Goal: Task Accomplishment & Management: Use online tool/utility

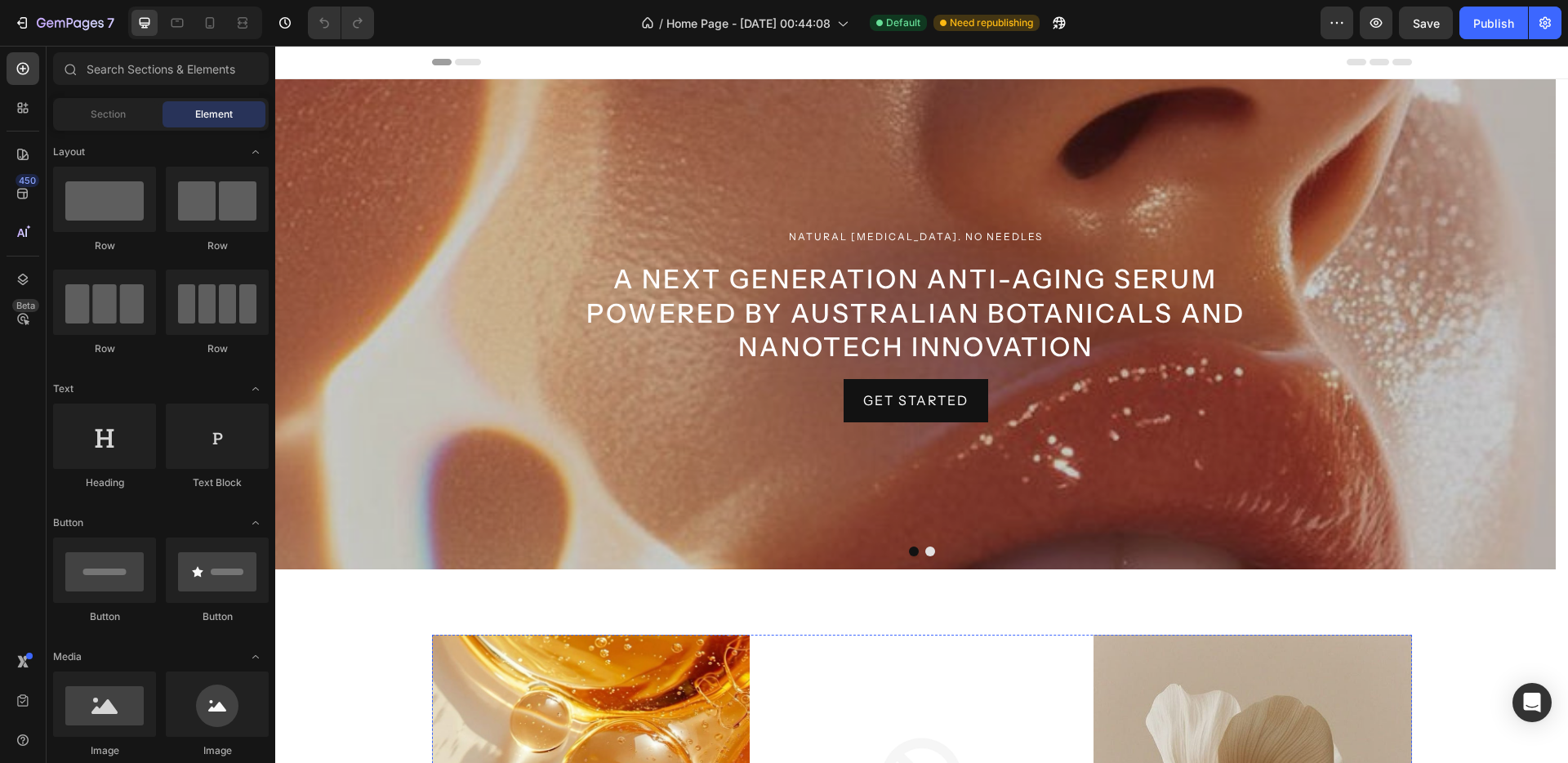
scroll to position [640, 0]
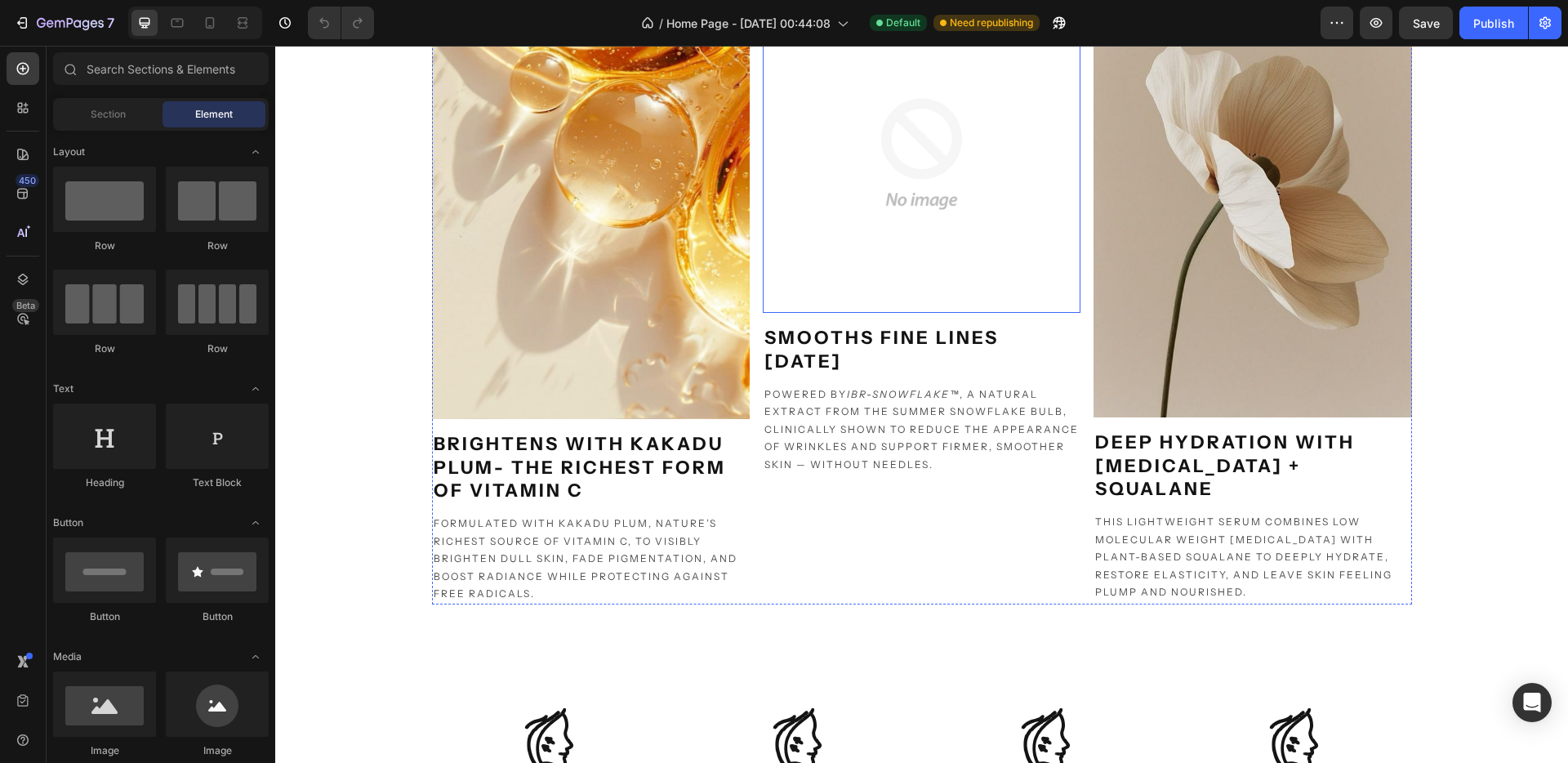
click at [887, 158] on img at bounding box center [922, 154] width 318 height 318
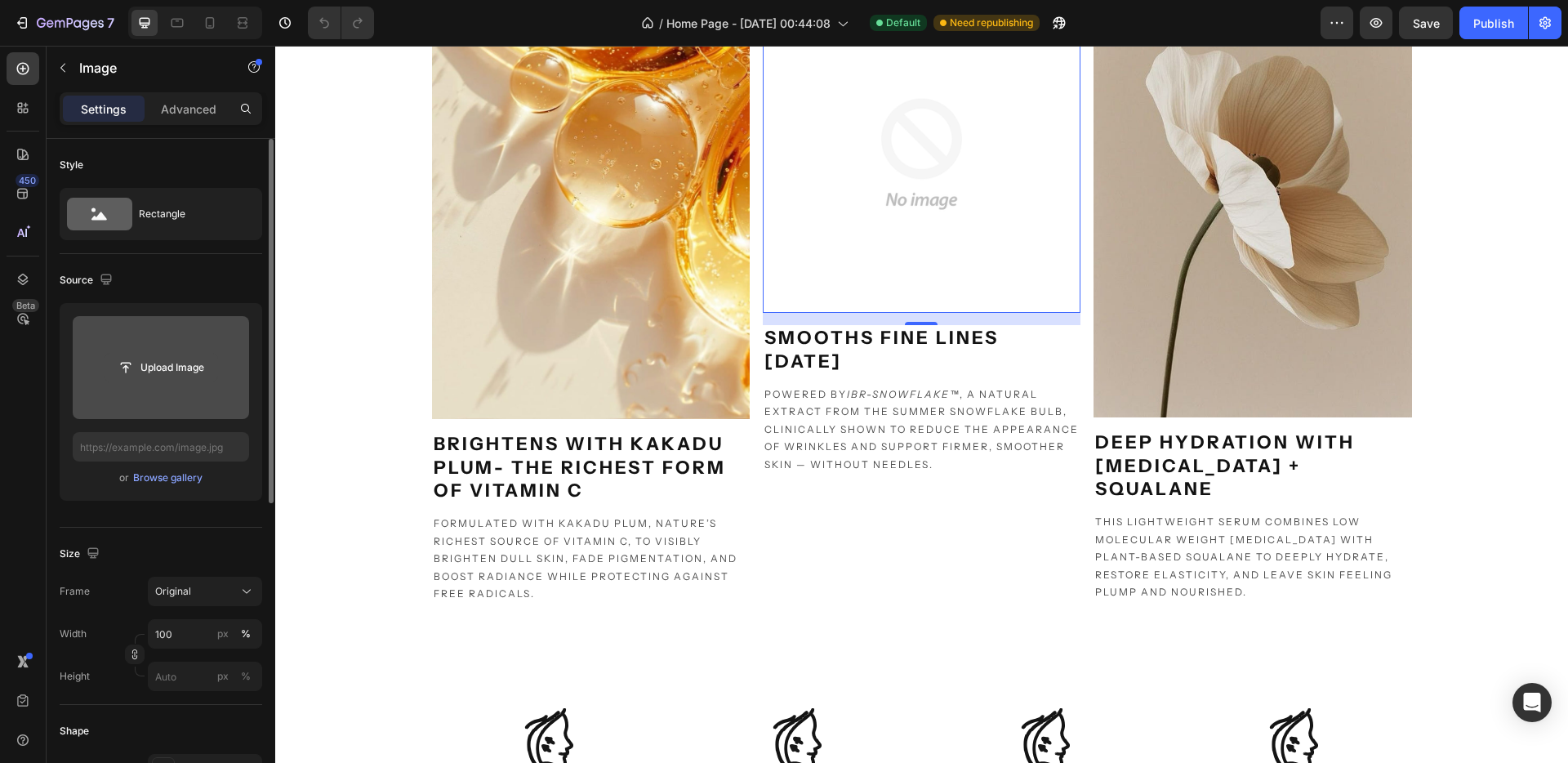
click at [178, 360] on input "file" at bounding box center [161, 367] width 112 height 28
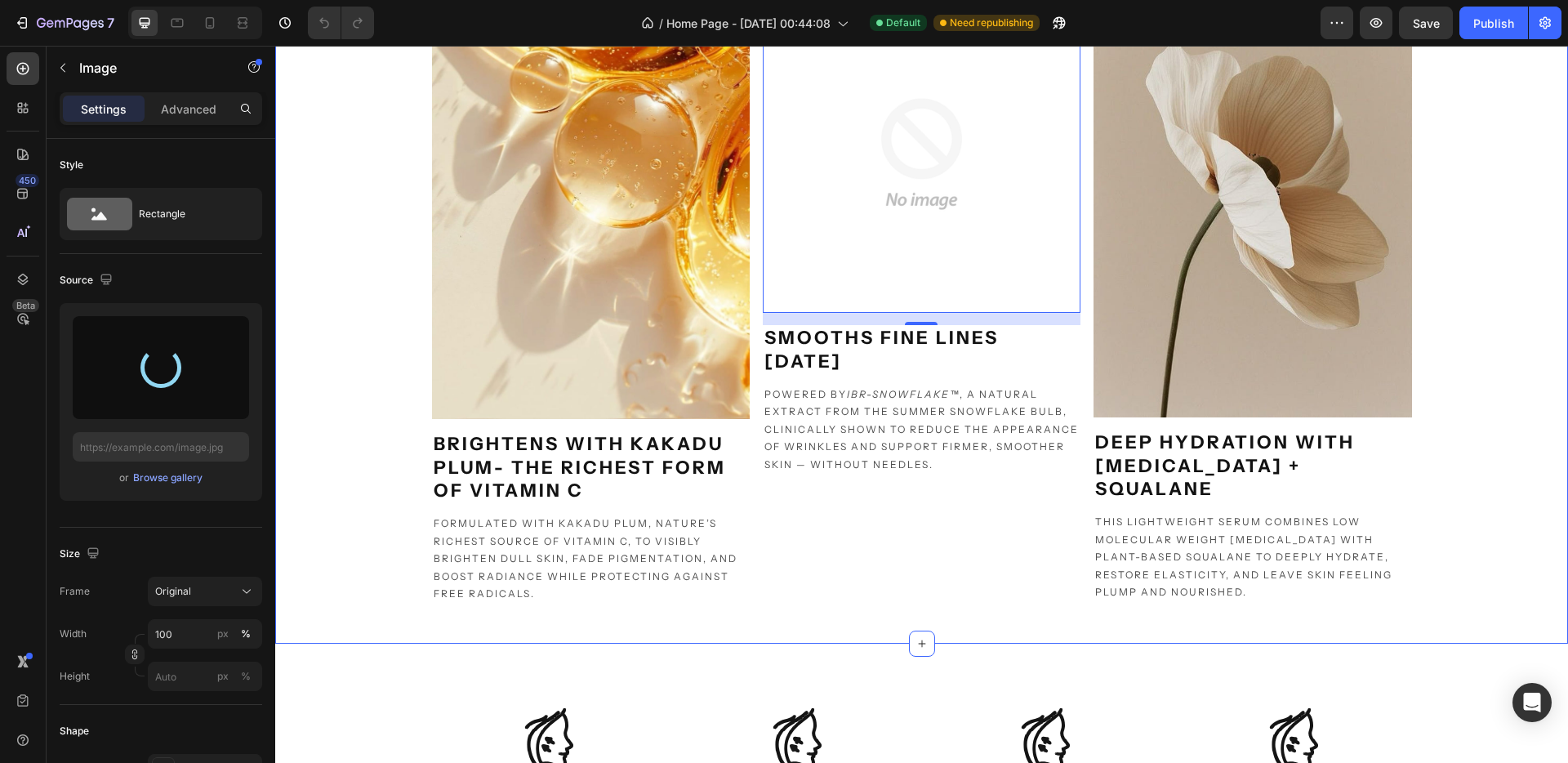
type input "https://cdn.shopify.com/s/files/1/0936/7853/4932/files/gempages_560738401595163…"
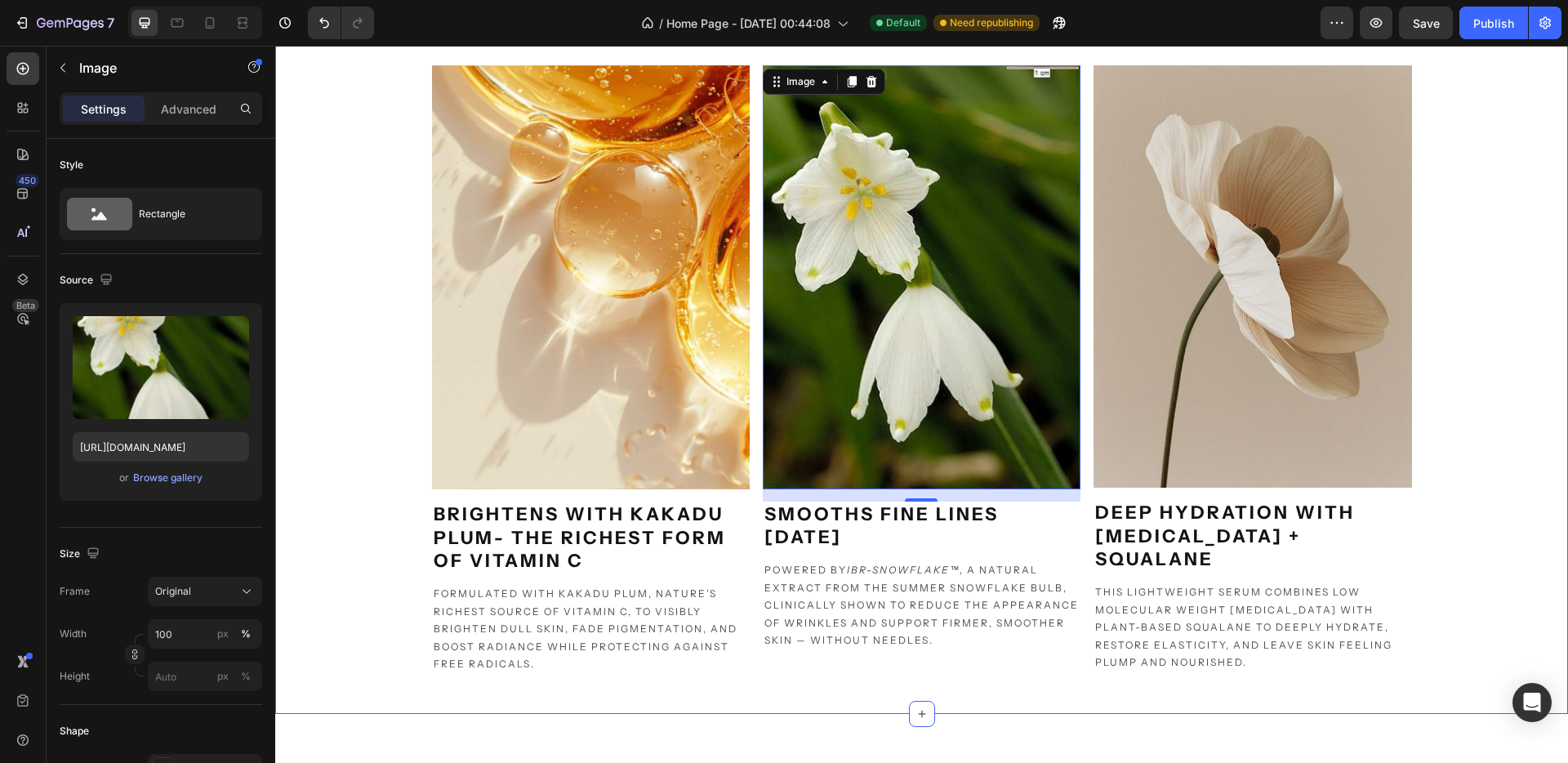
scroll to position [291, 0]
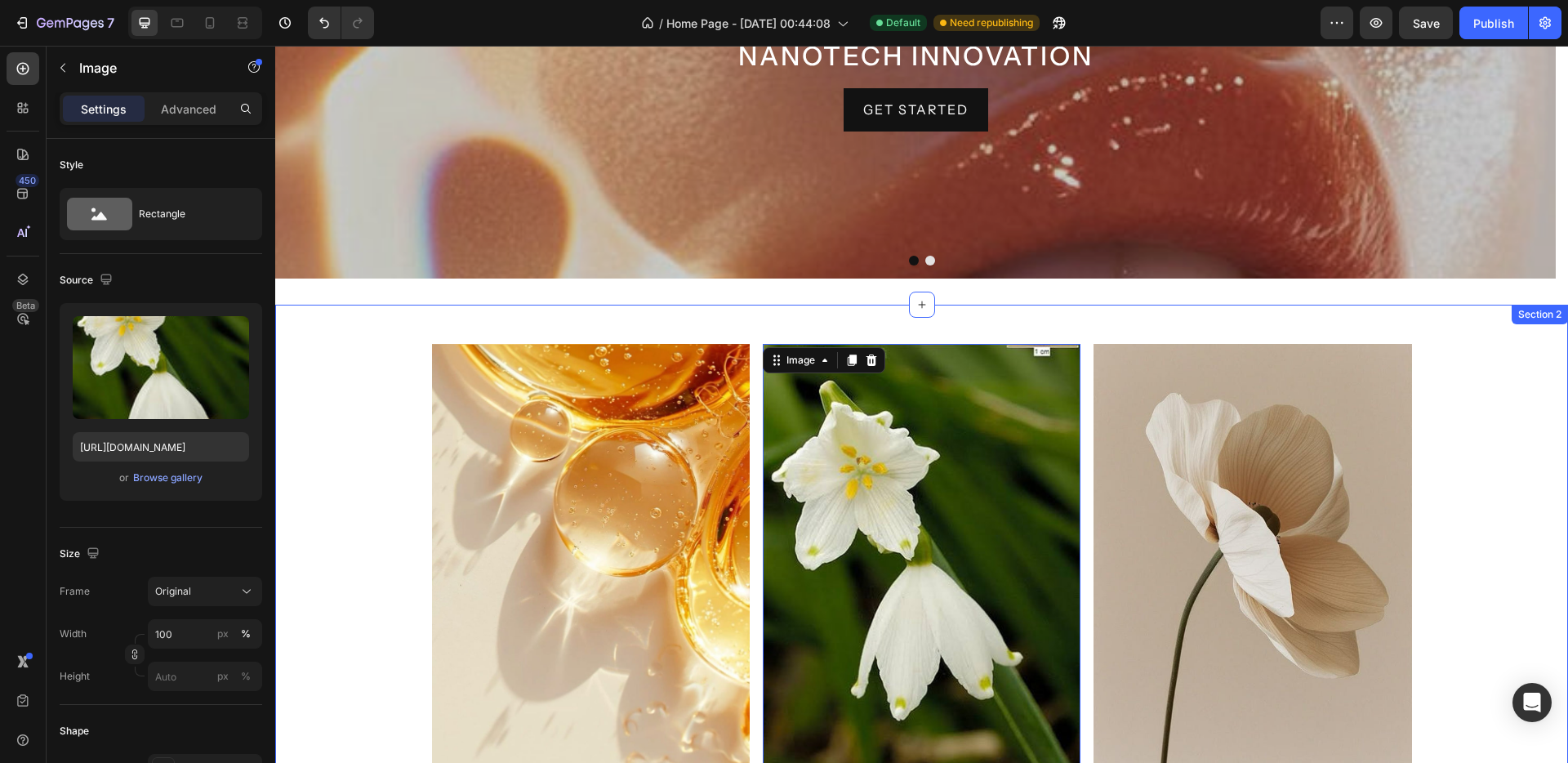
click at [345, 532] on div "Image brightens with kakadu plum- the richest form of vitamin c Heading Formula…" at bounding box center [922, 649] width 1293 height 609
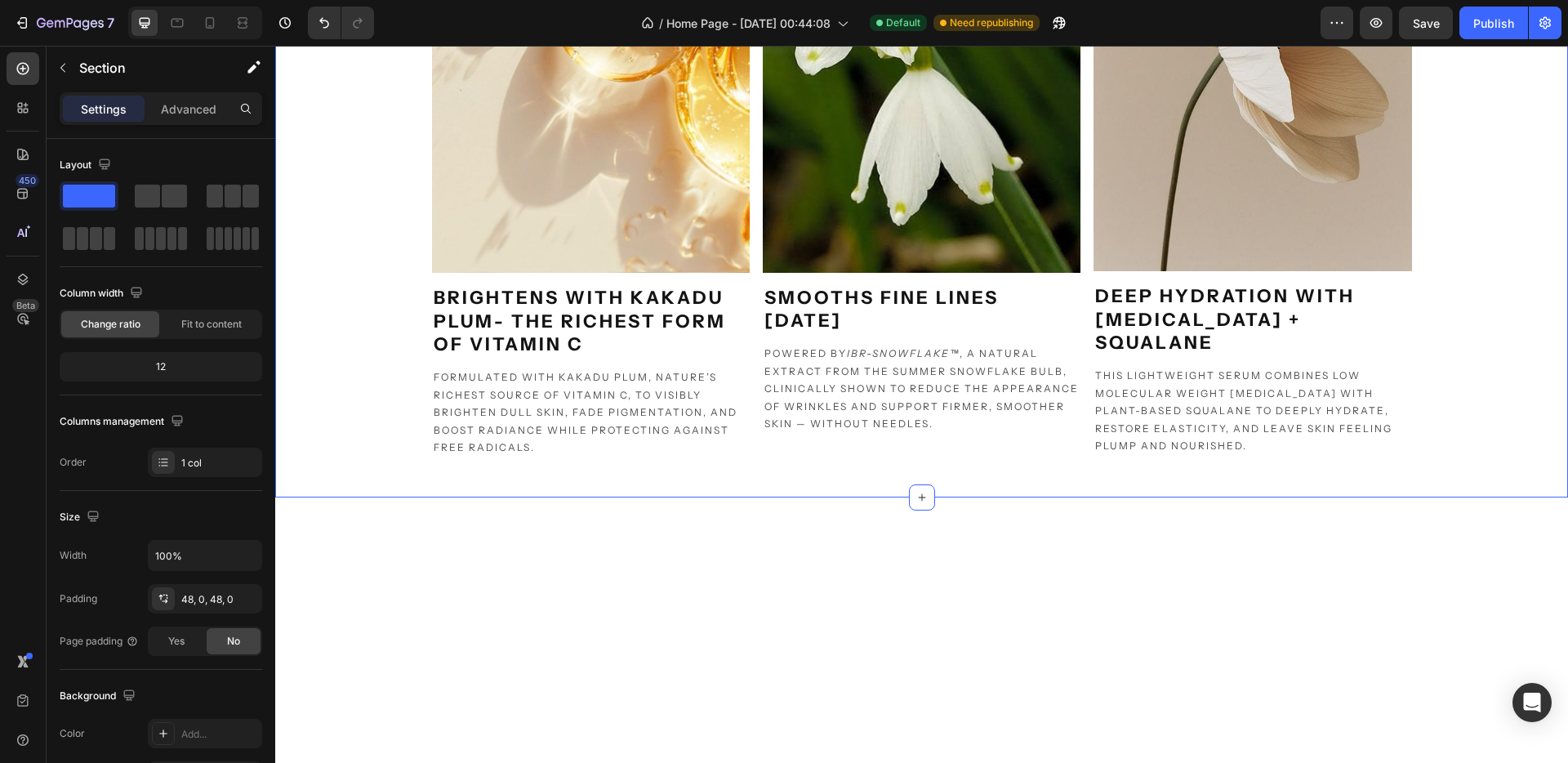
scroll to position [141, 0]
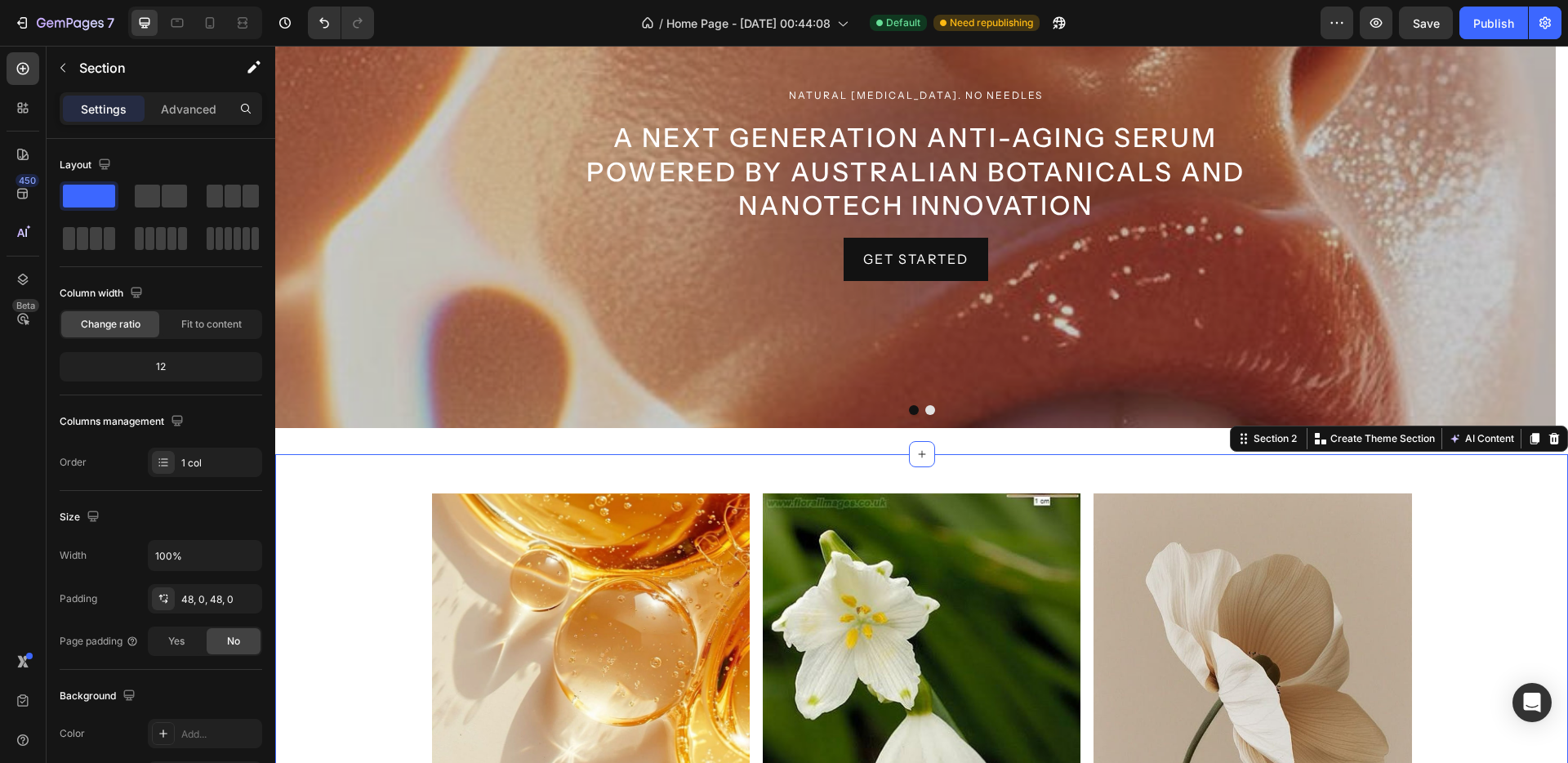
click at [585, 592] on img at bounding box center [590, 705] width 318 height 423
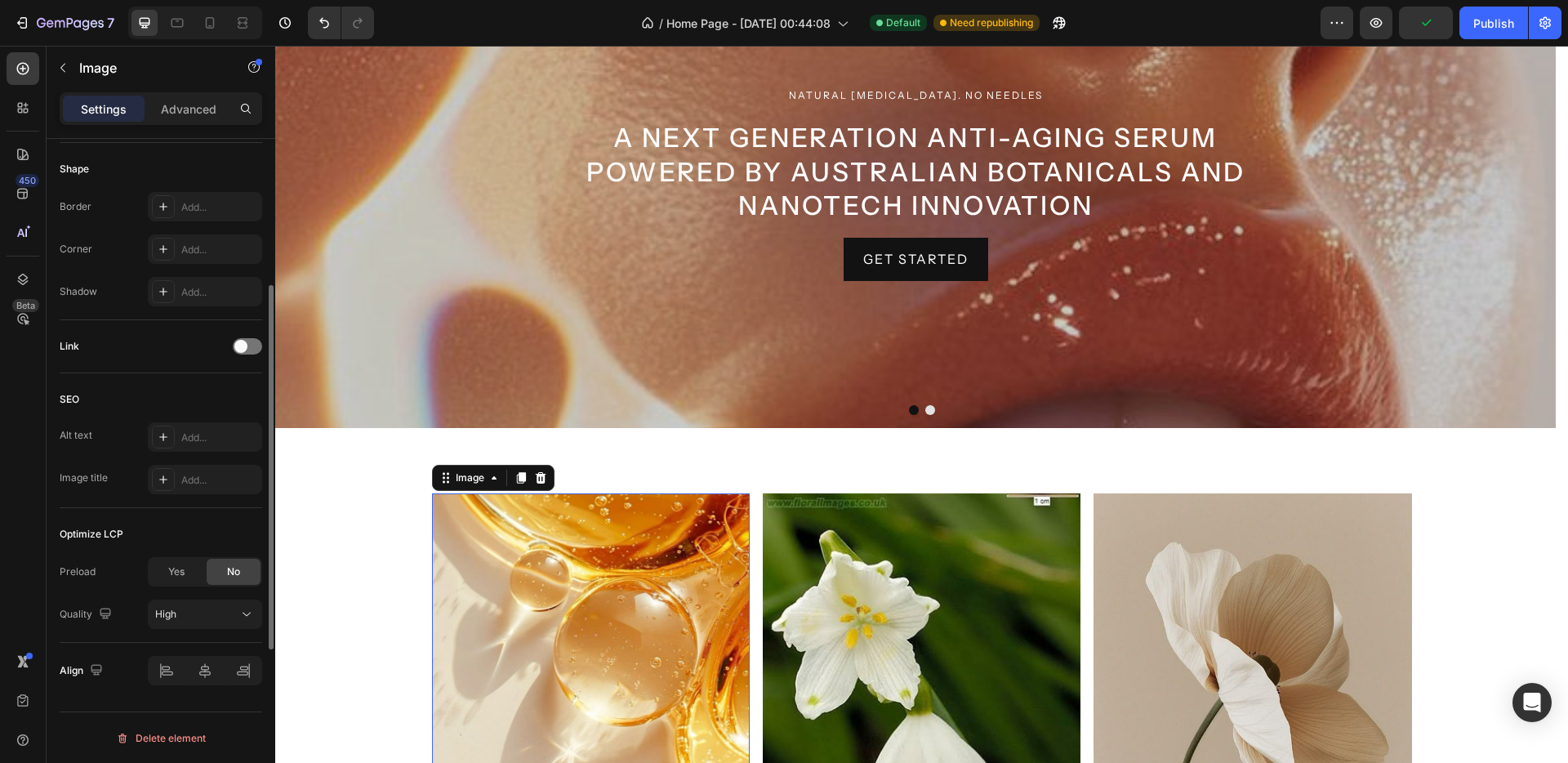
scroll to position [459, 0]
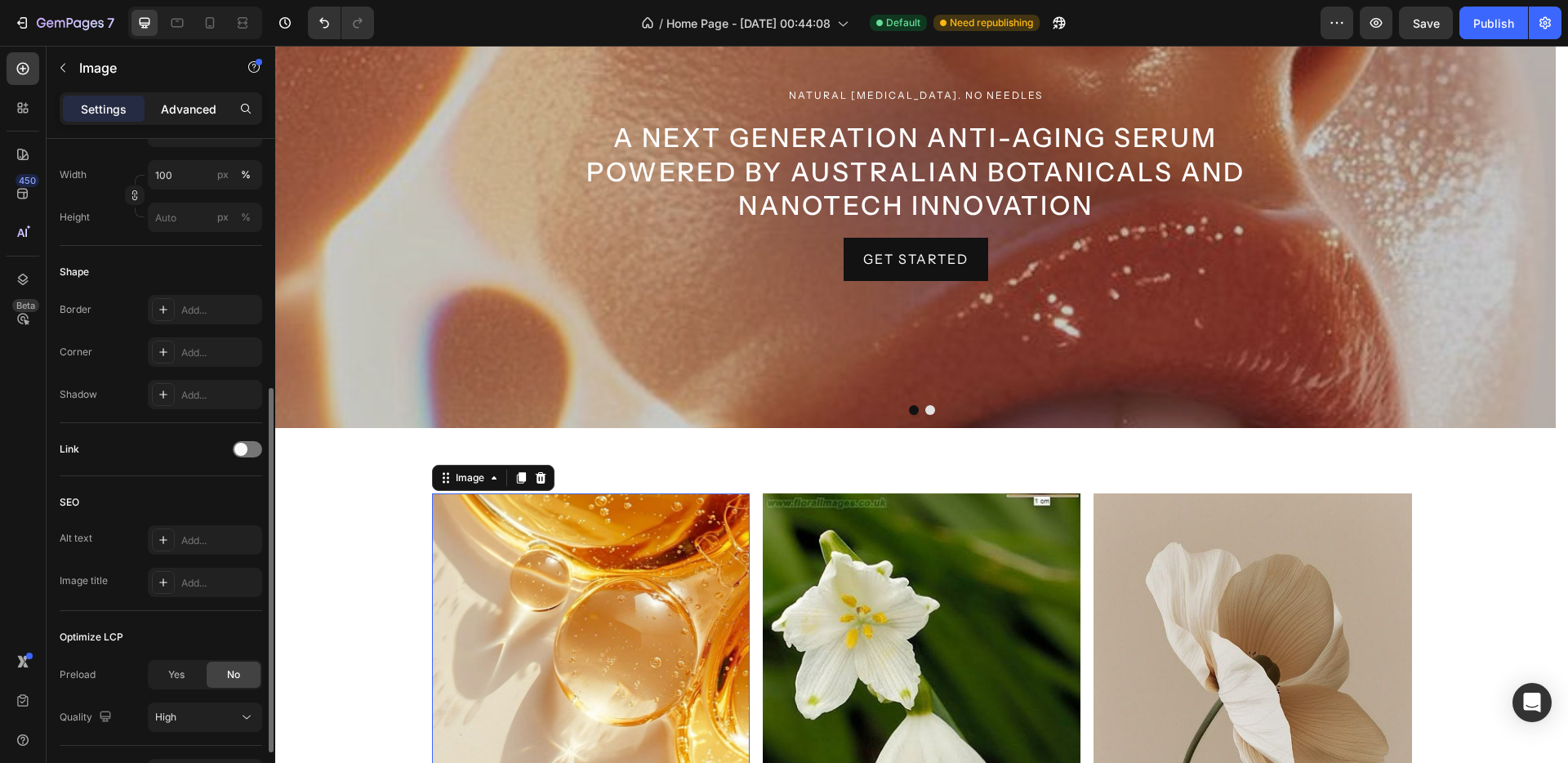
click at [185, 110] on p "Advanced" at bounding box center [189, 109] width 55 height 17
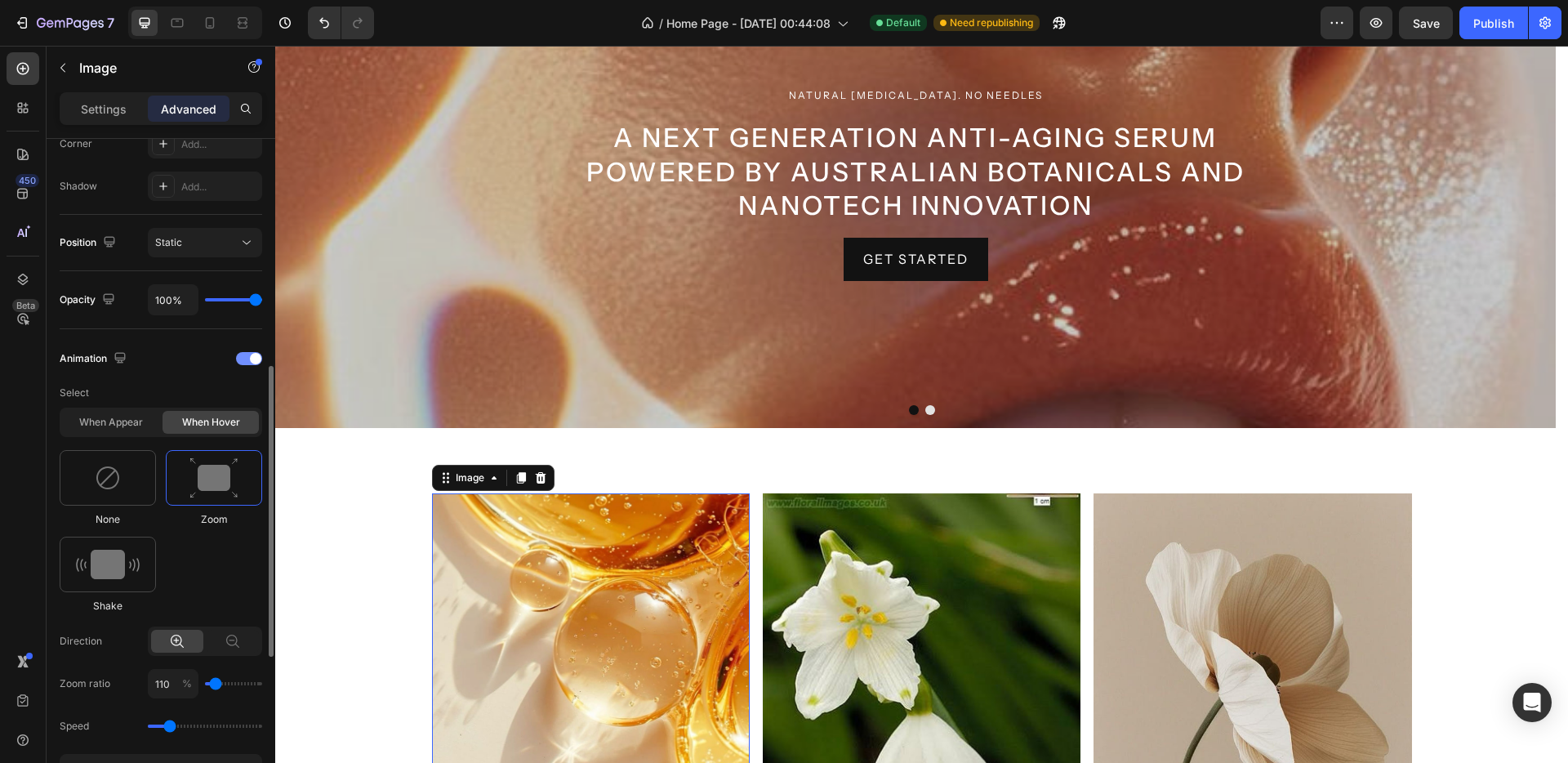
scroll to position [582, 0]
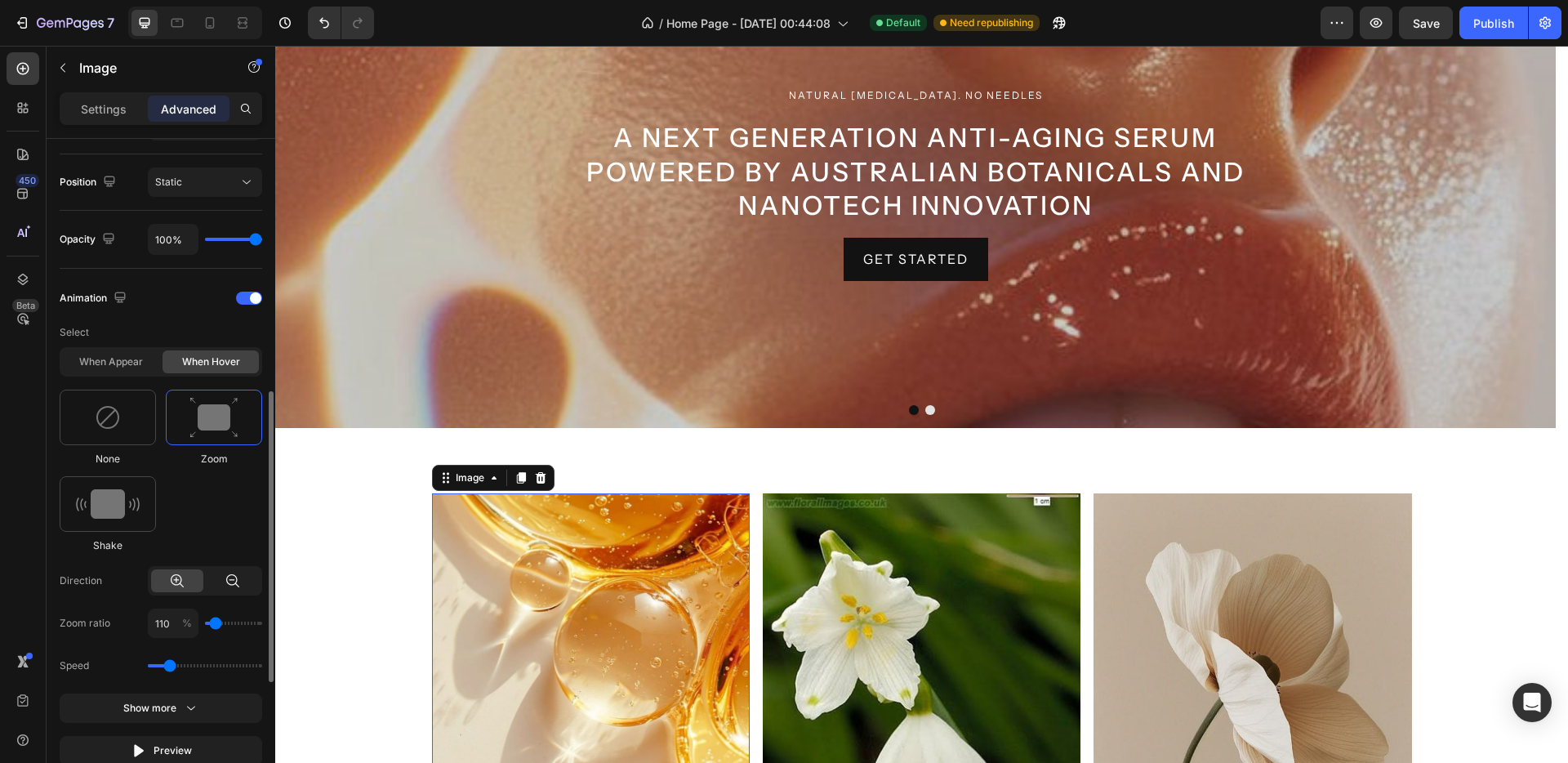
click at [227, 583] on icon at bounding box center [233, 581] width 13 height 13
type input "80"
click at [223, 626] on div "80 %" at bounding box center [205, 623] width 114 height 29
click at [213, 619] on div "80 %" at bounding box center [205, 623] width 114 height 29
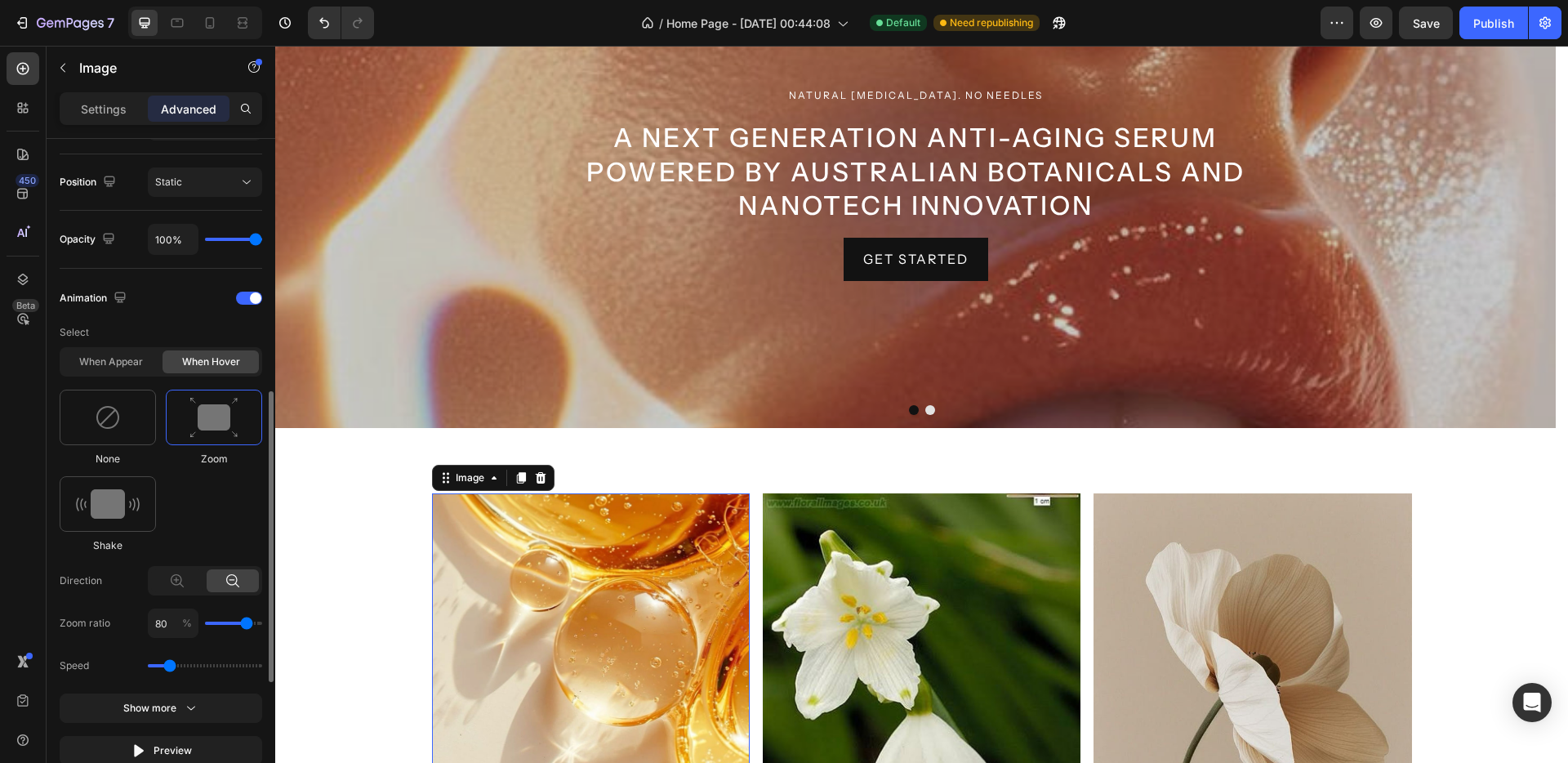
type input "70"
type input "50"
type input "30"
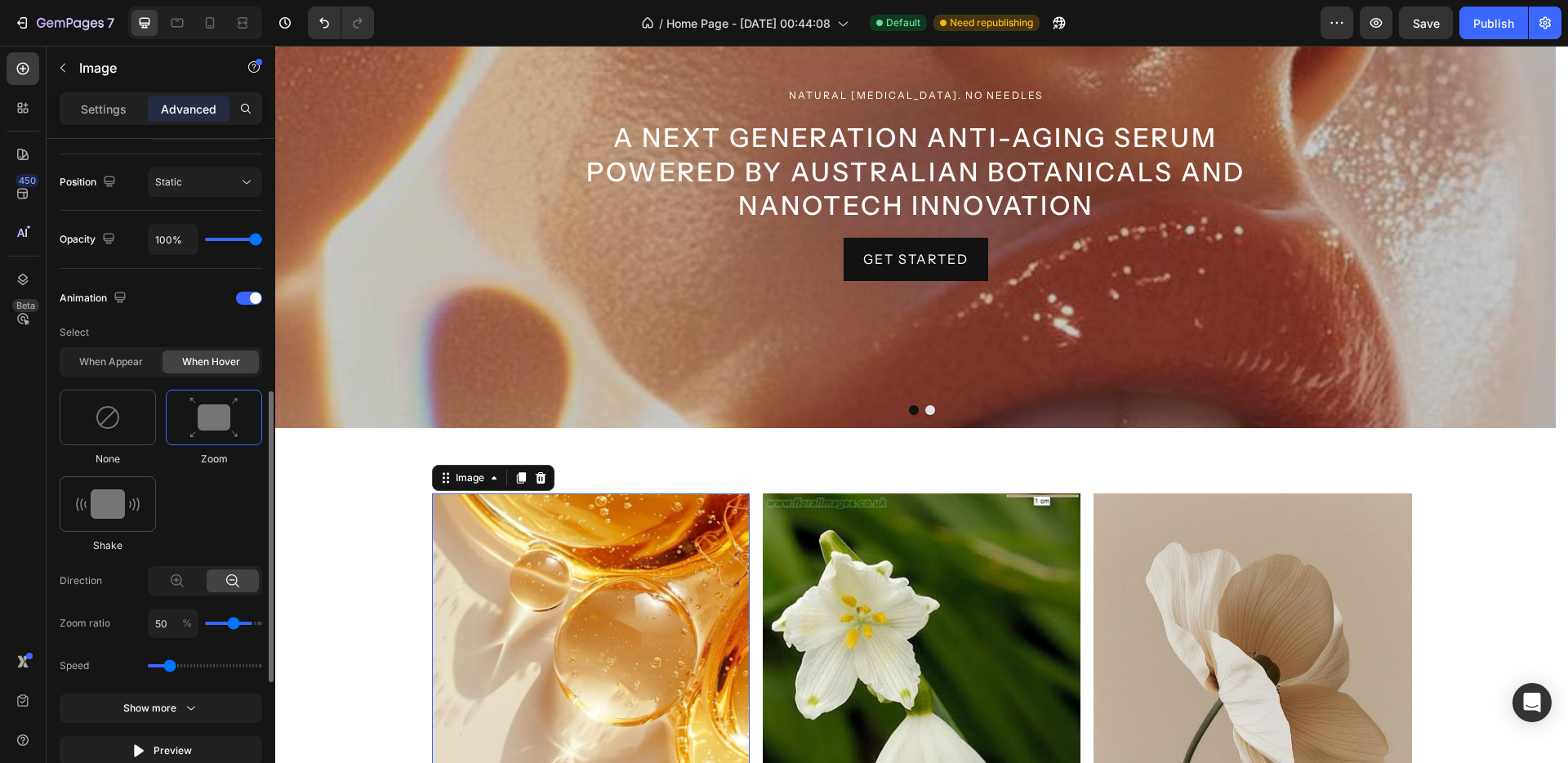
type input "30"
type input "10"
type input "0"
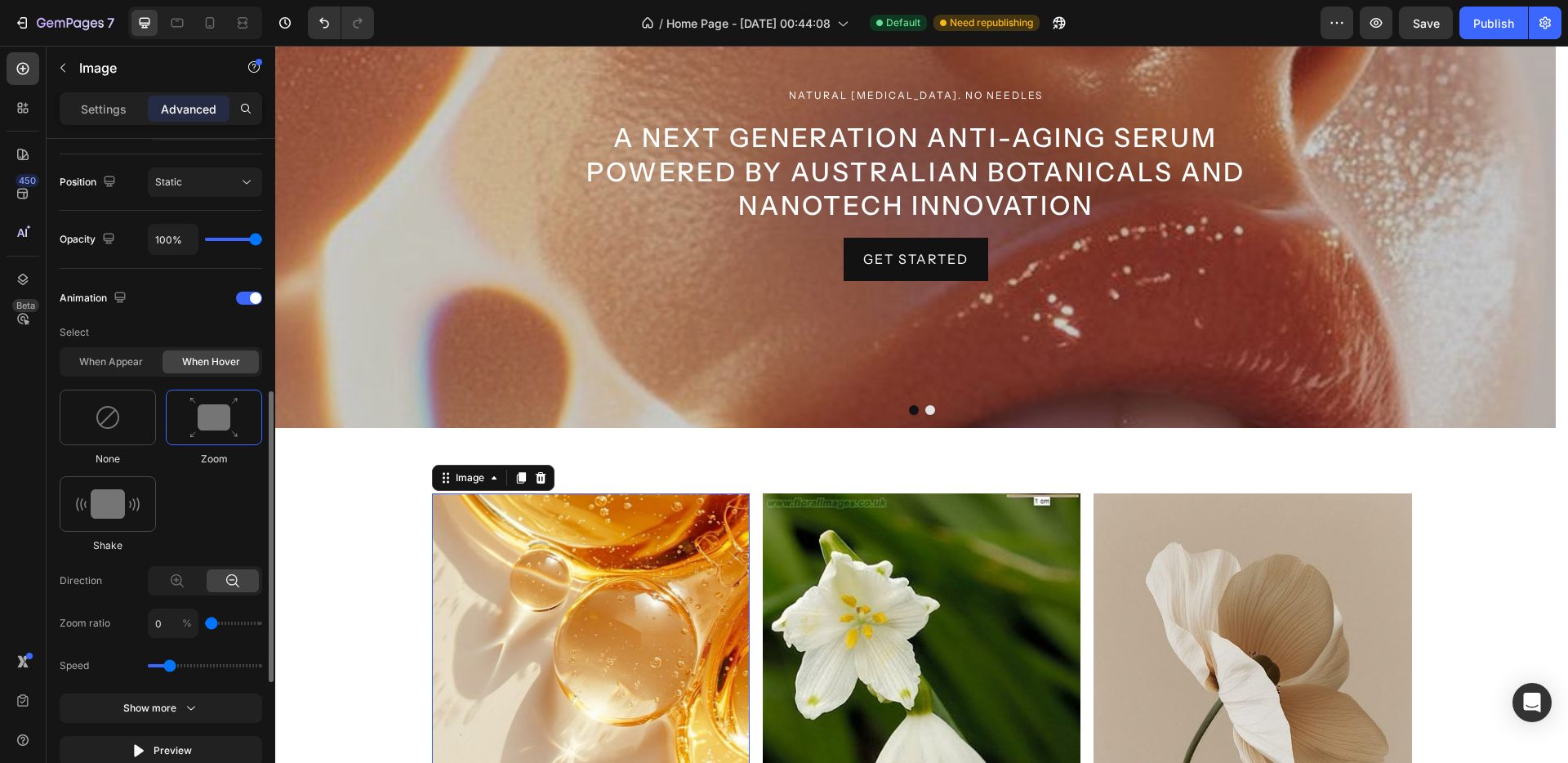
type input "10"
drag, startPoint x: 244, startPoint y: 625, endPoint x: 214, endPoint y: 629, distance: 30.3
type input "10"
click at [214, 625] on input "range" at bounding box center [234, 623] width 57 height 4
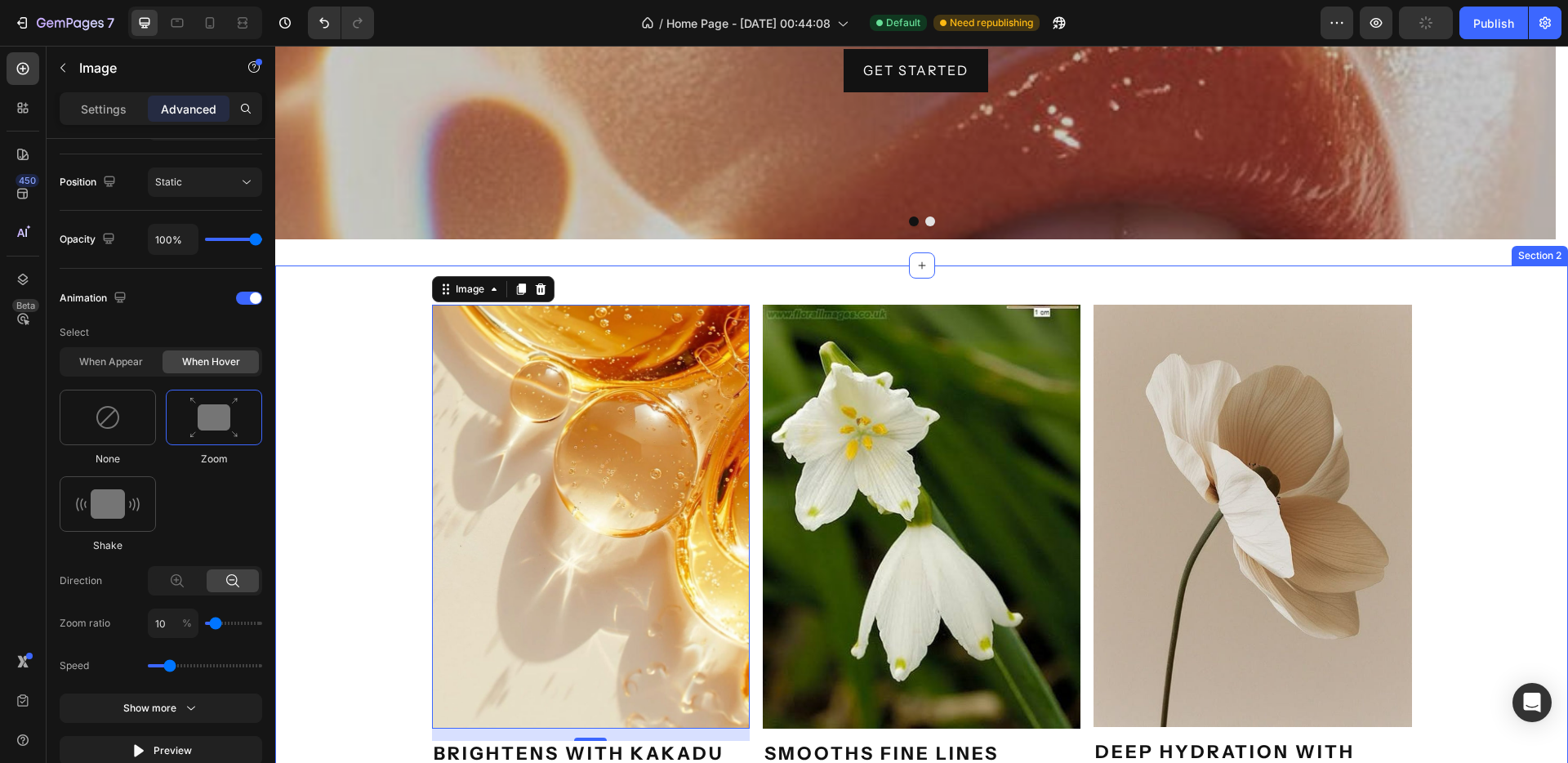
scroll to position [608, 0]
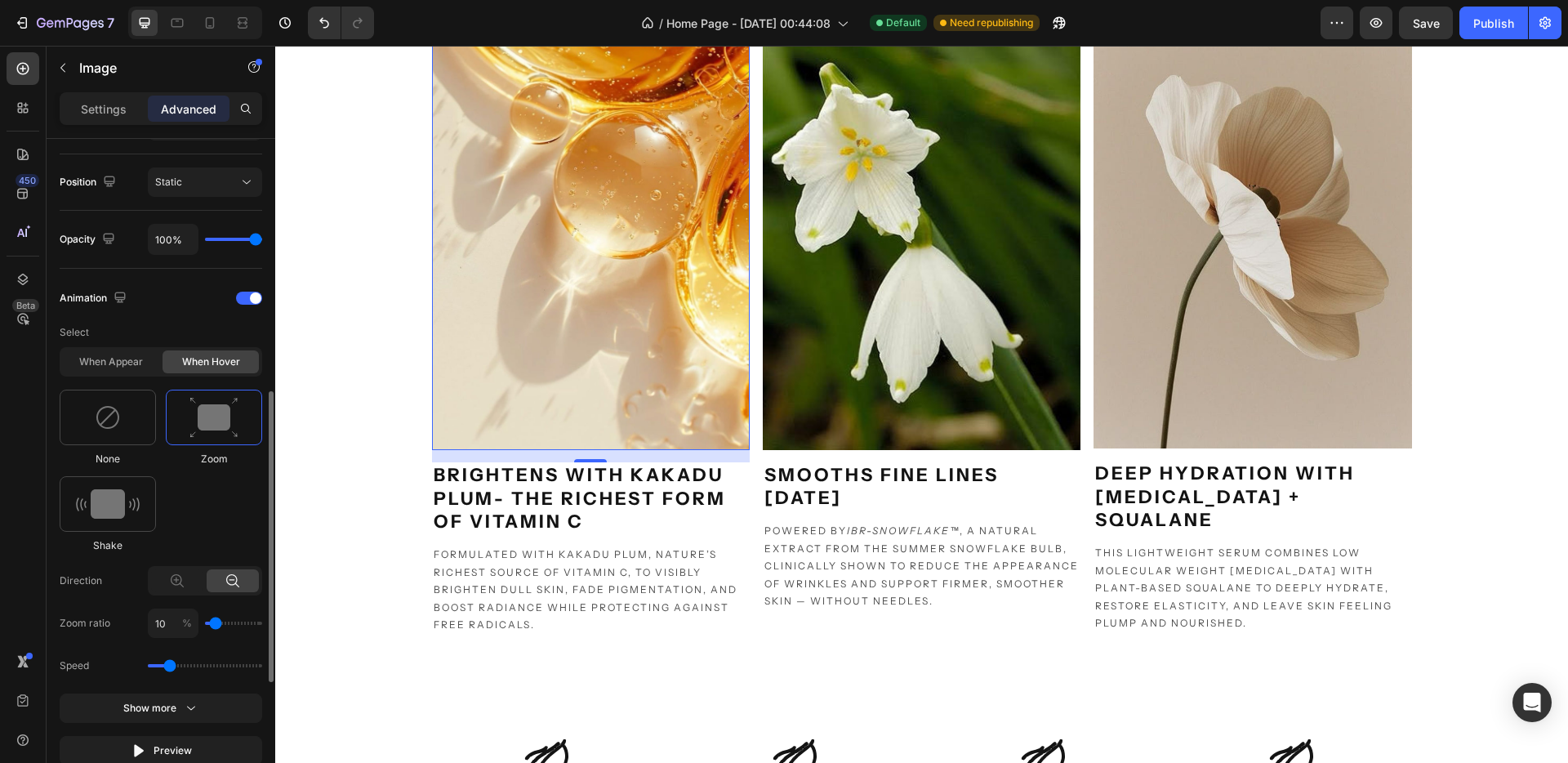
type input "20"
type input "30"
type input "50"
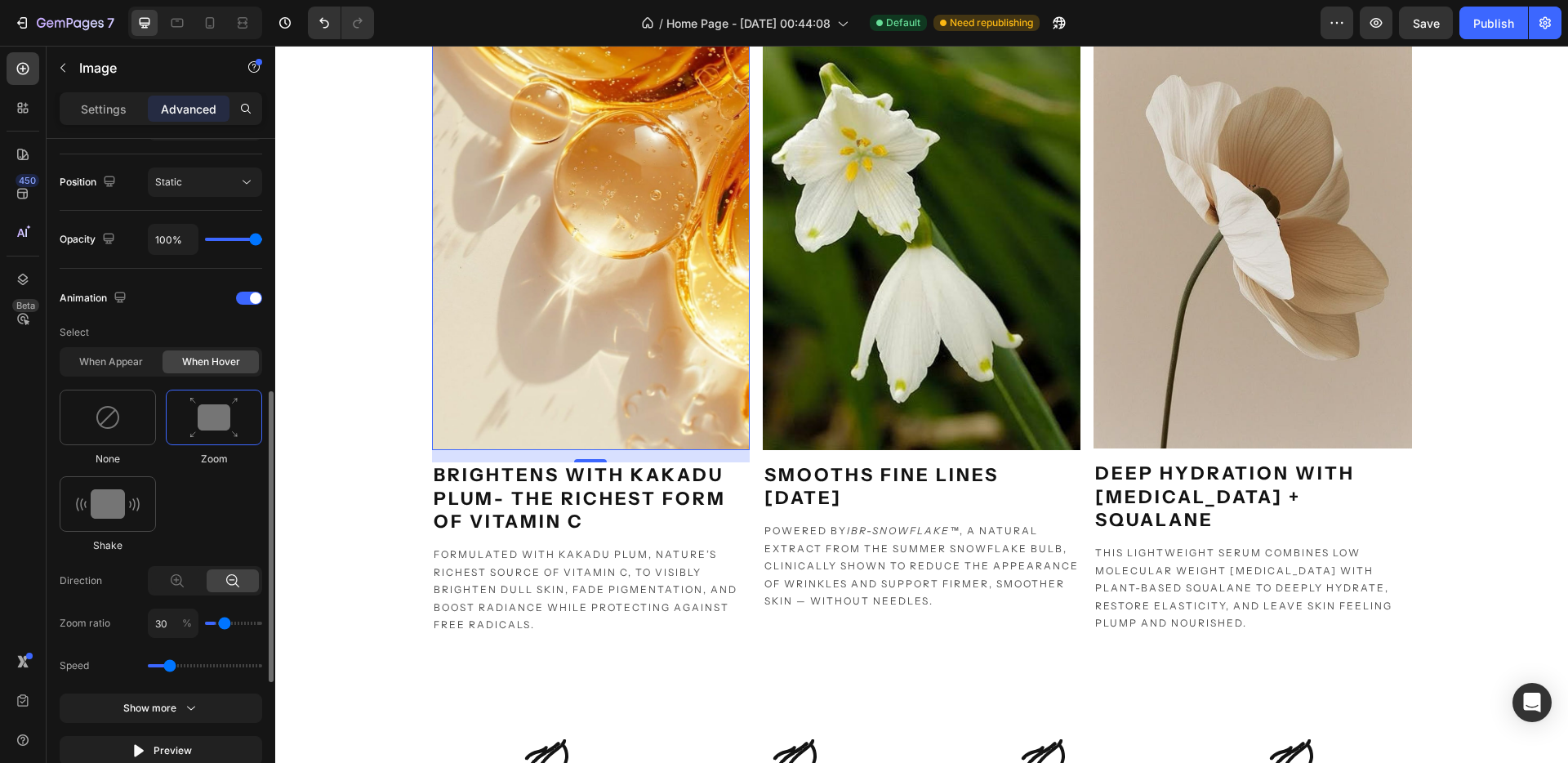
type input "50"
type input "60"
type input "80"
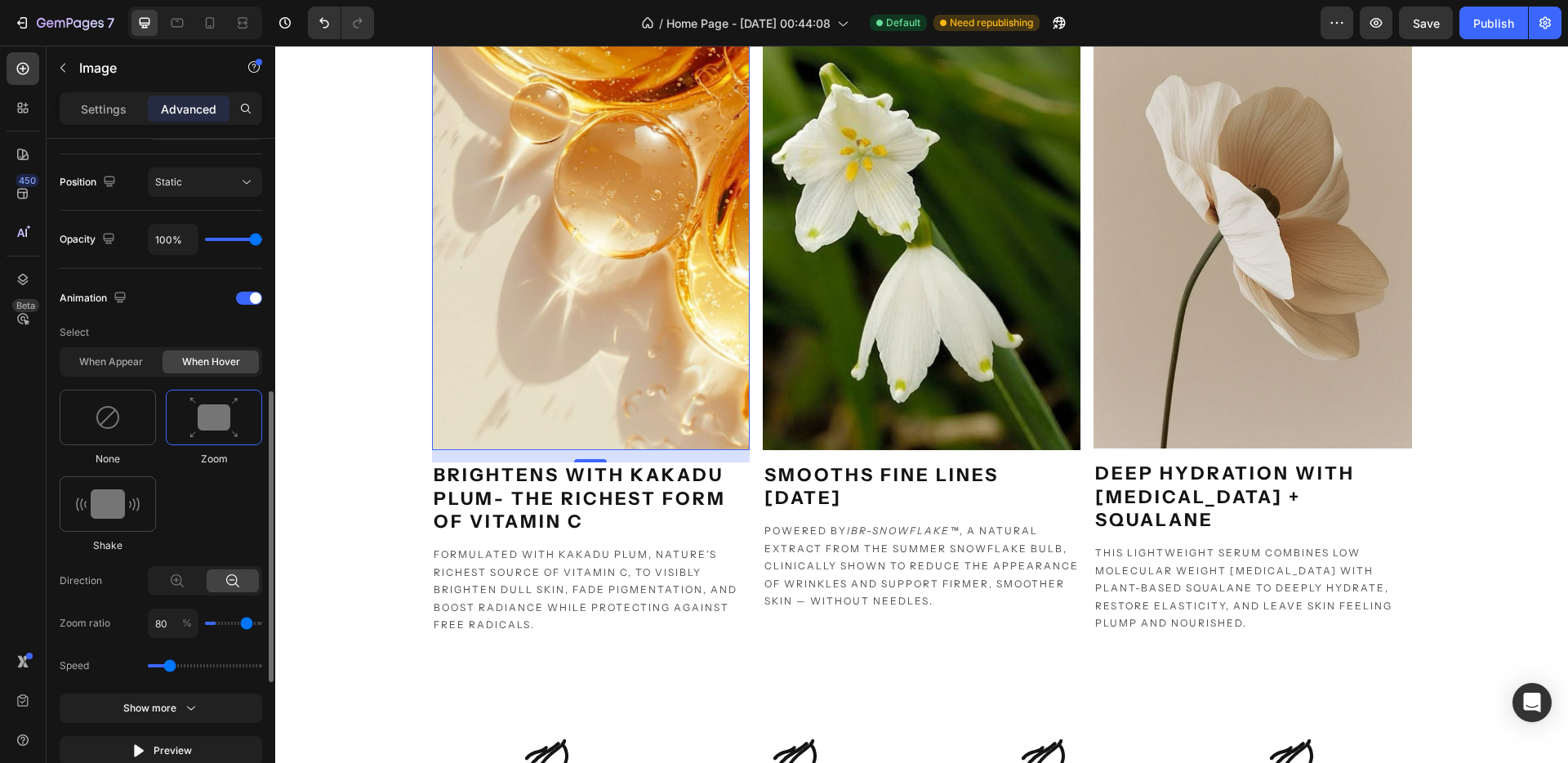
type input "100"
type input "90"
drag, startPoint x: 215, startPoint y: 622, endPoint x: 250, endPoint y: 620, distance: 35.1
type input "90"
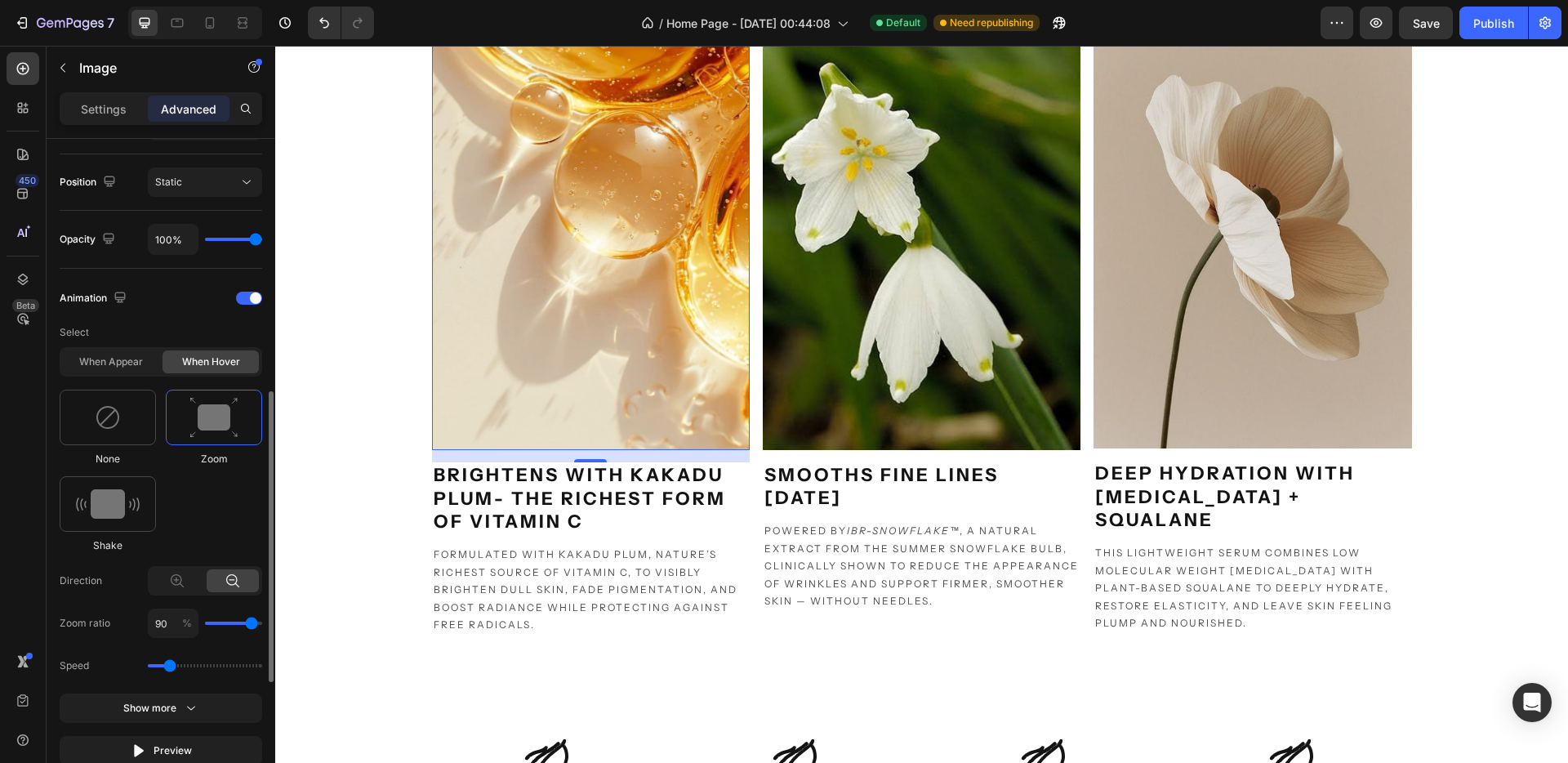
click at [250, 621] on input "range" at bounding box center [234, 623] width 57 height 4
drag, startPoint x: 170, startPoint y: 663, endPoint x: 236, endPoint y: 676, distance: 67.3
type input "2.7"
click at [236, 667] on input "range" at bounding box center [205, 665] width 114 height 4
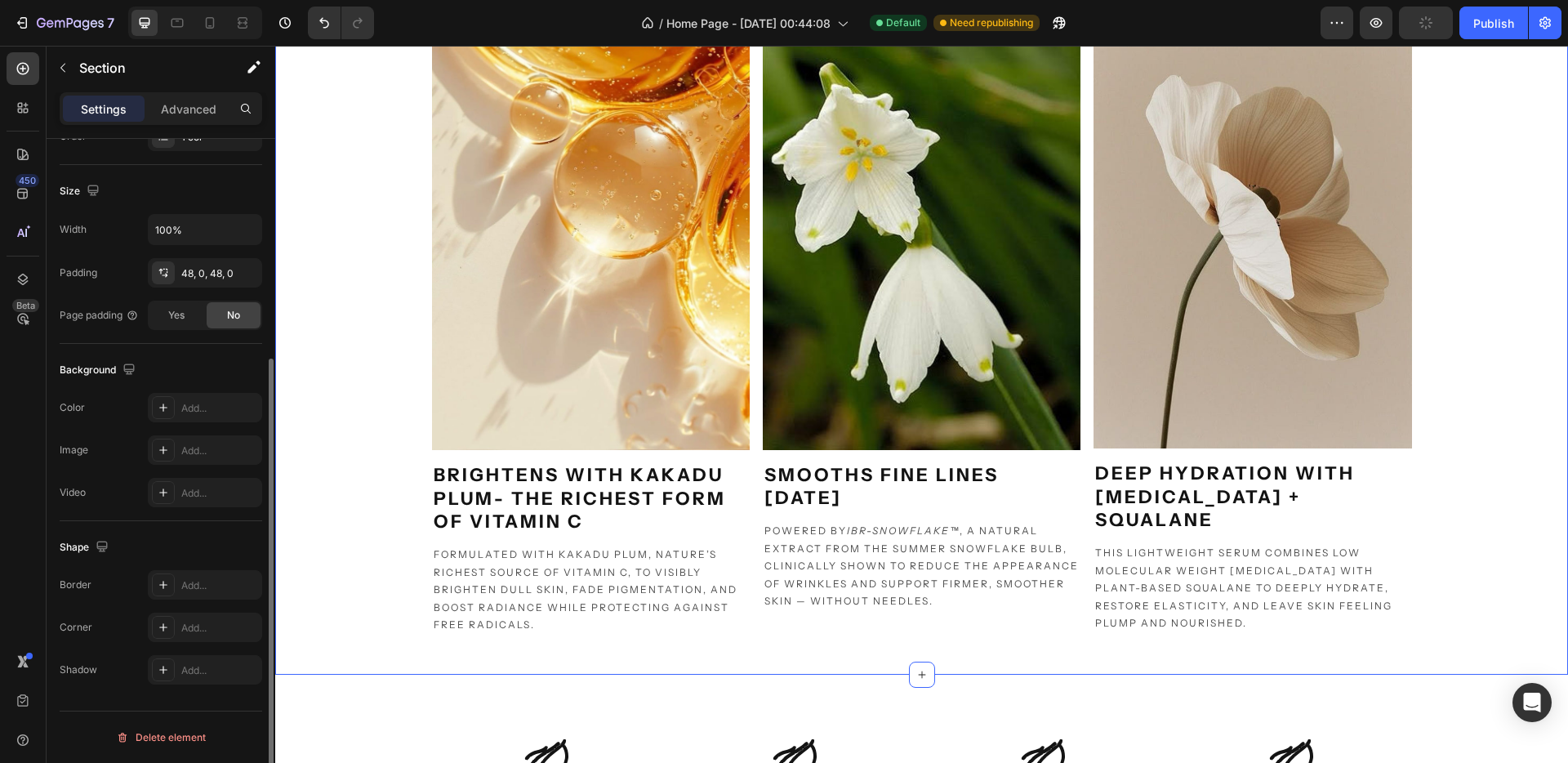
click at [379, 324] on div "Image brightens with kakadu plum- the richest form of vitamin c Heading Formula…" at bounding box center [922, 330] width 1293 height 609
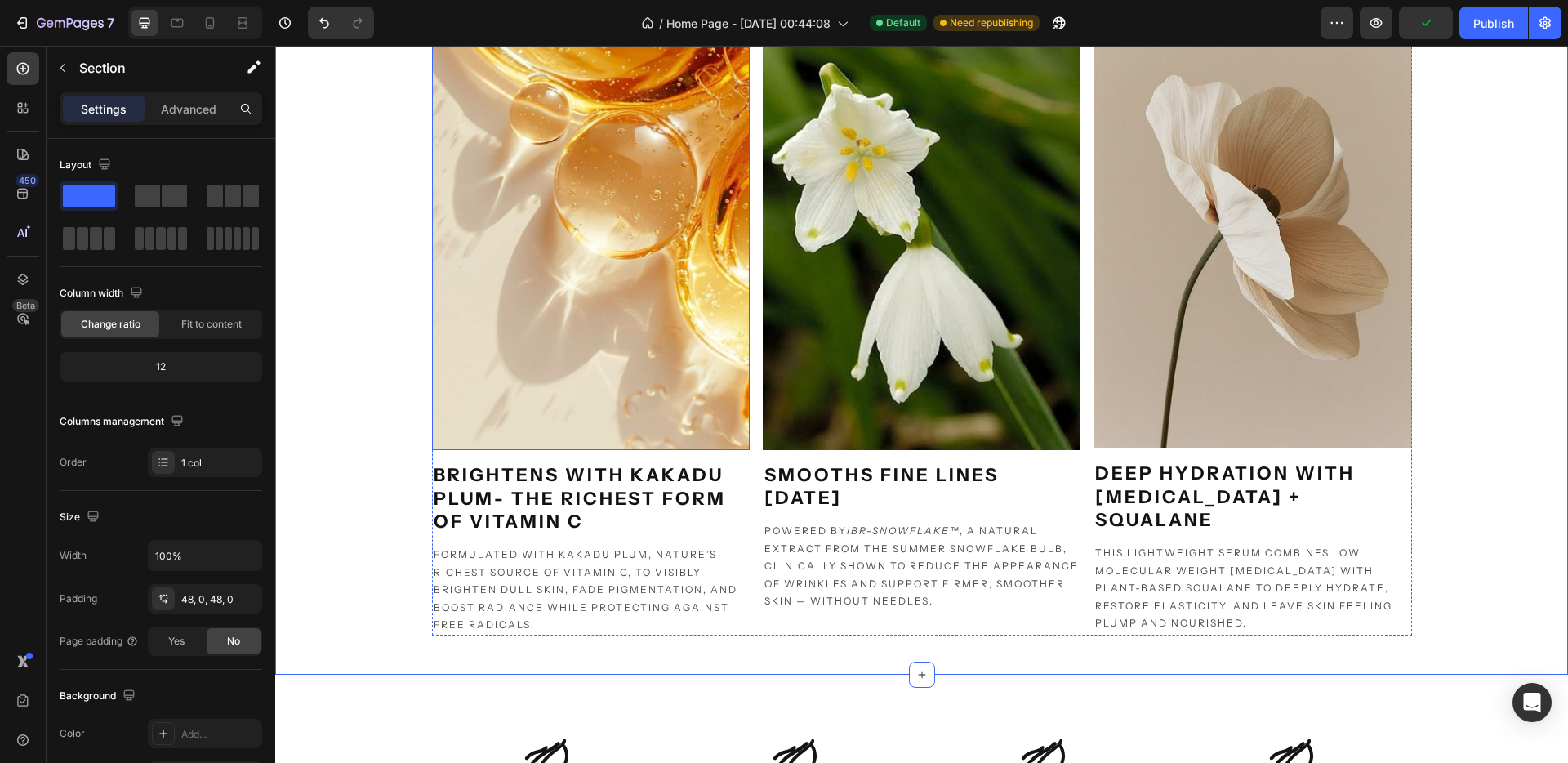
click at [605, 291] on img at bounding box center [590, 237] width 318 height 423
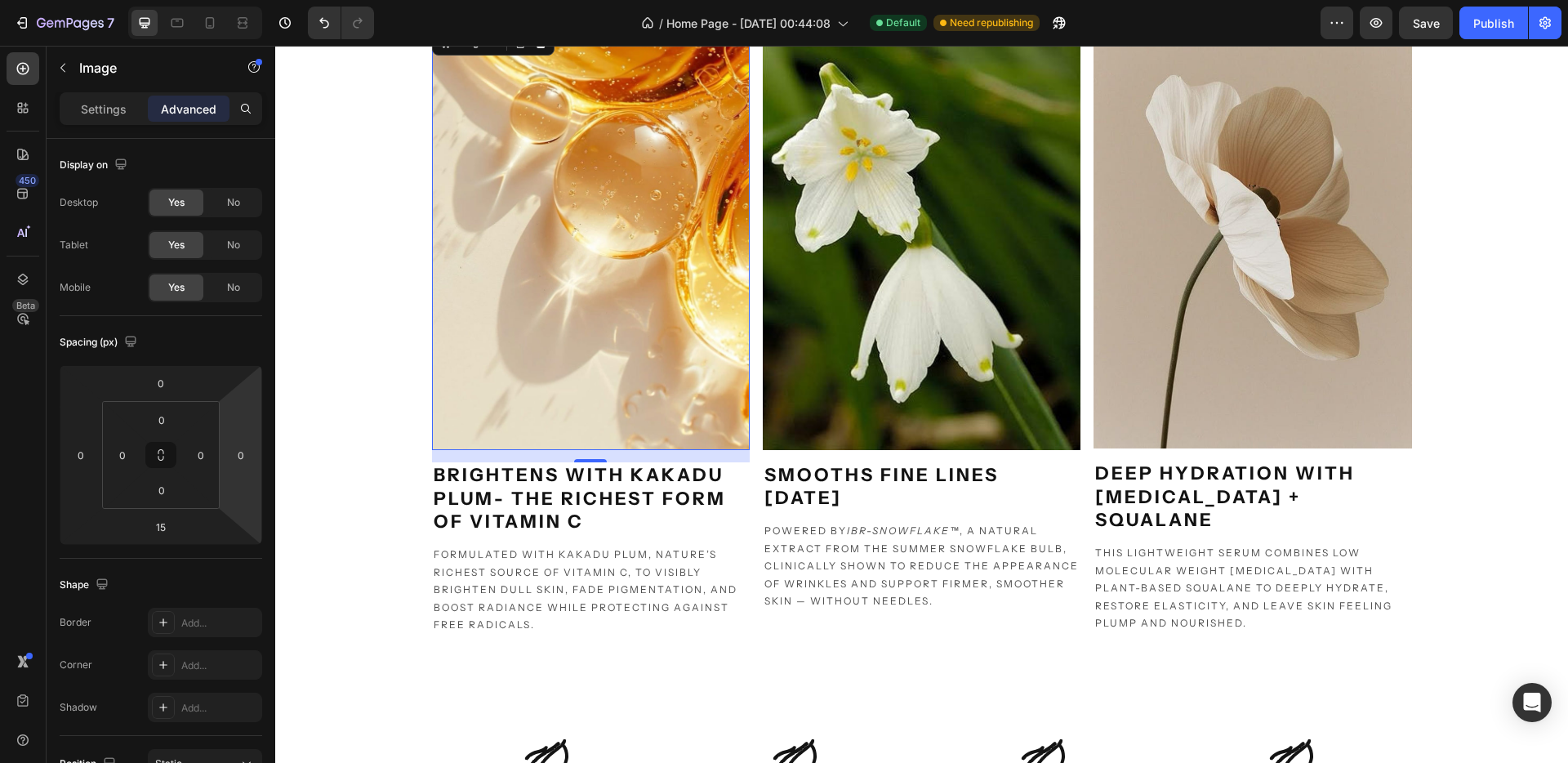
click at [473, 326] on img at bounding box center [590, 237] width 318 height 423
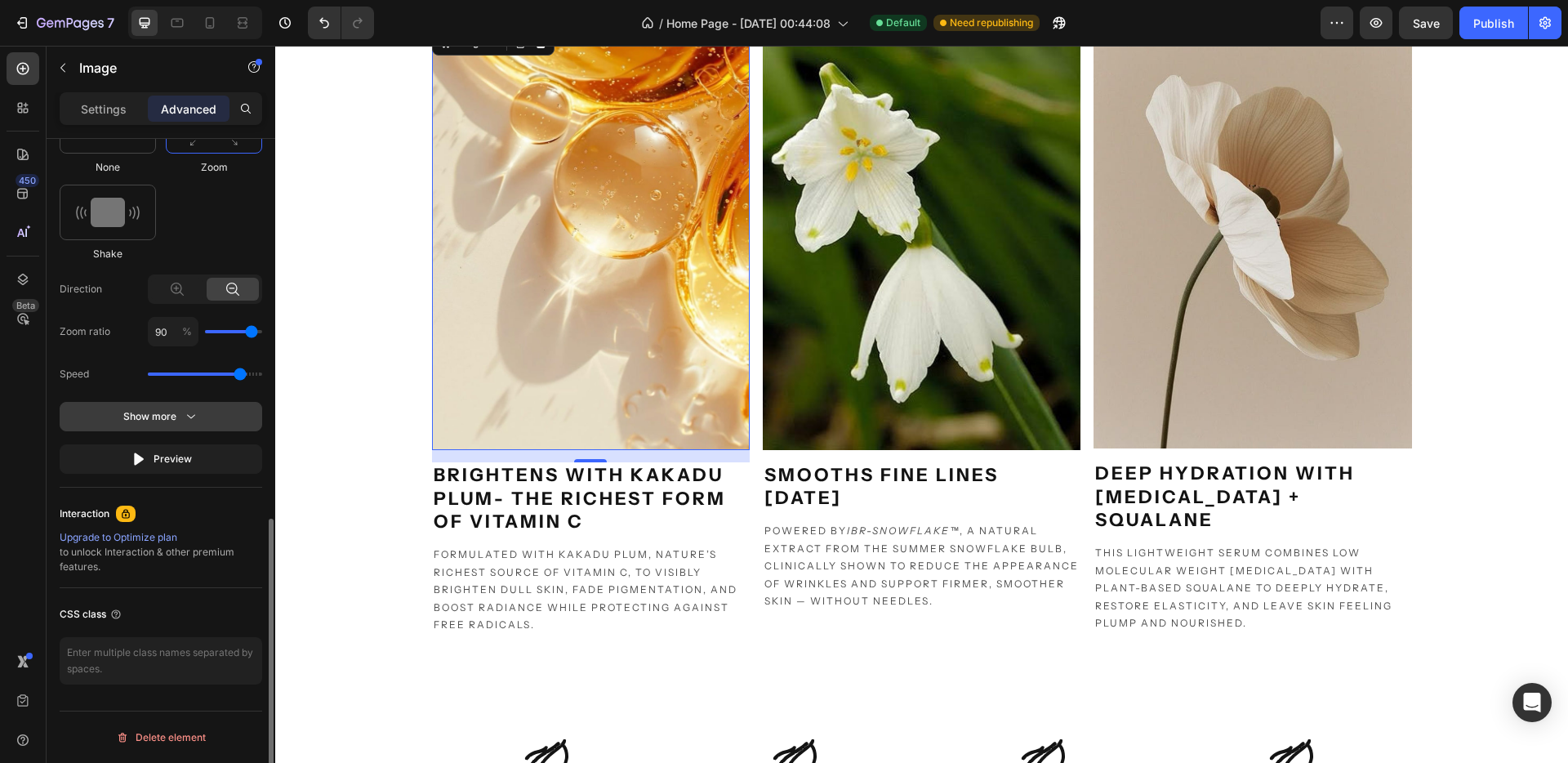
click at [206, 445] on button "Show more" at bounding box center [161, 459] width 203 height 29
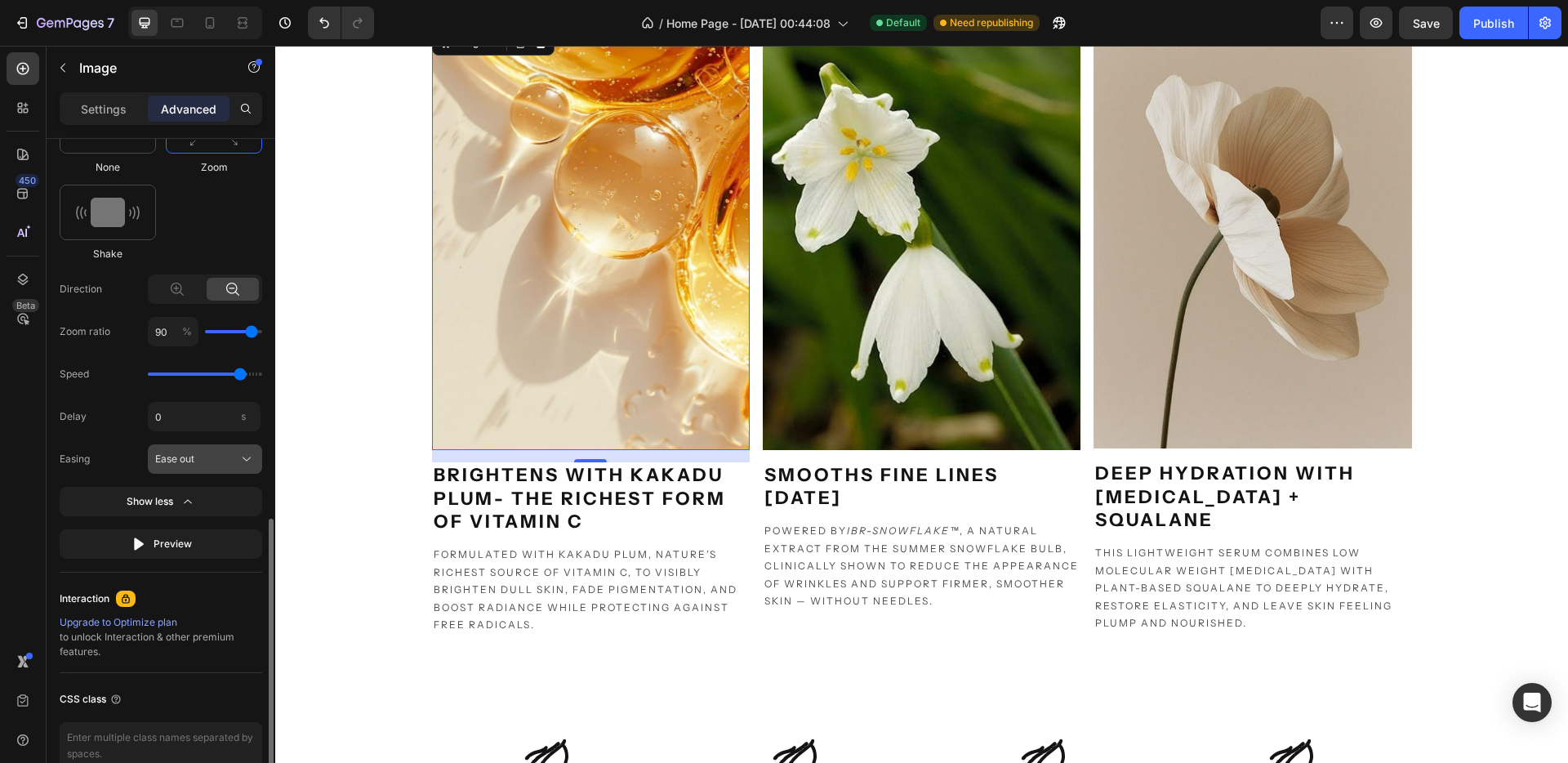
click at [233, 471] on button "Ease out" at bounding box center [205, 459] width 114 height 29
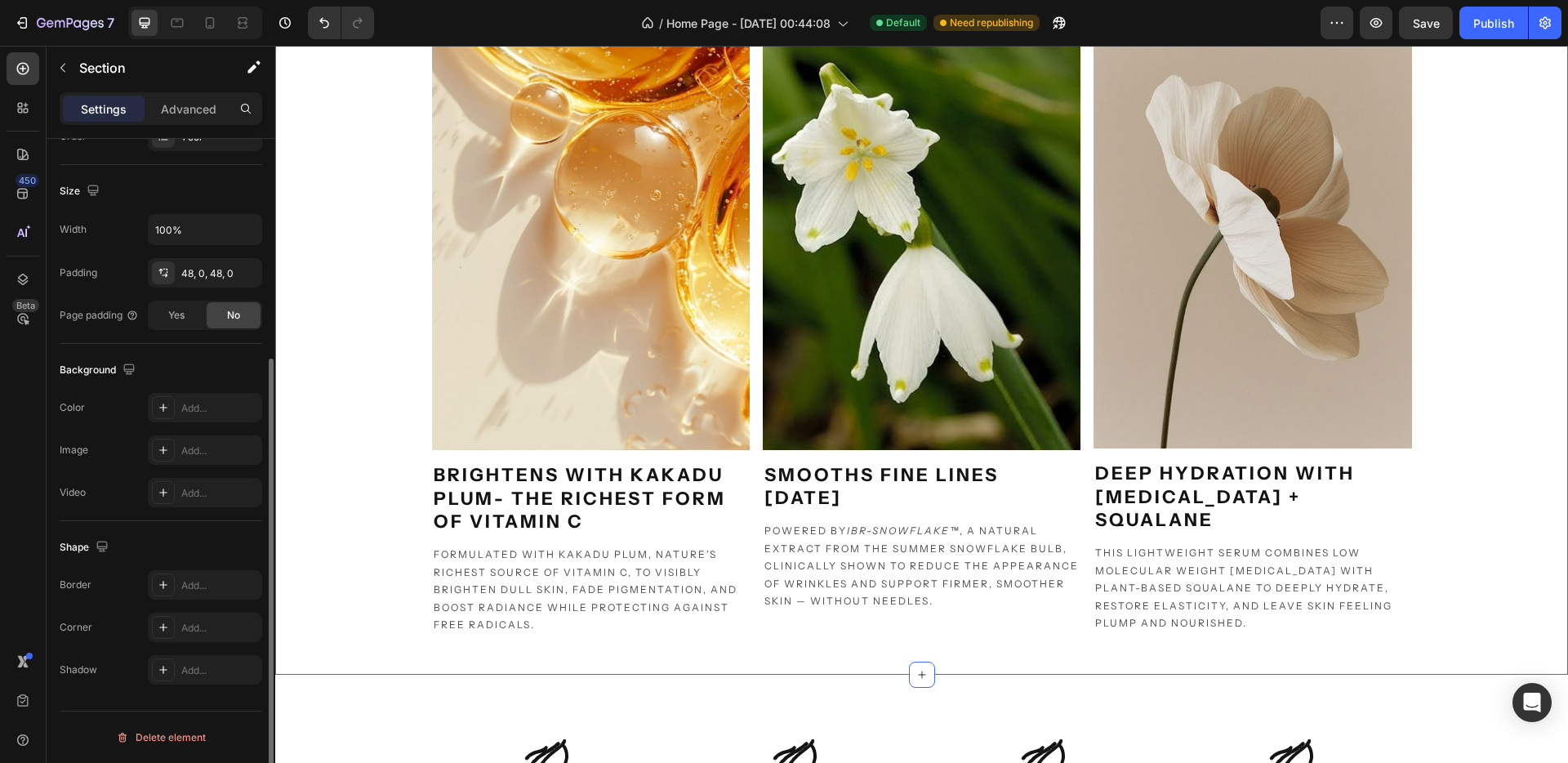
click at [331, 316] on div "Image brightens with kakadu plum- the richest form of vitamin c Heading Formula…" at bounding box center [922, 330] width 1293 height 609
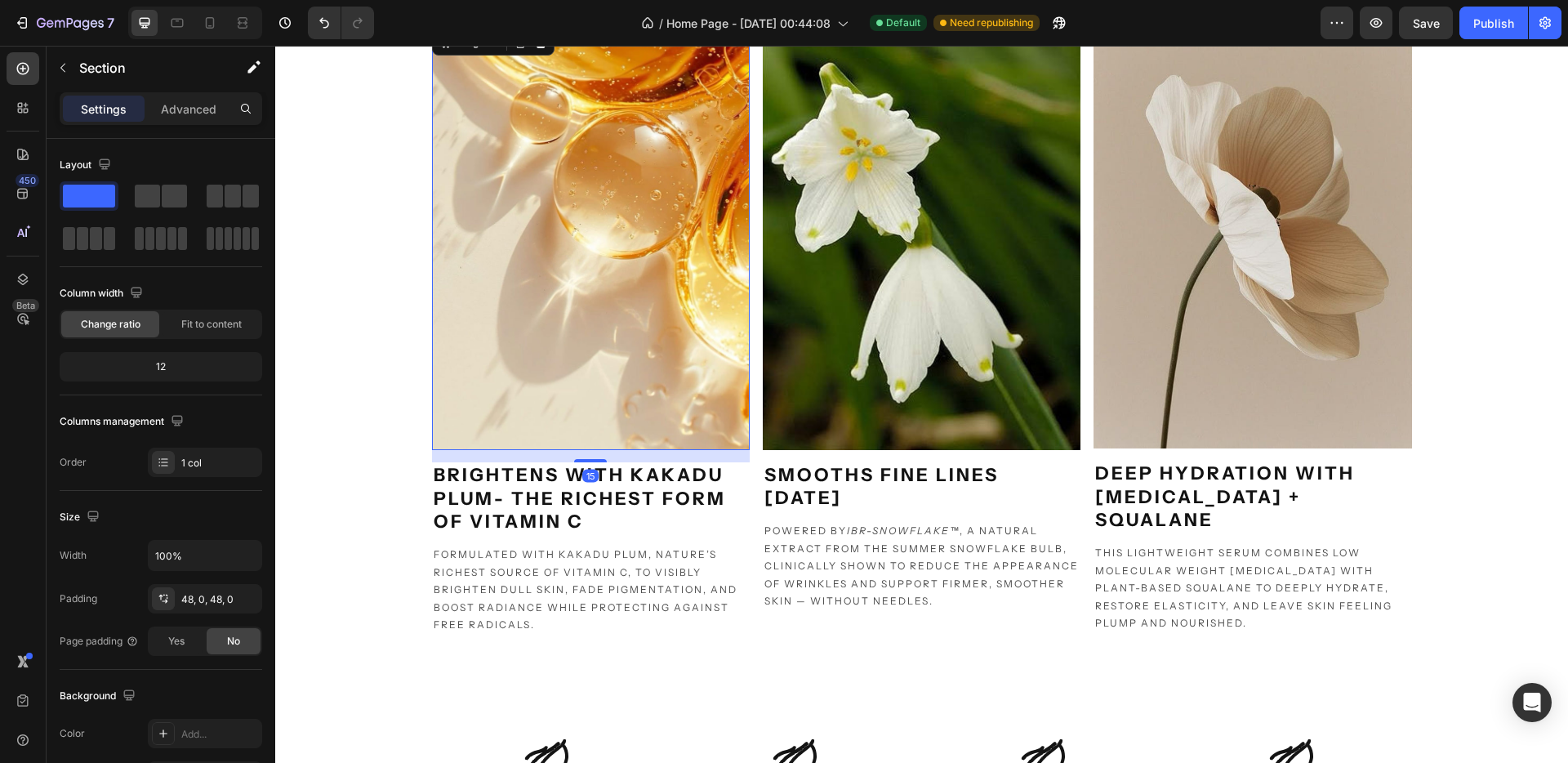
click at [466, 283] on img at bounding box center [590, 237] width 318 height 423
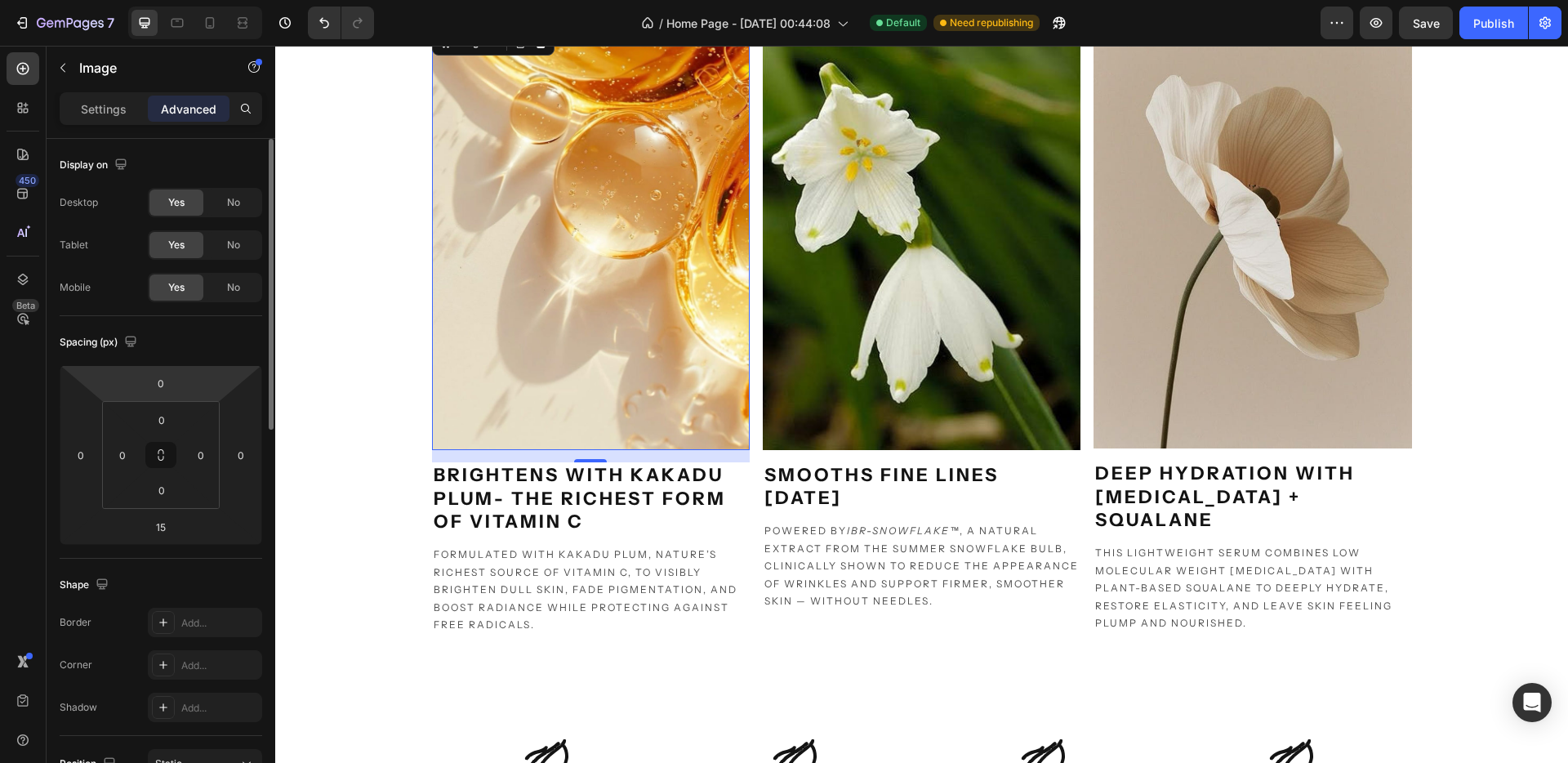
scroll to position [873, 0]
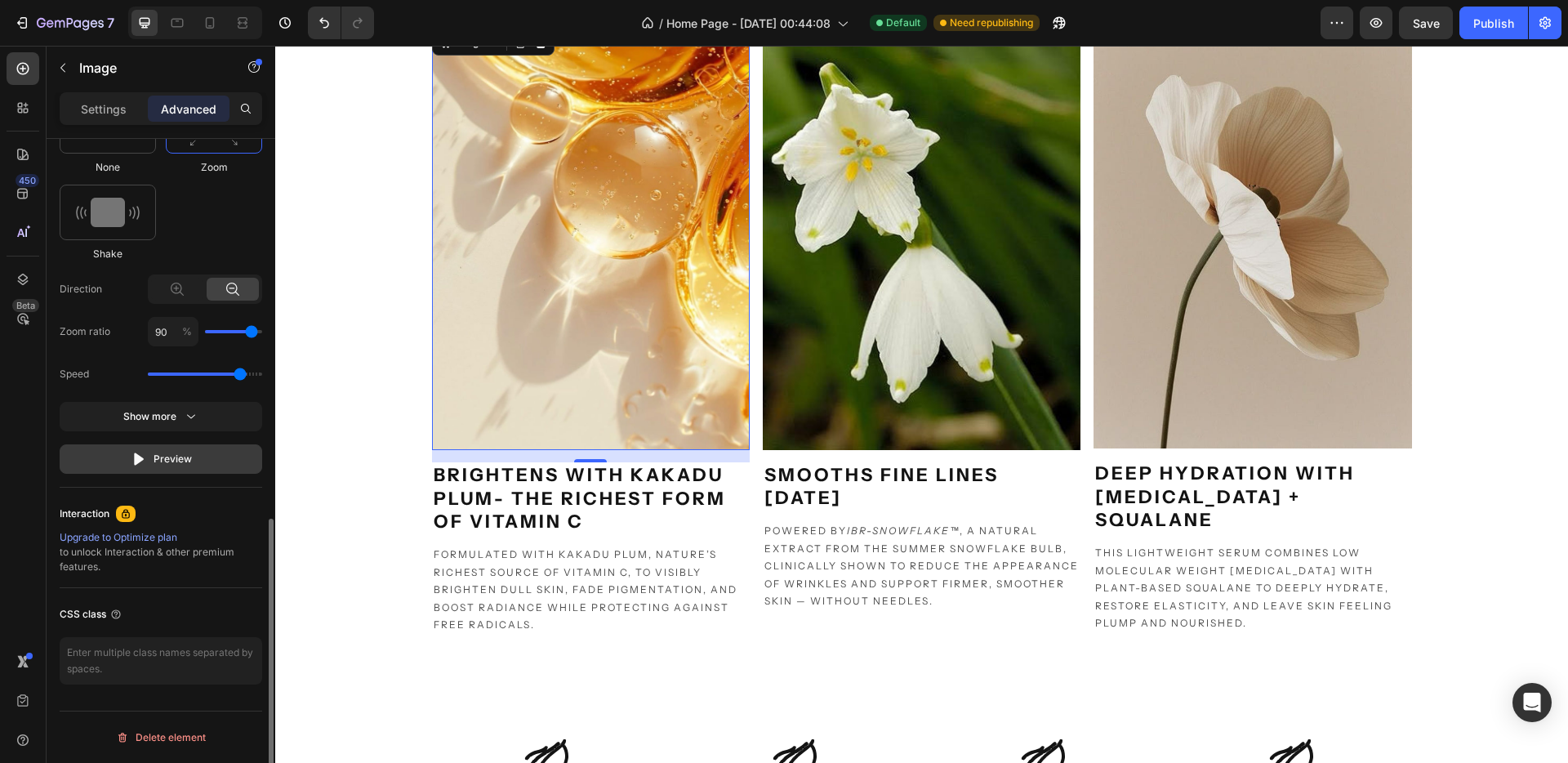
click at [176, 459] on div "Preview" at bounding box center [161, 459] width 62 height 17
click at [178, 471] on button "Preview" at bounding box center [161, 459] width 203 height 29
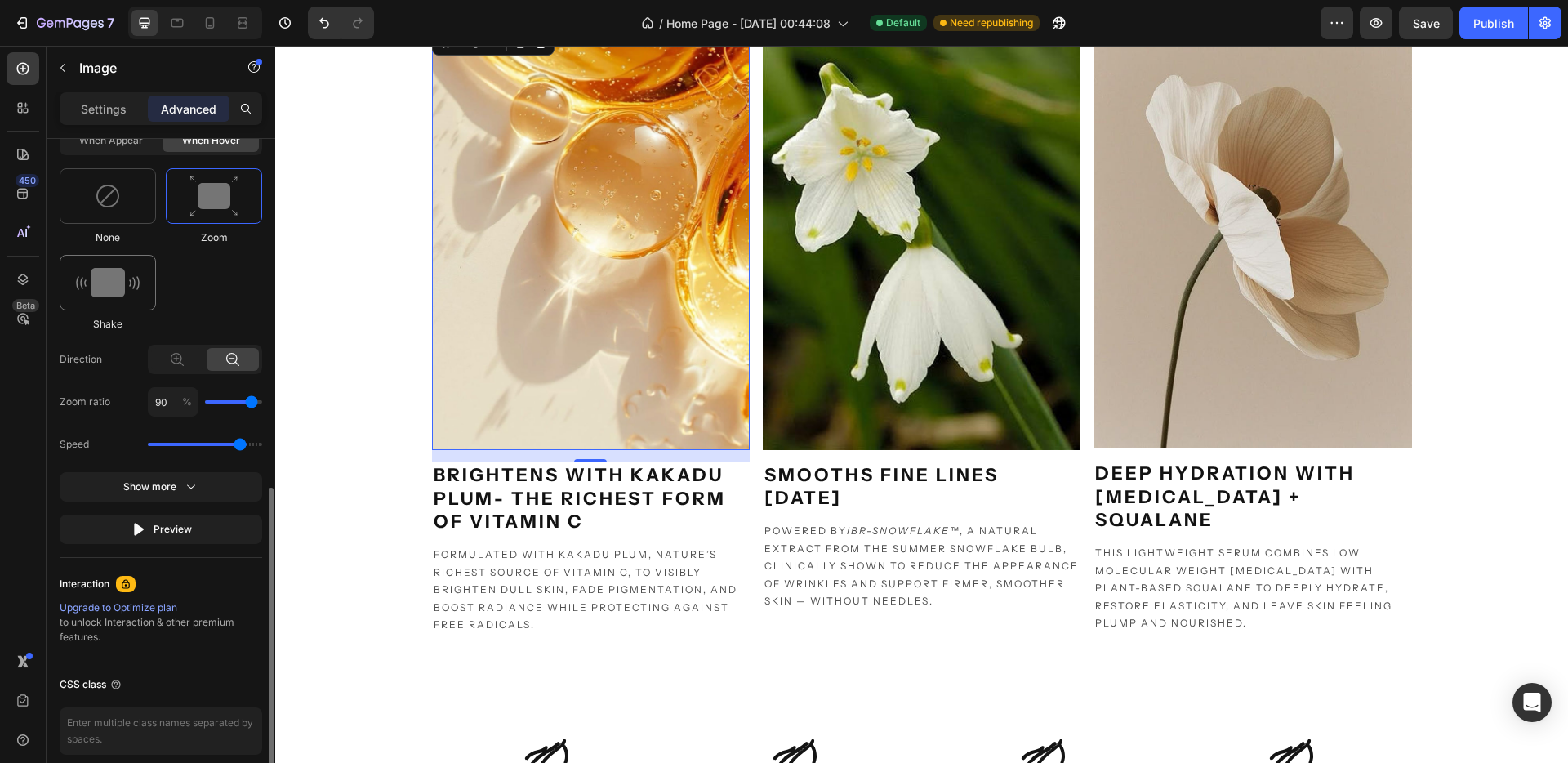
click at [127, 284] on img at bounding box center [108, 283] width 64 height 29
type input "0.7"
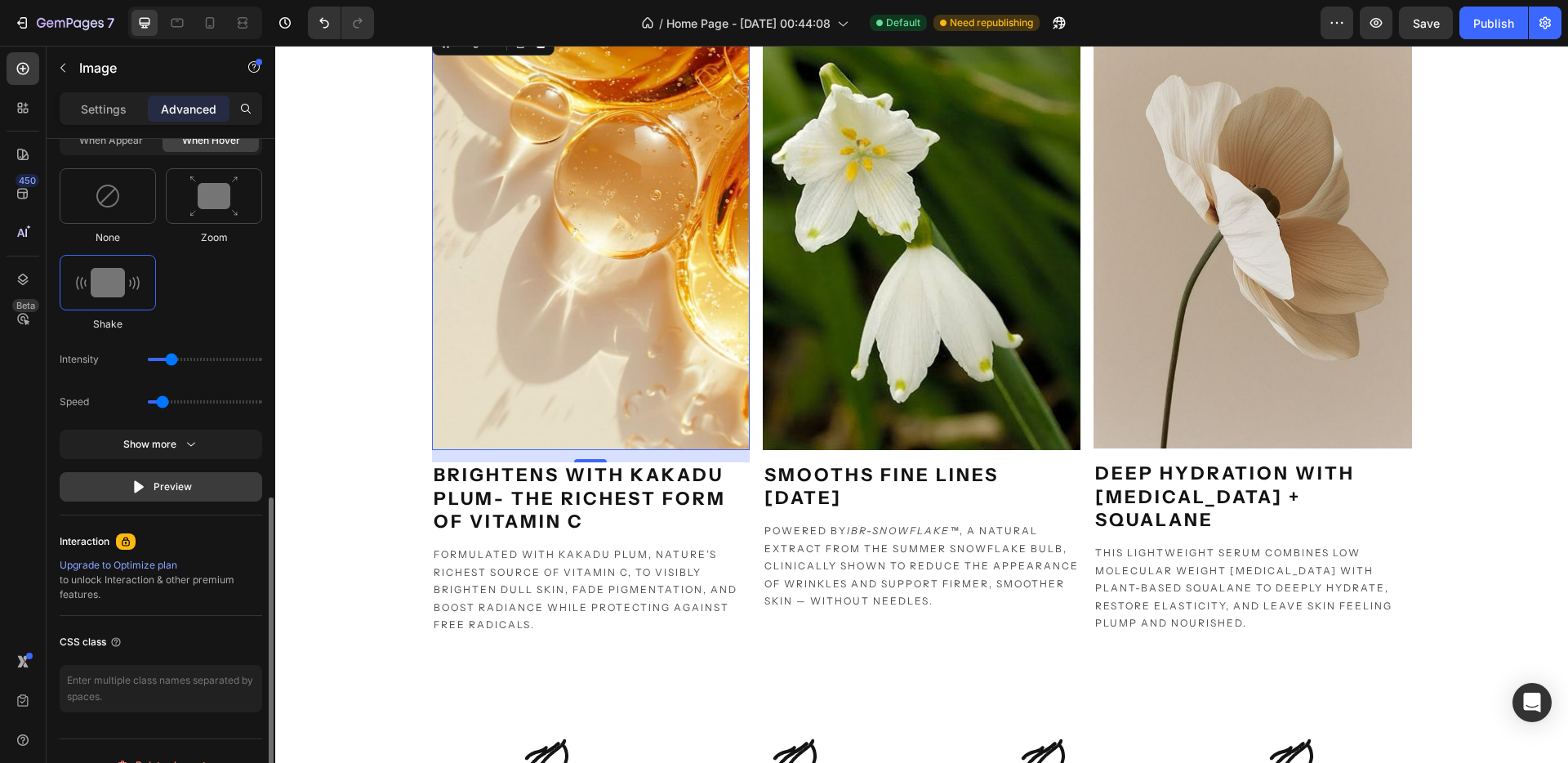
click at [171, 489] on div "Preview" at bounding box center [161, 487] width 62 height 17
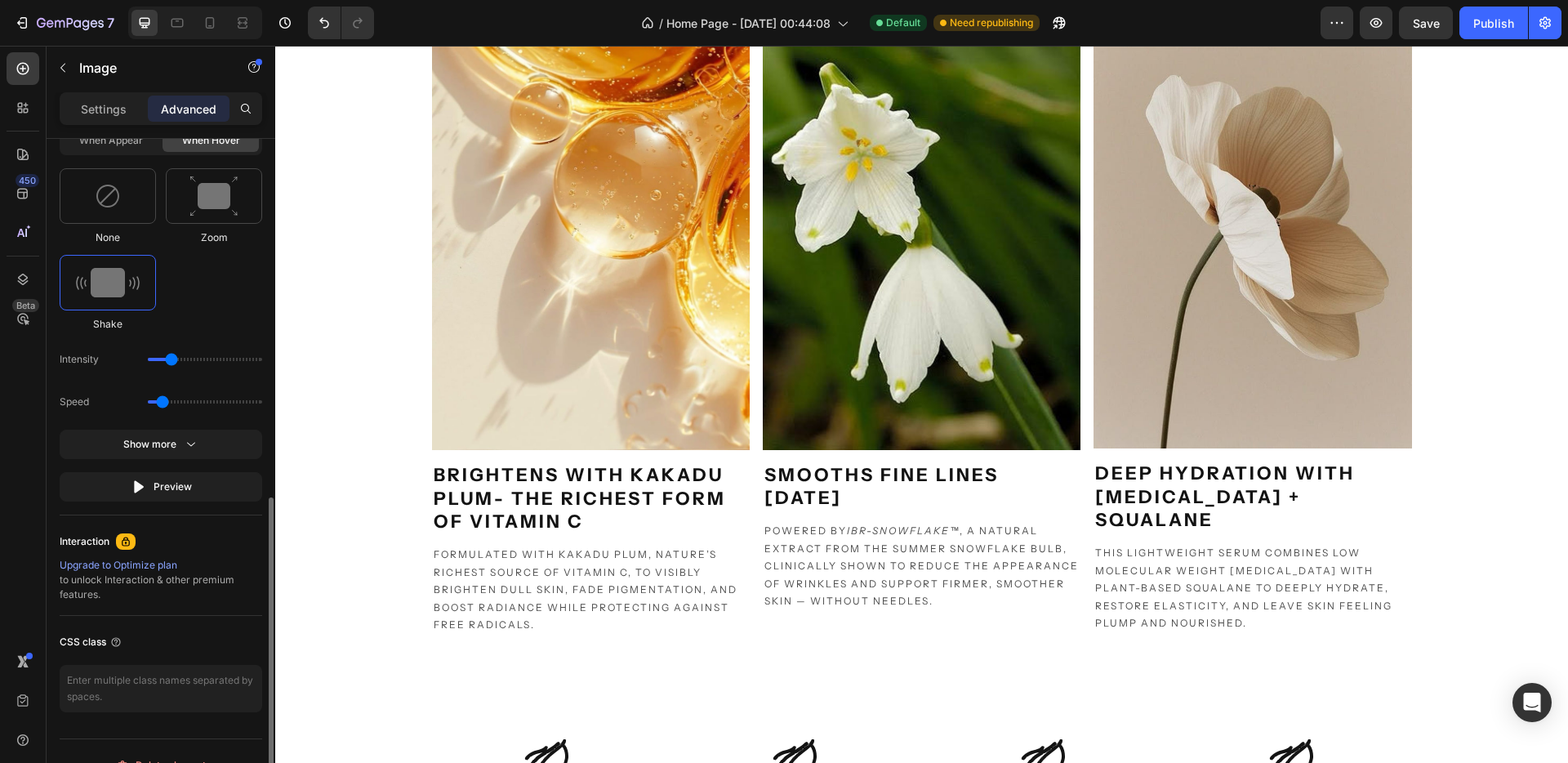
scroll to position [802, 0]
click at [115, 202] on img at bounding box center [108, 197] width 26 height 26
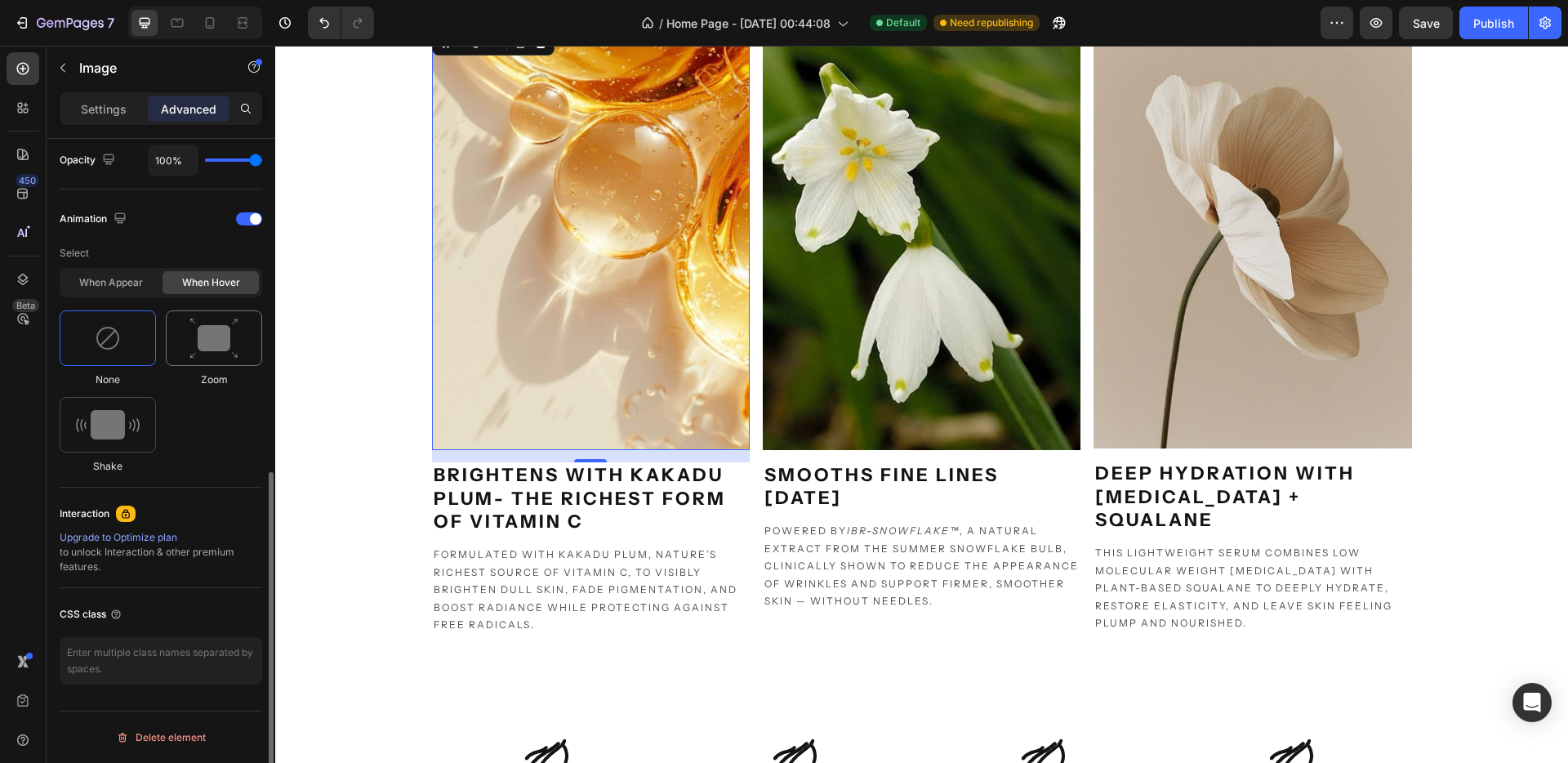
click at [206, 352] on img at bounding box center [214, 338] width 49 height 41
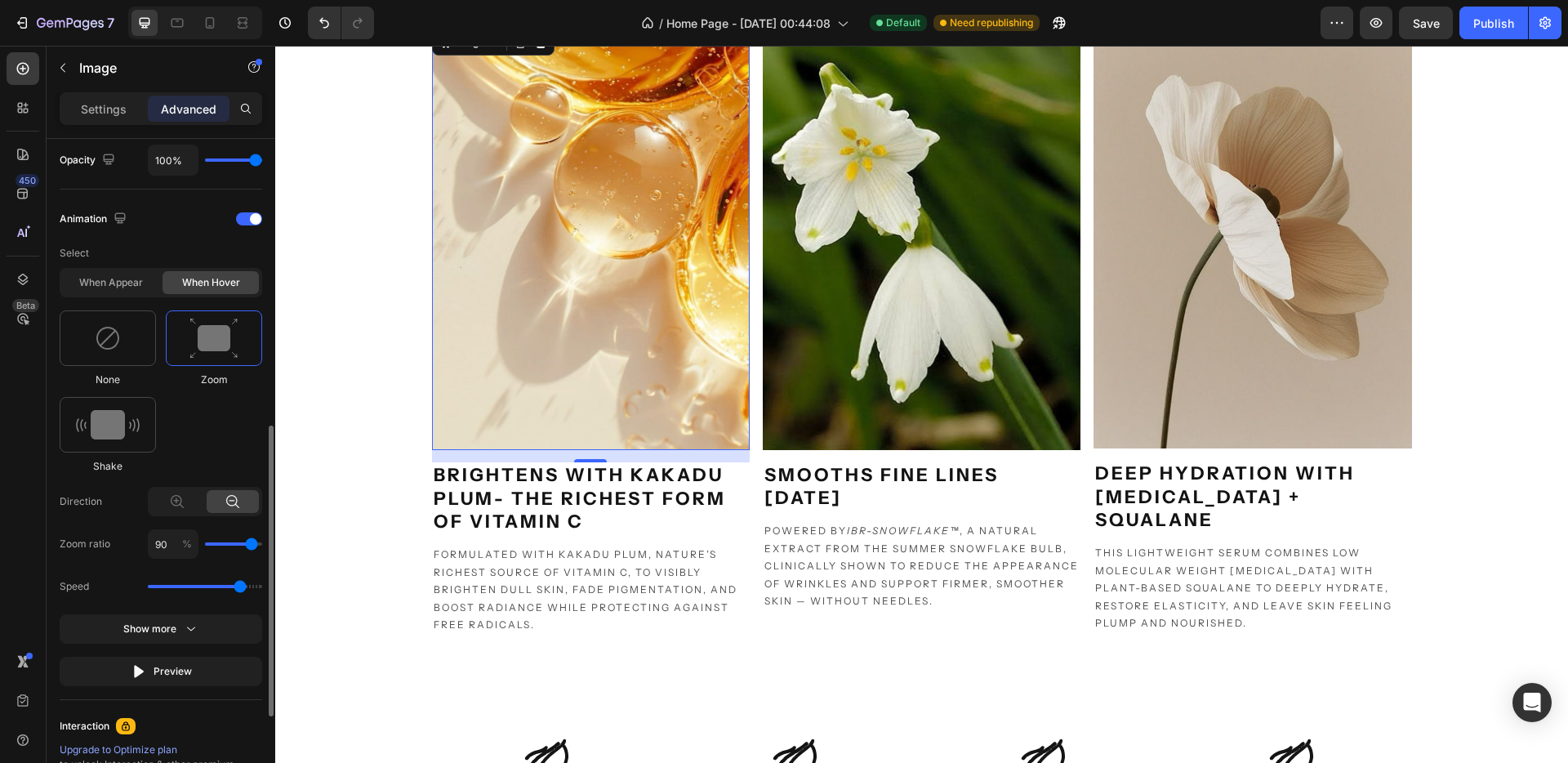
scroll to position [721, 0]
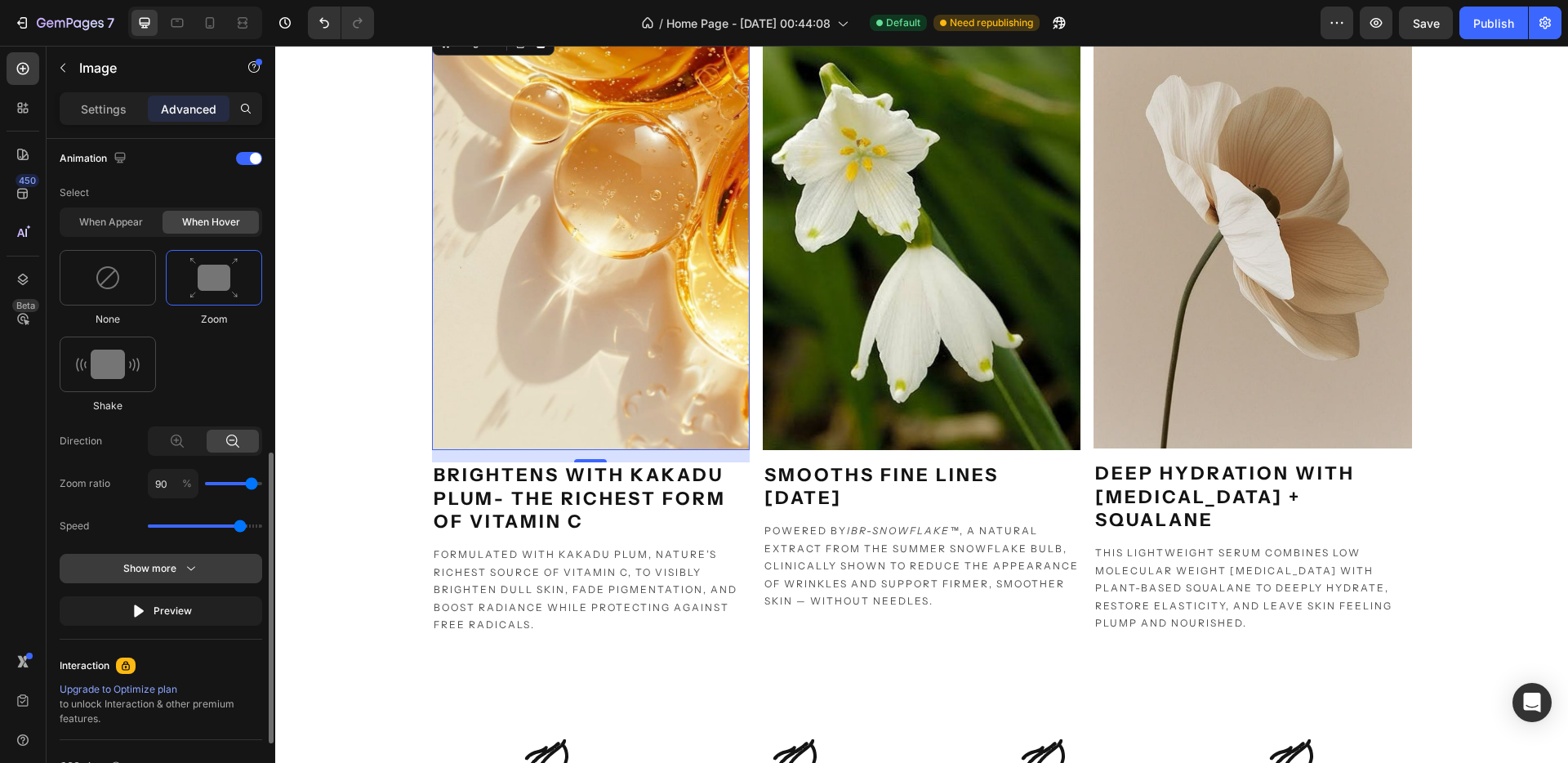
click at [148, 575] on div "Show more" at bounding box center [161, 569] width 76 height 17
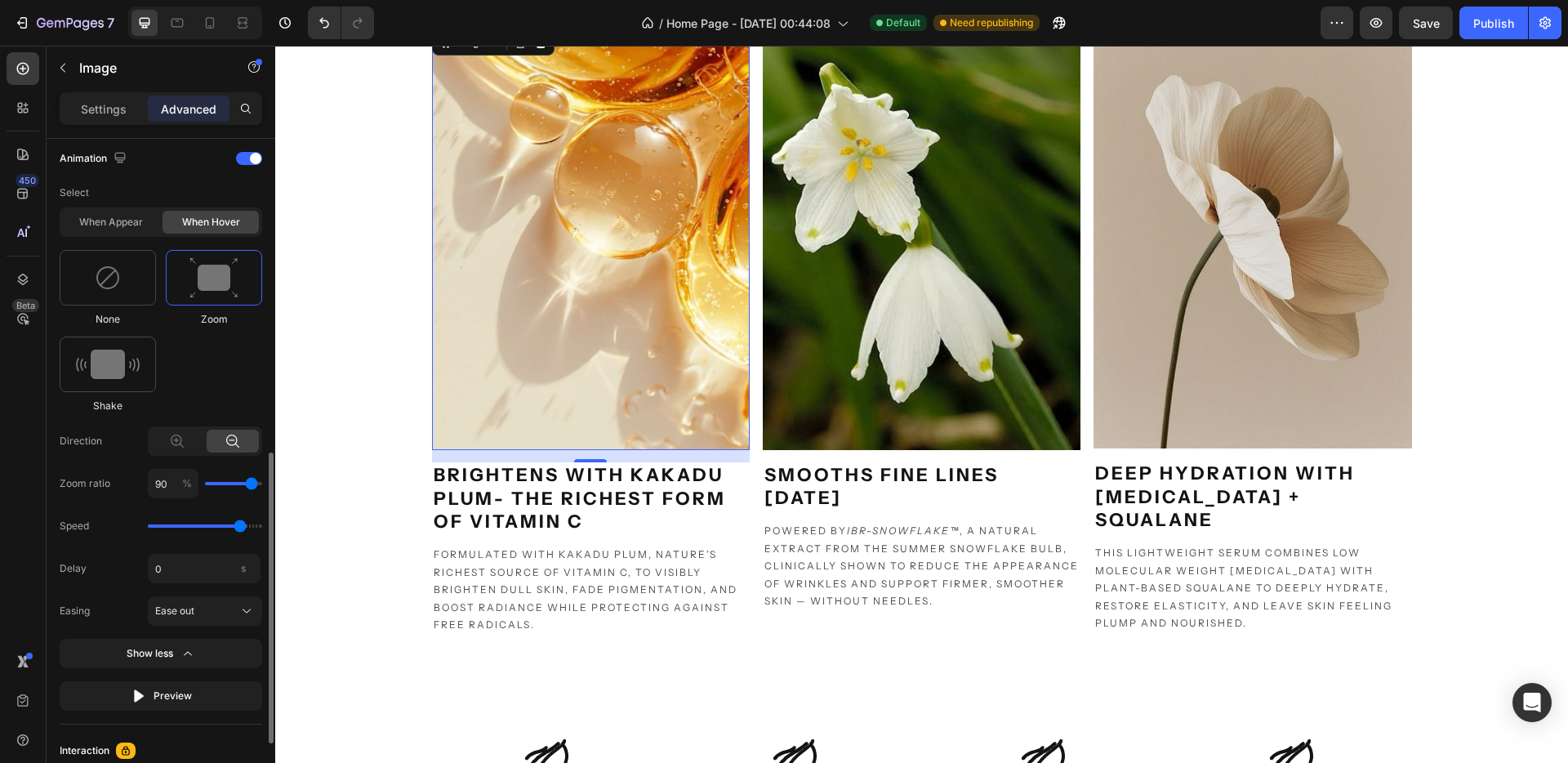
scroll to position [958, 0]
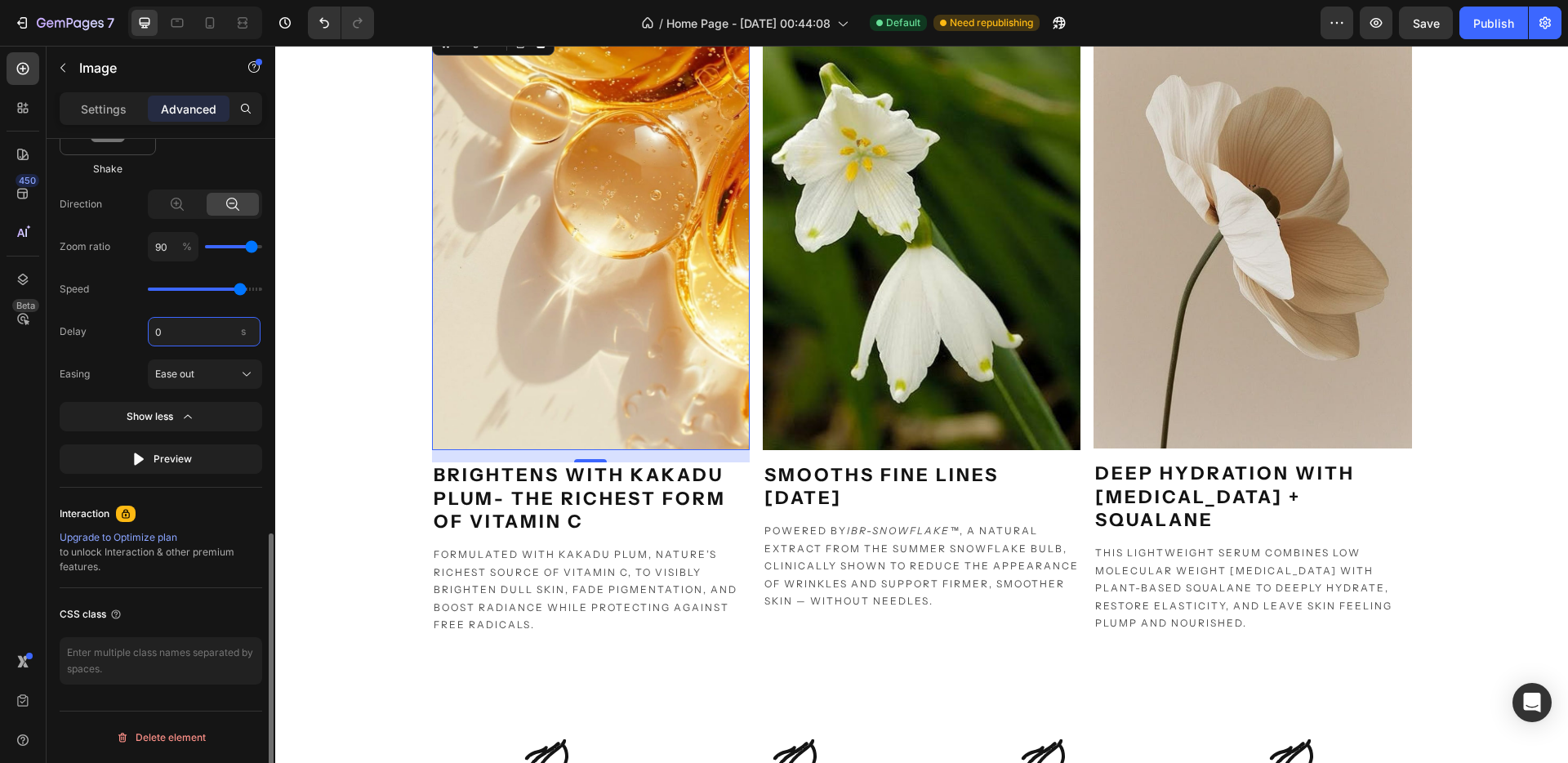
click at [208, 326] on input "0" at bounding box center [204, 331] width 112 height 29
type input "0"
click at [183, 382] on button "Ease out" at bounding box center [205, 374] width 114 height 29
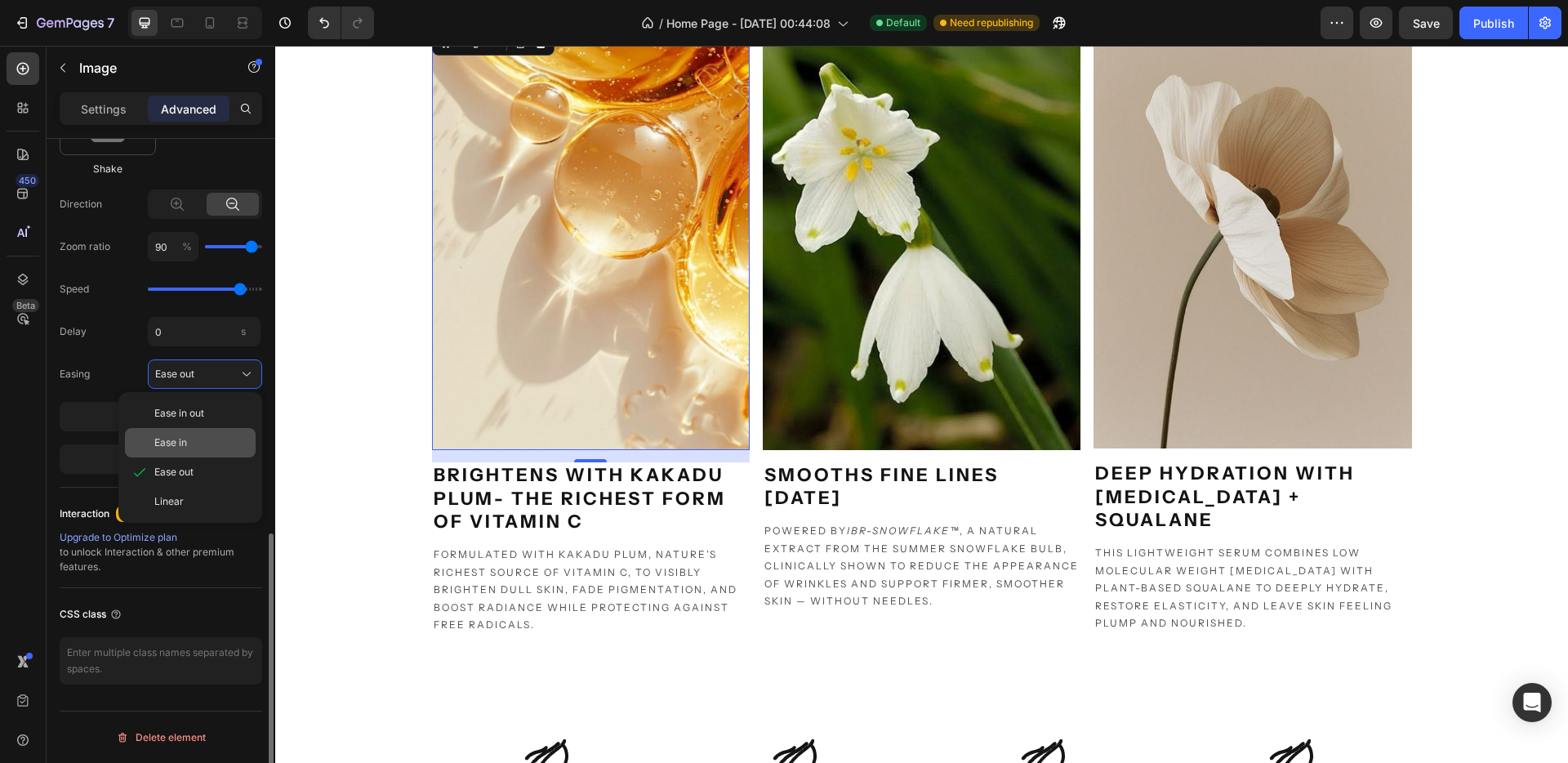
click at [169, 431] on div "Ease in" at bounding box center [191, 443] width 131 height 29
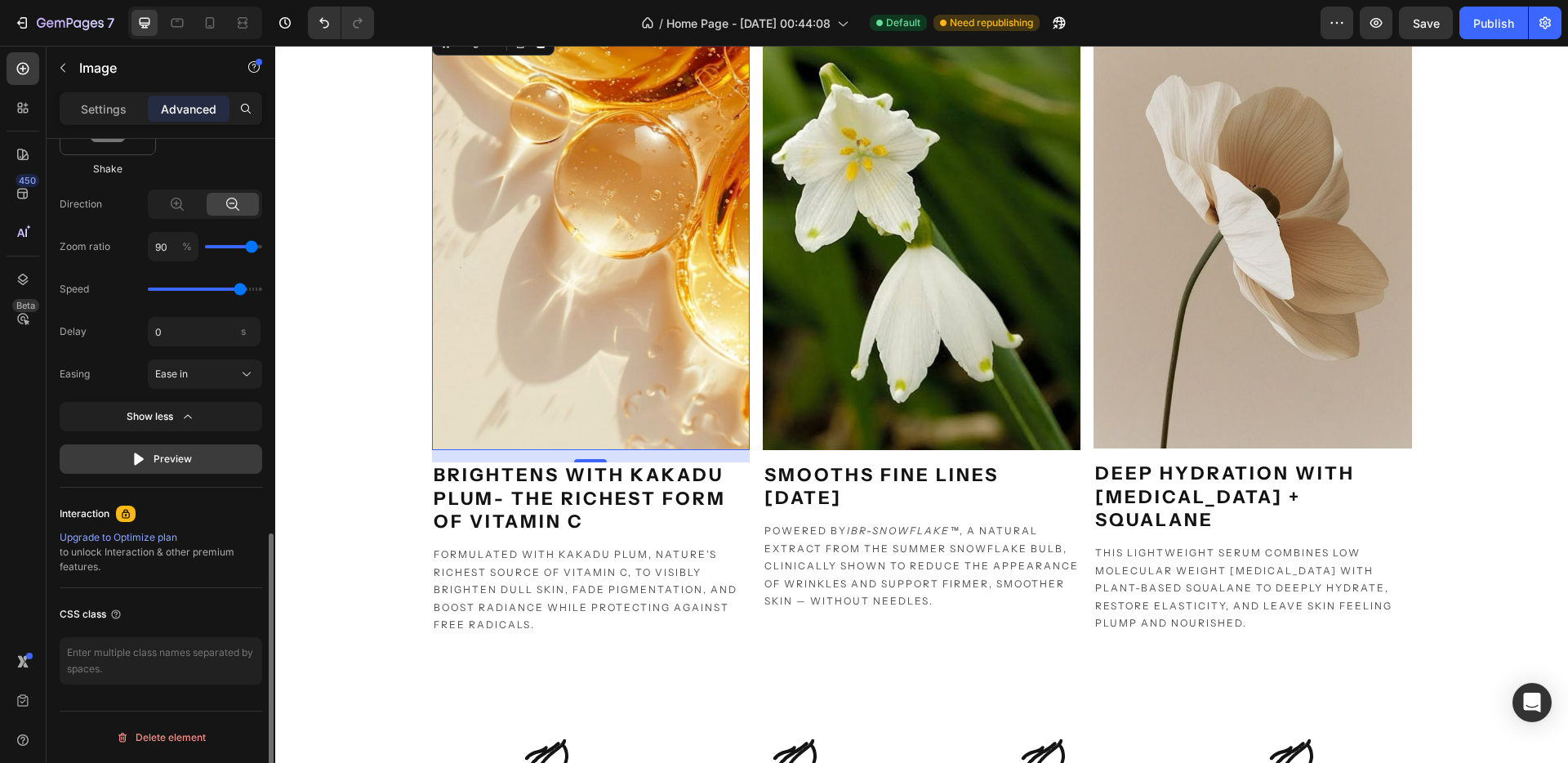
click at [173, 469] on button "Preview" at bounding box center [161, 459] width 203 height 29
click at [170, 468] on button "Preview" at bounding box center [161, 459] width 203 height 29
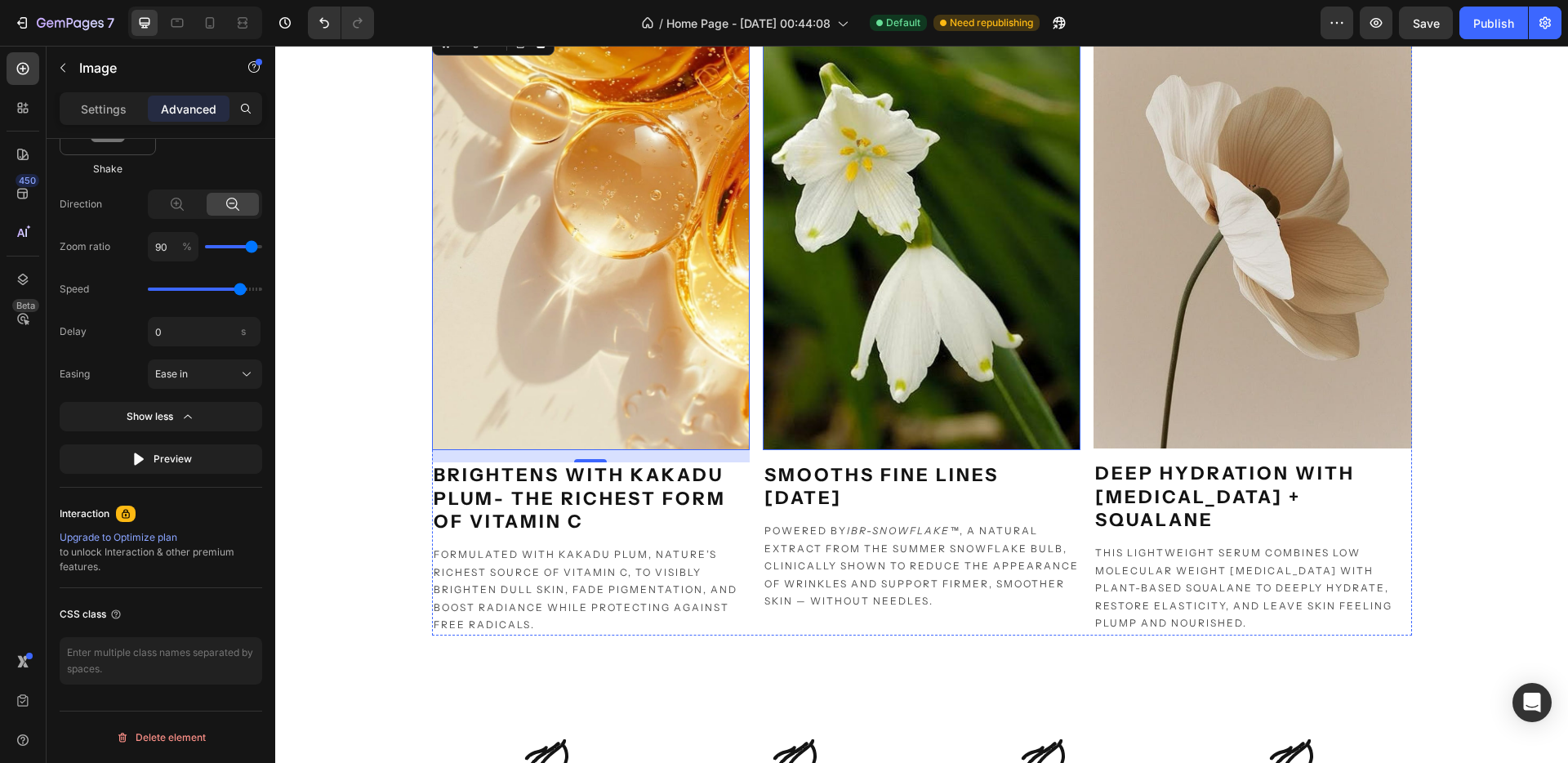
click at [879, 281] on img at bounding box center [922, 237] width 318 height 423
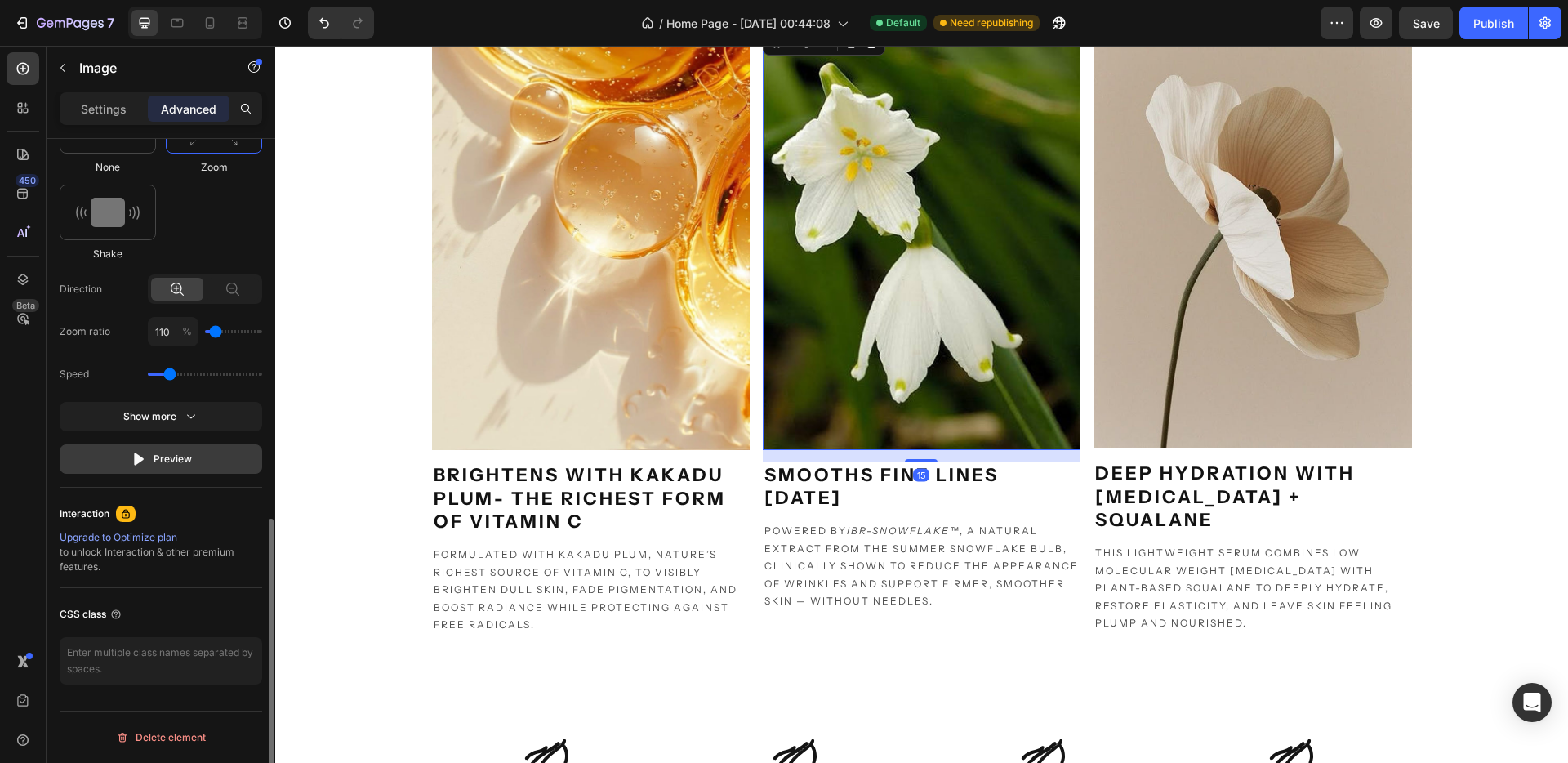
click at [170, 449] on button "Preview" at bounding box center [161, 459] width 203 height 29
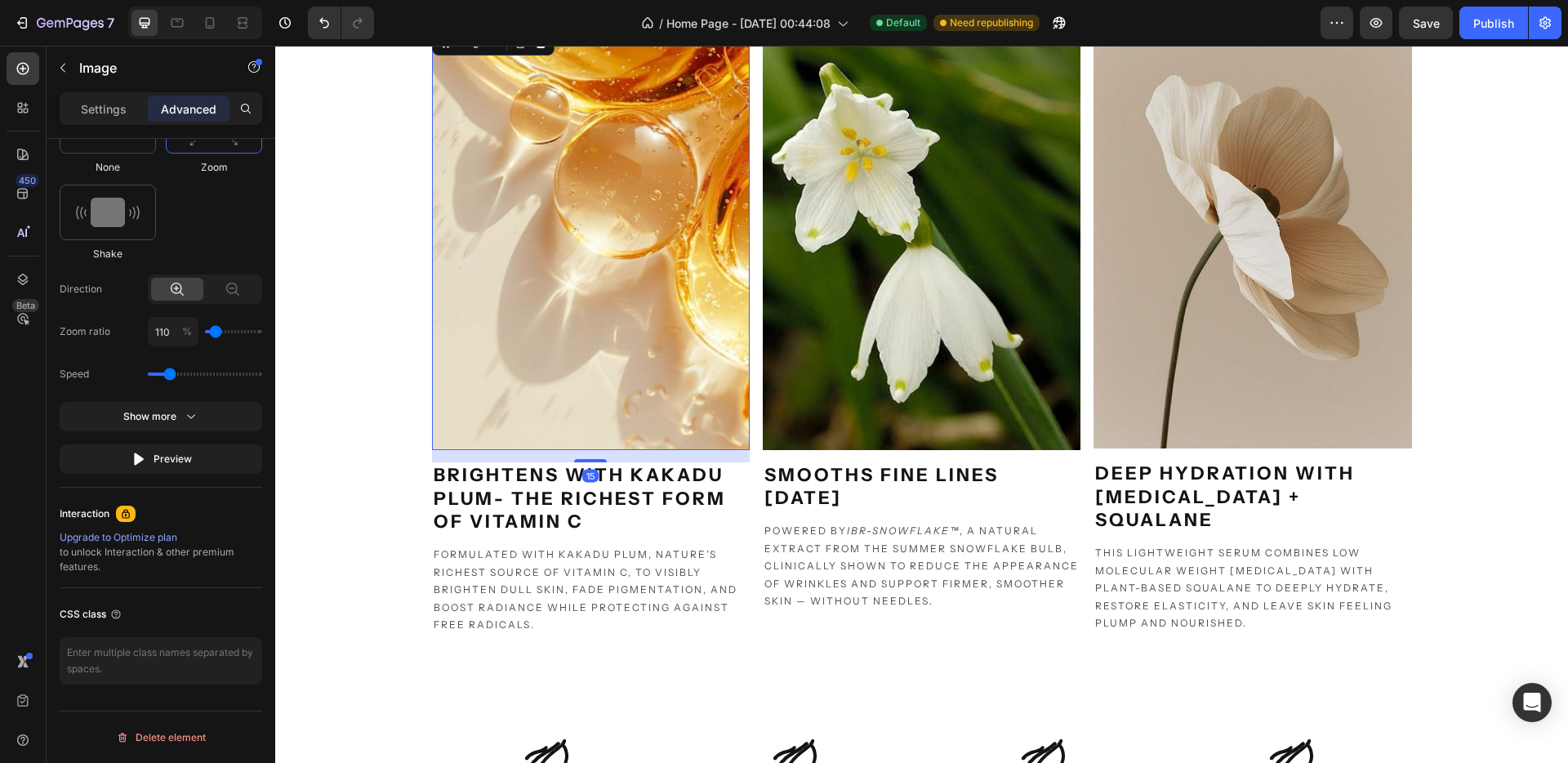
click at [554, 345] on img at bounding box center [590, 237] width 318 height 423
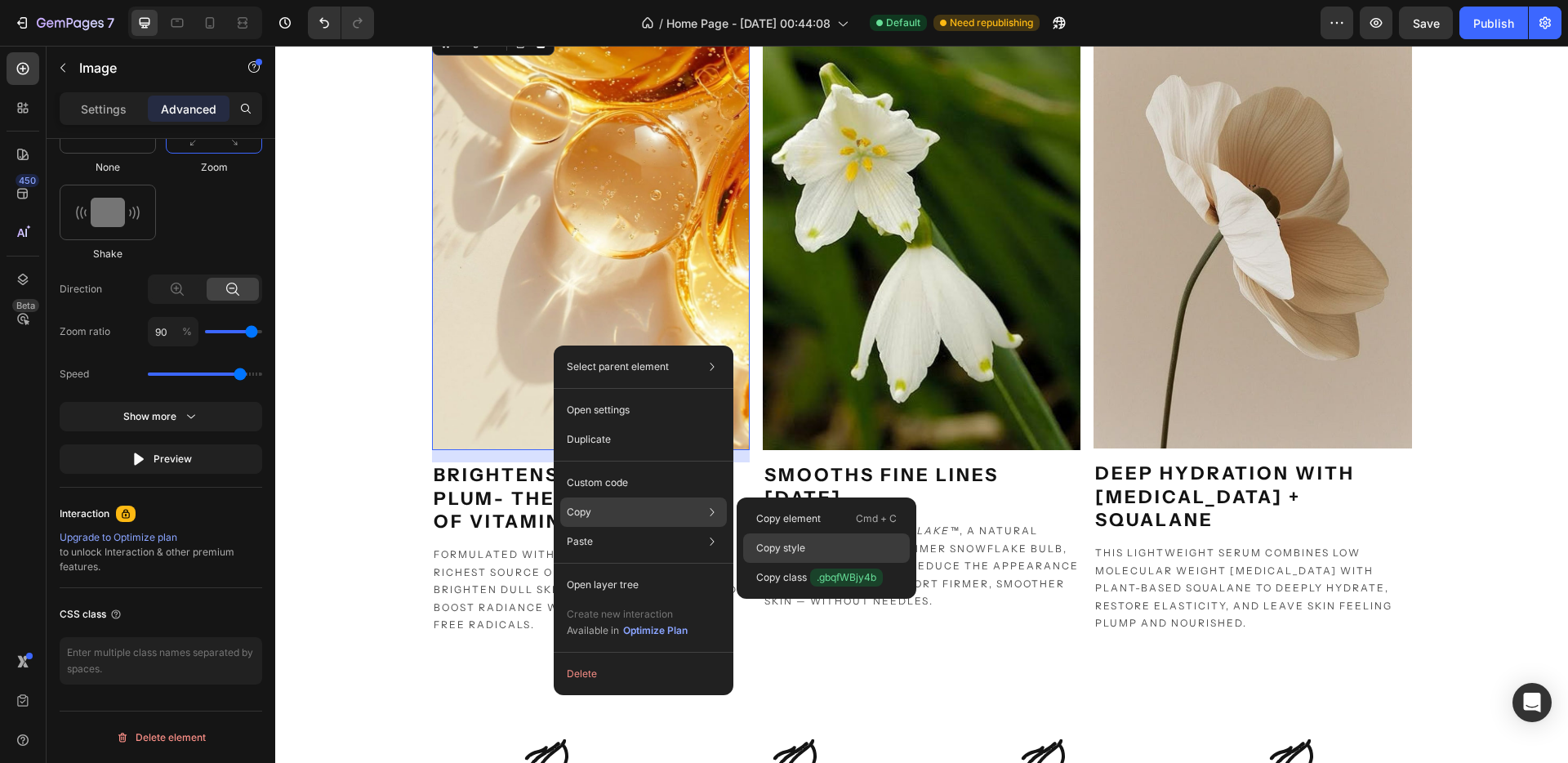
click at [784, 547] on p "Copy style" at bounding box center [781, 548] width 49 height 15
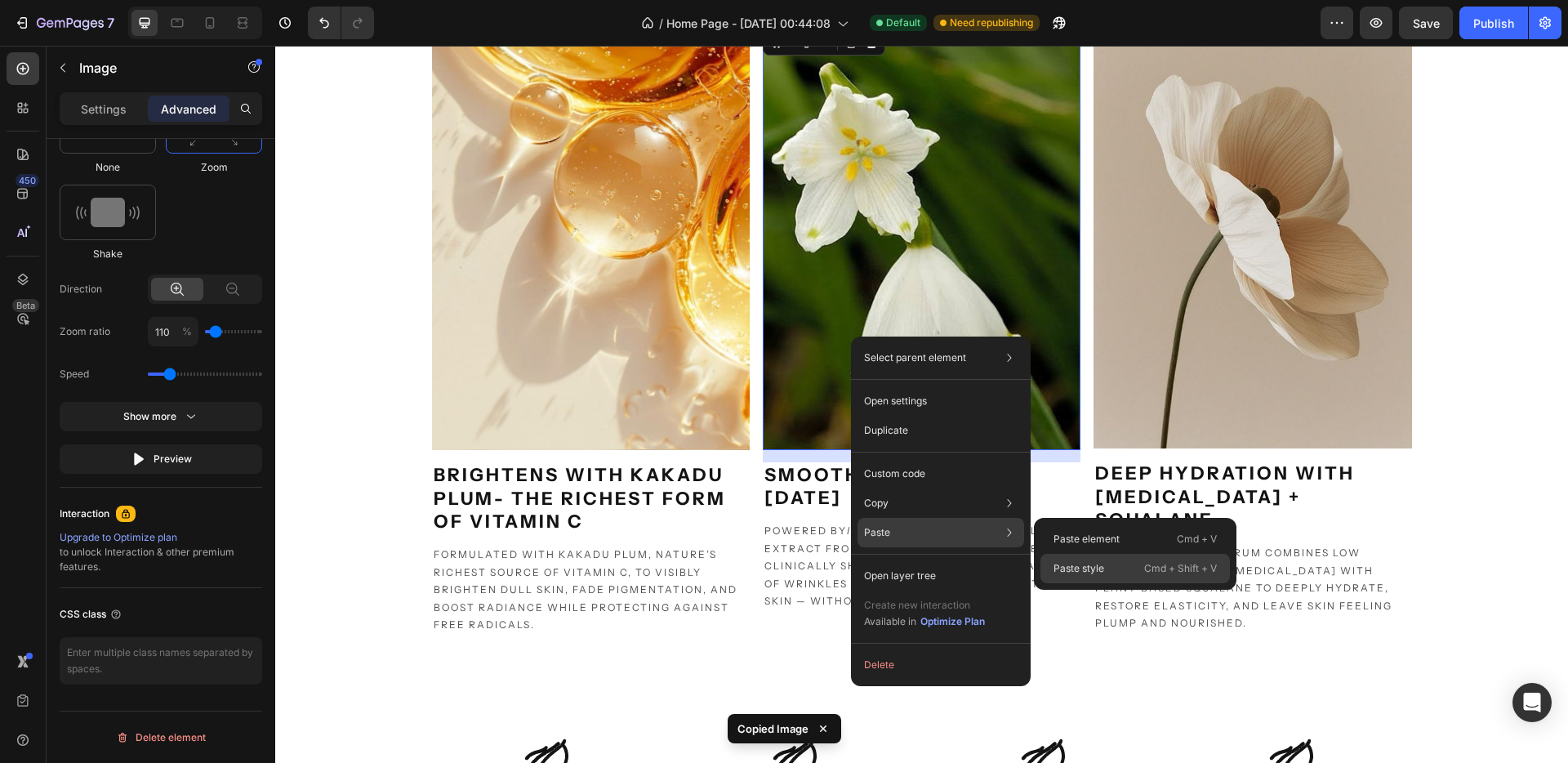
click at [1073, 563] on p "Paste style" at bounding box center [1078, 569] width 51 height 15
type input "90"
type input "2.7"
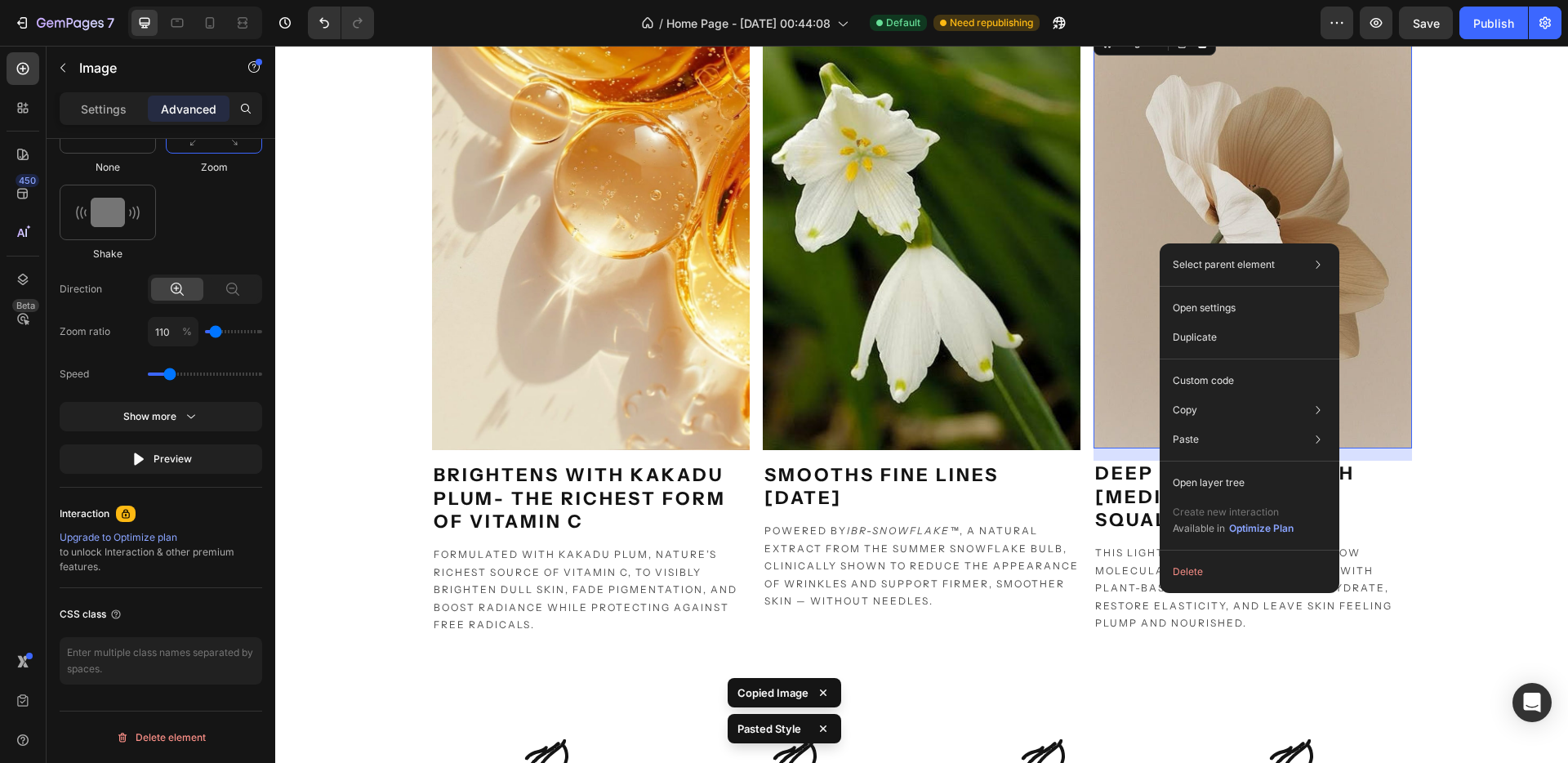
drag, startPoint x: 1160, startPoint y: 243, endPoint x: 1435, endPoint y: 289, distance: 278.8
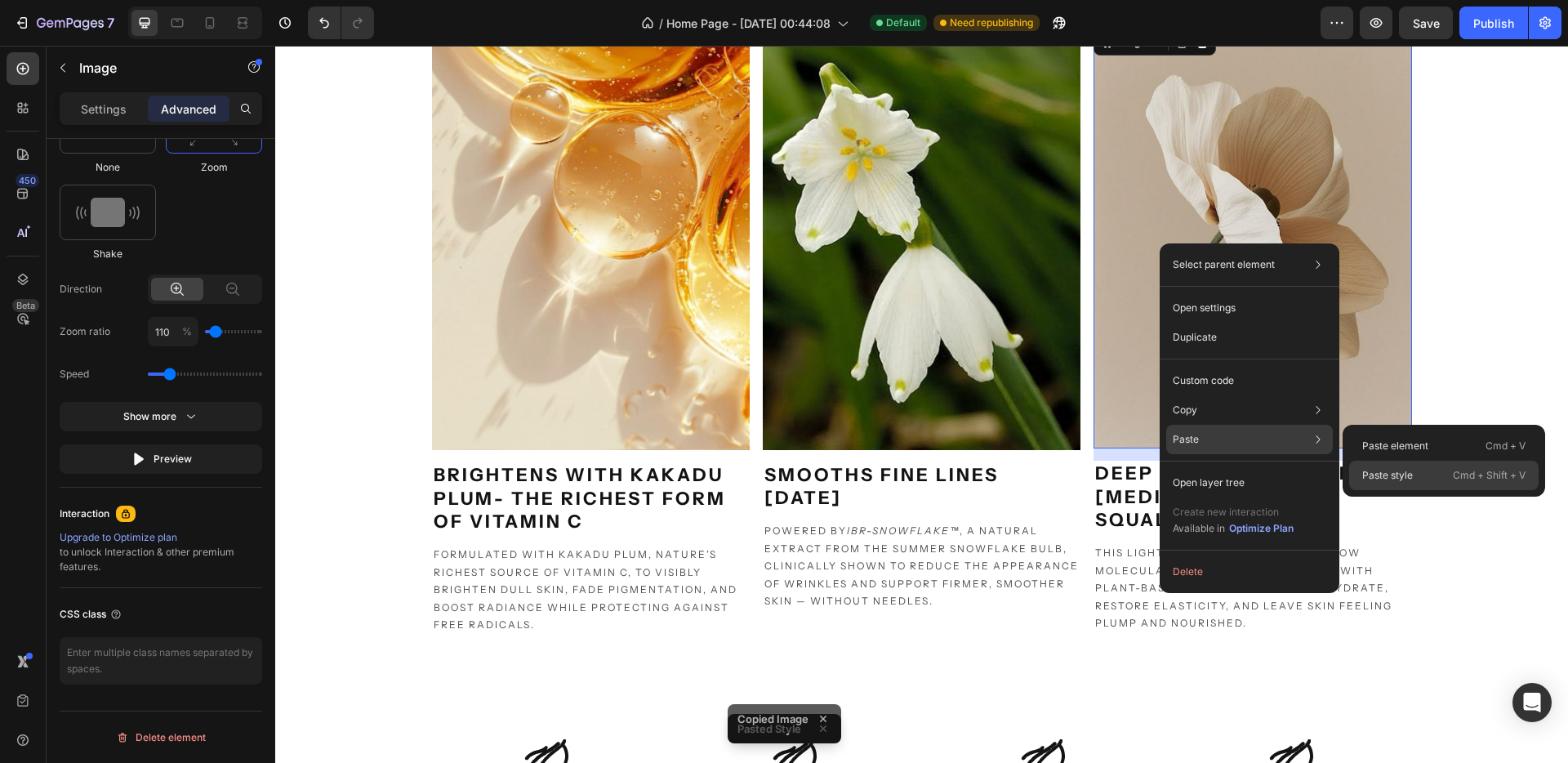
click at [1393, 472] on p "Paste style" at bounding box center [1388, 475] width 51 height 15
type input "90"
type input "2.7"
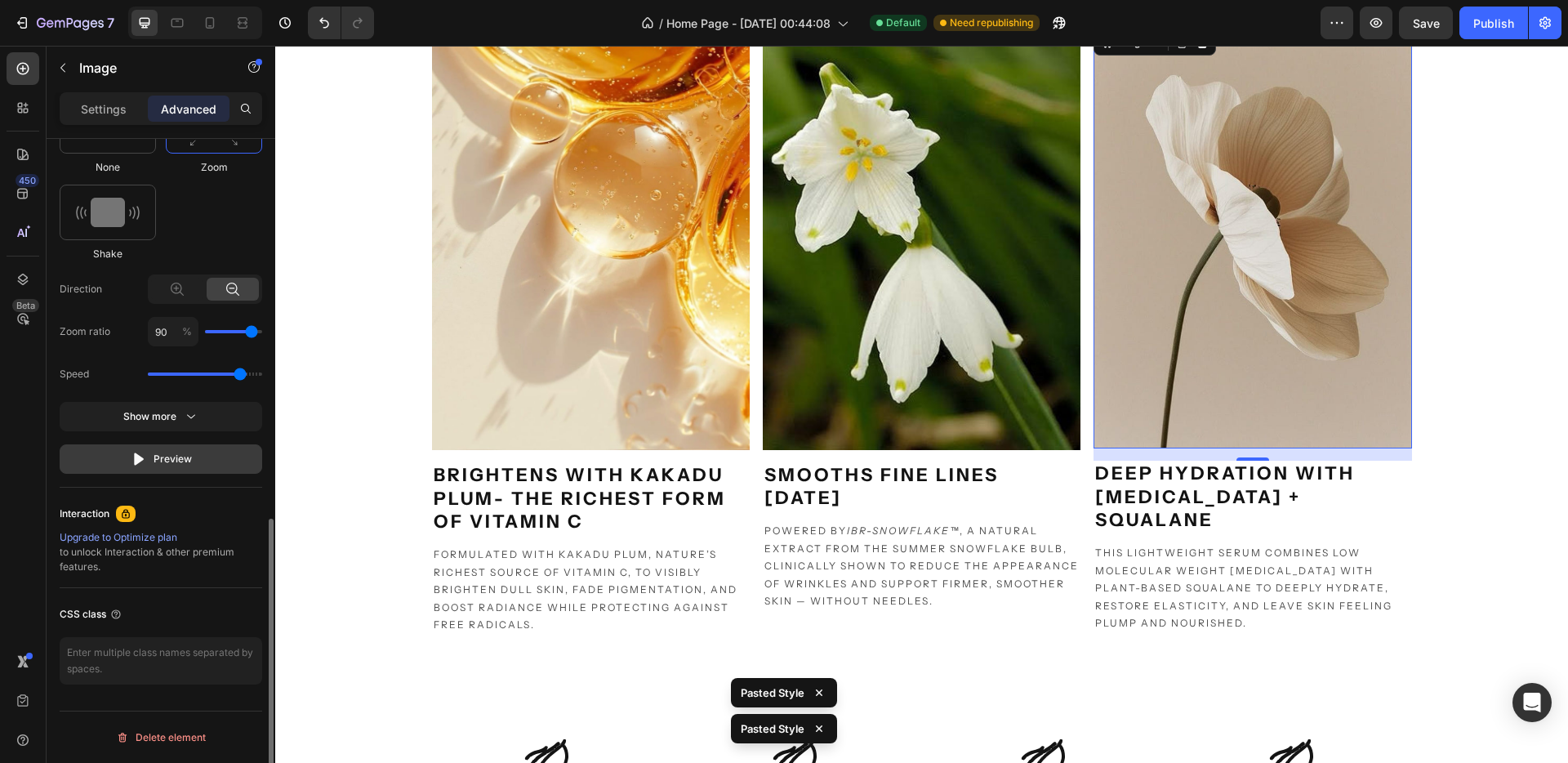
click at [132, 463] on icon "button" at bounding box center [139, 459] width 17 height 17
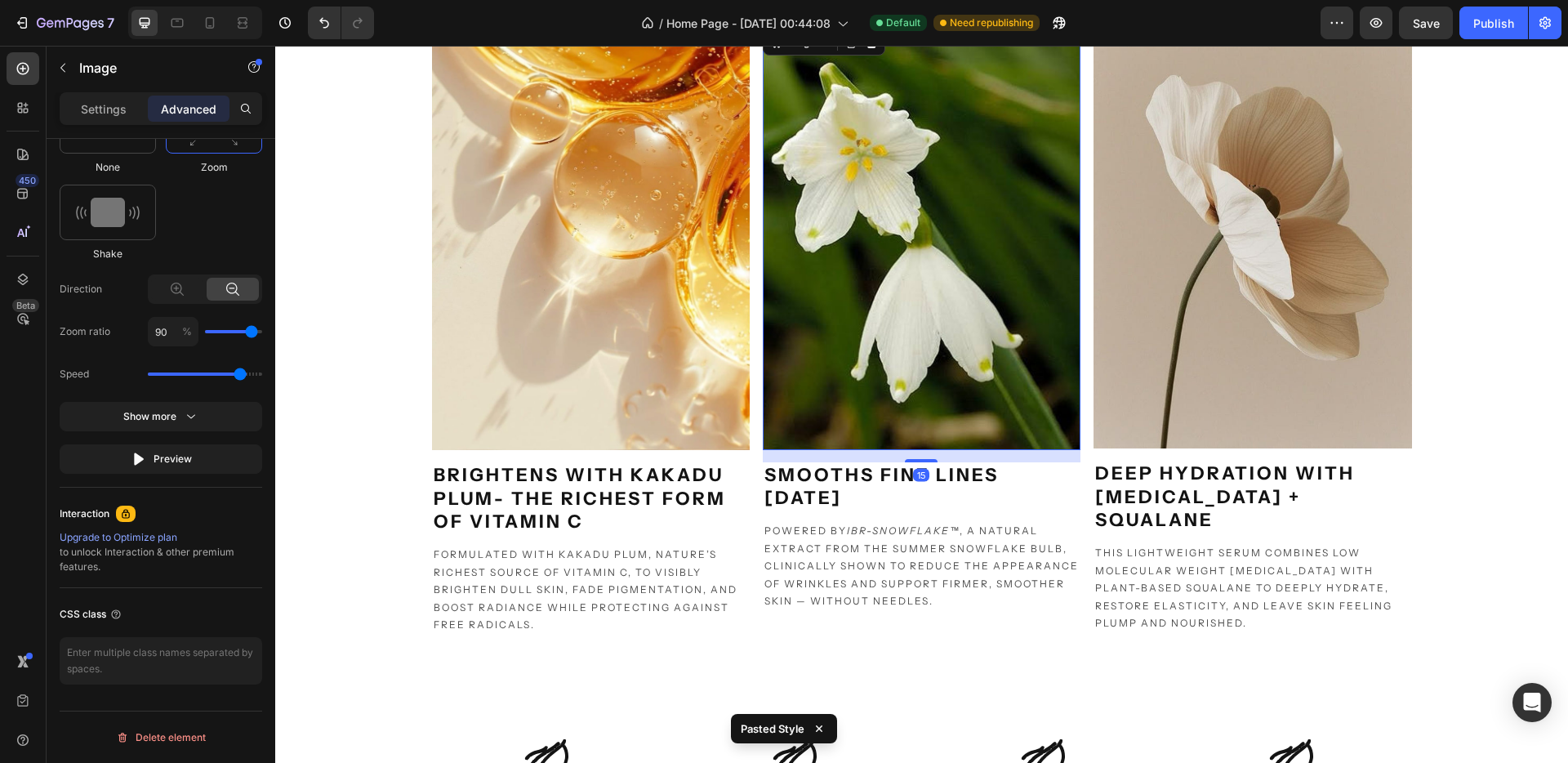
click at [898, 308] on img at bounding box center [922, 237] width 318 height 423
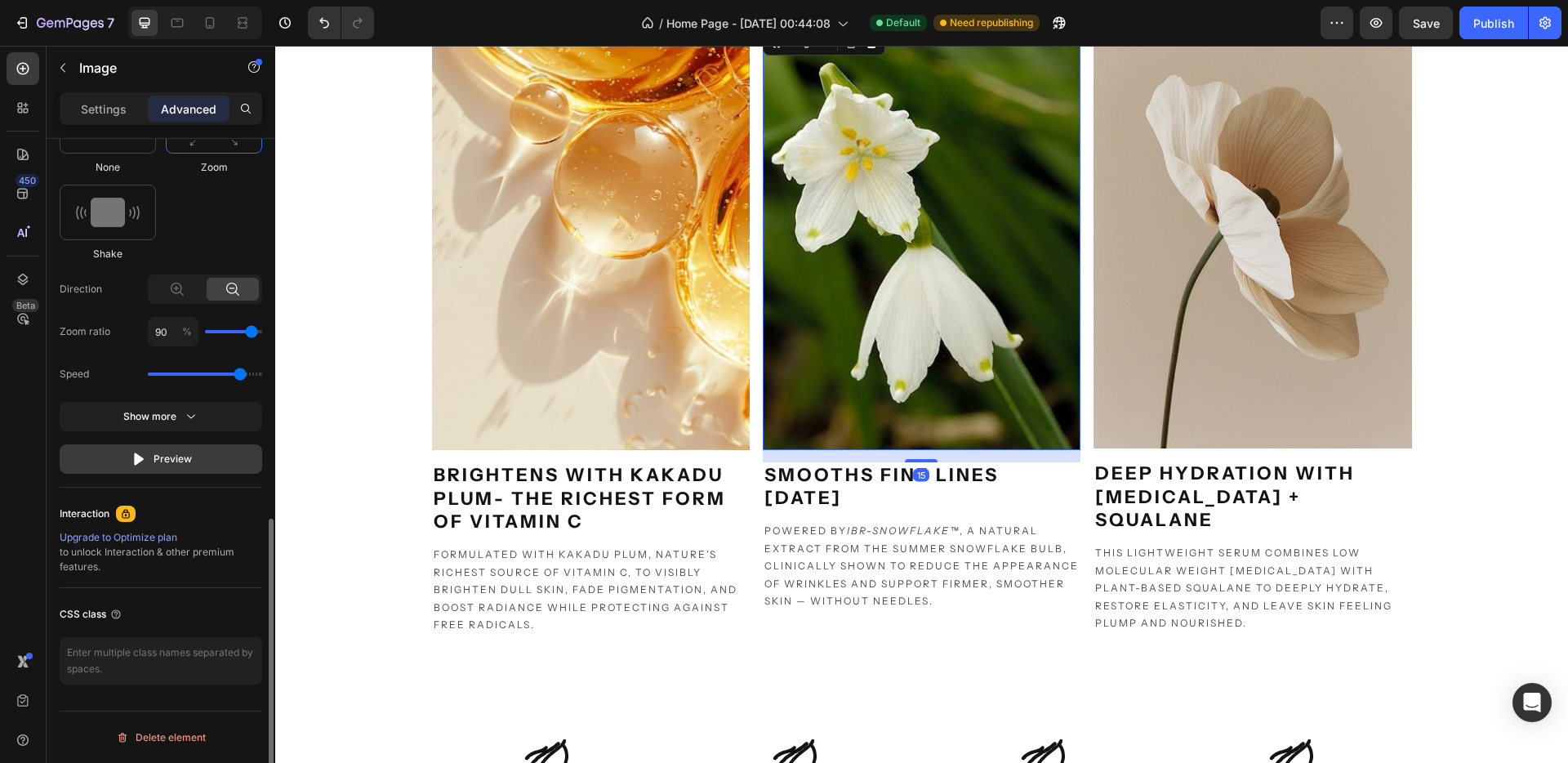
click at [159, 463] on div "Preview" at bounding box center [161, 459] width 62 height 17
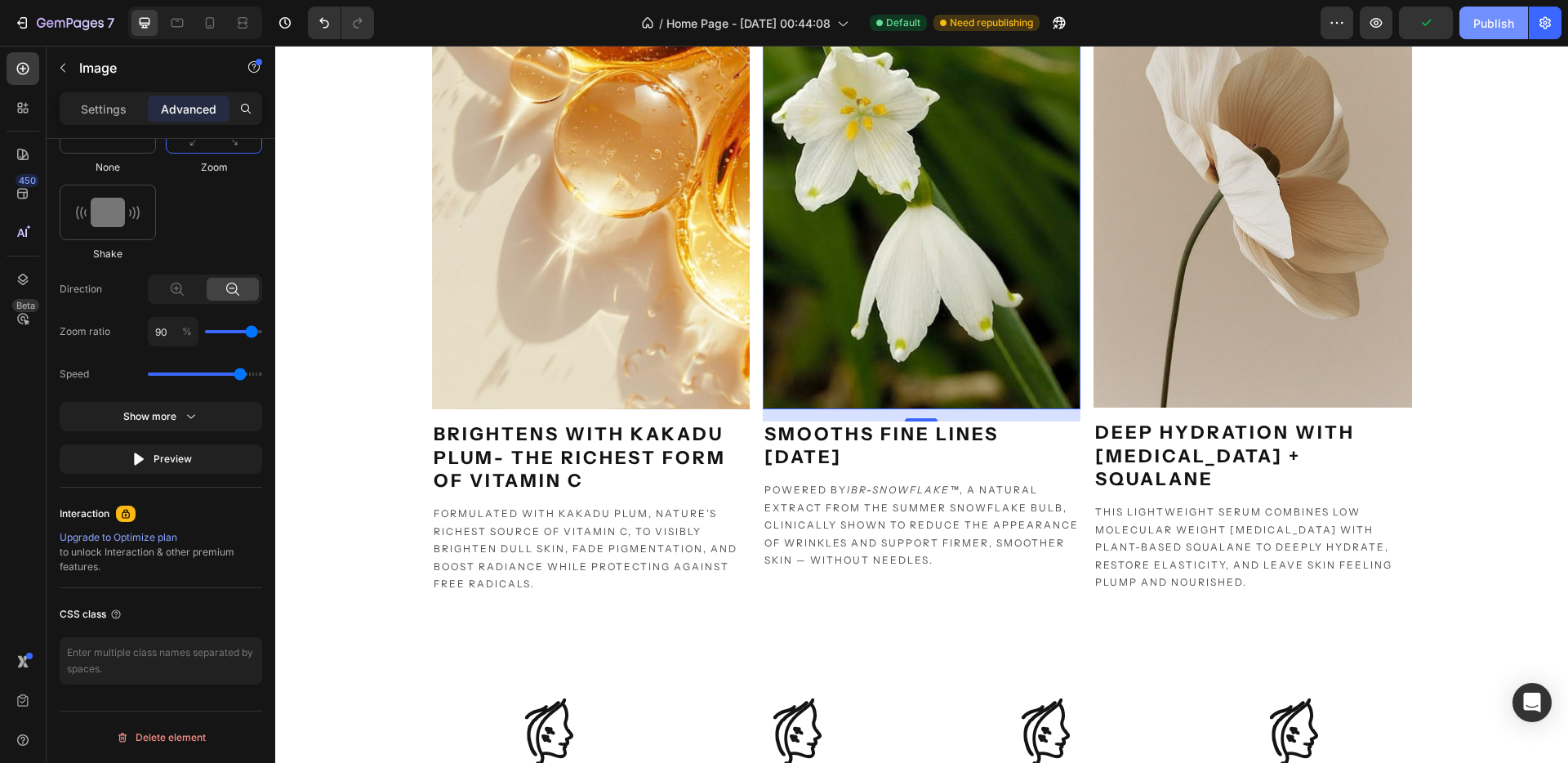
click at [1495, 33] on button "Publish" at bounding box center [1493, 22] width 69 height 32
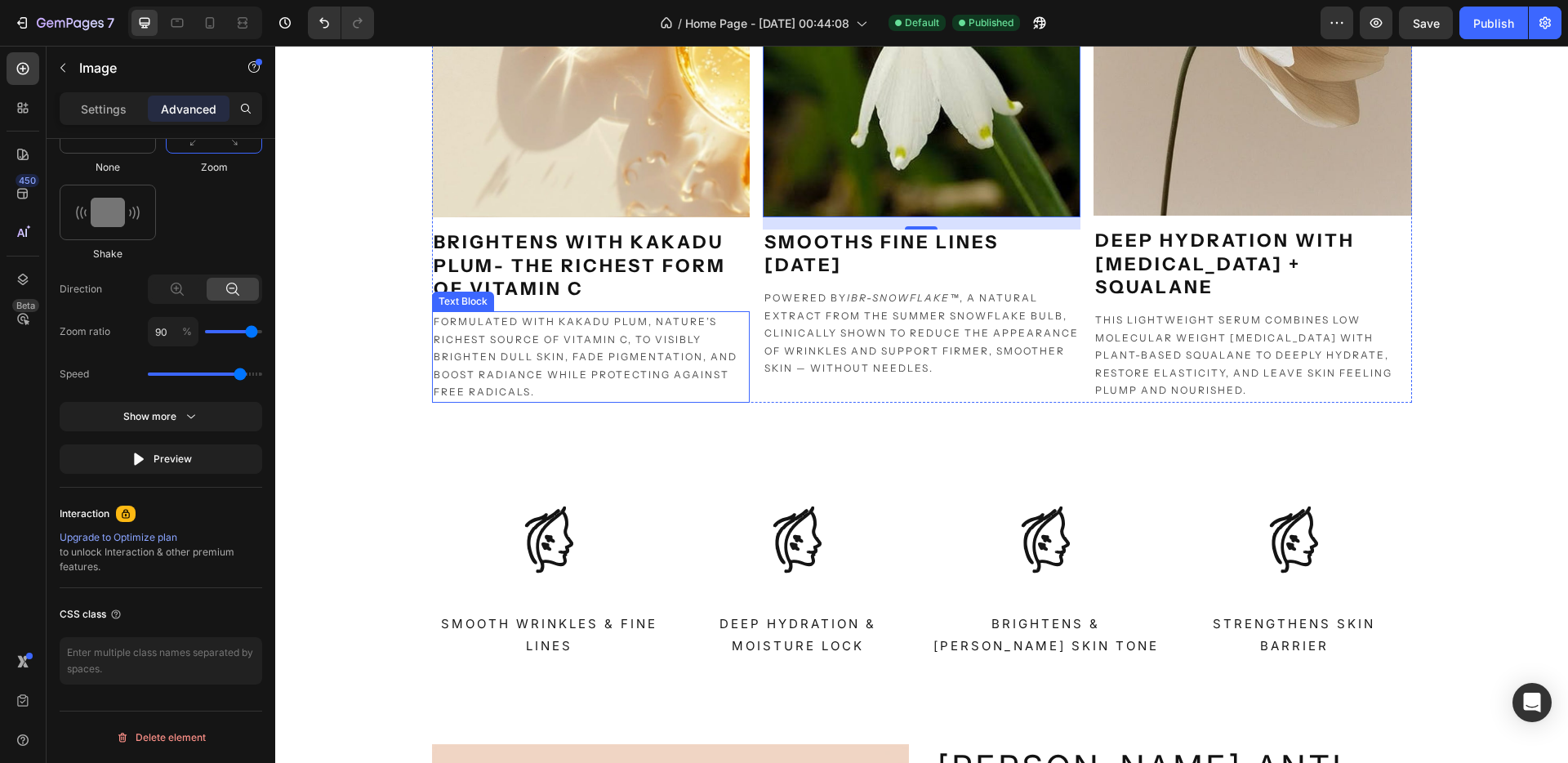
scroll to position [886, 0]
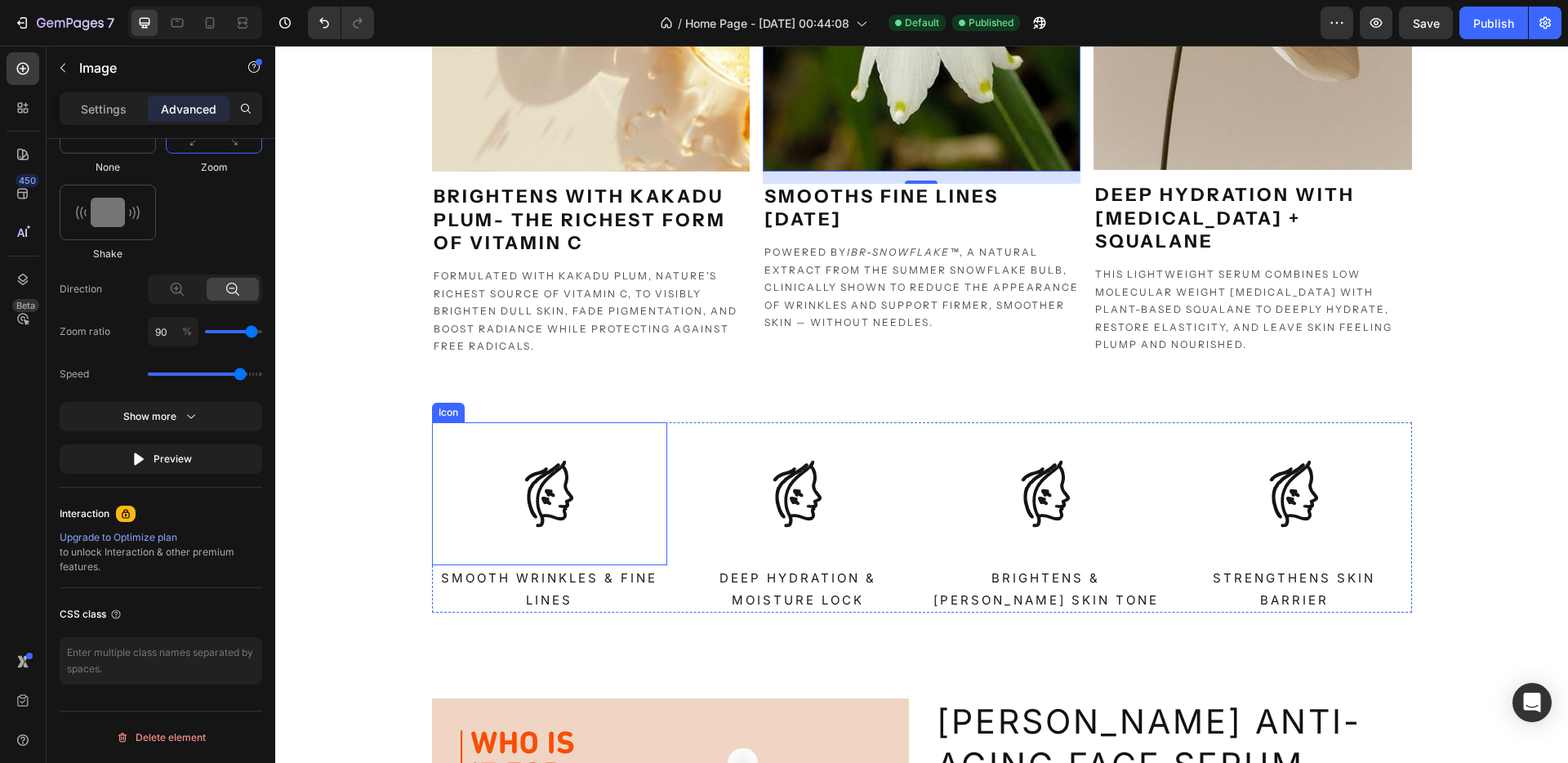
click at [542, 549] on icon at bounding box center [549, 493] width 143 height 143
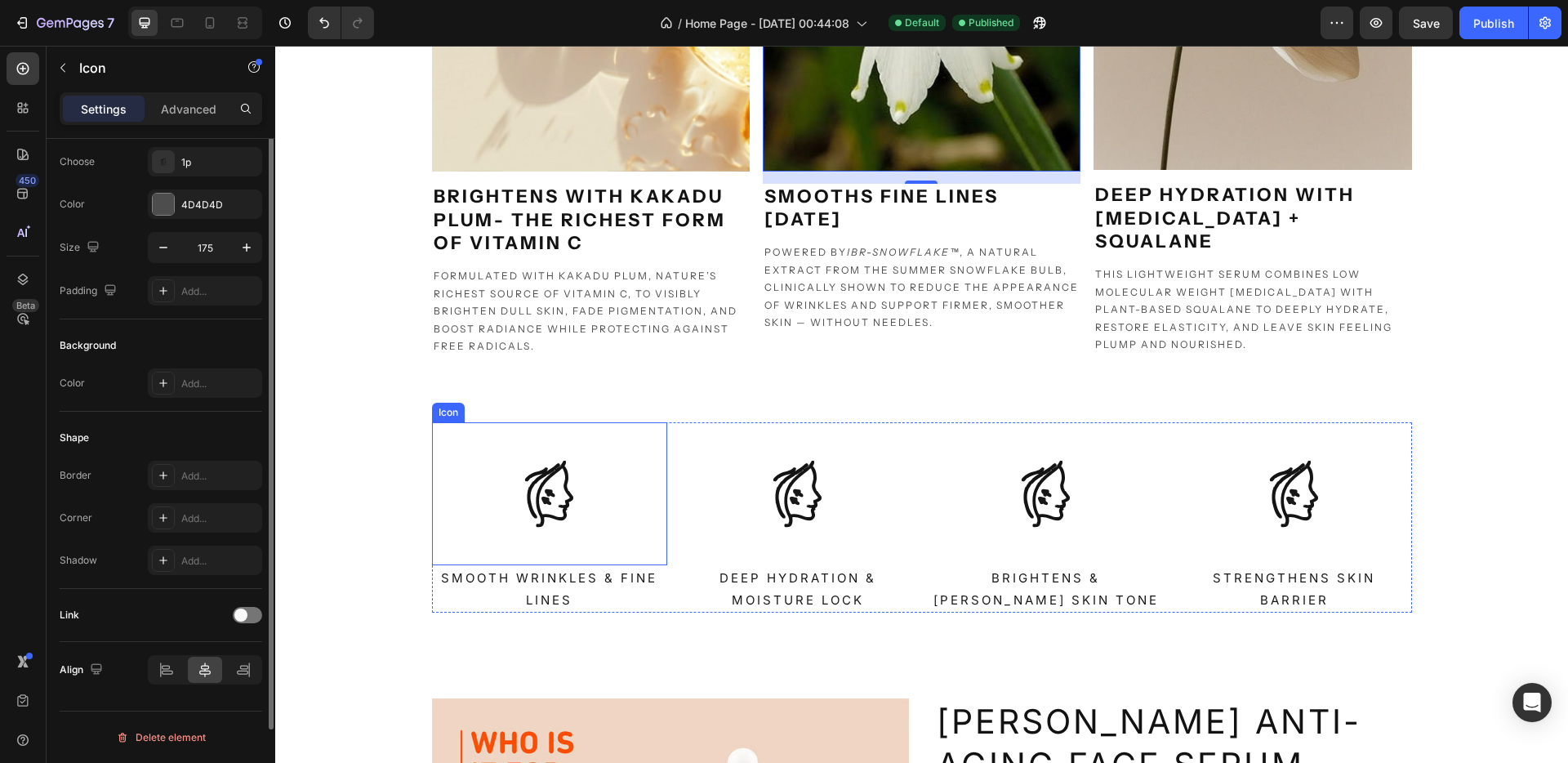
scroll to position [0, 0]
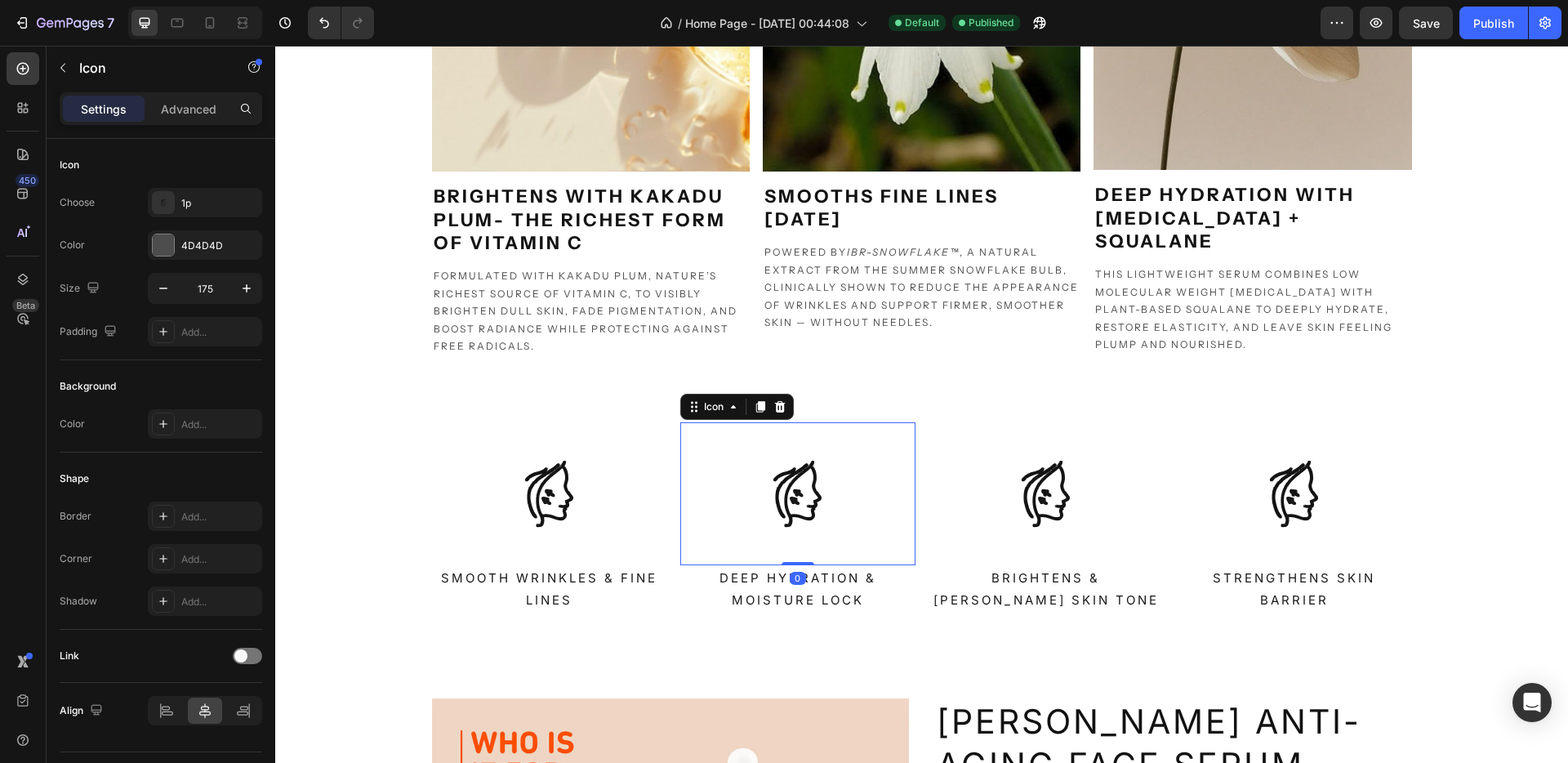
click at [812, 529] on icon at bounding box center [797, 493] width 143 height 143
click at [812, 478] on icon at bounding box center [797, 493] width 143 height 143
click at [178, 453] on div "Icon Choose 1p Color 4D4D4D Size 175 Padding Add..." at bounding box center [161, 541] width 203 height 178
click at [186, 192] on div "1p" at bounding box center [205, 202] width 114 height 29
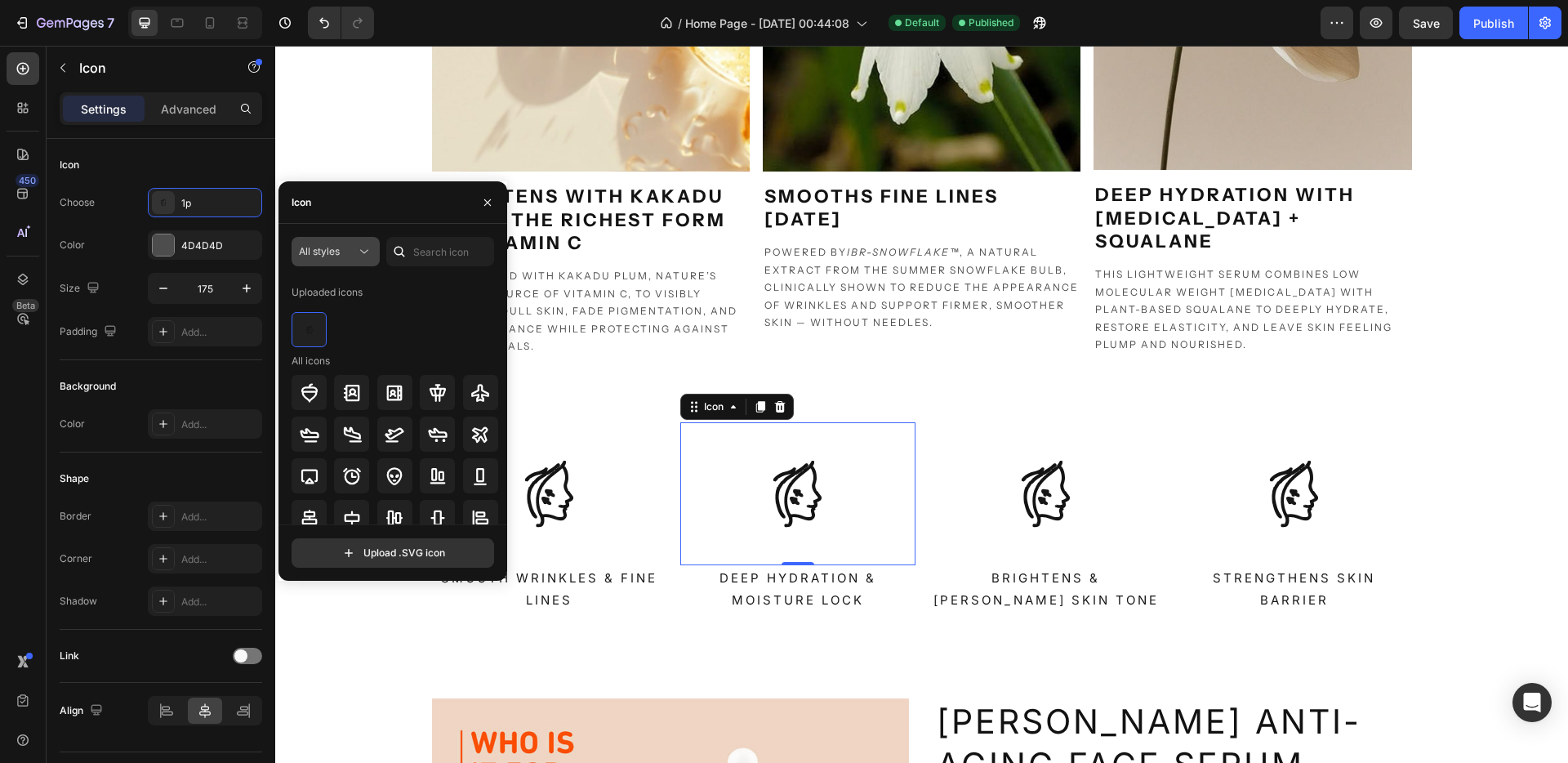
click at [356, 255] on icon at bounding box center [365, 251] width 17 height 17
click at [424, 273] on div "All styles Uploaded icons All icons" at bounding box center [393, 380] width 203 height 287
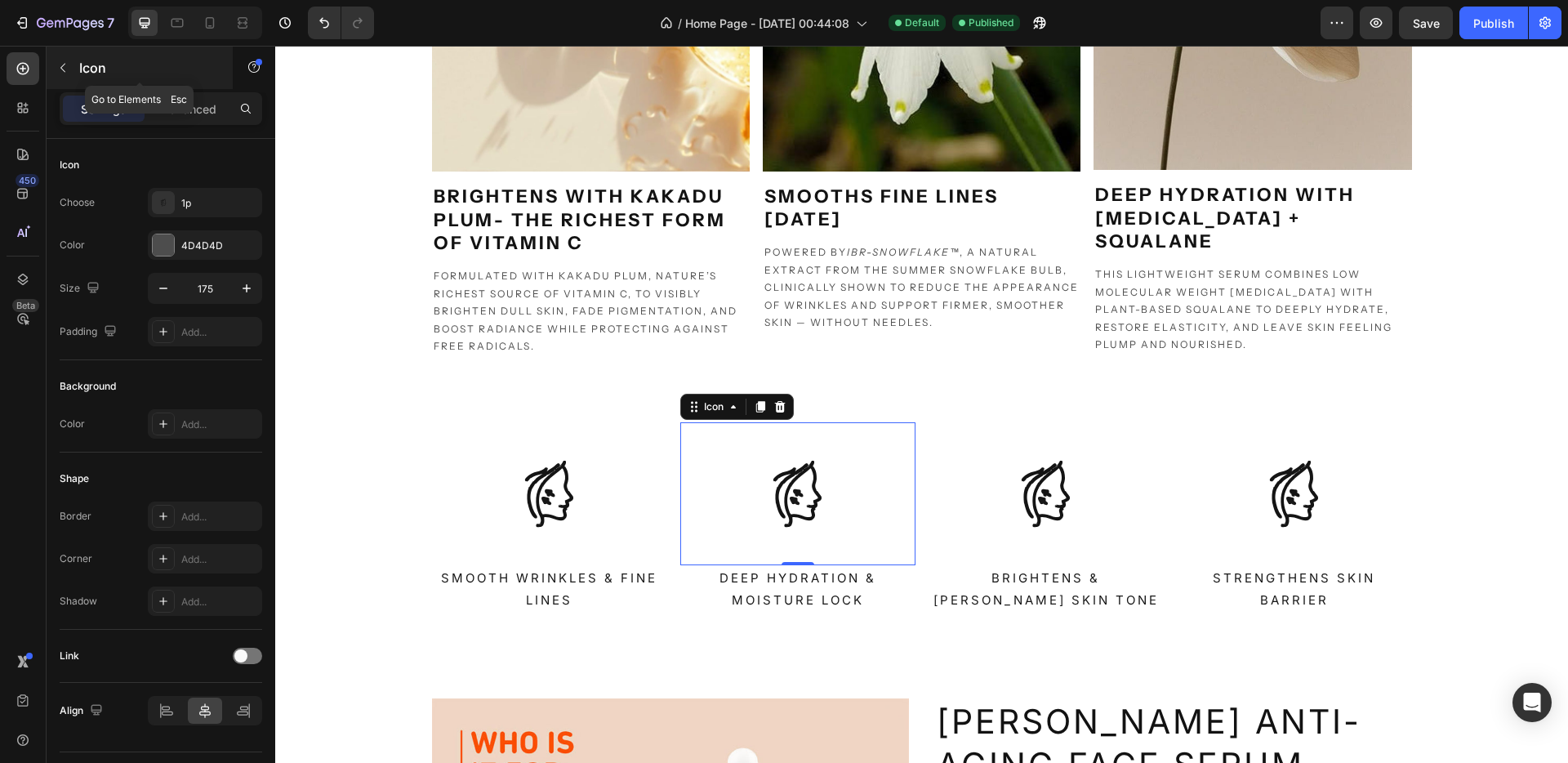
click at [73, 68] on button "button" at bounding box center [63, 67] width 26 height 26
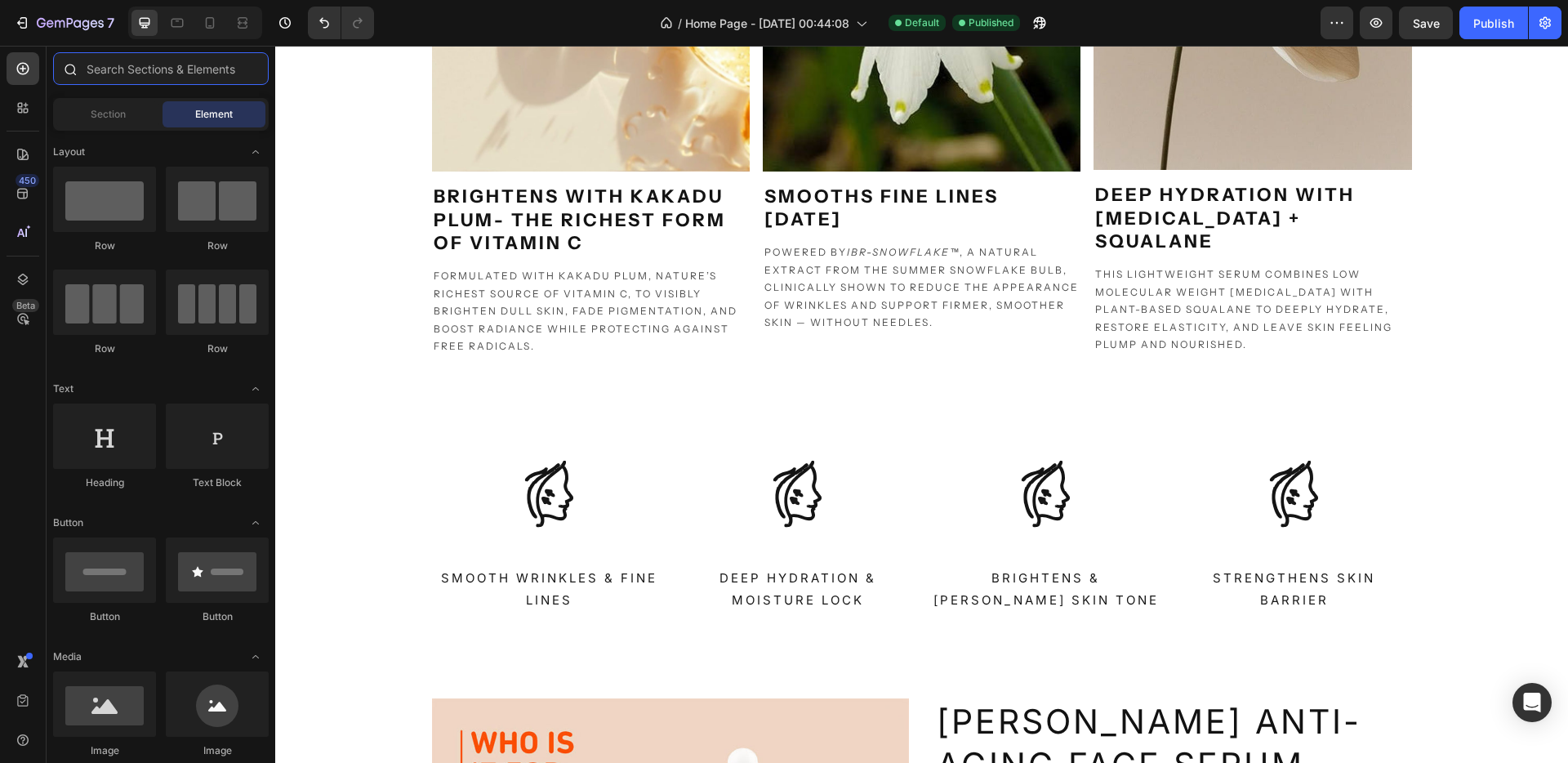
click at [91, 76] on input "text" at bounding box center [161, 68] width 215 height 32
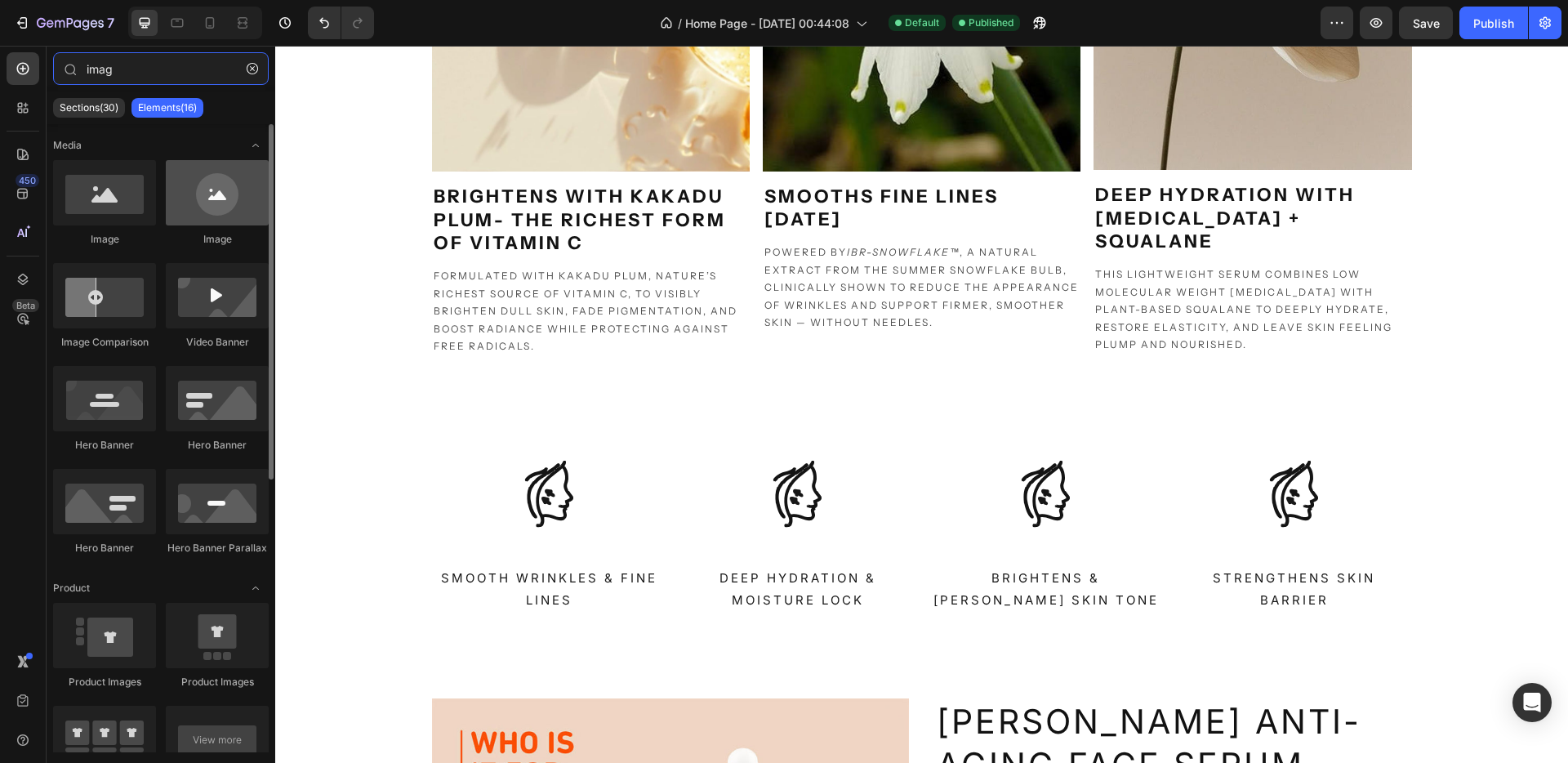
type input "imag"
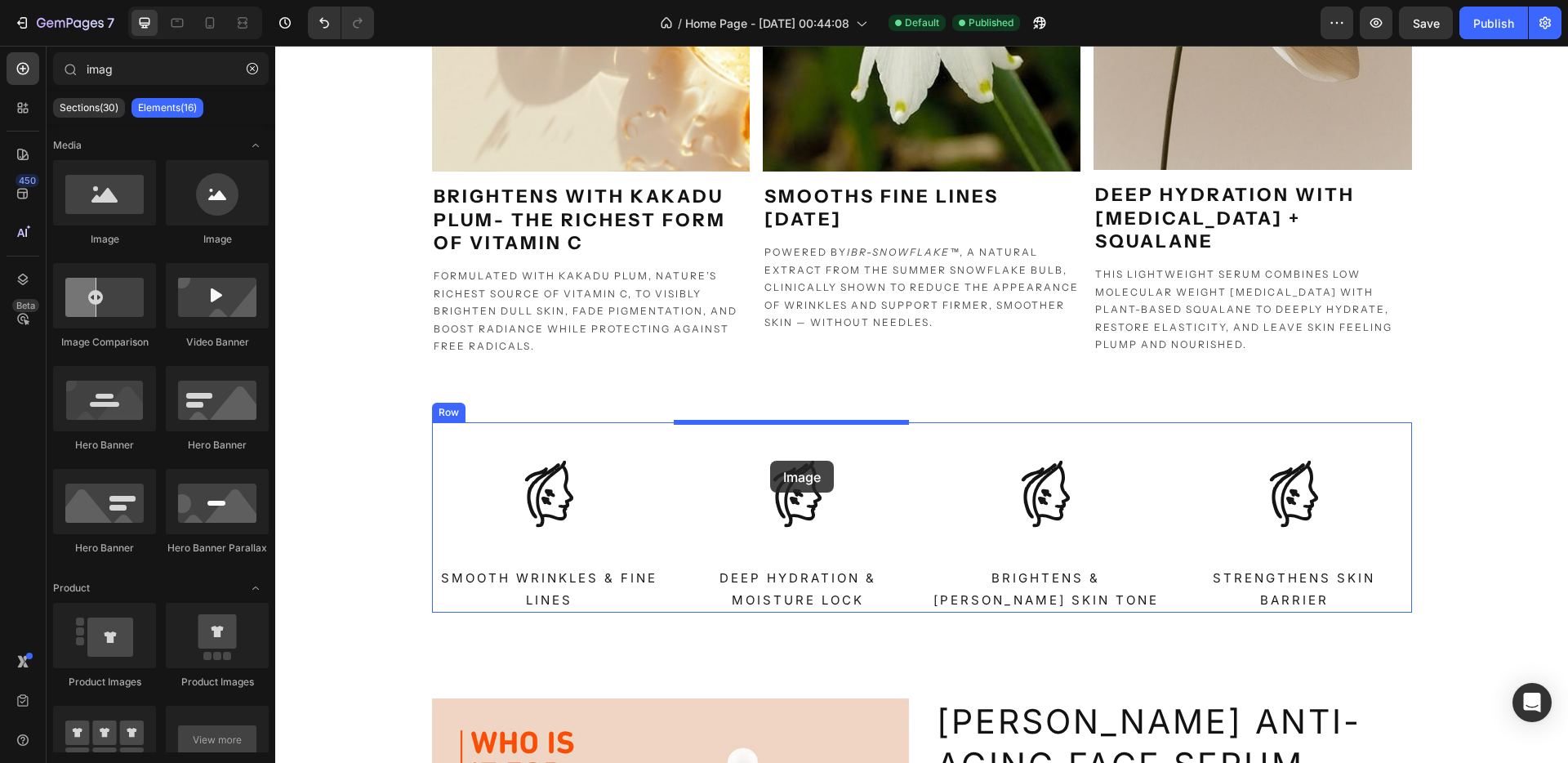
drag, startPoint x: 497, startPoint y: 231, endPoint x: 771, endPoint y: 460, distance: 357.1
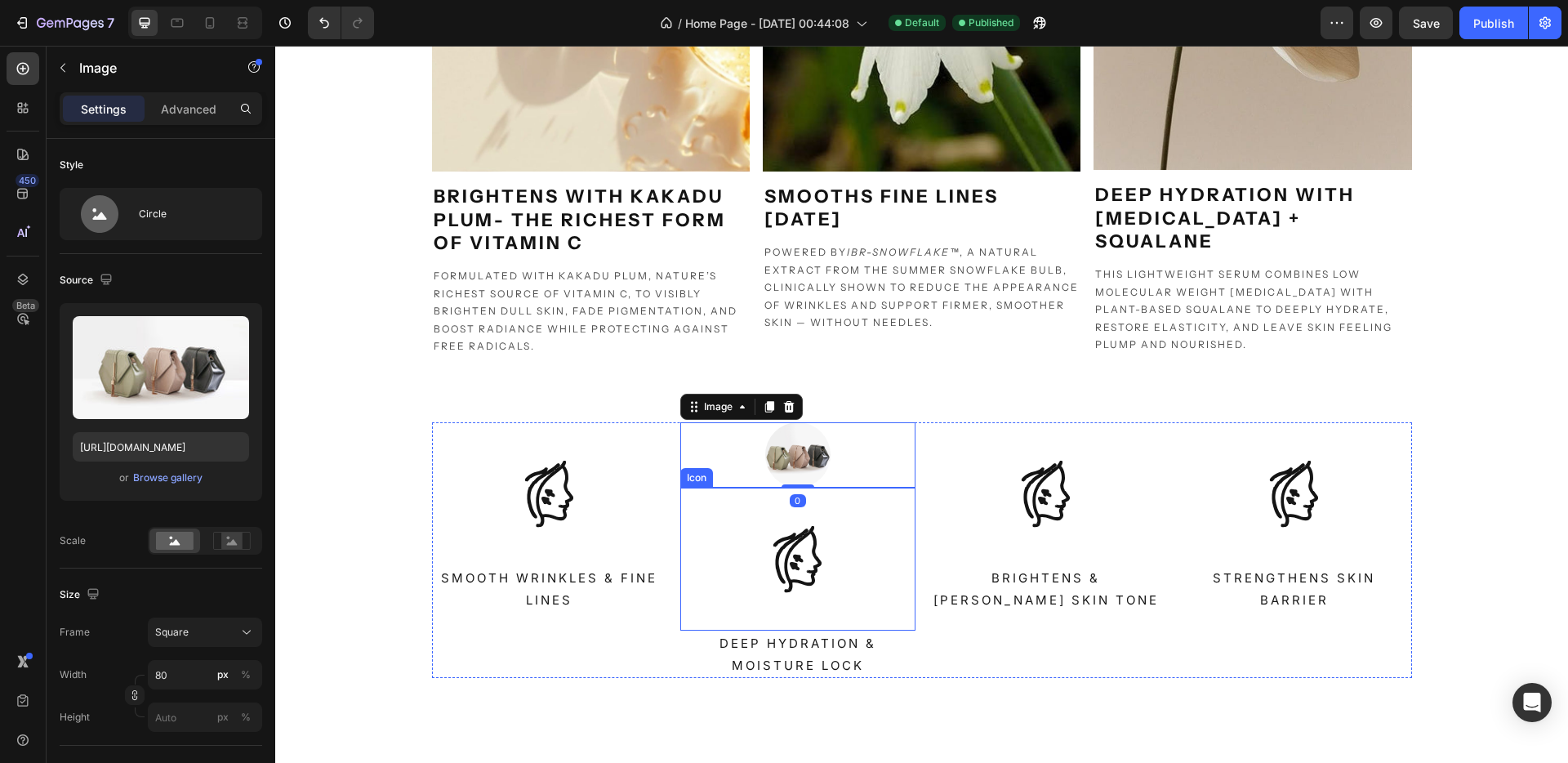
click at [801, 558] on icon at bounding box center [797, 559] width 143 height 143
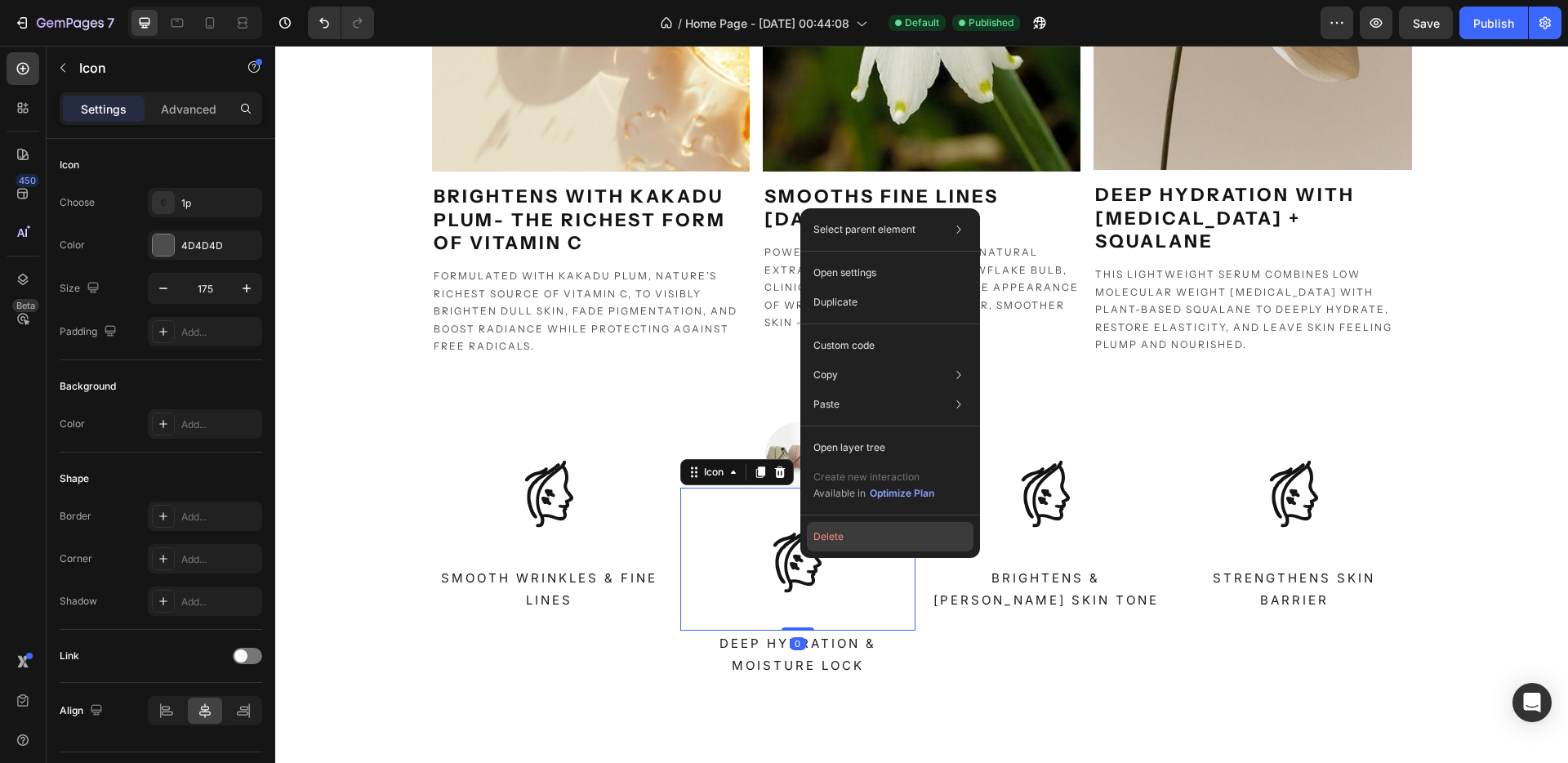
click at [830, 539] on button "Delete" at bounding box center [890, 537] width 167 height 29
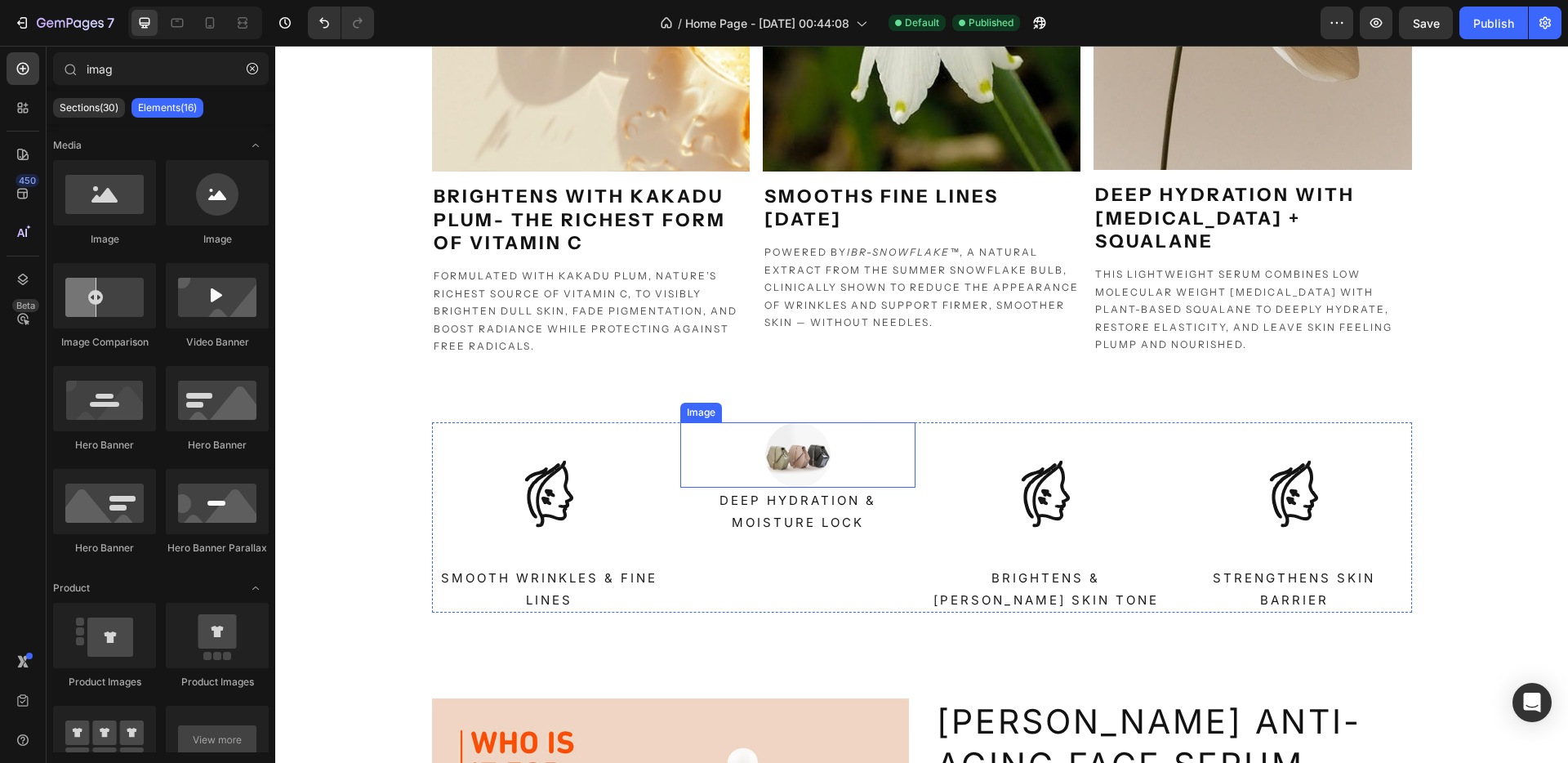
click at [800, 453] on img at bounding box center [797, 455] width 65 height 65
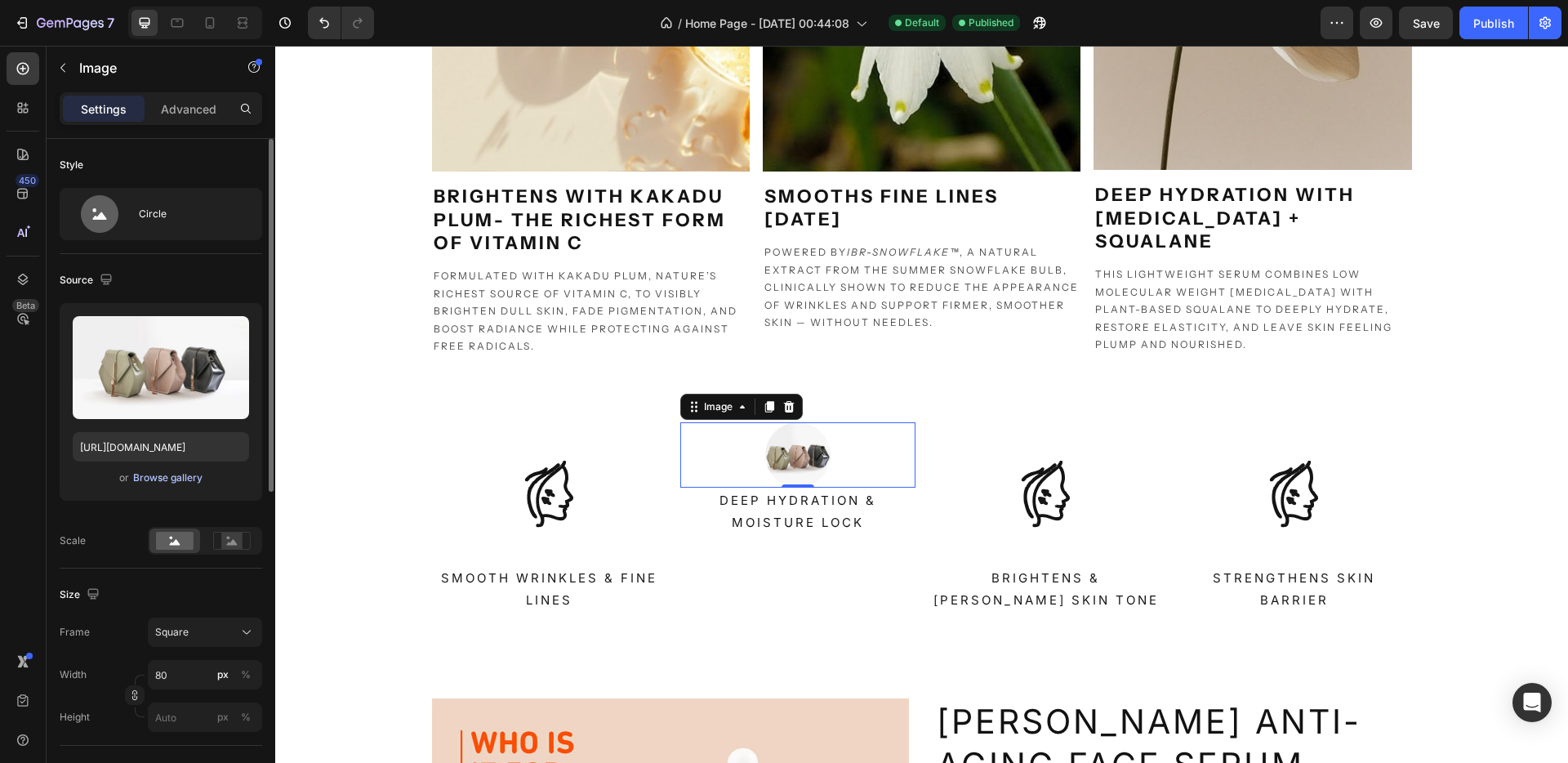
click at [180, 473] on div "Browse gallery" at bounding box center [168, 478] width 69 height 15
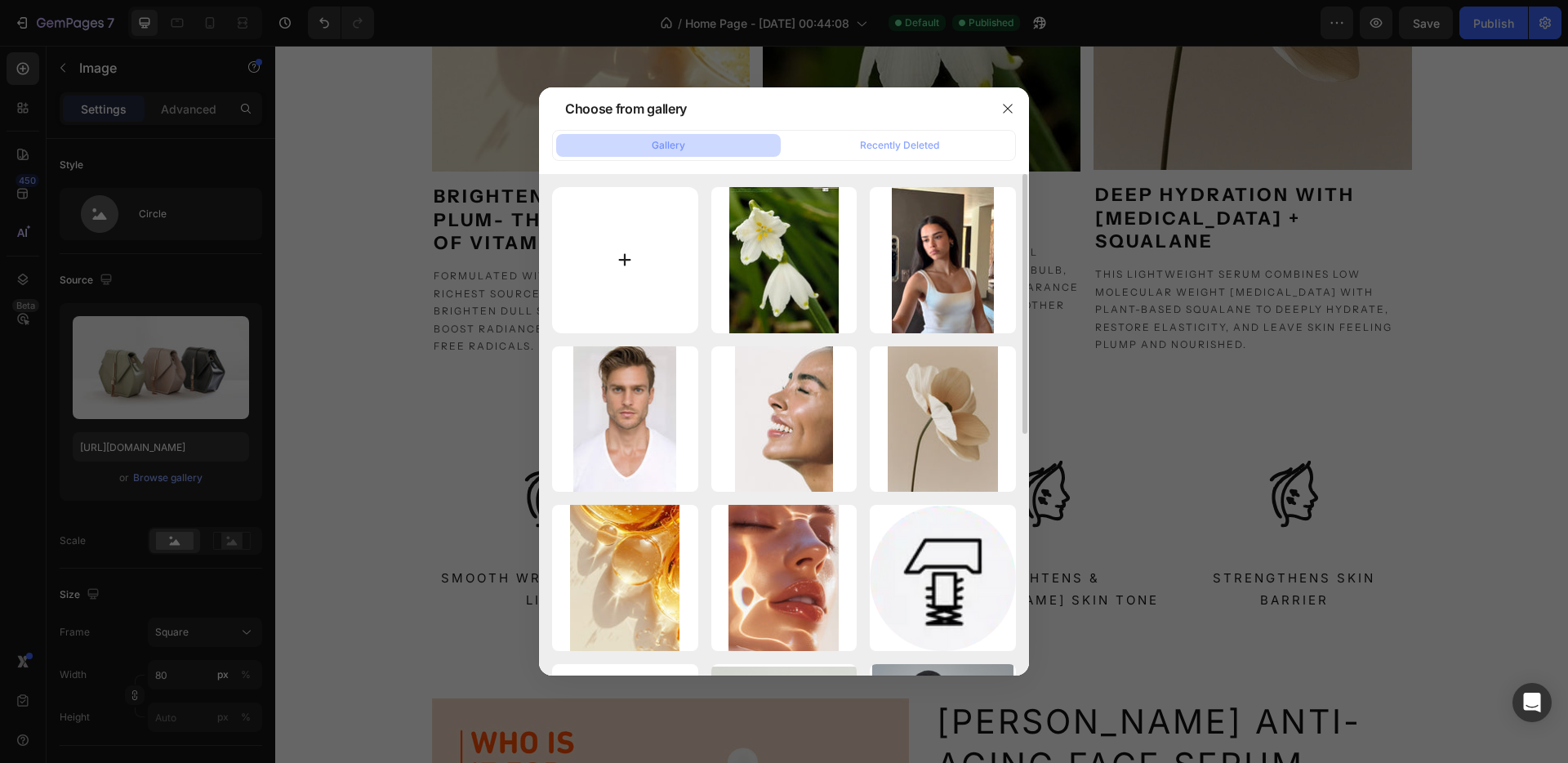
click at [602, 271] on input "file" at bounding box center [625, 260] width 146 height 146
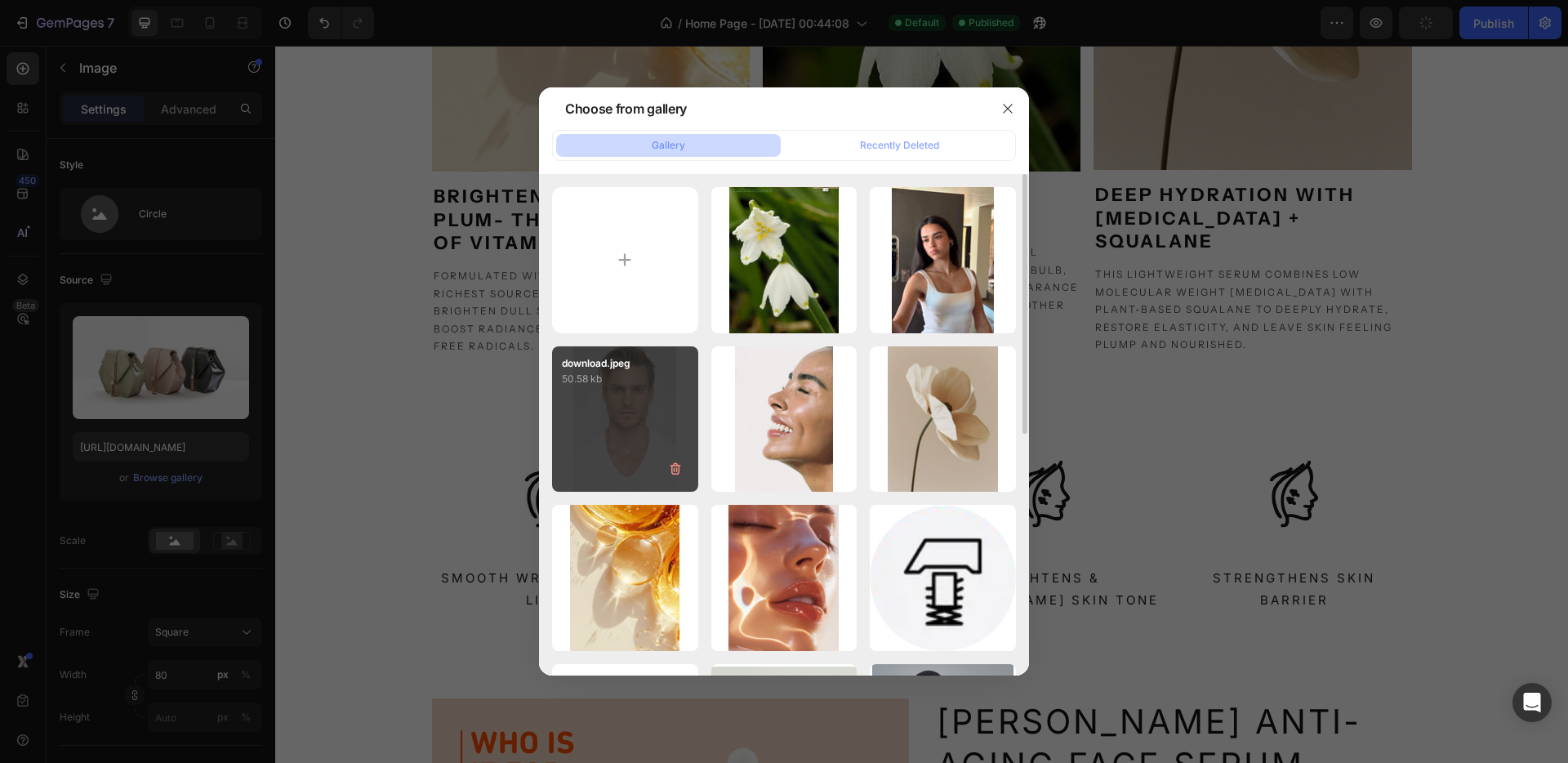
type input "C:\fakepath\acid.png"
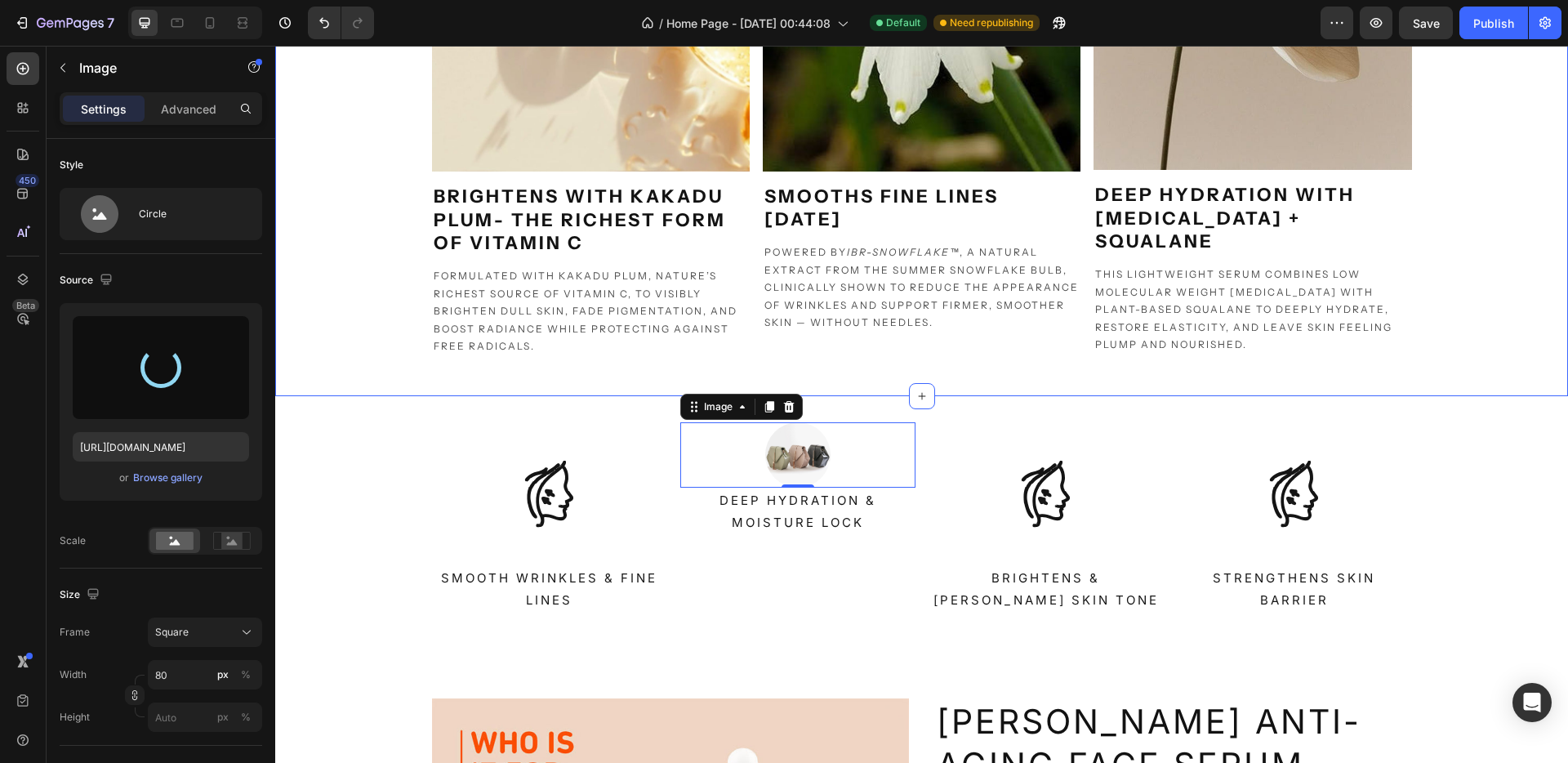
type input "https://cdn.shopify.com/s/files/1/0936/7853/4932/files/gempages_560738401595163…"
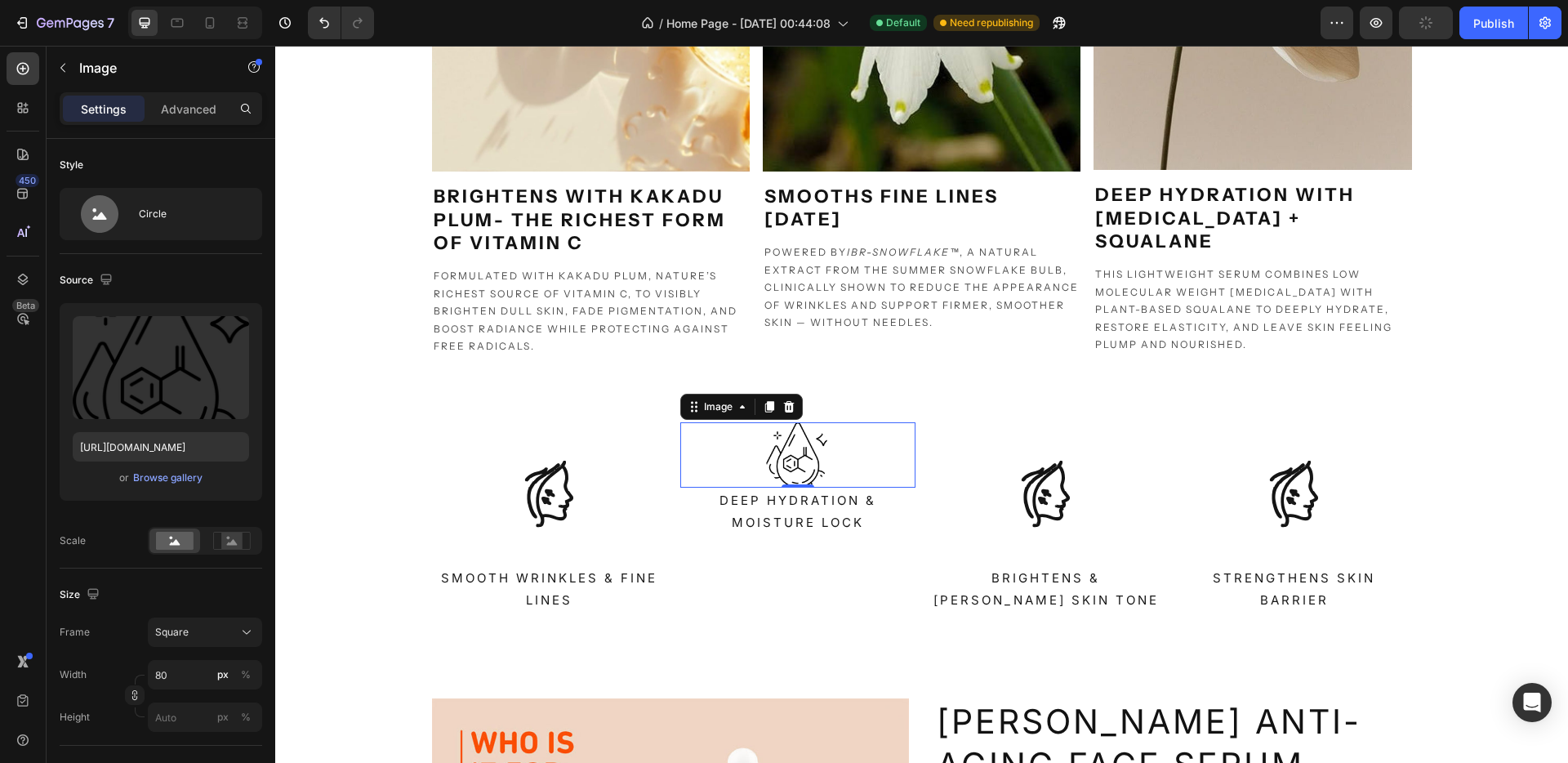
click at [793, 463] on img at bounding box center [797, 455] width 65 height 65
click at [245, 20] on icon at bounding box center [244, 22] width 5 height 4
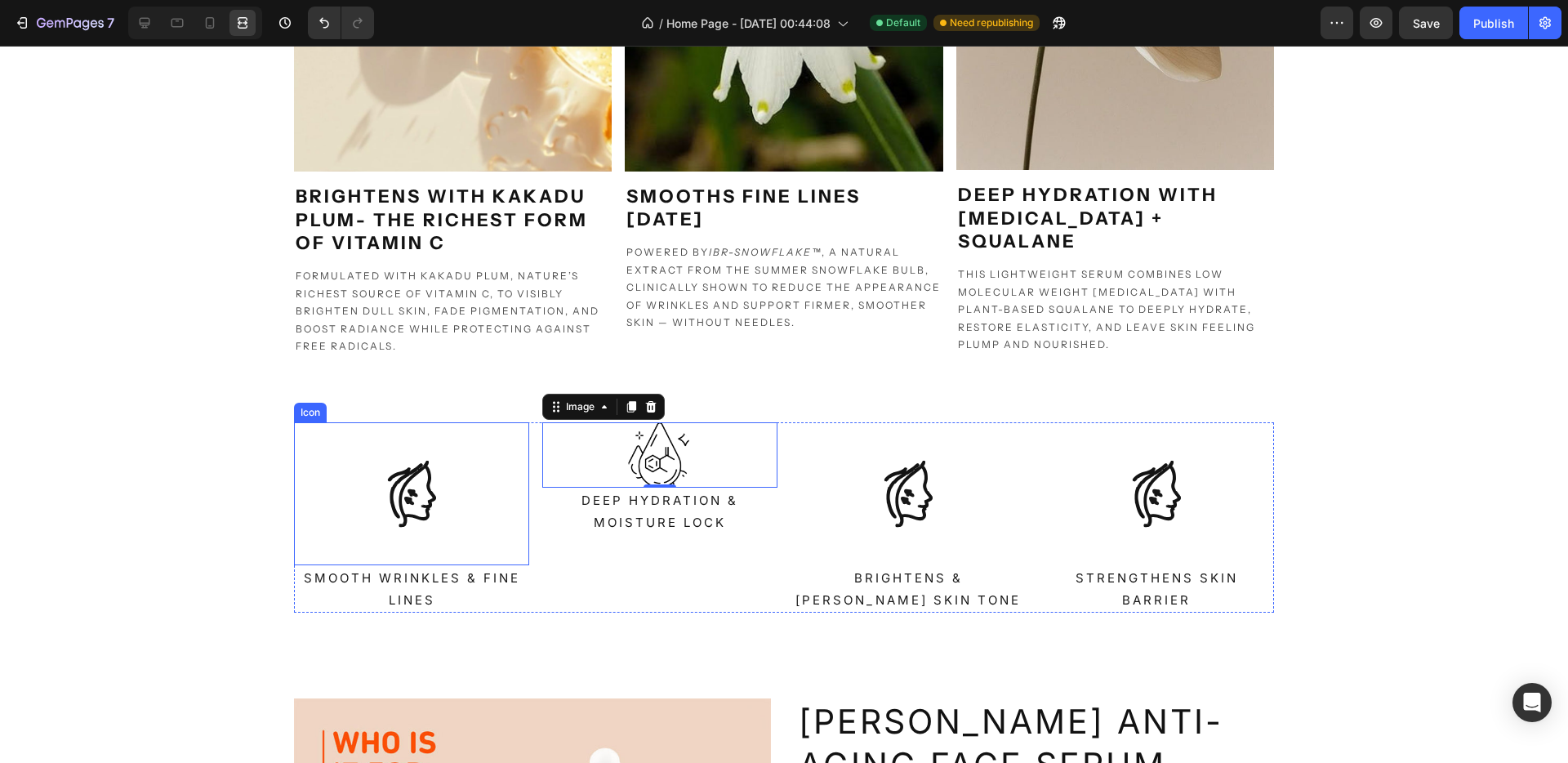
click at [424, 517] on icon at bounding box center [412, 493] width 143 height 143
click at [684, 455] on img at bounding box center [659, 455] width 65 height 65
click at [150, 27] on icon at bounding box center [145, 23] width 17 height 17
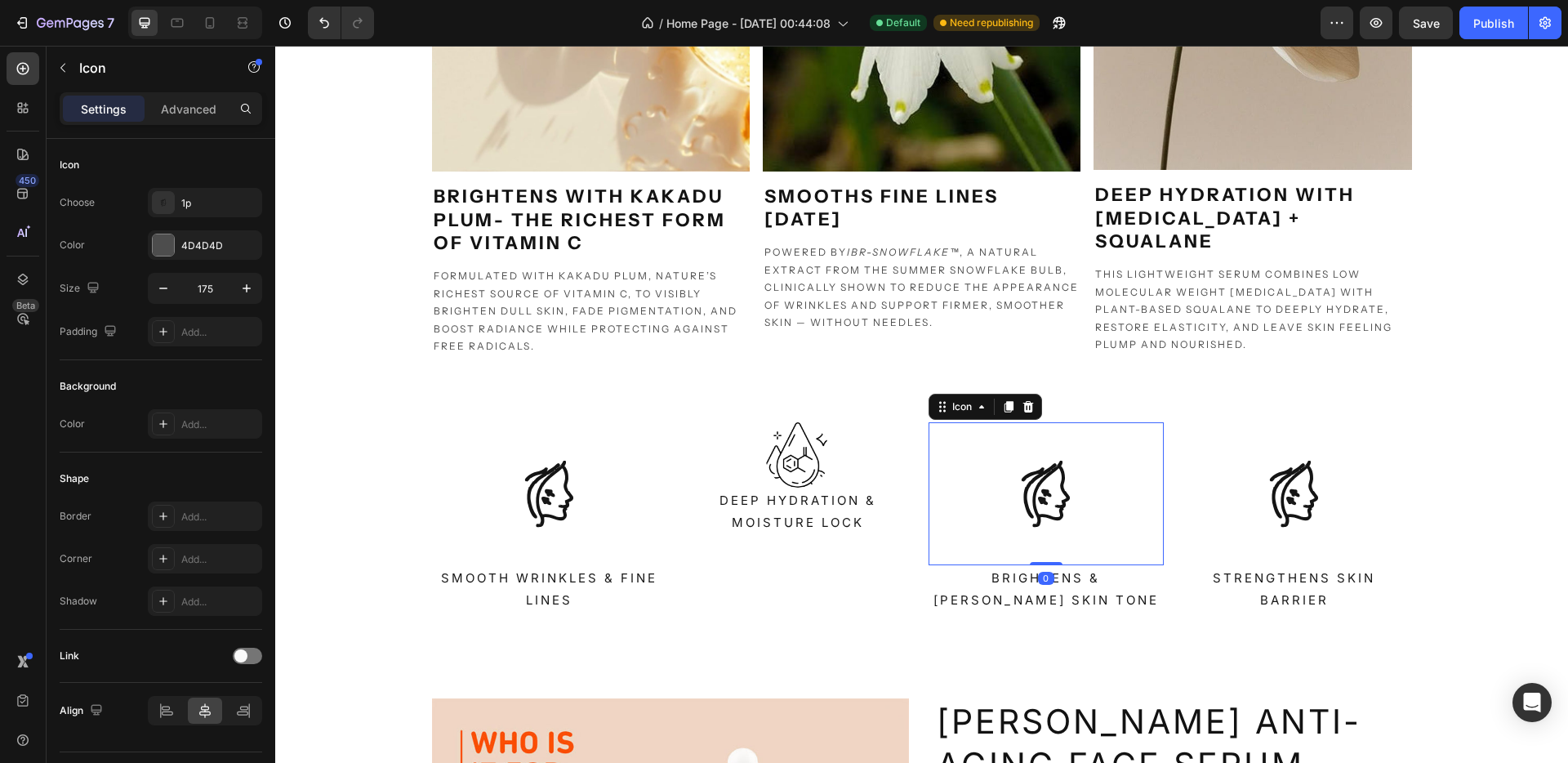
click at [1015, 517] on icon at bounding box center [1045, 493] width 143 height 143
click at [1028, 403] on icon at bounding box center [1028, 407] width 13 height 13
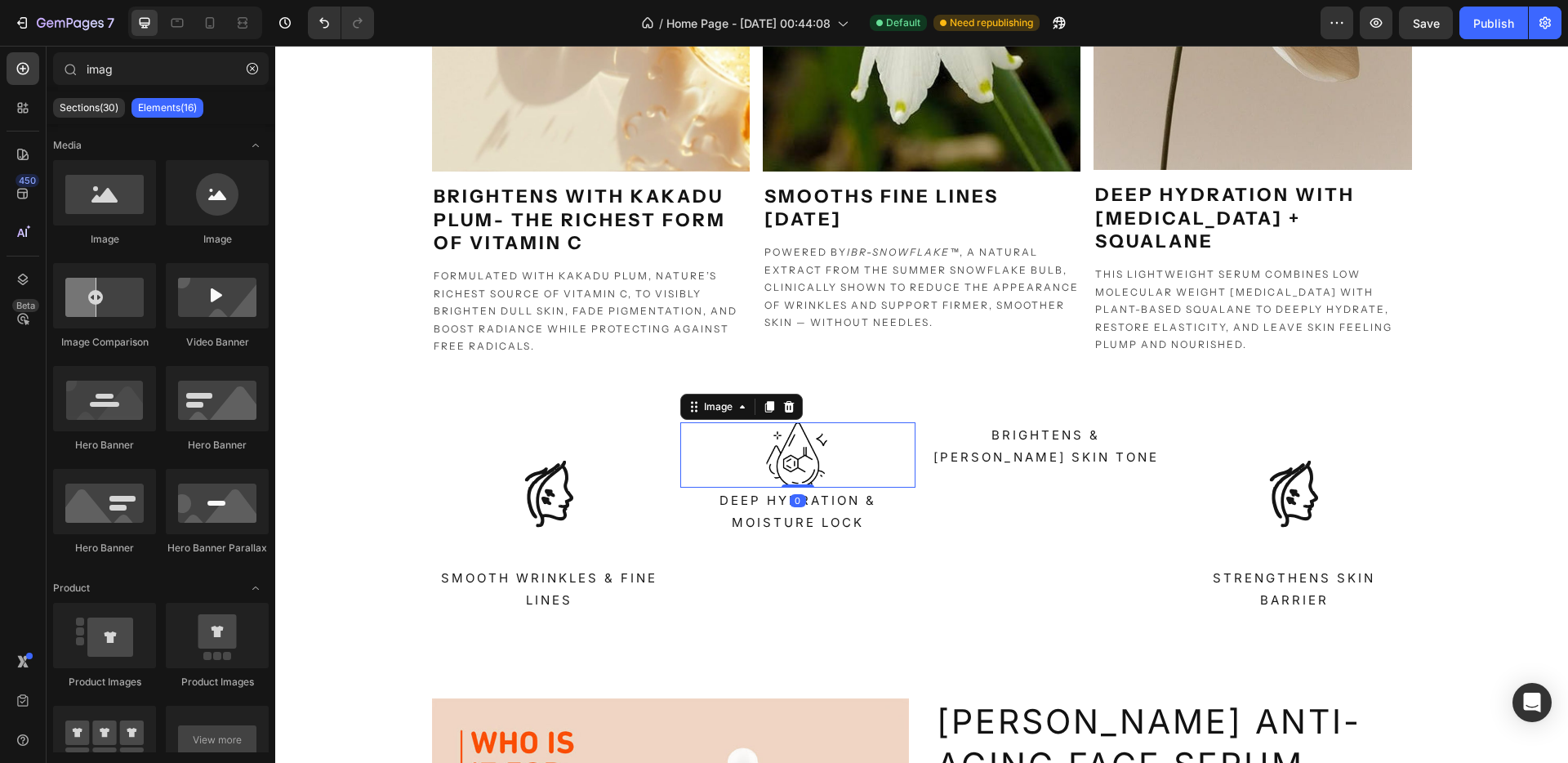
click at [796, 449] on img at bounding box center [797, 455] width 65 height 65
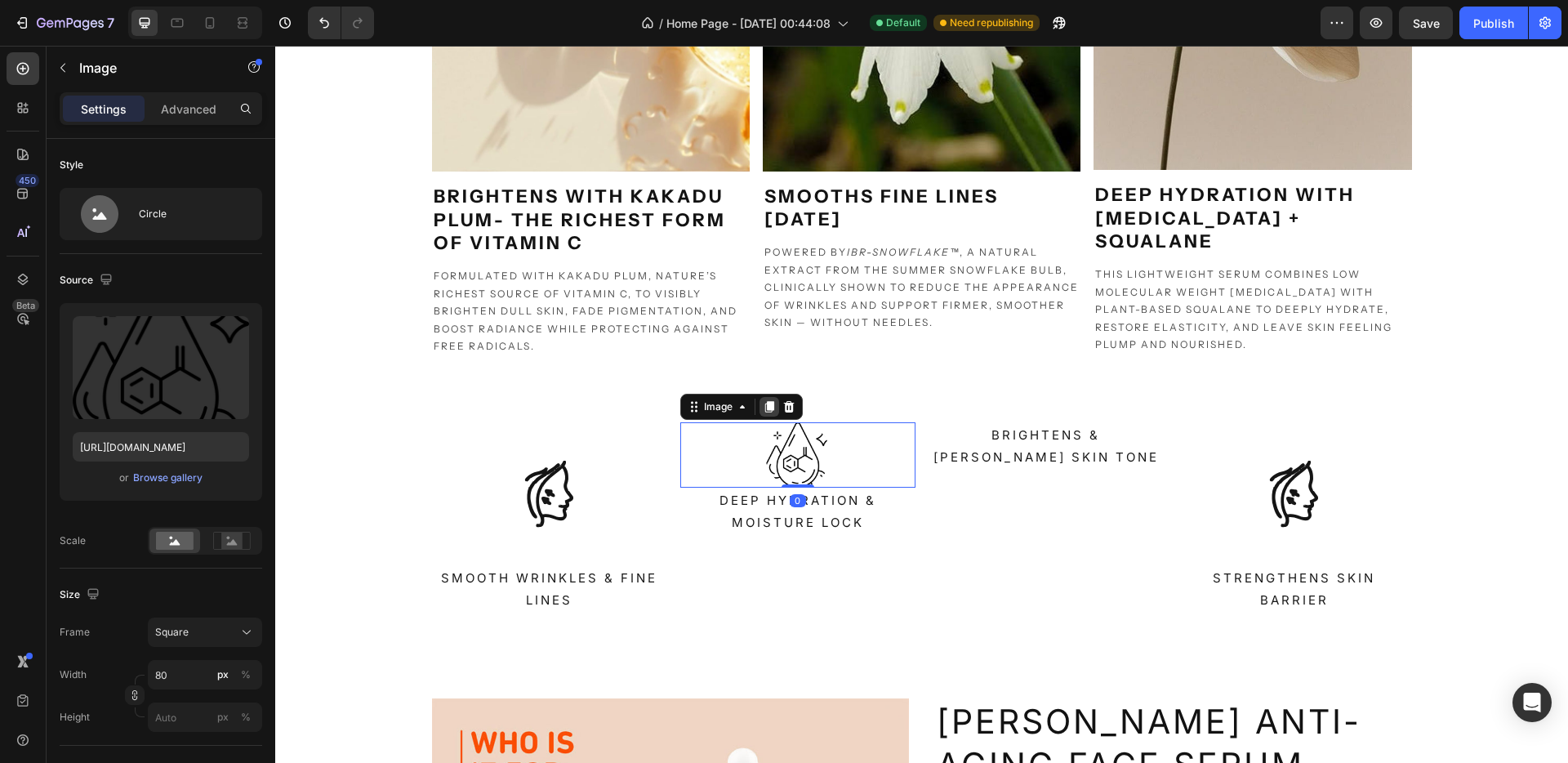
click at [770, 408] on div at bounding box center [769, 406] width 19 height 19
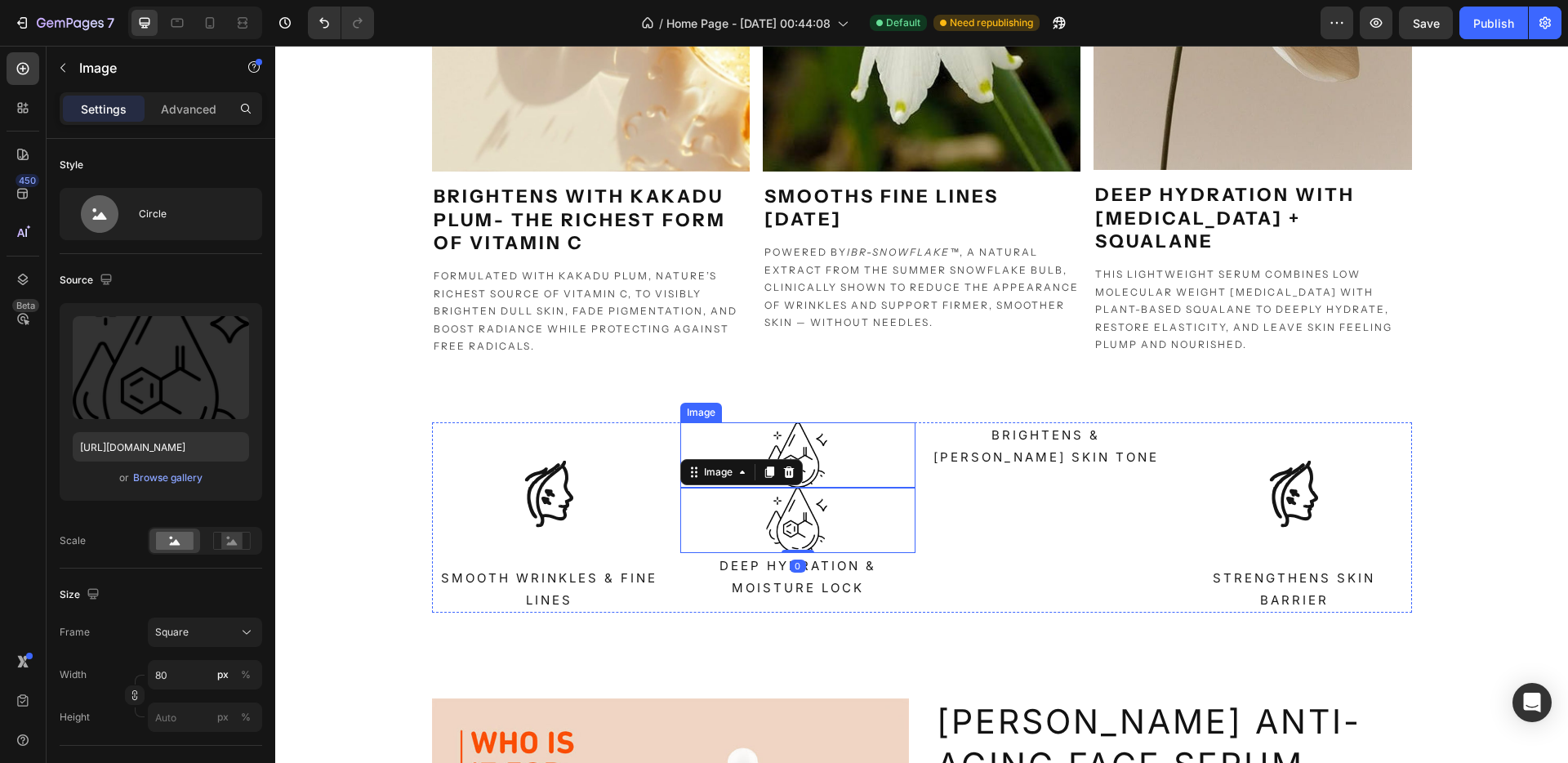
click at [795, 438] on img at bounding box center [797, 455] width 65 height 65
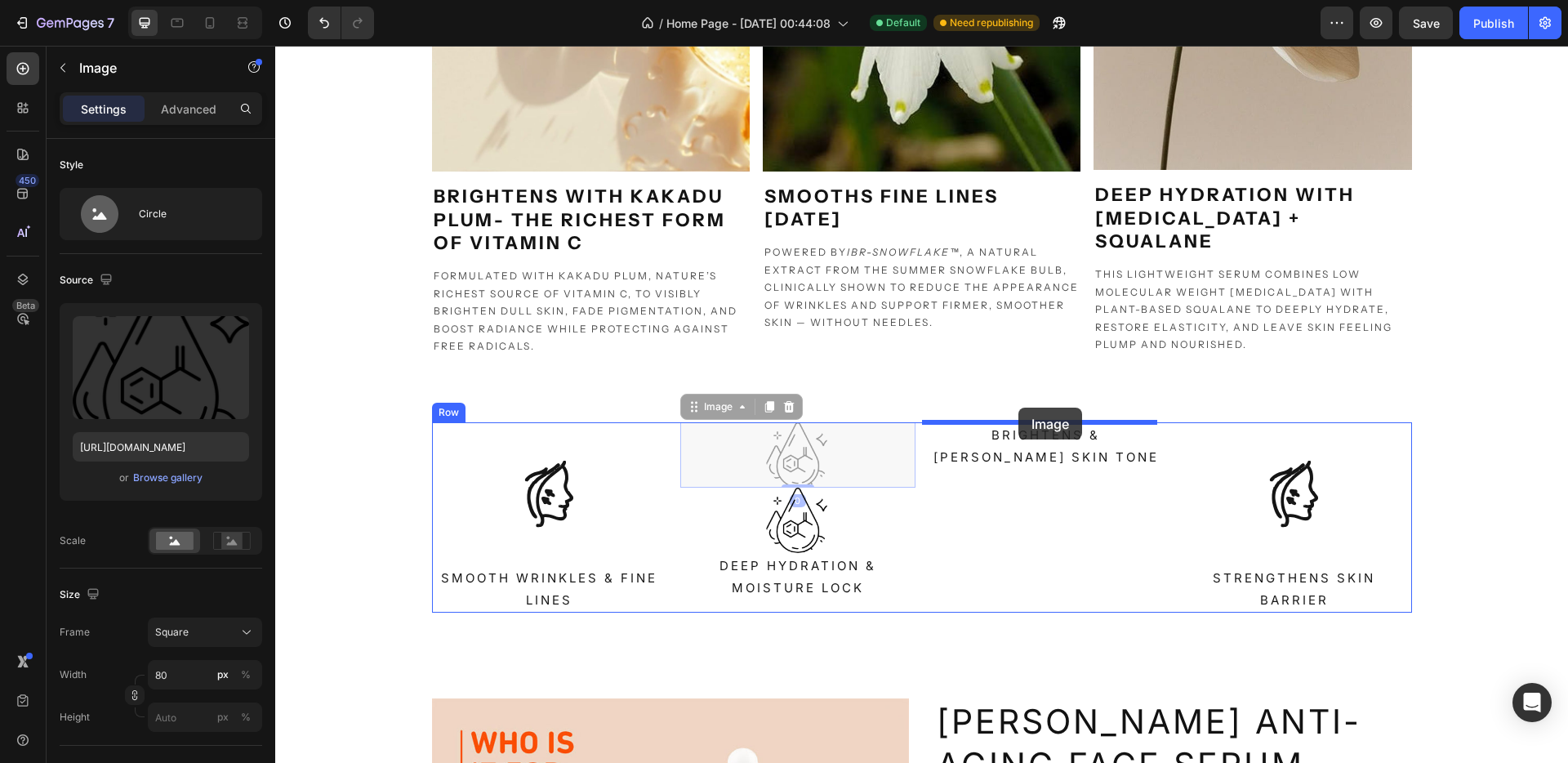
drag, startPoint x: 706, startPoint y: 410, endPoint x: 1018, endPoint y: 408, distance: 312.0
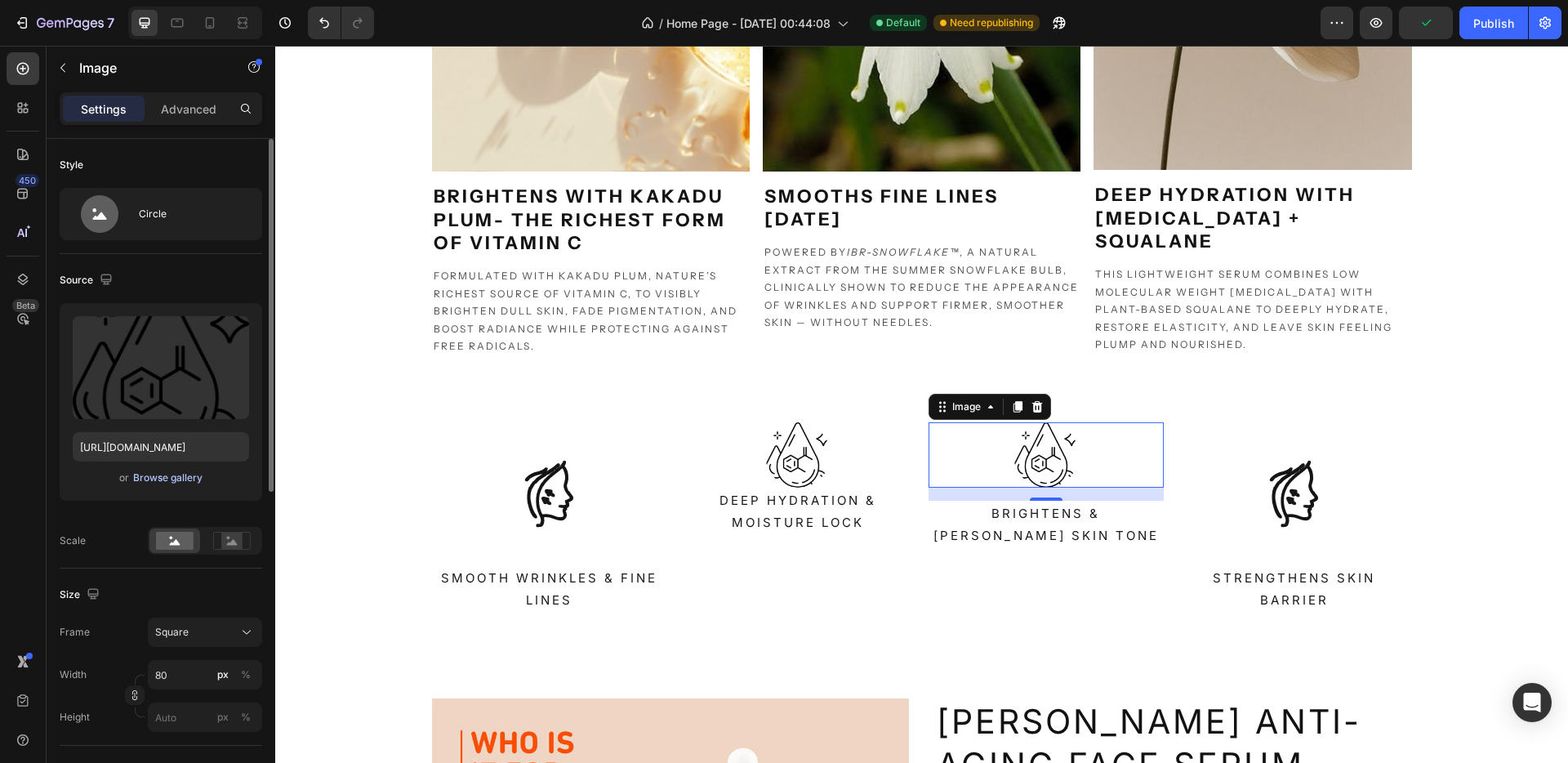
click at [167, 475] on div "Browse gallery" at bounding box center [168, 478] width 69 height 15
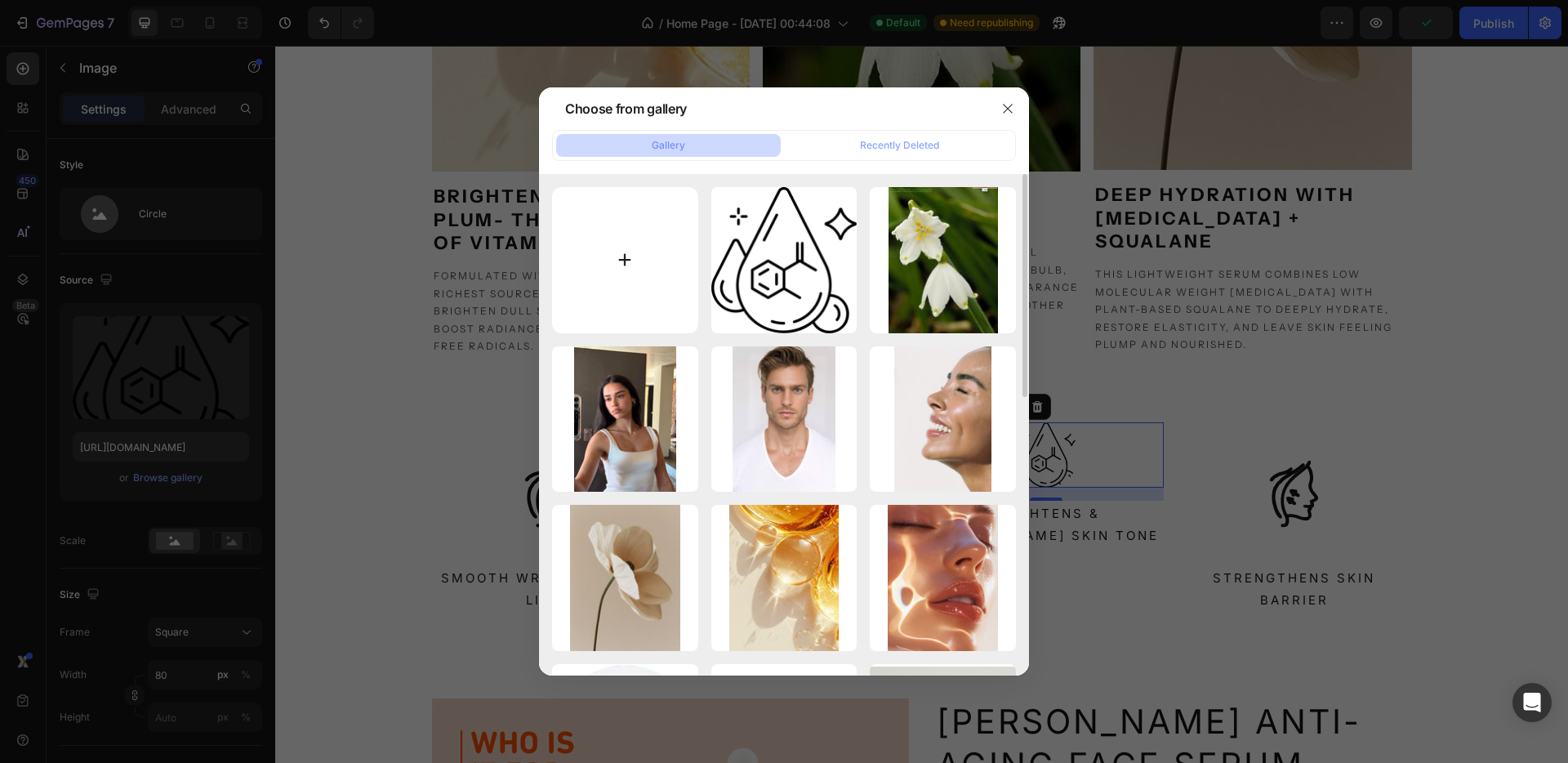
click at [621, 272] on input "file" at bounding box center [625, 260] width 146 height 146
type input "C:\fakepath\skin-cell.png"
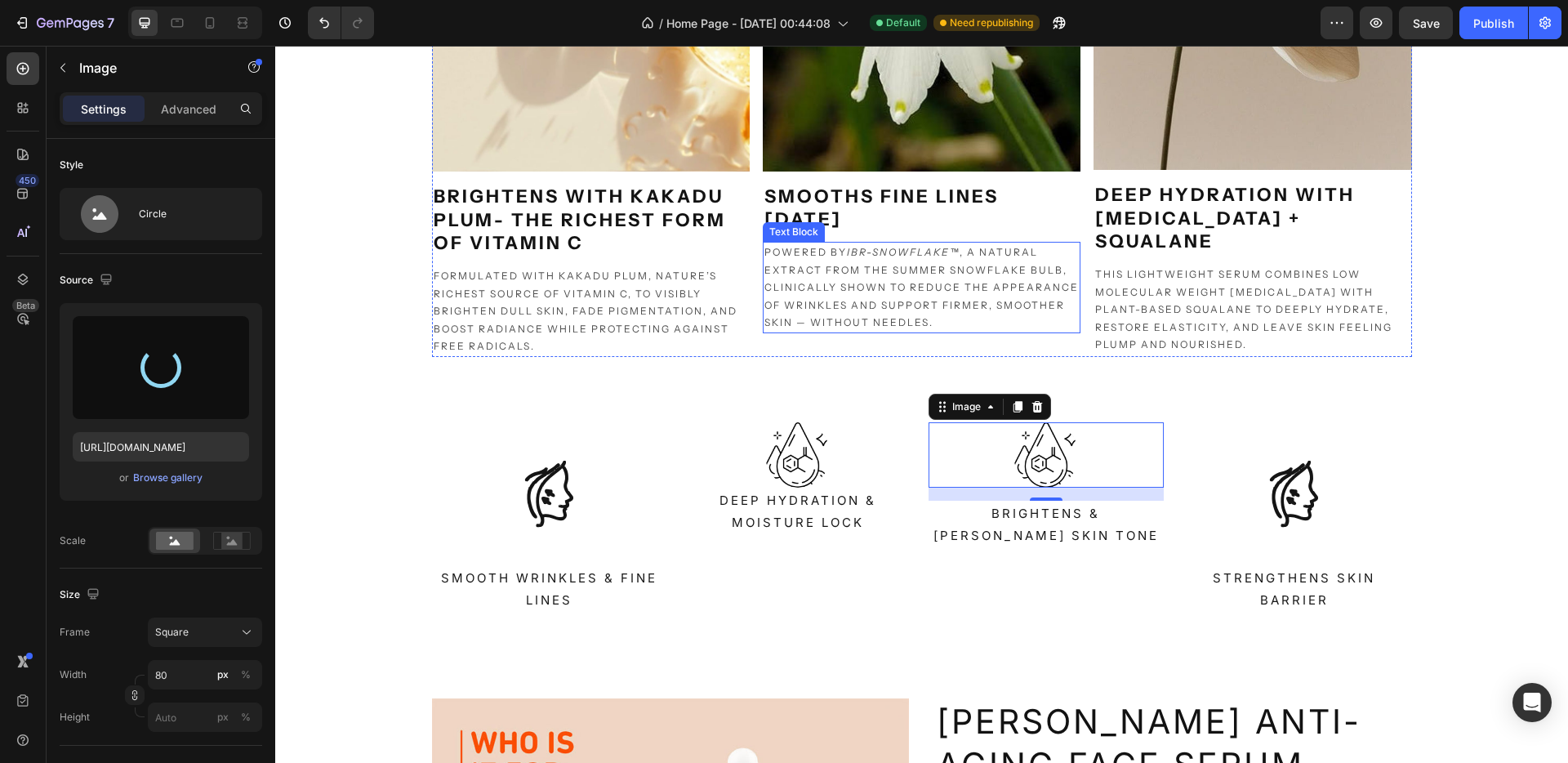
type input "https://cdn.shopify.com/s/files/1/0936/7853/4932/files/gempages_560738401595163…"
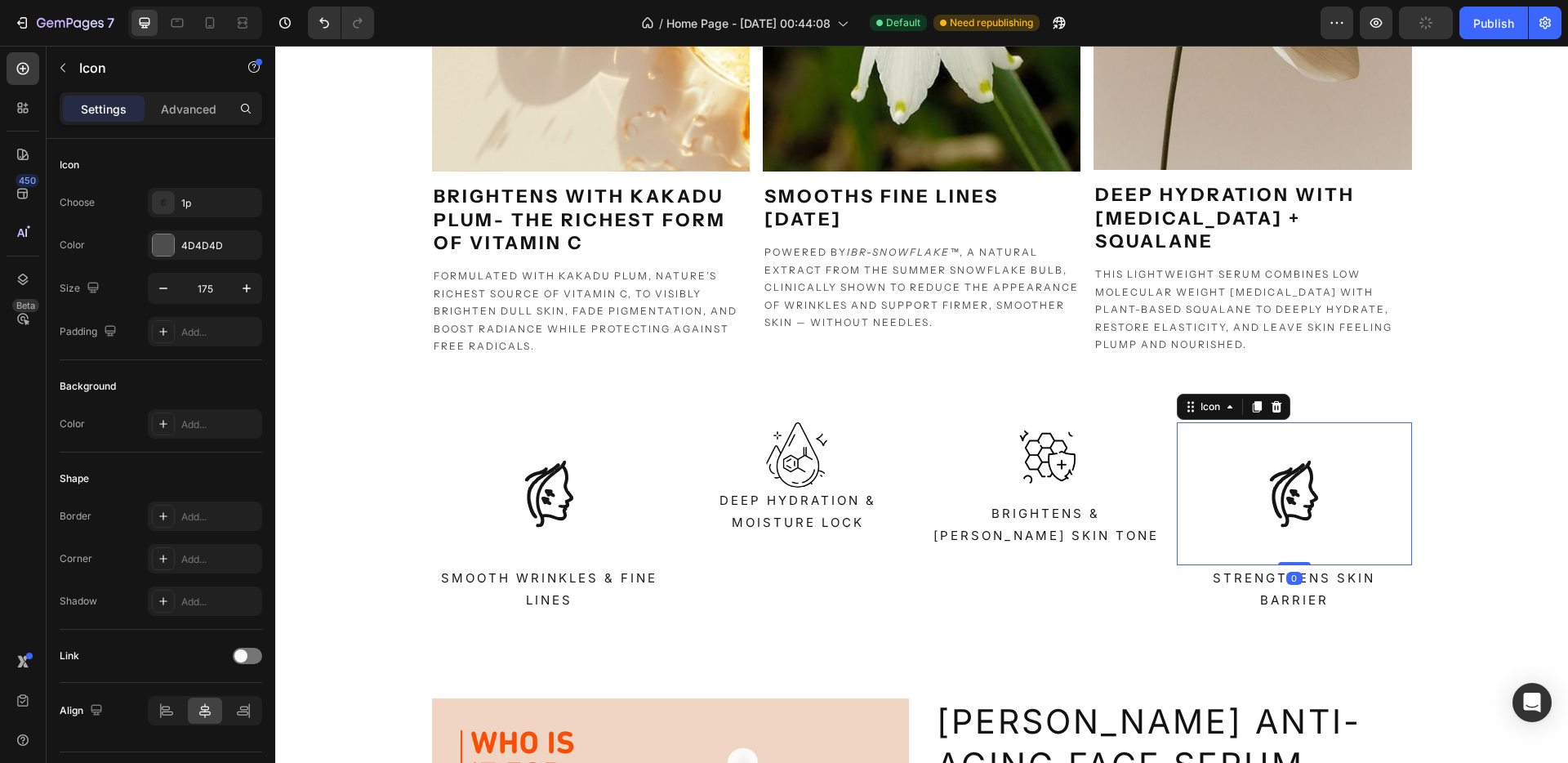
click at [1286, 503] on icon at bounding box center [1291, 500] width 10 height 8
click at [1272, 400] on icon at bounding box center [1277, 407] width 13 height 13
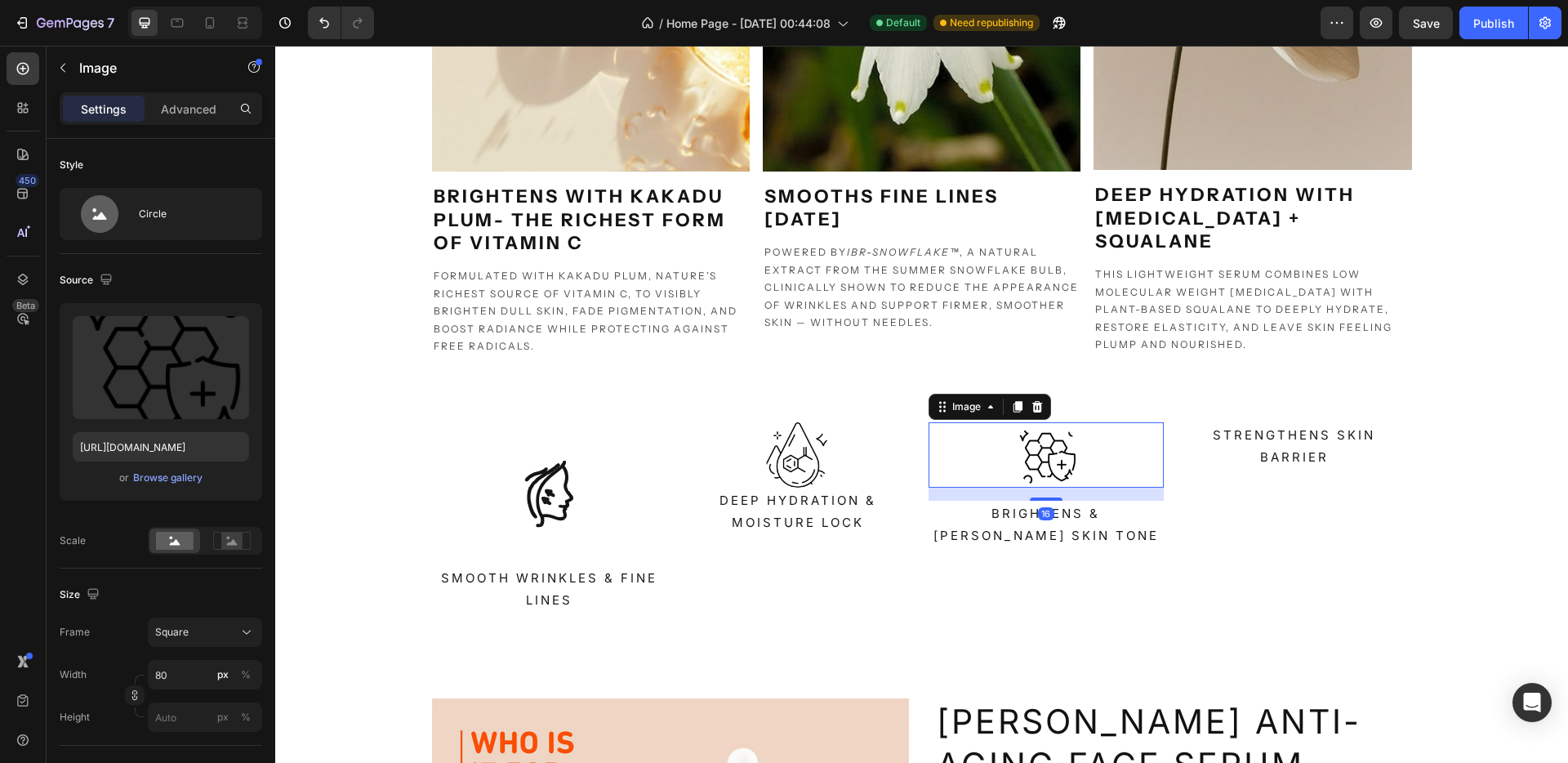
click at [980, 456] on div at bounding box center [1047, 455] width 236 height 65
click at [1013, 408] on icon at bounding box center [1017, 407] width 9 height 11
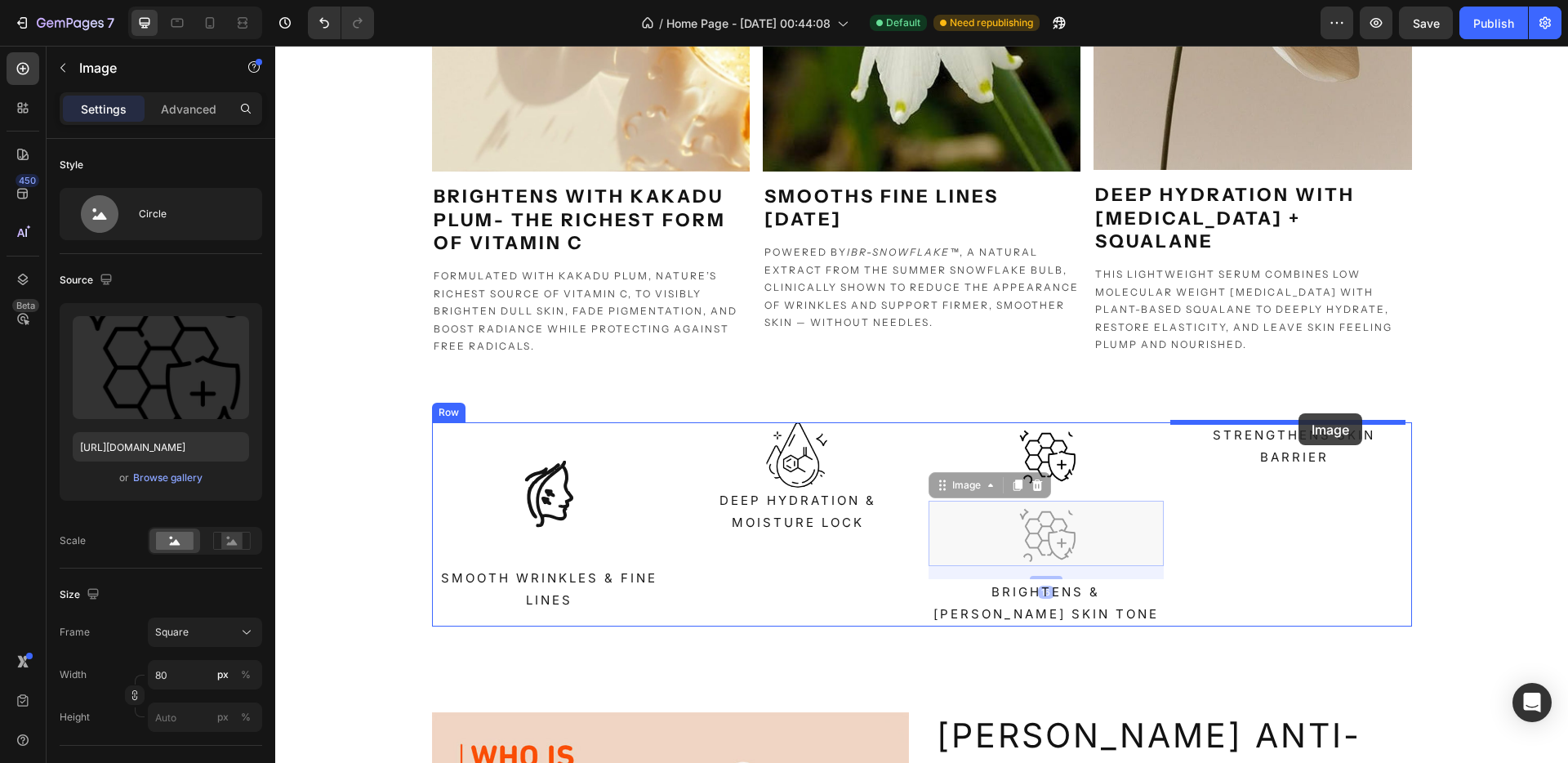
drag, startPoint x: 943, startPoint y: 489, endPoint x: 1299, endPoint y: 413, distance: 364.0
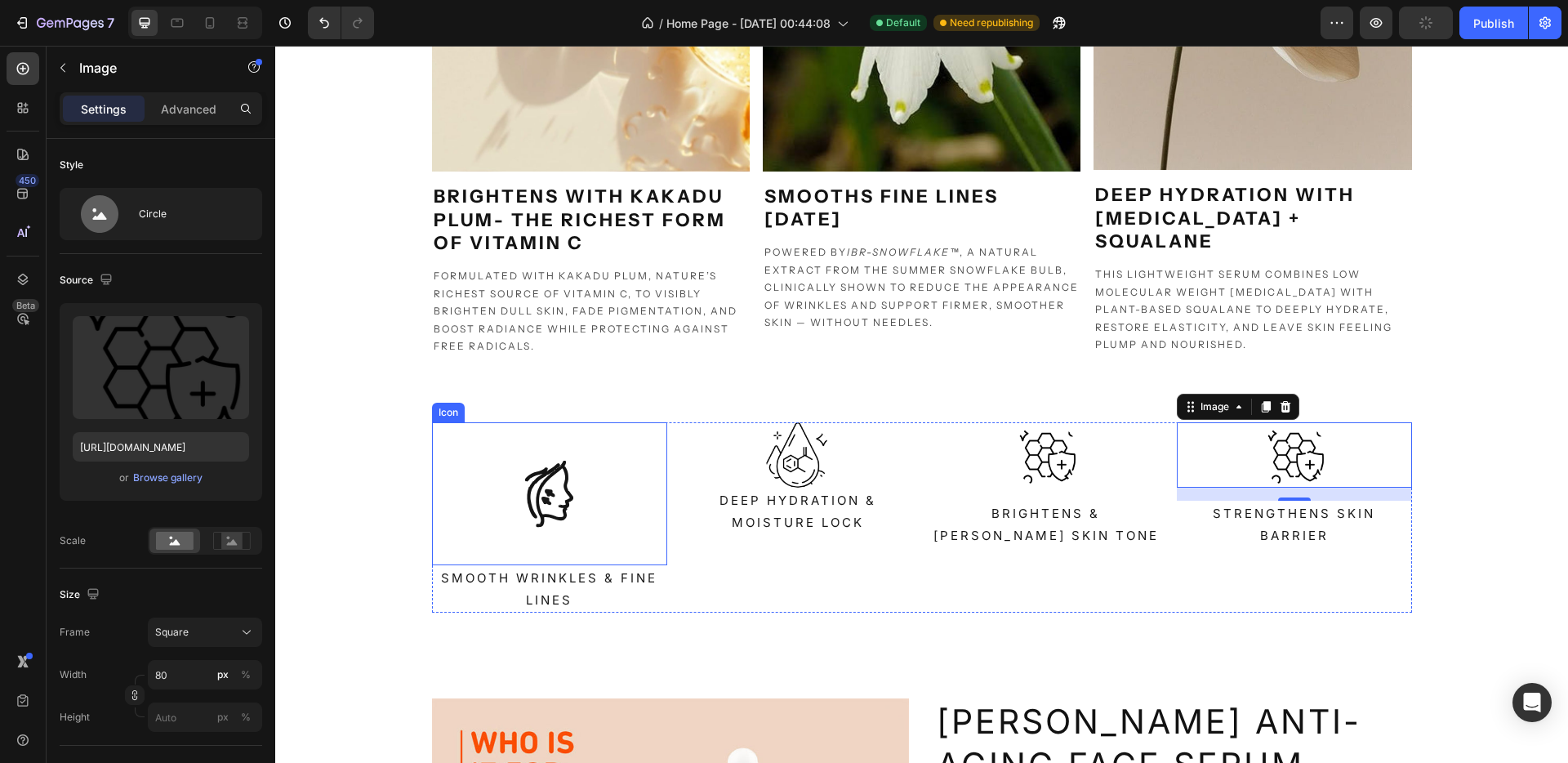
click at [529, 494] on icon at bounding box center [549, 493] width 143 height 143
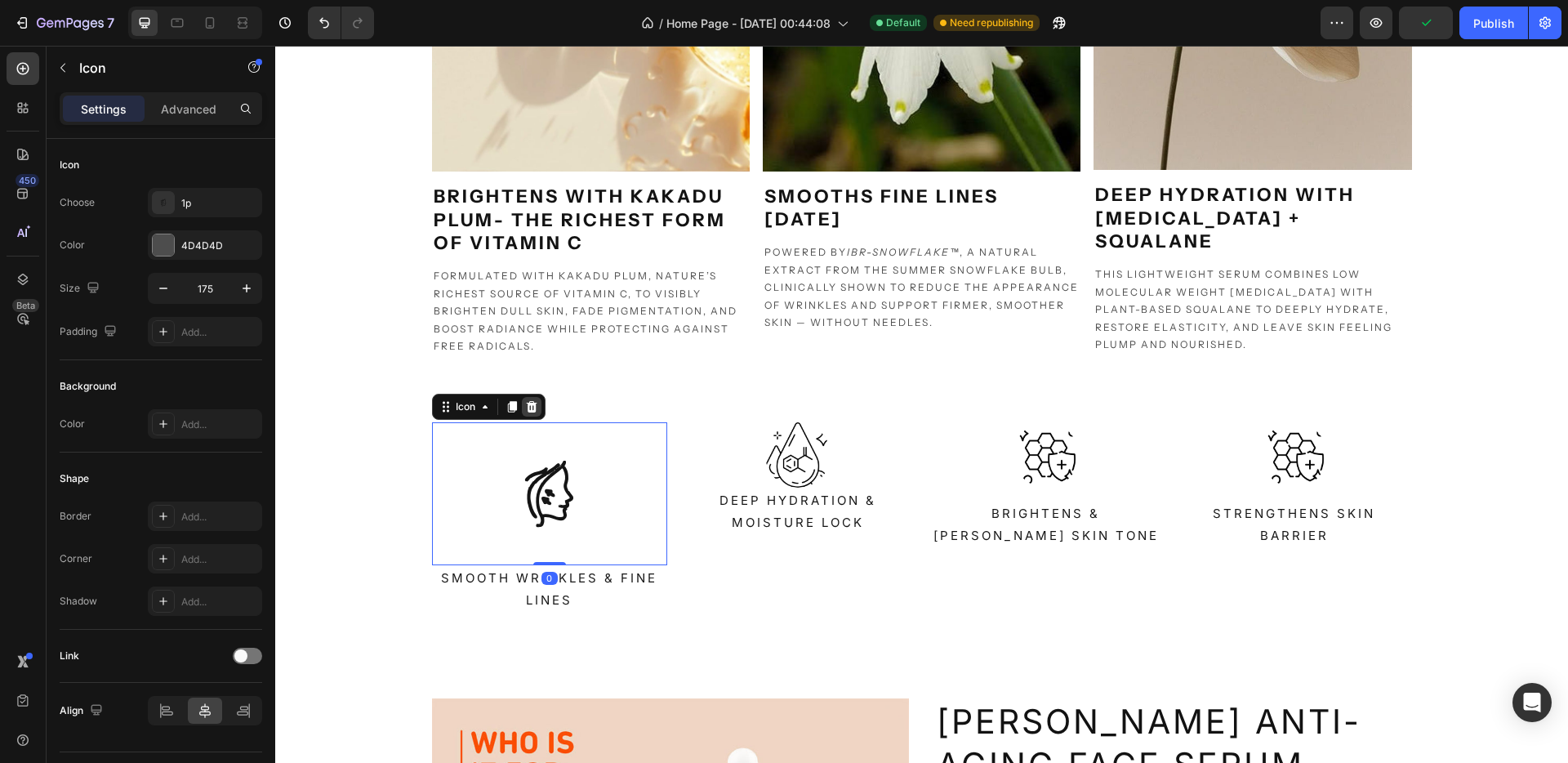
click at [526, 403] on icon at bounding box center [531, 407] width 11 height 11
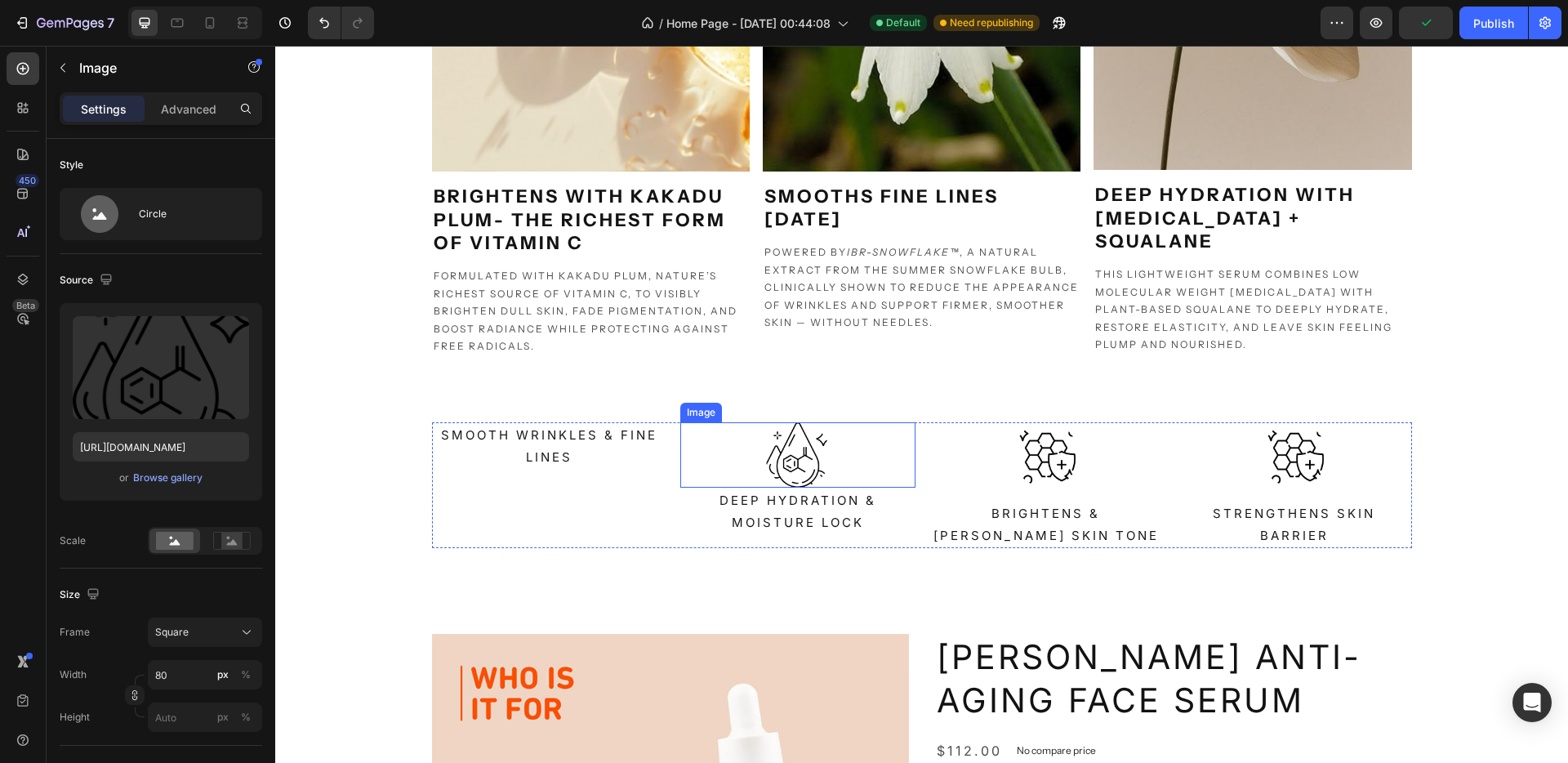
click at [793, 475] on img at bounding box center [797, 455] width 65 height 65
click at [763, 409] on icon at bounding box center [770, 407] width 13 height 13
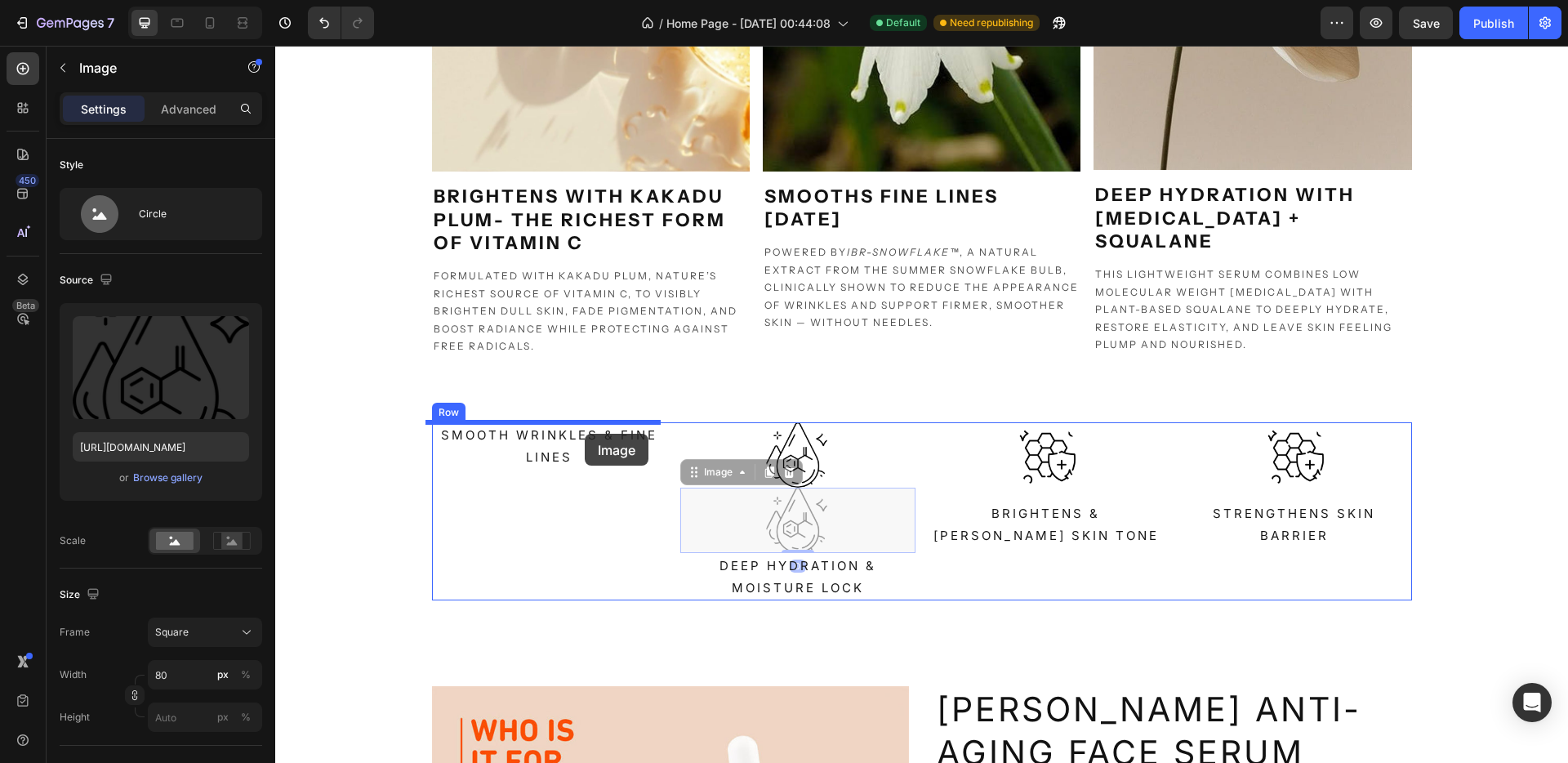
drag, startPoint x: 717, startPoint y: 472, endPoint x: 585, endPoint y: 434, distance: 137.4
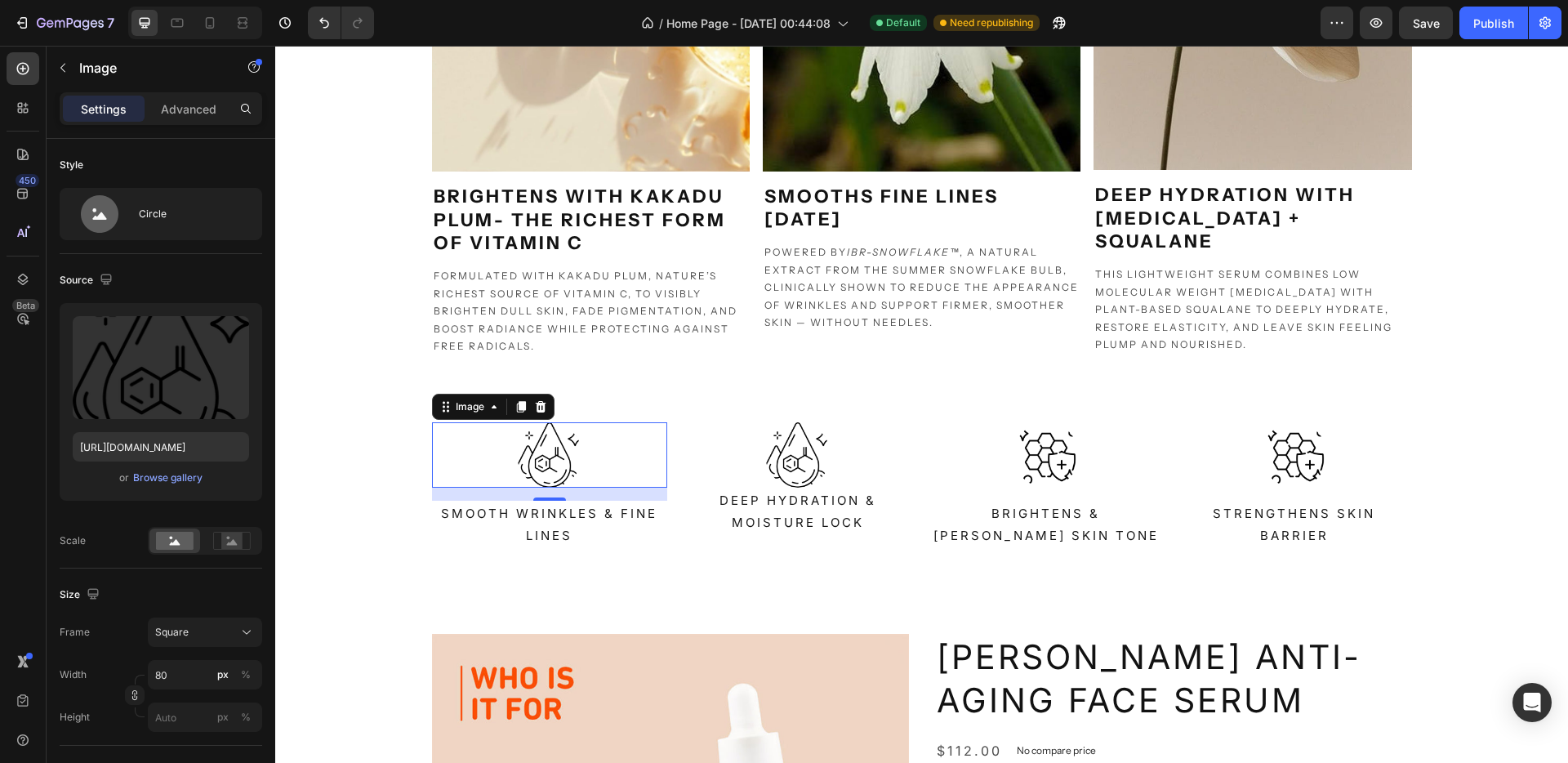
click at [529, 462] on img at bounding box center [550, 455] width 65 height 65
click at [148, 474] on div "Browse gallery" at bounding box center [168, 478] width 69 height 15
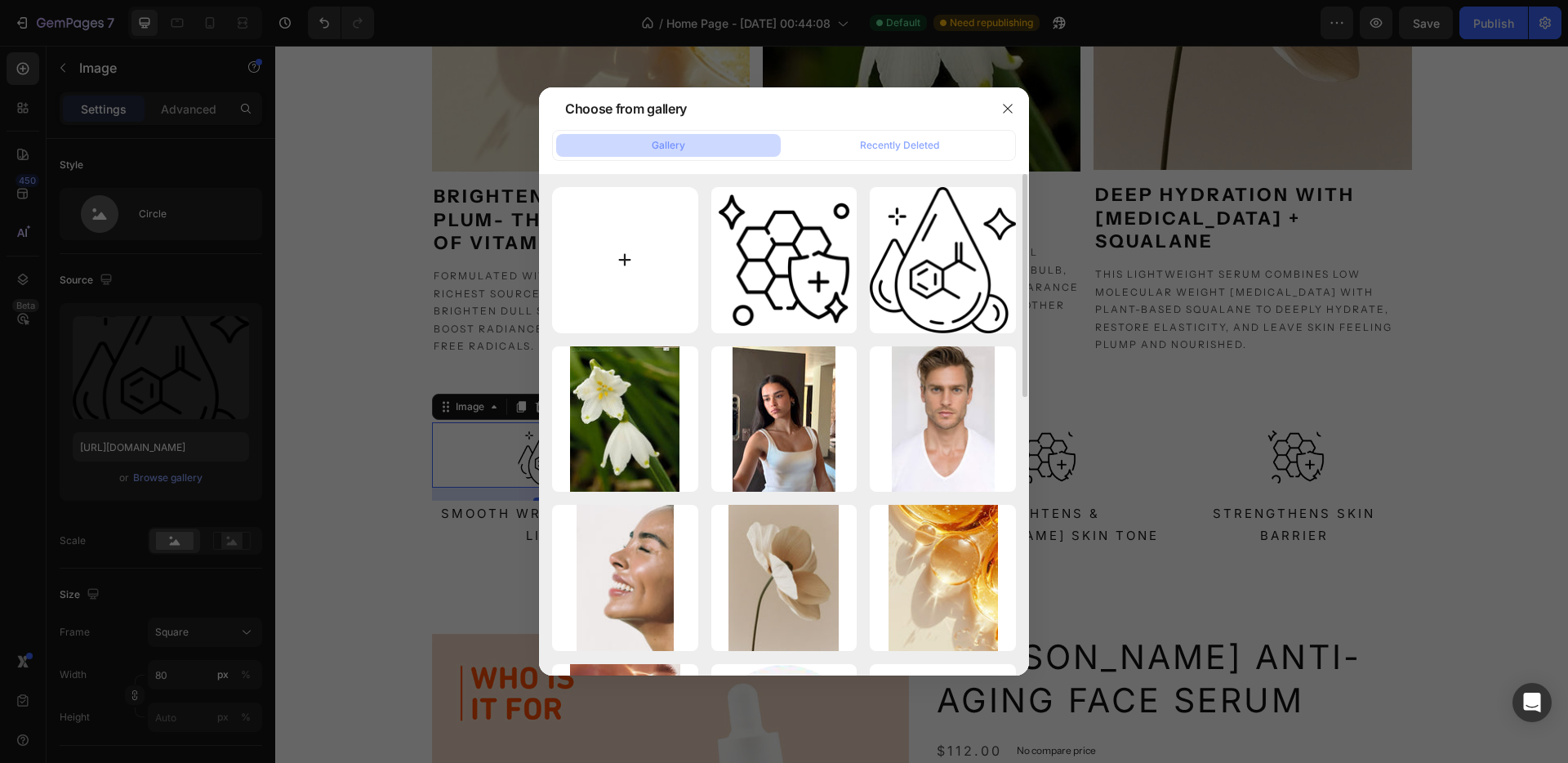
click at [645, 249] on input "file" at bounding box center [625, 260] width 146 height 146
type input "C:\fakepath\anti-aging.png"
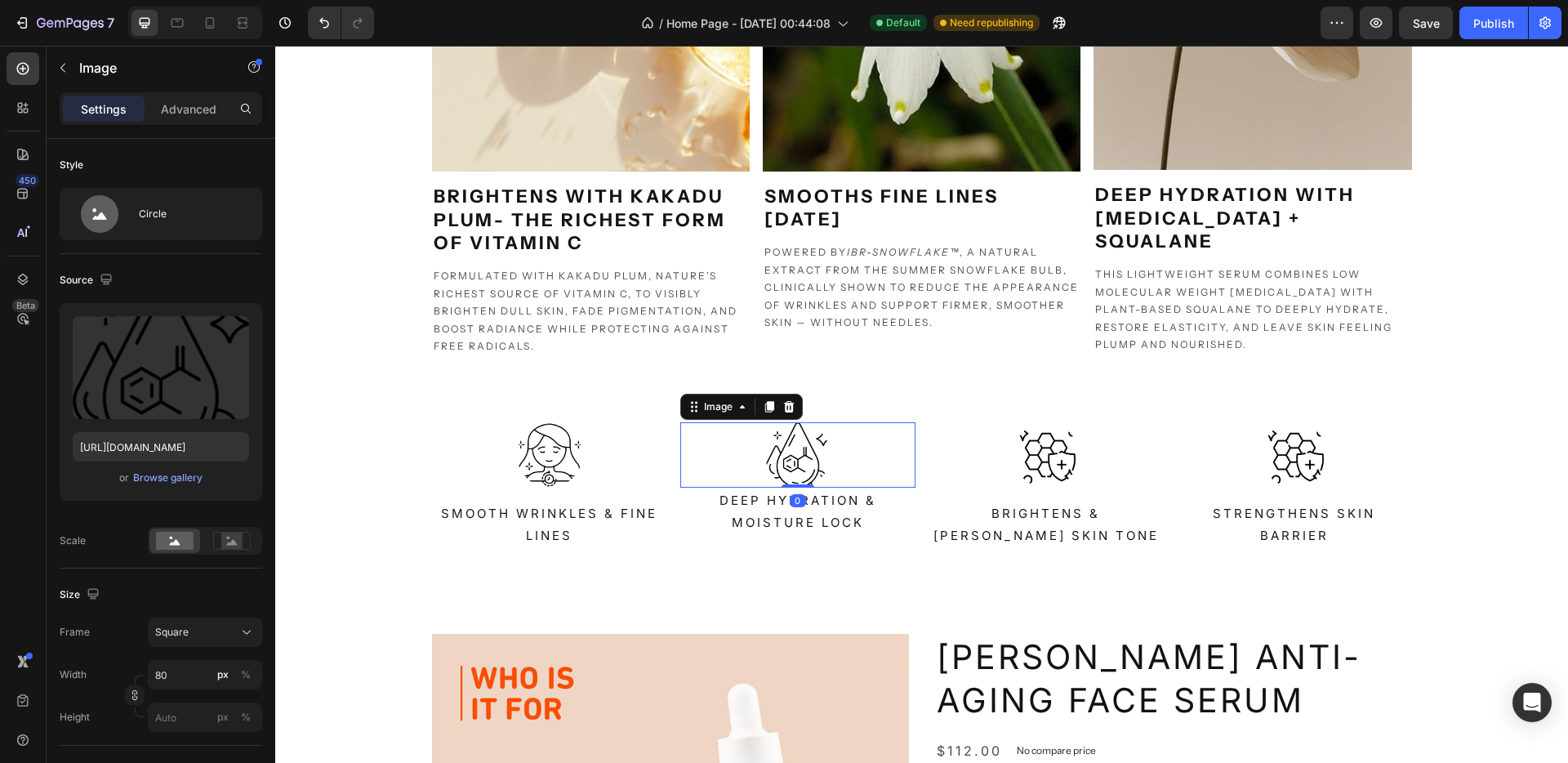
click at [782, 465] on img at bounding box center [797, 455] width 65 height 65
drag, startPoint x: 793, startPoint y: 487, endPoint x: 795, endPoint y: 503, distance: 16.1
click at [795, 503] on div at bounding box center [797, 500] width 32 height 5
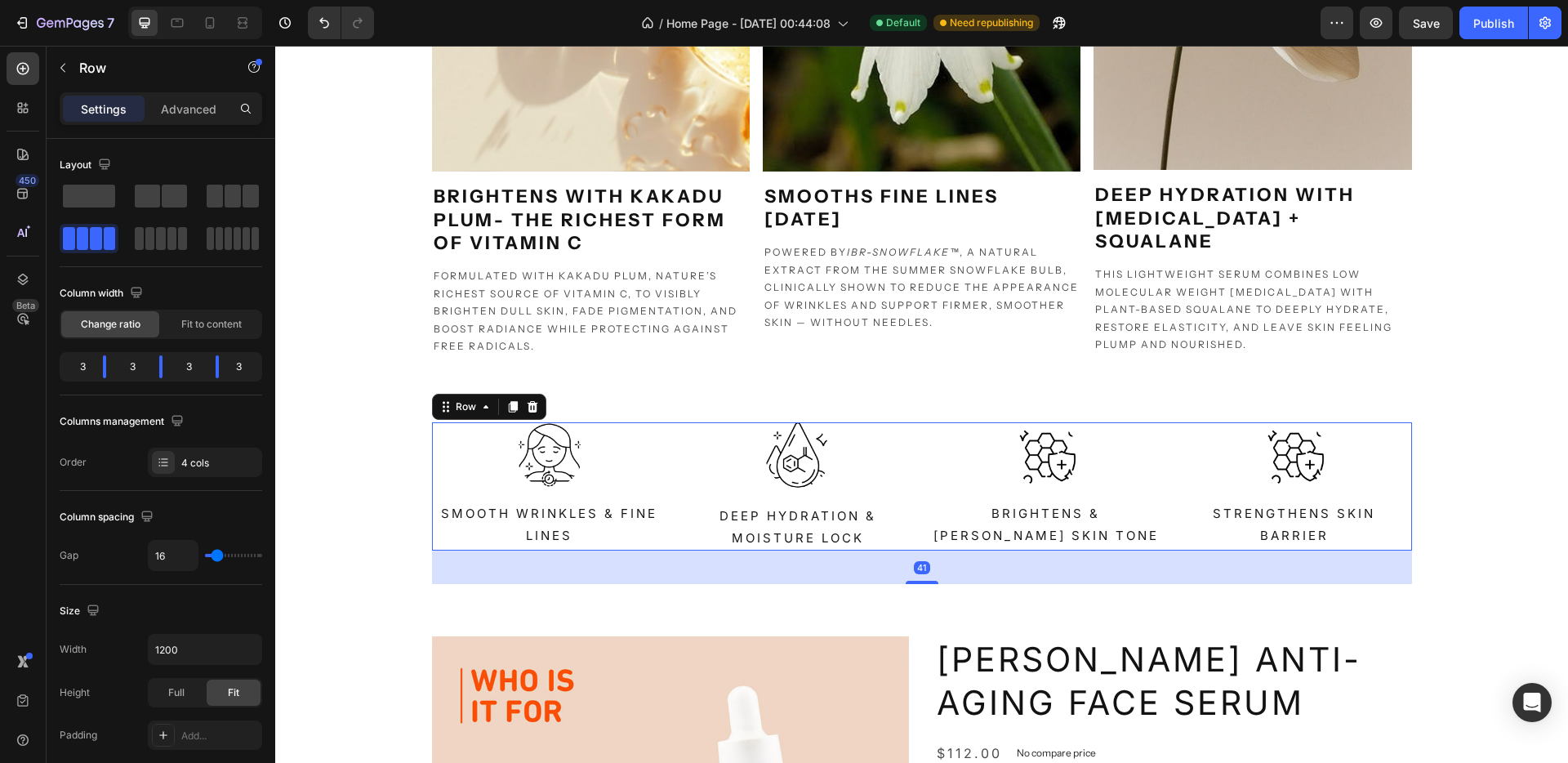
click at [581, 492] on div "Image Smooth Wrinkles & Fine Lines Text Block" at bounding box center [550, 486] width 236 height 128
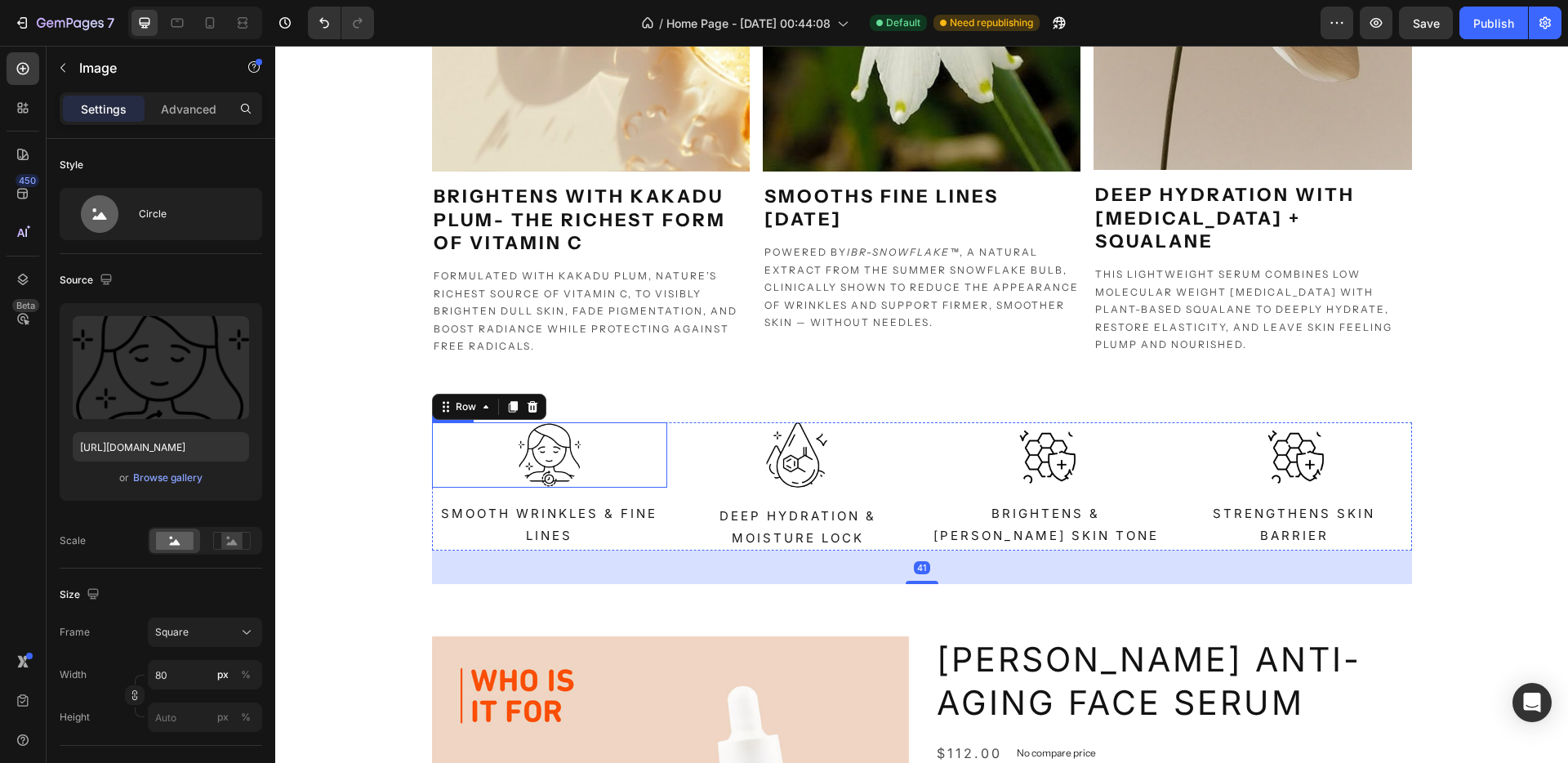
click at [532, 470] on img at bounding box center [550, 455] width 65 height 65
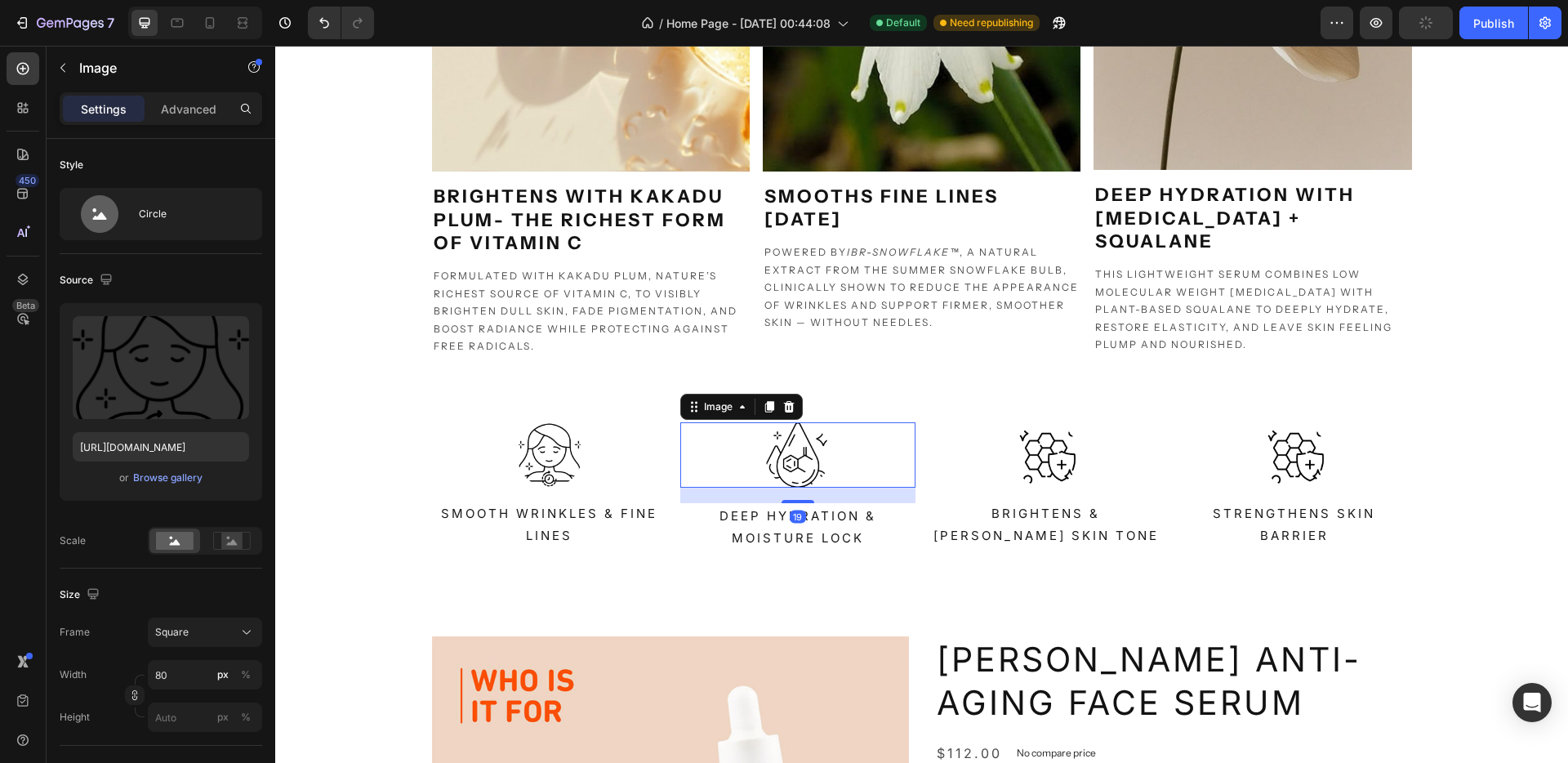
click at [790, 474] on img at bounding box center [797, 455] width 65 height 65
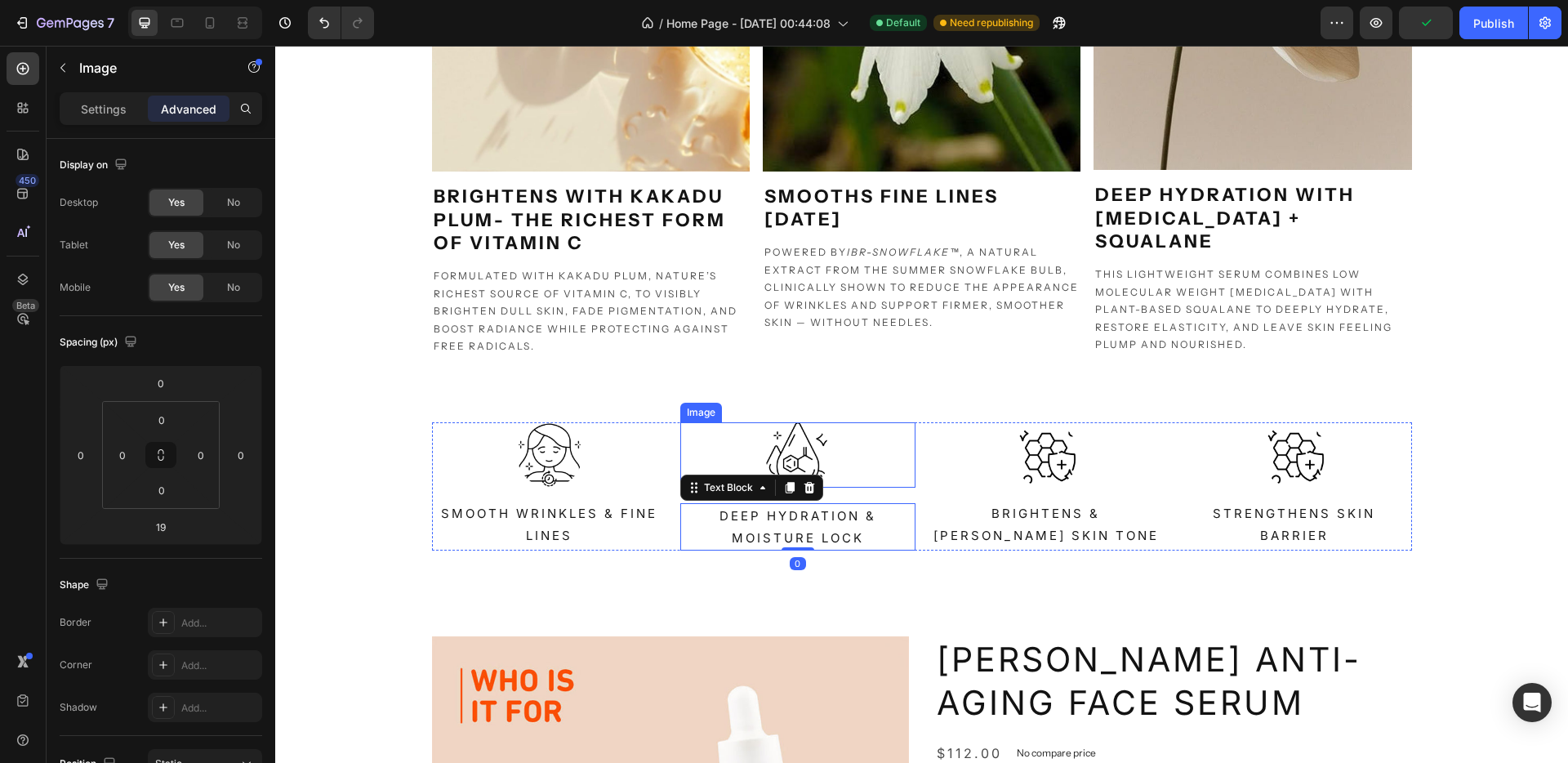
click at [801, 453] on img at bounding box center [797, 455] width 65 height 65
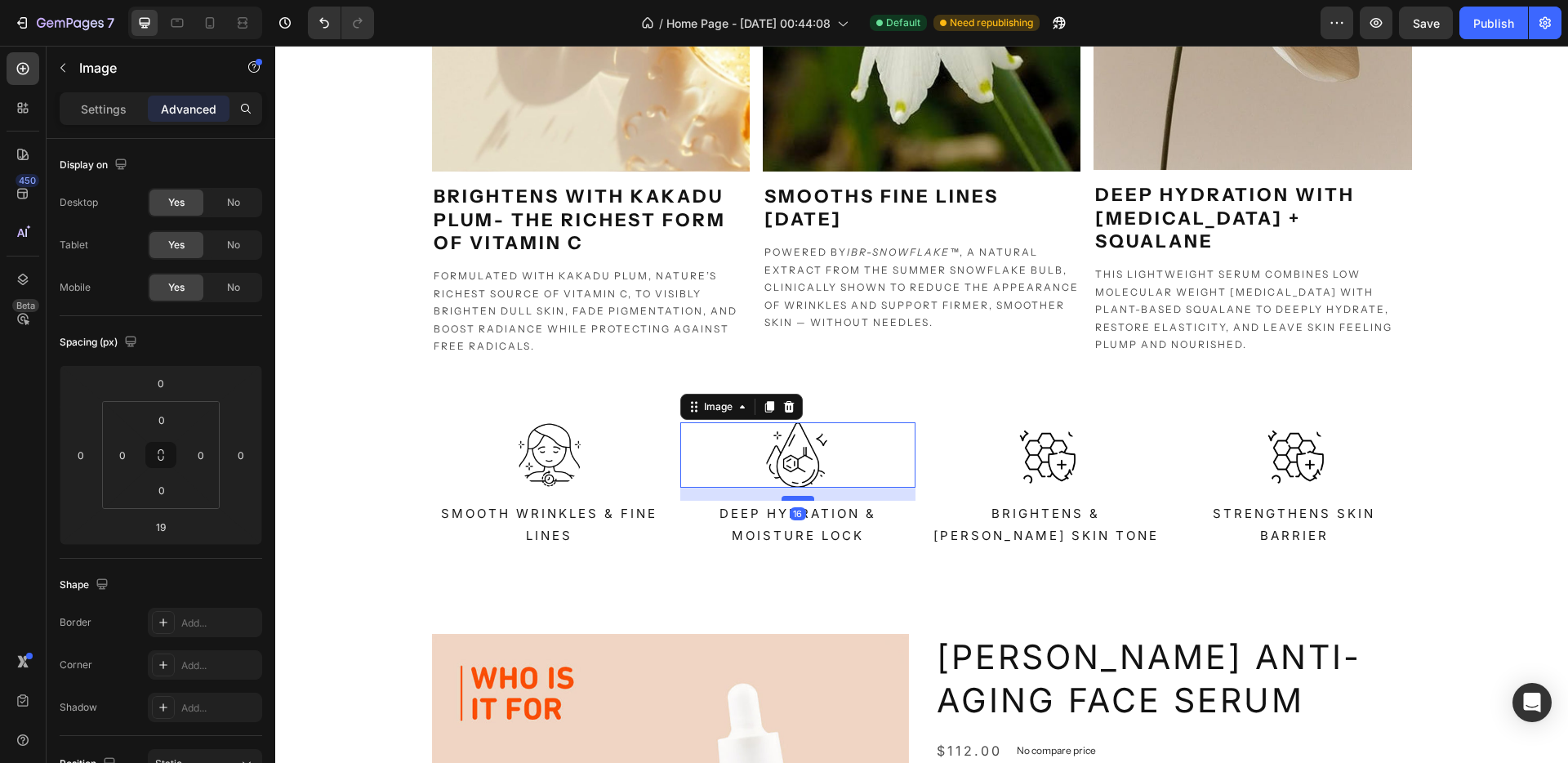
click at [792, 498] on div at bounding box center [797, 498] width 32 height 5
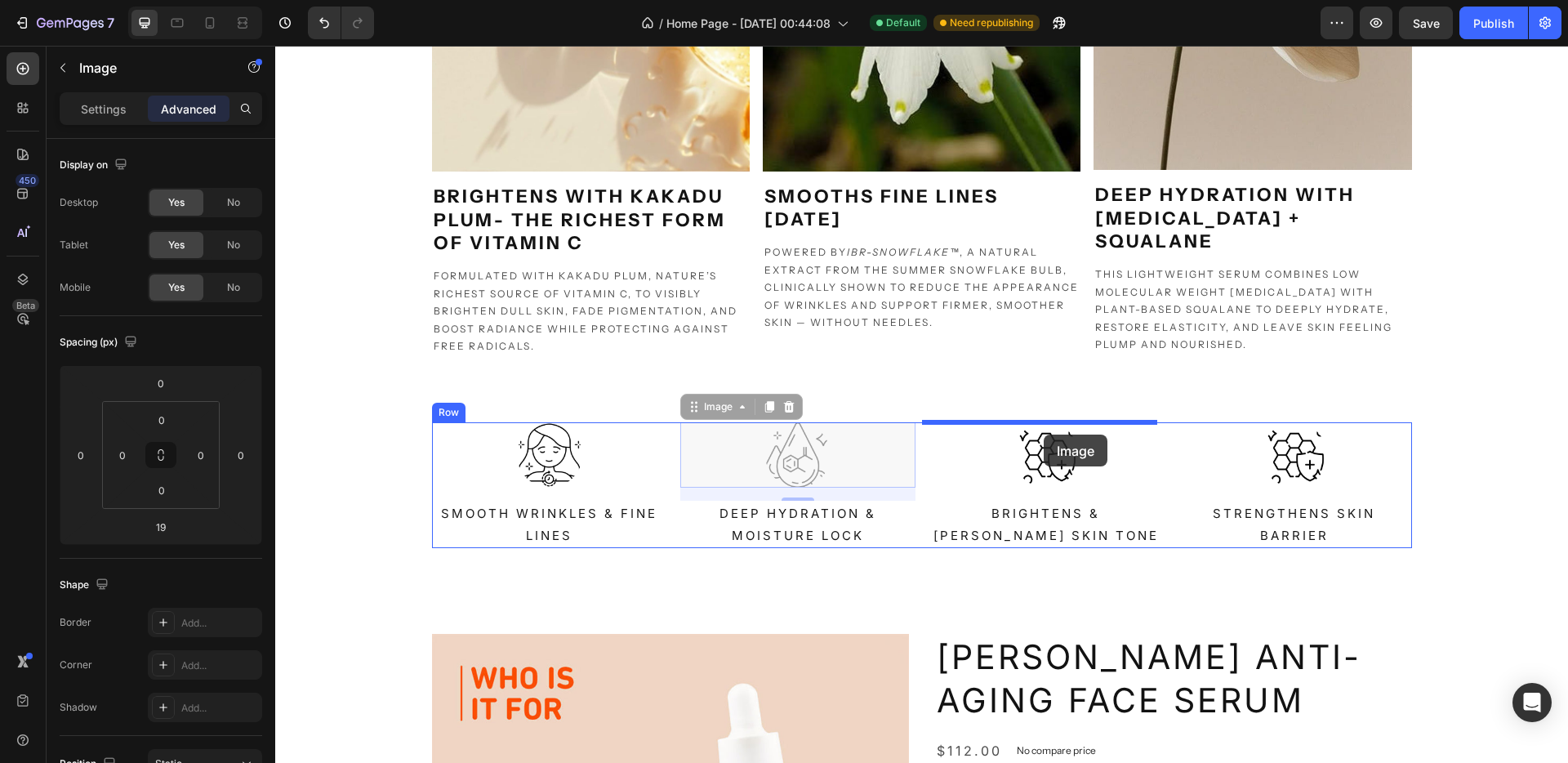
drag, startPoint x: 704, startPoint y: 409, endPoint x: 1044, endPoint y: 434, distance: 340.9
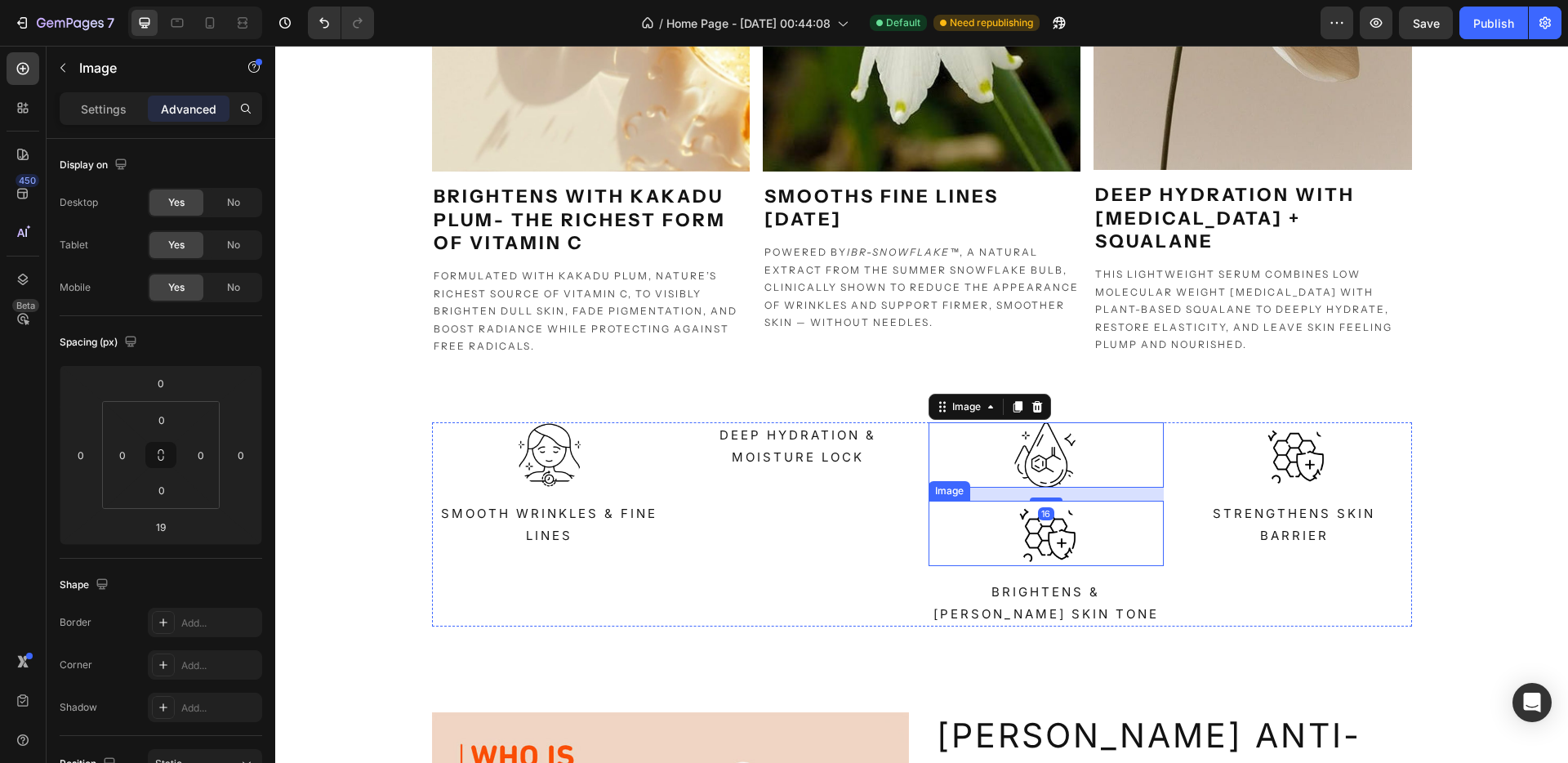
click at [1027, 549] on img at bounding box center [1046, 533] width 65 height 65
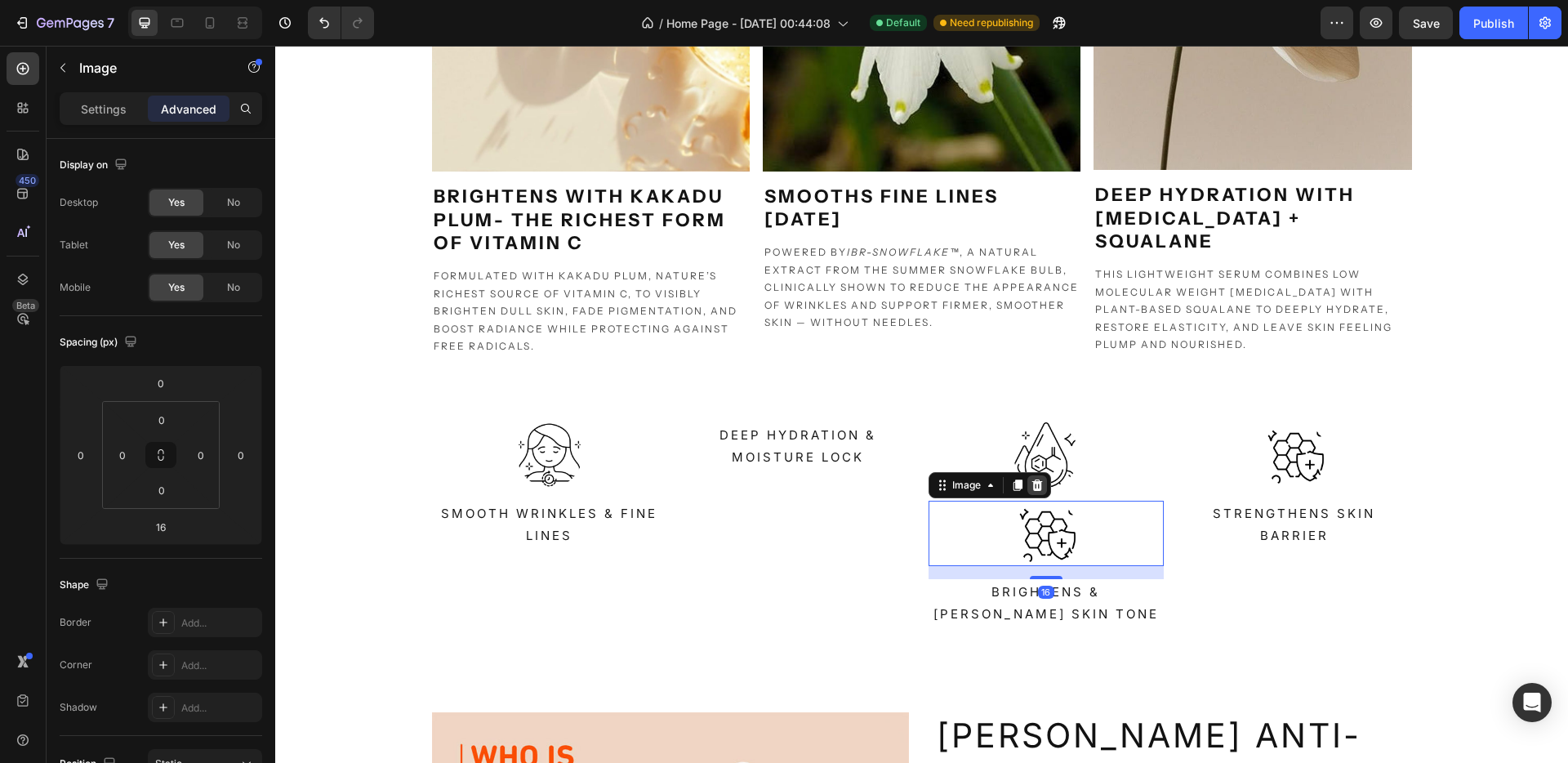
click at [1029, 492] on div at bounding box center [1037, 484] width 19 height 19
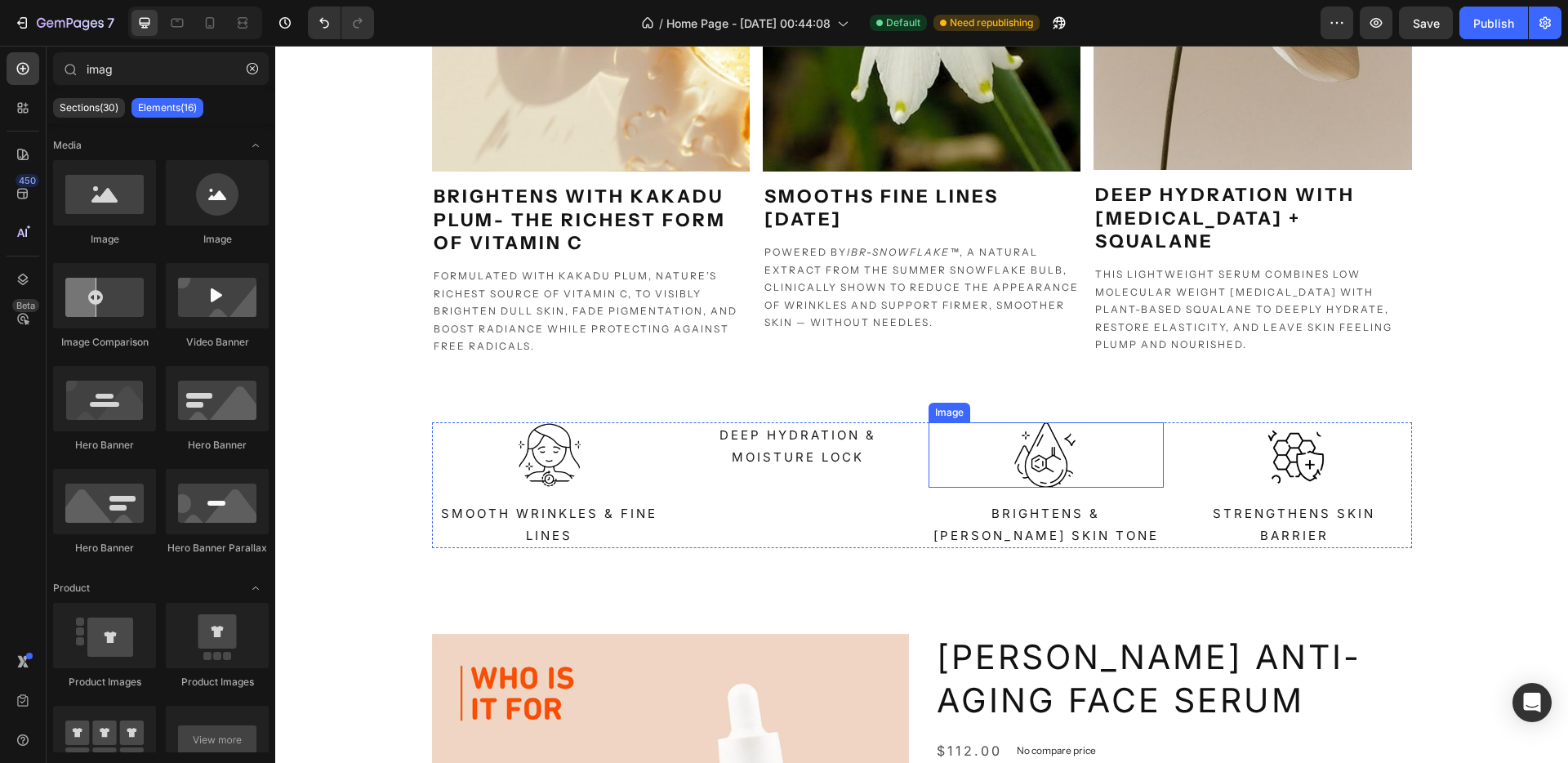
click at [1045, 474] on img at bounding box center [1046, 455] width 65 height 65
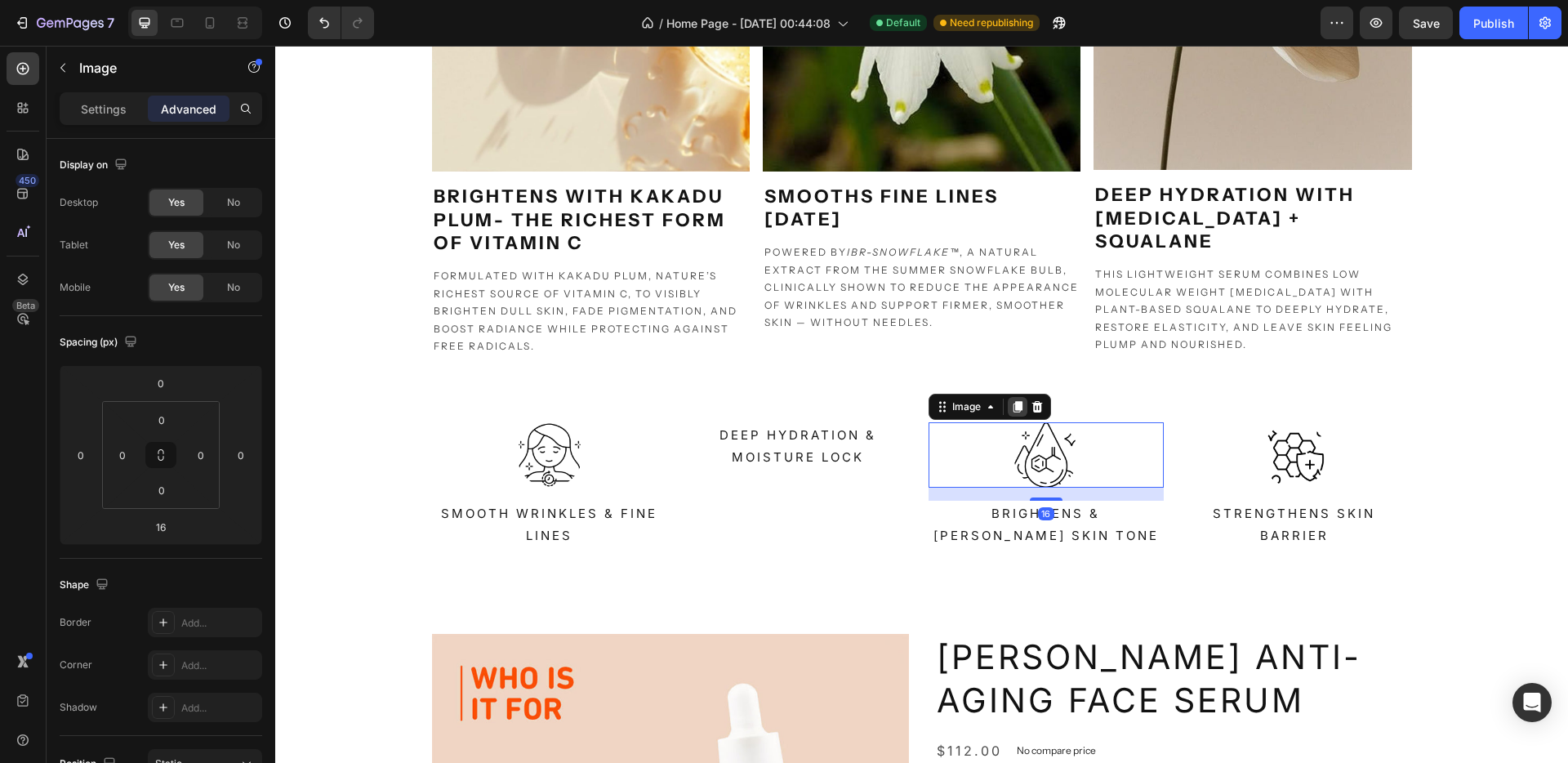
click at [1015, 398] on div at bounding box center [1017, 406] width 19 height 19
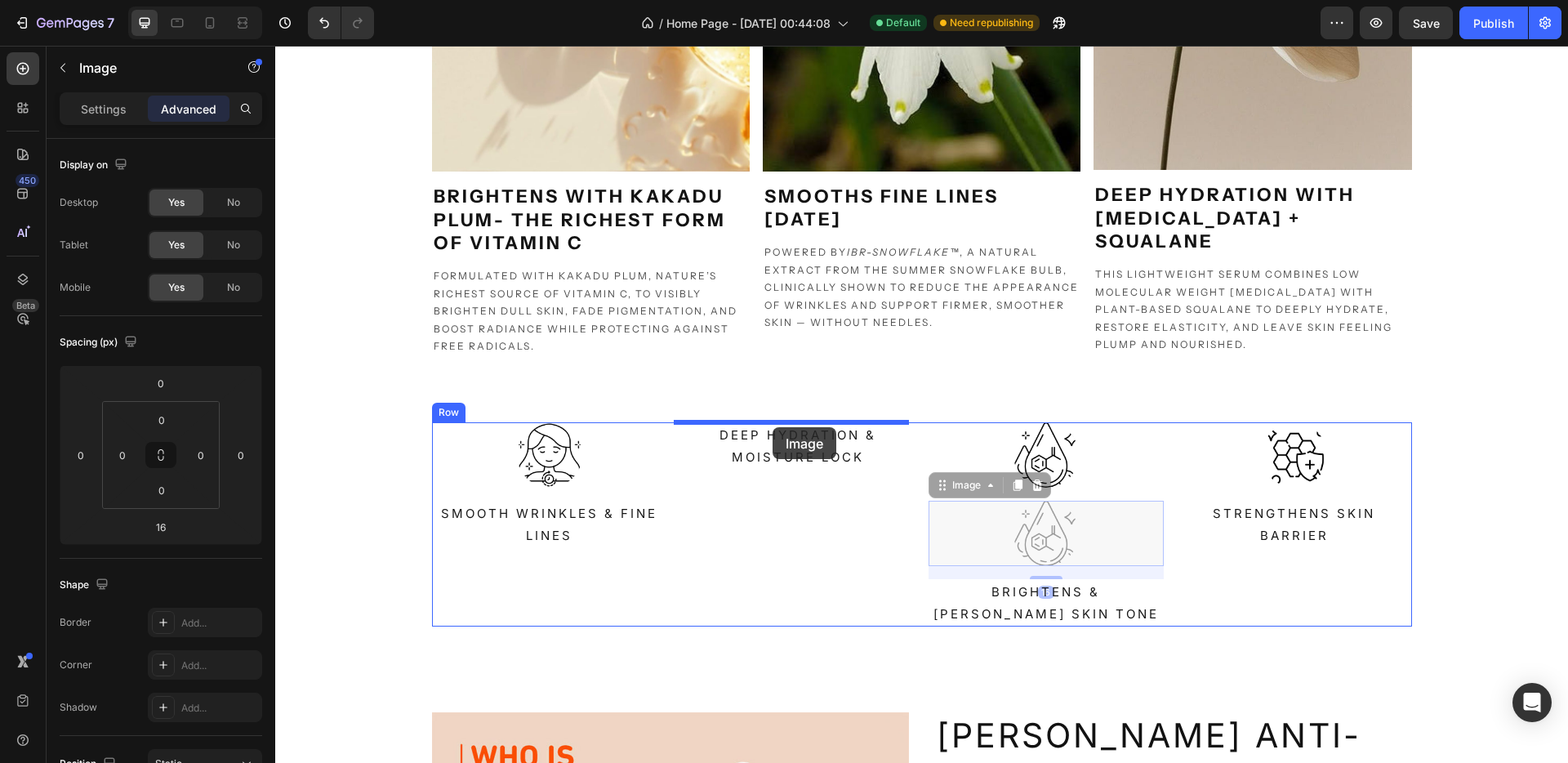
drag, startPoint x: 956, startPoint y: 491, endPoint x: 772, endPoint y: 427, distance: 194.8
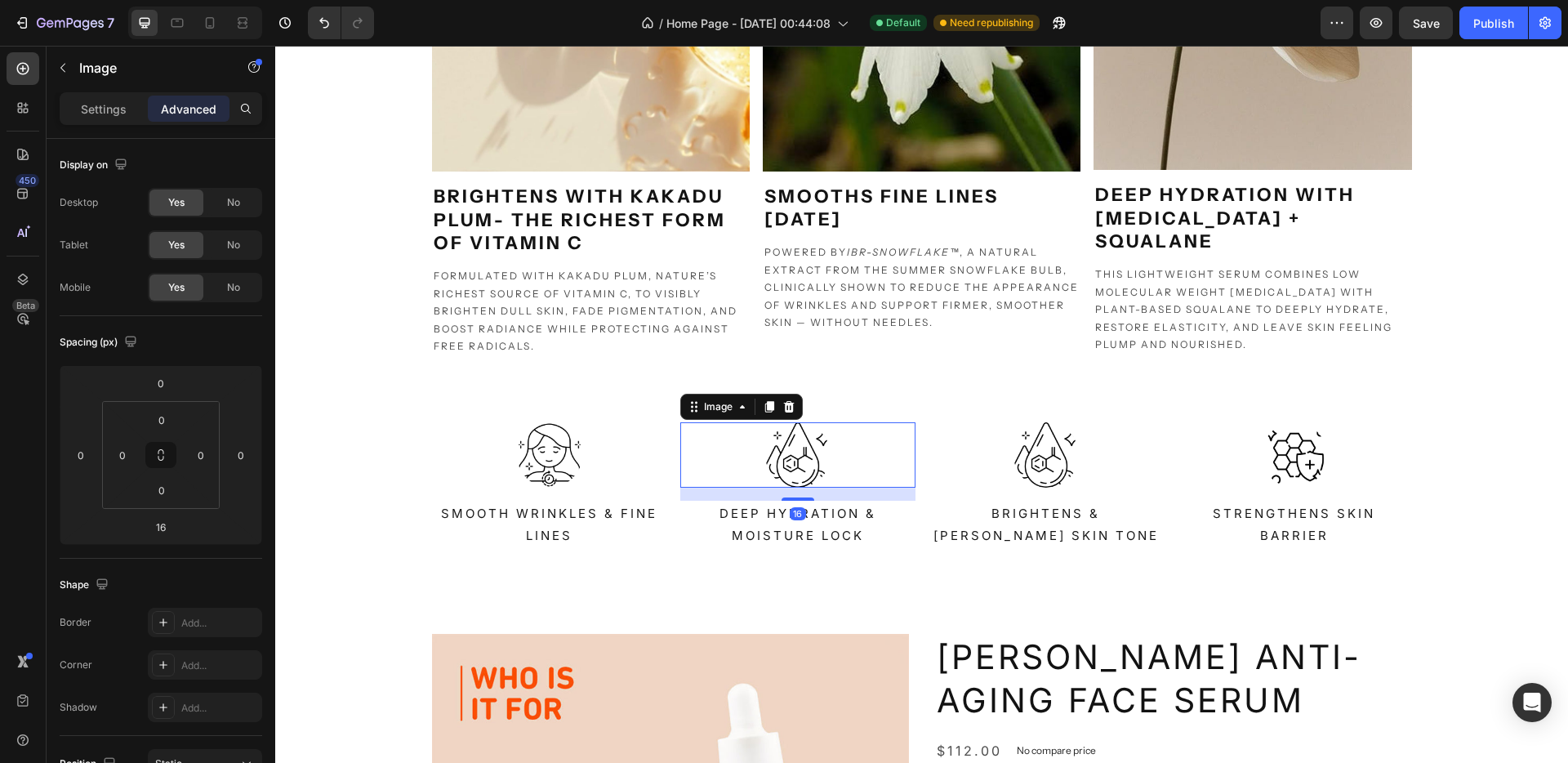
click at [787, 461] on img at bounding box center [797, 455] width 65 height 65
click at [84, 107] on p "Settings" at bounding box center [104, 109] width 46 height 17
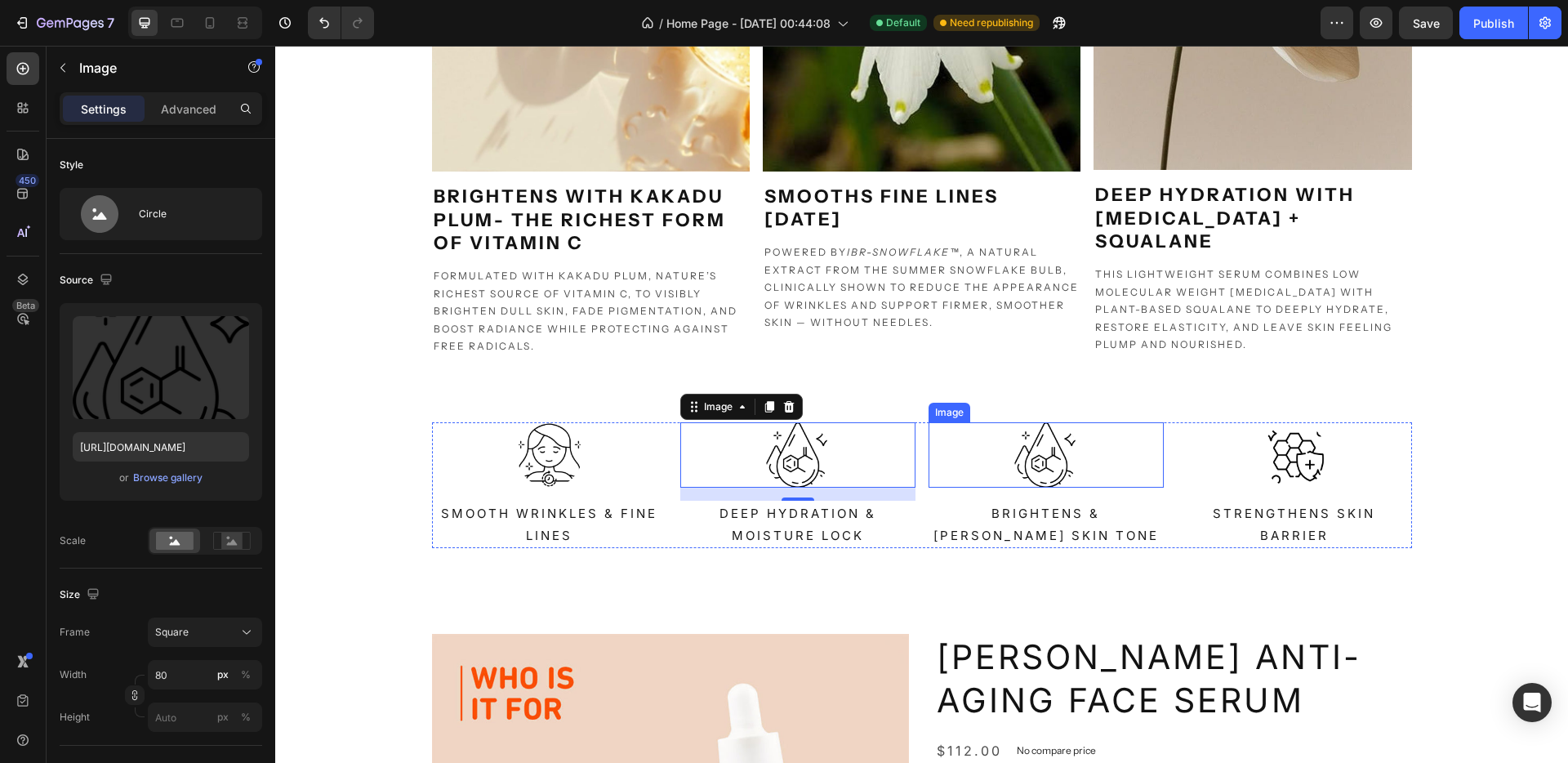
click at [1088, 472] on div at bounding box center [1047, 455] width 236 height 65
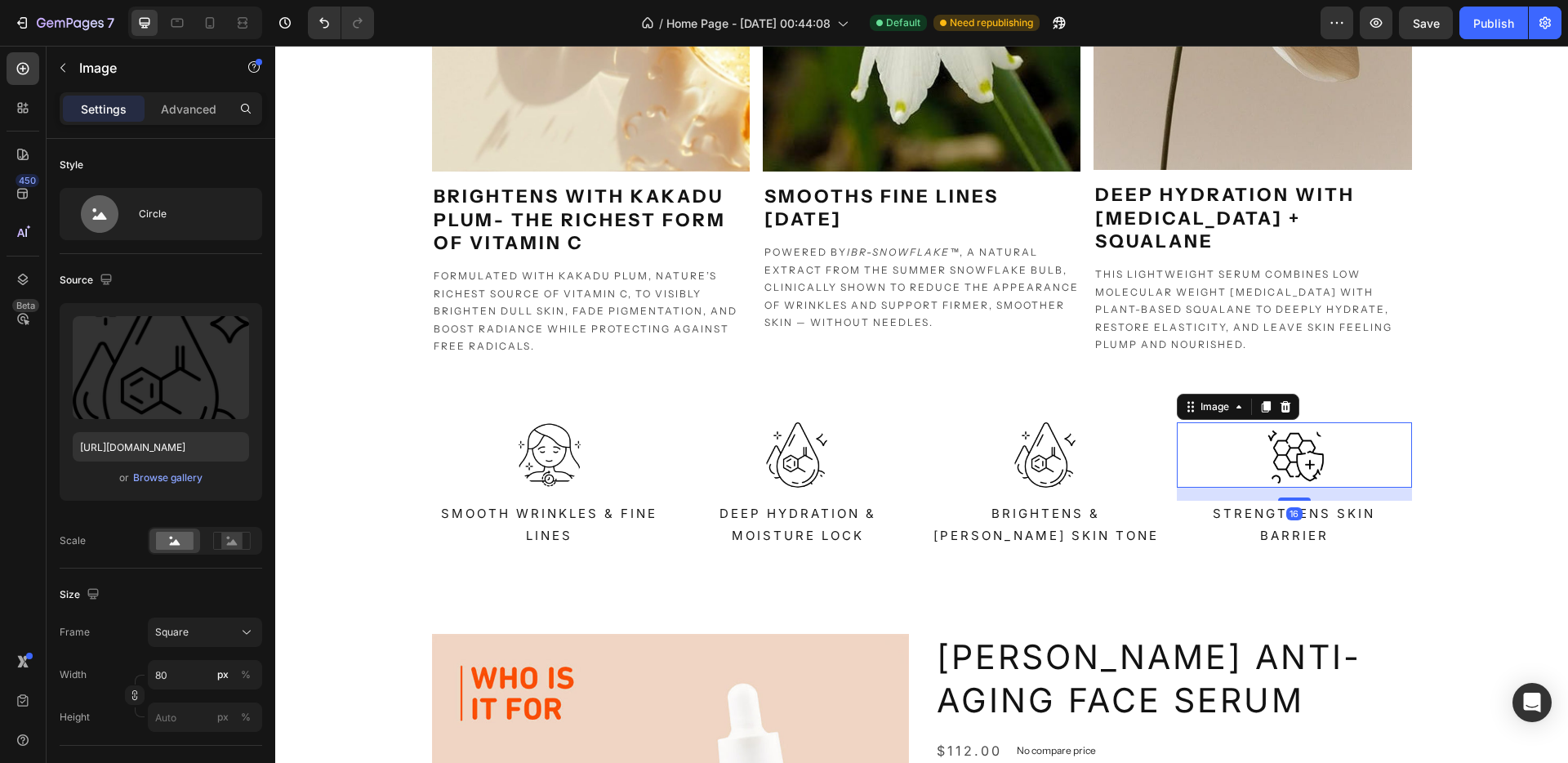
click at [1321, 463] on div at bounding box center [1295, 455] width 236 height 65
click at [199, 24] on div at bounding box center [210, 23] width 26 height 26
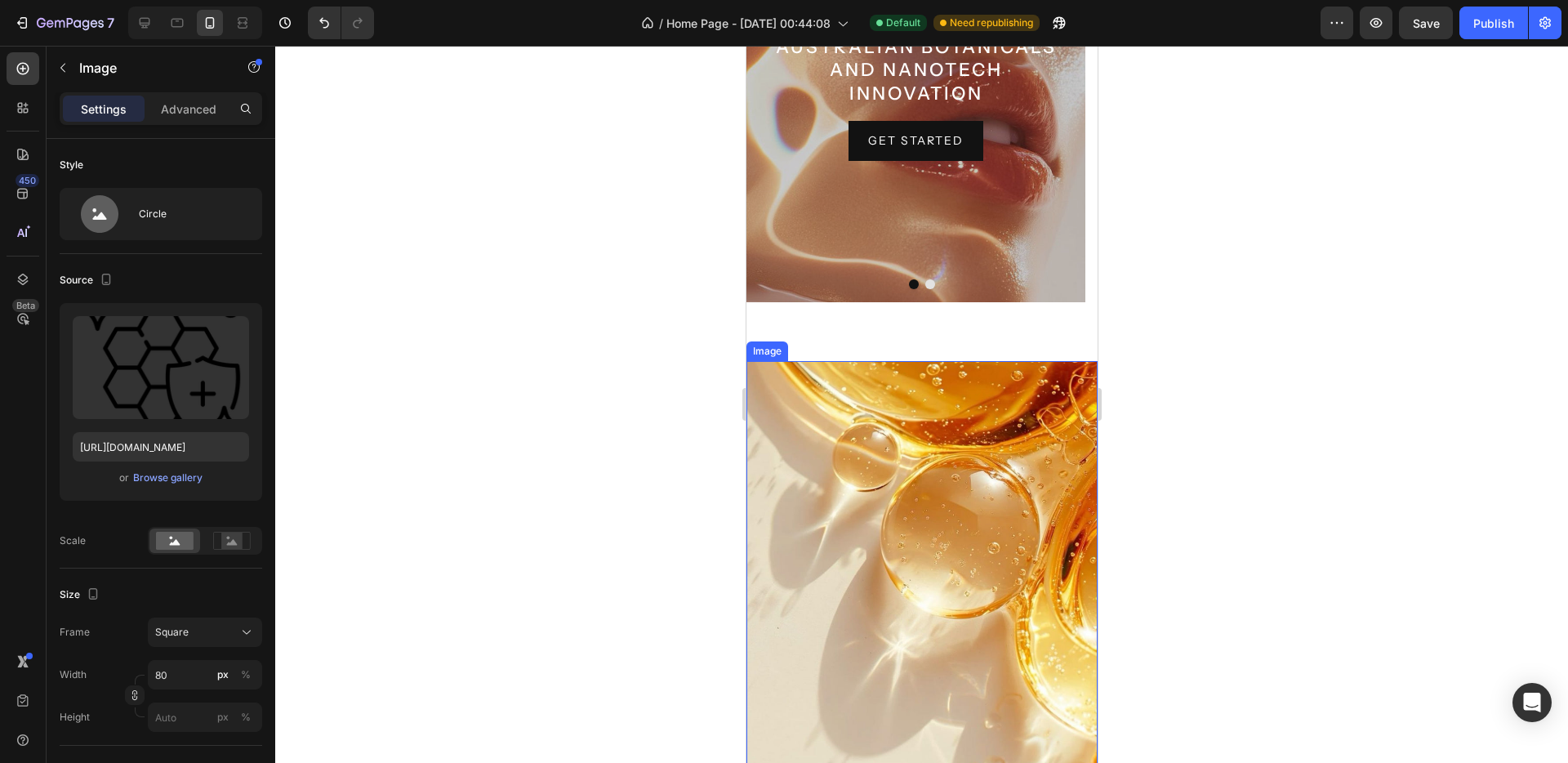
scroll to position [268, 0]
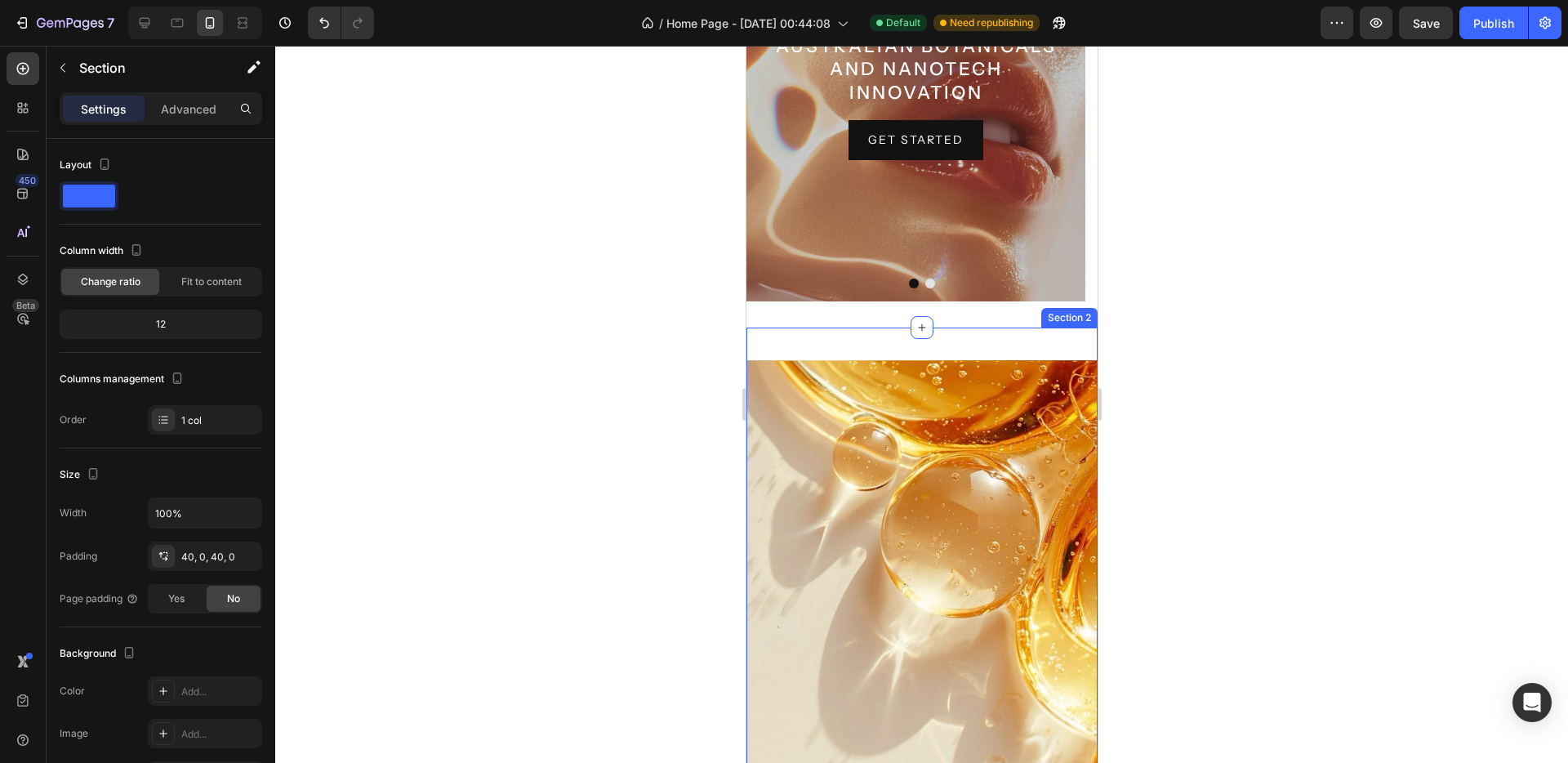
click at [1063, 322] on div "Section 2" at bounding box center [1068, 317] width 56 height 19
click at [789, 313] on div "Section 2" at bounding box center [804, 312] width 50 height 15
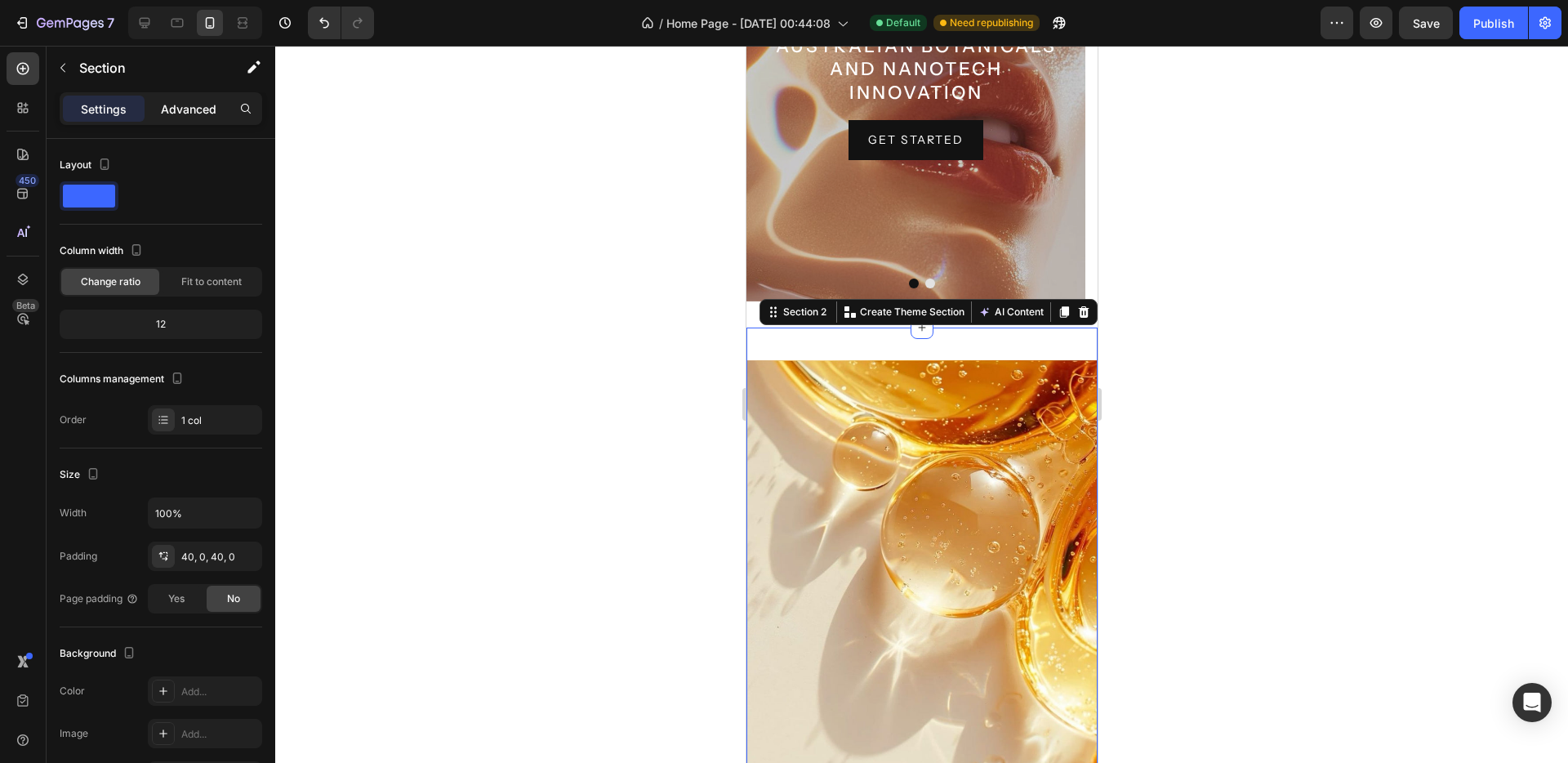
click at [208, 108] on p "Advanced" at bounding box center [189, 109] width 55 height 17
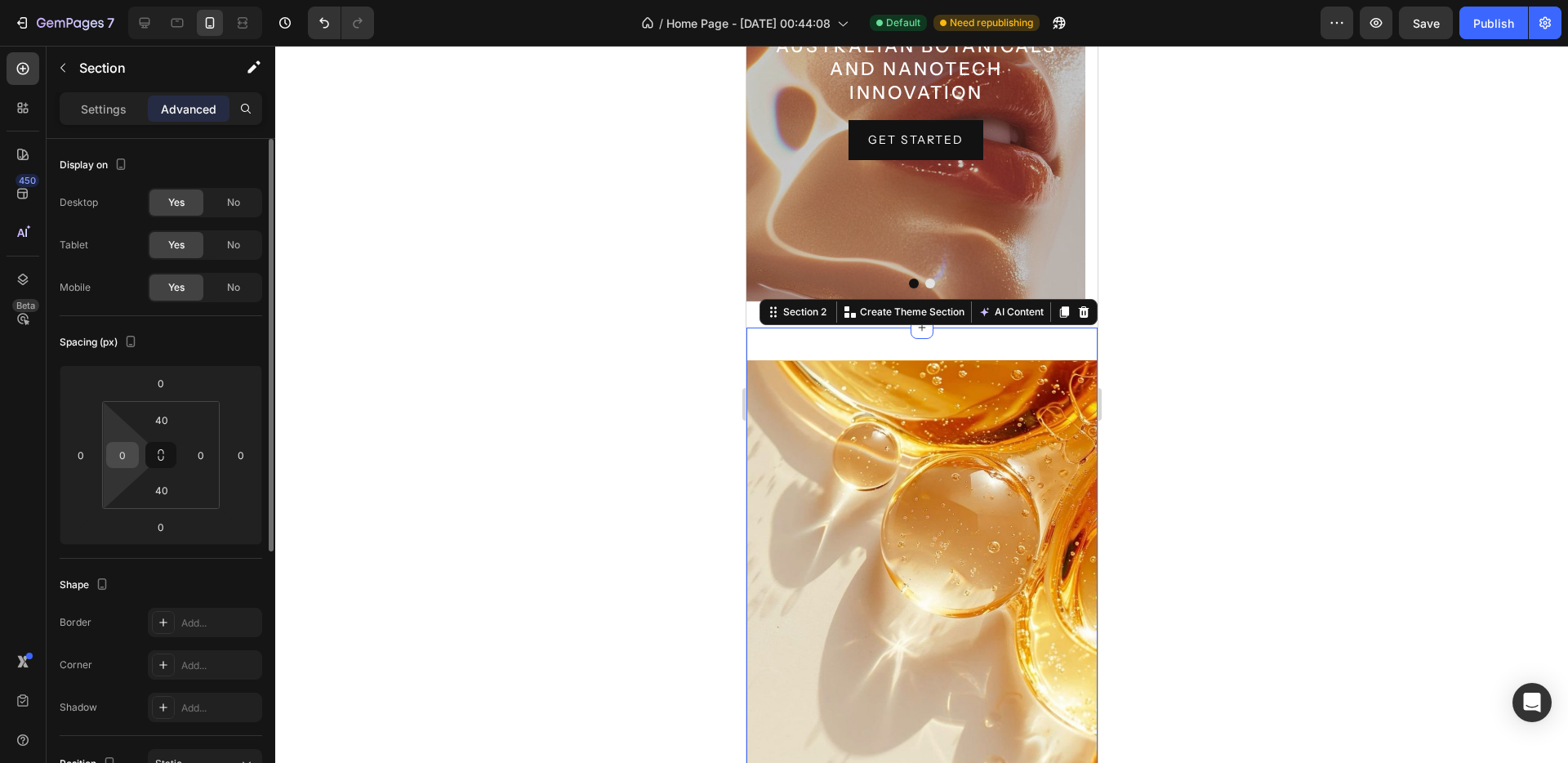
click at [112, 459] on input "0" at bounding box center [122, 455] width 25 height 25
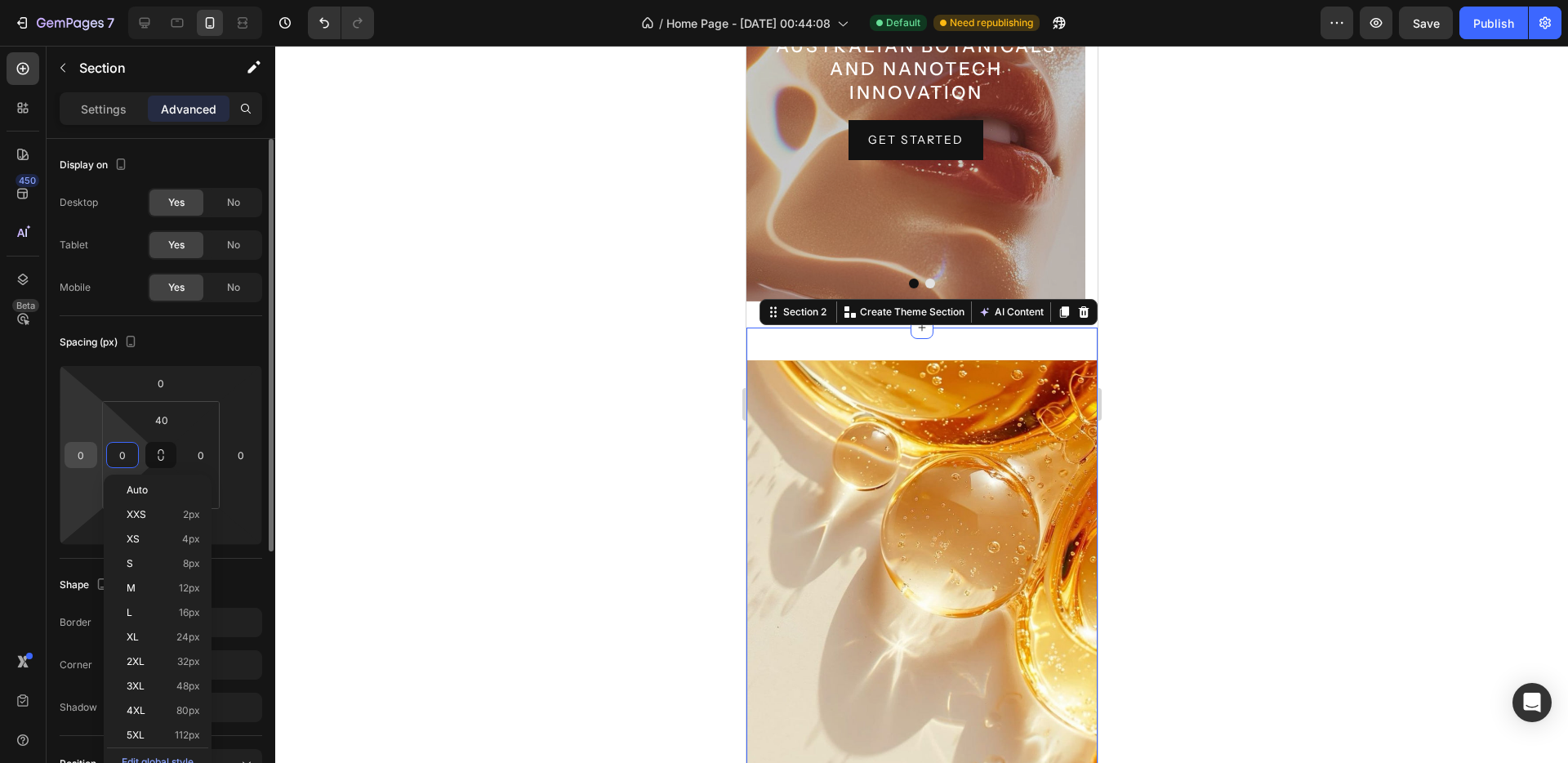
click at [75, 455] on input "0" at bounding box center [81, 455] width 25 height 25
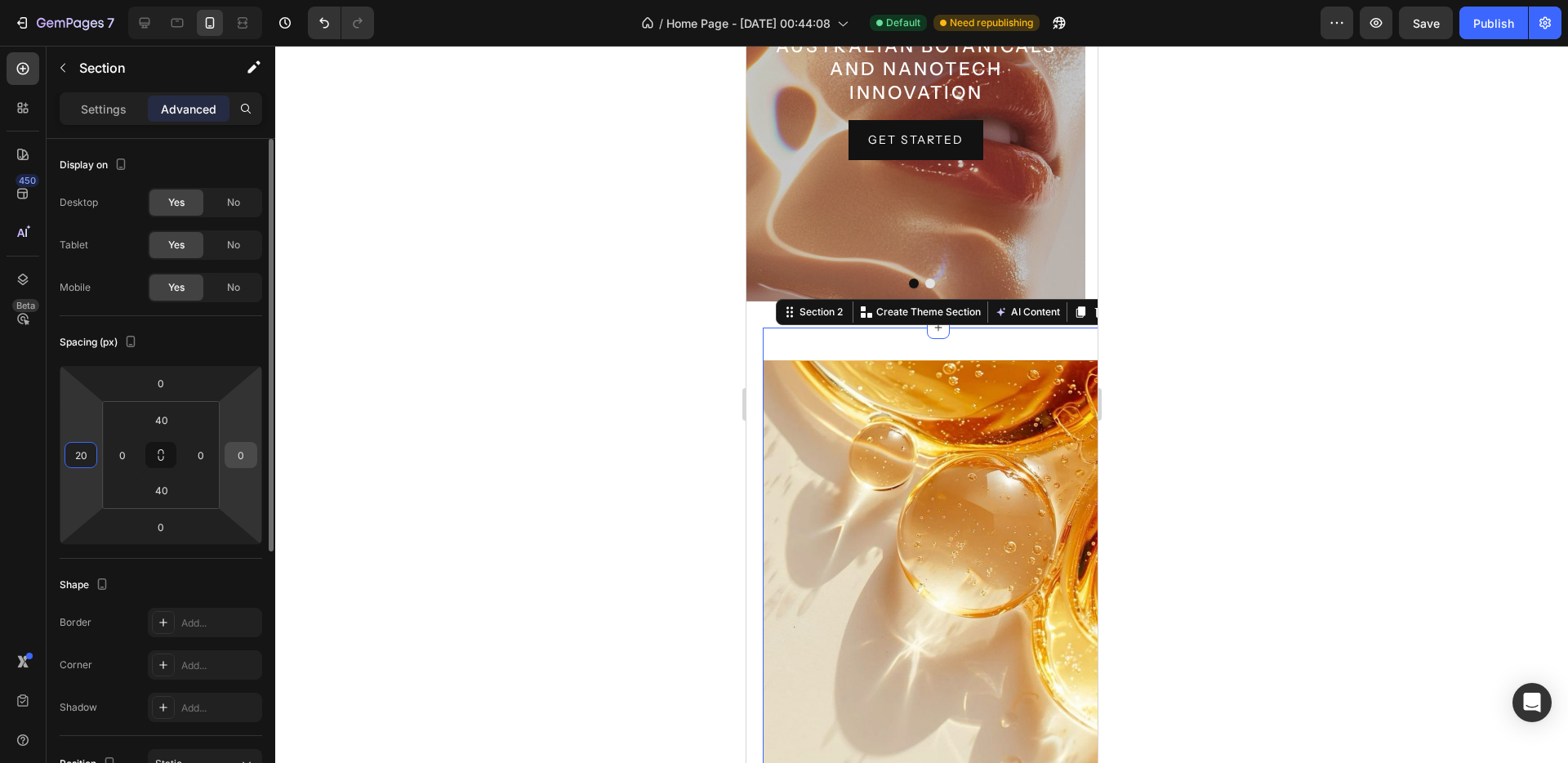
type input "20"
click at [228, 460] on input "0" at bounding box center [240, 455] width 25 height 25
type input "2"
click at [195, 455] on input "0" at bounding box center [201, 455] width 25 height 25
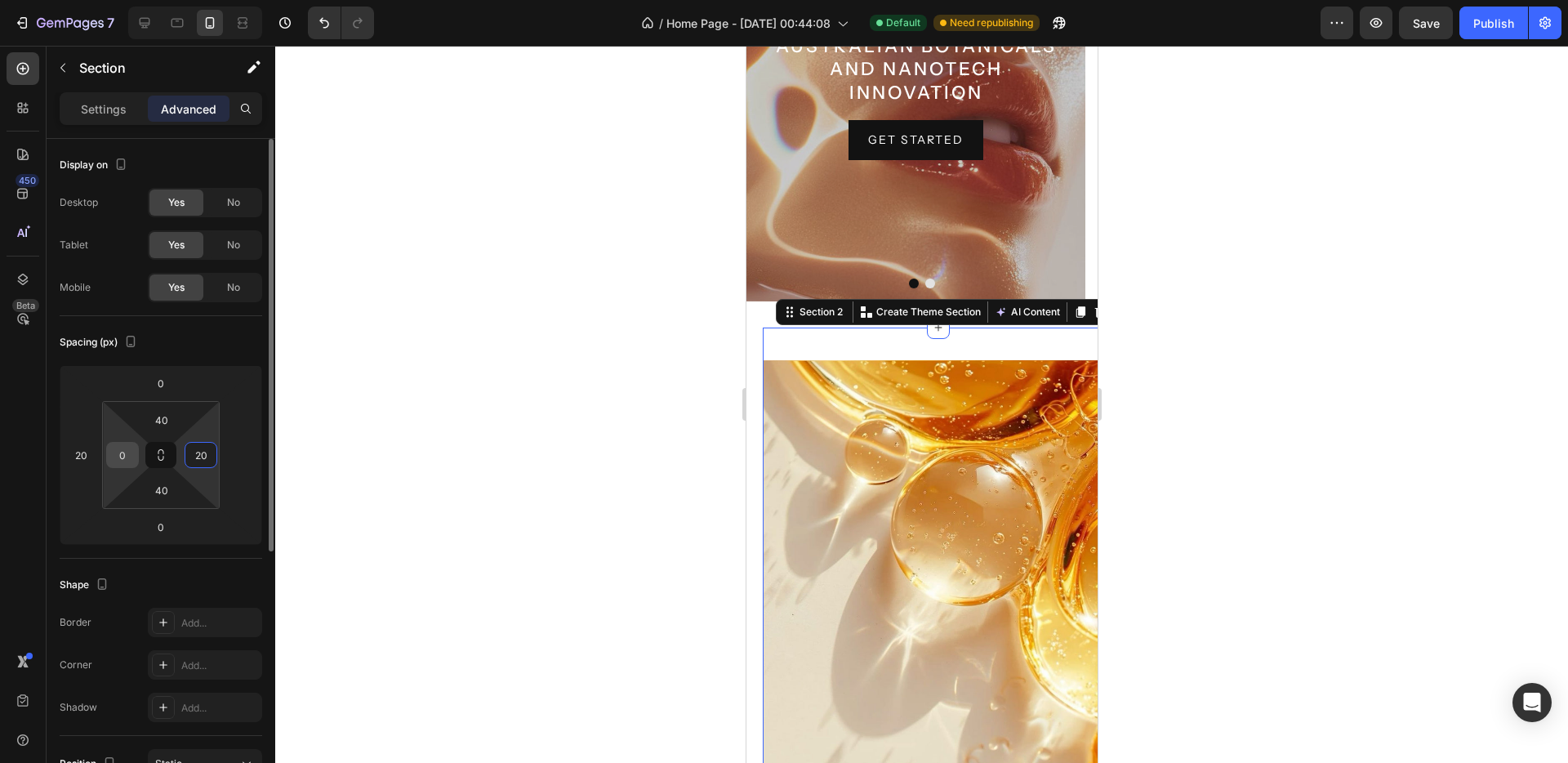
type input "20"
click at [117, 452] on input "0" at bounding box center [122, 455] width 25 height 25
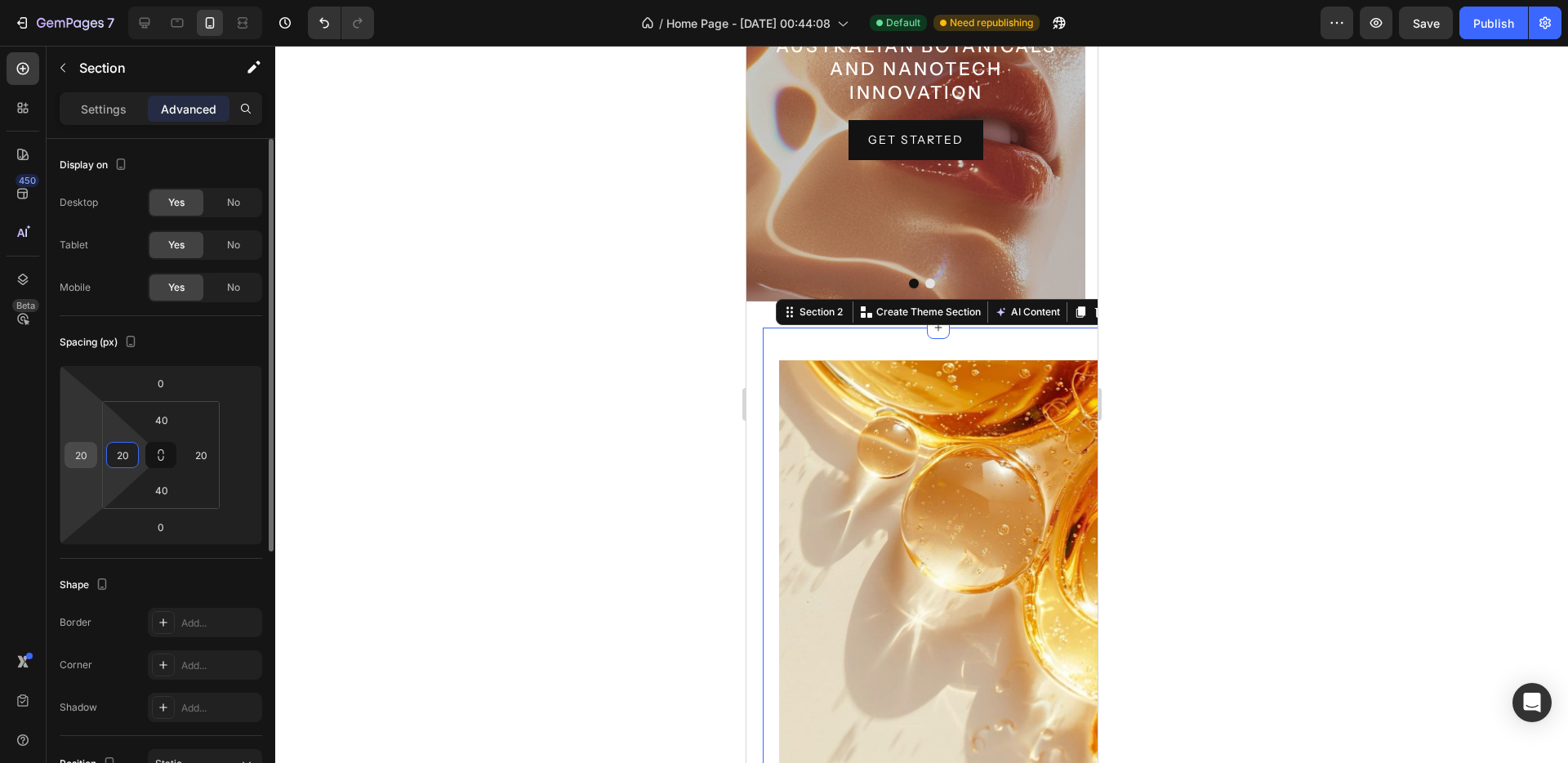
type input "20"
click at [89, 452] on input "20" at bounding box center [81, 455] width 25 height 25
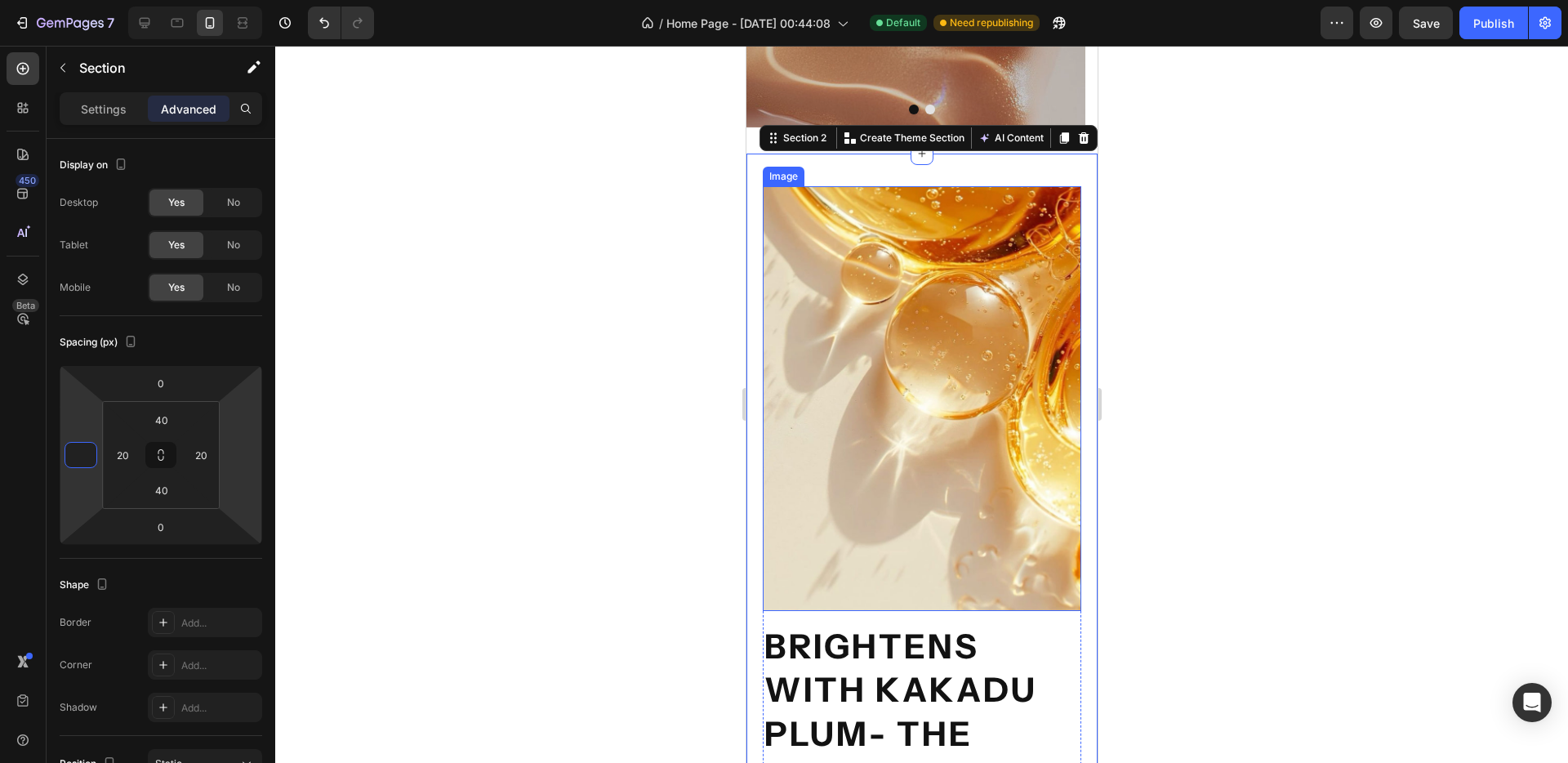
scroll to position [618, 0]
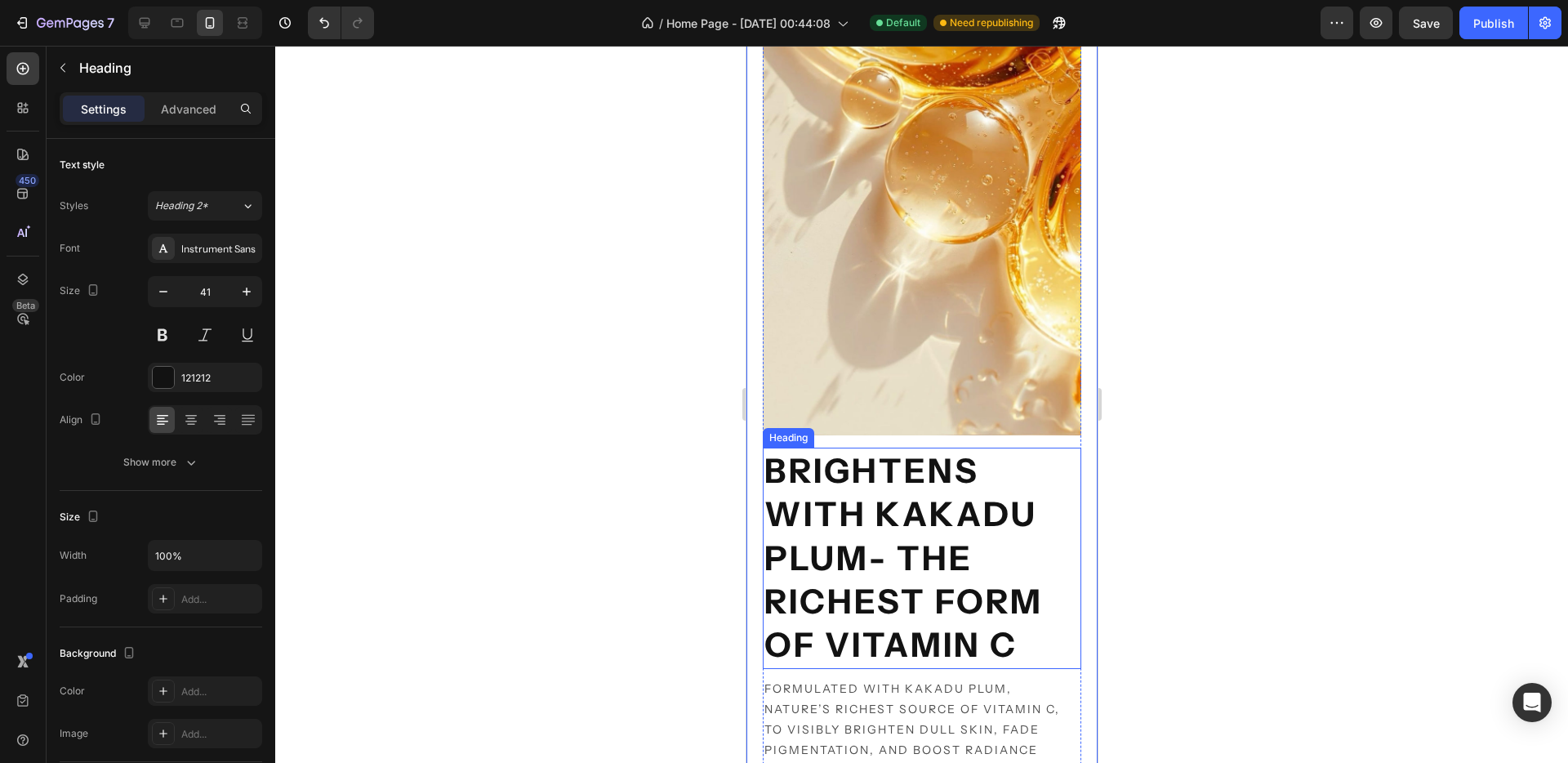
click at [886, 492] on strong "brightens with kakadu plum- the richest form of vitamin c" at bounding box center [903, 557] width 279 height 214
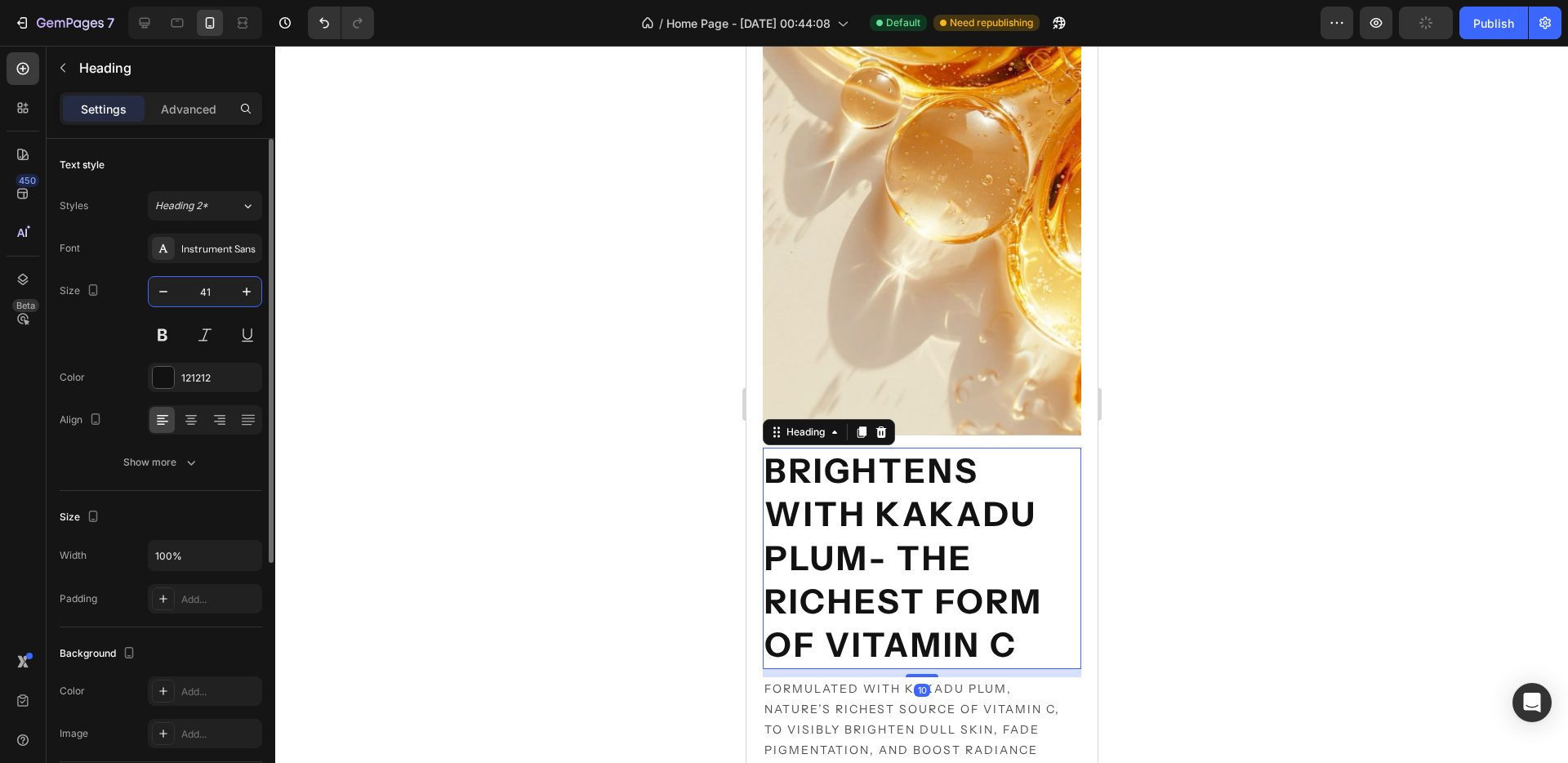
click at [197, 293] on input "41" at bounding box center [204, 292] width 54 height 29
type input "22"
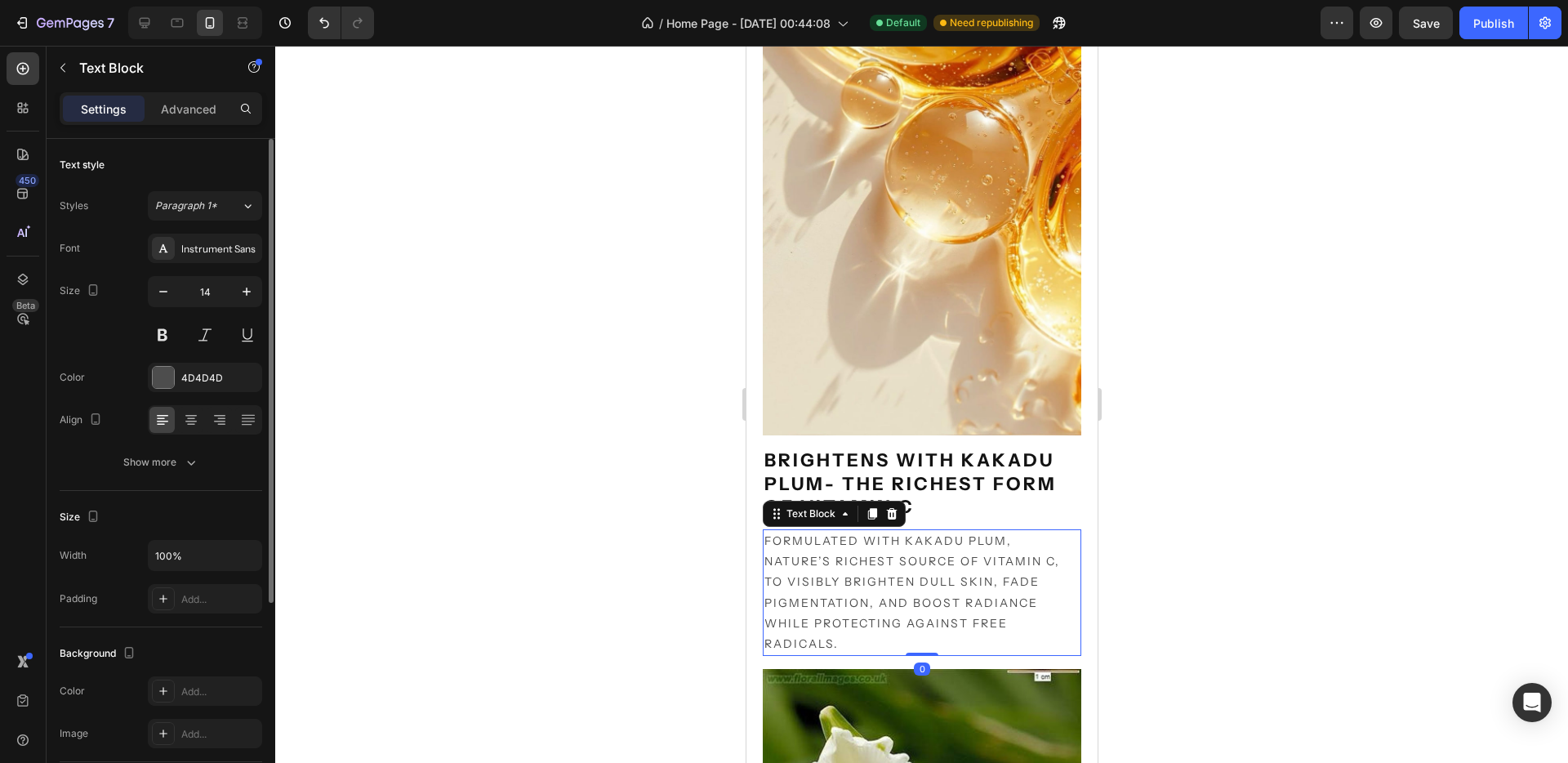
click at [981, 557] on p "Formulated with Kakadu Plum, nature’s richest source of Vitamin C, to visibly b…" at bounding box center [922, 593] width 315 height 123
click at [158, 296] on icon "button" at bounding box center [164, 292] width 17 height 17
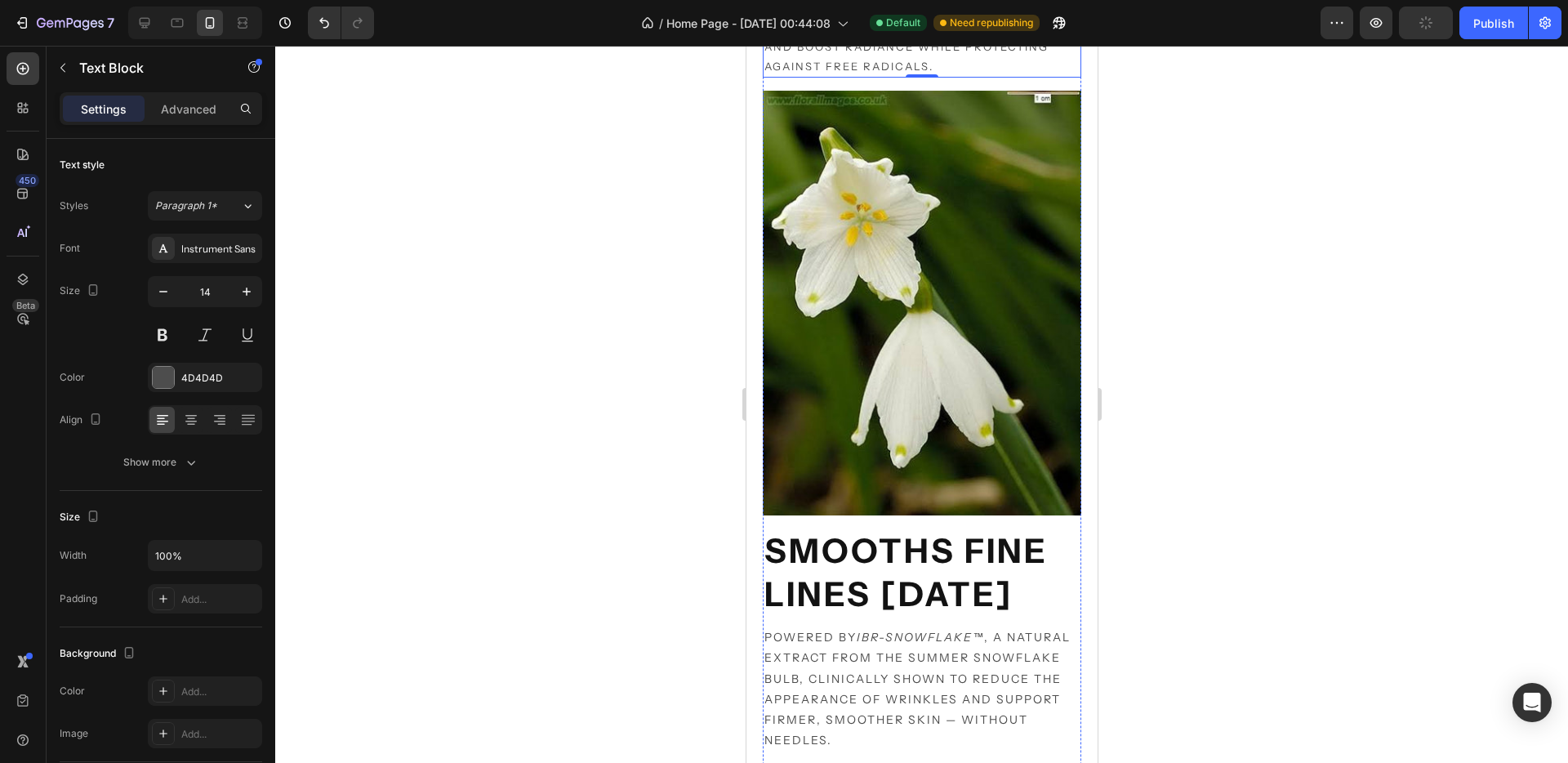
scroll to position [1238, 0]
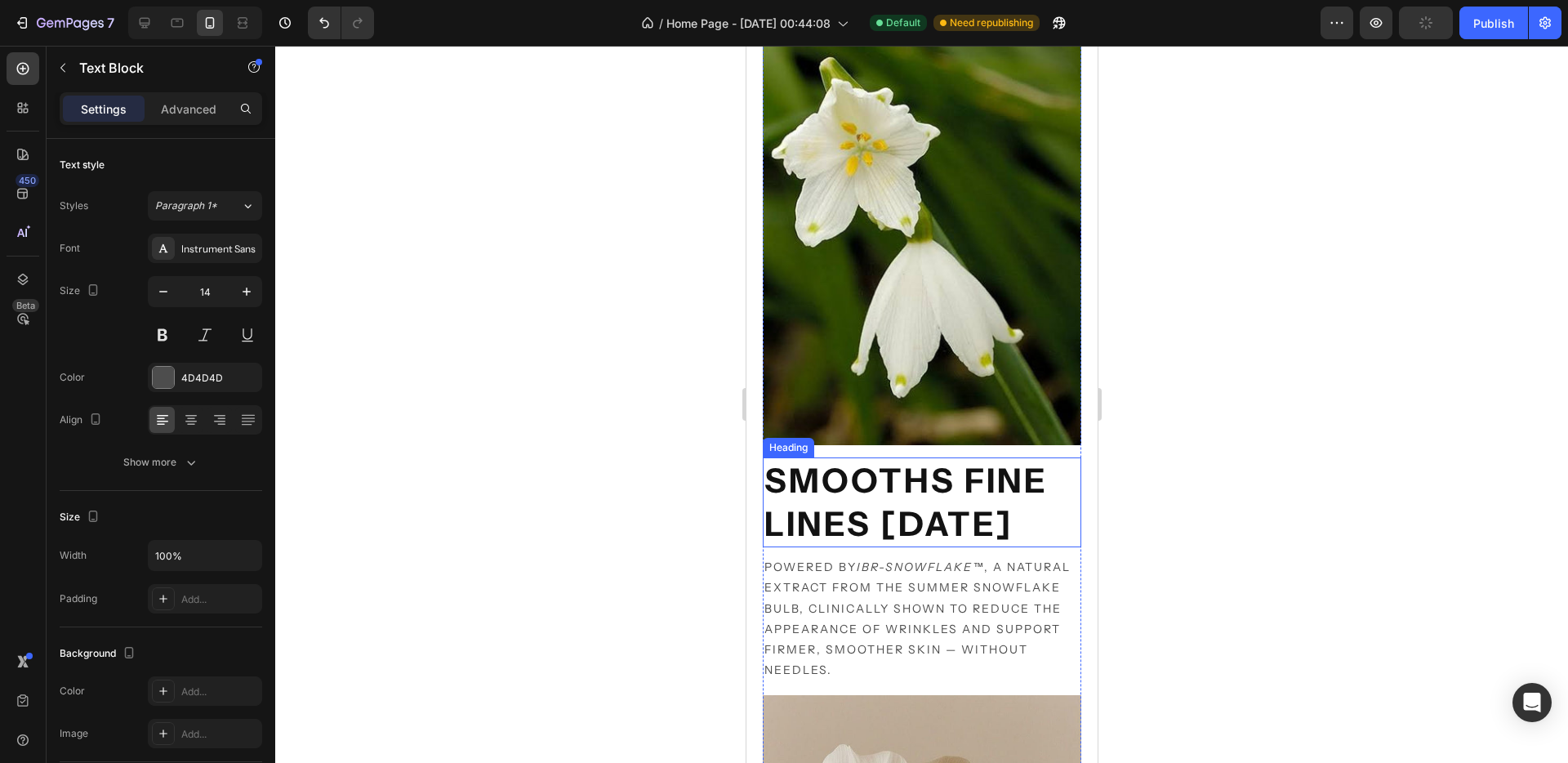
click at [885, 510] on strong "Smooths fine lines [DATE]" at bounding box center [906, 501] width 284 height 84
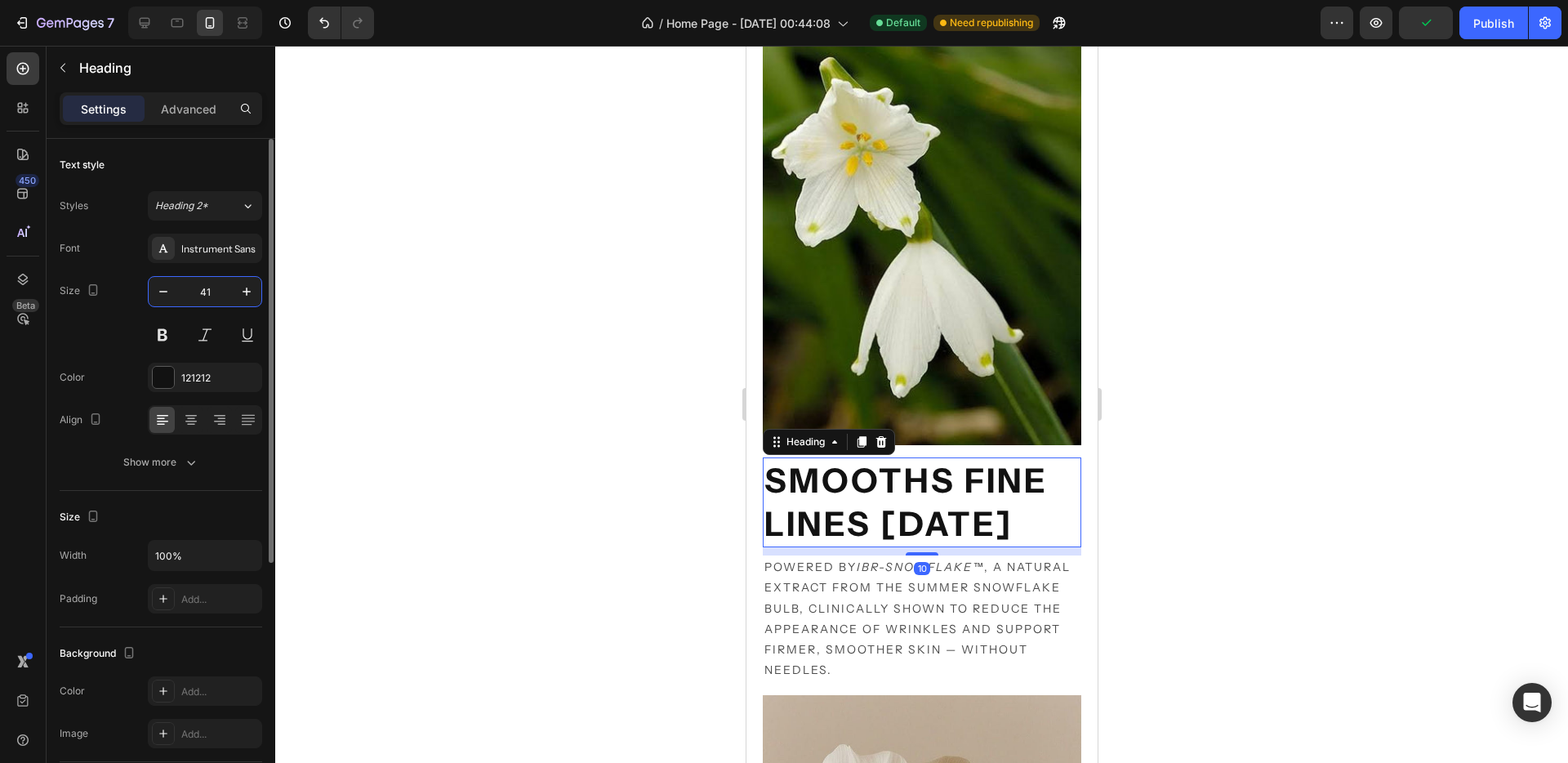
click at [204, 291] on input "41" at bounding box center [204, 292] width 54 height 29
type input "22"
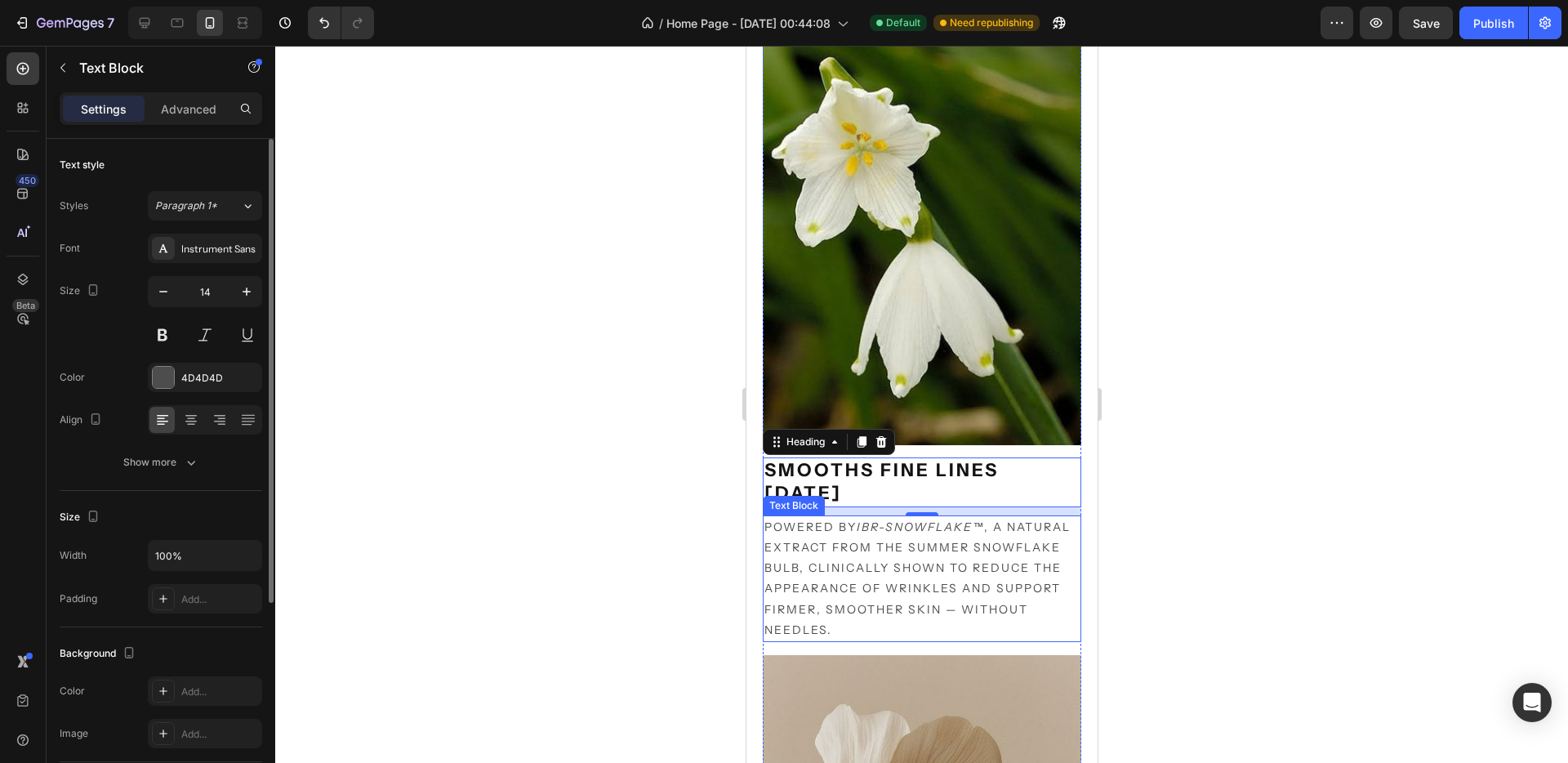
click at [923, 517] on p "Powered by IBR-Snowflake™ , a natural extract from the summer snowflake bulb, c…" at bounding box center [922, 579] width 315 height 123
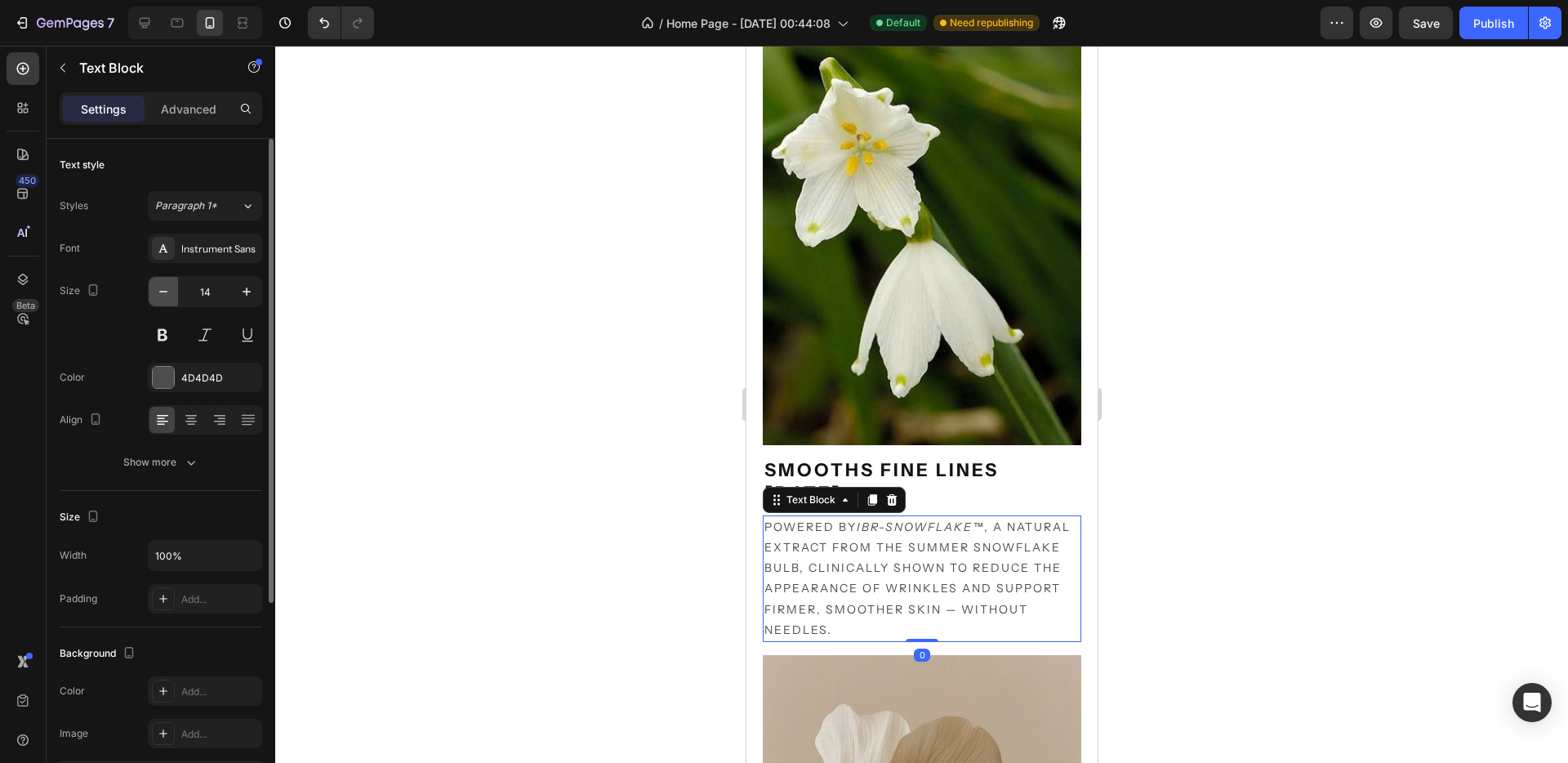
click at [157, 292] on icon "button" at bounding box center [164, 292] width 17 height 17
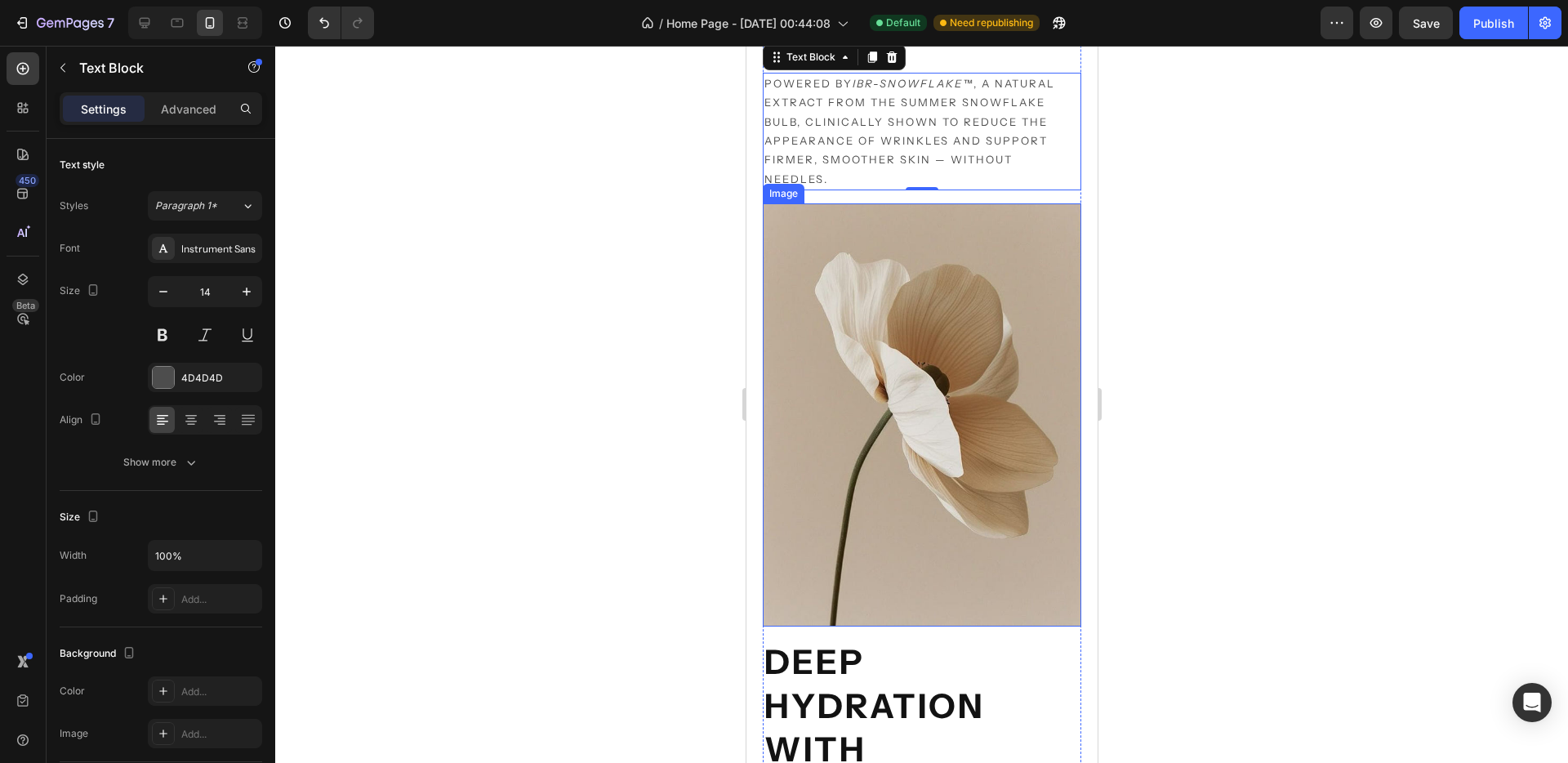
scroll to position [2134, 0]
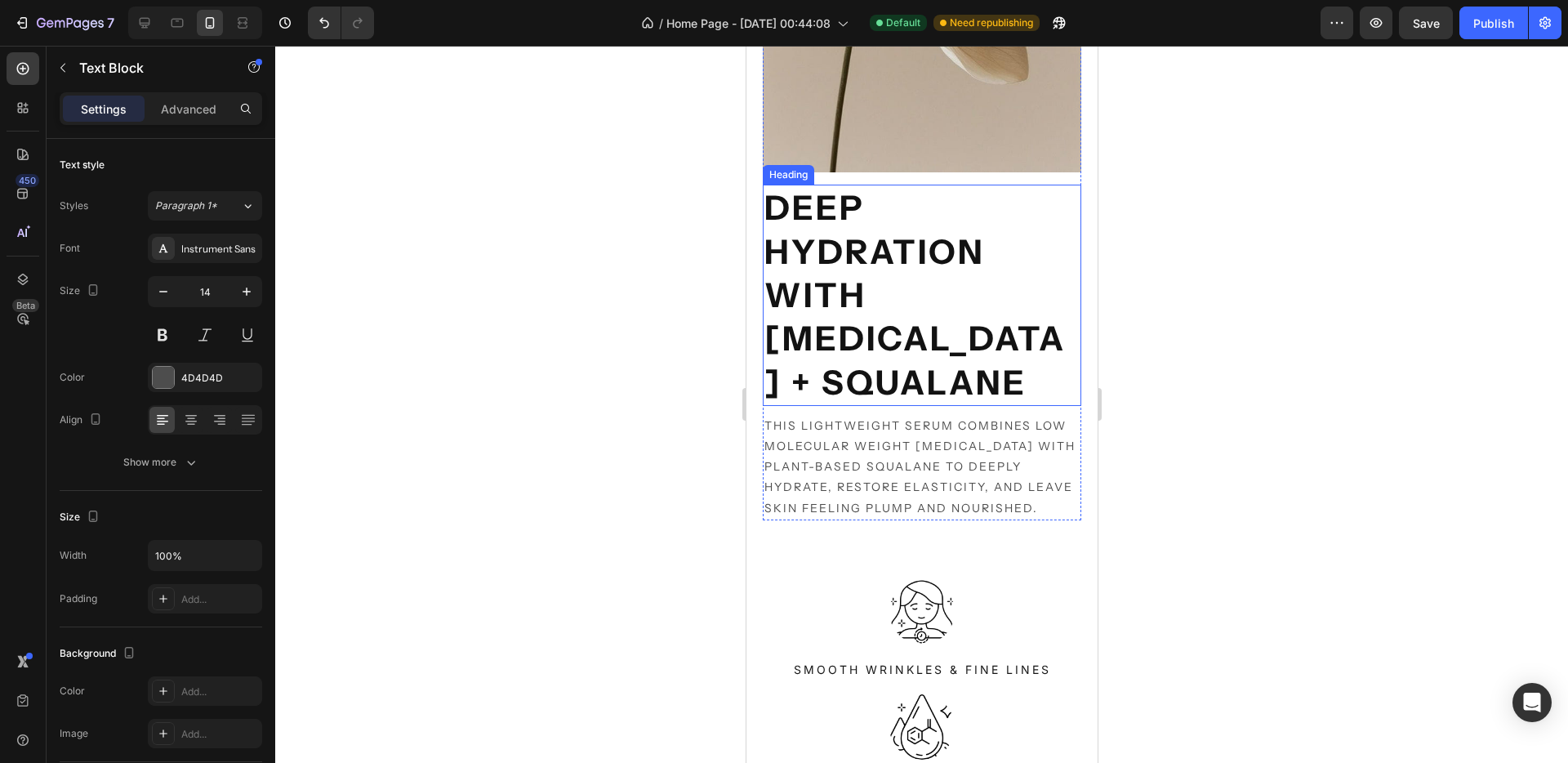
click at [834, 351] on strong "Deep Hydration with [MEDICAL_DATA] + Squalane" at bounding box center [914, 294] width 301 height 214
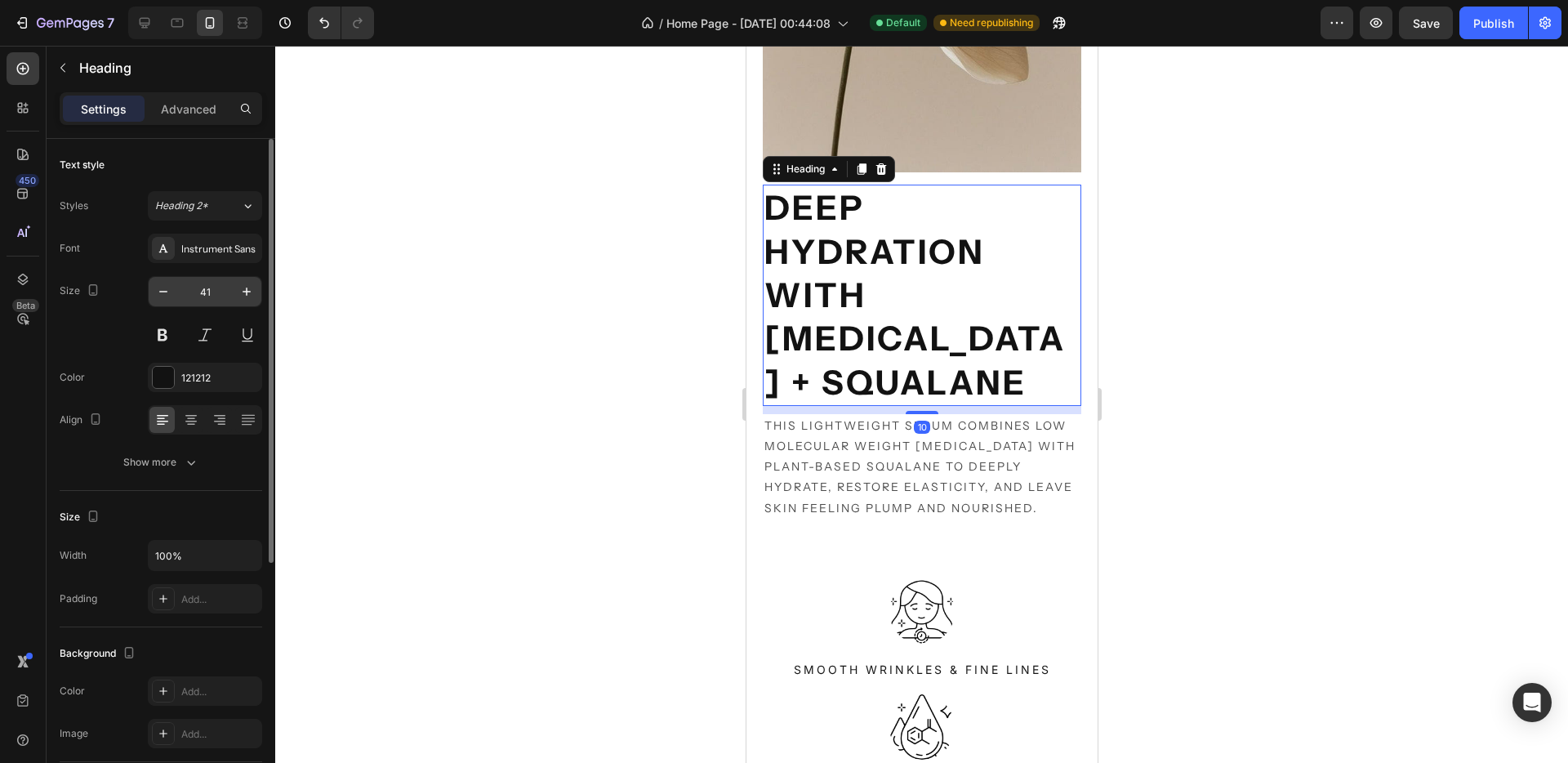
click at [198, 291] on input "41" at bounding box center [204, 292] width 54 height 29
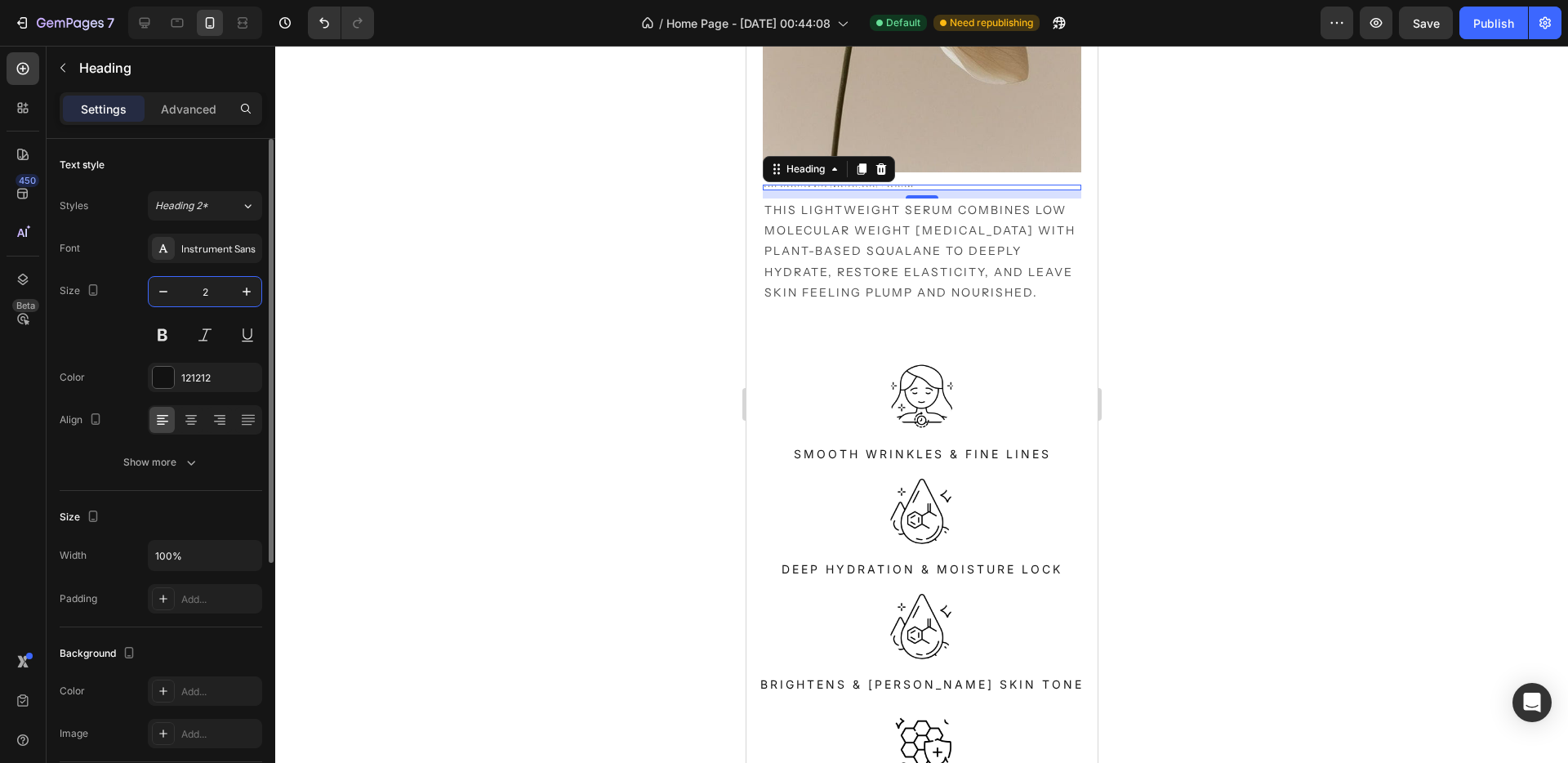
type input "22"
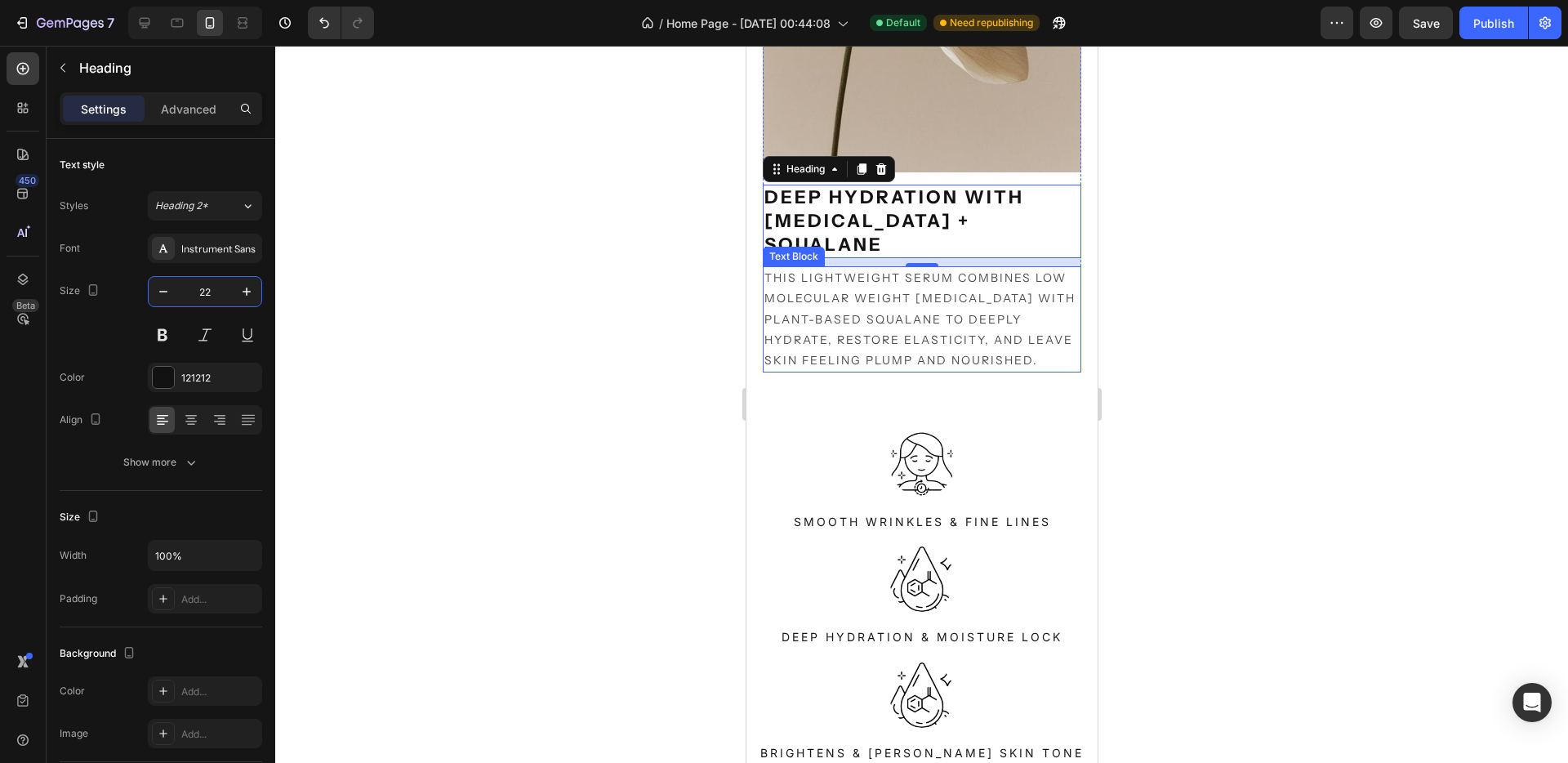
click at [900, 282] on p "This lightweight serum combines low molecular weight [MEDICAL_DATA] with plant-…" at bounding box center [922, 319] width 315 height 103
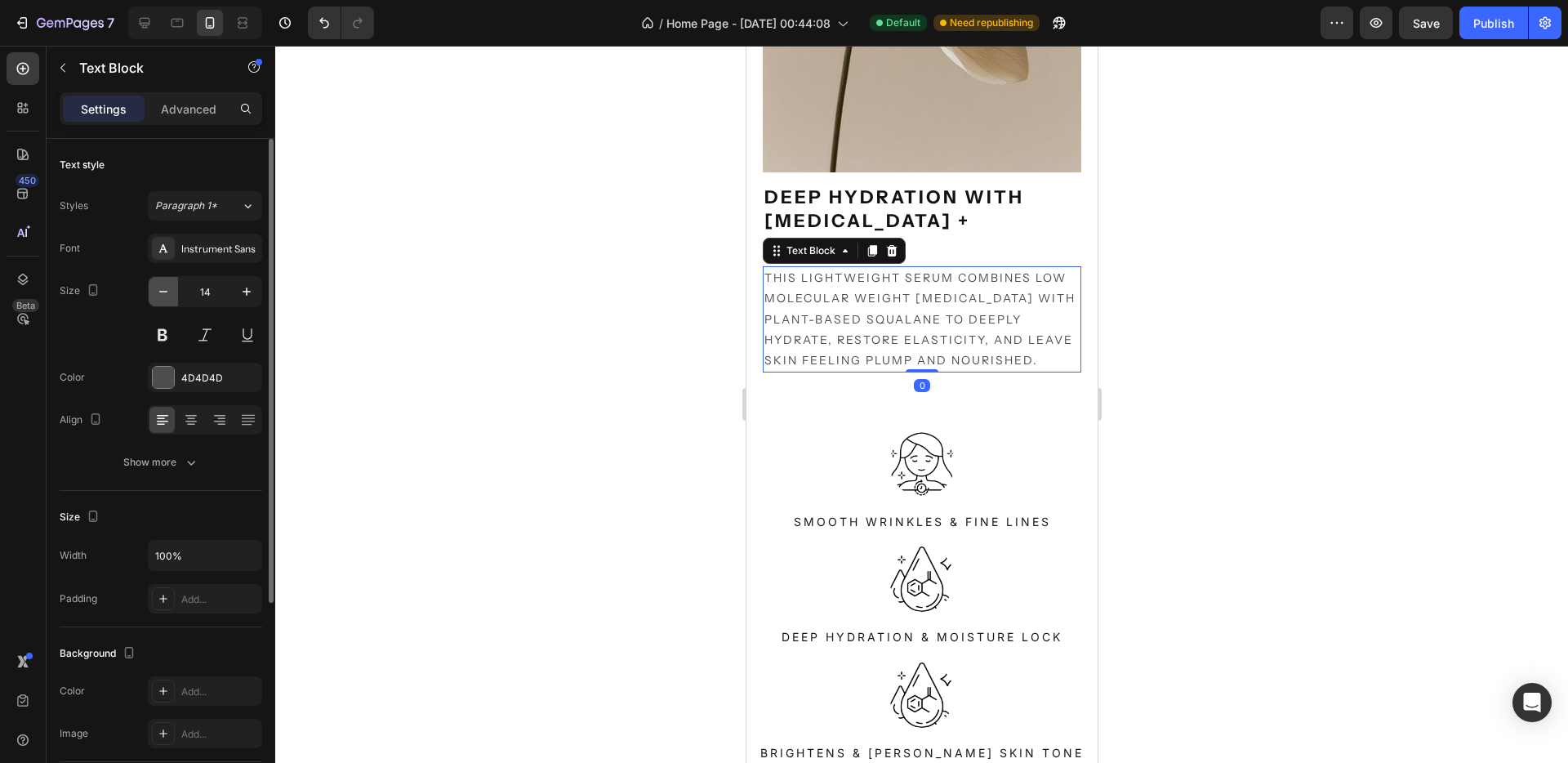
click at [158, 291] on icon "button" at bounding box center [164, 292] width 17 height 17
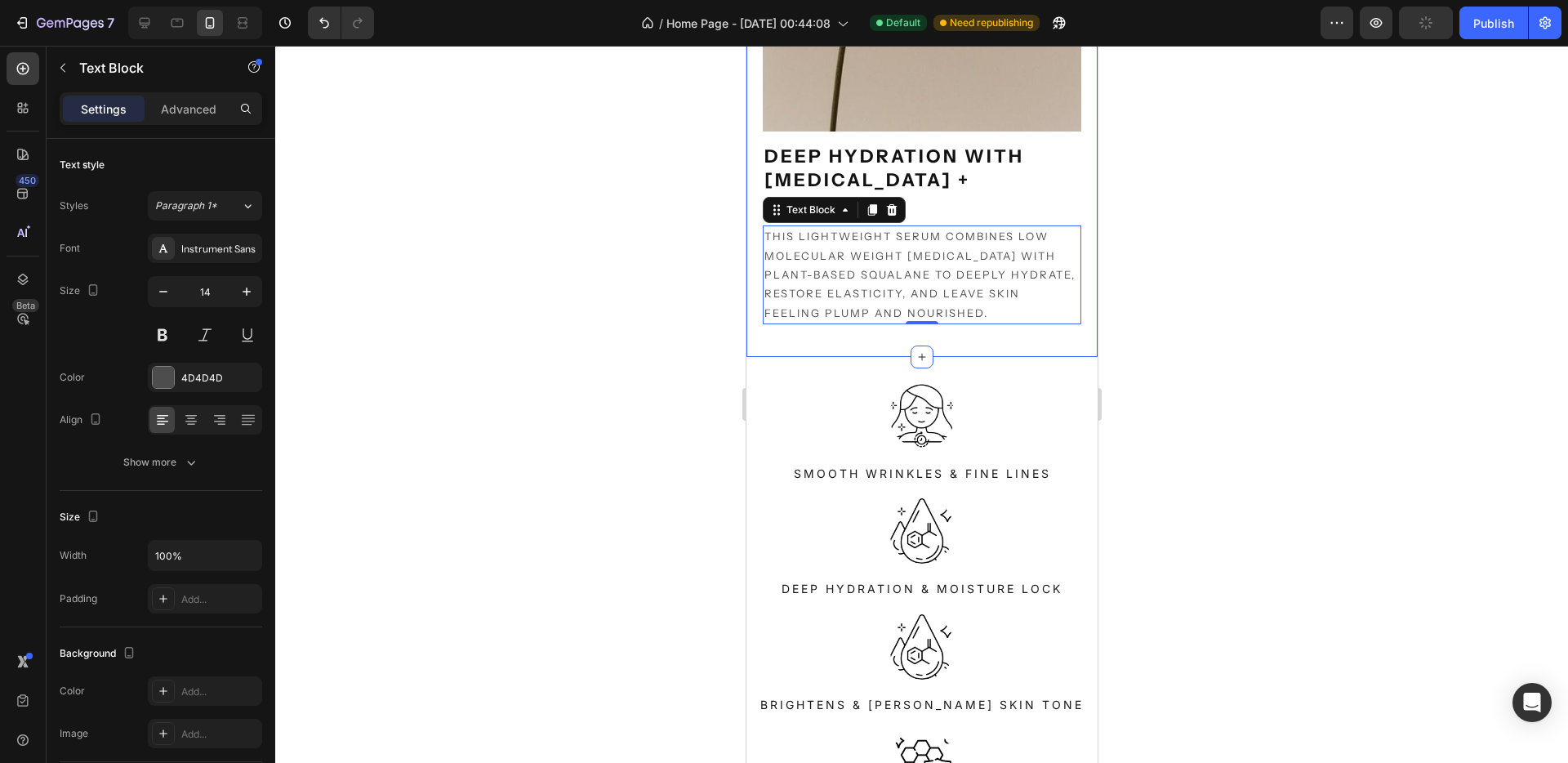
scroll to position [2345, 0]
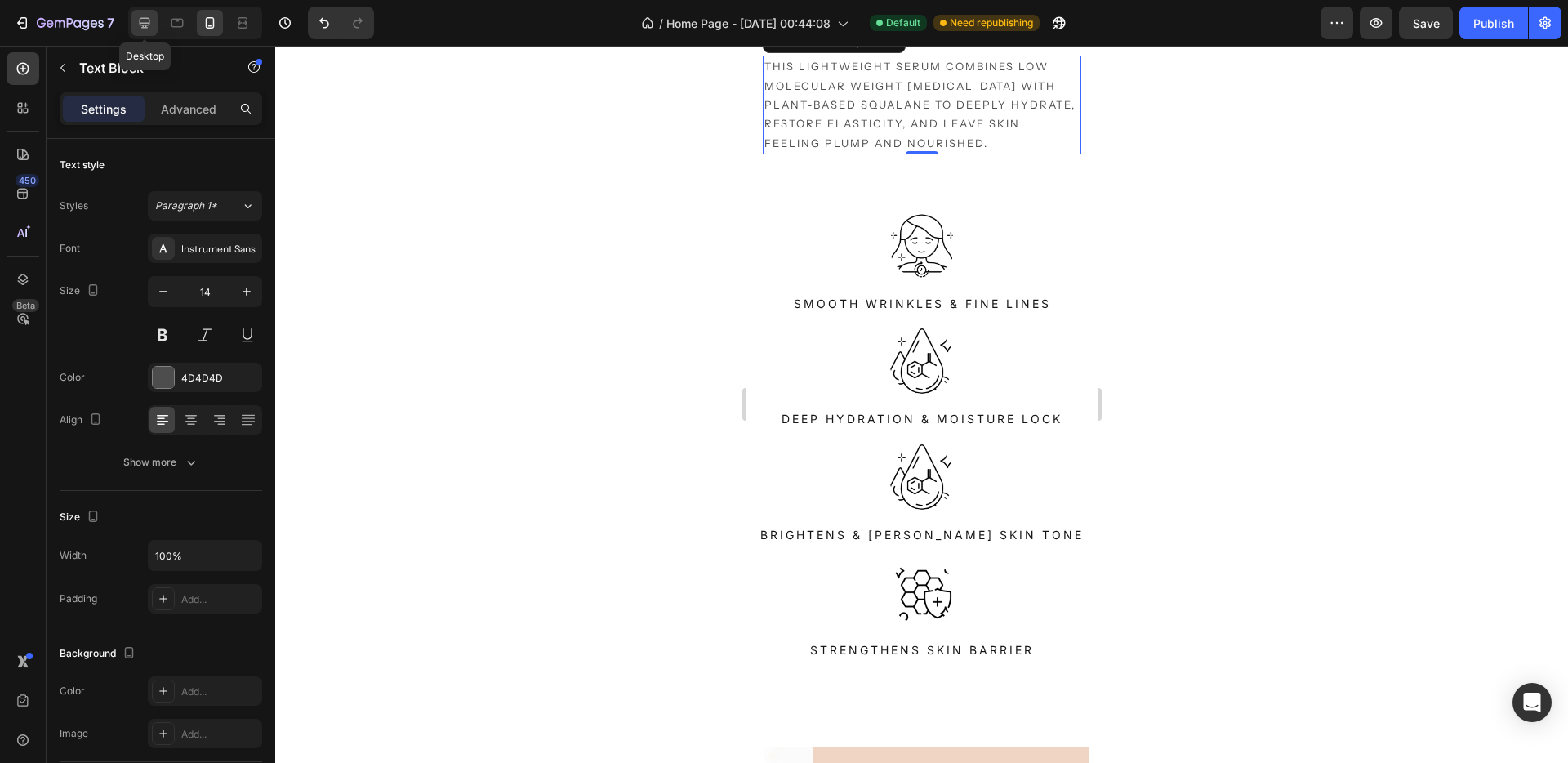
click at [145, 22] on icon at bounding box center [145, 23] width 17 height 17
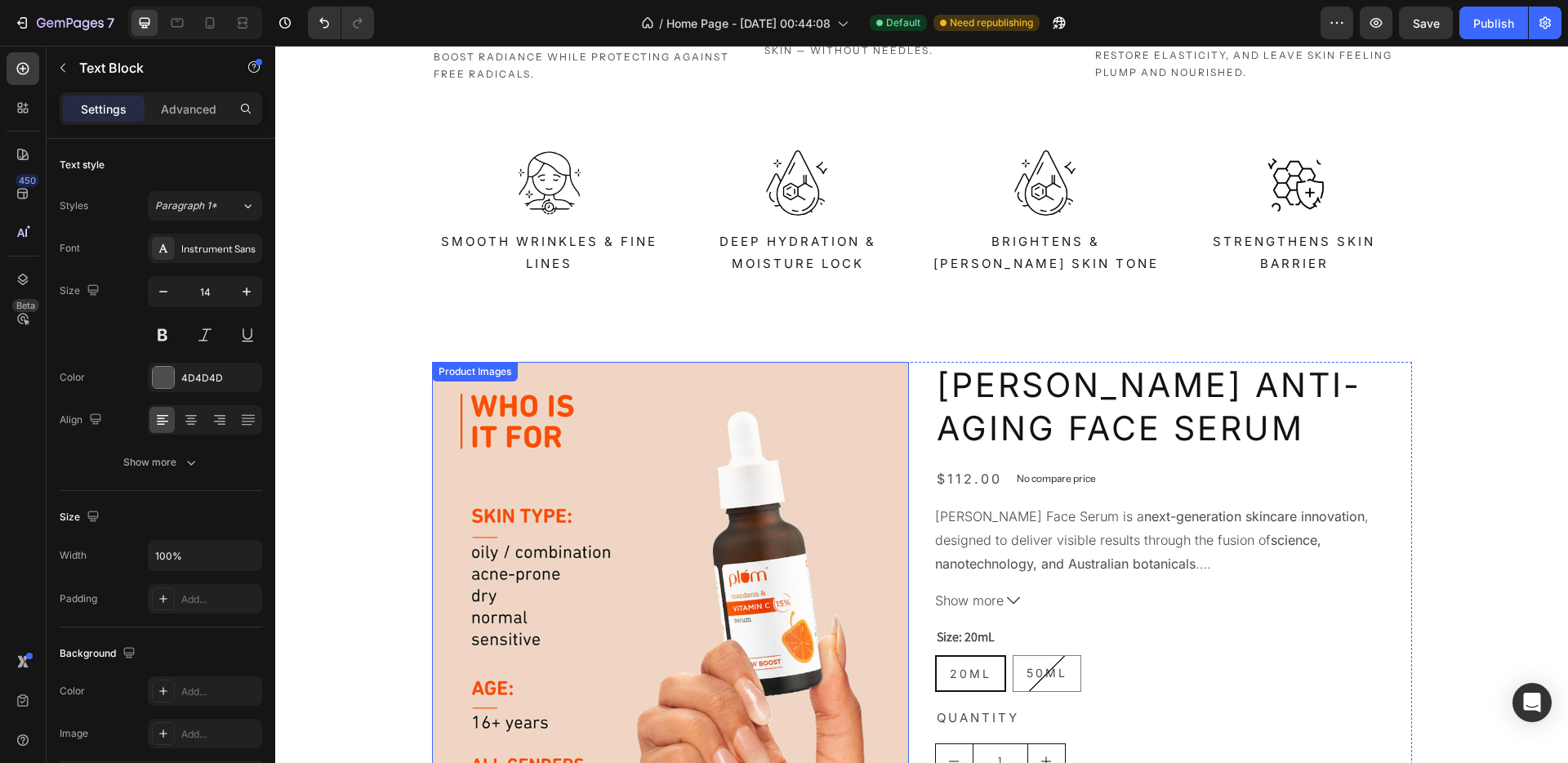
scroll to position [995, 0]
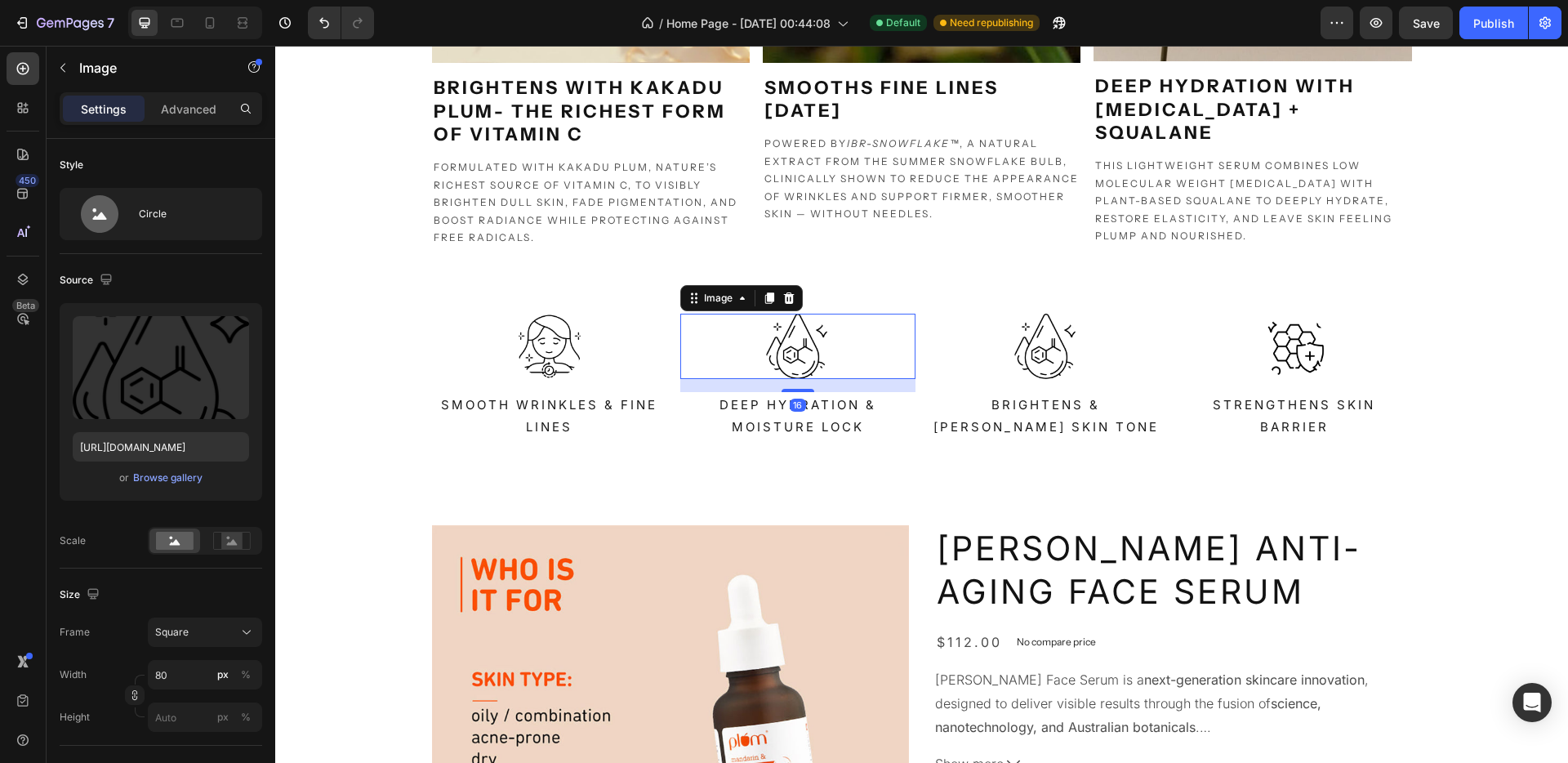
click at [765, 346] on img at bounding box center [797, 346] width 65 height 65
click at [177, 481] on div "Browse gallery" at bounding box center [168, 478] width 69 height 15
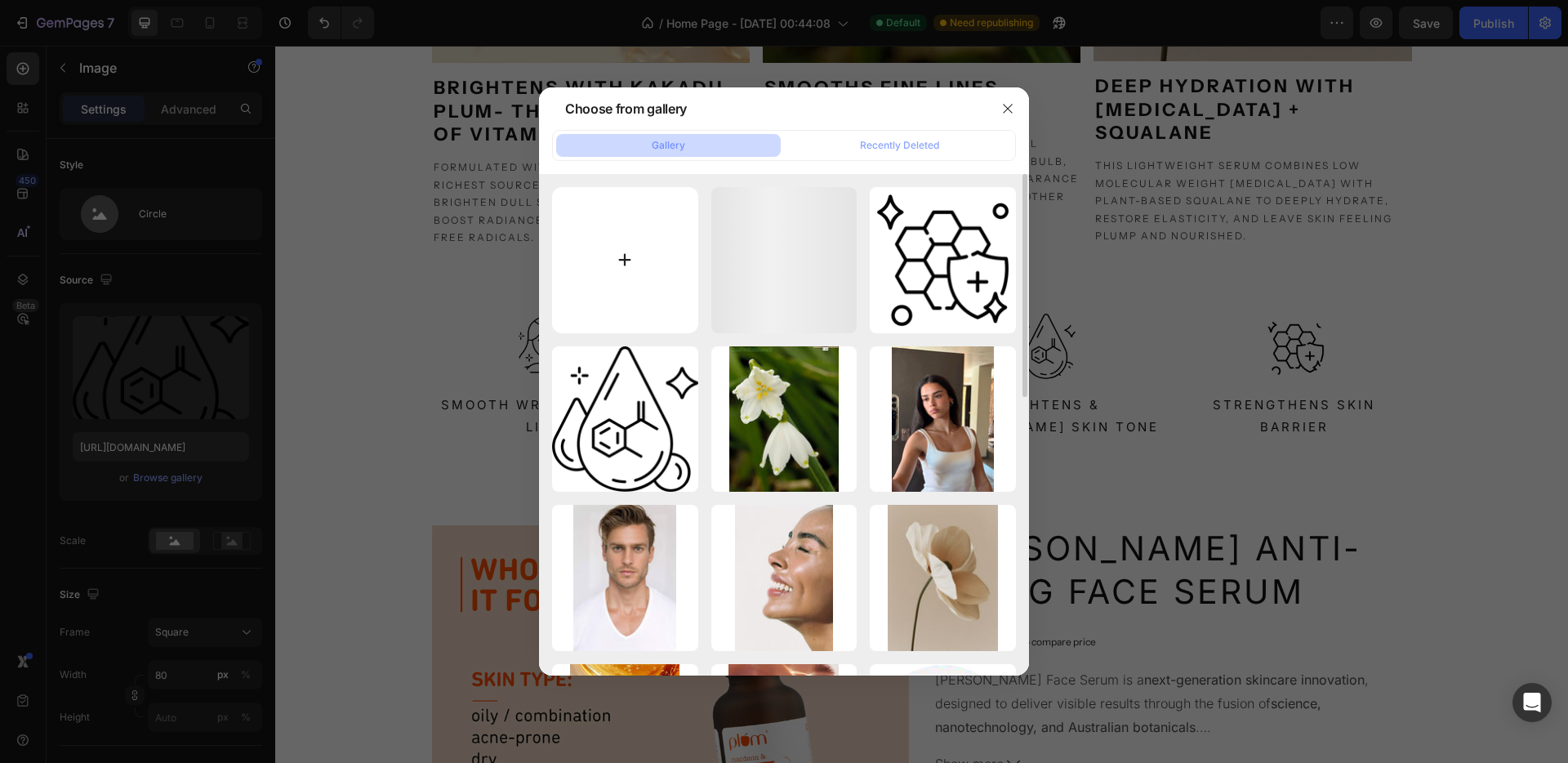
click at [620, 299] on input "file" at bounding box center [625, 260] width 146 height 146
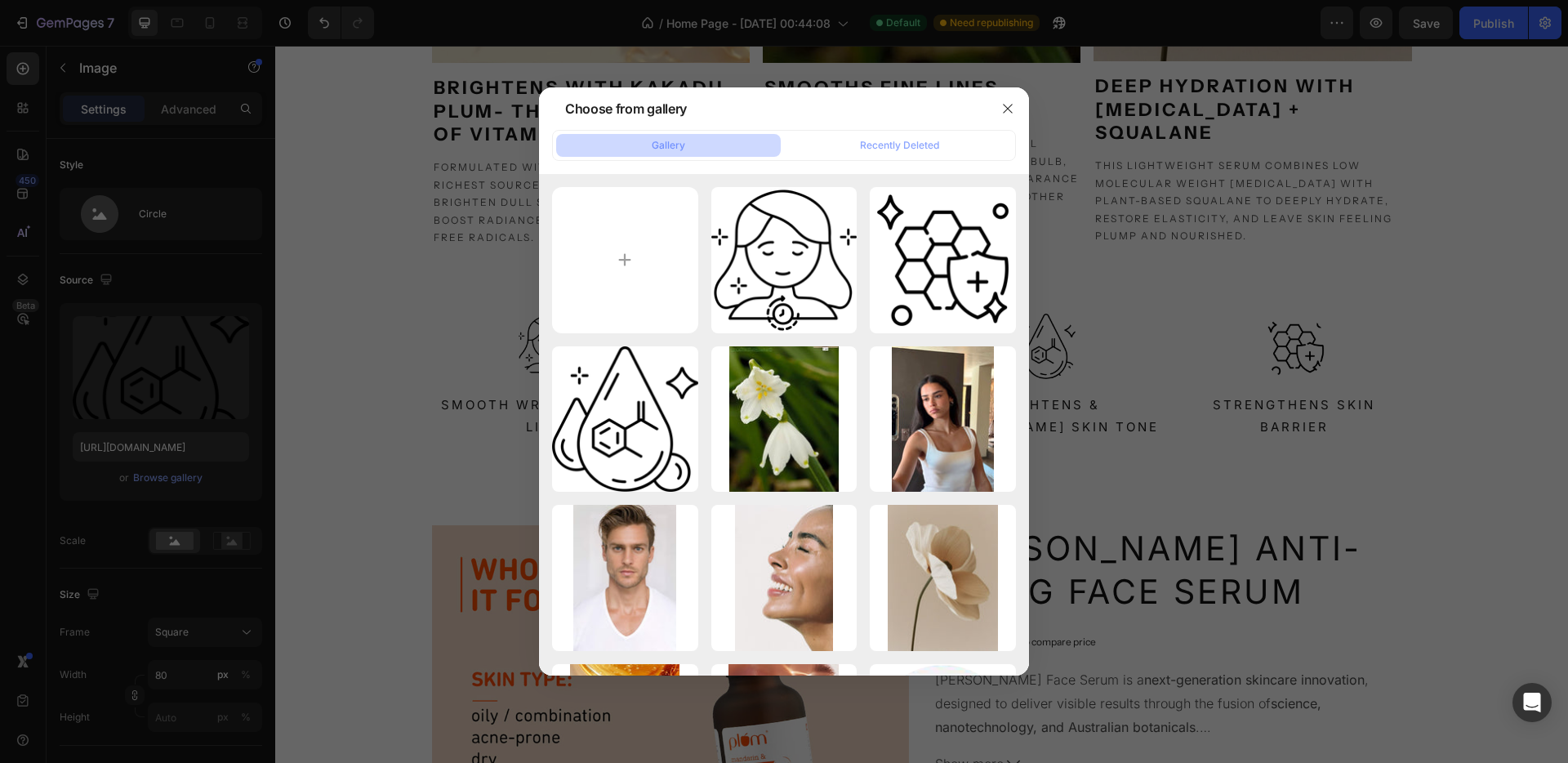
type input "C:\fakepath\moisturizing.png"
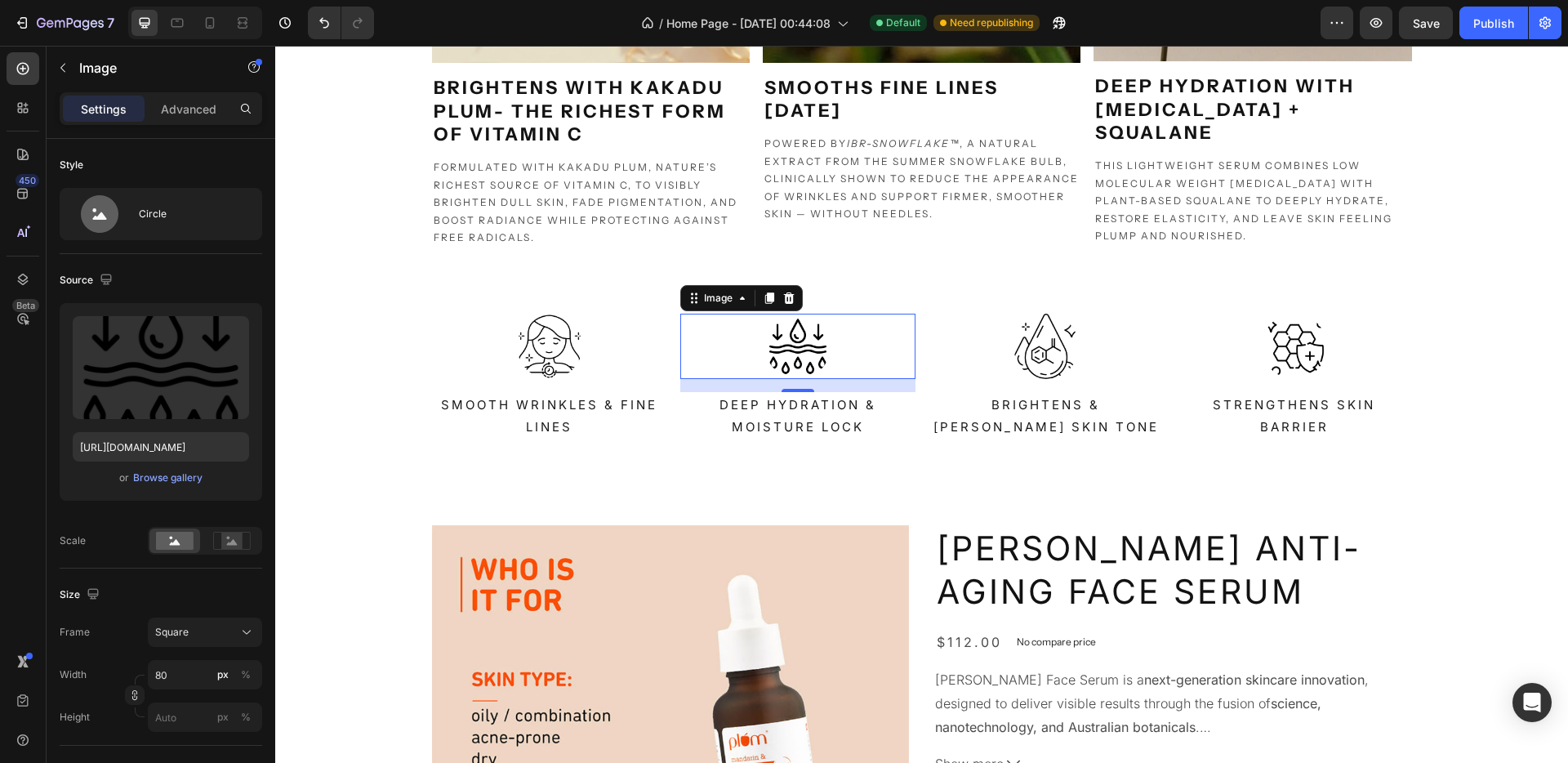
click at [806, 351] on img at bounding box center [797, 346] width 65 height 65
click at [162, 360] on label at bounding box center [161, 367] width 177 height 103
click at [162, 380] on input "file" at bounding box center [161, 394] width 112 height 28
click at [791, 337] on img at bounding box center [797, 346] width 65 height 65
click at [801, 349] on img at bounding box center [797, 346] width 65 height 65
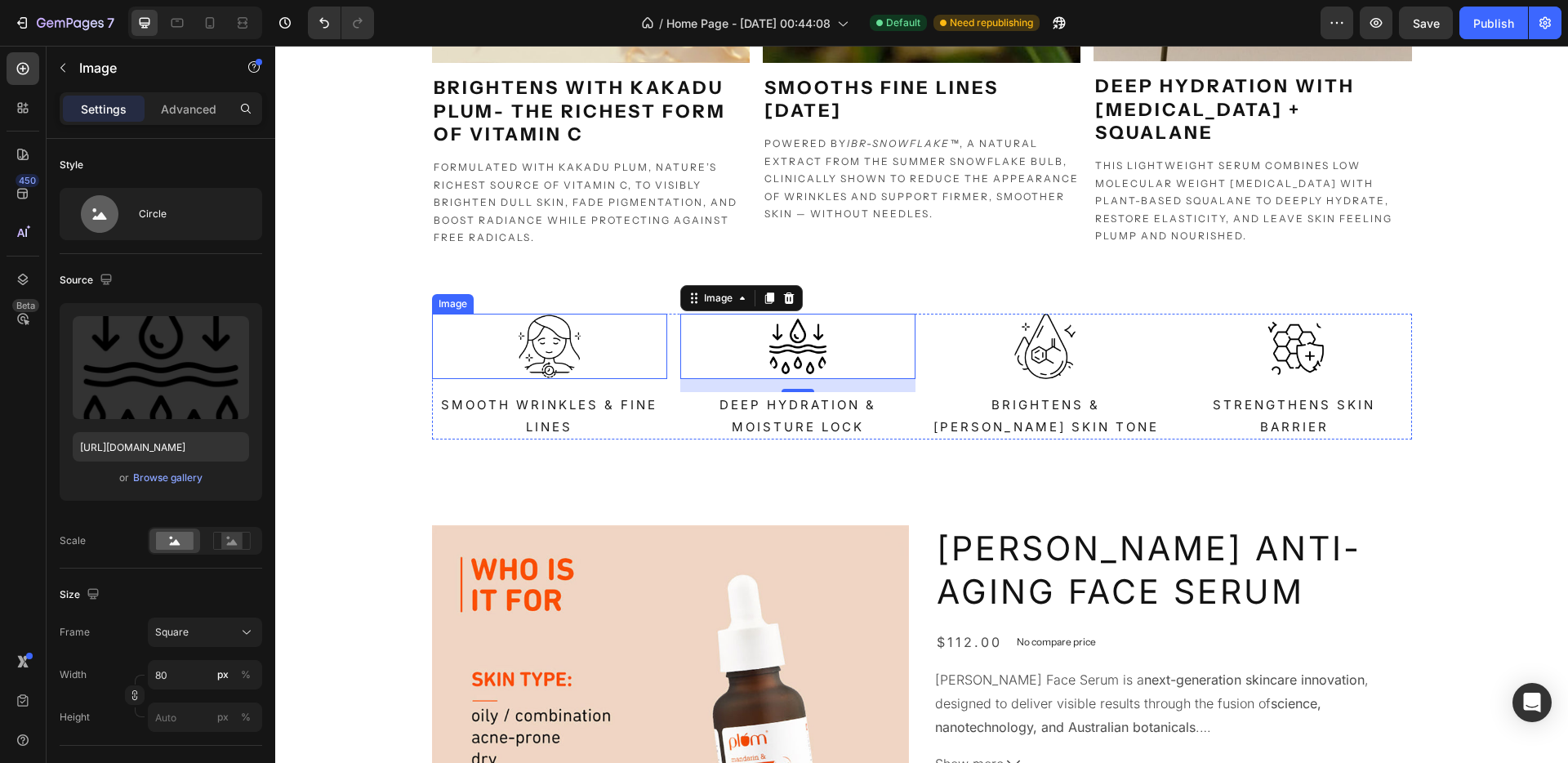
click at [587, 344] on div at bounding box center [550, 346] width 236 height 65
click at [799, 358] on img at bounding box center [797, 346] width 65 height 65
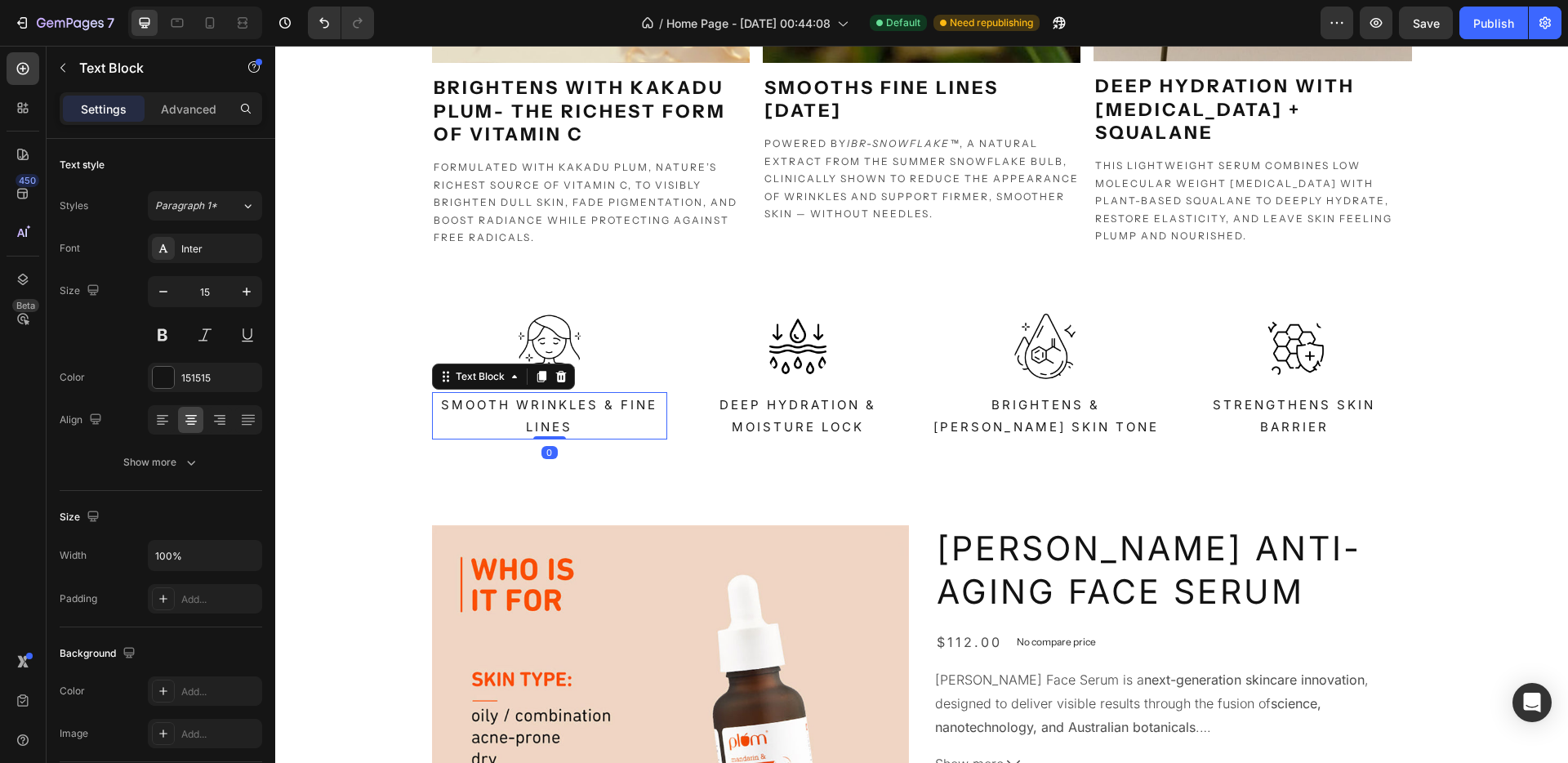
click at [484, 434] on p "Smooth Wrinkles & Fine Lines" at bounding box center [550, 416] width 232 height 44
click at [757, 359] on div at bounding box center [798, 346] width 236 height 65
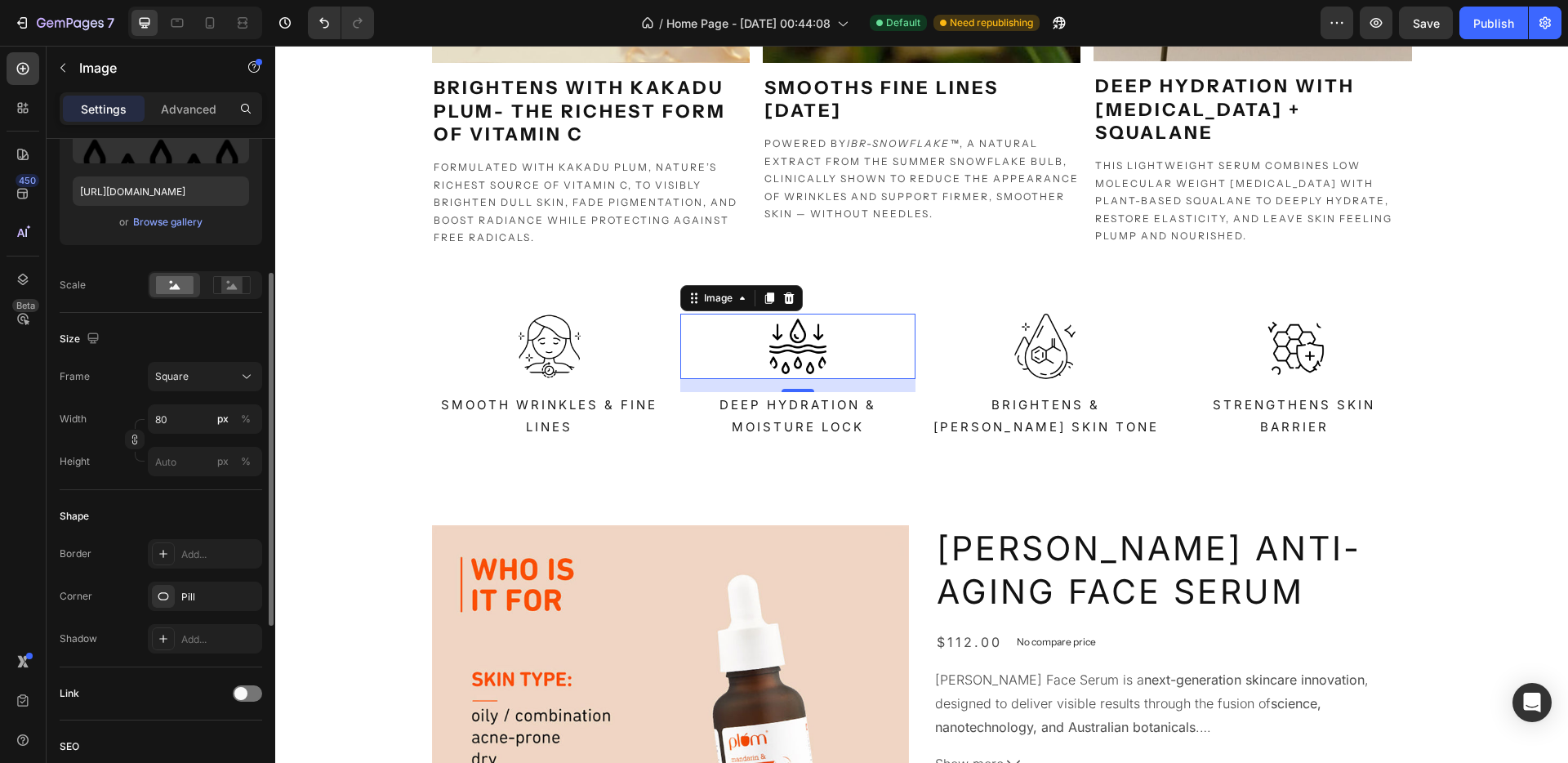
scroll to position [523, 0]
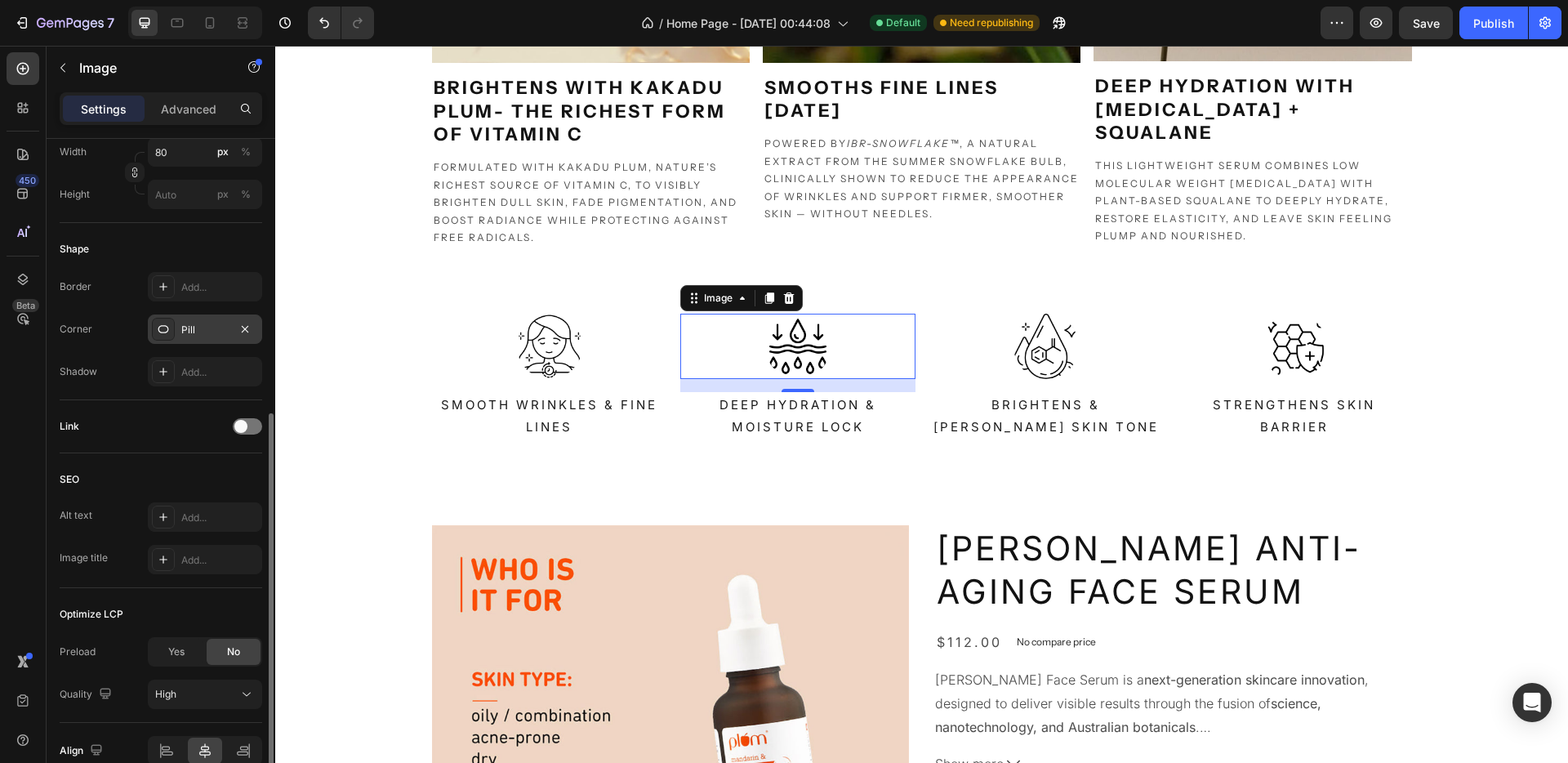
click at [179, 333] on div "Pill" at bounding box center [205, 329] width 114 height 29
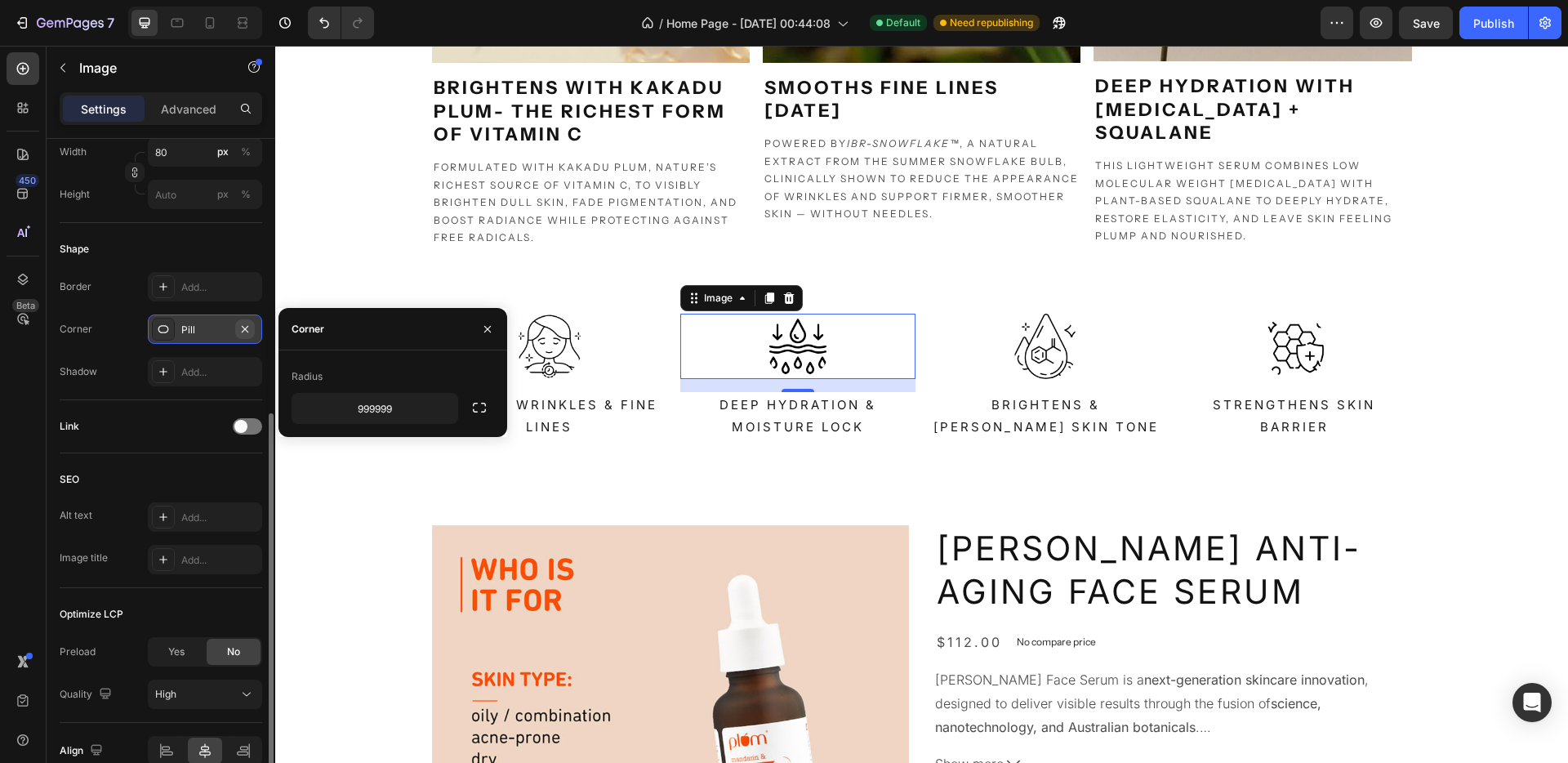
click at [242, 324] on icon "button" at bounding box center [245, 329] width 13 height 13
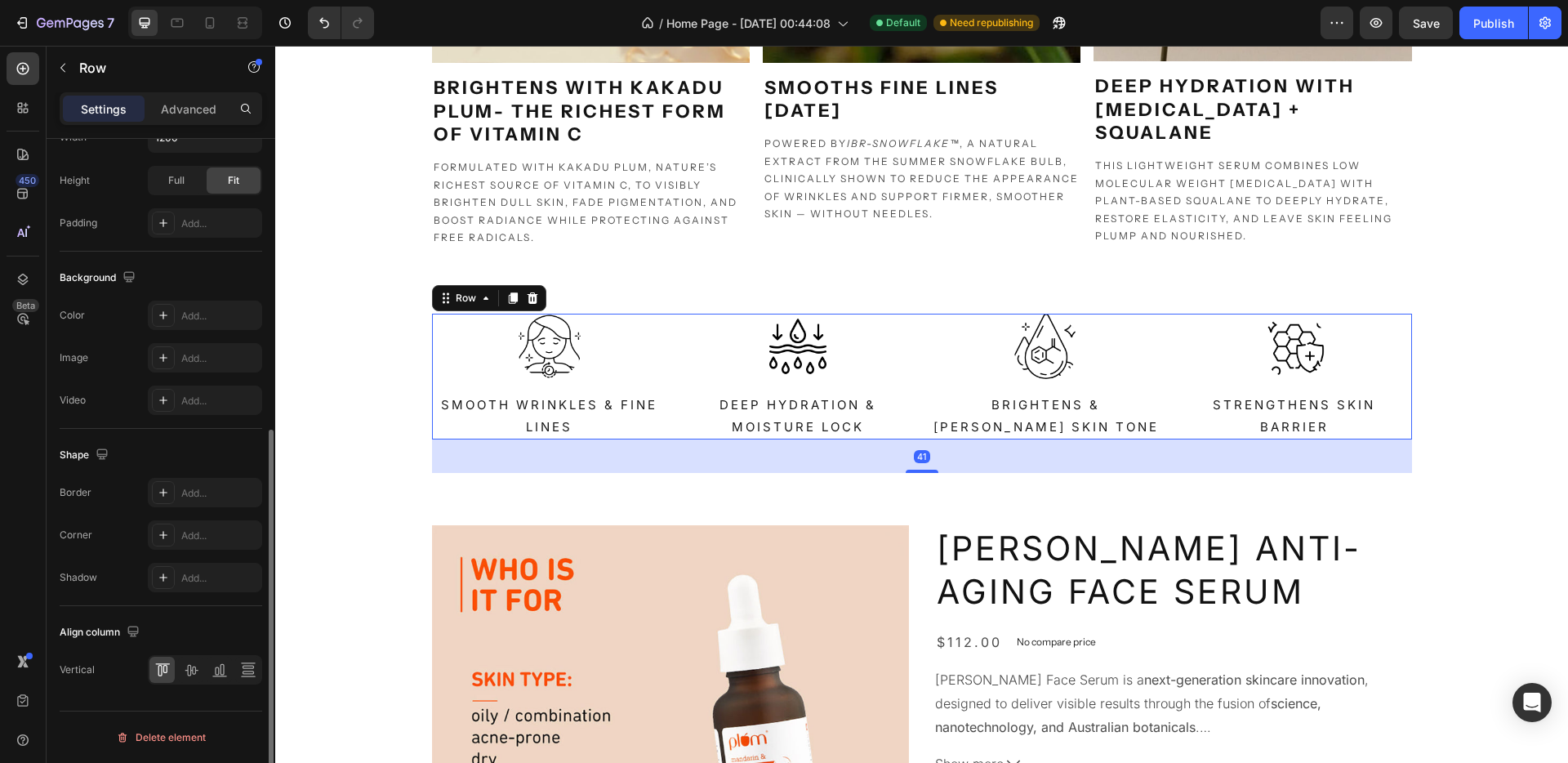
scroll to position [0, 0]
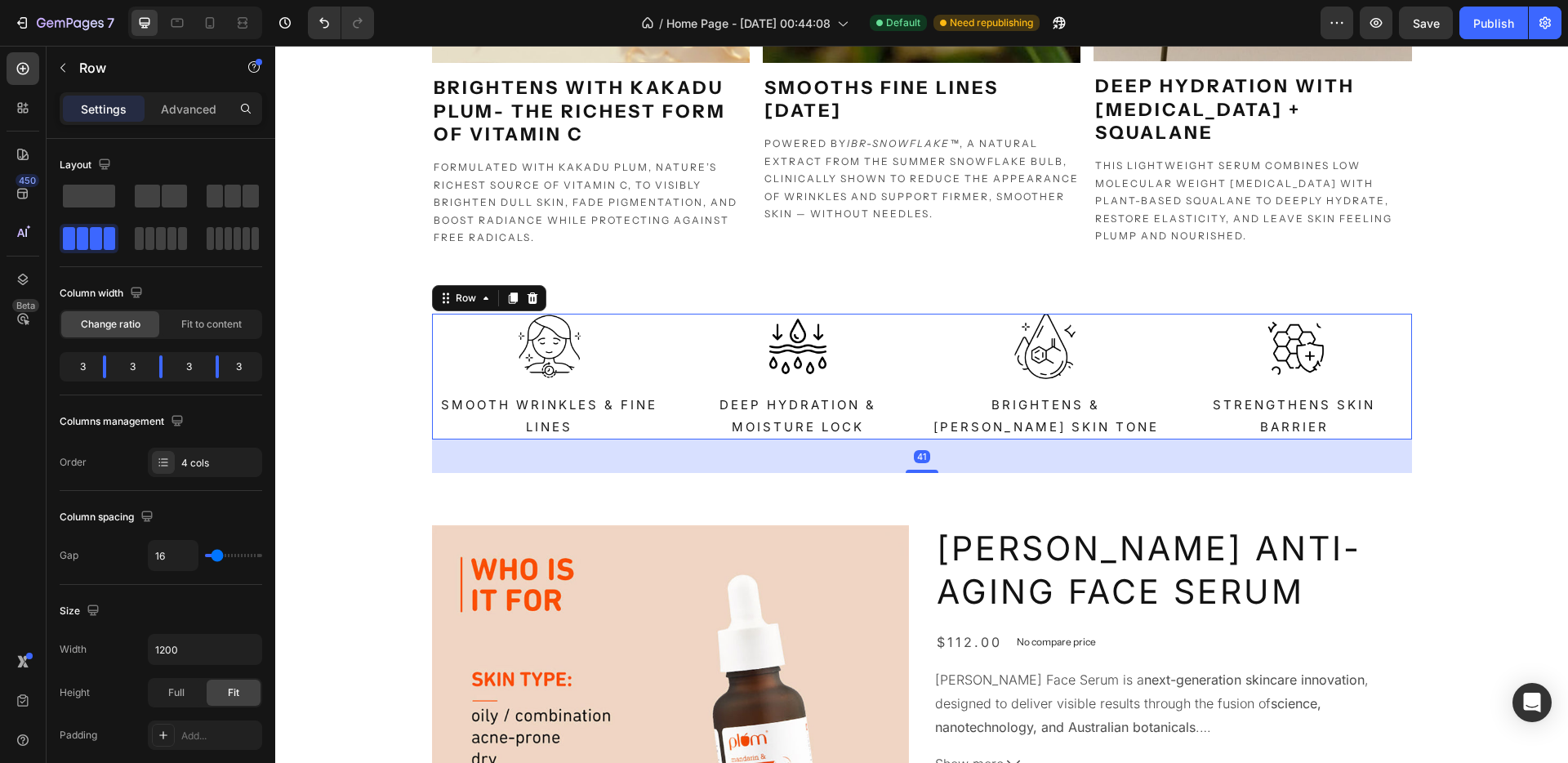
click at [1040, 379] on div "Image Brightens & Evens Skin Tone Text Block" at bounding box center [1047, 376] width 236 height 126
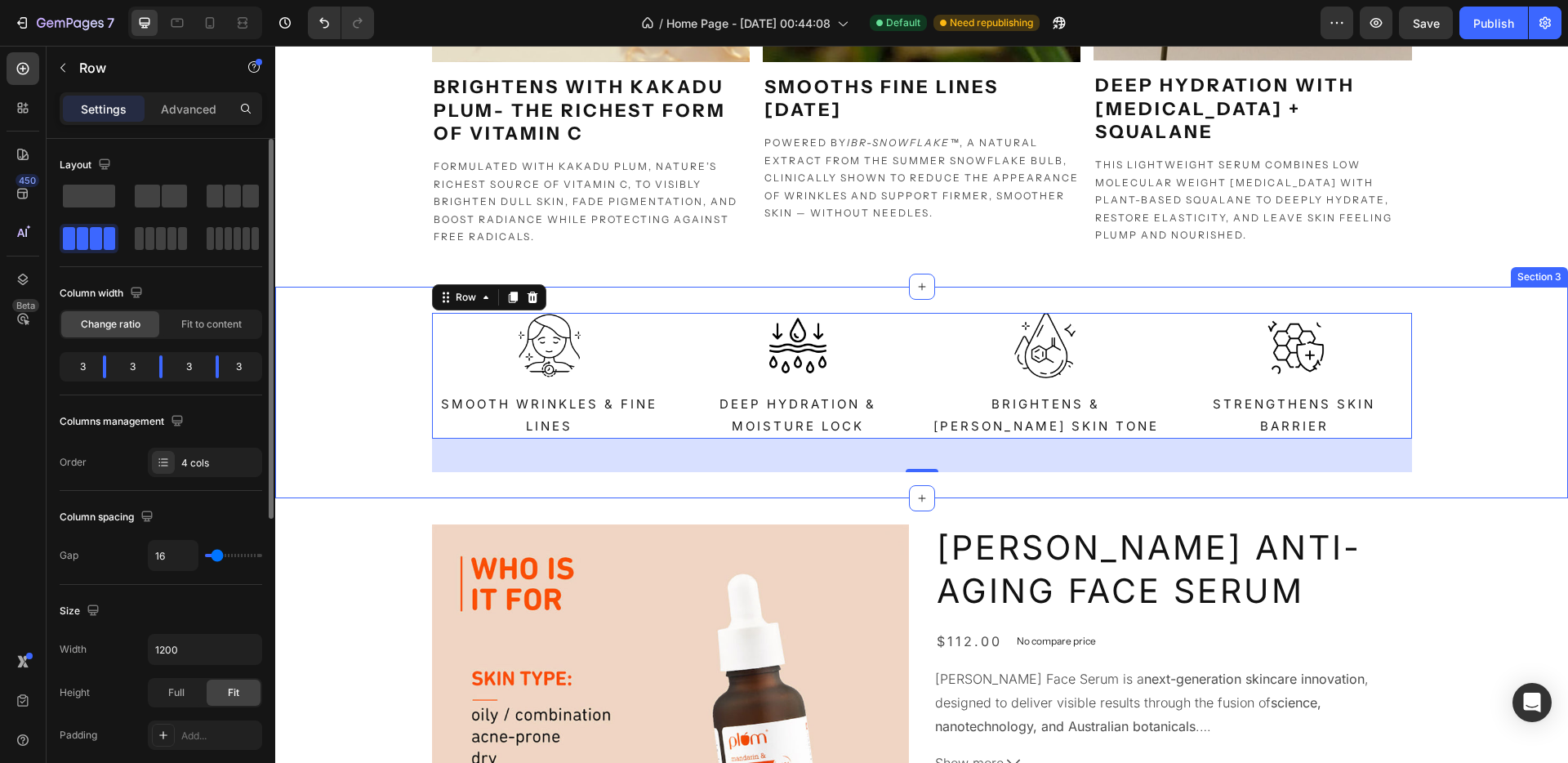
scroll to position [1175, 0]
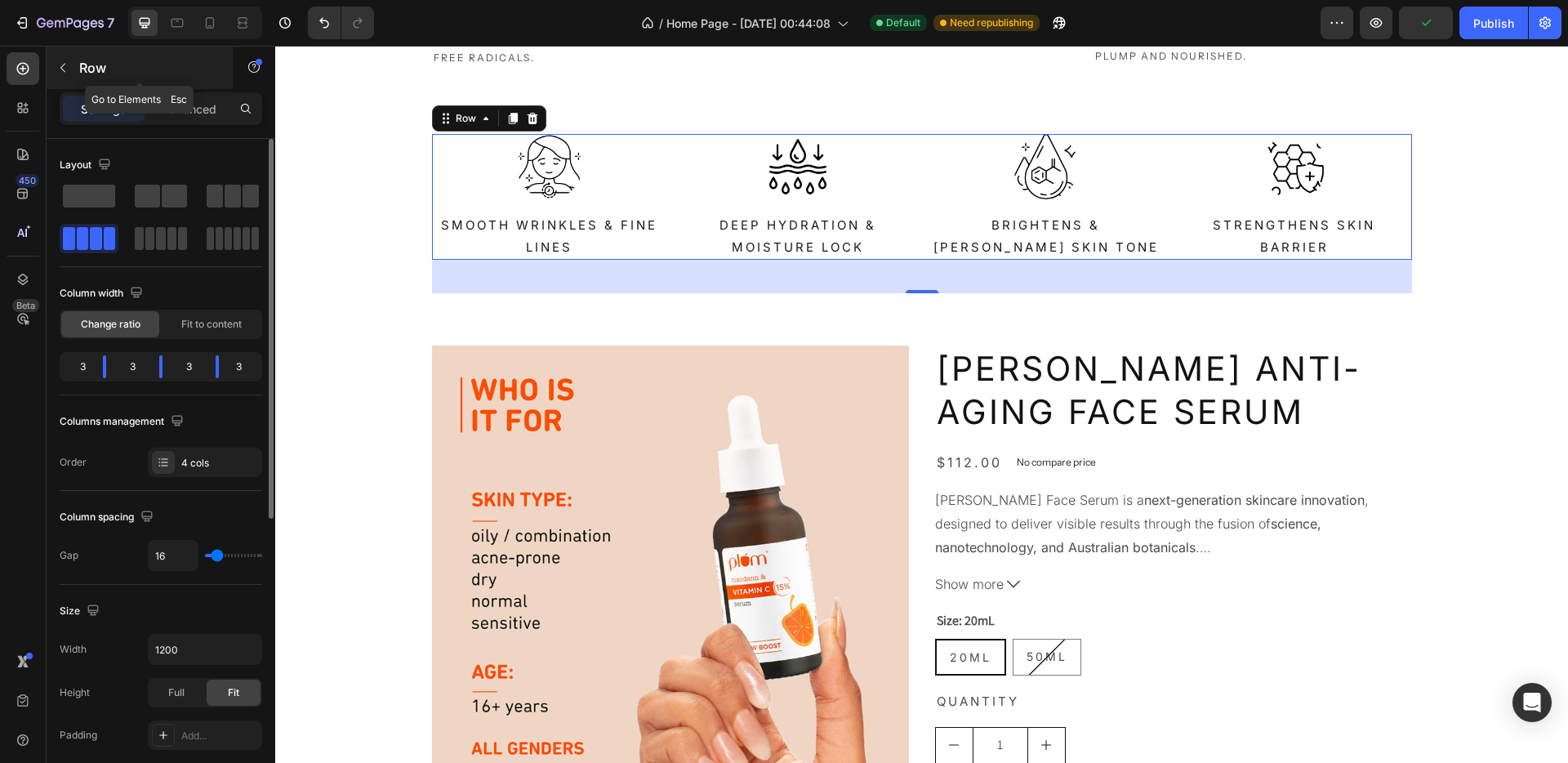
click at [84, 67] on p "Row" at bounding box center [148, 67] width 139 height 19
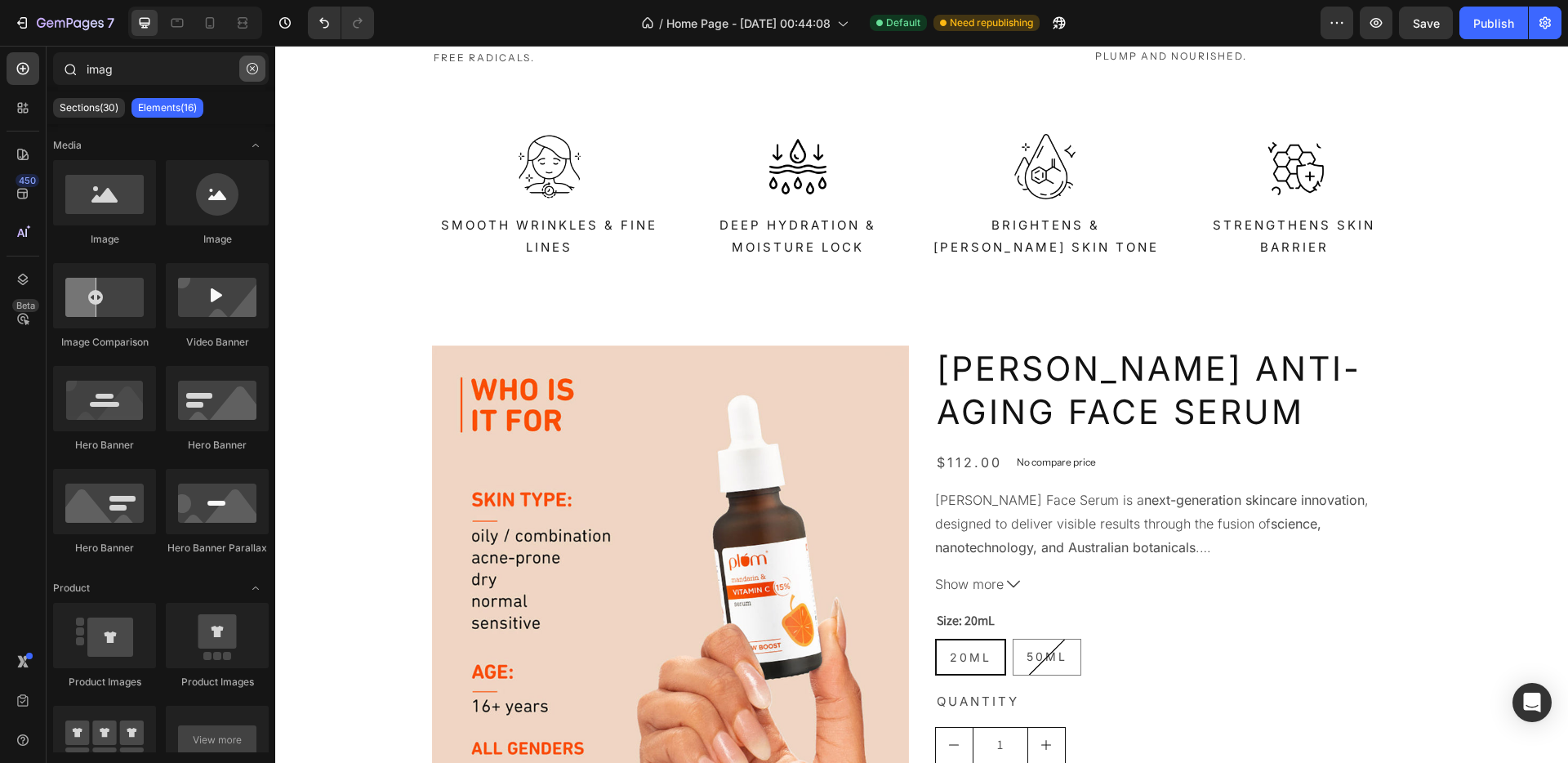
click at [258, 69] on button "button" at bounding box center [252, 68] width 26 height 26
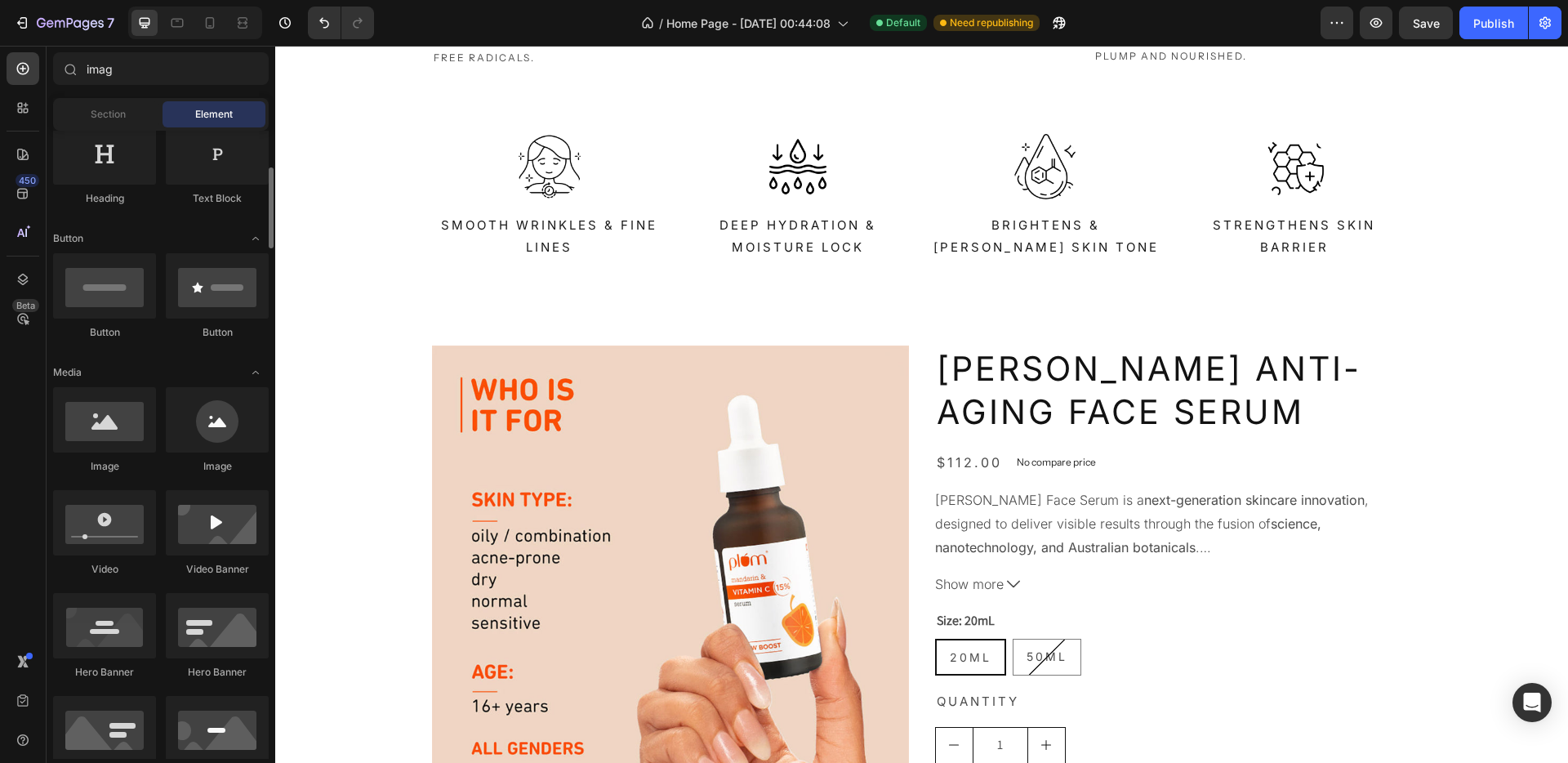
scroll to position [267, 0]
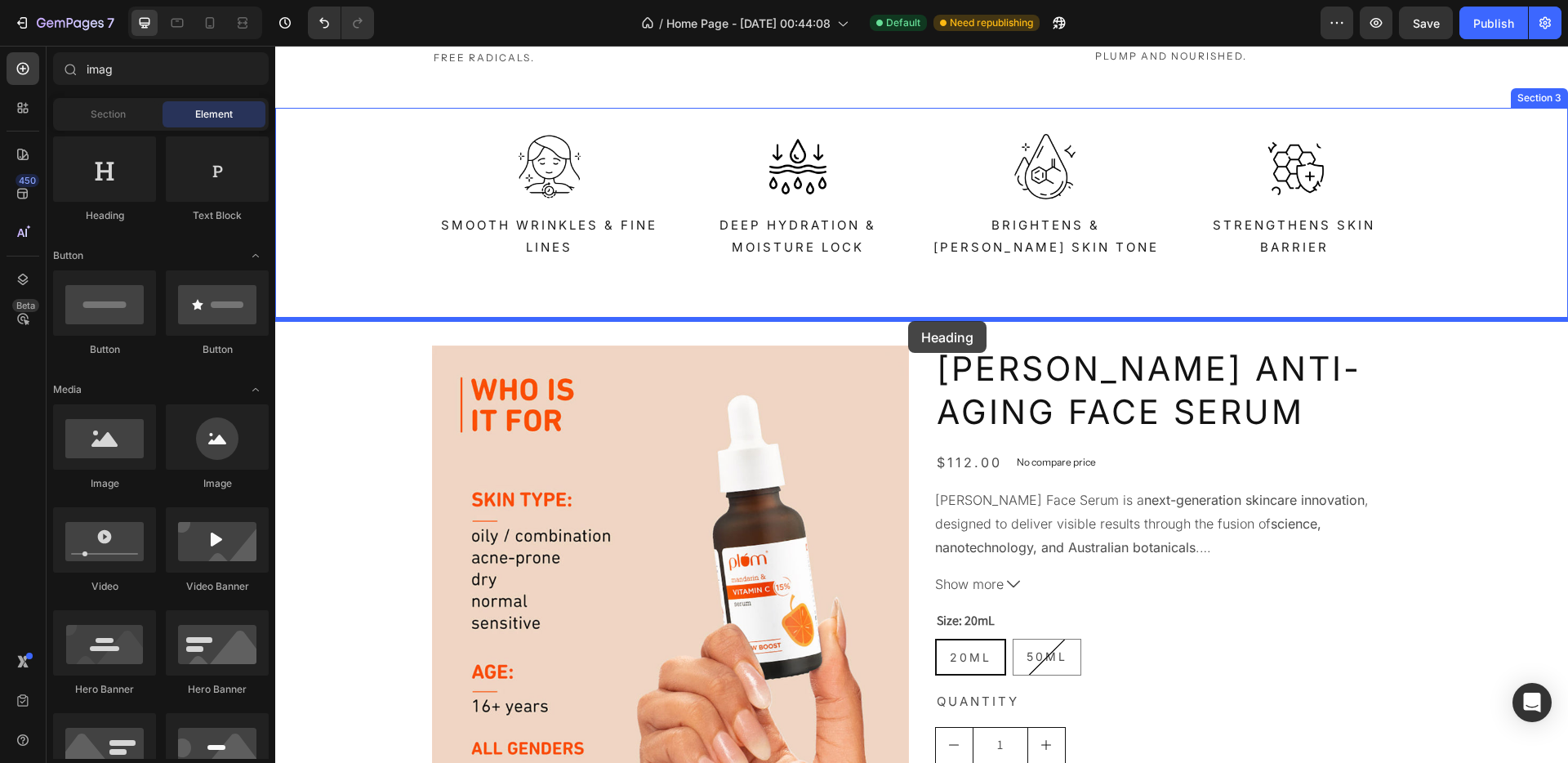
drag, startPoint x: 386, startPoint y: 214, endPoint x: 909, endPoint y: 320, distance: 533.6
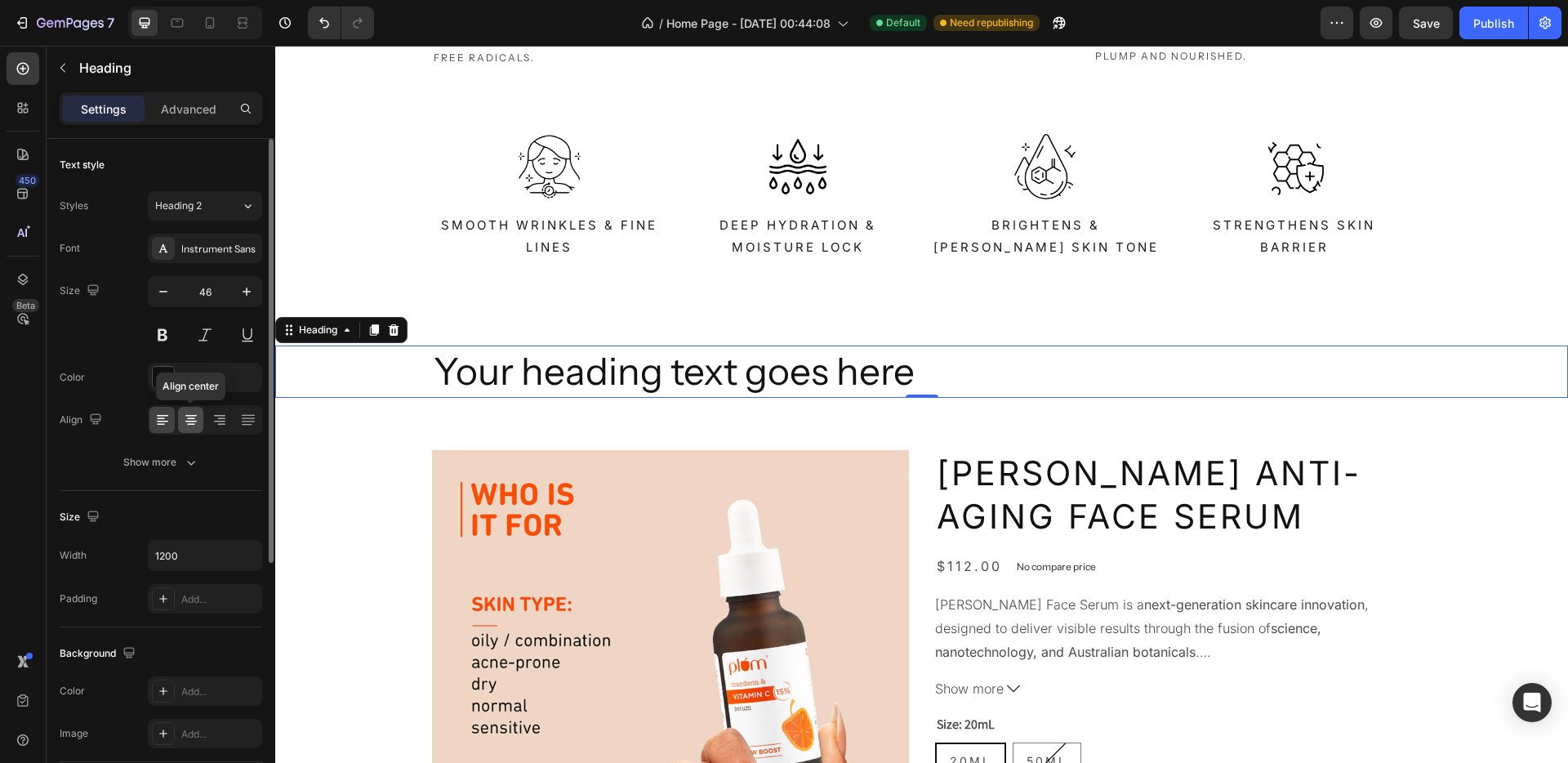
click at [182, 431] on div at bounding box center [191, 420] width 26 height 26
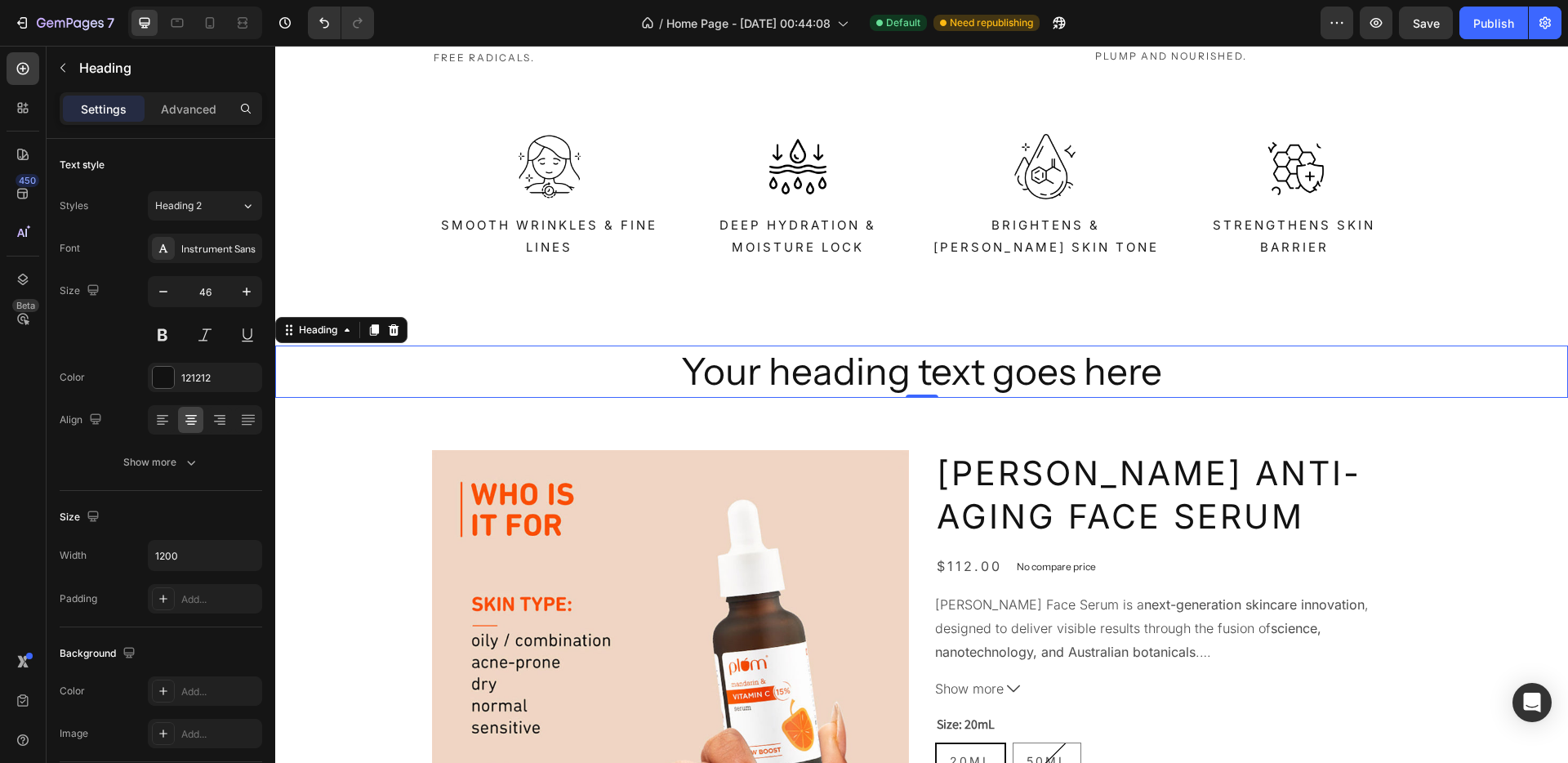
click at [830, 372] on h2 "Your heading text goes here" at bounding box center [922, 371] width 981 height 52
click at [830, 372] on p "Your heading text goes here" at bounding box center [922, 371] width 977 height 49
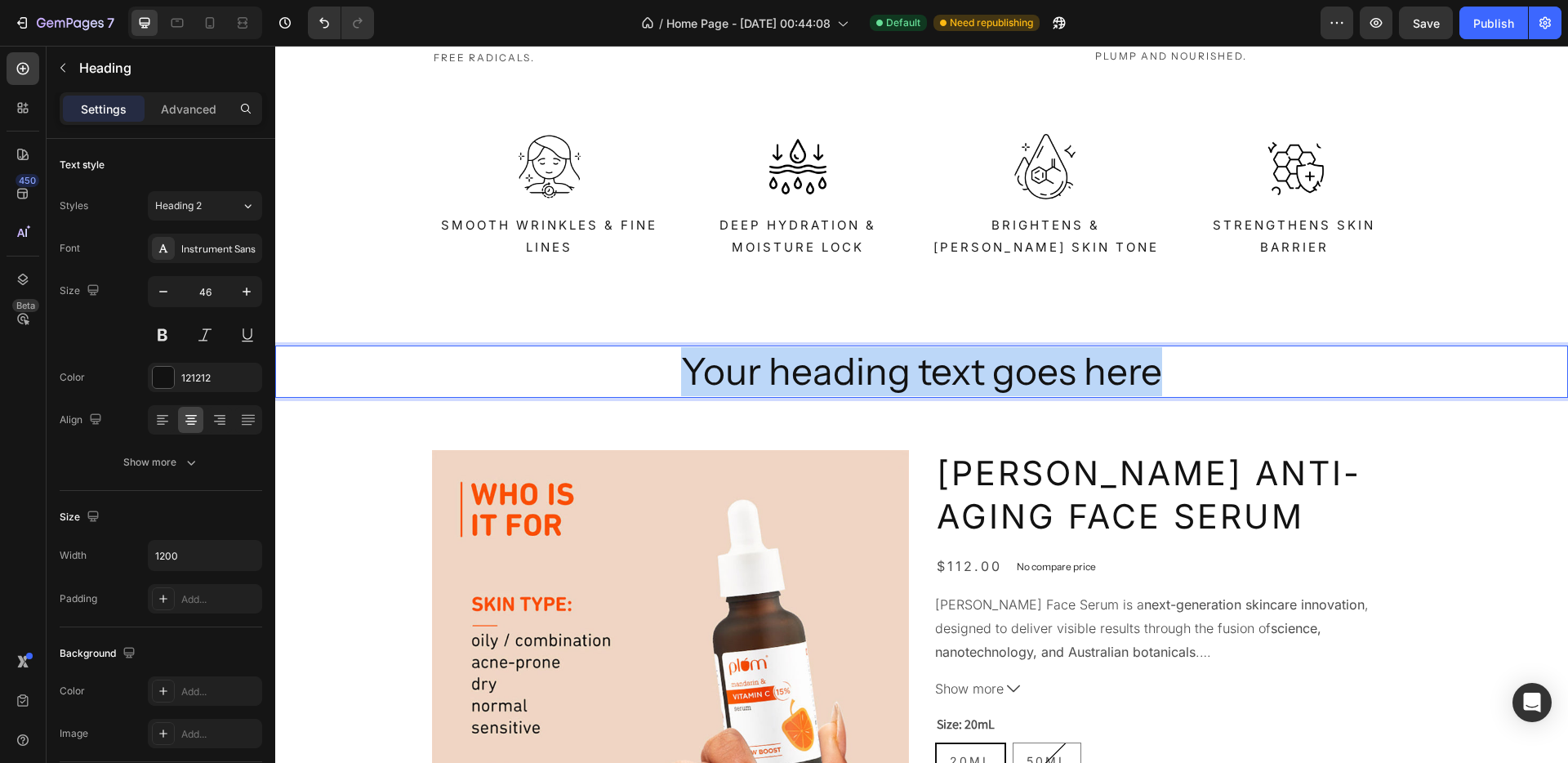
click at [830, 372] on p "Your heading text goes here" at bounding box center [922, 371] width 977 height 49
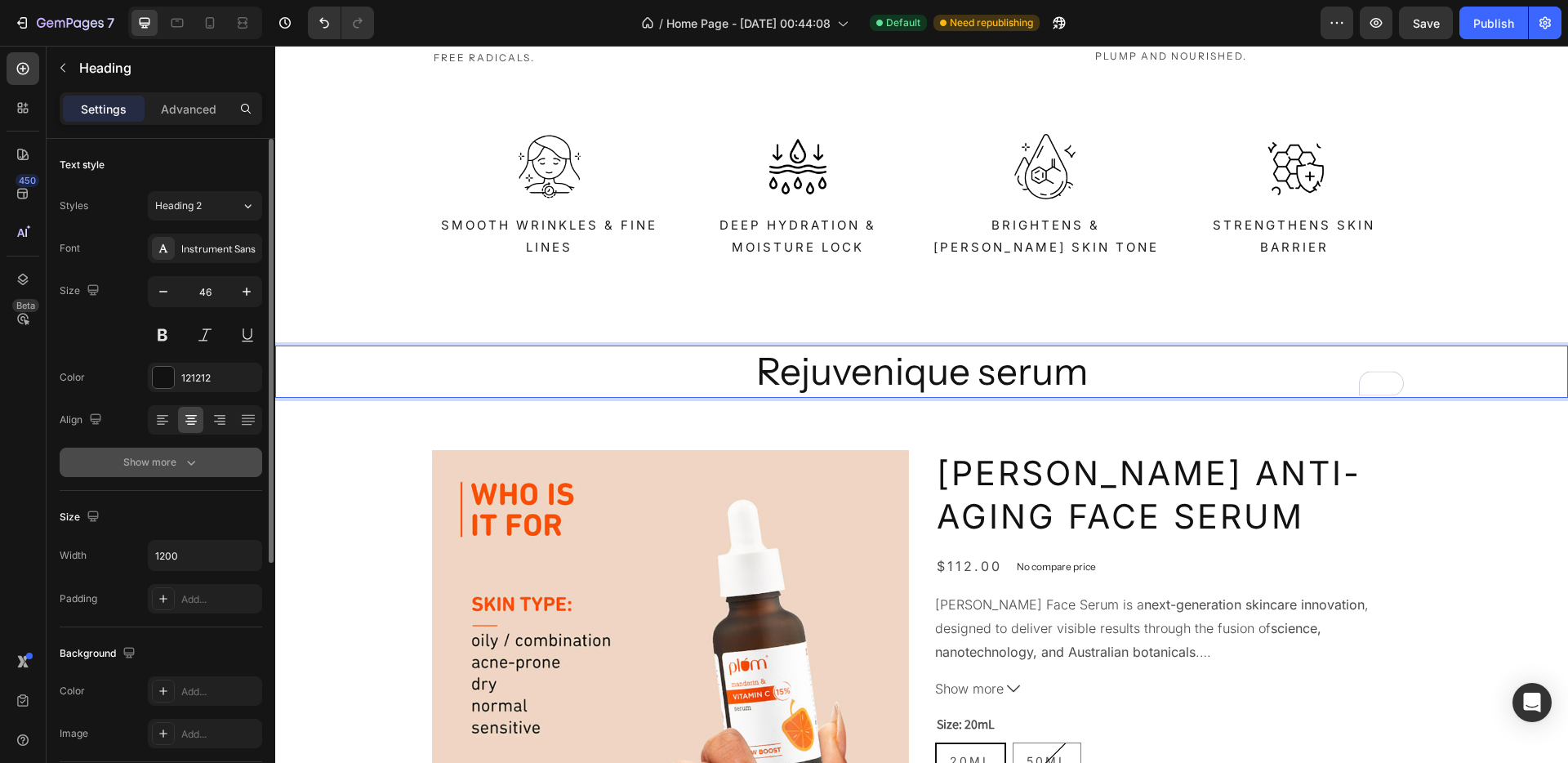
click at [160, 455] on div "Show more" at bounding box center [161, 462] width 76 height 17
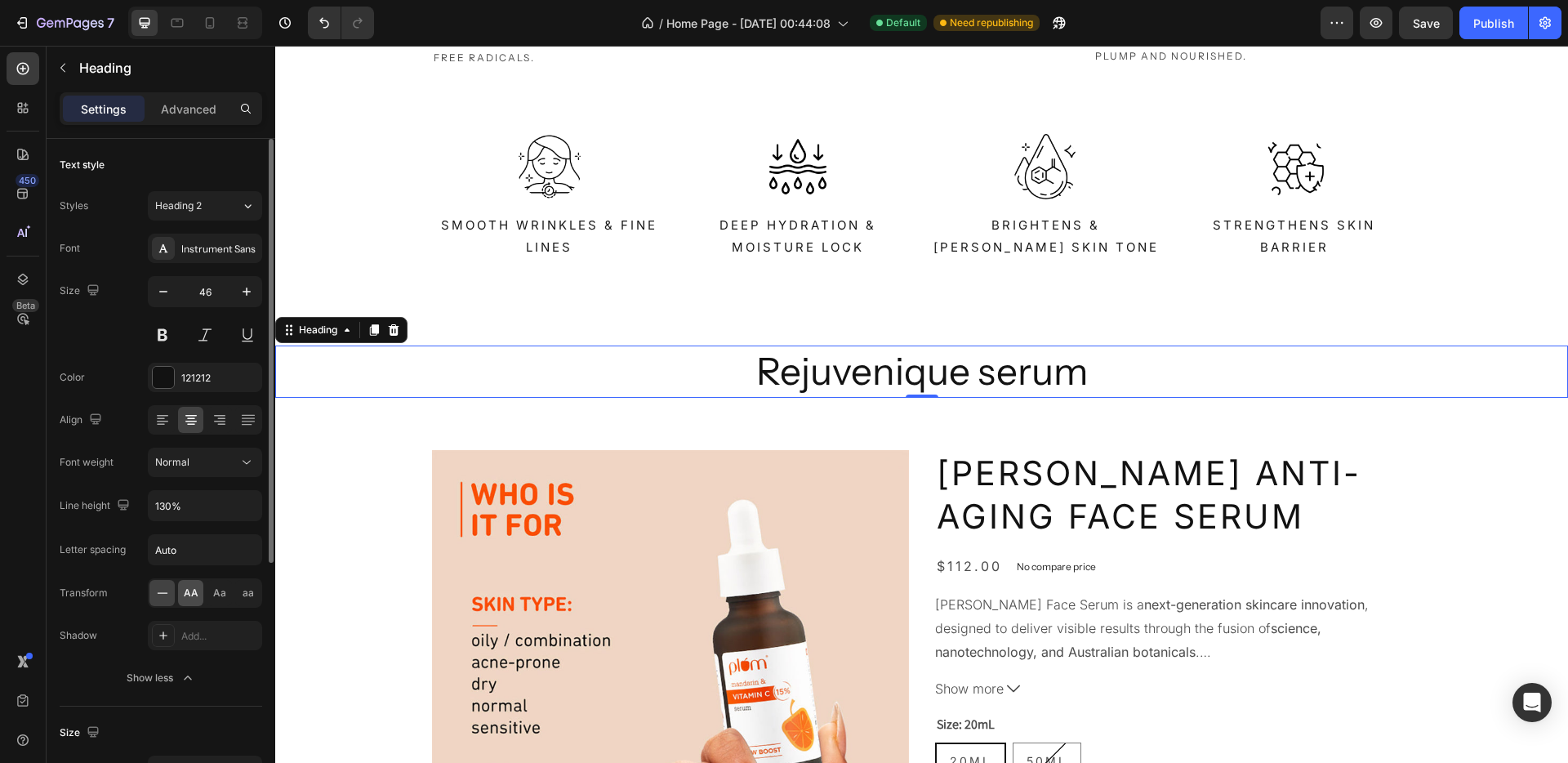
click at [188, 597] on span "AA" at bounding box center [192, 593] width 15 height 15
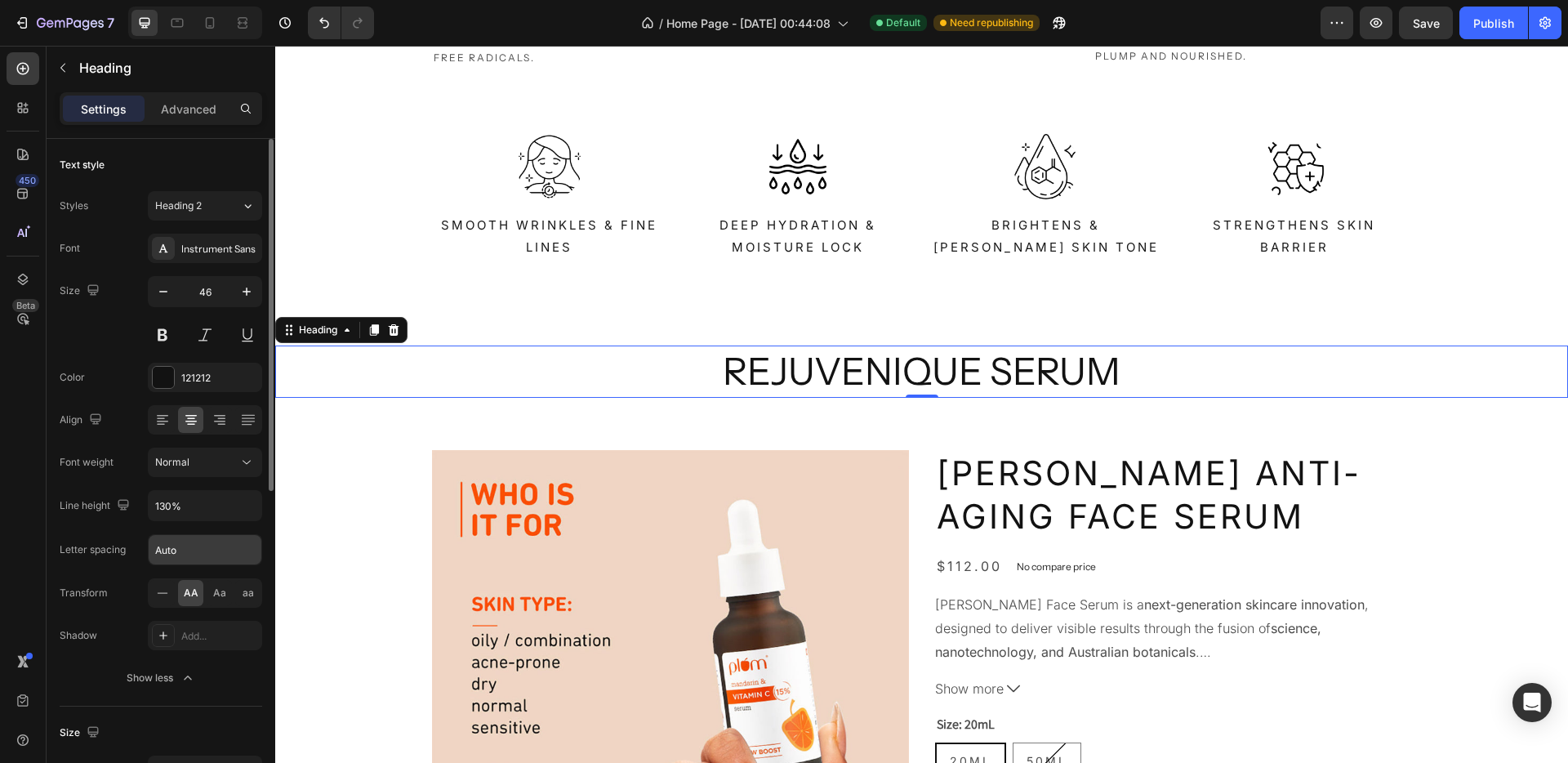
click at [163, 559] on input "Auto" at bounding box center [204, 549] width 112 height 29
type input "3"
click at [206, 290] on input "46" at bounding box center [204, 292] width 54 height 29
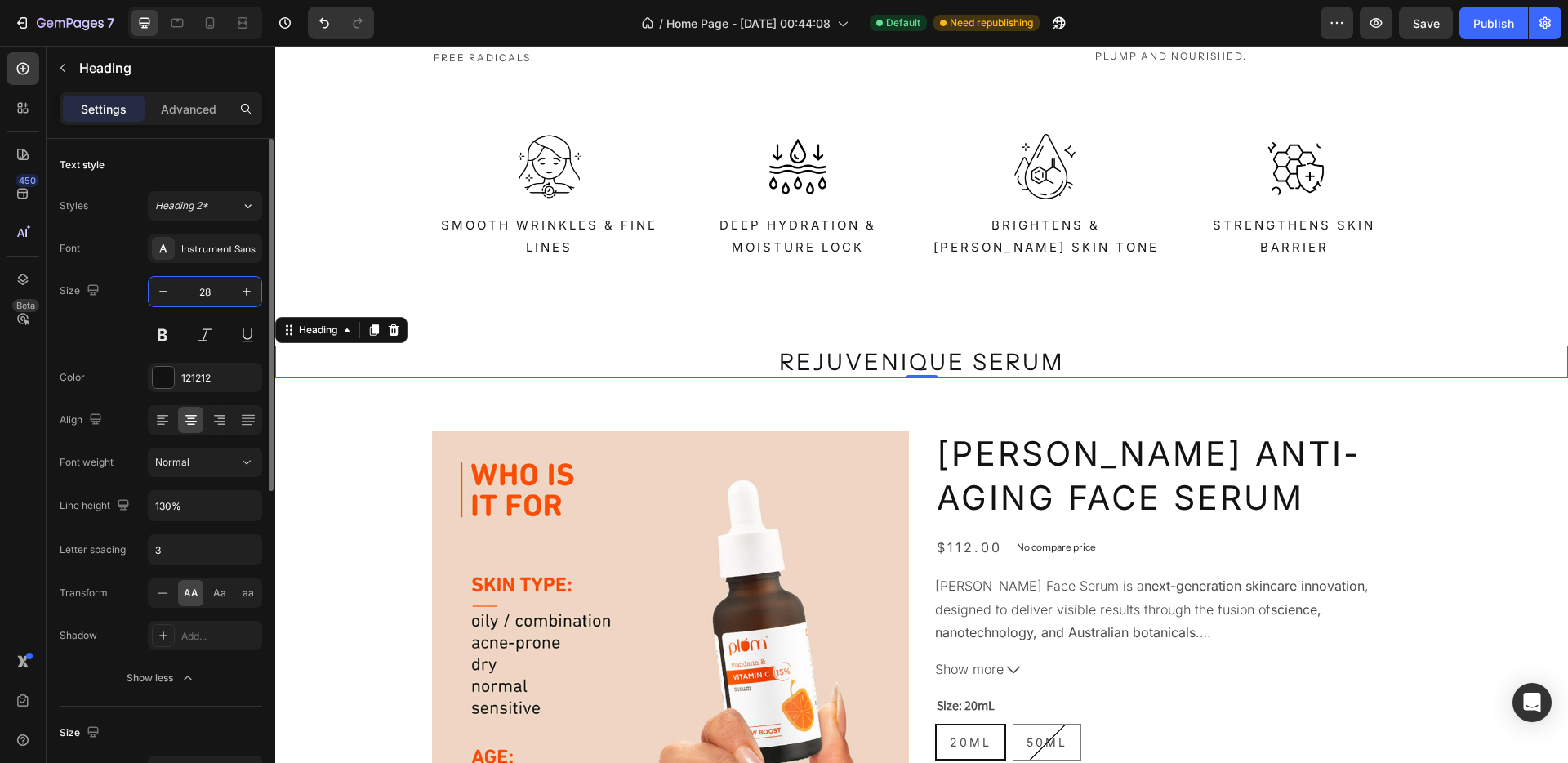
type input "28"
click at [56, 249] on div "Text style Styles Heading 2* Font Instrument Sans Size 28 Color 121212 Align Fo…" at bounding box center [161, 777] width 228 height 1276
click at [82, 75] on p "Heading" at bounding box center [168, 67] width 177 height 19
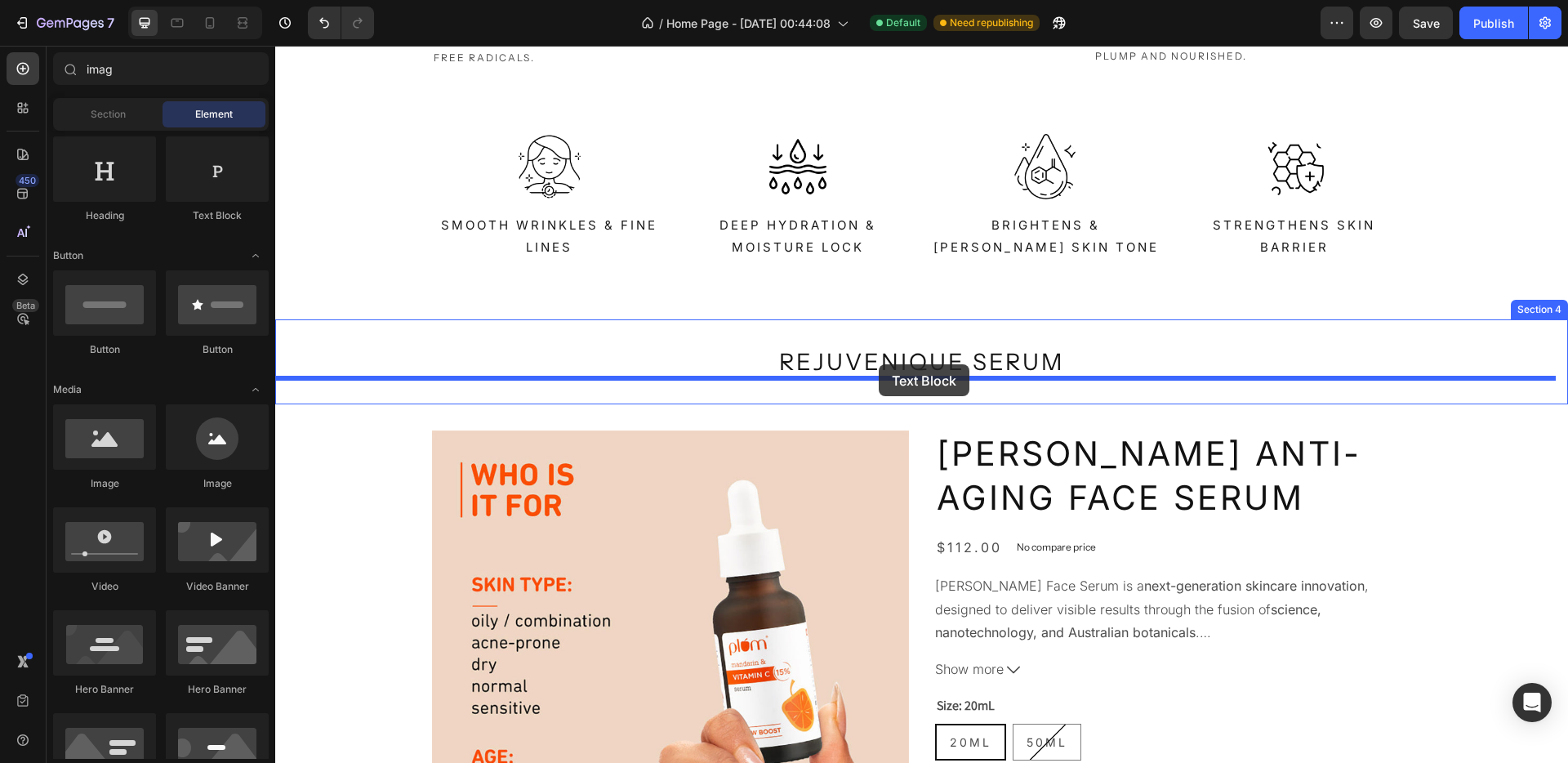
drag, startPoint x: 486, startPoint y: 234, endPoint x: 879, endPoint y: 364, distance: 413.9
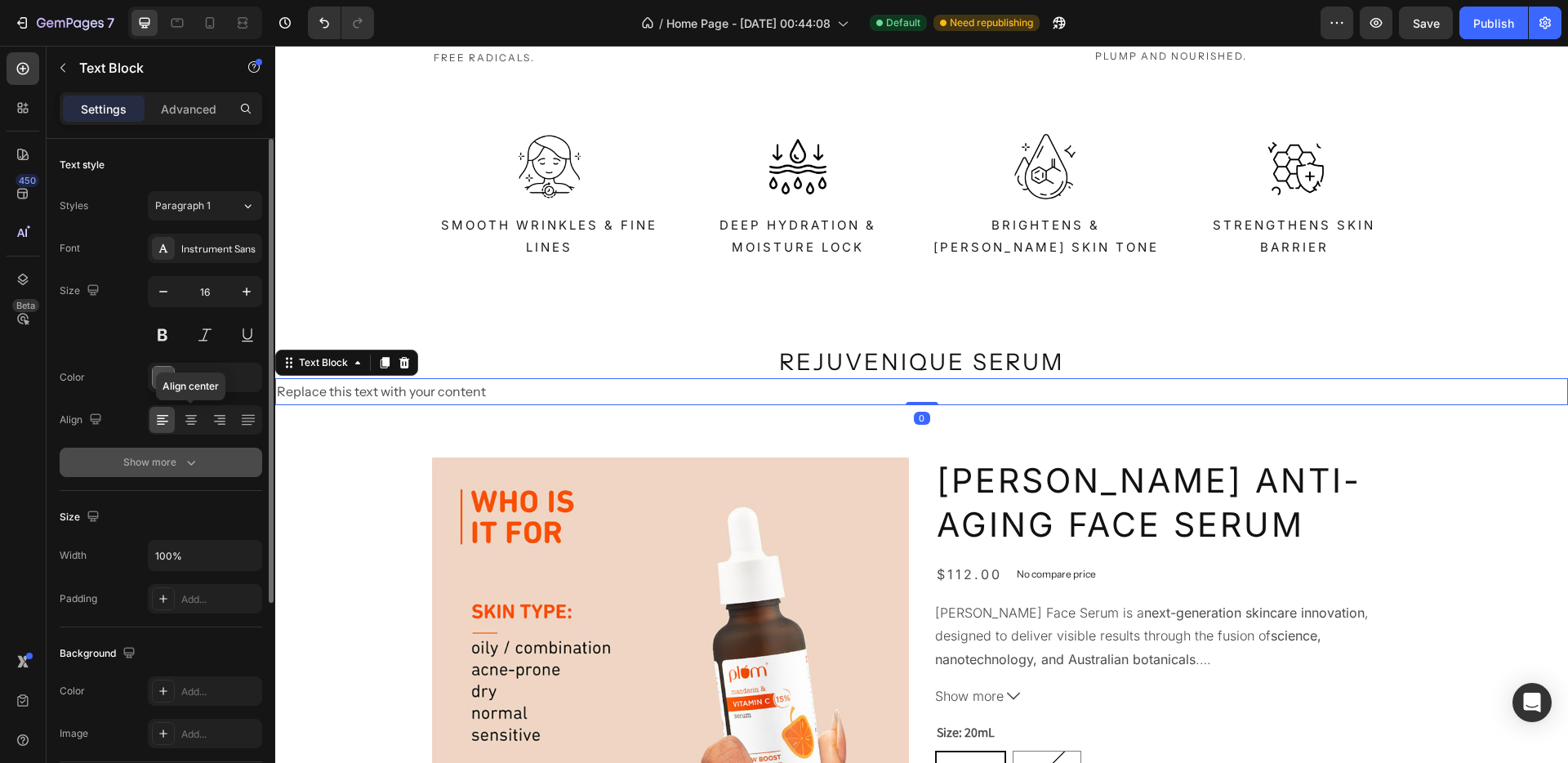
drag, startPoint x: 192, startPoint y: 415, endPoint x: 192, endPoint y: 458, distance: 43.0
click at [192, 416] on icon at bounding box center [191, 416] width 11 height 2
click at [189, 464] on icon "button" at bounding box center [192, 462] width 17 height 17
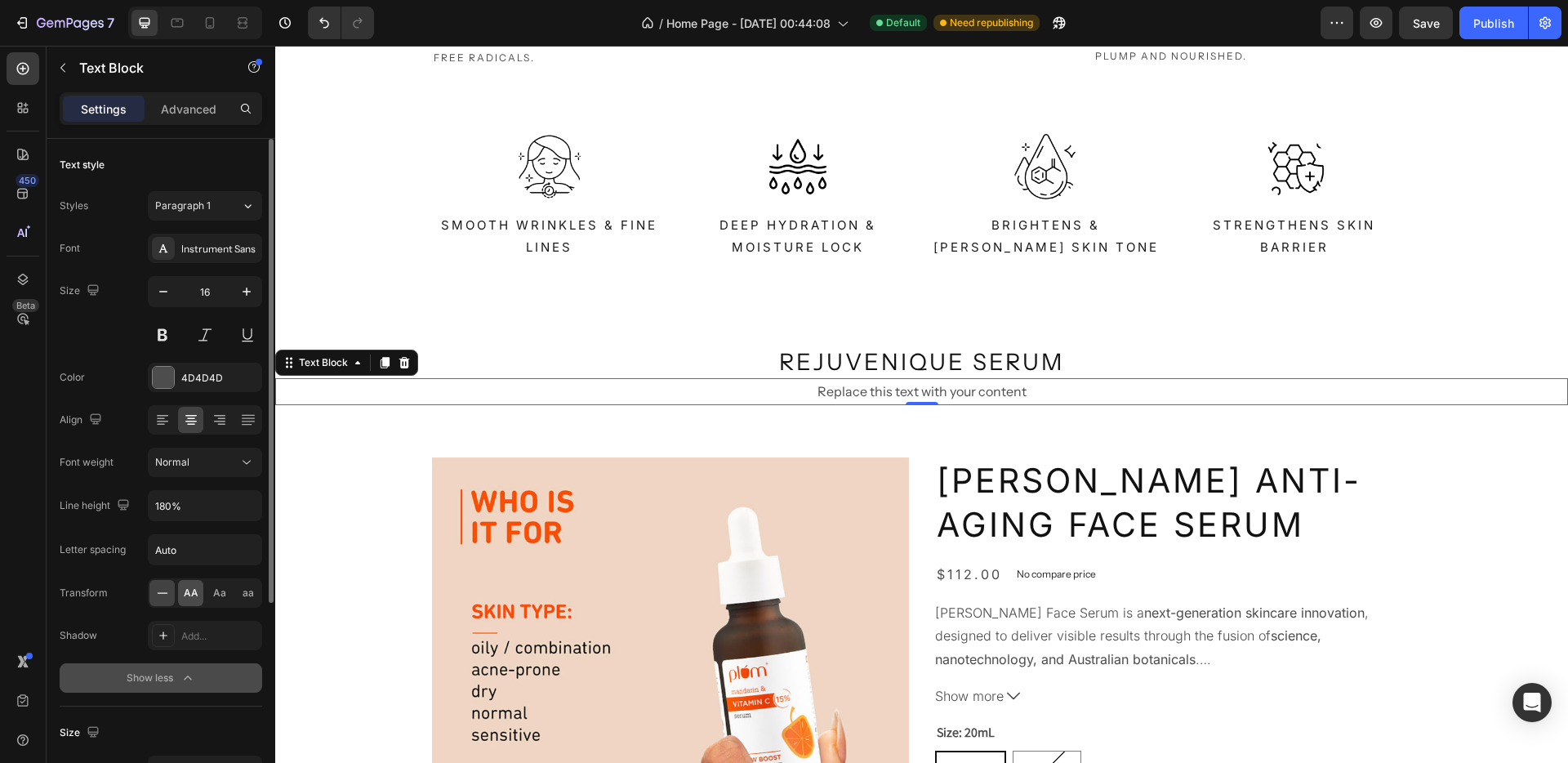
click at [188, 604] on div "AA" at bounding box center [191, 593] width 26 height 26
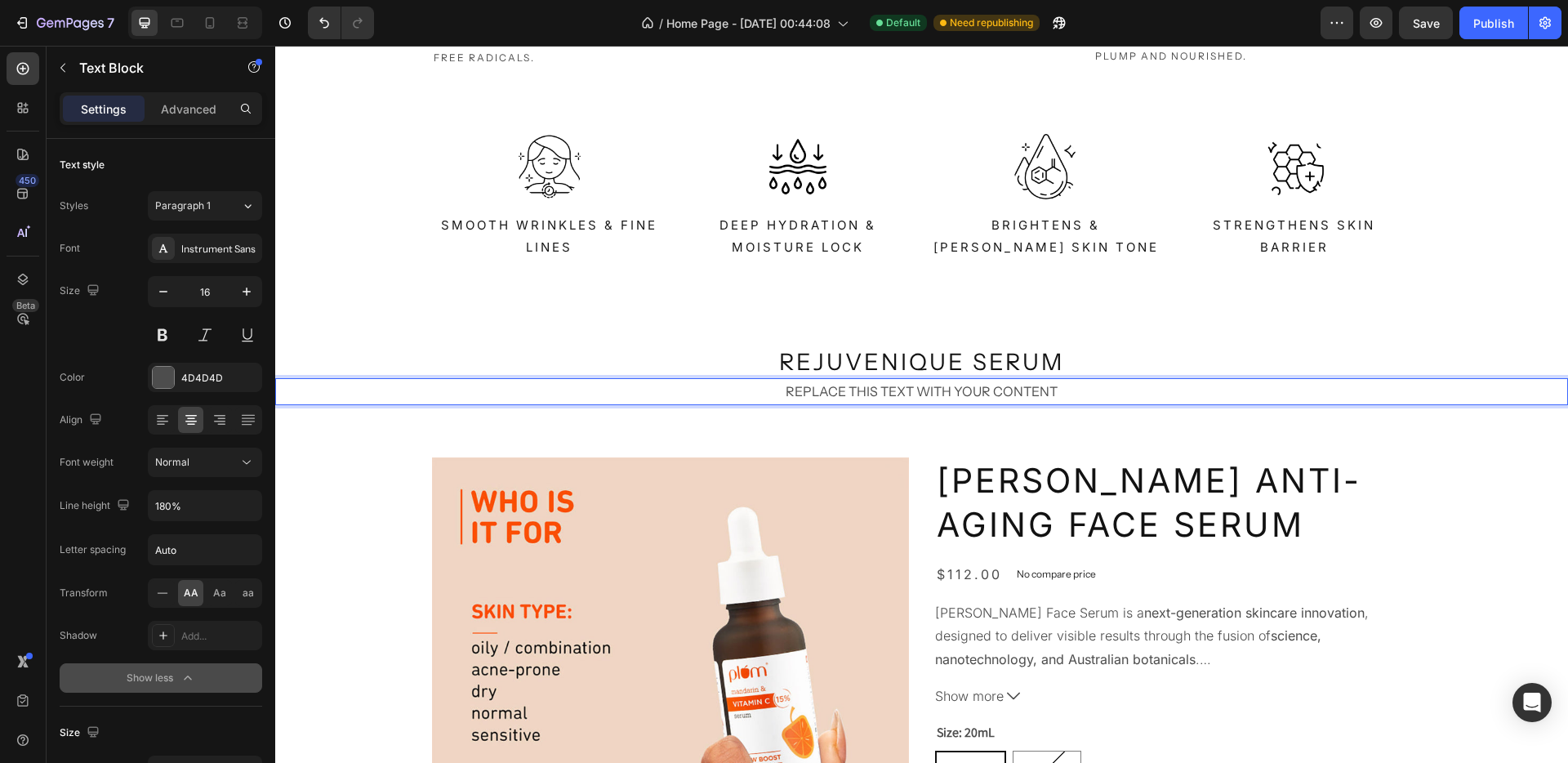
click at [831, 386] on div "Replace this text with your content" at bounding box center [922, 391] width 1293 height 27
click at [831, 386] on p "Replace this text with your content" at bounding box center [922, 392] width 1290 height 24
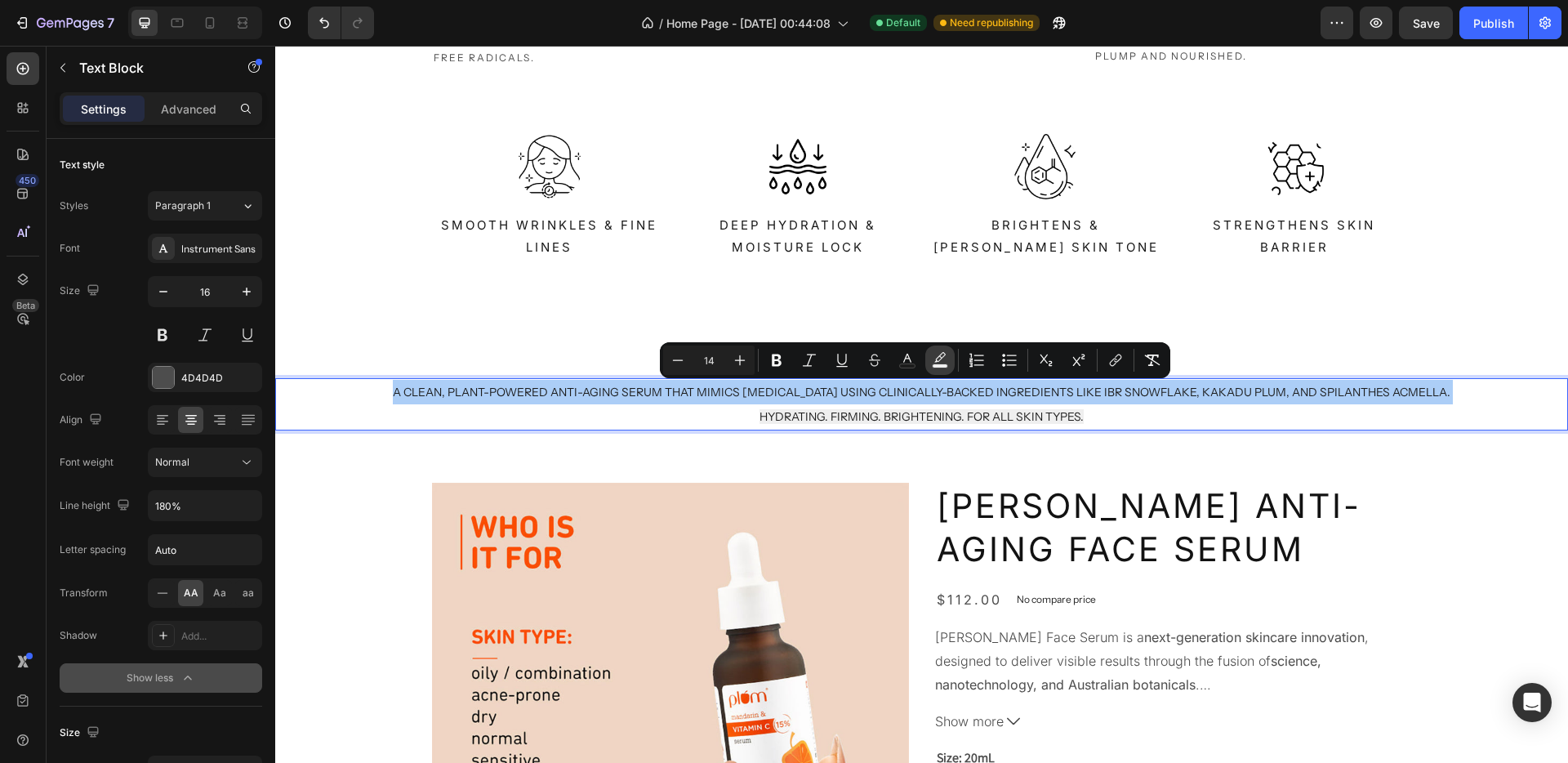
click at [936, 355] on icon "Editor contextual toolbar" at bounding box center [940, 360] width 17 height 17
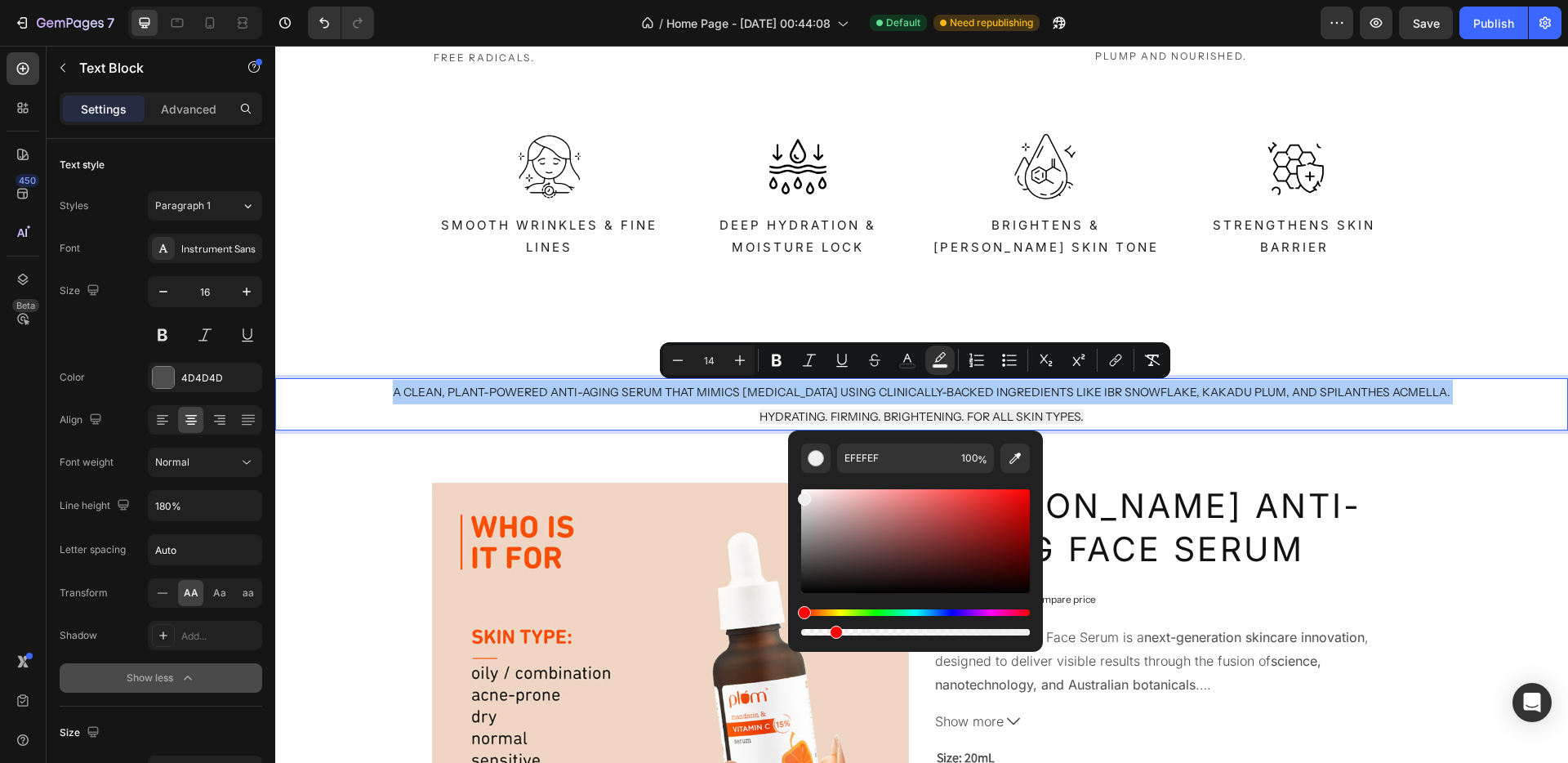
click at [834, 633] on div "Editor contextual toolbar" at bounding box center [915, 631] width 228 height 6
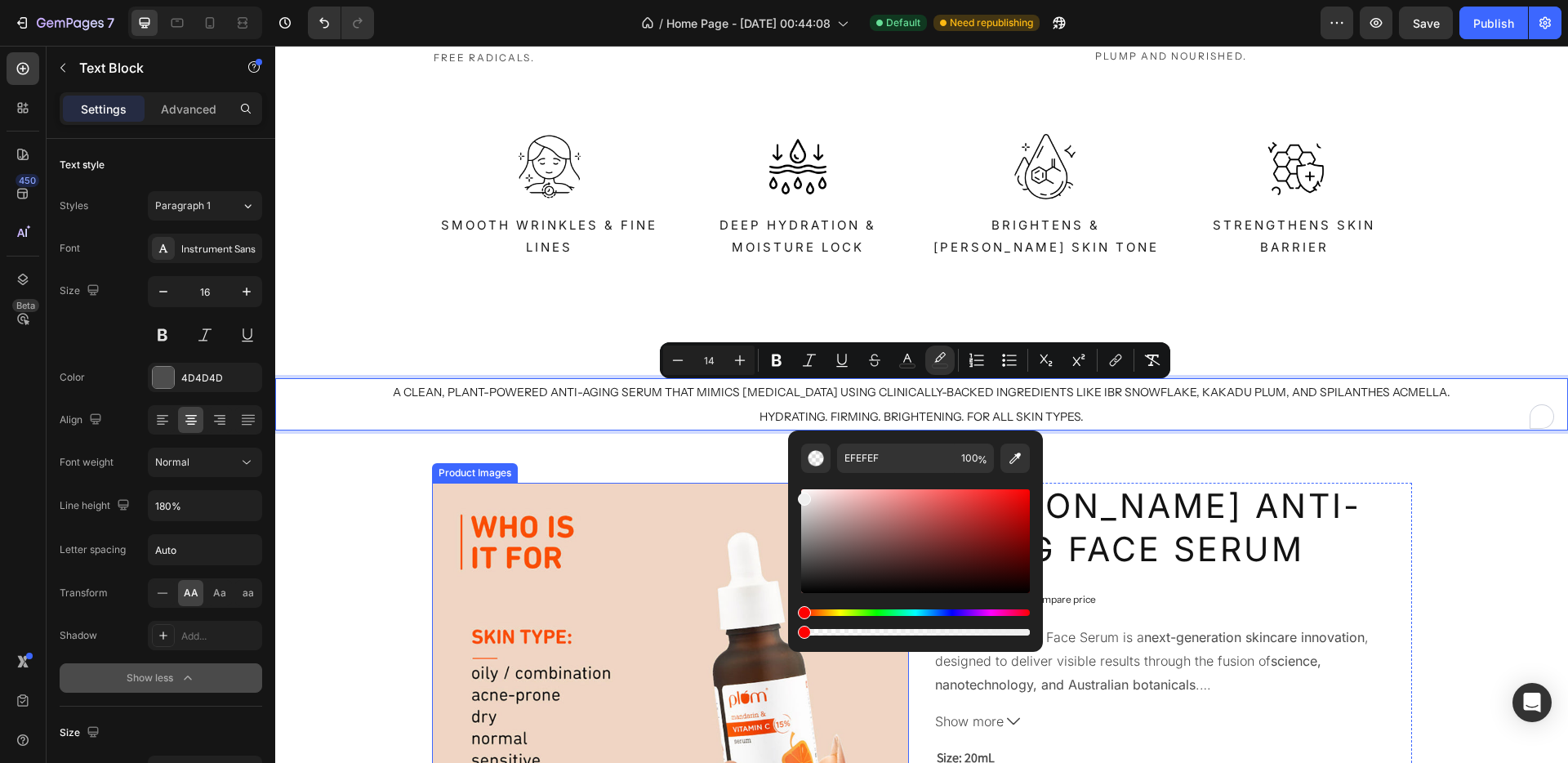
drag, startPoint x: 1109, startPoint y: 679, endPoint x: 771, endPoint y: 631, distance: 341.4
click at [827, 399] on span "A clean, plant-powered anti-aging serum that mimics [MEDICAL_DATA] using clinic…" at bounding box center [922, 392] width 1058 height 15
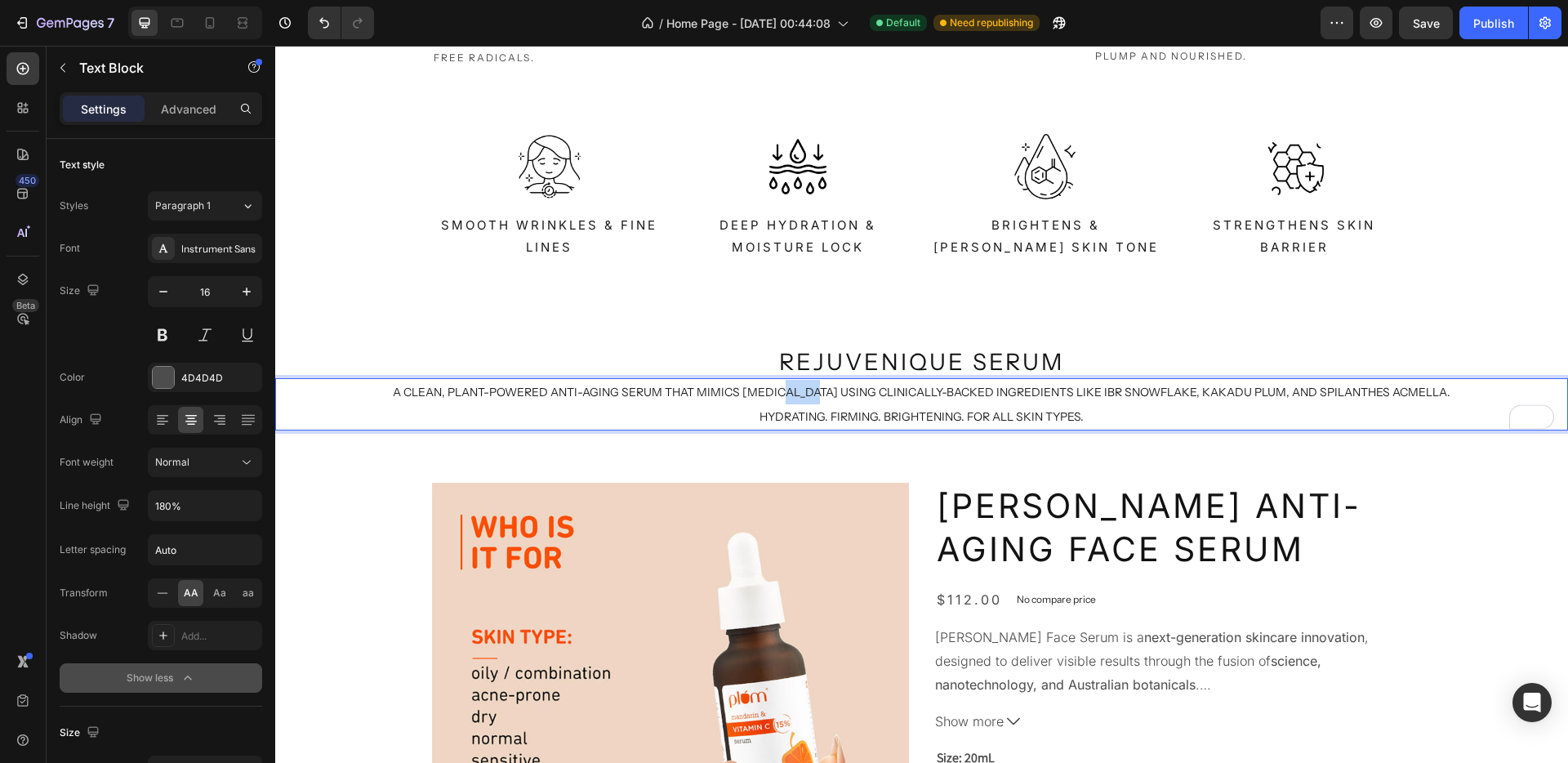
click at [827, 399] on span "A clean, plant-powered anti-aging serum that mimics [MEDICAL_DATA] using clinic…" at bounding box center [922, 392] width 1058 height 15
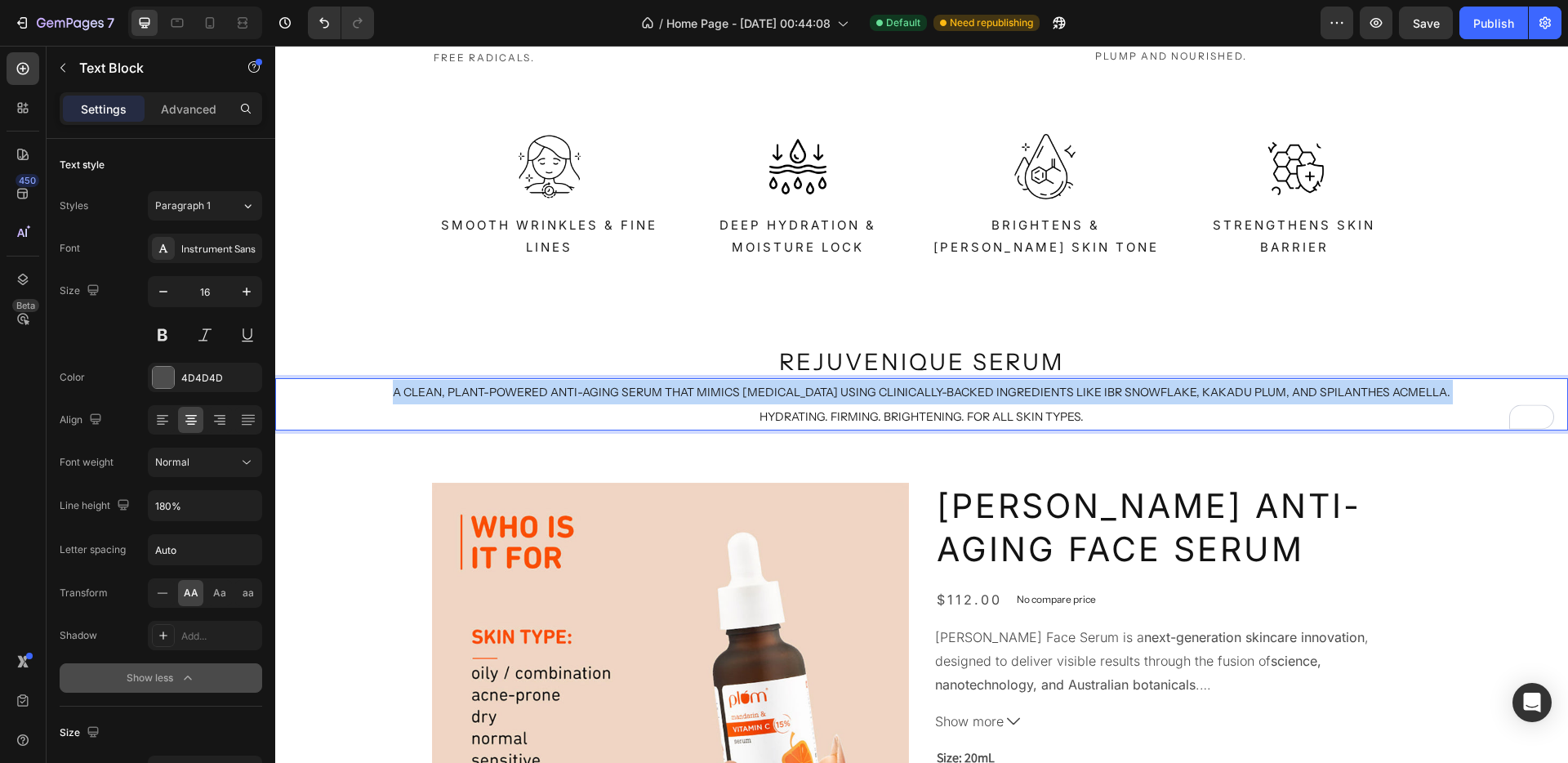
click at [827, 399] on span "A clean, plant-powered anti-aging serum that mimics [MEDICAL_DATA] using clinic…" at bounding box center [922, 392] width 1058 height 15
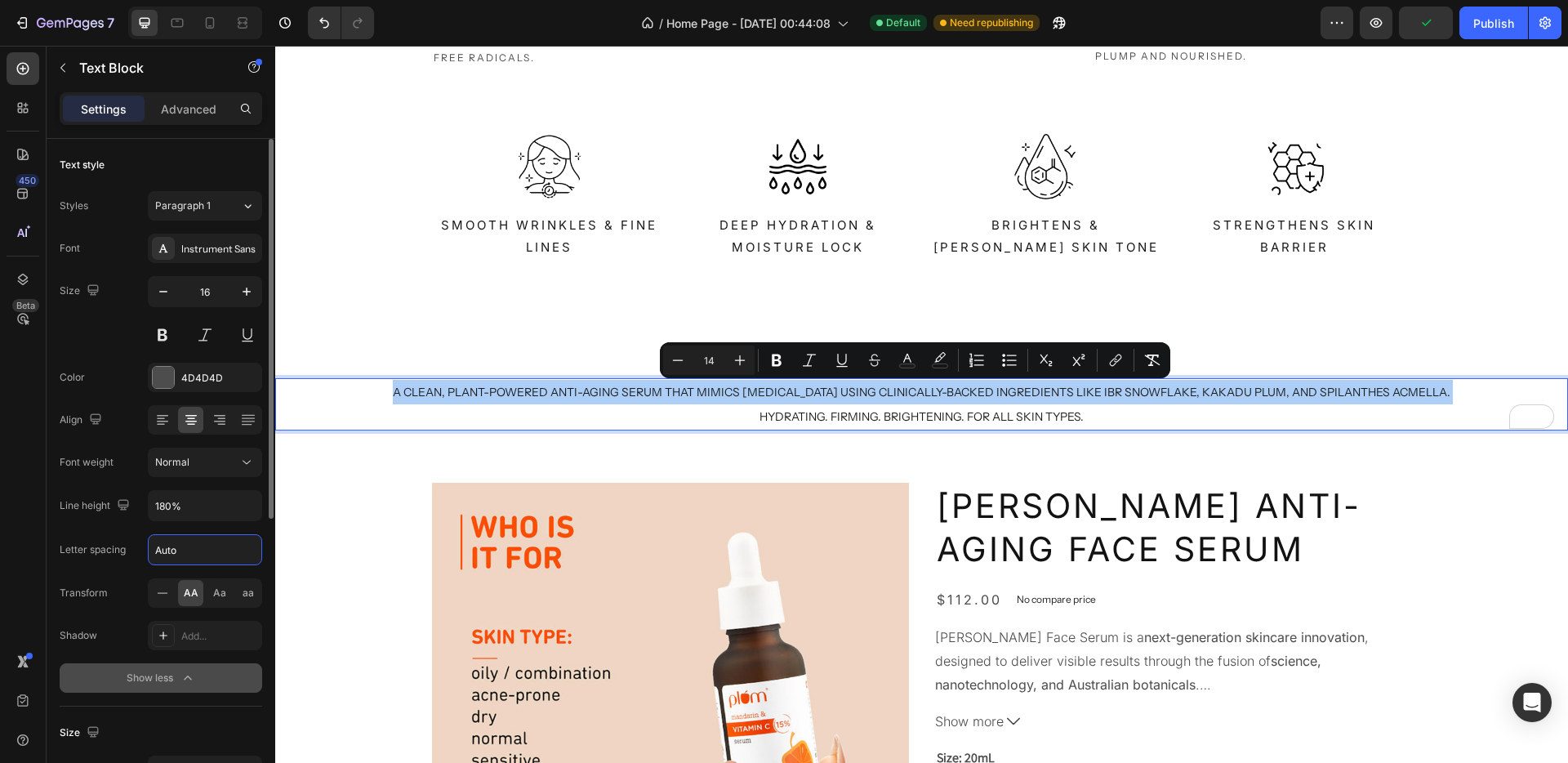
click at [182, 555] on input "Auto" at bounding box center [204, 549] width 112 height 29
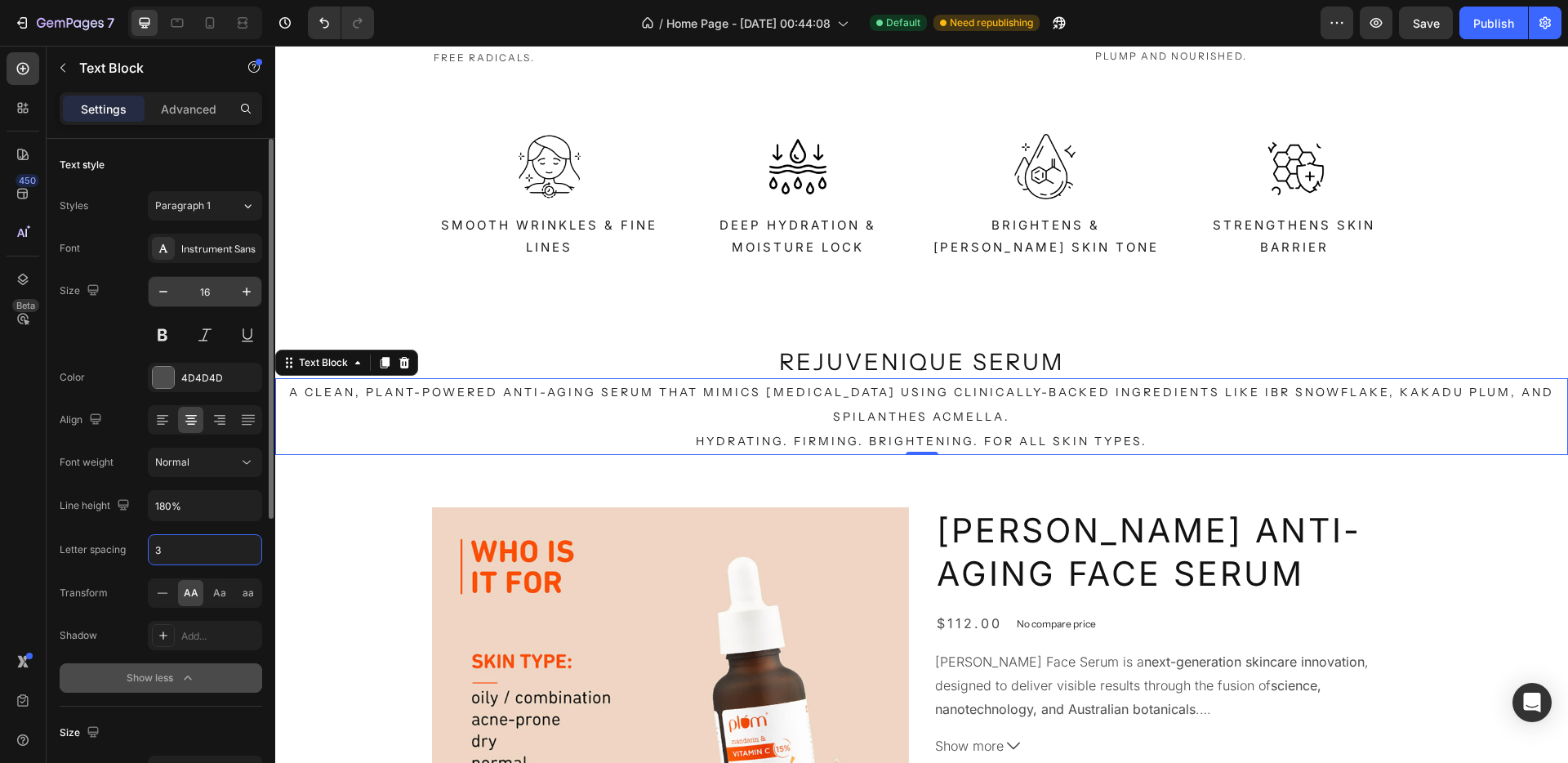
type input "3"
click at [192, 289] on input "16" at bounding box center [204, 292] width 54 height 29
click at [163, 300] on button "button" at bounding box center [163, 292] width 29 height 29
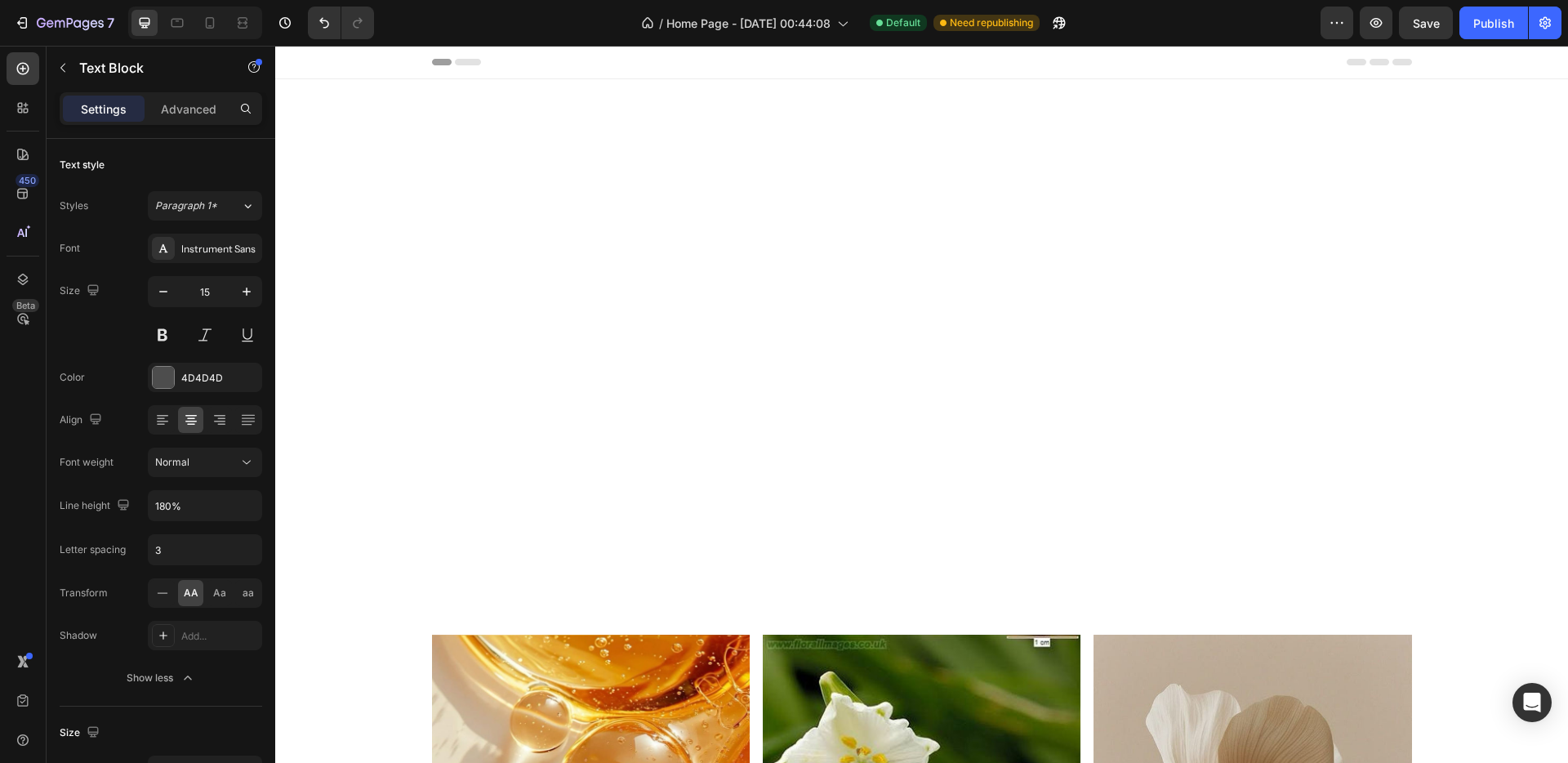
scroll to position [1175, 0]
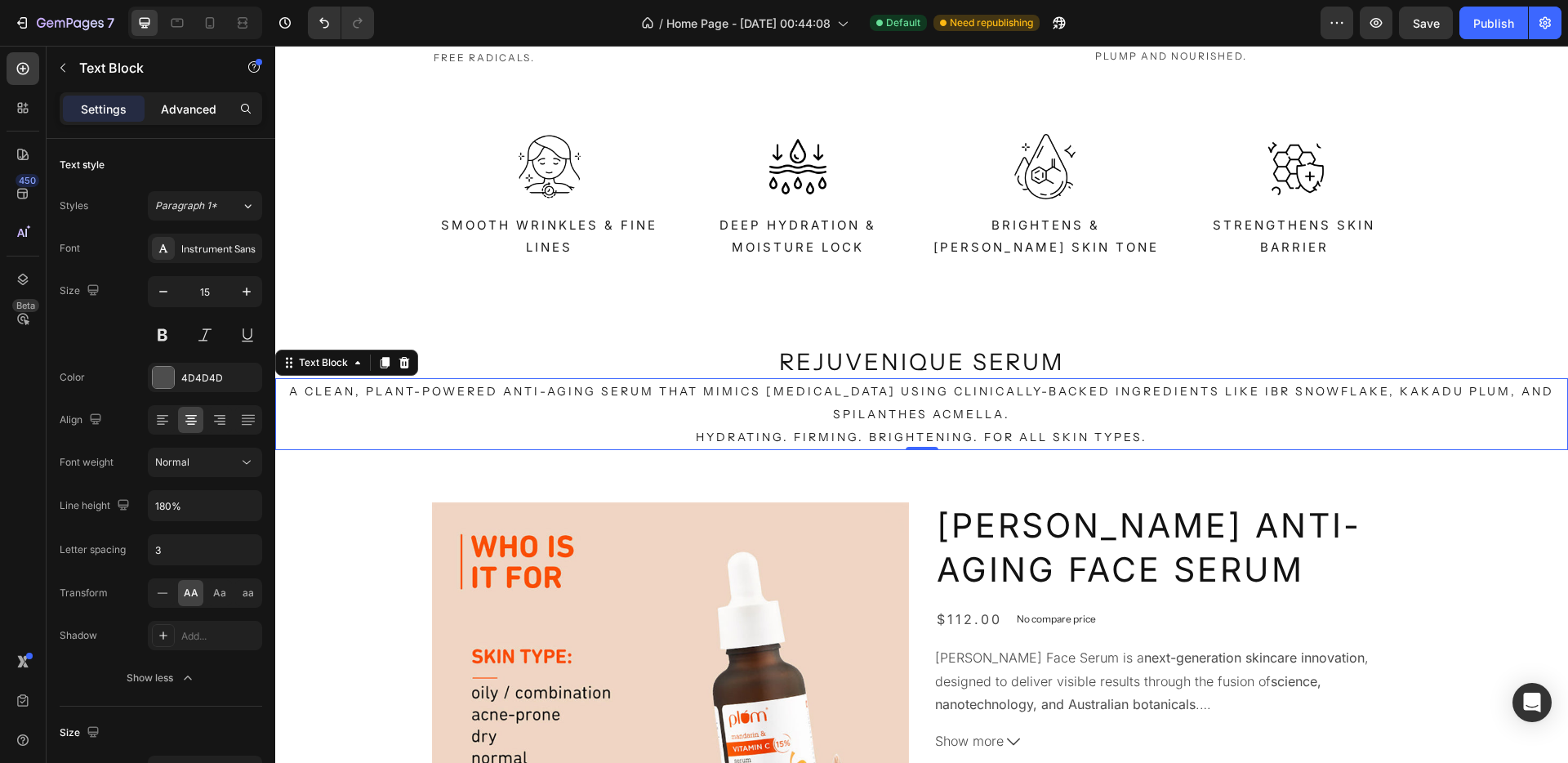
click at [194, 110] on p "Advanced" at bounding box center [189, 109] width 55 height 17
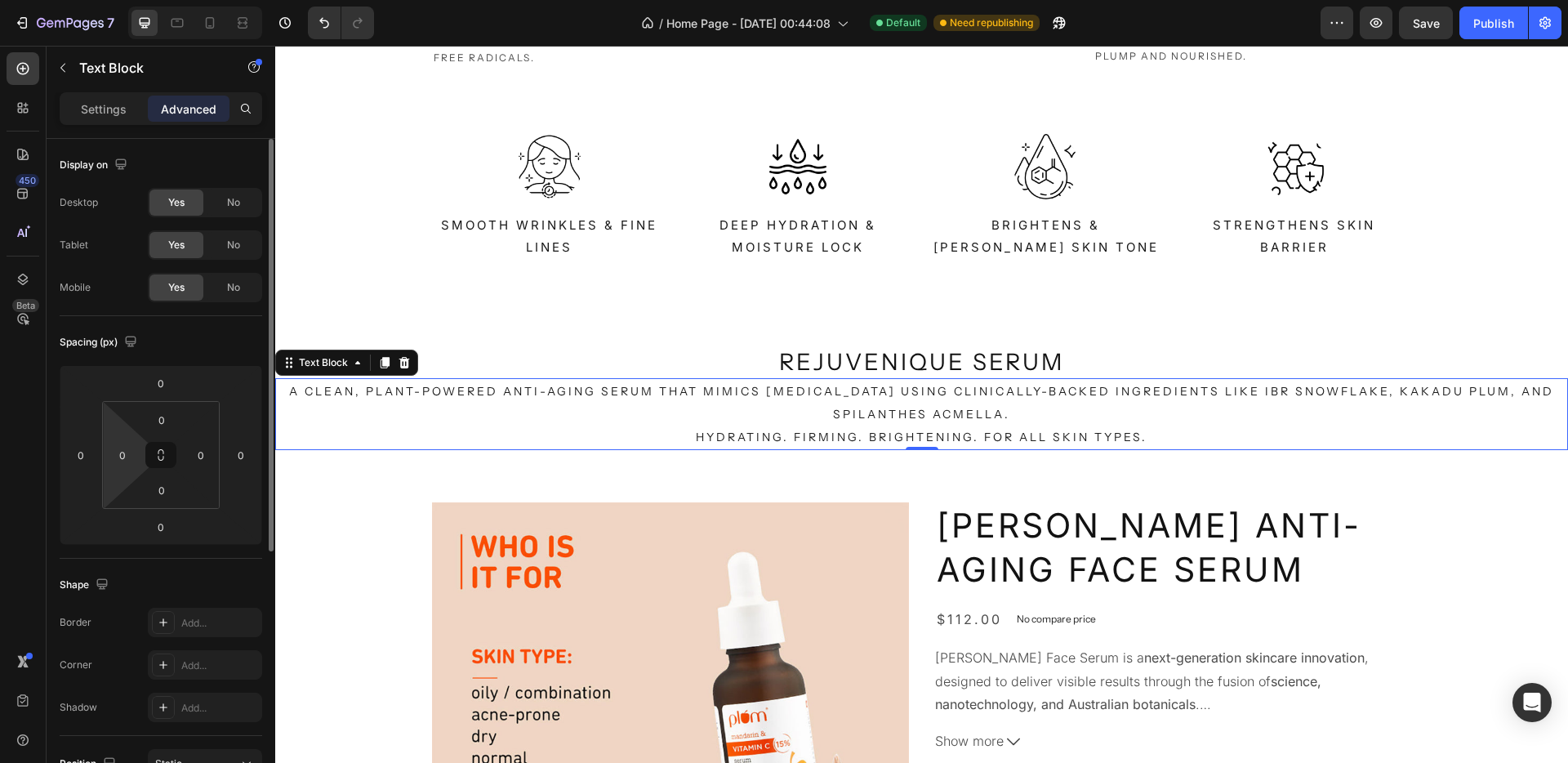
click at [111, 0] on html "7 Version history / Home Page - Aug 21, 00:44:08 Default Need republishing Prev…" at bounding box center [784, 0] width 1568 height 0
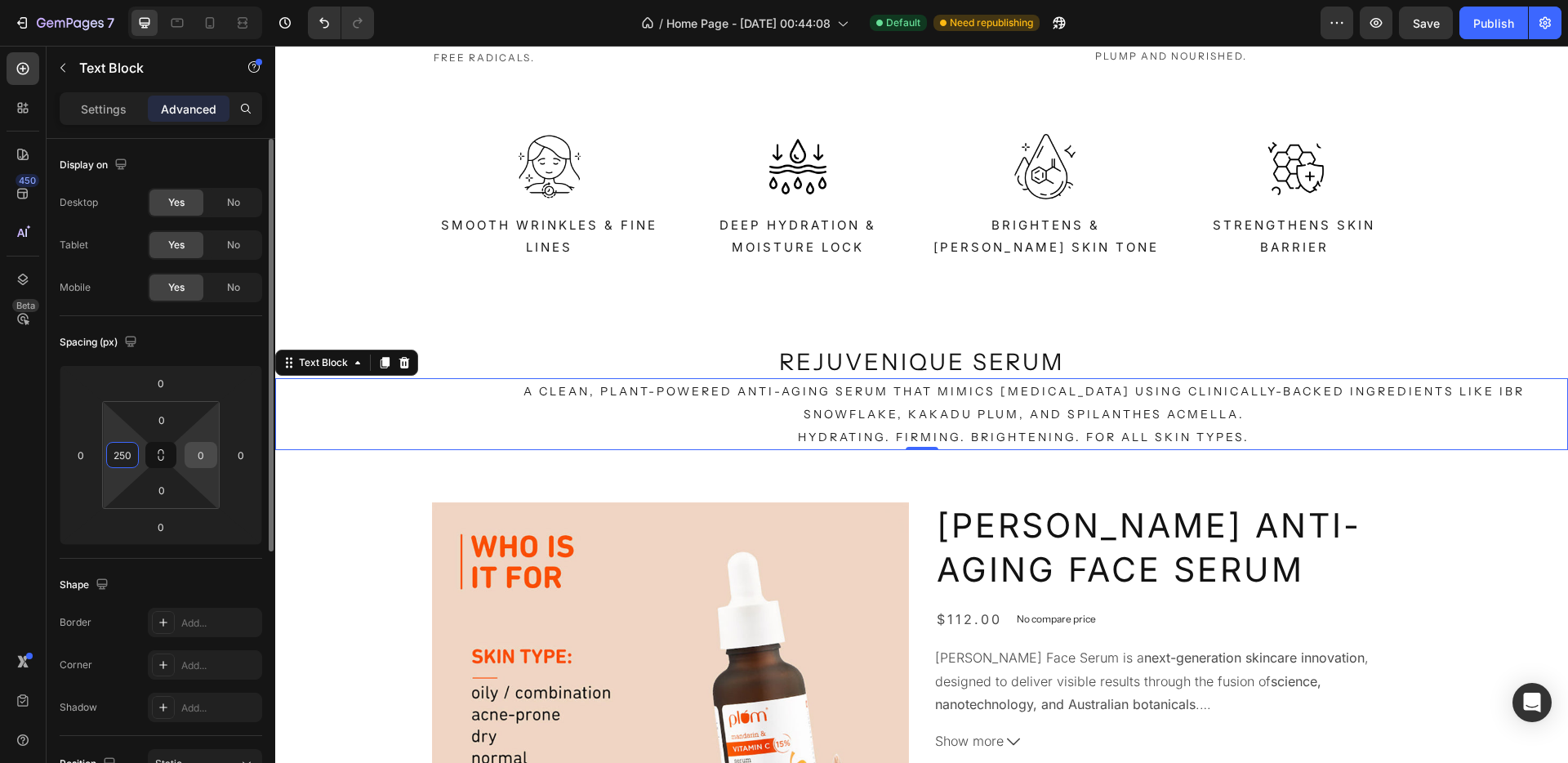
type input "250"
click at [187, 448] on div "0" at bounding box center [201, 455] width 32 height 26
click at [193, 455] on input "0" at bounding box center [201, 455] width 25 height 25
type input "250"
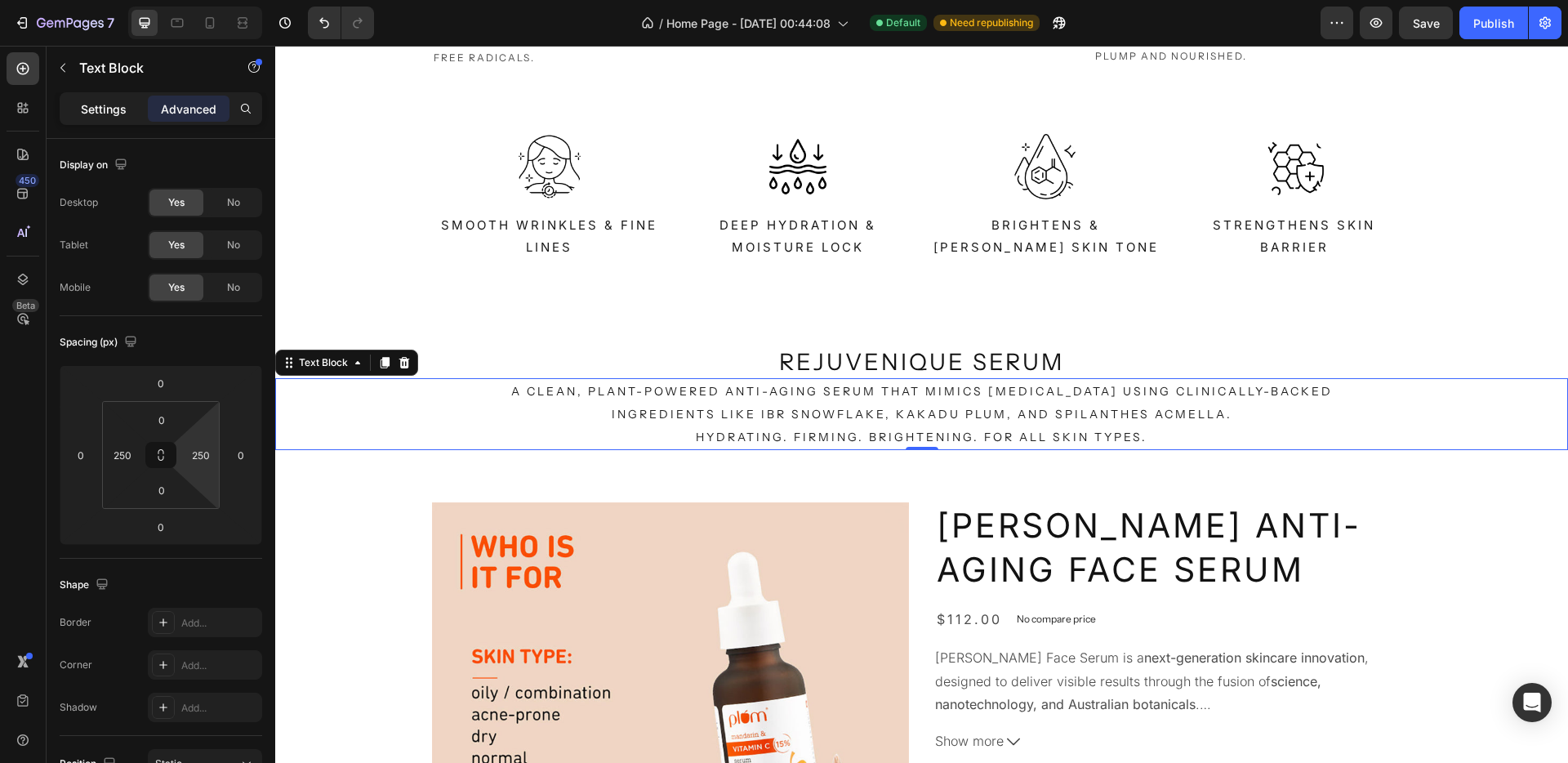
click at [115, 102] on p "Settings" at bounding box center [104, 109] width 46 height 17
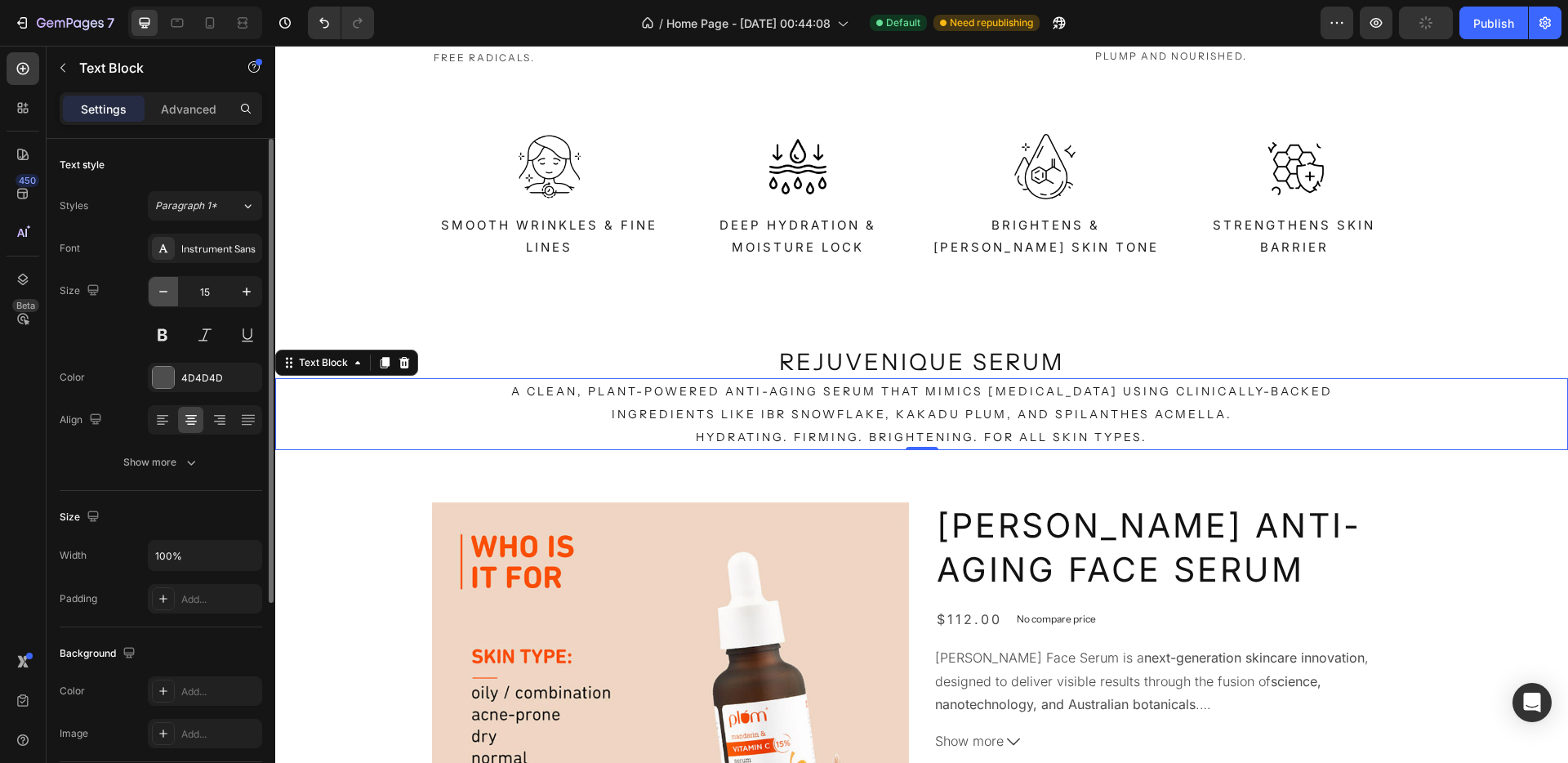
click at [166, 284] on icon "button" at bounding box center [164, 292] width 17 height 17
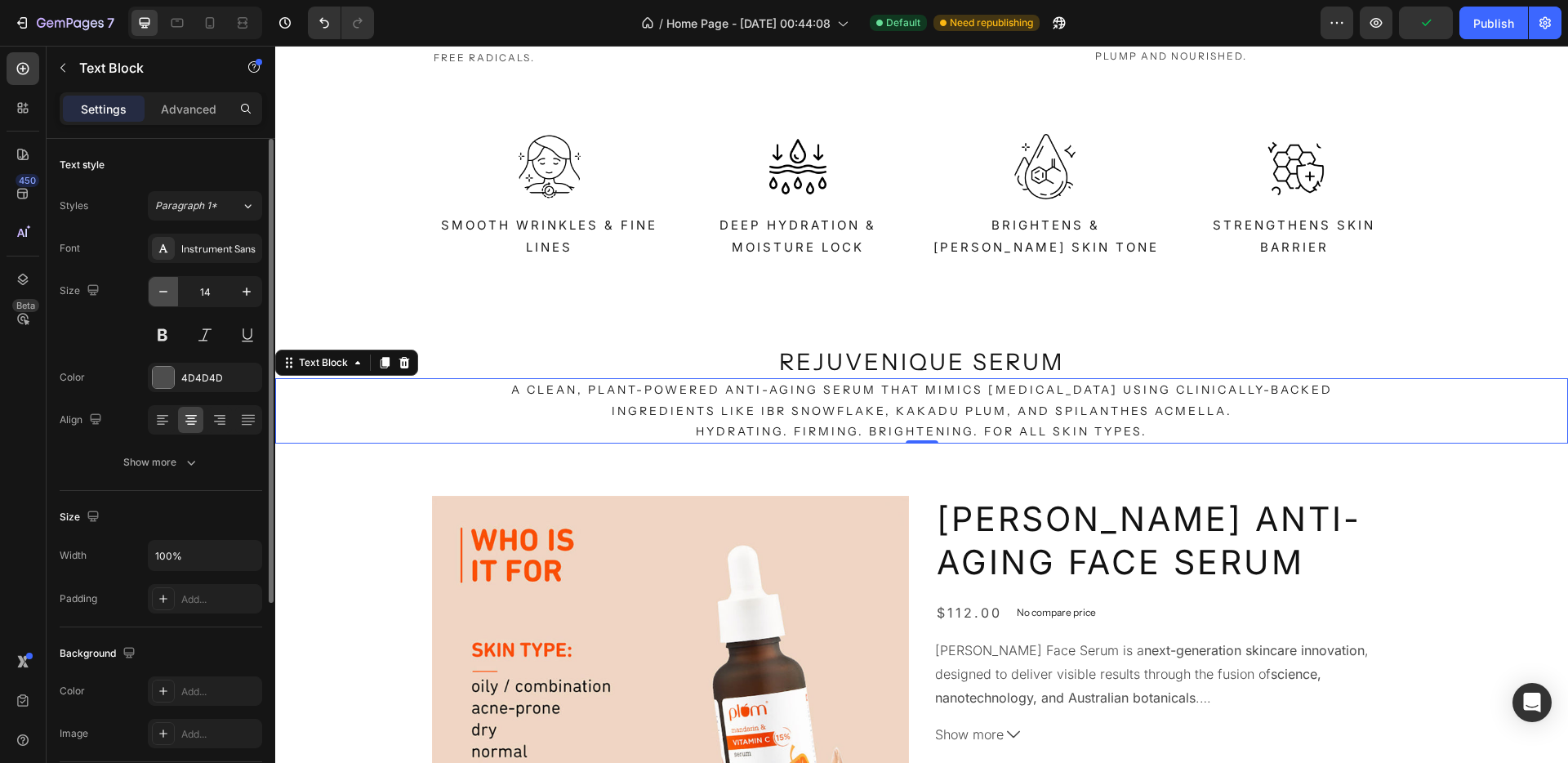
click at [166, 284] on icon "button" at bounding box center [164, 292] width 17 height 17
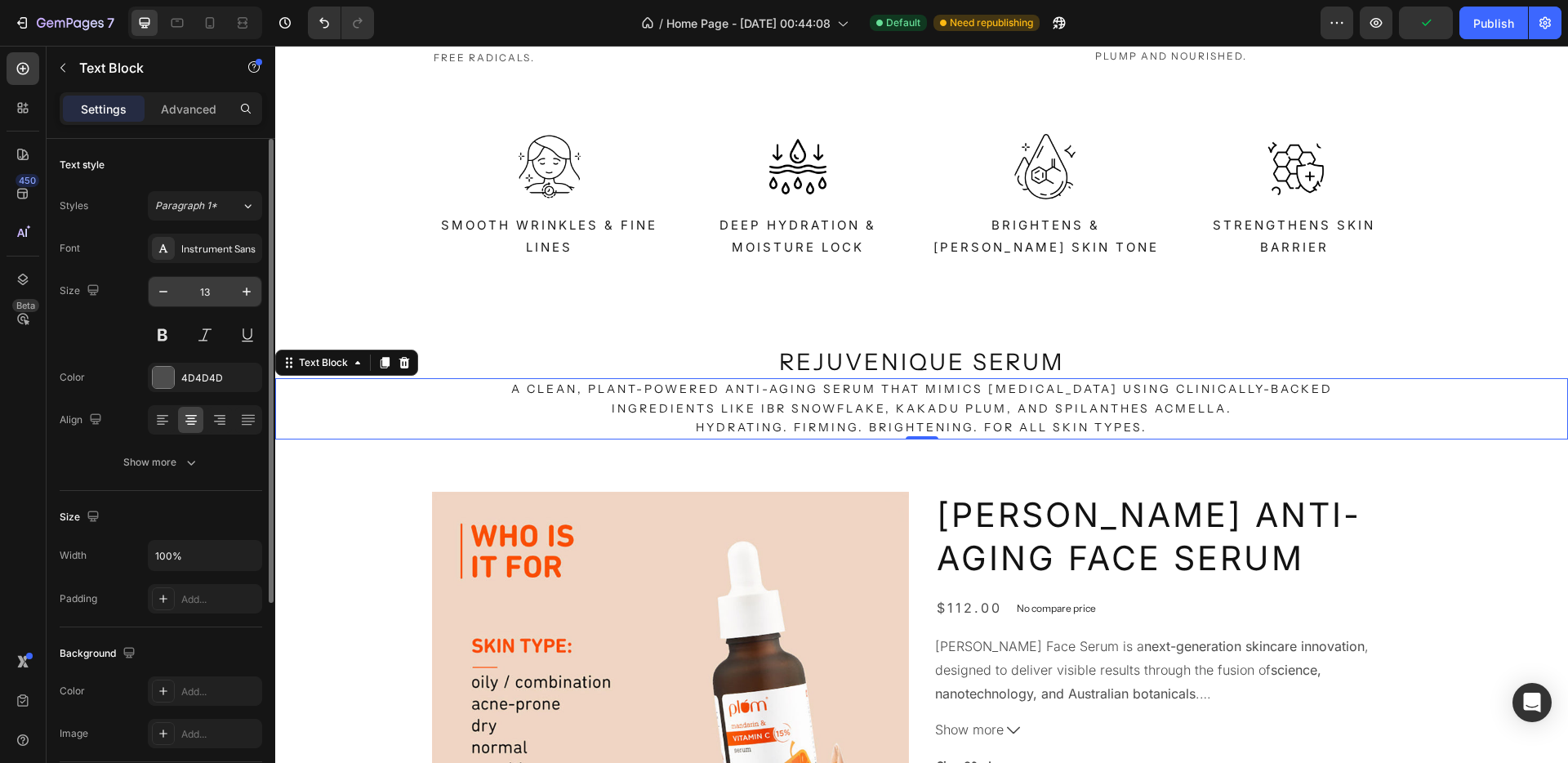
click at [199, 286] on input "13" at bounding box center [204, 292] width 54 height 29
click at [164, 294] on icon "button" at bounding box center [164, 292] width 17 height 17
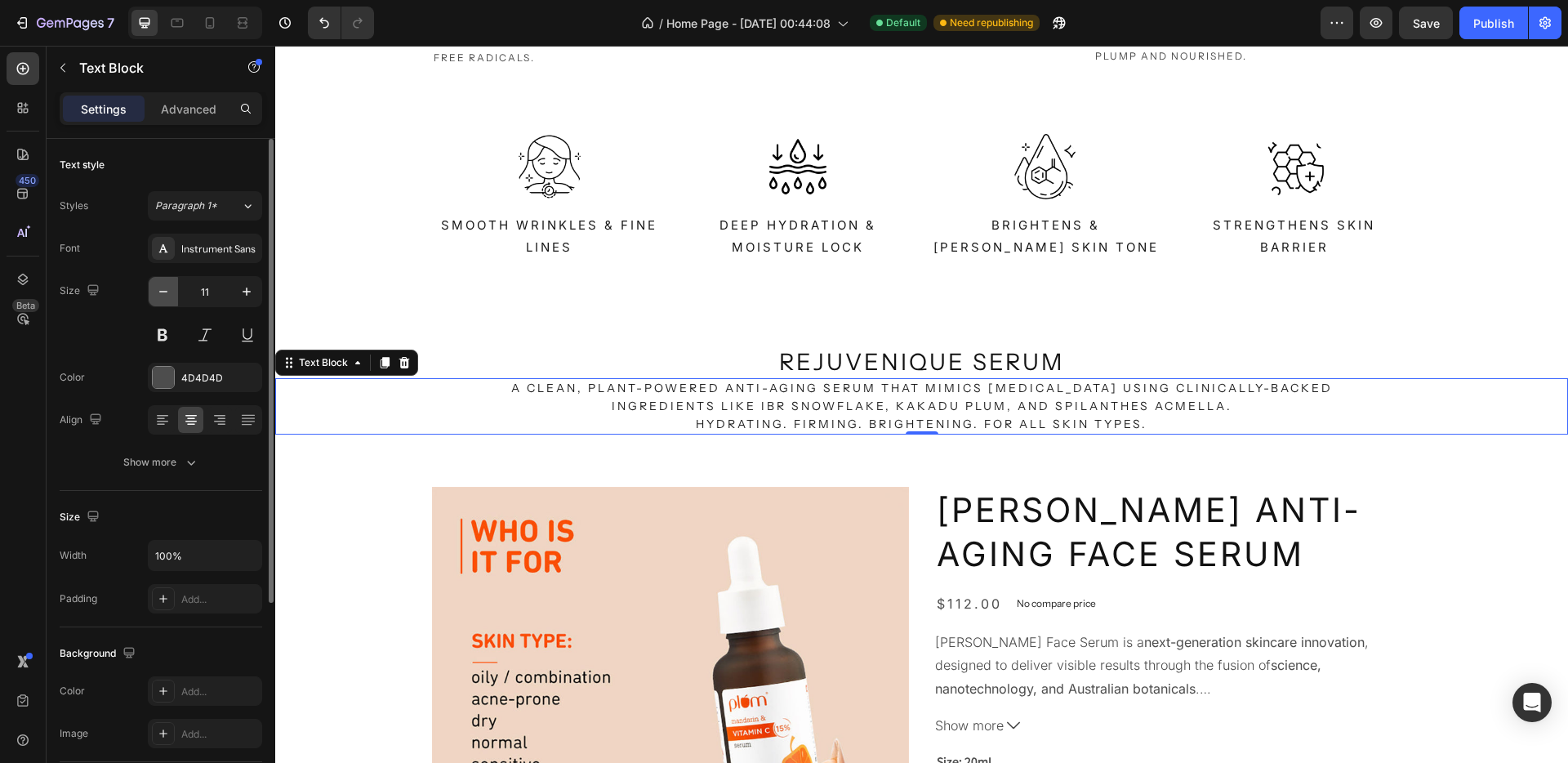
click at [164, 294] on icon "button" at bounding box center [164, 292] width 17 height 17
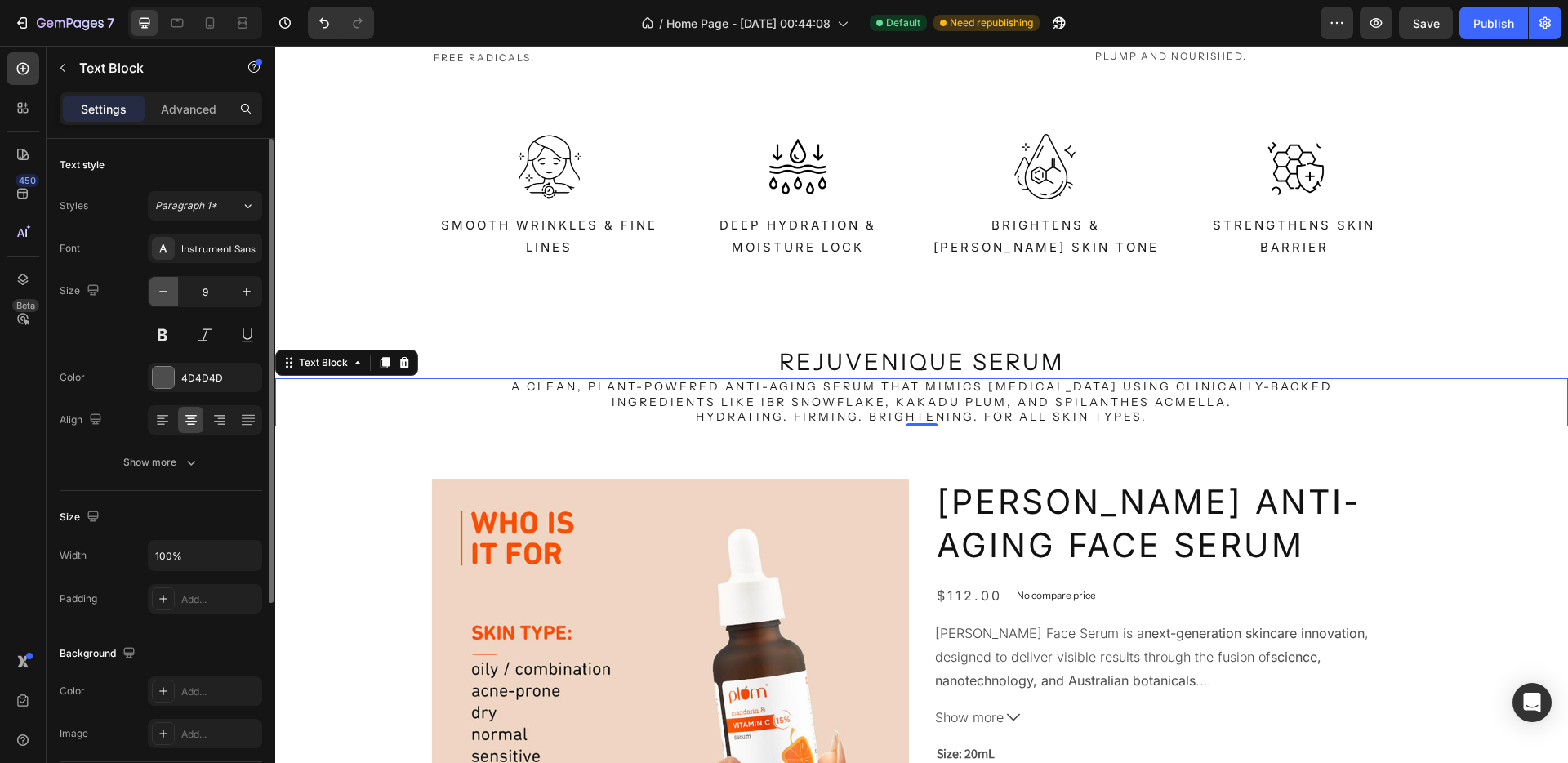
click at [164, 294] on icon "button" at bounding box center [164, 292] width 17 height 17
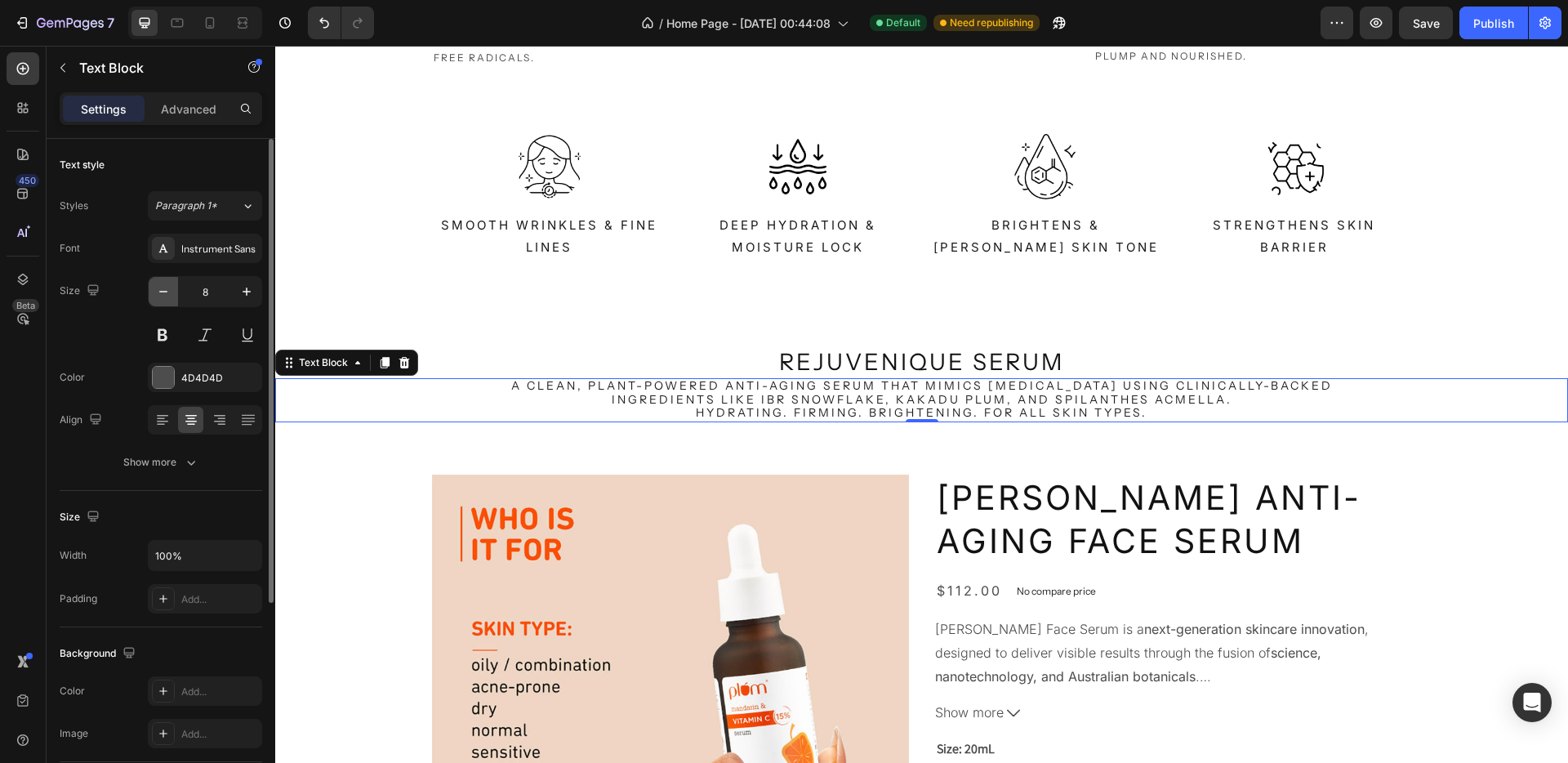
click at [164, 294] on icon "button" at bounding box center [164, 292] width 17 height 17
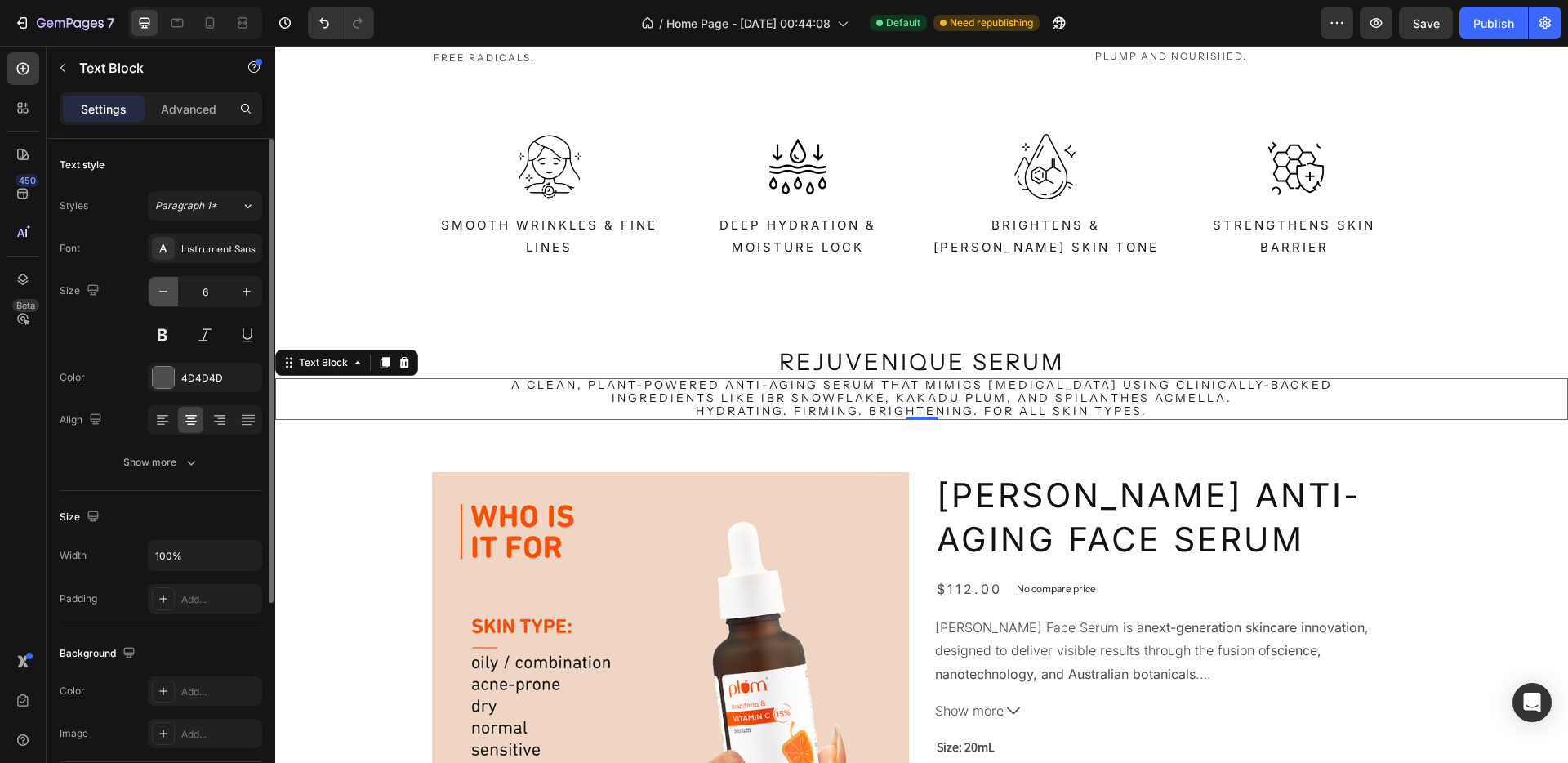
click at [164, 294] on icon "button" at bounding box center [164, 292] width 17 height 17
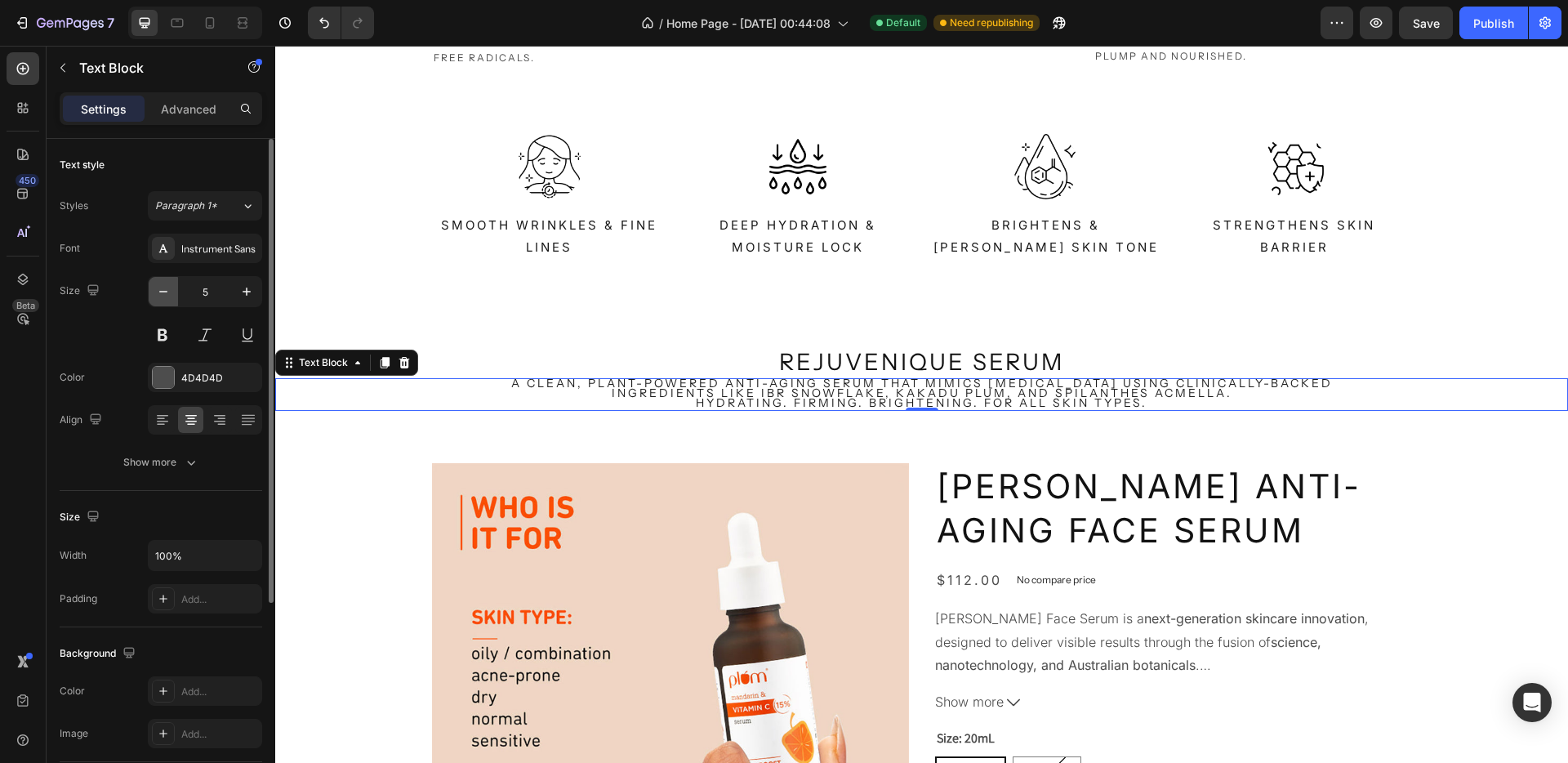
click at [164, 294] on icon "button" at bounding box center [164, 292] width 17 height 17
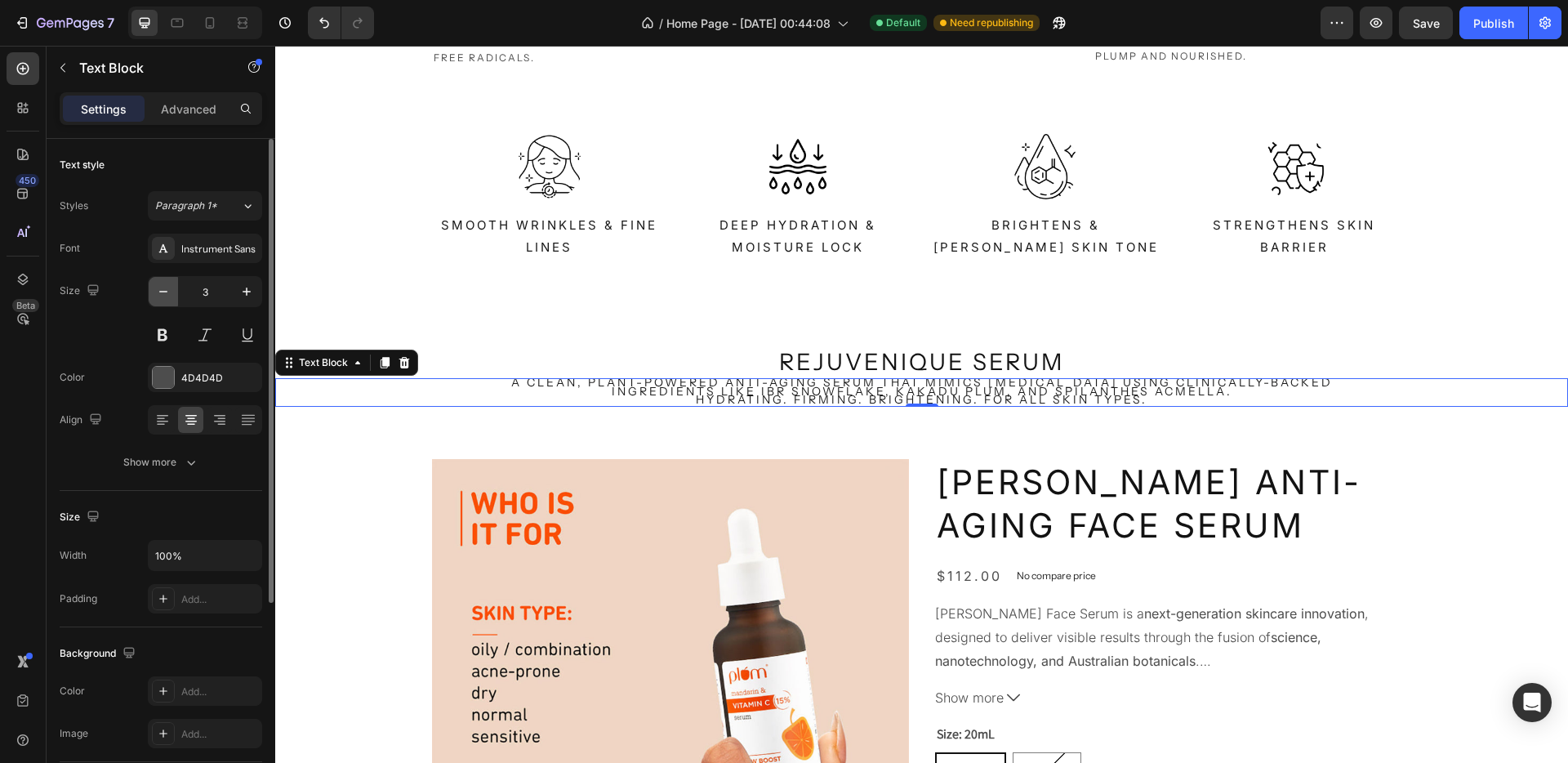
click at [164, 294] on icon "button" at bounding box center [164, 292] width 17 height 17
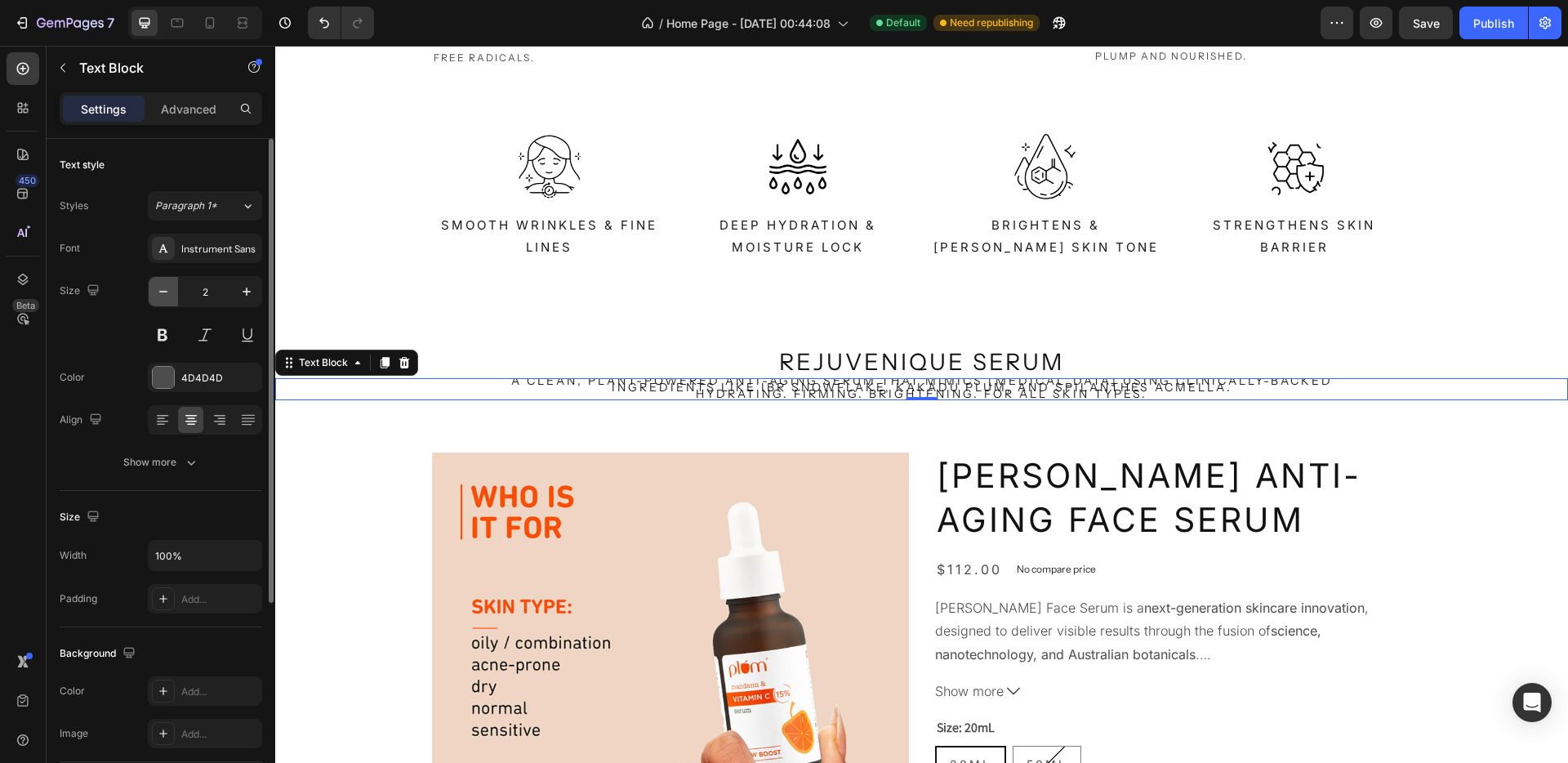
click at [164, 294] on icon "button" at bounding box center [164, 292] width 17 height 17
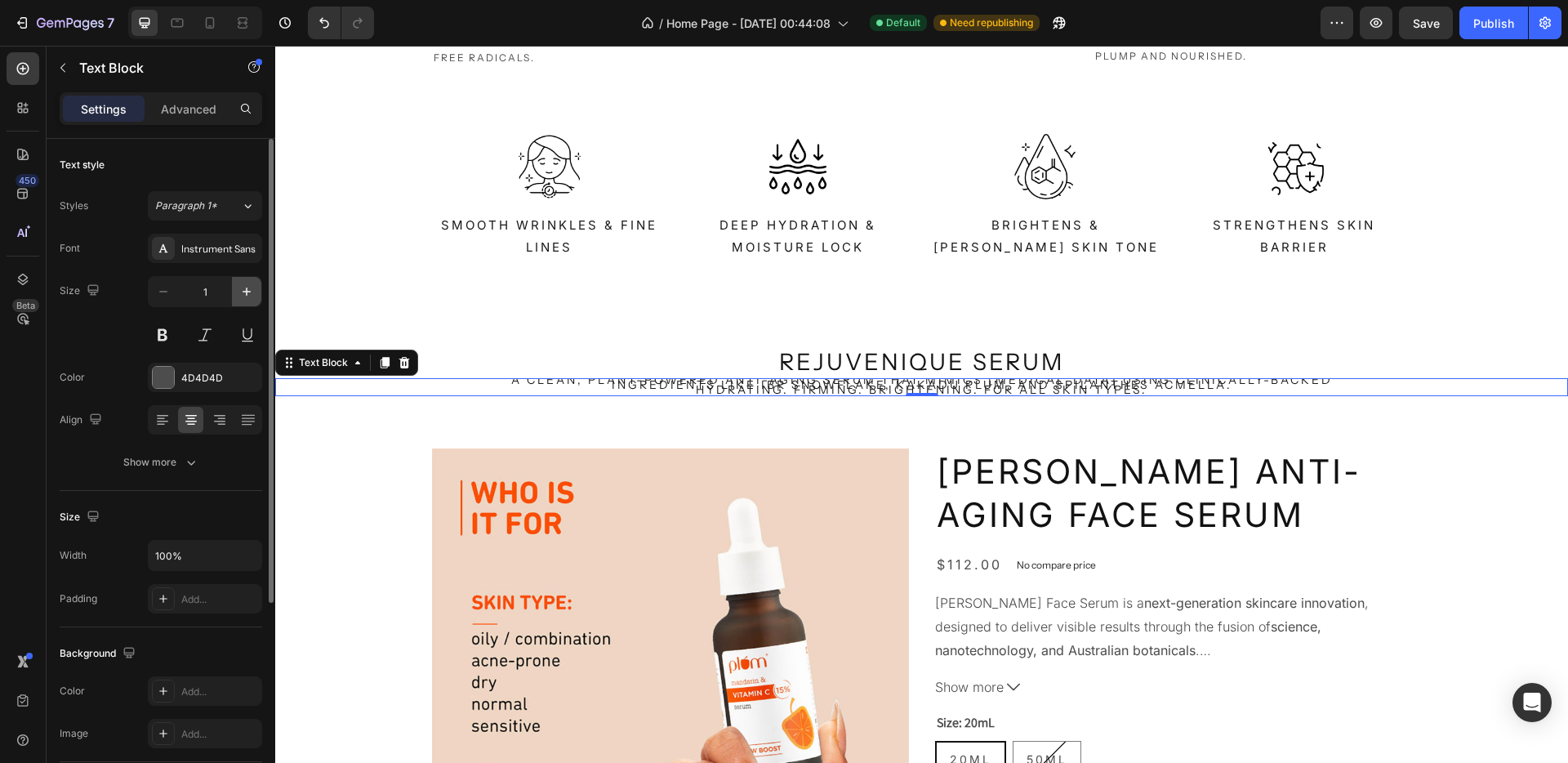
click at [237, 294] on button "button" at bounding box center [247, 292] width 29 height 29
click at [238, 294] on button "button" at bounding box center [247, 292] width 29 height 29
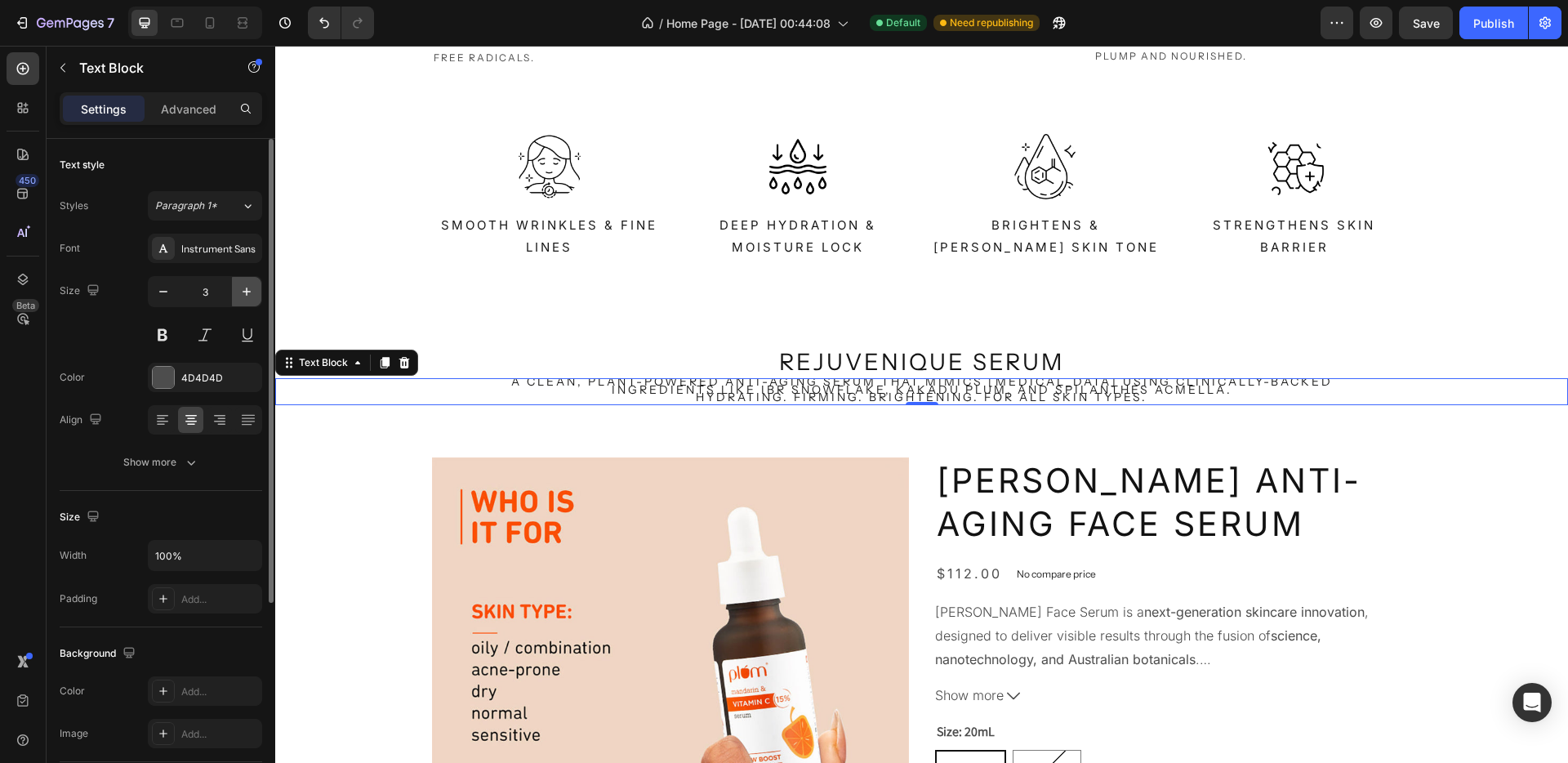
click at [238, 294] on icon "button" at bounding box center [247, 292] width 17 height 17
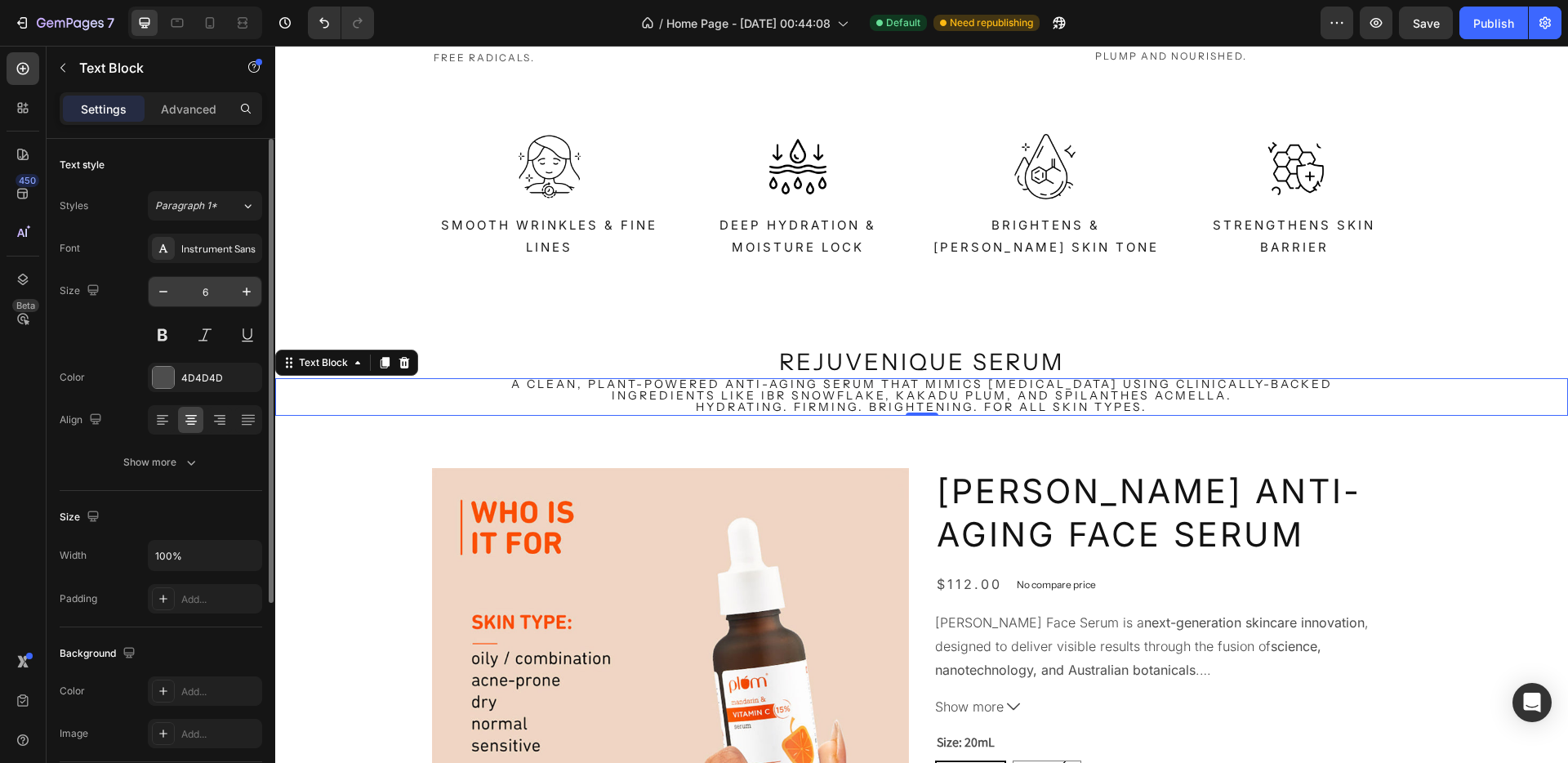
click at [191, 282] on input "6" at bounding box center [204, 292] width 54 height 29
type input "14"
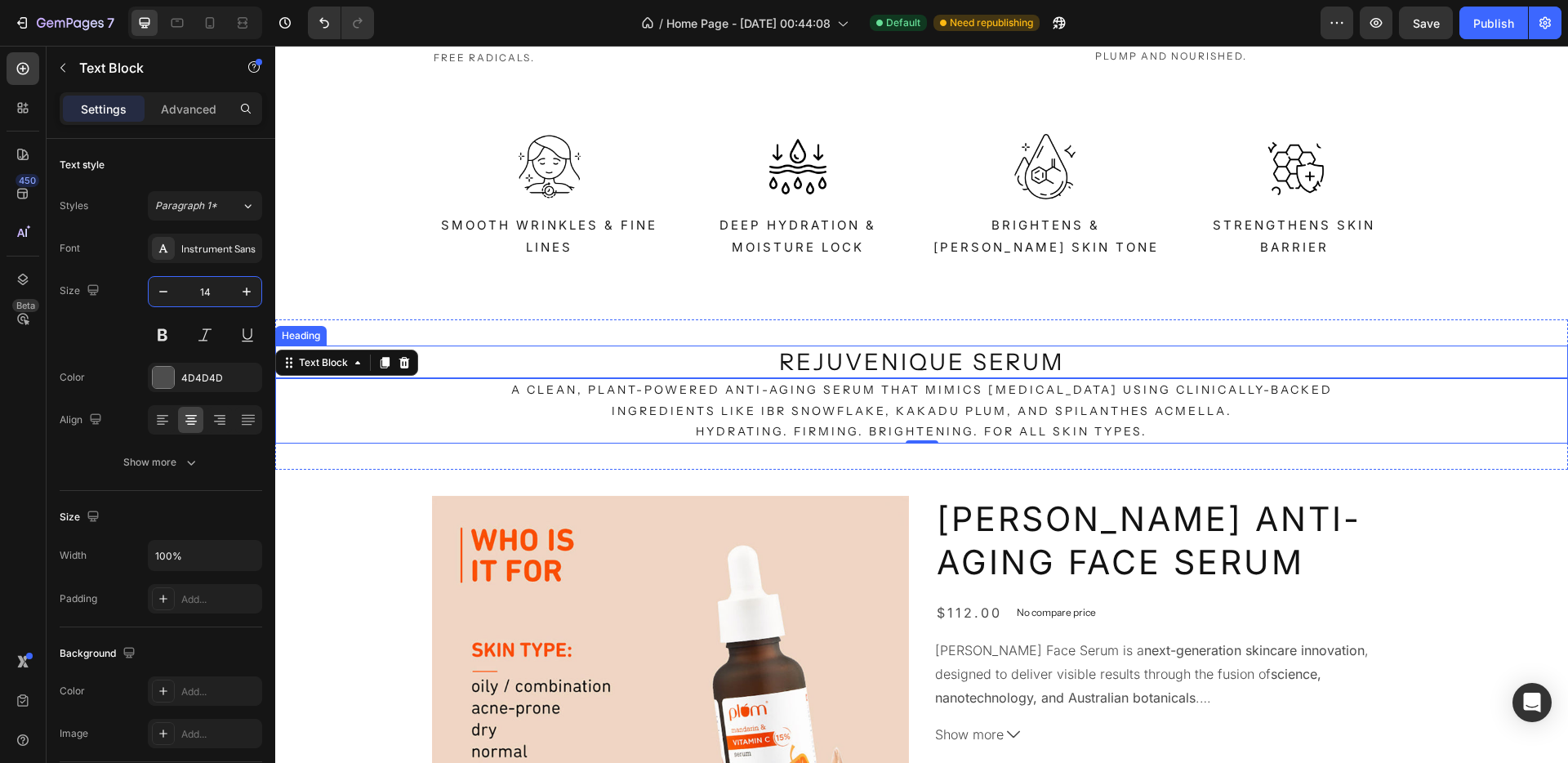
click at [898, 368] on p "Rejuvenique serum" at bounding box center [922, 362] width 977 height 29
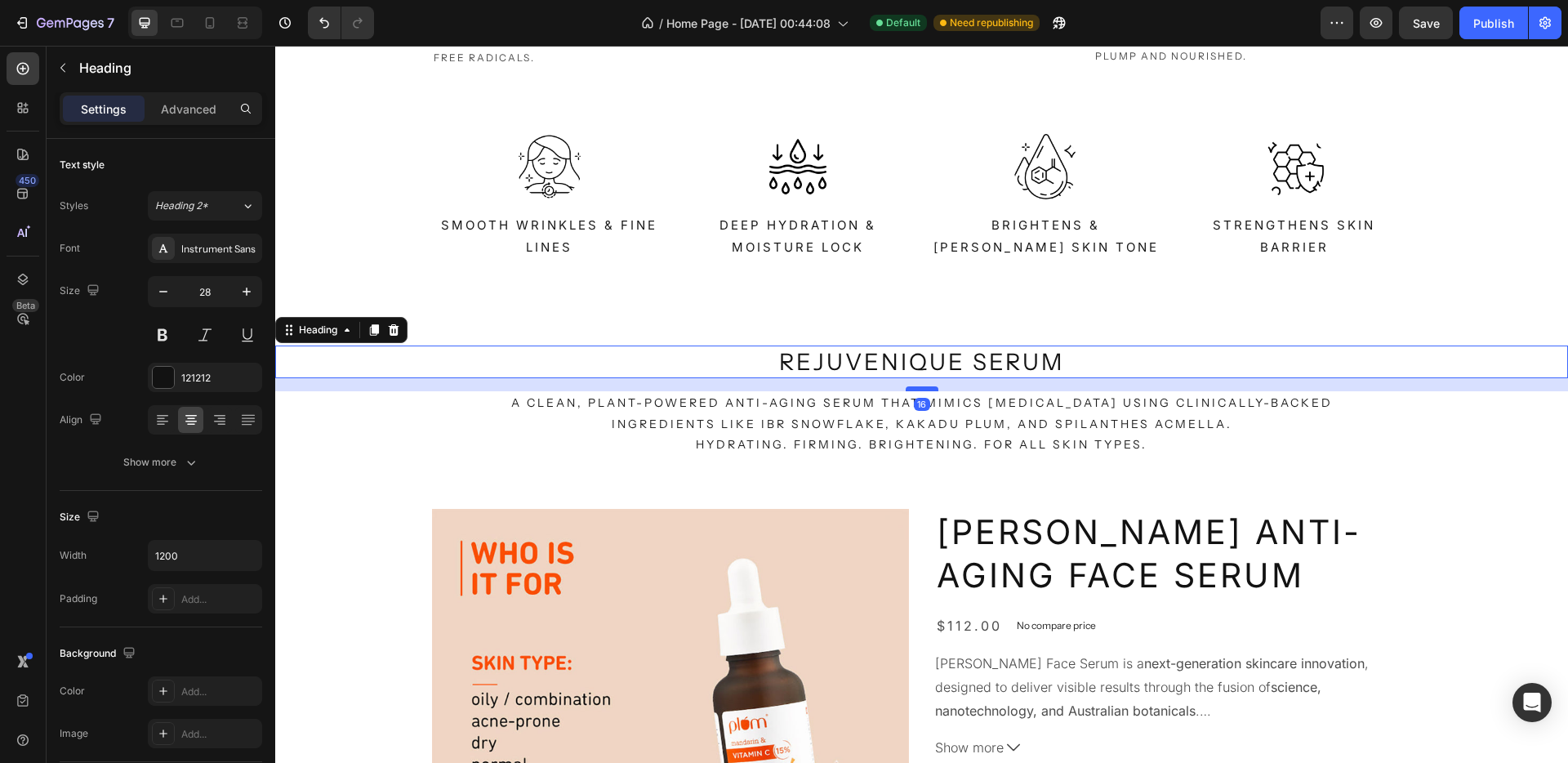
drag, startPoint x: 914, startPoint y: 375, endPoint x: 923, endPoint y: 387, distance: 15.0
click at [923, 387] on div at bounding box center [922, 388] width 32 height 5
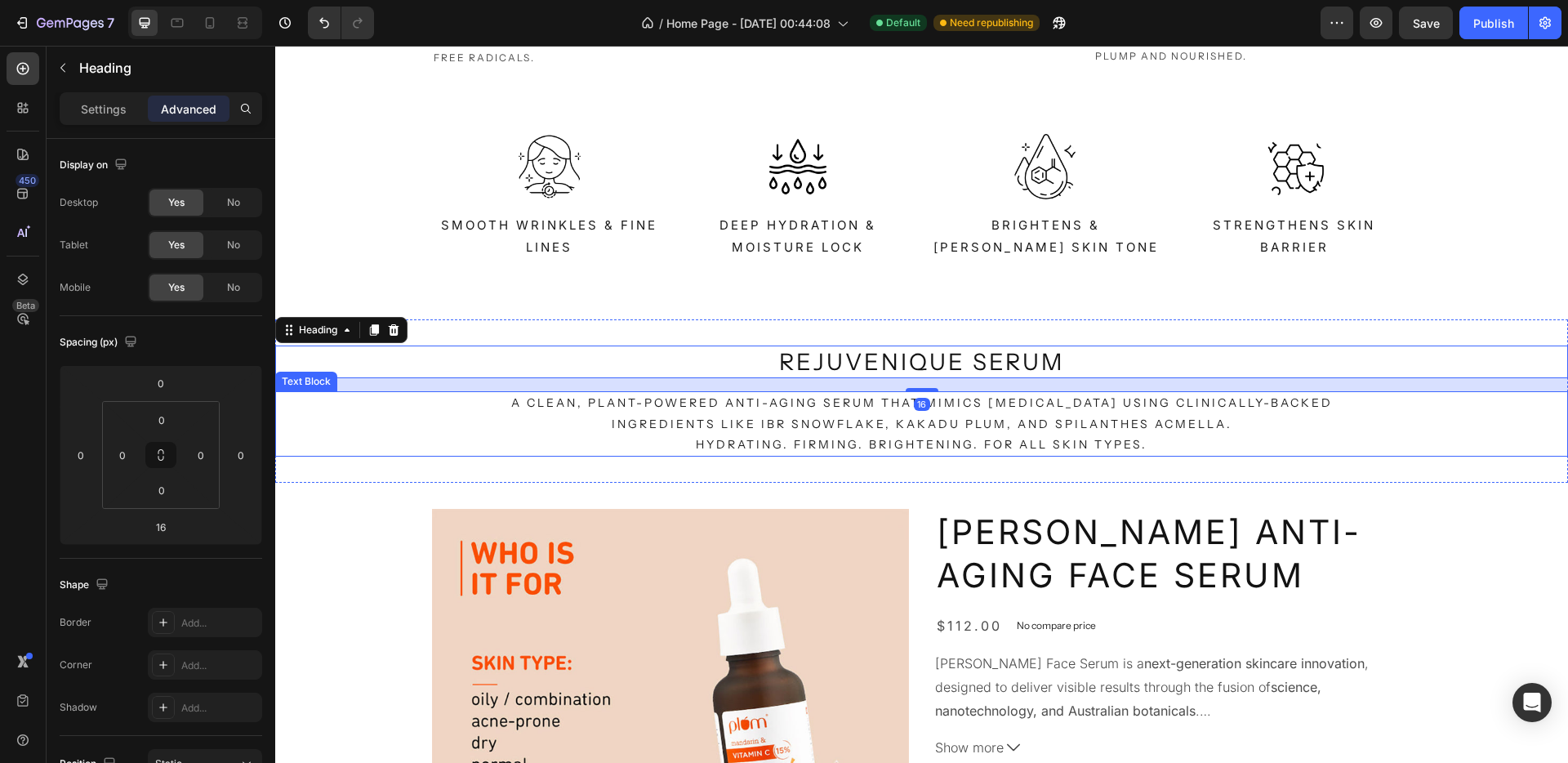
click at [1016, 410] on p "A clean, plant-powered anti-aging serum that mimics Botox using clinically-back…" at bounding box center [922, 423] width 881 height 62
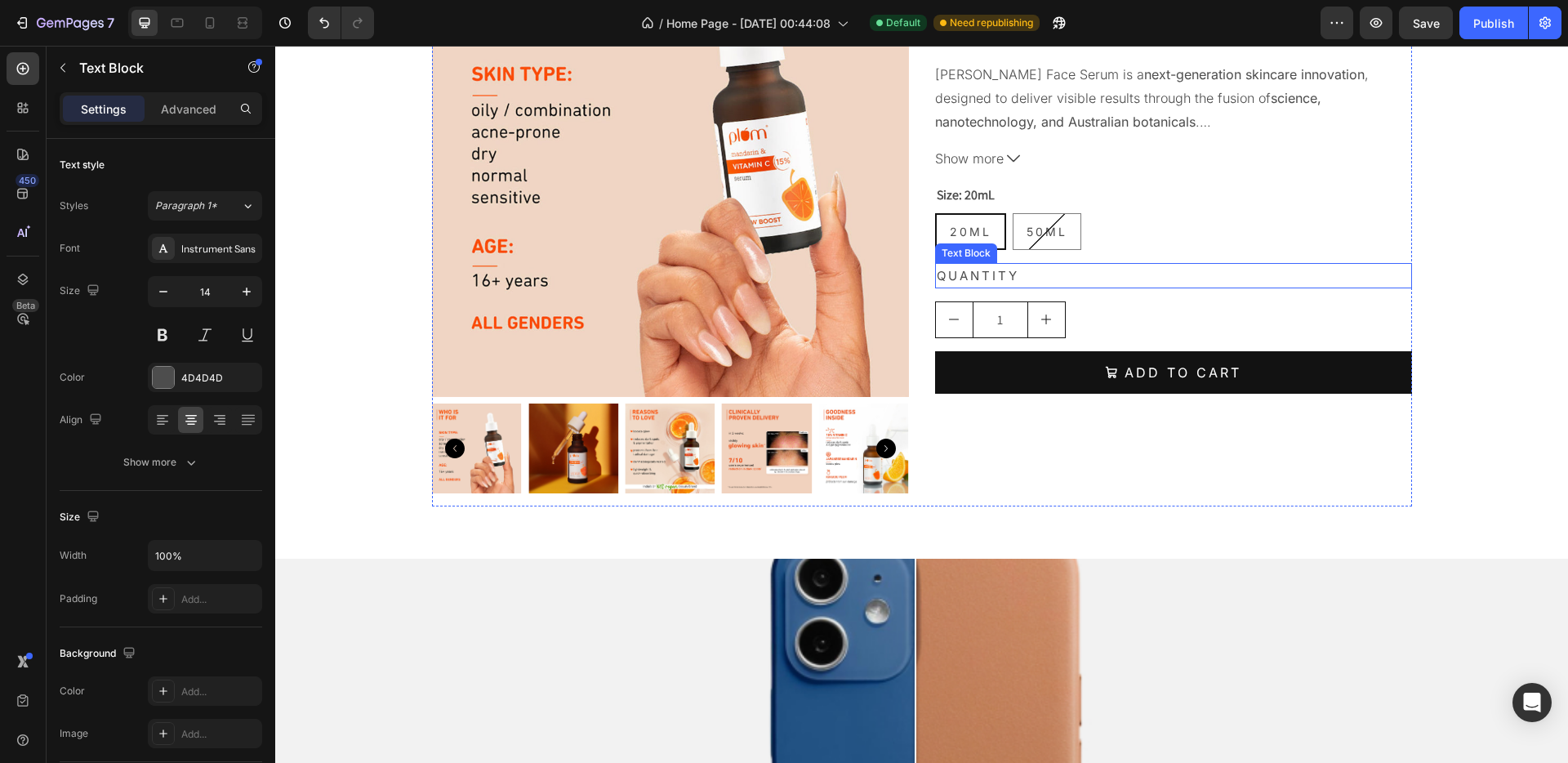
scroll to position [2380, 0]
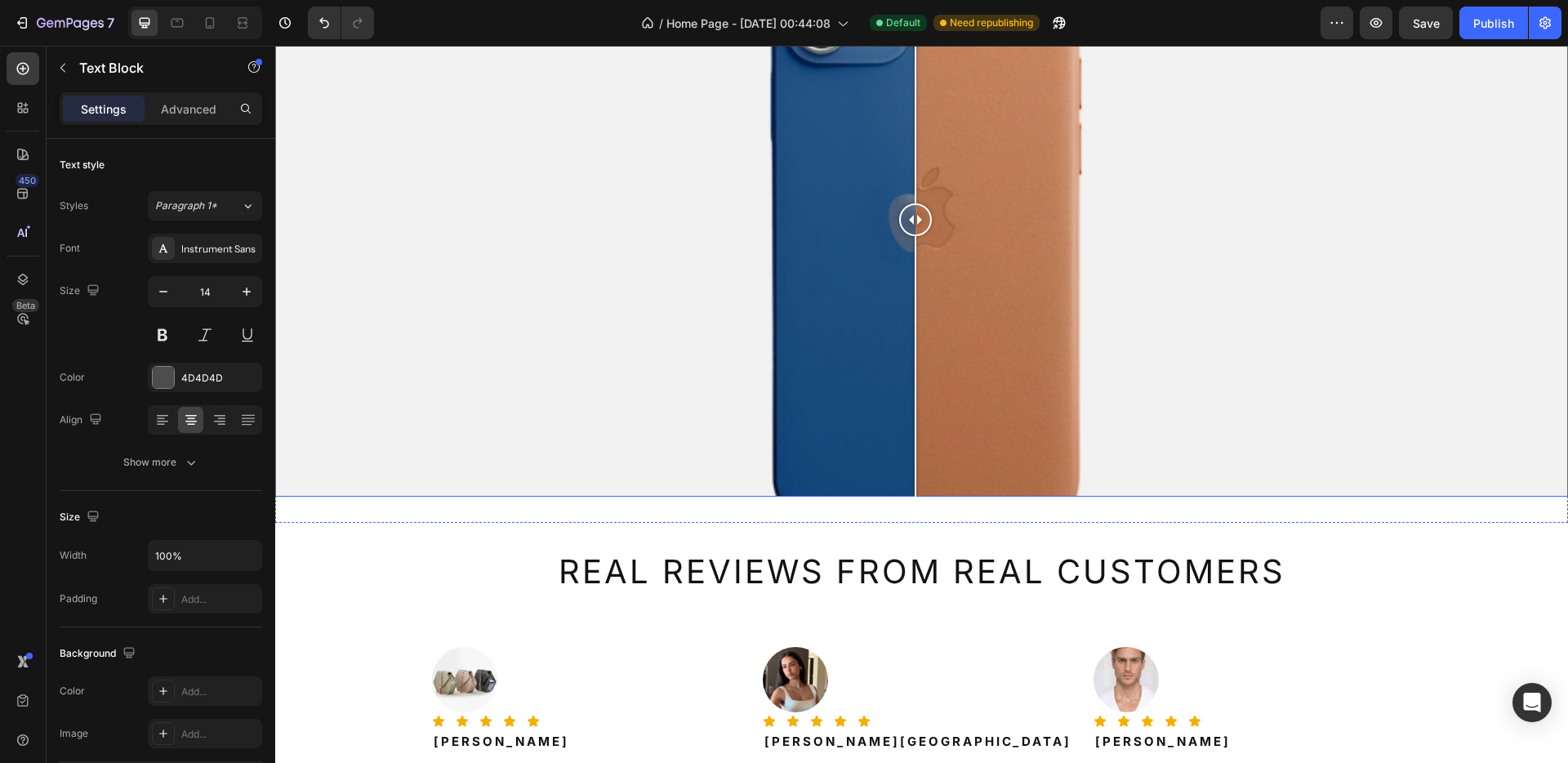
click at [1012, 319] on div at bounding box center [922, 219] width 1293 height 554
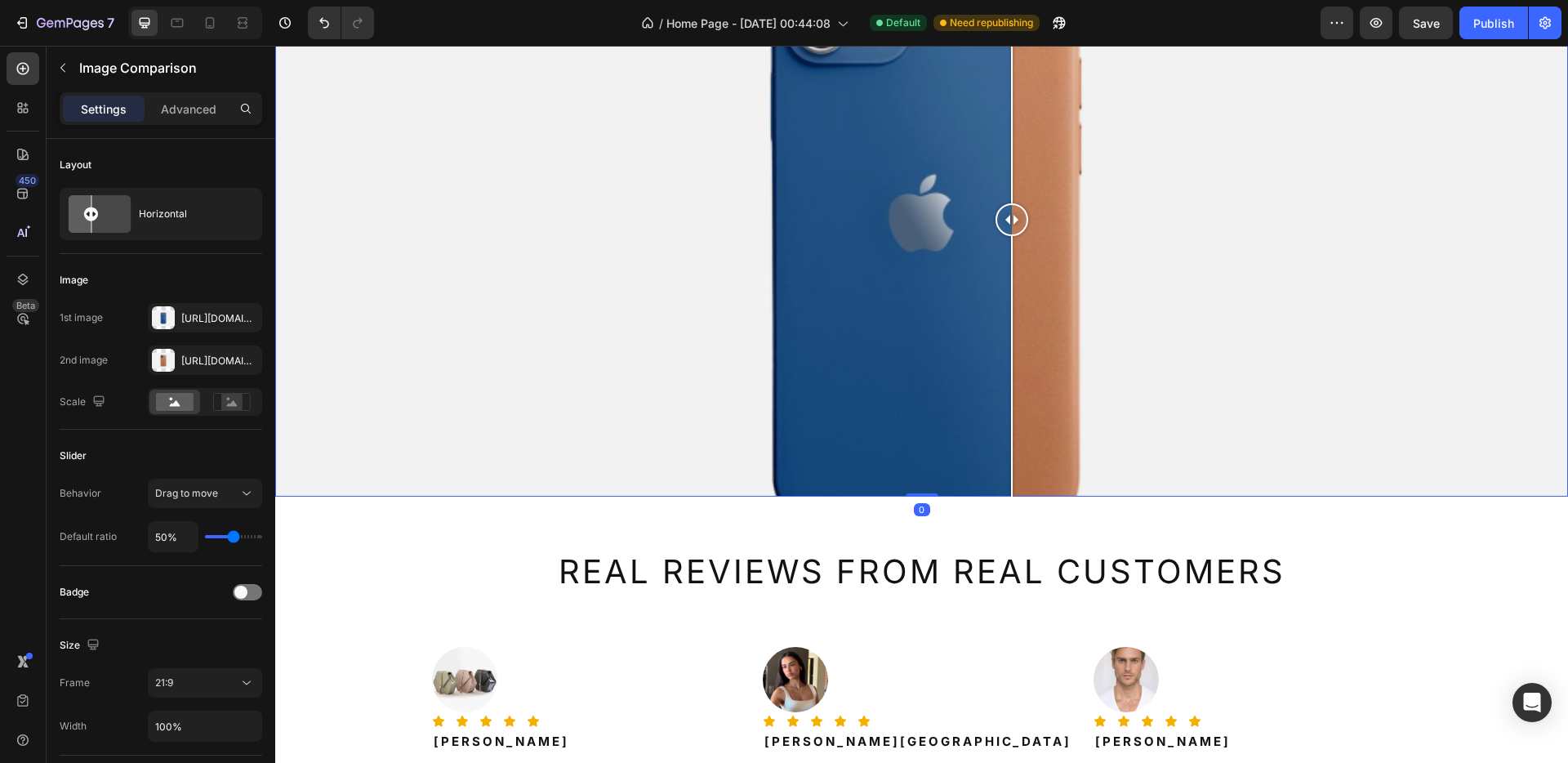
click at [937, 268] on div at bounding box center [922, 219] width 1293 height 554
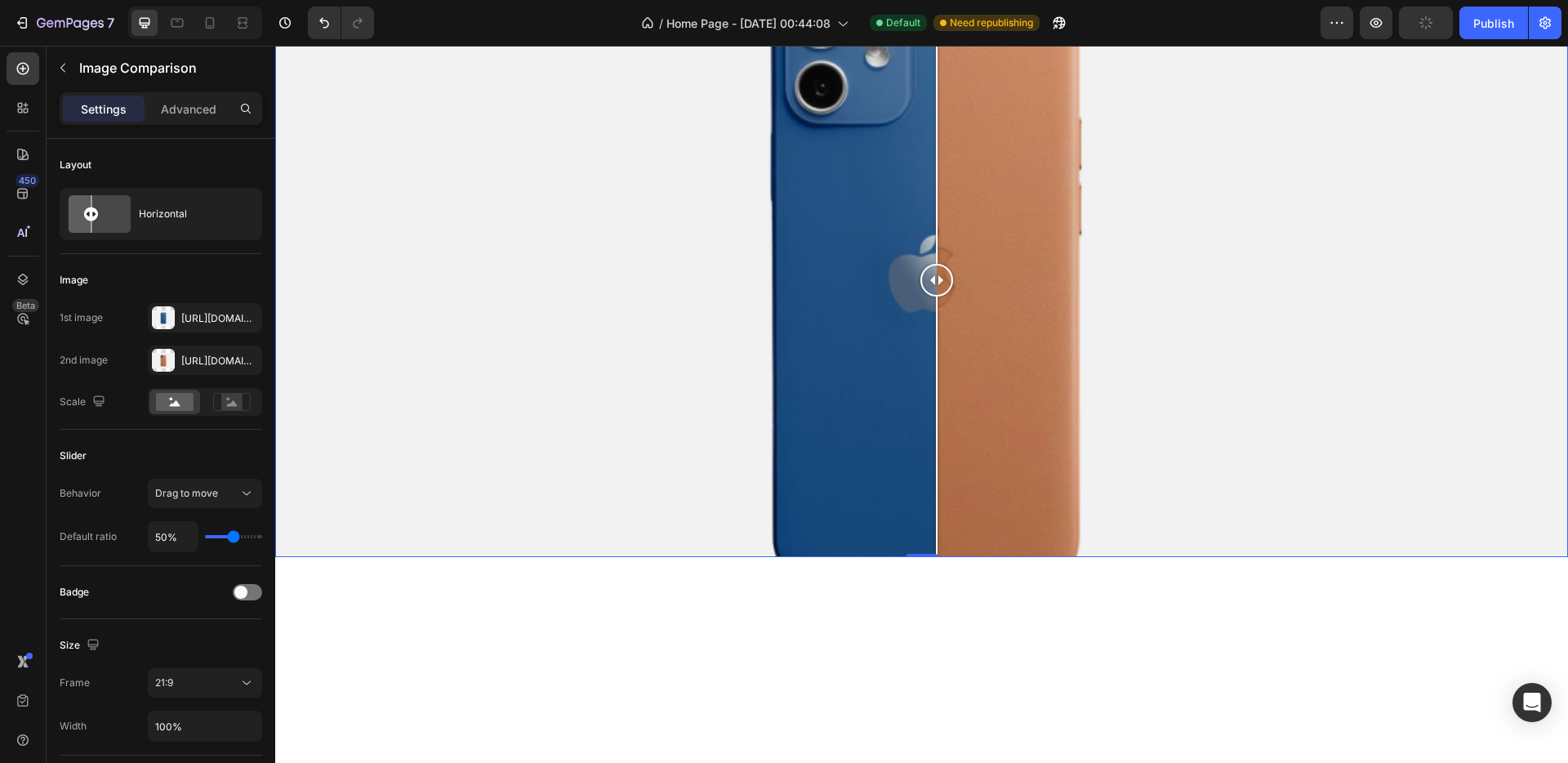
scroll to position [1799, 0]
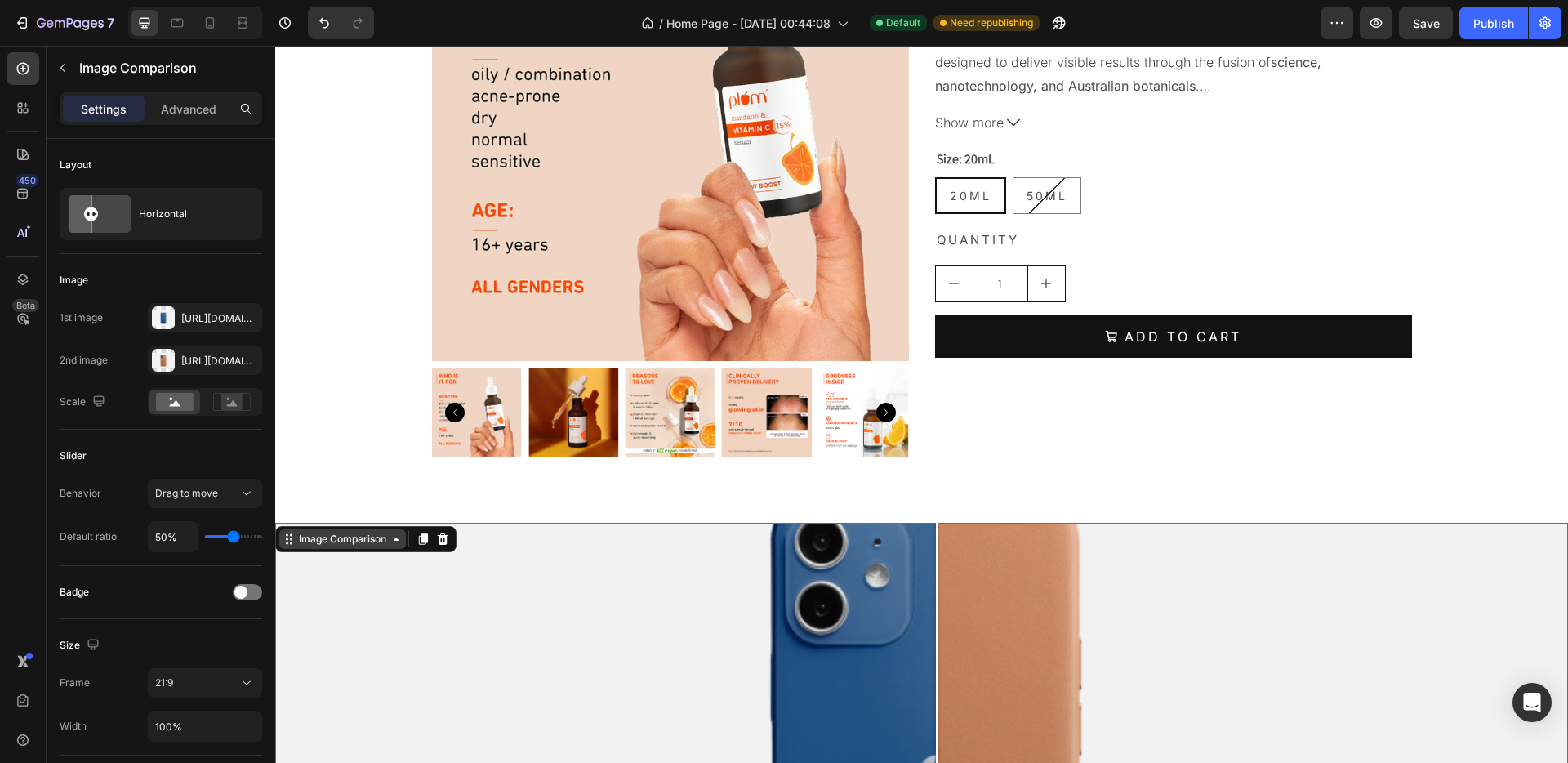
click at [343, 537] on div "Image Comparison" at bounding box center [343, 539] width 94 height 15
click at [187, 120] on div "Advanced" at bounding box center [189, 109] width 82 height 26
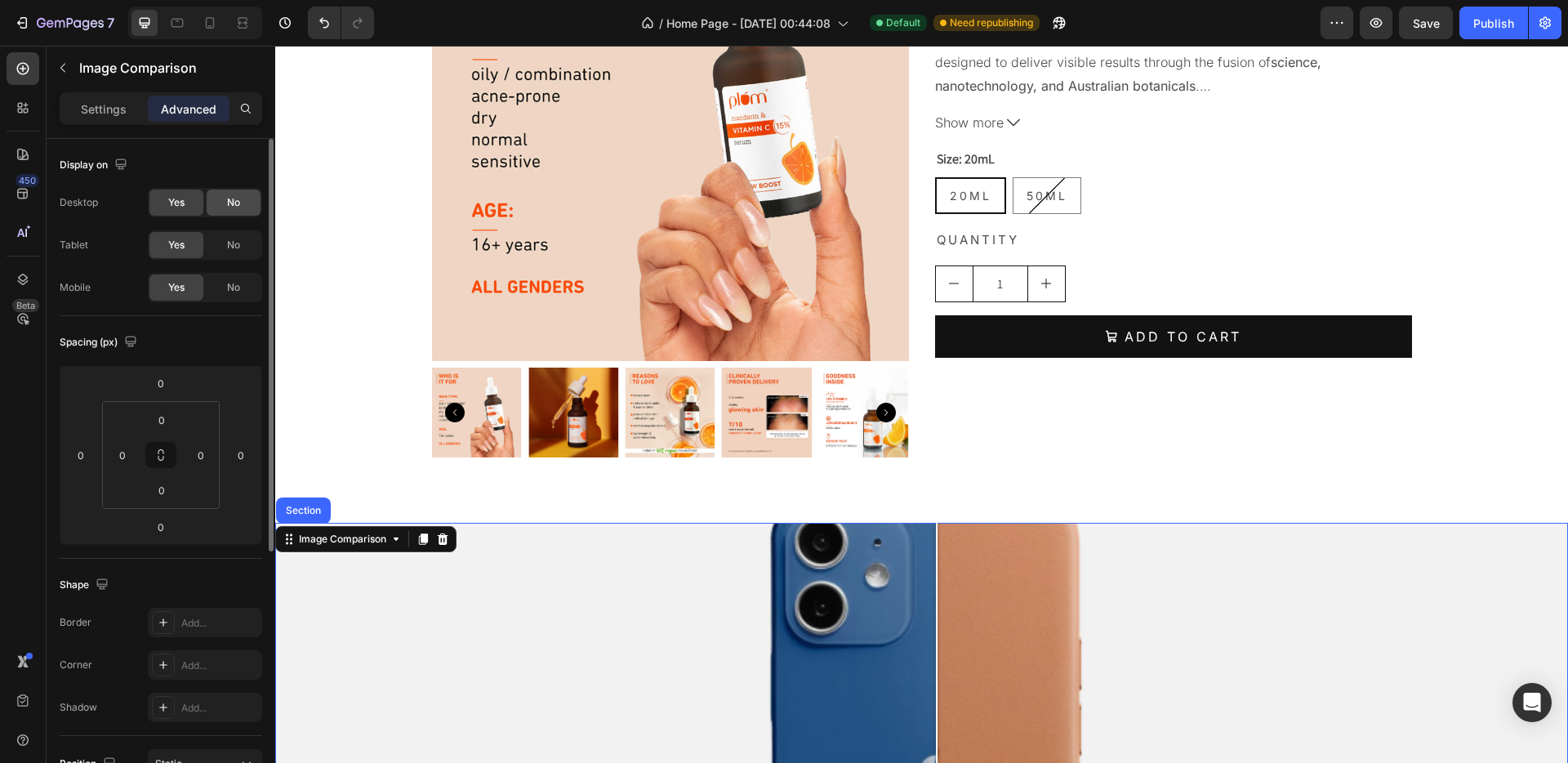
click at [224, 208] on div "No" at bounding box center [233, 202] width 54 height 26
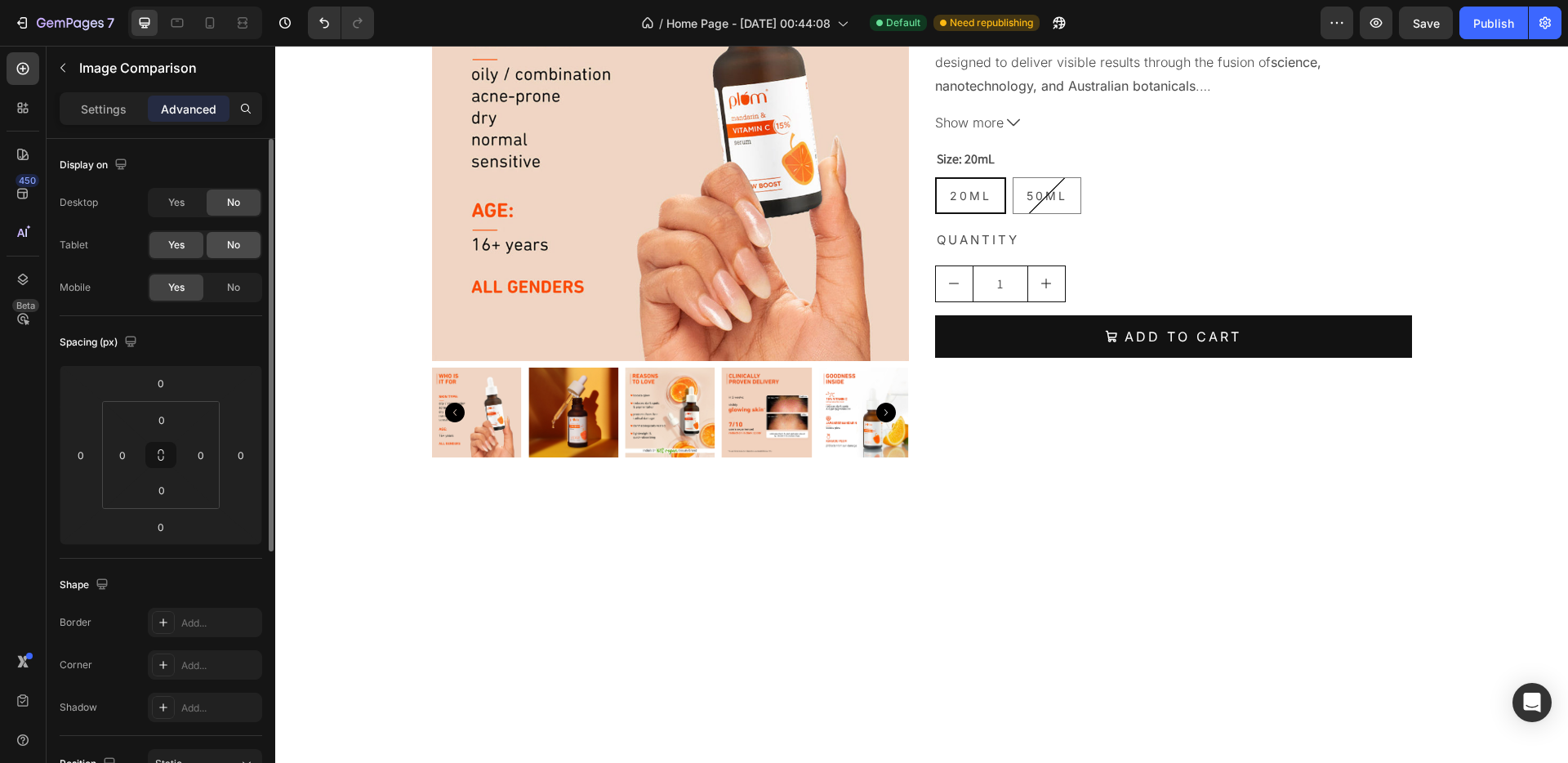
click at [232, 246] on span "No" at bounding box center [234, 245] width 13 height 15
click at [232, 294] on span "No" at bounding box center [234, 287] width 13 height 15
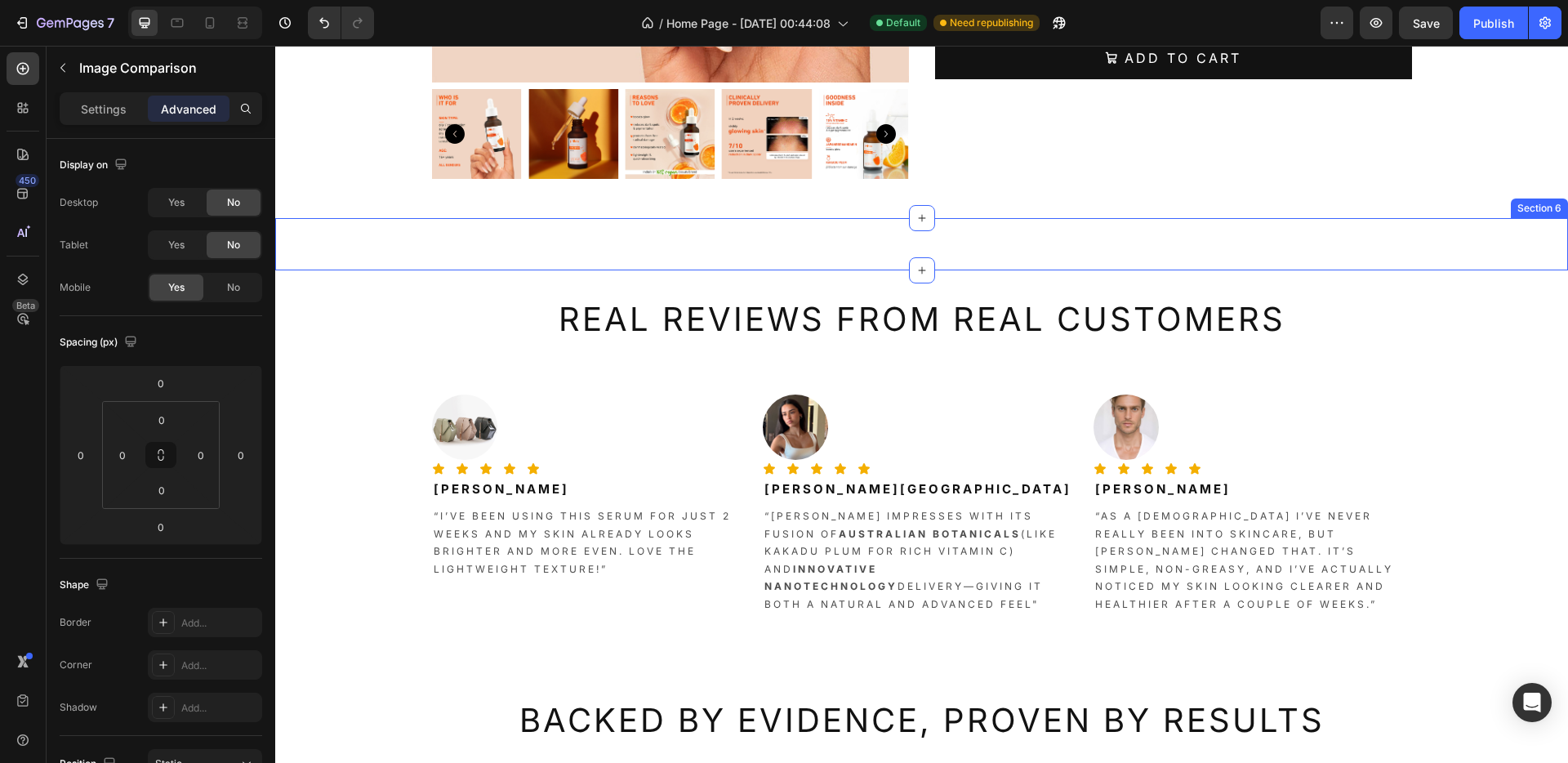
scroll to position [2077, 0]
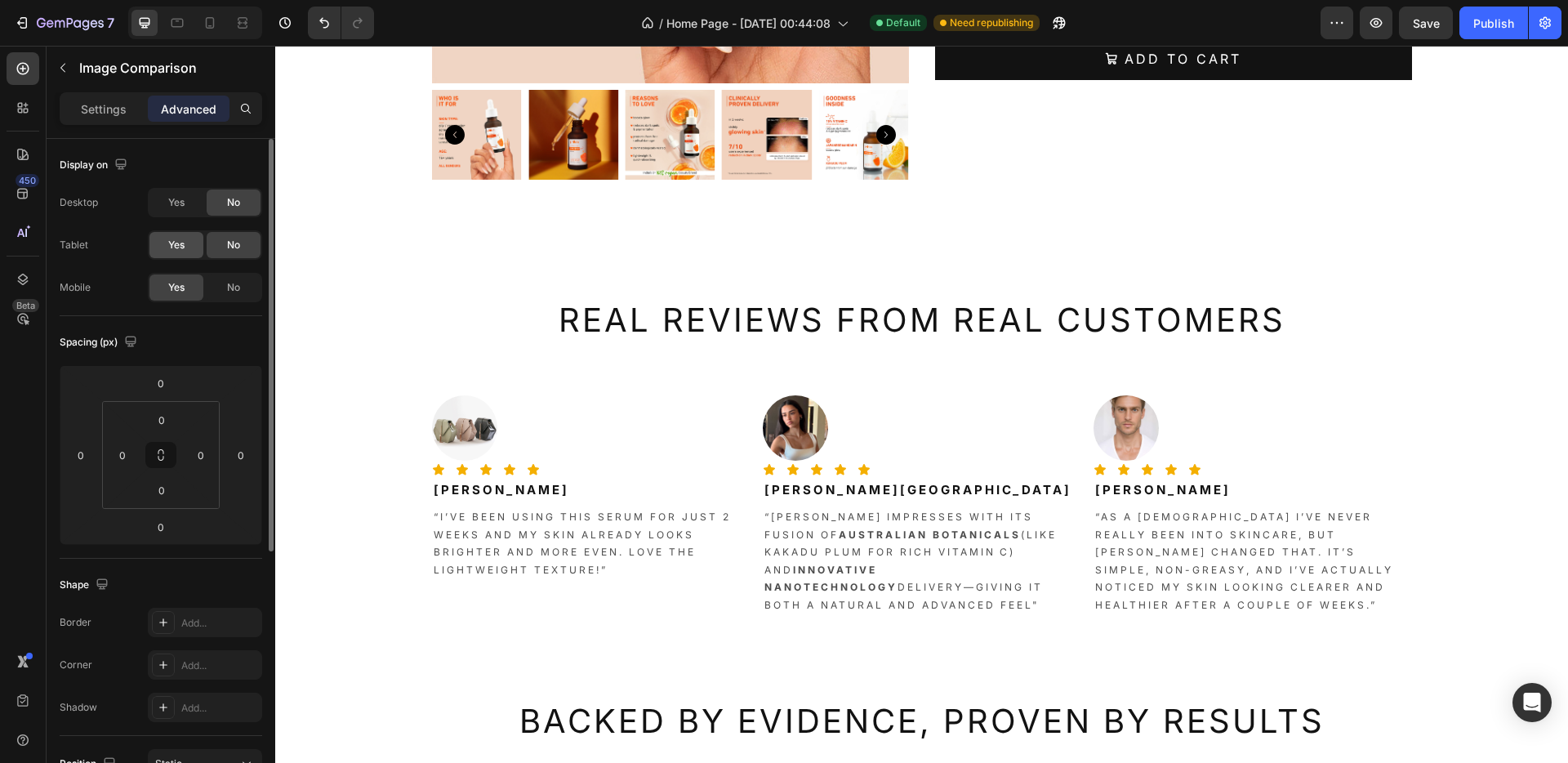
click at [190, 245] on div "Yes" at bounding box center [176, 245] width 54 height 26
click at [236, 289] on span "No" at bounding box center [234, 287] width 13 height 15
click at [183, 206] on span "Yes" at bounding box center [177, 202] width 17 height 15
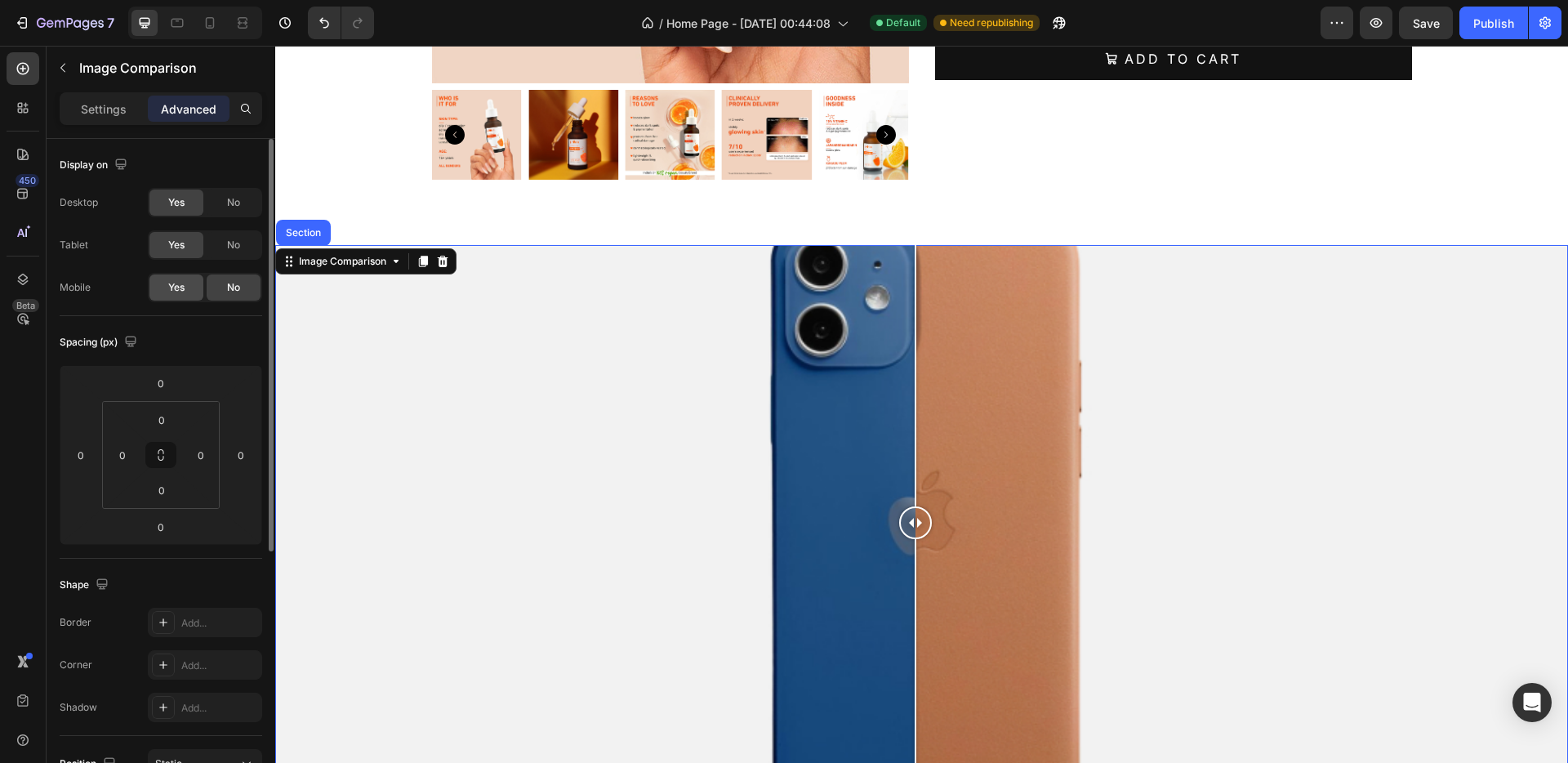
click at [155, 284] on div "Yes" at bounding box center [176, 287] width 54 height 26
click at [447, 265] on icon at bounding box center [444, 261] width 11 height 11
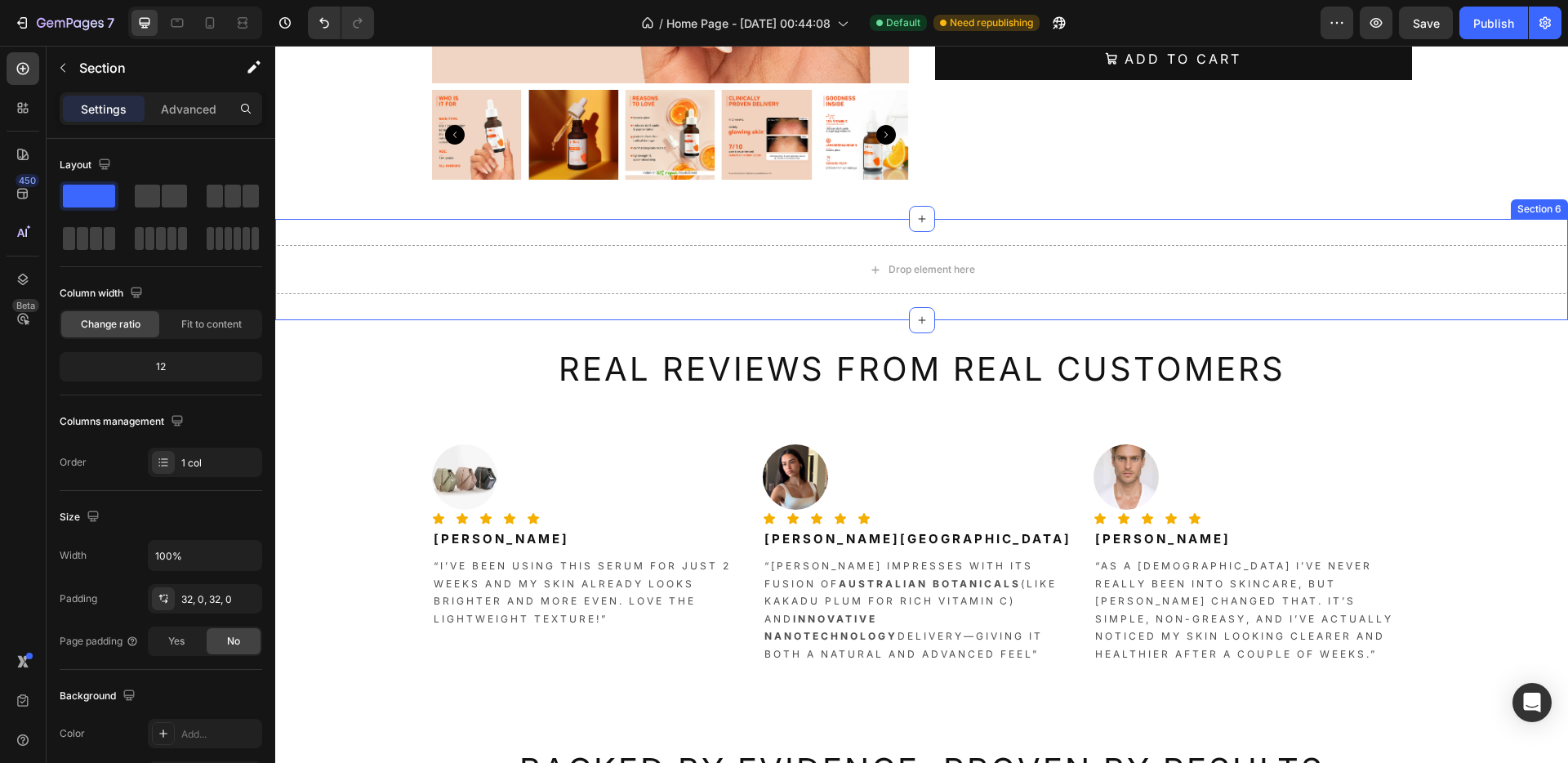
click at [1528, 213] on div "Section 6" at bounding box center [1539, 208] width 57 height 19
click at [1548, 199] on icon at bounding box center [1554, 203] width 13 height 13
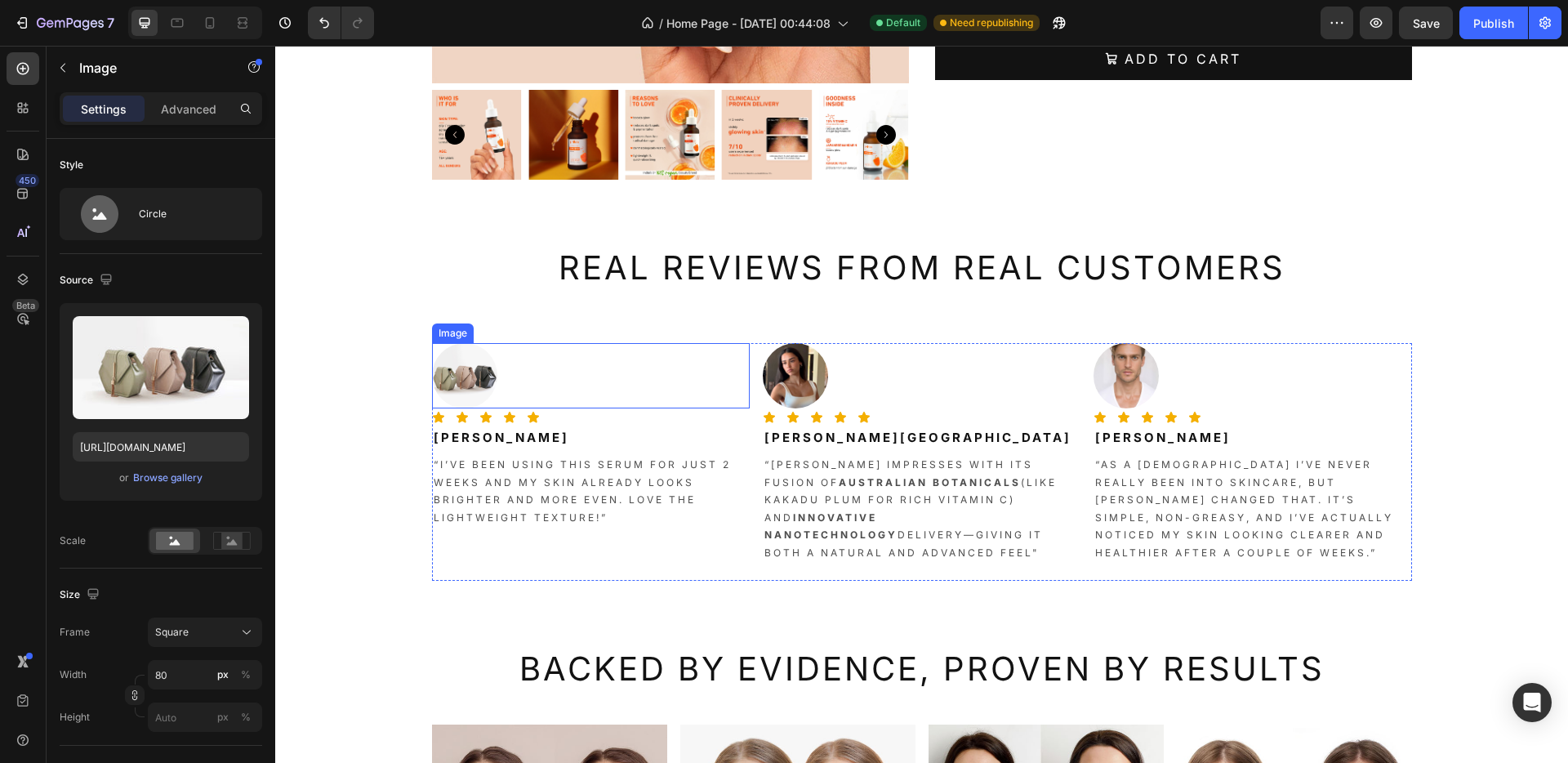
click at [461, 388] on img at bounding box center [464, 376] width 65 height 65
click at [159, 481] on div "Browse gallery" at bounding box center [168, 478] width 69 height 15
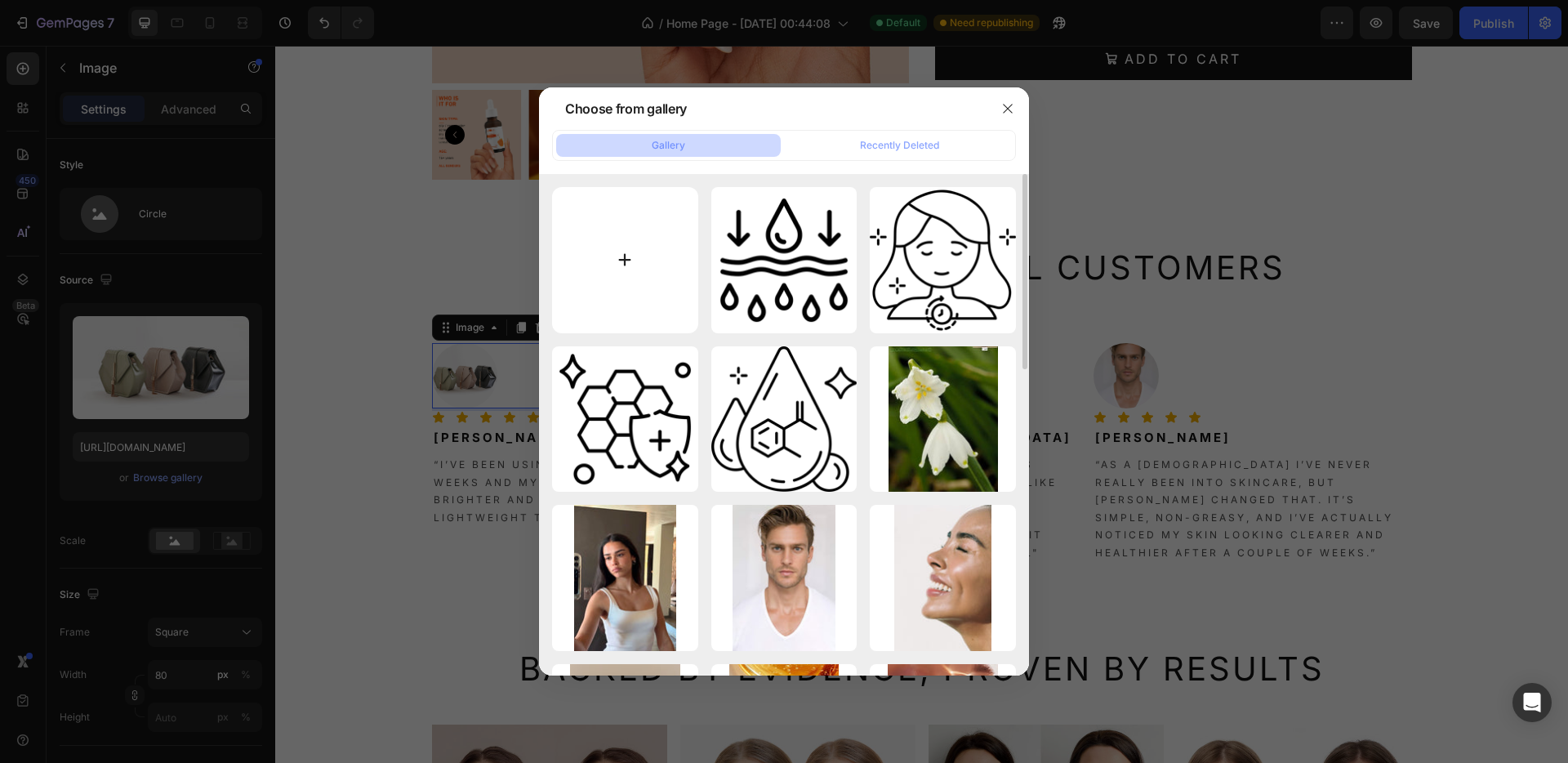
click at [662, 257] on input "file" at bounding box center [625, 260] width 146 height 146
type input "C:\fakepath\8a82e524-e4f0-4942-8e60-e15739f1f21d.jpg"
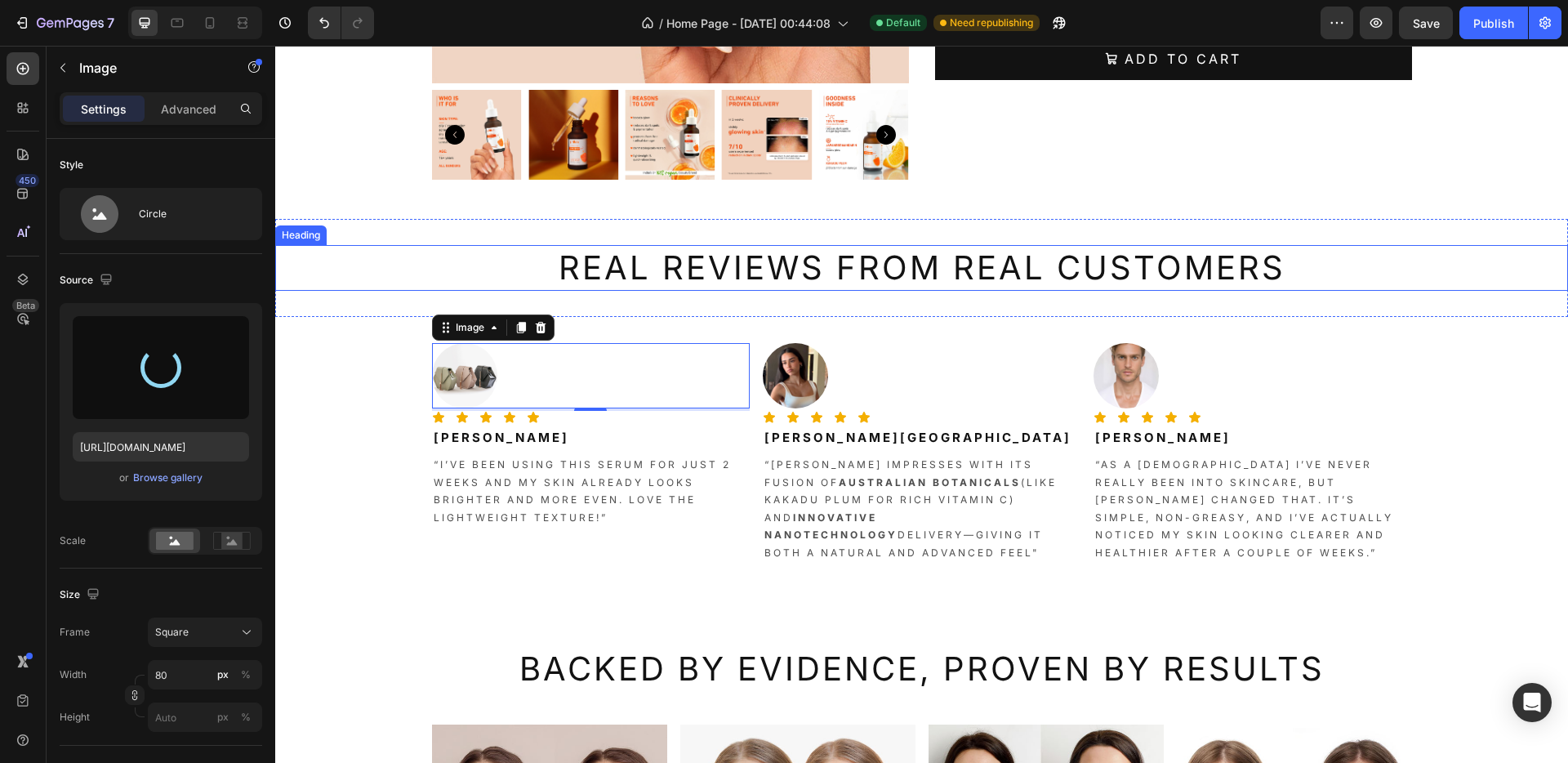
type input "https://cdn.shopify.com/s/files/1/0936/7853/4932/files/gempages_560738401595163…"
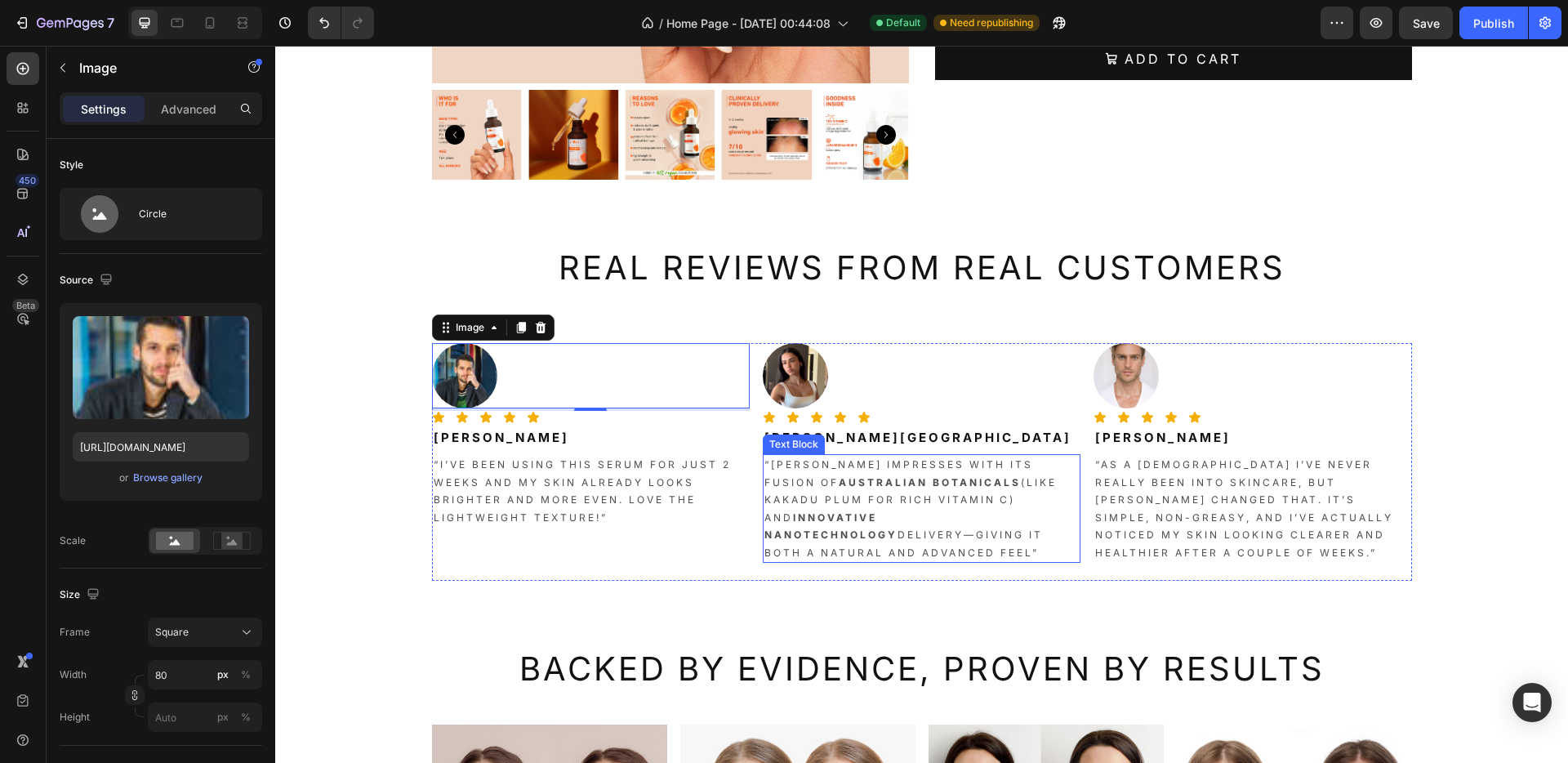
click at [981, 508] on p "“Terana Glacea impresses with its fusion of Australian botanicals (like Kakadu …" at bounding box center [922, 508] width 315 height 106
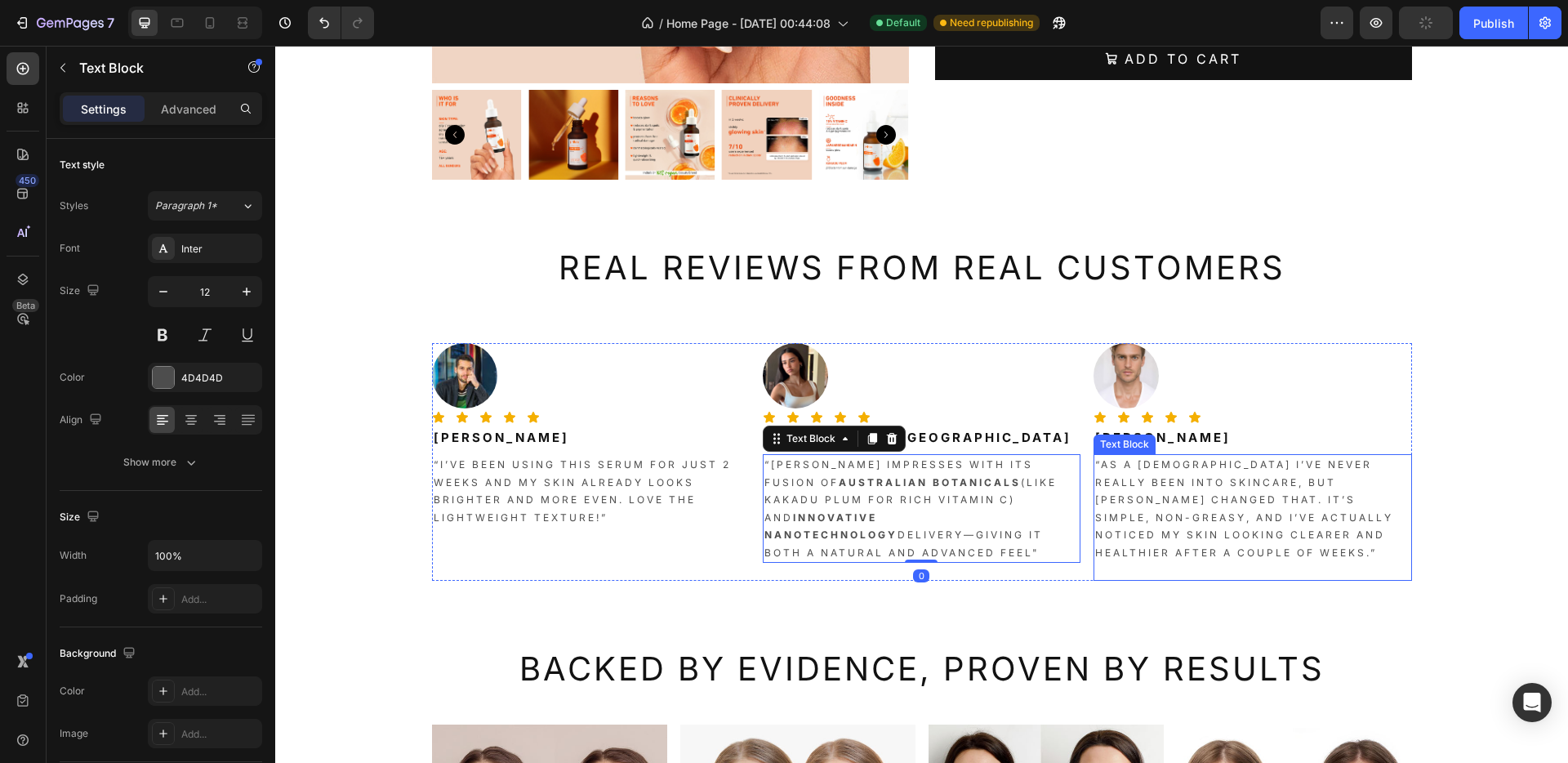
click at [1247, 450] on div "Image Icon Icon Icon Icon Icon Icon List Daniel monty Heading “as a male I’ve n…" at bounding box center [1252, 462] width 318 height 237
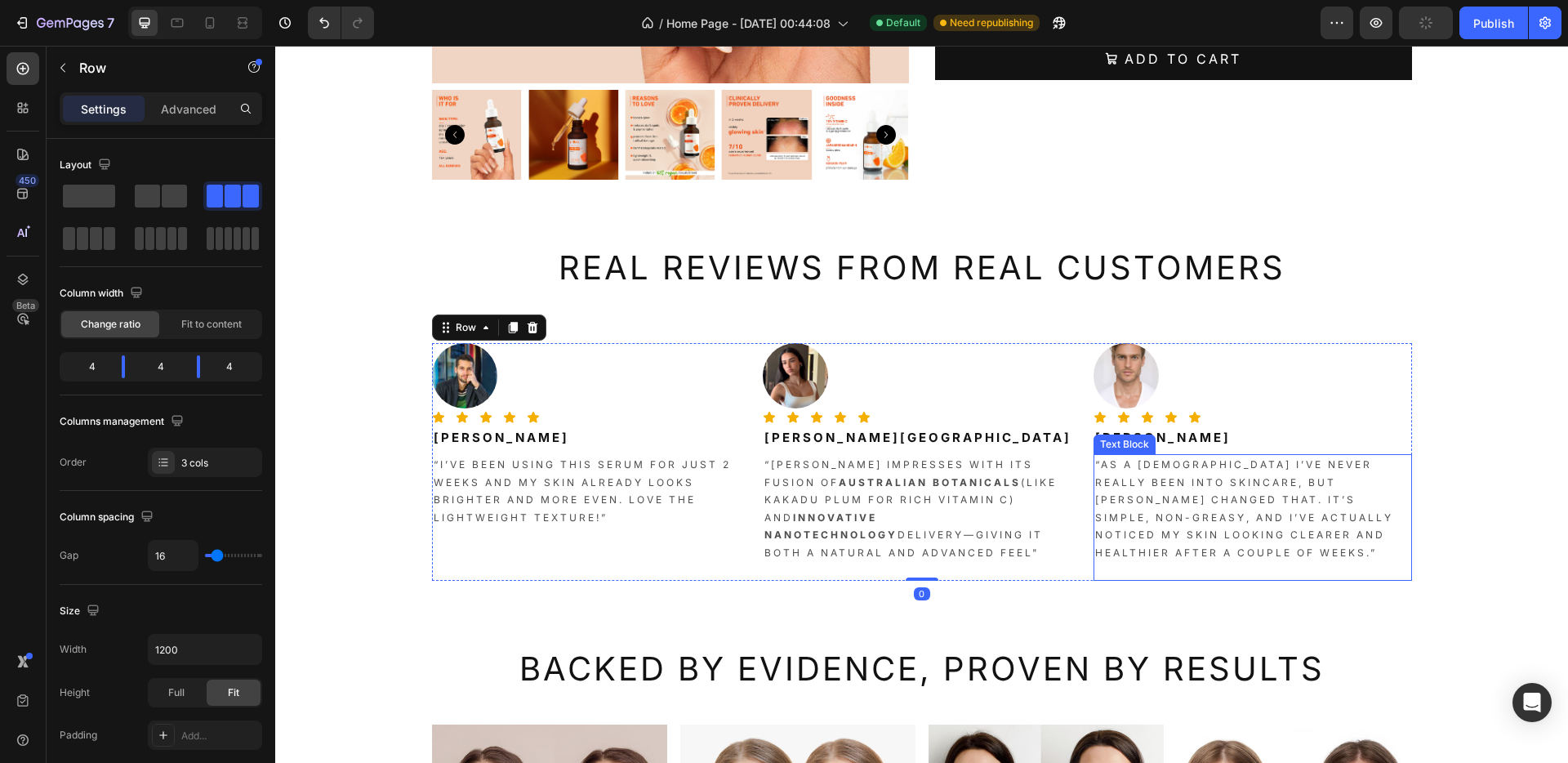
click at [1246, 507] on p "“as a [DEMOGRAPHIC_DATA] I’ve never really been into skincare, but [PERSON_NAME…" at bounding box center [1253, 517] width 315 height 123
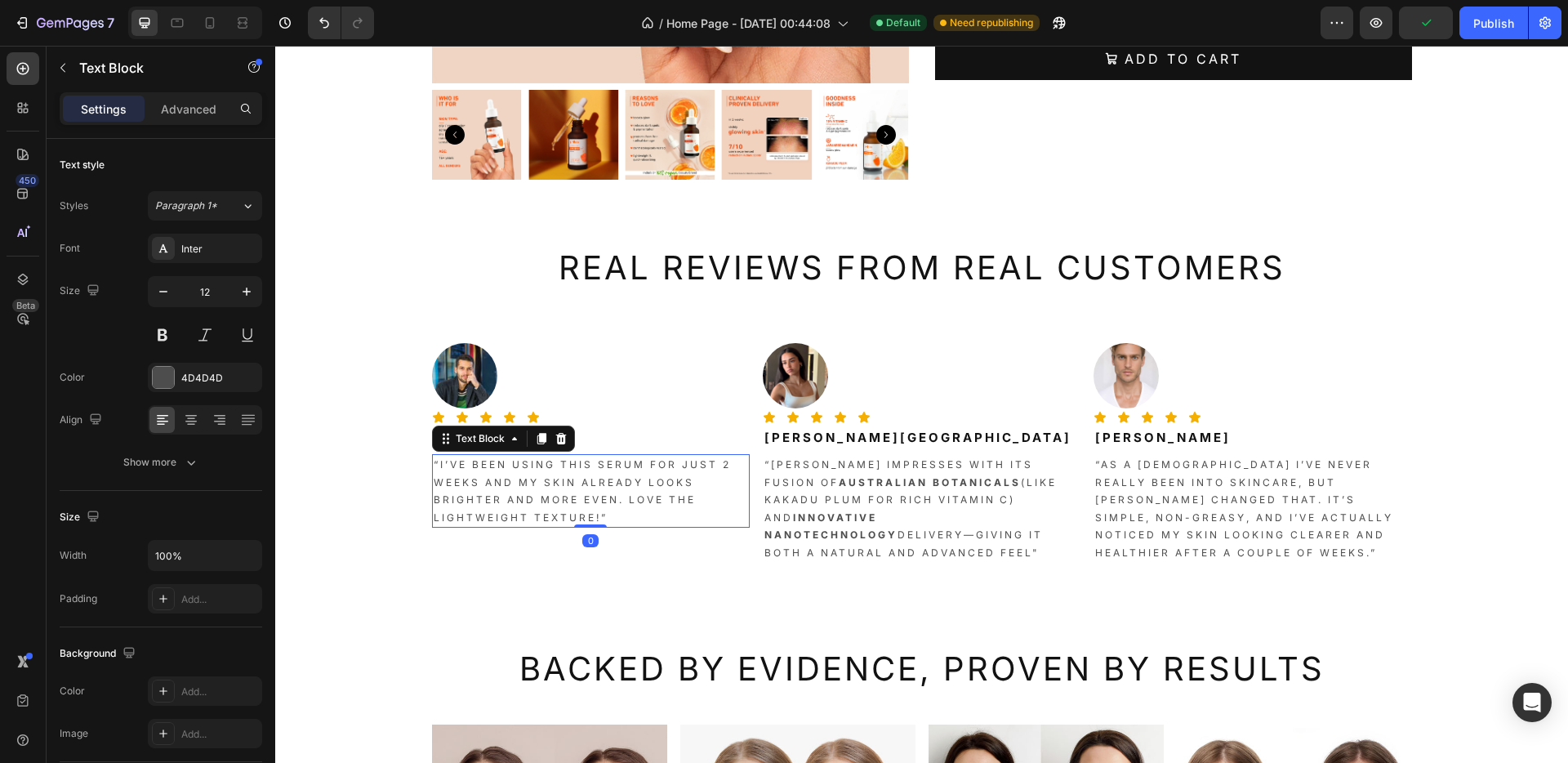
click at [568, 503] on p "“I’ve been using this serum for just 2 weeks and my skin already looks brighter…" at bounding box center [591, 491] width 315 height 70
click at [191, 558] on input "100%" at bounding box center [204, 555] width 112 height 29
type input "80%"
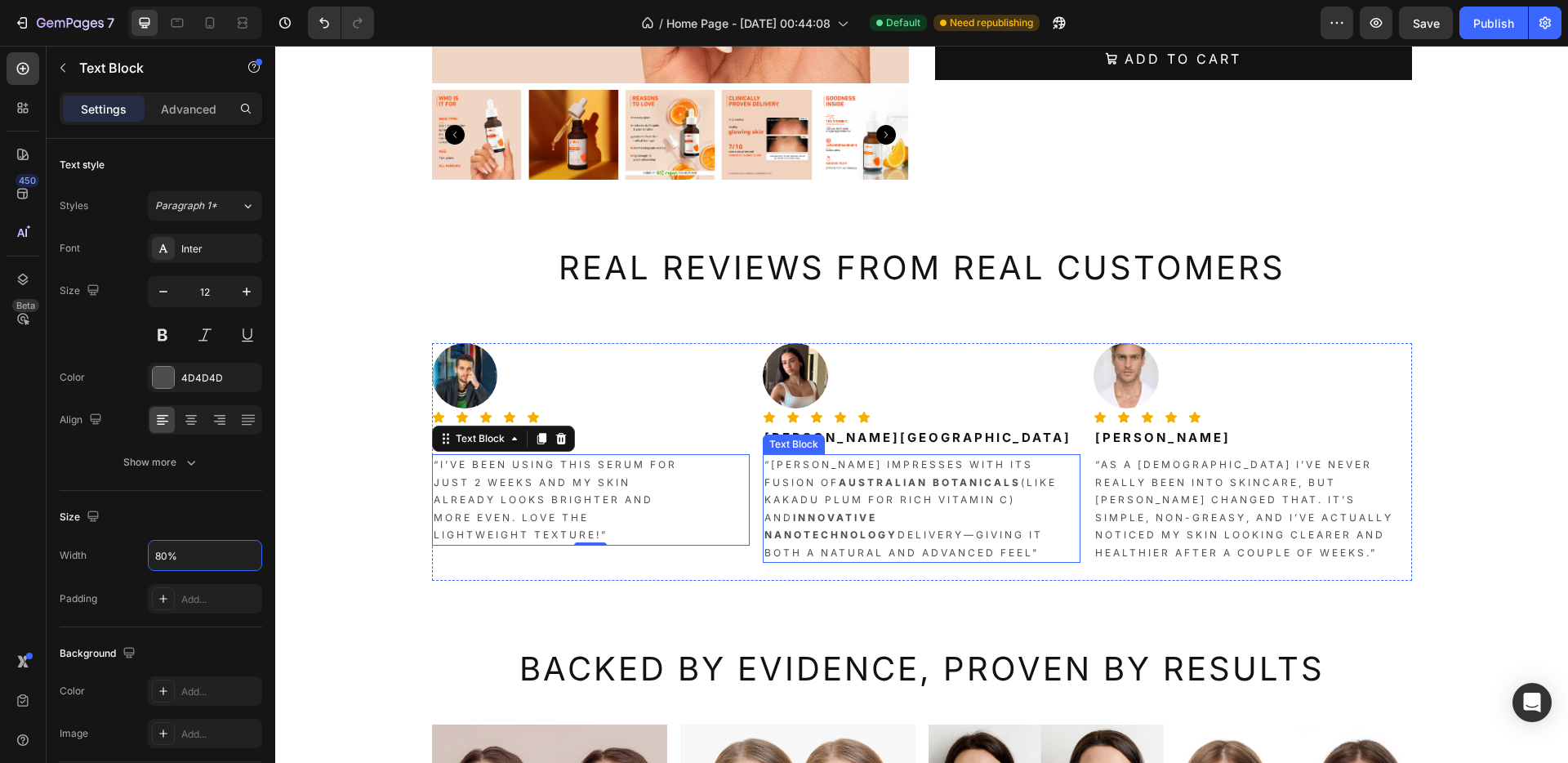
click at [973, 500] on p "“Terana Glacea impresses with its fusion of Australian botanicals (like Kakadu …" at bounding box center [922, 508] width 315 height 106
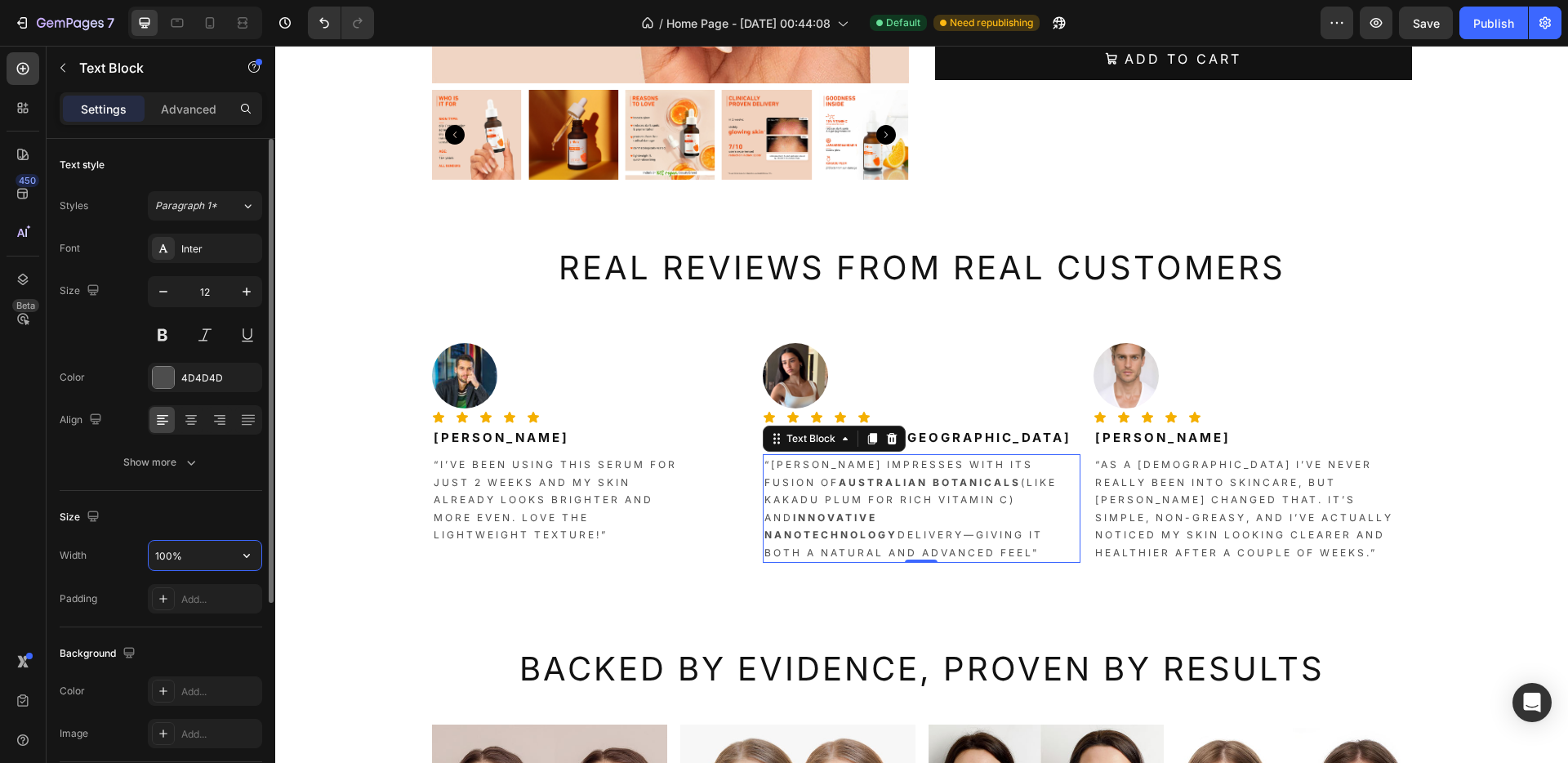
click at [159, 554] on input "100%" at bounding box center [204, 555] width 112 height 29
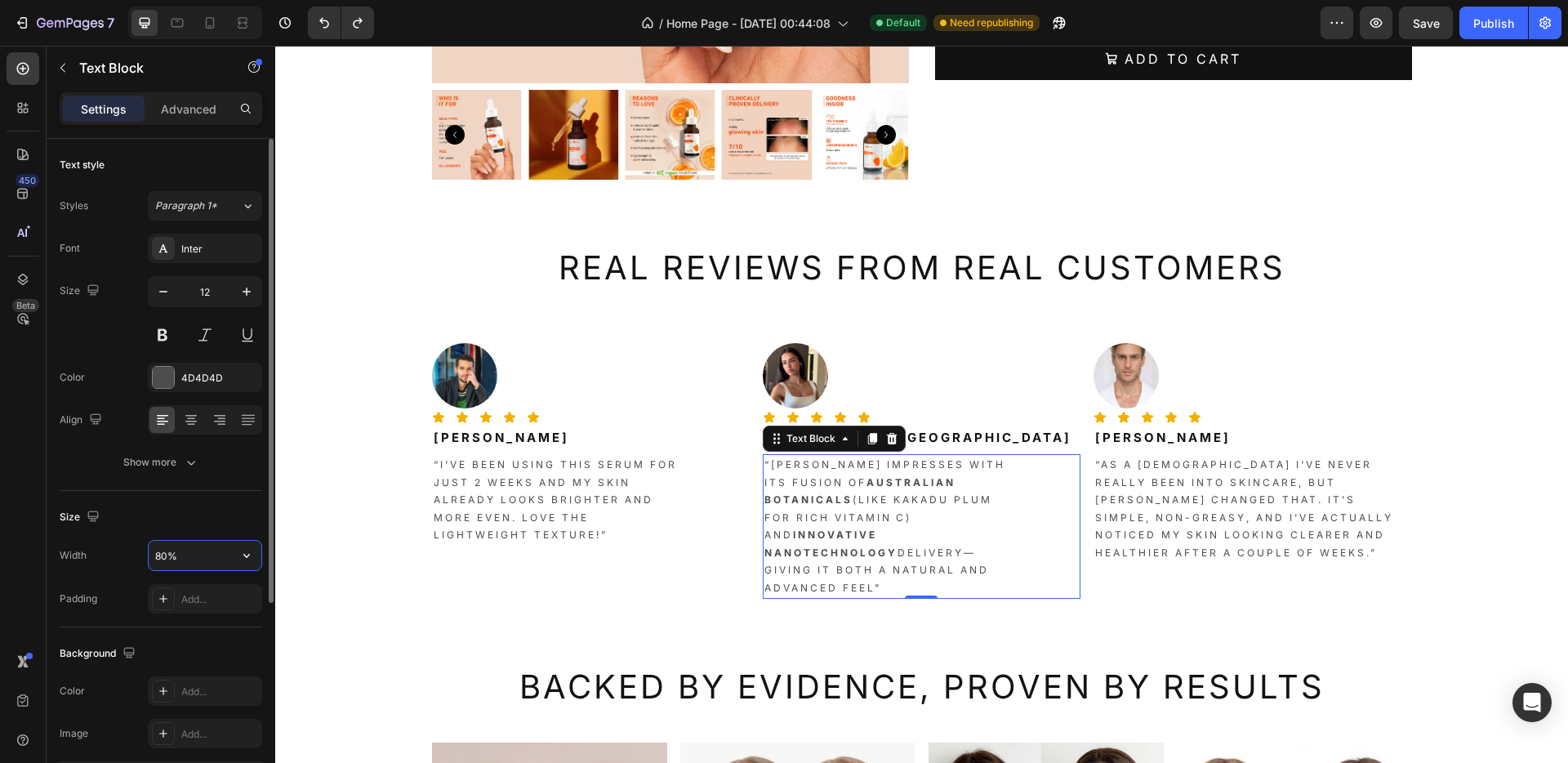
type input "100%"
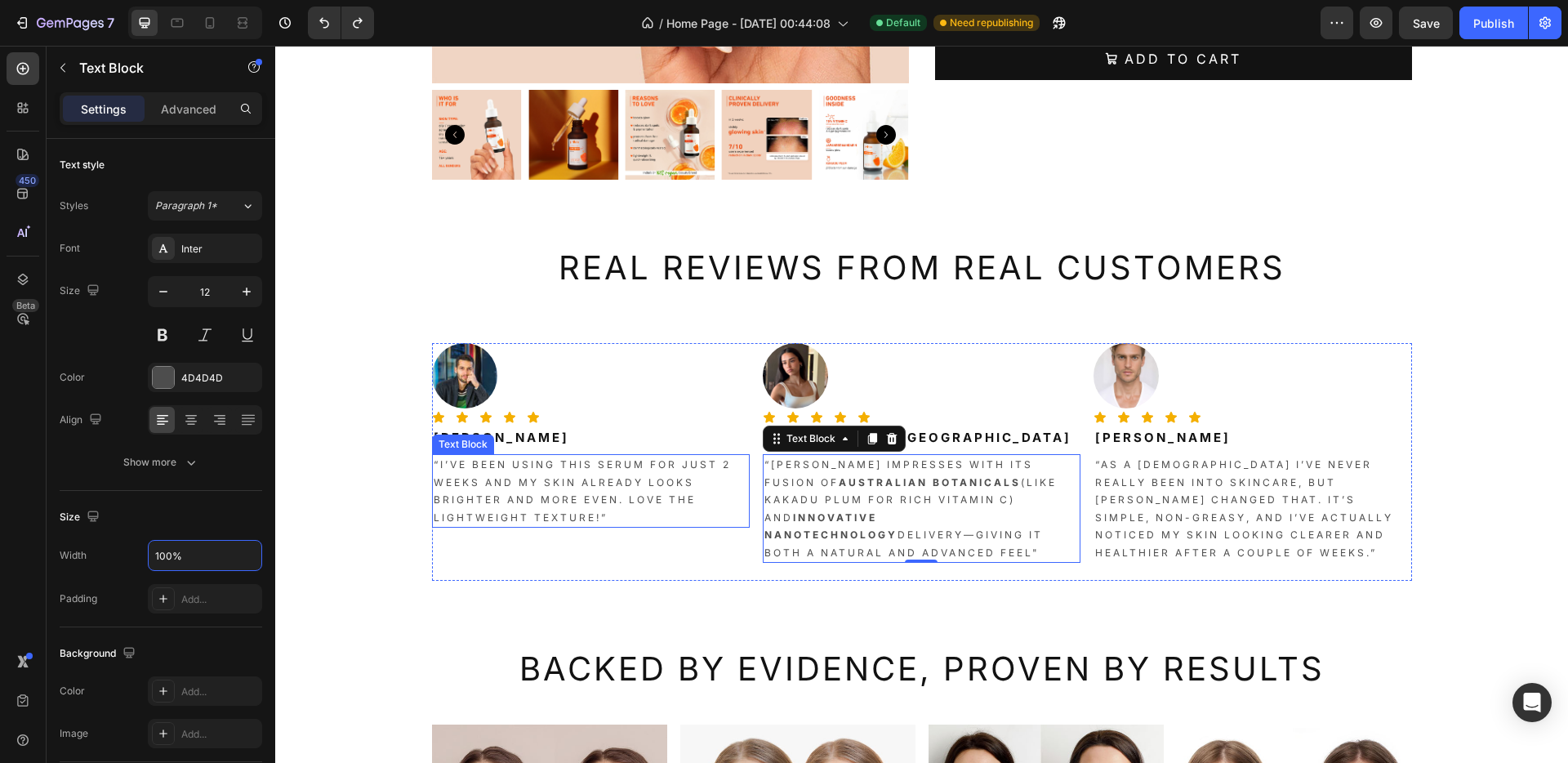
click at [574, 480] on p "“I’ve been using this serum for just 2 weeks and my skin already looks brighter…" at bounding box center [591, 491] width 315 height 70
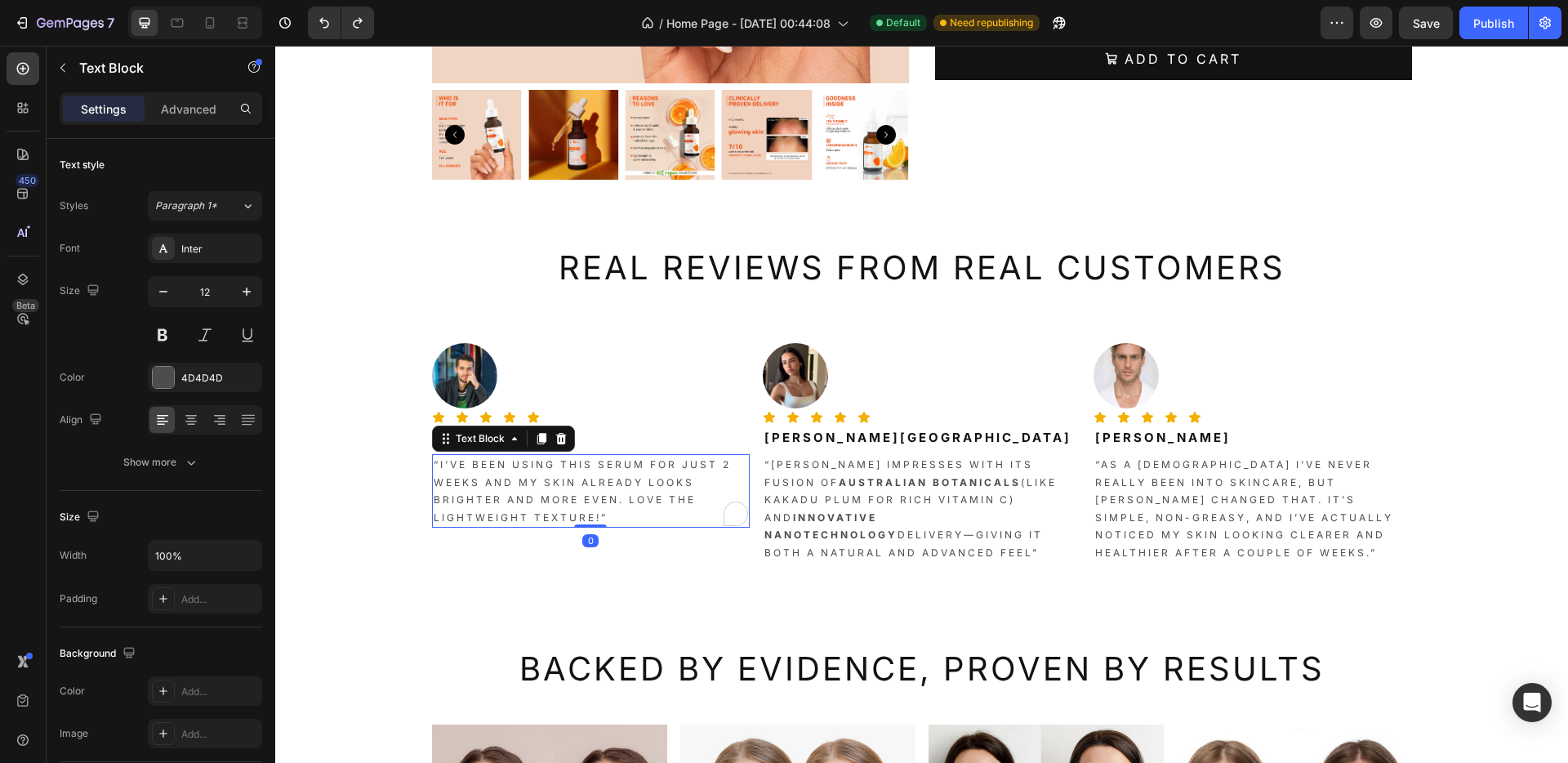
click at [567, 477] on p "“I’ve been using this serum for just 2 weeks and my skin already looks brighter…" at bounding box center [591, 491] width 315 height 70
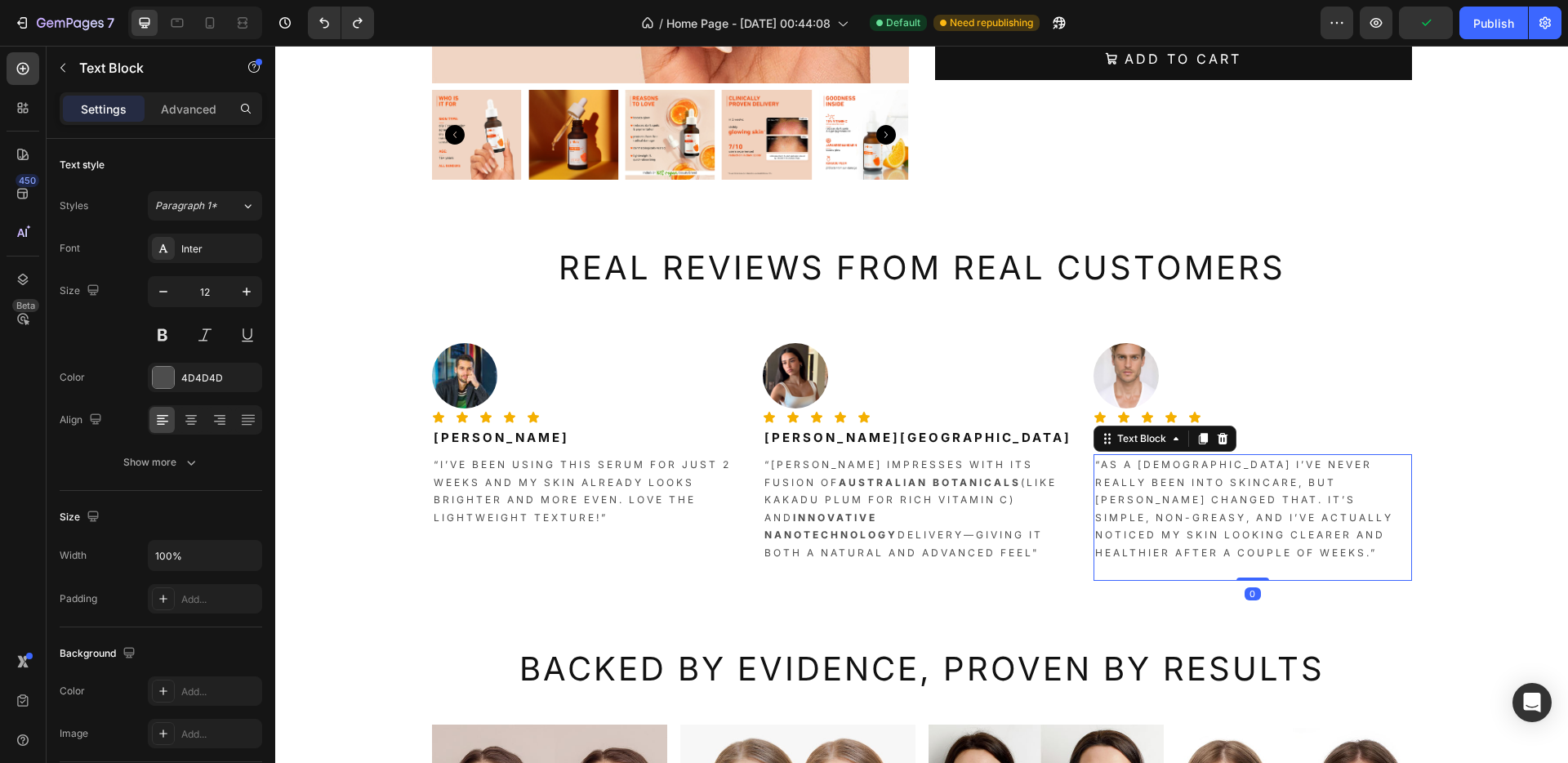
click at [1160, 477] on p "“as a [DEMOGRAPHIC_DATA] I’ve never really been into skincare, but [PERSON_NAME…" at bounding box center [1253, 517] width 315 height 123
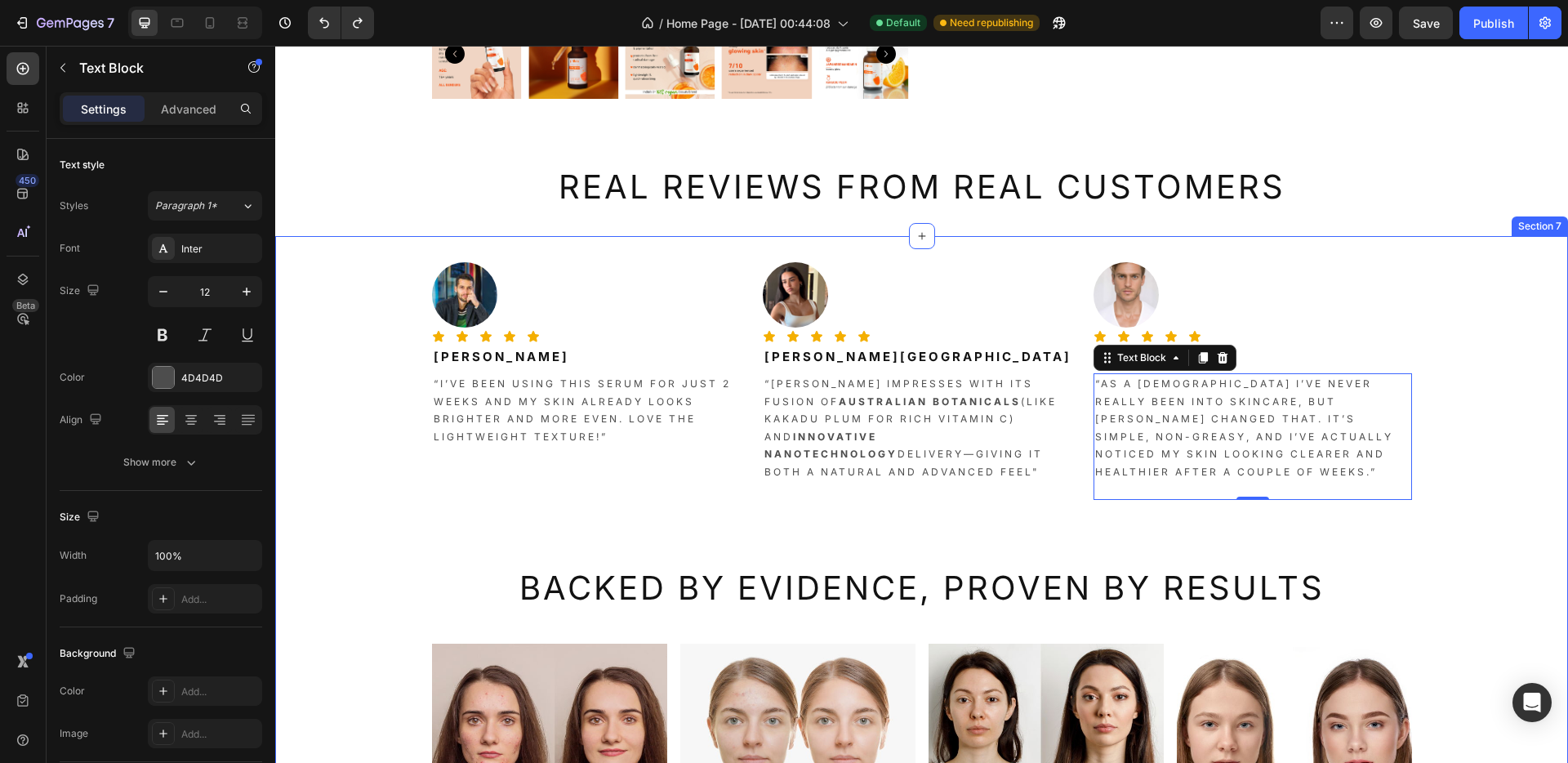
scroll to position [2249, 0]
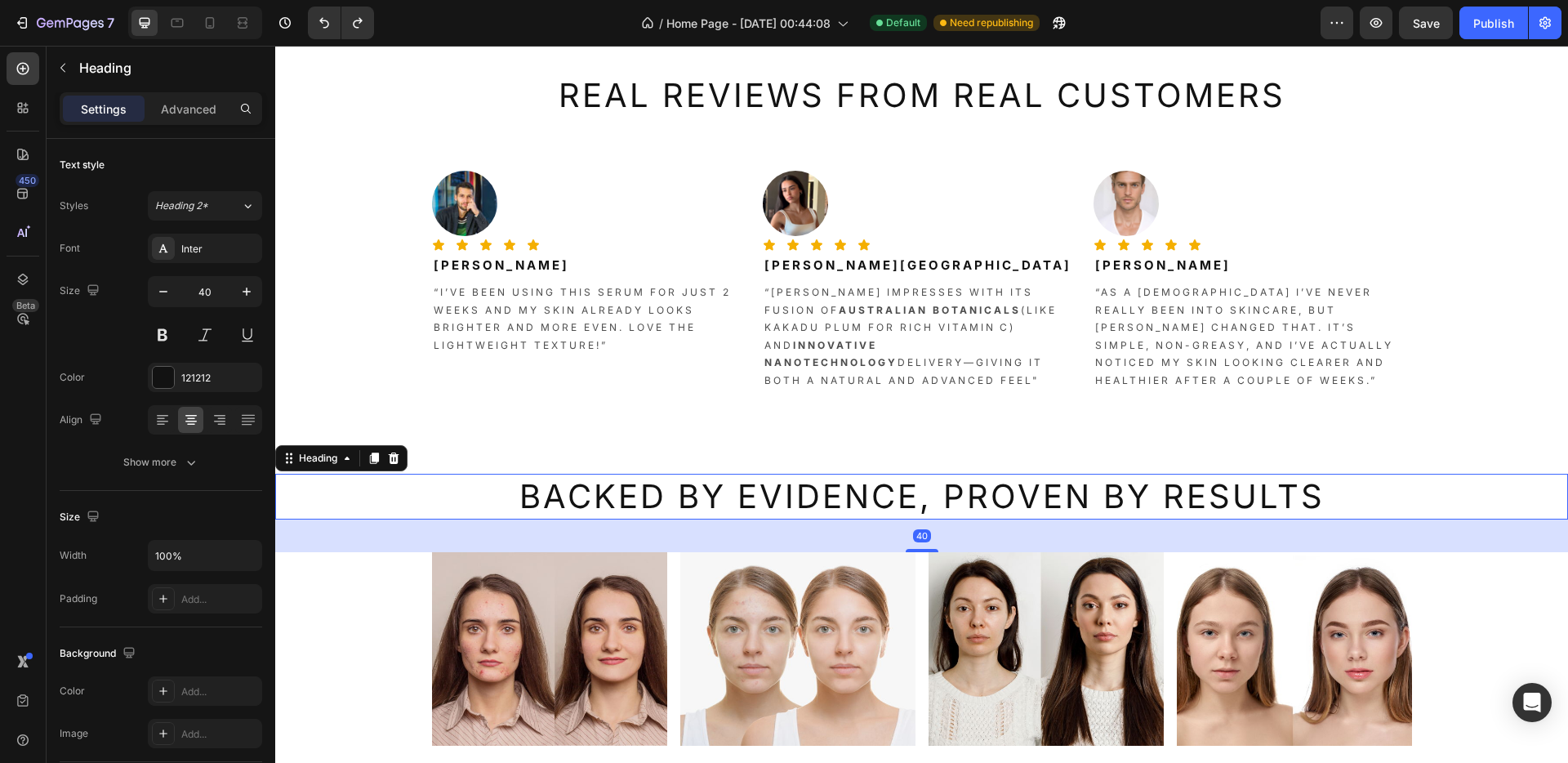
click at [444, 490] on h2 "Backed by Evidence, Proven By Results" at bounding box center [922, 497] width 1293 height 46
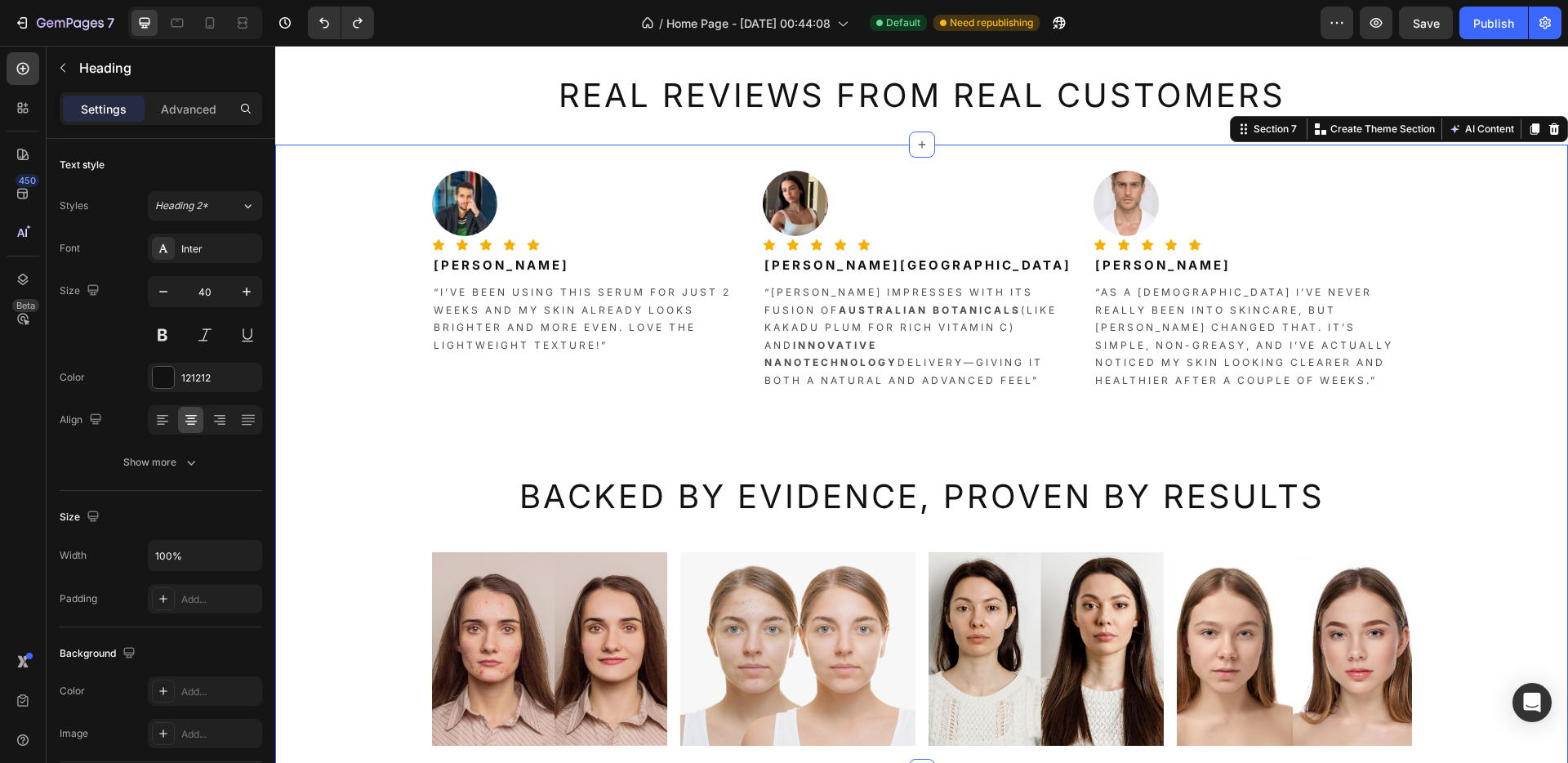
click at [447, 420] on div "Image Icon Icon Icon Icon Icon Icon List Tanvir Hossain Heading “I’ve been usin…" at bounding box center [922, 457] width 1293 height 574
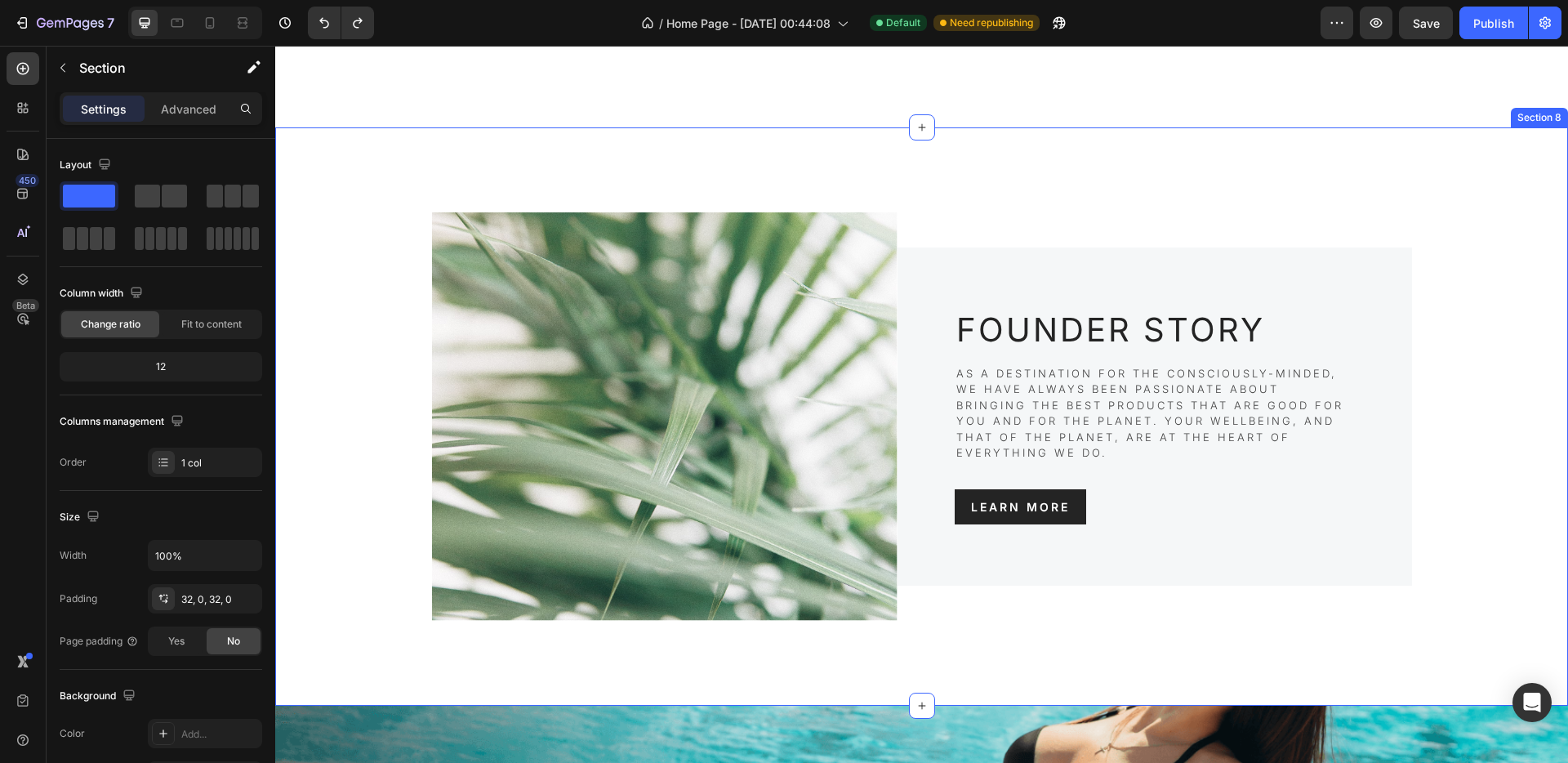
scroll to position [3069, 0]
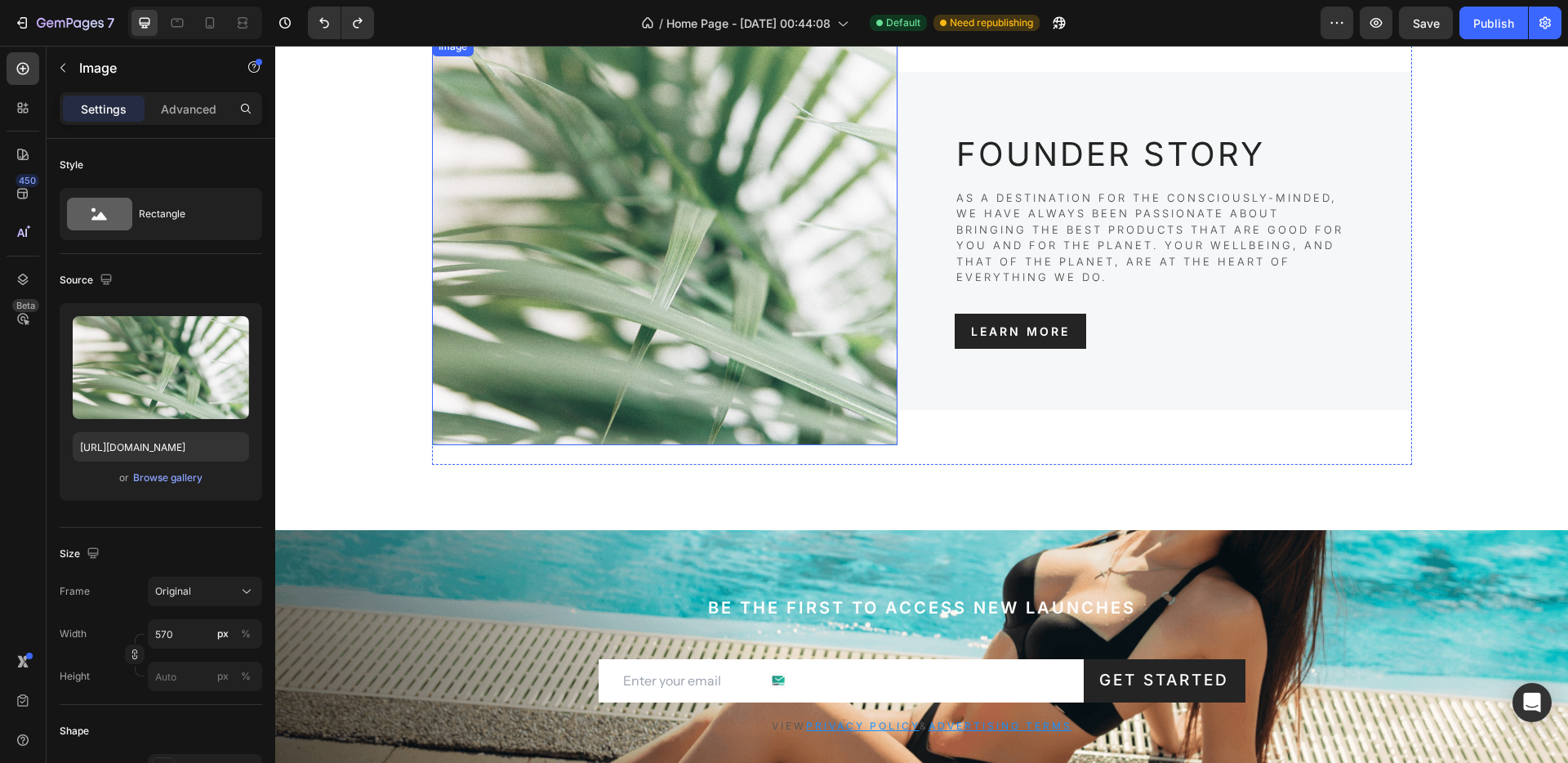
click at [695, 301] on img at bounding box center [665, 241] width 466 height 409
click at [1028, 220] on p "As a destination for the consciously-minded, we have always been passionate abo…" at bounding box center [1155, 238] width 397 height 96
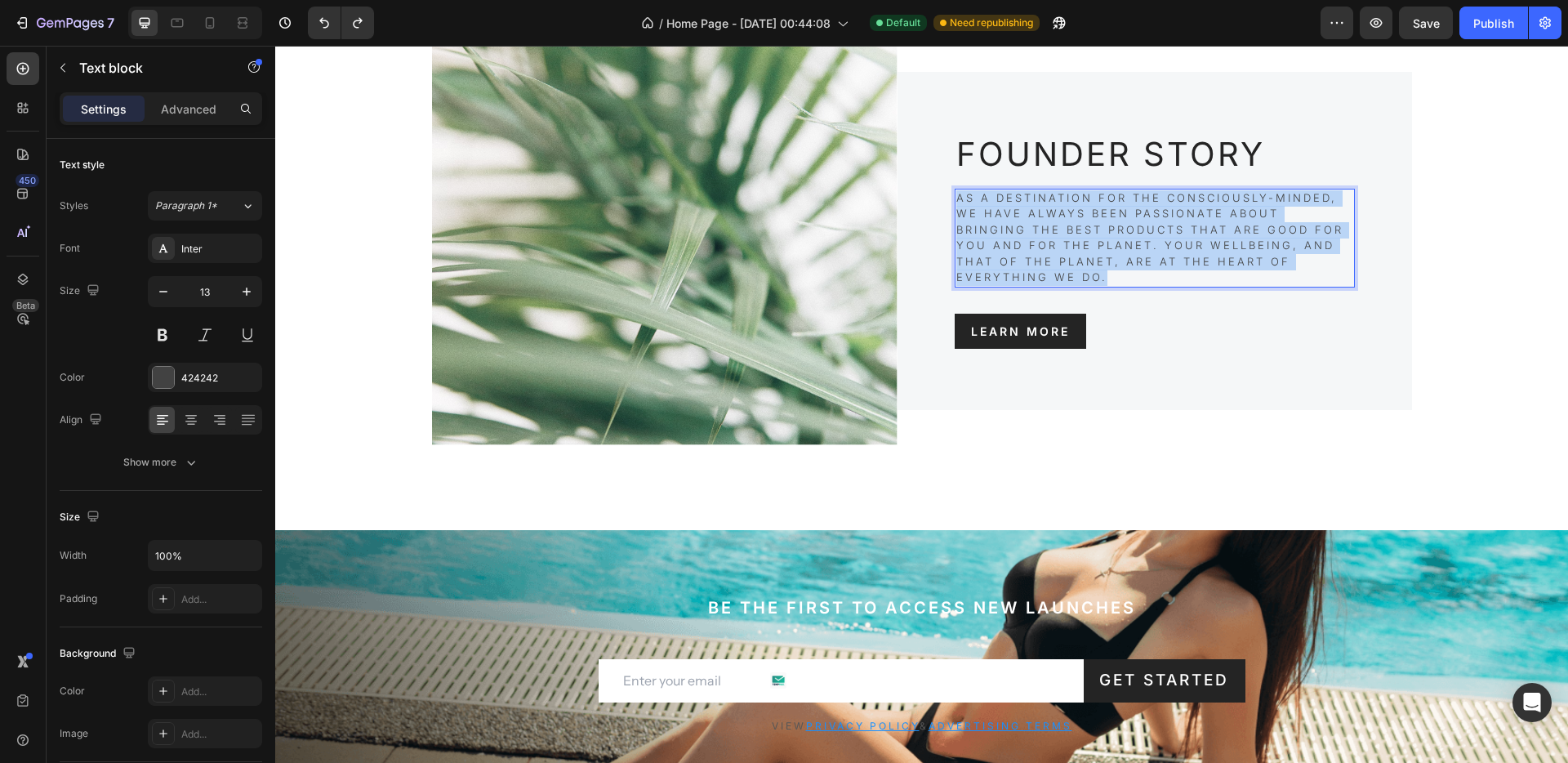
click at [1028, 220] on p "As a destination for the consciously-minded, we have always been passionate abo…" at bounding box center [1155, 238] width 397 height 96
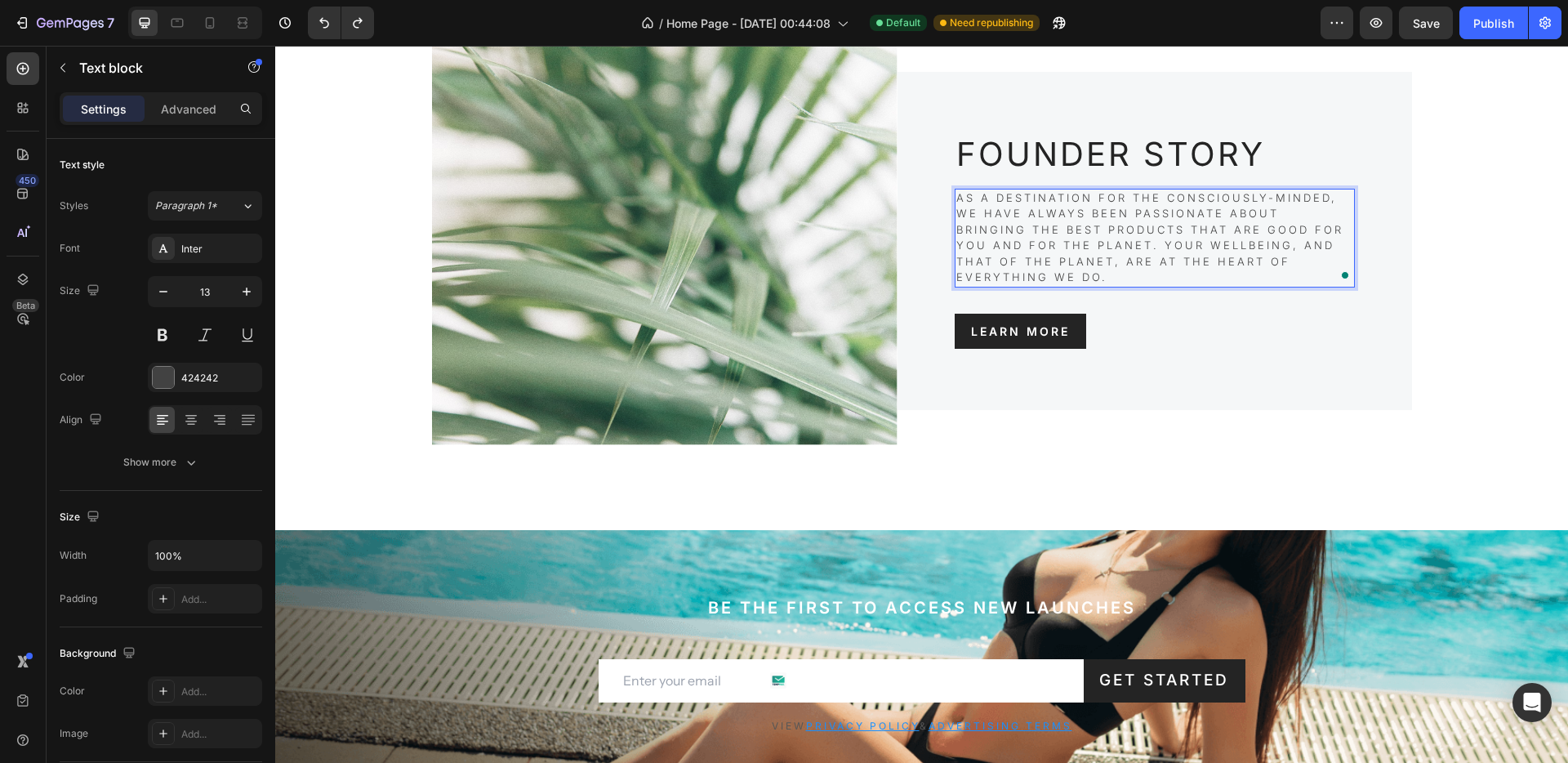
scroll to position [3061, 0]
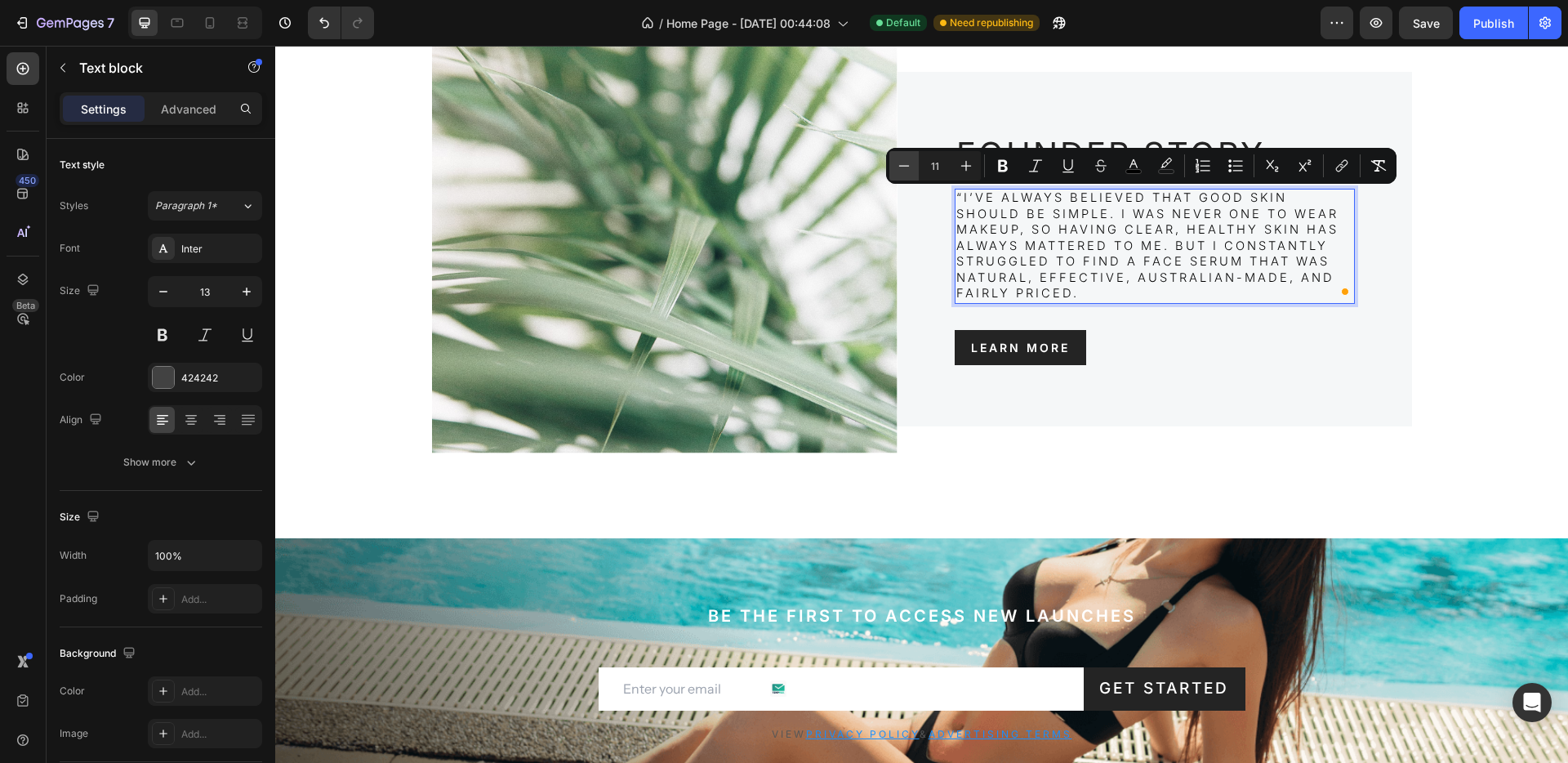
click at [915, 157] on button "Minus" at bounding box center [904, 166] width 29 height 29
type input "10"
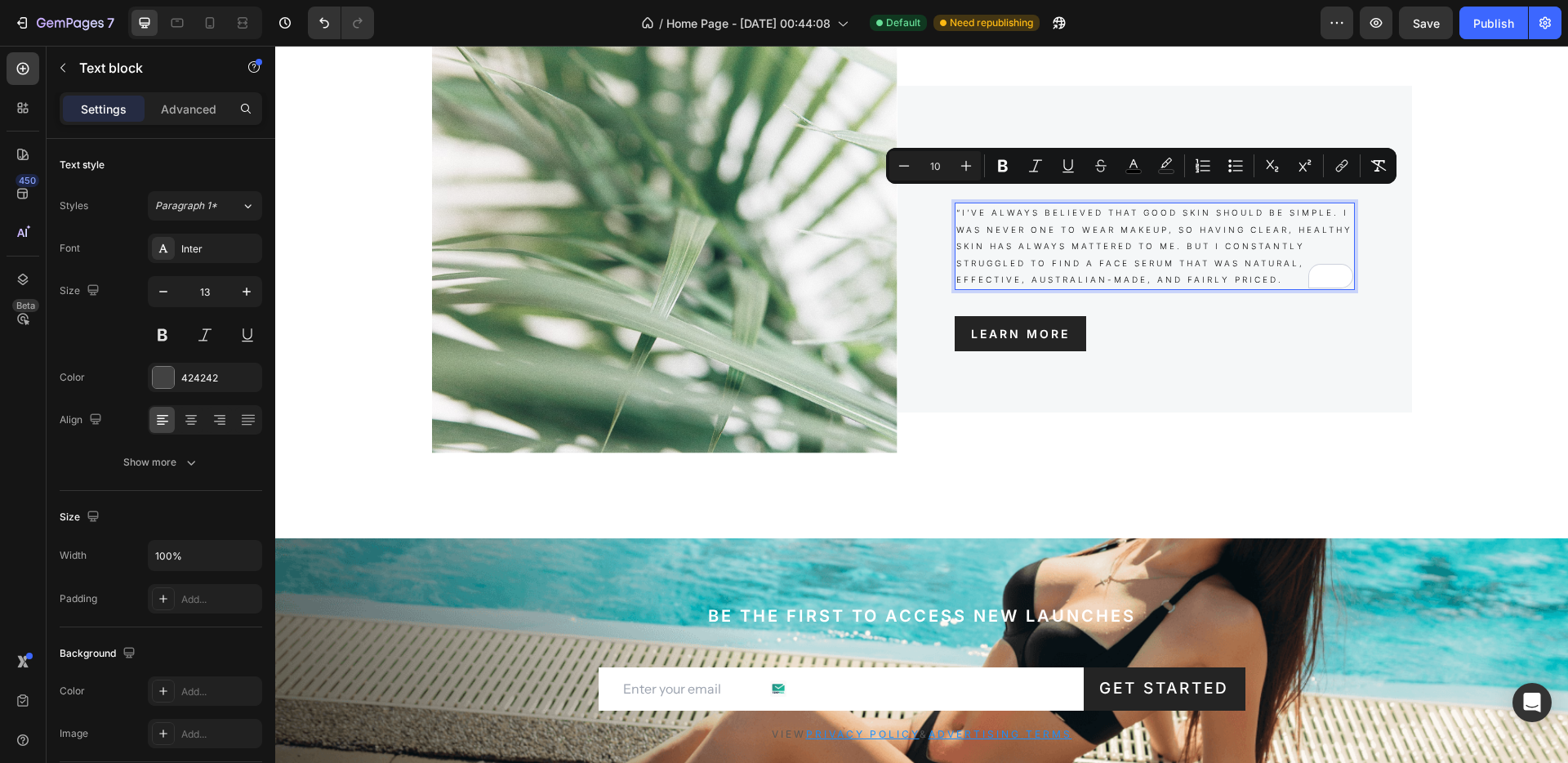
click at [1106, 234] on span "“I’ve always believed that good skin should be simple. I was never one to wear …" at bounding box center [1155, 245] width 396 height 76
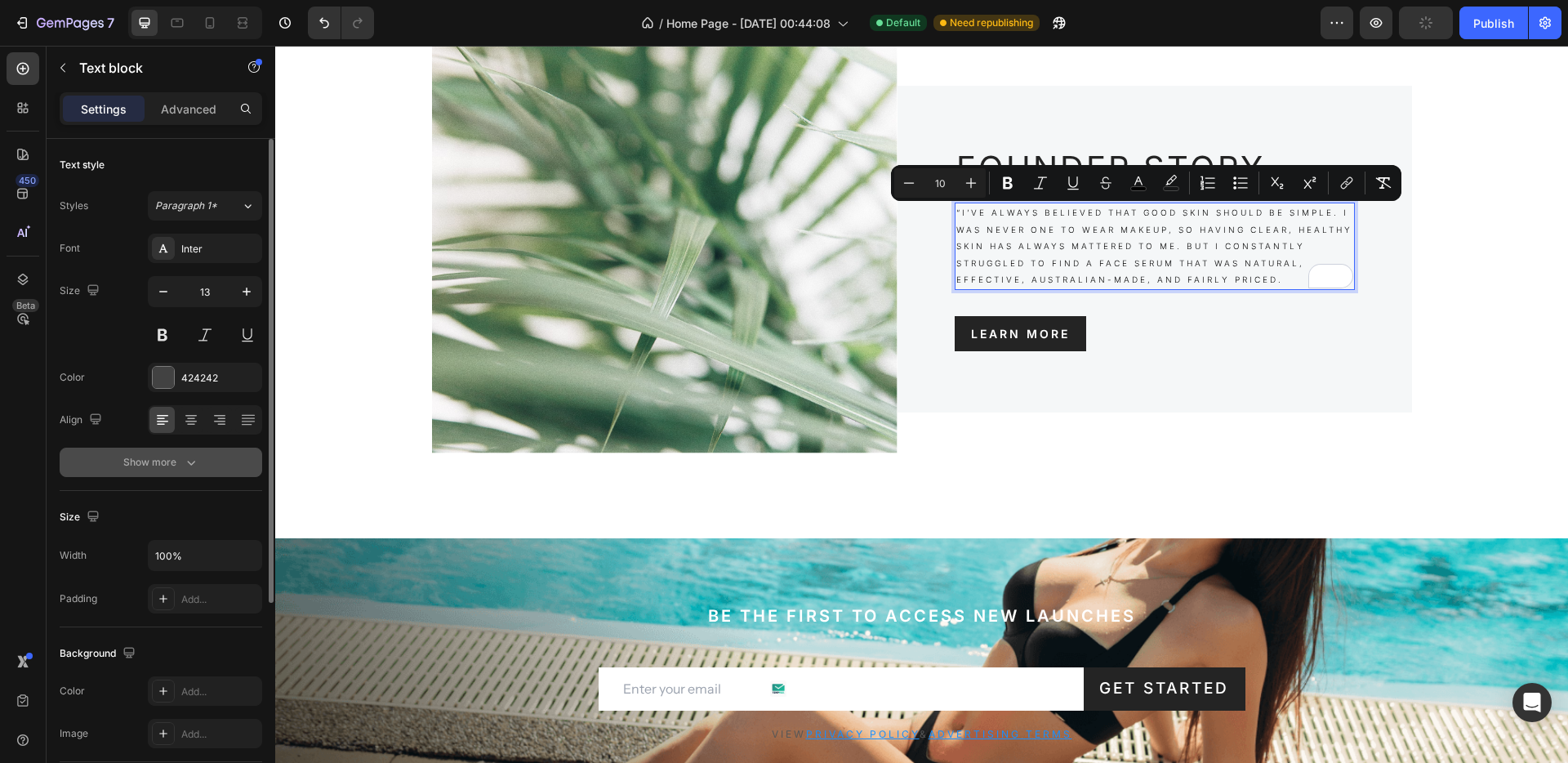
click at [183, 467] on icon "button" at bounding box center [192, 462] width 17 height 17
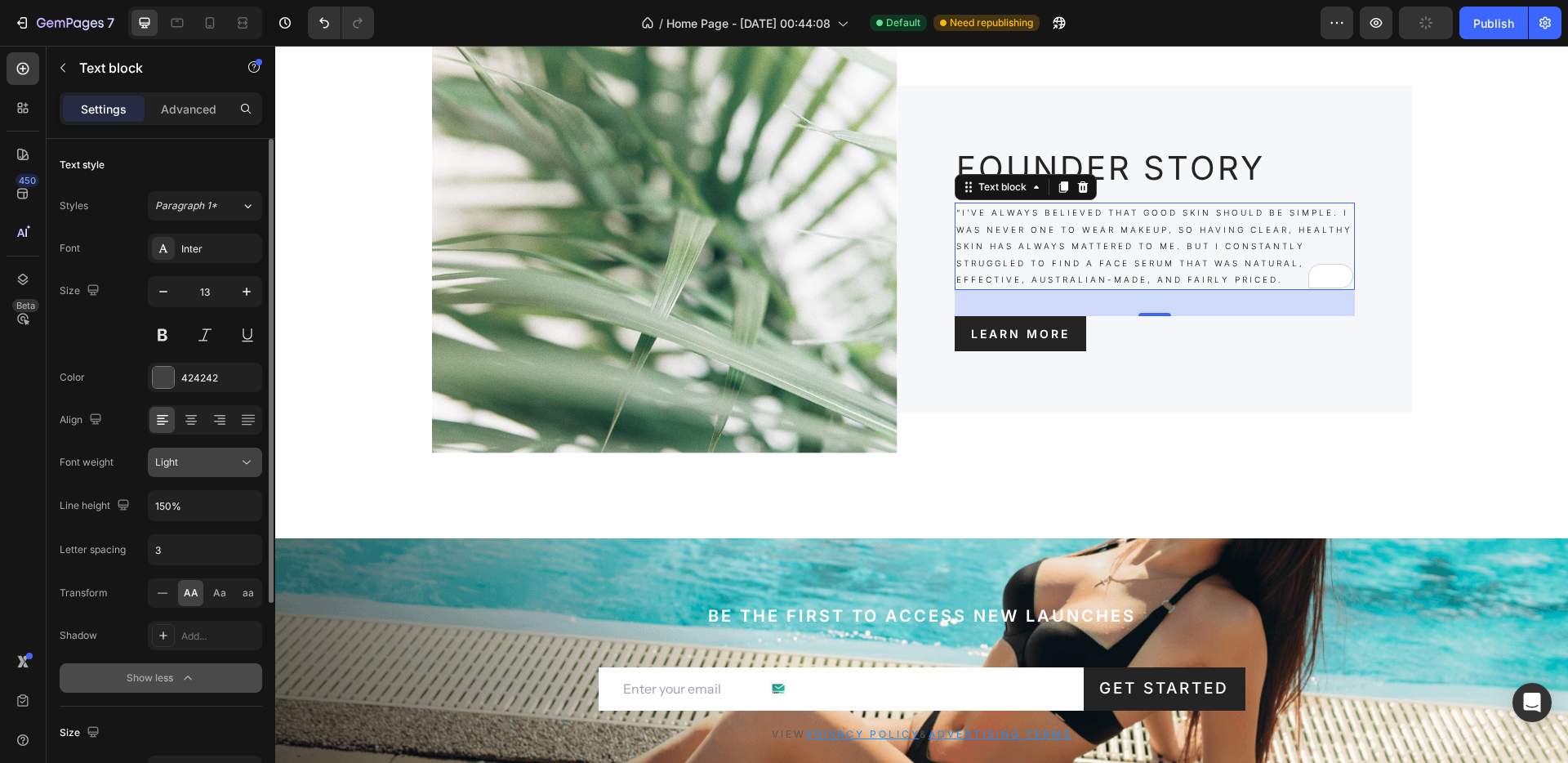
click at [185, 468] on div "Light" at bounding box center [197, 462] width 83 height 15
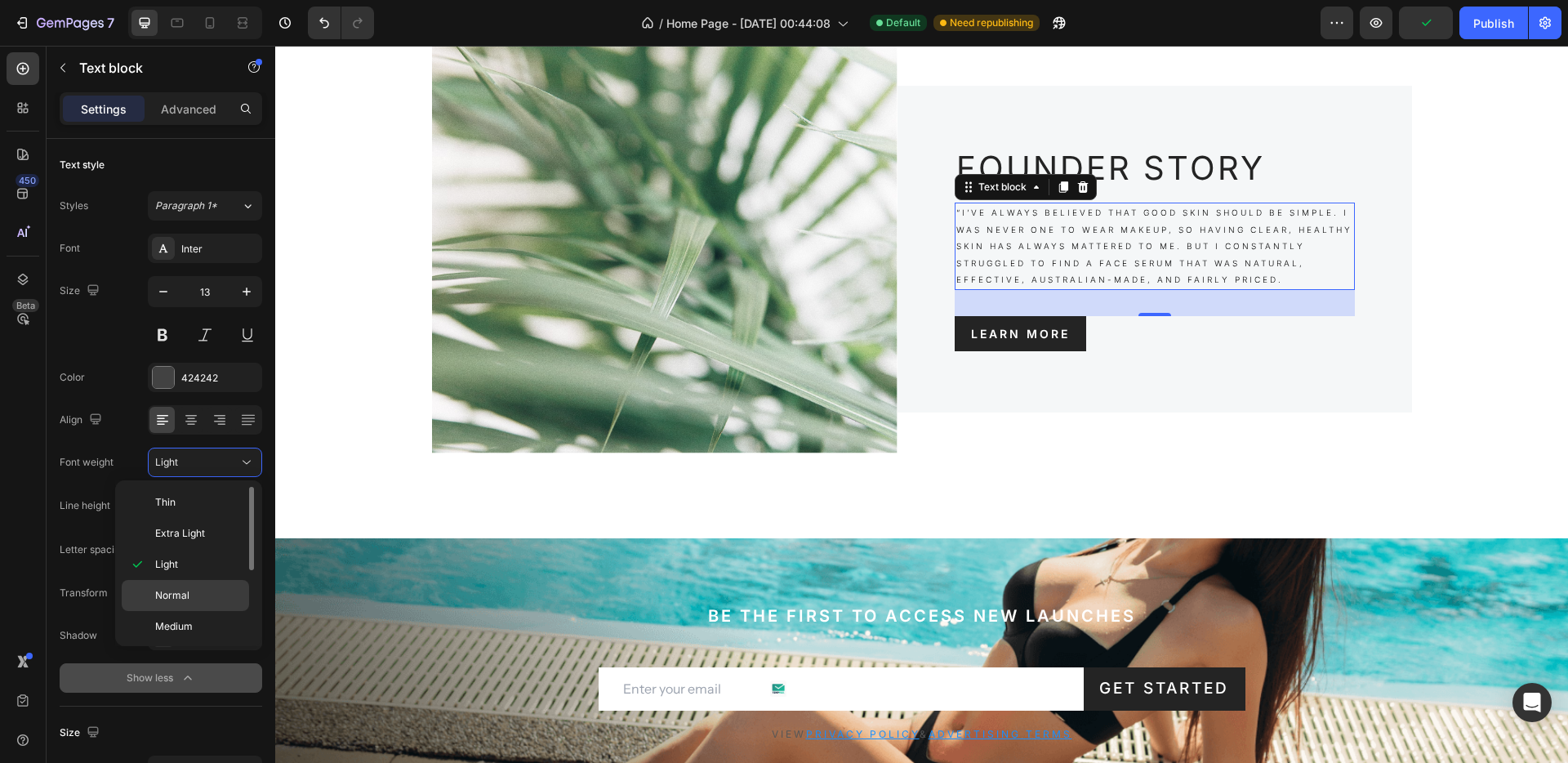
click at [176, 597] on span "Normal" at bounding box center [172, 595] width 34 height 15
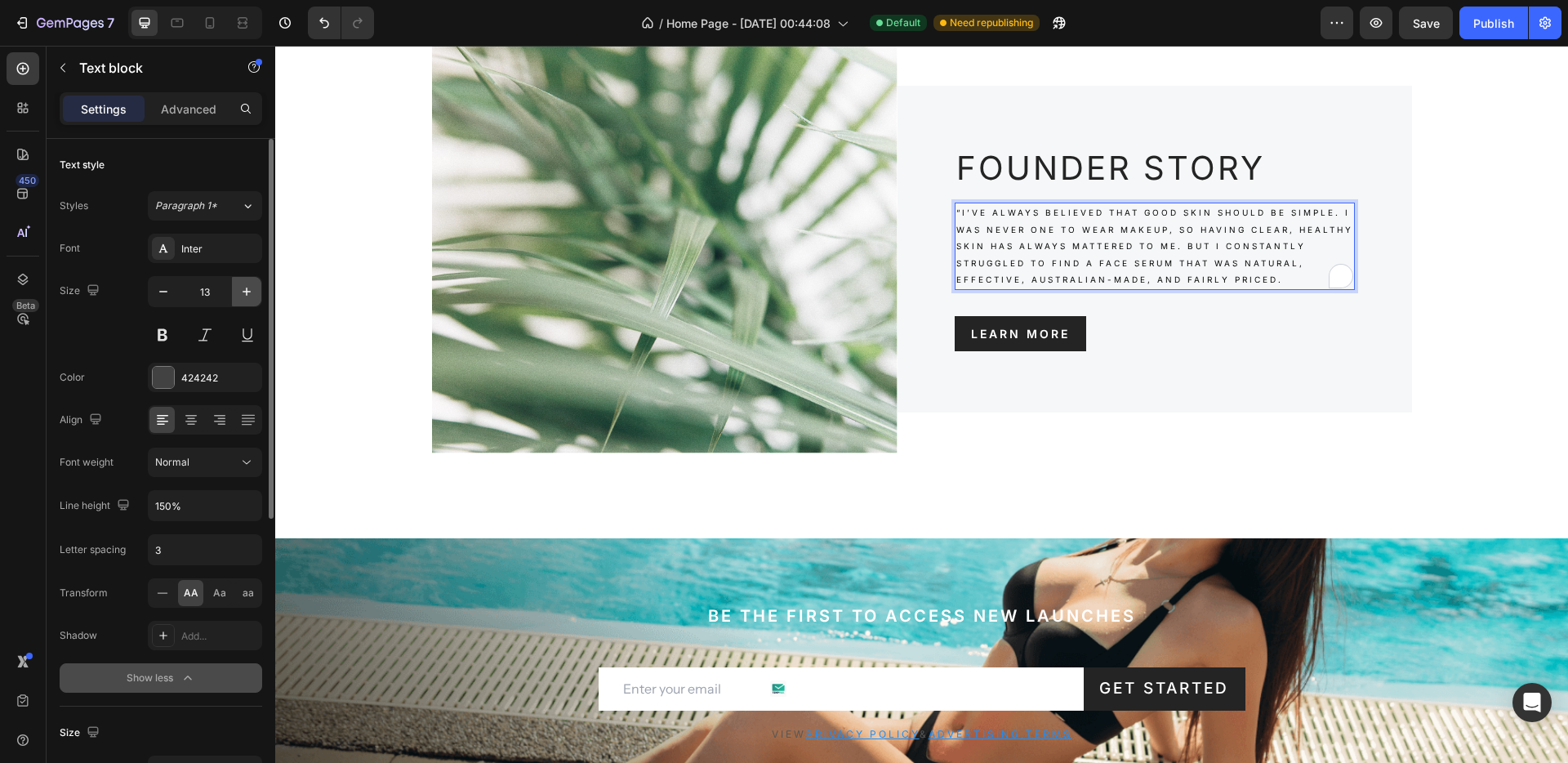
click at [242, 294] on icon "button" at bounding box center [247, 292] width 17 height 17
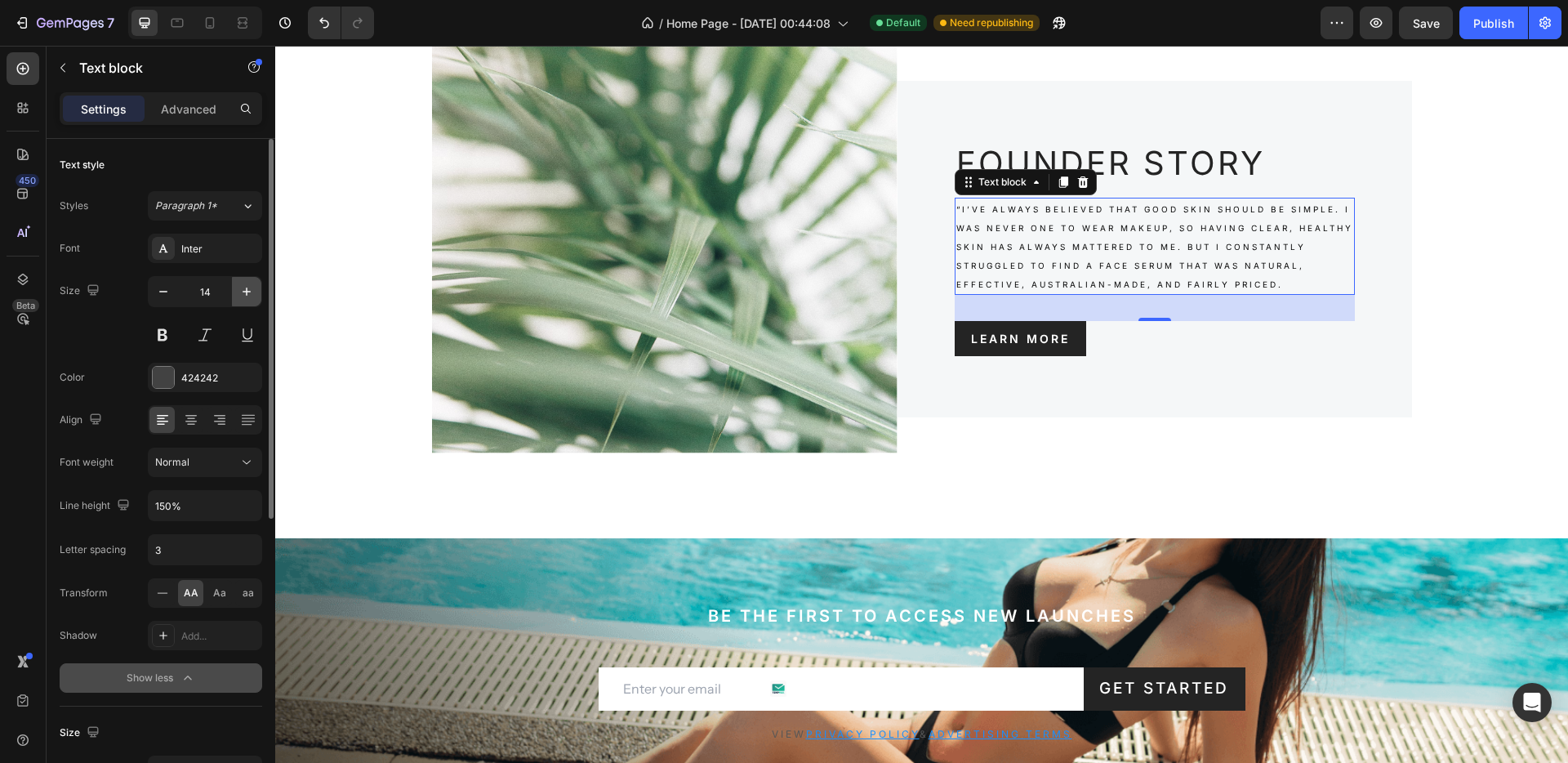
click at [242, 294] on icon "button" at bounding box center [247, 292] width 17 height 17
type input "15"
type input "13"
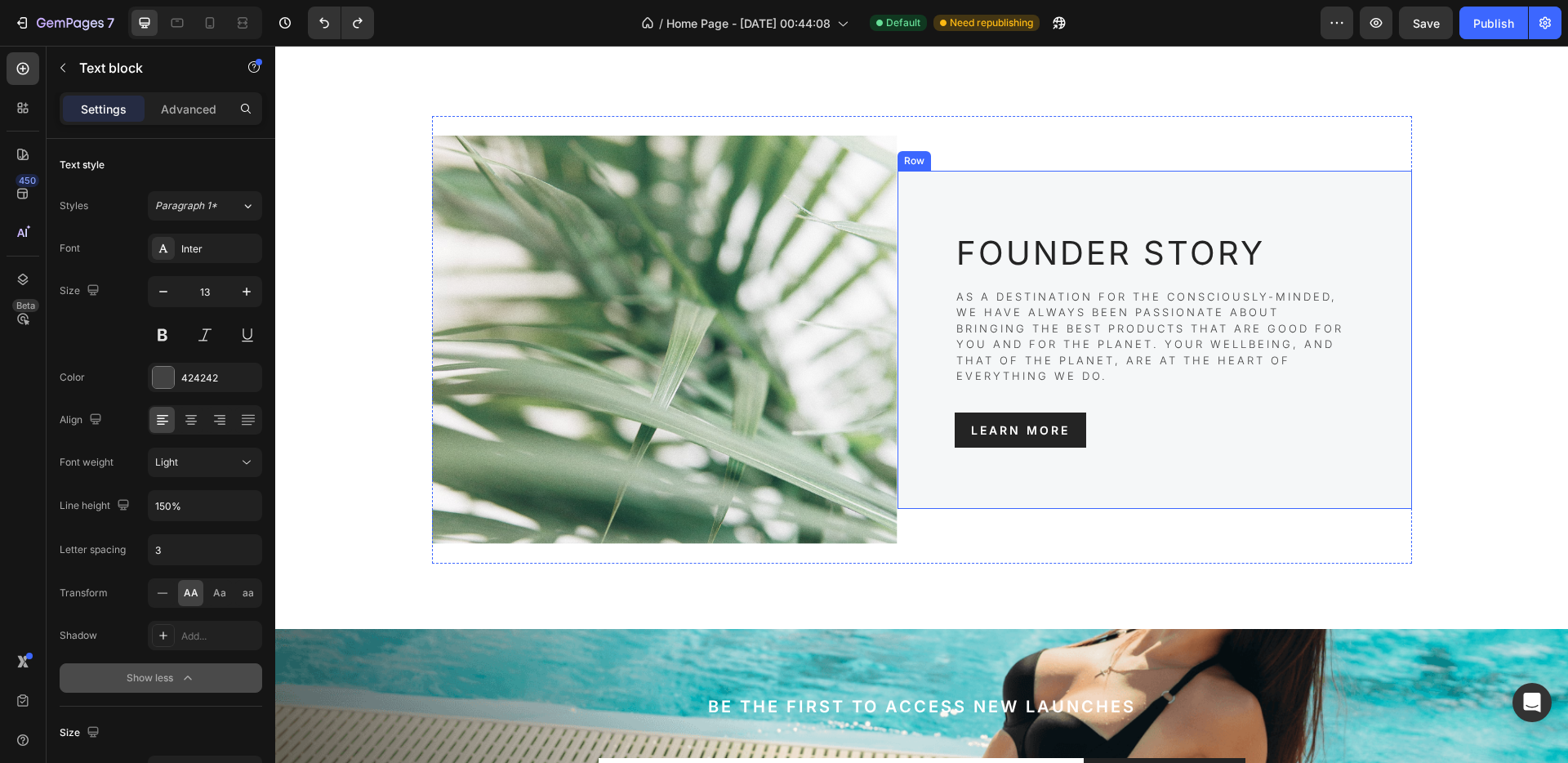
scroll to position [3146, 0]
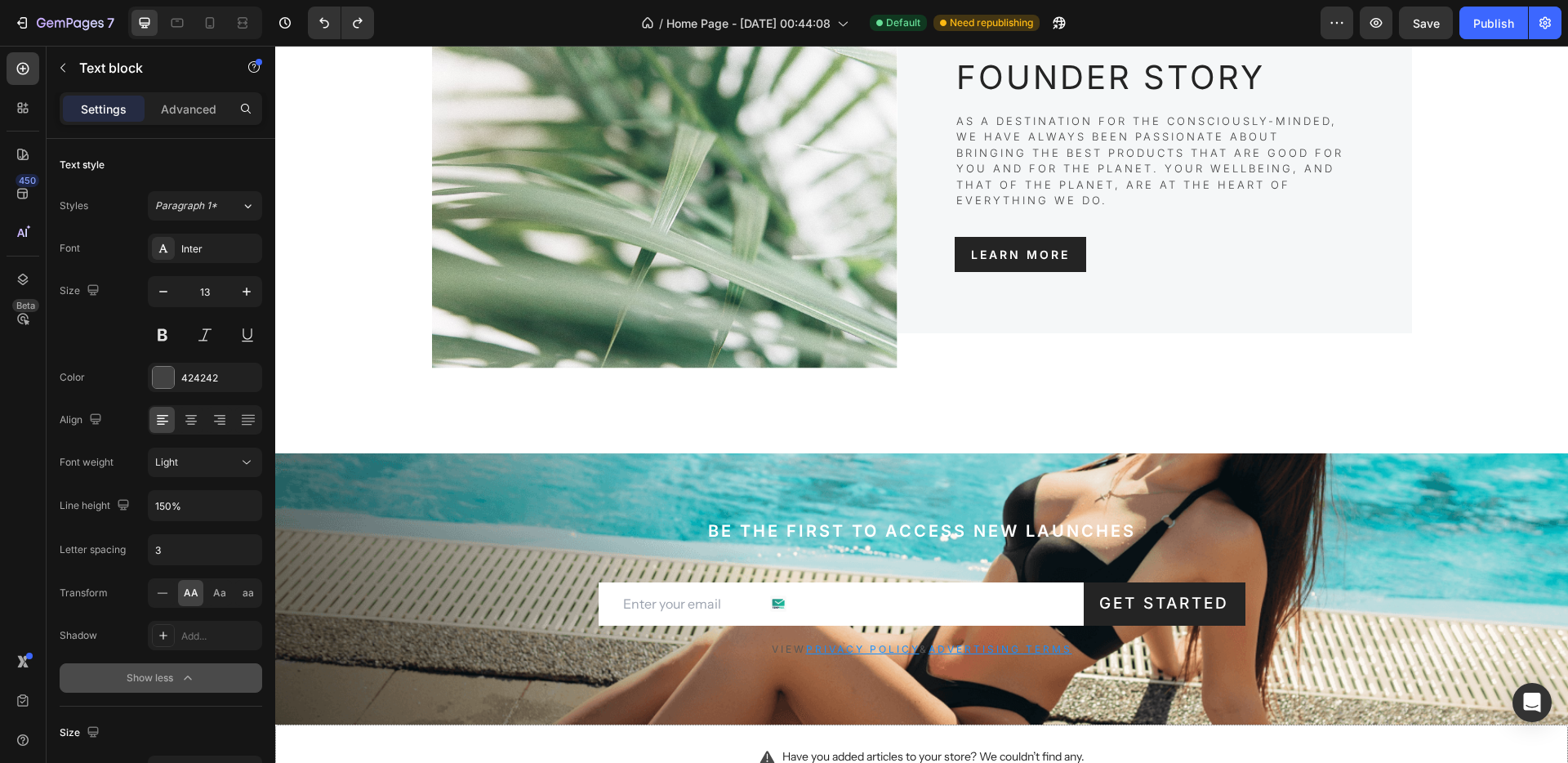
click at [1077, 163] on p "As a destination for the consciously-minded, we have always been passionate abo…" at bounding box center [1155, 161] width 397 height 96
click at [1039, 149] on p "As a destination for the consciously-minded, we have always been passionate abo…" at bounding box center [1155, 161] width 397 height 96
click at [1068, 283] on div "Founder Story Heading As a destination for the consciously-minded, we have alwa…" at bounding box center [1155, 164] width 515 height 338
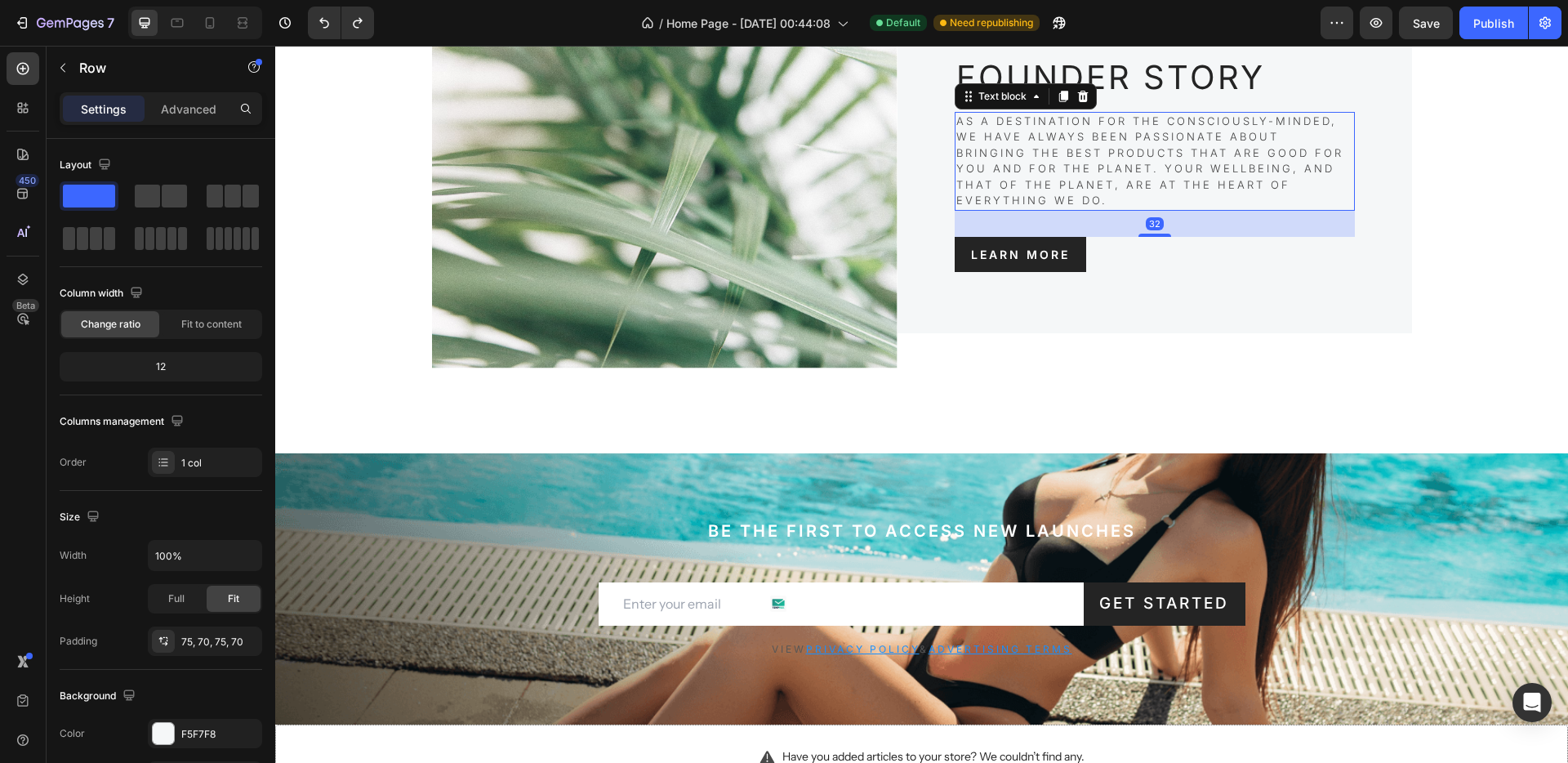
click at [1014, 169] on p "As a destination for the consciously-minded, we have always been passionate abo…" at bounding box center [1155, 161] width 397 height 96
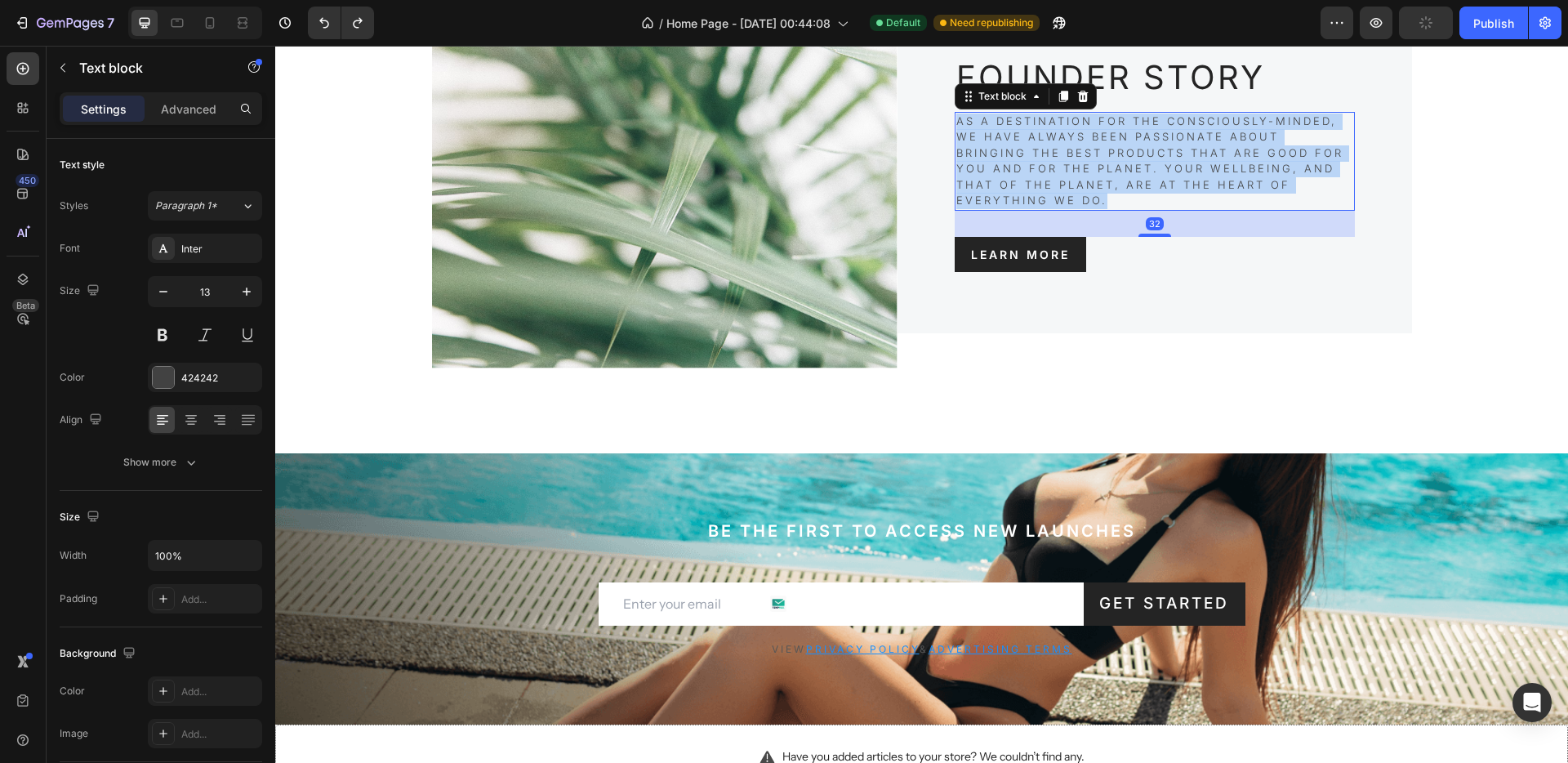
click at [1014, 169] on p "As a destination for the consciously-minded, we have always been passionate abo…" at bounding box center [1155, 161] width 397 height 96
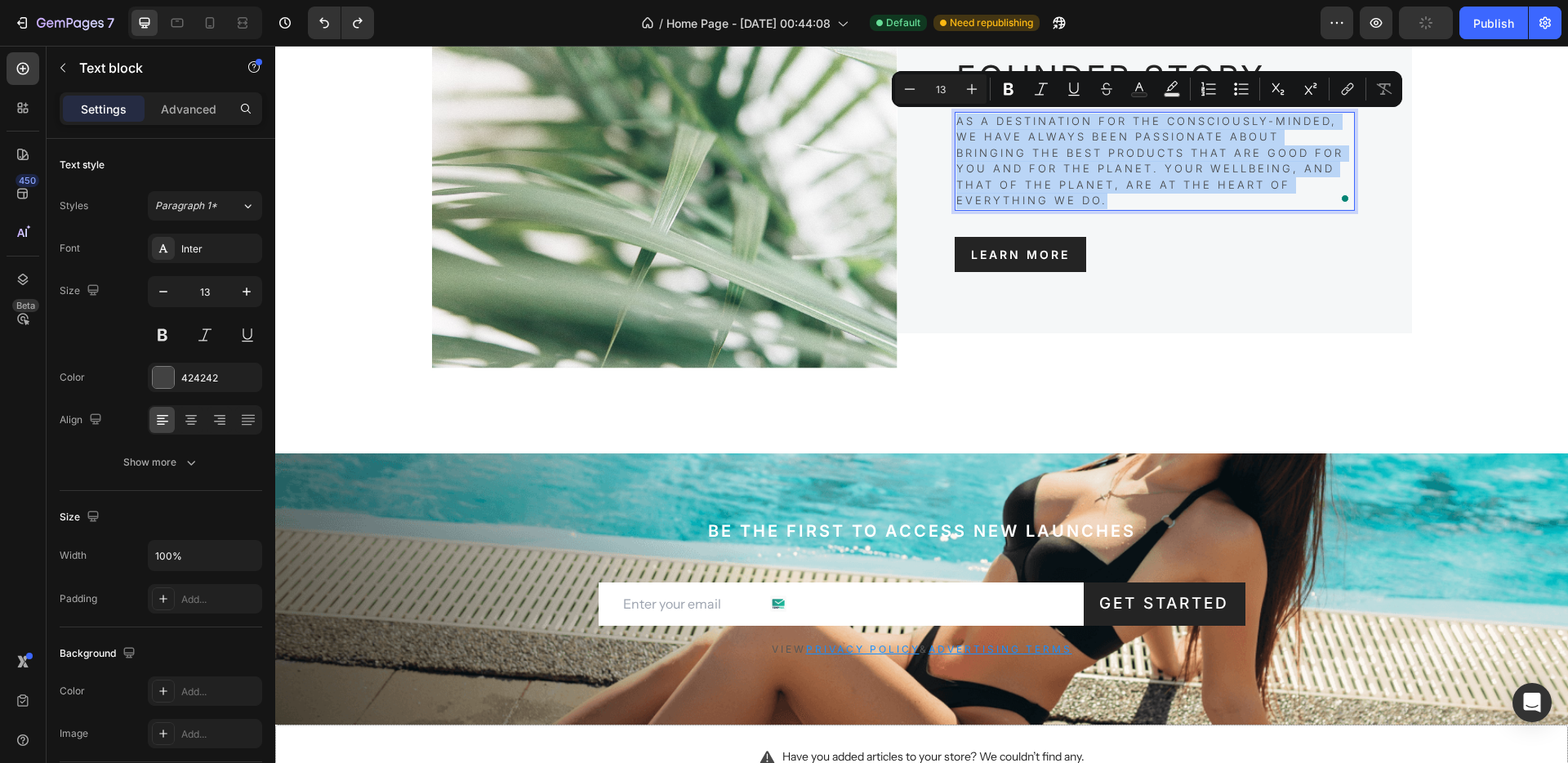
click at [1014, 169] on p "As a destination for the consciously-minded, we have always been passionate abo…" at bounding box center [1155, 161] width 397 height 96
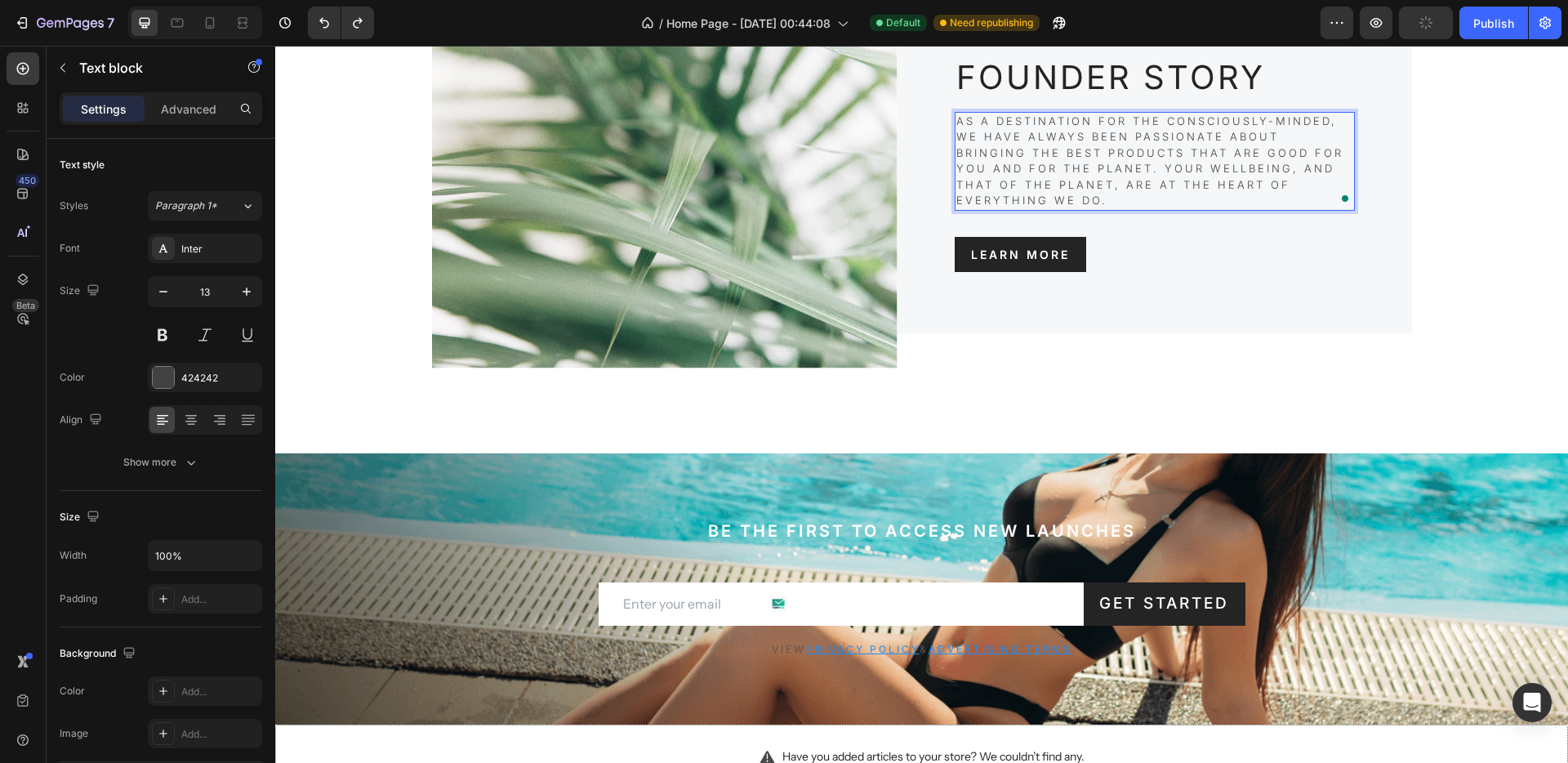
scroll to position [3138, 0]
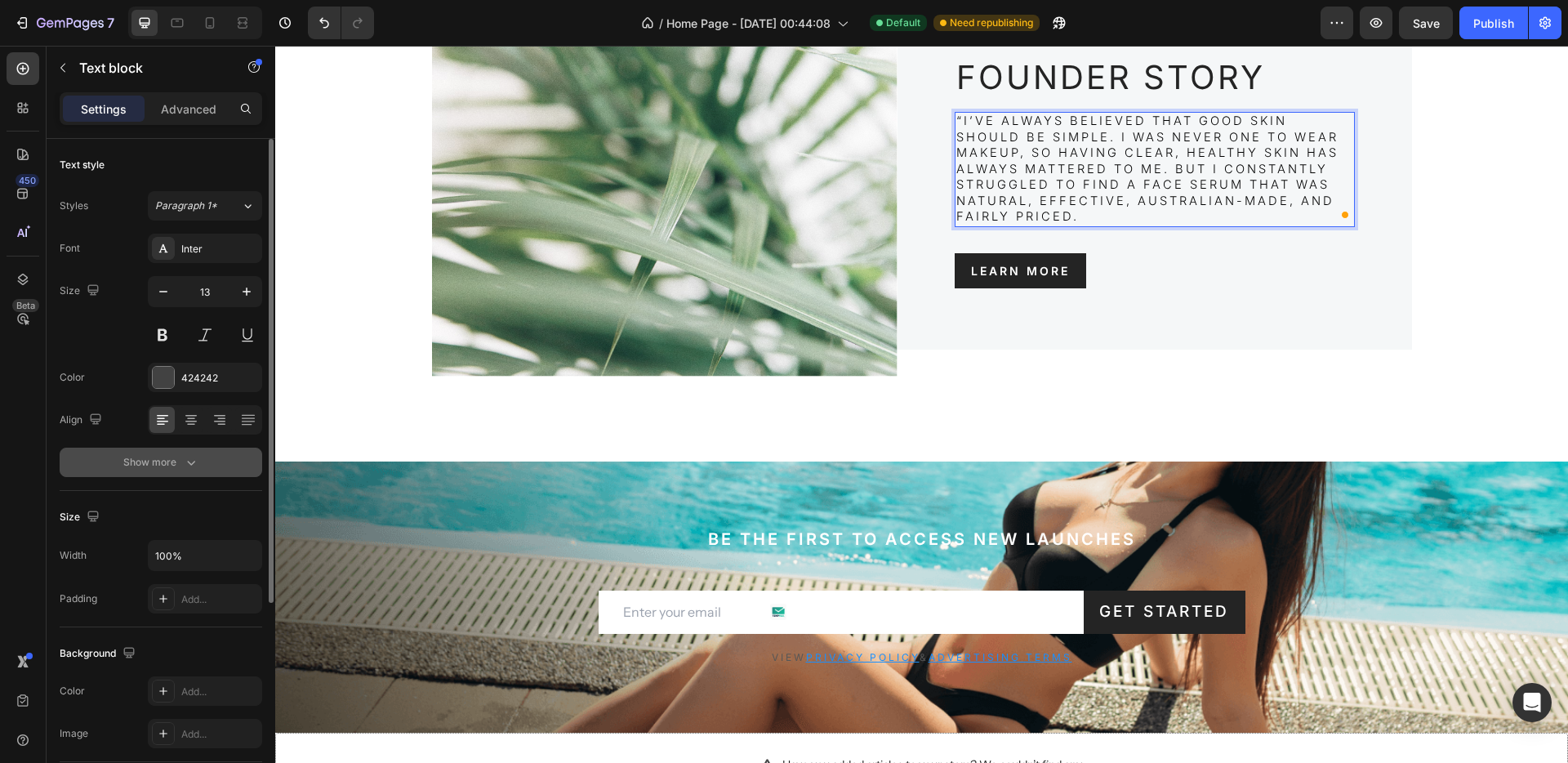
click at [157, 455] on div "Show more" at bounding box center [161, 462] width 76 height 17
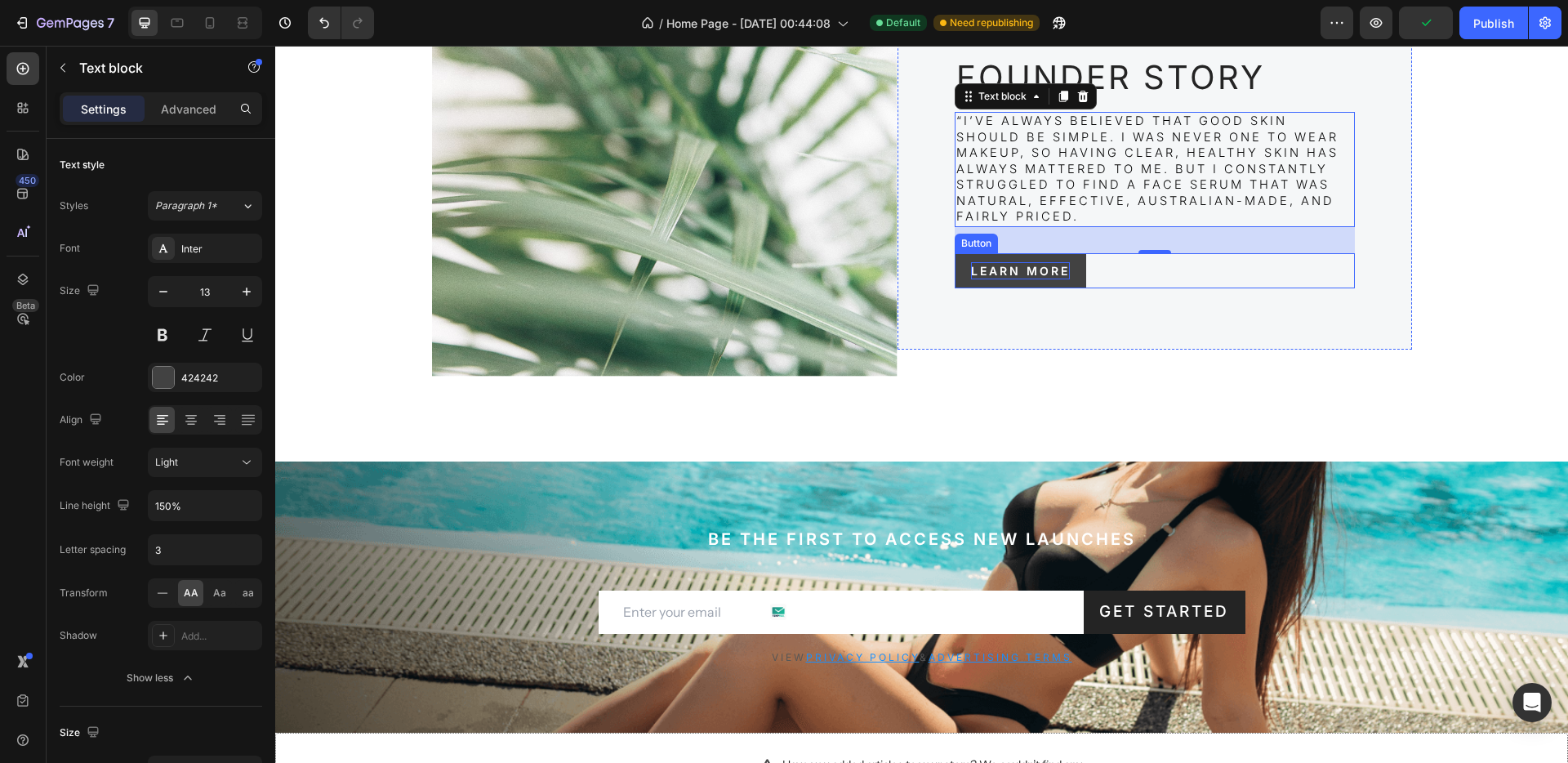
click at [1040, 272] on div "Learn more" at bounding box center [1020, 271] width 99 height 17
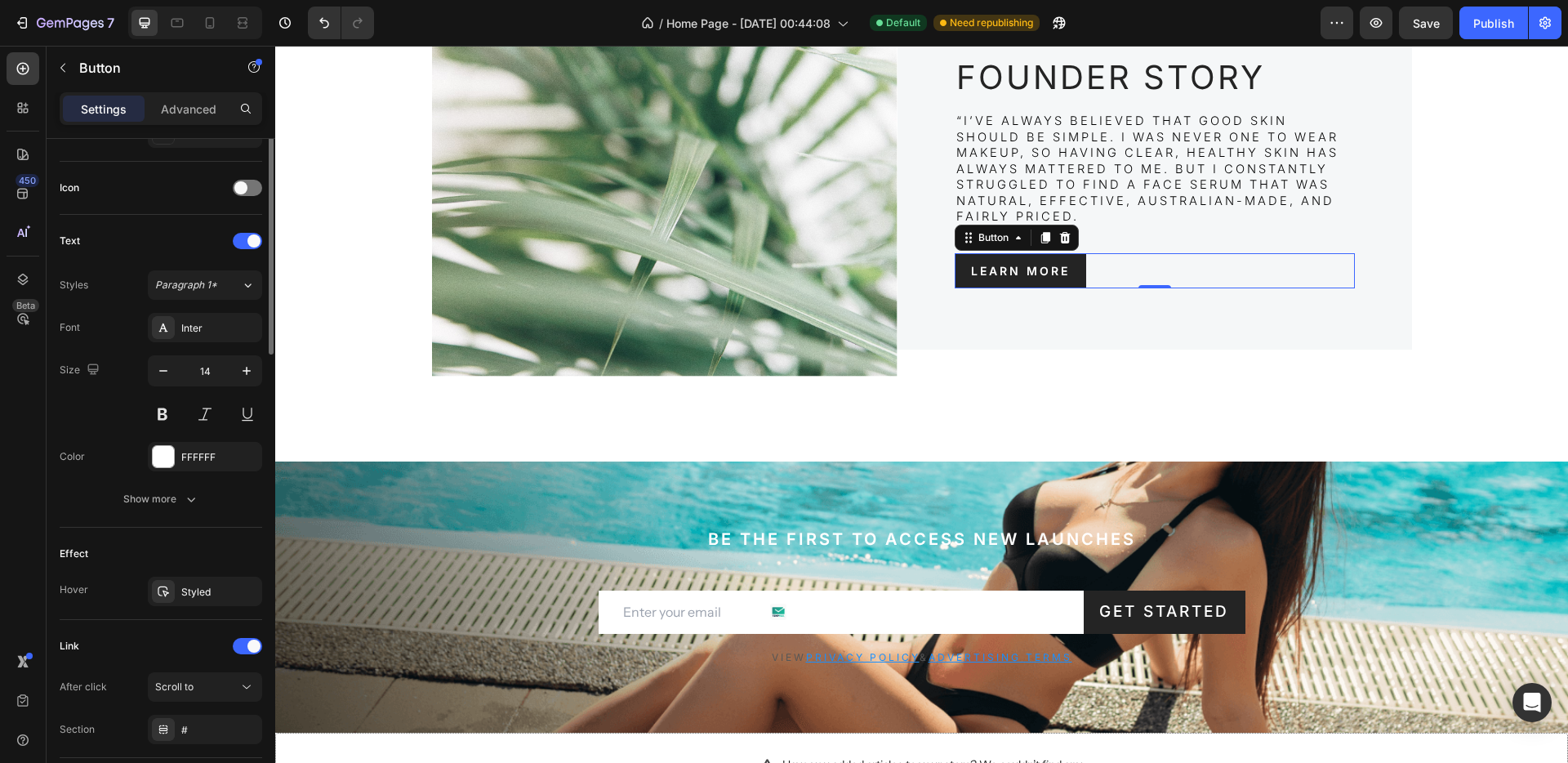
scroll to position [585, 0]
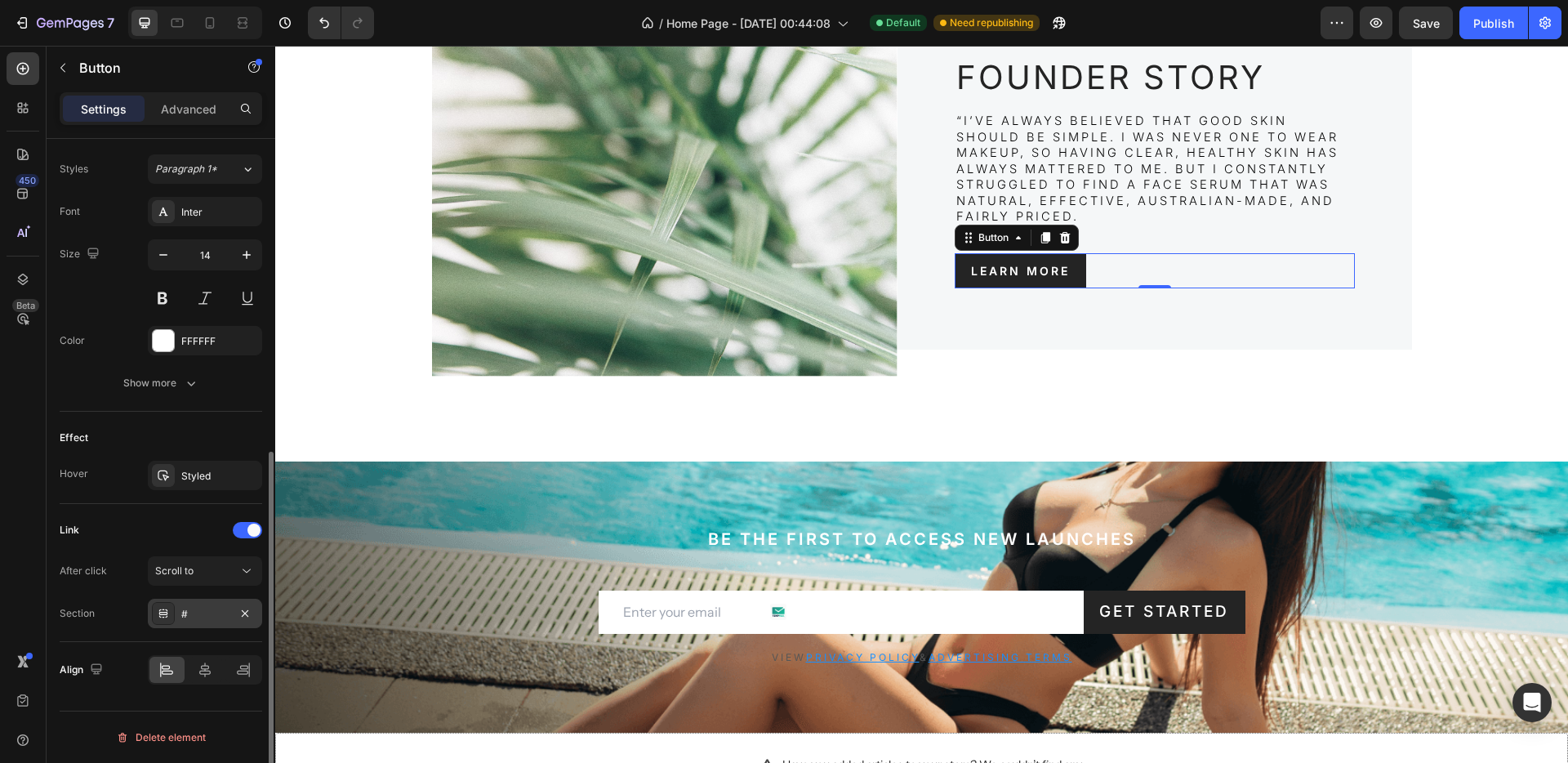
click at [194, 610] on div "#" at bounding box center [204, 614] width 47 height 15
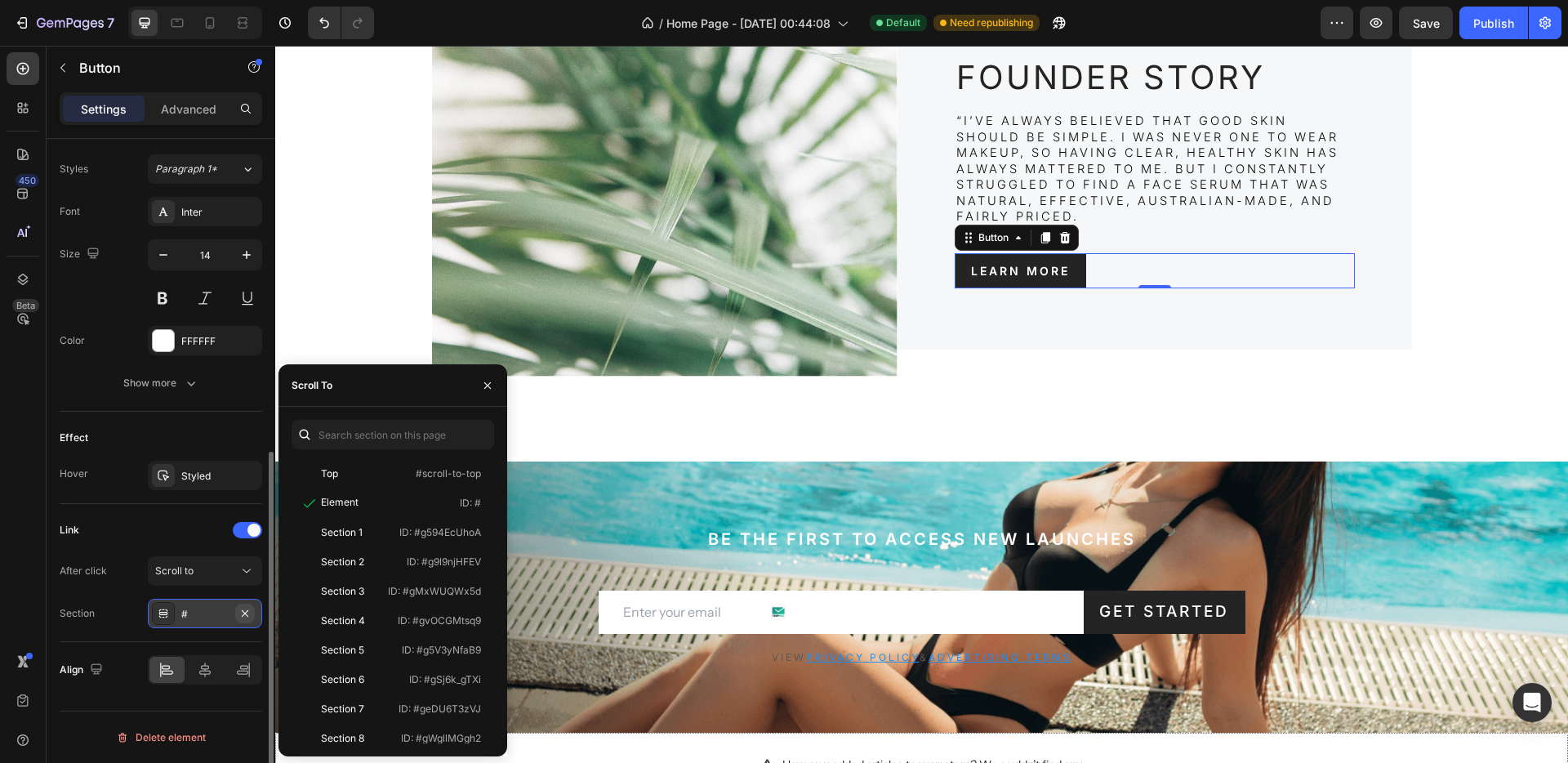
click at [250, 610] on icon "button" at bounding box center [245, 613] width 13 height 13
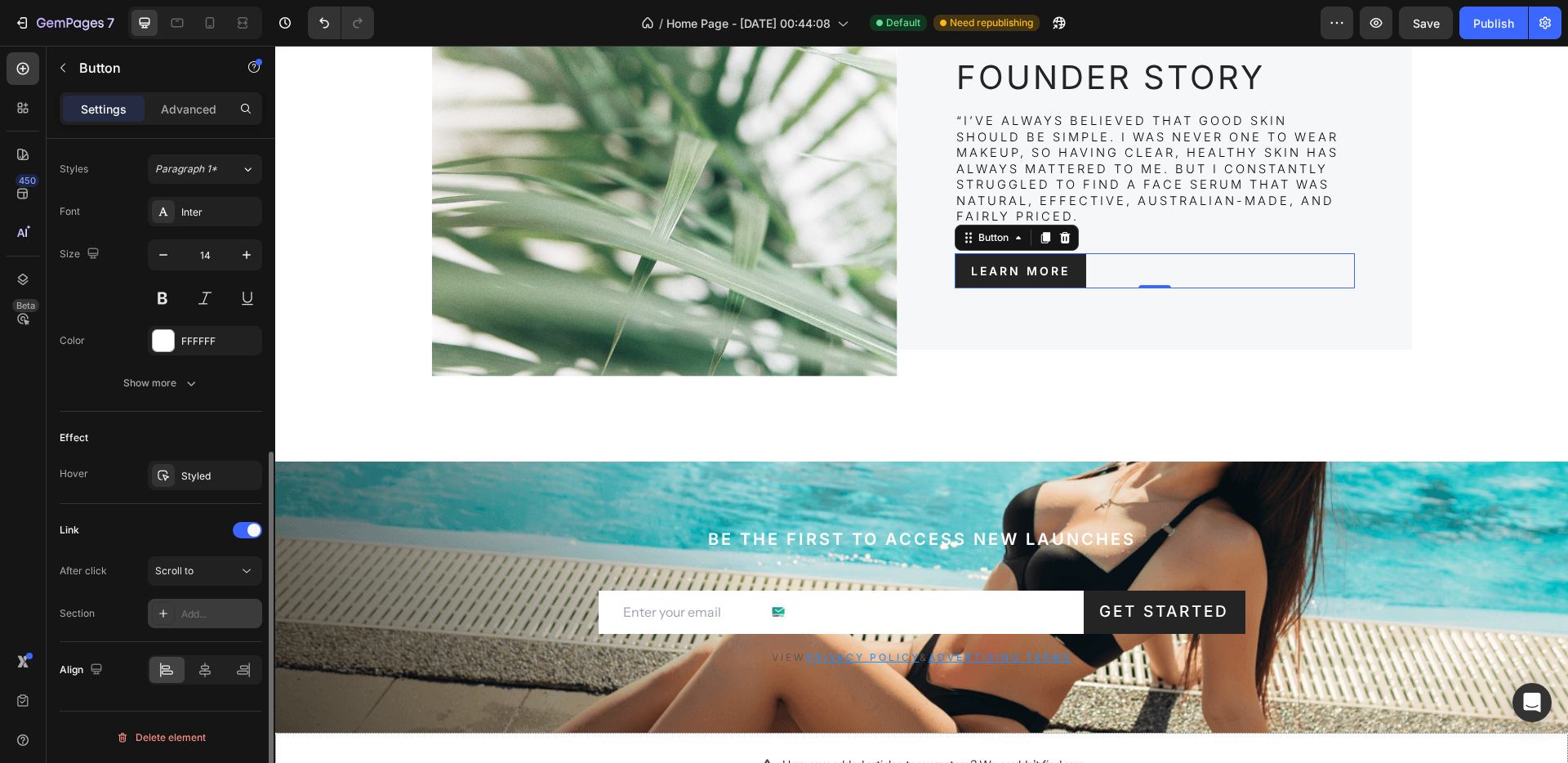
click at [158, 612] on icon at bounding box center [163, 613] width 13 height 13
click at [189, 560] on button "Scroll to" at bounding box center [205, 571] width 114 height 29
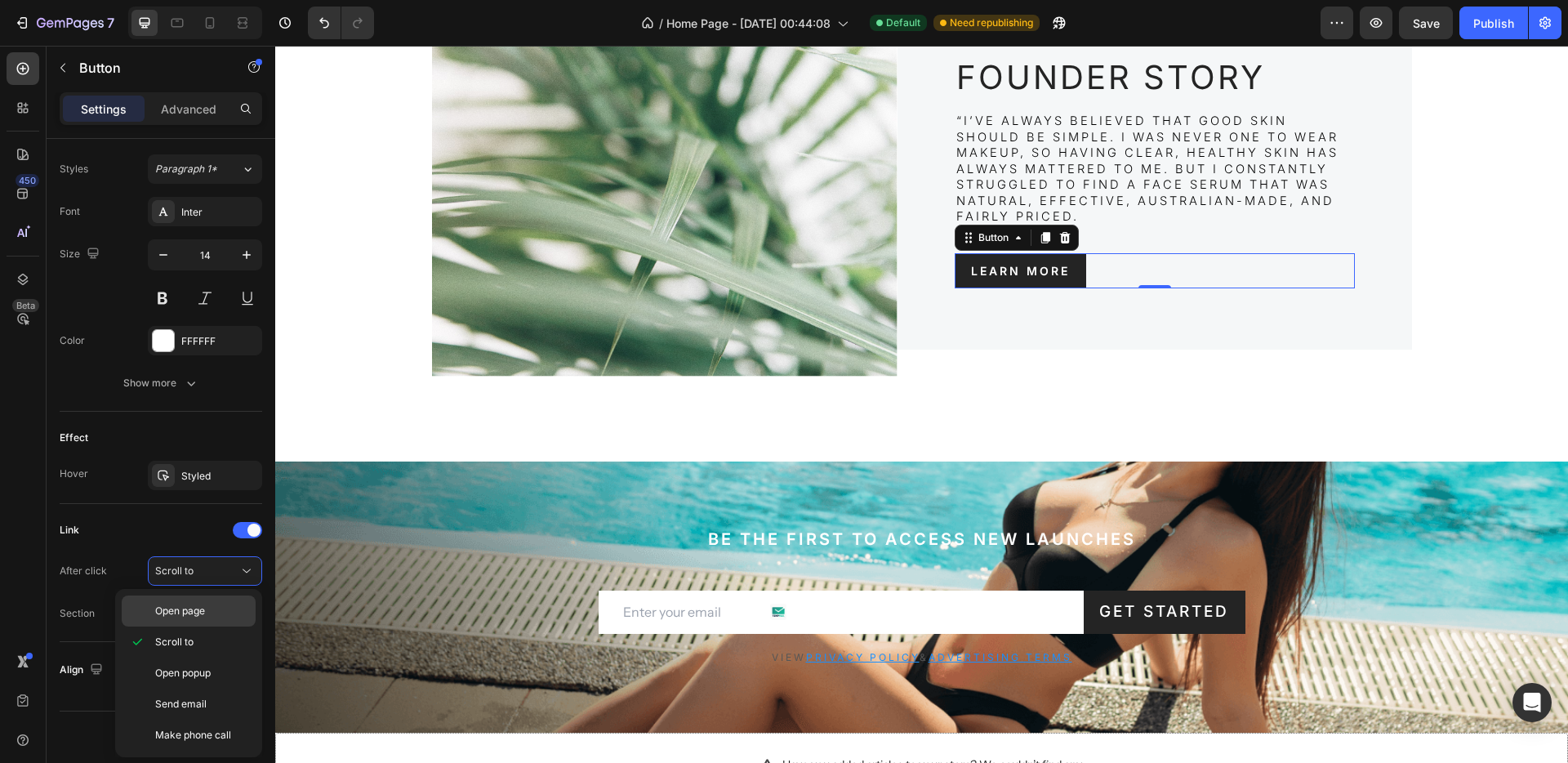
click at [185, 610] on span "Open page" at bounding box center [180, 611] width 50 height 15
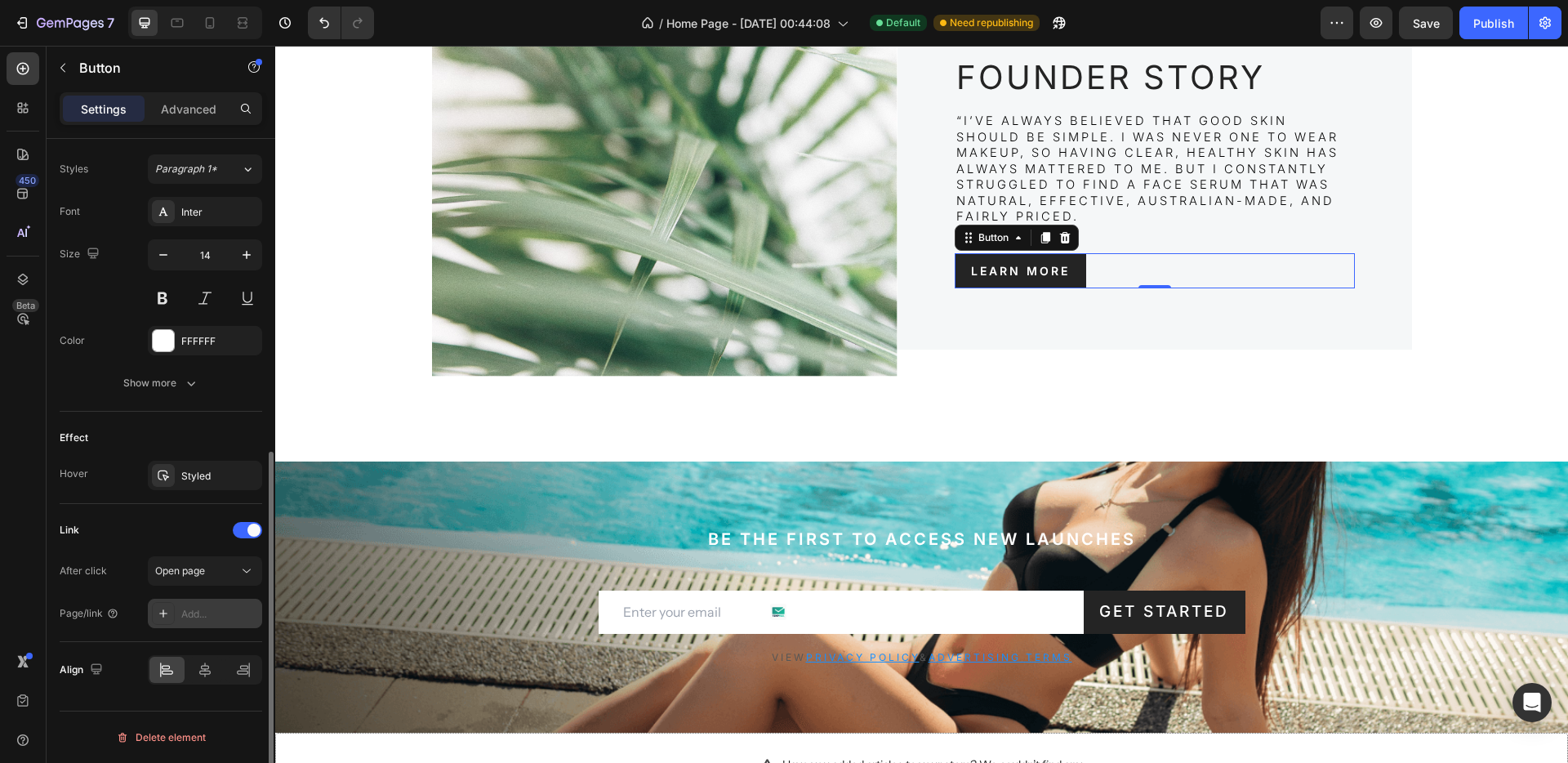
click at [188, 613] on div "Add..." at bounding box center [219, 614] width 76 height 15
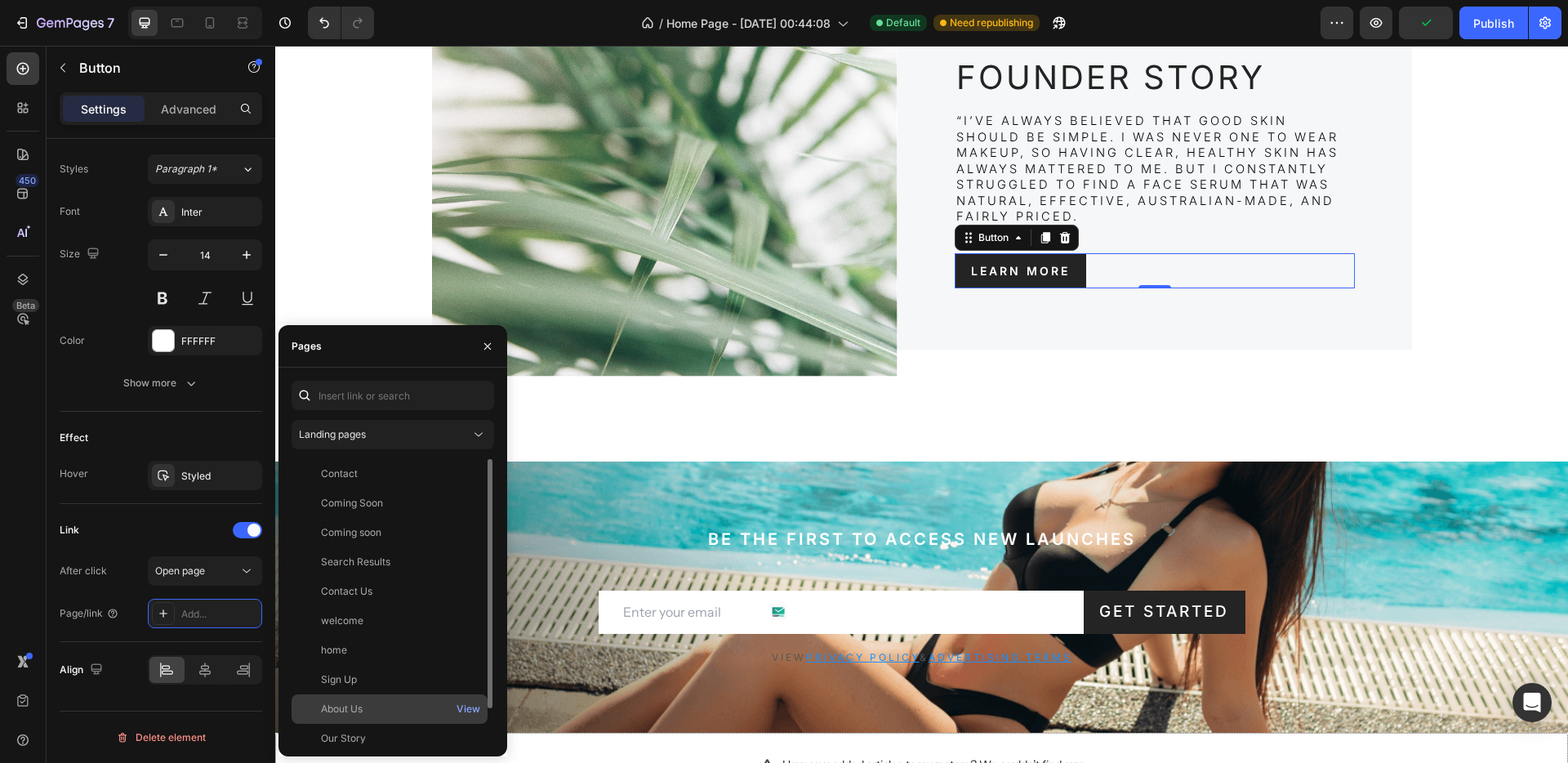
click at [351, 723] on div "About Us View" at bounding box center [389, 738] width 196 height 29
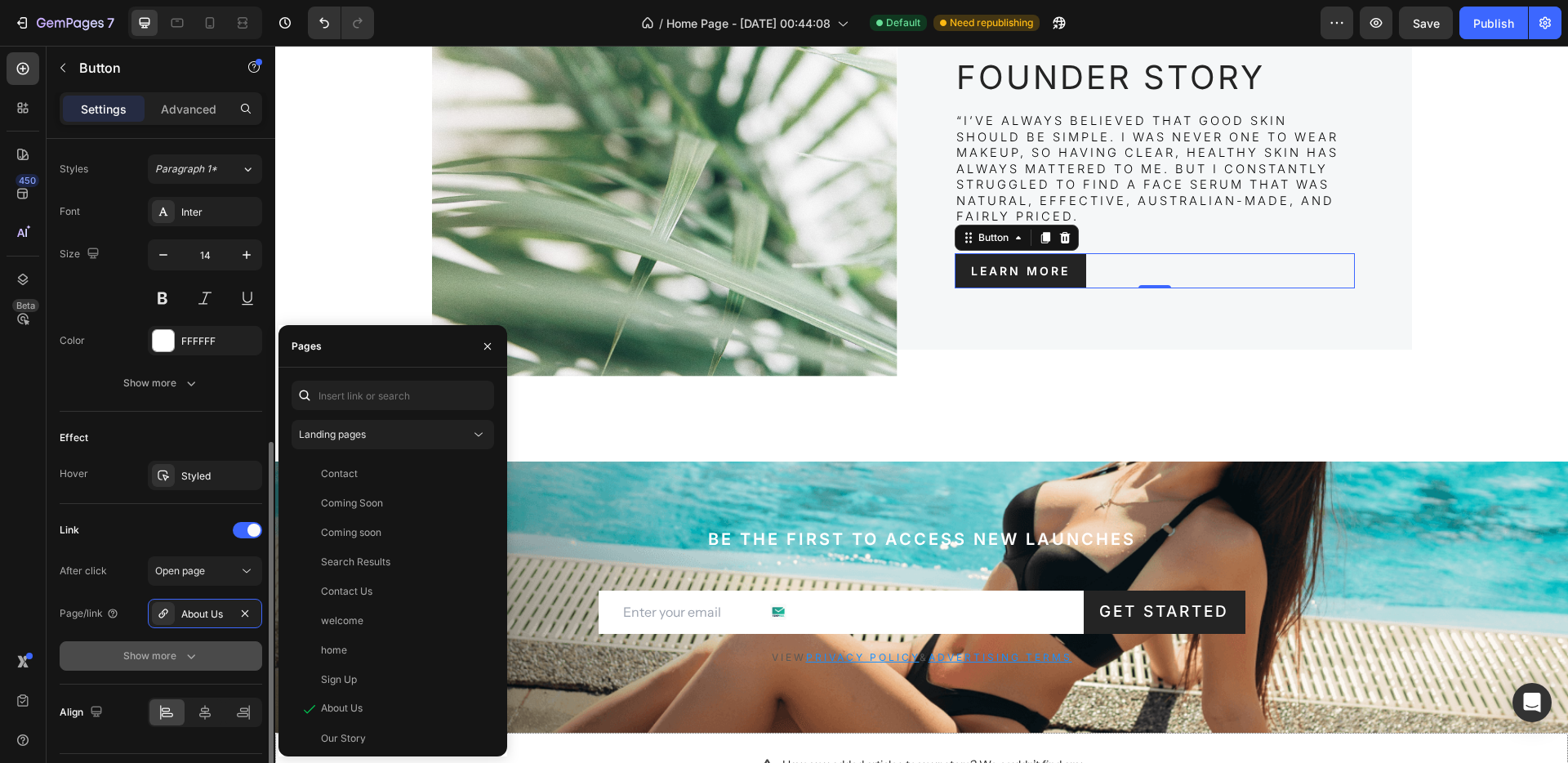
click at [153, 659] on div "Show more" at bounding box center [161, 656] width 76 height 17
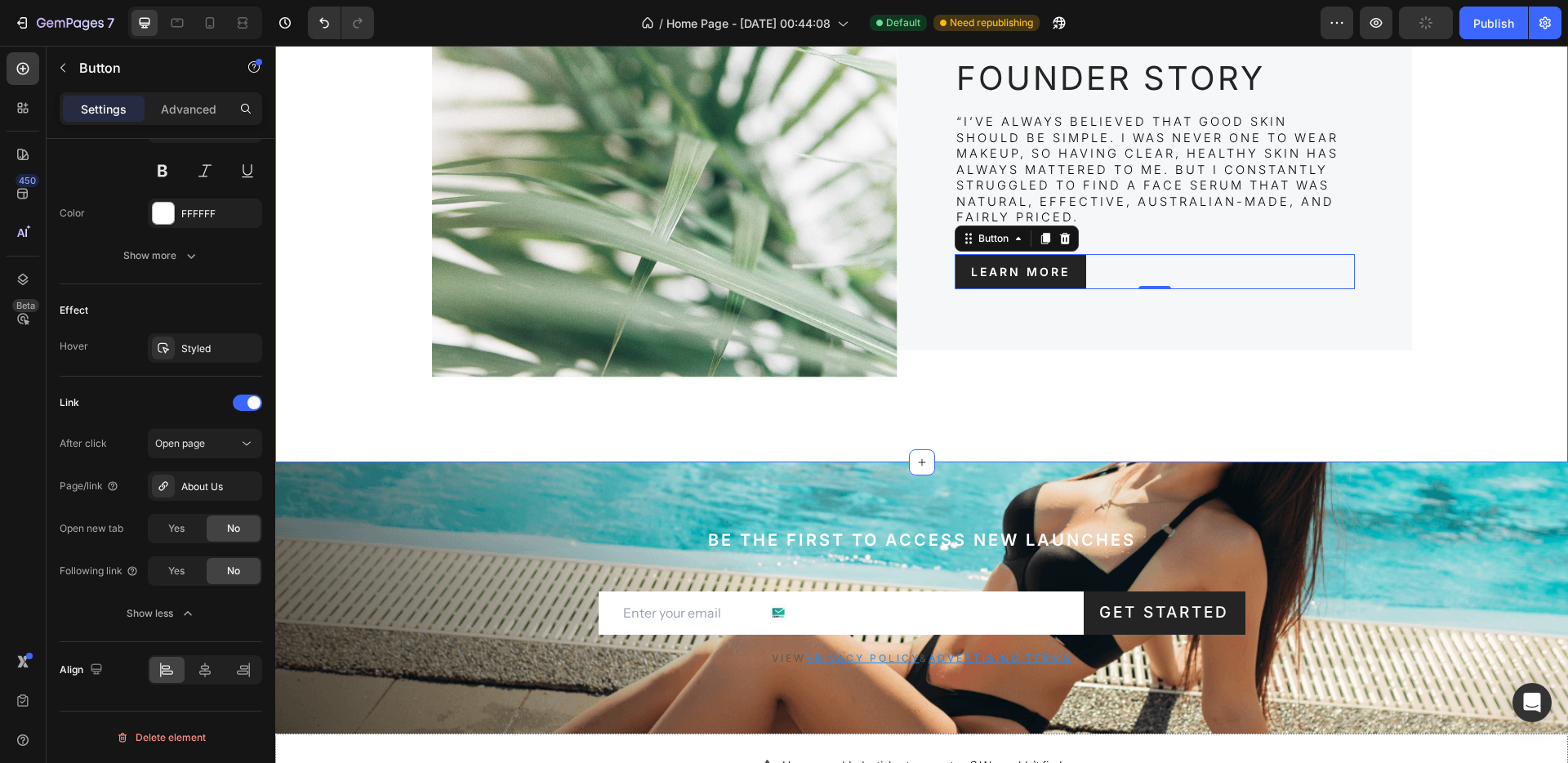
scroll to position [3087, 0]
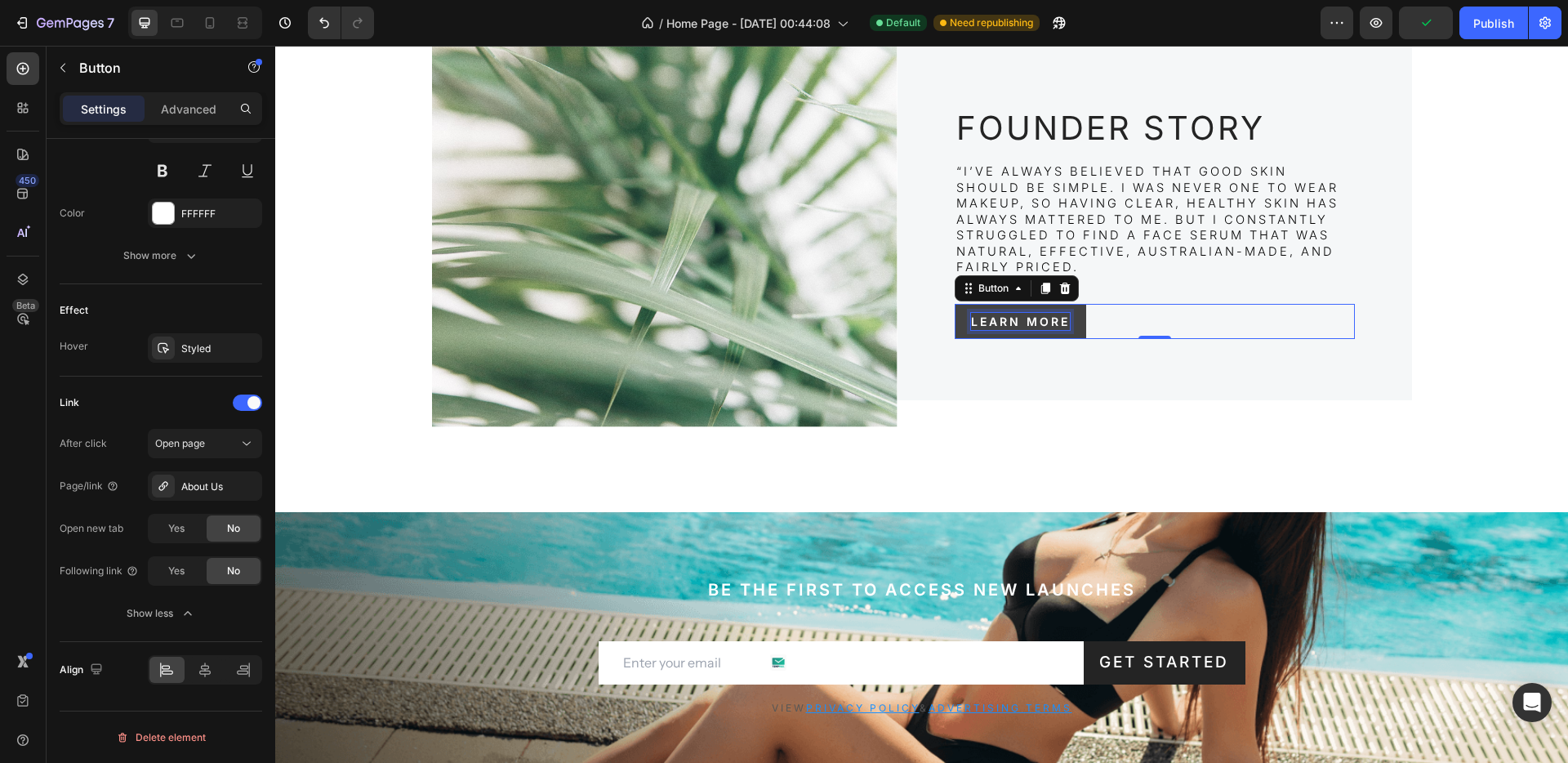
click at [1016, 329] on div "Learn more" at bounding box center [1020, 321] width 99 height 17
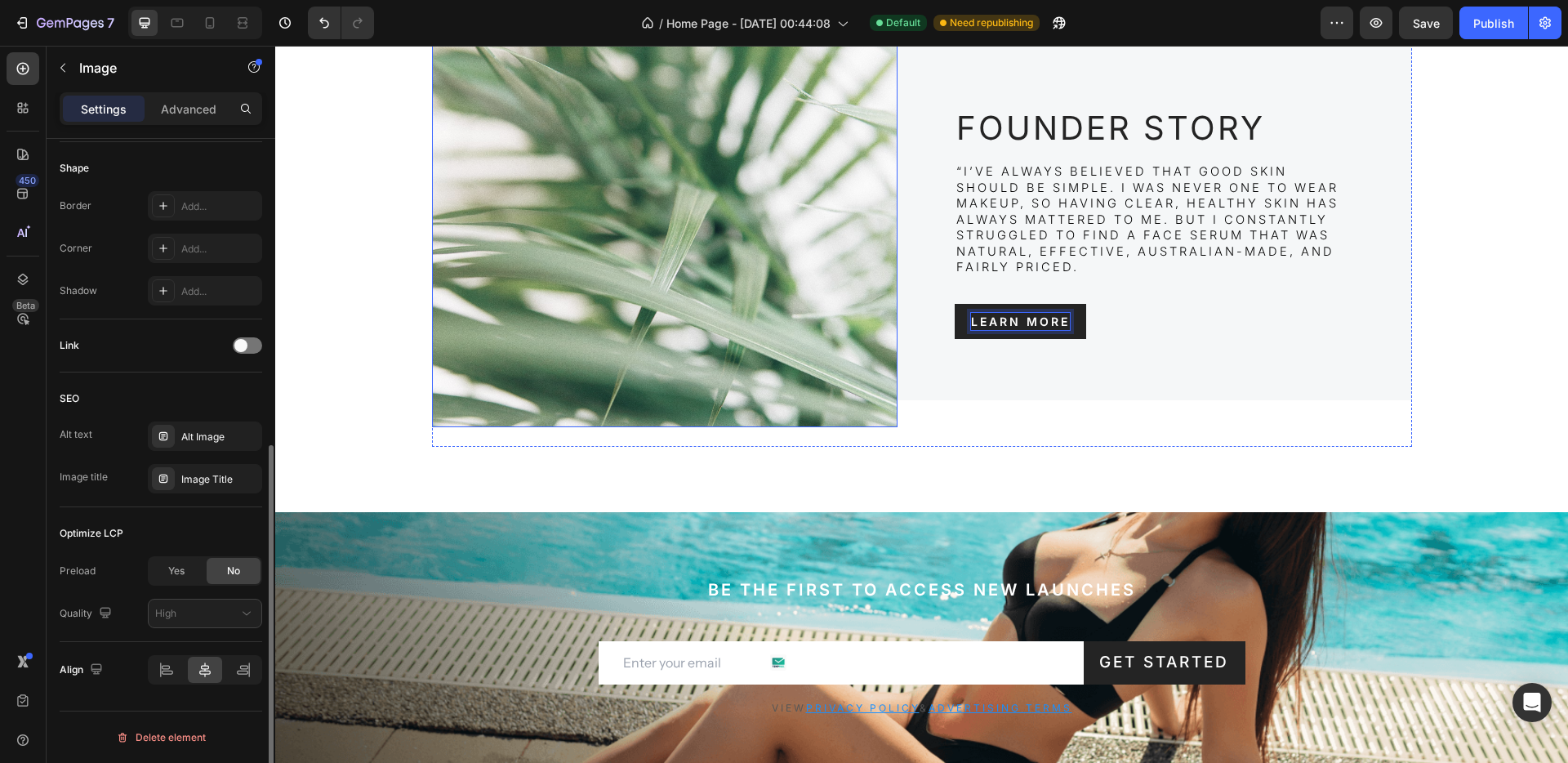
click at [563, 365] on img at bounding box center [665, 223] width 466 height 409
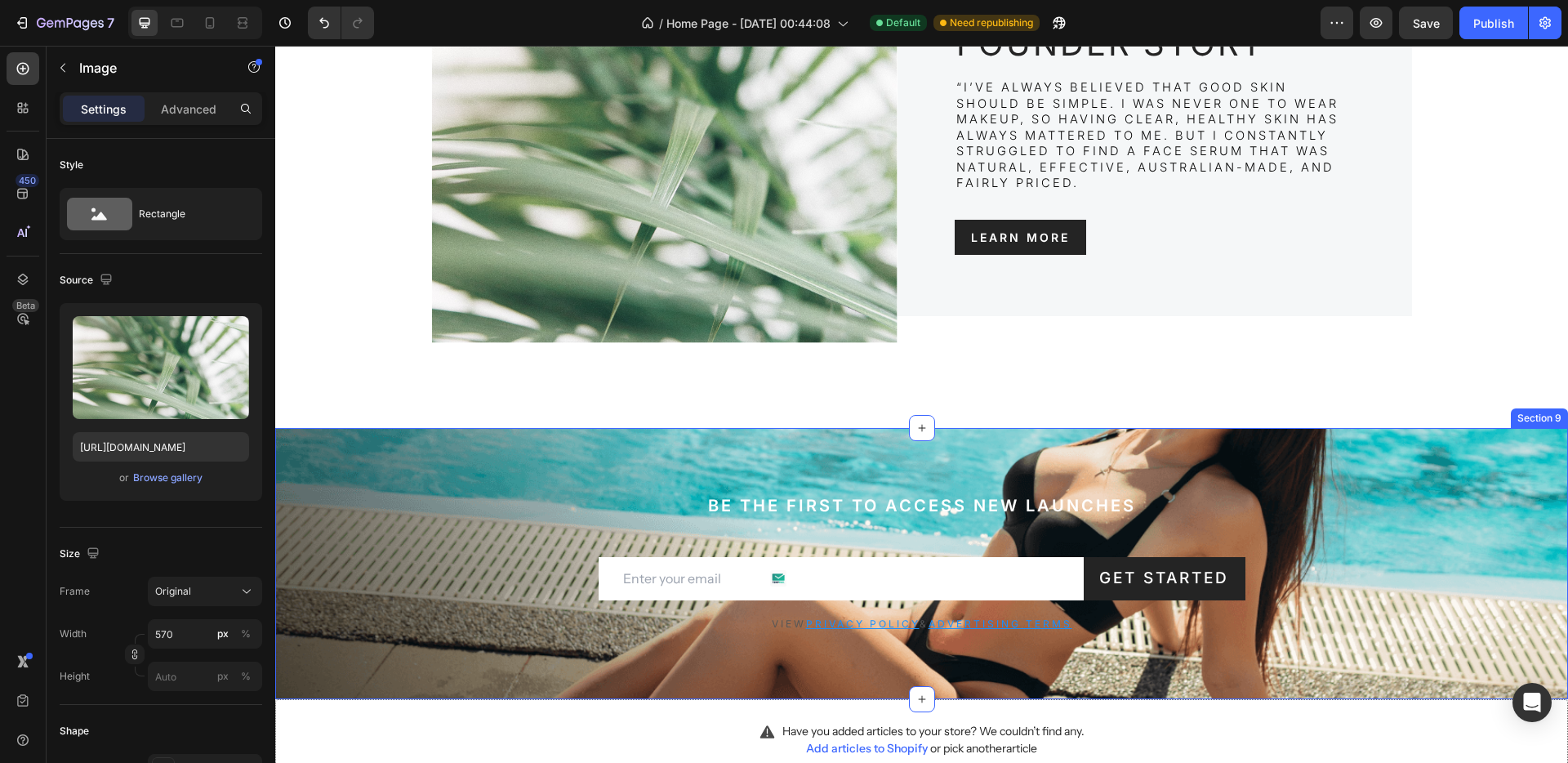
scroll to position [3801, 0]
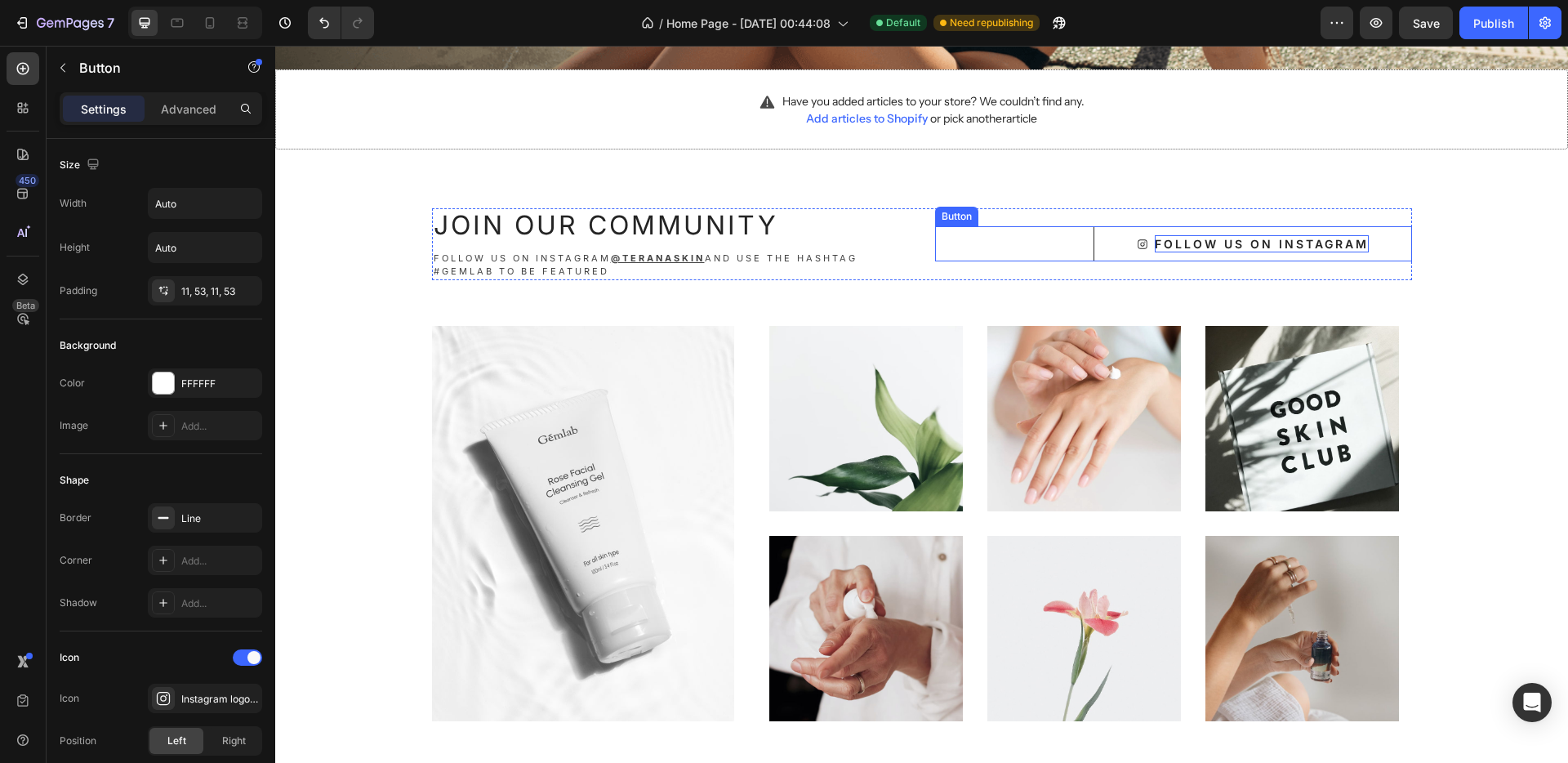
click at [1245, 249] on div "Follow us on Instagram" at bounding box center [1261, 244] width 214 height 17
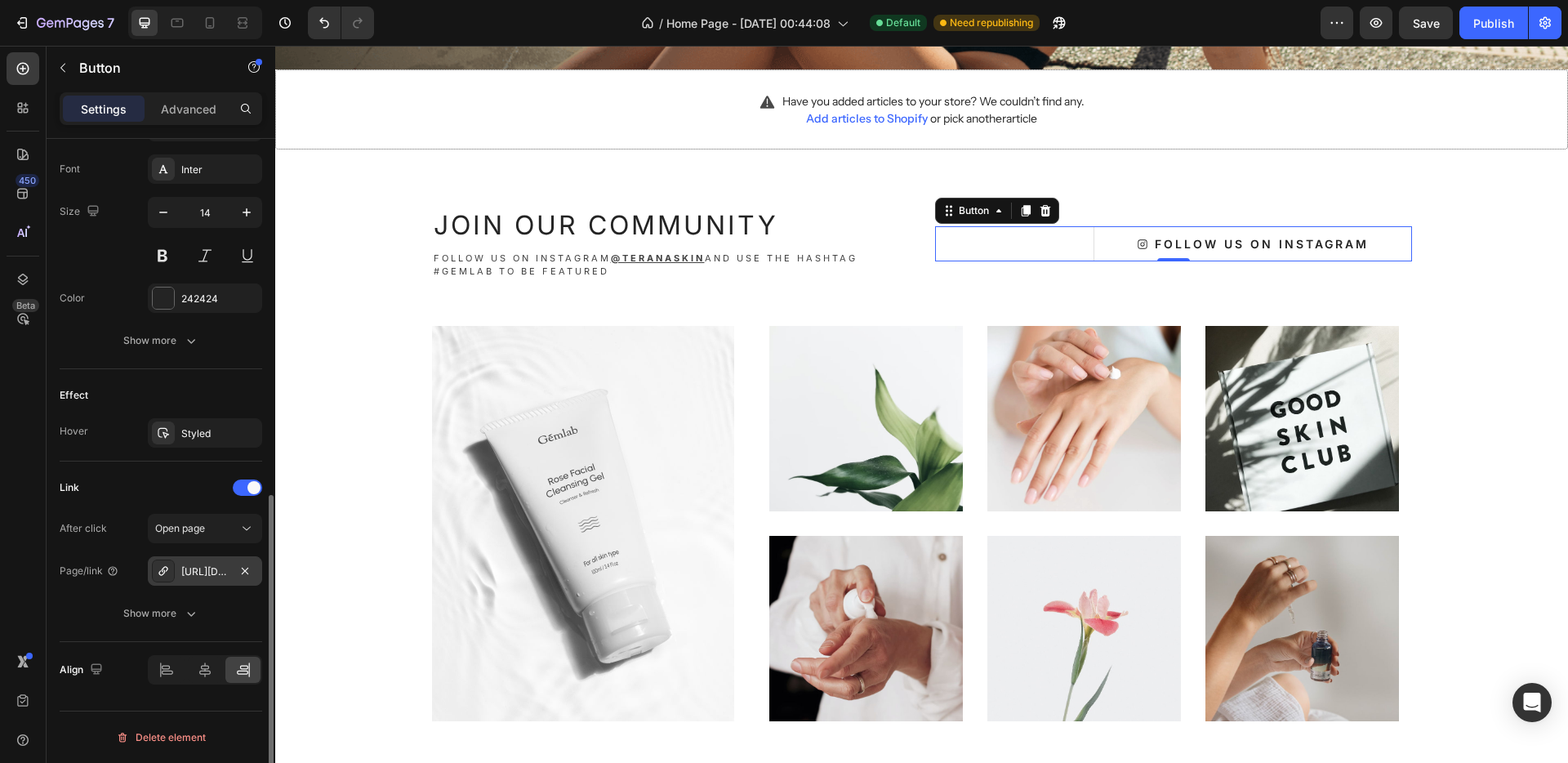
click at [206, 577] on div "https://www.instagram.com/teranaskin/" at bounding box center [204, 572] width 47 height 15
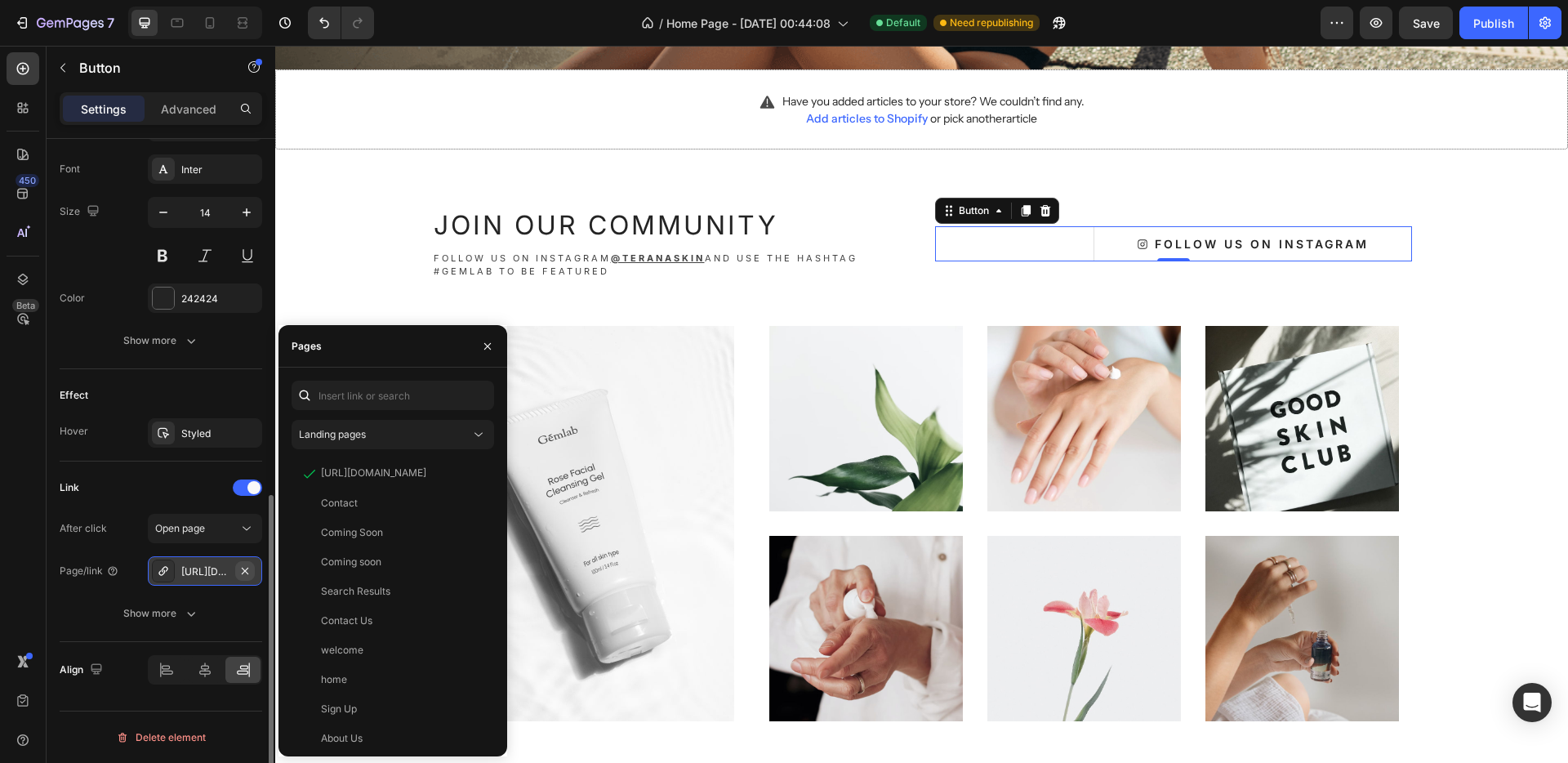
click at [241, 568] on icon "button" at bounding box center [245, 571] width 13 height 13
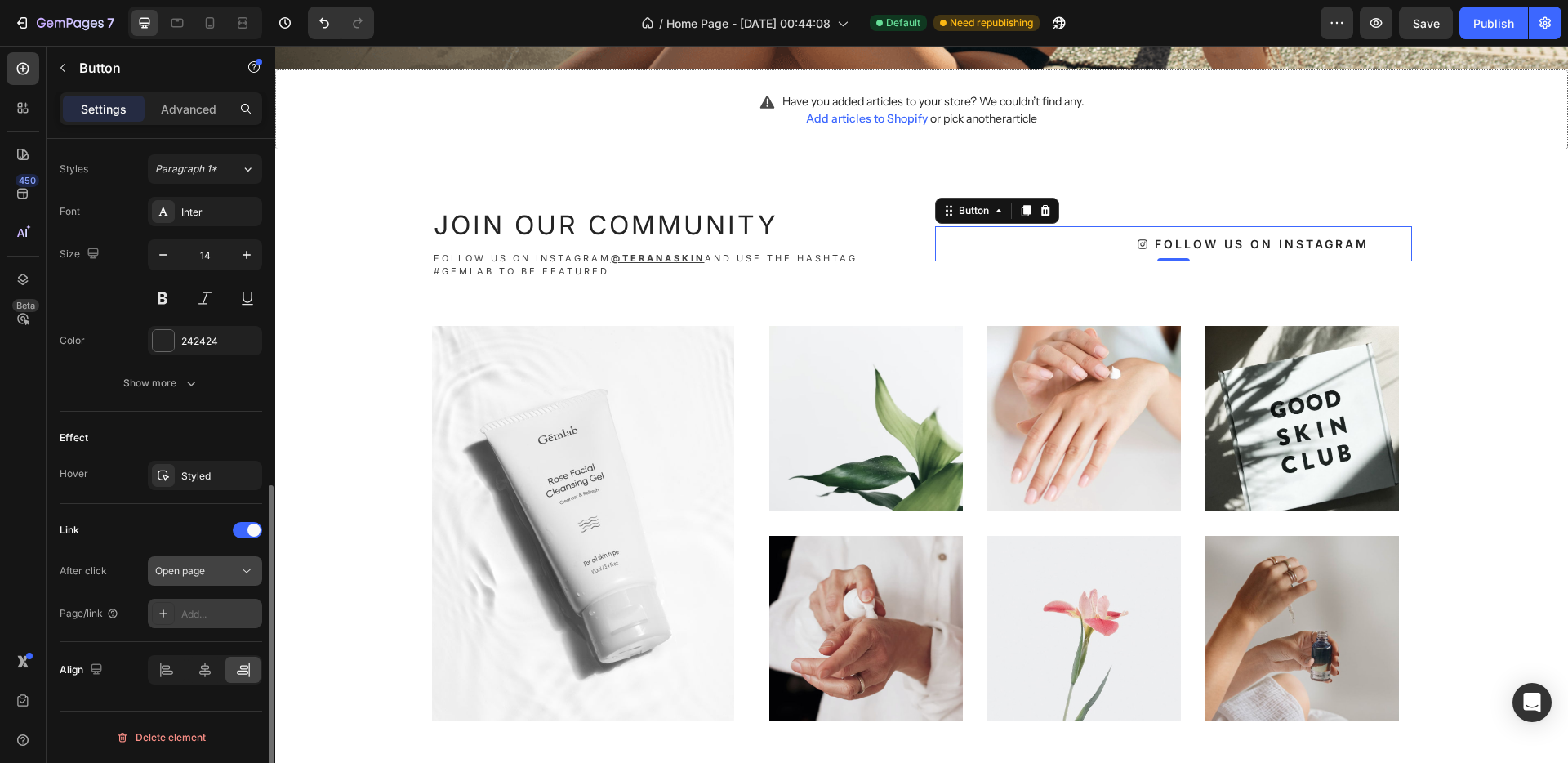
scroll to position [714, 0]
click at [159, 617] on icon at bounding box center [163, 613] width 13 height 13
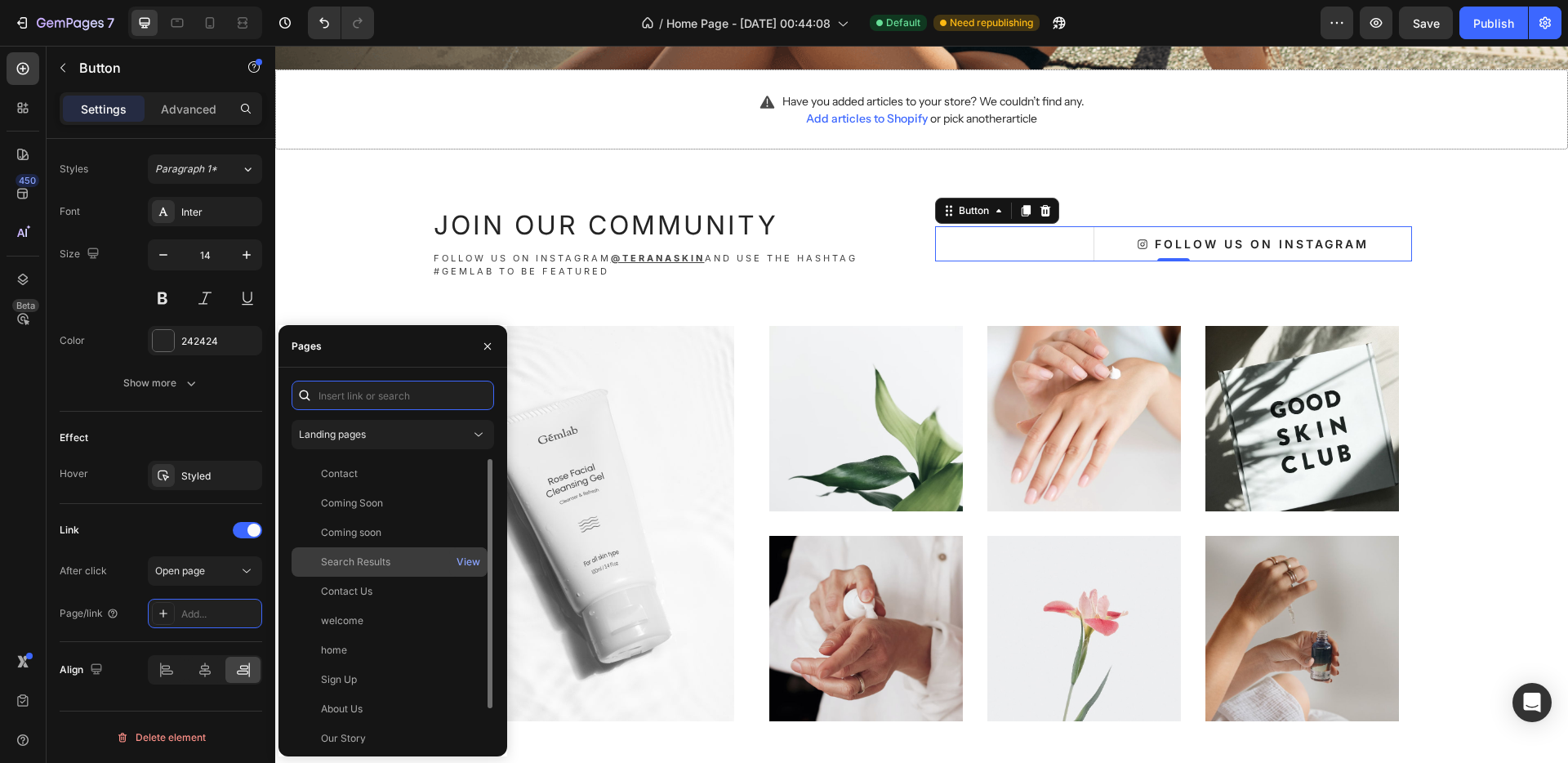
scroll to position [40, 0]
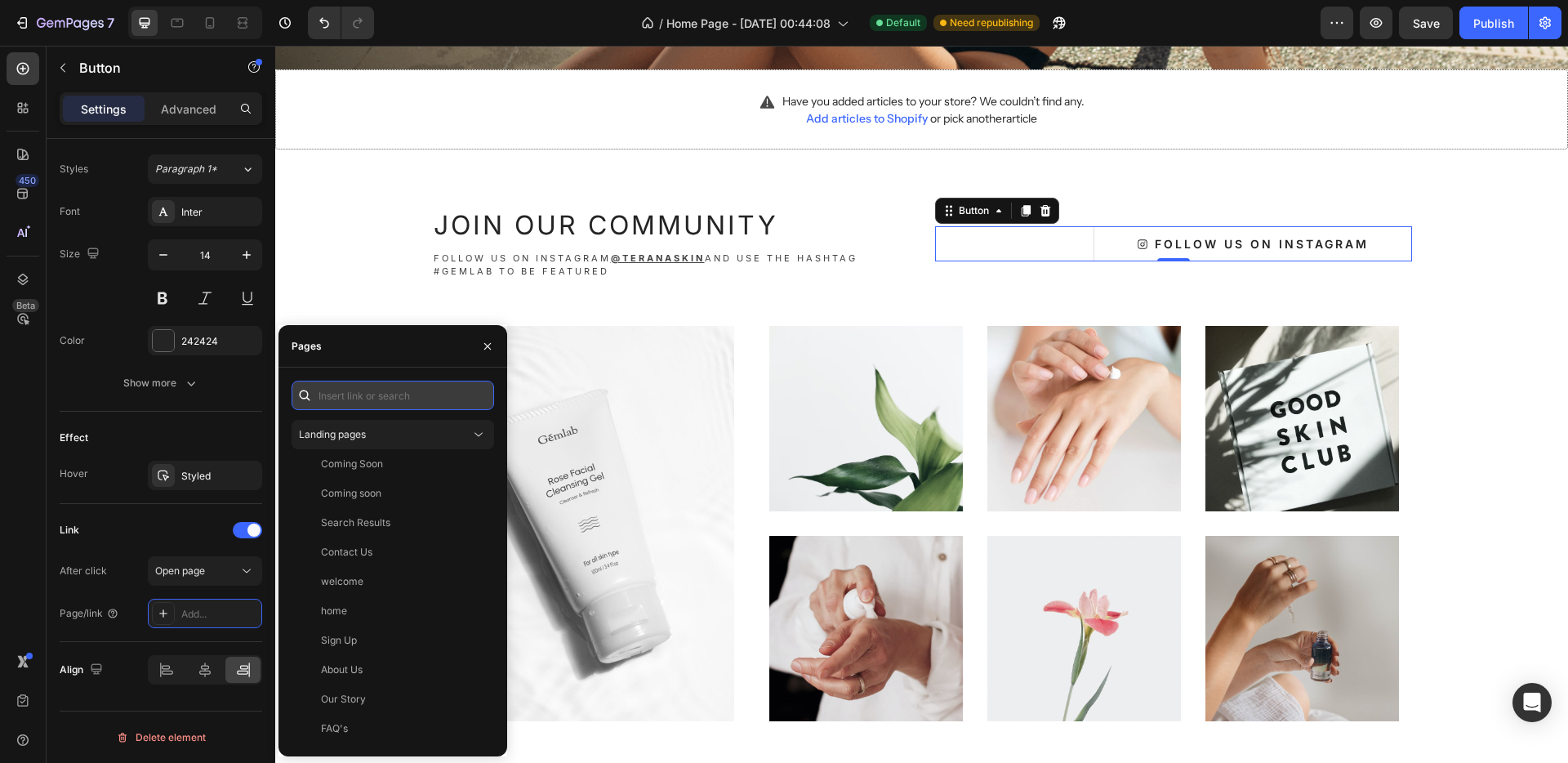
click at [353, 399] on input "text" at bounding box center [393, 395] width 203 height 29
paste input "https://www.instagram.com/teranaskin/"
type input "https://www.instagram.com/teranaskin/"
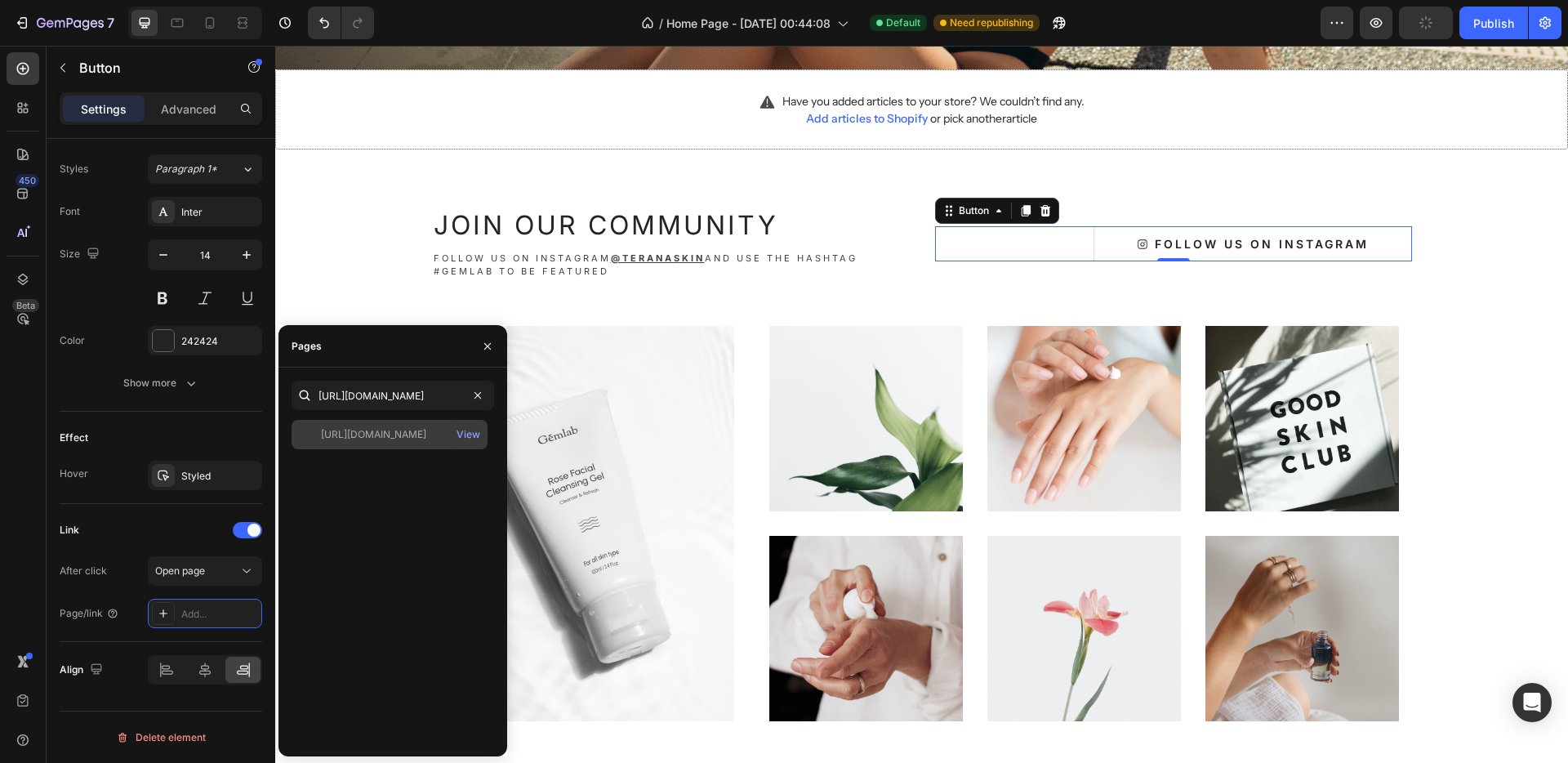
click at [409, 431] on div "https://www.instagram.com/teranaskin/" at bounding box center [374, 434] width 105 height 15
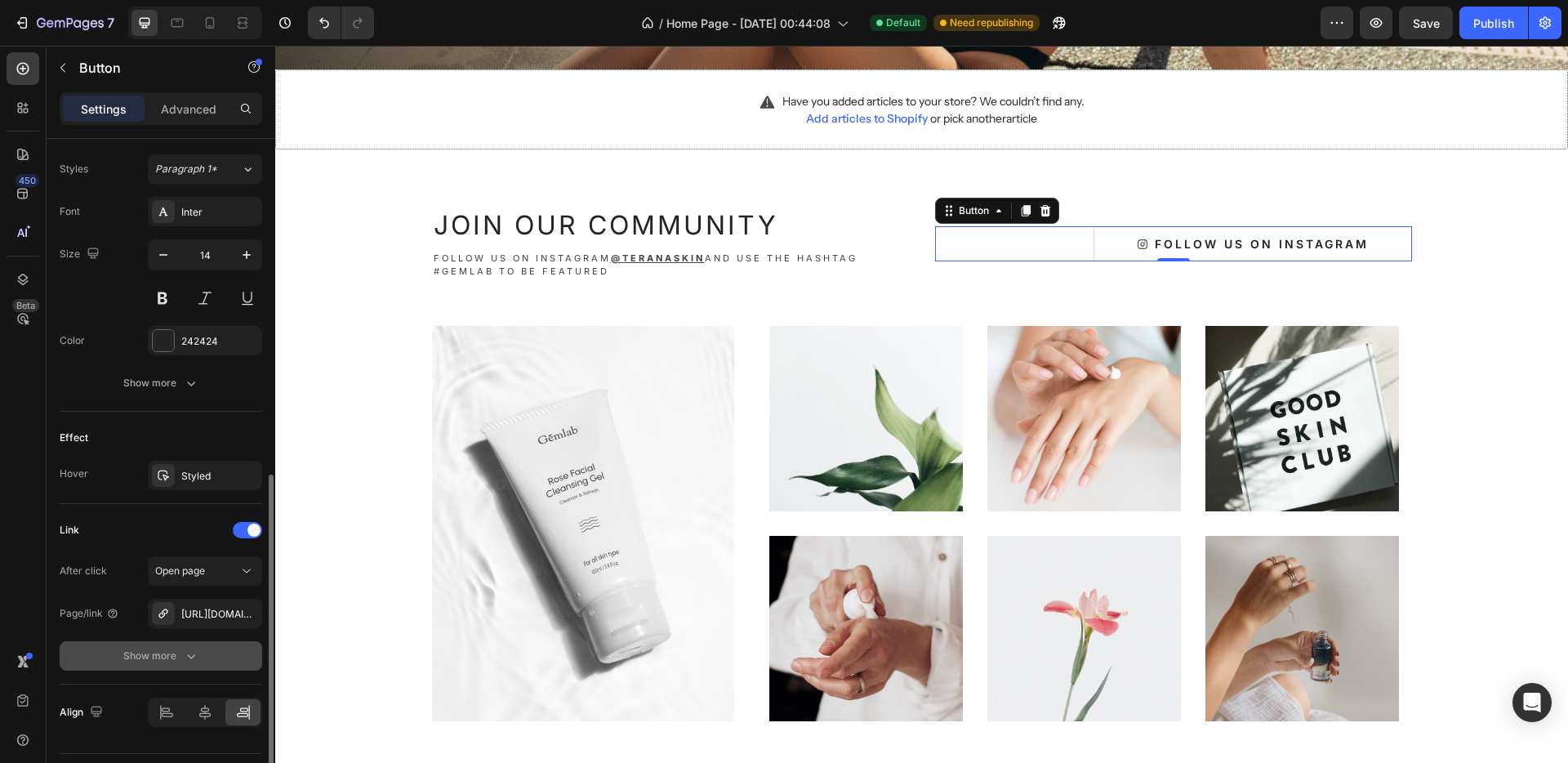
click at [141, 664] on button "Show more" at bounding box center [161, 655] width 203 height 29
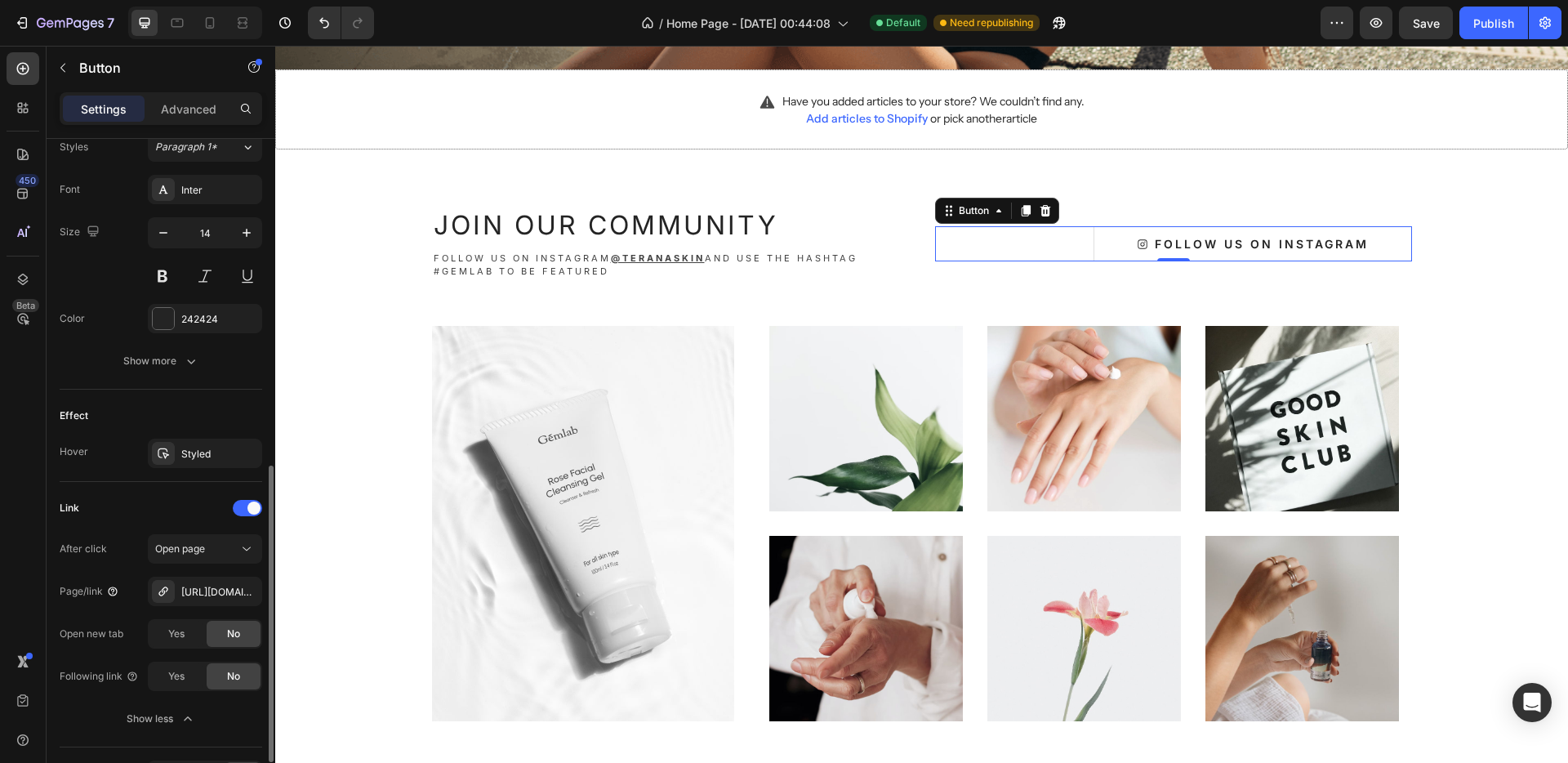
scroll to position [272, 0]
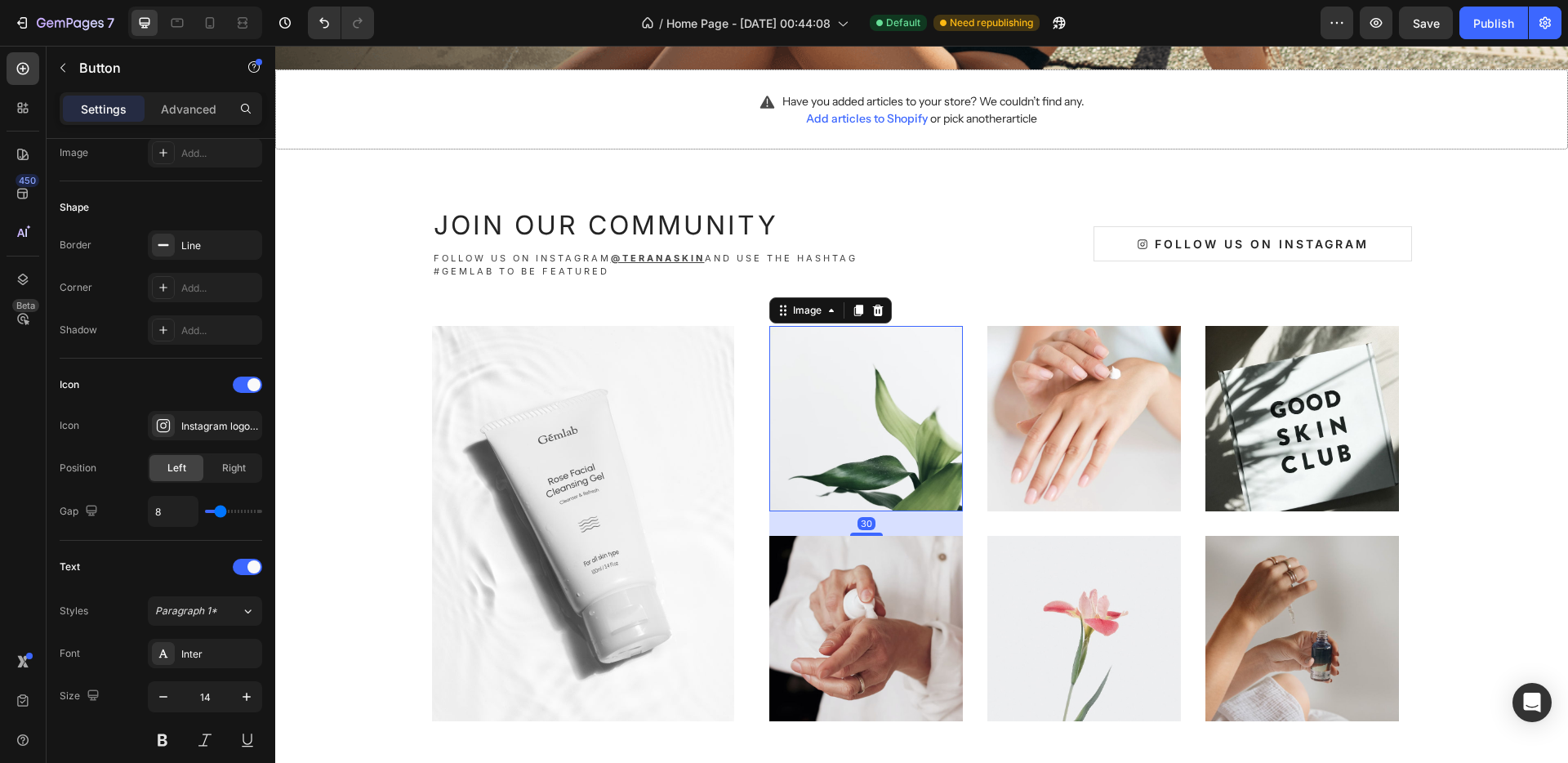
click at [880, 424] on img at bounding box center [866, 418] width 193 height 185
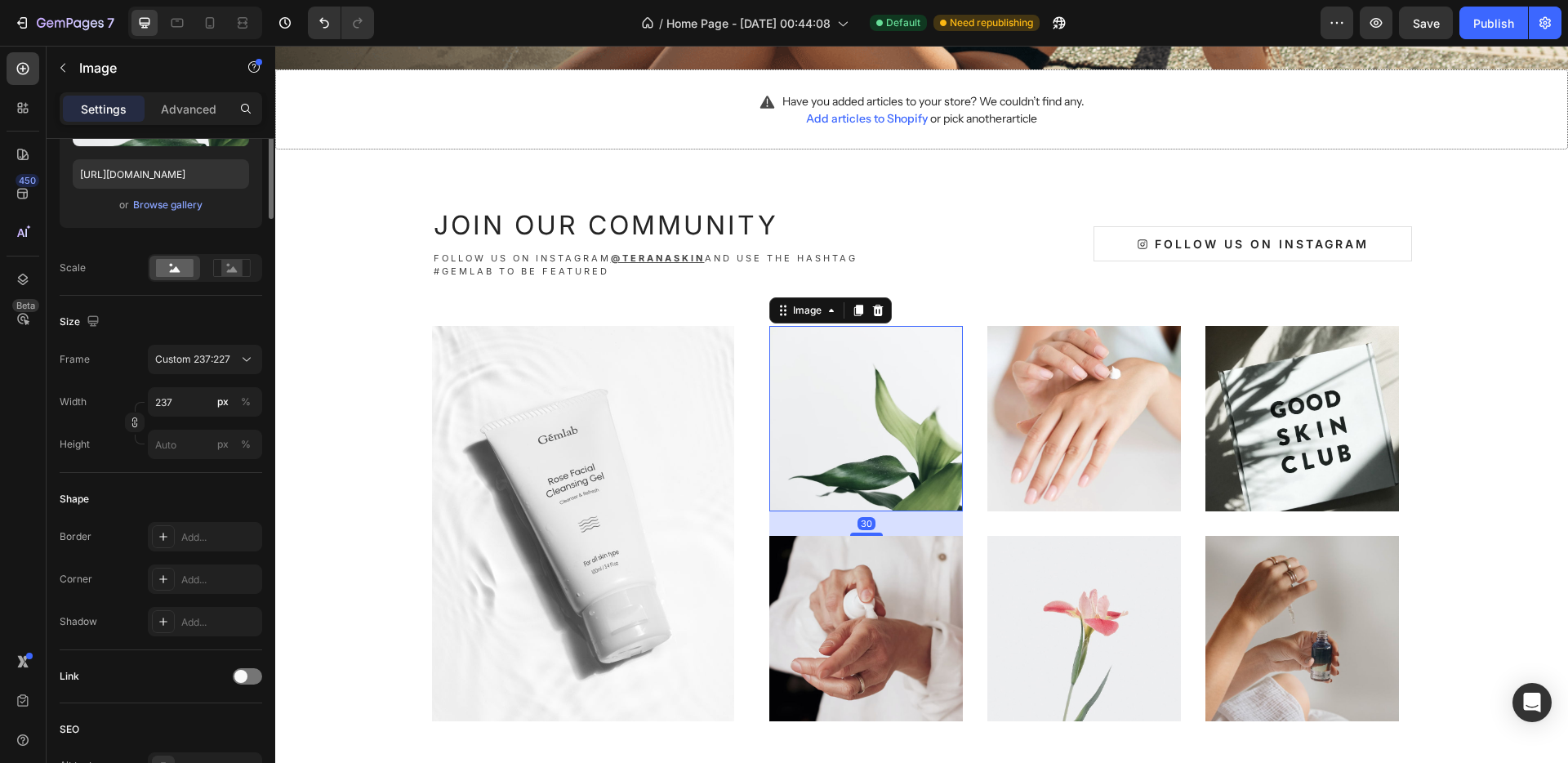
scroll to position [0, 0]
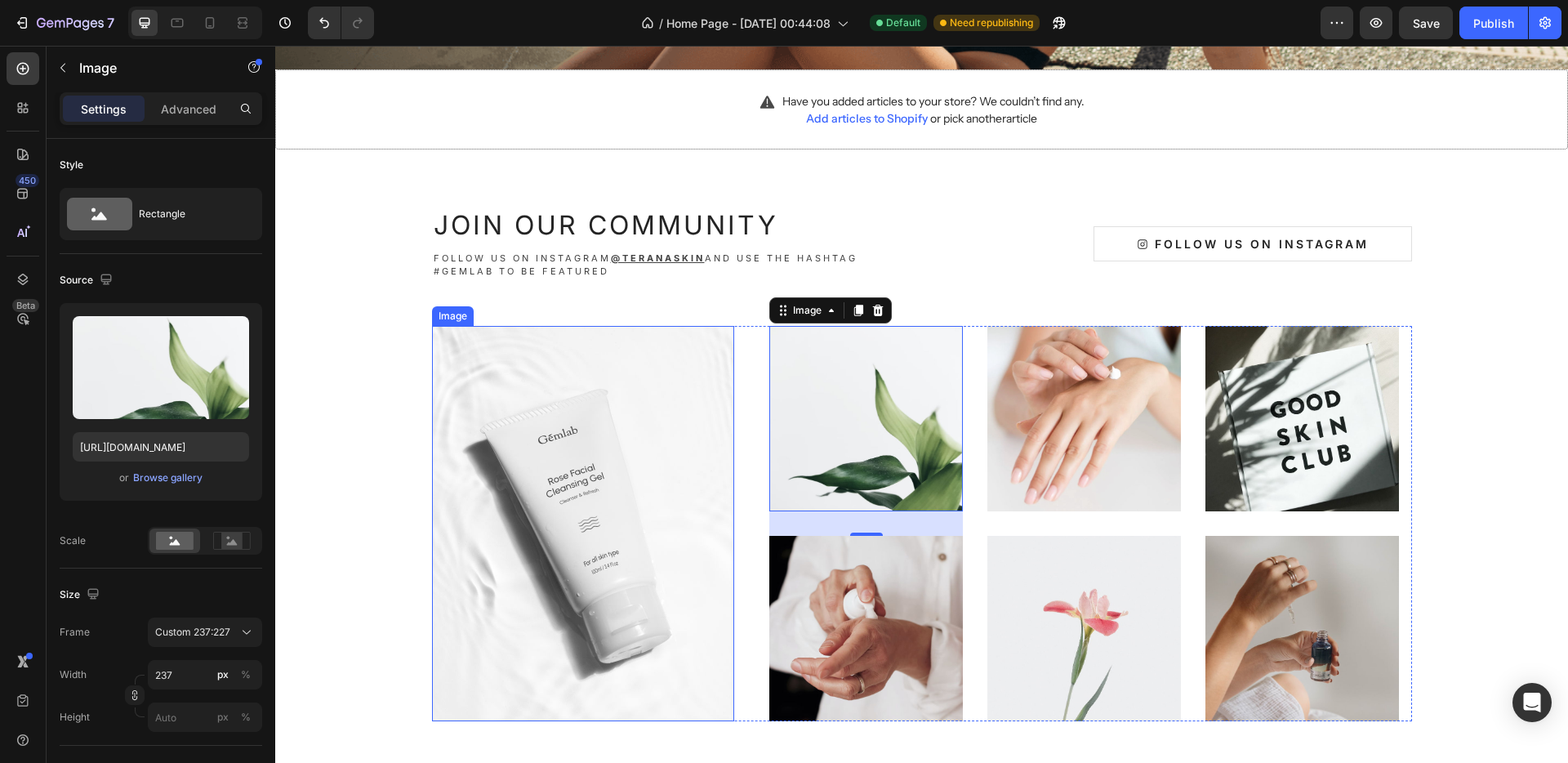
click at [589, 554] on img at bounding box center [583, 523] width 302 height 395
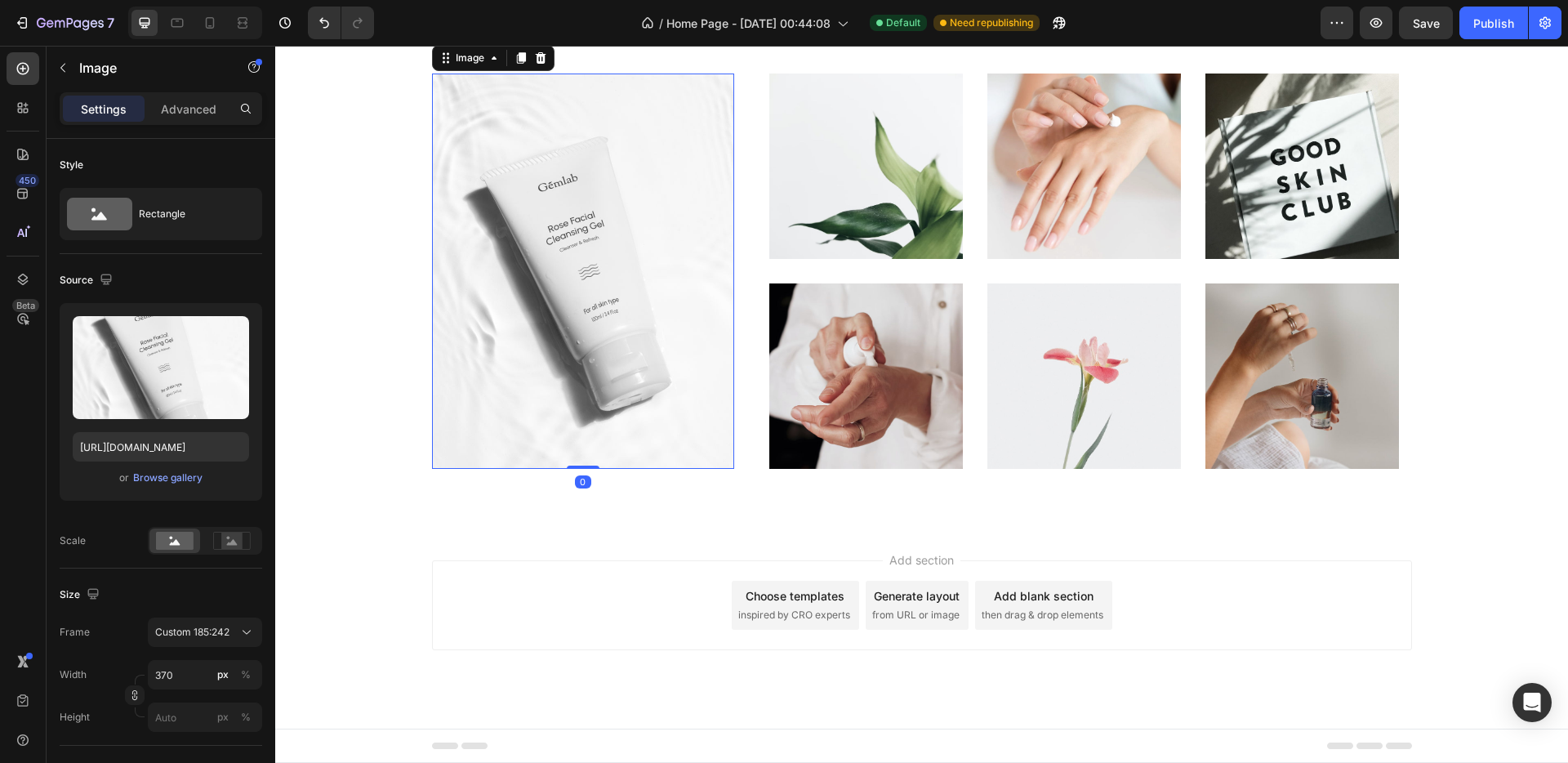
scroll to position [3579, 0]
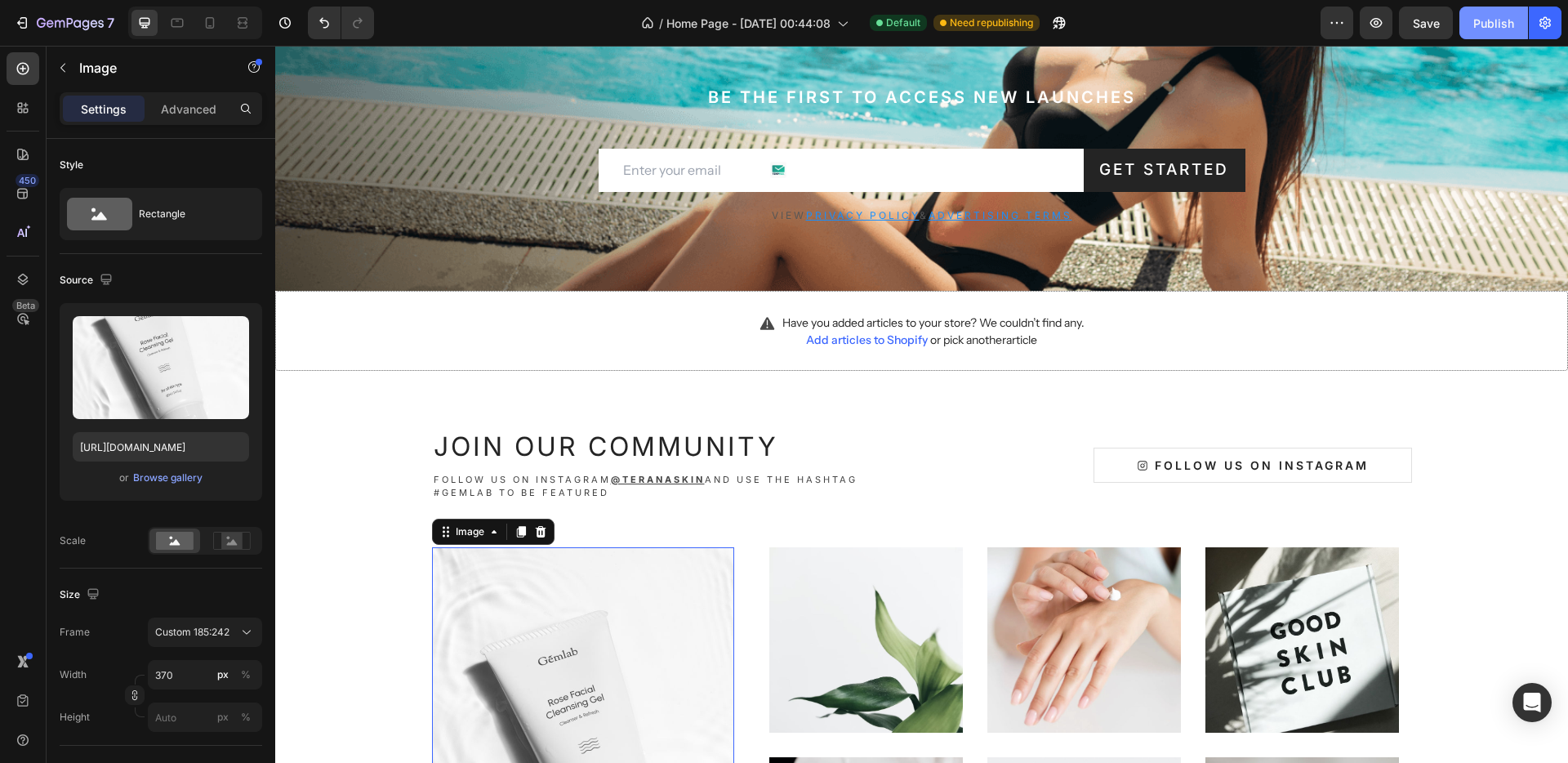
click at [1500, 25] on div "Publish" at bounding box center [1493, 23] width 41 height 17
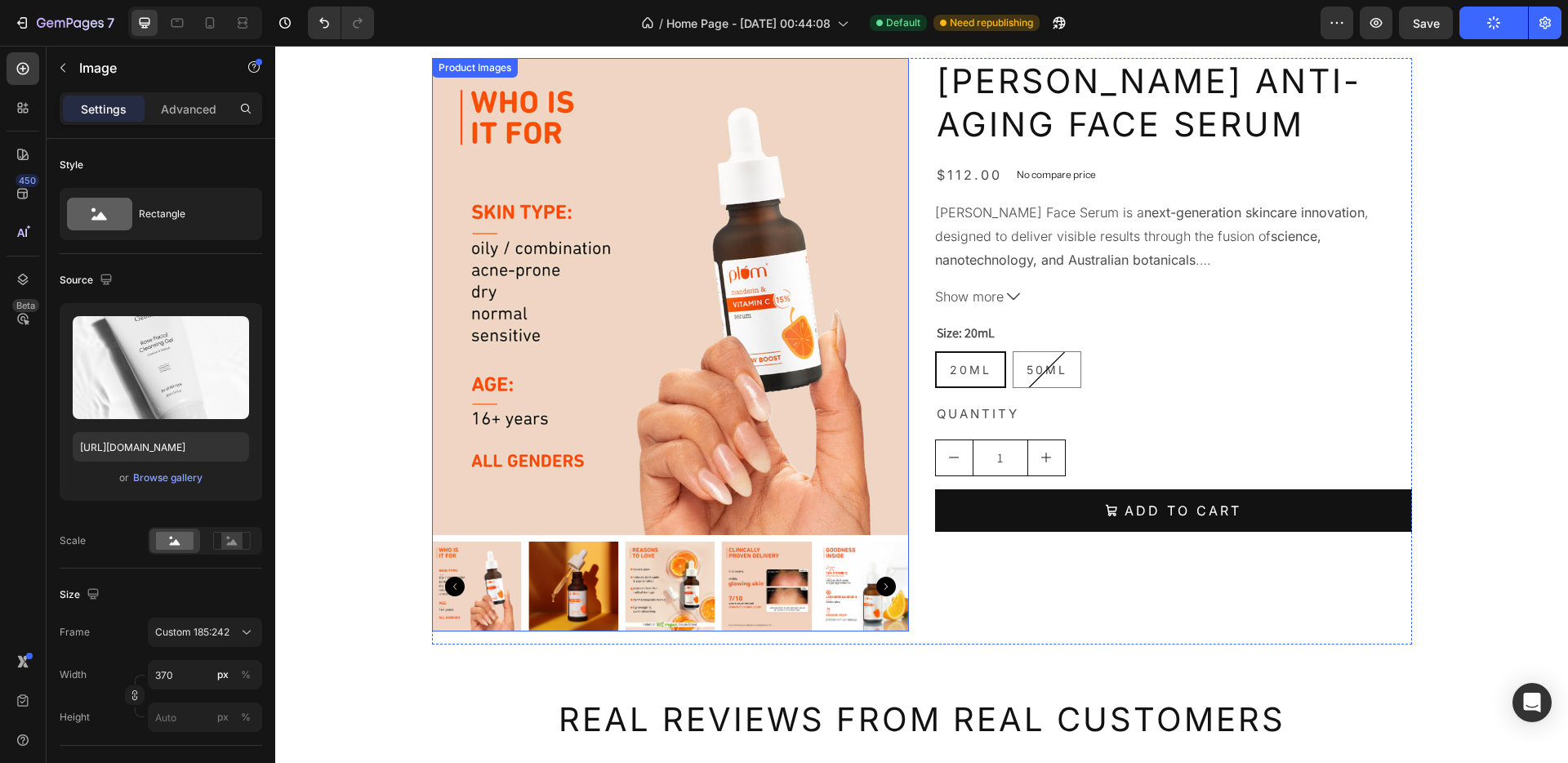
scroll to position [1347, 0]
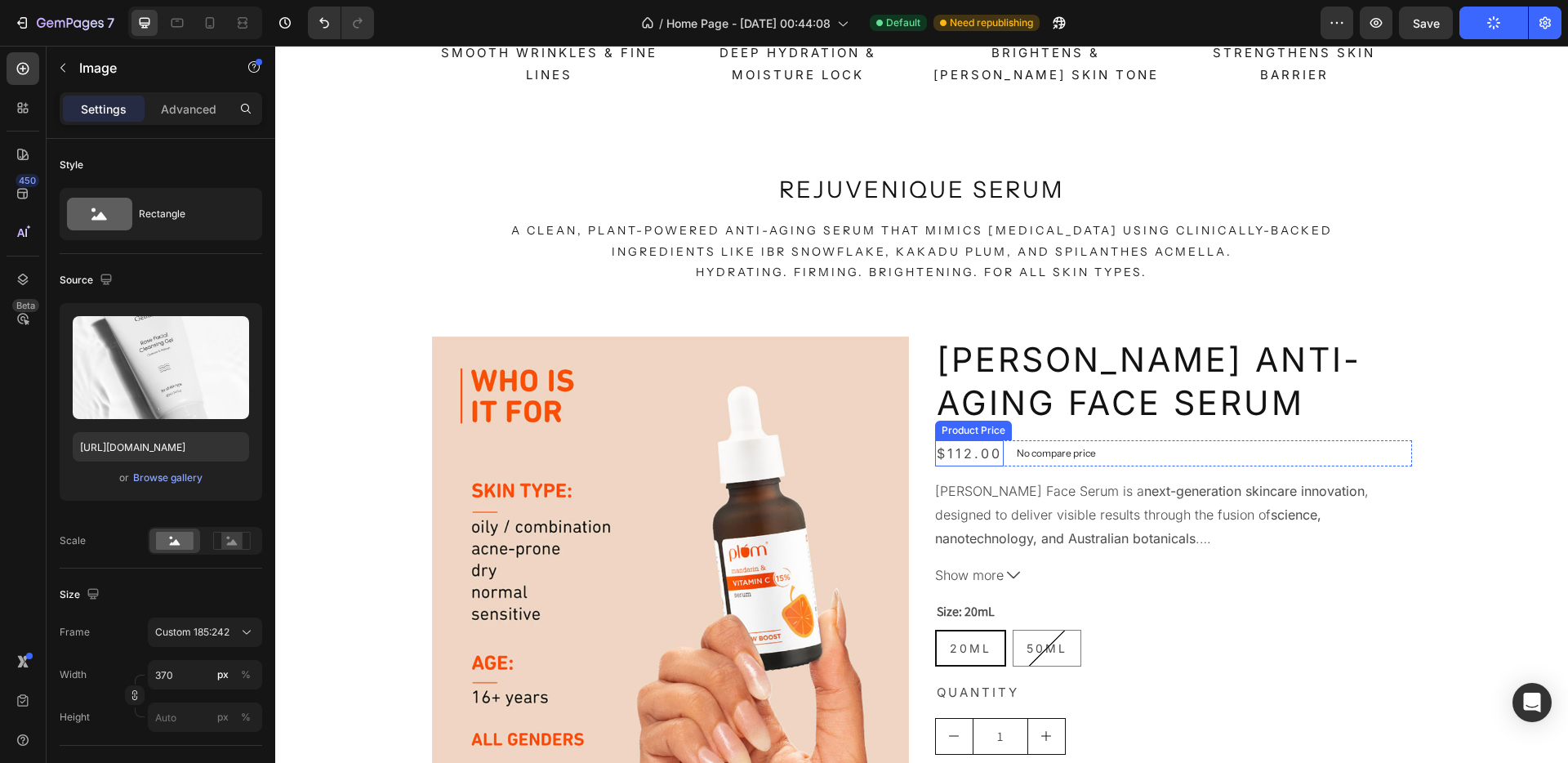
click at [950, 453] on div "$112.00" at bounding box center [970, 453] width 69 height 27
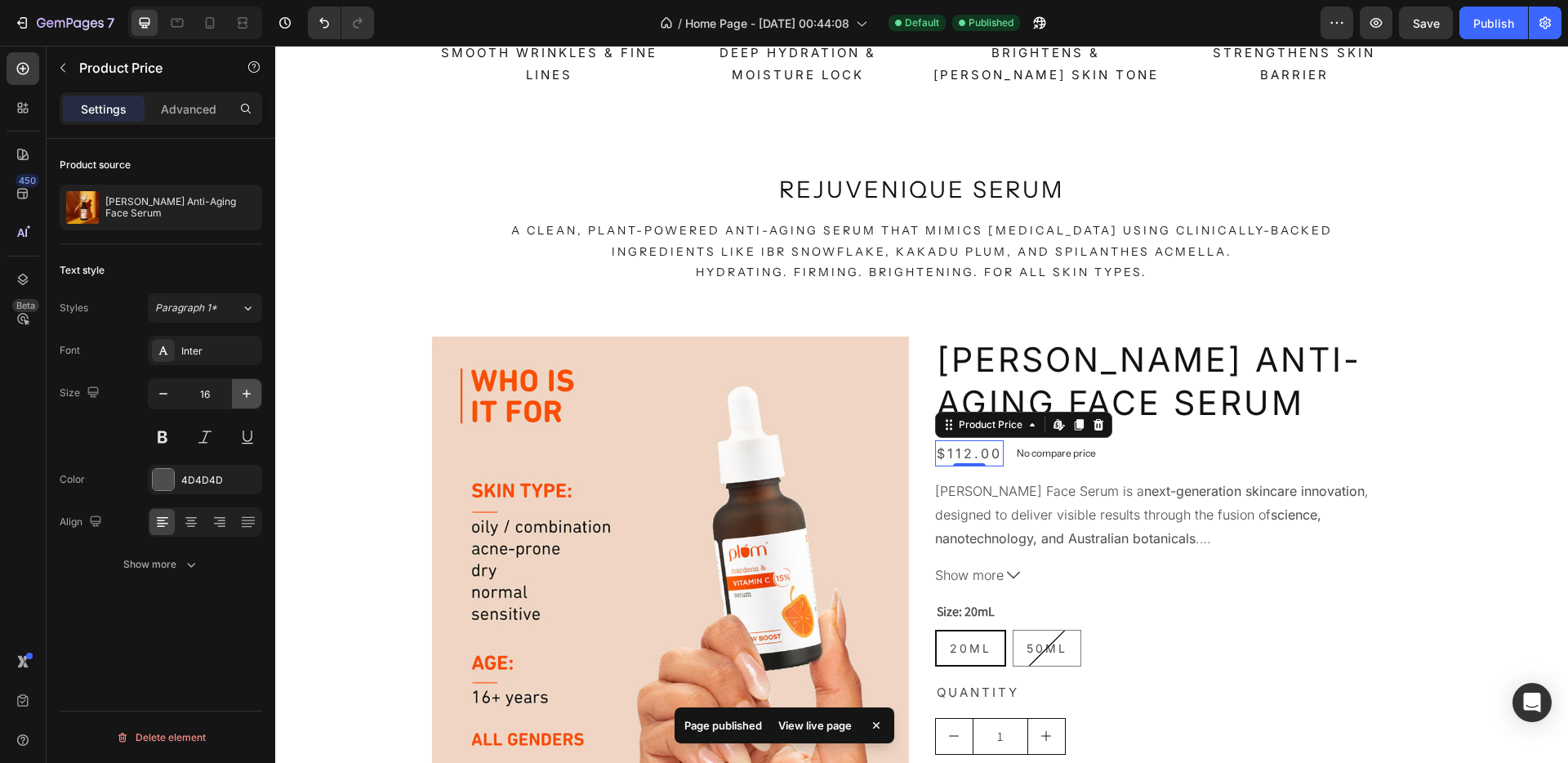
click at [249, 397] on icon "button" at bounding box center [247, 394] width 17 height 17
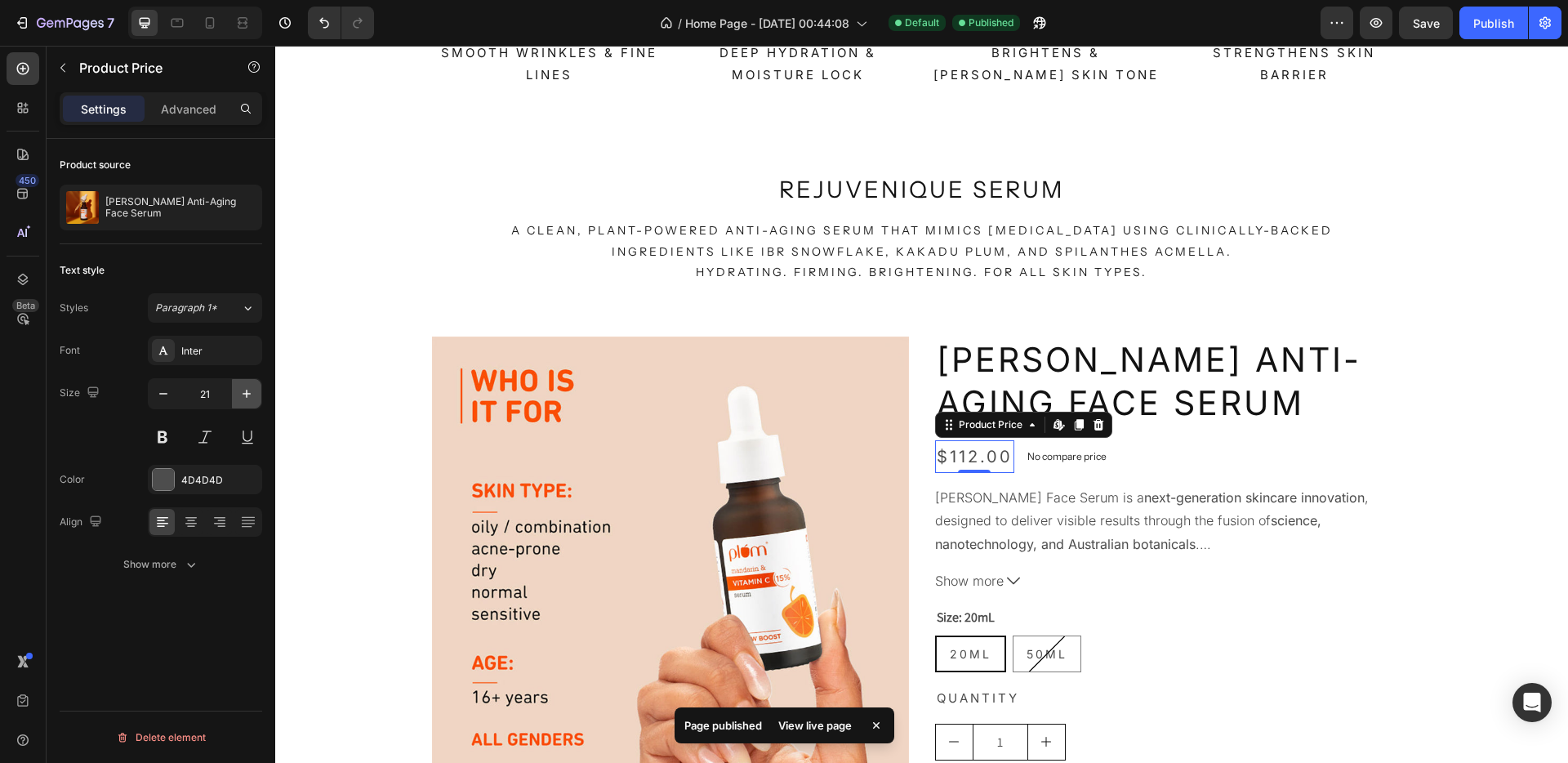
click at [249, 397] on icon "button" at bounding box center [247, 394] width 17 height 17
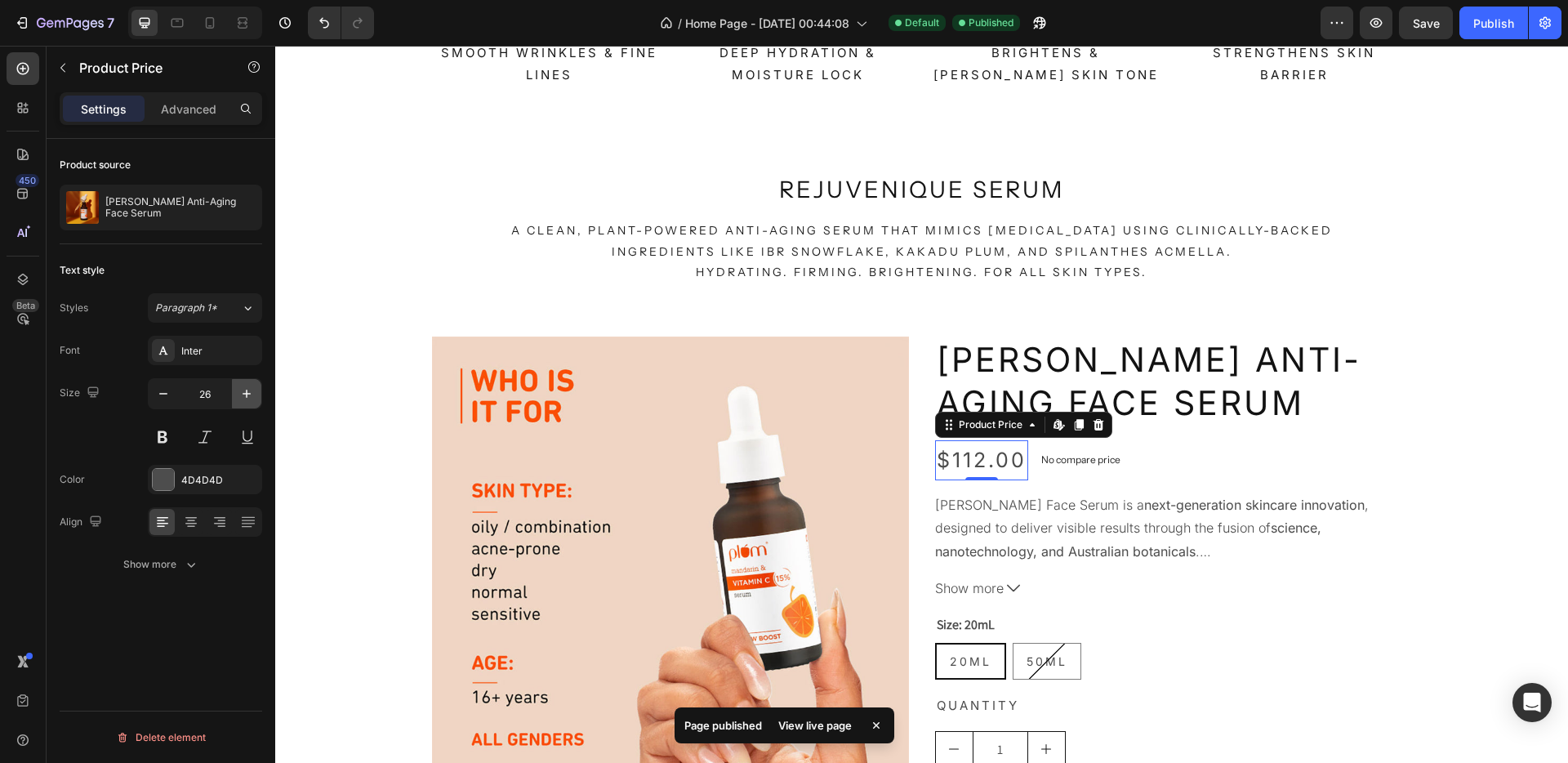
click at [249, 397] on icon "button" at bounding box center [247, 394] width 17 height 17
type input "30"
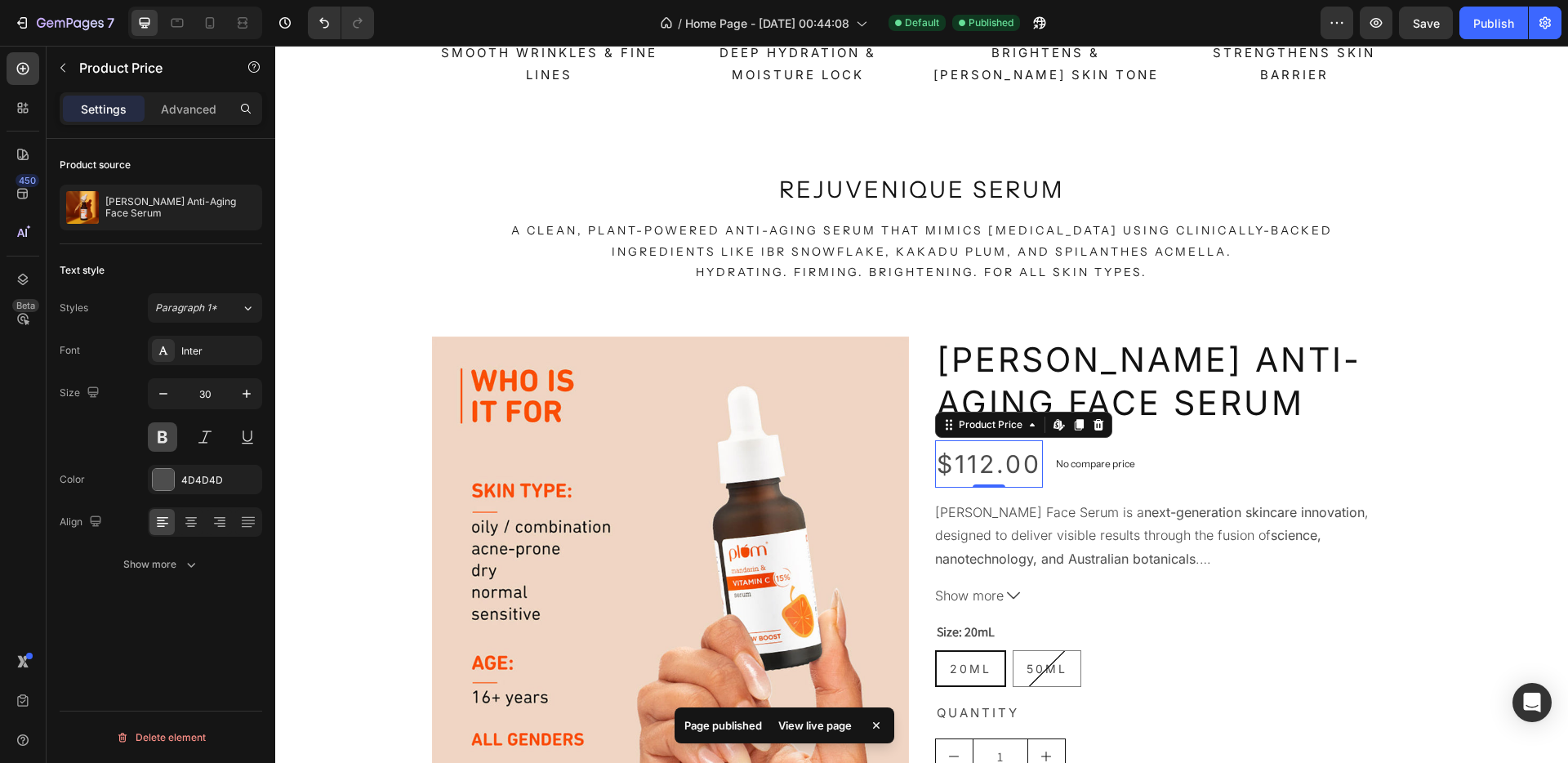
click at [157, 436] on button at bounding box center [163, 437] width 29 height 29
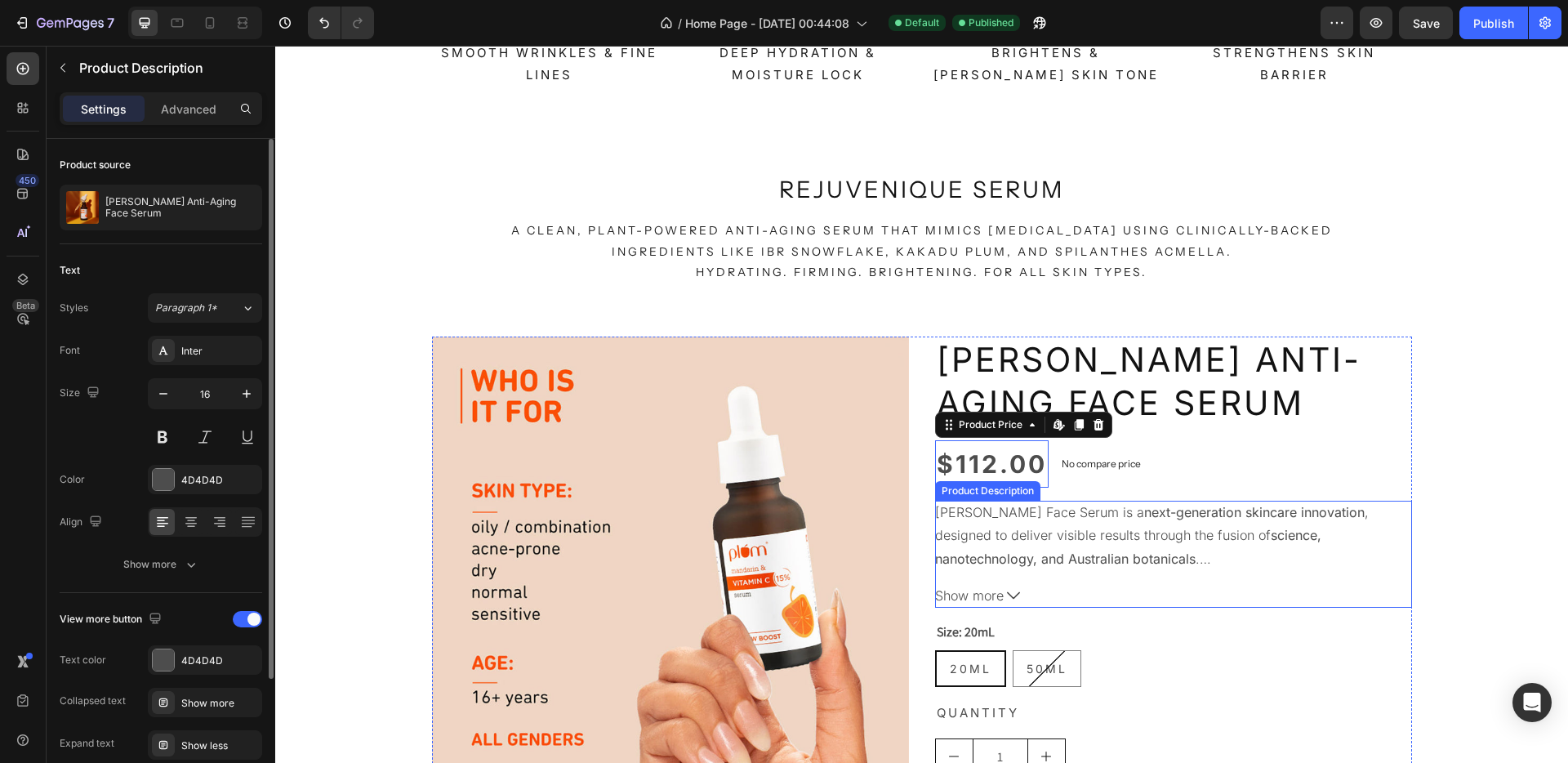
click at [1084, 543] on div "Terana Glacea Face Serum is a next-generation skincare innovation , designed to…" at bounding box center [1174, 536] width 477 height 70
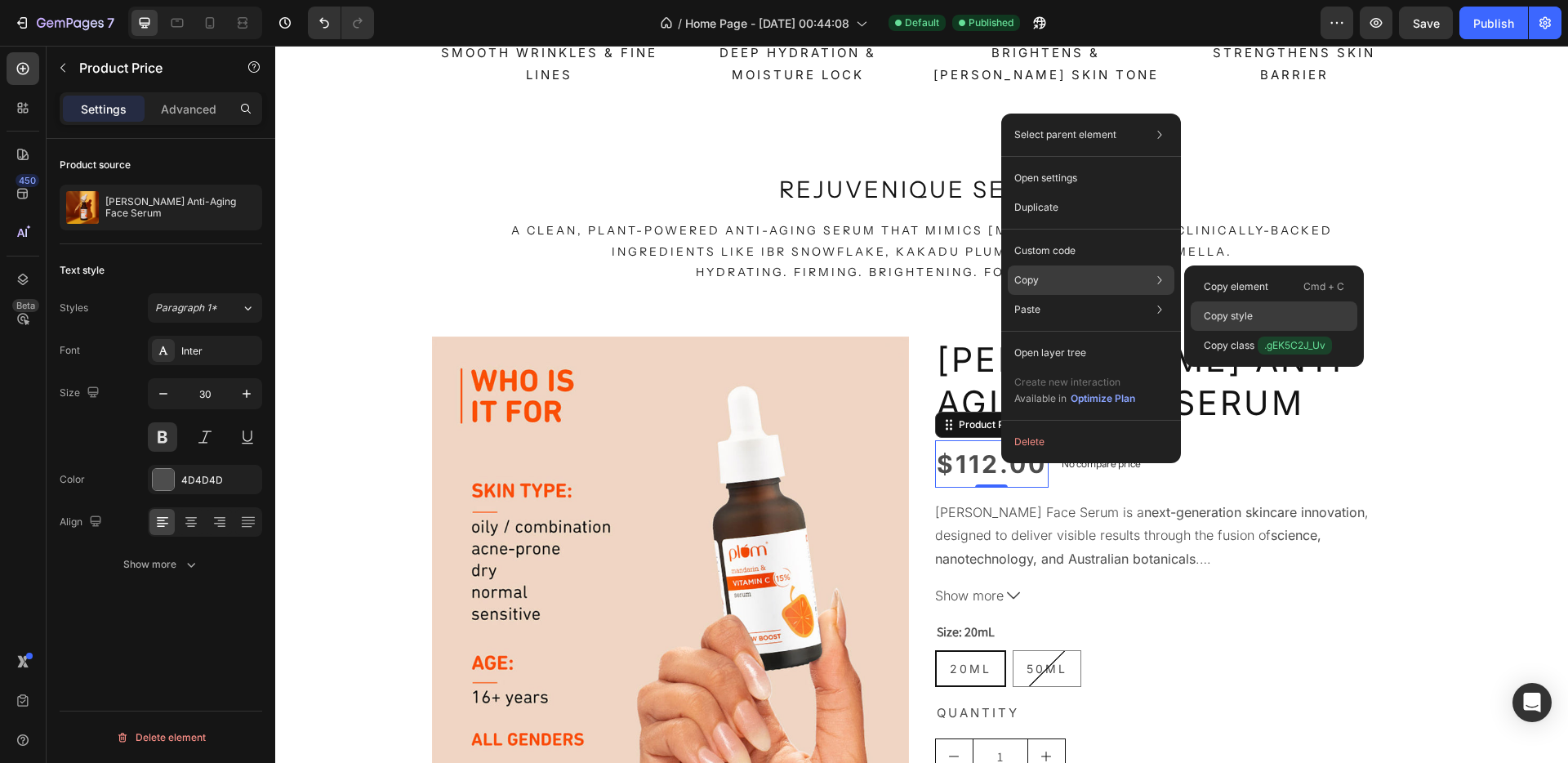
click at [1239, 315] on p "Copy style" at bounding box center [1228, 316] width 49 height 15
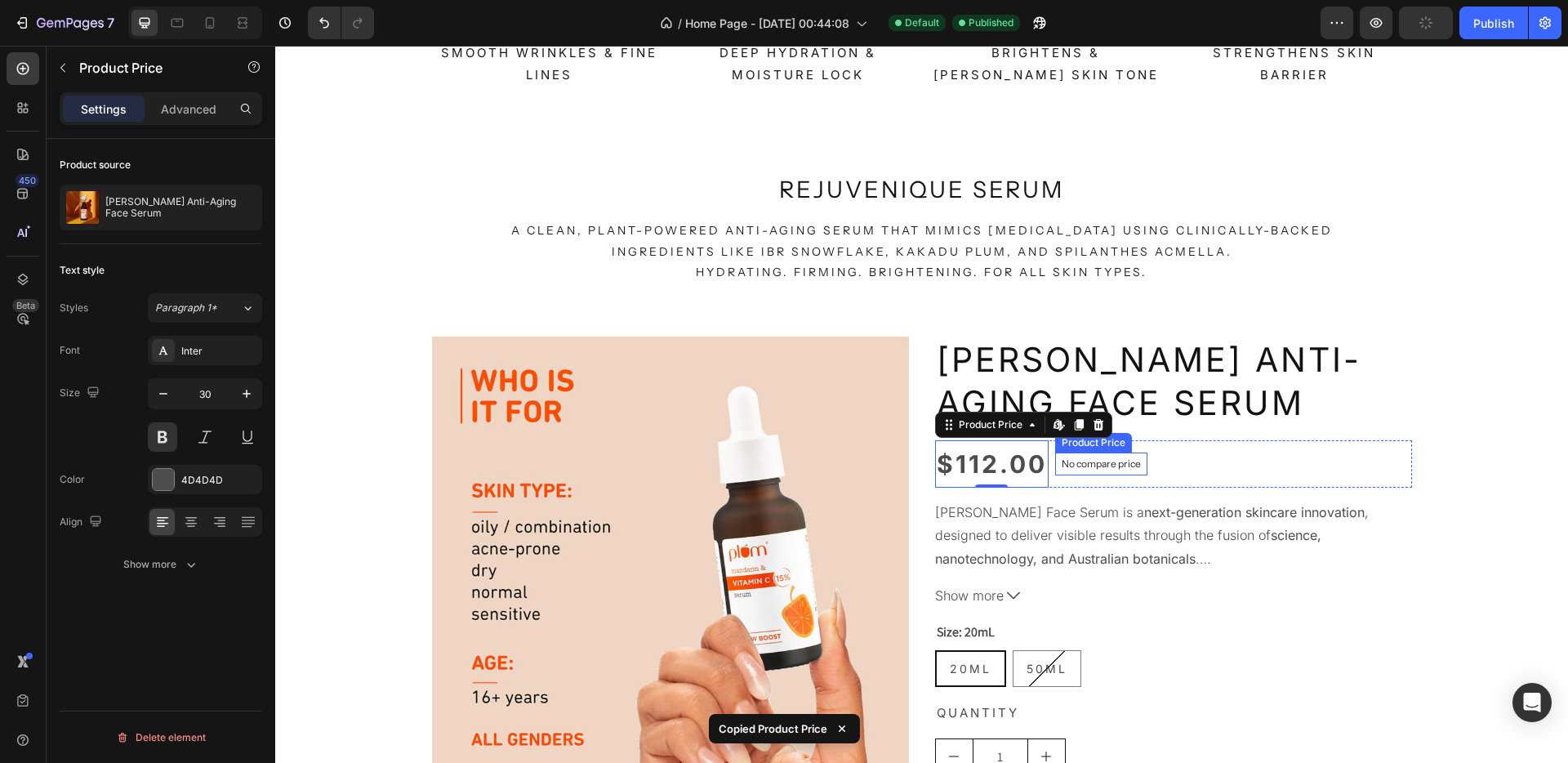
click at [1108, 459] on p "No compare price" at bounding box center [1101, 464] width 79 height 10
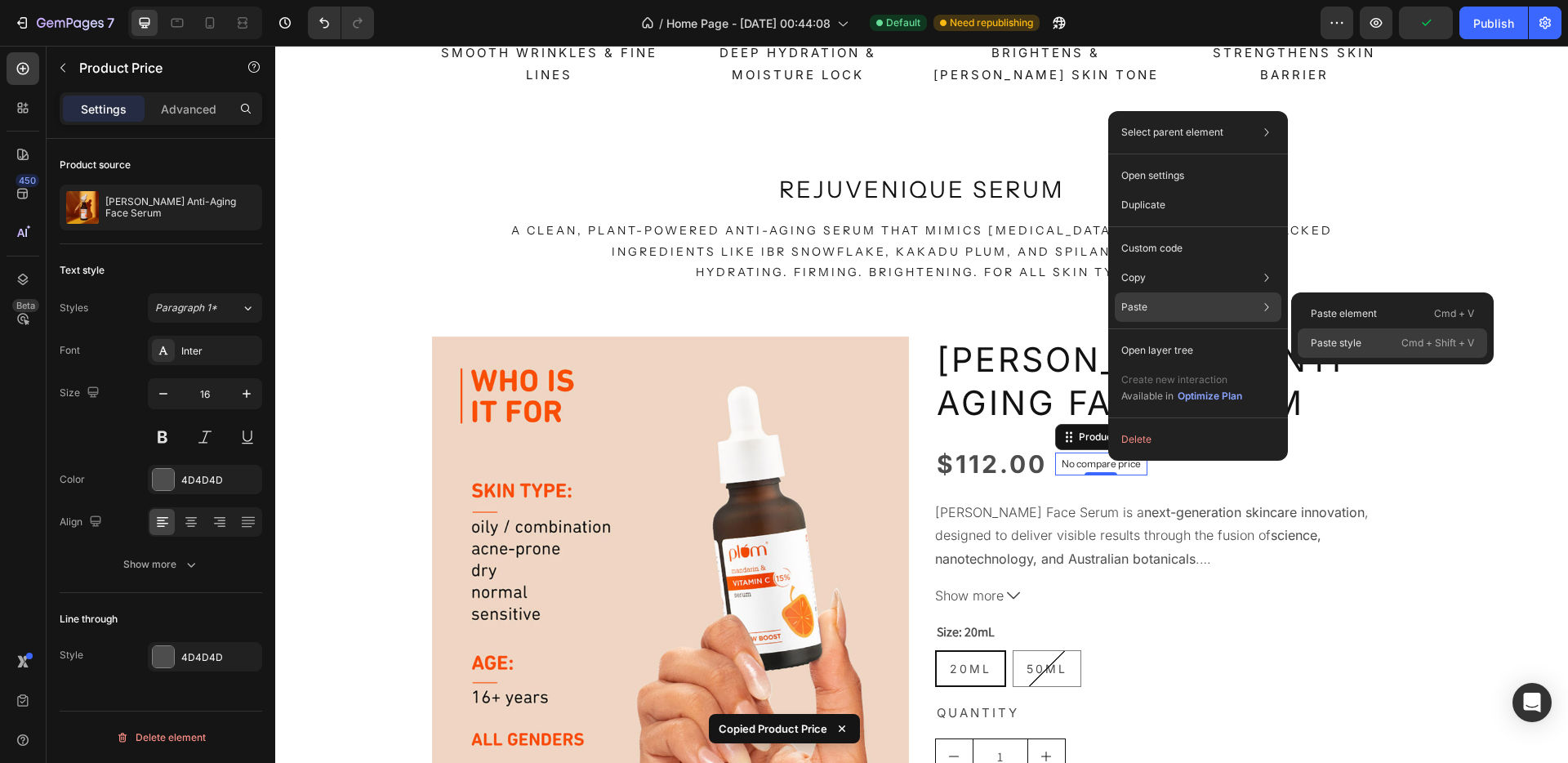
click at [1326, 336] on p "Paste style" at bounding box center [1336, 343] width 51 height 15
type input "30"
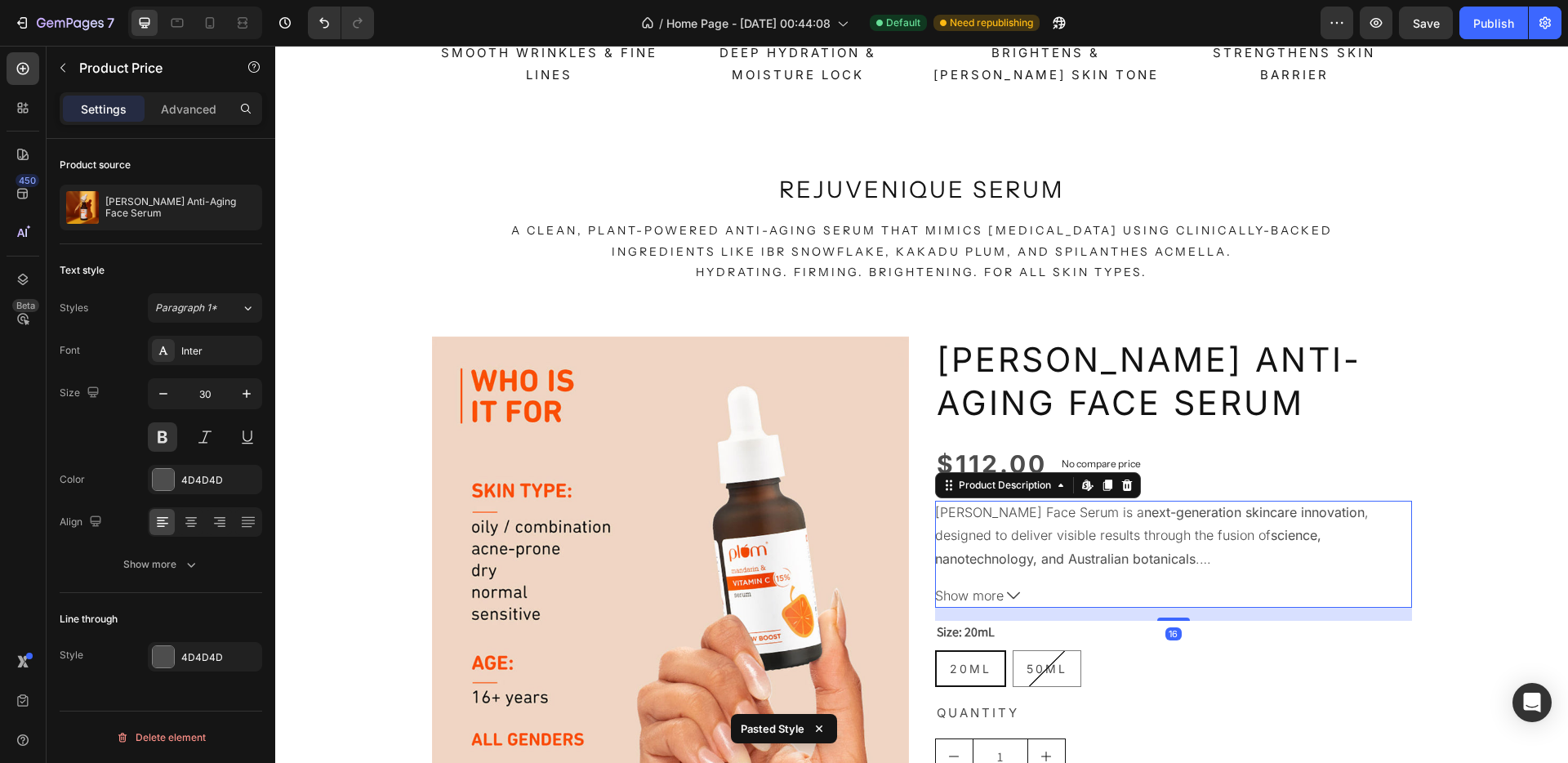
click at [1104, 535] on p "Terana Glacea Face Serum is a next-generation skincare innovation , designed to…" at bounding box center [1152, 535] width 434 height 64
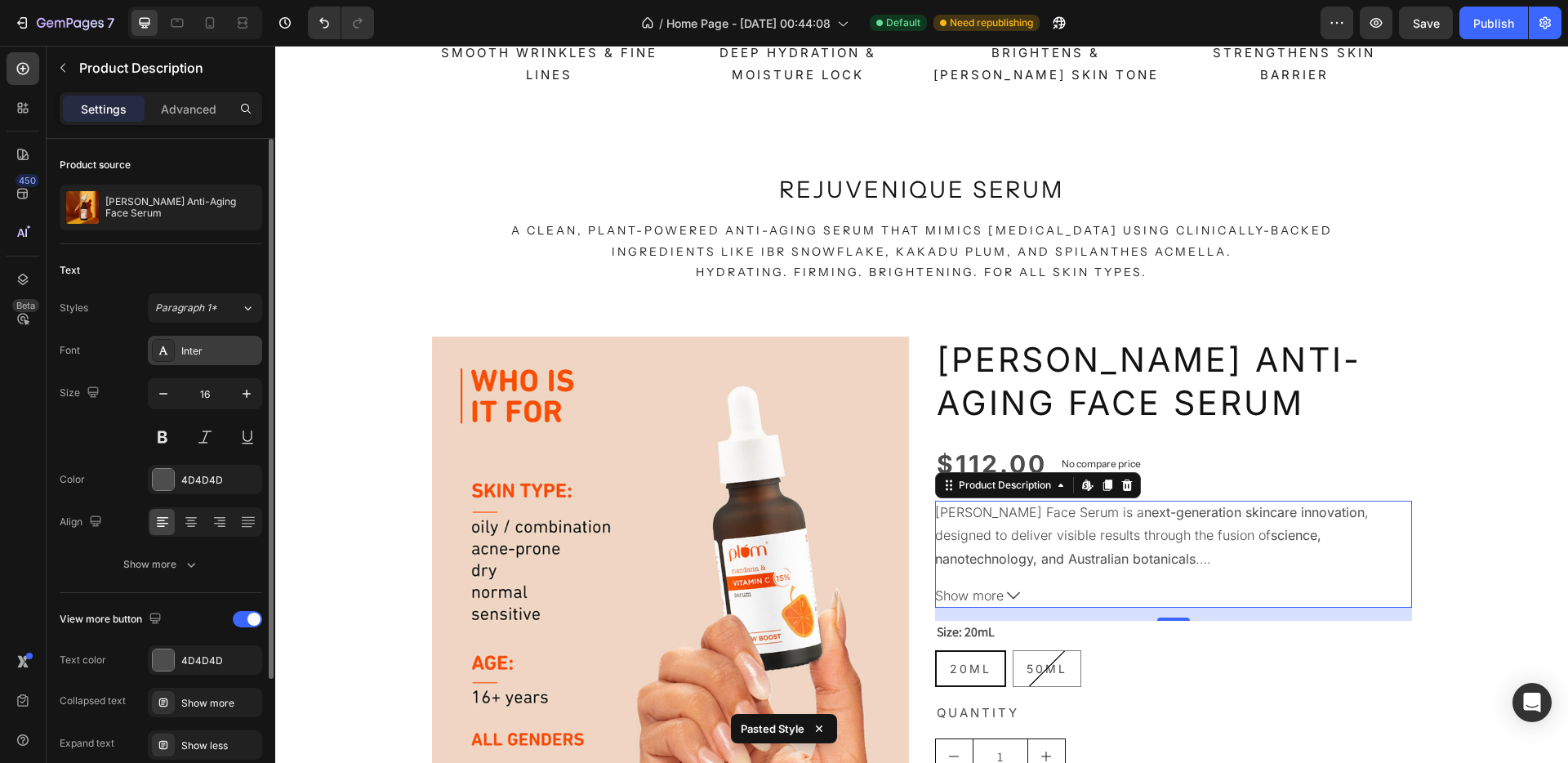
click at [190, 356] on div "Inter" at bounding box center [219, 352] width 76 height 15
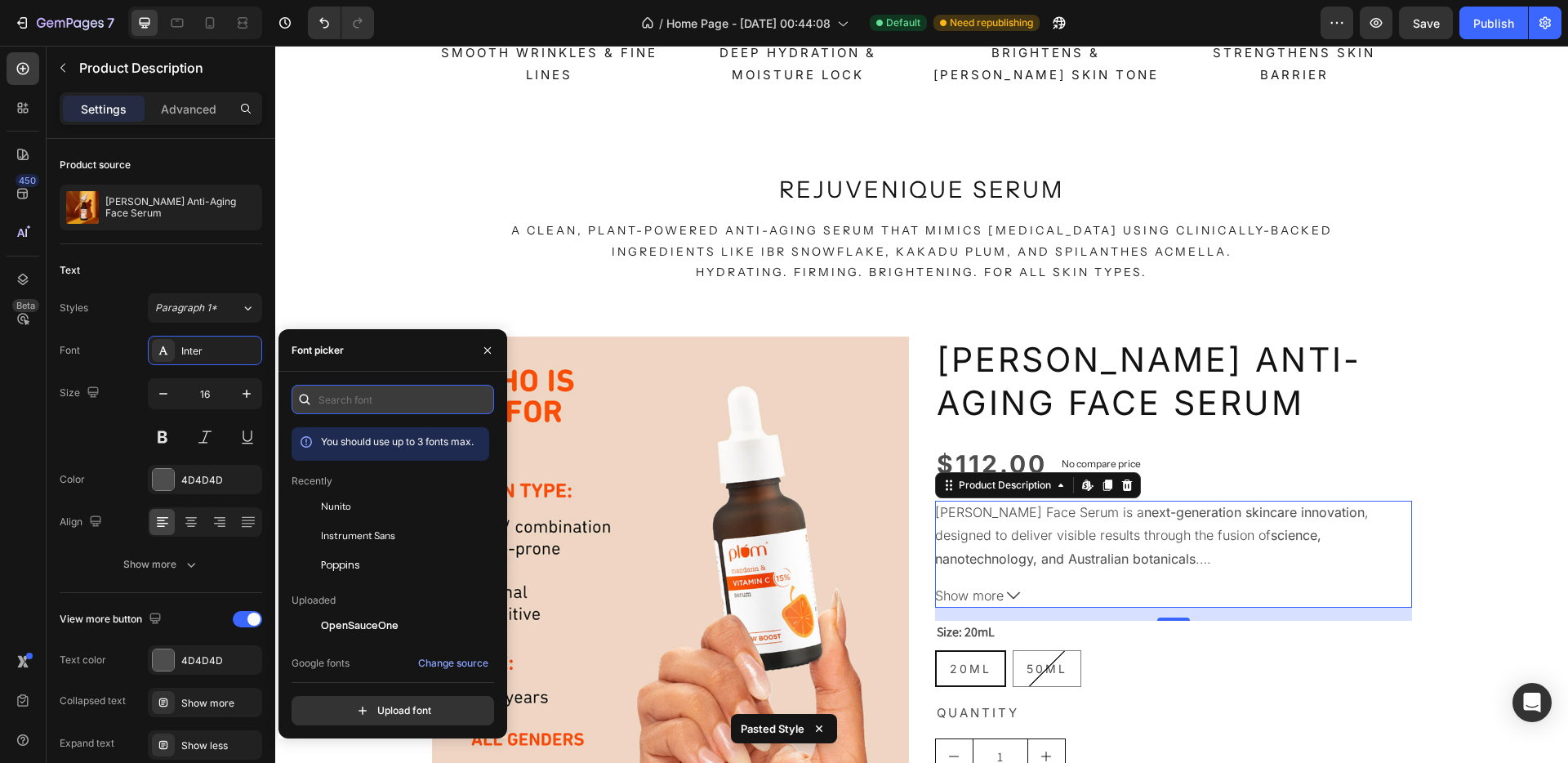
click at [392, 400] on input "text" at bounding box center [393, 399] width 203 height 29
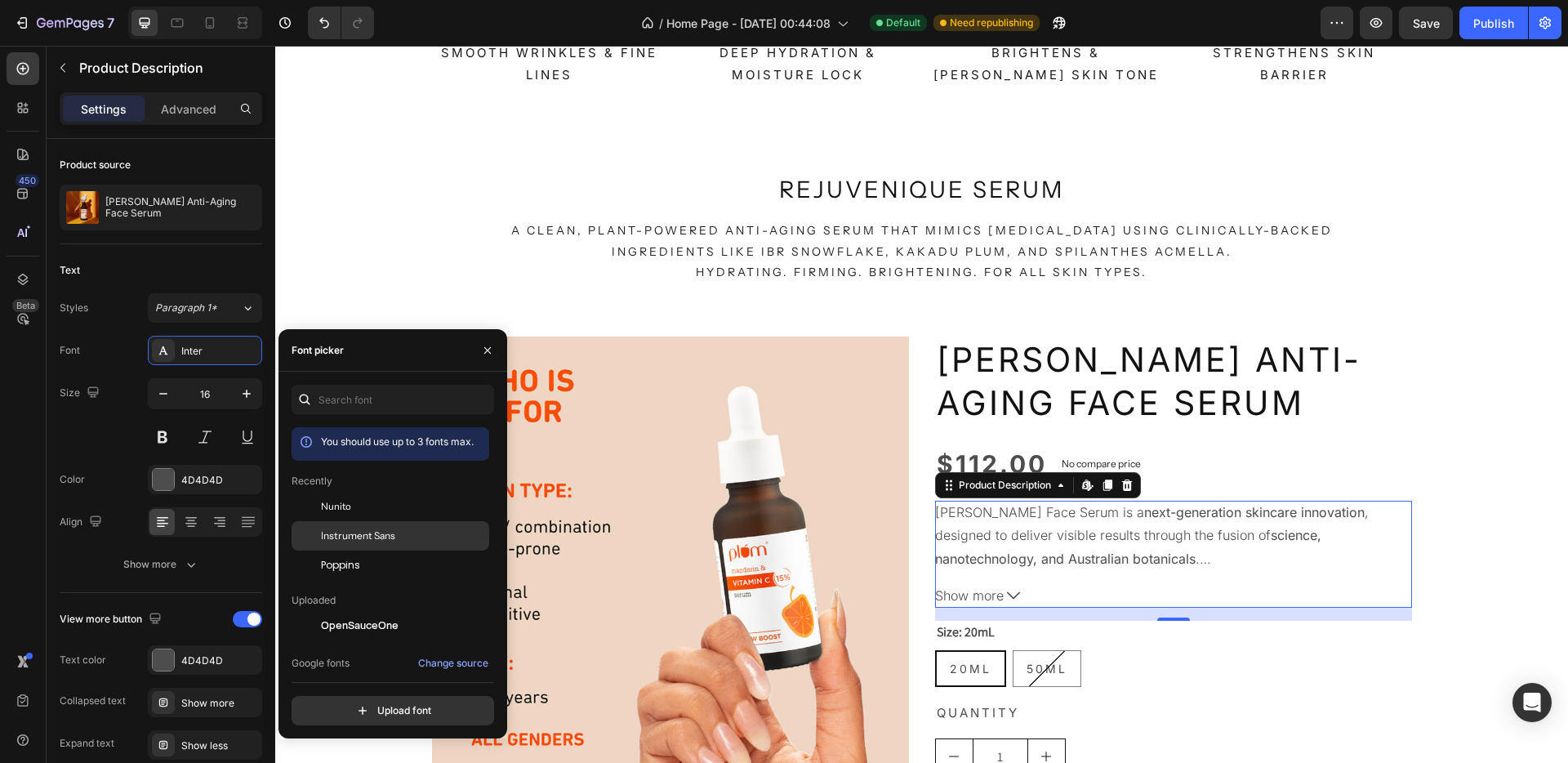
click at [363, 534] on span "Instrument Sans" at bounding box center [358, 536] width 75 height 15
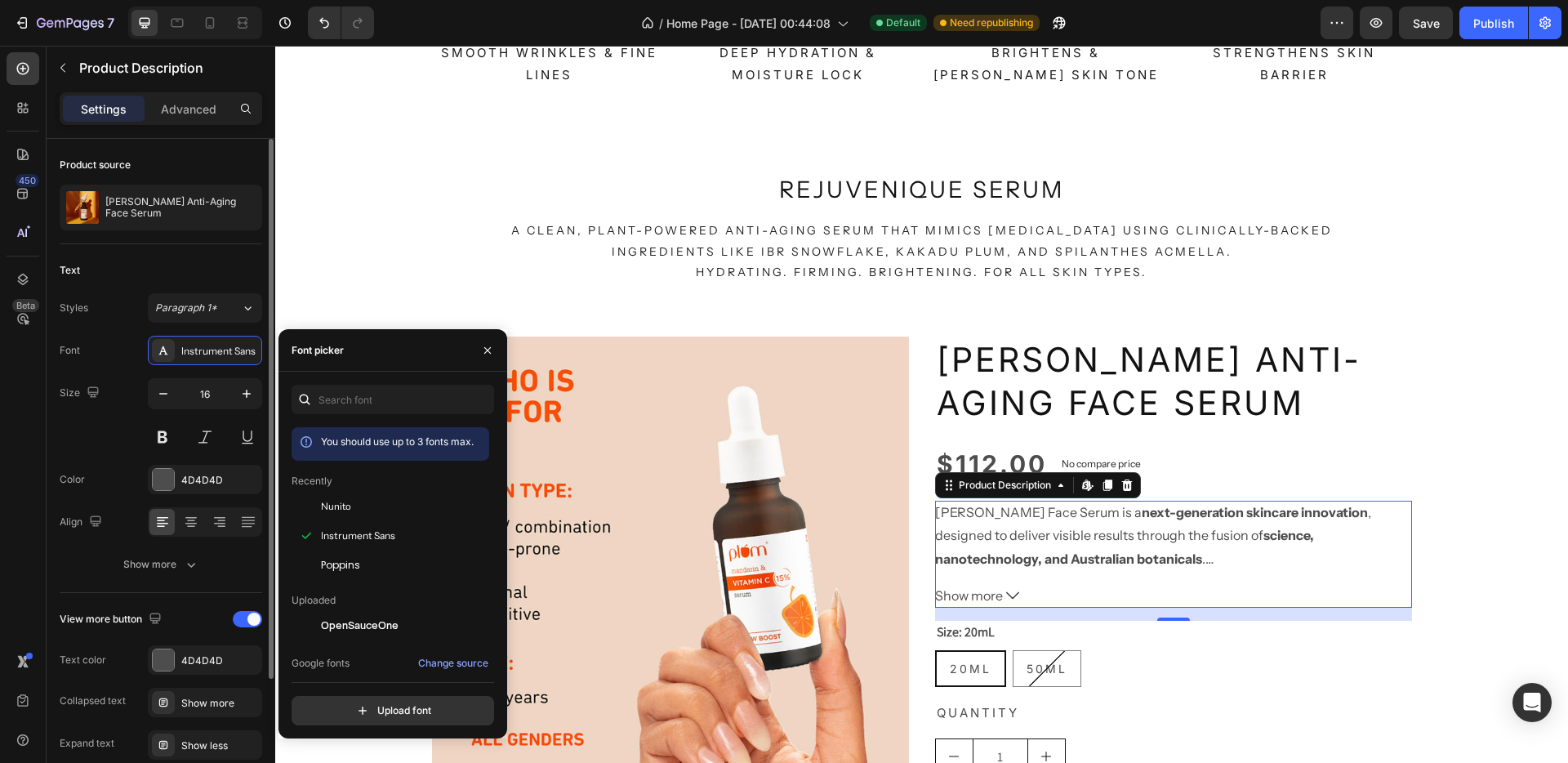
click at [120, 317] on div "Styles Paragraph 1*" at bounding box center [161, 308] width 203 height 29
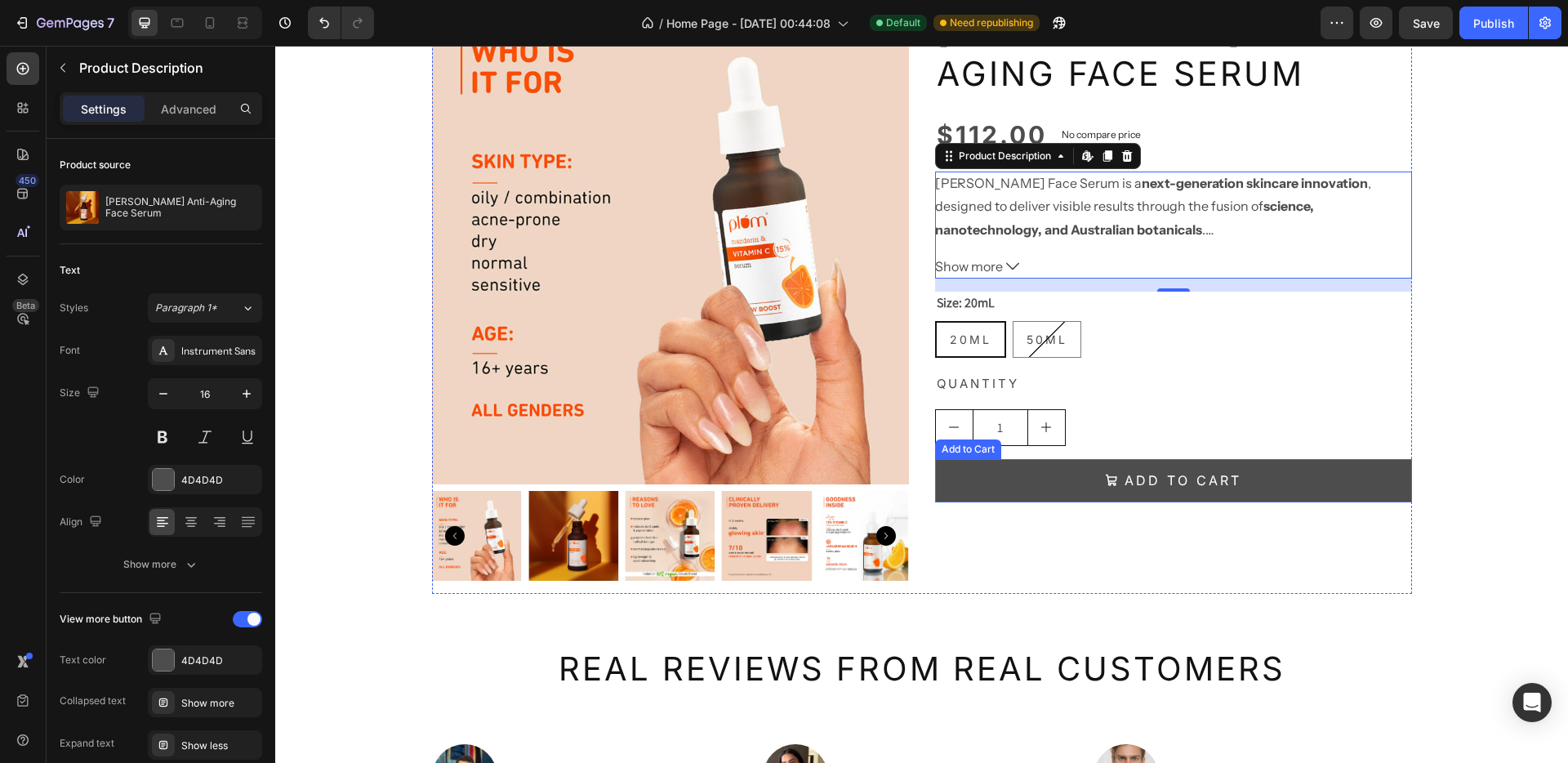
scroll to position [1383, 0]
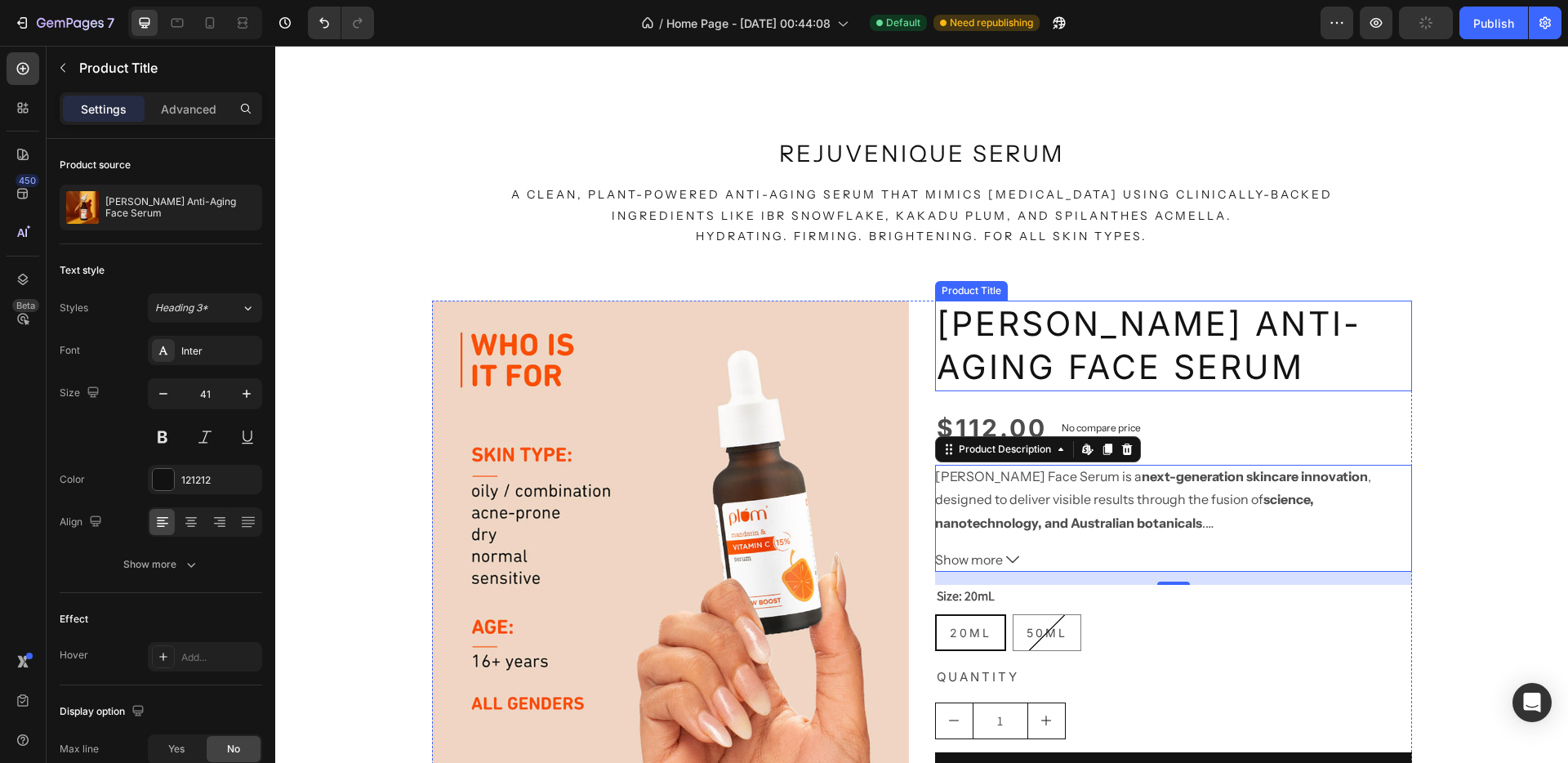
click at [1035, 320] on h2 "[PERSON_NAME] Anti-Aging Face Serum" at bounding box center [1174, 345] width 477 height 90
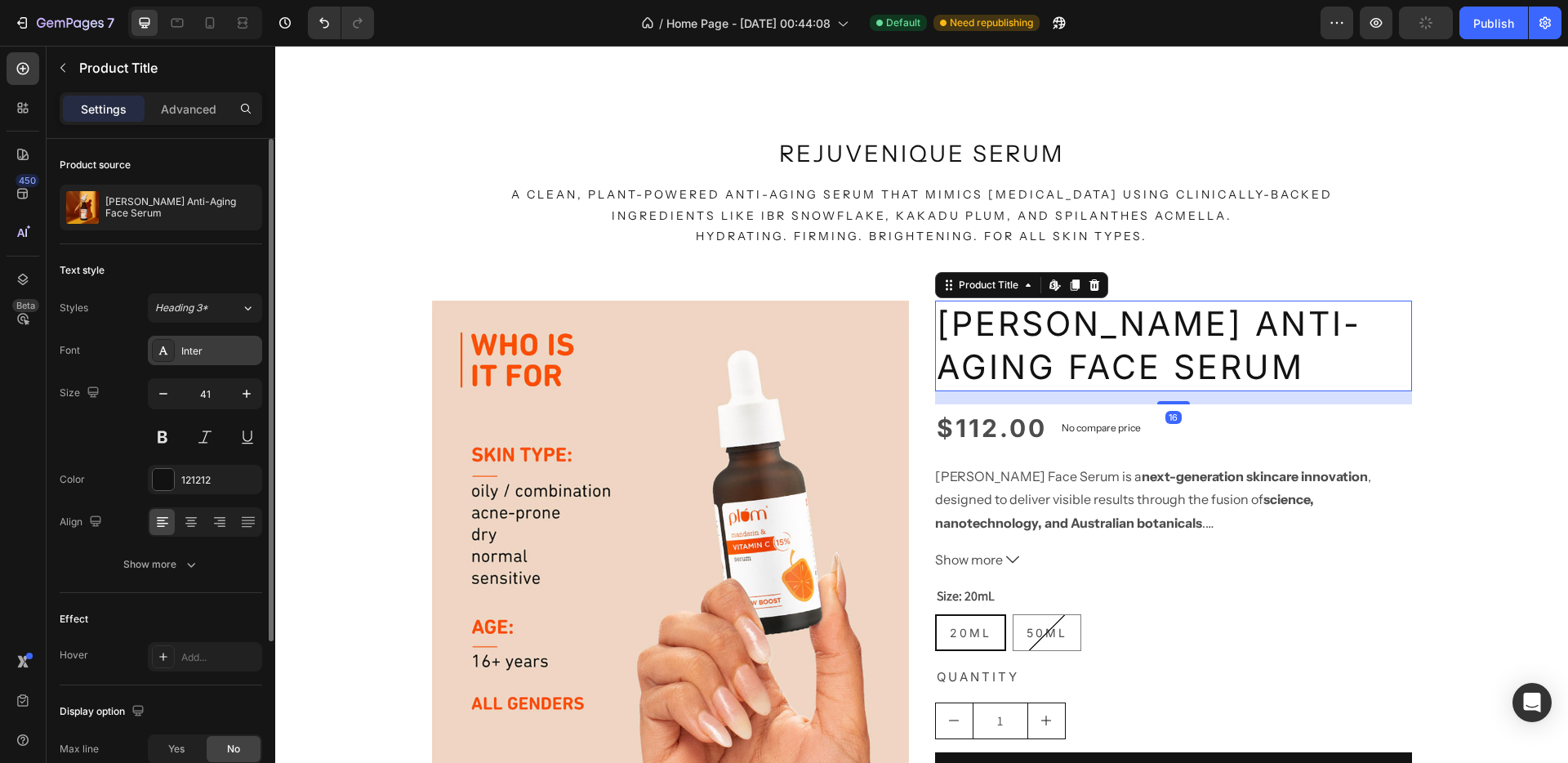
click at [217, 339] on div "Inter" at bounding box center [205, 351] width 114 height 29
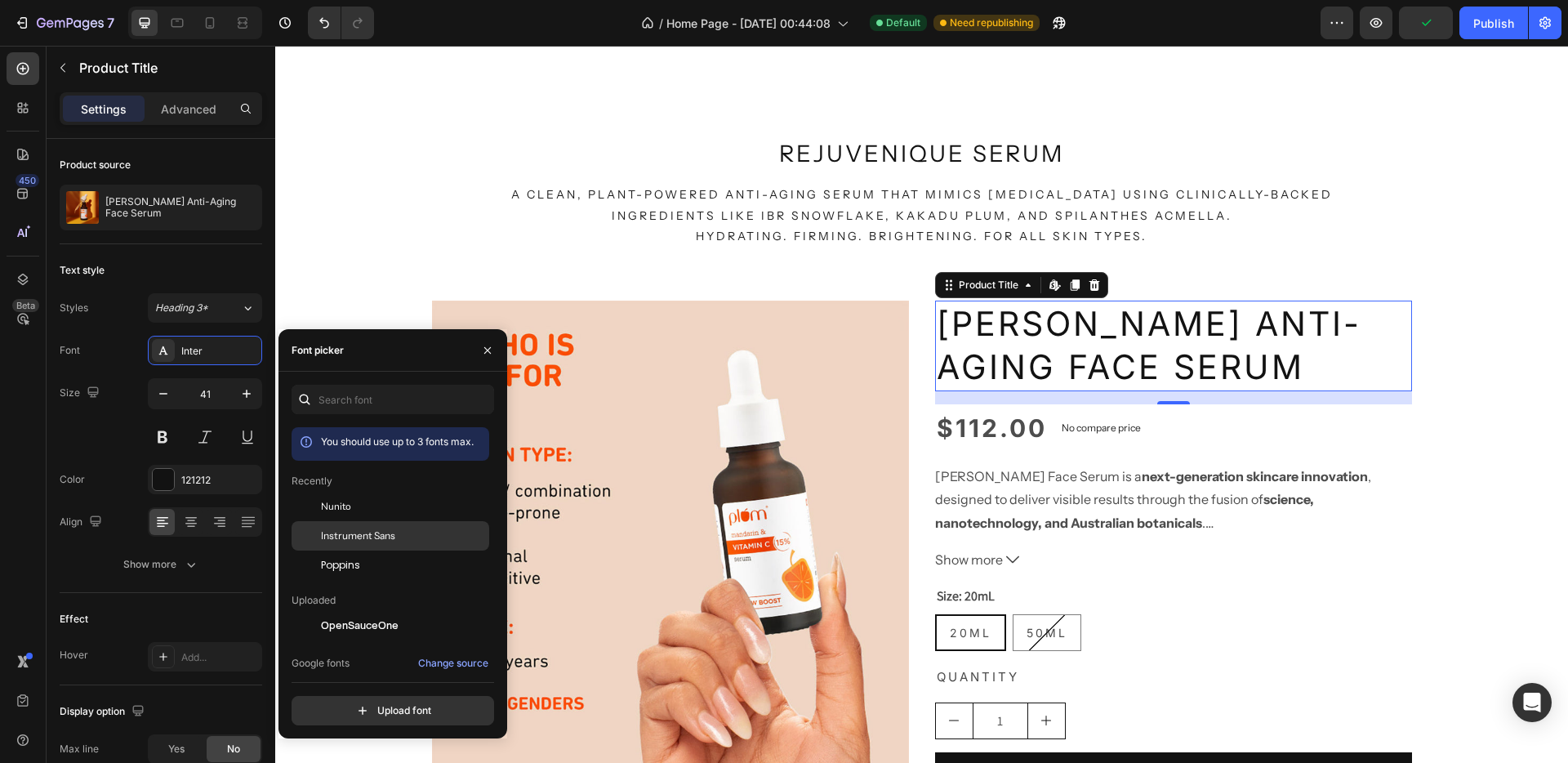
click at [352, 542] on span "Instrument Sans" at bounding box center [358, 536] width 75 height 15
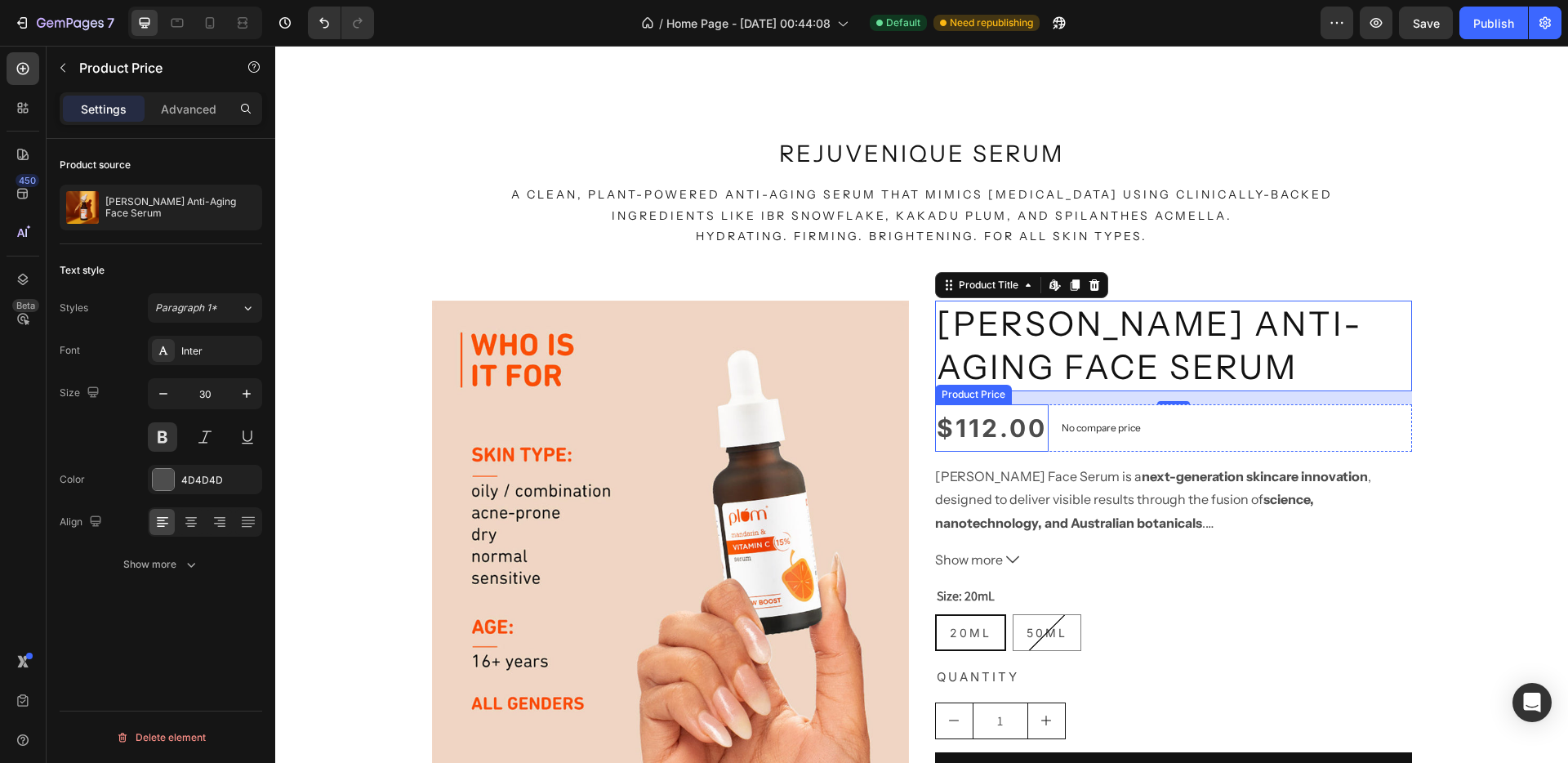
click at [995, 430] on div "$112.00" at bounding box center [992, 427] width 113 height 47
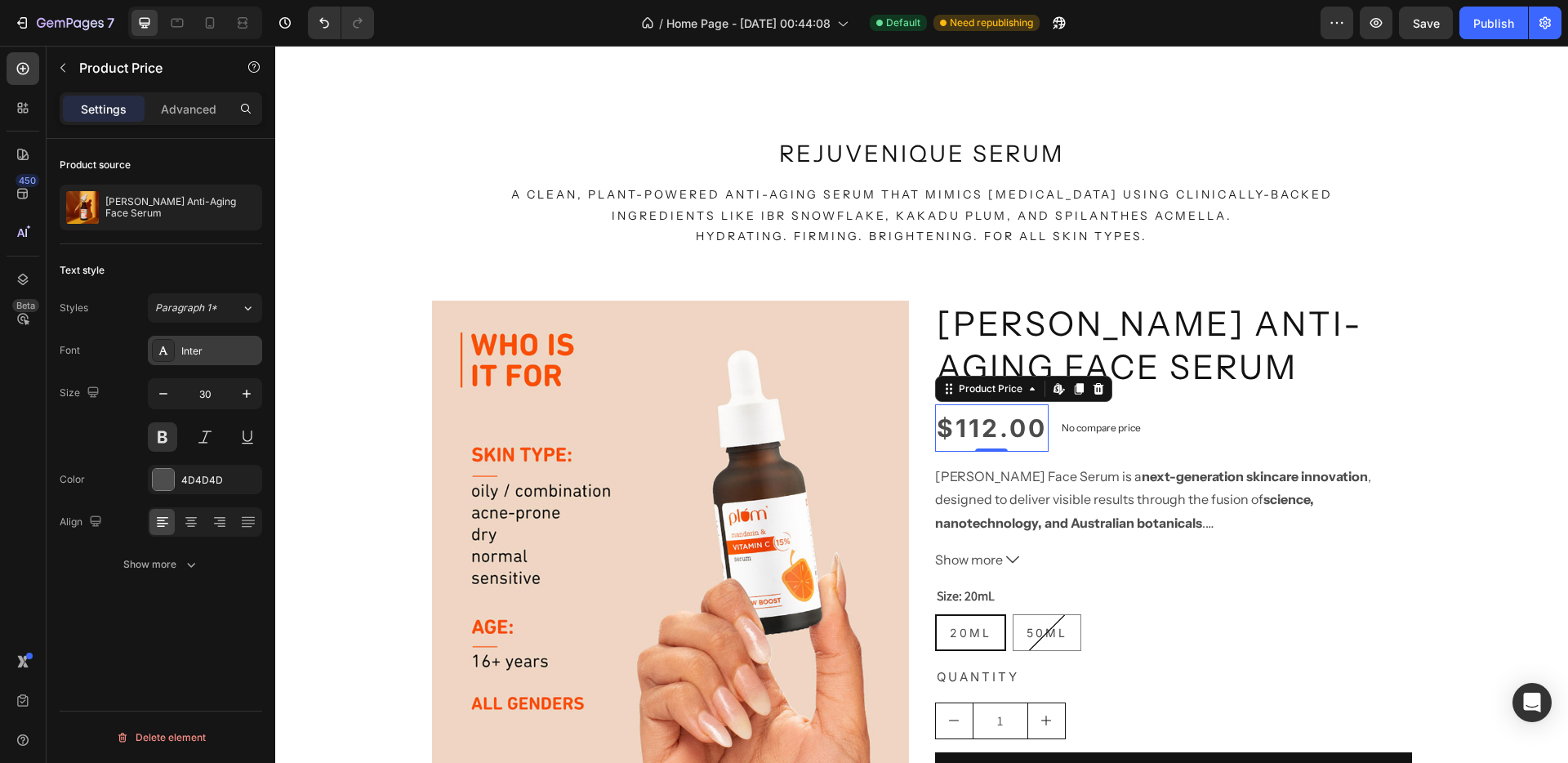
click at [216, 357] on div "Inter" at bounding box center [219, 352] width 76 height 15
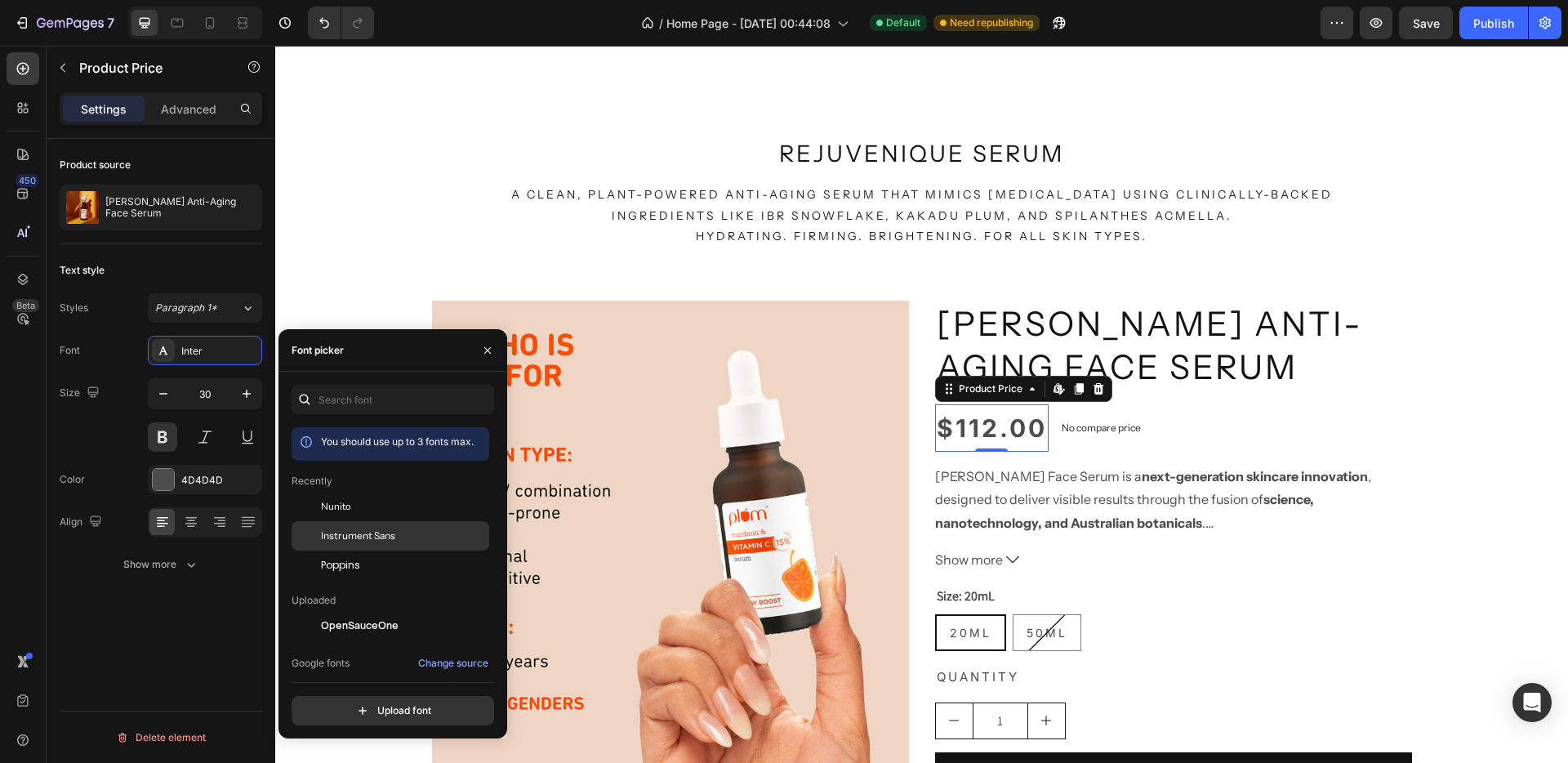
click at [355, 540] on span "Instrument Sans" at bounding box center [358, 536] width 75 height 15
click at [1092, 438] on div "No compare price Product Price" at bounding box center [1098, 427] width 92 height 23
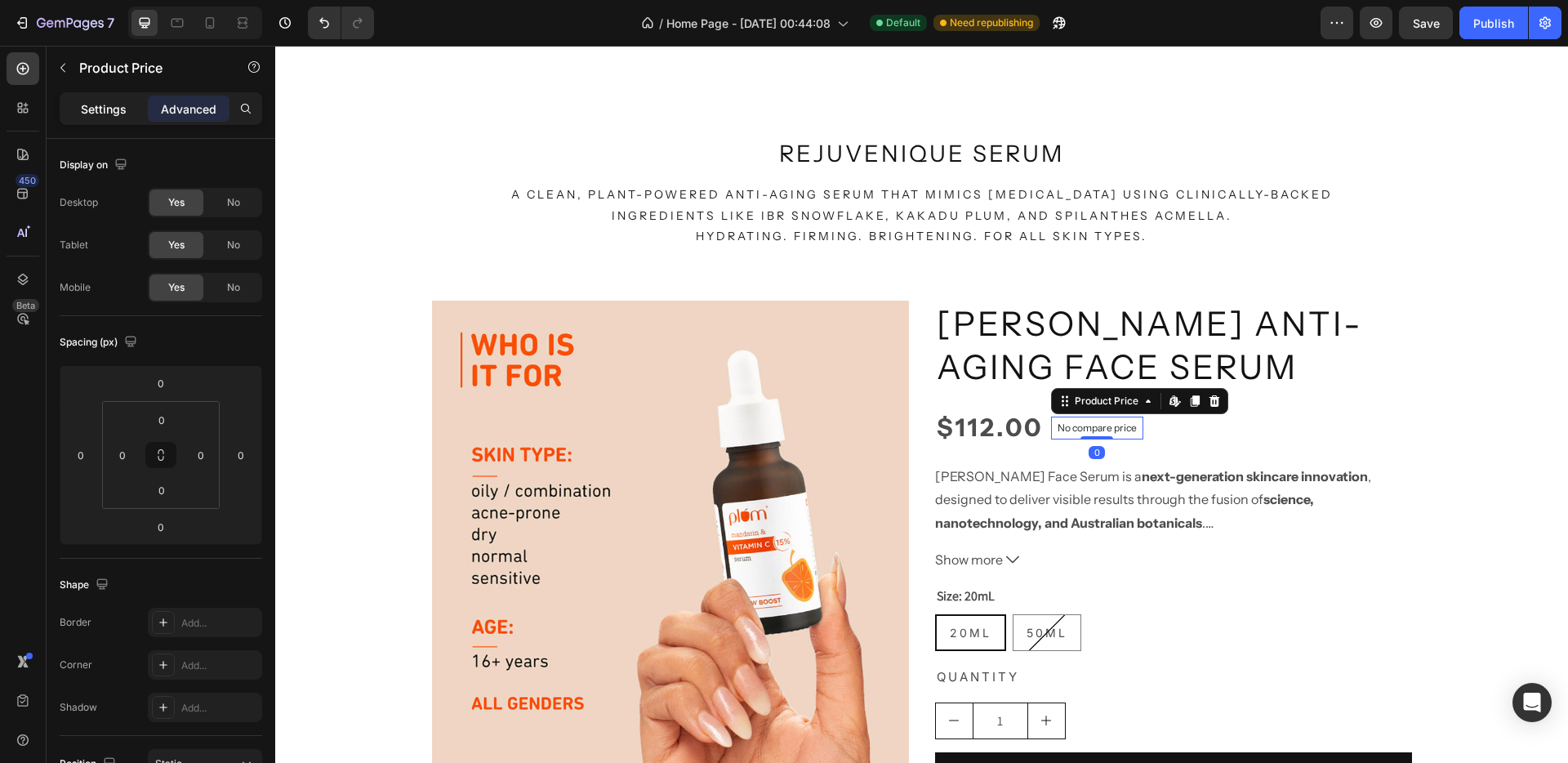
click at [100, 105] on p "Settings" at bounding box center [104, 109] width 46 height 17
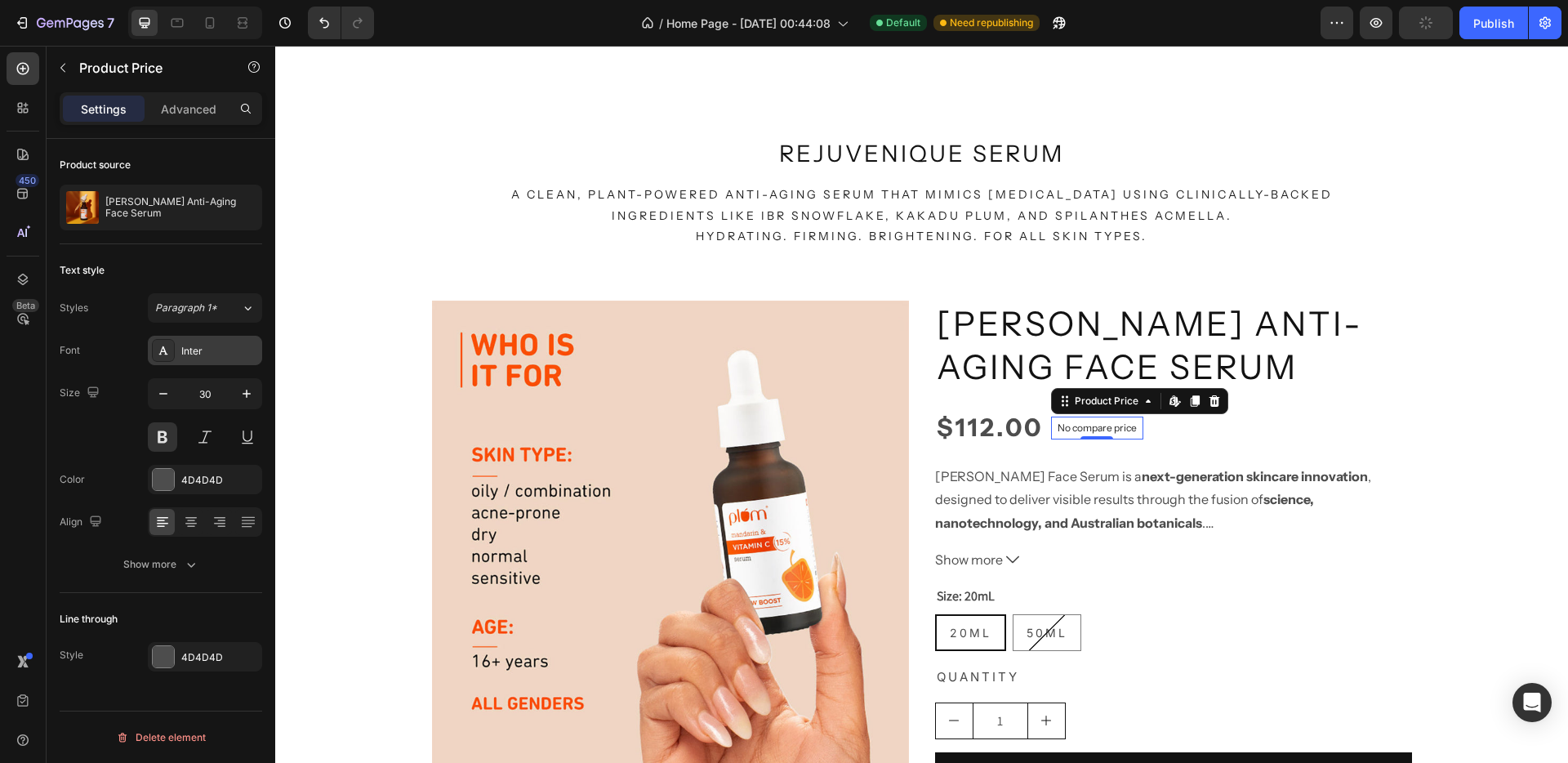
click at [191, 358] on div "Inter" at bounding box center [219, 352] width 76 height 15
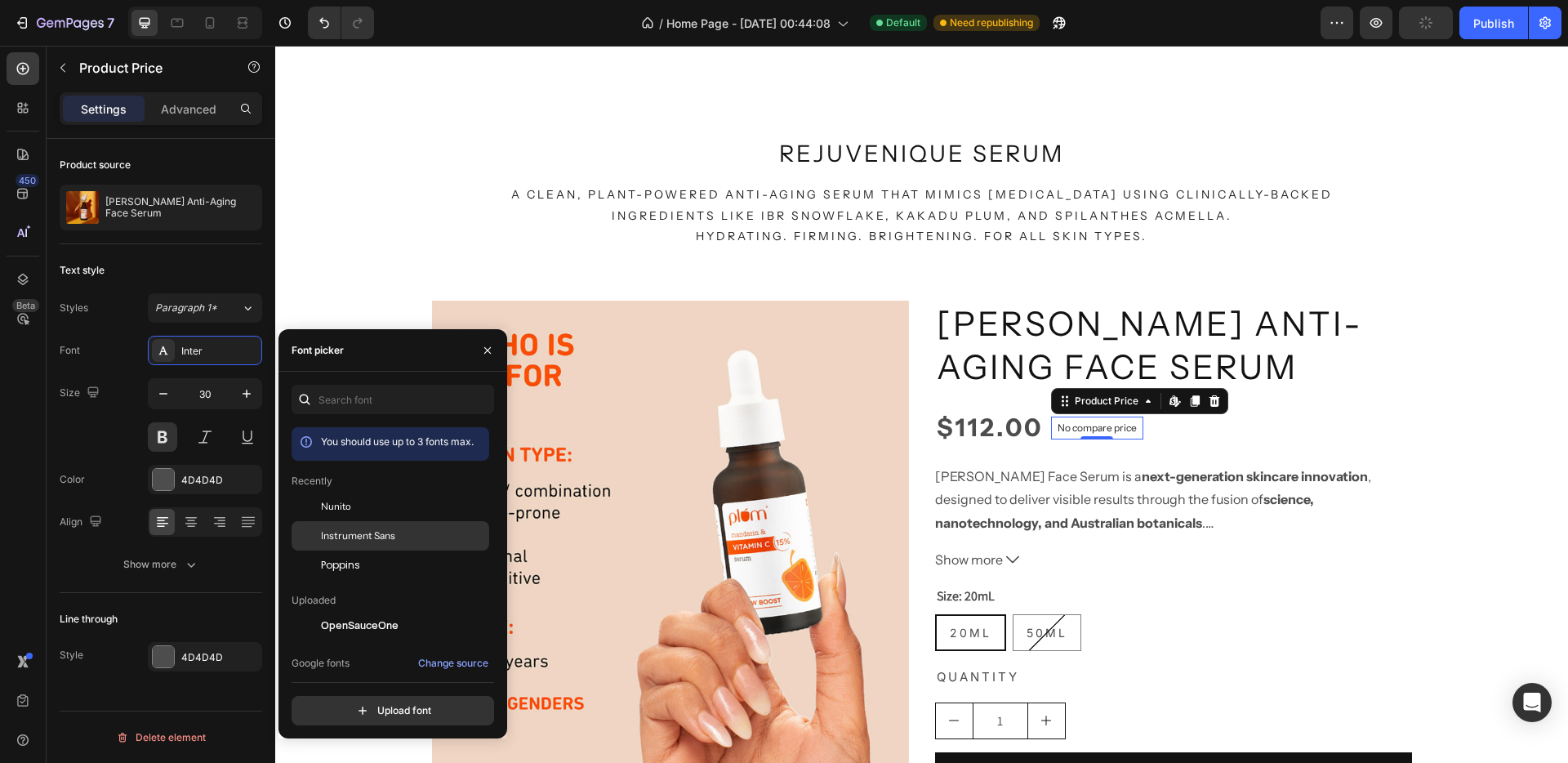
click at [373, 534] on span "Instrument Sans" at bounding box center [358, 536] width 75 height 15
click at [108, 313] on div "Styles Paragraph 1*" at bounding box center [161, 308] width 203 height 29
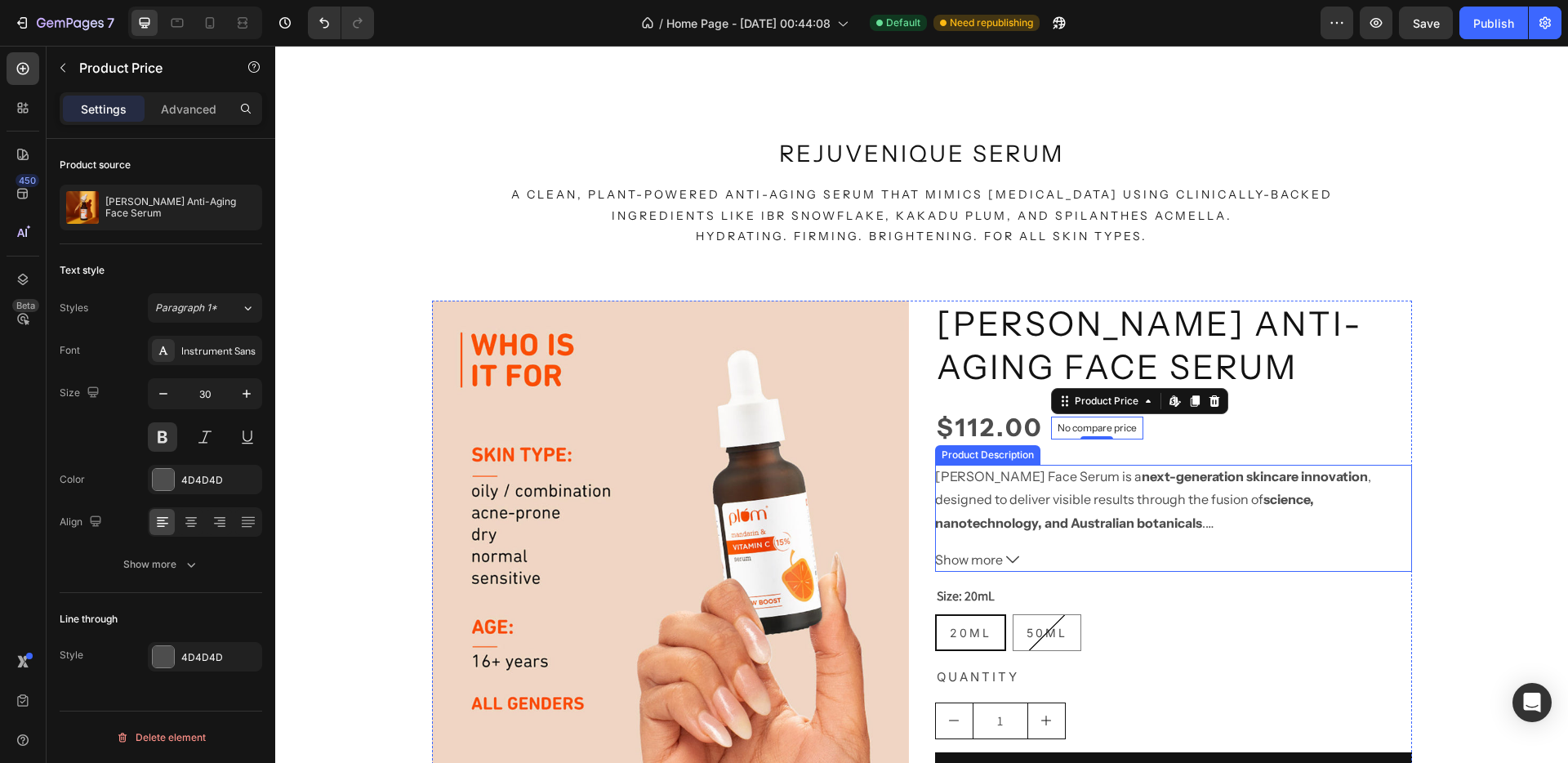
click at [1043, 505] on p "Terana Glacea Face Serum is a next-generation skincare innovation , designed to…" at bounding box center [1154, 499] width 436 height 64
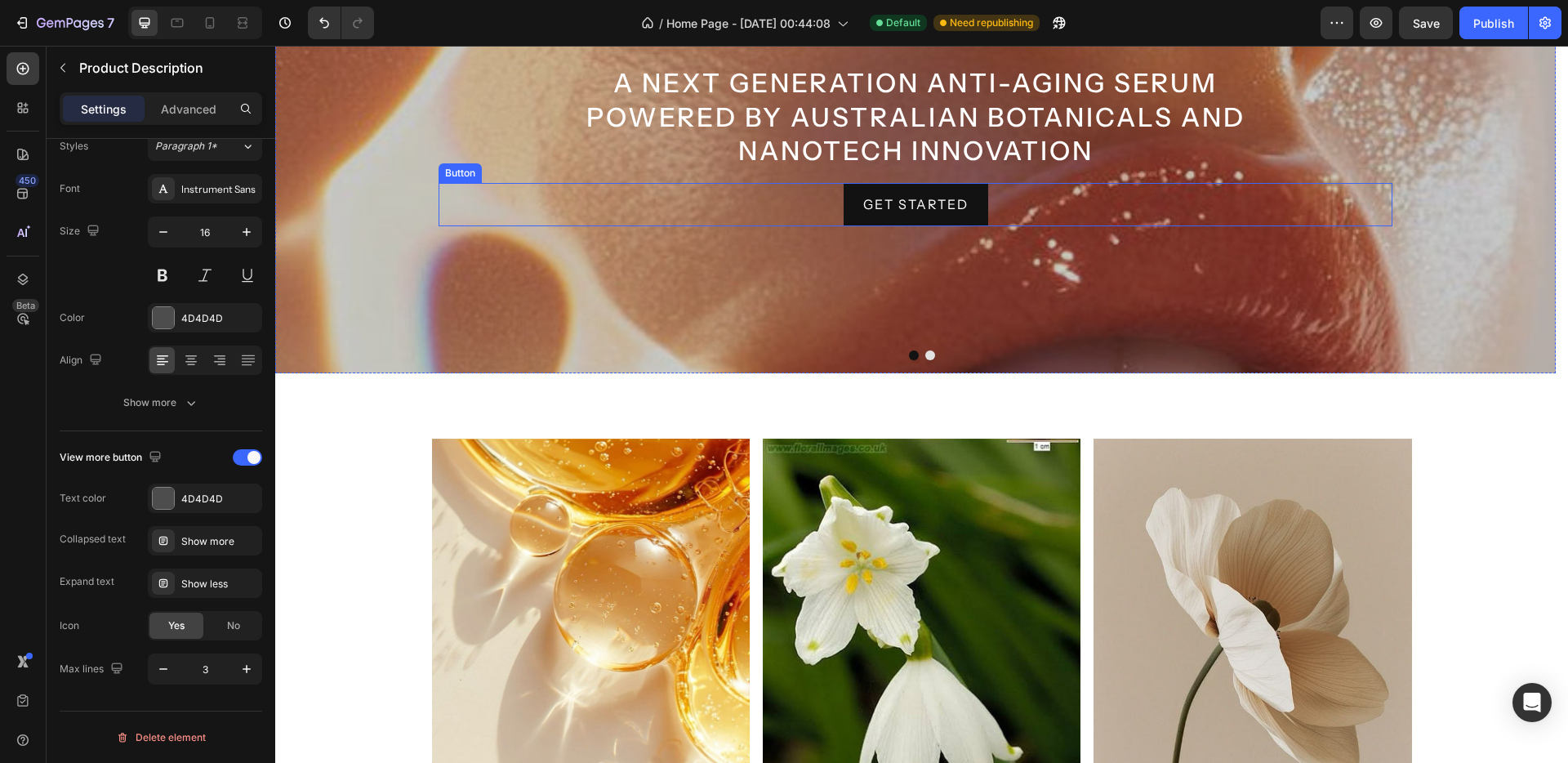
scroll to position [0, 0]
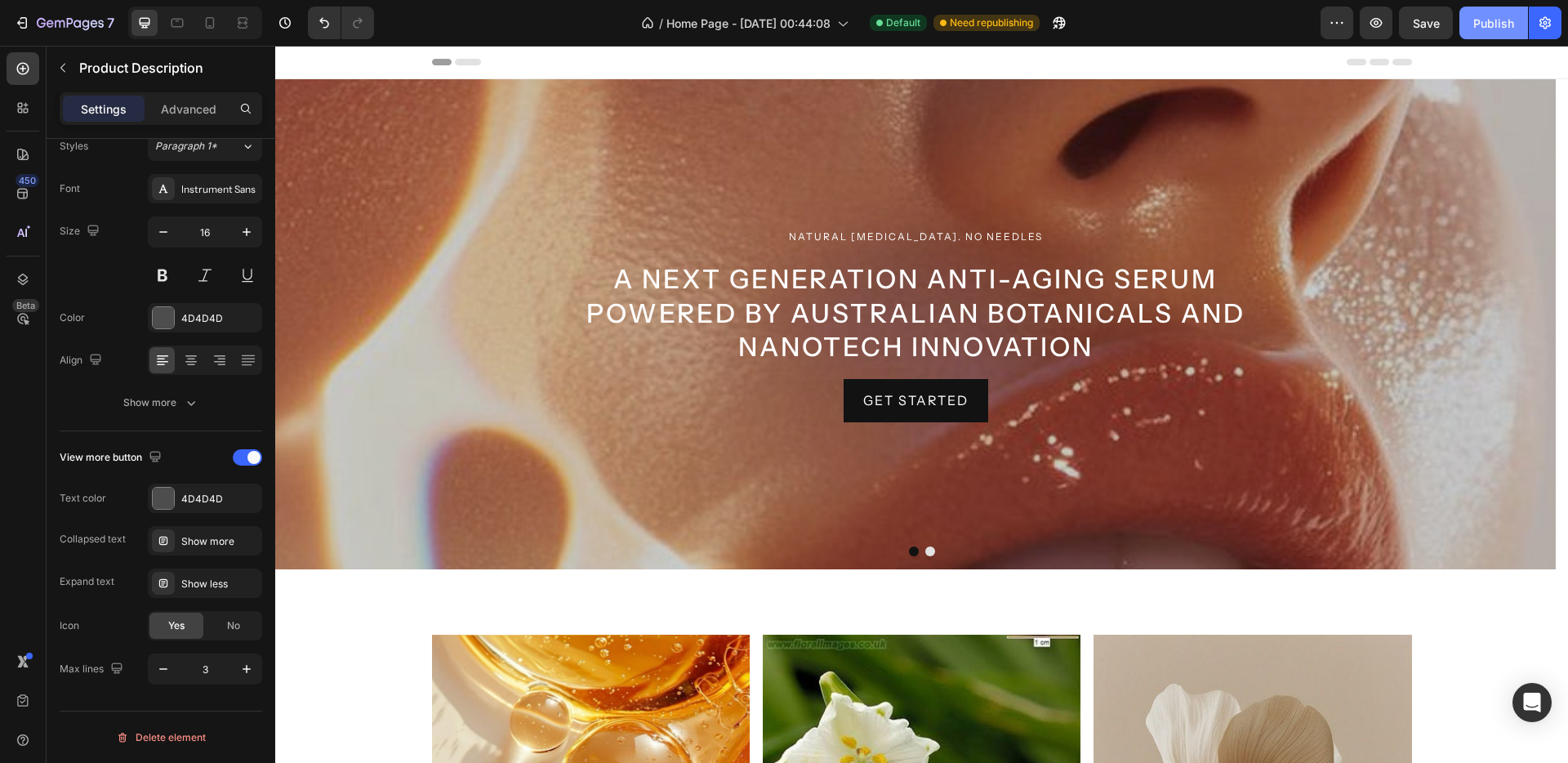
click at [1508, 21] on div "Publish" at bounding box center [1493, 23] width 41 height 17
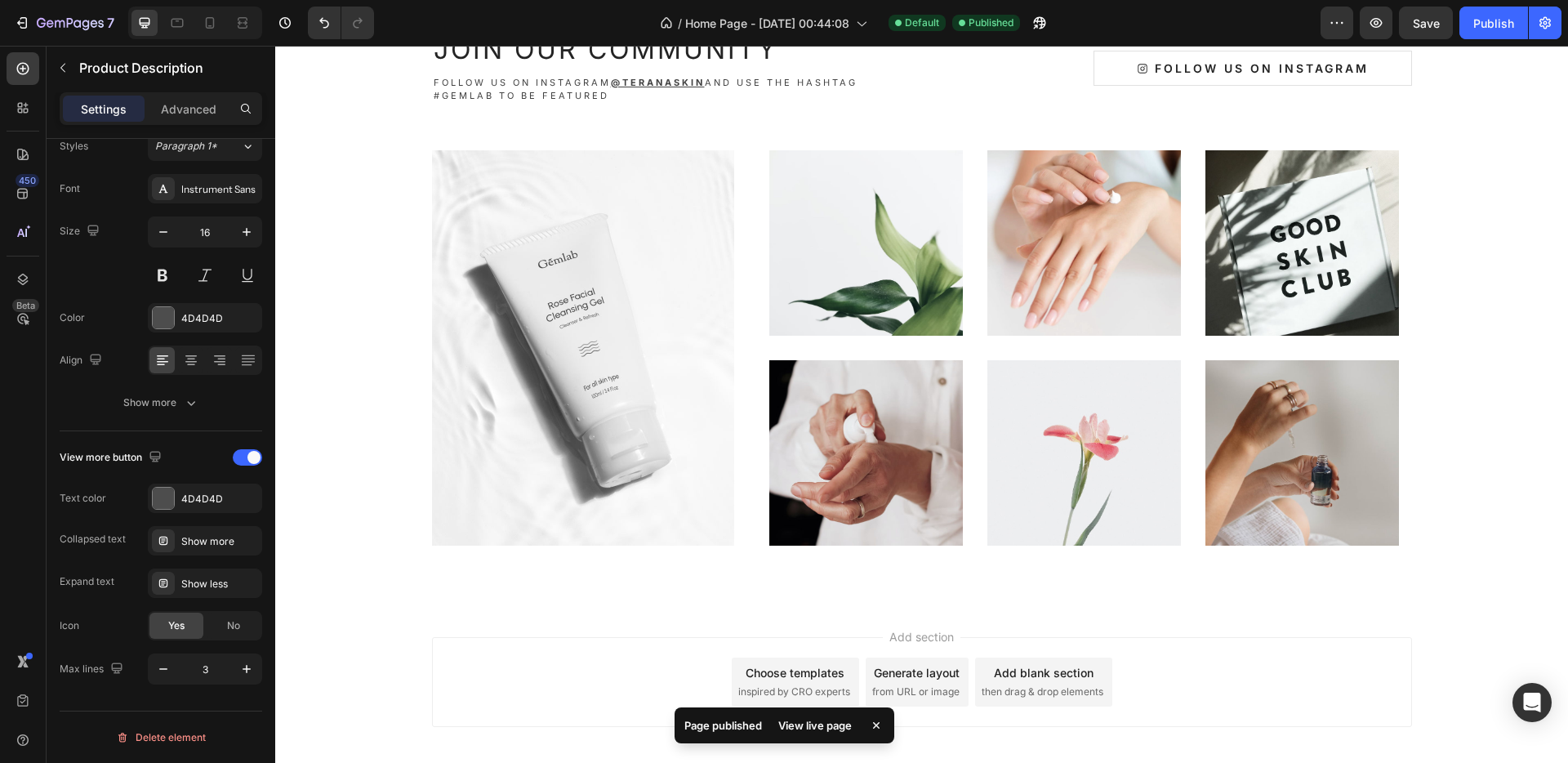
scroll to position [4053, 0]
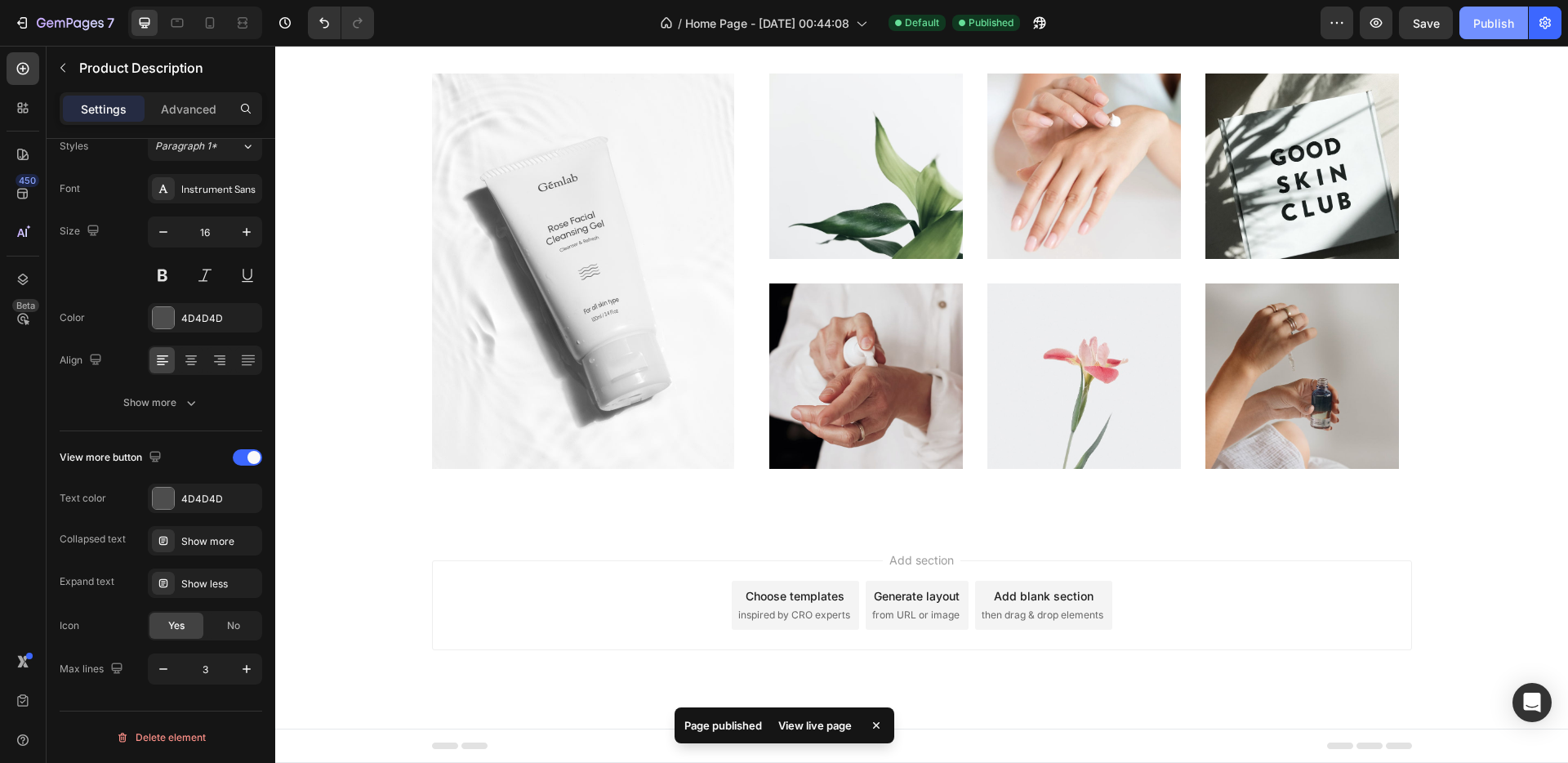
click at [1494, 31] on button "Publish" at bounding box center [1493, 22] width 69 height 32
click at [49, 28] on icon "button" at bounding box center [70, 24] width 67 height 14
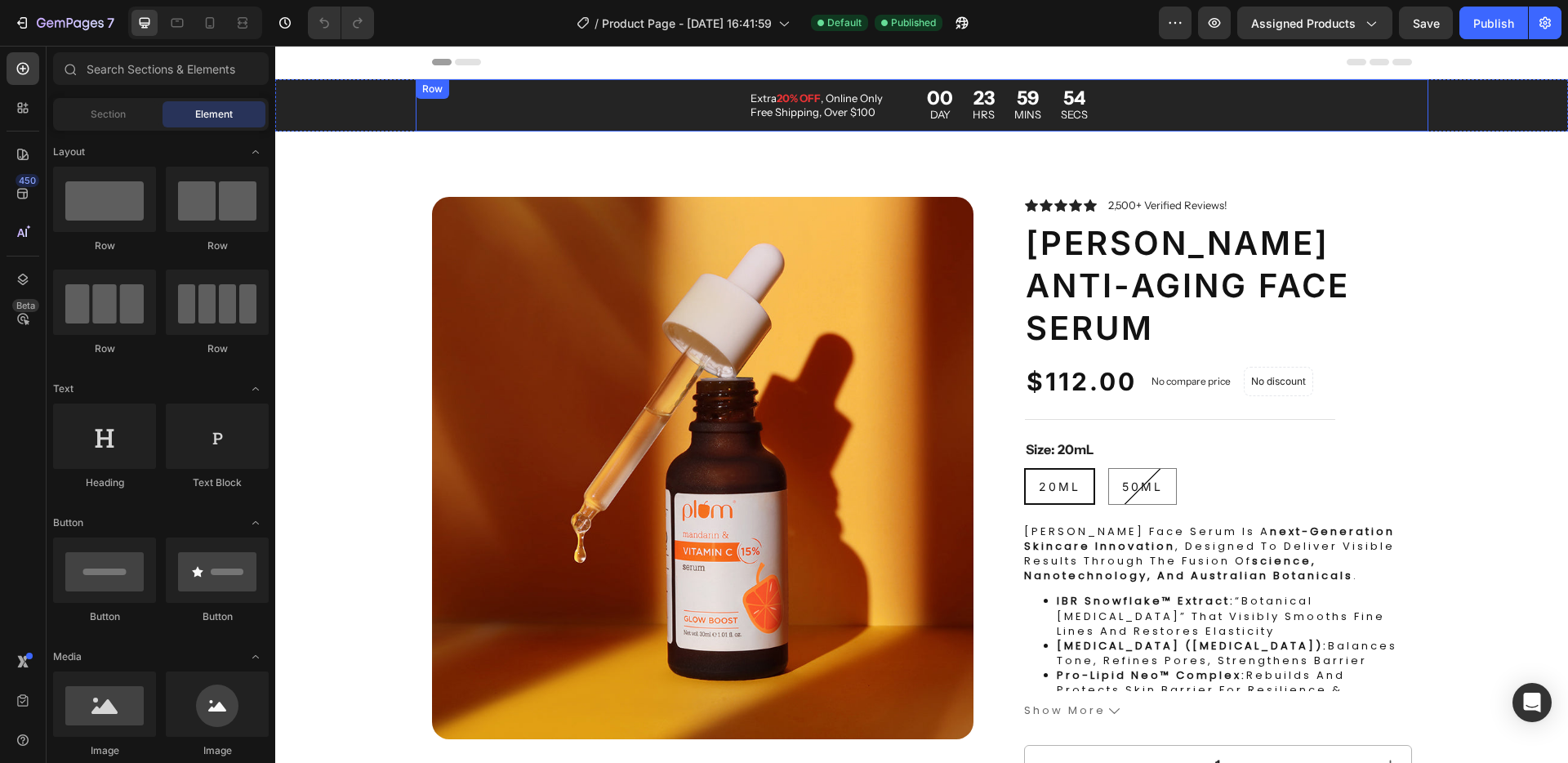
click at [607, 101] on div "Extra 20% OFF , Online Only Free Shipping, Over $100 Text Block 00 DAY 23 HRS 5…" at bounding box center [923, 105] width 1013 height 52
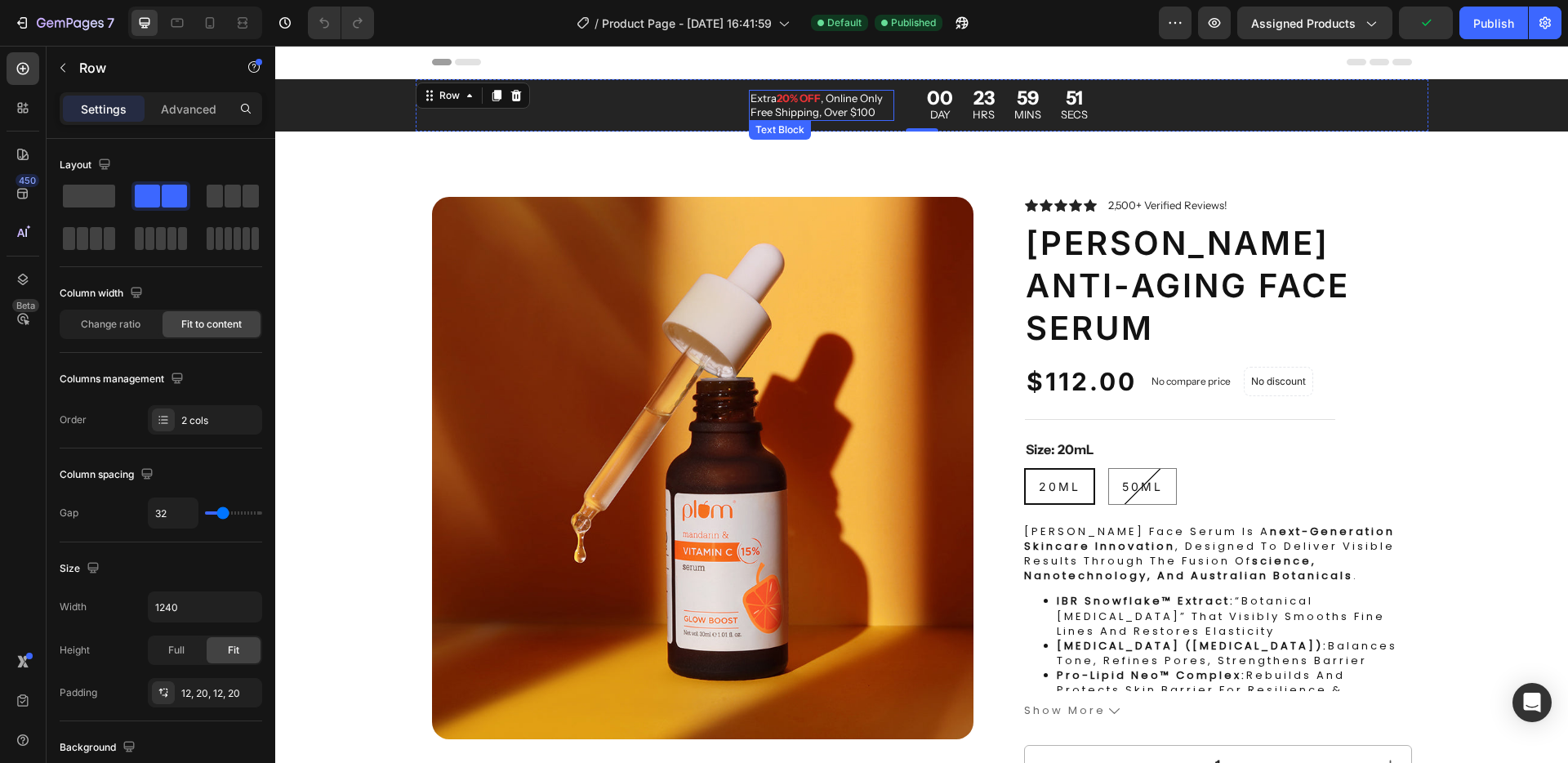
click at [804, 106] on p "Extra 20% OFF , Online Only Free Shipping, Over $100" at bounding box center [821, 105] width 142 height 28
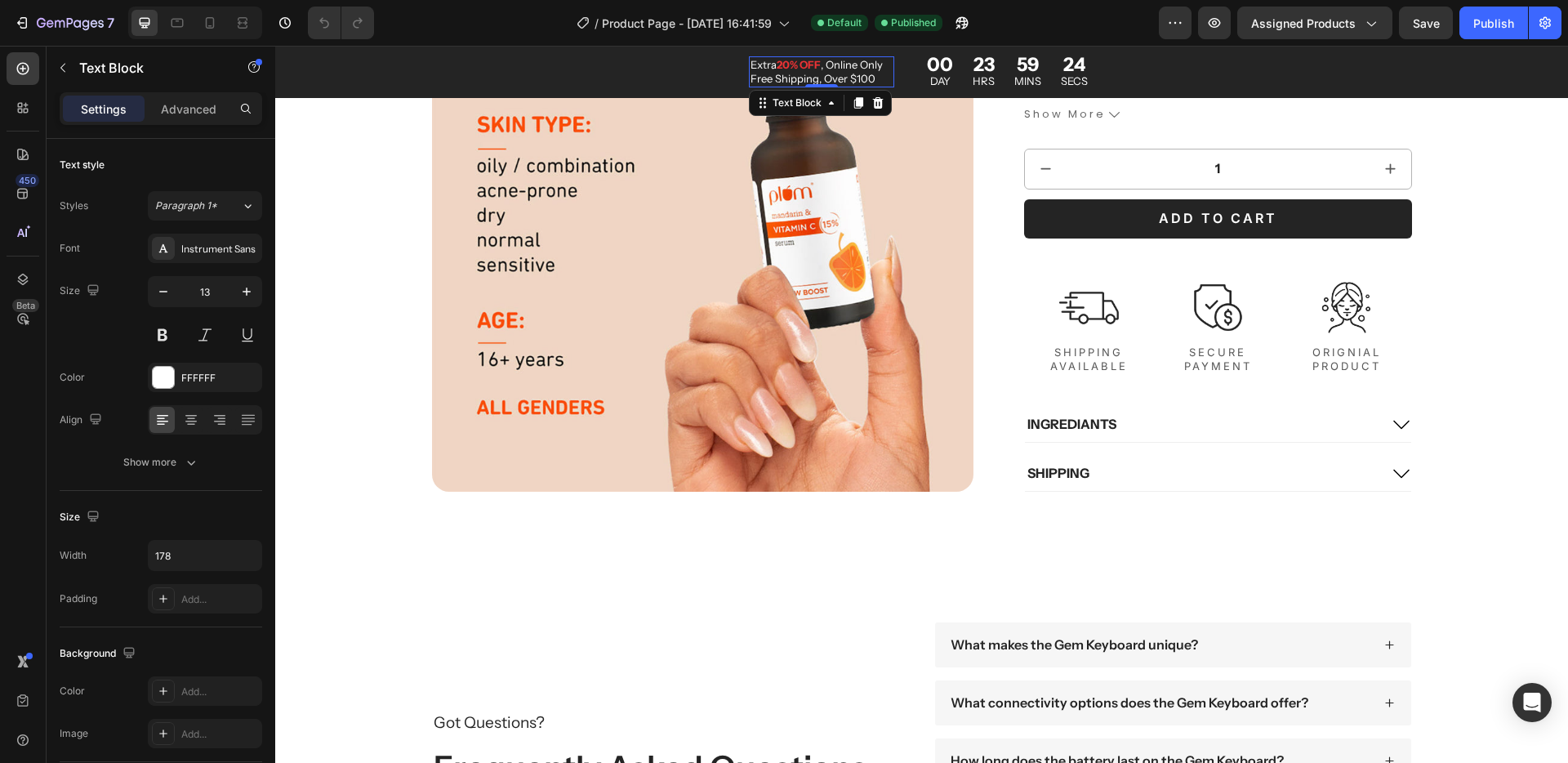
scroll to position [2787, 0]
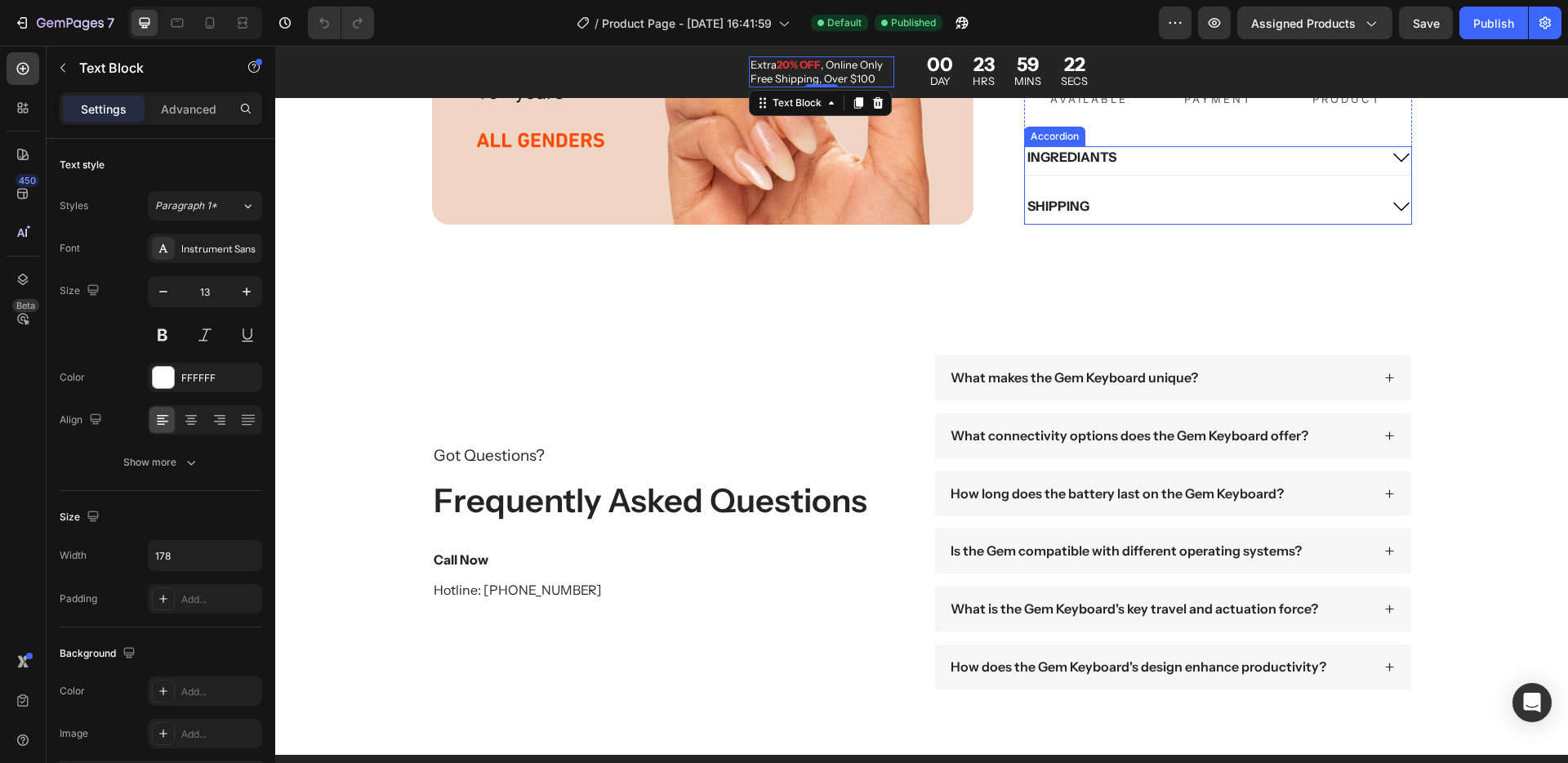
click at [1051, 203] on p "SHIPPING" at bounding box center [1058, 206] width 62 height 17
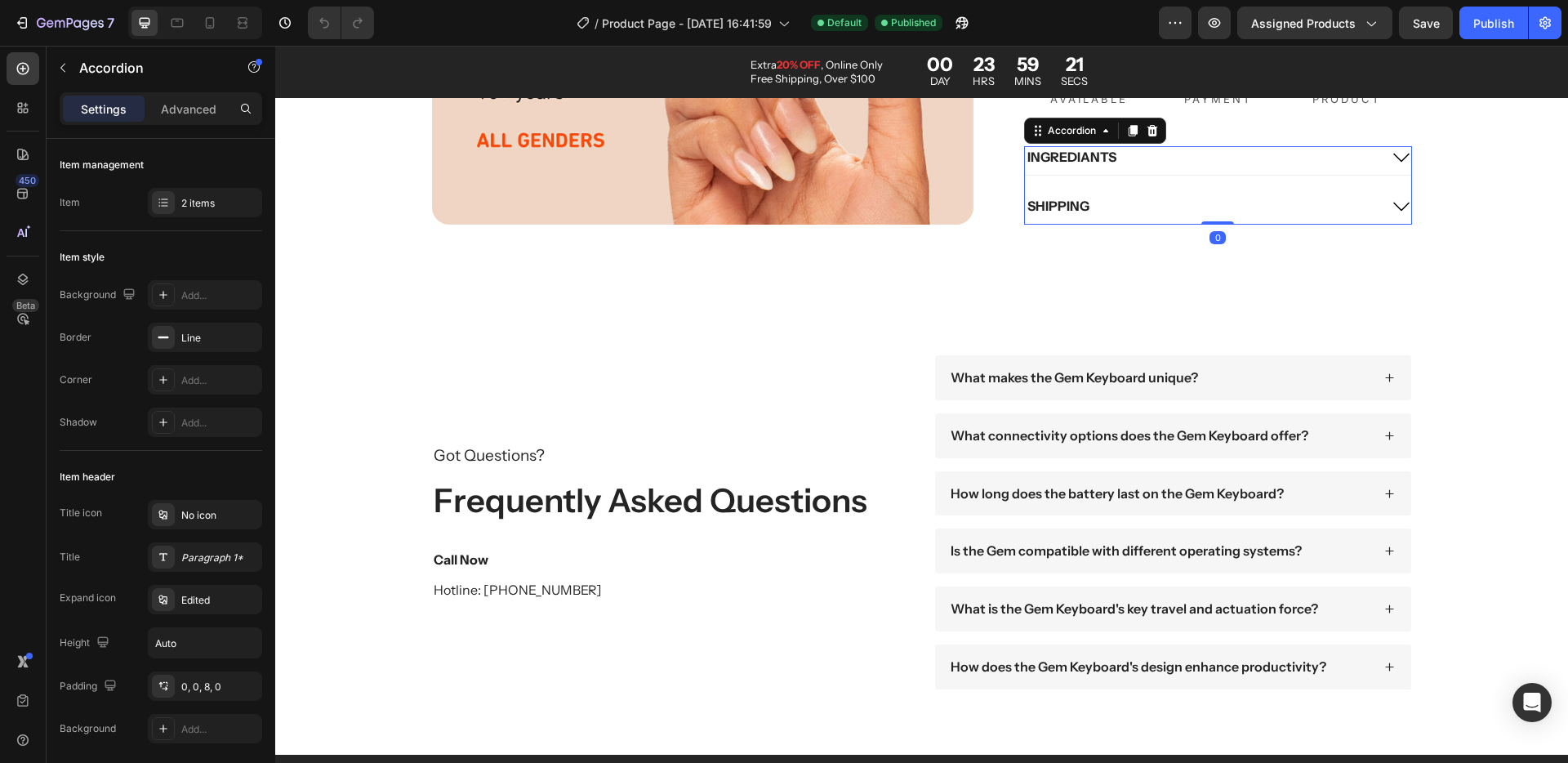
click at [1395, 200] on icon at bounding box center [1401, 206] width 19 height 19
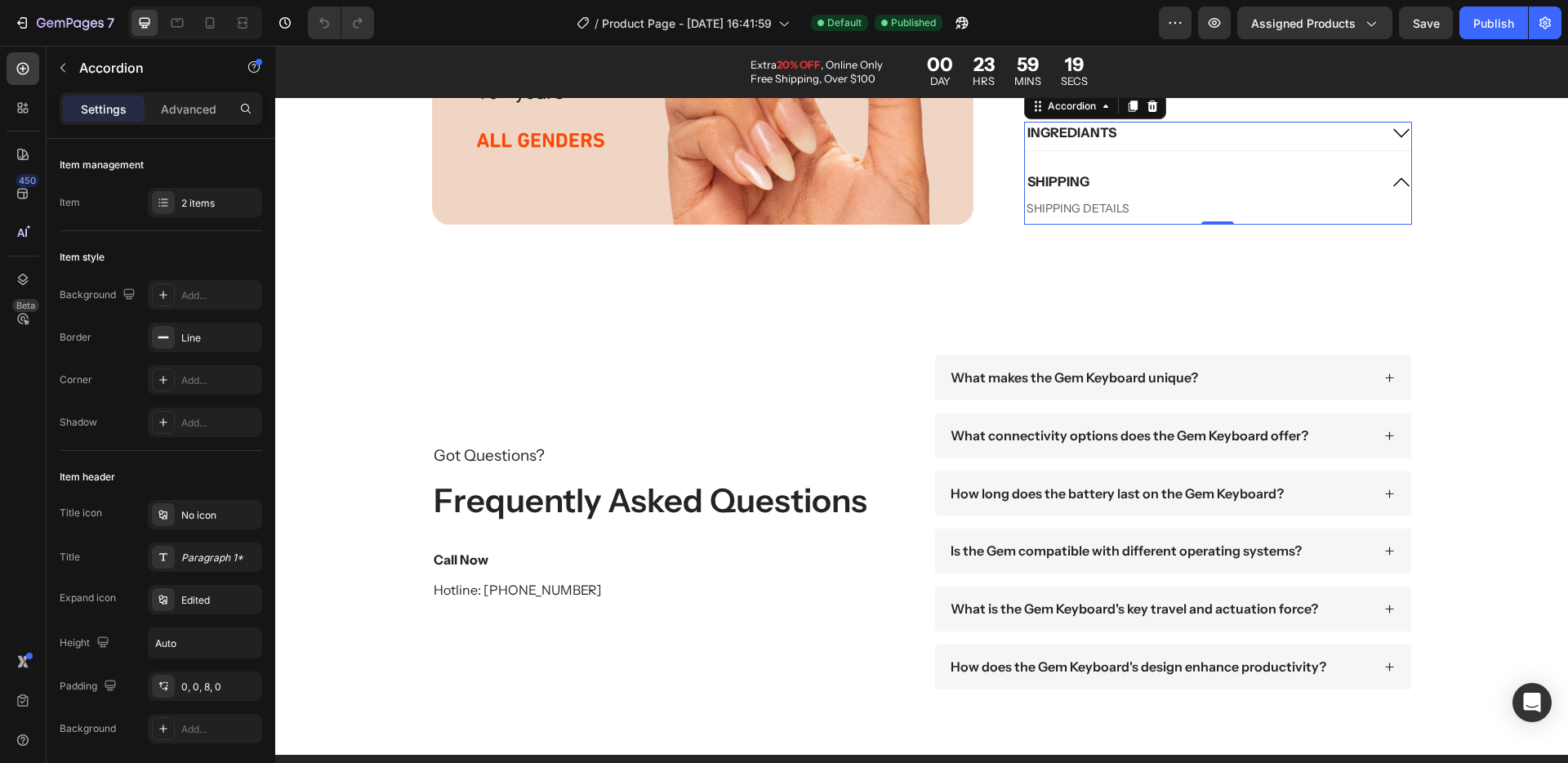
click at [1395, 133] on icon at bounding box center [1401, 133] width 19 height 19
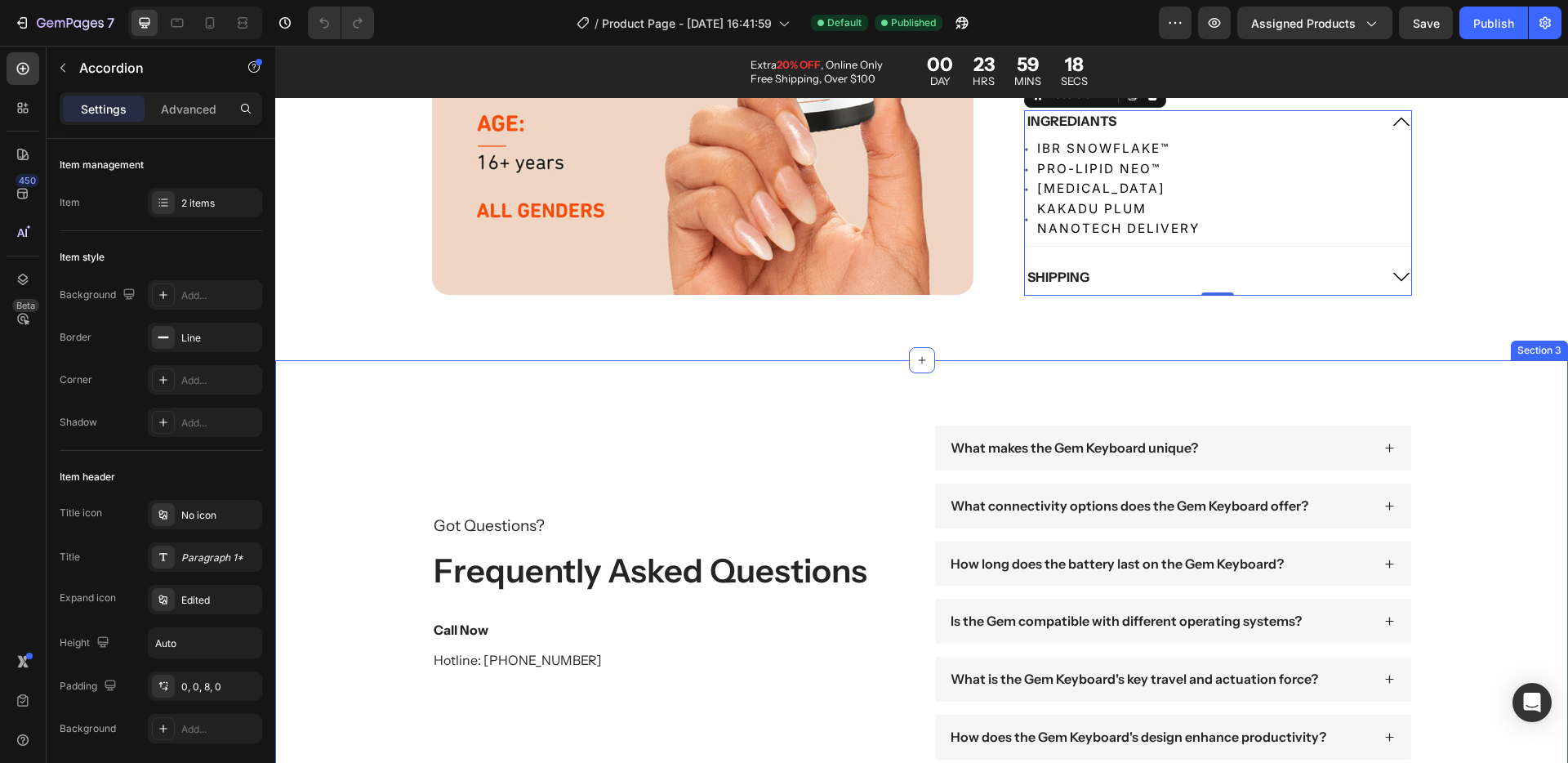
scroll to position [2716, 0]
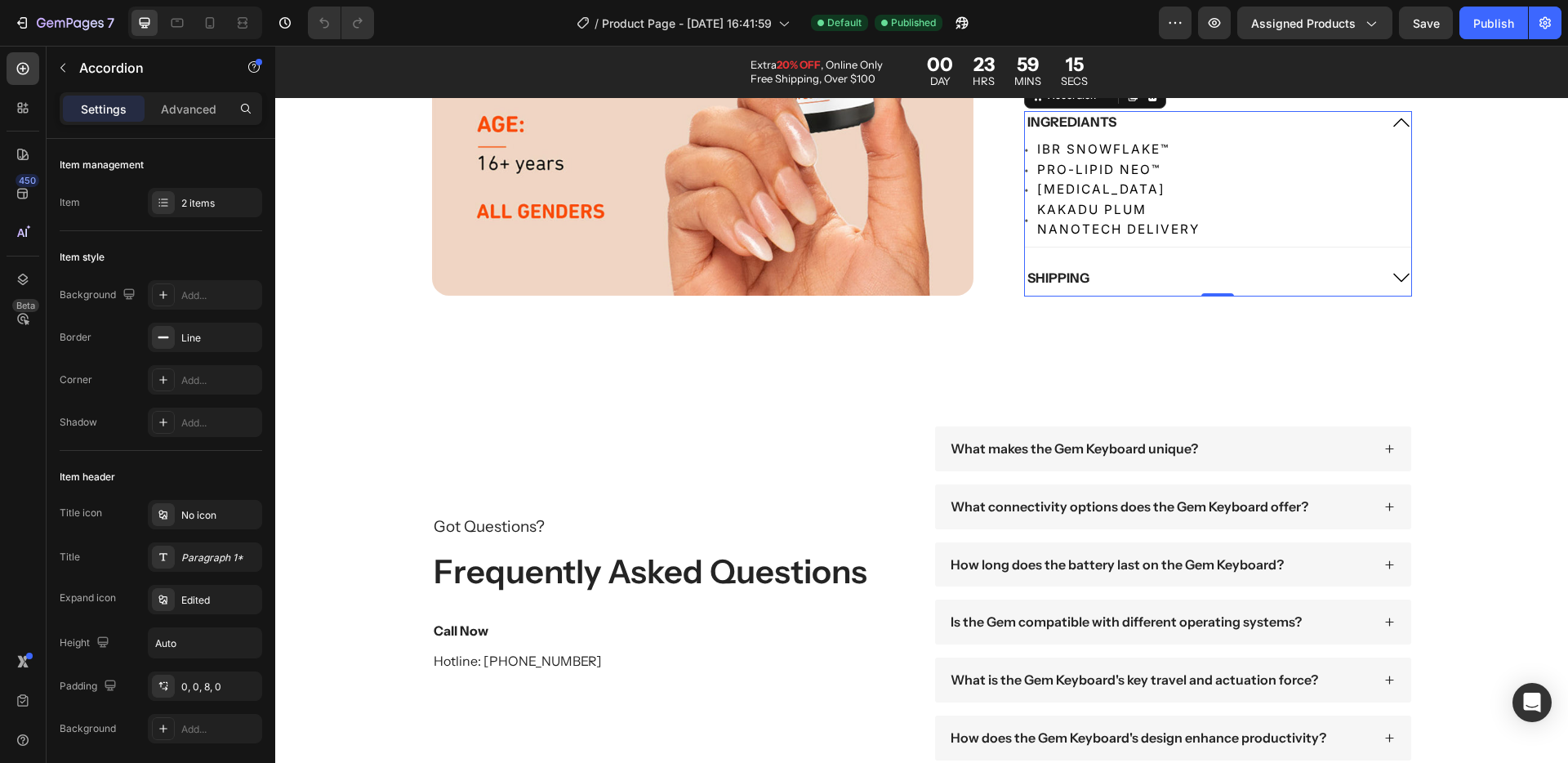
click at [1396, 121] on icon at bounding box center [1401, 121] width 19 height 19
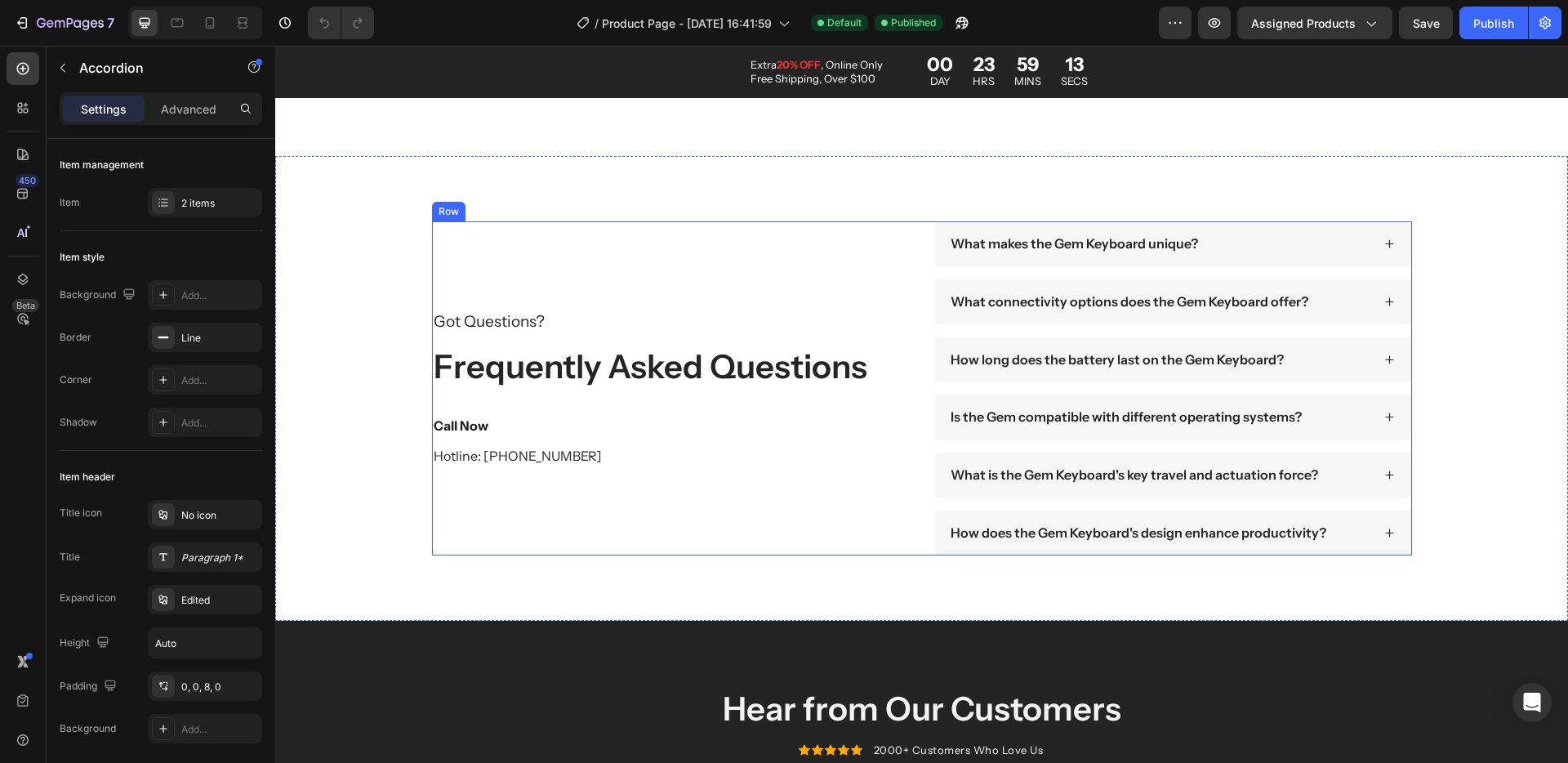
scroll to position [2920, 0]
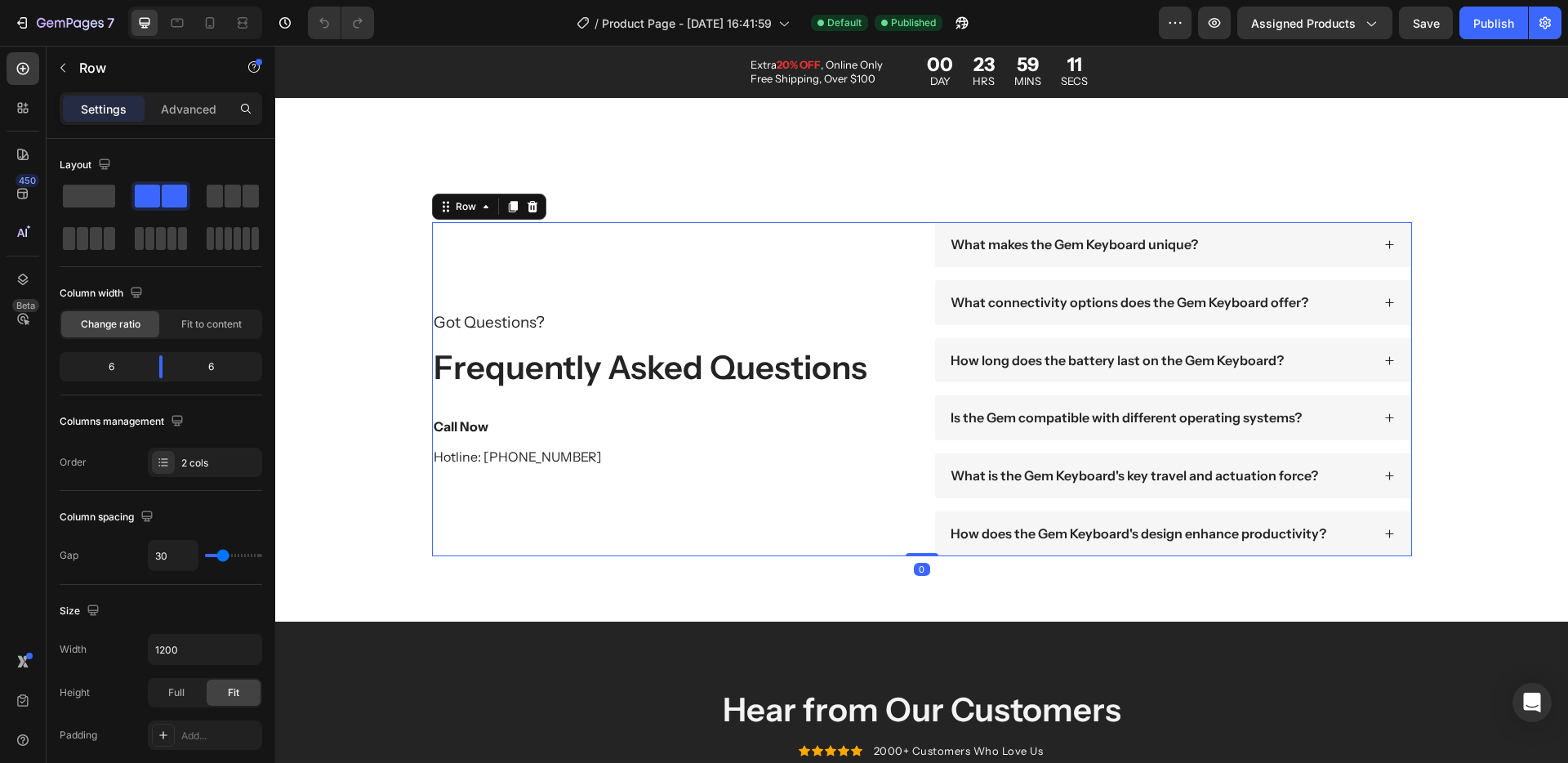
click at [507, 444] on div "Got Questions? Text Block Frequently Asked Questions Heading Call Now Text Bloc…" at bounding box center [670, 388] width 478 height 334
click at [476, 453] on p "Hotline: [PHONE_NUMBER]" at bounding box center [670, 457] width 474 height 17
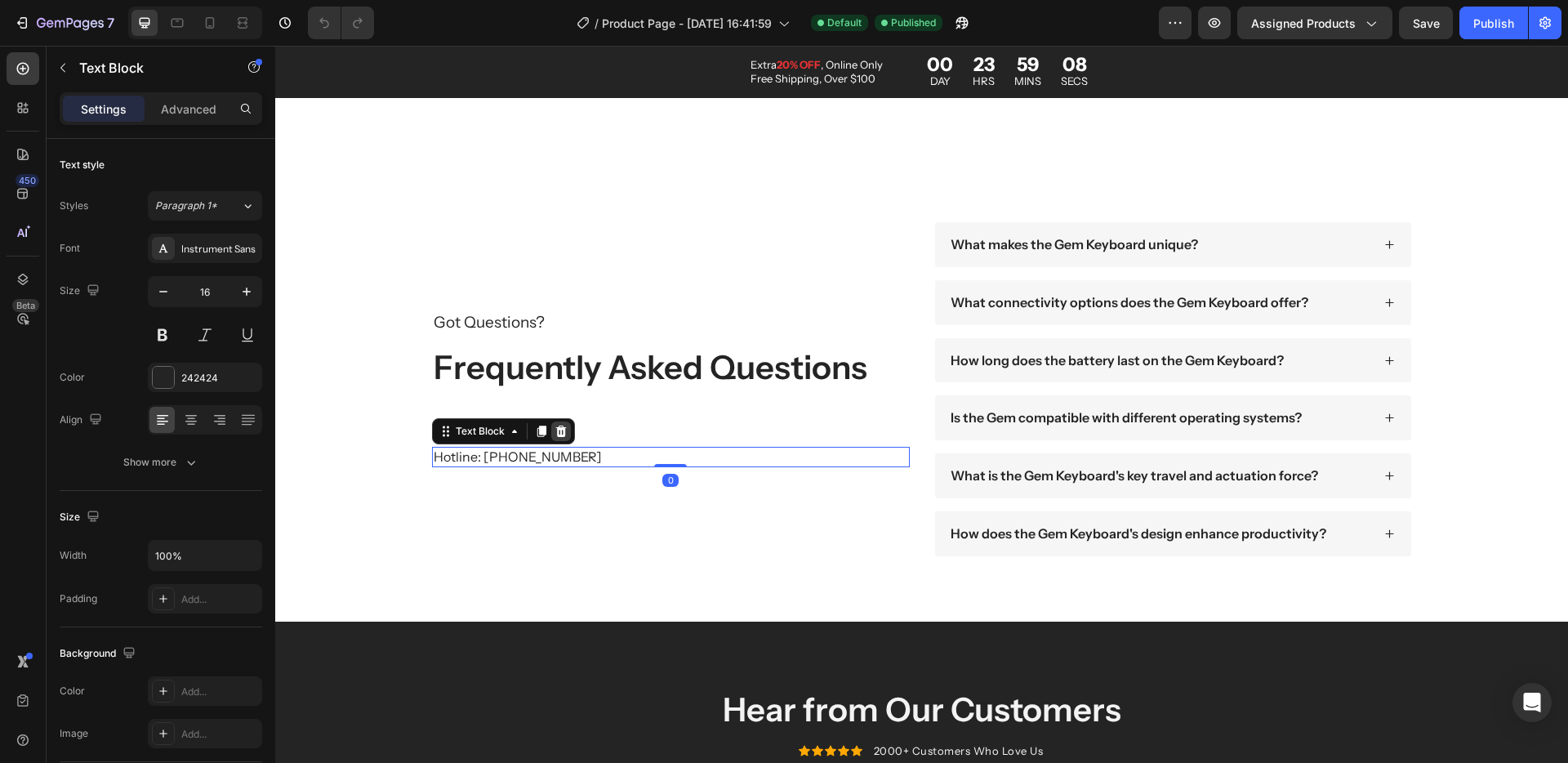
click at [562, 431] on div at bounding box center [561, 431] width 19 height 19
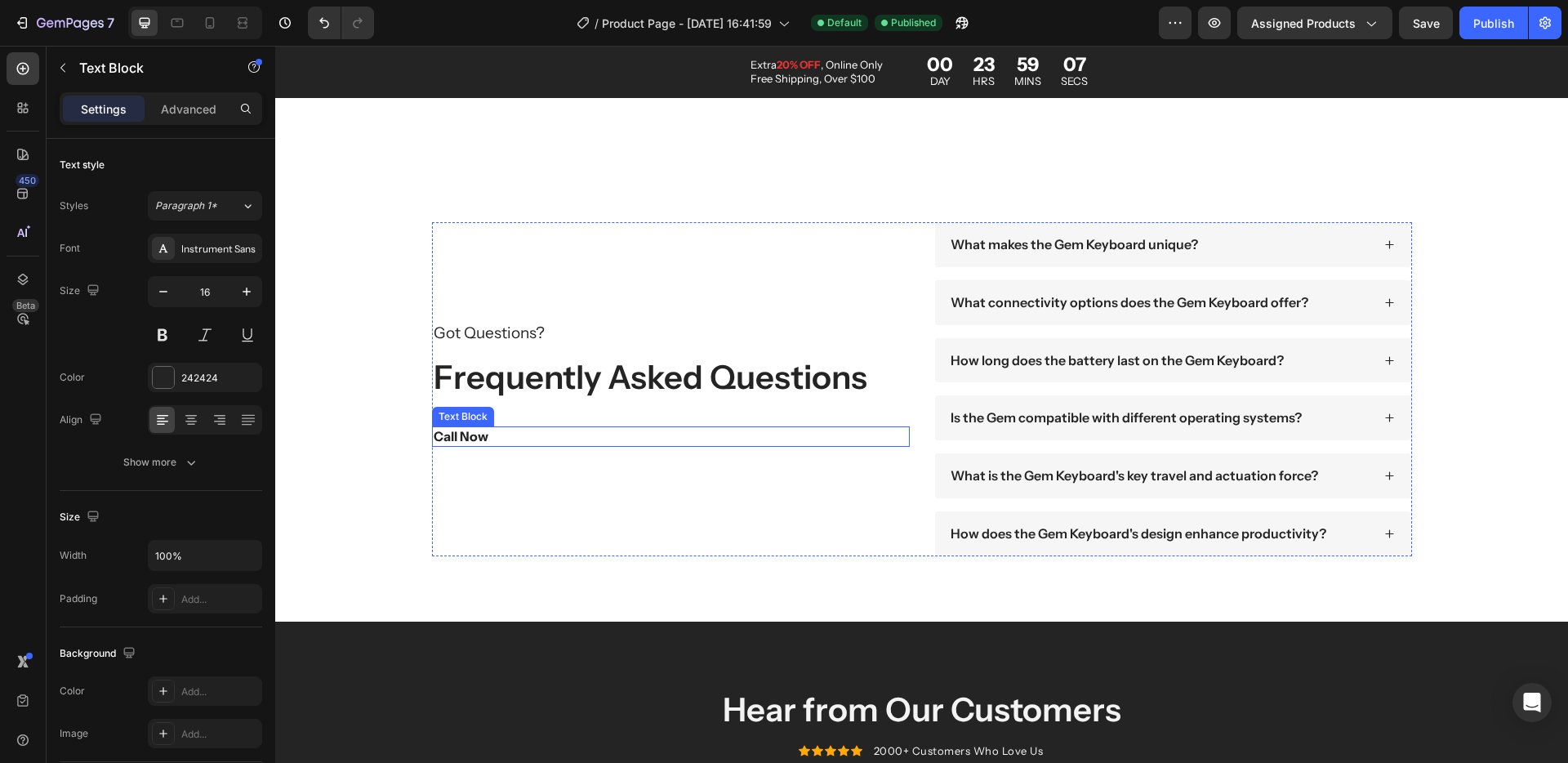
click at [471, 431] on p "Call Now" at bounding box center [670, 436] width 474 height 17
click at [559, 409] on icon at bounding box center [561, 410] width 13 height 13
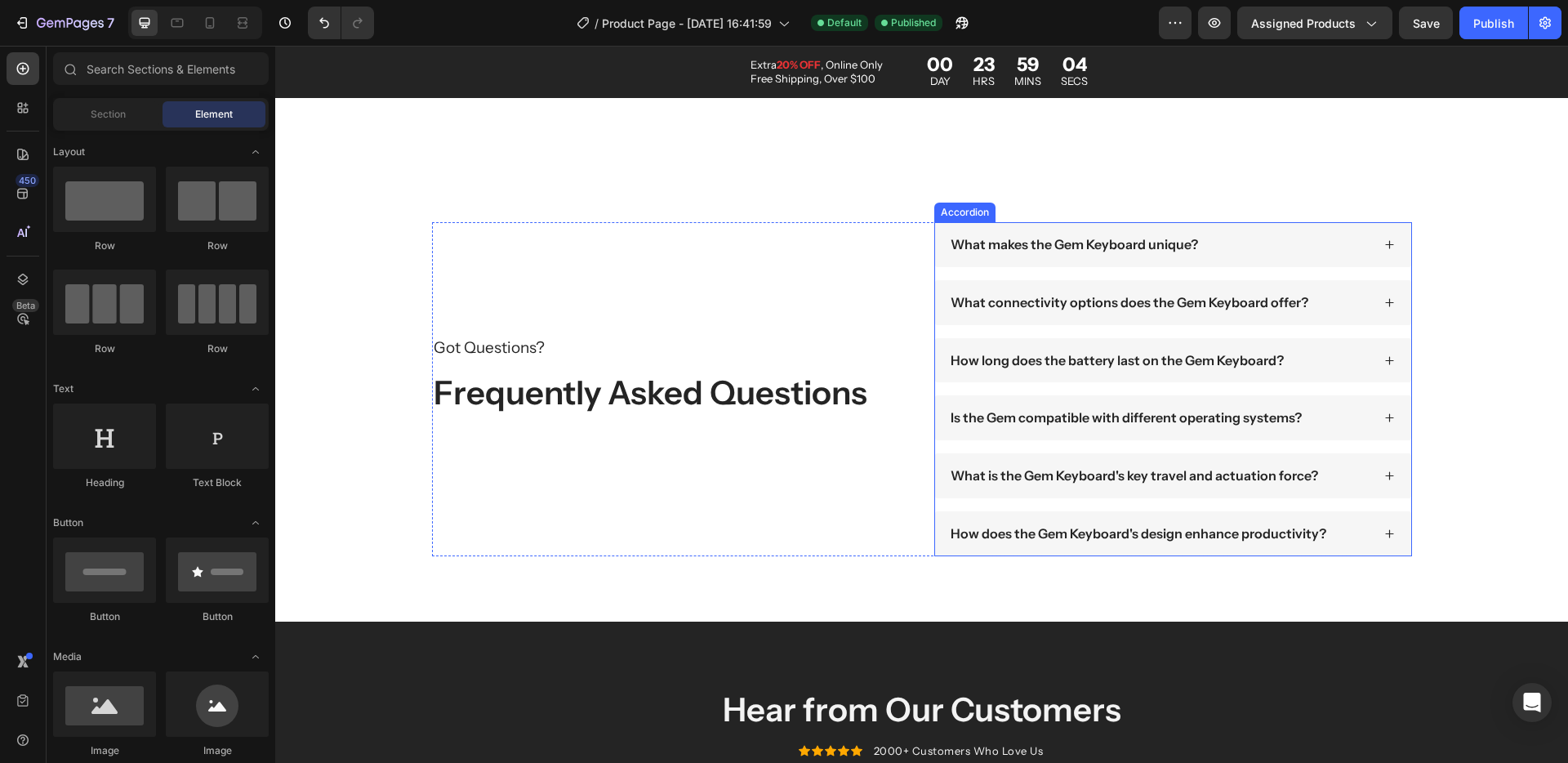
click at [1051, 254] on div "What makes the Gem Keyboard unique?" at bounding box center [1074, 245] width 252 height 22
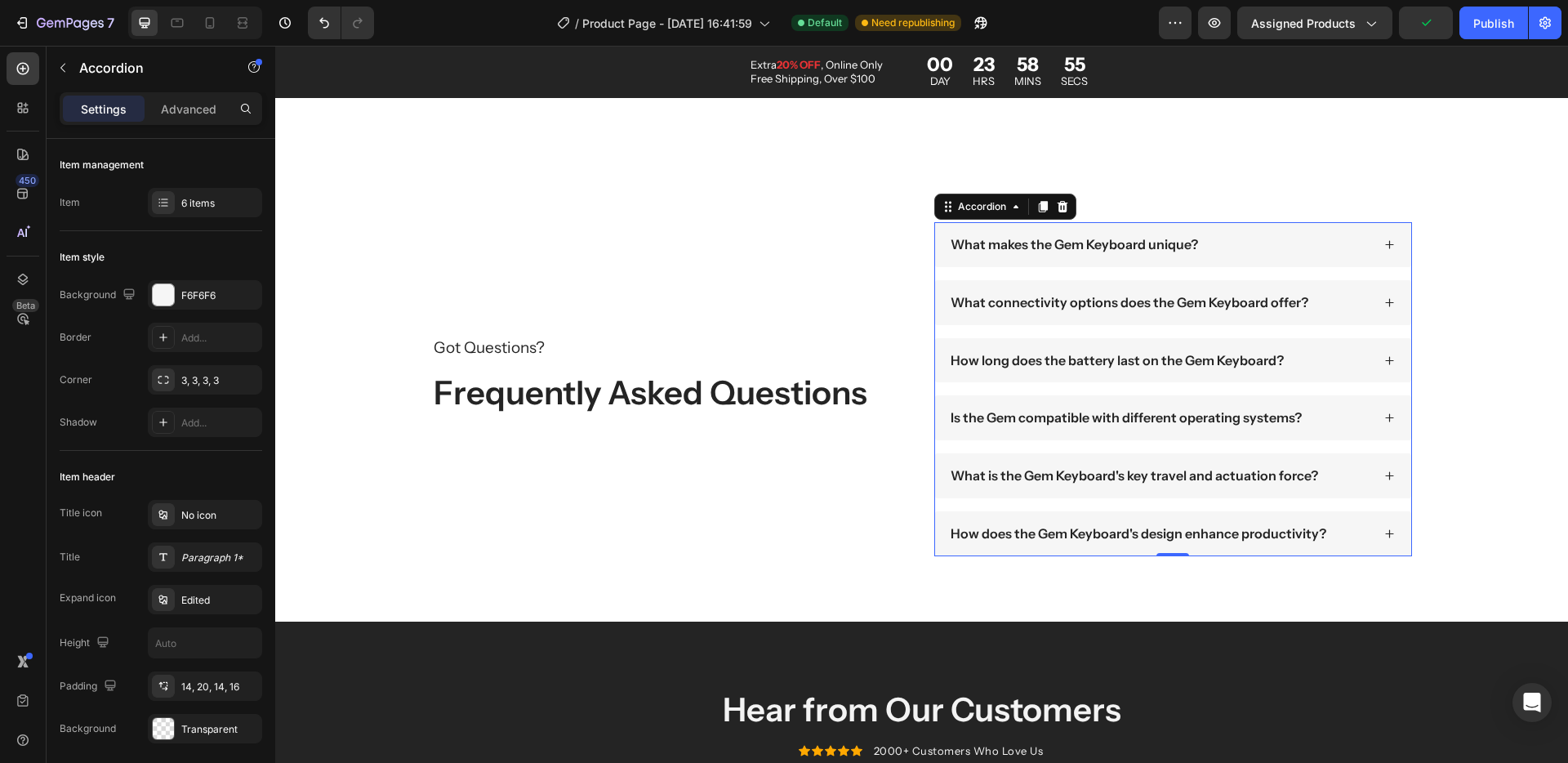
click at [1056, 243] on p "What makes the Gem Keyboard unique?" at bounding box center [1074, 244] width 248 height 17
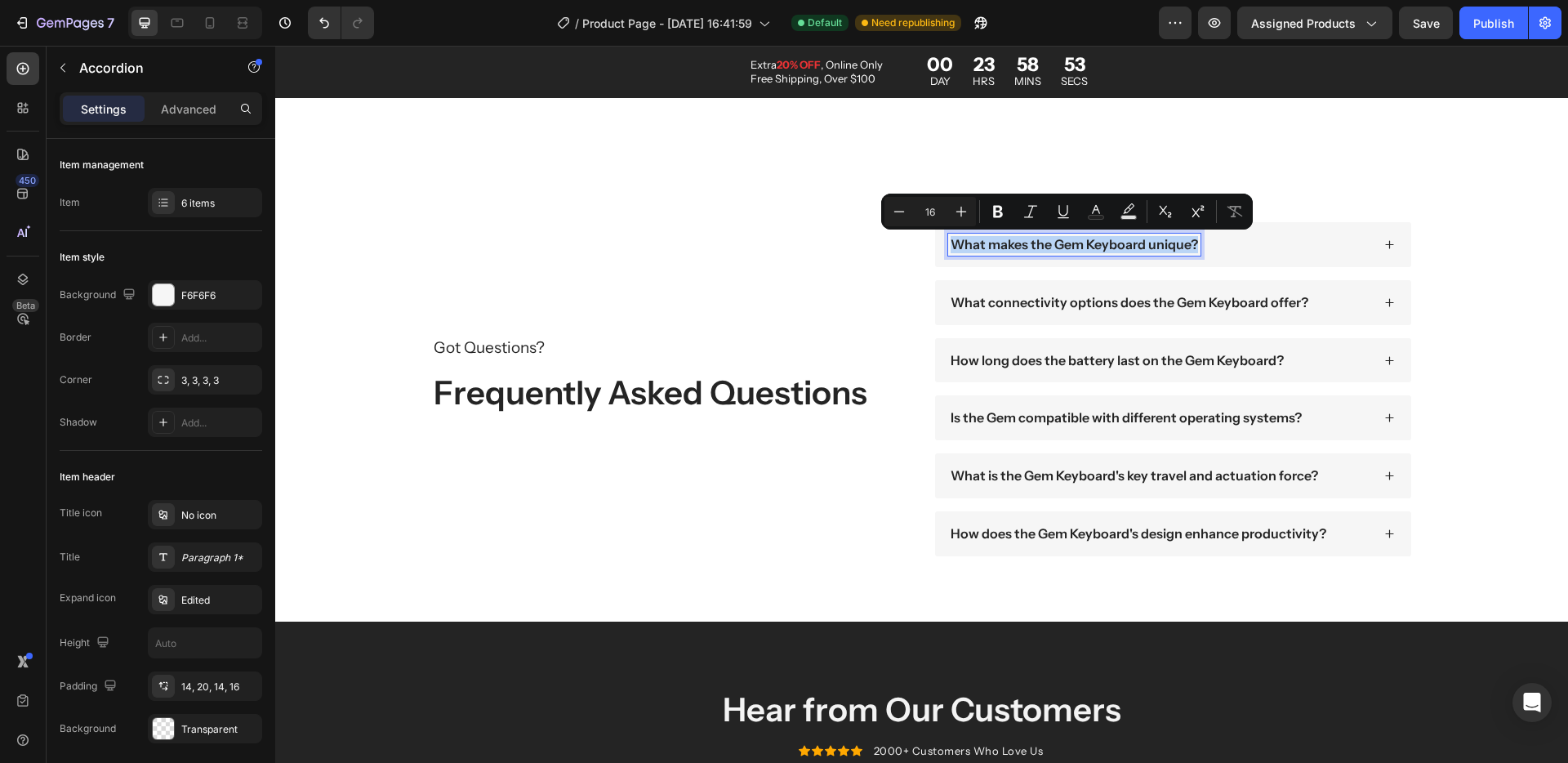
type input "11"
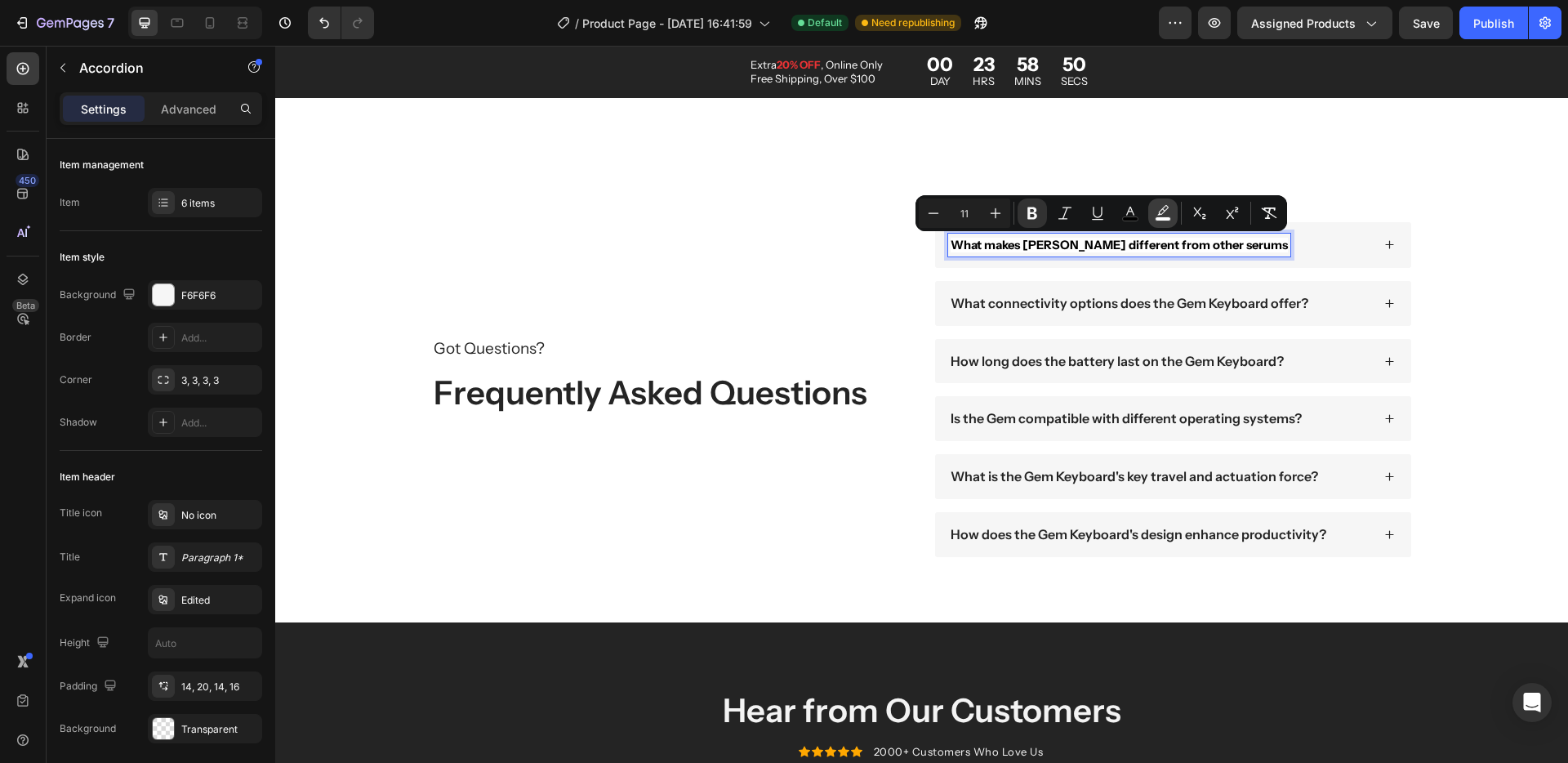
click at [1158, 217] on rect "Editor contextual toolbar" at bounding box center [1163, 219] width 16 height 4
type input "FFFFFF"
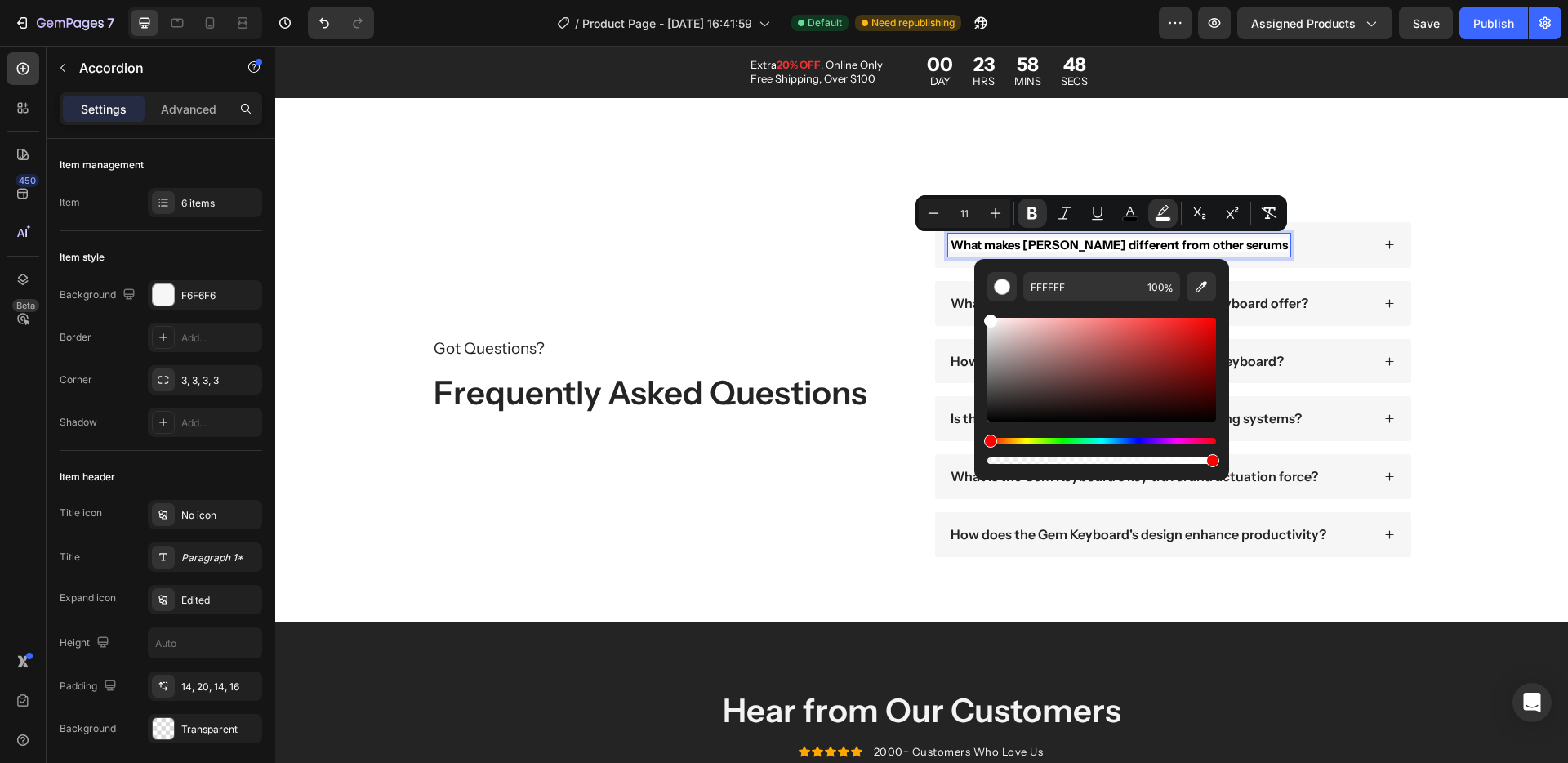
click at [997, 463] on div "Editor contextual toolbar" at bounding box center [1102, 460] width 228 height 6
drag, startPoint x: 1272, startPoint y: 509, endPoint x: 963, endPoint y: 461, distance: 312.7
type input "0"
click at [841, 259] on div "Got Questions? Text Block Frequently Asked Questions Heading" at bounding box center [670, 389] width 478 height 335
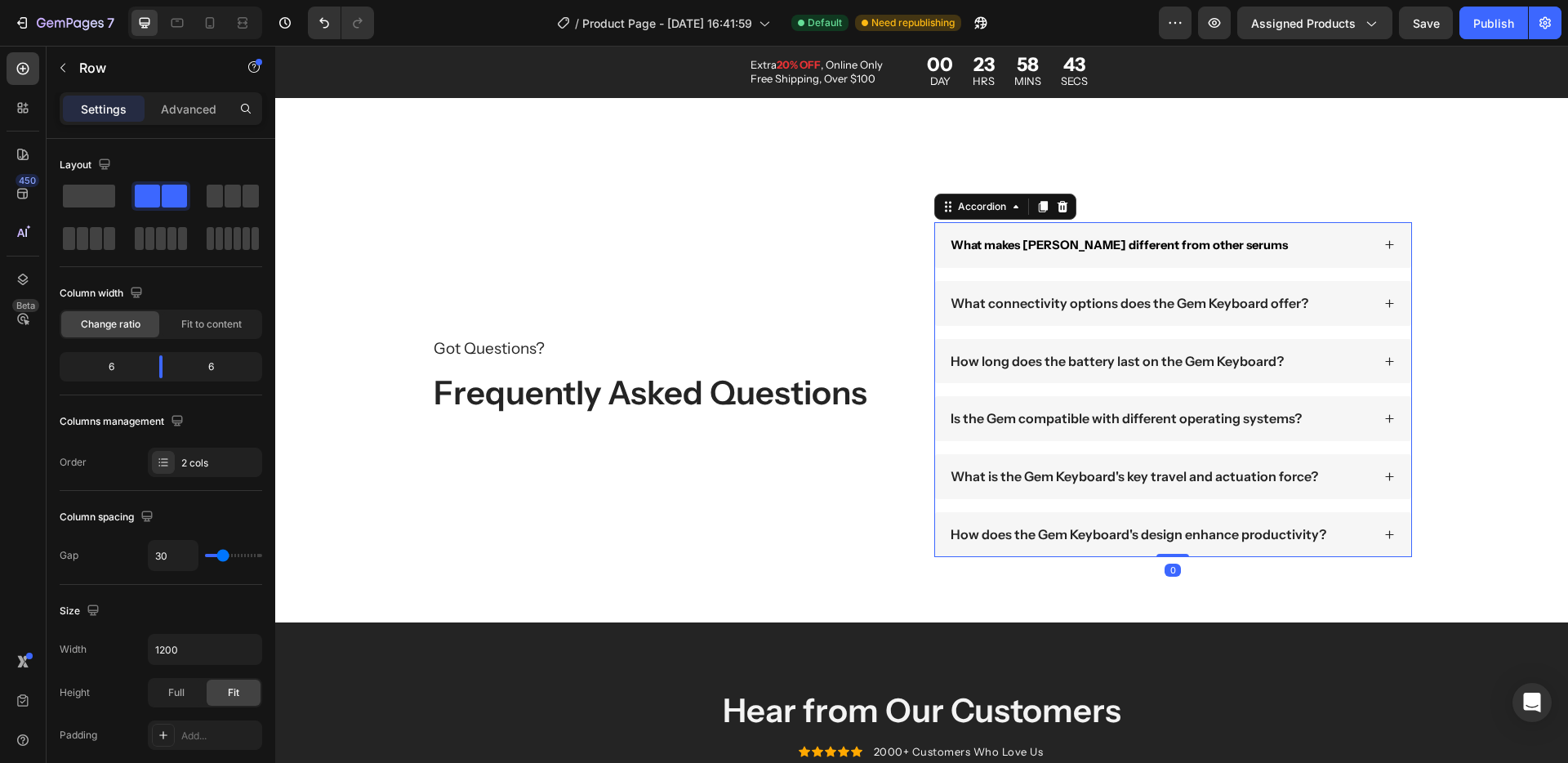
click at [1385, 243] on icon at bounding box center [1390, 245] width 11 height 11
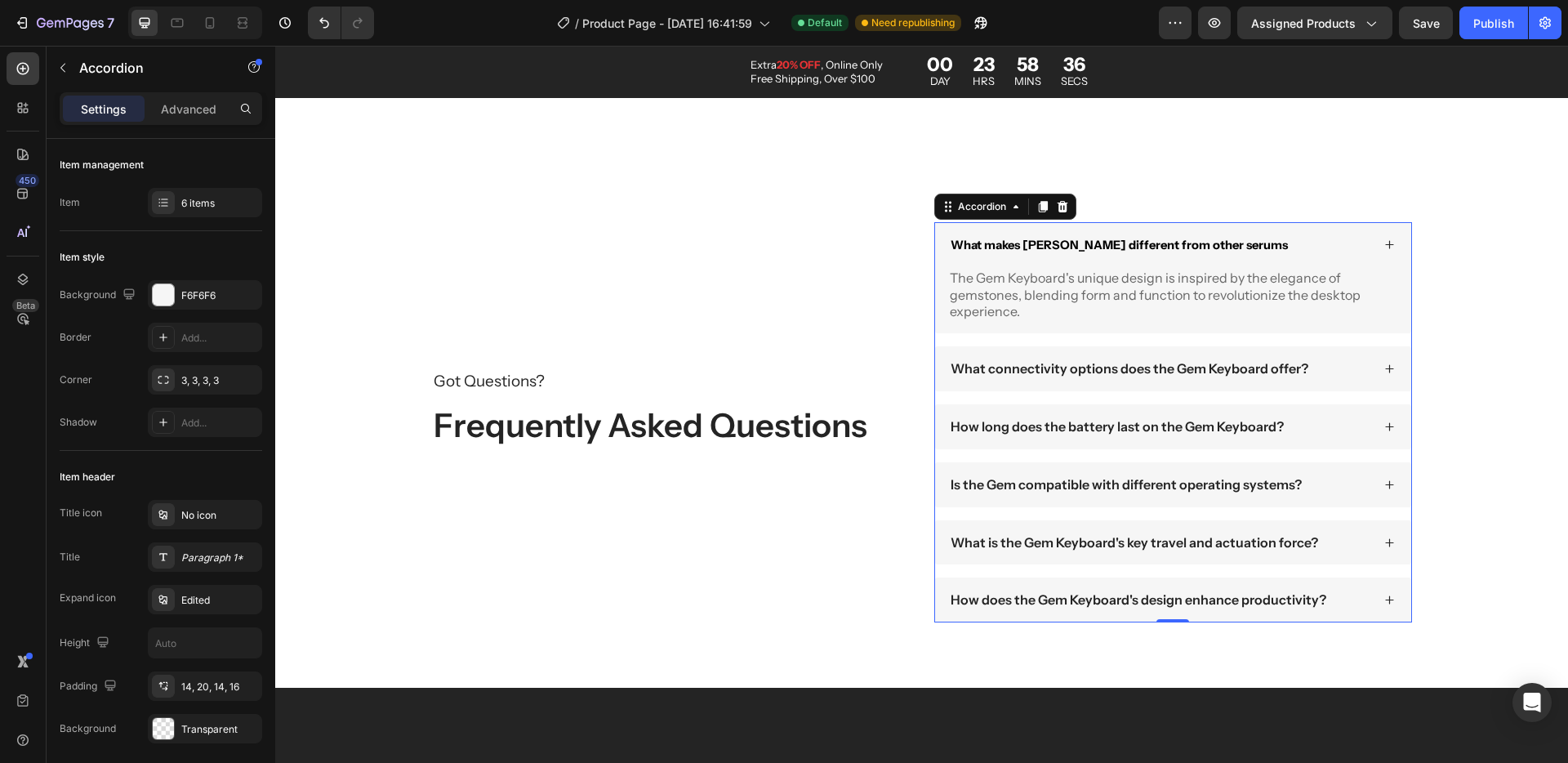
click at [1040, 299] on p "The Gem Keyboard's unique design is inspired by the elegance of gemstones, blen…" at bounding box center [1173, 295] width 446 height 51
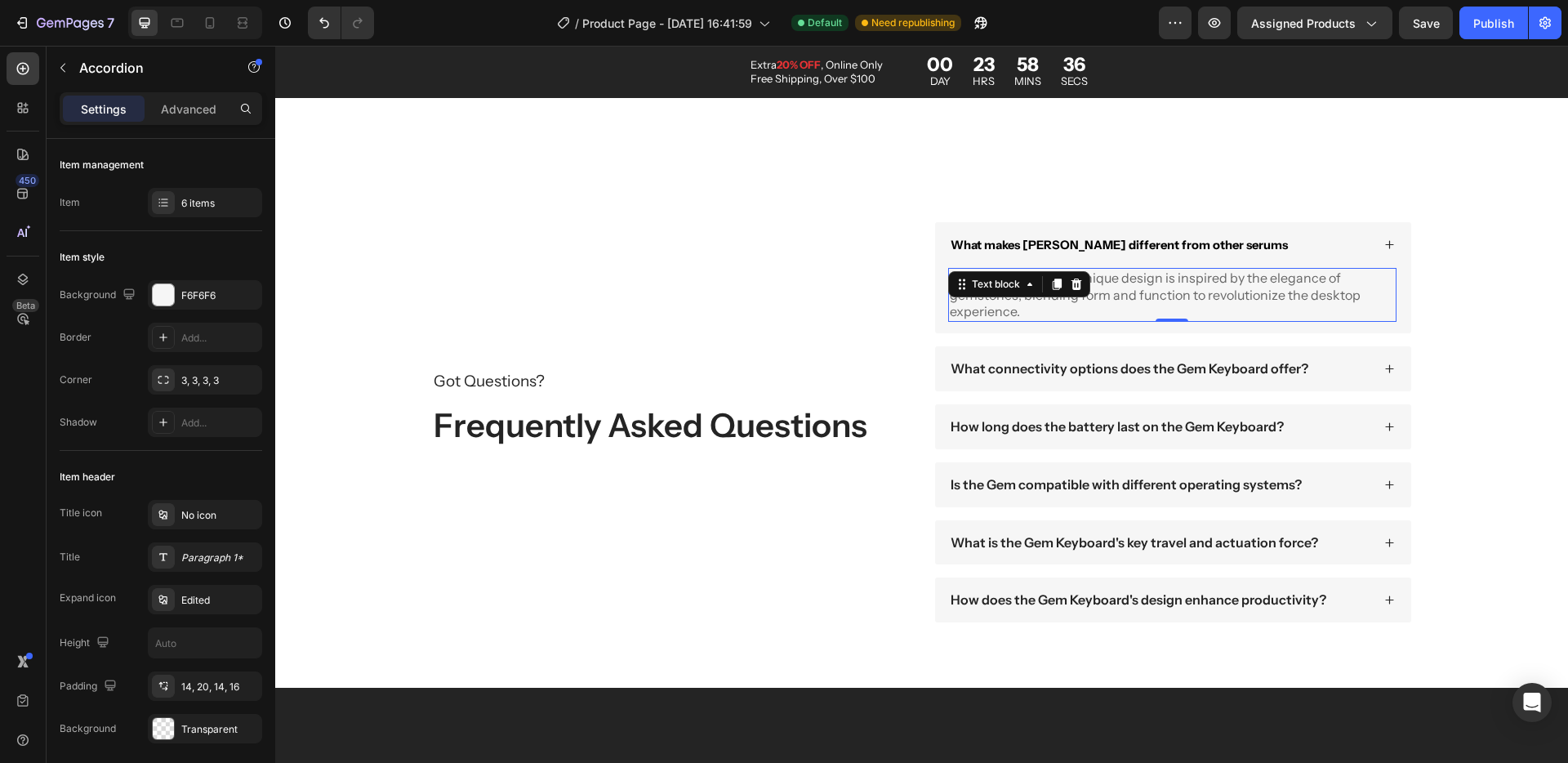
click at [1040, 299] on p "The Gem Keyboard's unique design is inspired by the elegance of gemstones, blen…" at bounding box center [1173, 295] width 446 height 51
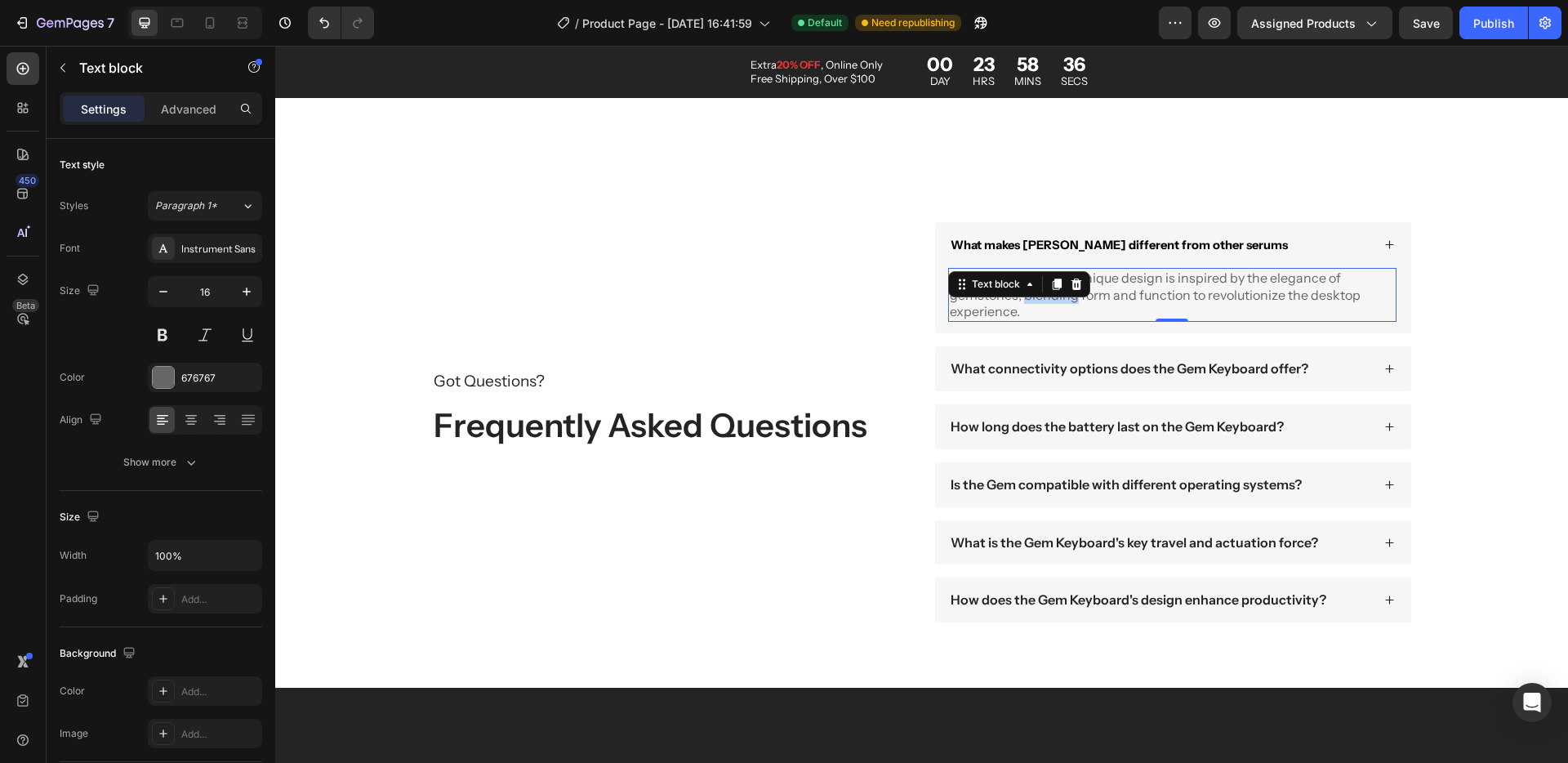
click at [1040, 299] on p "The Gem Keyboard's unique design is inspired by the elegance of gemstones, blen…" at bounding box center [1173, 295] width 446 height 51
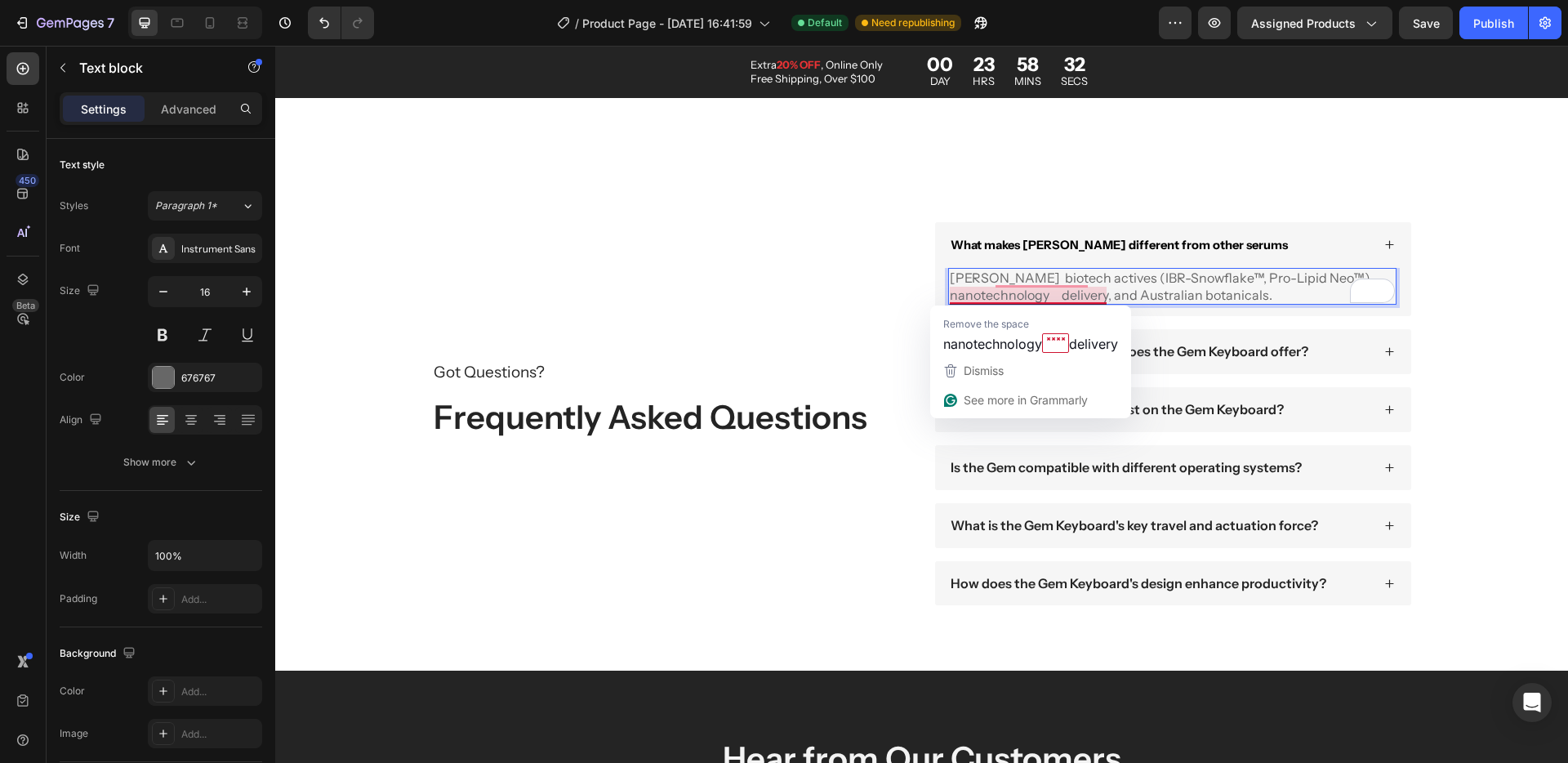
click at [950, 274] on p "Terana Glacea biotech actives (IBR-Snowflake™, Pro-Lipid Neo™), nanotechnology …" at bounding box center [1173, 286] width 446 height 34
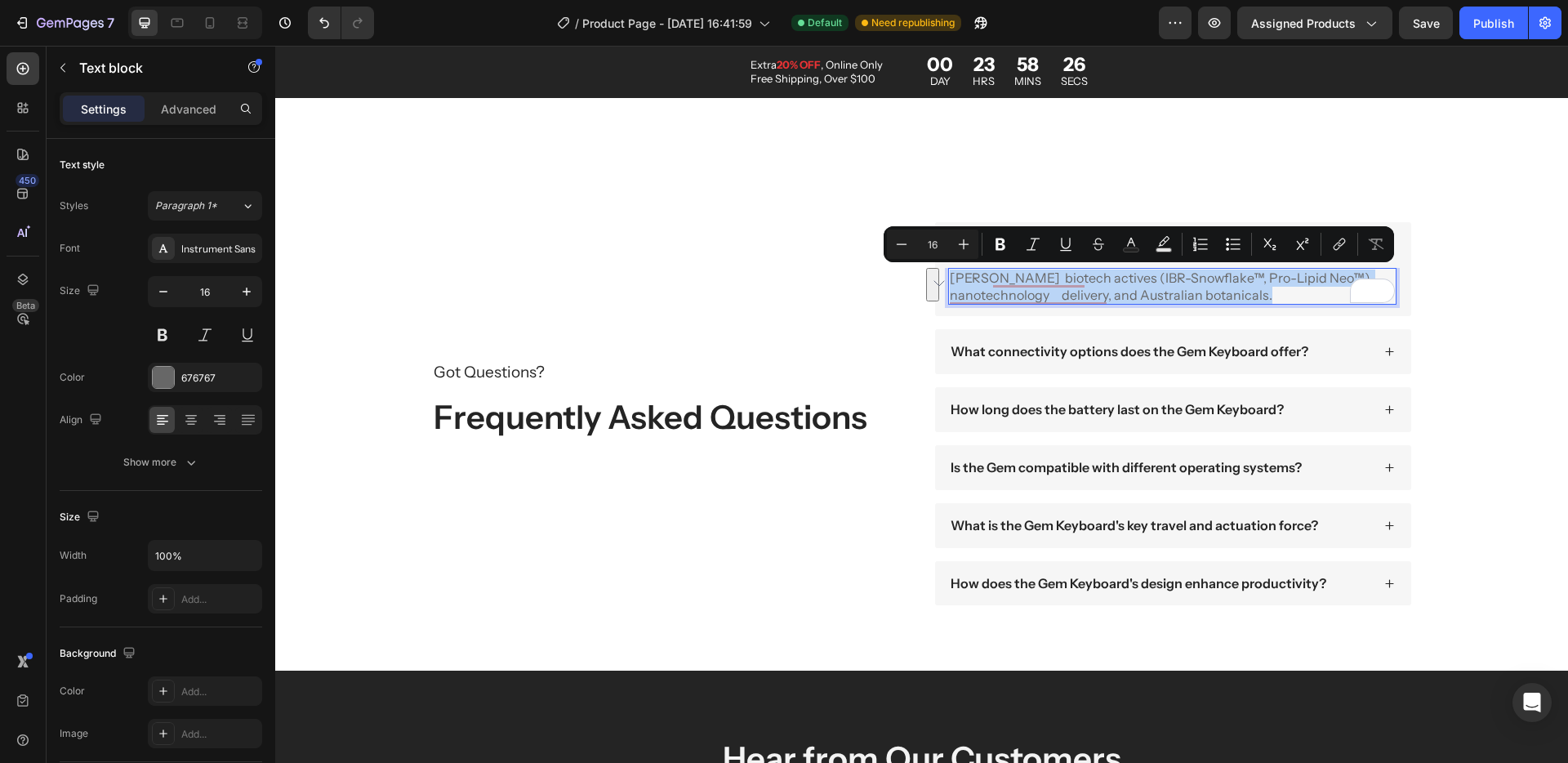
click at [896, 227] on div "Minus 16 Plus Bold Italic Underline Strikethrough Text Color Text Background Co…" at bounding box center [1139, 244] width 510 height 36
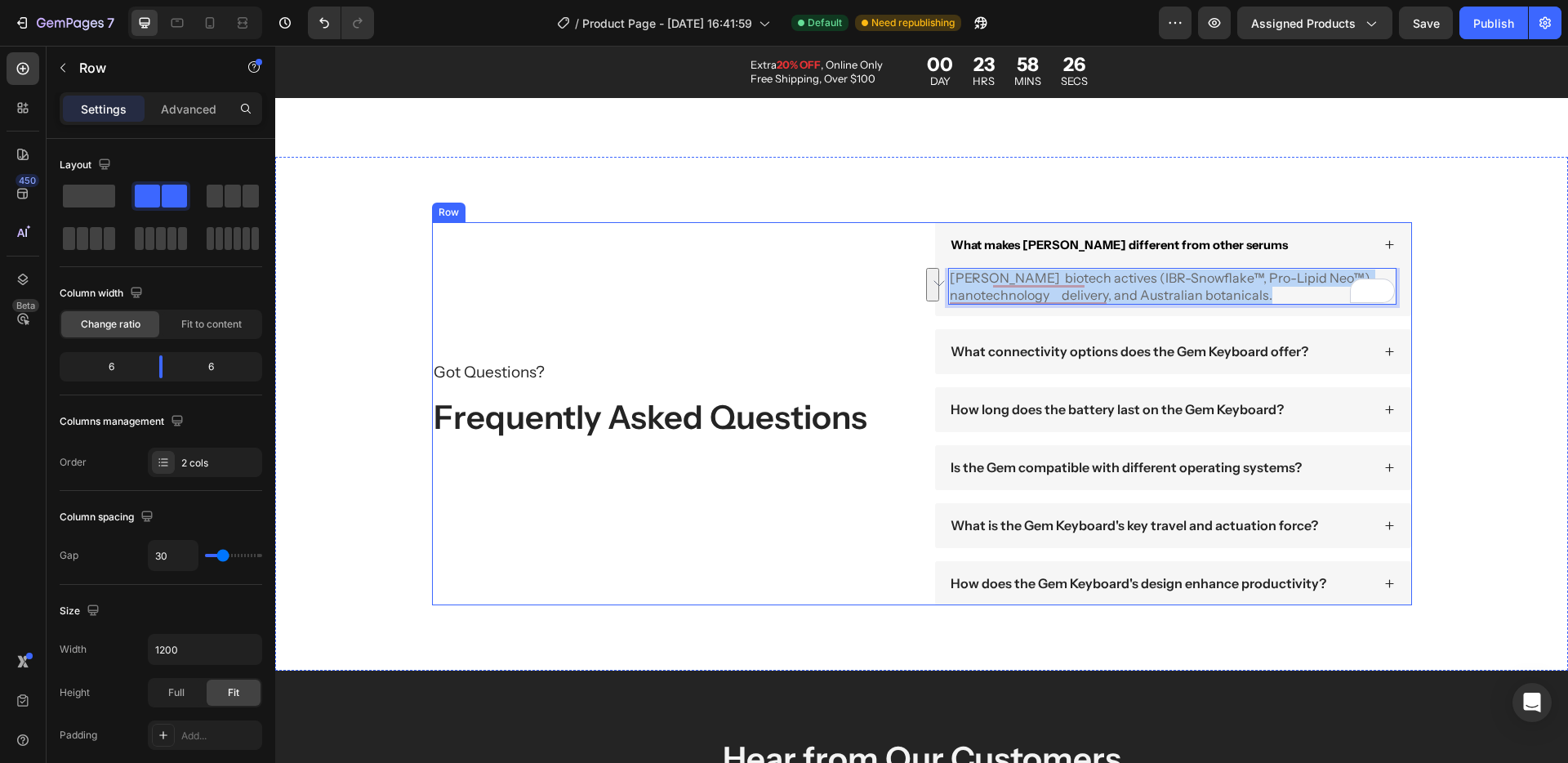
click at [813, 332] on div "Got Questions? Text Block Frequently Asked Questions Heading" at bounding box center [670, 413] width 478 height 383
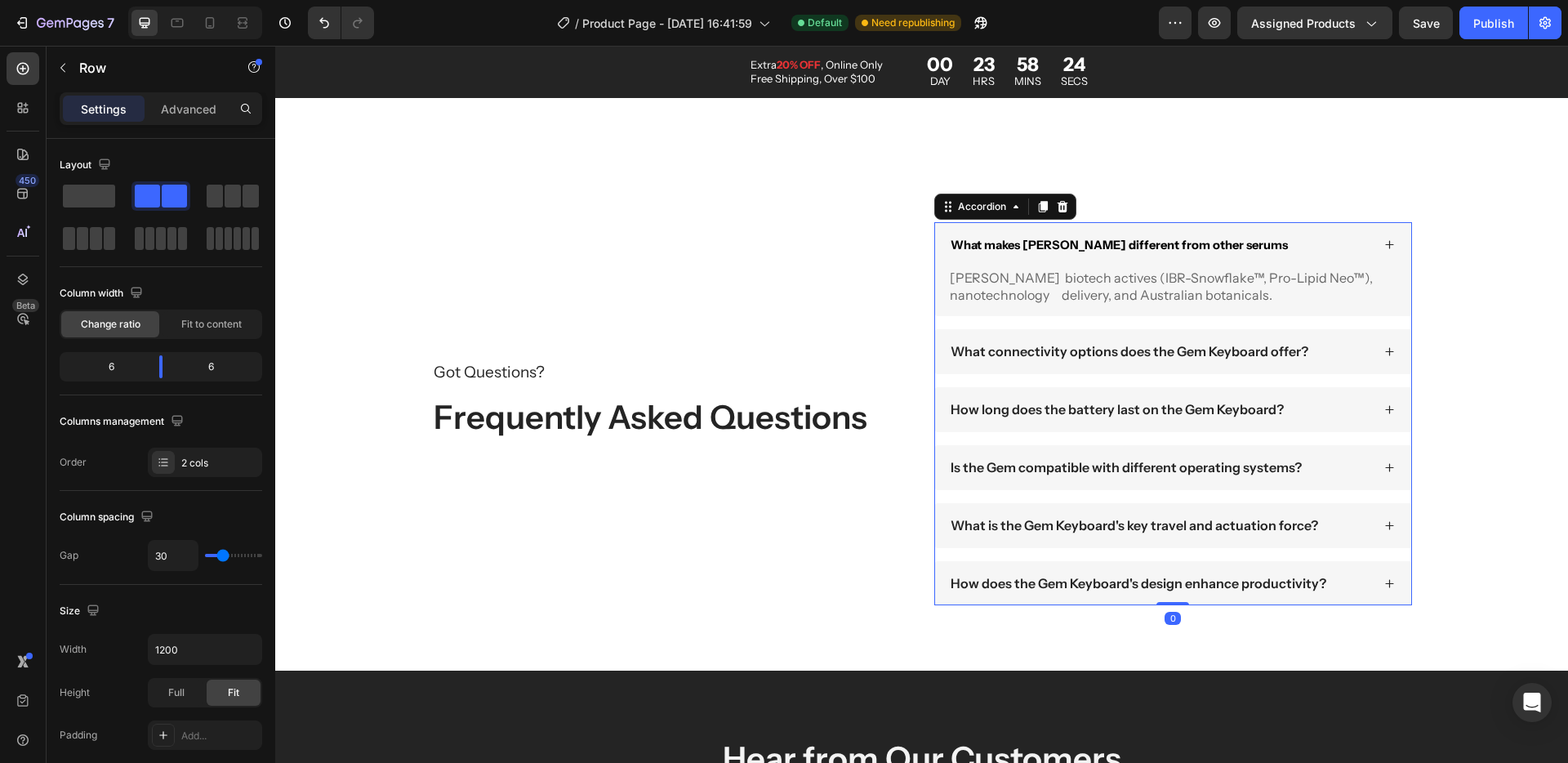
click at [1081, 242] on strong "What makes Terana Glacea different from other serums" at bounding box center [1120, 245] width 337 height 15
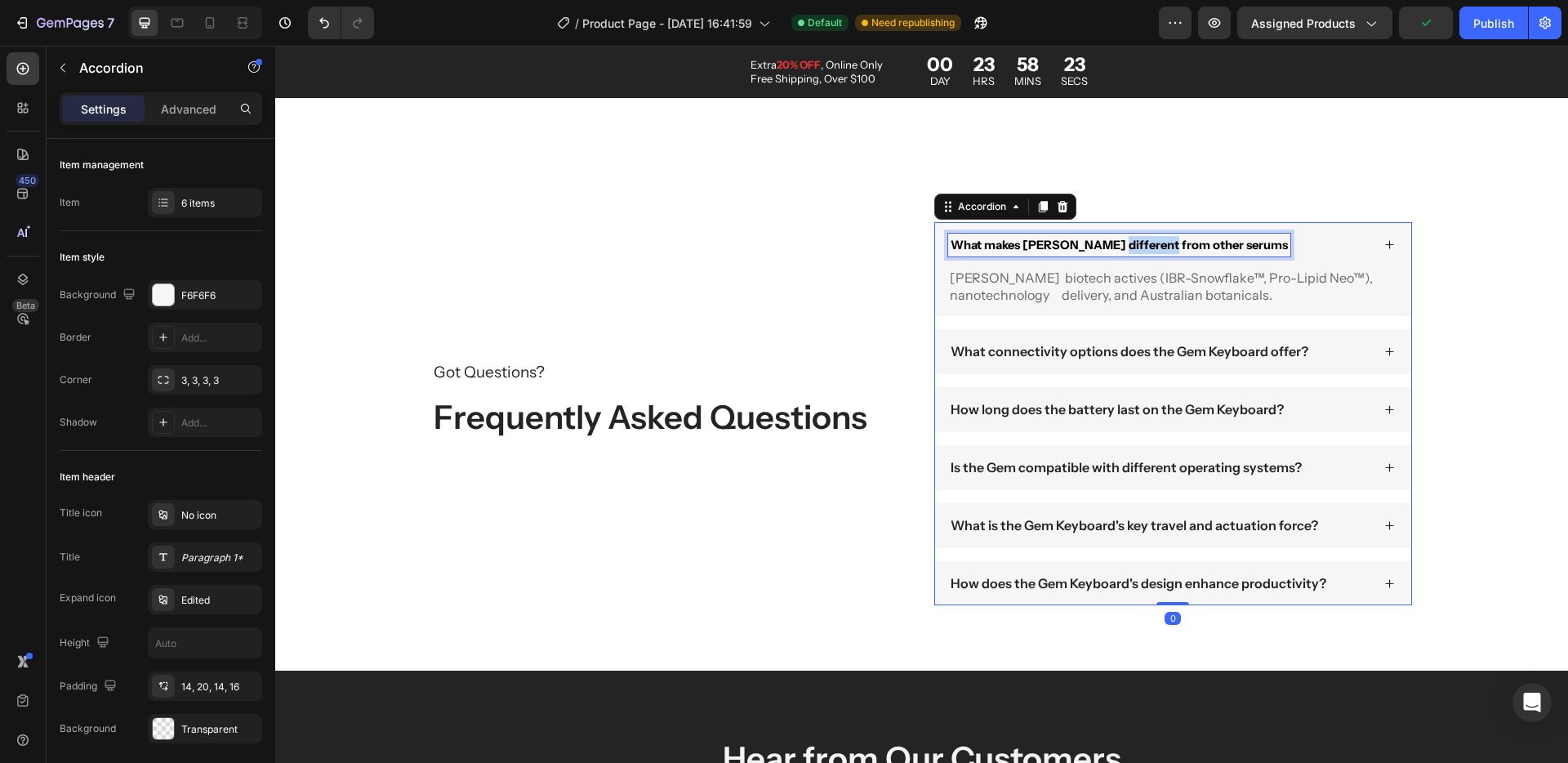
click at [1104, 246] on strong "What makes Terana Glacea different from other serums" at bounding box center [1120, 245] width 337 height 15
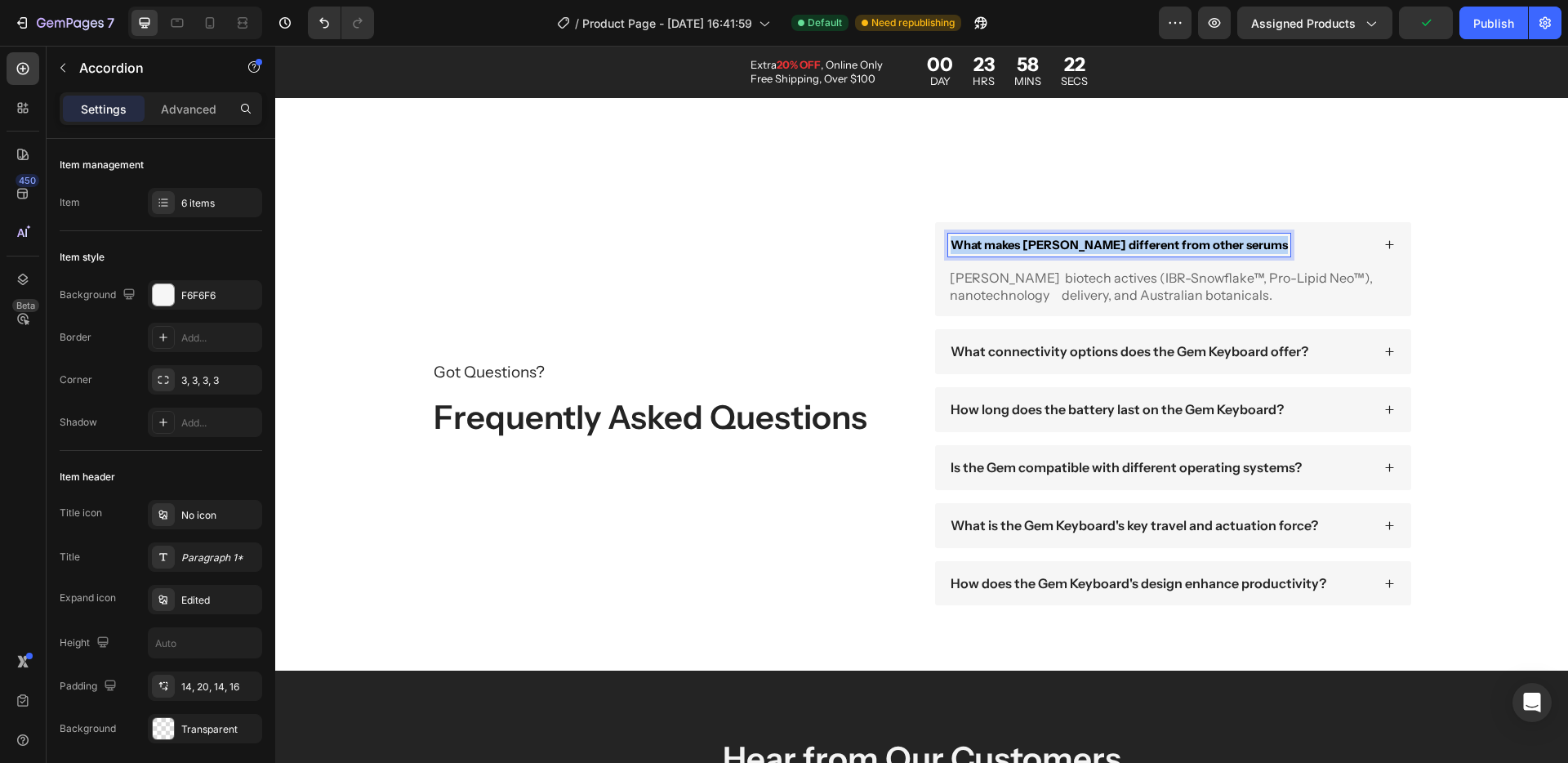
click at [1104, 246] on strong "What makes Terana Glacea different from other serums" at bounding box center [1120, 245] width 337 height 15
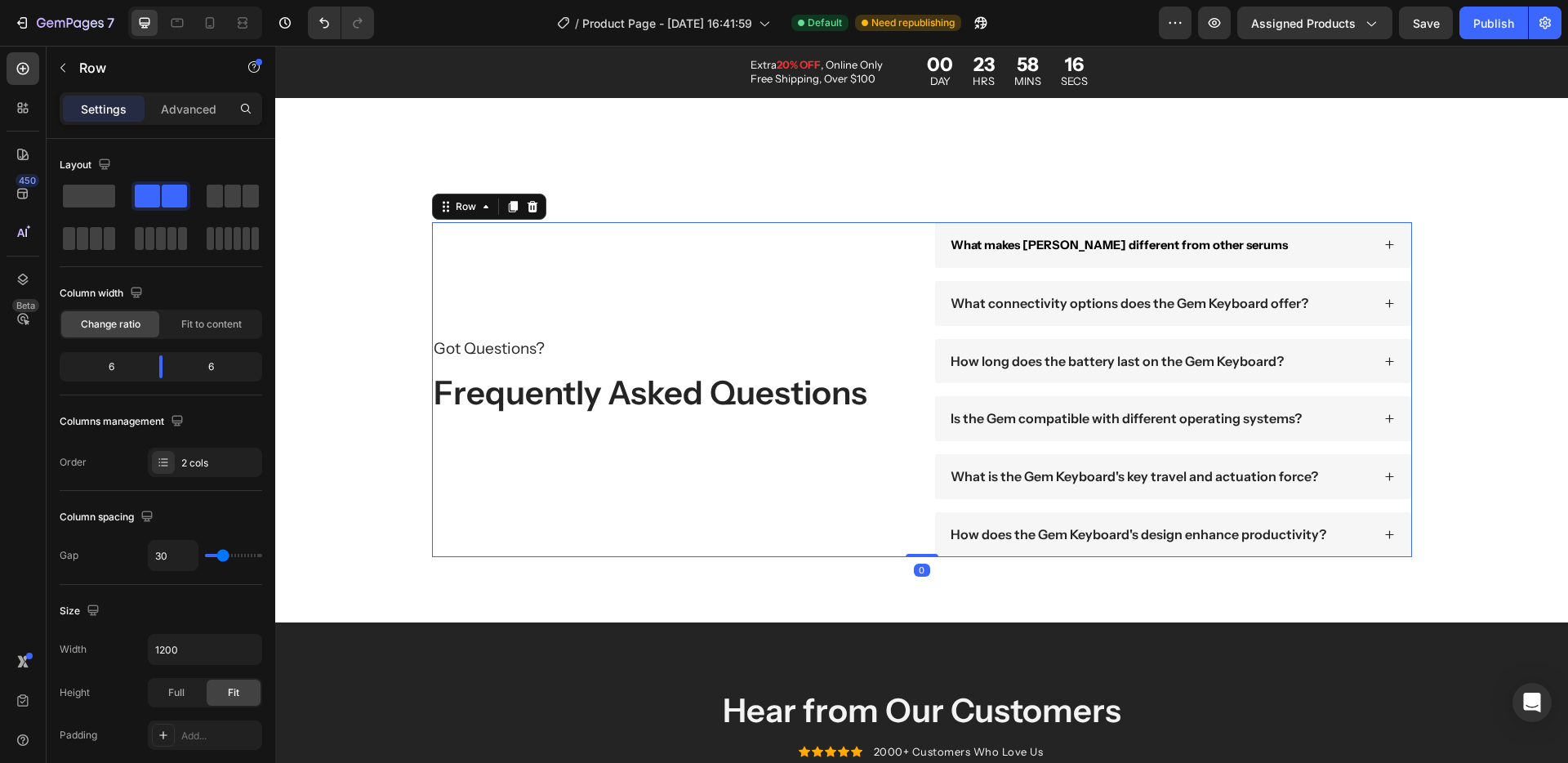
click at [851, 273] on div "Got Questions? Text Block Frequently Asked Questions Heading" at bounding box center [670, 389] width 478 height 335
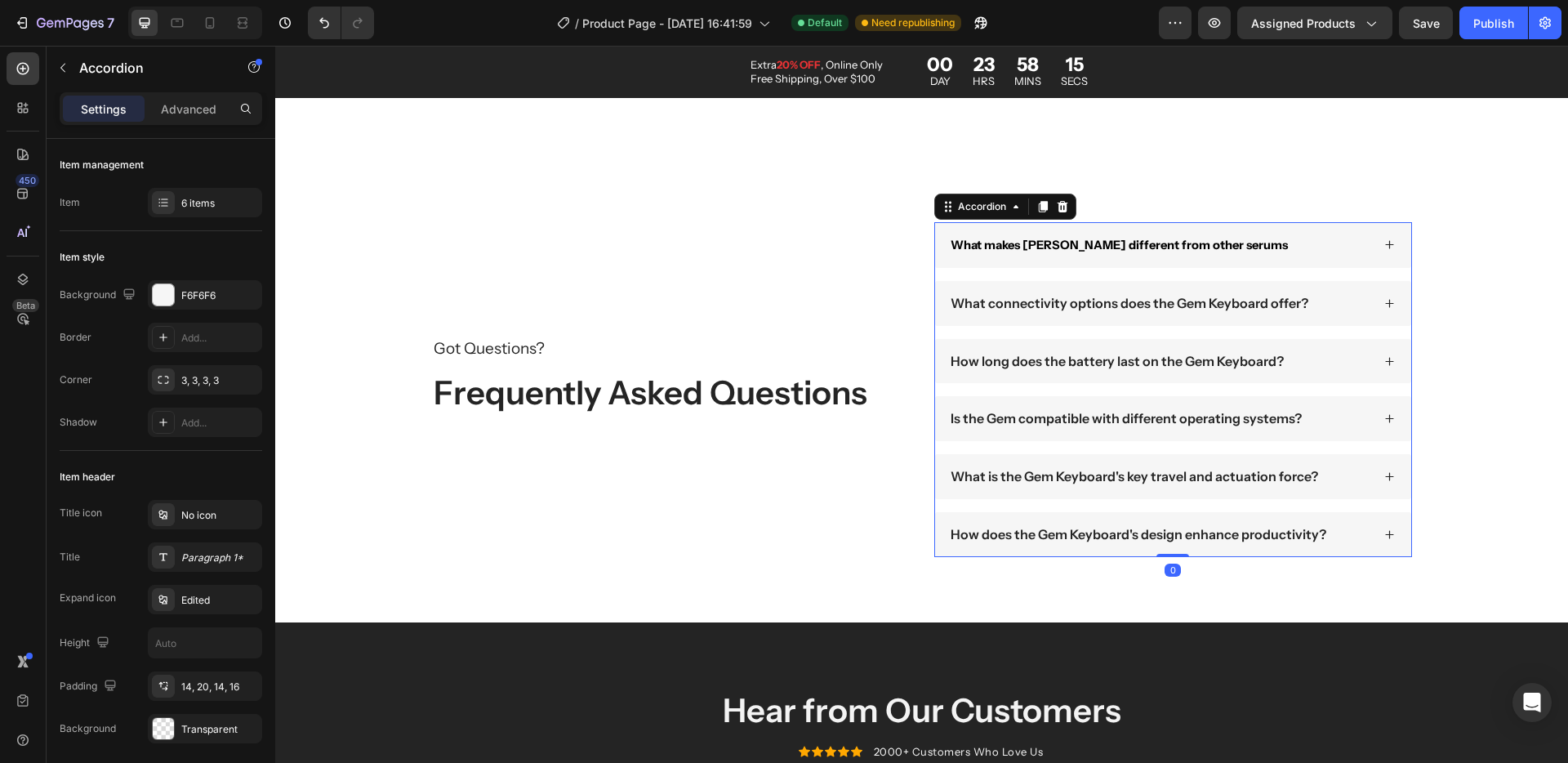
click at [1033, 302] on p "What connectivity options does the Gem Keyboard offer?" at bounding box center [1130, 303] width 358 height 17
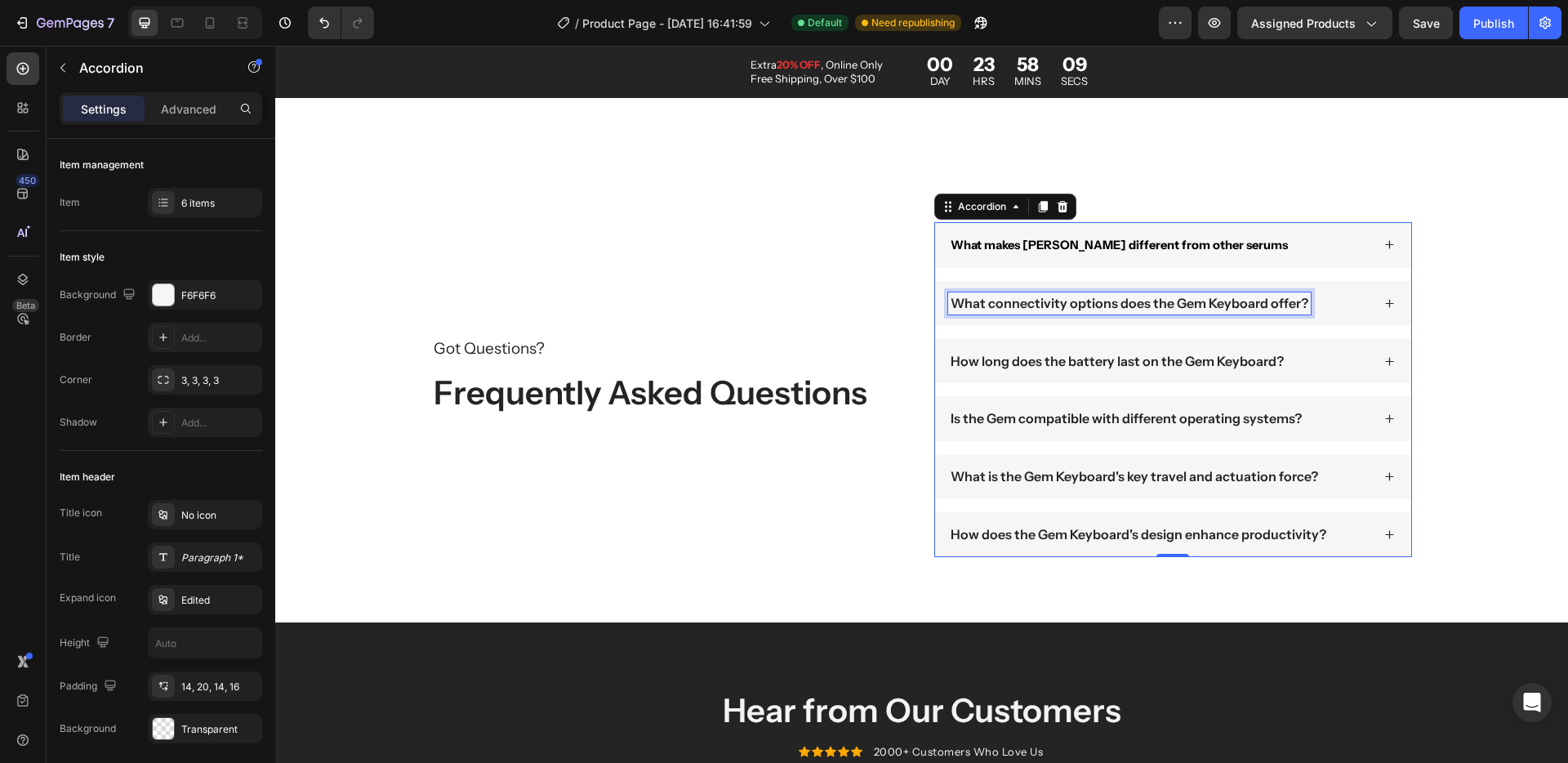
click at [1043, 301] on p "What connectivity options does the Gem Keyboard offer?" at bounding box center [1130, 303] width 358 height 17
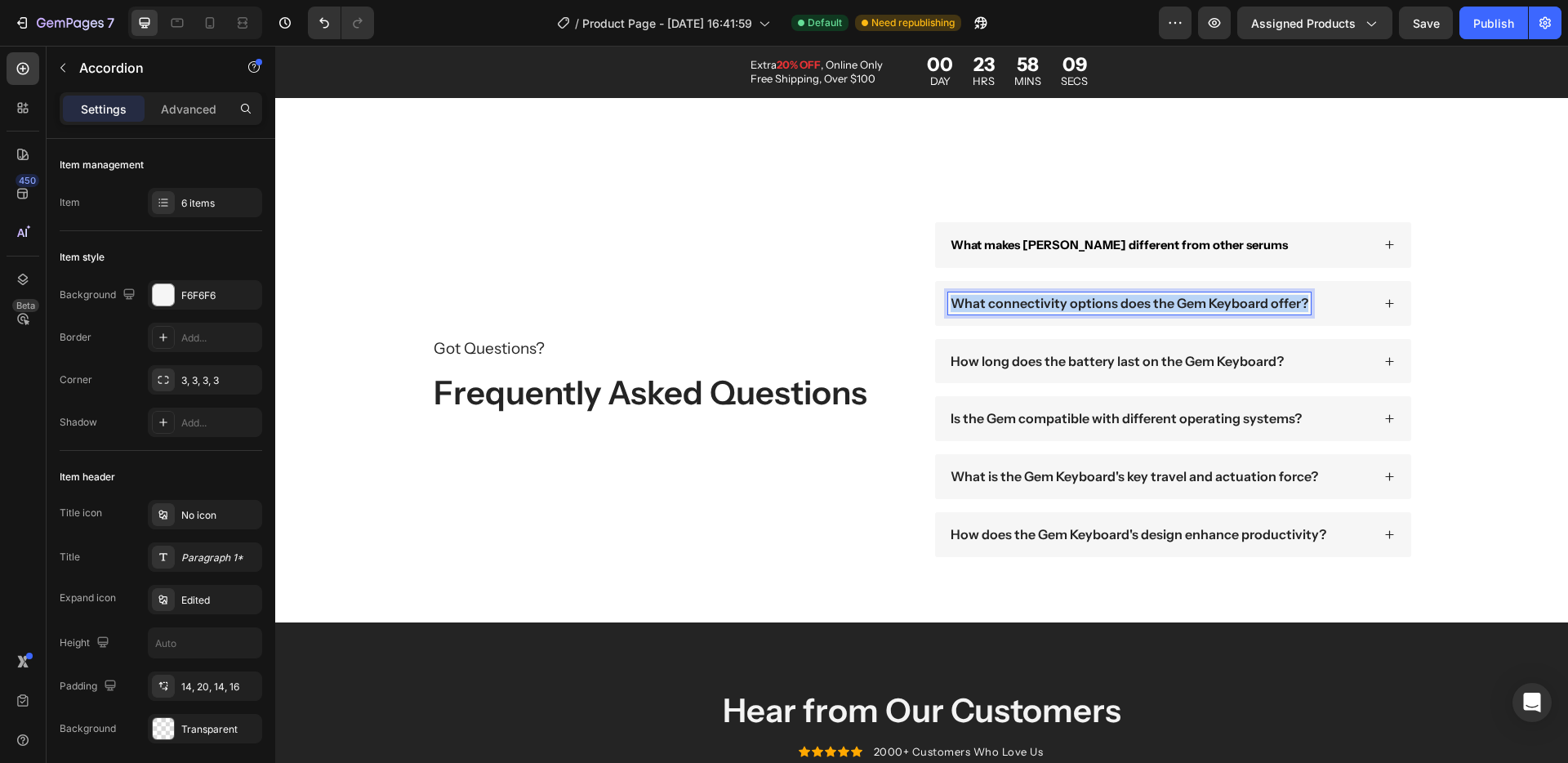
click at [1043, 301] on p "What connectivity options does the Gem Keyboard offer?" at bounding box center [1130, 303] width 358 height 17
click at [1026, 249] on strong "What makes Terana Glacea different from other serums" at bounding box center [1120, 245] width 337 height 15
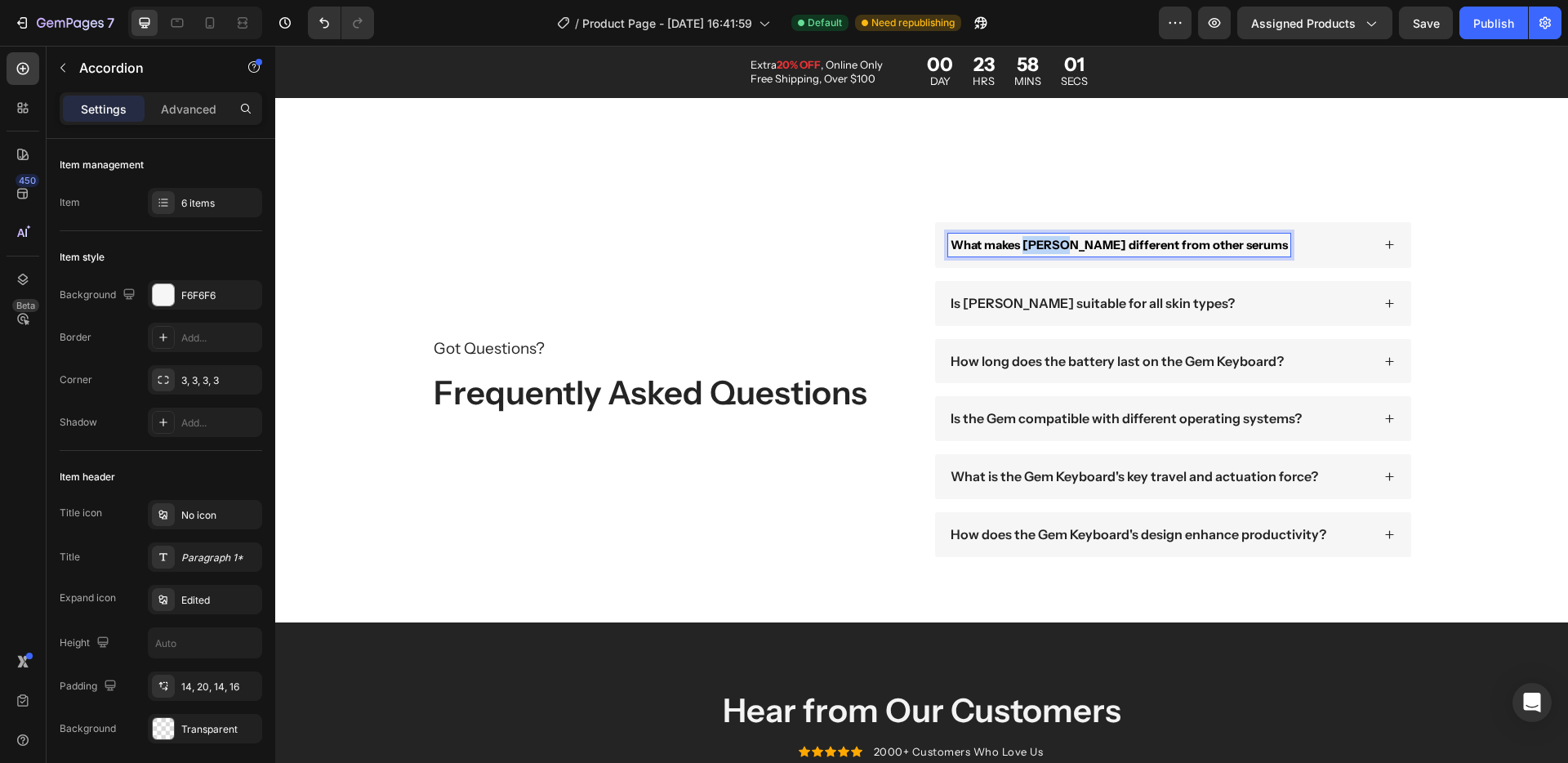
click at [1026, 249] on strong "What makes Terana Glacea different from other serums" at bounding box center [1120, 245] width 337 height 15
click at [1026, 249] on strong "What makes [PERSON_NAME] different from other serums" at bounding box center [1120, 245] width 337 height 15
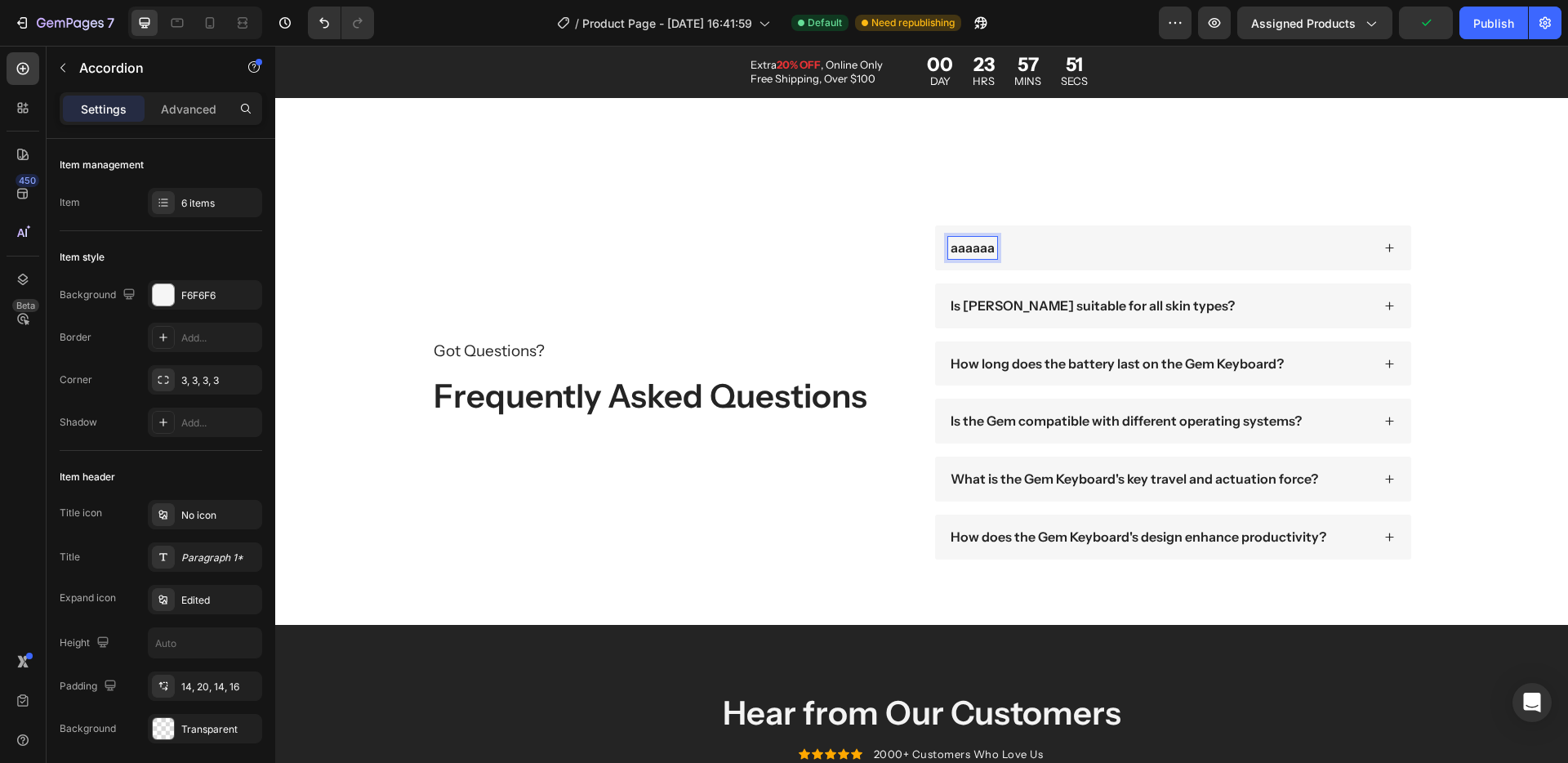
click at [972, 249] on p "aaaaaa" at bounding box center [973, 248] width 44 height 17
click at [823, 226] on div "Got Questions? Text Block Frequently Asked Questions Heading" at bounding box center [670, 392] width 478 height 334
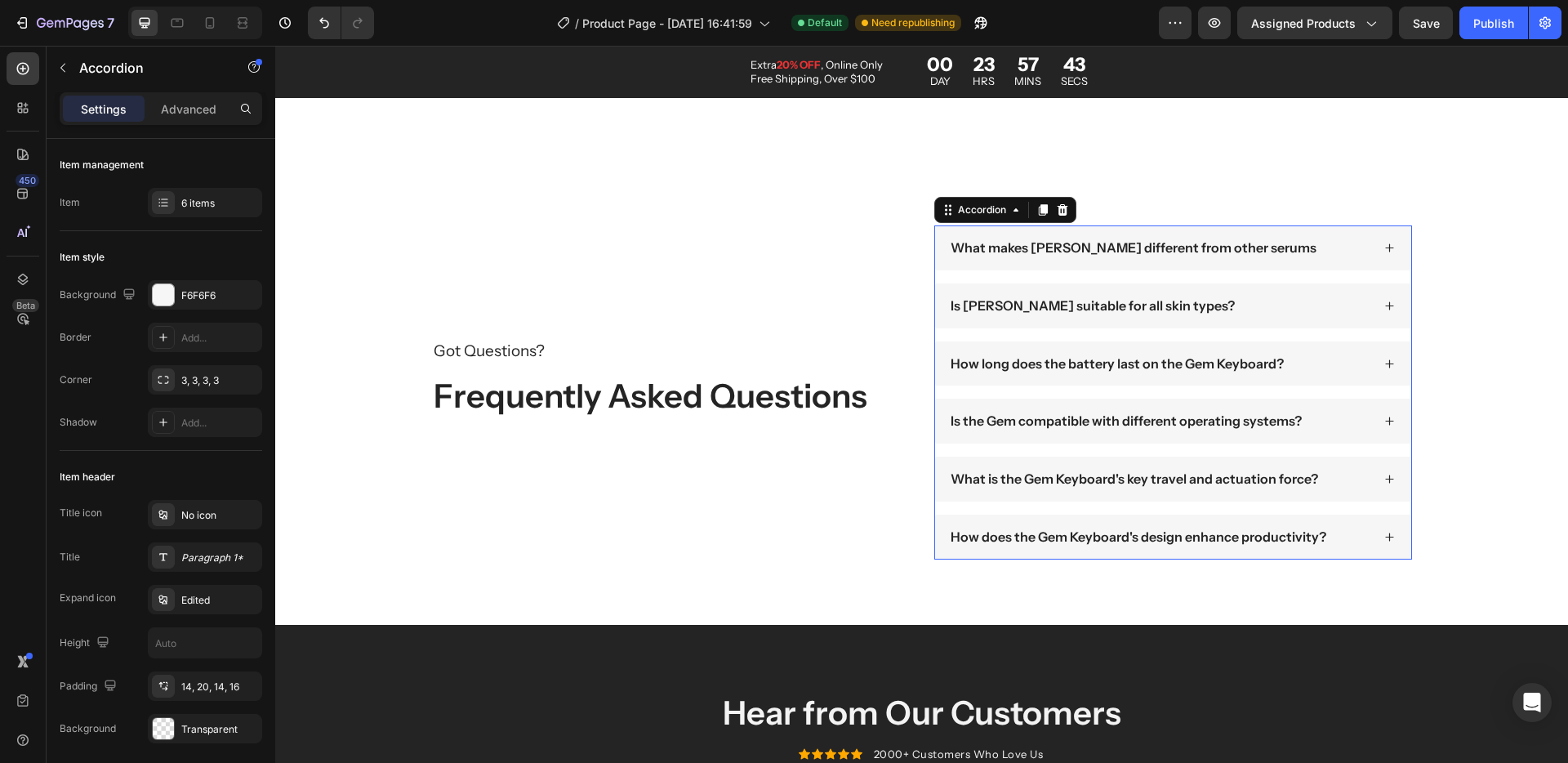
click at [976, 245] on p "What makes [PERSON_NAME] different from other serums" at bounding box center [1133, 248] width 366 height 17
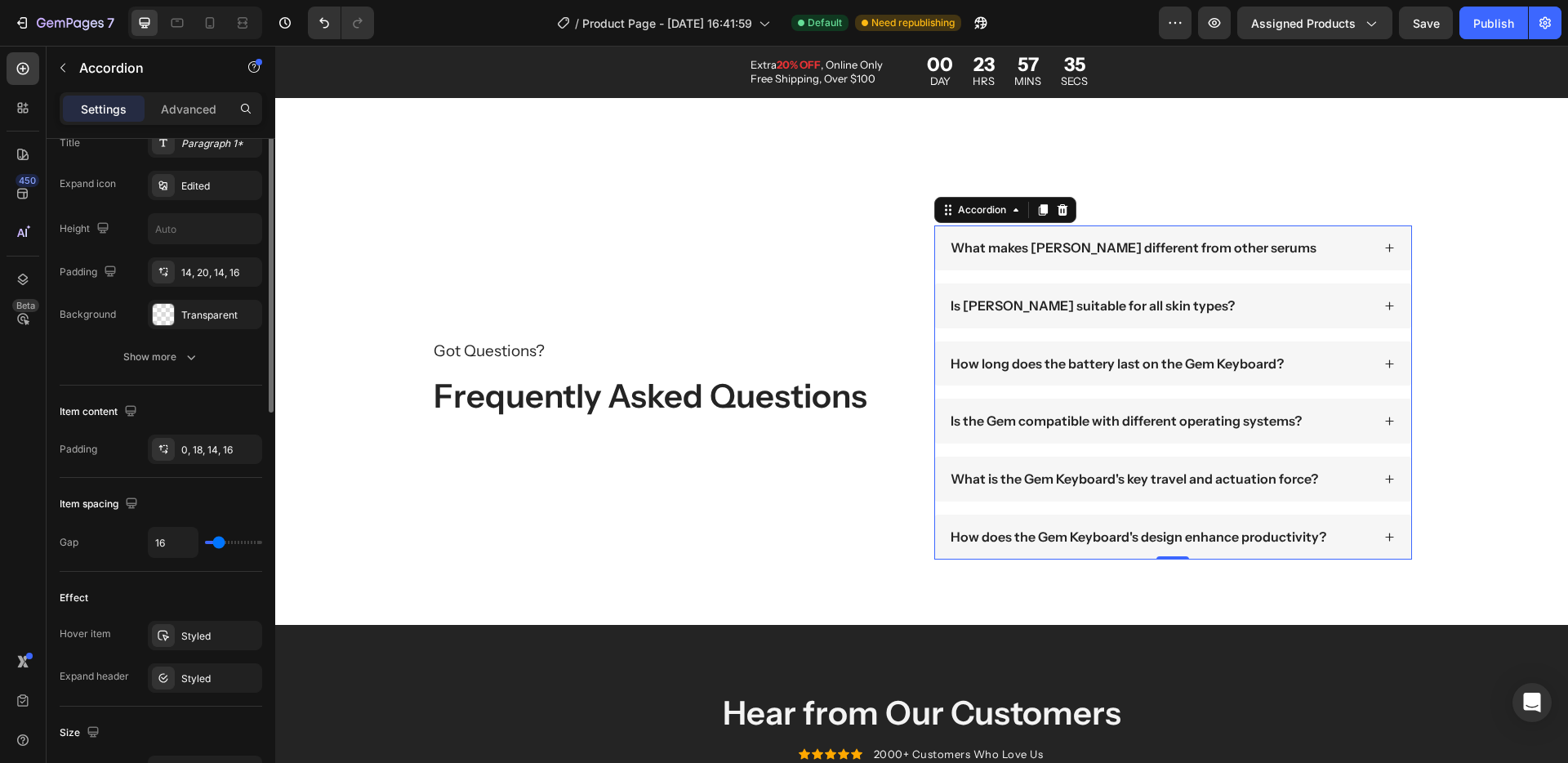
scroll to position [279, 0]
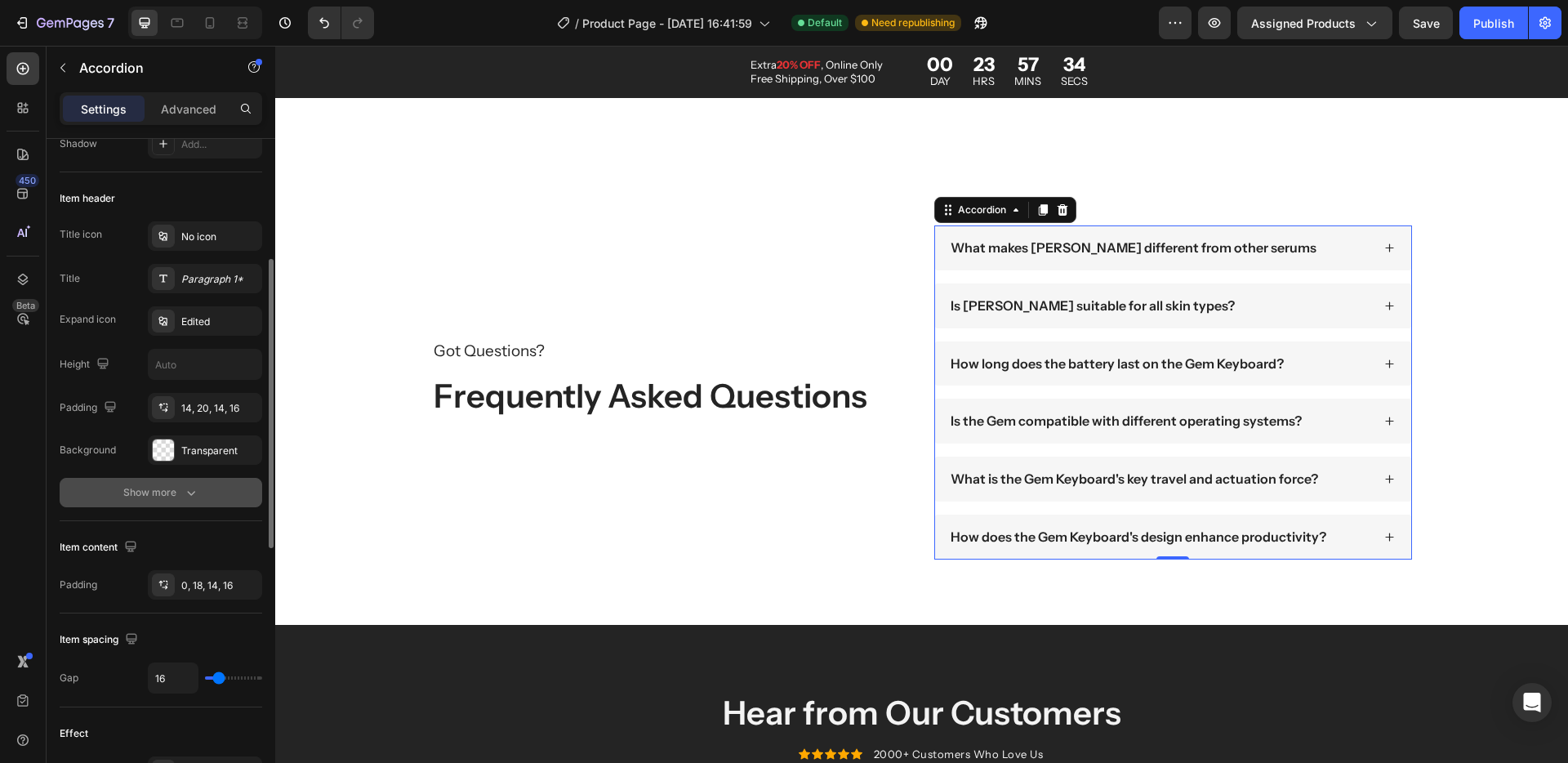
click at [158, 496] on div "Show more" at bounding box center [161, 492] width 76 height 17
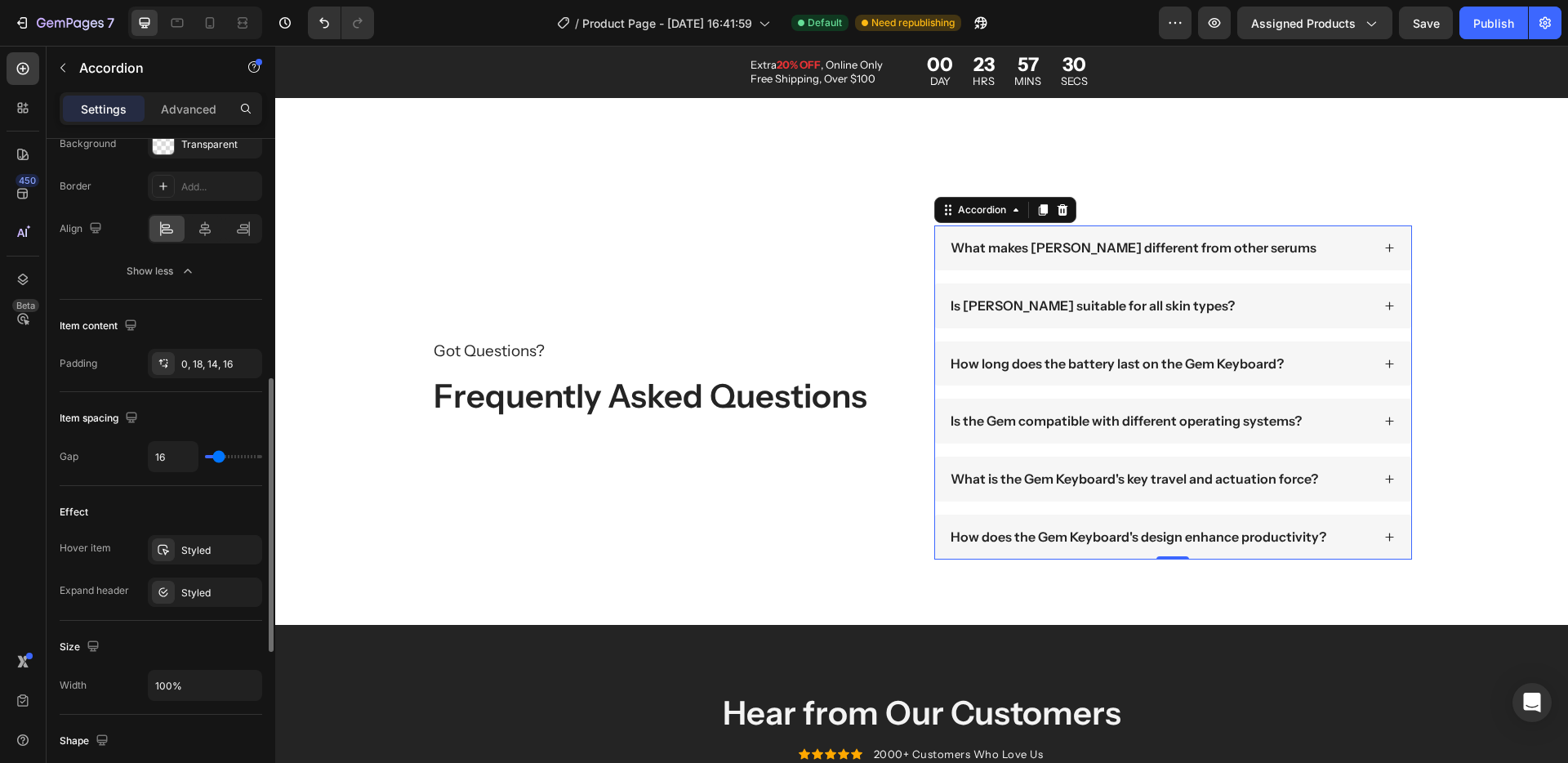
scroll to position [1, 0]
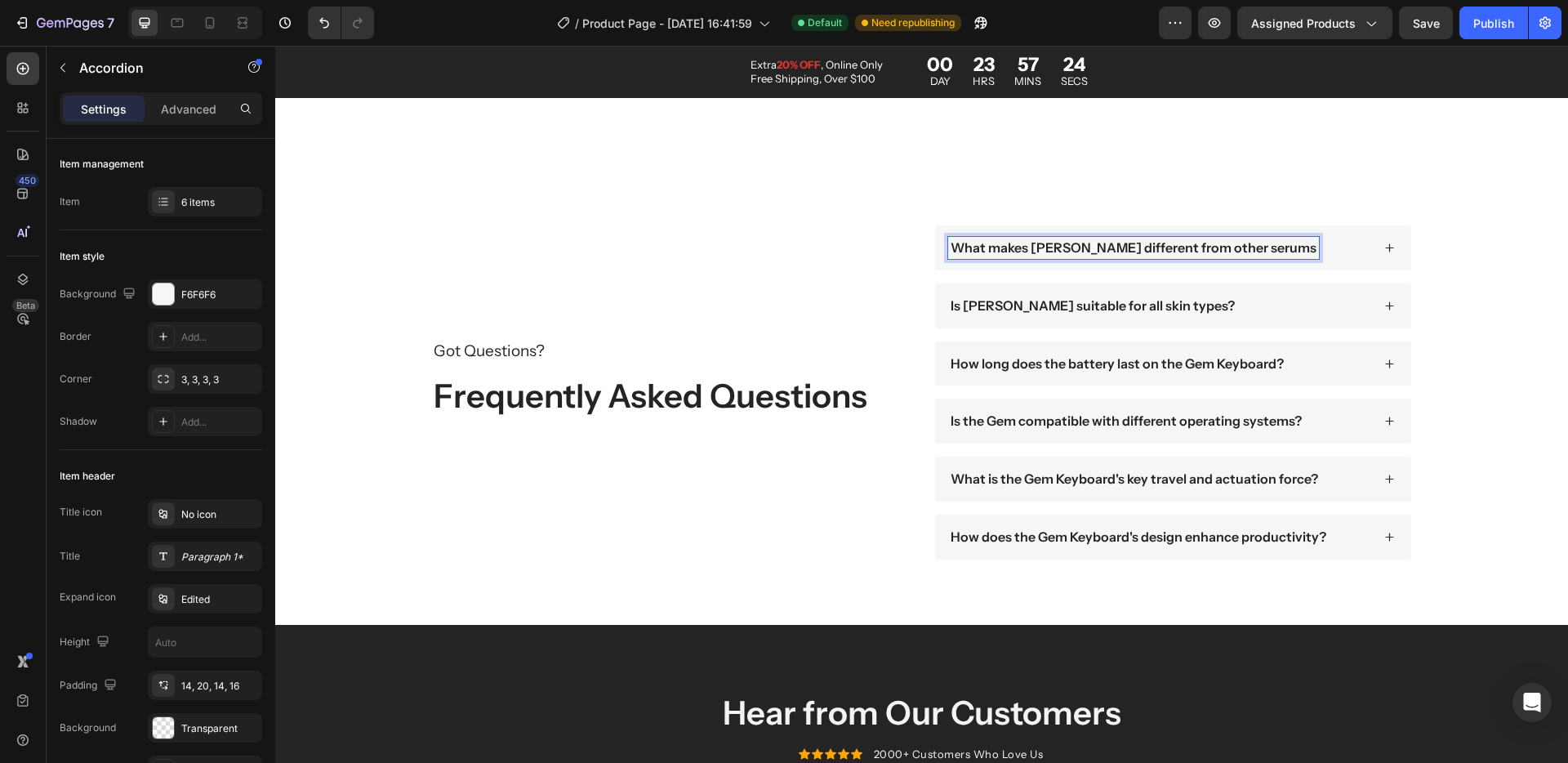
click at [1119, 250] on p "What makes [PERSON_NAME] different from other serums" at bounding box center [1133, 248] width 366 height 17
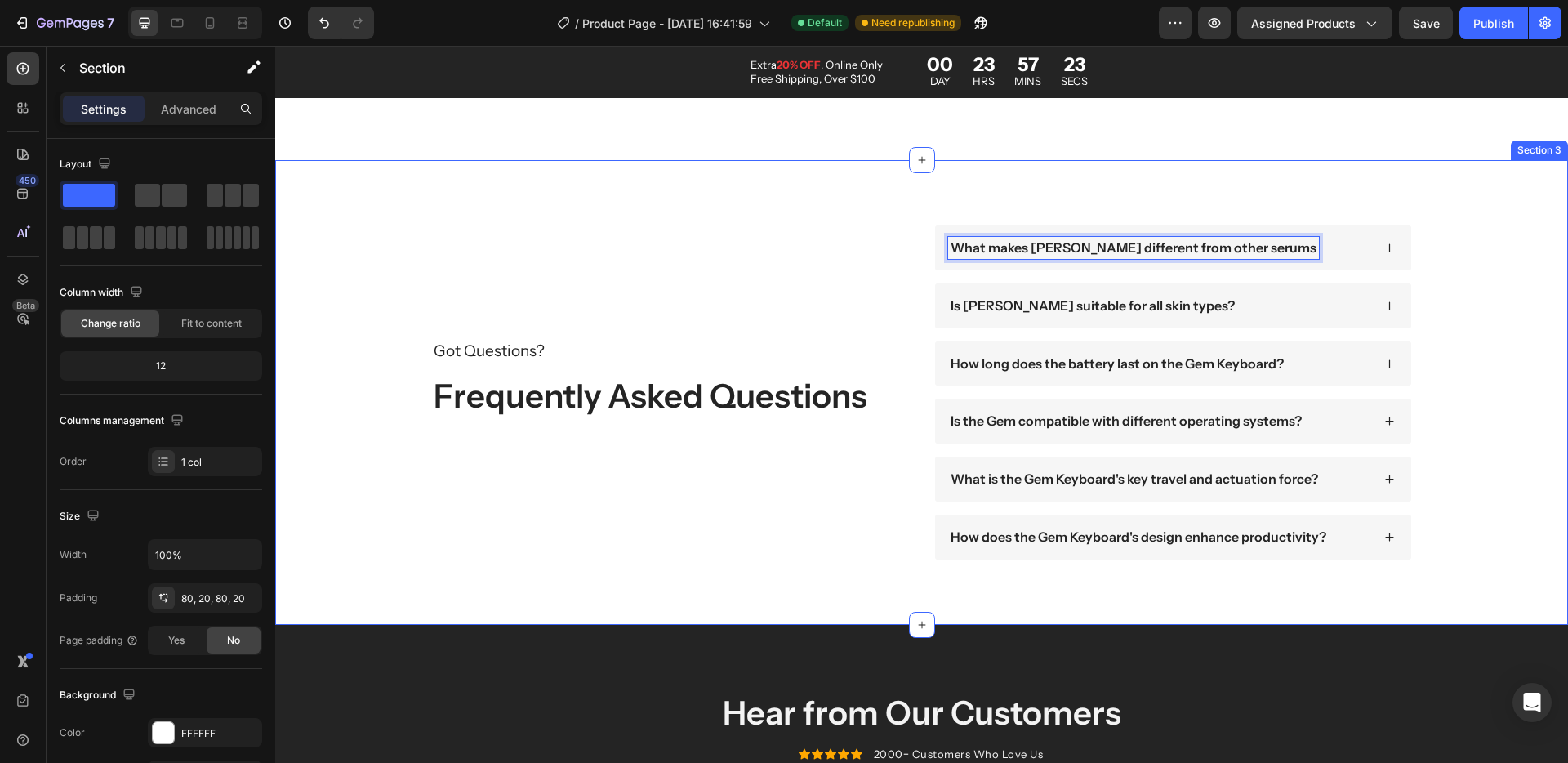
click at [1473, 283] on div "Got Questions? Text Block Frequently Asked Questions Heading What makes Terana …" at bounding box center [922, 392] width 1260 height 334
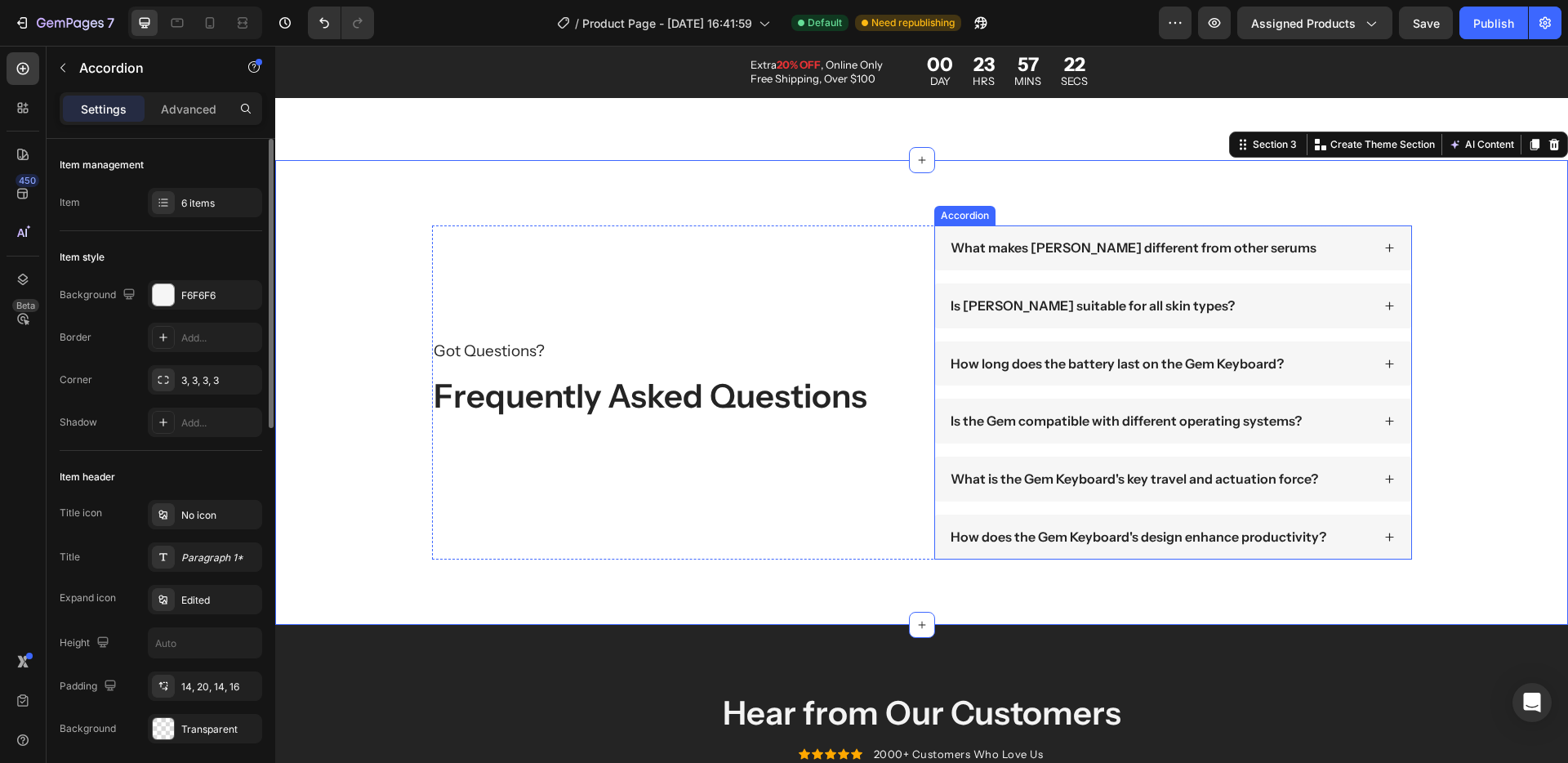
click at [1154, 251] on p "What makes [PERSON_NAME] different from other serums" at bounding box center [1133, 248] width 366 height 17
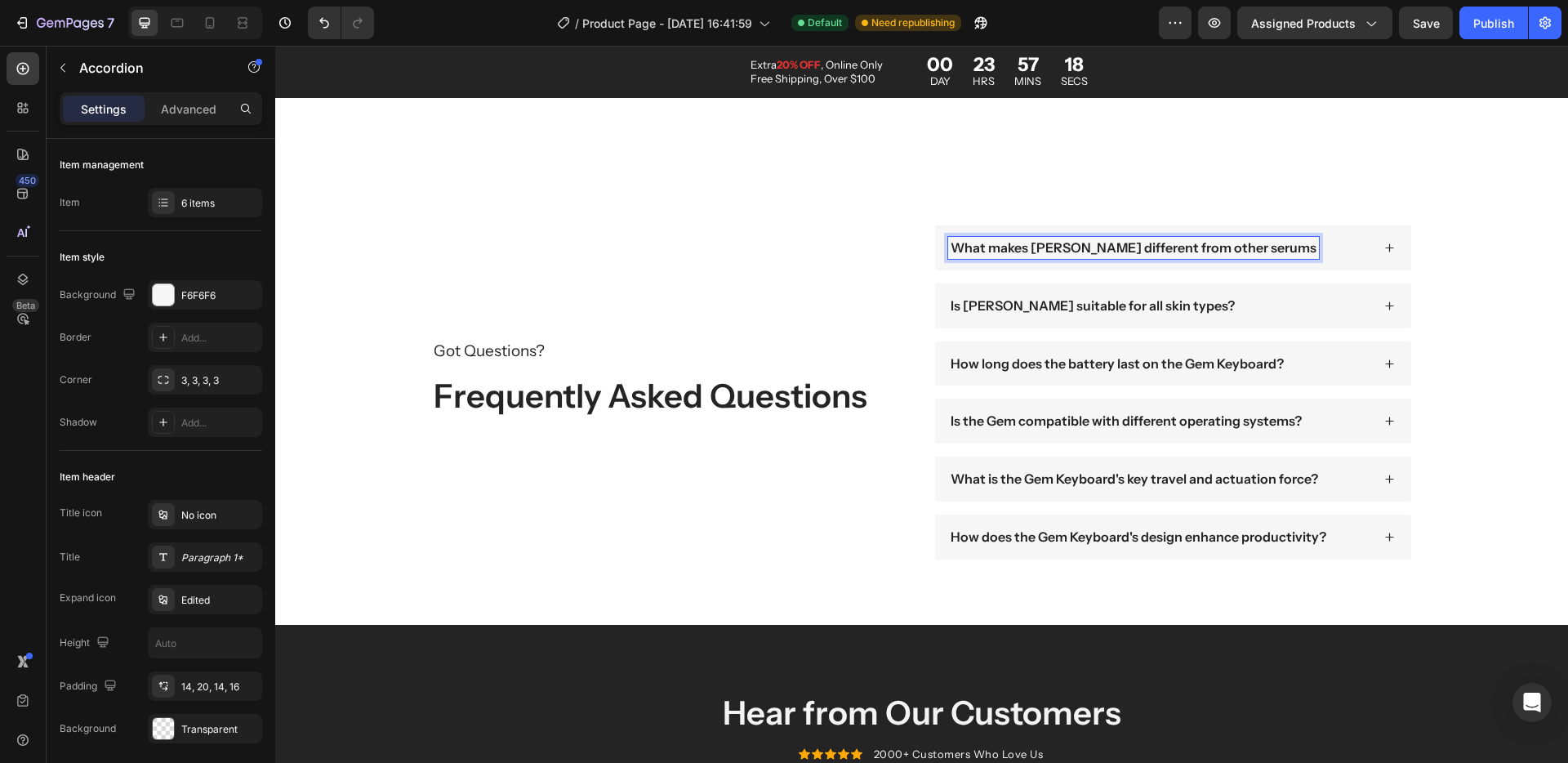
click at [1031, 246] on p "What makes Terana Glacea different from other serums" at bounding box center [1133, 248] width 366 height 17
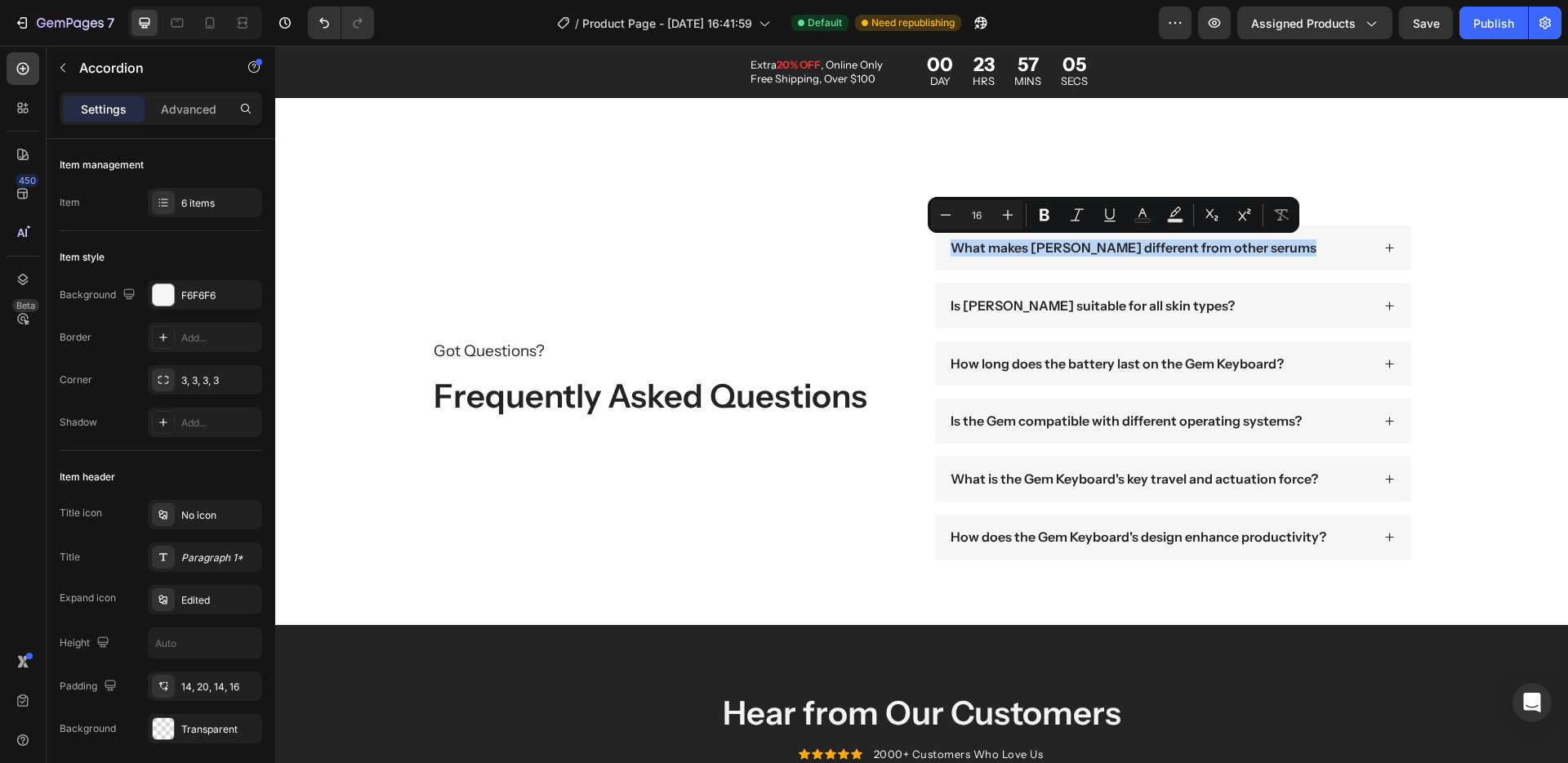
click at [1023, 326] on div "Is Terana Glacea suitable for all skin types?" at bounding box center [1173, 306] width 476 height 45
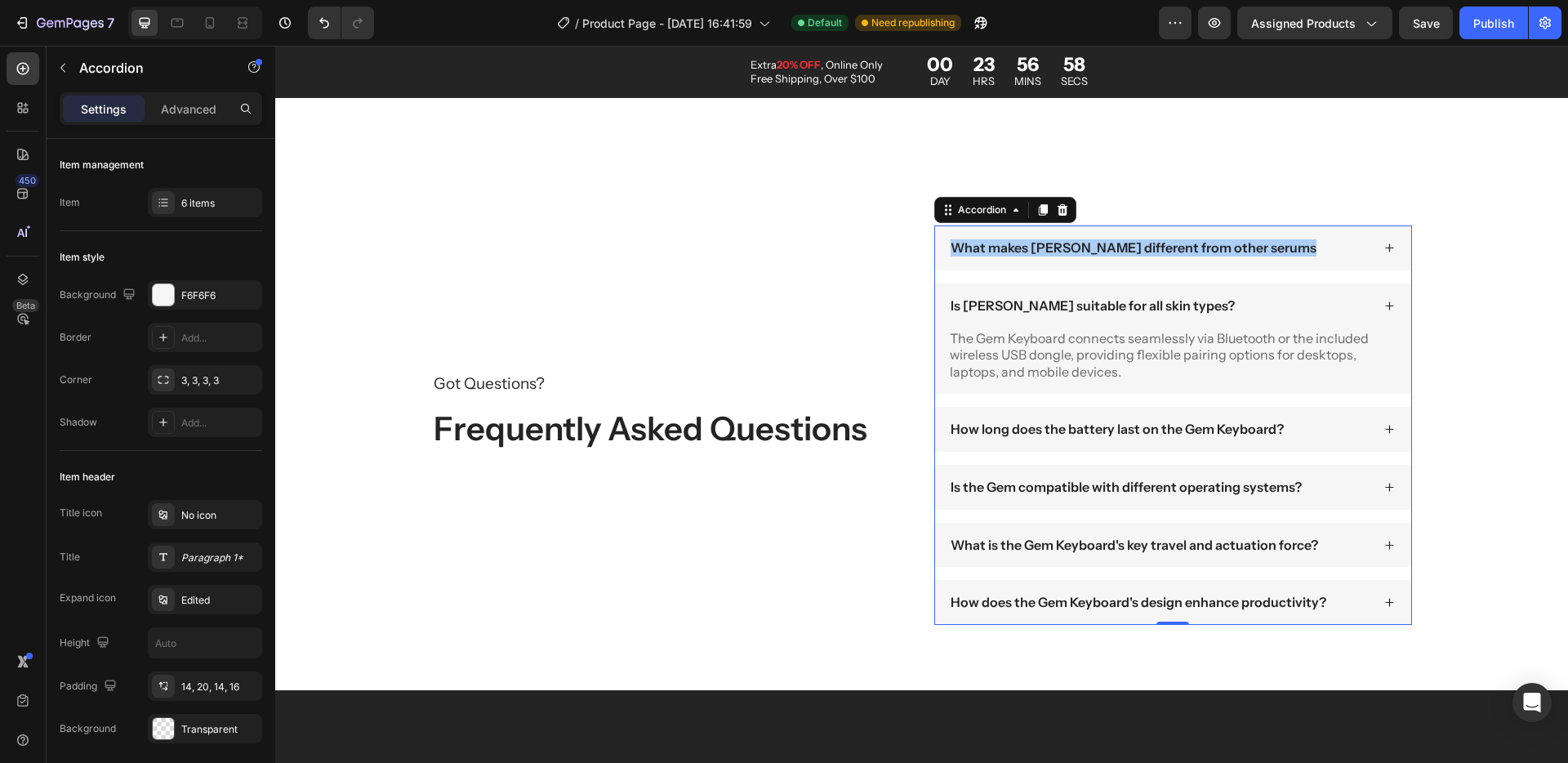
click at [1060, 365] on p "The Gem Keyboard connects seamlessly via Bluetooth or the included wireless USB…" at bounding box center [1173, 354] width 446 height 51
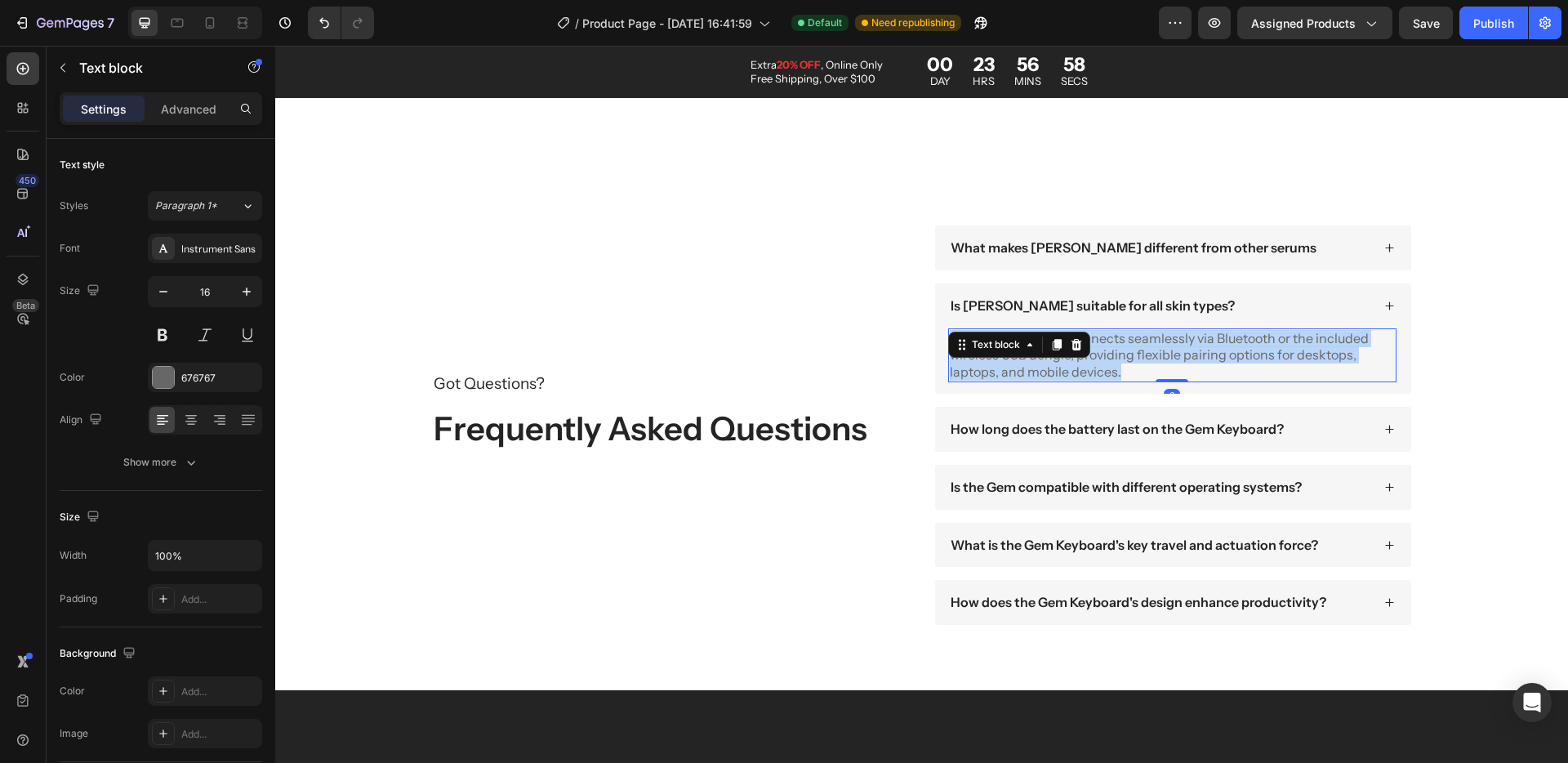
click at [1060, 365] on p "The Gem Keyboard connects seamlessly via Bluetooth or the included wireless USB…" at bounding box center [1173, 354] width 446 height 51
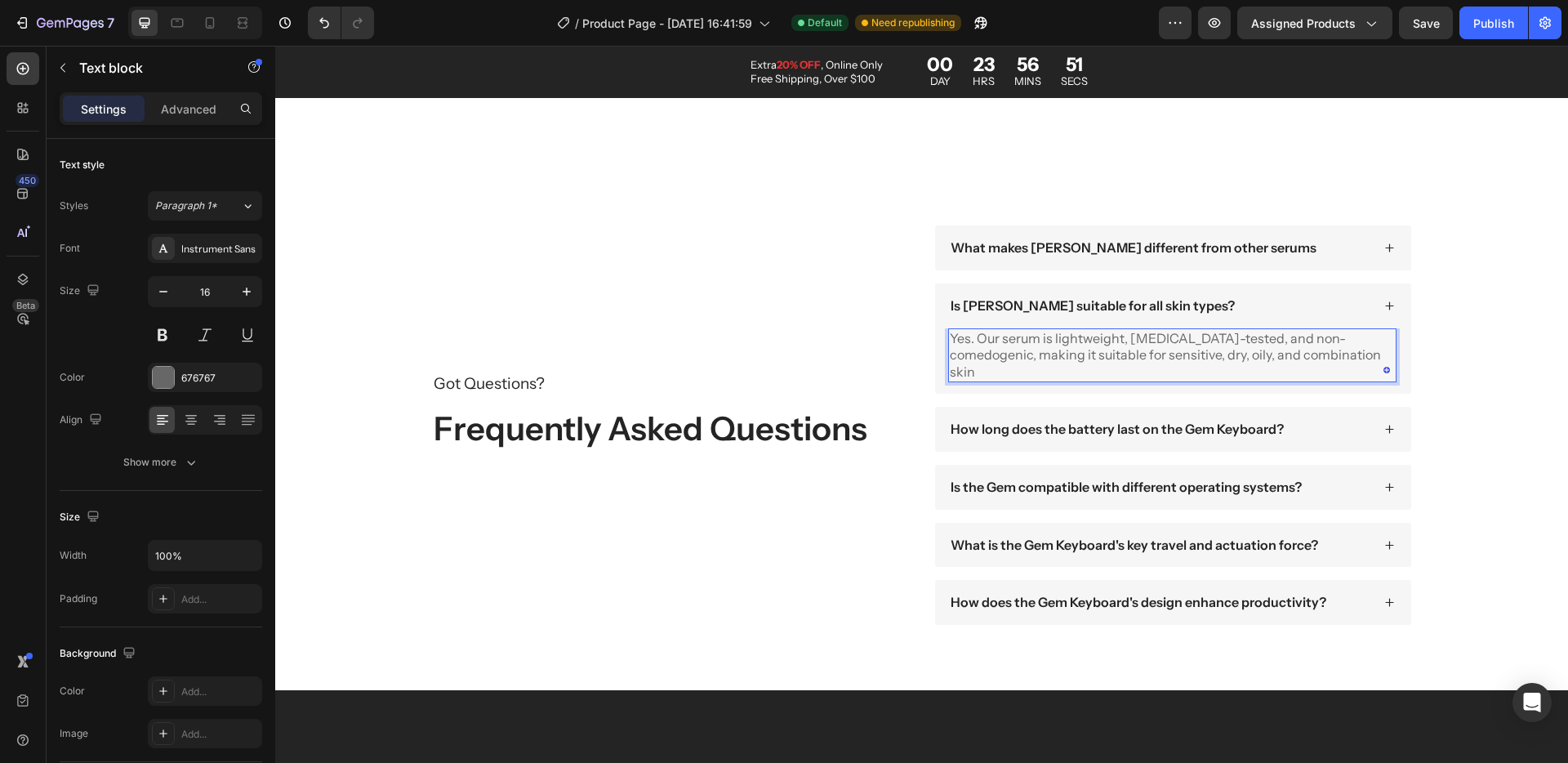
click at [967, 344] on p "Yes. Our serum is lightweight, dermatologist-tested, and non-comedogenic, makin…" at bounding box center [1173, 354] width 446 height 51
click at [998, 307] on p "Is Terana Glacea suitable for all skin types?" at bounding box center [1093, 306] width 285 height 17
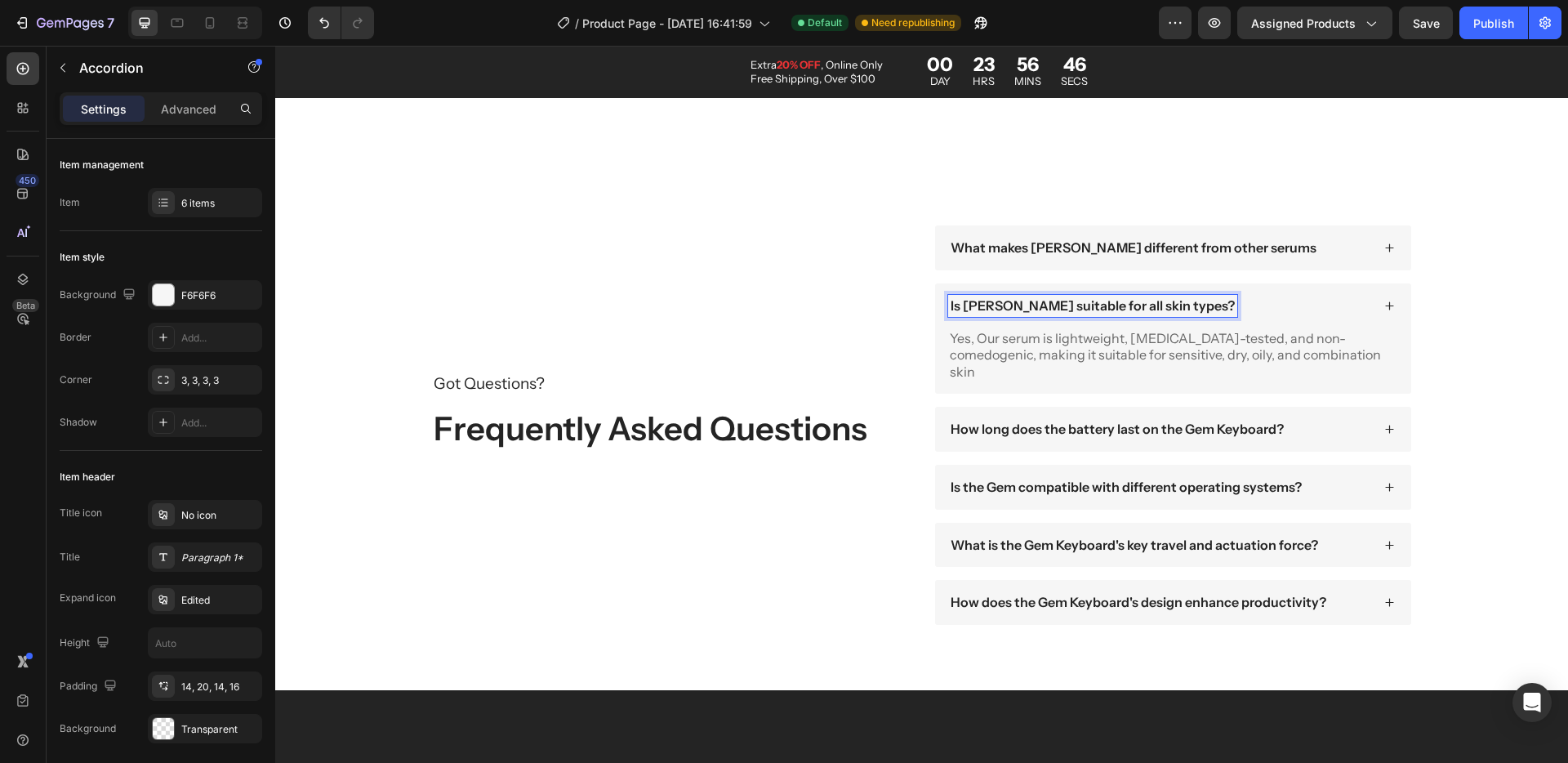
click at [1379, 299] on div "Is Terana Glacea suitable for all skin types?" at bounding box center [1173, 306] width 476 height 45
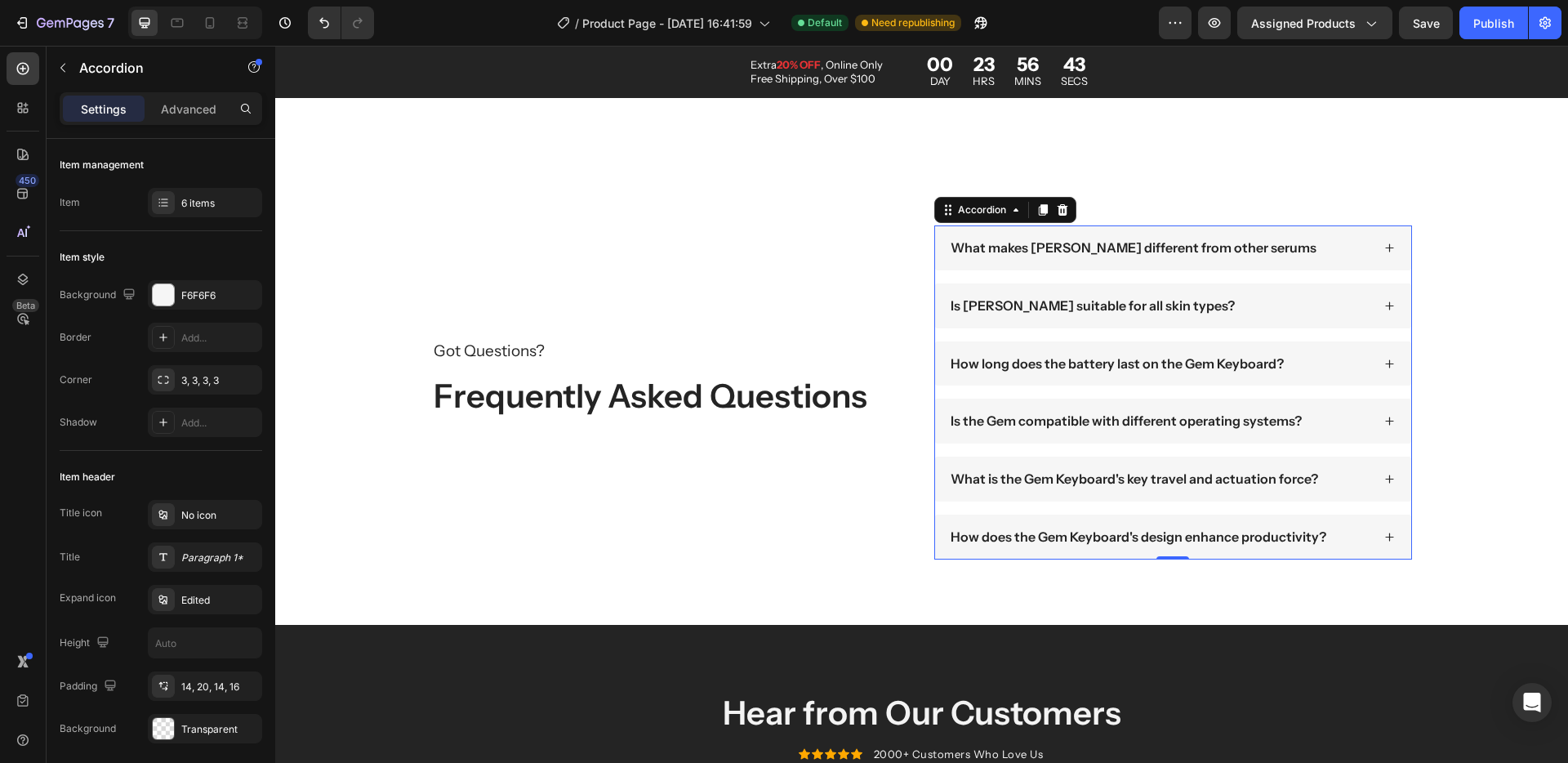
click at [1054, 365] on p "How long does the battery last on the Gem Keyboard?" at bounding box center [1118, 364] width 333 height 17
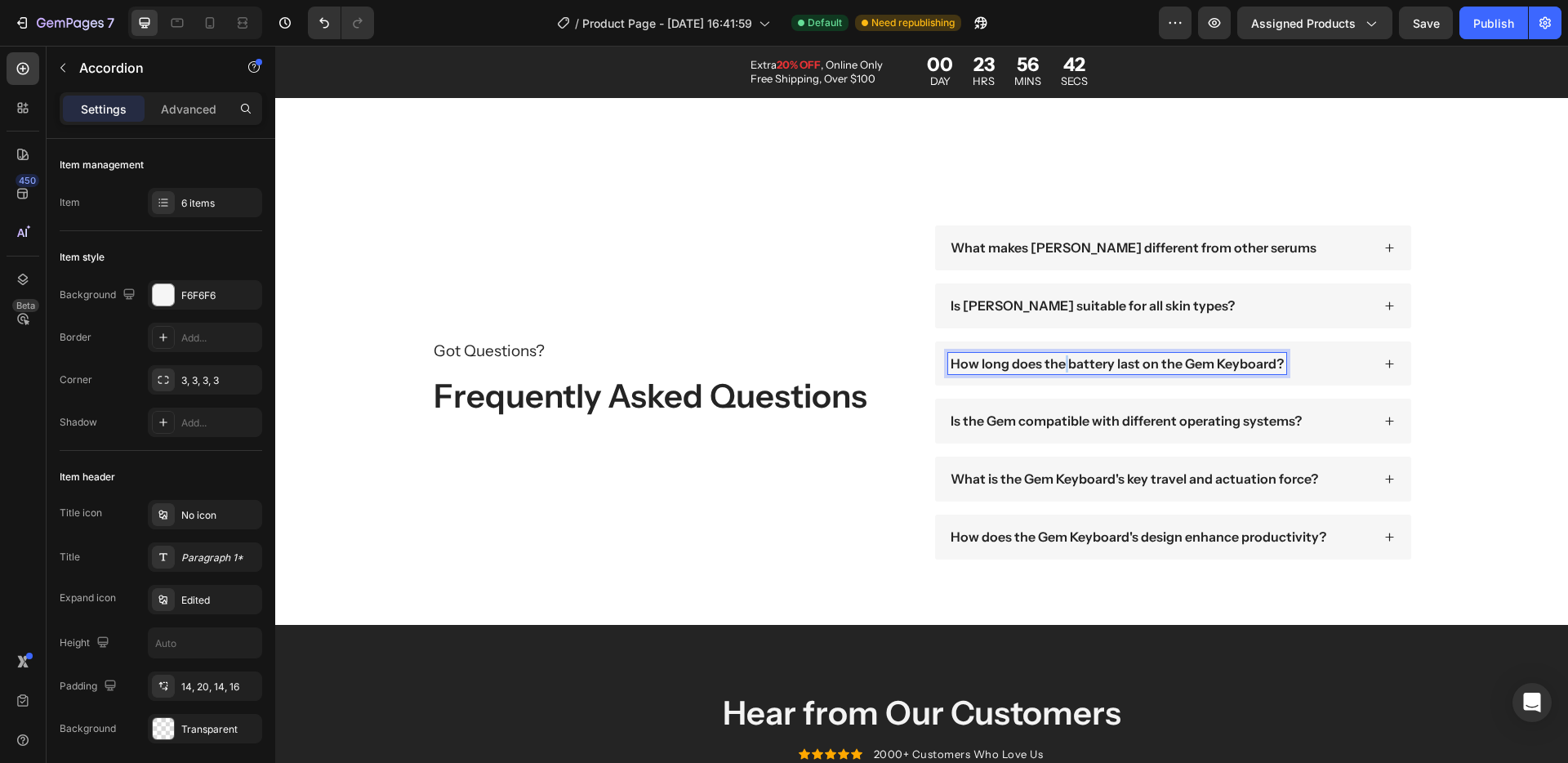
click at [1054, 365] on p "How long does the battery last on the Gem Keyboard?" at bounding box center [1118, 364] width 333 height 17
click at [1386, 364] on icon at bounding box center [1389, 363] width 8 height 8
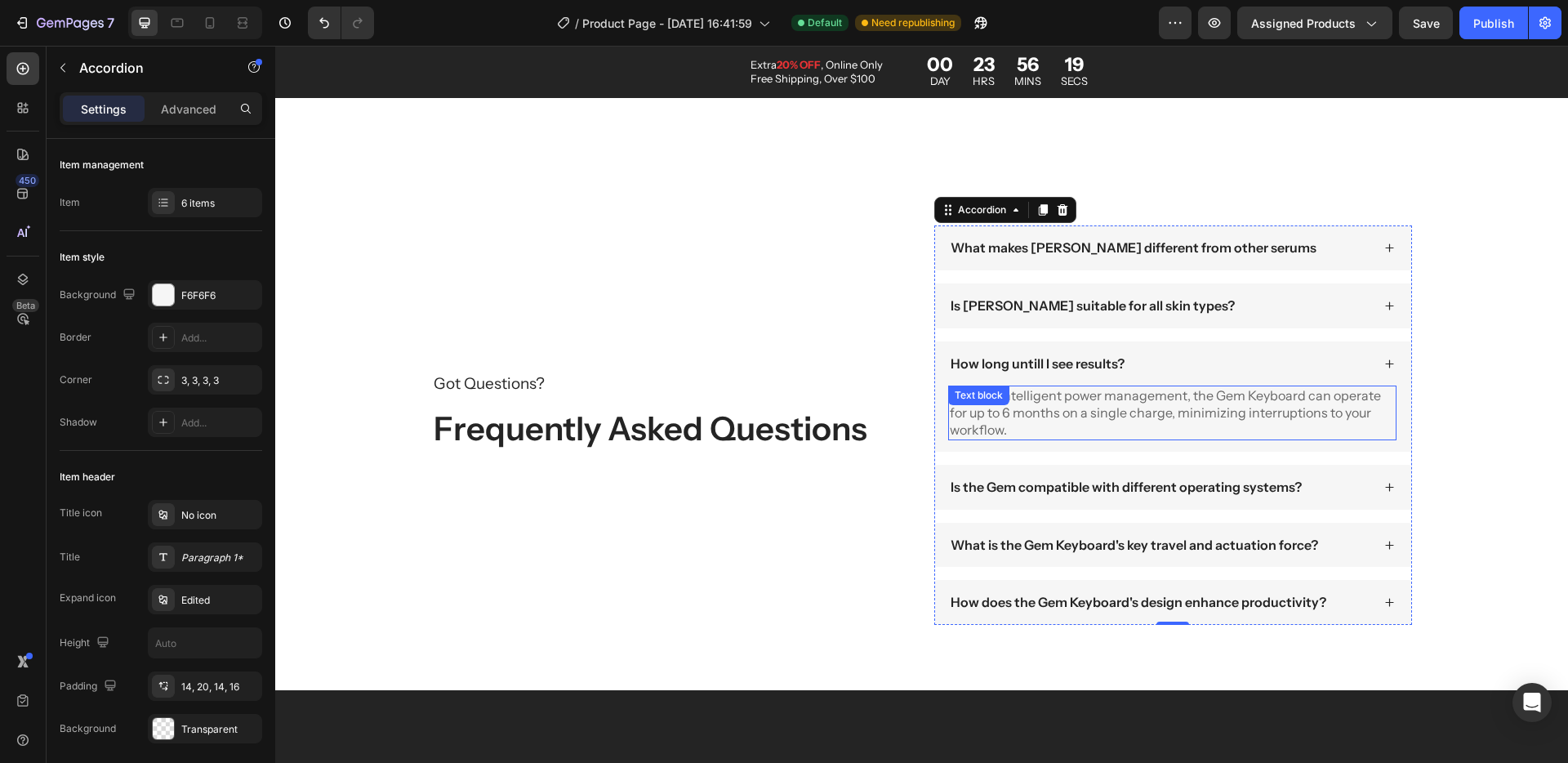
click at [1065, 395] on div "With its intelligent power management, the Gem Keyboard can operate for up to 6…" at bounding box center [1172, 412] width 448 height 54
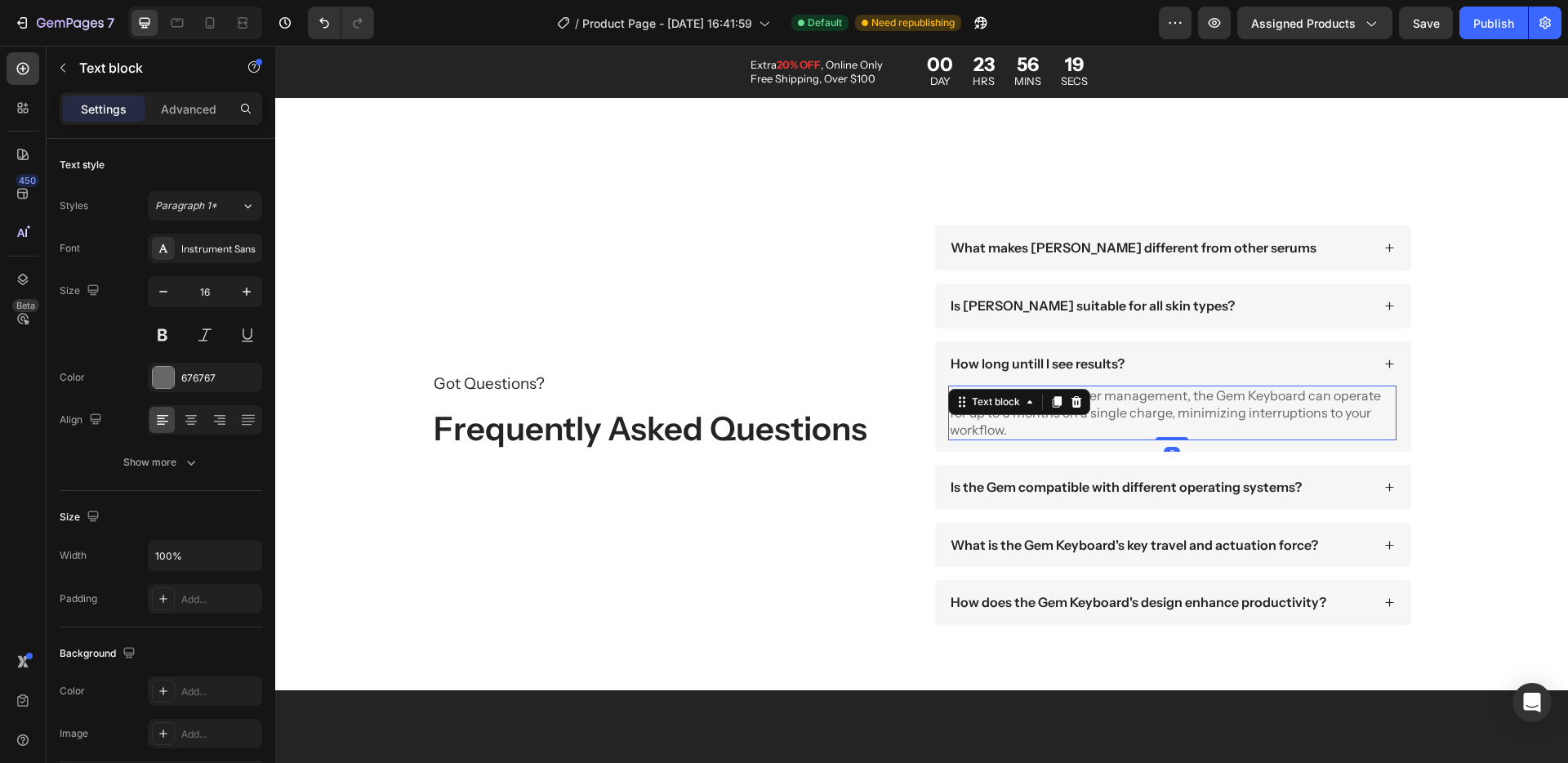
click at [1070, 395] on icon at bounding box center [1076, 401] width 13 height 13
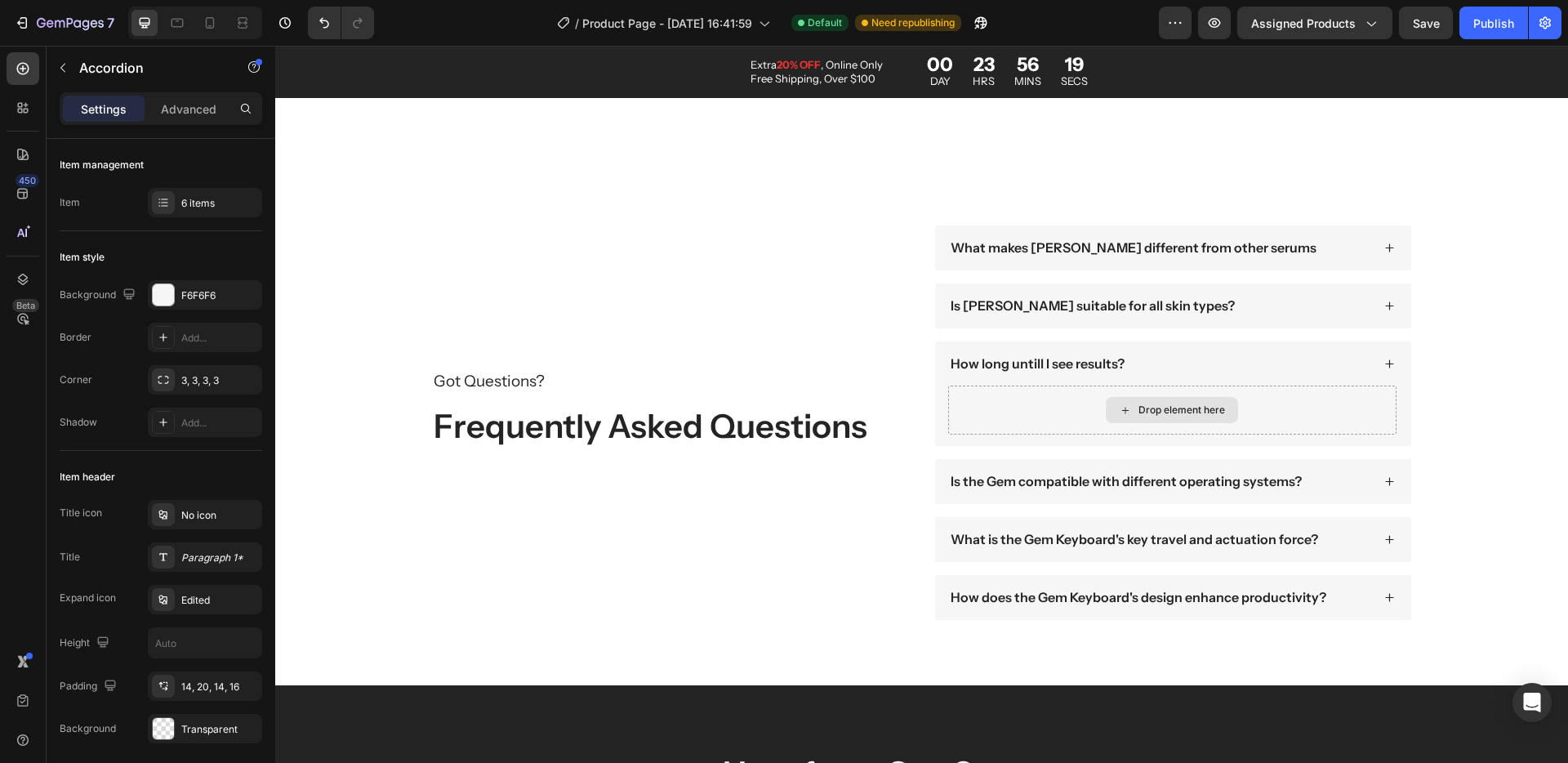
click at [1065, 395] on div "Drop element here" at bounding box center [1172, 410] width 448 height 49
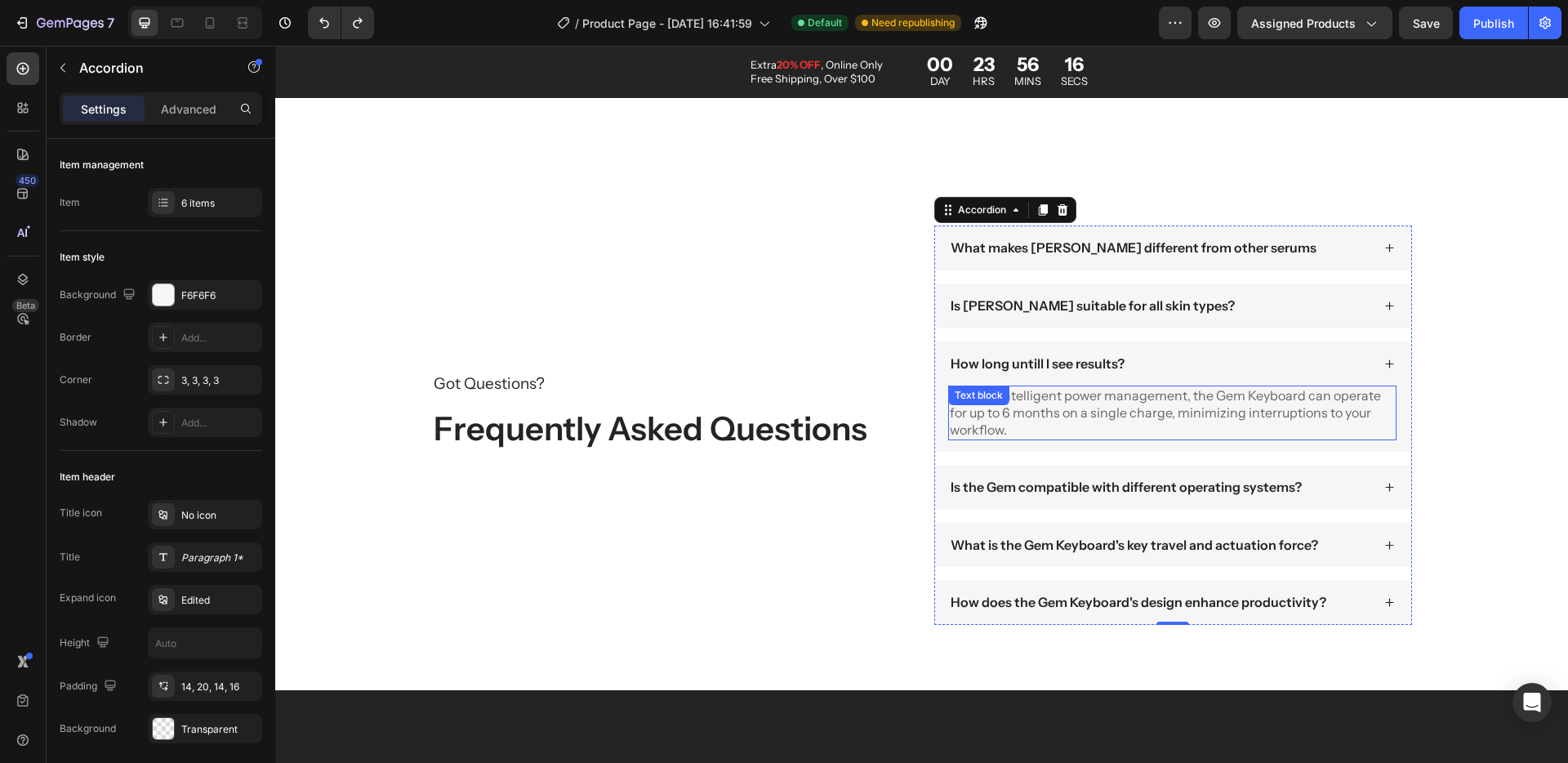
click at [1168, 405] on p "With its intelligent power management, the Gem Keyboard can operate for up to 6…" at bounding box center [1173, 412] width 446 height 51
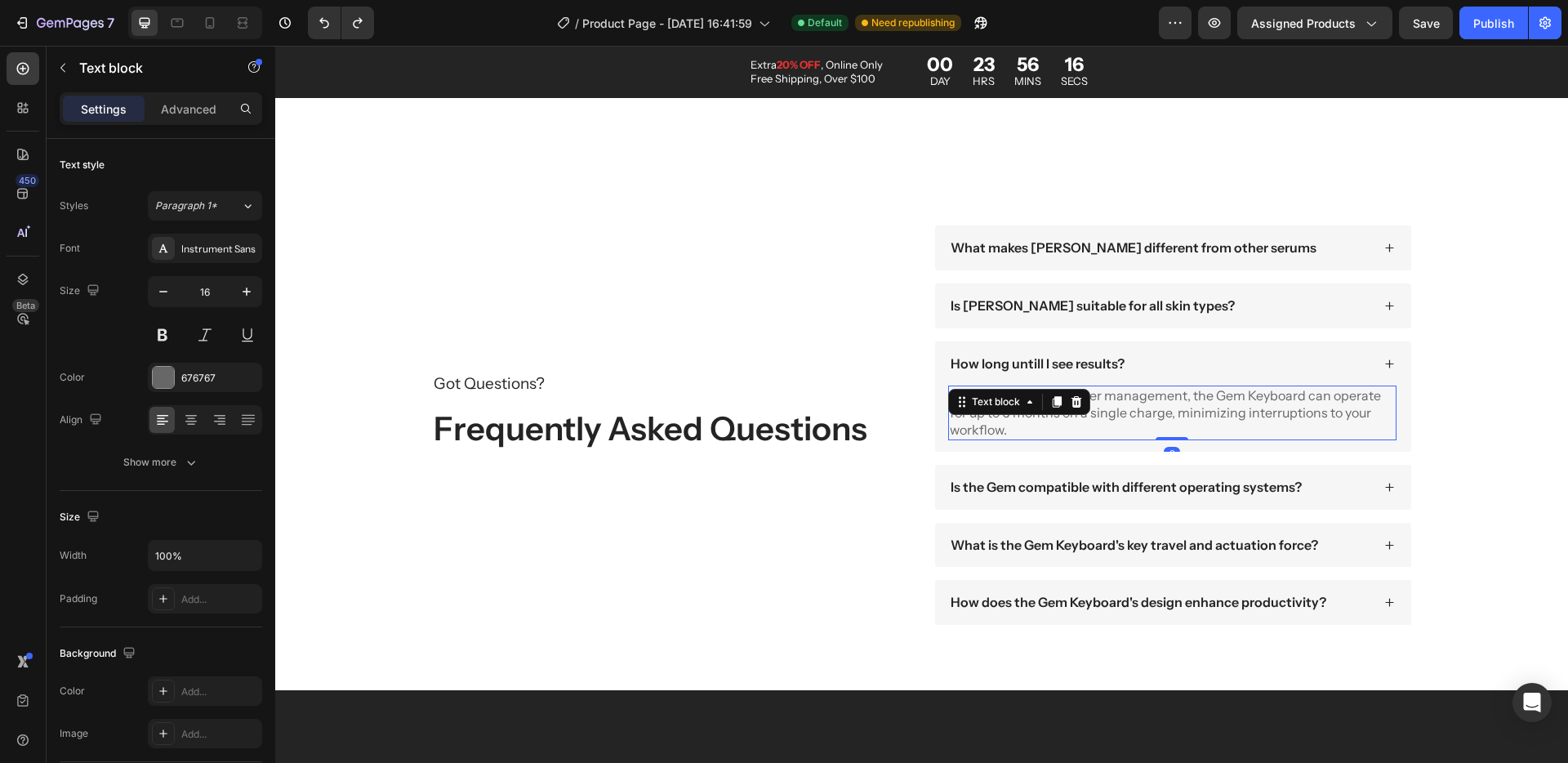
click at [1168, 405] on p "With its intelligent power management, the Gem Keyboard can operate for up to 6…" at bounding box center [1173, 412] width 446 height 51
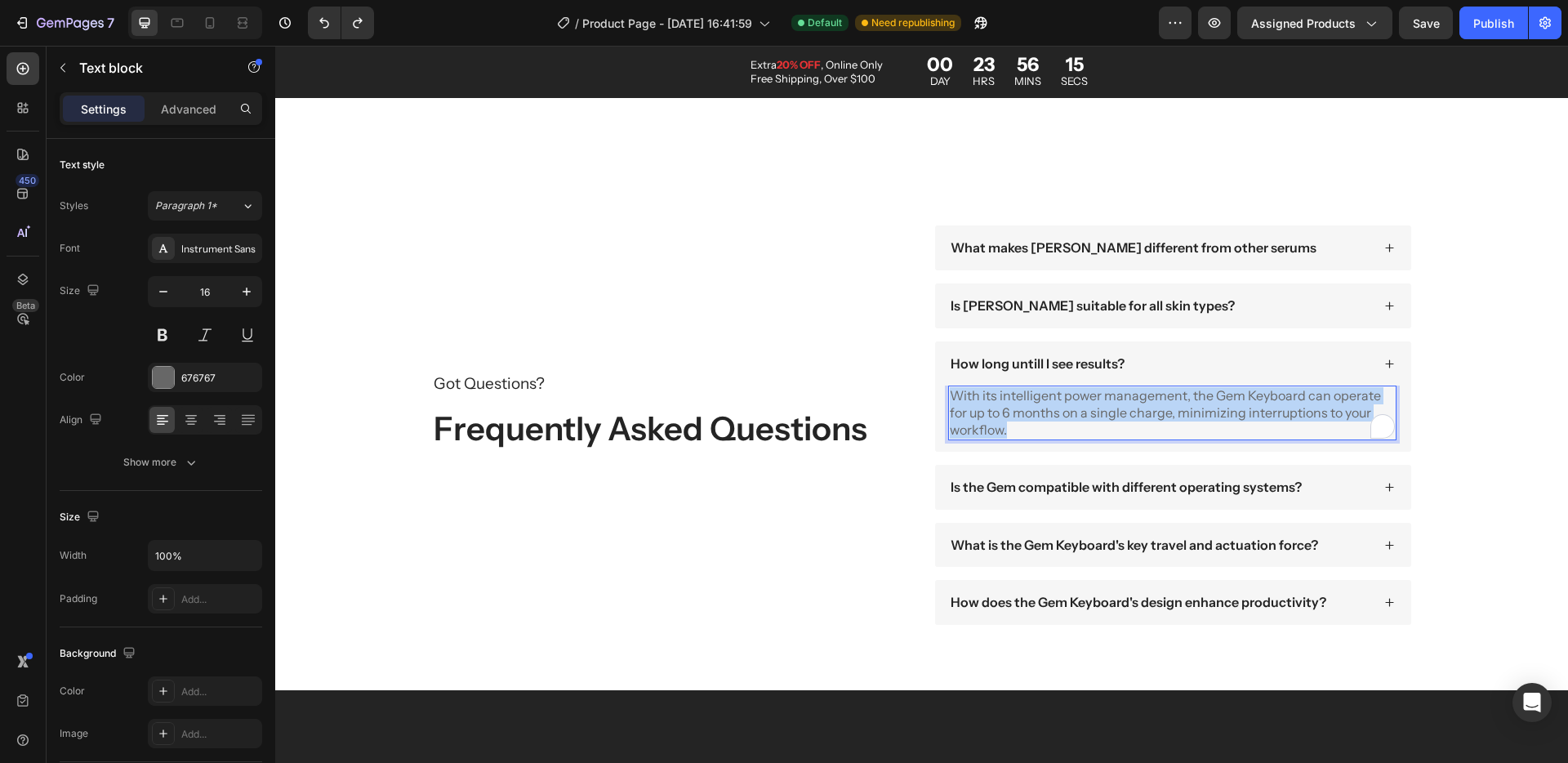
click at [1168, 405] on p "With its intelligent power management, the Gem Keyboard can operate for up to 6…" at bounding box center [1173, 412] width 446 height 51
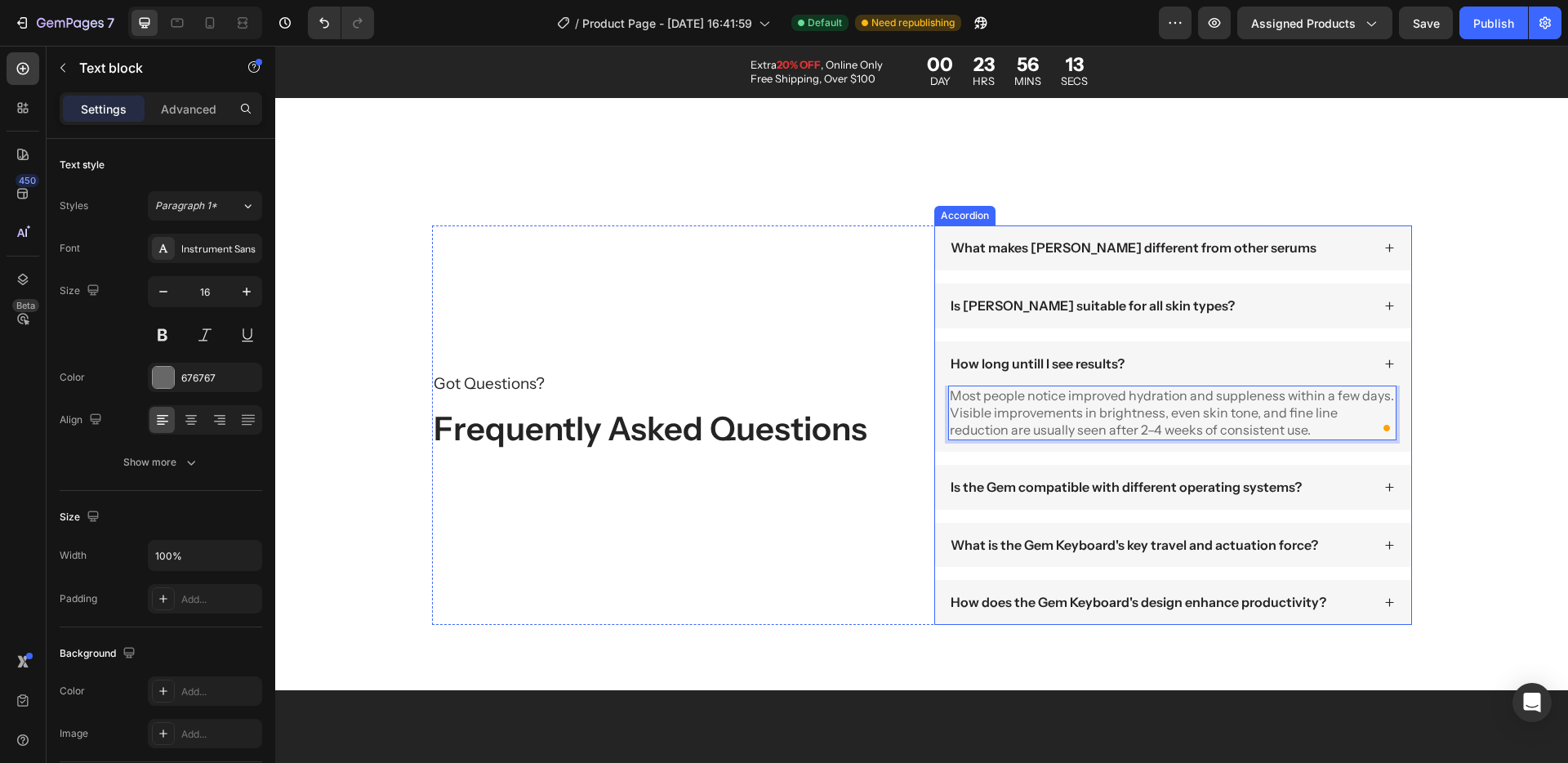
click at [1074, 372] on div "How long untill I see results?" at bounding box center [1038, 364] width 179 height 22
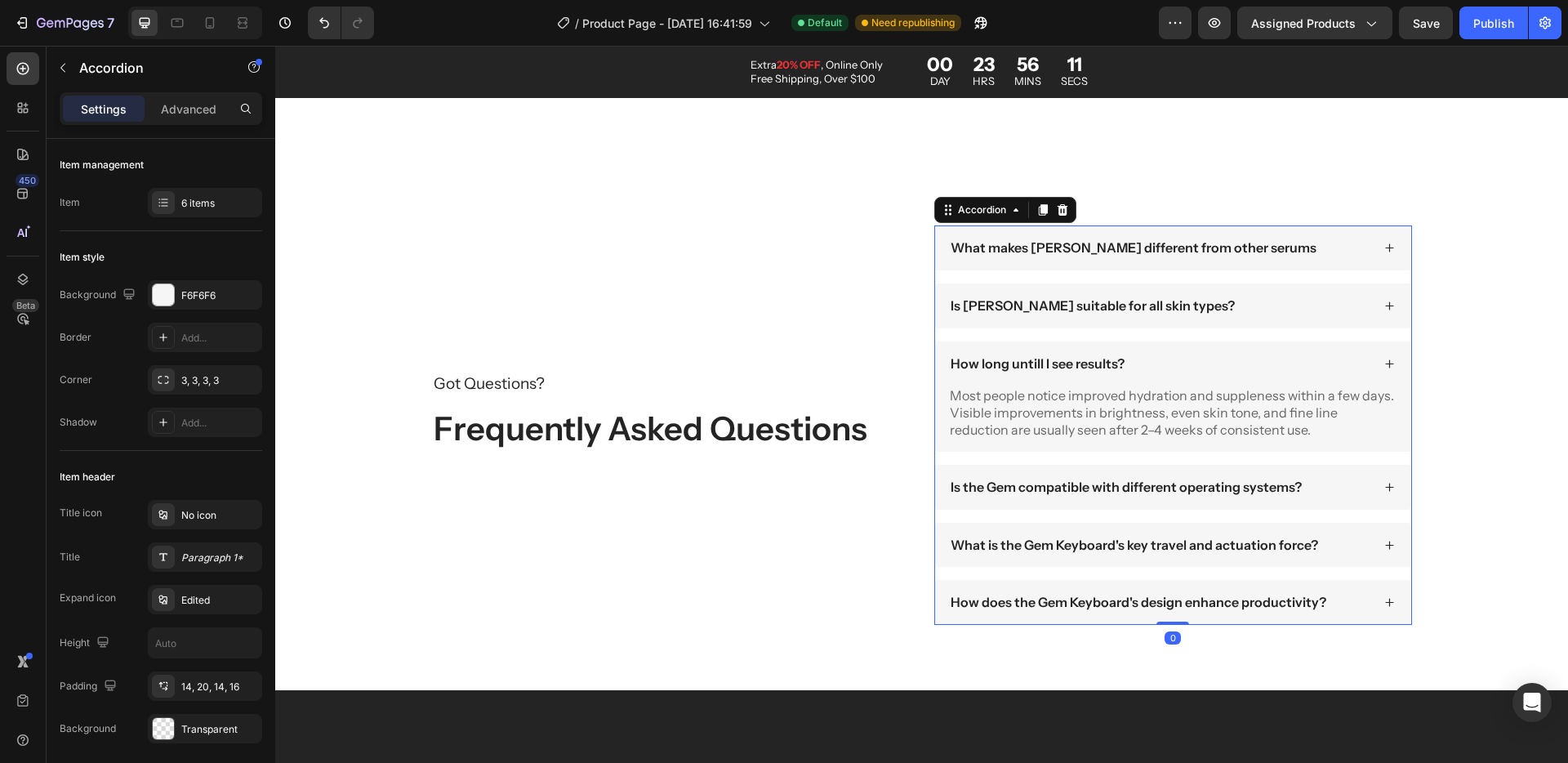
click at [1387, 363] on icon at bounding box center [1390, 364] width 11 height 11
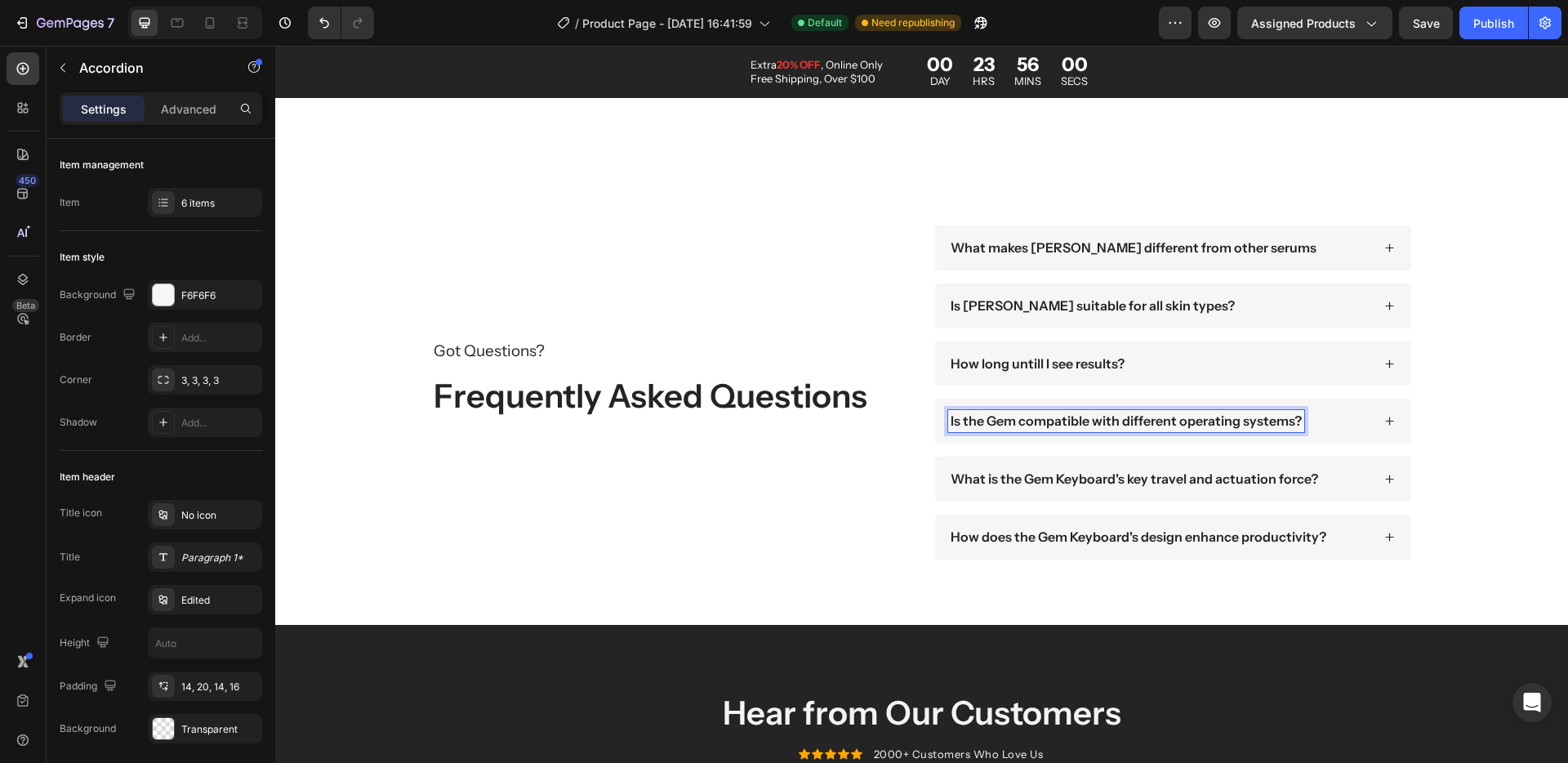
click at [1002, 423] on p "Is the Gem compatible with different operating systems?" at bounding box center [1126, 421] width 351 height 17
click at [1385, 422] on icon at bounding box center [1390, 422] width 11 height 11
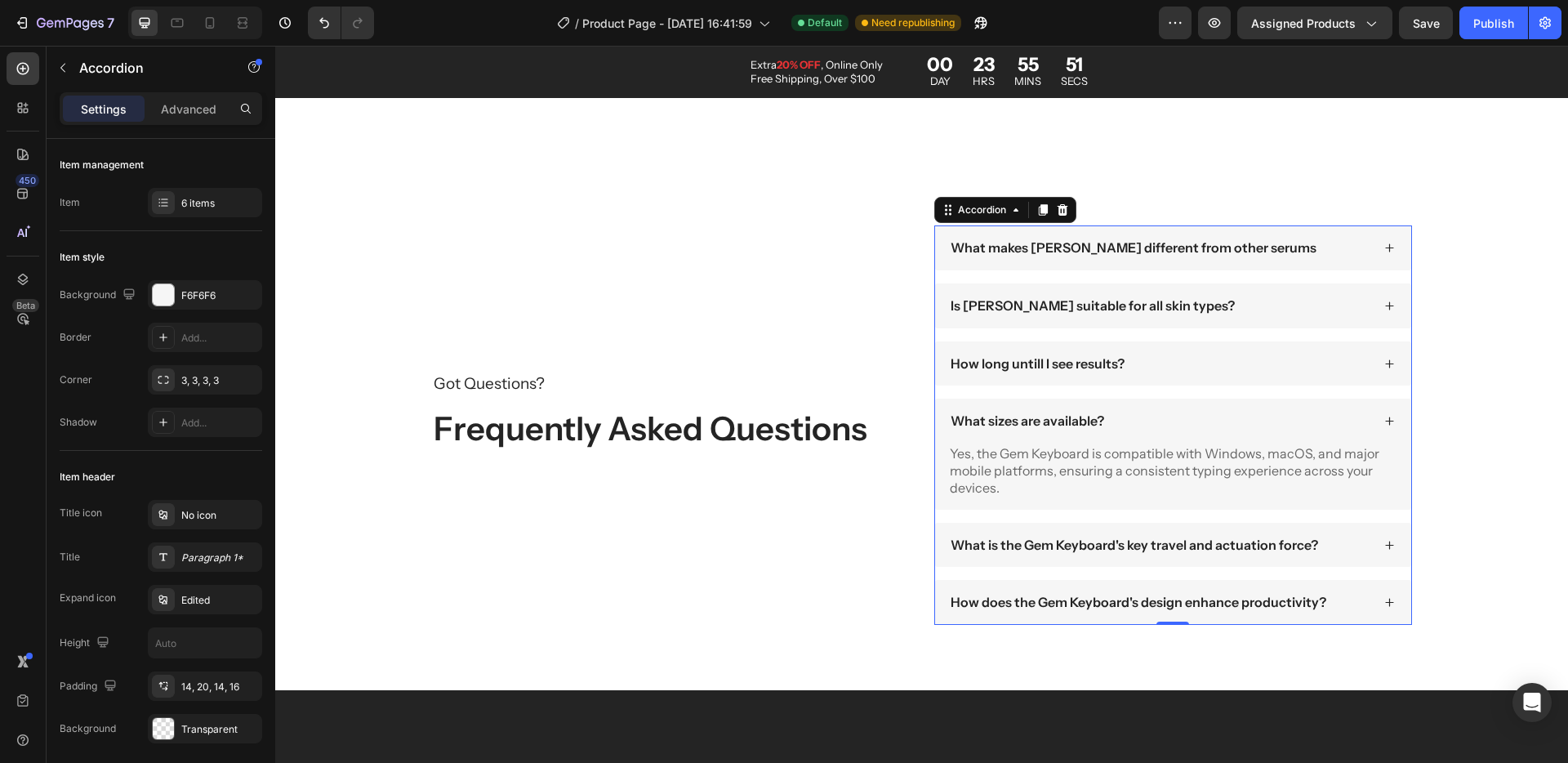
click at [1170, 453] on p "Yes, the Gem Keyboard is compatible with Windows, macOS, and major mobile platf…" at bounding box center [1173, 470] width 446 height 51
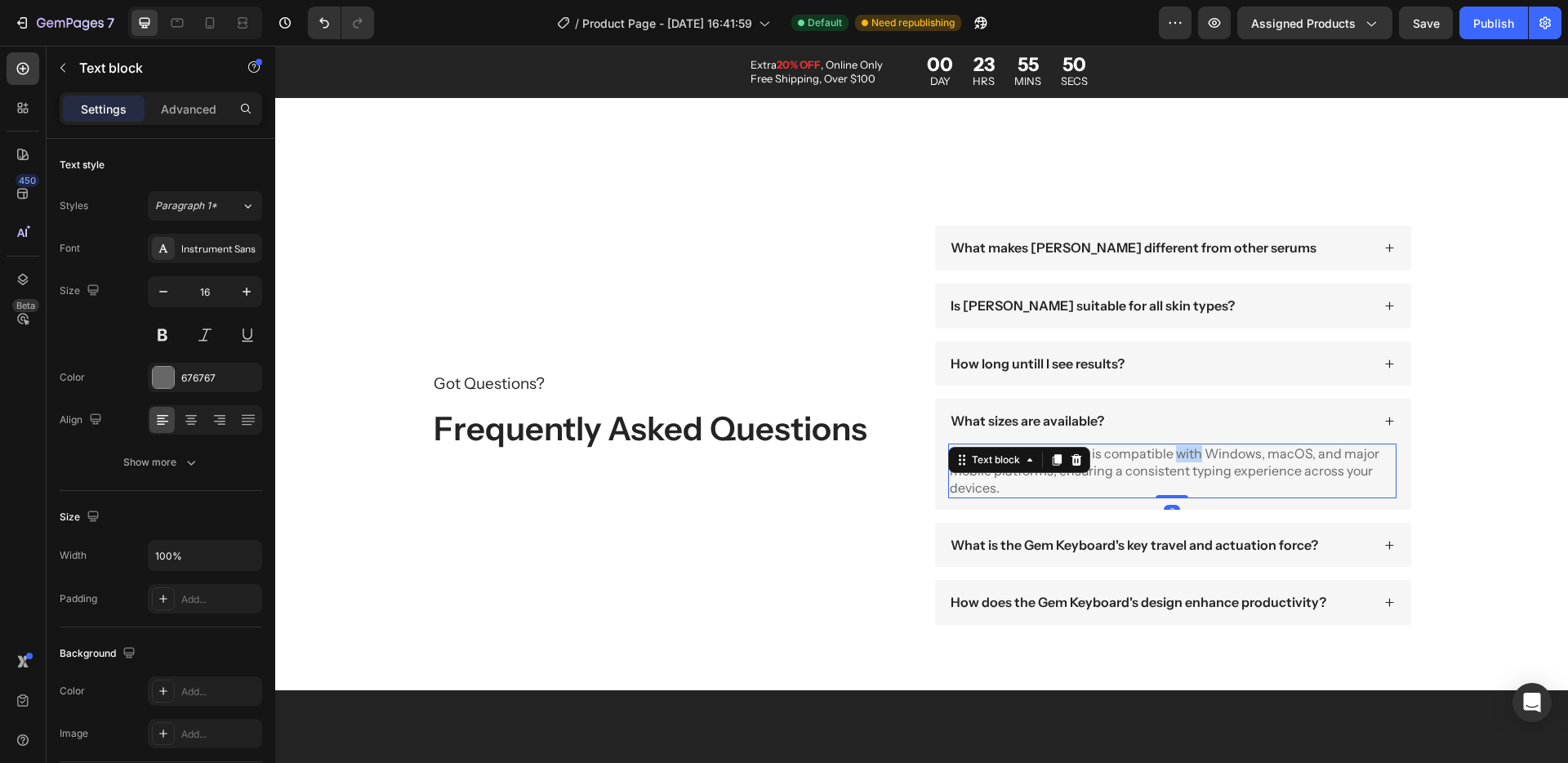
click at [1170, 453] on p "Yes, the Gem Keyboard is compatible with Windows, macOS, and major mobile platf…" at bounding box center [1173, 470] width 446 height 51
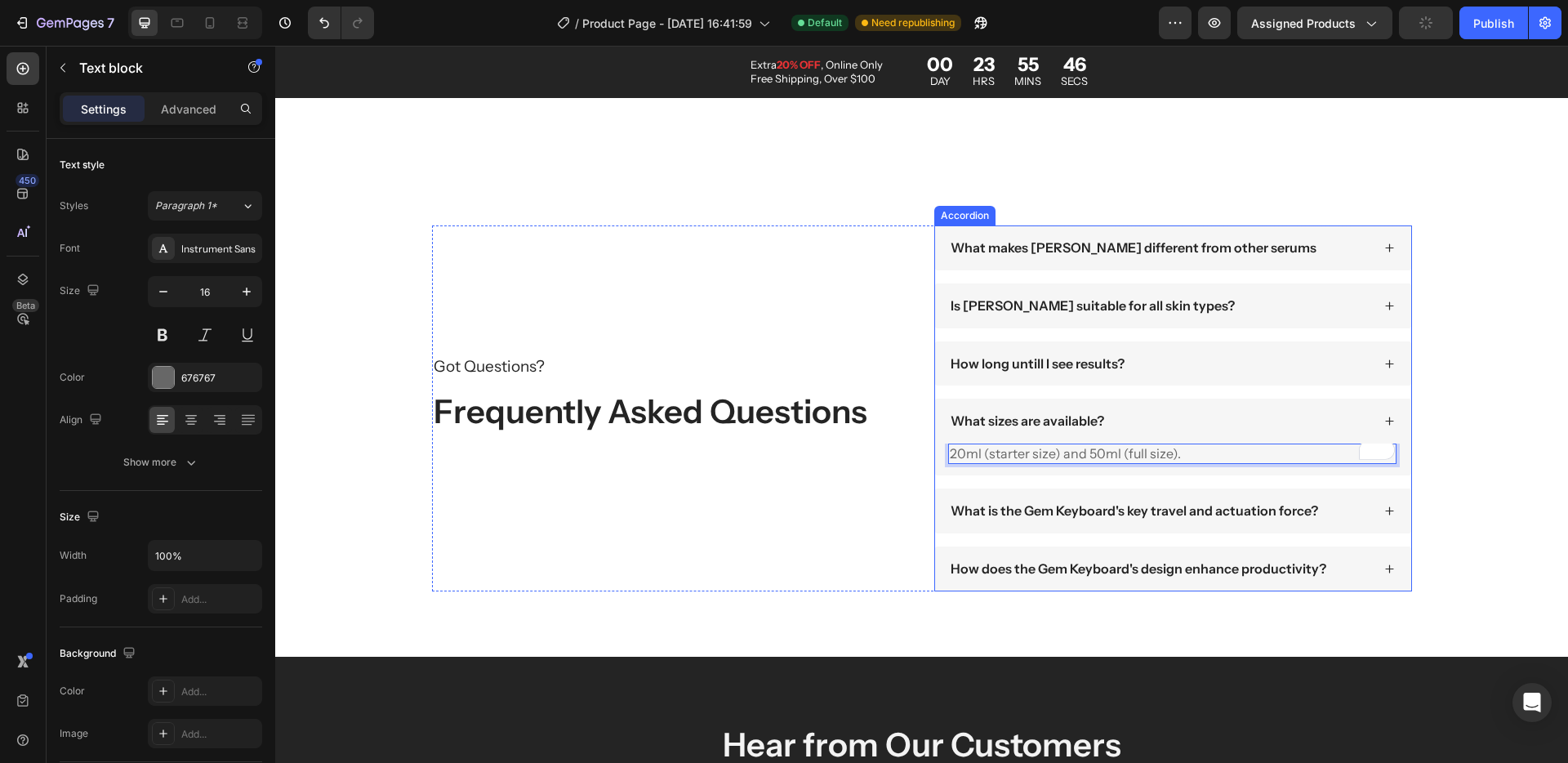
click at [1385, 420] on icon at bounding box center [1390, 422] width 11 height 11
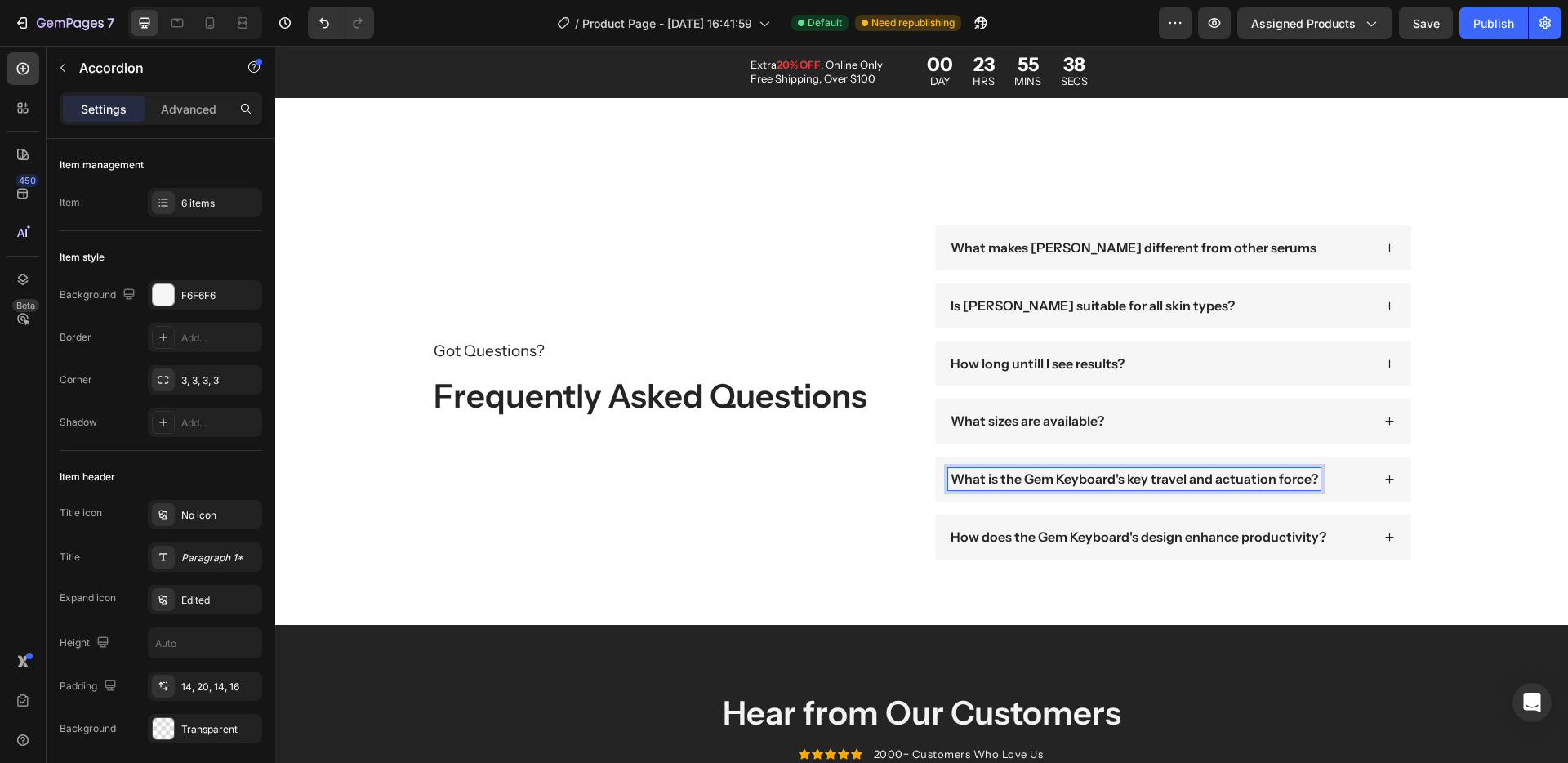
click at [1040, 482] on p "What is the Gem Keyboard's key travel and actuation force?" at bounding box center [1134, 479] width 367 height 17
click at [1385, 475] on icon at bounding box center [1390, 480] width 11 height 11
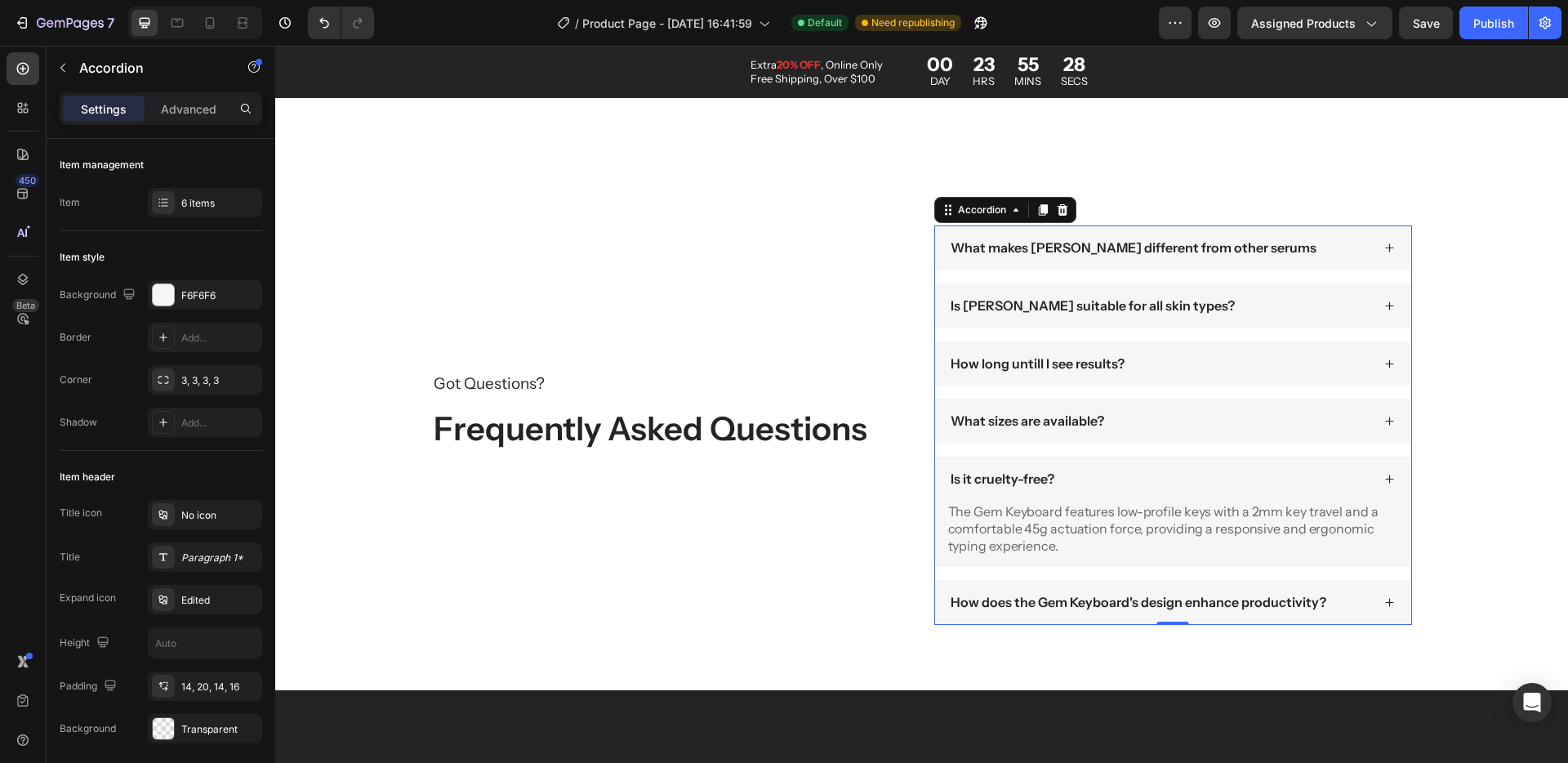
click at [981, 522] on div "The Gem Keyboard features low-profile keys with a 2mm key travel and a comforta…" at bounding box center [1172, 528] width 448 height 54
click at [981, 499] on div "Text block" at bounding box center [979, 491] width 54 height 15
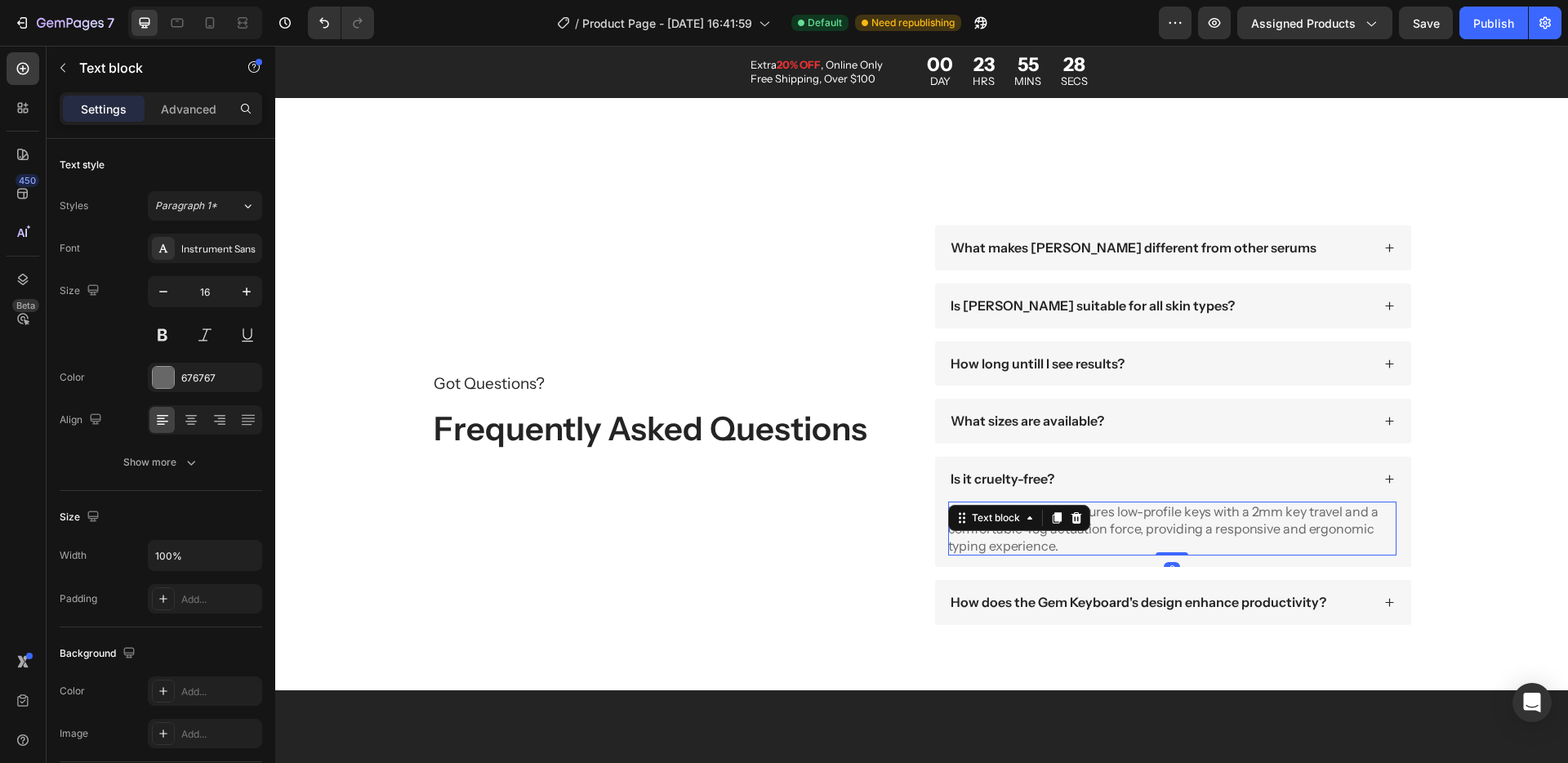
click at [981, 522] on div "Text block" at bounding box center [995, 517] width 54 height 15
click at [1141, 529] on p "The Gem Keyboard features low-profile keys with a 2mm key travel and a comforta…" at bounding box center [1172, 528] width 448 height 51
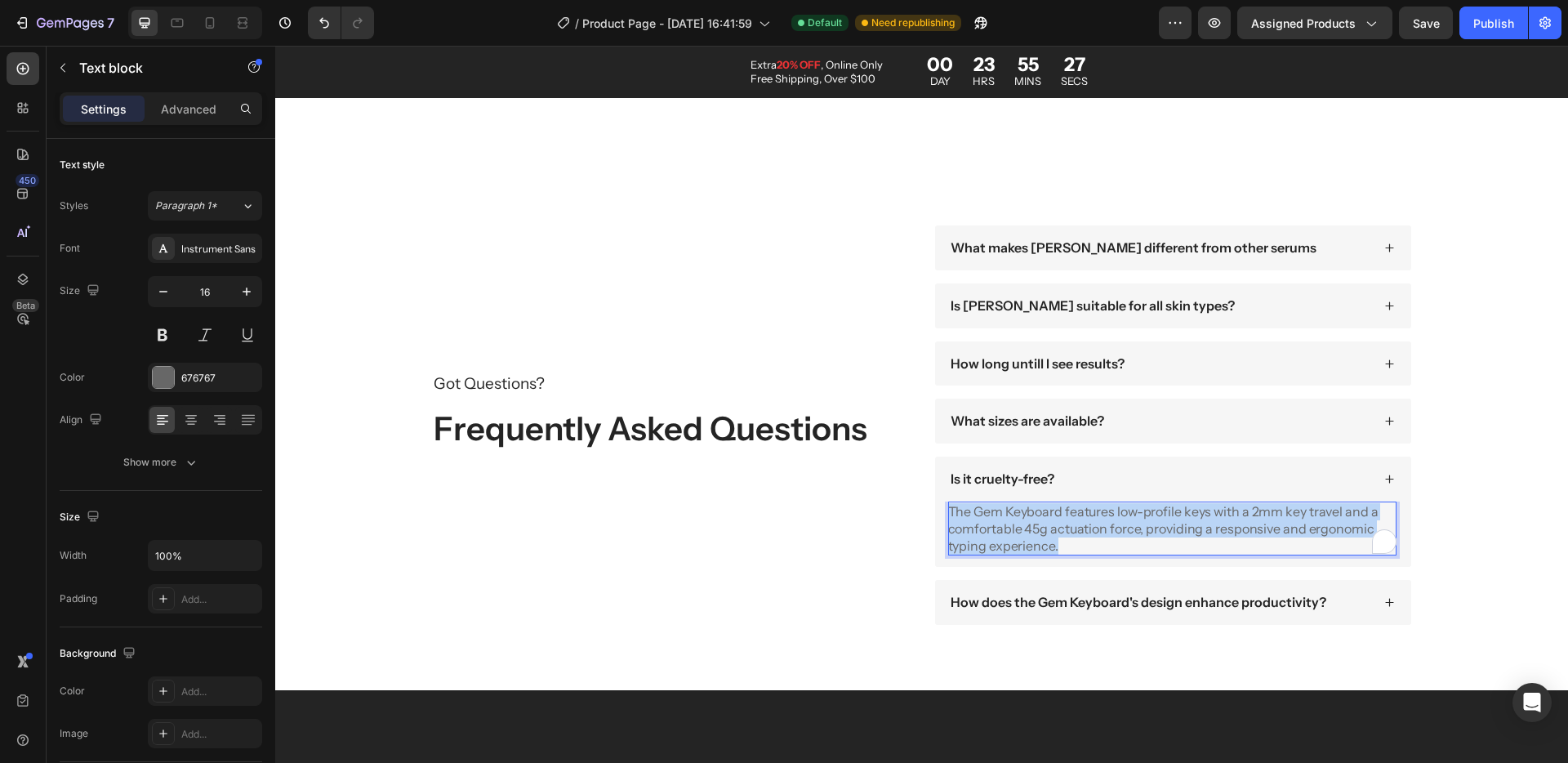
click at [1141, 529] on p "The Gem Keyboard features low-profile keys with a 2mm key travel and a comforta…" at bounding box center [1172, 528] width 448 height 51
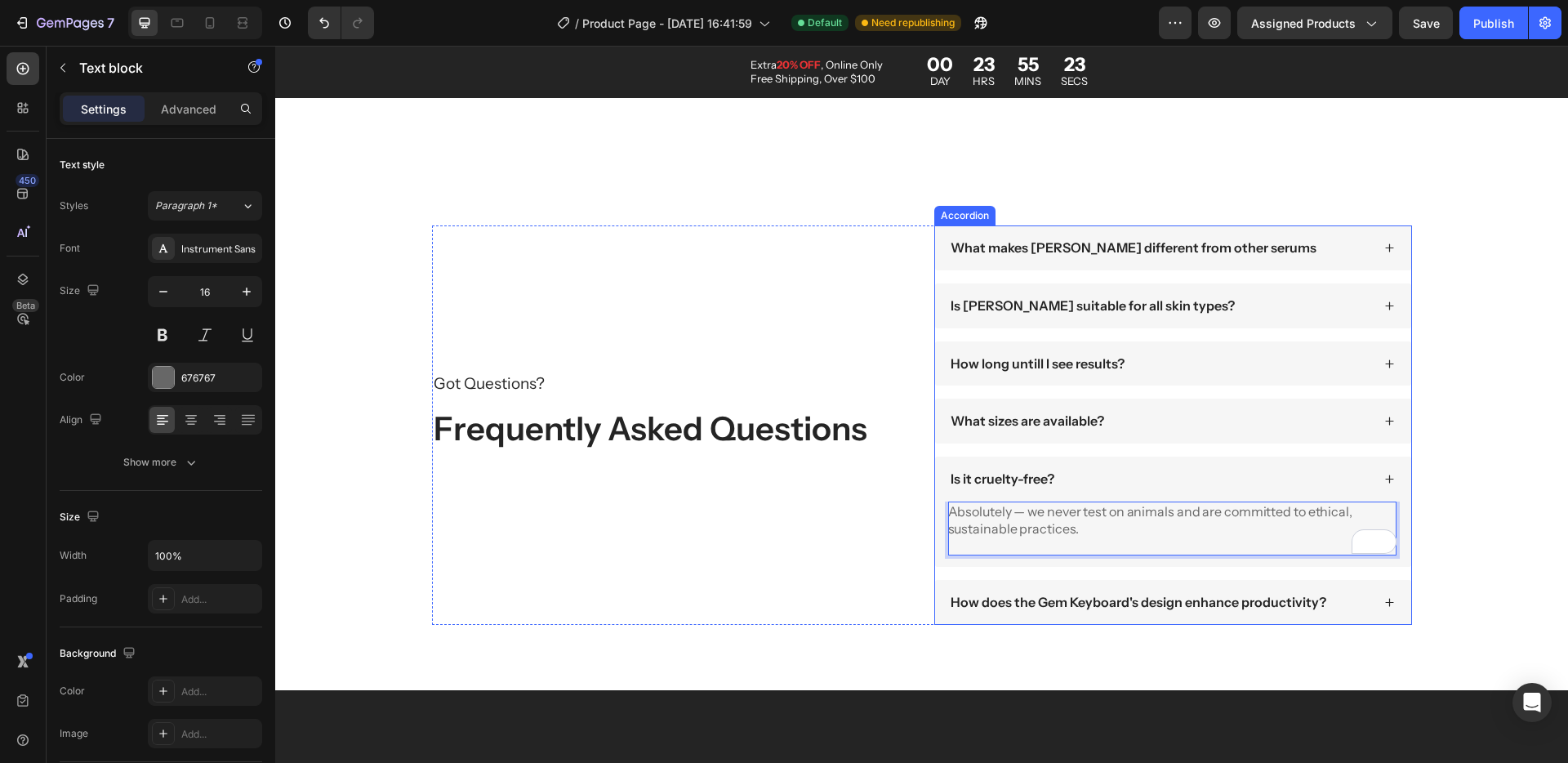
click at [1045, 489] on div "Is it cruelty-free?" at bounding box center [1003, 479] width 109 height 22
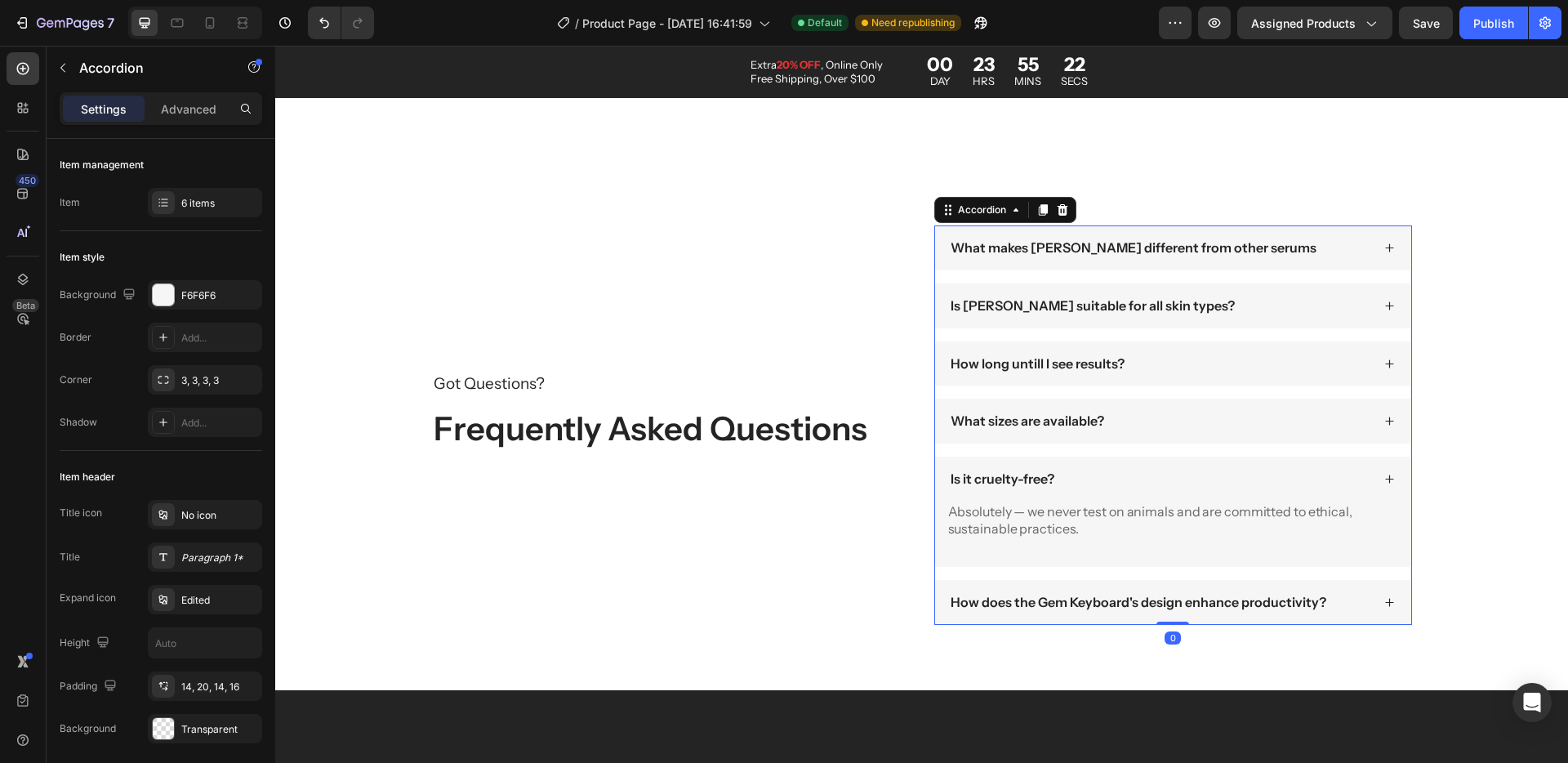
click at [1385, 480] on icon at bounding box center [1390, 480] width 11 height 11
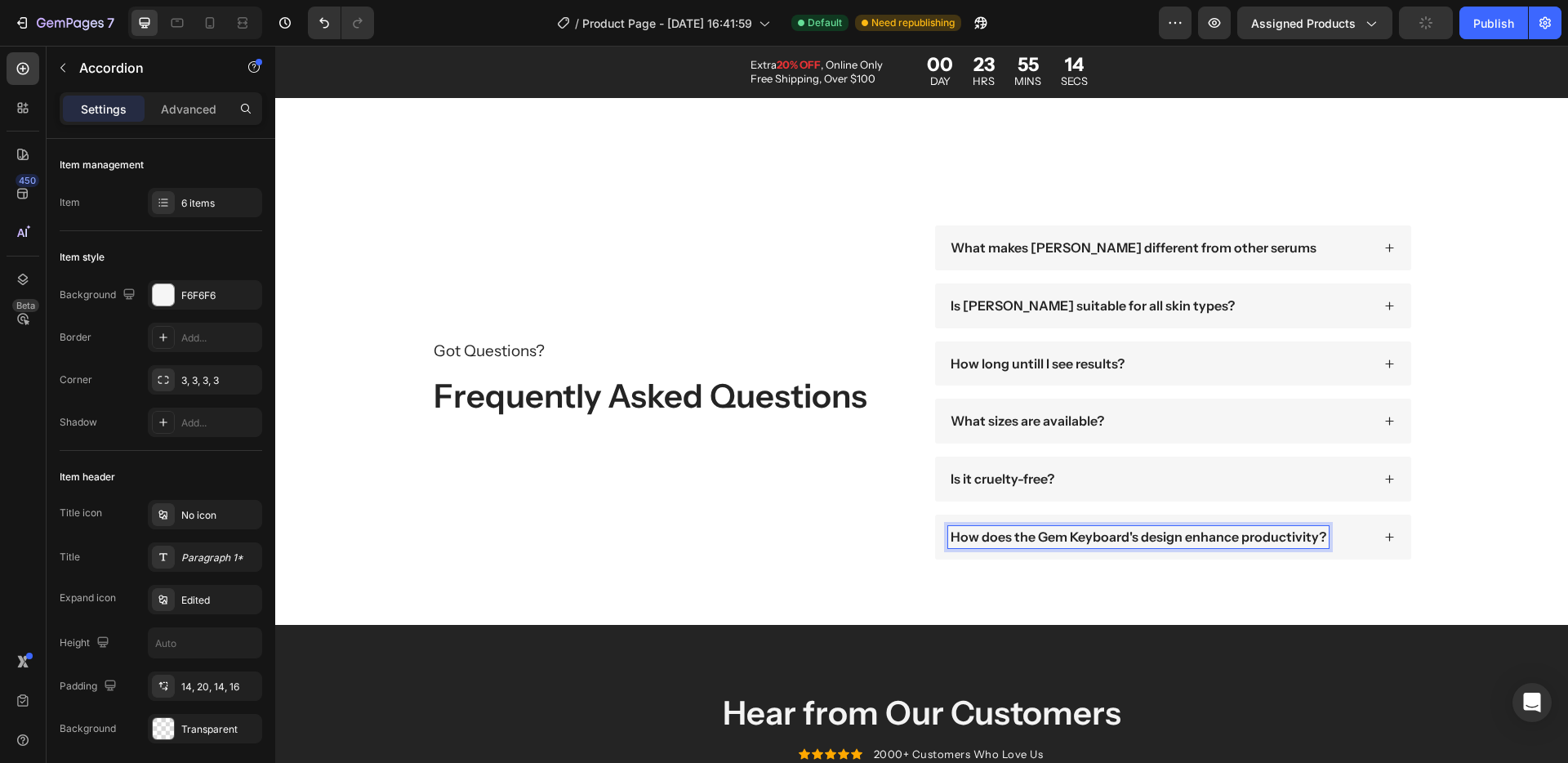
click at [1038, 538] on p "How does the Gem Keyboard's design enhance productivity?" at bounding box center [1139, 537] width 376 height 17
click at [1387, 541] on icon at bounding box center [1390, 538] width 11 height 11
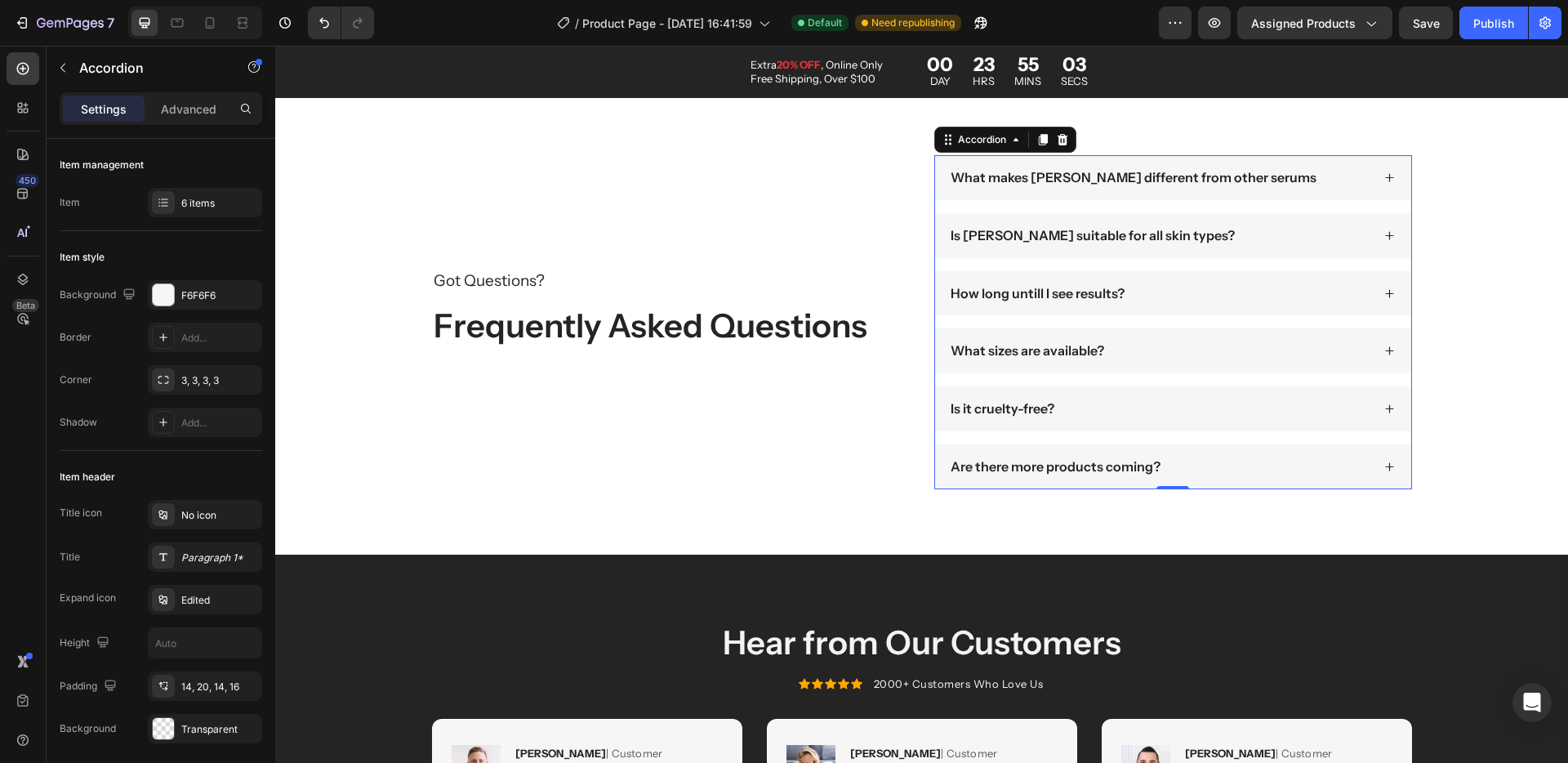
scroll to position [3162, 0]
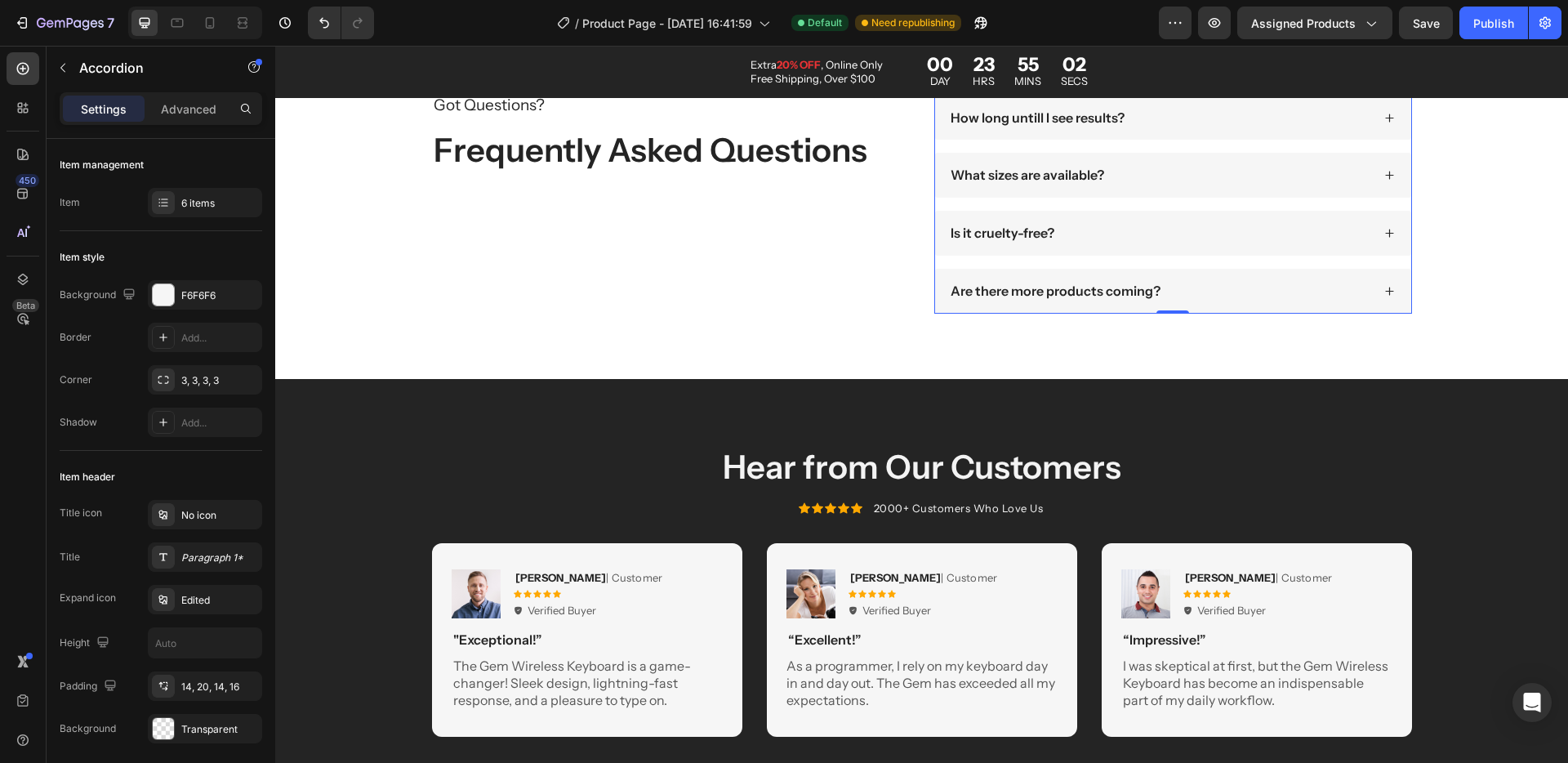
click at [1122, 301] on div "Are there more products coming?" at bounding box center [1055, 291] width 215 height 22
click at [1213, 306] on div "Are there more products coming?" at bounding box center [1173, 291] width 476 height 45
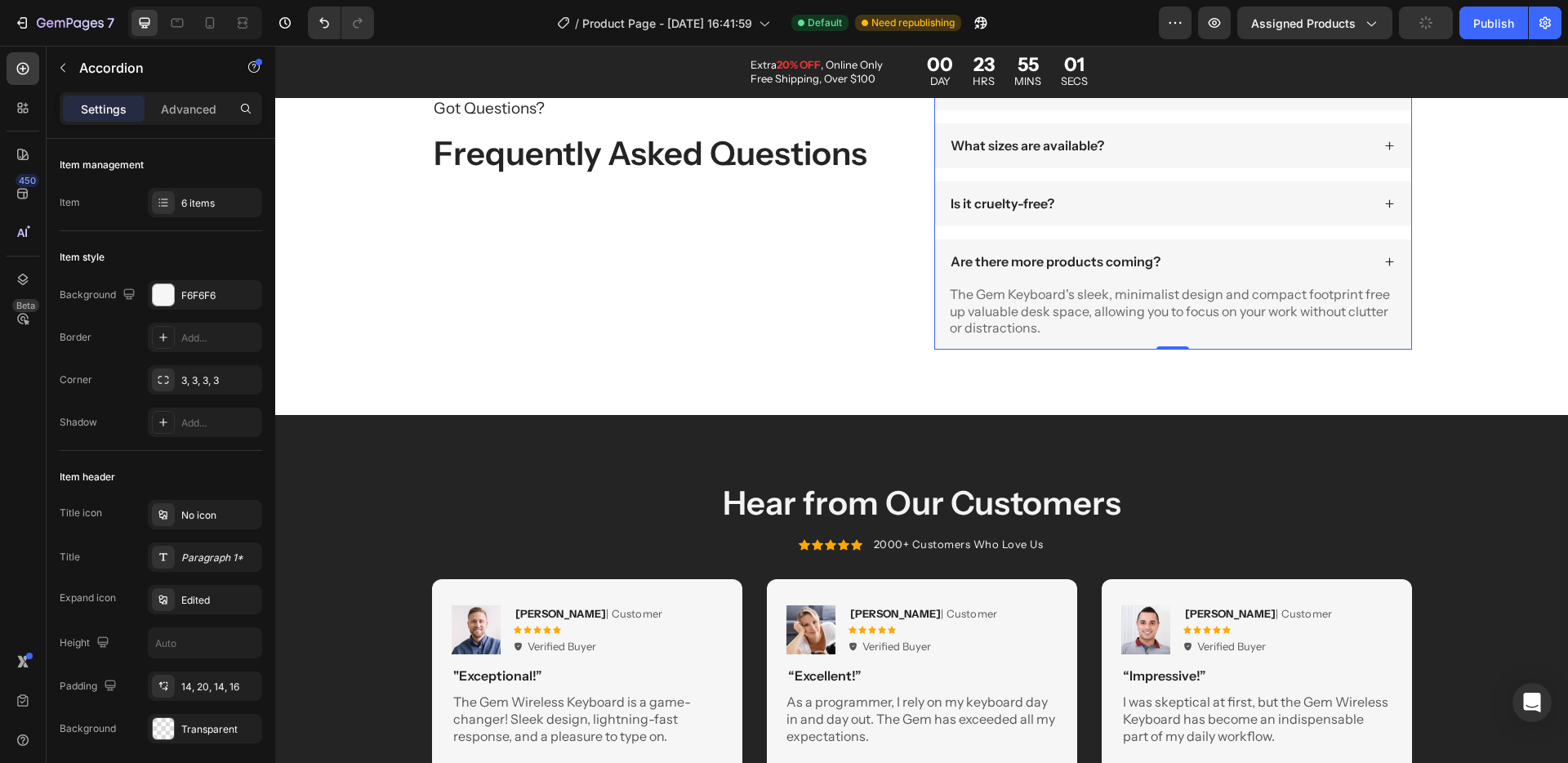
scroll to position [3196, 0]
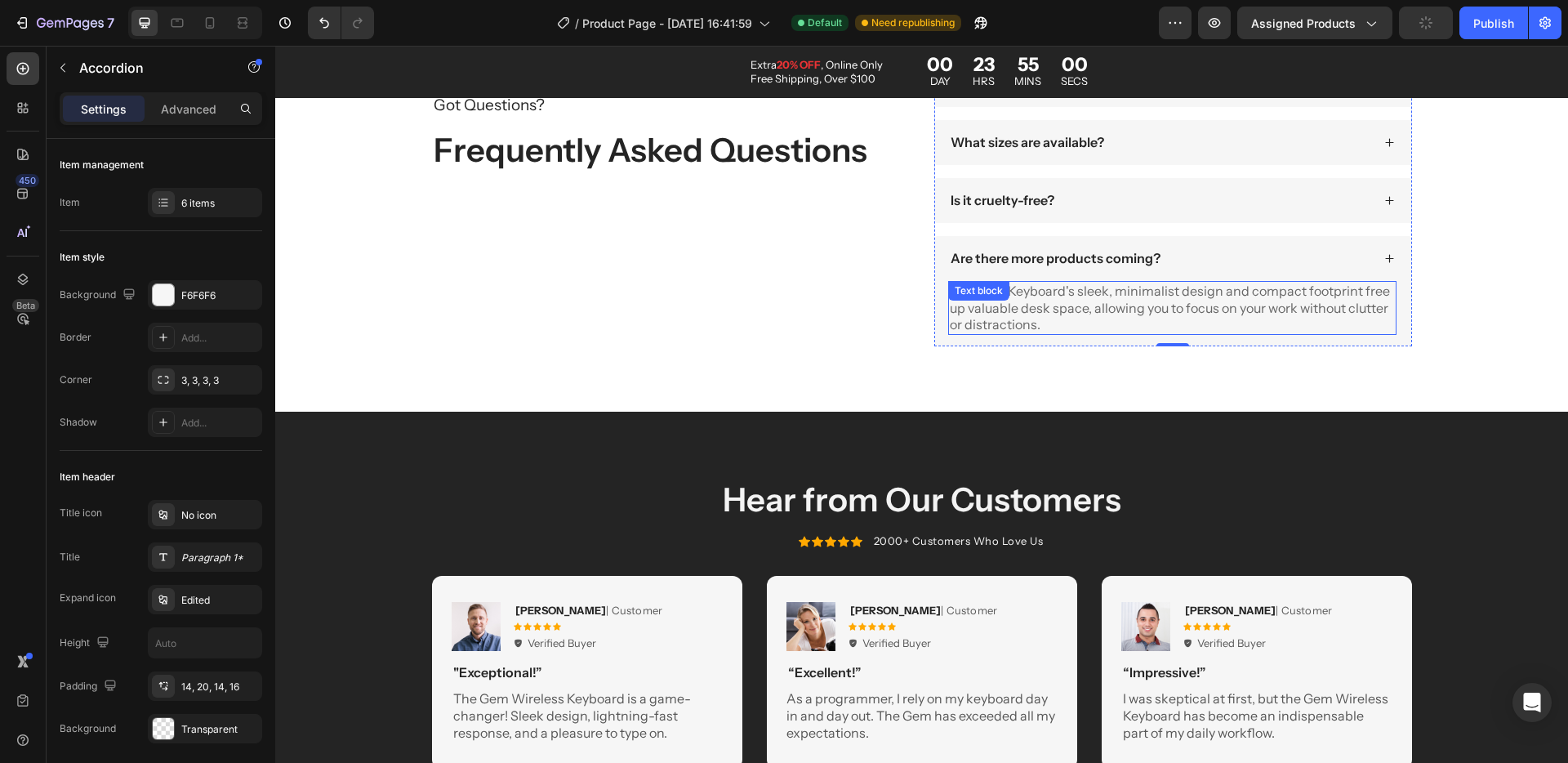
click at [1028, 298] on div "The Gem Keyboard's sleek, minimalist design and compact footprint free up valua…" at bounding box center [1172, 307] width 448 height 54
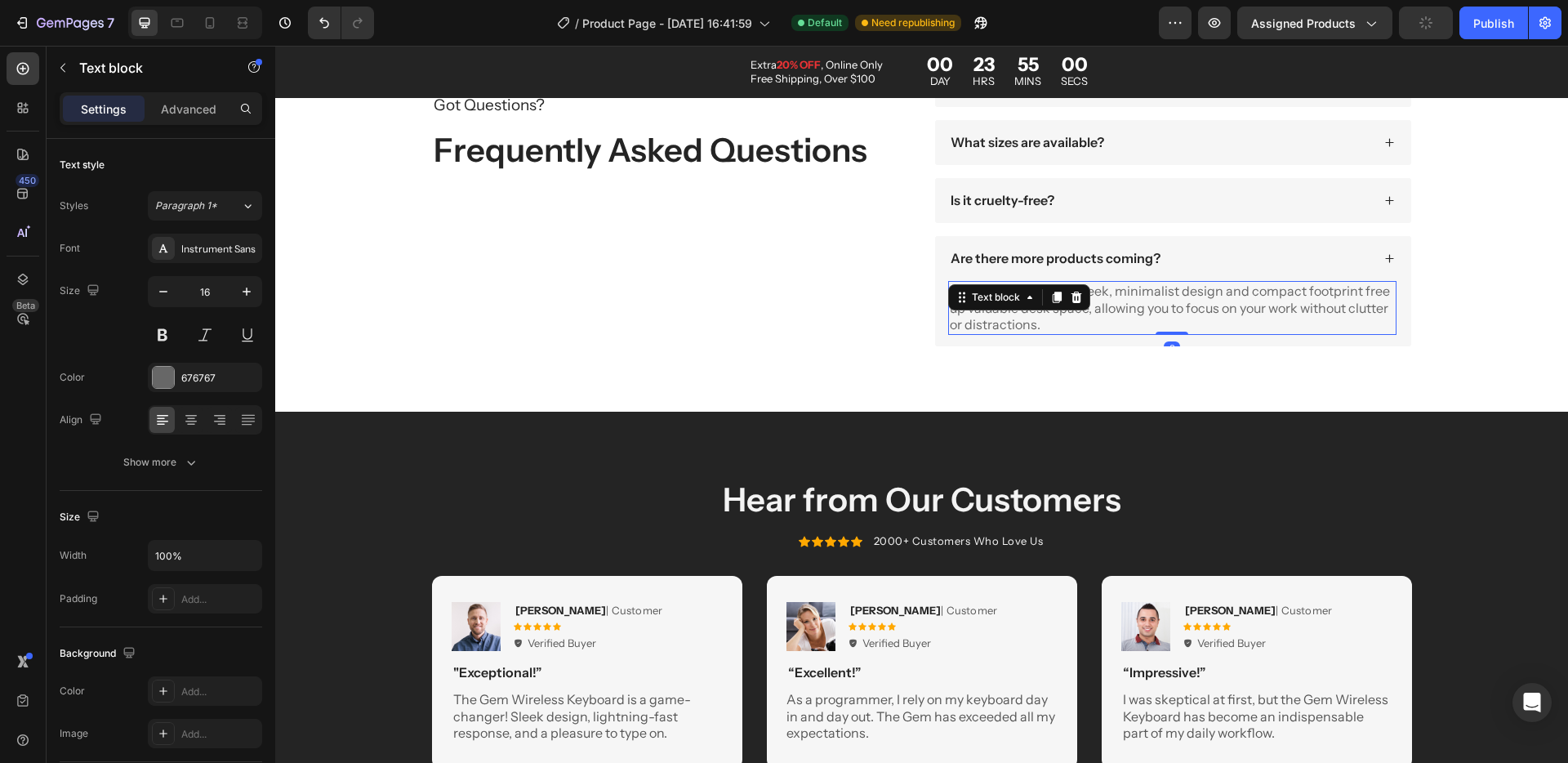
click at [1028, 298] on icon at bounding box center [1030, 297] width 13 height 13
click at [1121, 297] on p "The Gem Keyboard's sleek, minimalist design and compact footprint free up valua…" at bounding box center [1173, 307] width 446 height 51
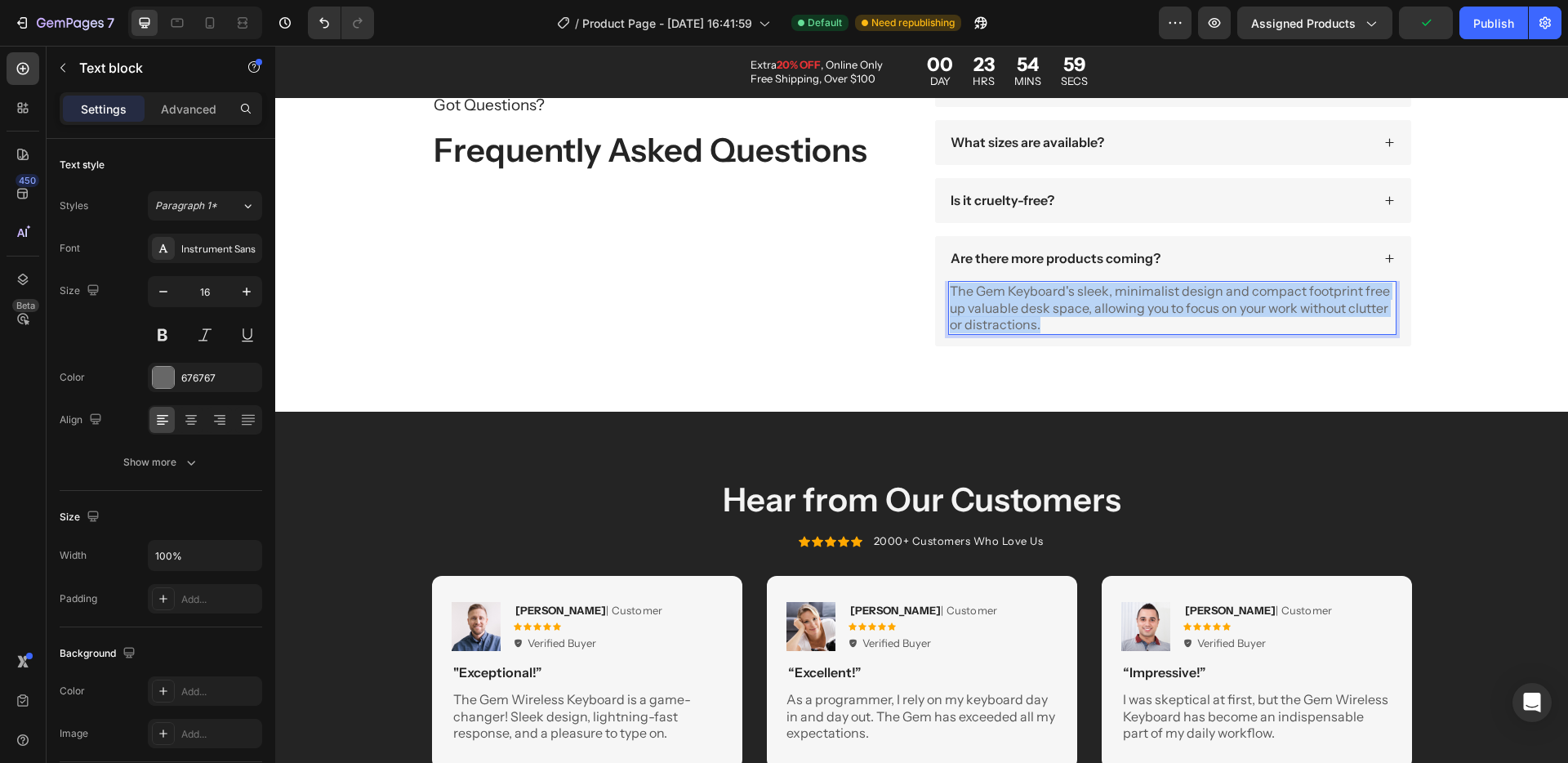
click at [1121, 297] on p "The Gem Keyboard's sleek, minimalist design and compact footprint free up valua…" at bounding box center [1173, 307] width 446 height 51
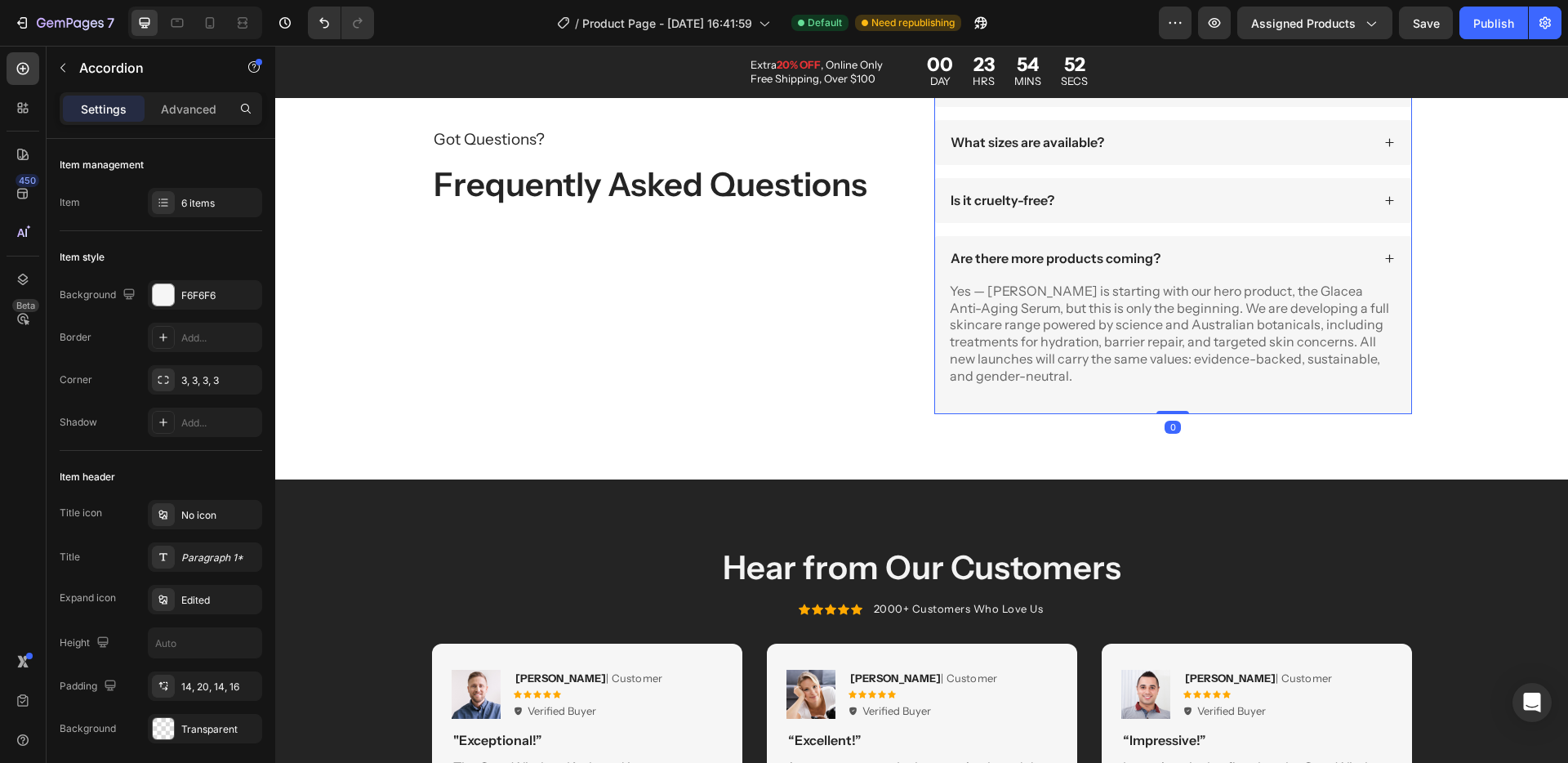
click at [1036, 257] on p "Are there more products coming?" at bounding box center [1056, 258] width 210 height 17
click at [1376, 254] on div "Are there more products coming?" at bounding box center [1173, 258] width 476 height 45
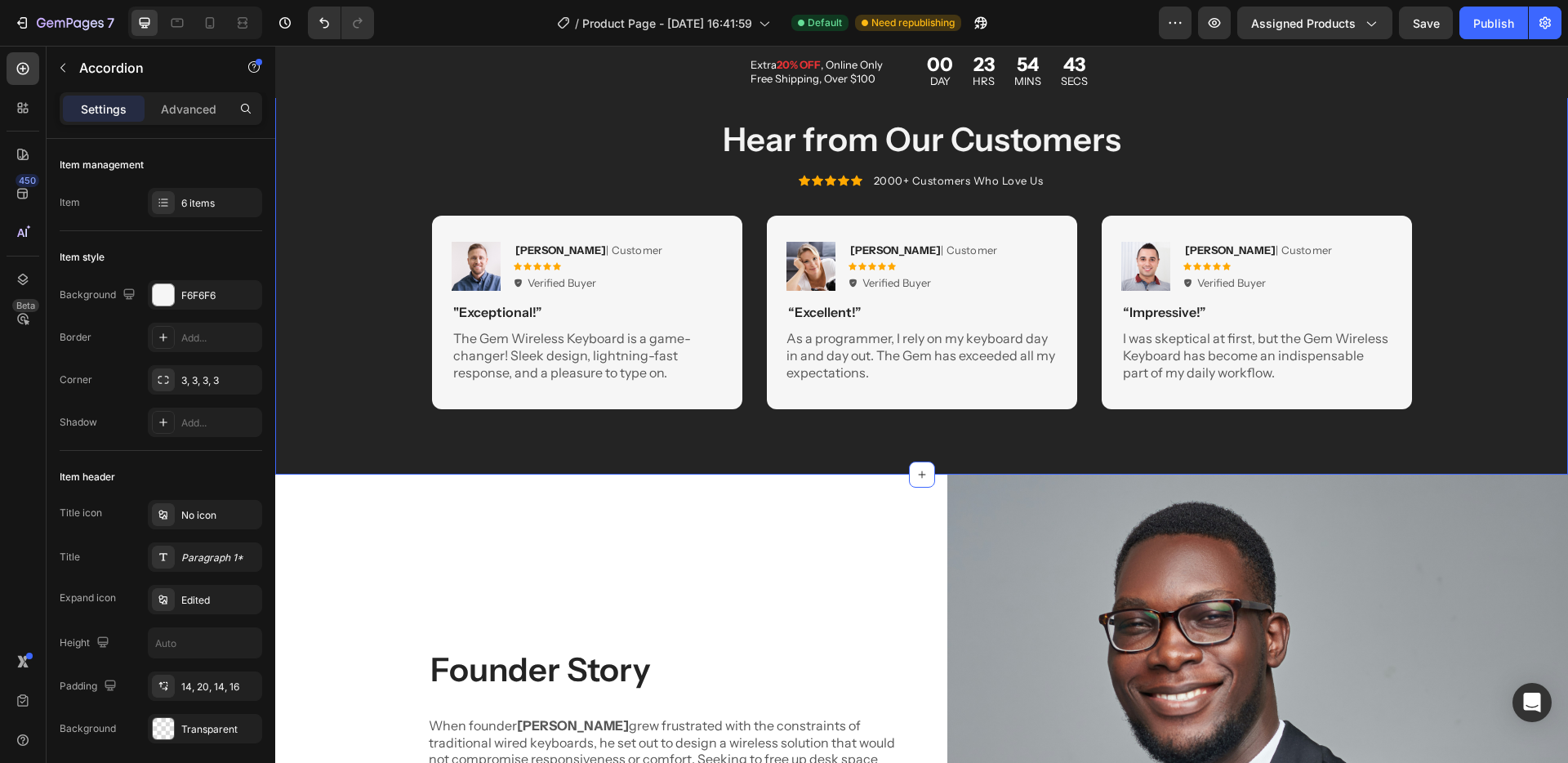
scroll to position [3841, 0]
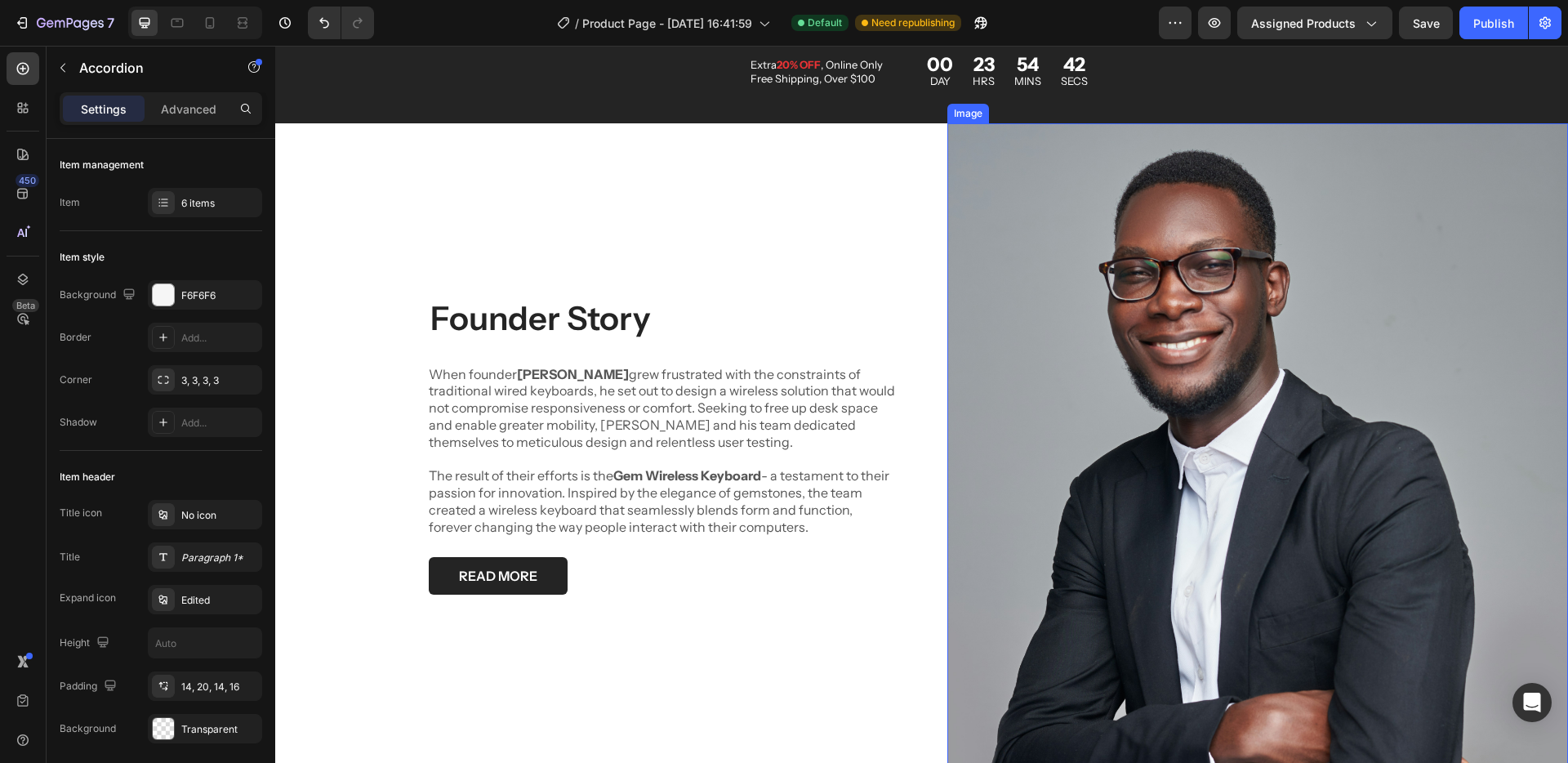
click at [1160, 384] on img at bounding box center [1258, 445] width 621 height 644
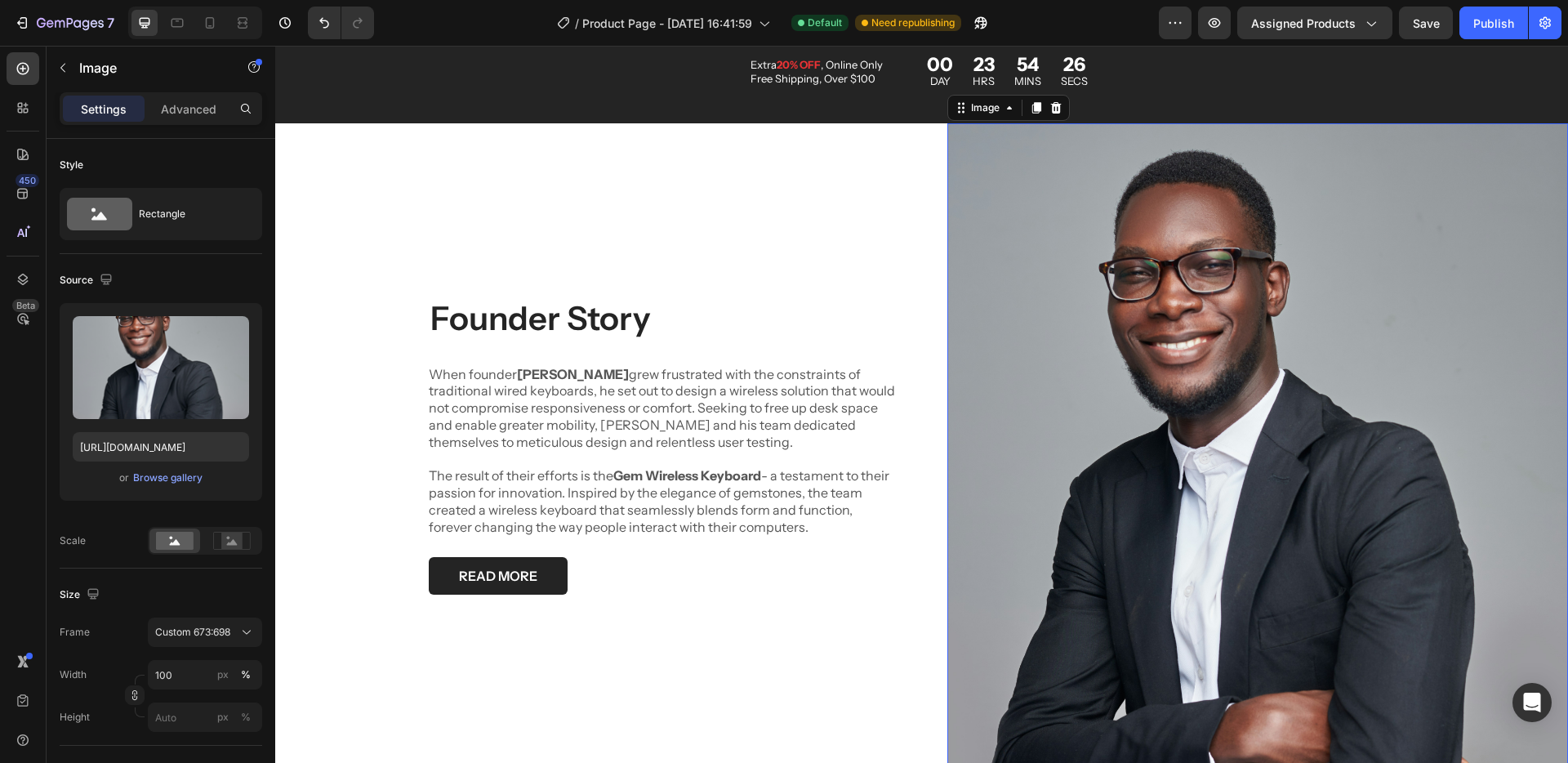
click at [573, 387] on p "When founder Alex grew frustrated with the constraints of traditional wired key…" at bounding box center [662, 408] width 467 height 85
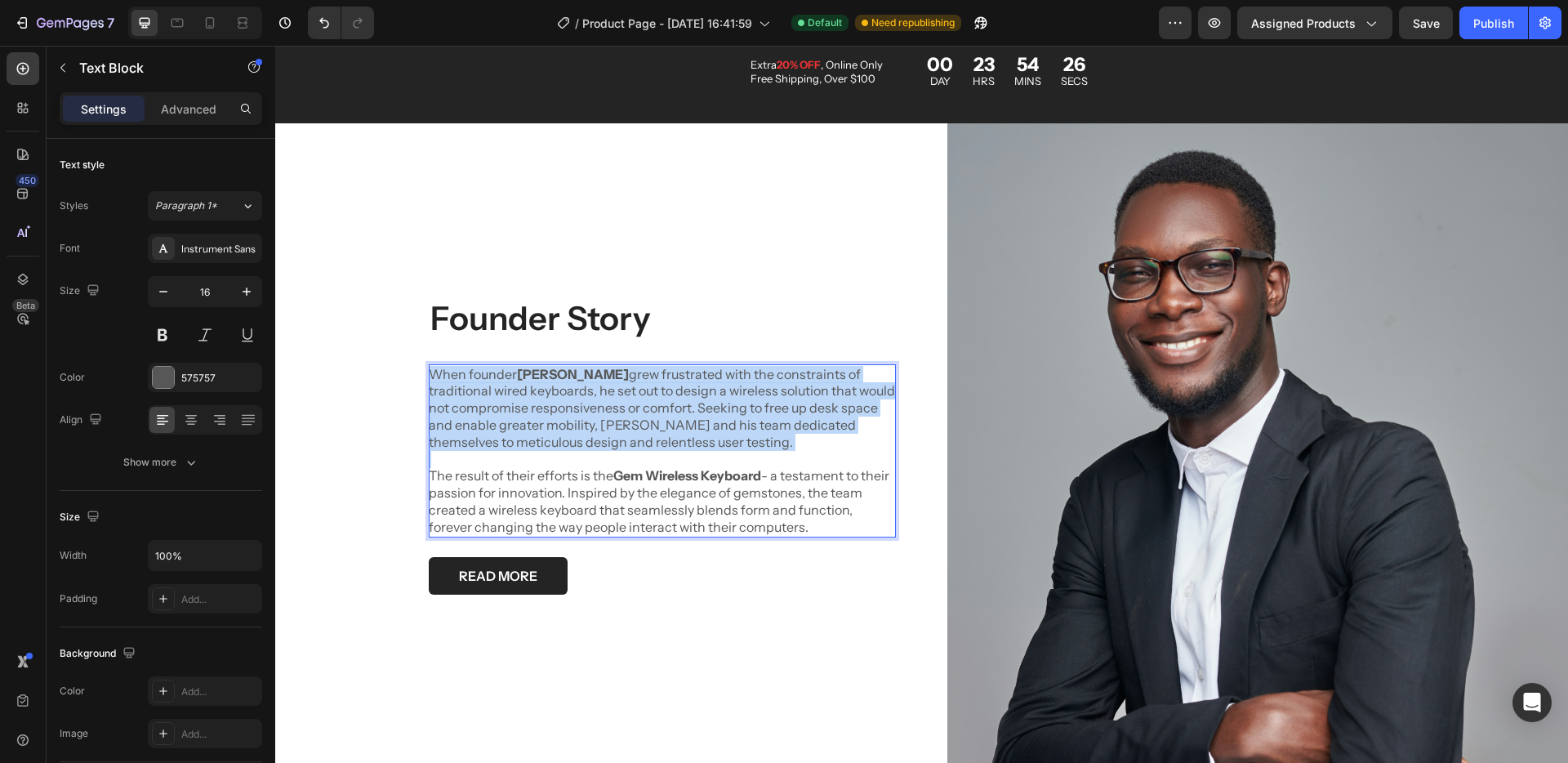
click at [573, 387] on p "When founder Alex grew frustrated with the constraints of traditional wired key…" at bounding box center [662, 408] width 467 height 85
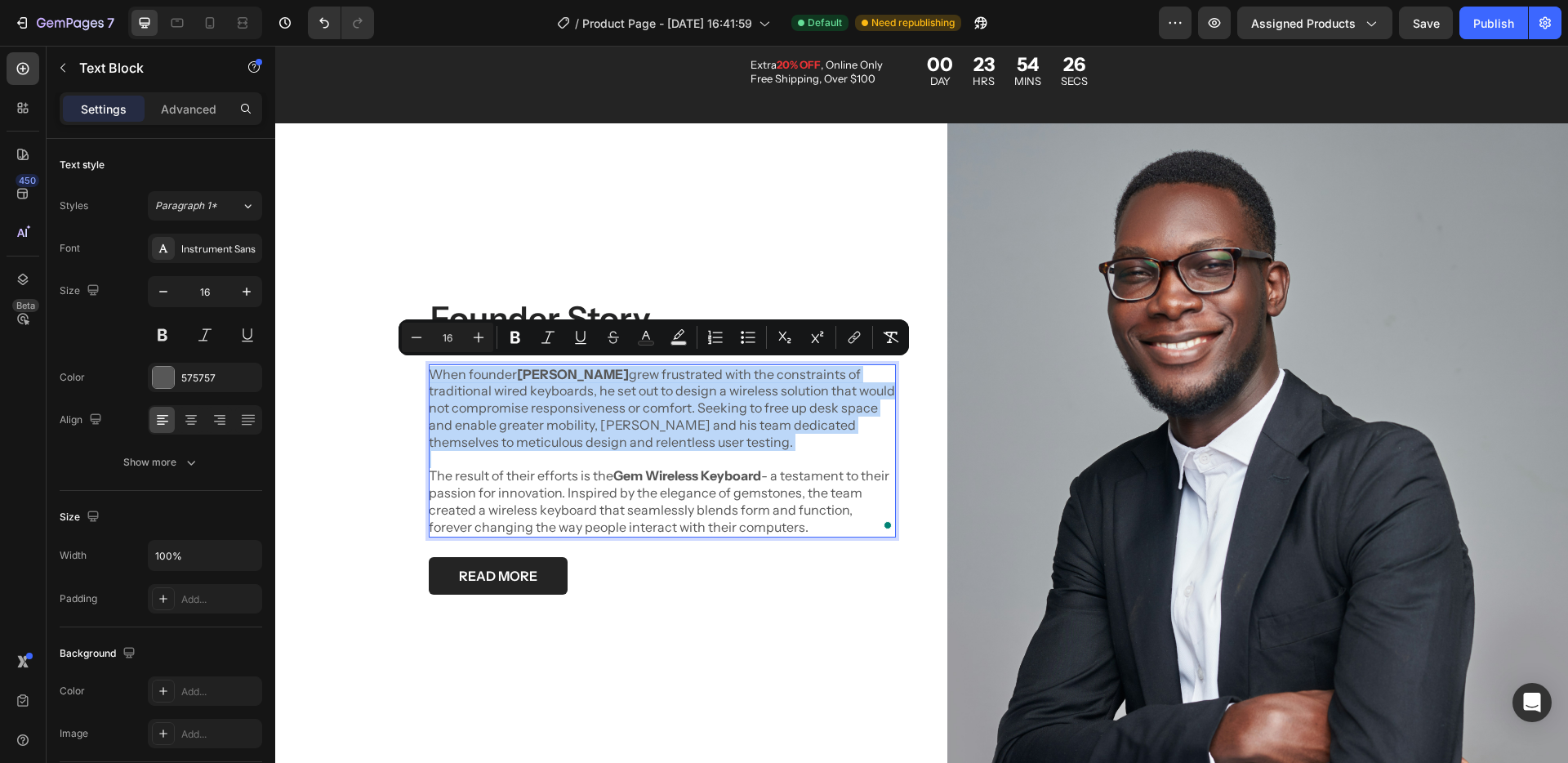
click at [573, 387] on p "When founder Alex grew frustrated with the constraints of traditional wired key…" at bounding box center [662, 408] width 467 height 85
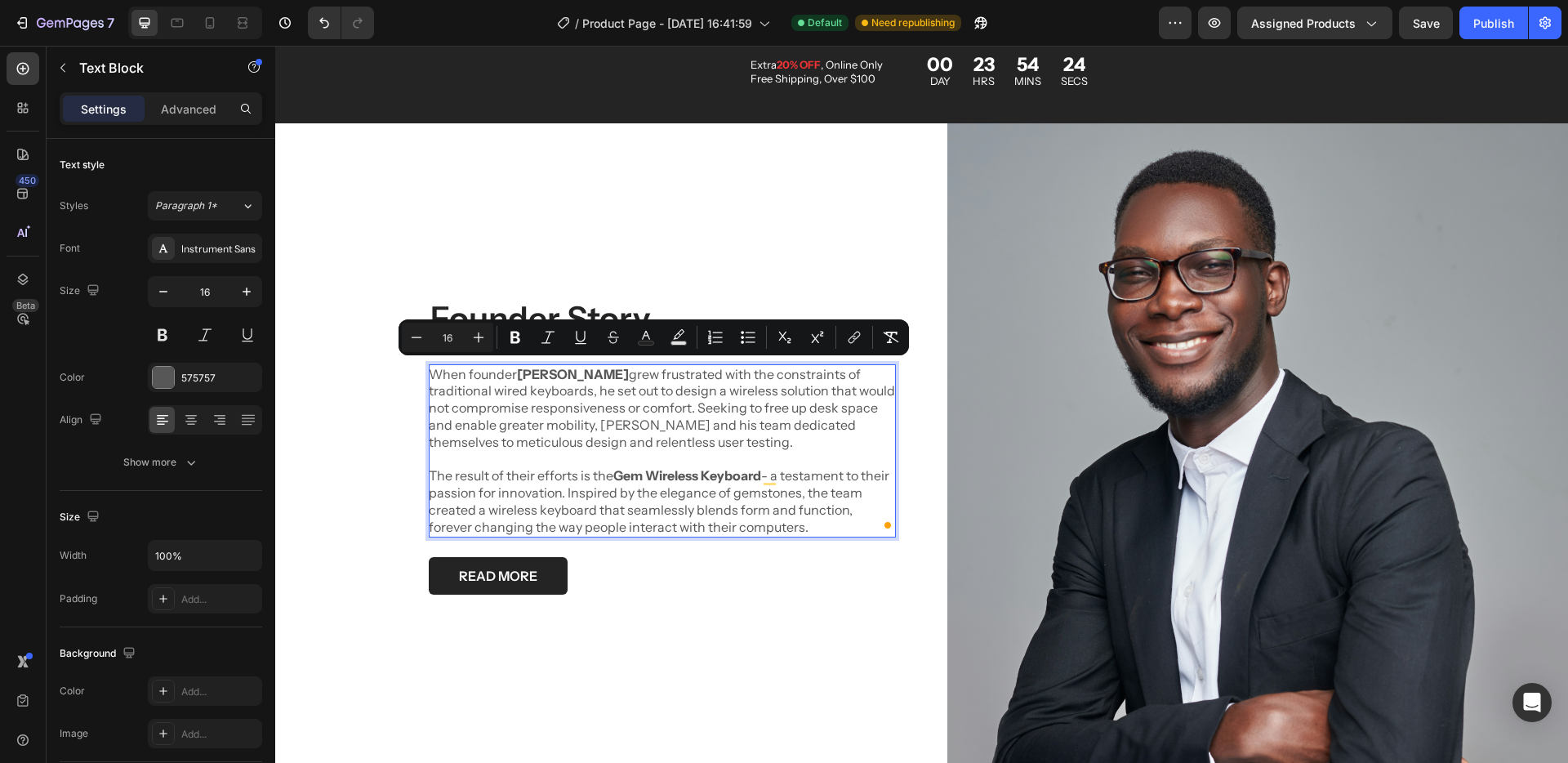
scroll to position [3849, 0]
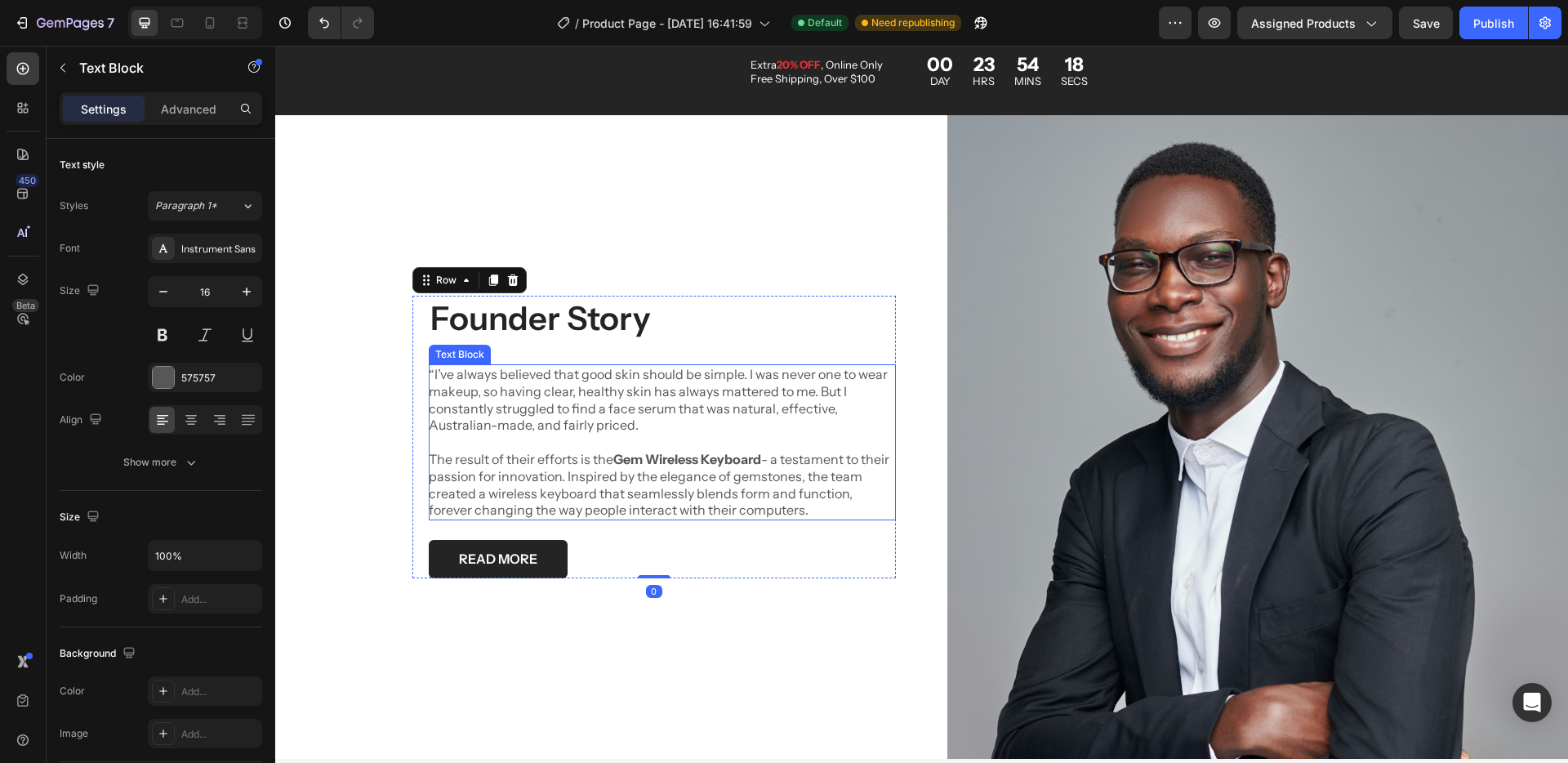
click at [424, 456] on div "Founder Story Heading “I’ve always believed that good skin should be simple. I …" at bounding box center [654, 436] width 483 height 283
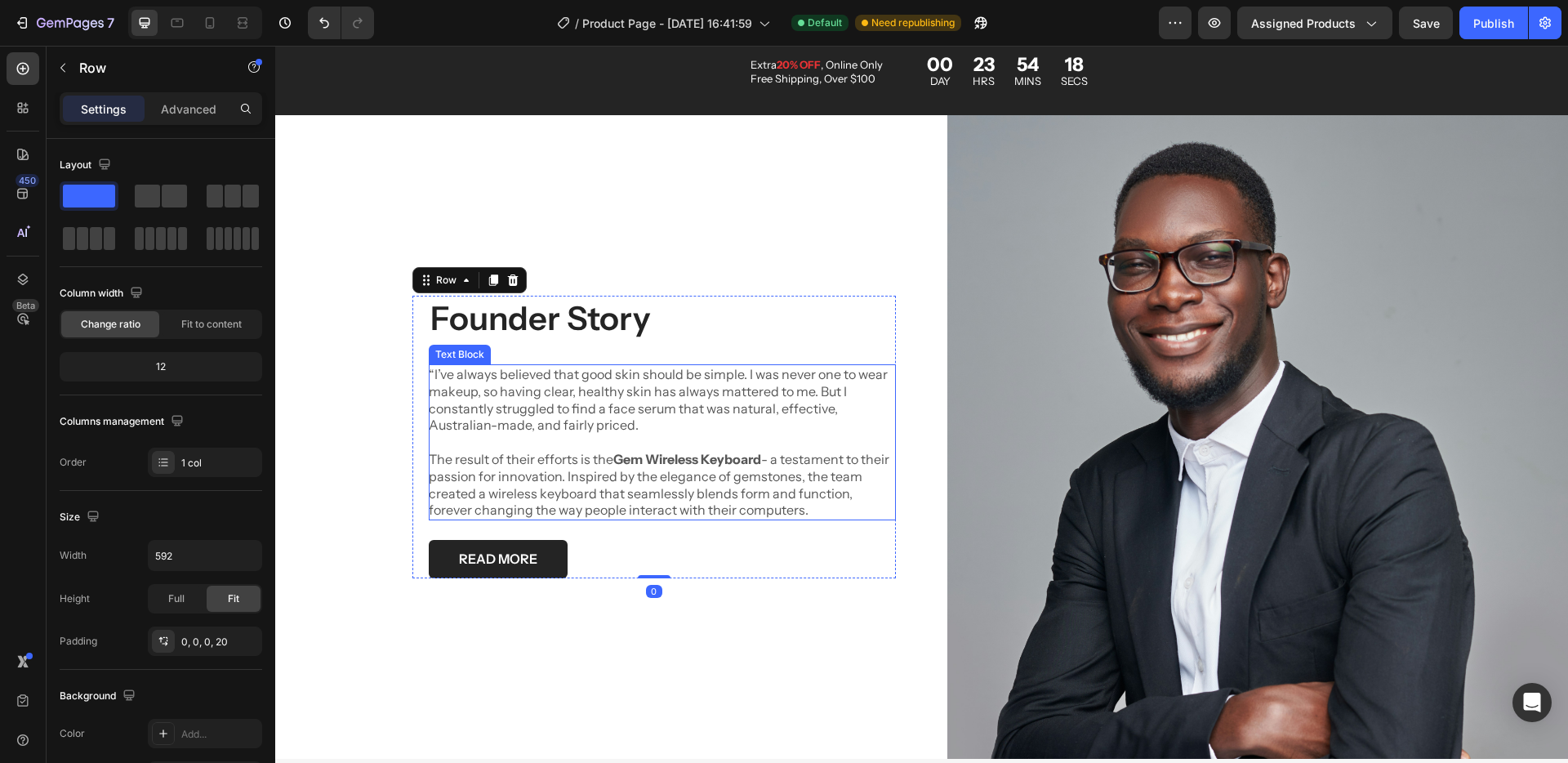
click at [429, 455] on p "The result of their efforts is the Gem Wireless Keyboard - a testament to their…" at bounding box center [662, 485] width 467 height 68
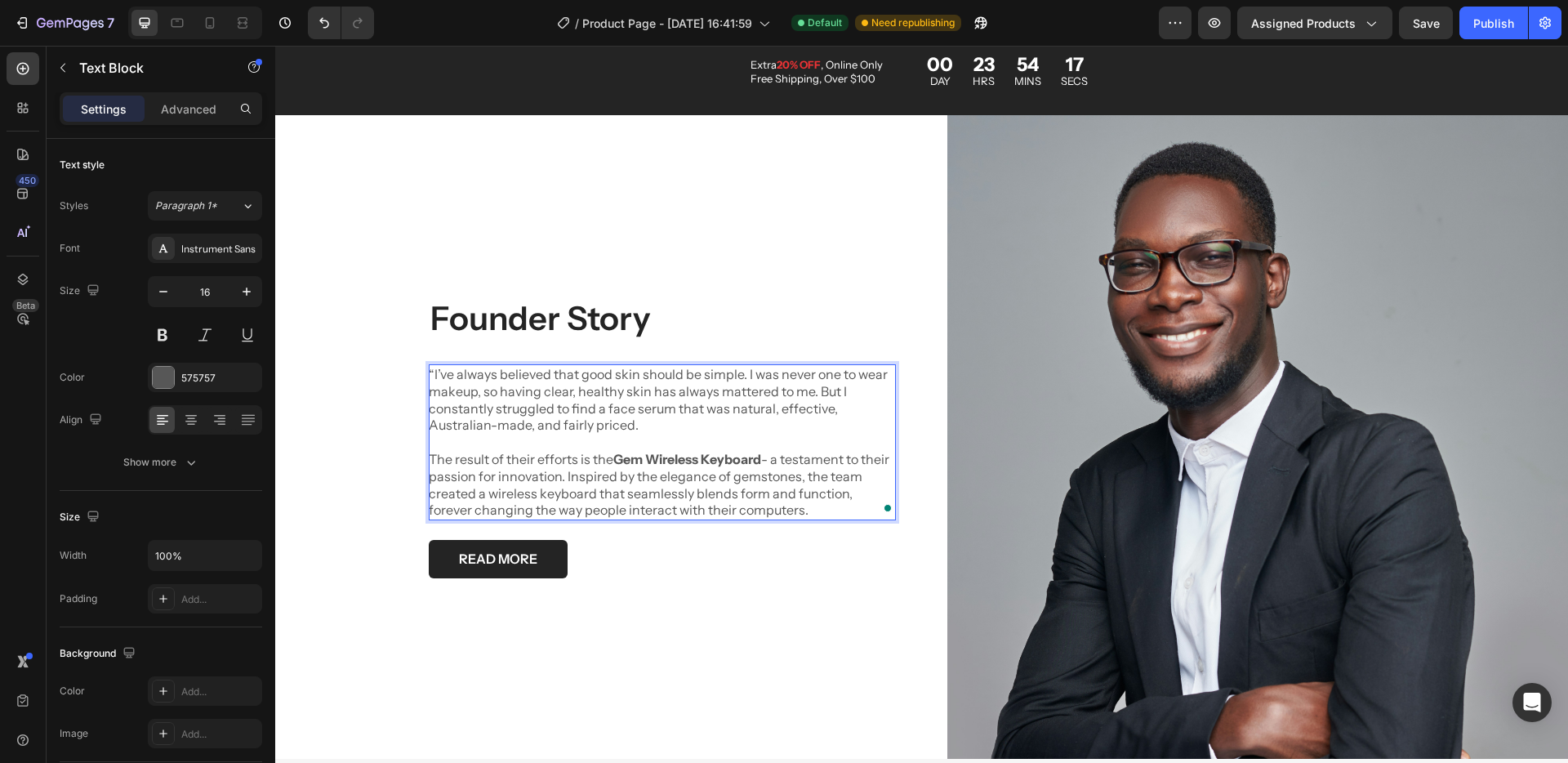
click at [434, 457] on p "The result of their efforts is the Gem Wireless Keyboard - a testament to their…" at bounding box center [662, 485] width 467 height 68
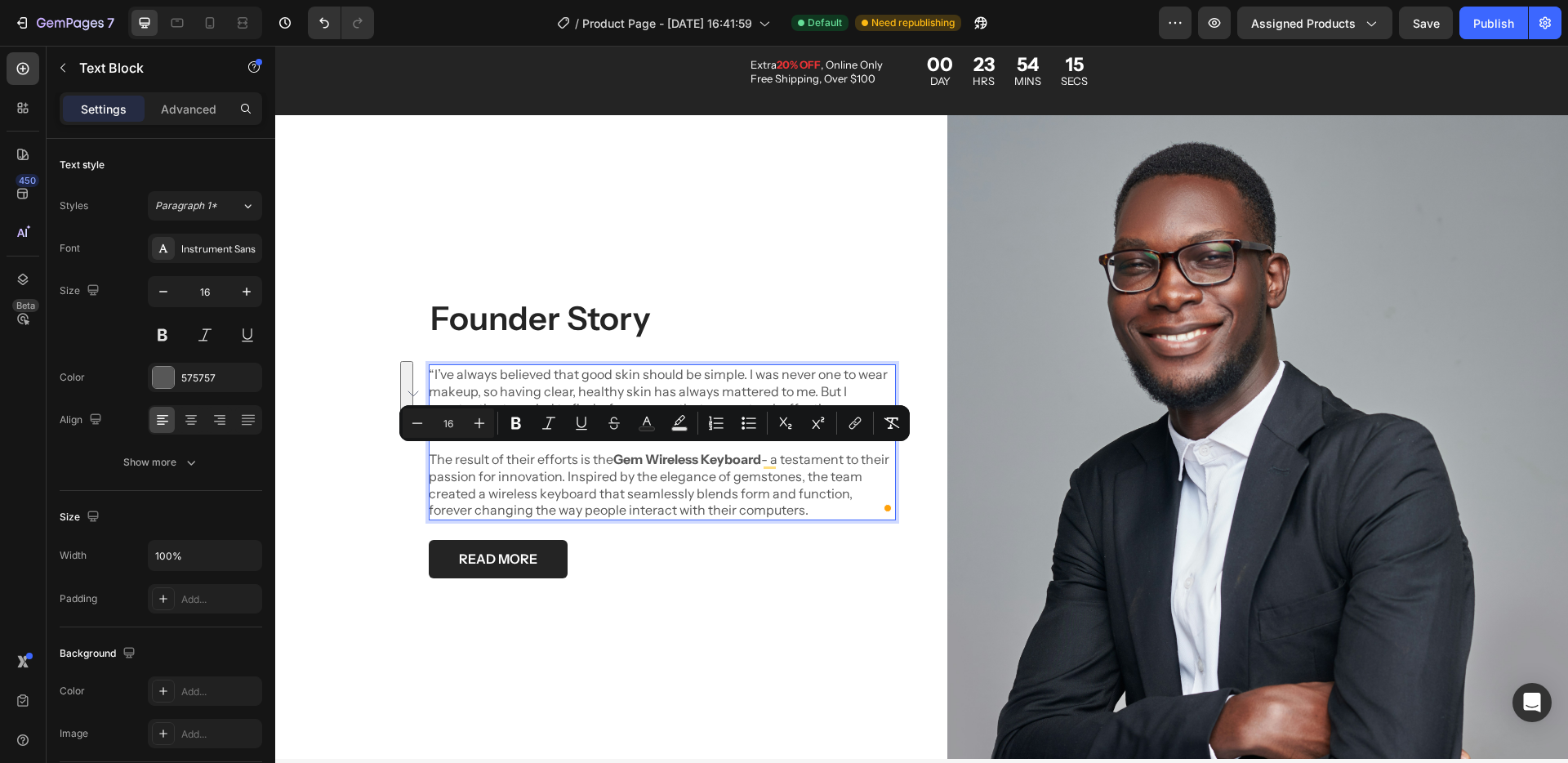
drag, startPoint x: 427, startPoint y: 453, endPoint x: 829, endPoint y: 501, distance: 404.9
click at [829, 501] on p "The result of their efforts is the Gem Wireless Keyboard - a testament to their…" at bounding box center [662, 485] width 467 height 68
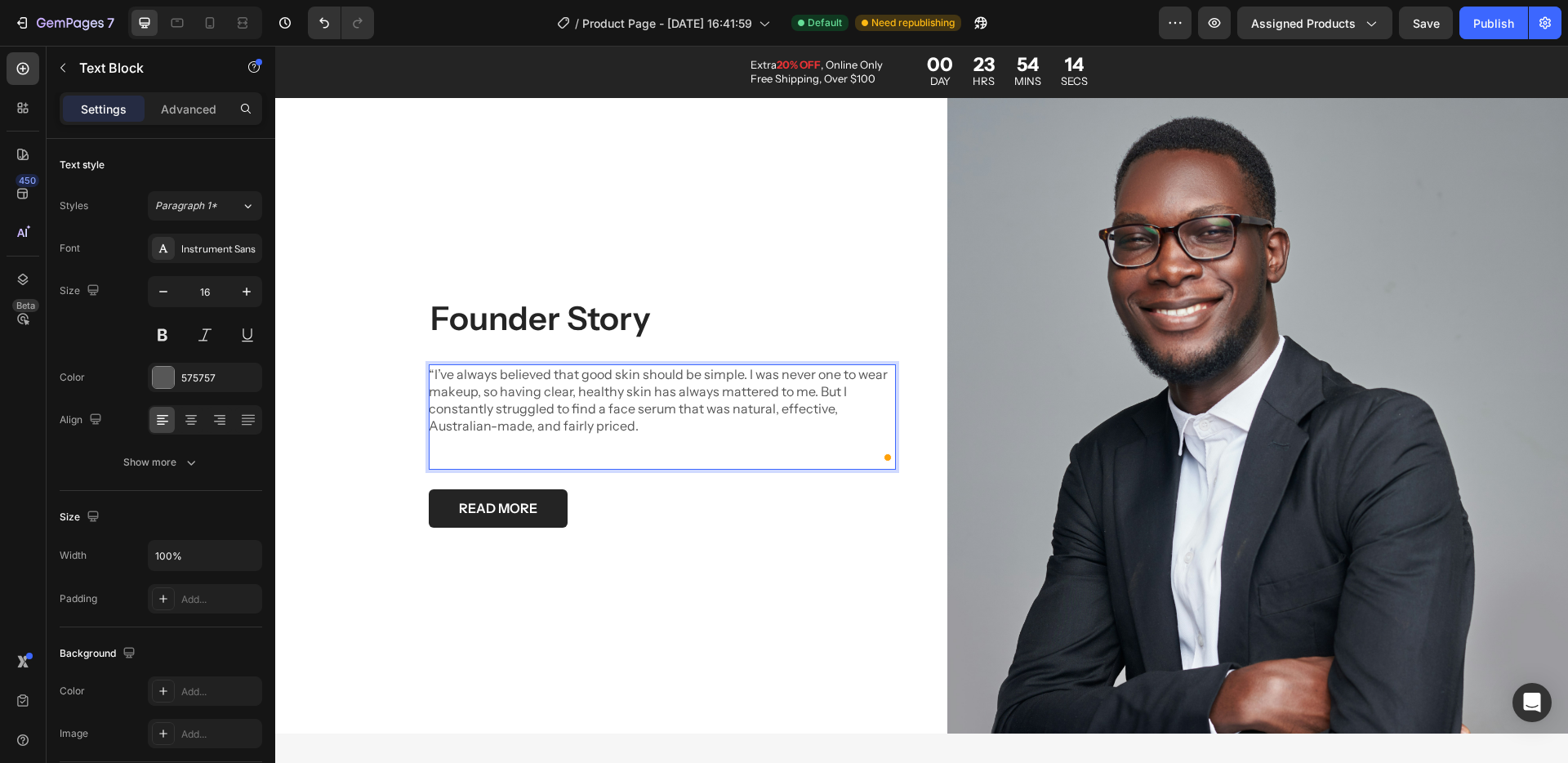
scroll to position [3858, 0]
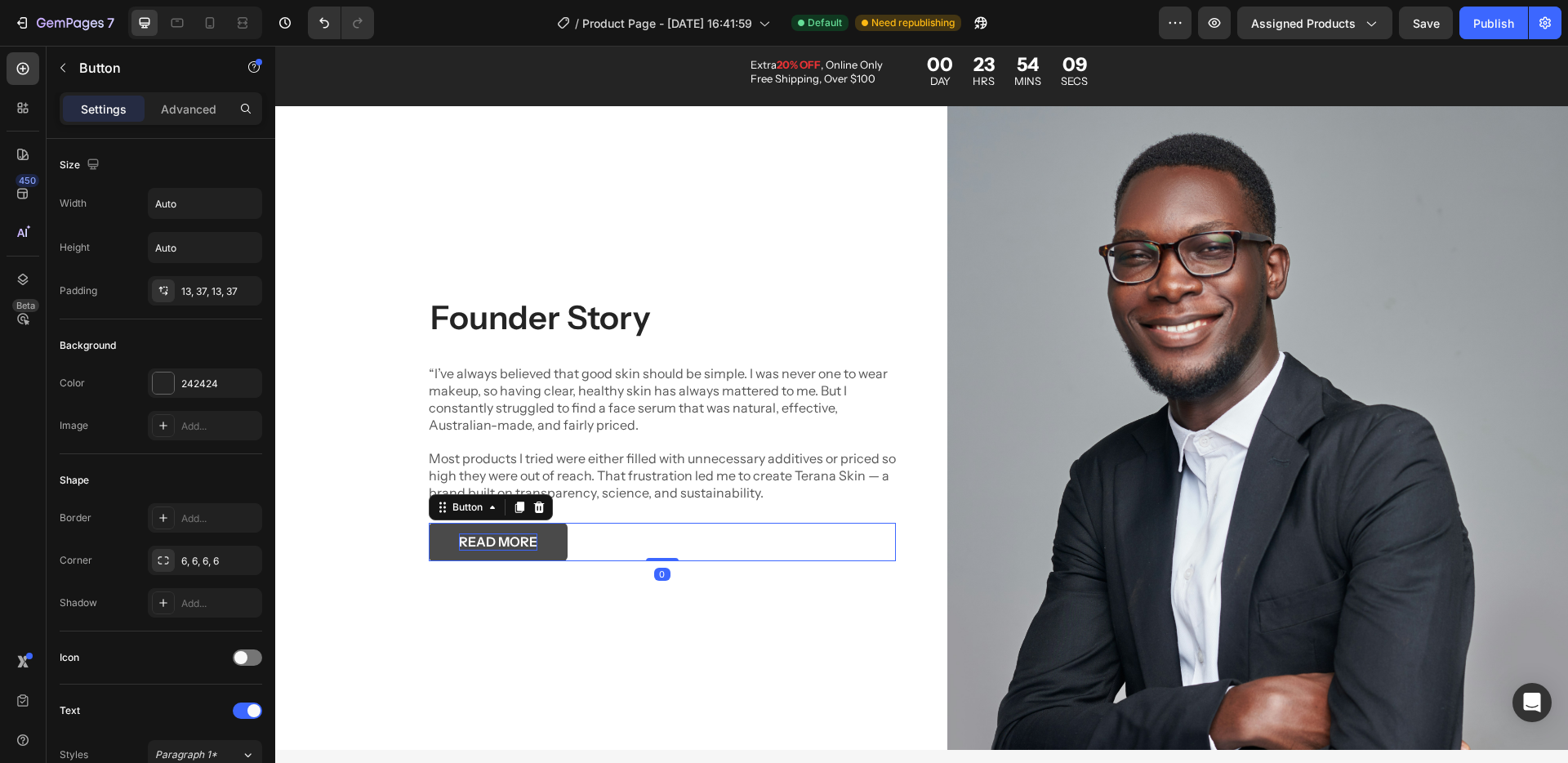
click at [484, 533] on p "READ MORE" at bounding box center [498, 541] width 78 height 17
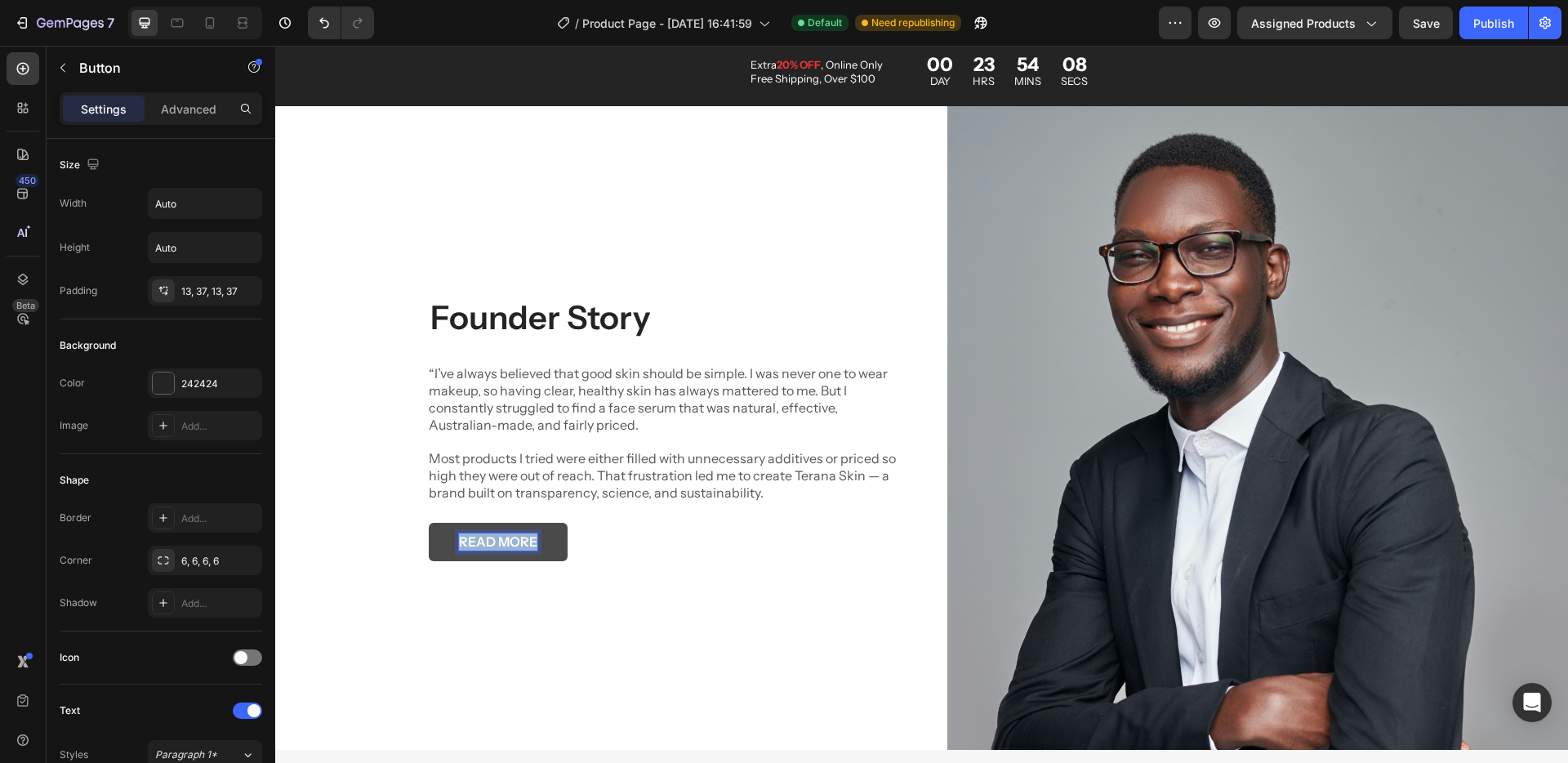
click at [484, 533] on p "READ MORE" at bounding box center [498, 541] width 78 height 17
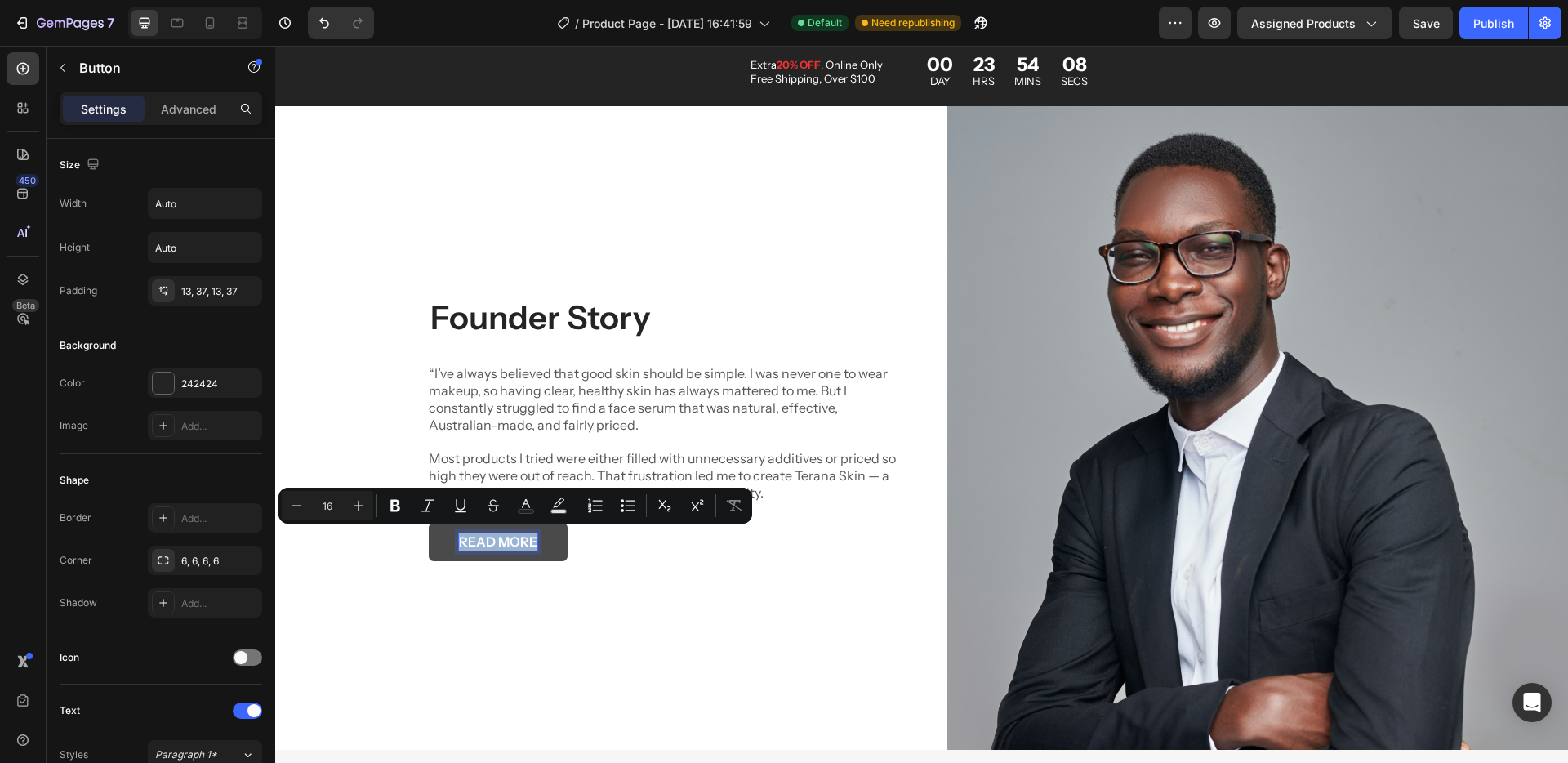
click at [485, 541] on p "READ MORE" at bounding box center [498, 541] width 78 height 17
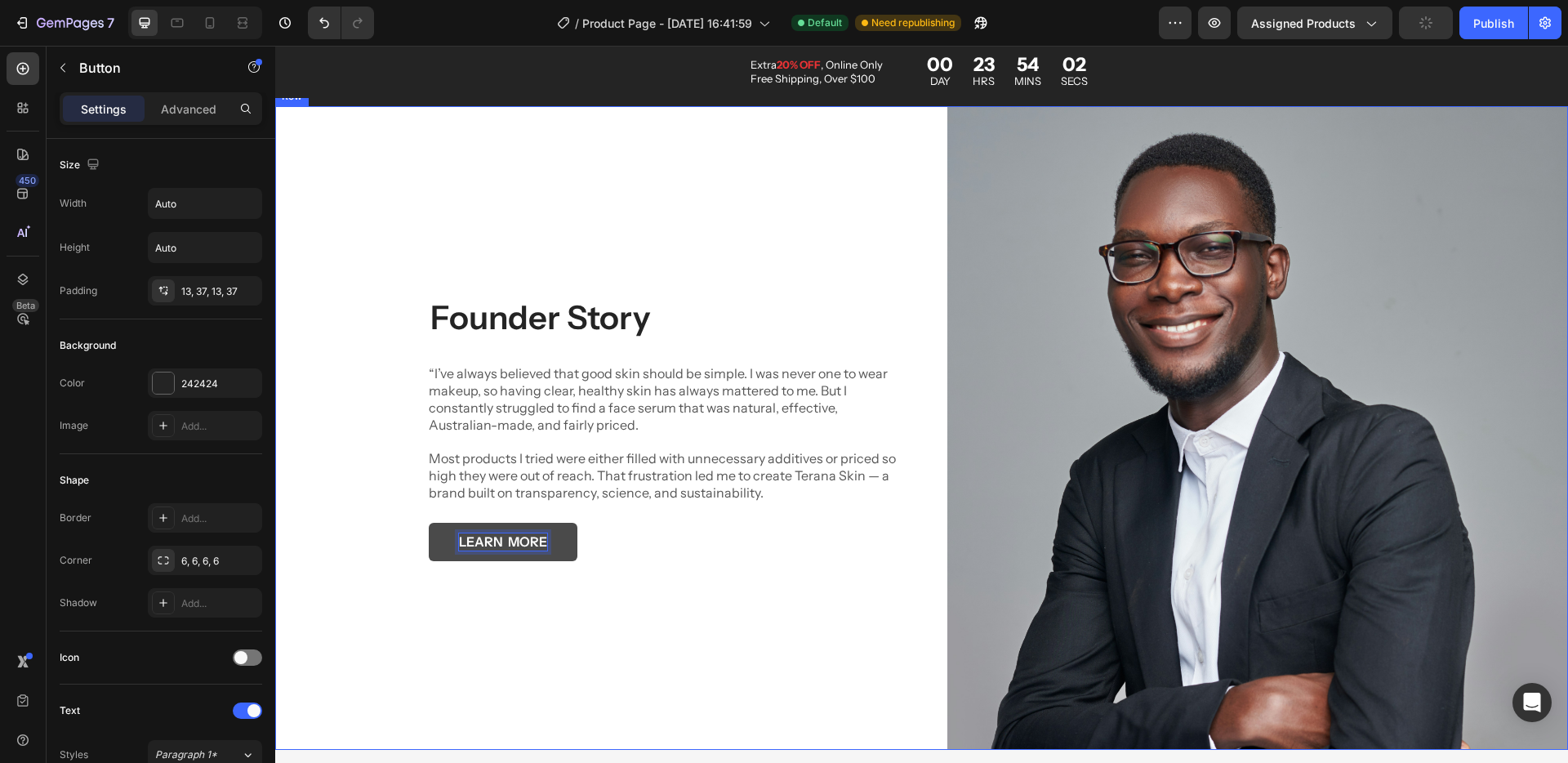
click at [349, 512] on div "Founder Story Heading “I’ve always believed that good skin should be simple. I …" at bounding box center [586, 428] width 621 height 644
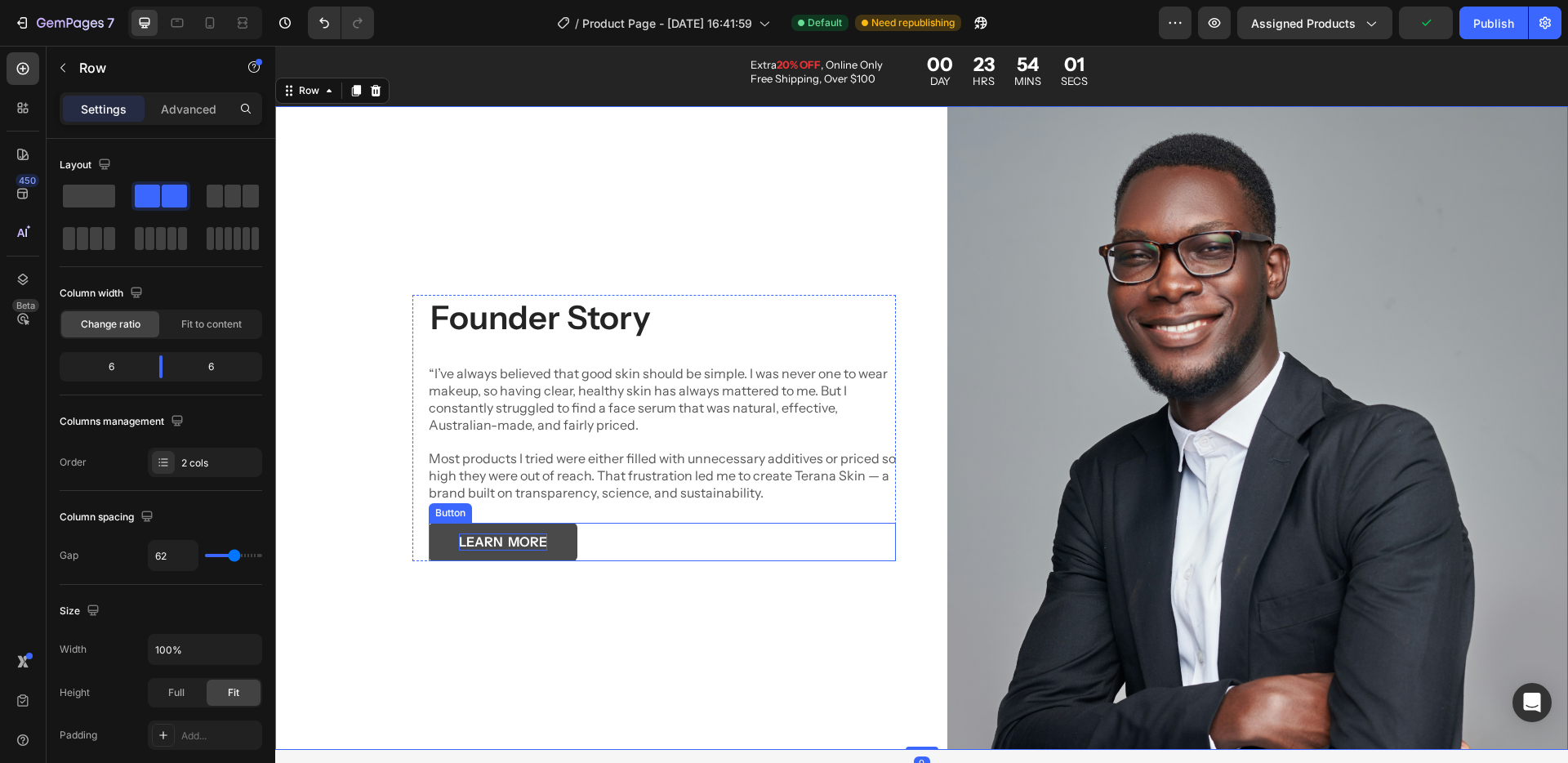
click at [498, 533] on p "LEARN MORE" at bounding box center [504, 541] width 88 height 17
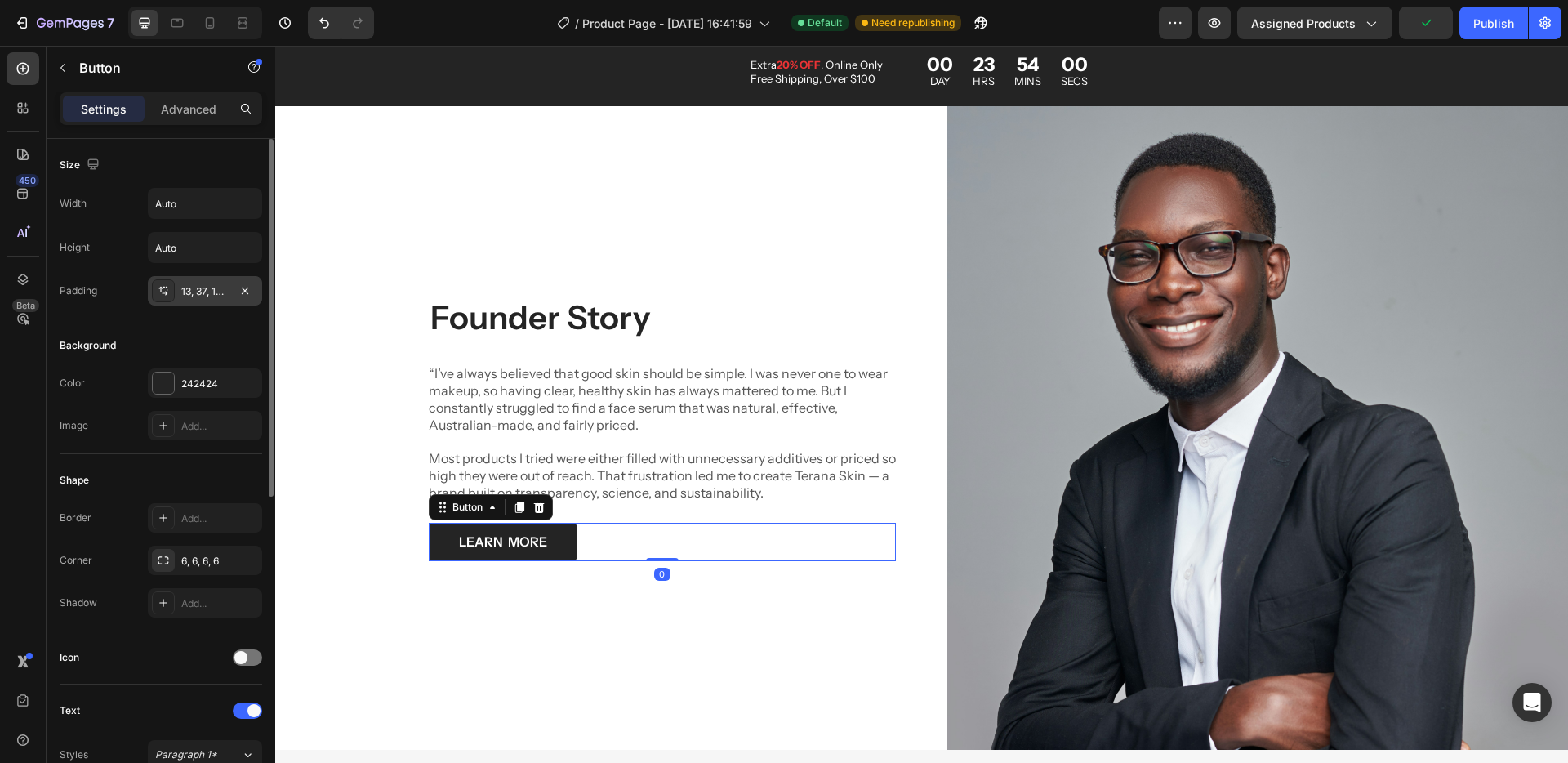
scroll to position [468, 0]
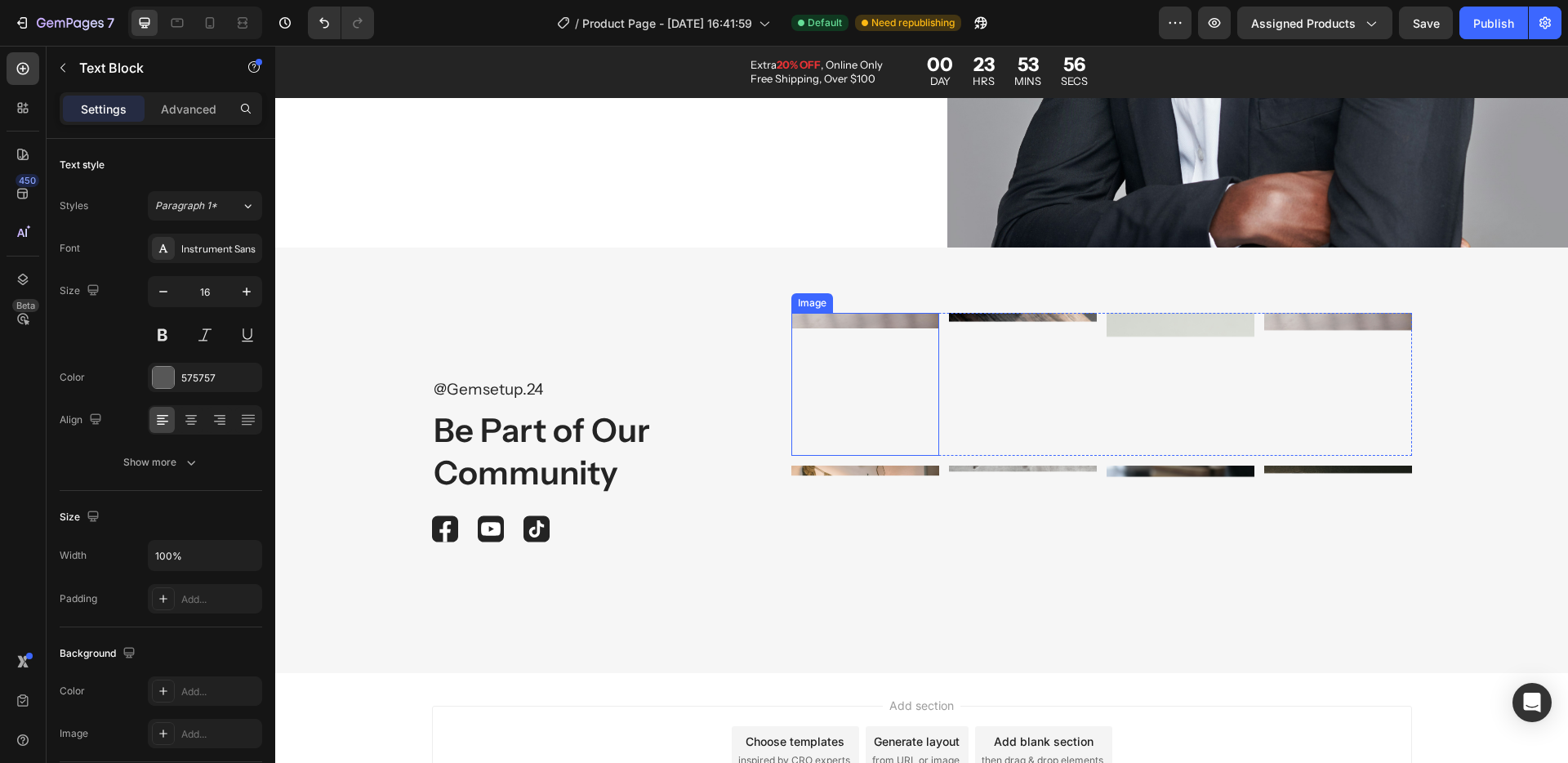
scroll to position [4499, 0]
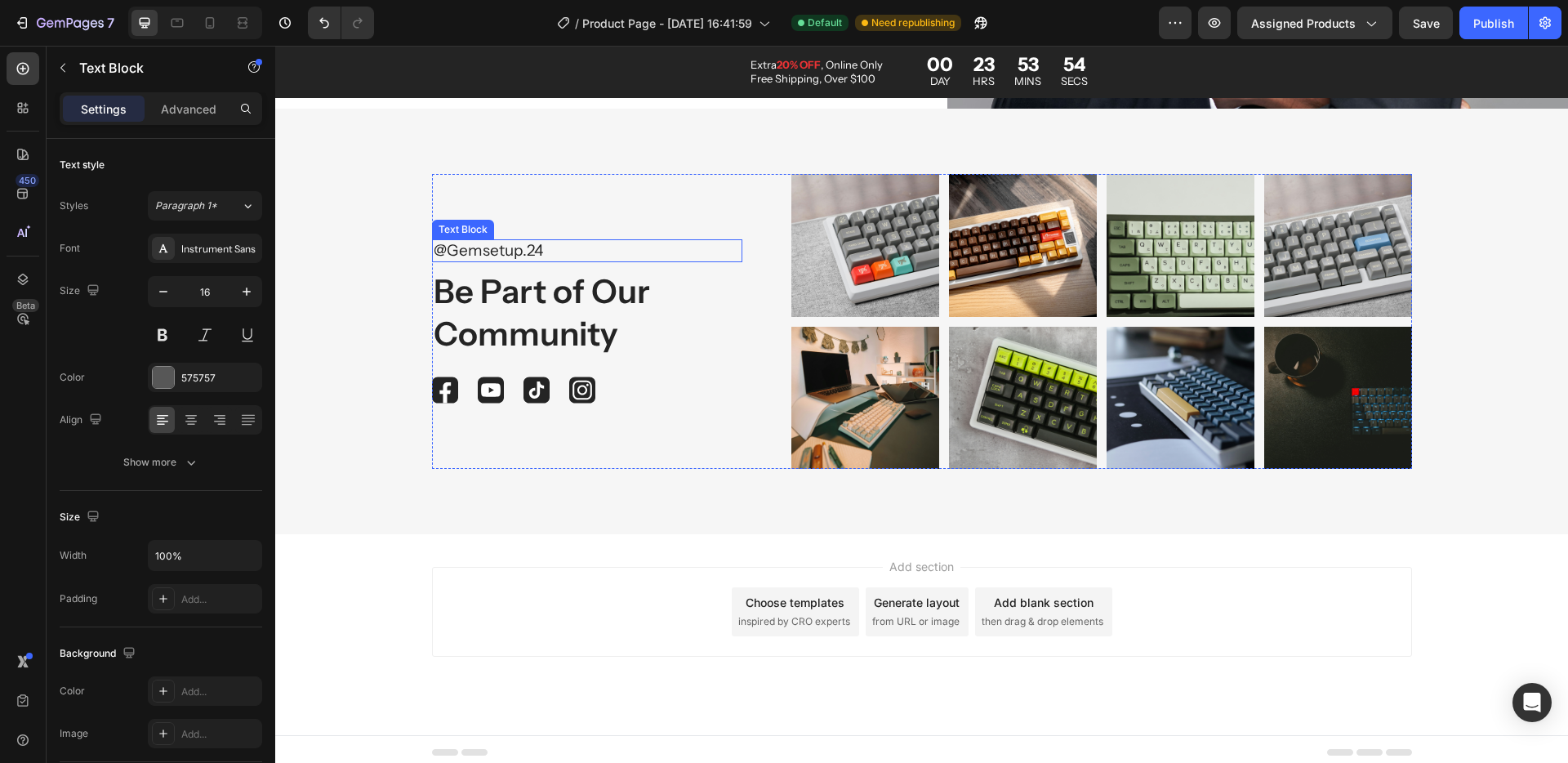
click at [528, 250] on p "@Gemsetup.24" at bounding box center [587, 251] width 308 height 20
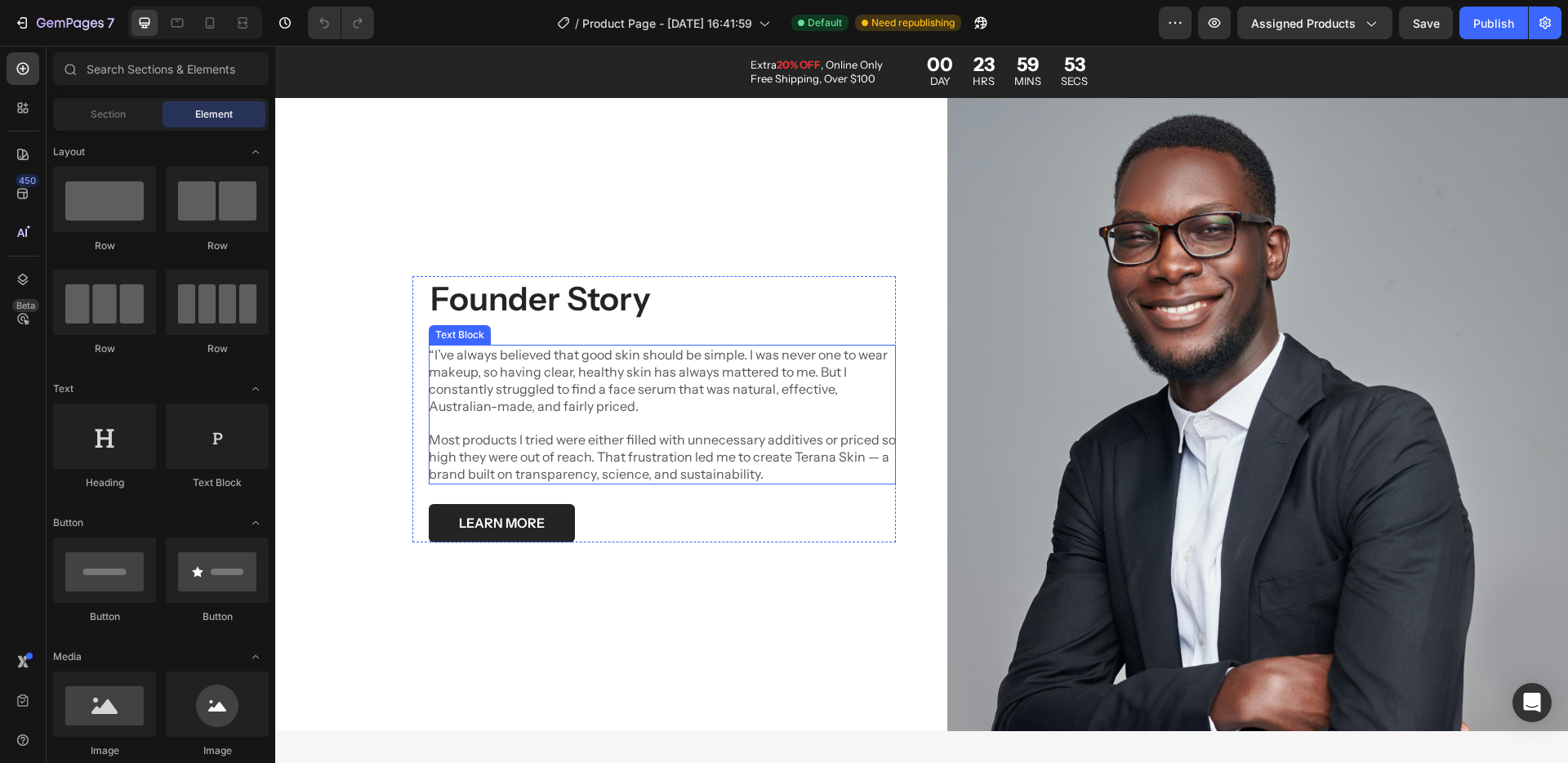
scroll to position [4499, 0]
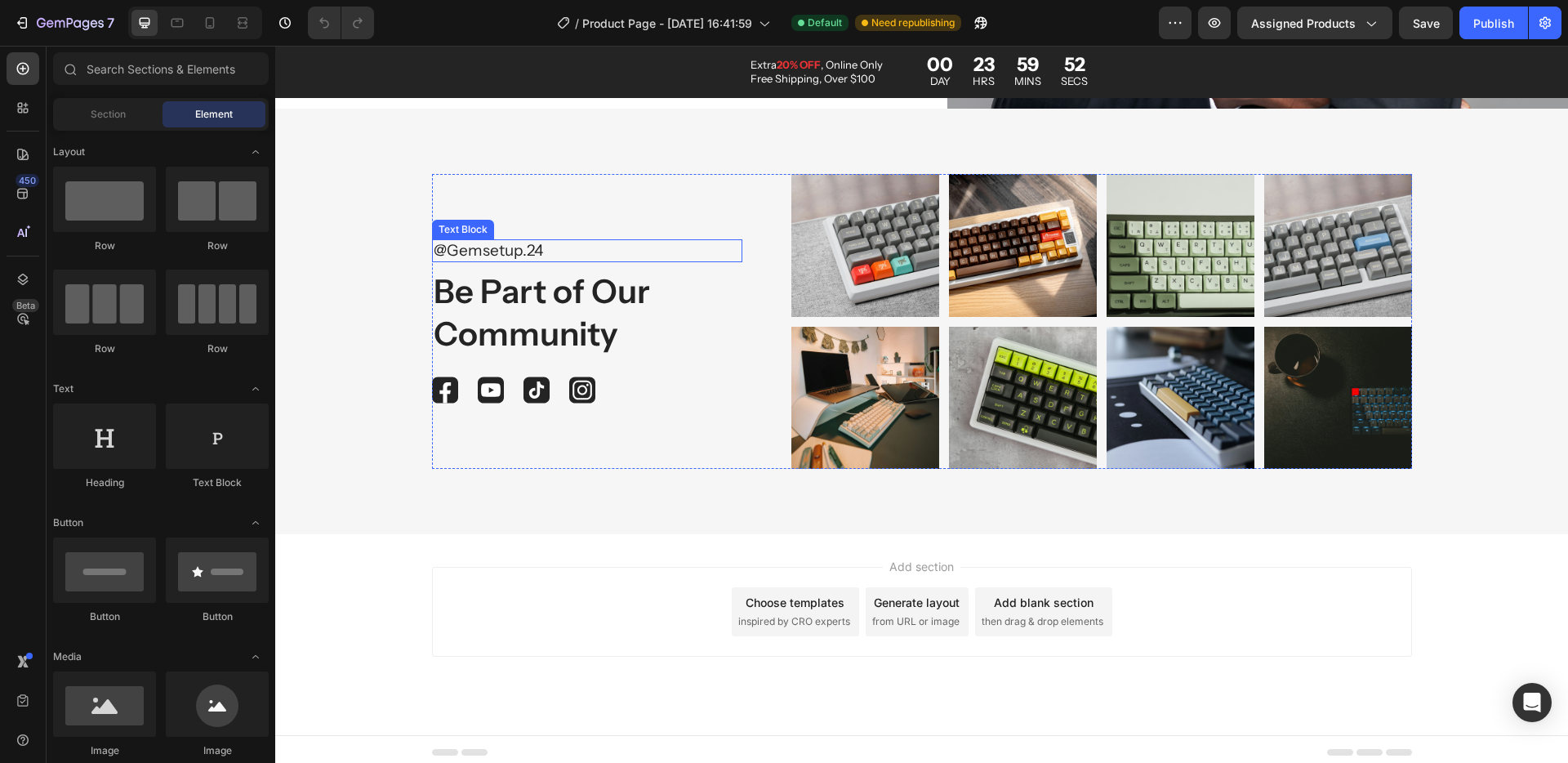
click at [528, 248] on p "@Gemsetup.24" at bounding box center [587, 251] width 308 height 20
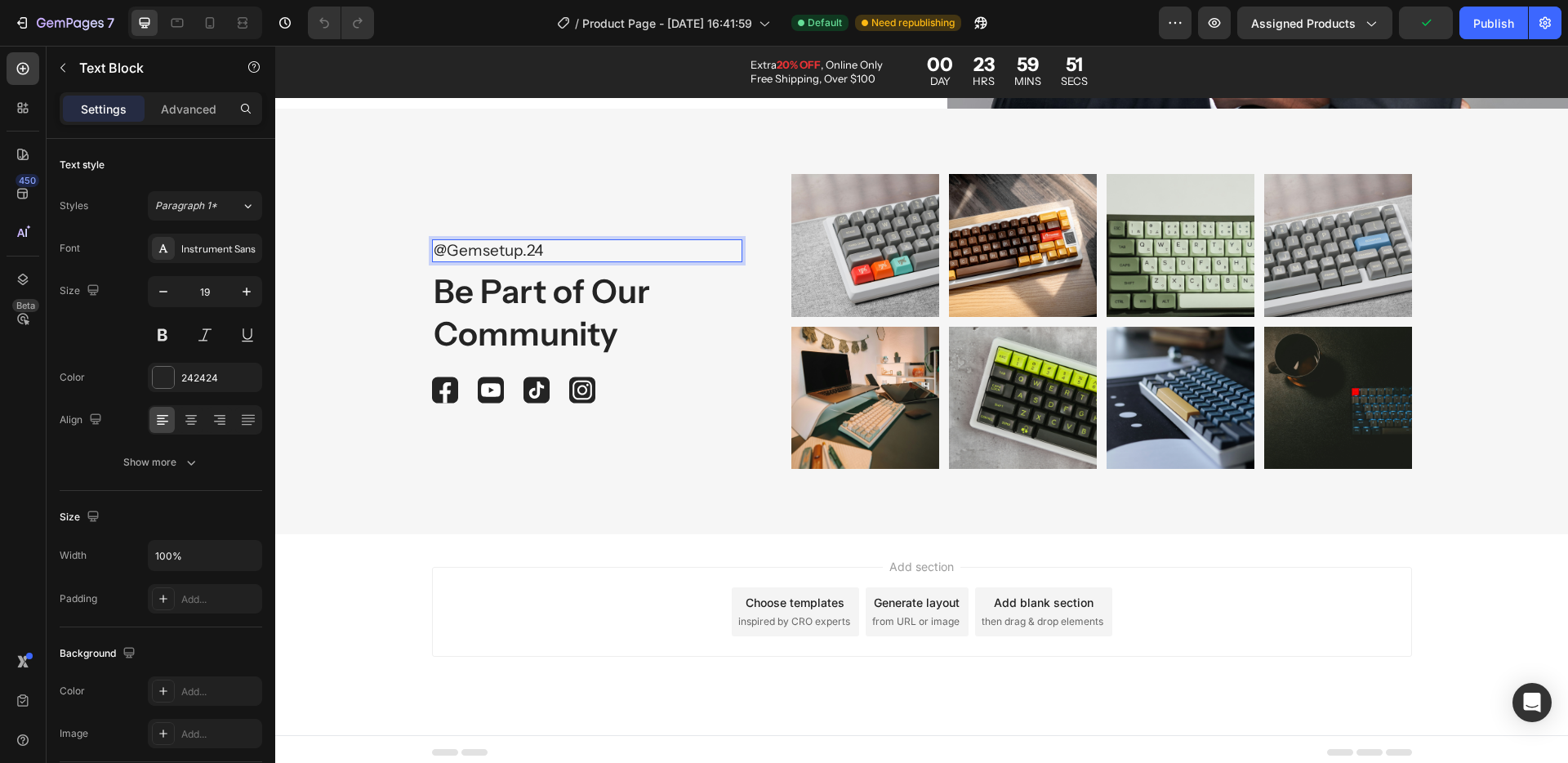
click at [554, 248] on p "@Gemsetup.24" at bounding box center [587, 251] width 308 height 20
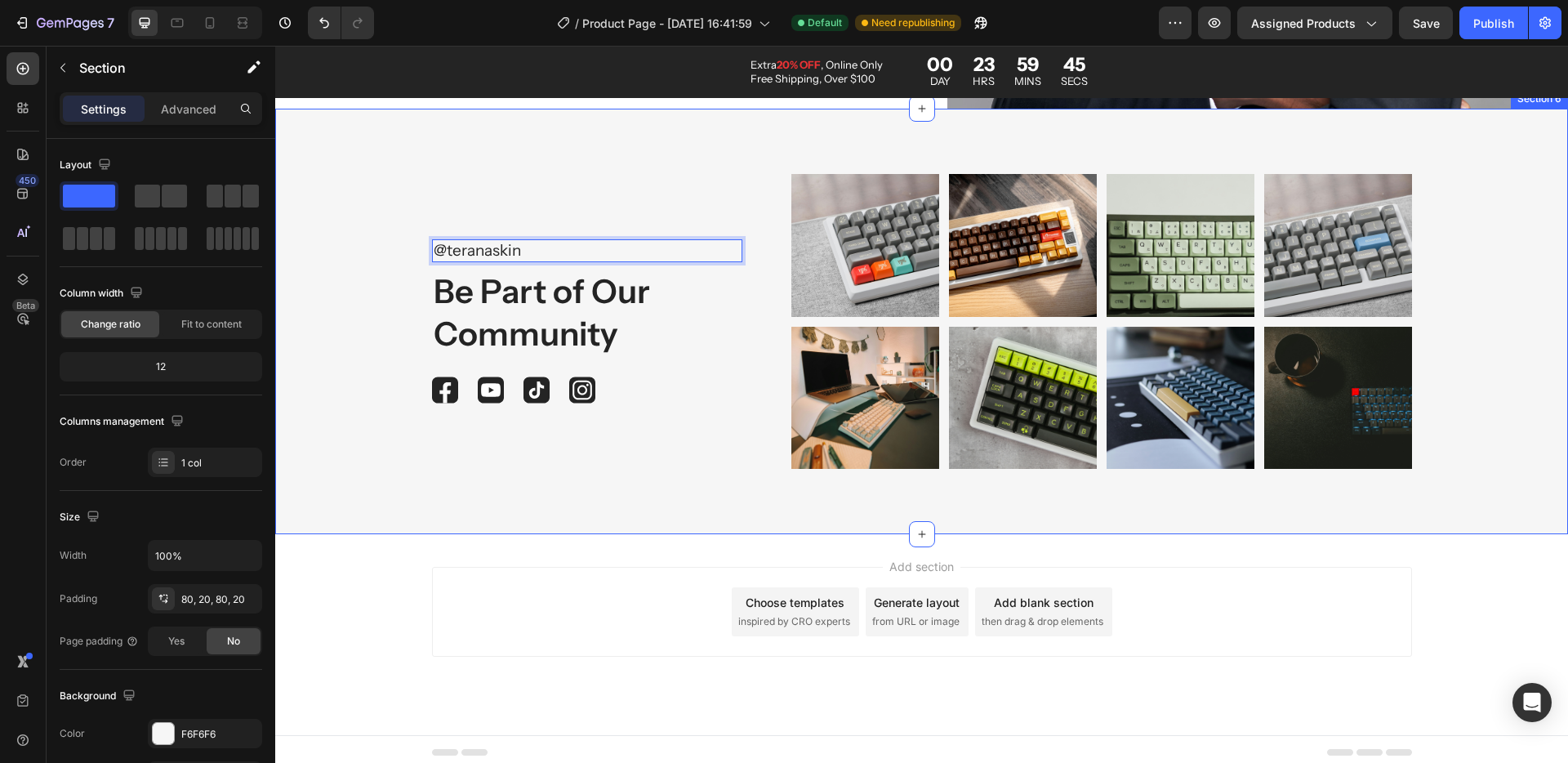
click at [380, 320] on div "@teranaskin Text Block 8 Be Part of Our Community Heading Image Image Image Ima…" at bounding box center [922, 320] width 1260 height 294
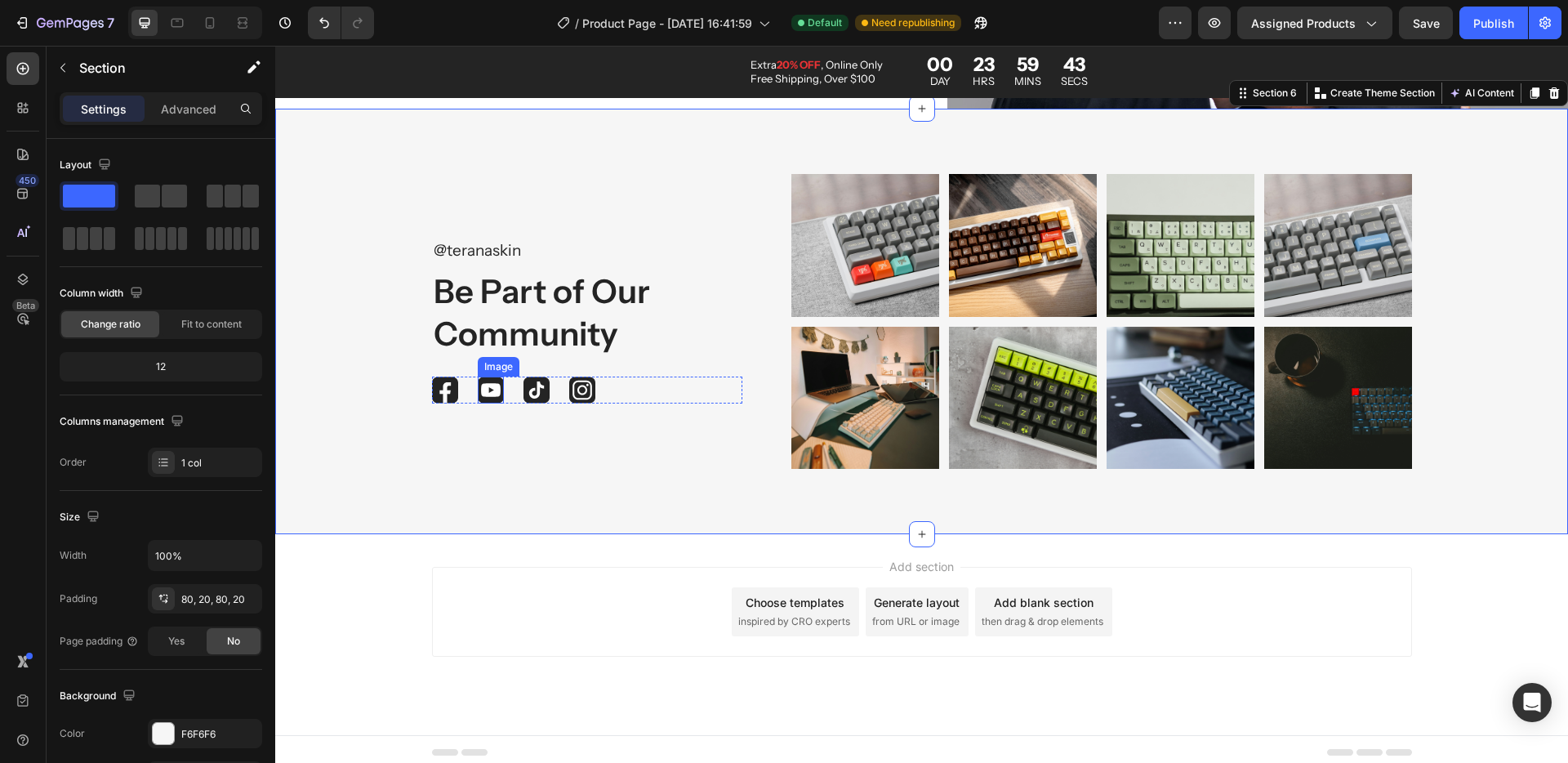
click at [479, 382] on img at bounding box center [491, 389] width 26 height 27
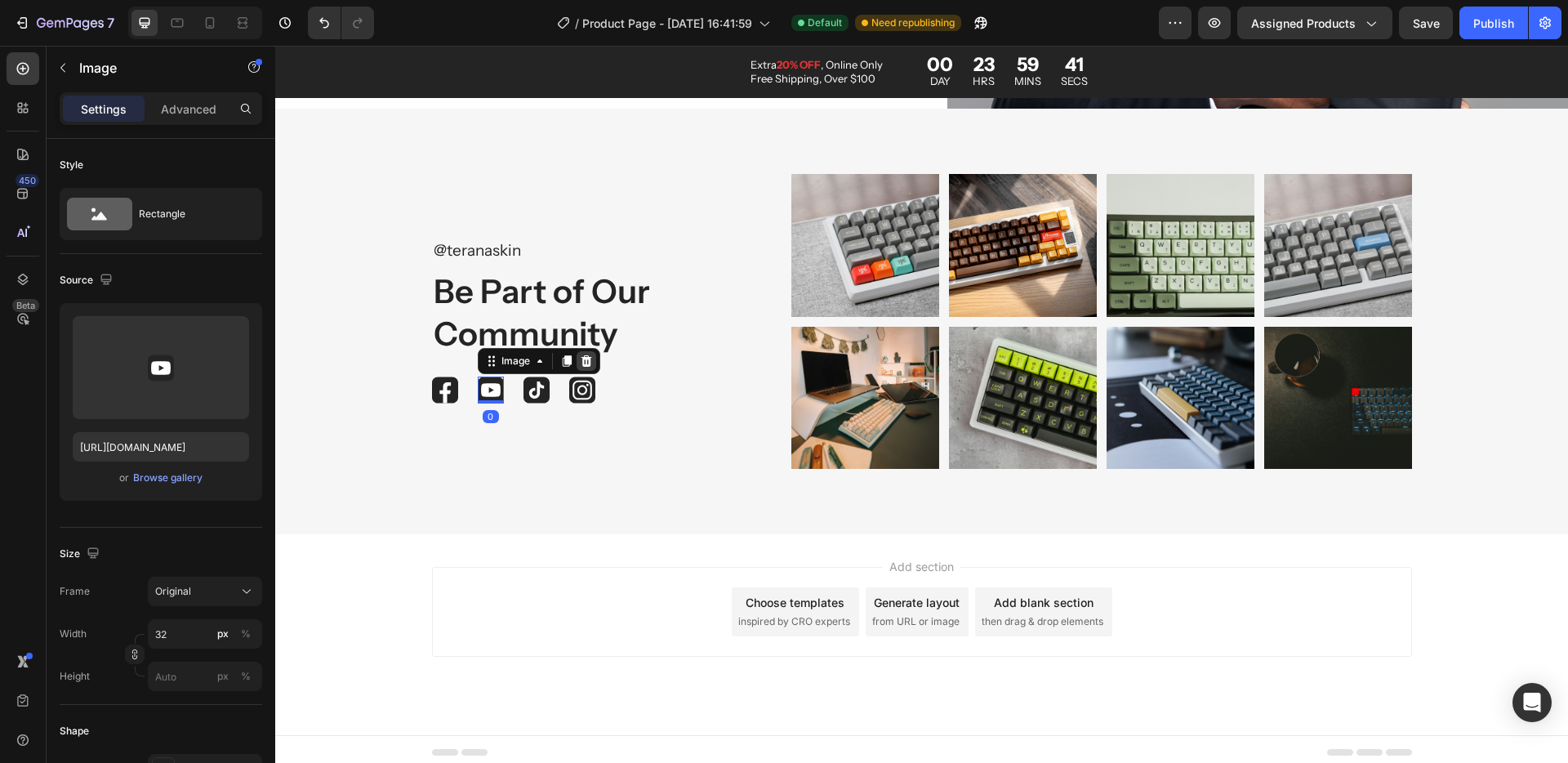
click at [581, 360] on icon at bounding box center [587, 361] width 11 height 11
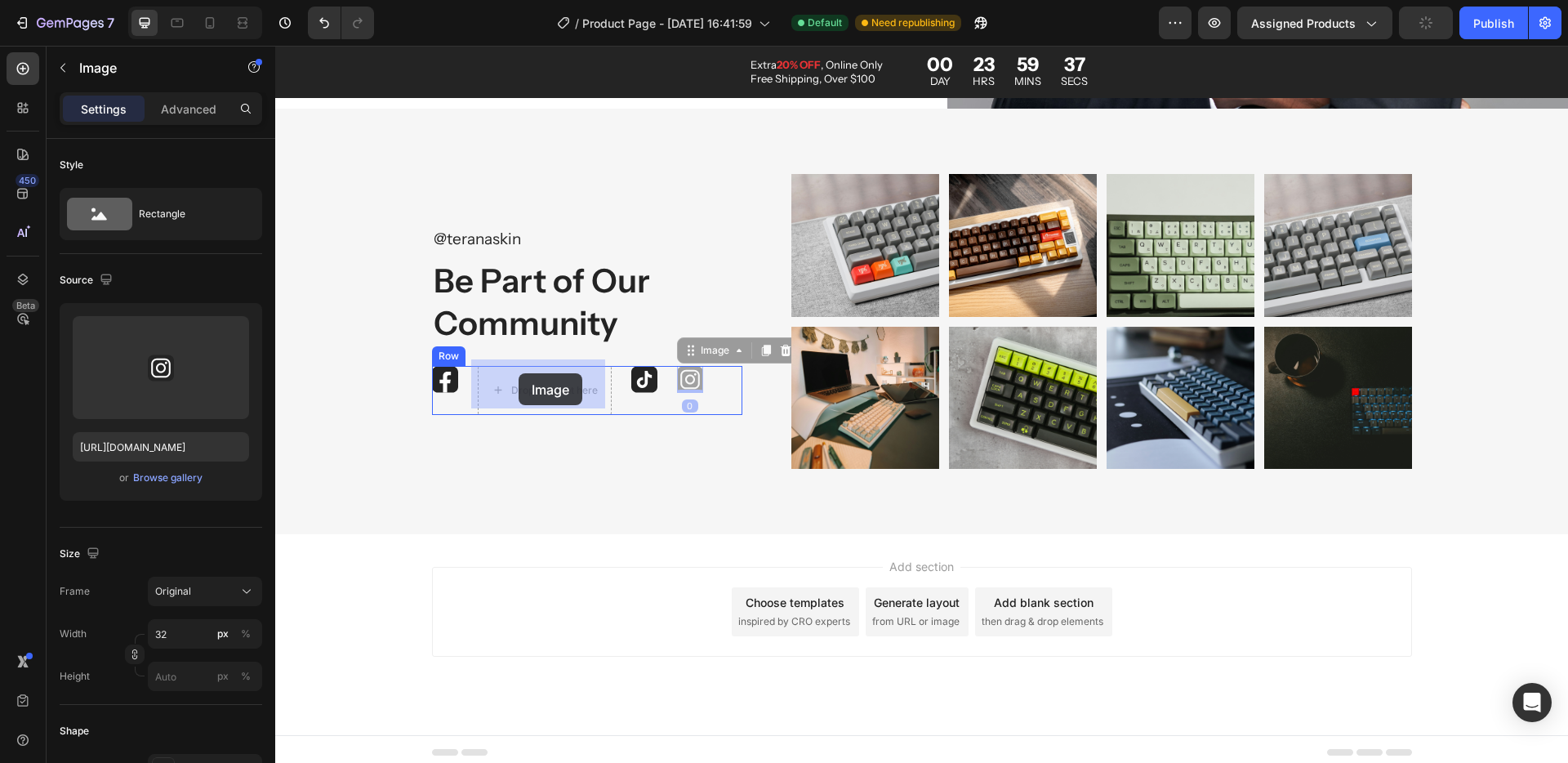
drag, startPoint x: 689, startPoint y: 373, endPoint x: 518, endPoint y: 373, distance: 171.0
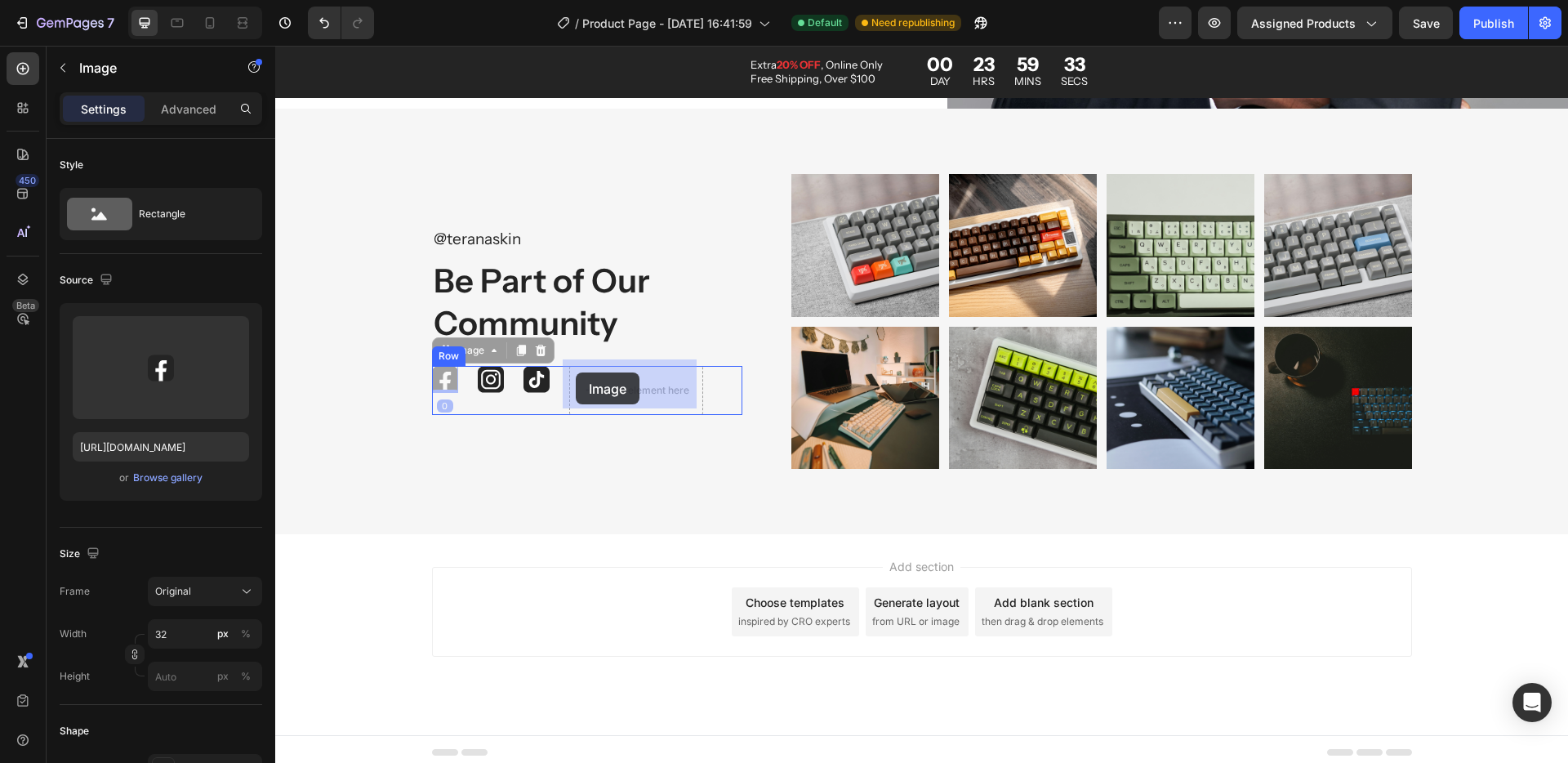
drag, startPoint x: 441, startPoint y: 372, endPoint x: 575, endPoint y: 373, distance: 134.0
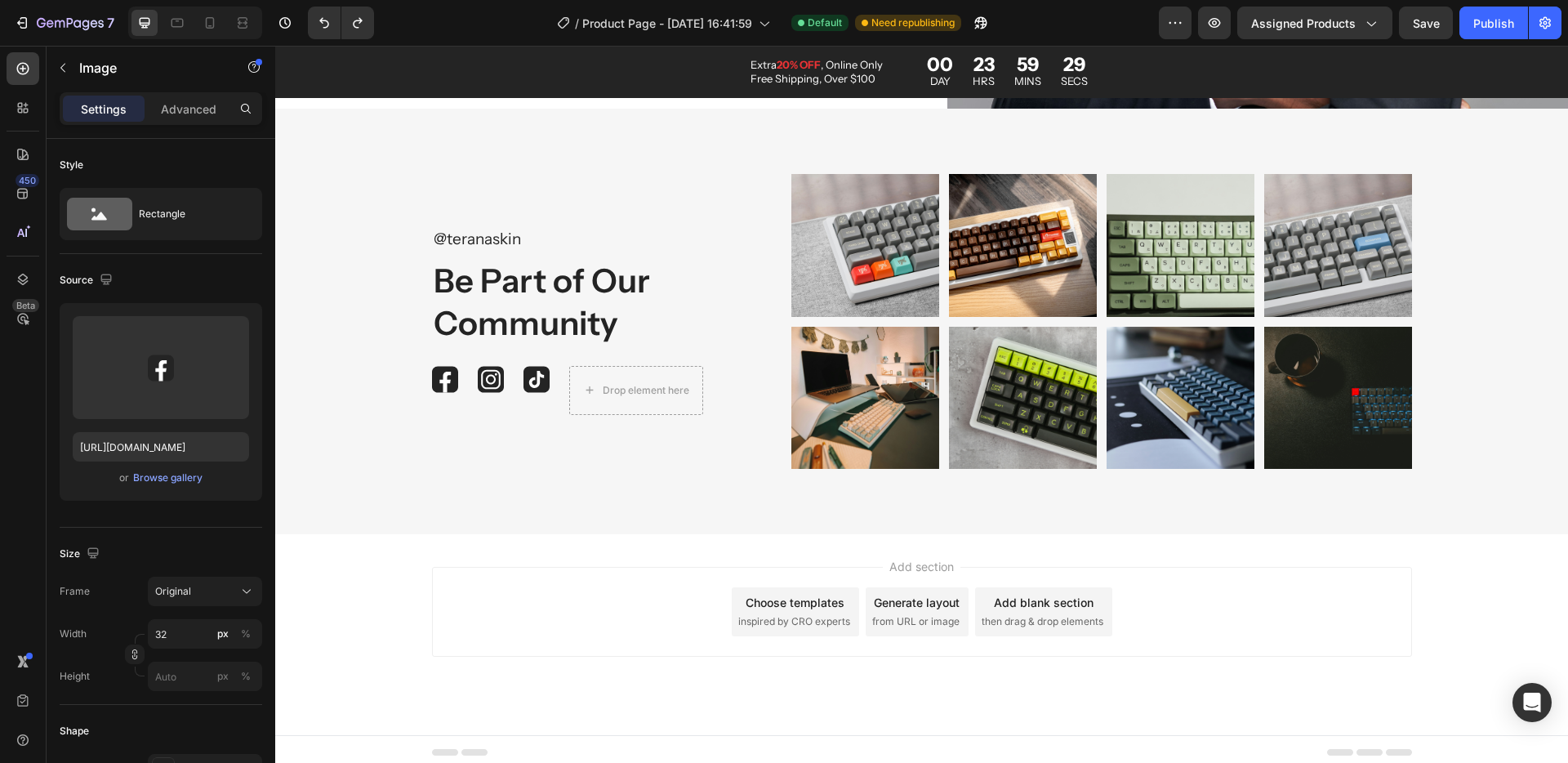
click at [446, 373] on img at bounding box center [445, 378] width 26 height 27
click at [439, 371] on img at bounding box center [445, 378] width 26 height 27
click at [440, 373] on img at bounding box center [445, 378] width 26 height 27
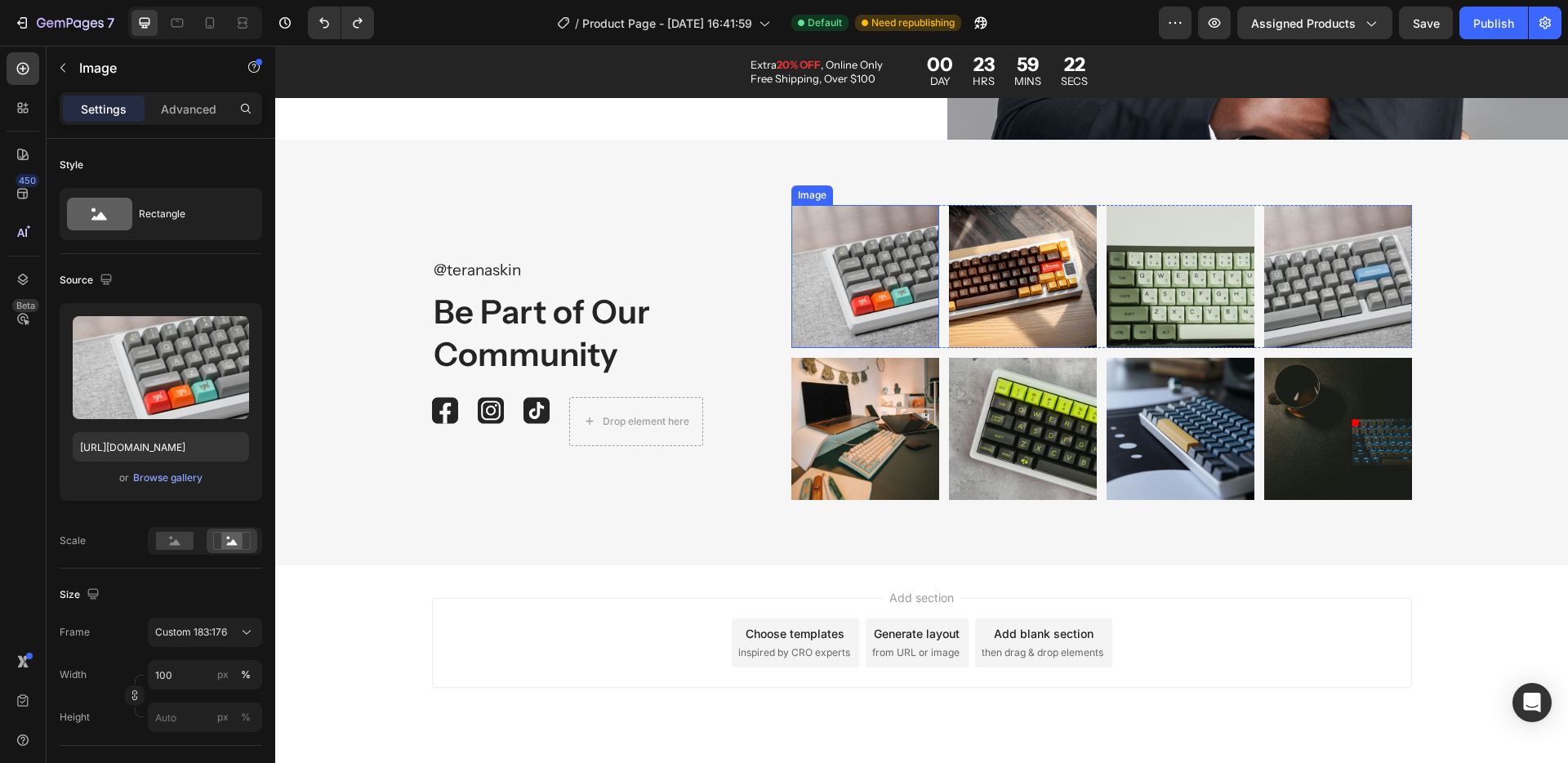
click at [858, 320] on img at bounding box center [865, 276] width 148 height 142
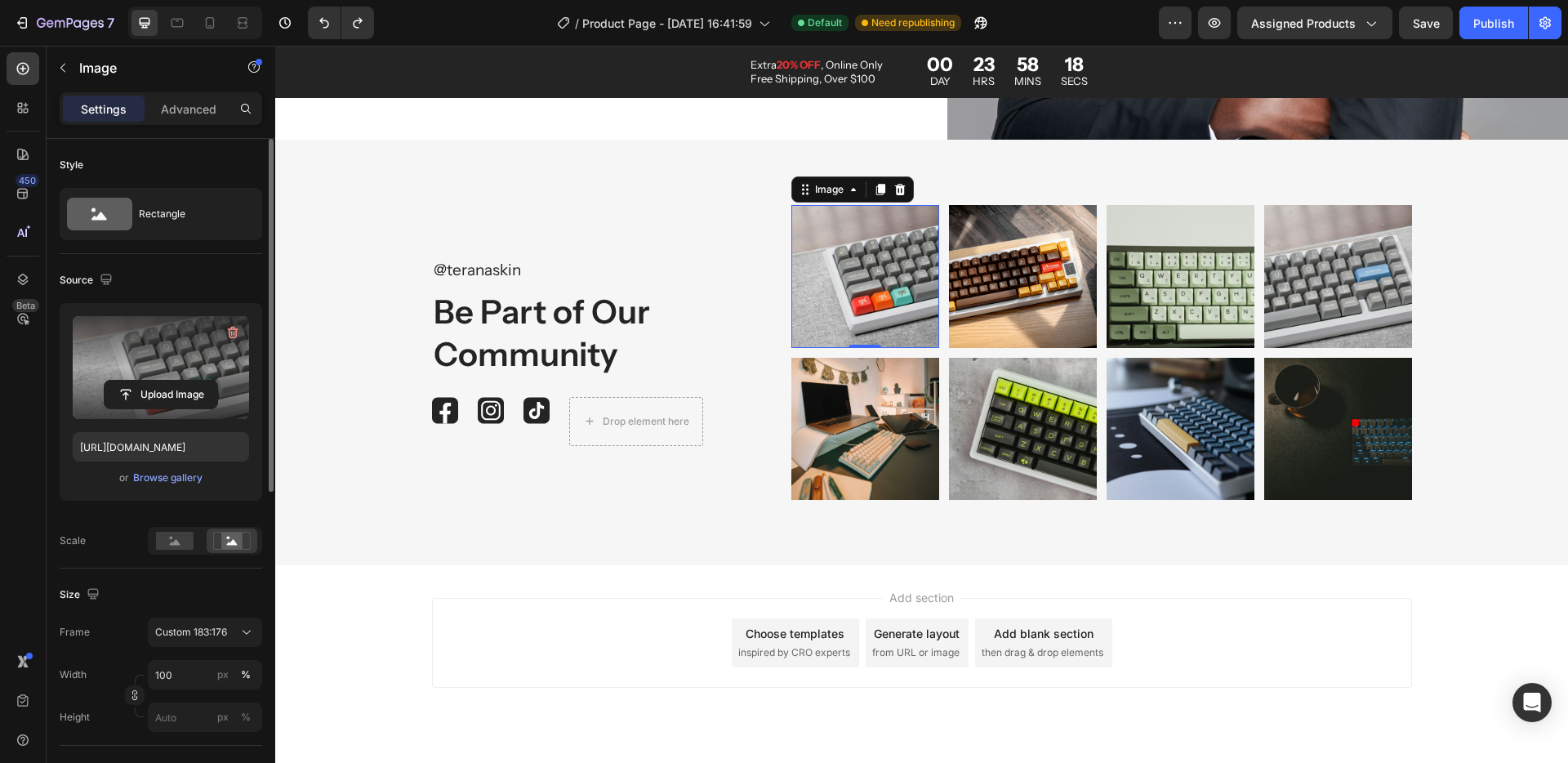
click at [147, 372] on label at bounding box center [161, 367] width 177 height 103
click at [147, 380] on input "file" at bounding box center [161, 394] width 112 height 28
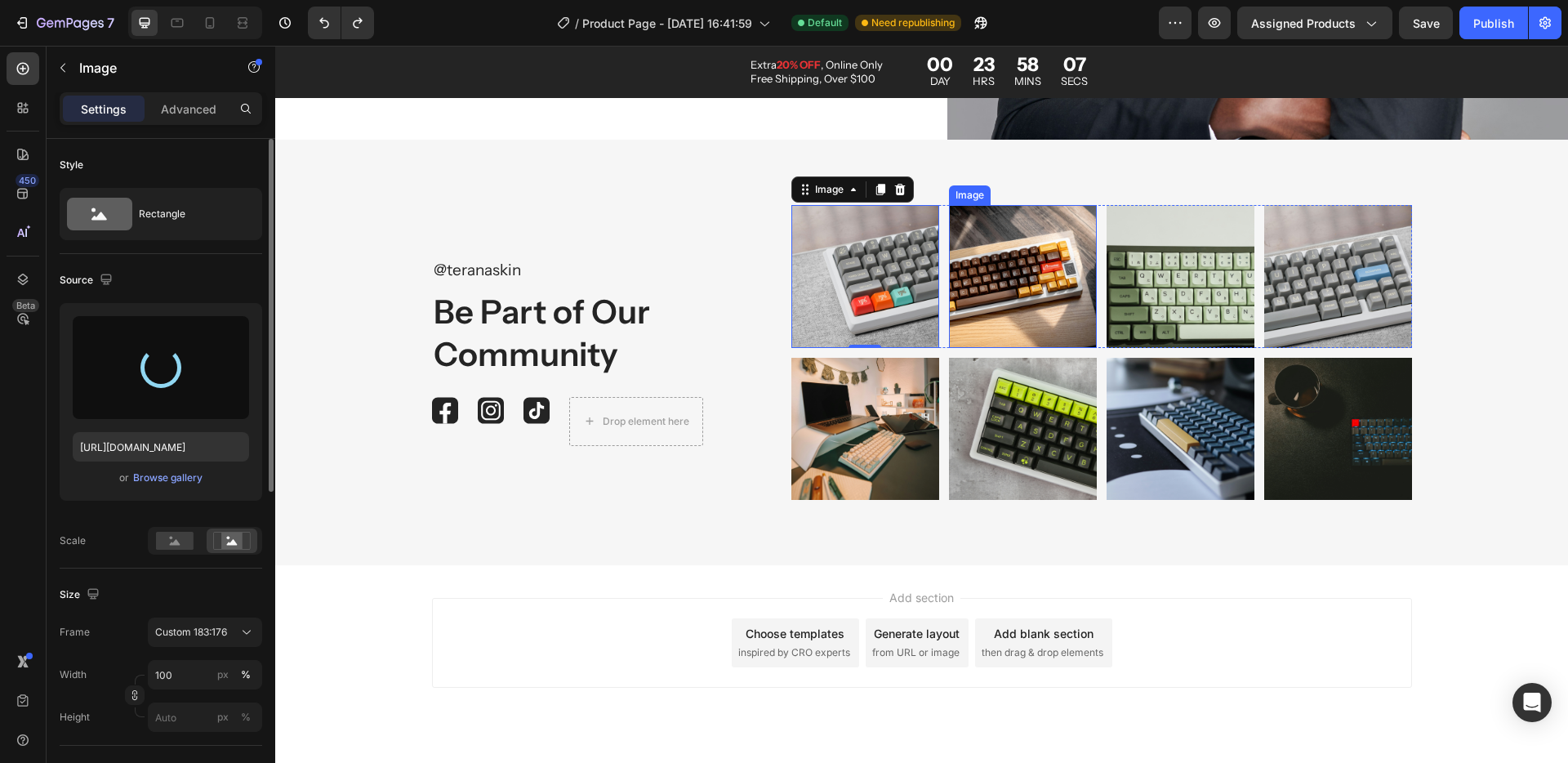
type input "https://cdn.shopify.com/s/files/1/0936/7853/4932/files/gempages_560738401595163…"
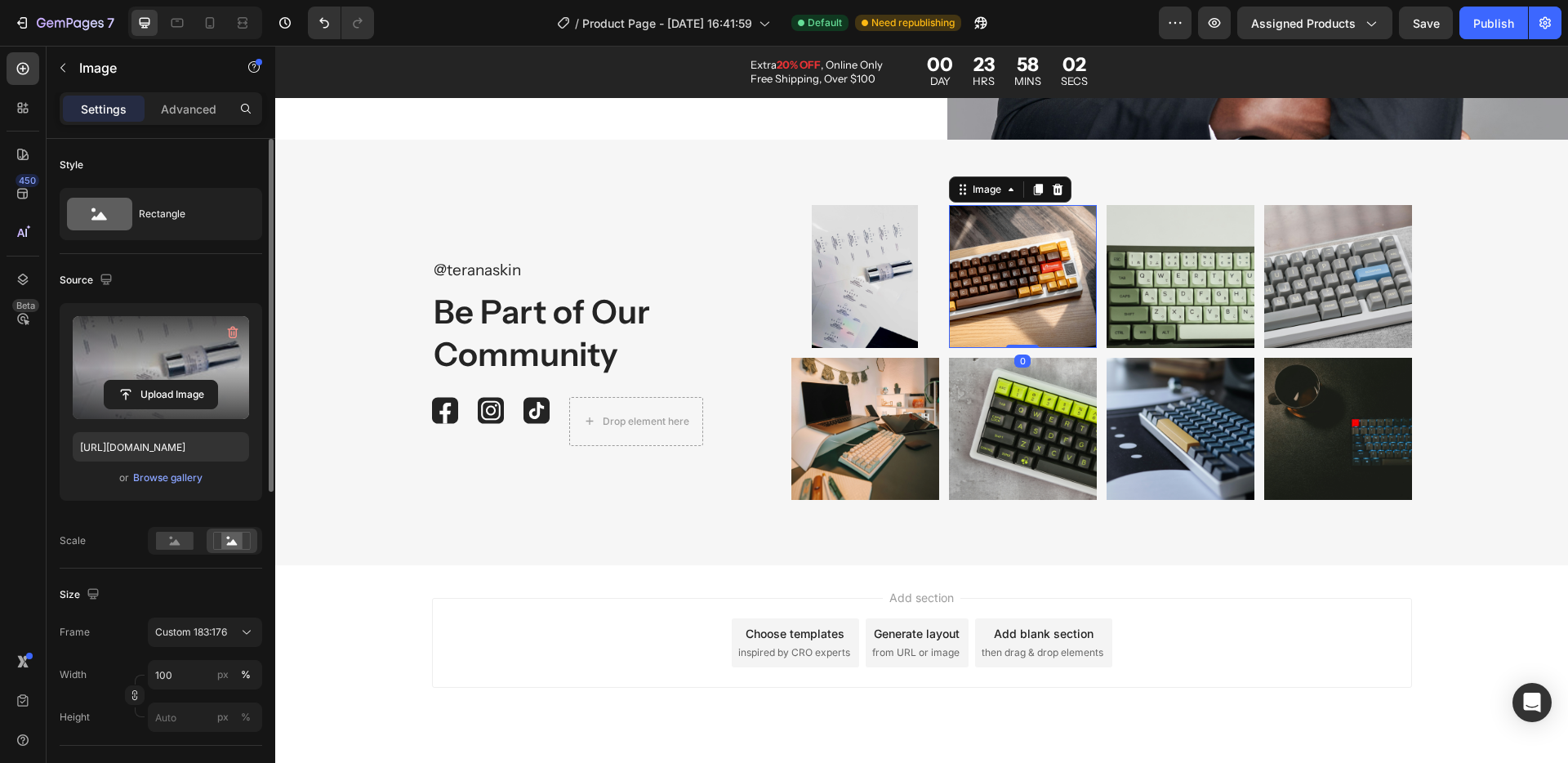
click at [1024, 248] on img at bounding box center [1023, 276] width 148 height 142
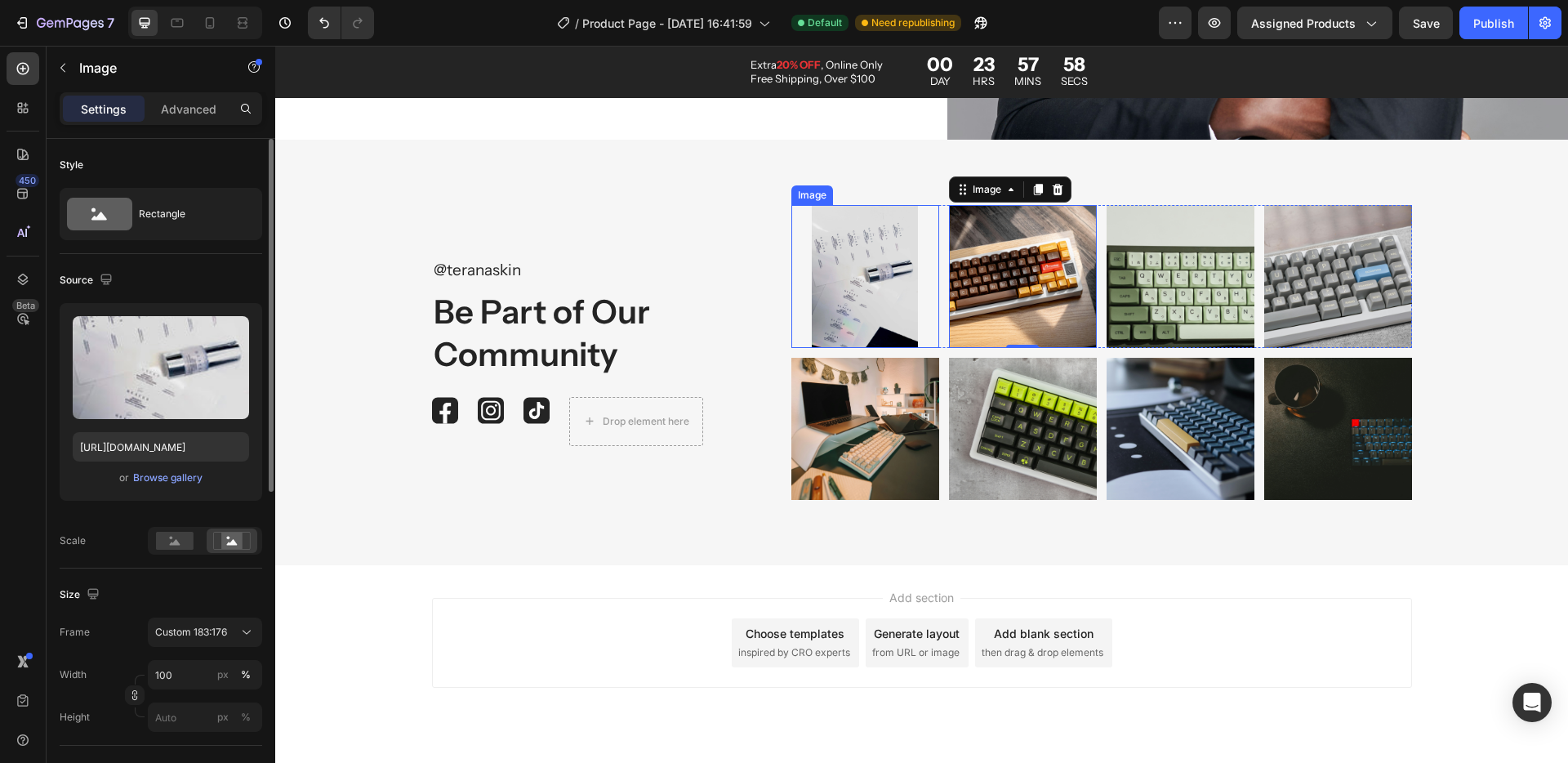
click at [865, 277] on img at bounding box center [865, 276] width 148 height 142
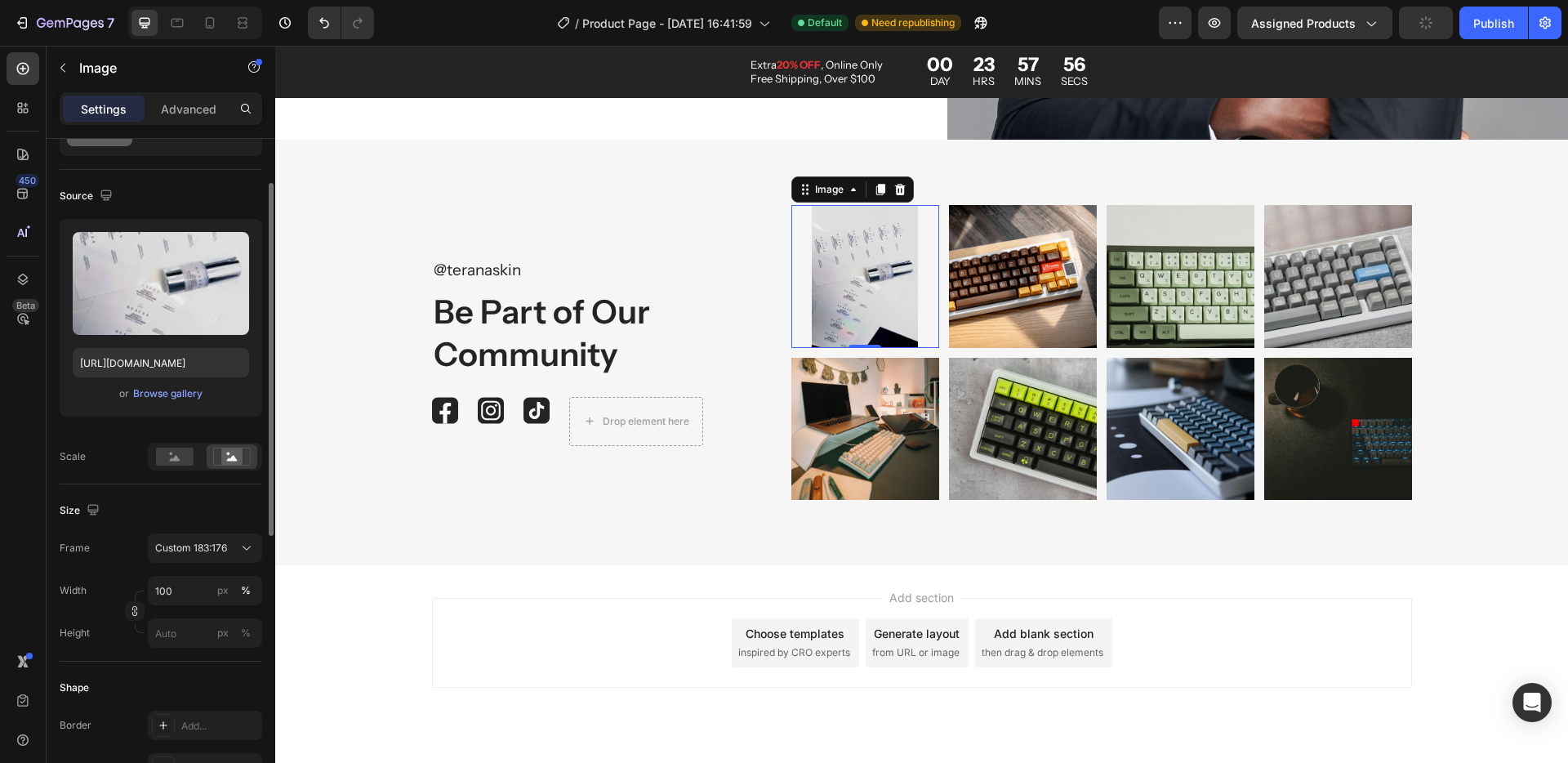
scroll to position [249, 0]
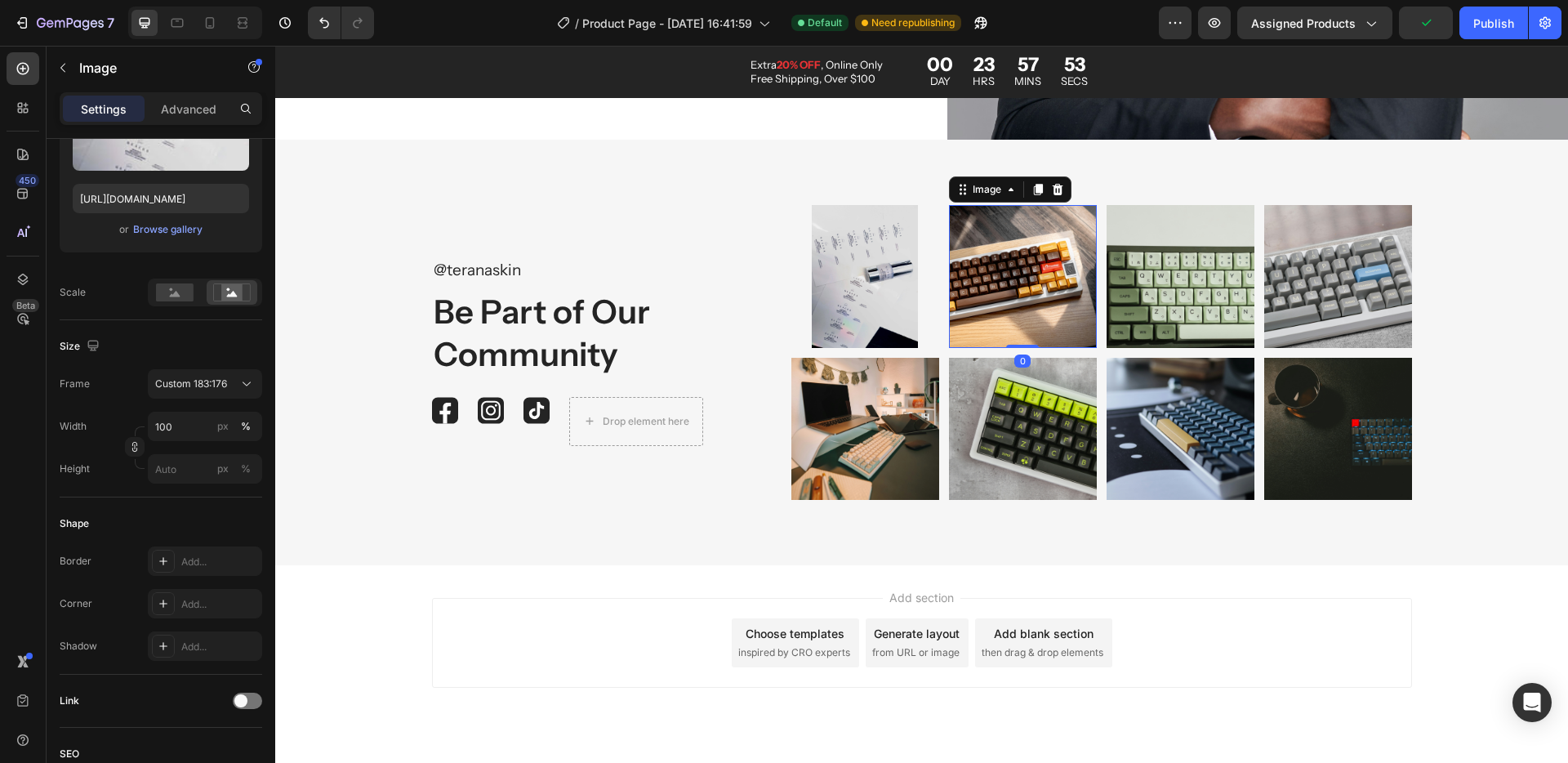
click at [1060, 296] on img at bounding box center [1023, 276] width 148 height 142
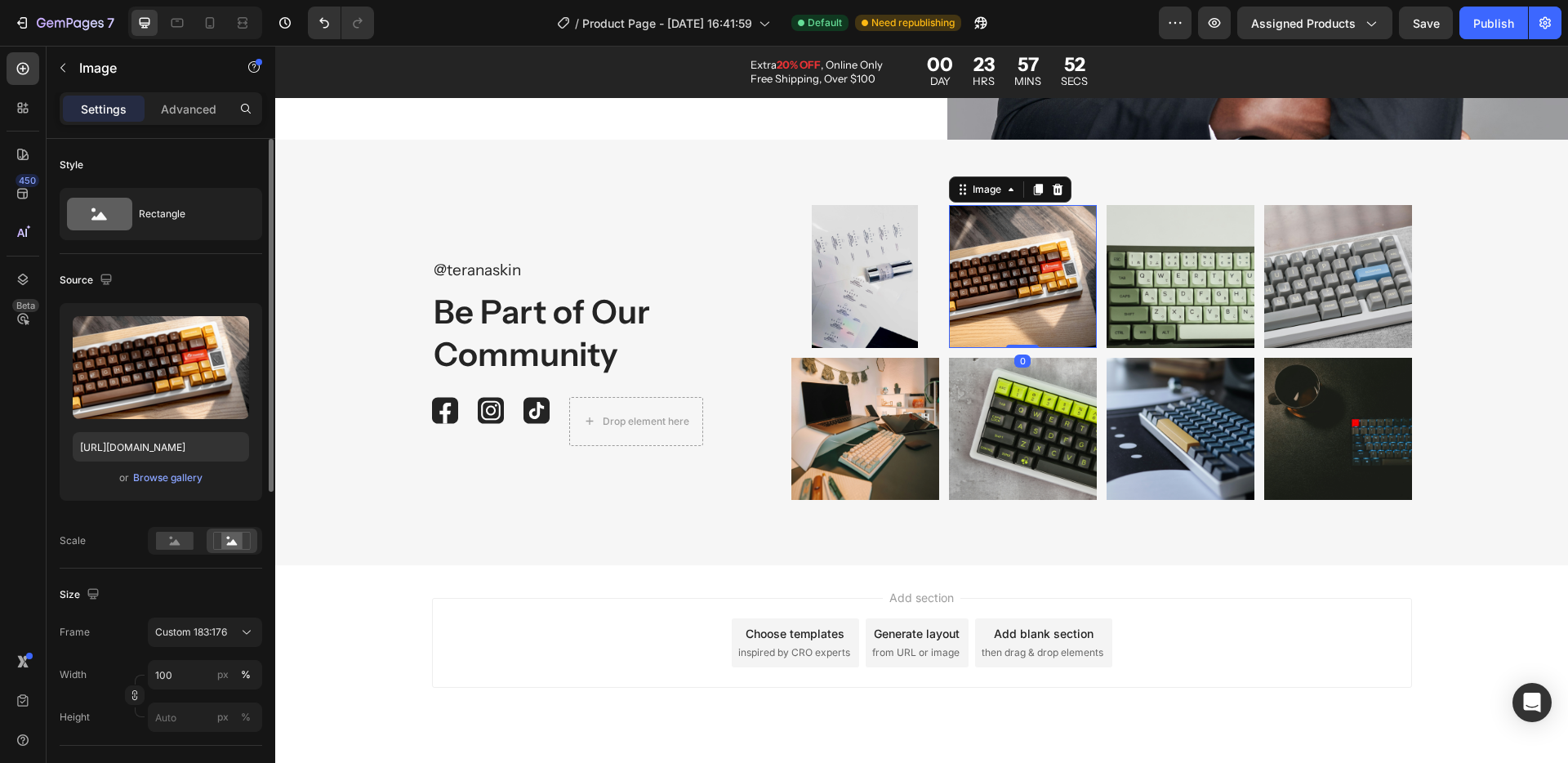
click at [150, 286] on div "Source" at bounding box center [161, 280] width 203 height 26
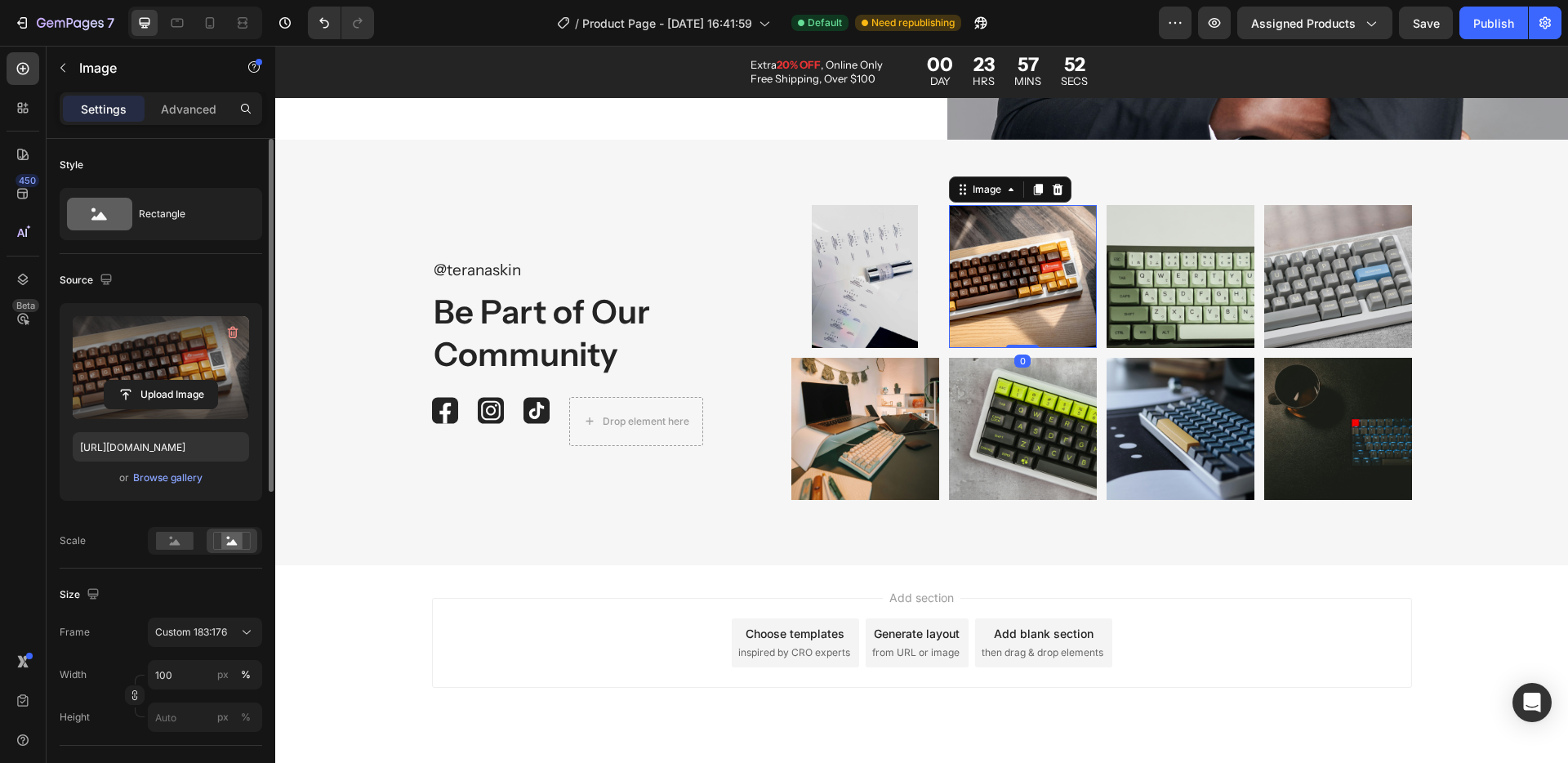
click at [151, 358] on label at bounding box center [161, 367] width 177 height 103
click at [151, 380] on input "file" at bounding box center [161, 394] width 112 height 28
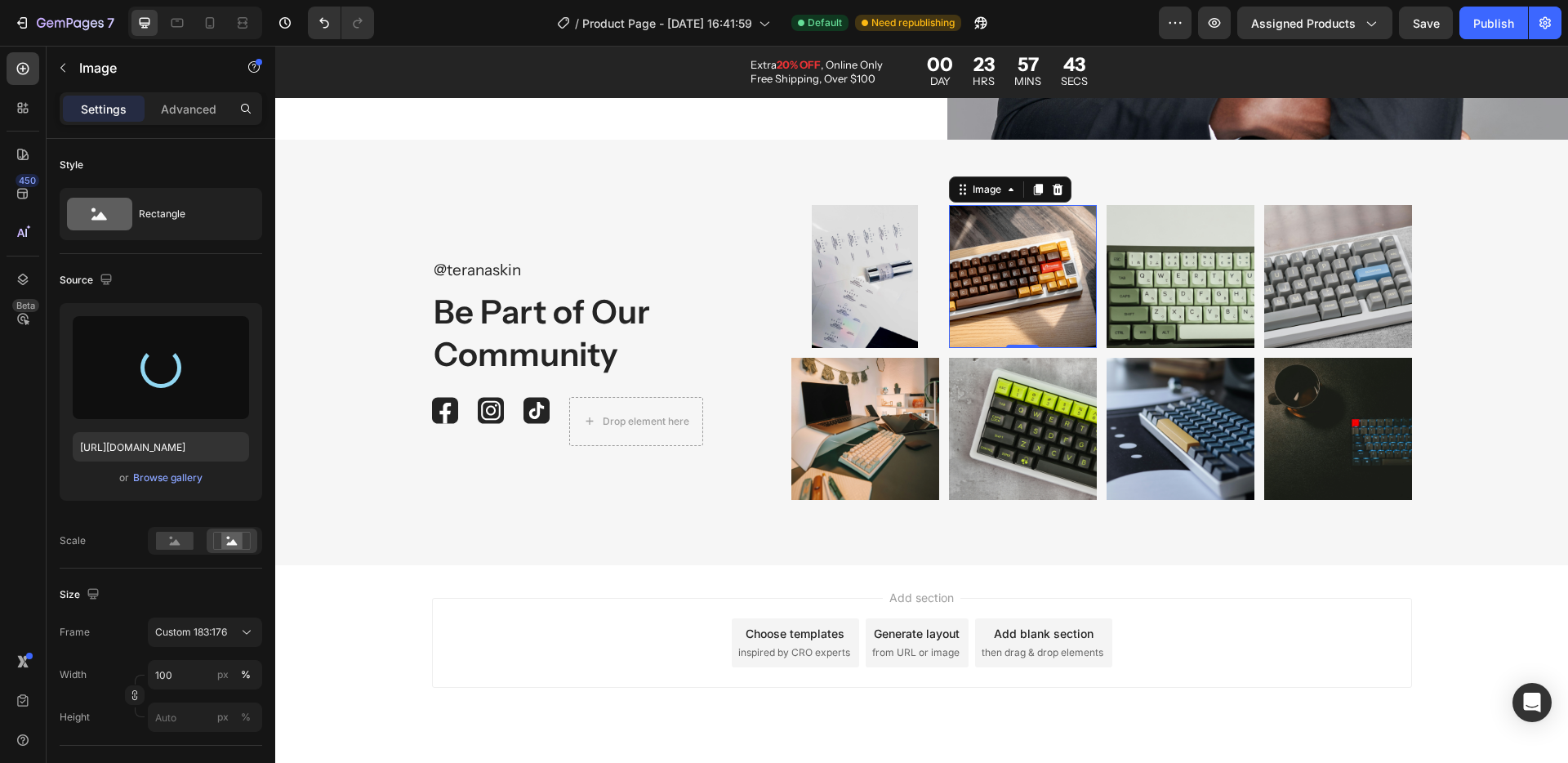
type input "https://cdn.shopify.com/s/files/1/0936/7853/4932/files/gempages_560738401595163…"
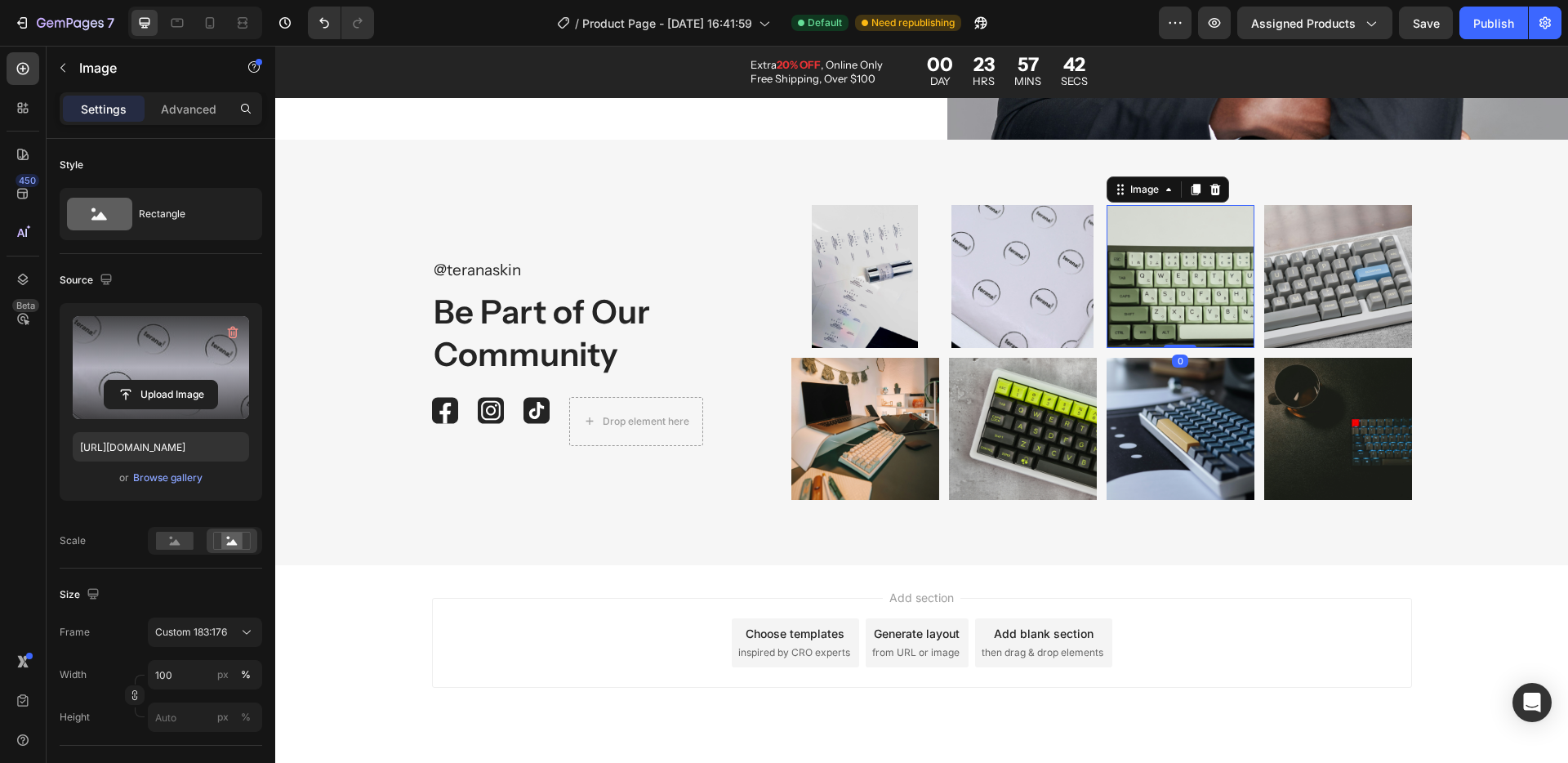
click at [1141, 264] on img at bounding box center [1180, 276] width 148 height 142
click at [211, 341] on label at bounding box center [161, 367] width 177 height 103
click at [211, 380] on input "file" at bounding box center [161, 394] width 112 height 28
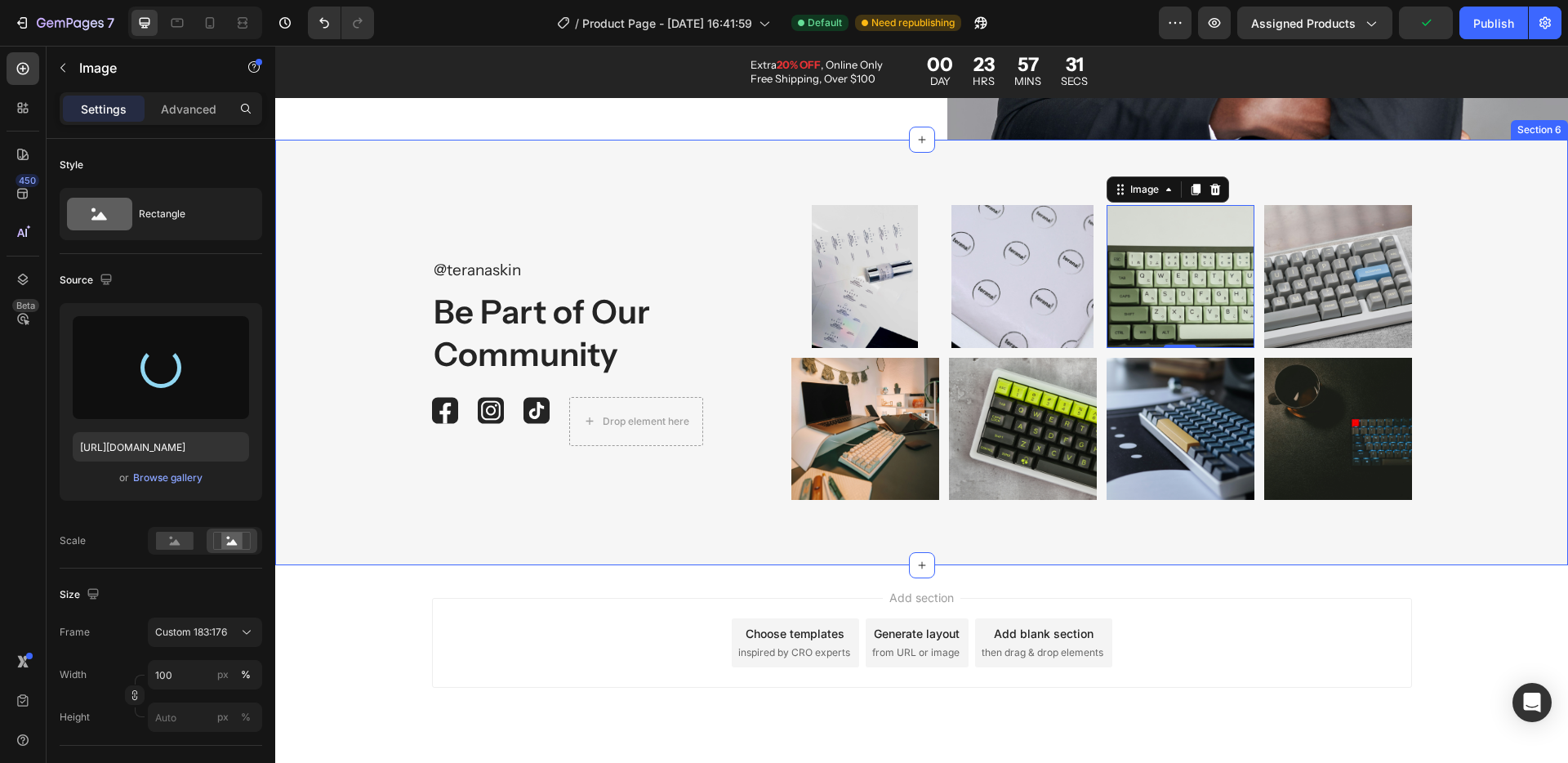
type input "https://cdn.shopify.com/s/files/1/0936/7853/4932/files/gempages_560738401595163…"
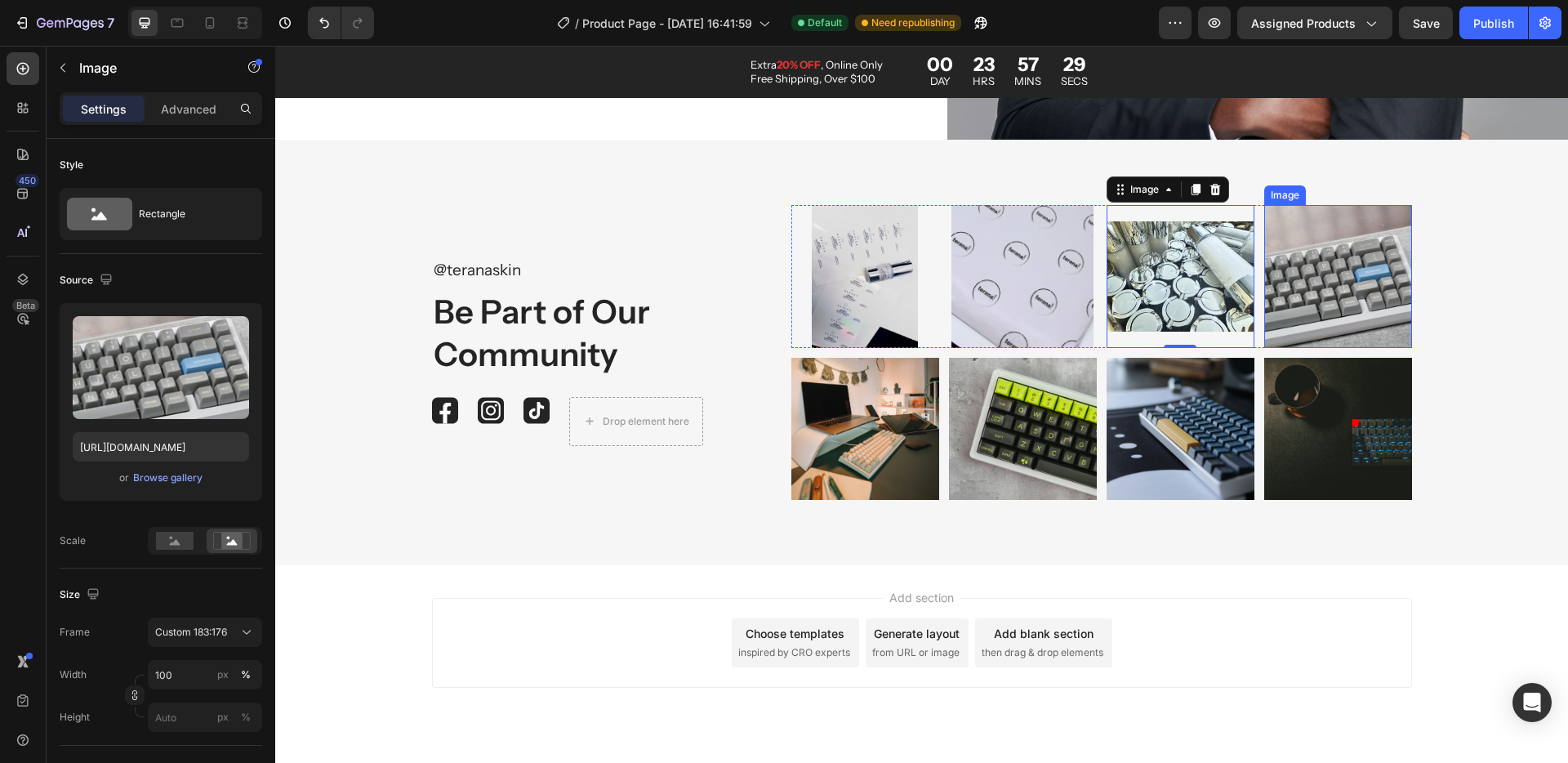
click at [1349, 247] on img at bounding box center [1338, 276] width 148 height 142
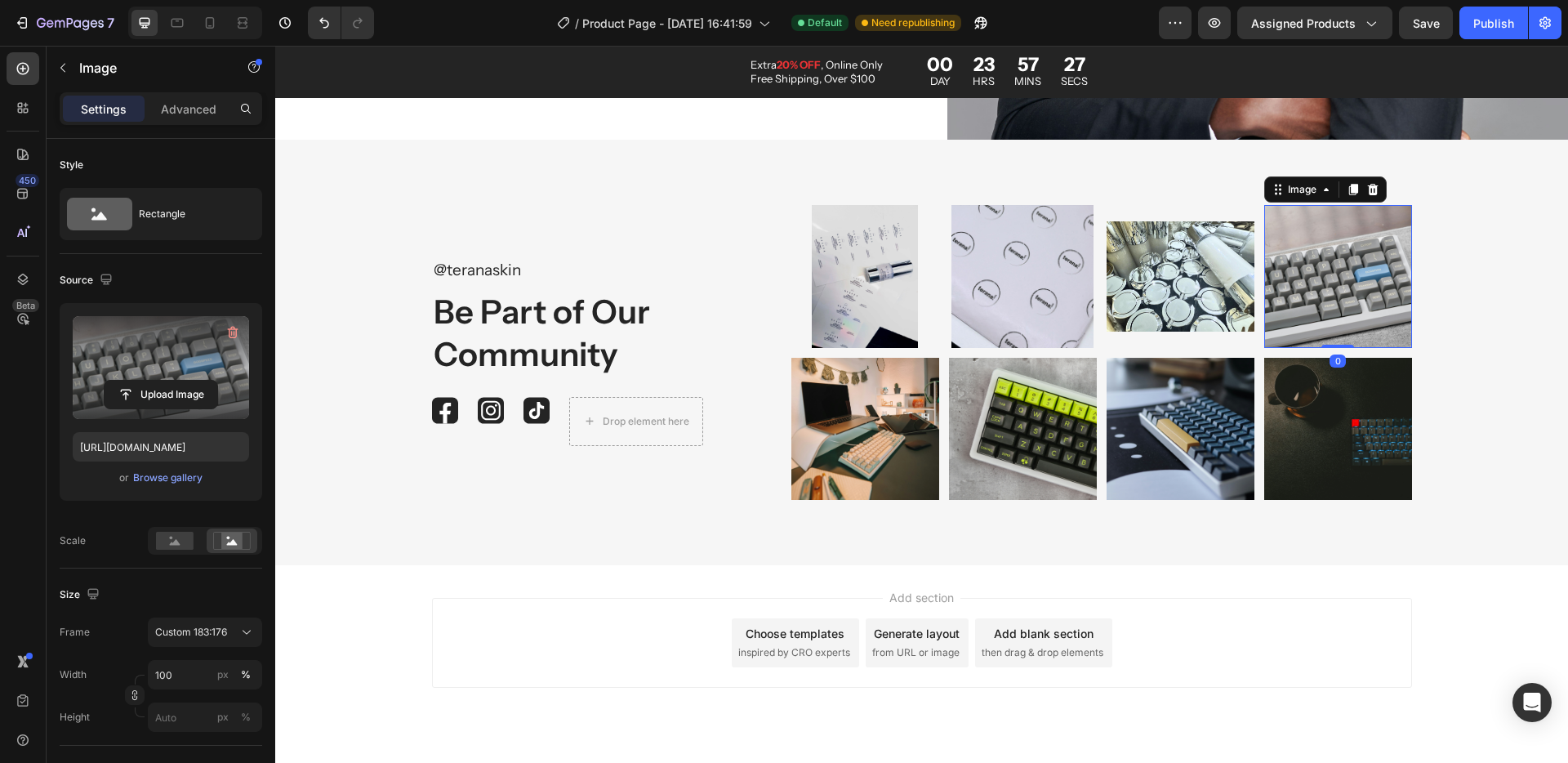
click at [192, 358] on label at bounding box center [161, 367] width 177 height 103
click at [192, 380] on input "file" at bounding box center [161, 394] width 112 height 28
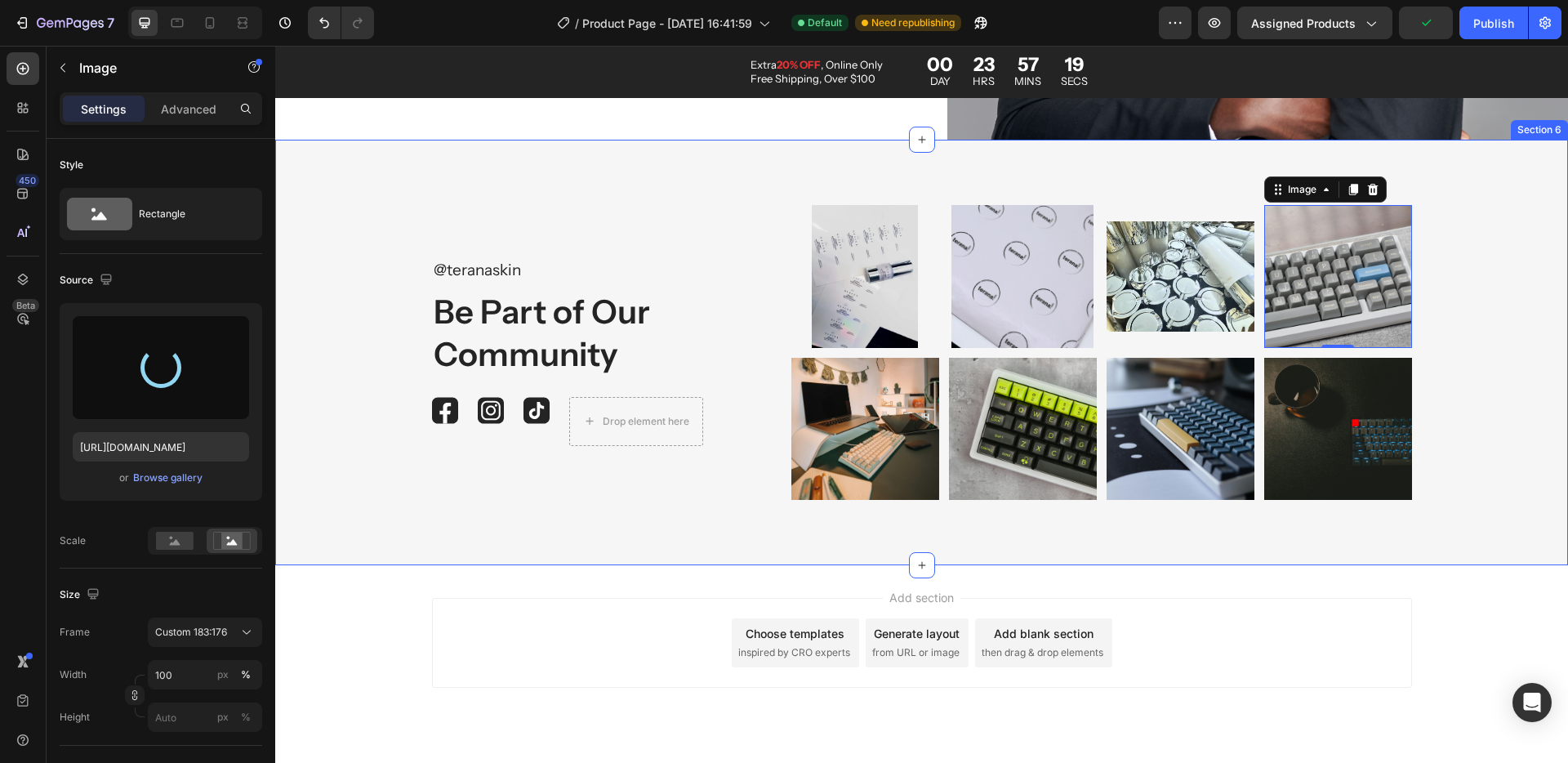
type input "https://cdn.shopify.com/s/files/1/0936/7853/4932/files/gempages_560738401595163…"
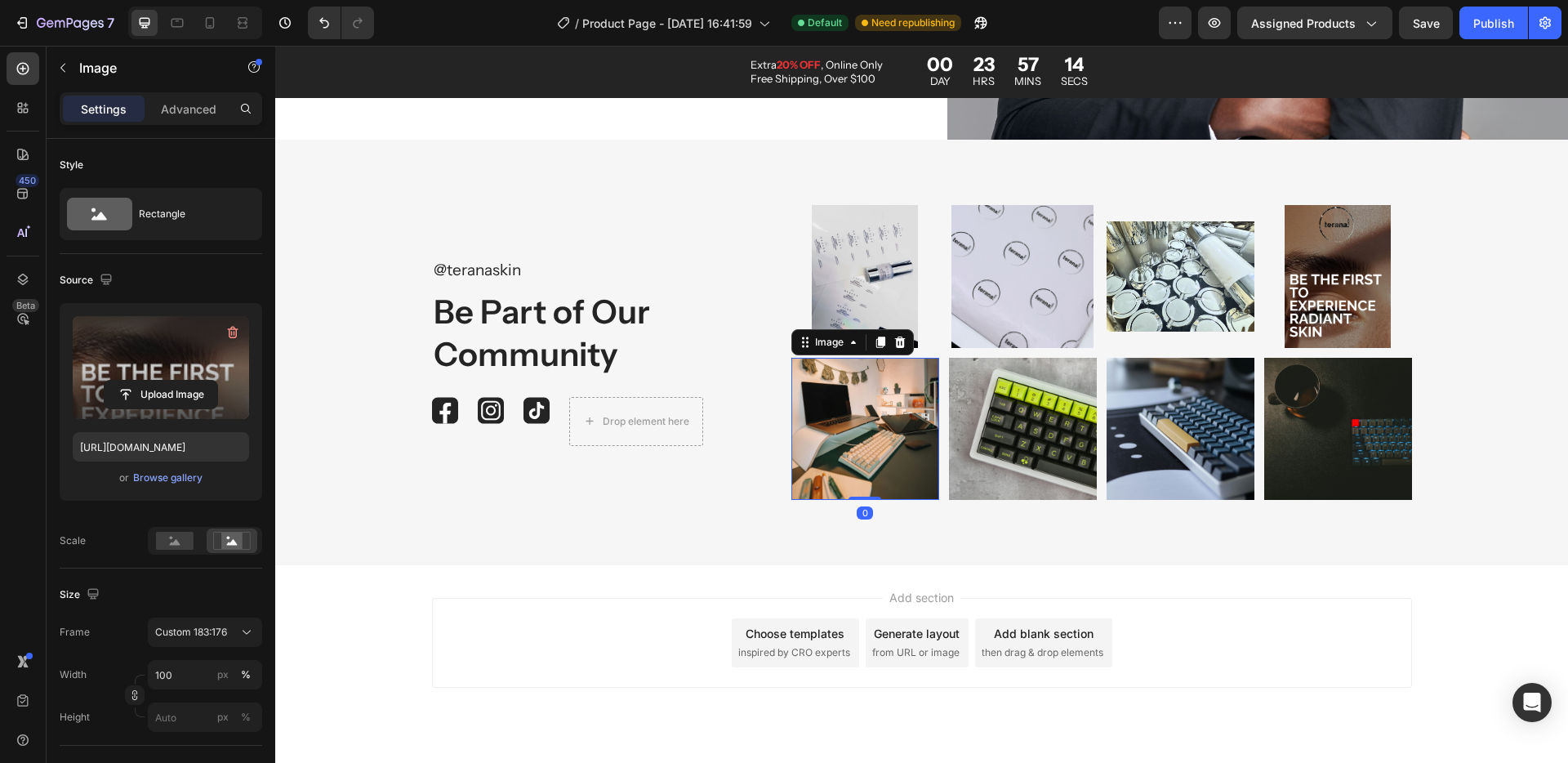
click at [841, 426] on img at bounding box center [865, 429] width 148 height 142
click at [145, 383] on input "file" at bounding box center [161, 394] width 112 height 28
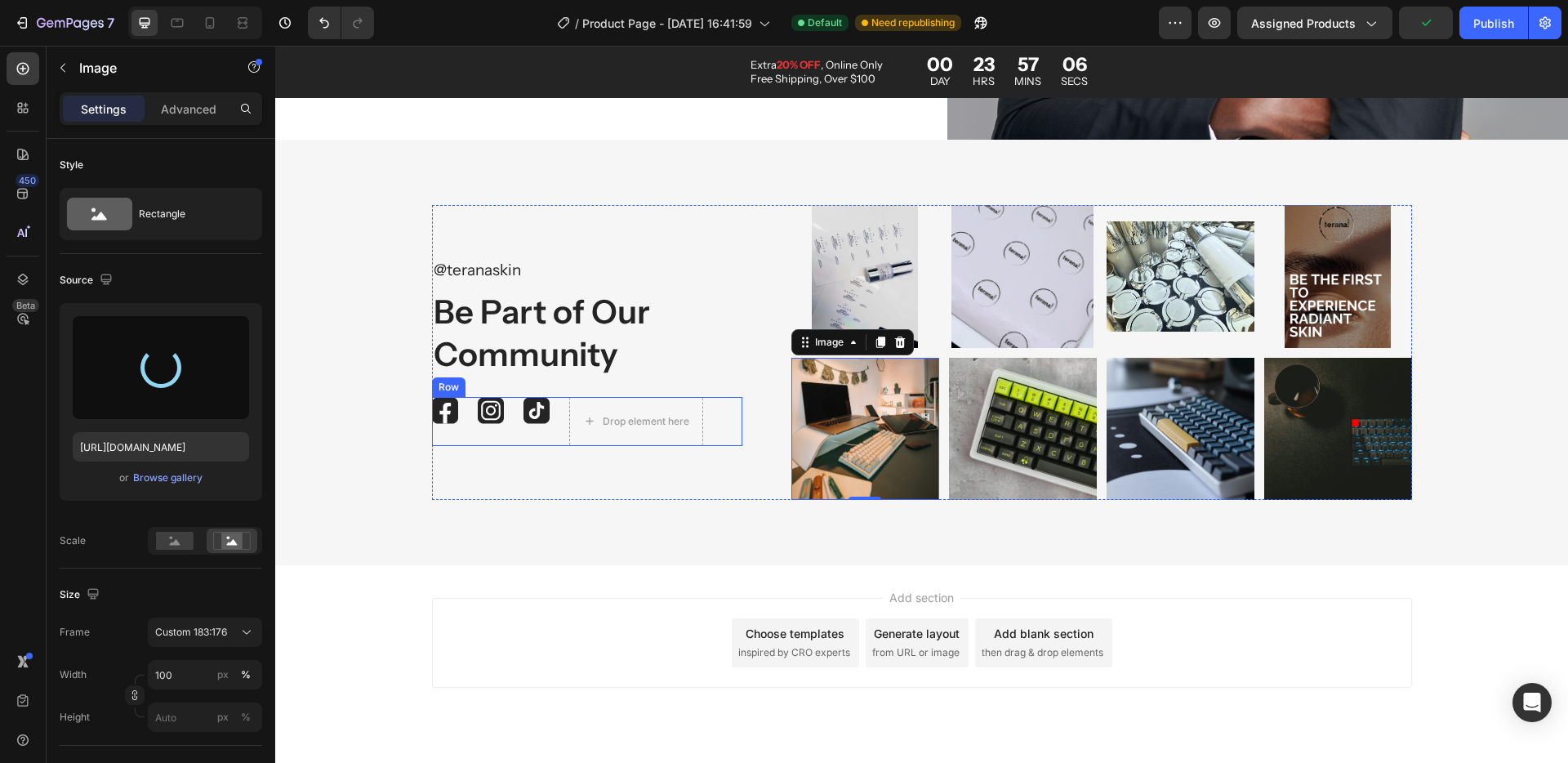
type input "https://cdn.shopify.com/s/files/1/0936/7853/4932/files/gempages_560738401595163…"
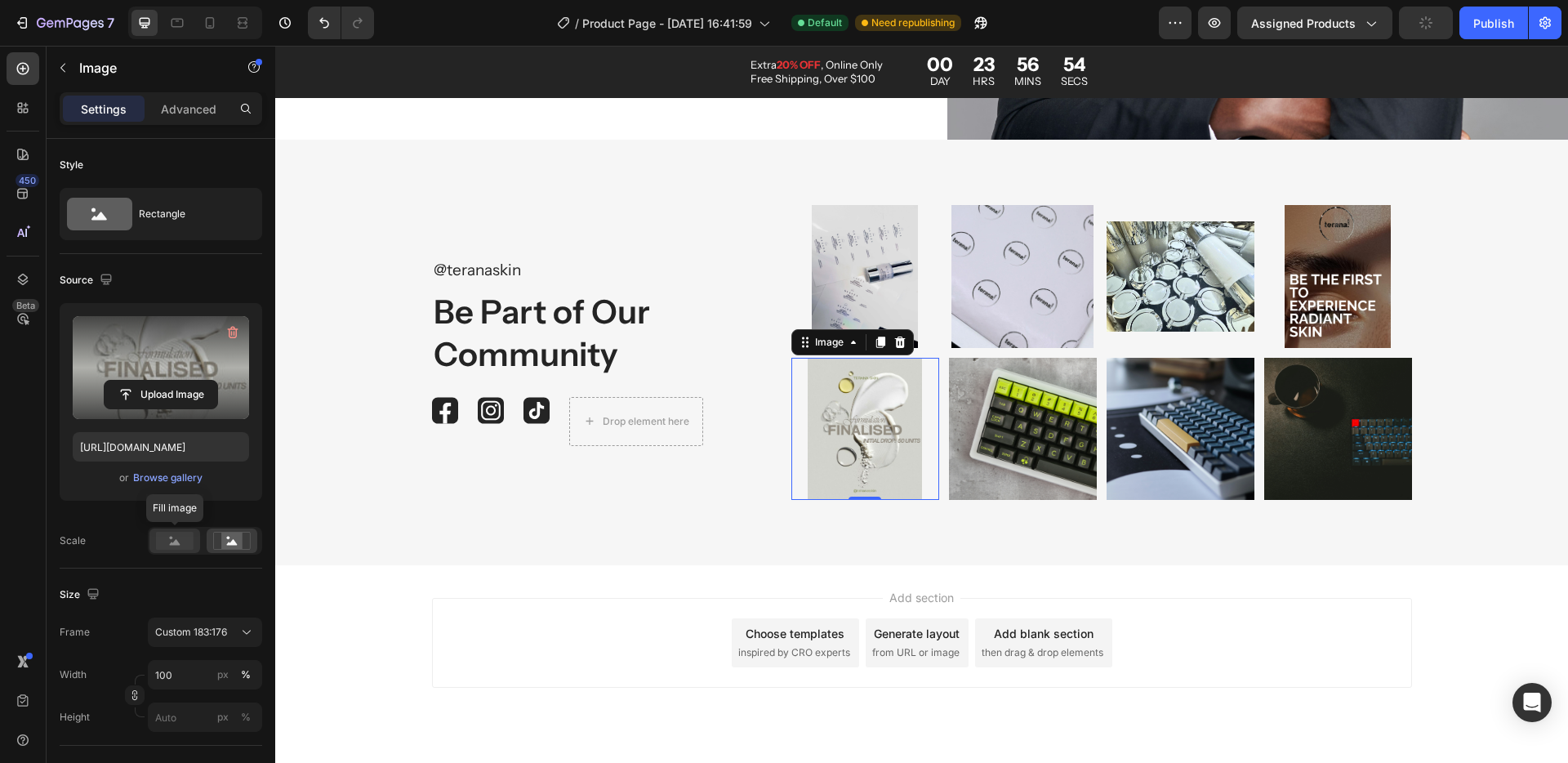
click at [172, 541] on rect at bounding box center [174, 541] width 38 height 18
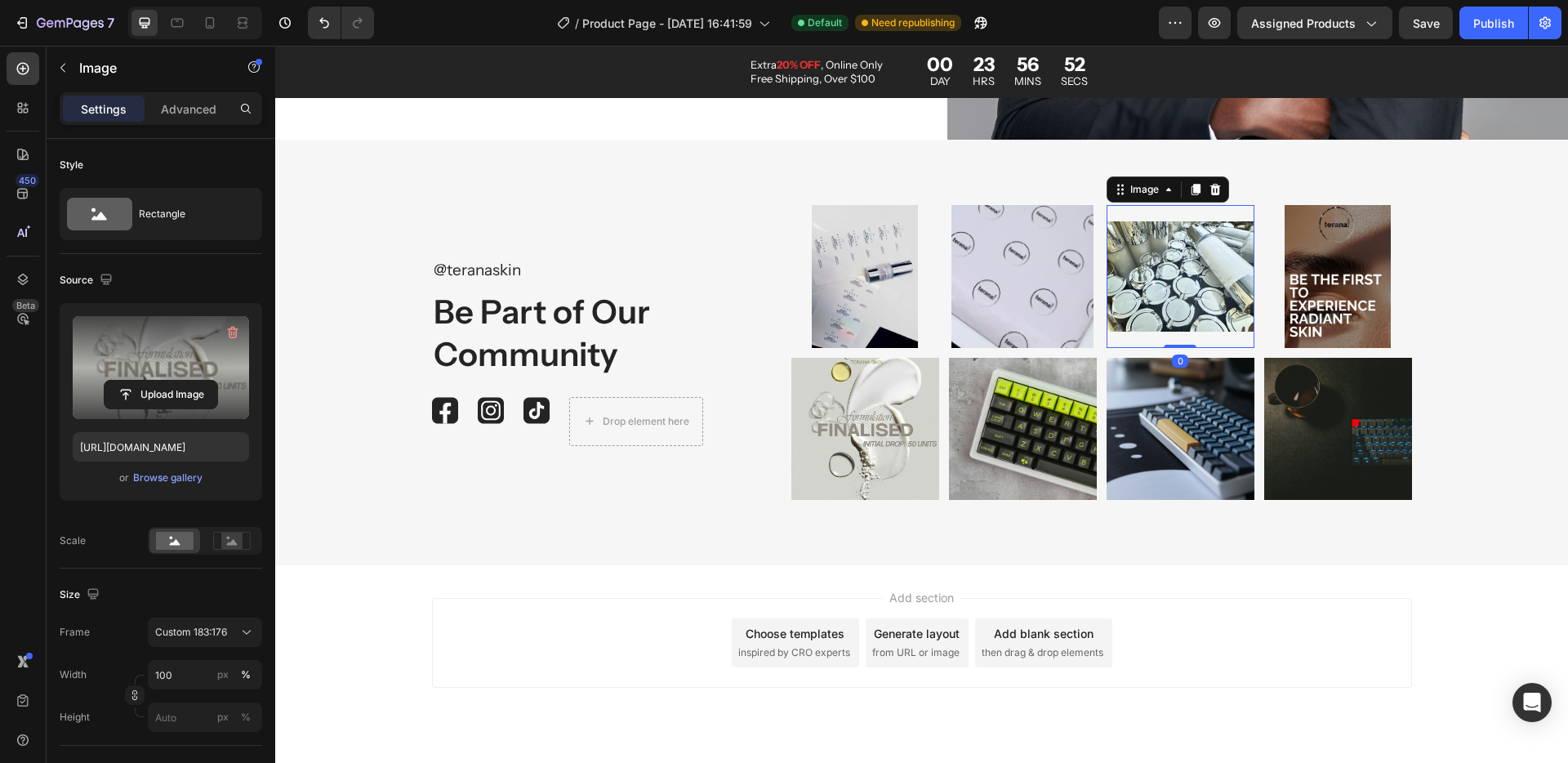
click at [1157, 274] on img at bounding box center [1180, 276] width 148 height 142
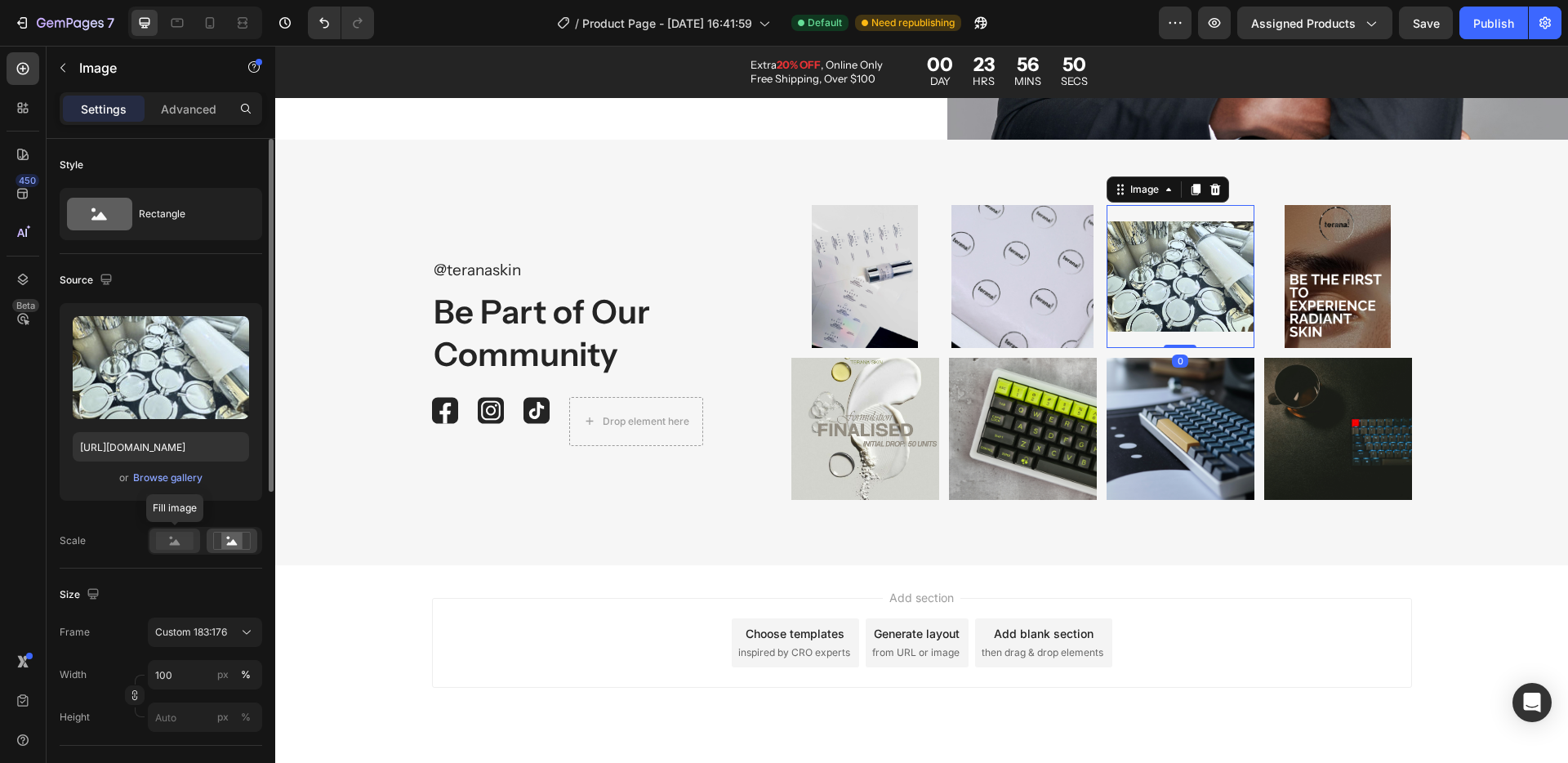
click at [178, 539] on rect at bounding box center [174, 541] width 38 height 18
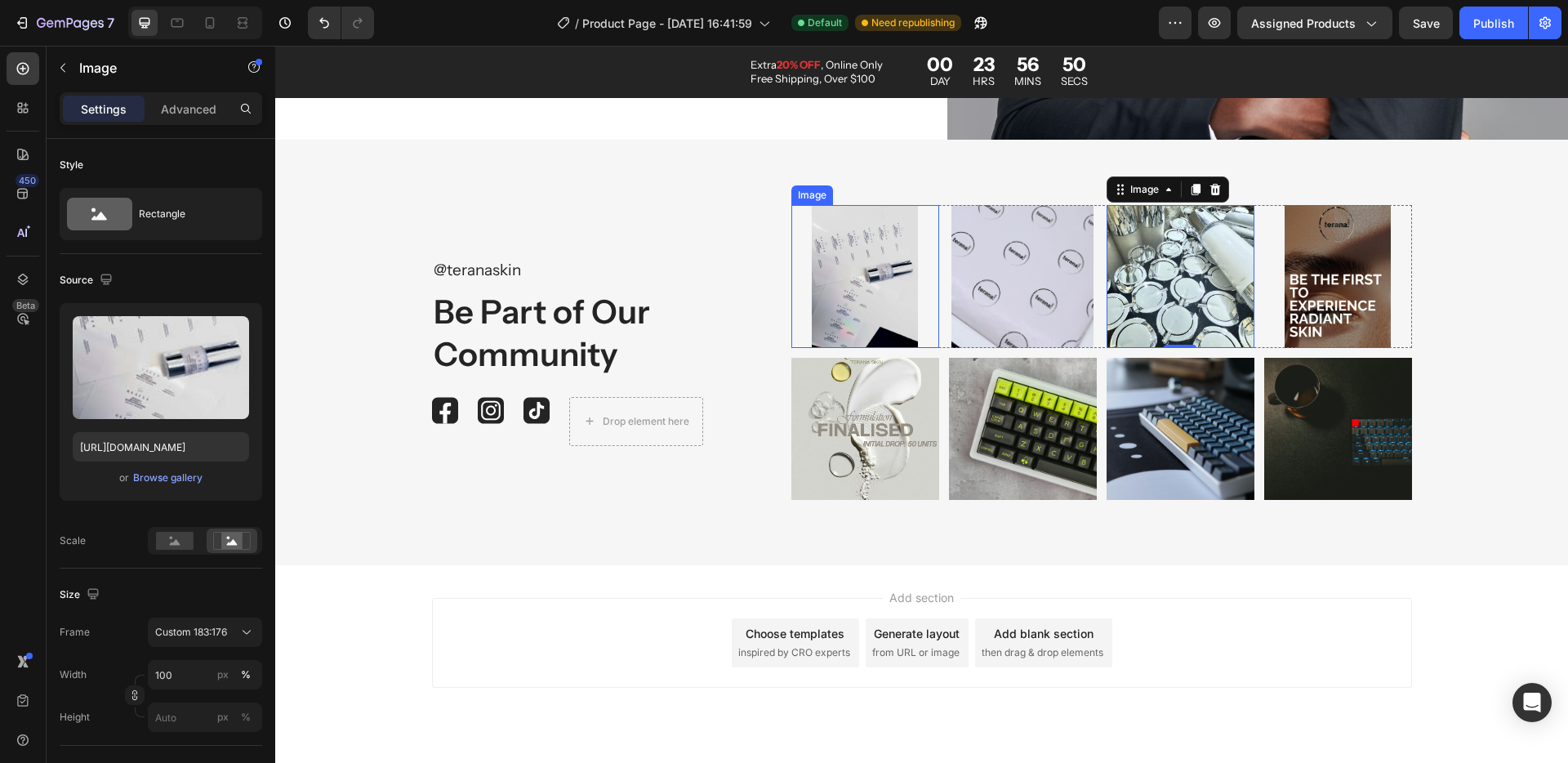
click at [844, 281] on img at bounding box center [865, 276] width 148 height 142
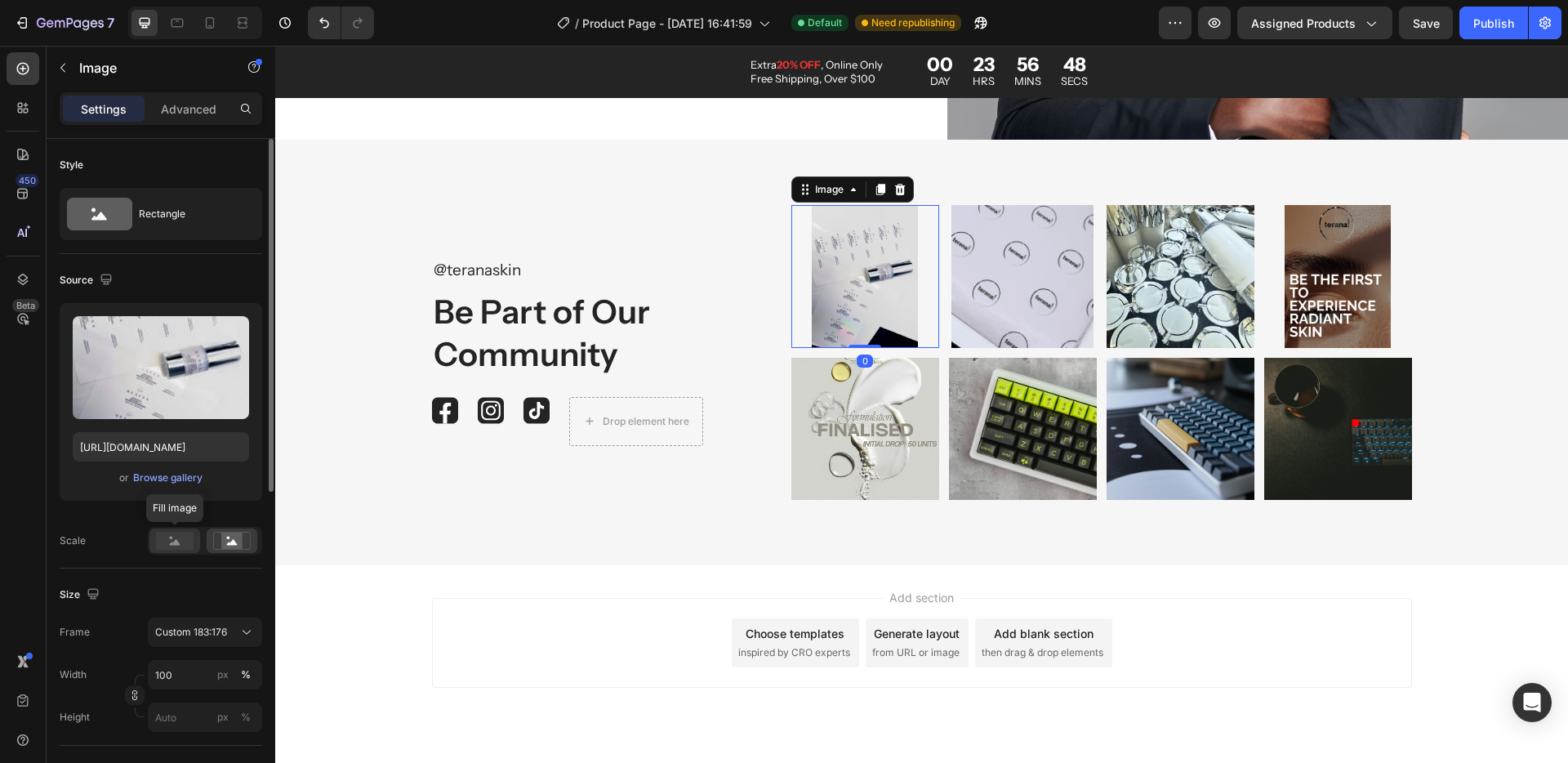
click at [182, 548] on rect at bounding box center [174, 541] width 38 height 18
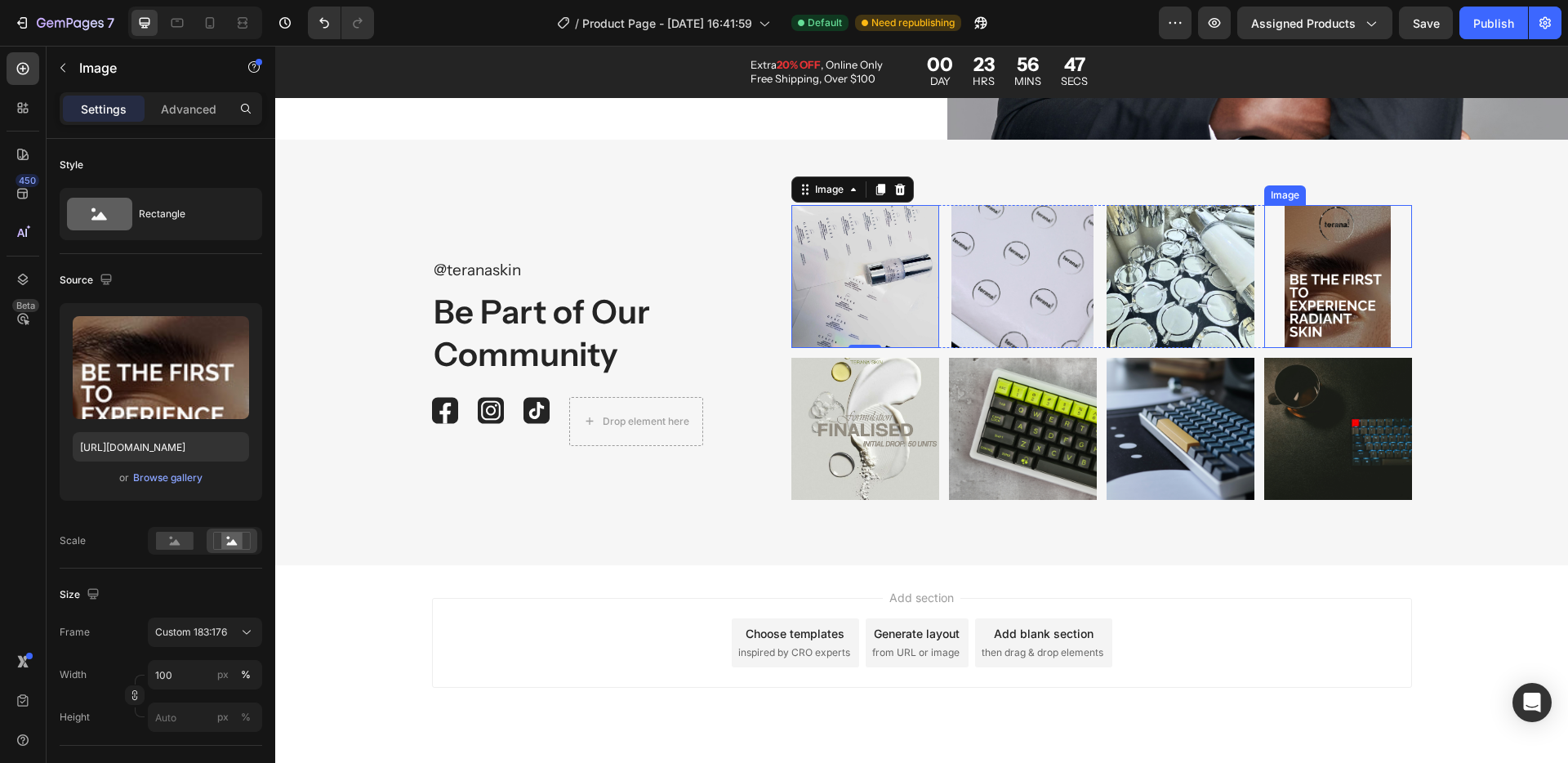
click at [1317, 249] on img at bounding box center [1338, 276] width 148 height 142
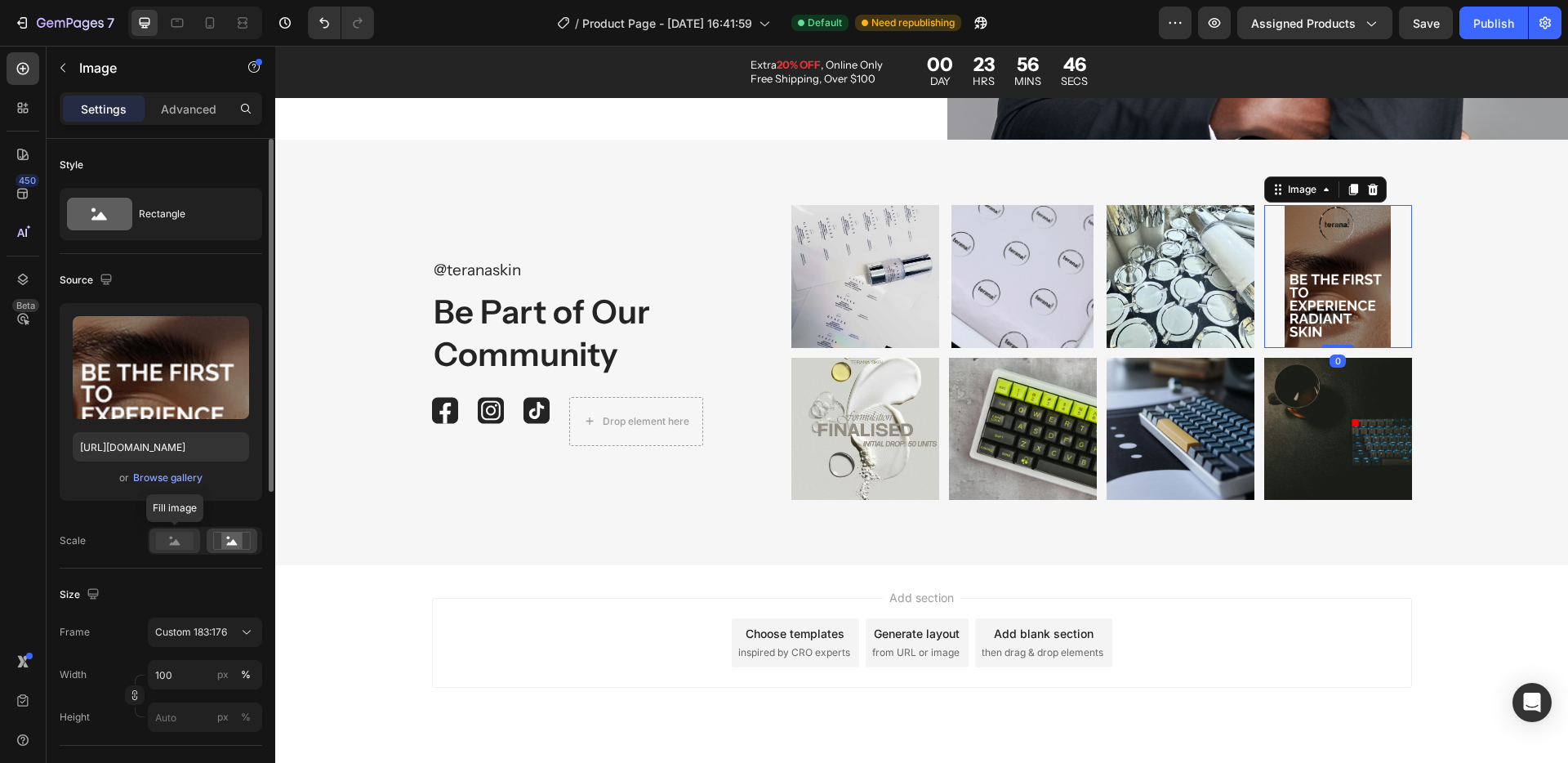
click at [169, 544] on rect at bounding box center [174, 541] width 38 height 18
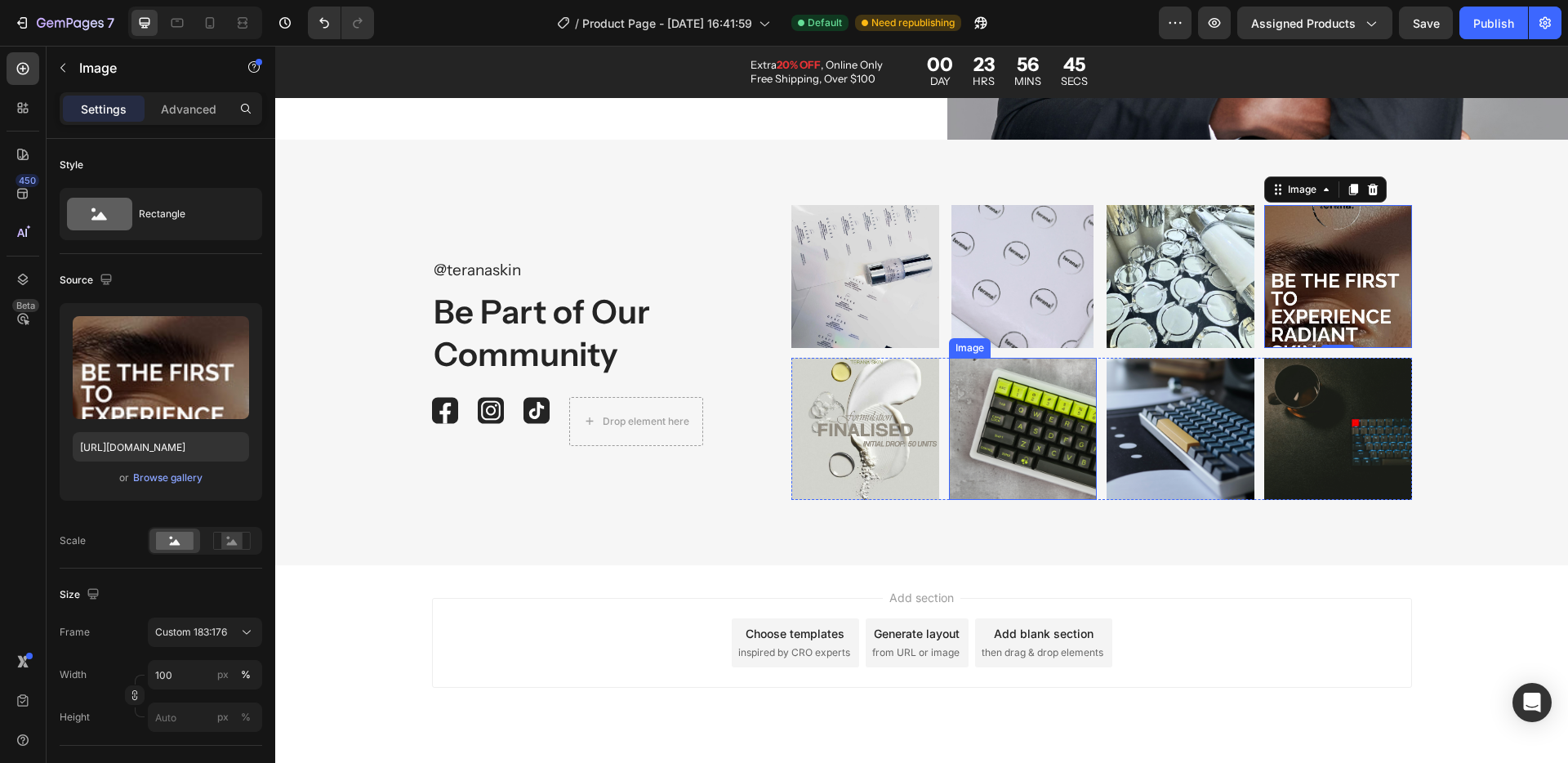
click at [1060, 408] on img at bounding box center [1023, 429] width 148 height 142
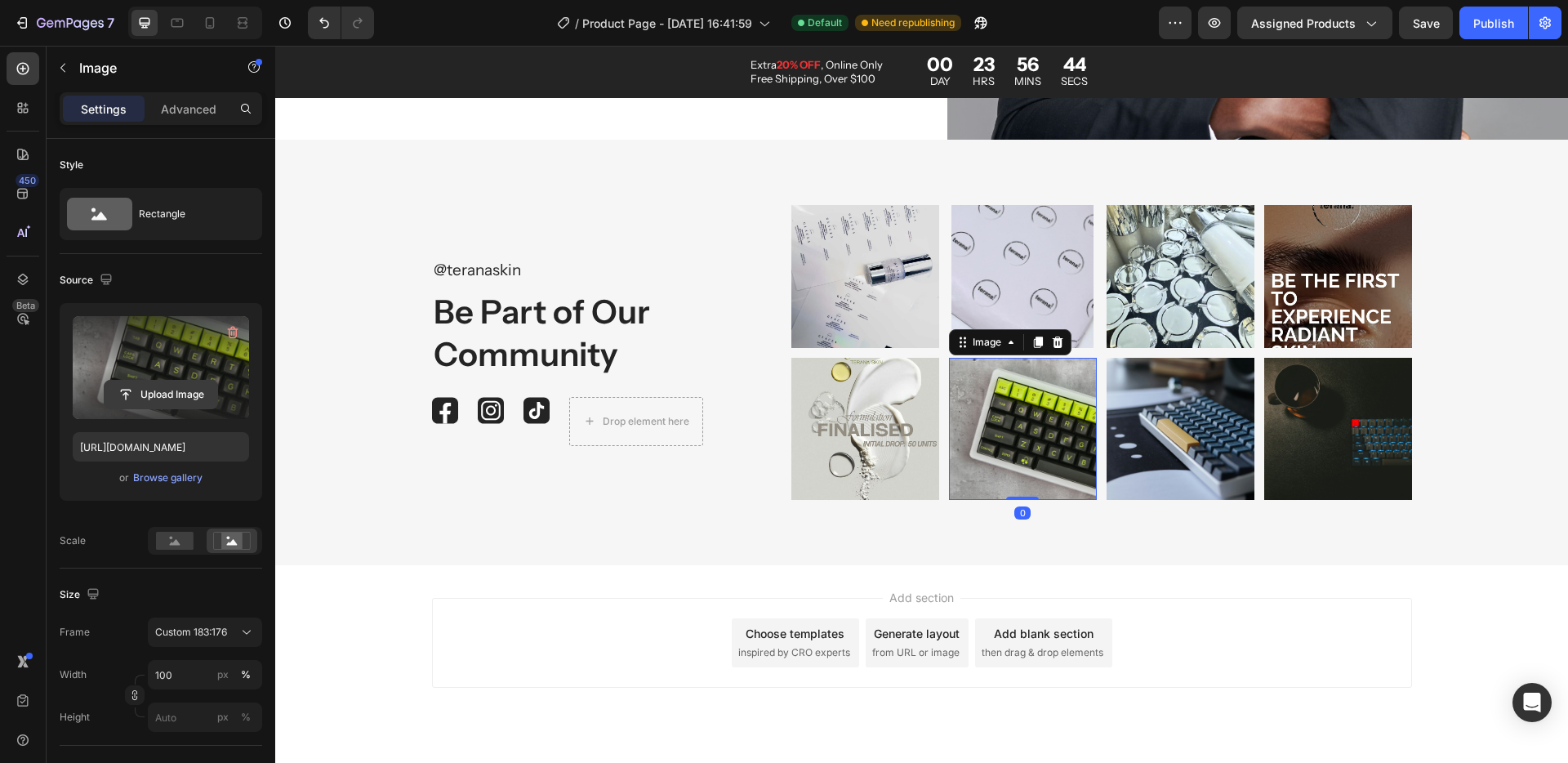
click at [180, 380] on input "file" at bounding box center [161, 394] width 112 height 28
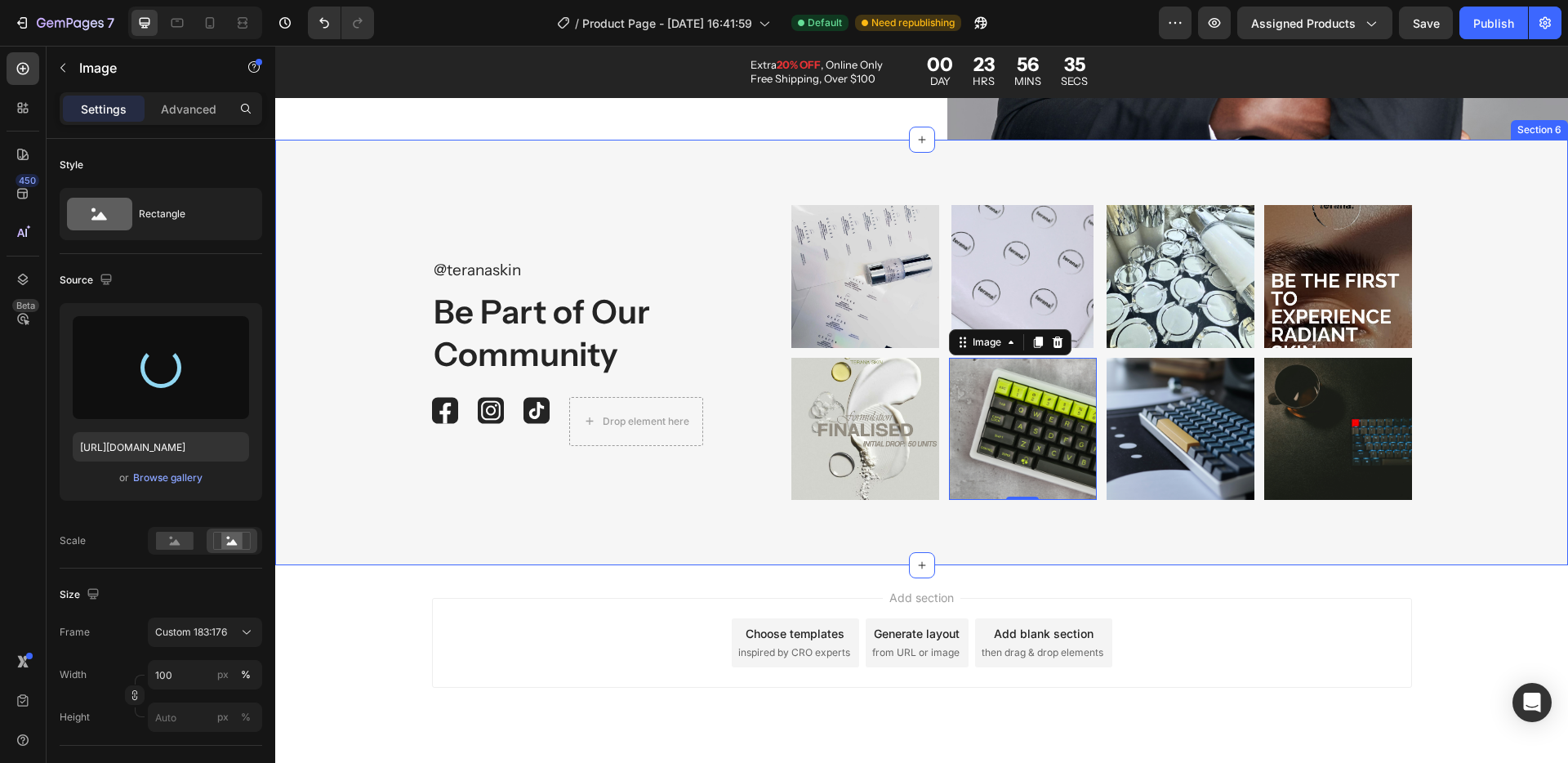
type input "https://cdn.shopify.com/s/files/1/0936/7853/4932/files/gempages_560738401595163…"
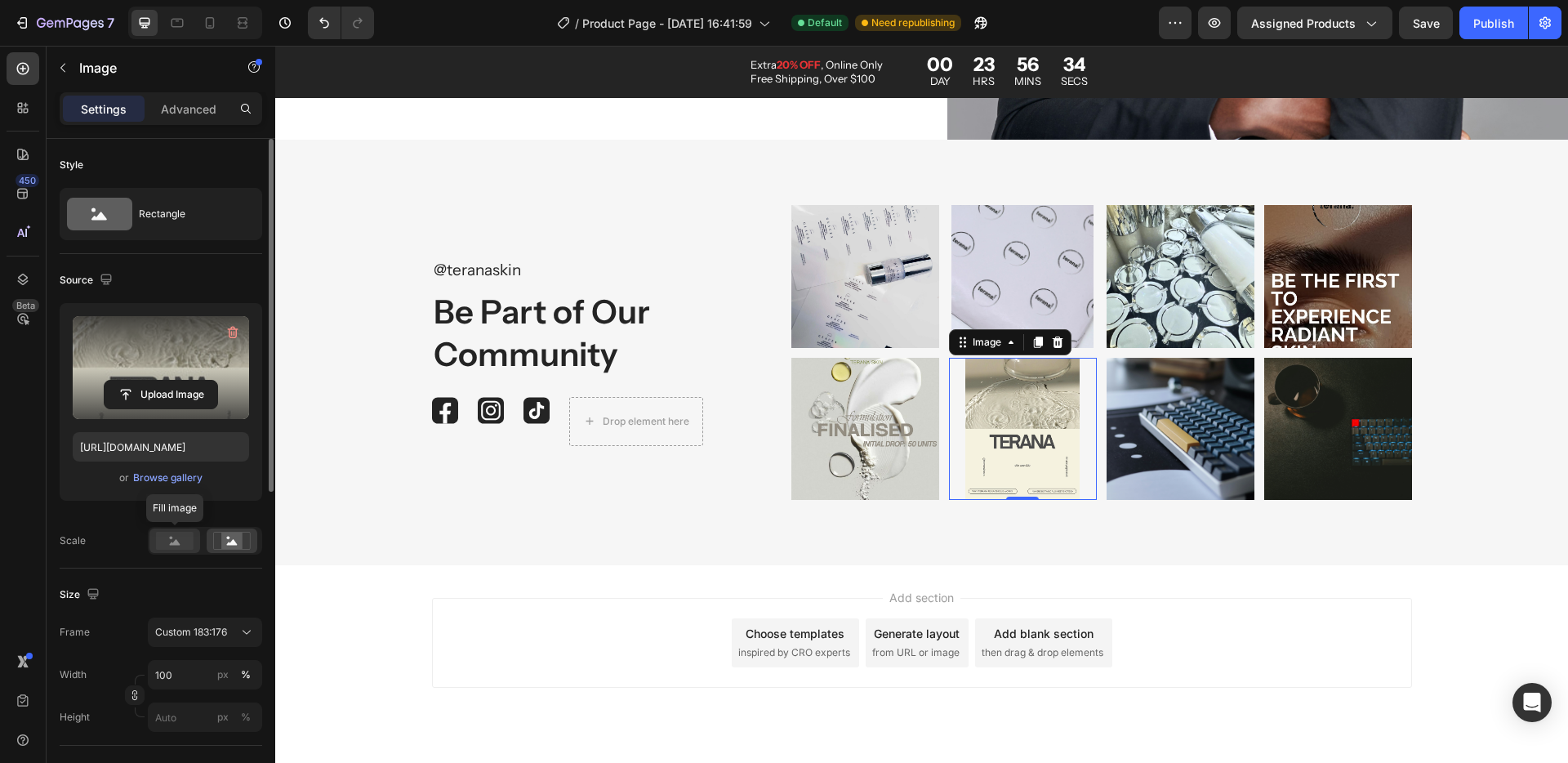
click at [192, 539] on div at bounding box center [174, 540] width 51 height 25
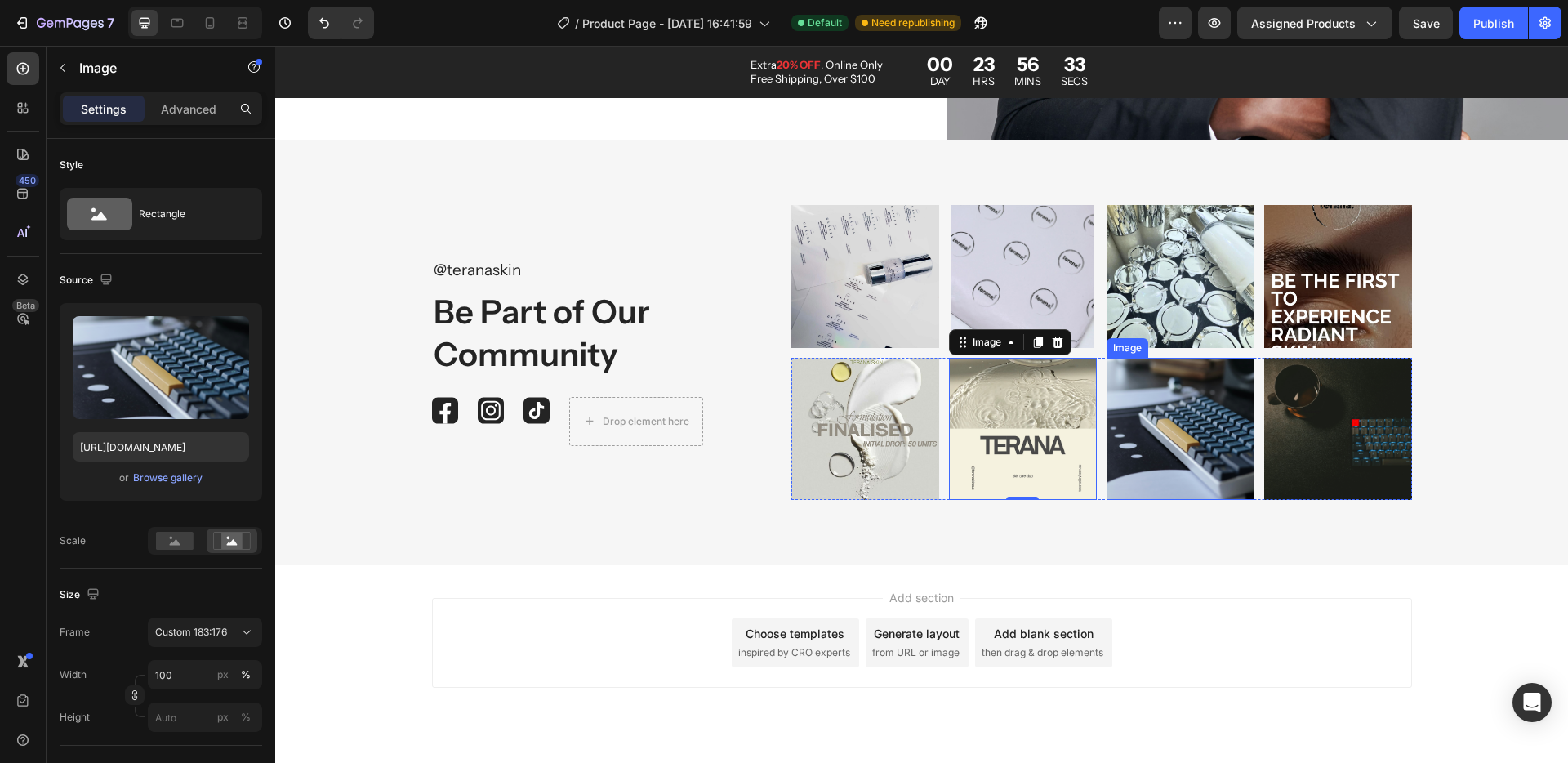
click at [1204, 370] on img at bounding box center [1180, 429] width 148 height 142
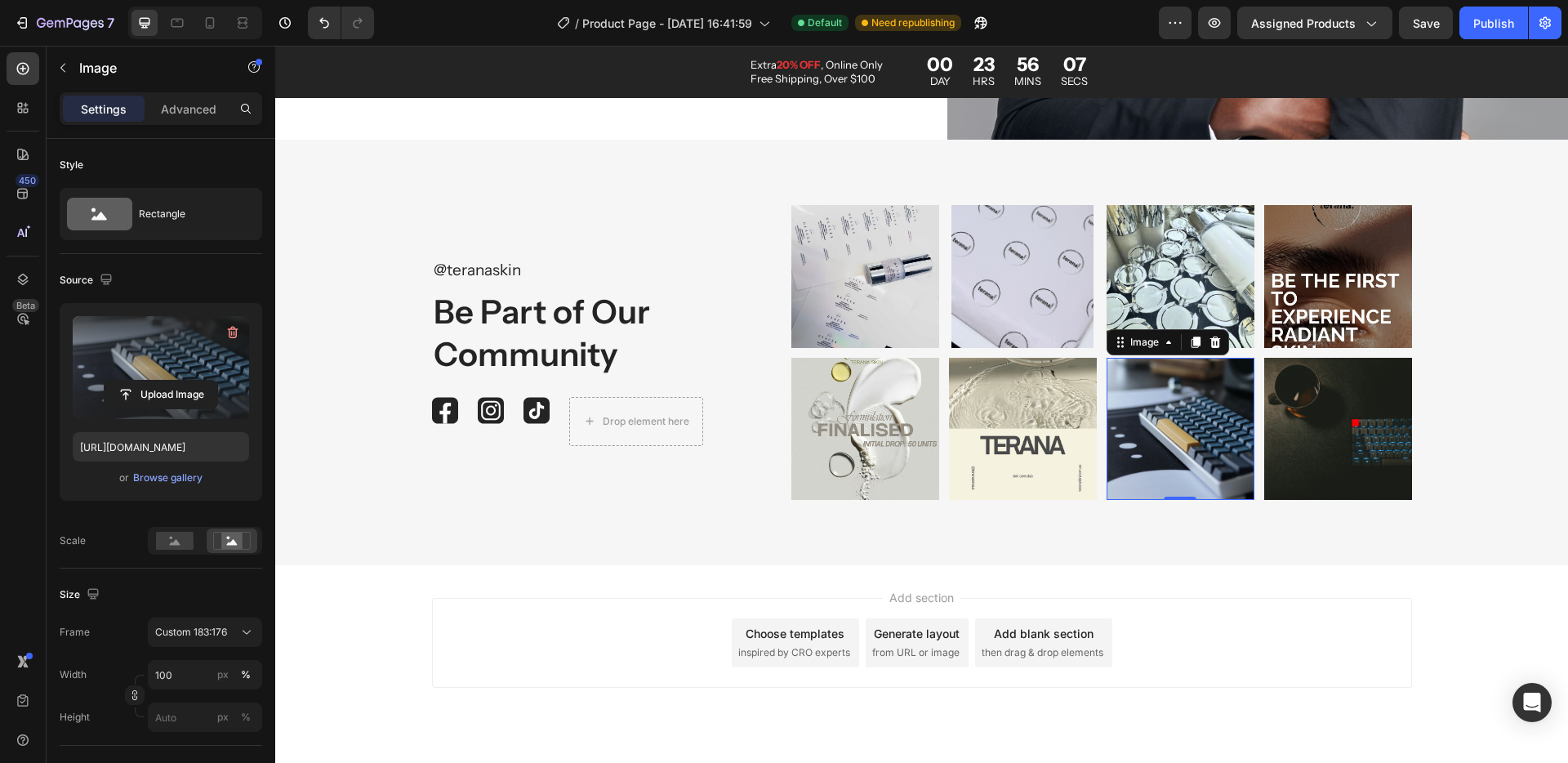
click at [119, 362] on label at bounding box center [161, 367] width 177 height 103
click at [119, 380] on input "file" at bounding box center [161, 394] width 112 height 28
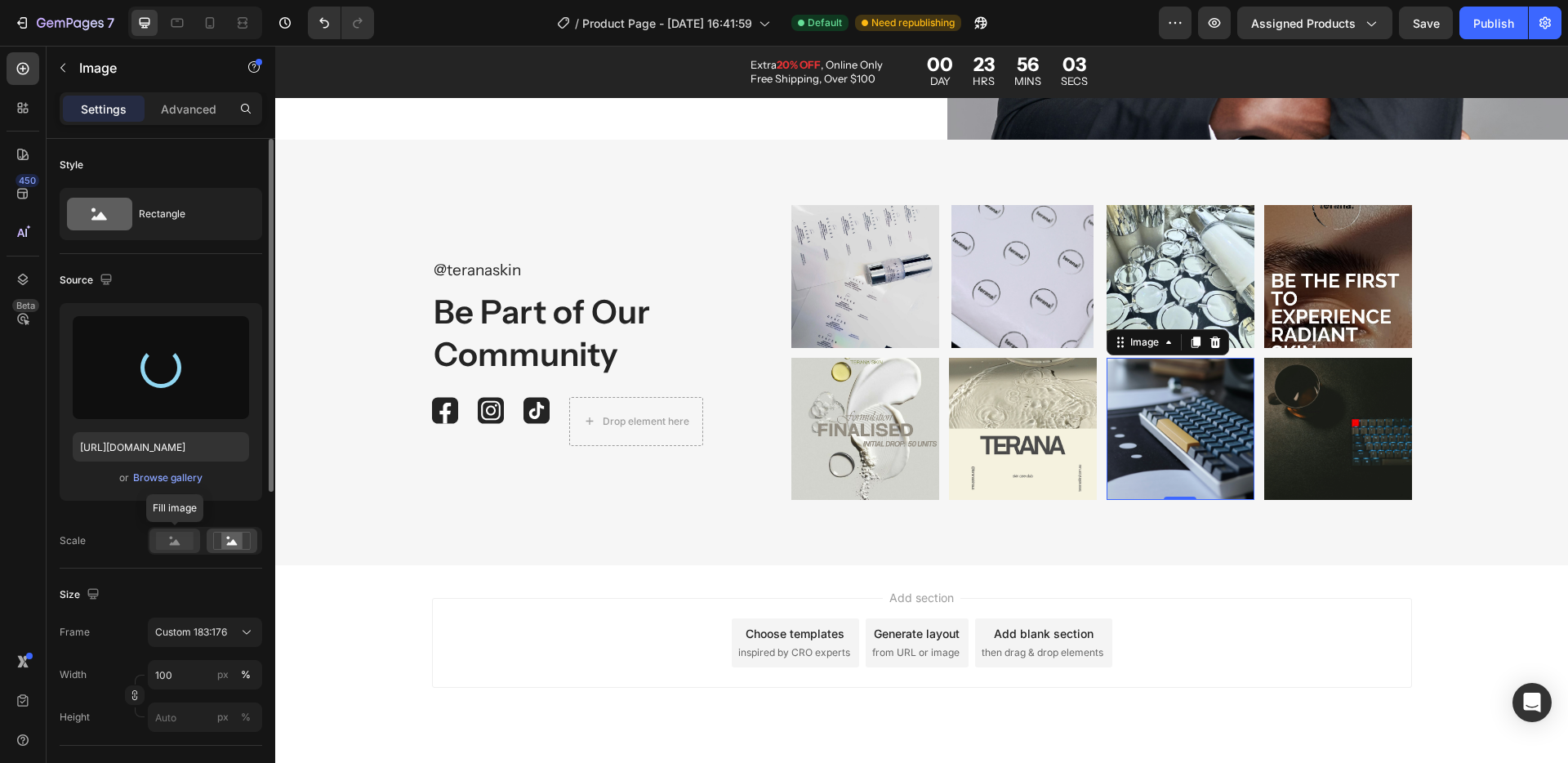
click at [174, 549] on div at bounding box center [174, 540] width 51 height 25
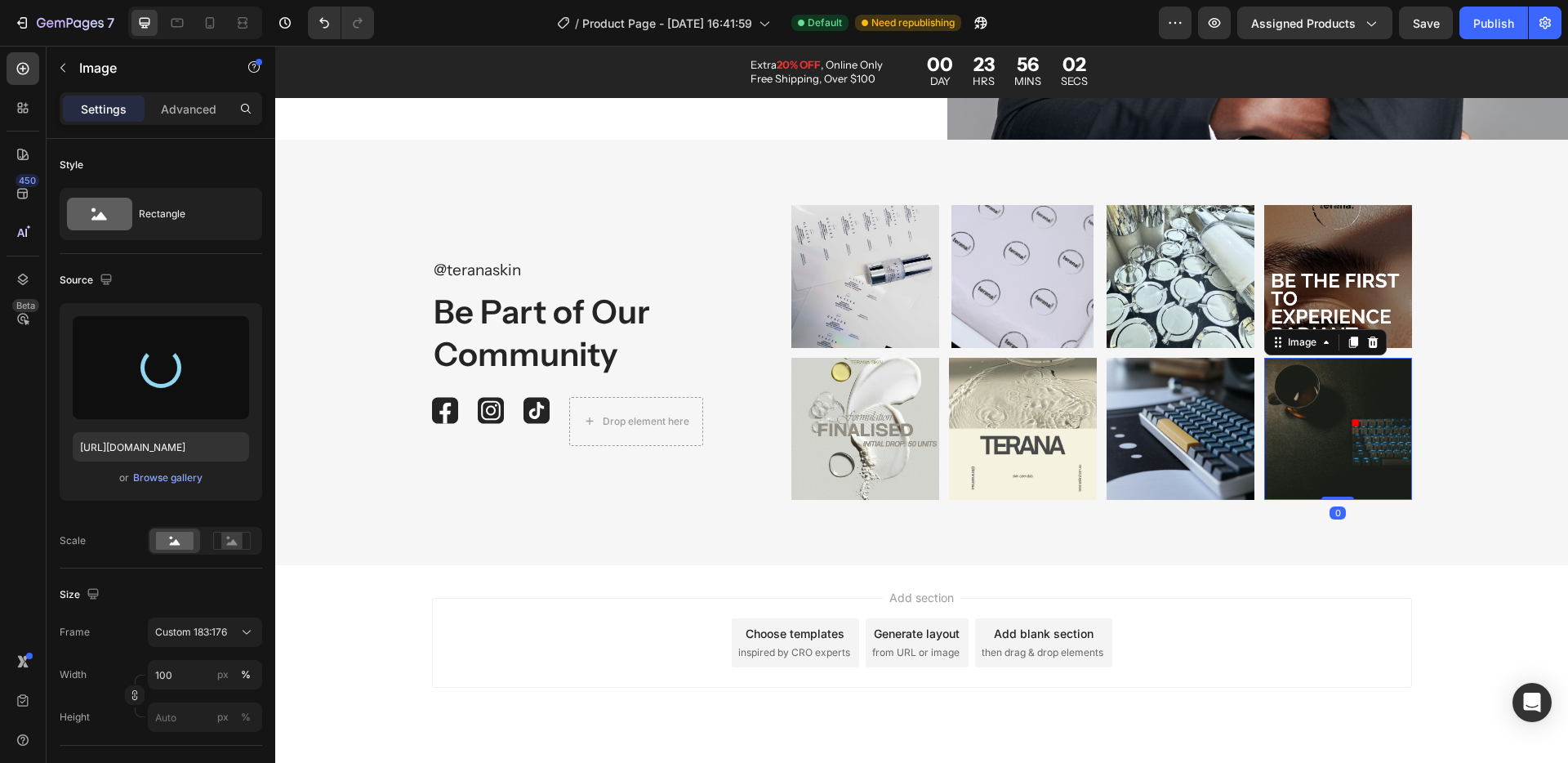
click at [1329, 399] on img at bounding box center [1338, 429] width 148 height 142
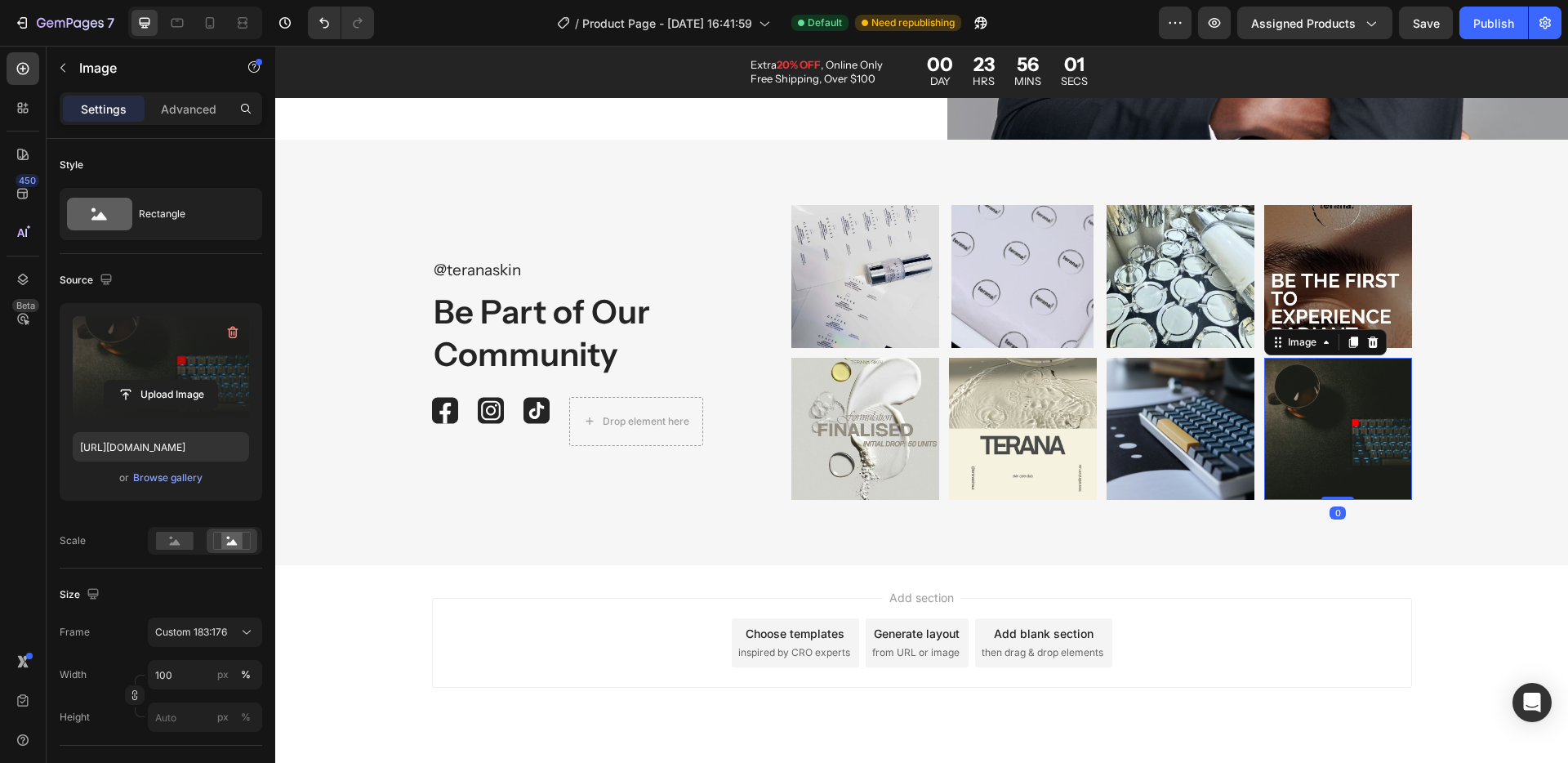
click at [141, 356] on label at bounding box center [161, 367] width 177 height 103
click at [141, 380] on input "file" at bounding box center [161, 394] width 112 height 28
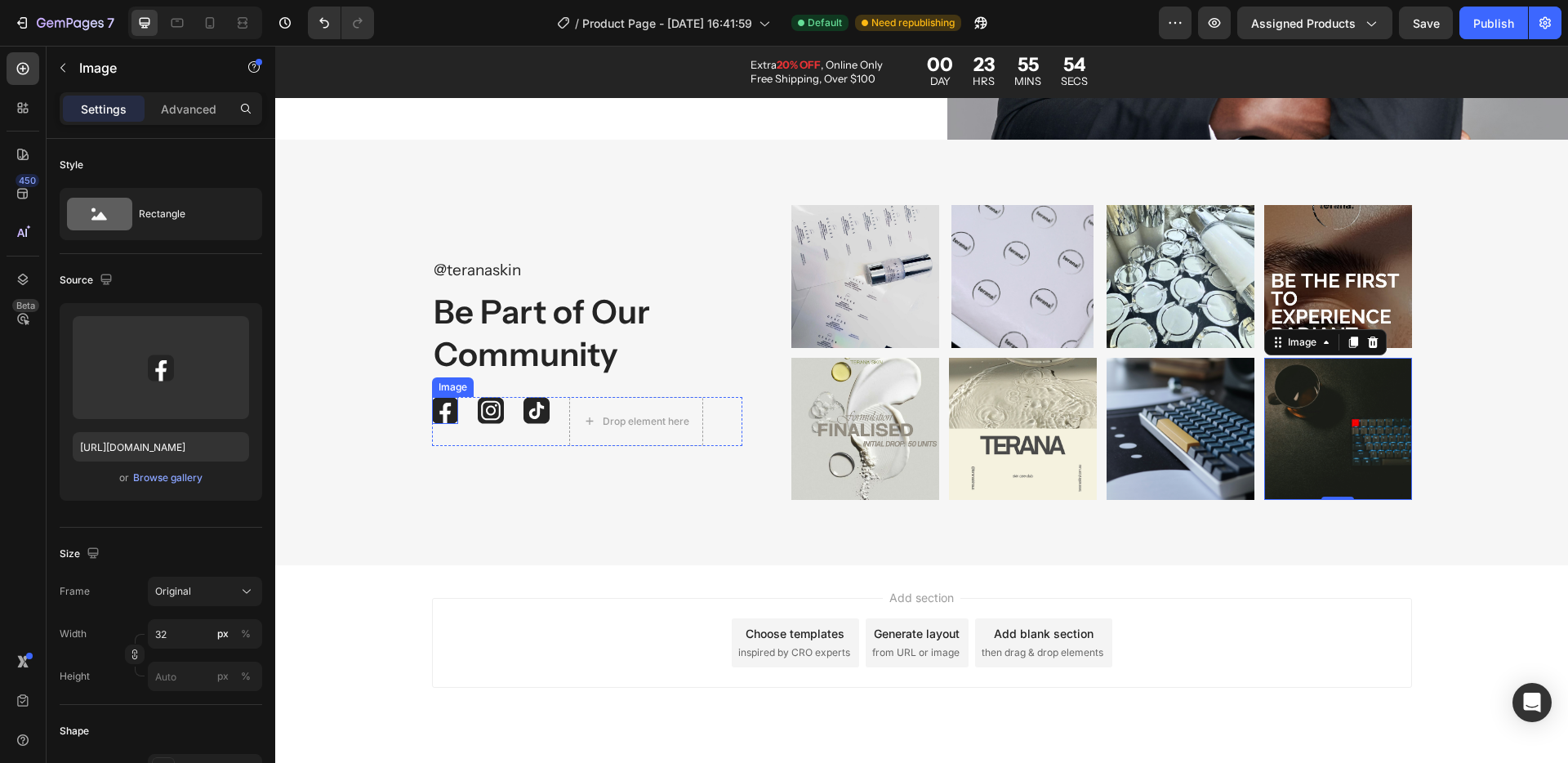
click at [446, 410] on img at bounding box center [445, 410] width 26 height 27
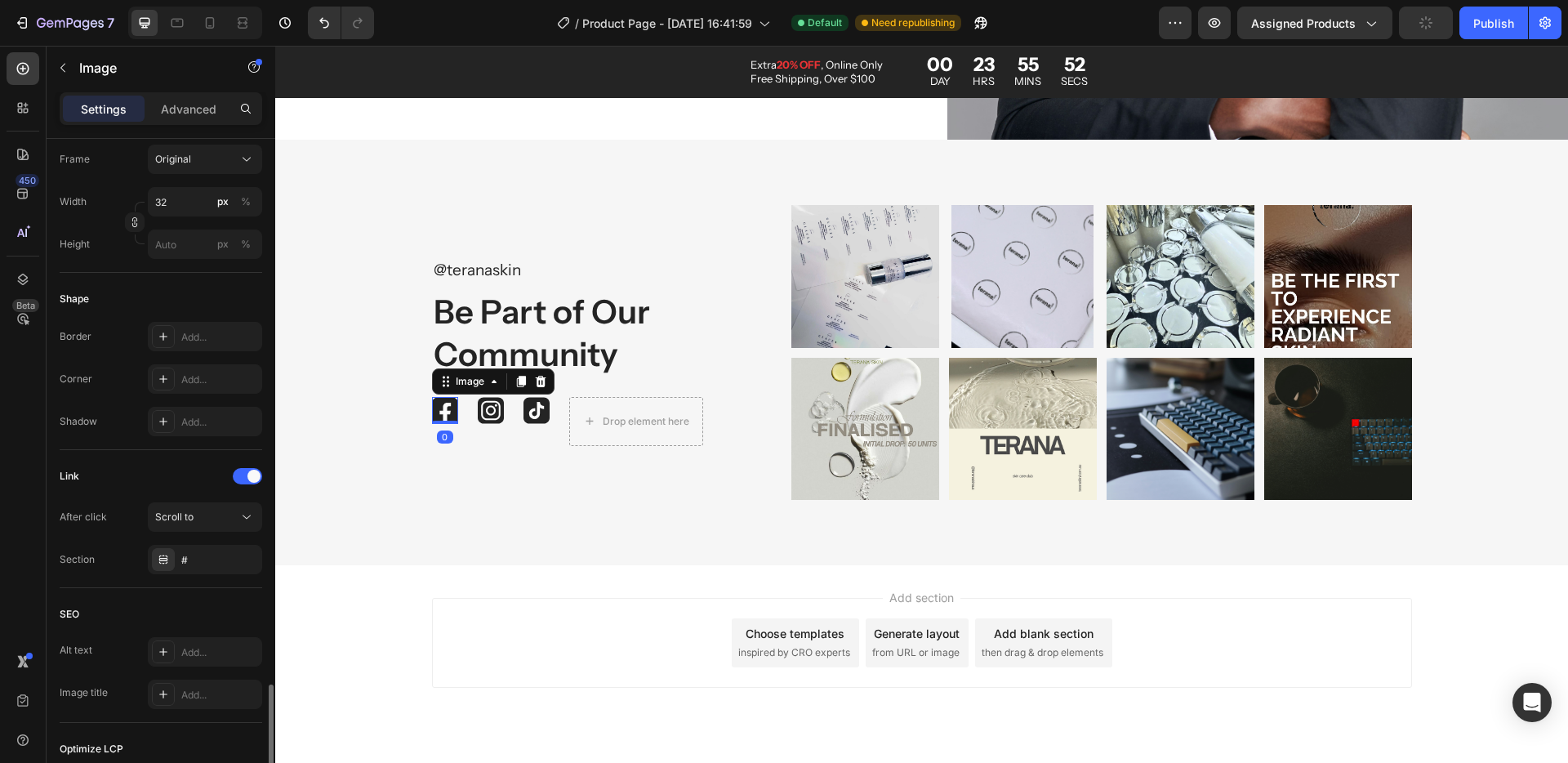
scroll to position [648, 0]
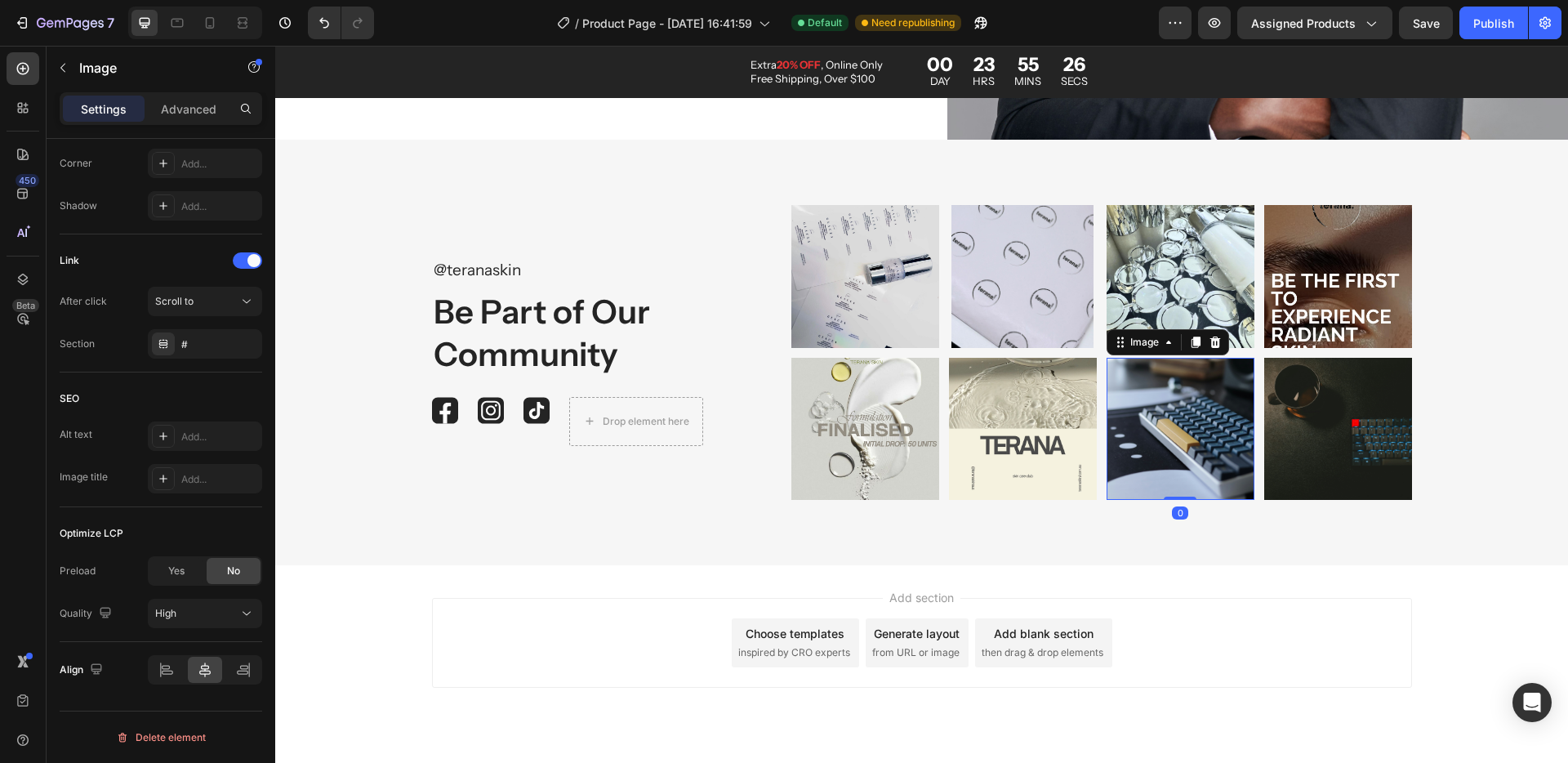
click at [1168, 422] on img at bounding box center [1180, 429] width 148 height 142
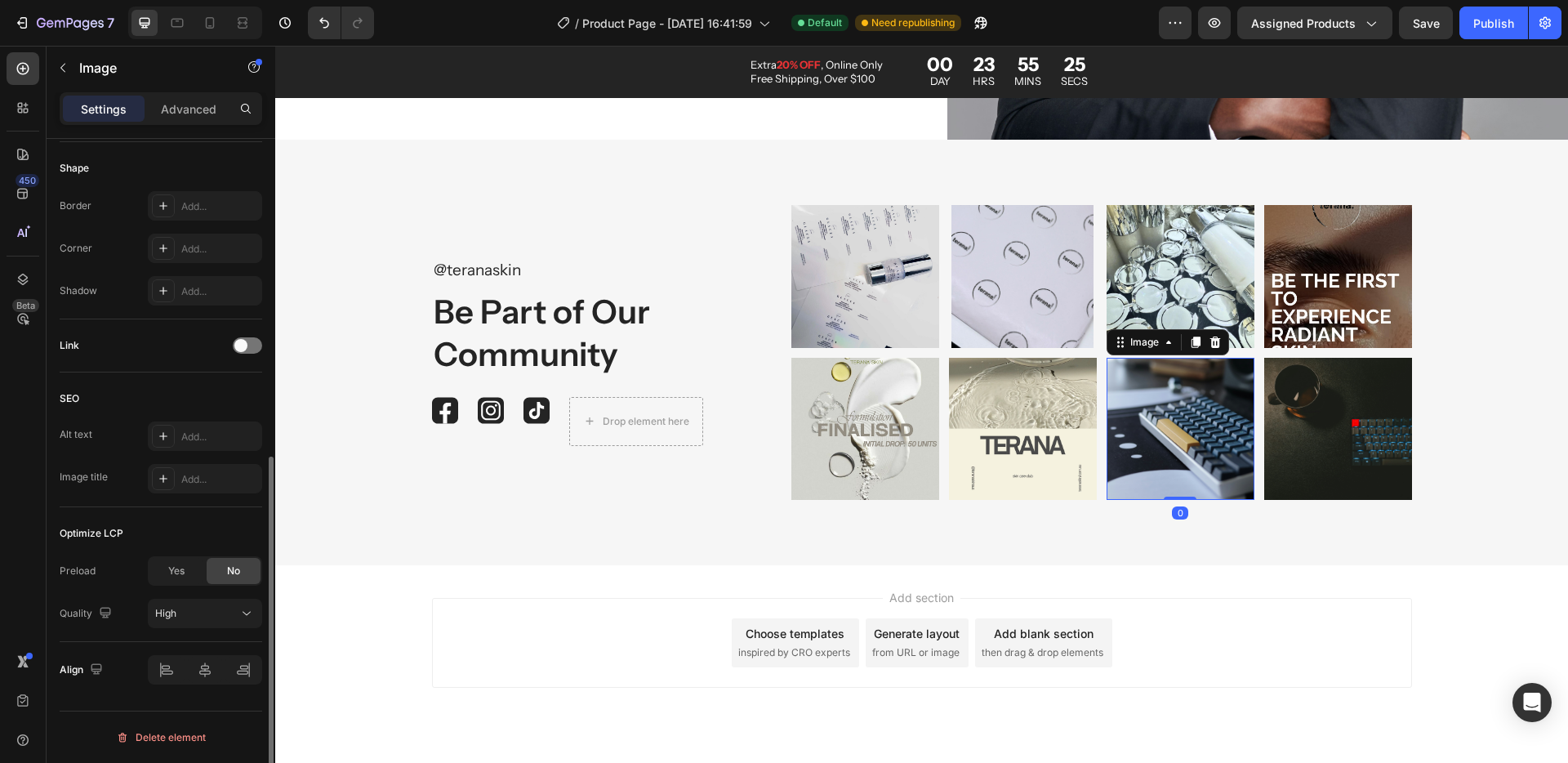
scroll to position [0, 0]
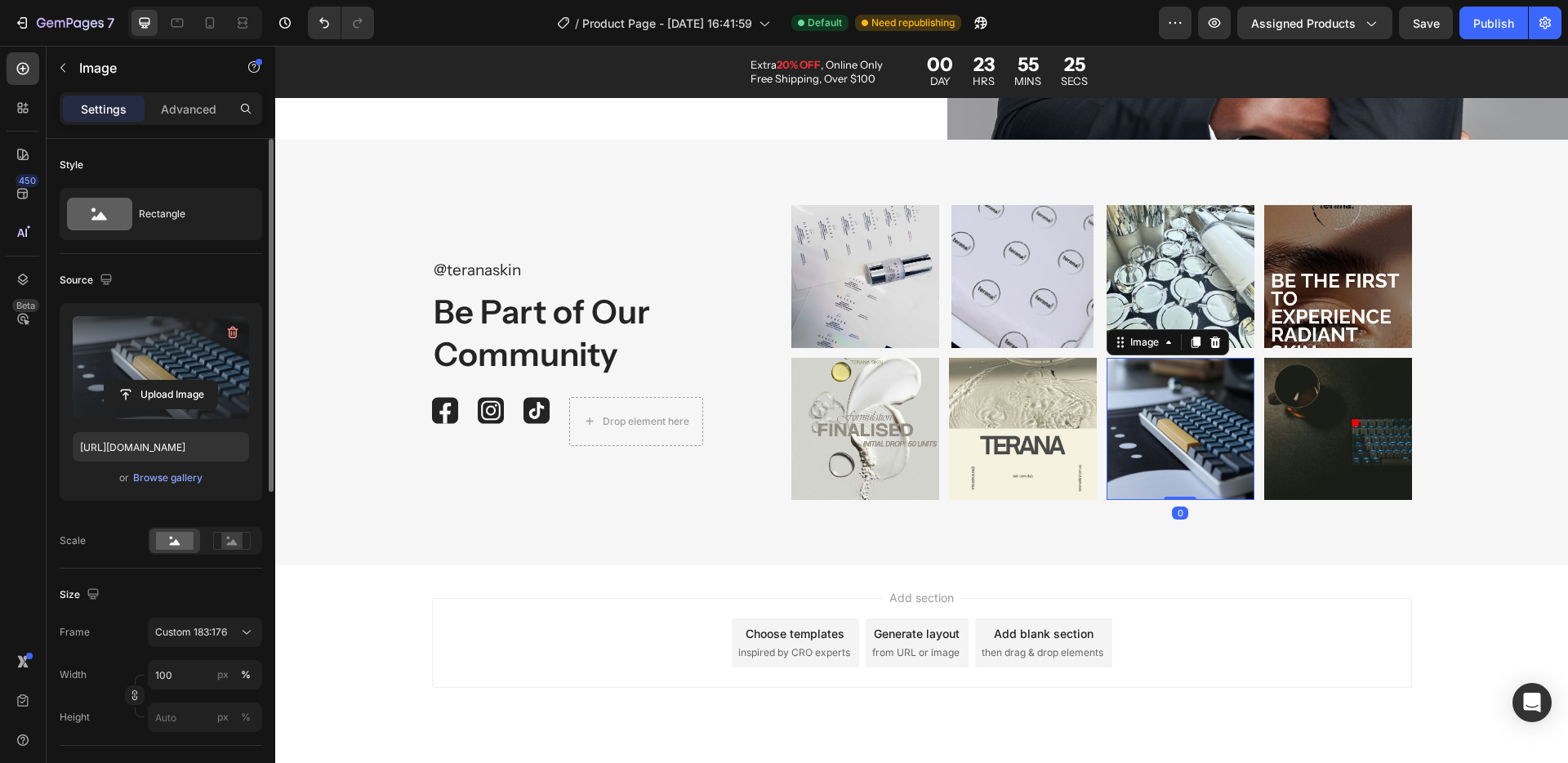
click at [175, 378] on label at bounding box center [161, 367] width 177 height 103
click at [175, 380] on input "file" at bounding box center [161, 394] width 112 height 28
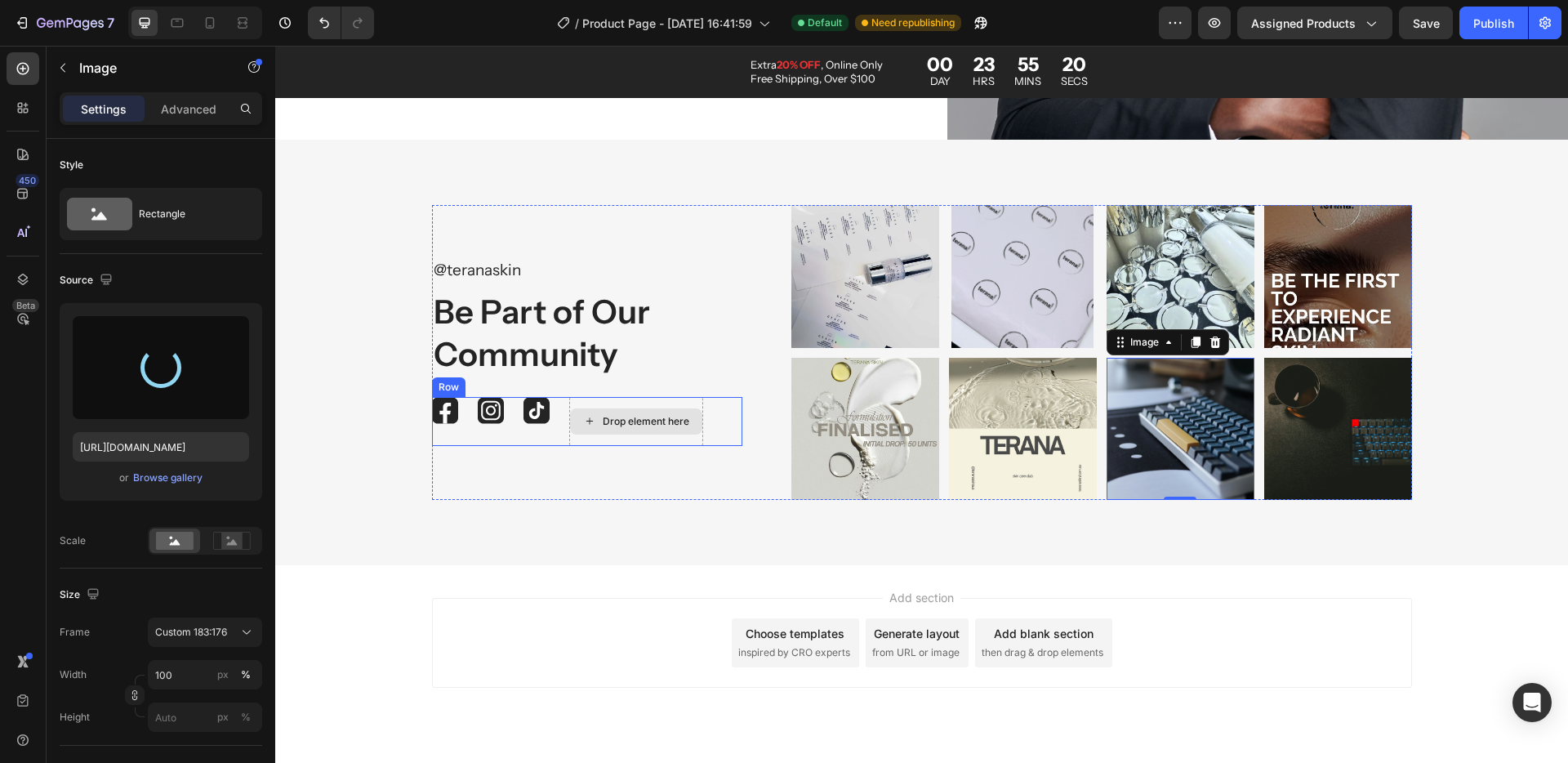
type input "https://cdn.shopify.com/s/files/1/0936/7853/4932/files/gempages_560738401595163…"
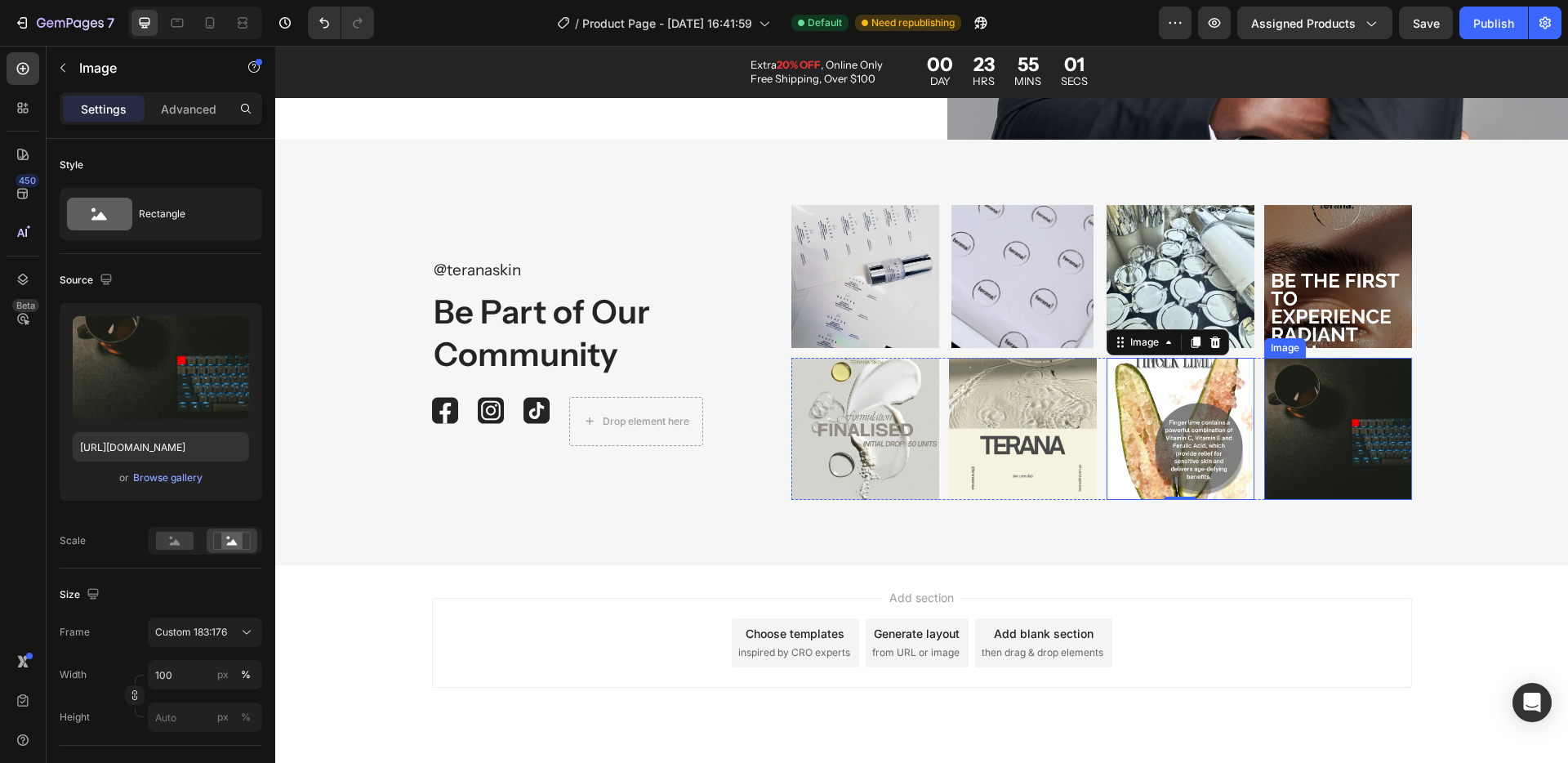
click at [1330, 434] on img at bounding box center [1338, 429] width 148 height 142
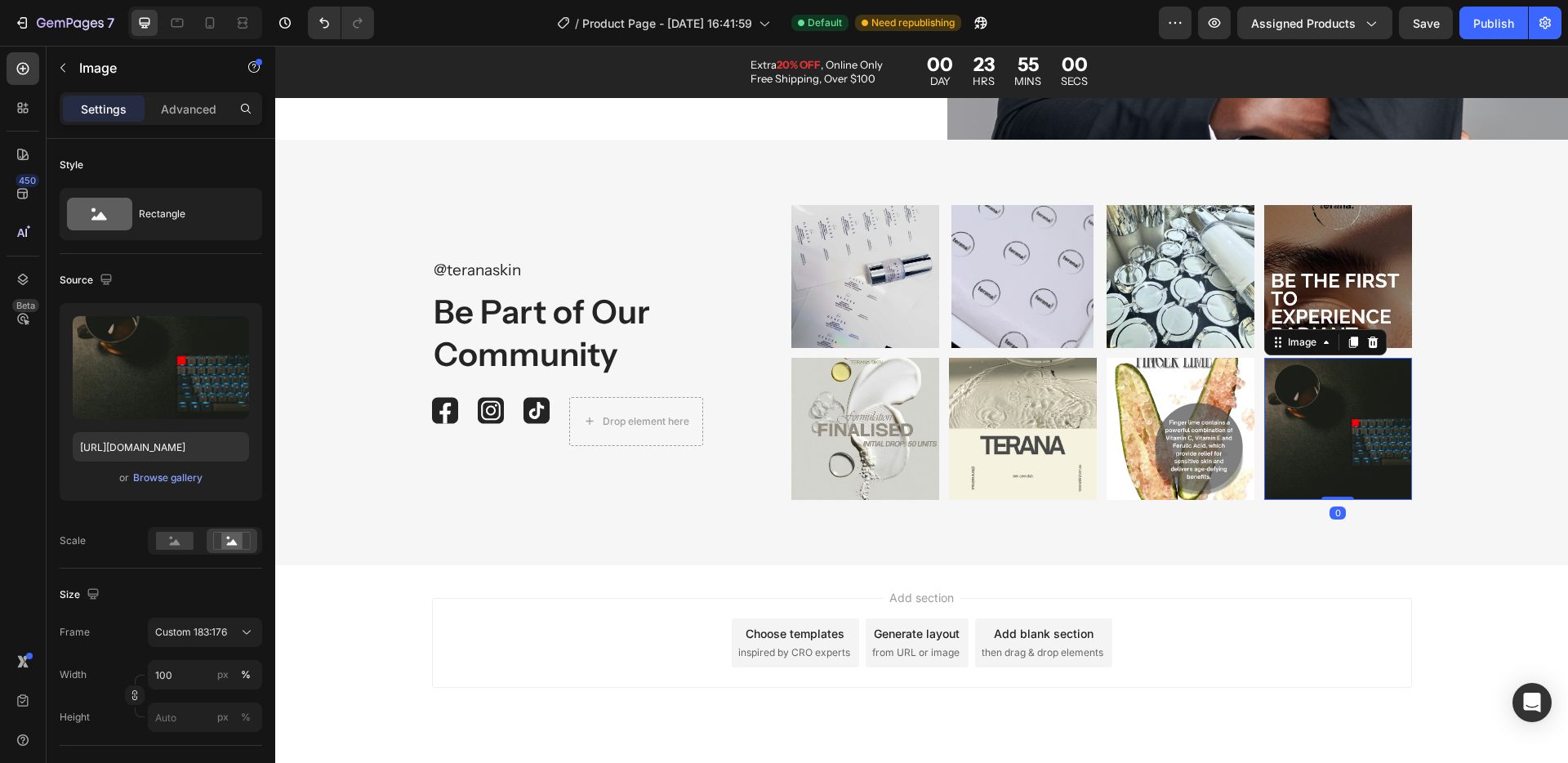
click at [1330, 434] on img at bounding box center [1338, 429] width 148 height 142
click at [185, 380] on button "Upload Image" at bounding box center [161, 395] width 114 height 29
click at [143, 391] on input "file" at bounding box center [161, 394] width 112 height 28
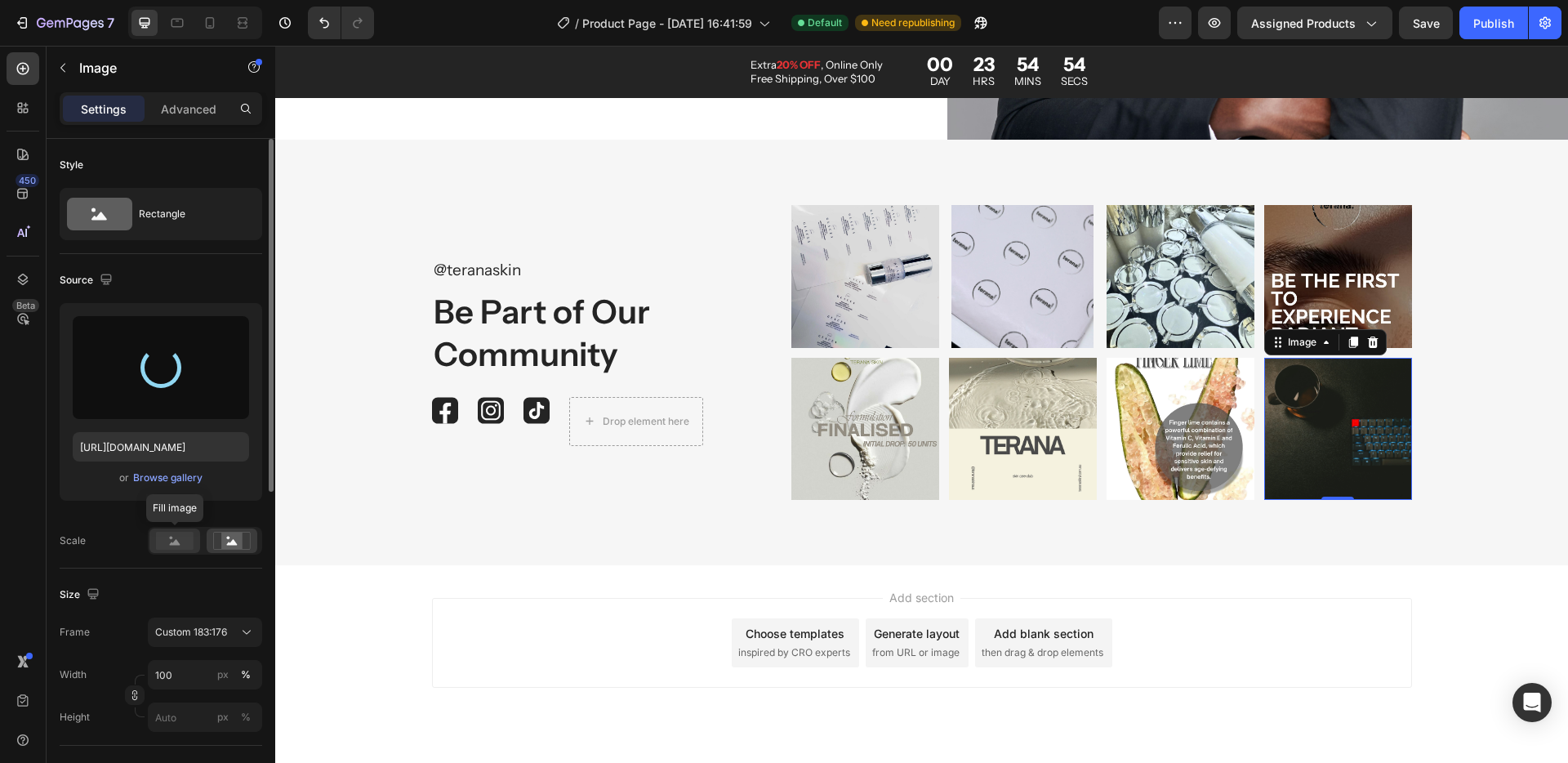
click at [183, 542] on rect at bounding box center [174, 541] width 38 height 18
type input "https://cdn.shopify.com/s/files/1/0936/7853/4932/files/gempages_560738401595163…"
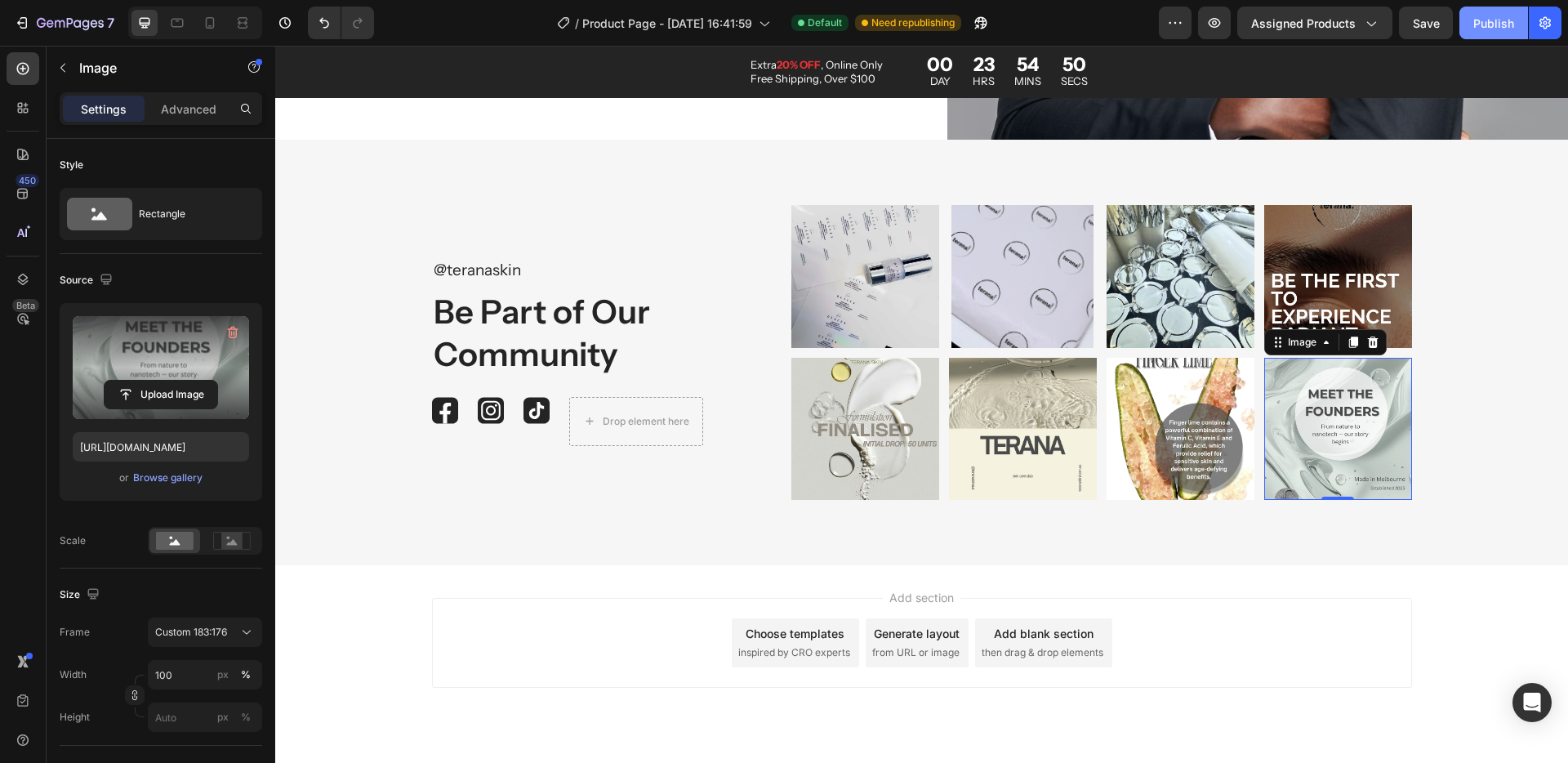
click at [1479, 19] on div "Publish" at bounding box center [1493, 23] width 41 height 17
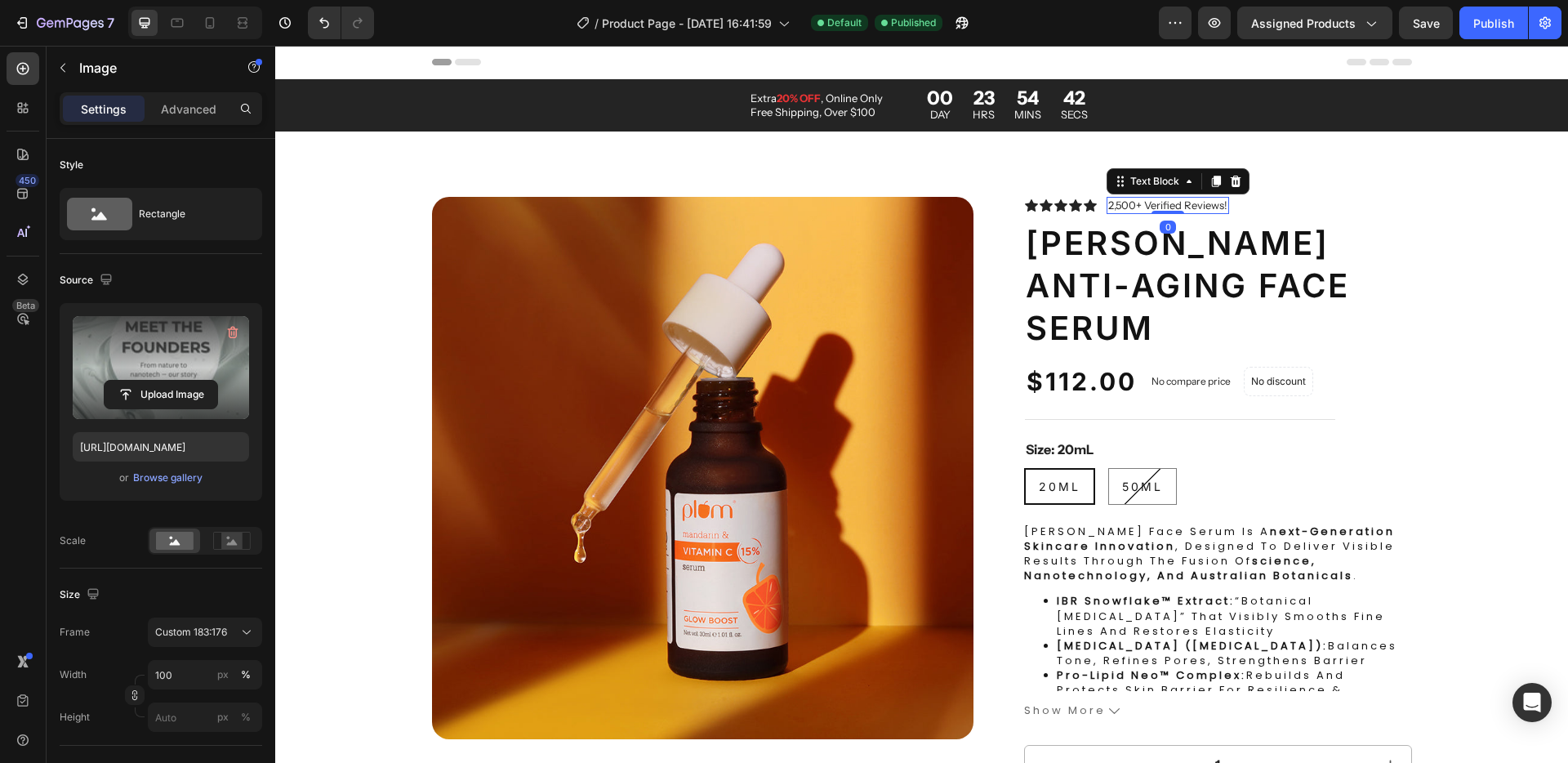
click at [1118, 206] on p "2,500+ Verified Reviews!" at bounding box center [1168, 205] width 120 height 14
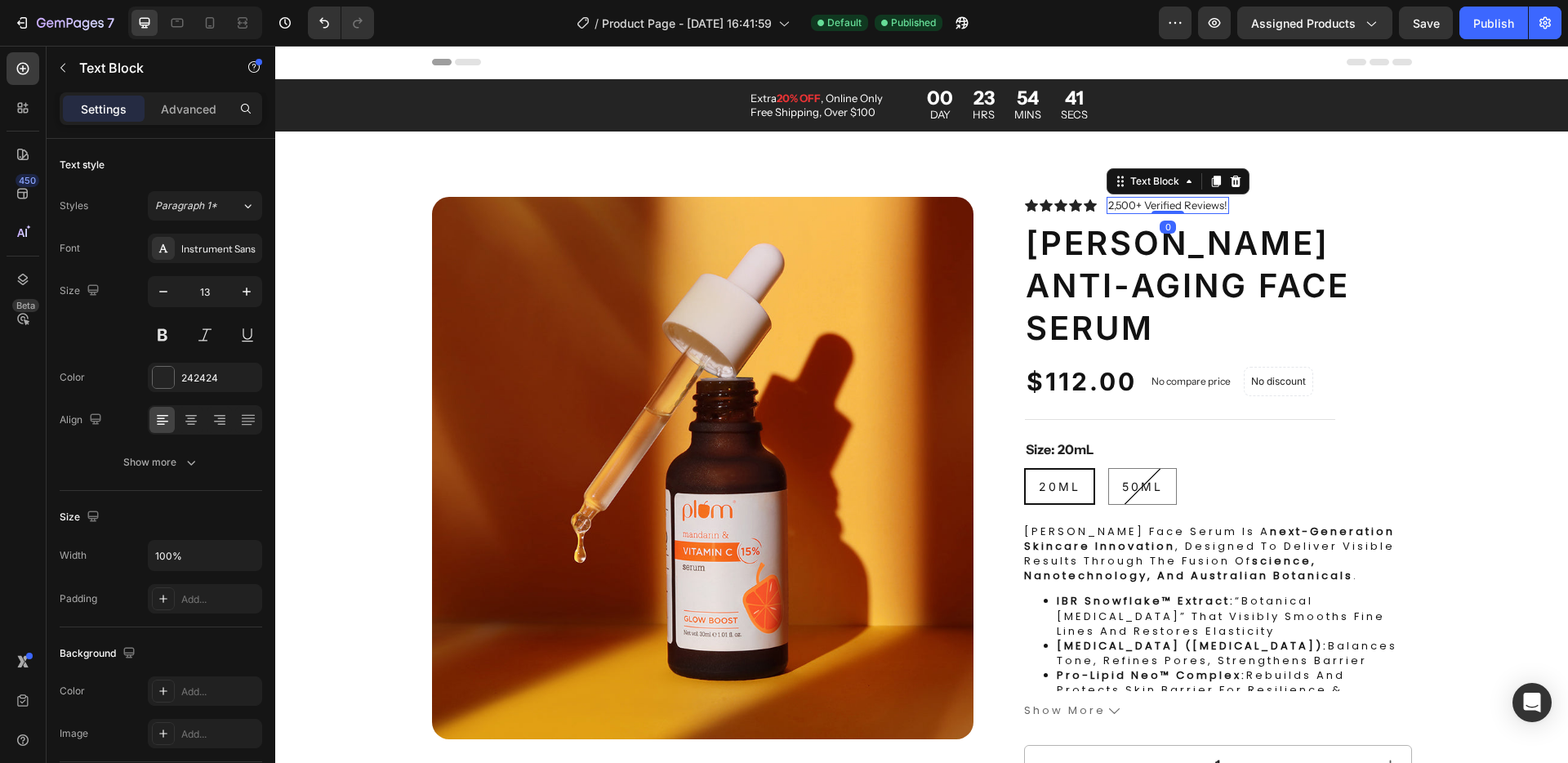
click at [1118, 206] on p "2,500+ Verified Reviews!" at bounding box center [1168, 205] width 120 height 14
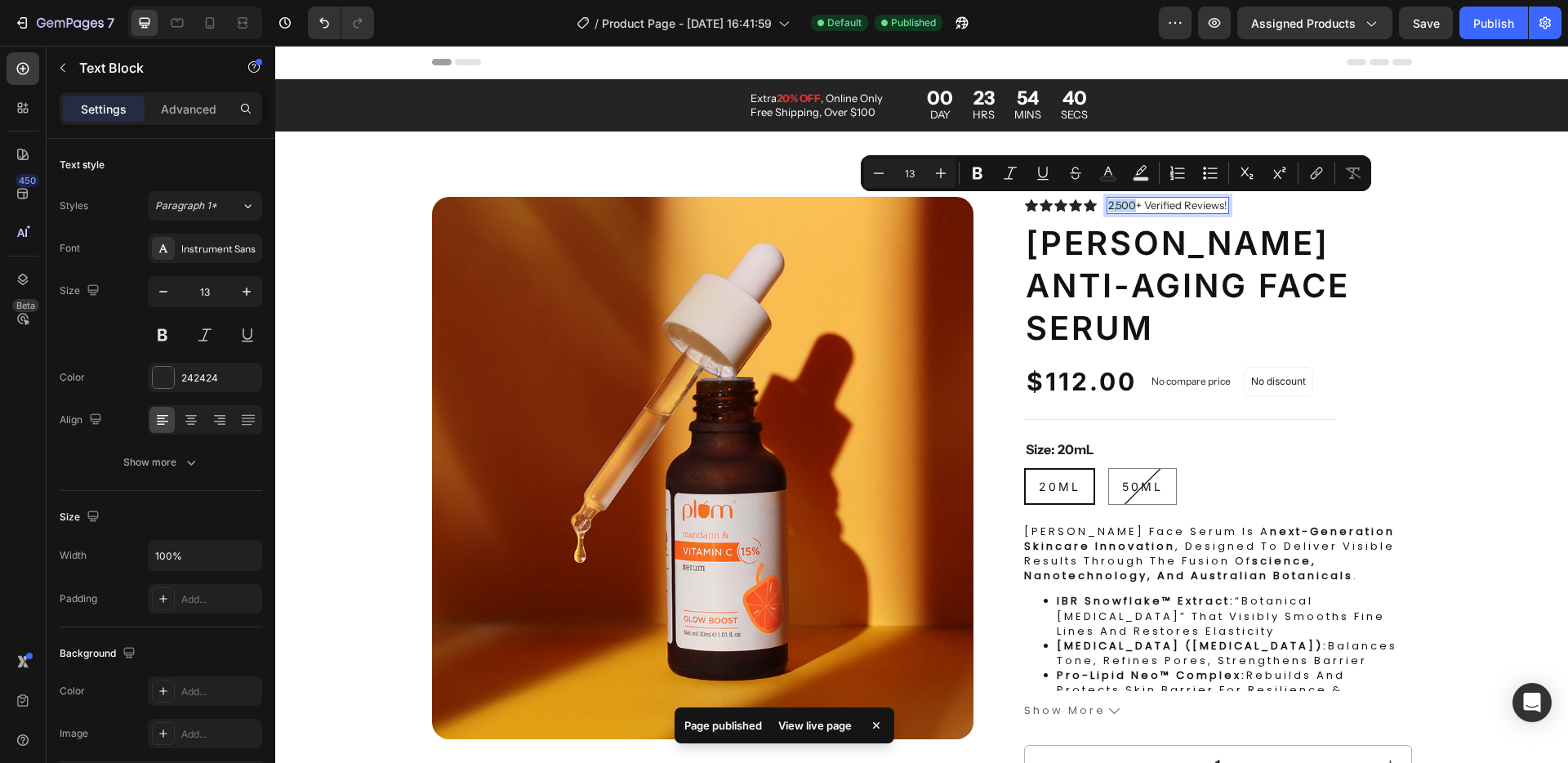
click at [1117, 209] on p "2,500+ Verified Reviews!" at bounding box center [1168, 205] width 120 height 14
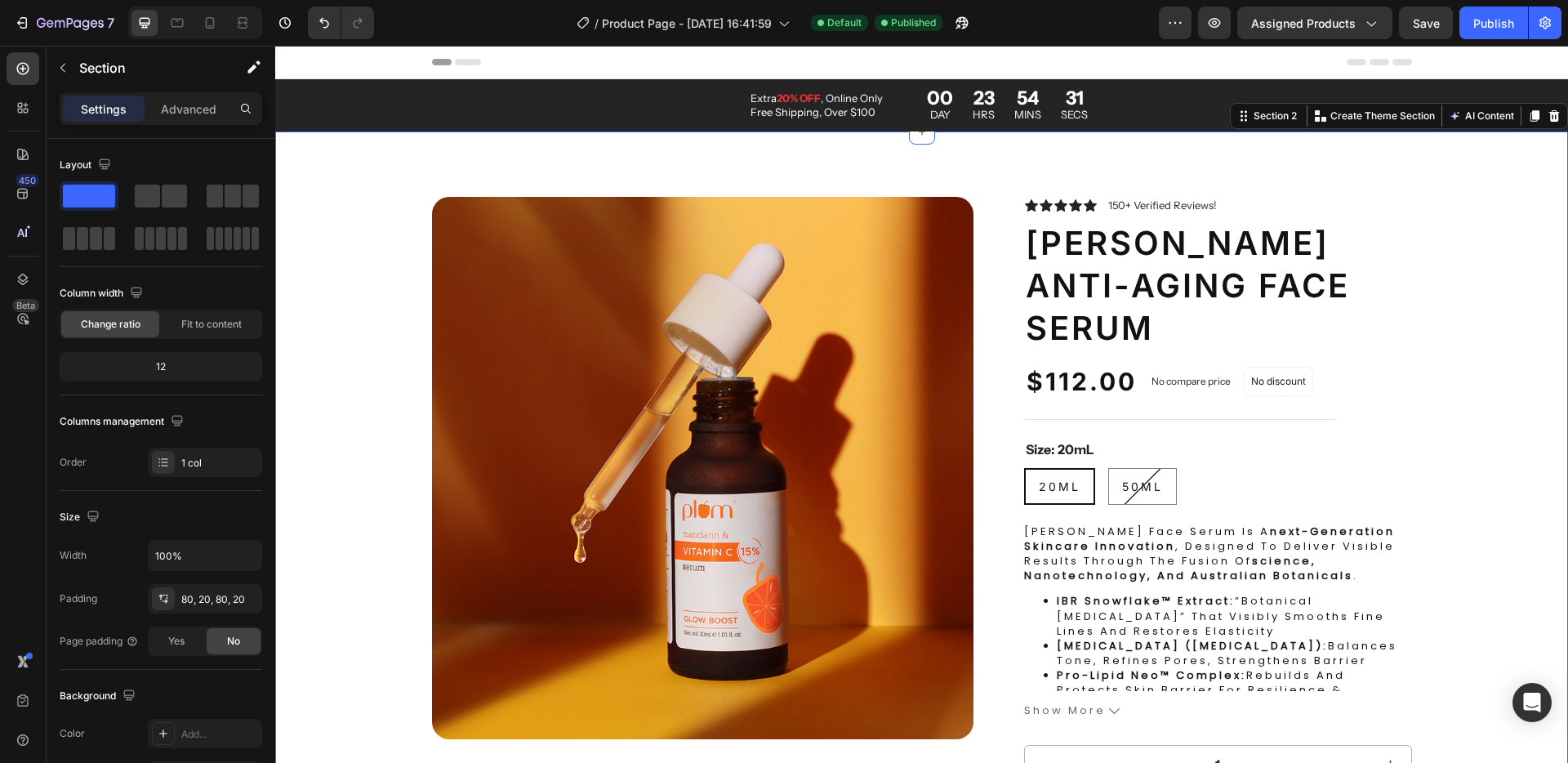
click at [1488, 29] on div "Publish" at bounding box center [1493, 23] width 41 height 17
click at [79, 23] on icon "button" at bounding box center [77, 23] width 7 height 7
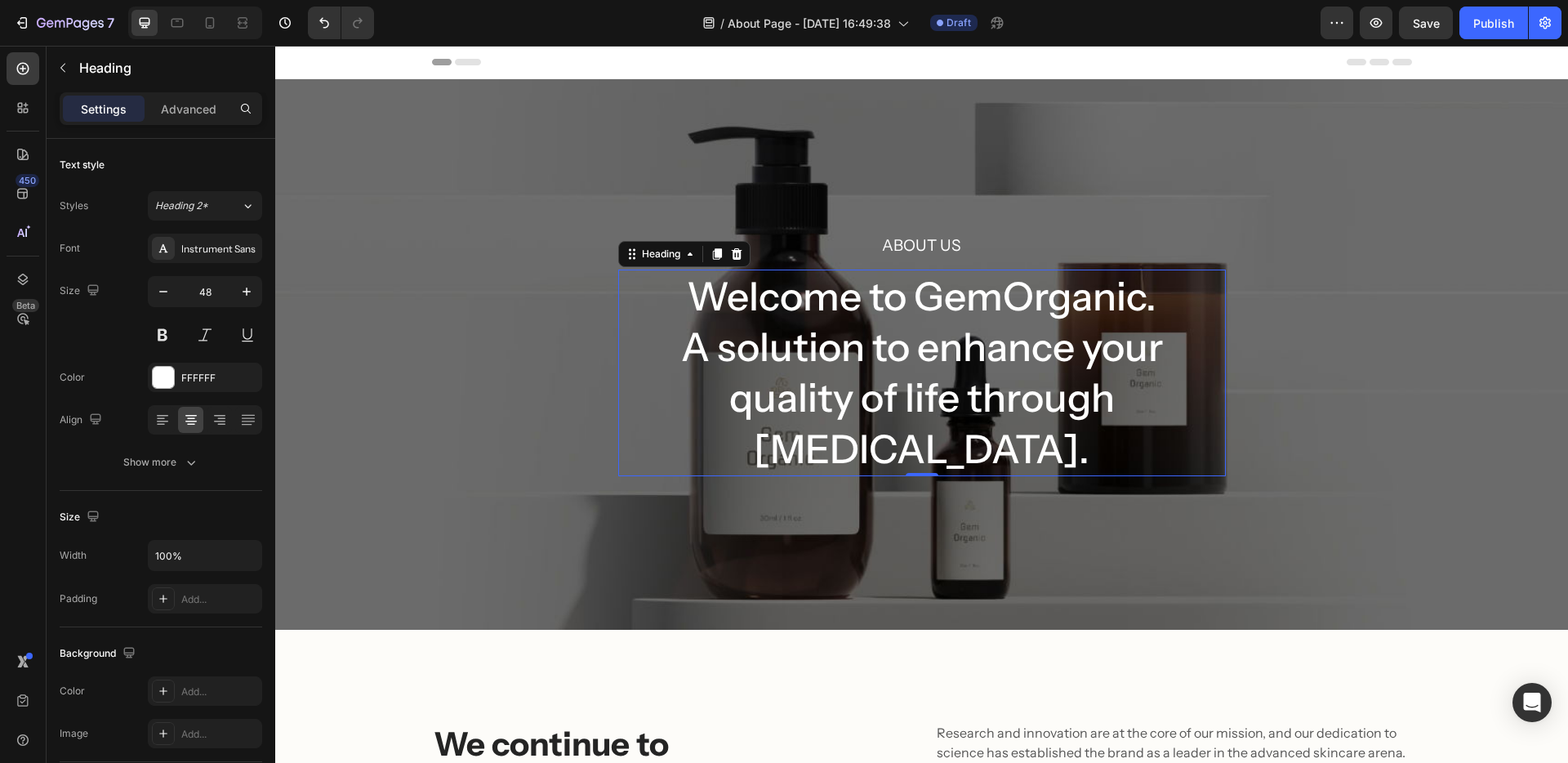
click at [884, 307] on p "Welcome to GemOrganic. A solution to enhance your quality of life through [MEDI…" at bounding box center [922, 374] width 605 height 204
click at [946, 295] on p "Welcome to GemOrganic. A solution to enhance your quality of life through [MEDI…" at bounding box center [922, 374] width 605 height 204
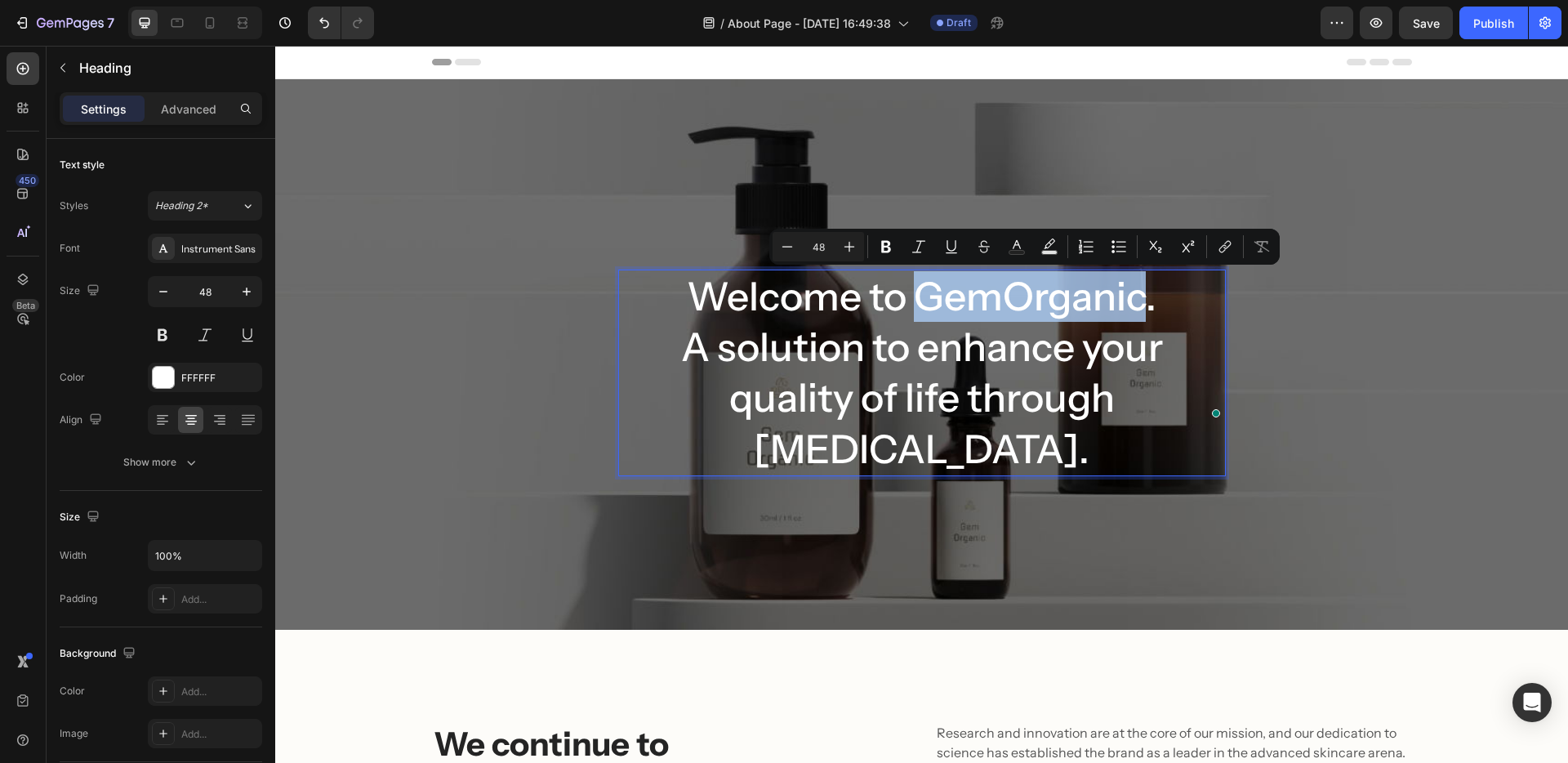
drag, startPoint x: 913, startPoint y: 293, endPoint x: 1132, endPoint y: 293, distance: 219.0
click at [1132, 293] on p "Welcome to GemOrganic. A solution to enhance your quality of life through [MEDI…" at bounding box center [922, 374] width 605 height 204
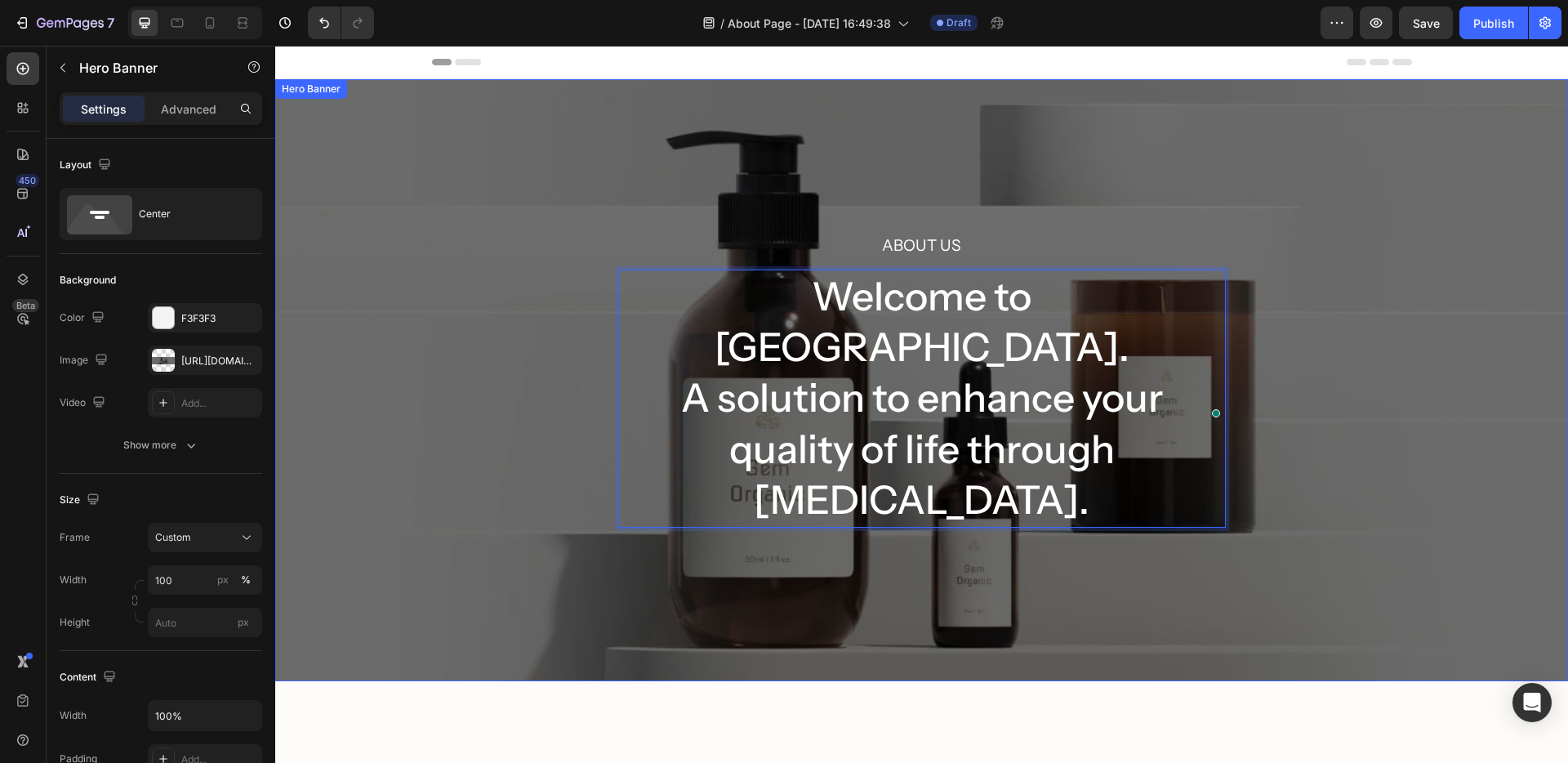
click at [613, 468] on div "About Us Heading Welcome to [GEOGRAPHIC_DATA]. A solution to enhance your quali…" at bounding box center [922, 380] width 1293 height 602
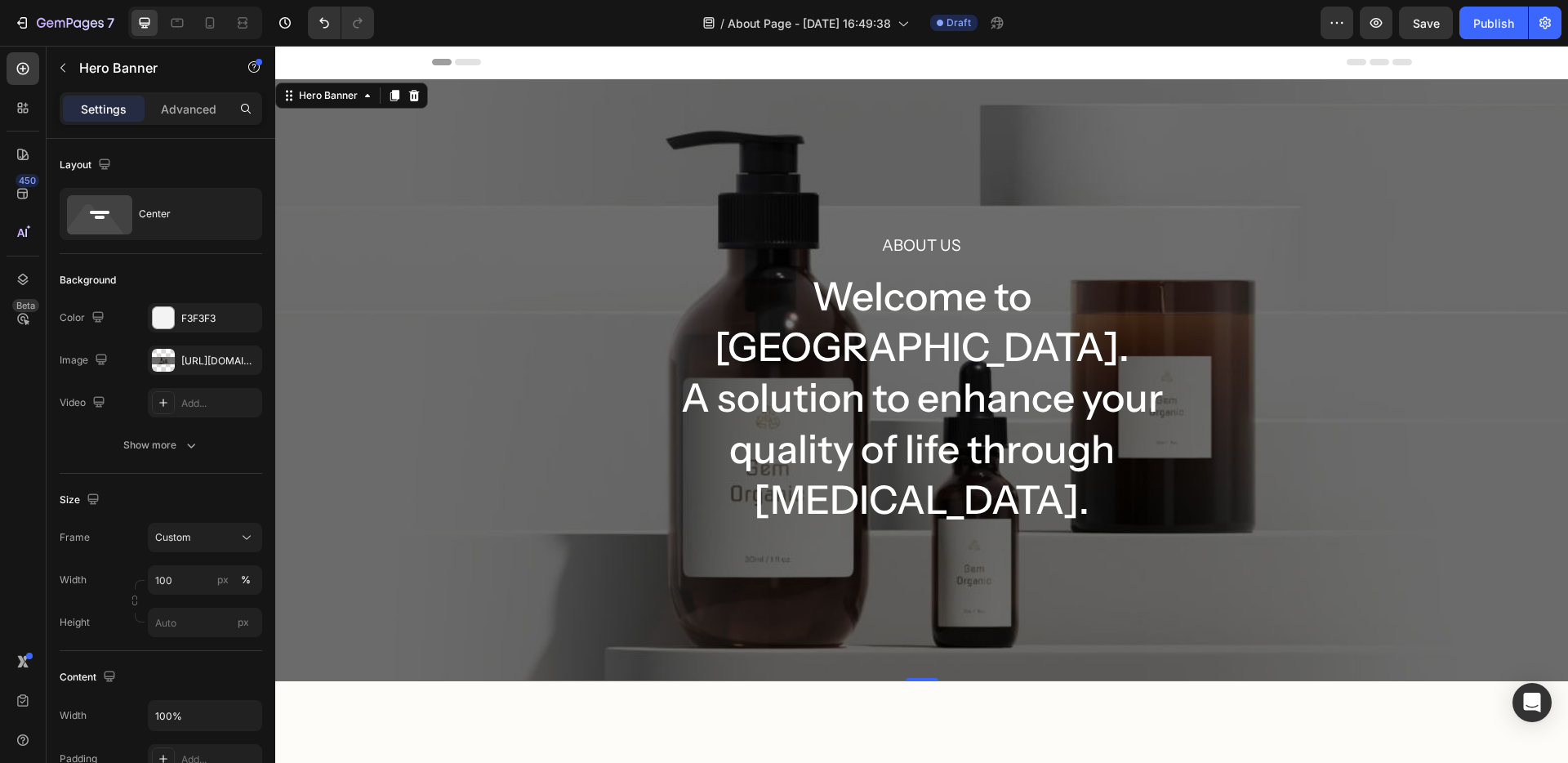
scroll to position [454, 0]
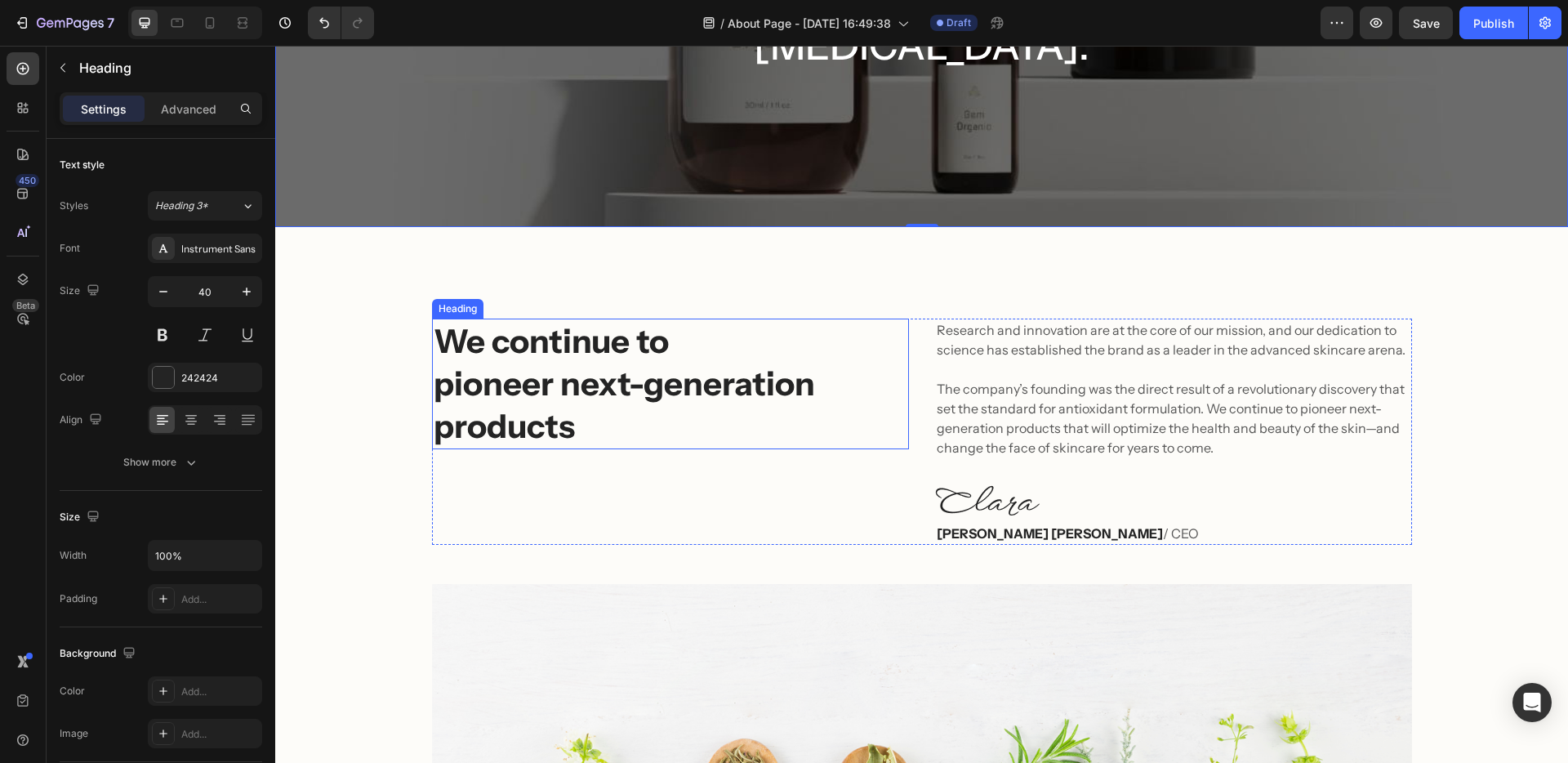
click at [528, 320] on p "We continue to pioneer next-generation products" at bounding box center [670, 384] width 474 height 127
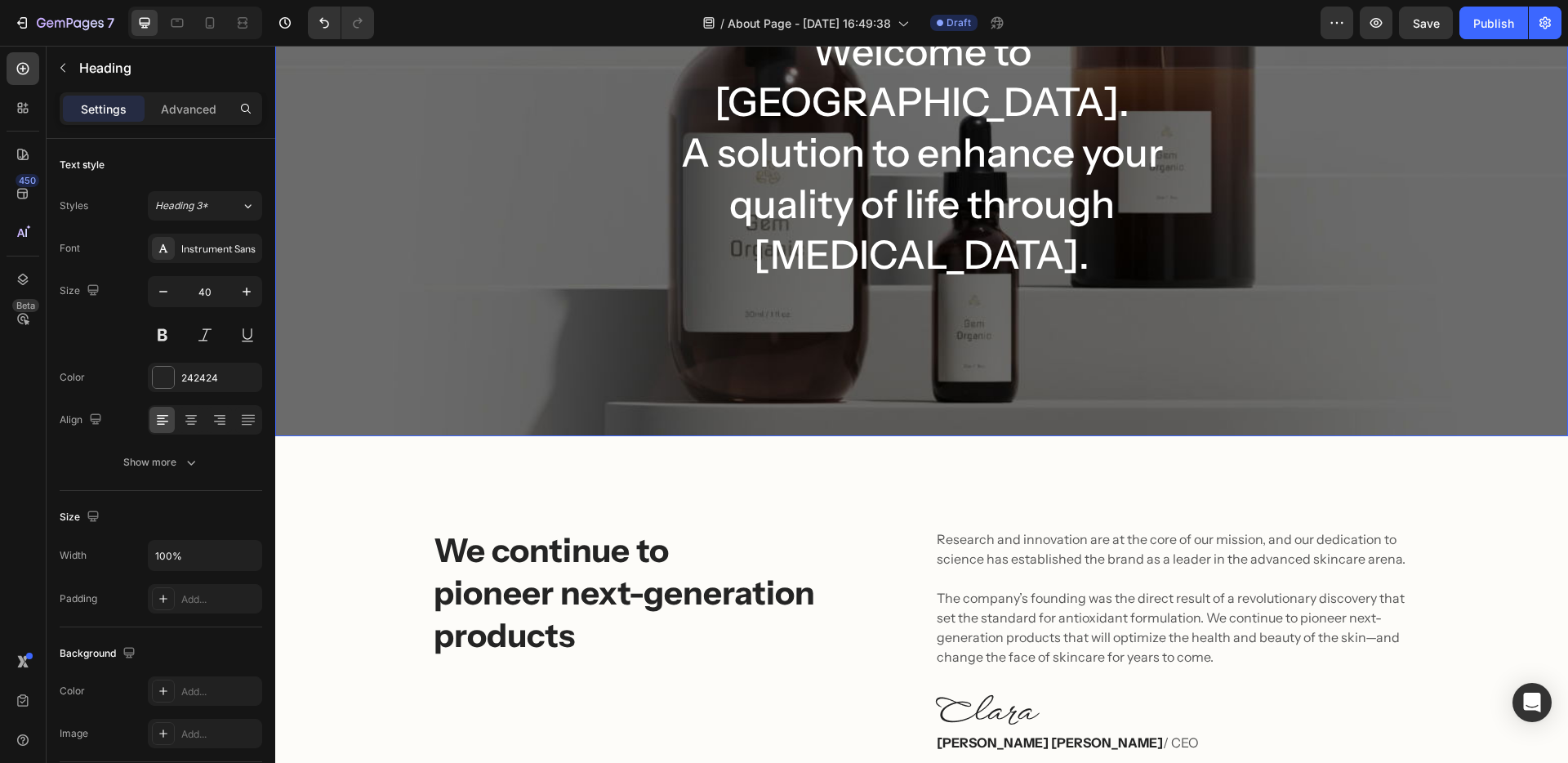
scroll to position [316, 0]
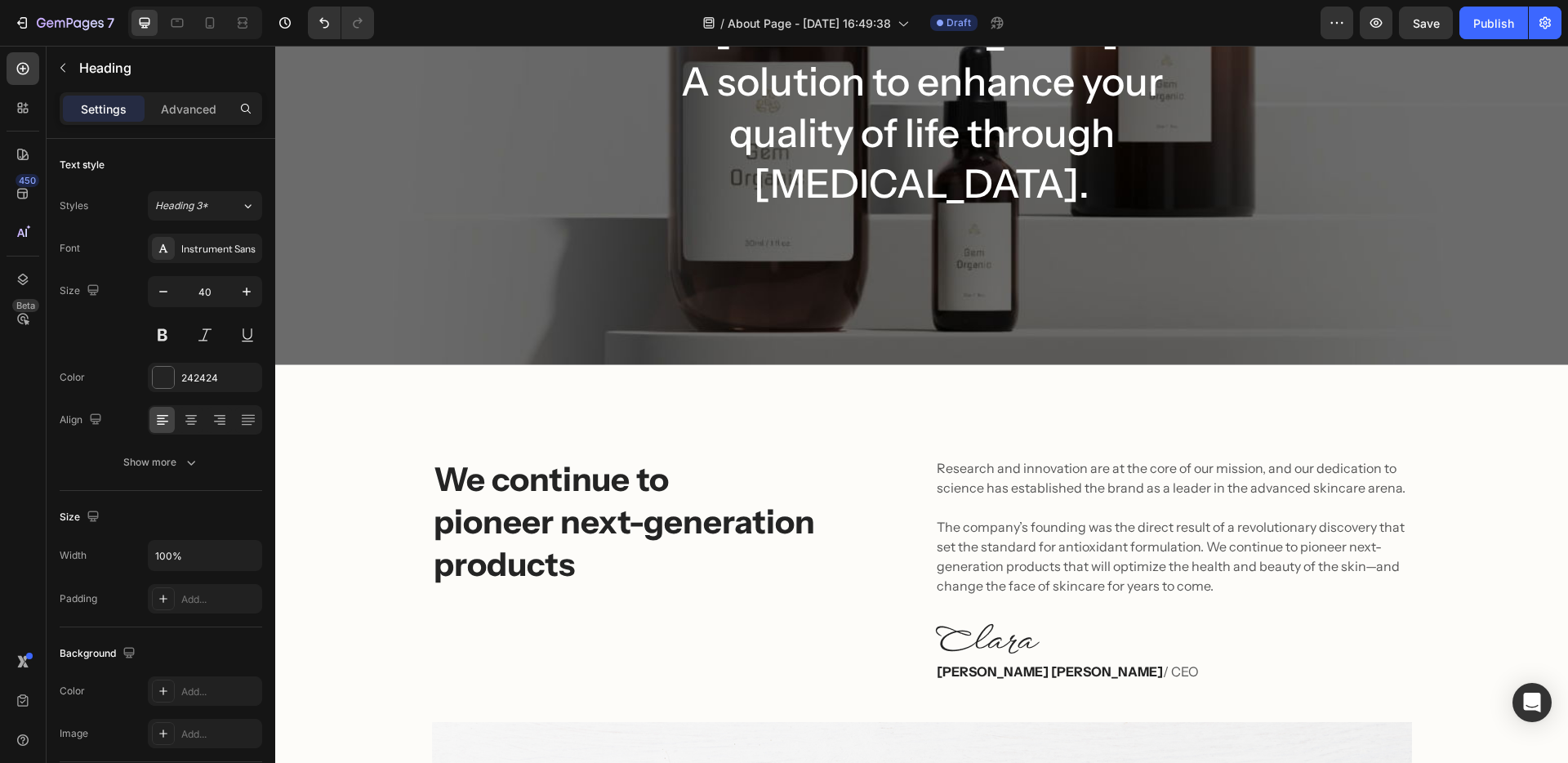
click at [514, 458] on p "We continue to pioneer next-generation products" at bounding box center [670, 522] width 474 height 127
click at [518, 458] on p "We continue to pioneer next-generation products" at bounding box center [670, 522] width 474 height 127
click at [509, 458] on p "We continue to pioneer next-generation products" at bounding box center [670, 522] width 474 height 127
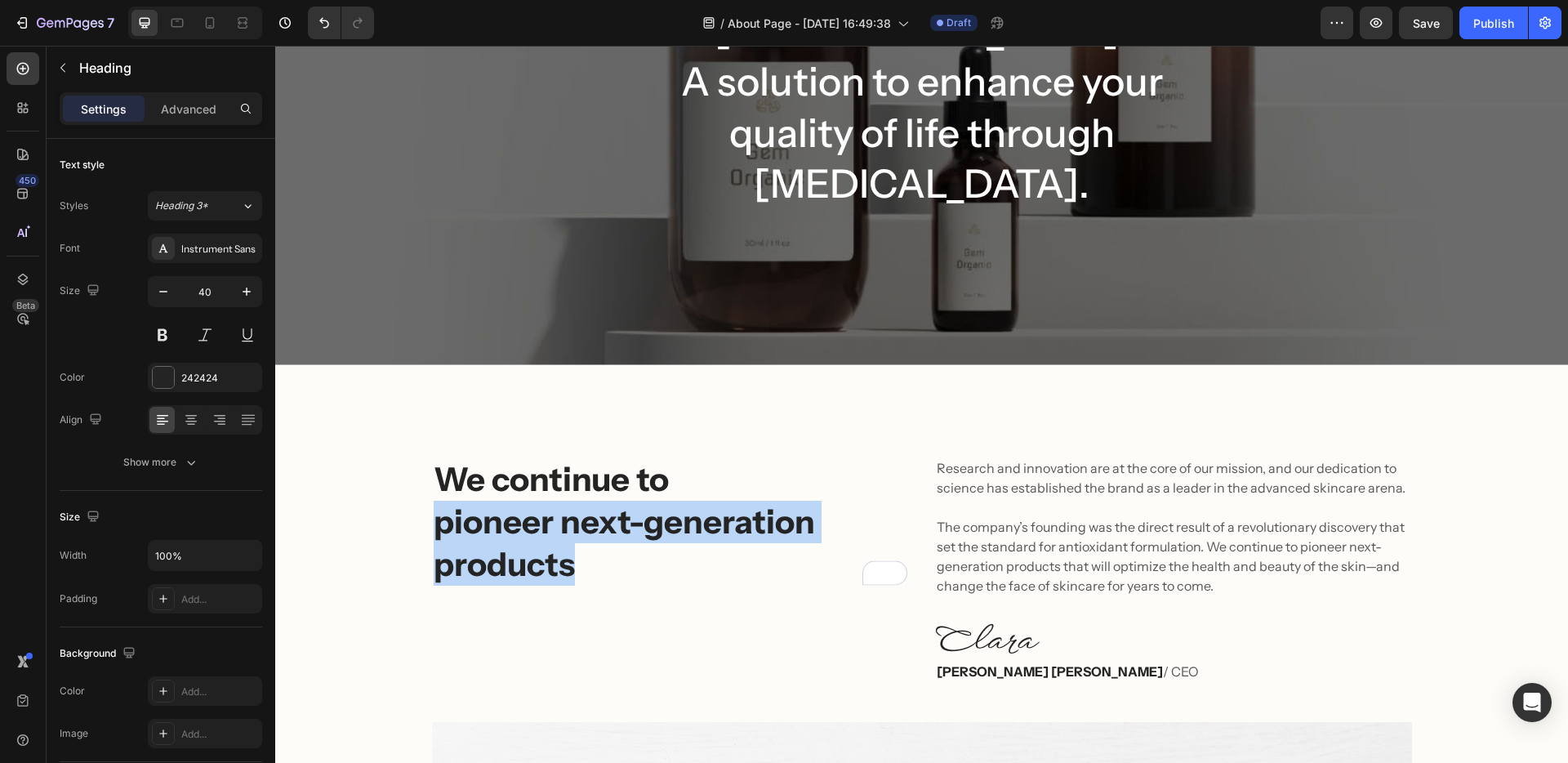
click at [509, 458] on p "We continue to pioneer next-generation products" at bounding box center [670, 522] width 474 height 127
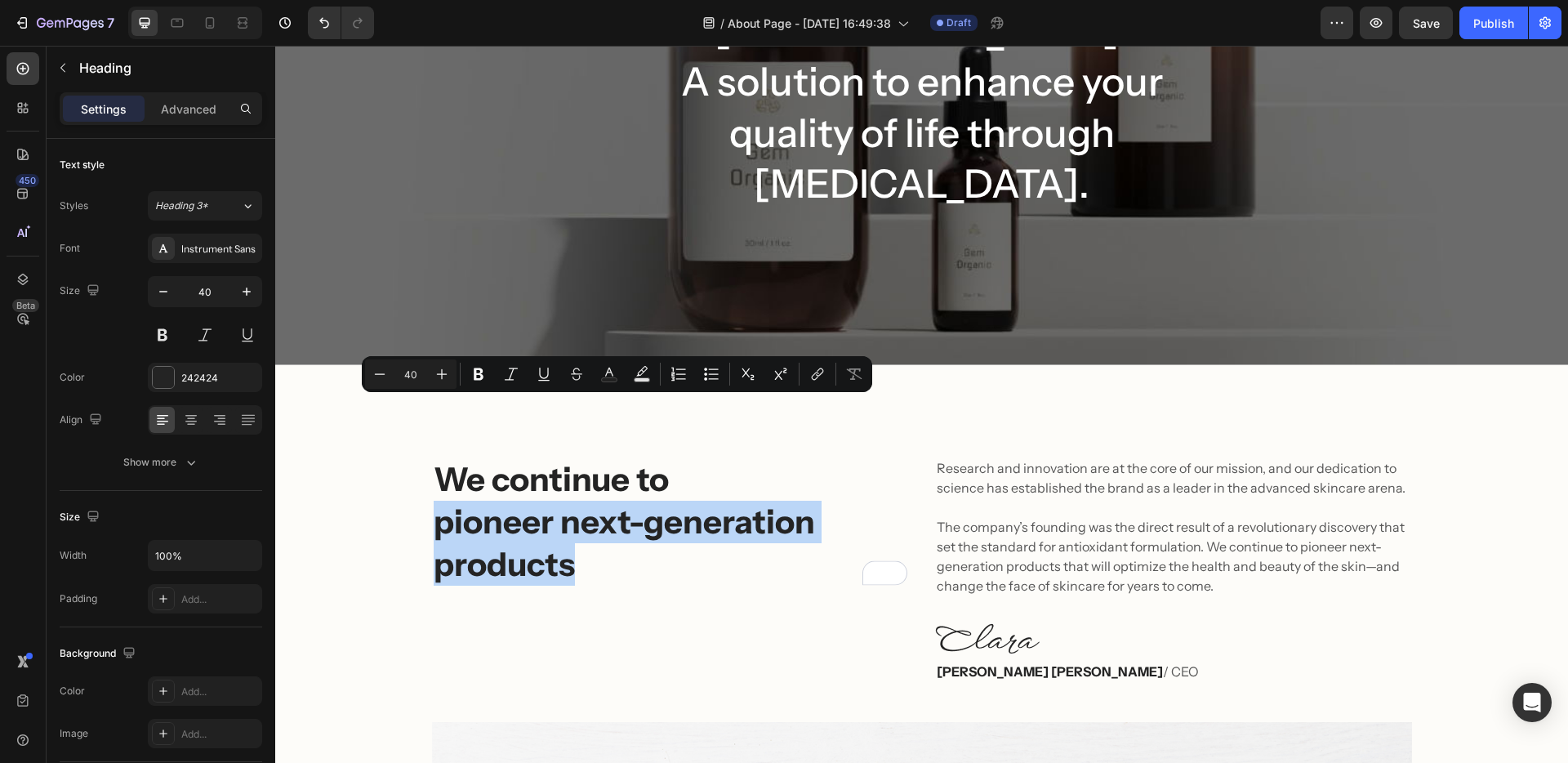
click at [611, 458] on p "We continue to pioneer next-generation products" at bounding box center [670, 522] width 474 height 127
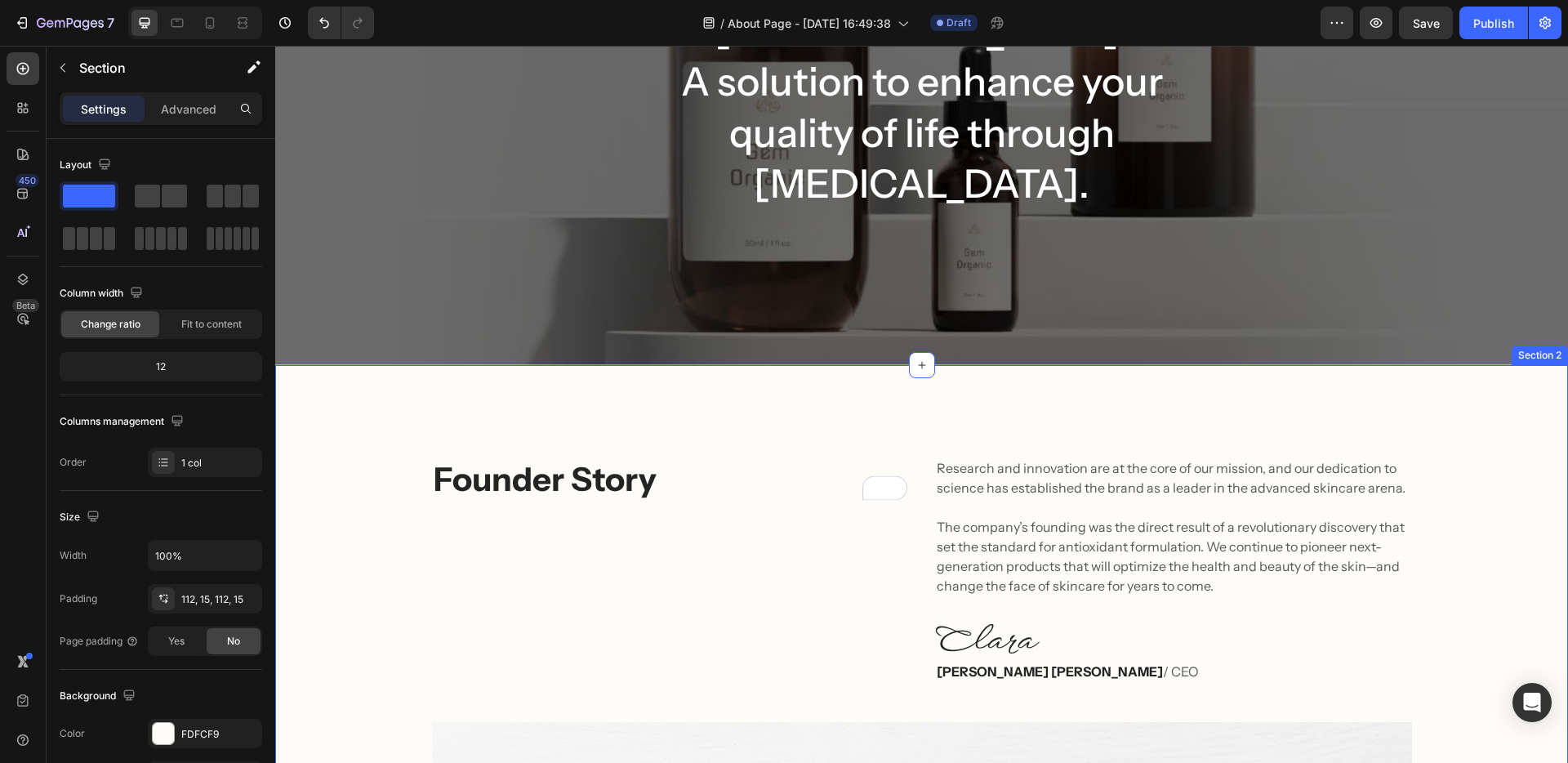
click at [412, 457] on div "Founder Story Heading Research and innovation are at the core of our mission, a…" at bounding box center [922, 765] width 1269 height 618
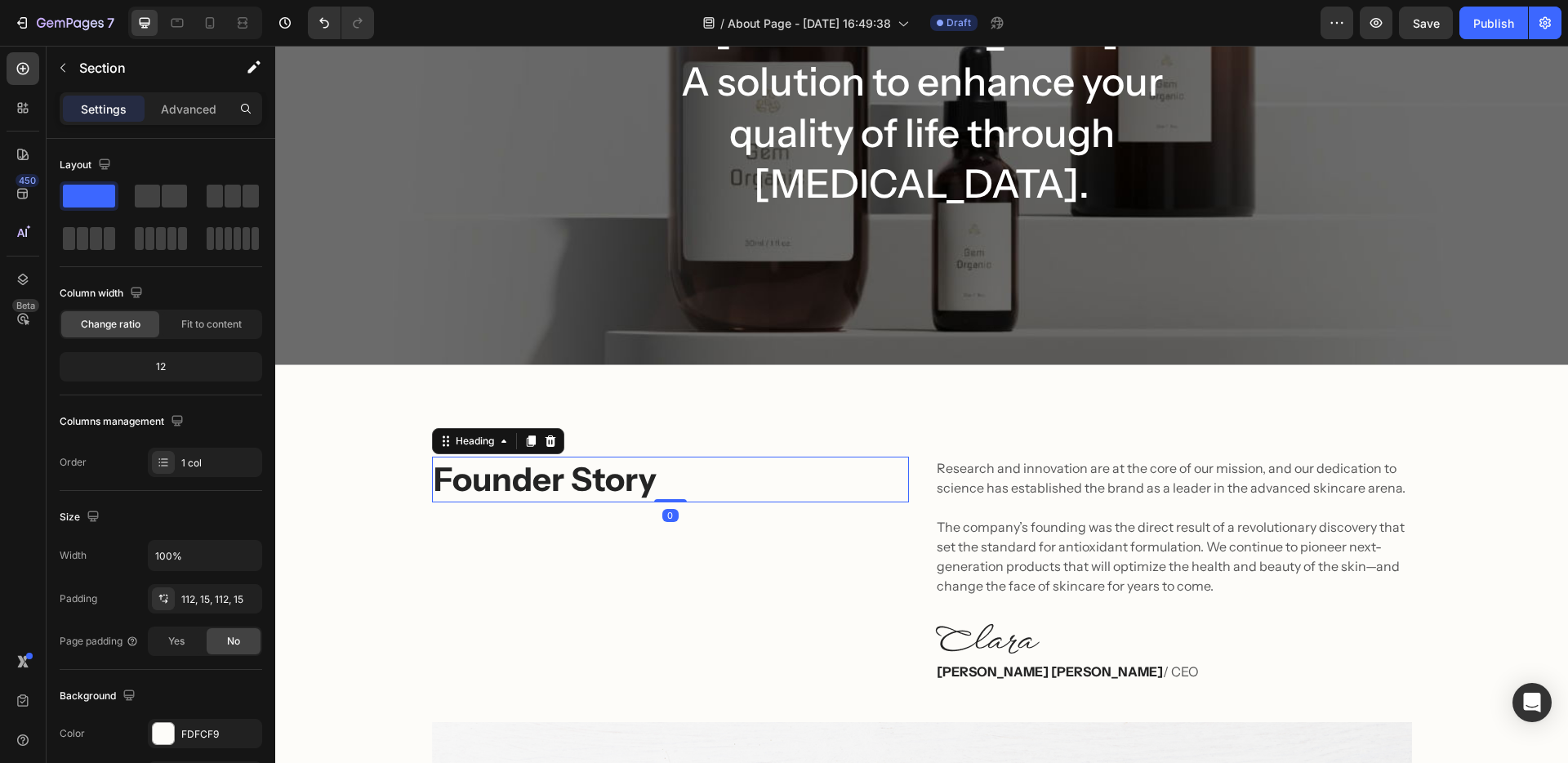
click at [502, 458] on p "Founder Story" at bounding box center [670, 480] width 474 height 42
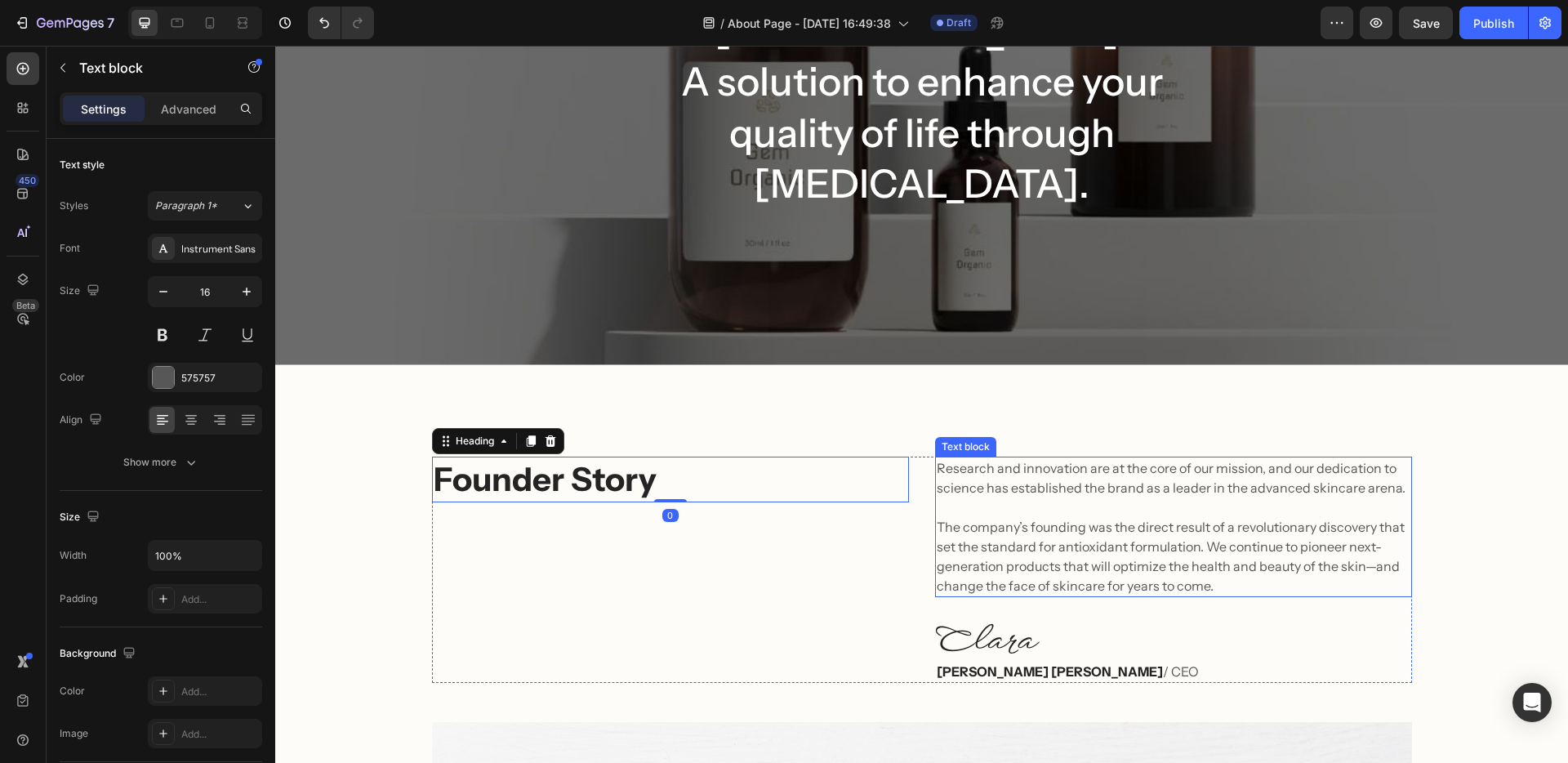
click at [970, 458] on p "Research and innovation are at the core of our mission, and our dedication to s…" at bounding box center [1174, 526] width 474 height 137
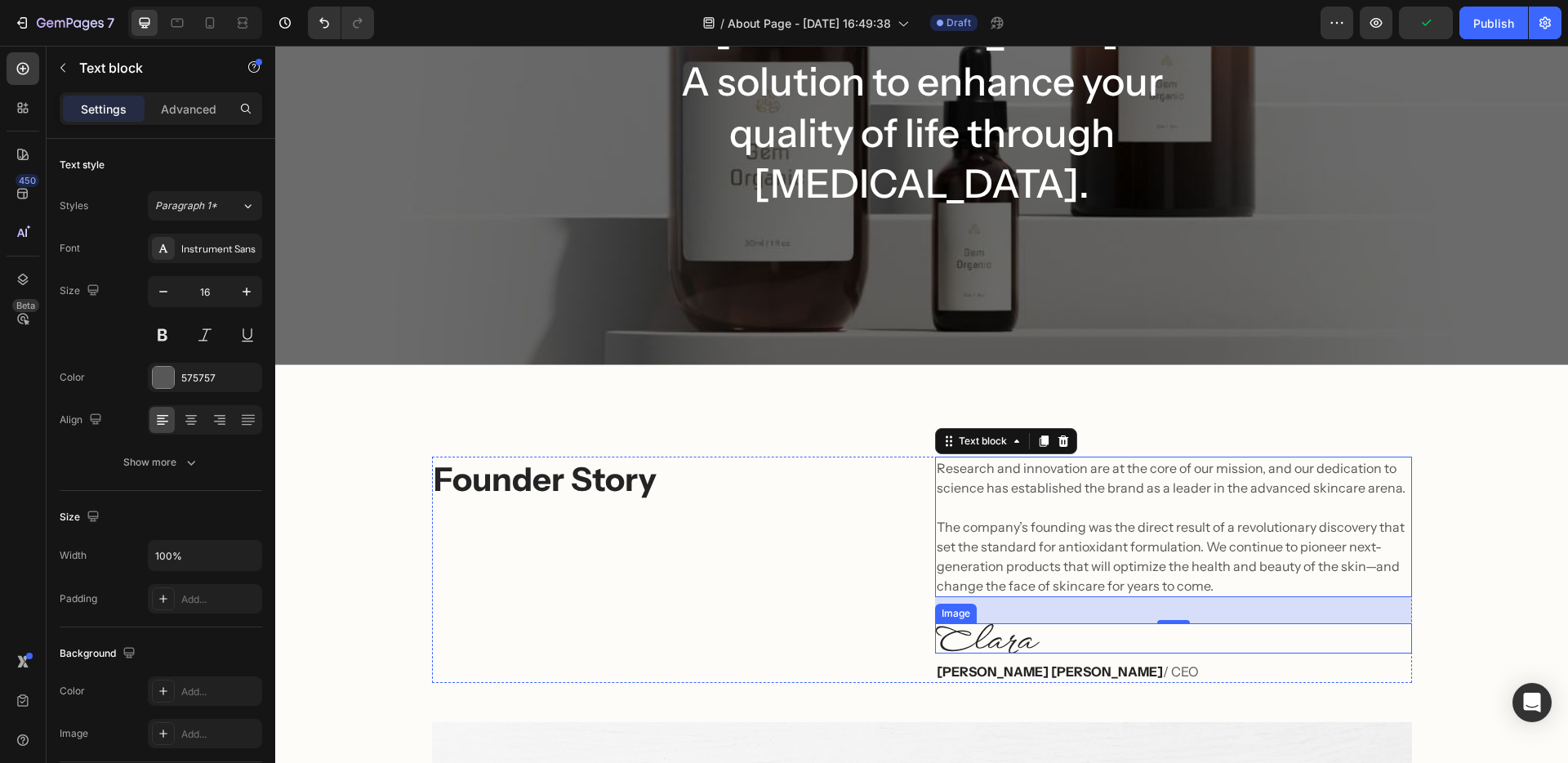
click at [1001, 623] on img at bounding box center [988, 638] width 105 height 30
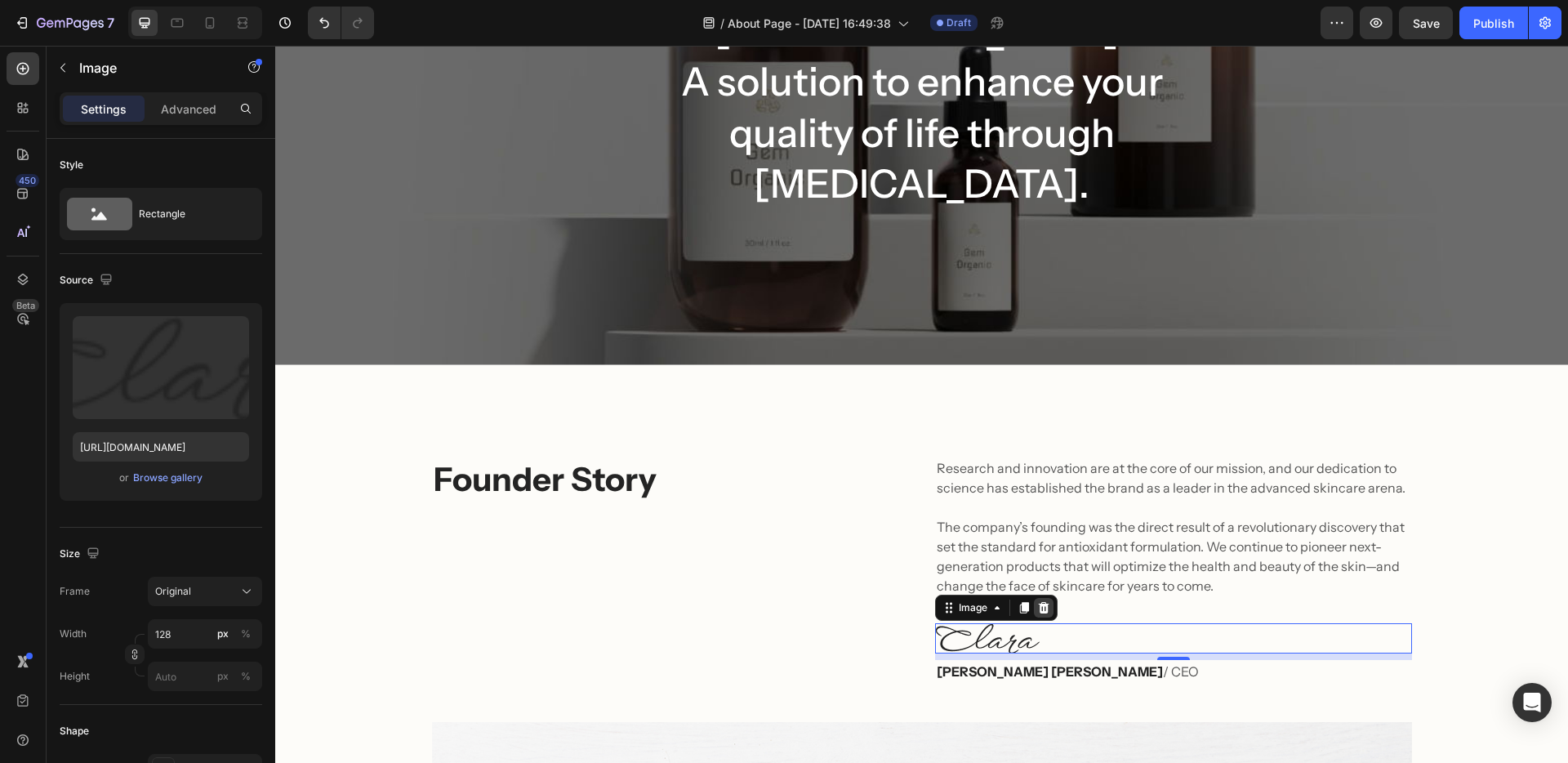
click at [1039, 601] on icon at bounding box center [1044, 607] width 11 height 11
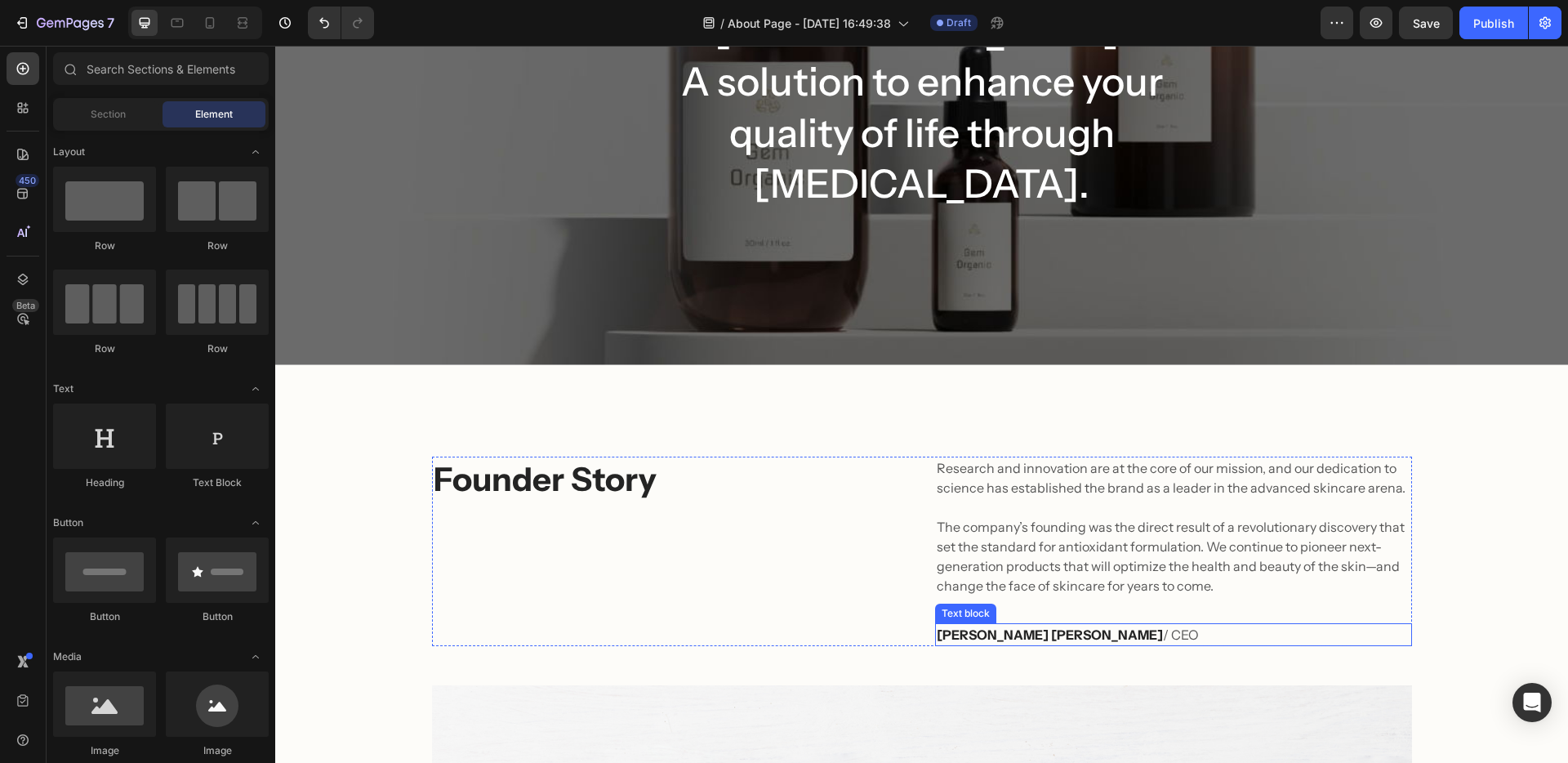
click at [975, 626] on strong "[PERSON_NAME] [PERSON_NAME]" at bounding box center [1051, 634] width 226 height 17
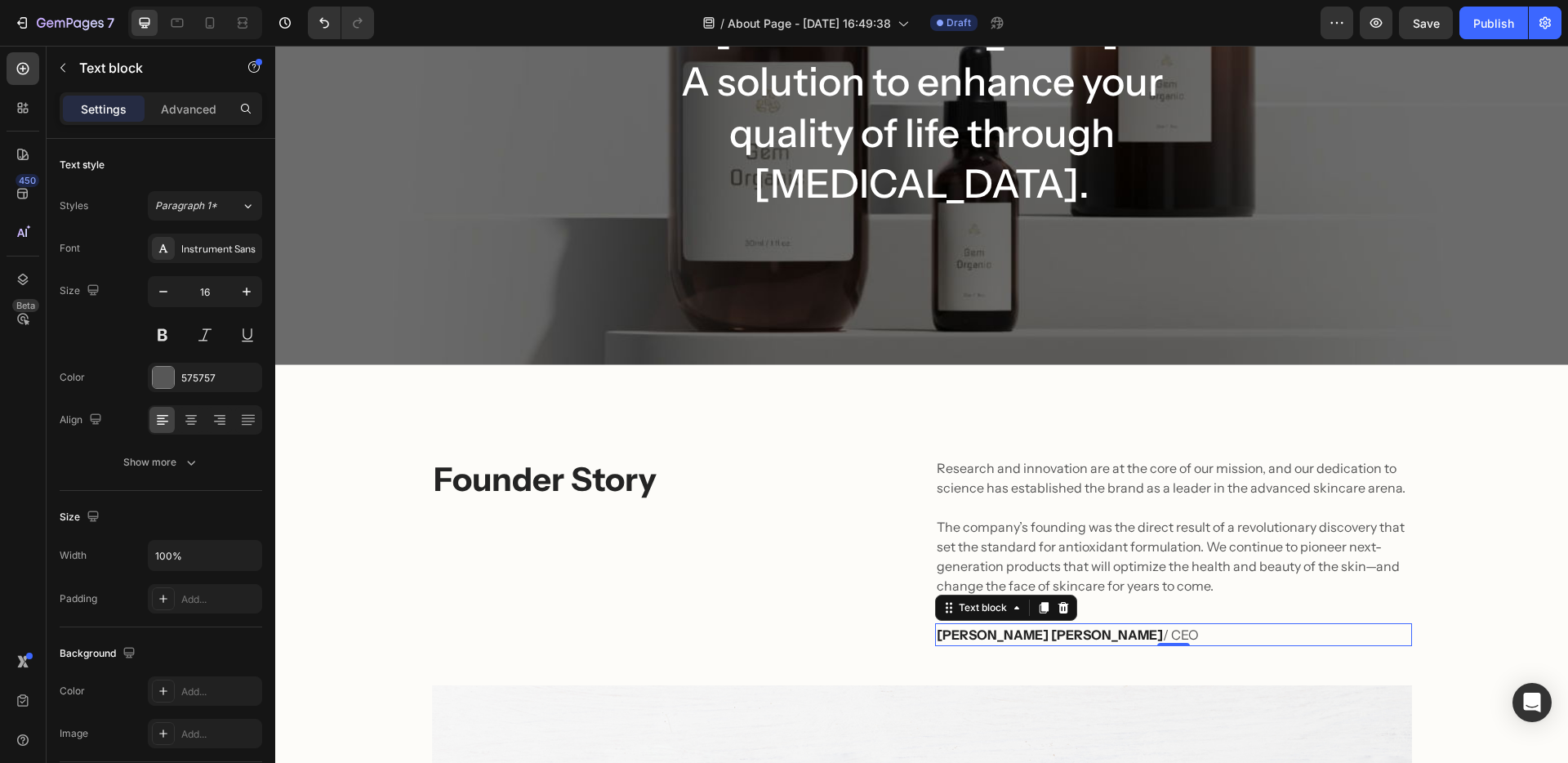
click at [1008, 626] on strong "[PERSON_NAME] [PERSON_NAME]" at bounding box center [1051, 634] width 226 height 17
click at [947, 626] on strong "[PERSON_NAME]" at bounding box center [993, 634] width 112 height 17
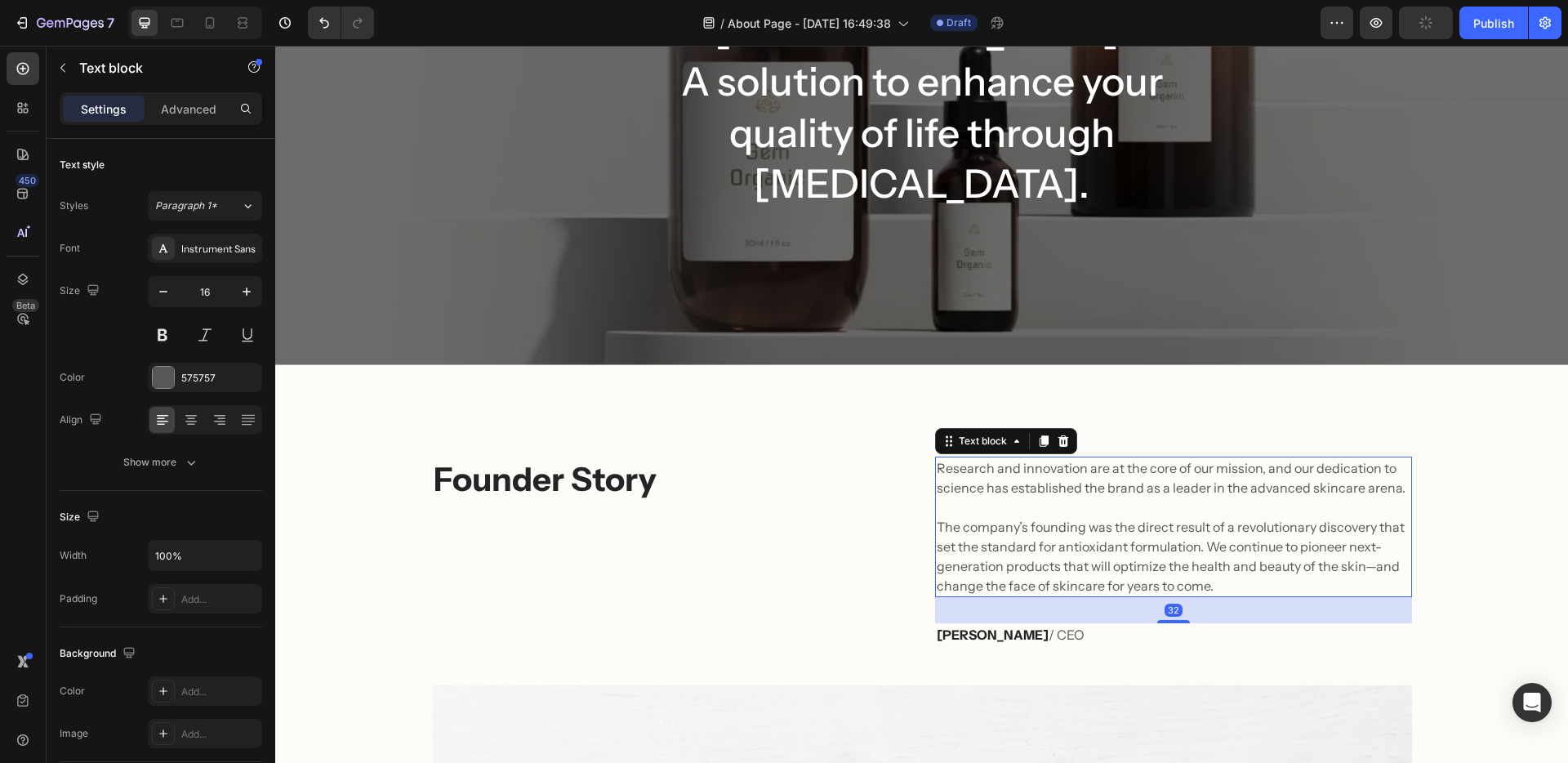
click at [986, 458] on p "Research and innovation are at the core of our mission, and our dedication to s…" at bounding box center [1174, 526] width 474 height 137
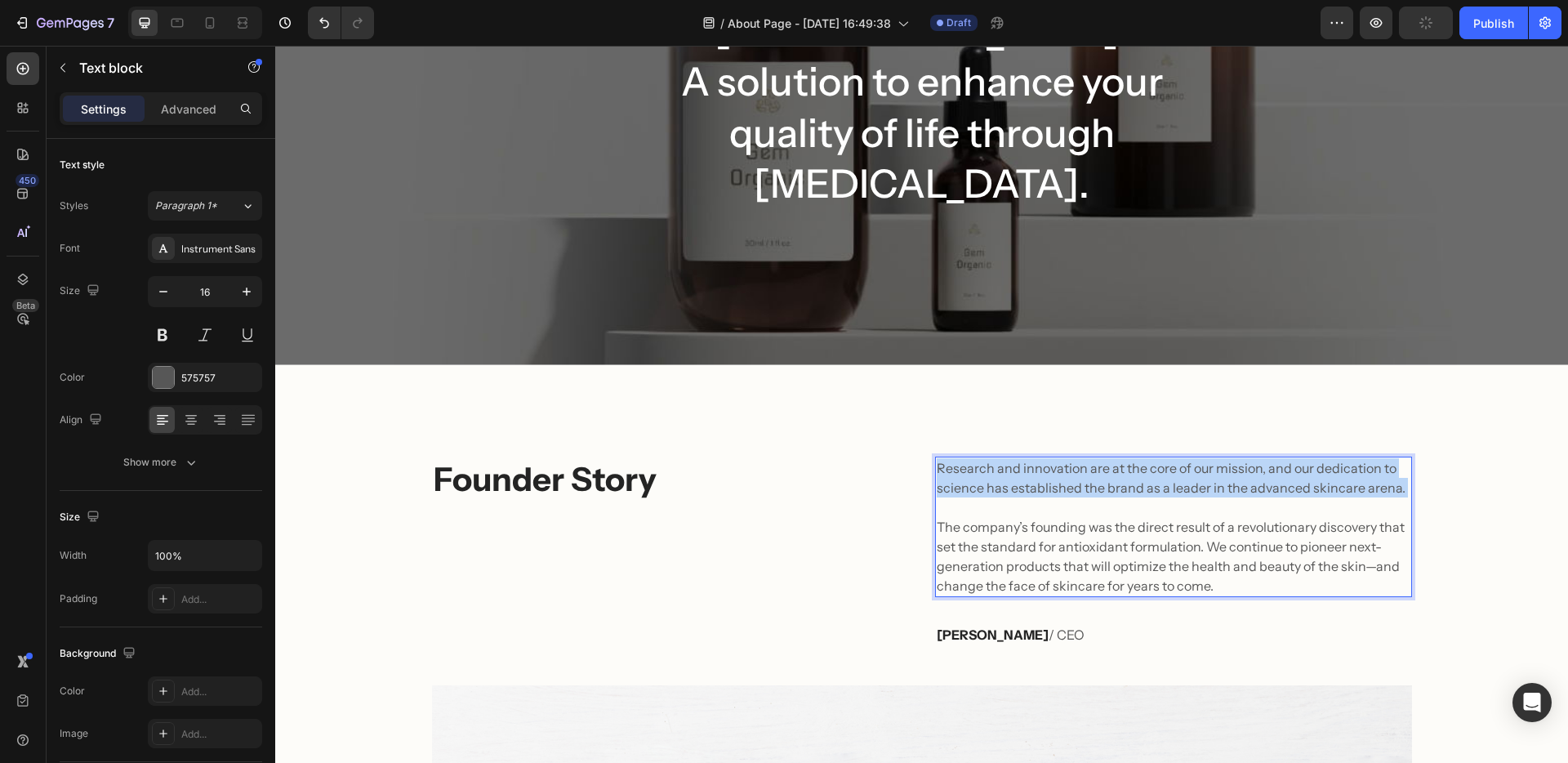
click at [986, 458] on p "Research and innovation are at the core of our mission, and our dedication to s…" at bounding box center [1174, 526] width 474 height 137
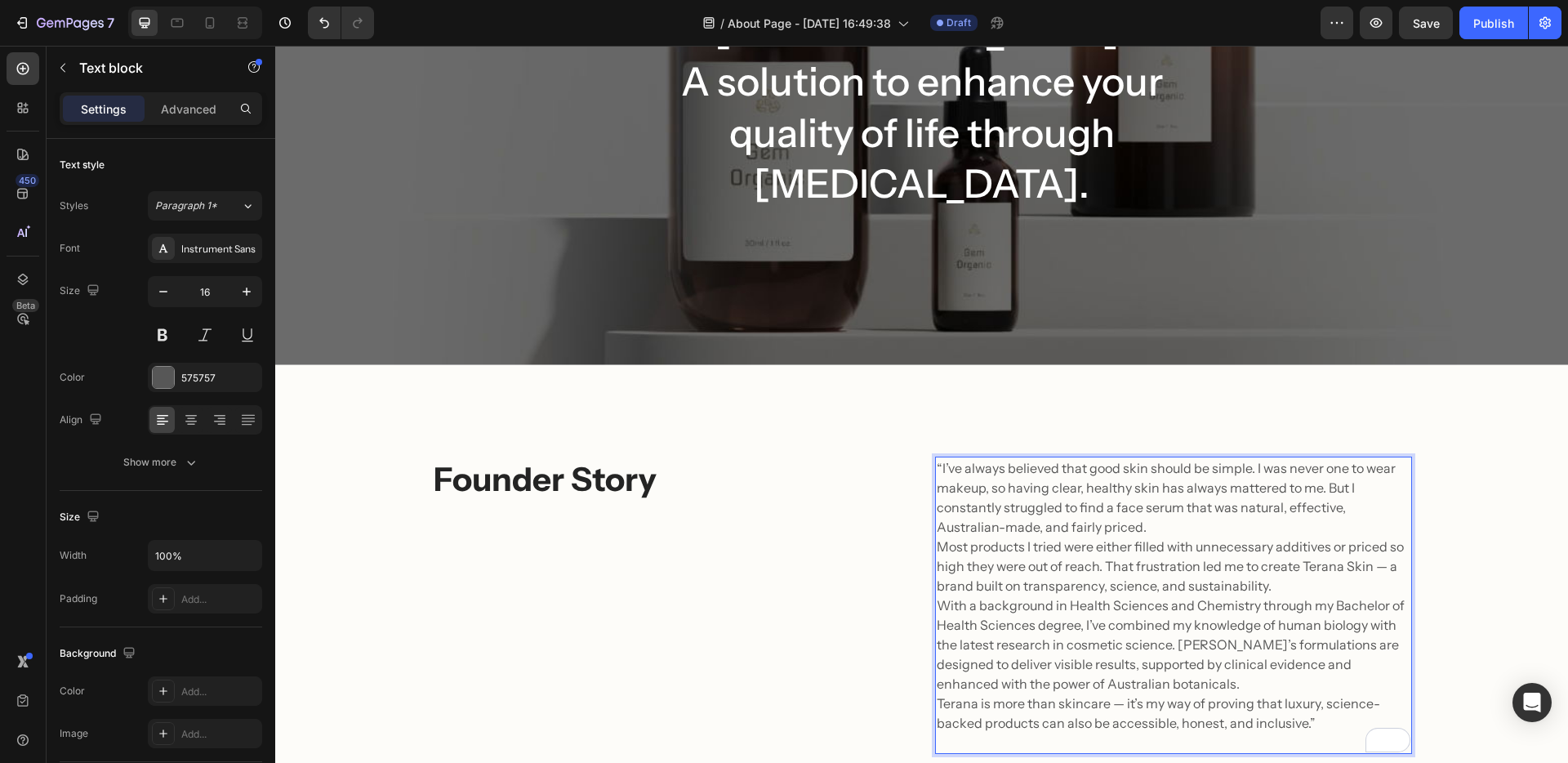
click at [1085, 458] on p "“I’ve always believed that good skin should be simple. I was never one to wear …" at bounding box center [1174, 605] width 474 height 294
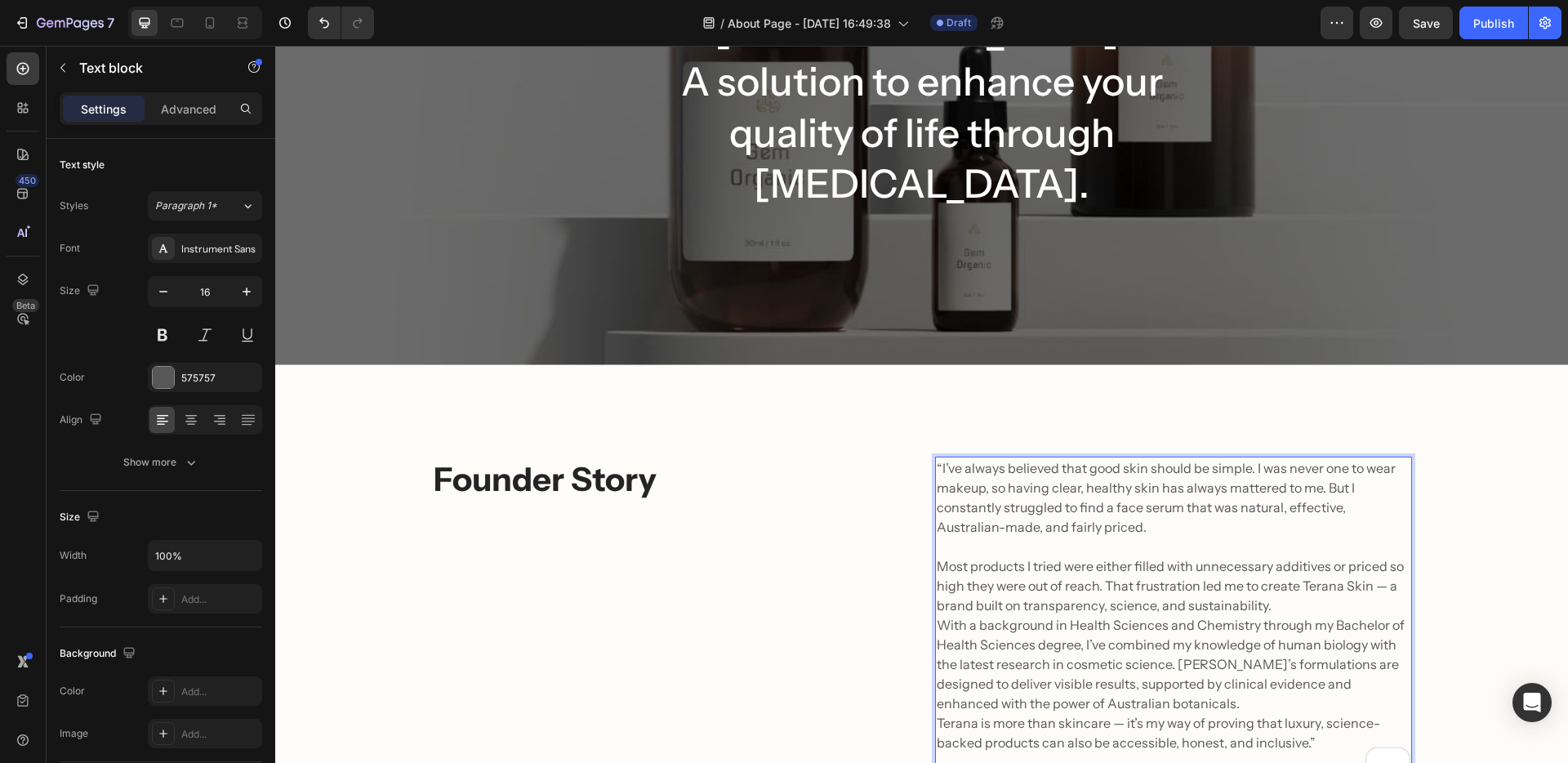
click at [1283, 537] on p "⁠⁠⁠⁠⁠⁠⁠ Most products I tried were either filled with unnecessary additives or …" at bounding box center [1174, 654] width 474 height 236
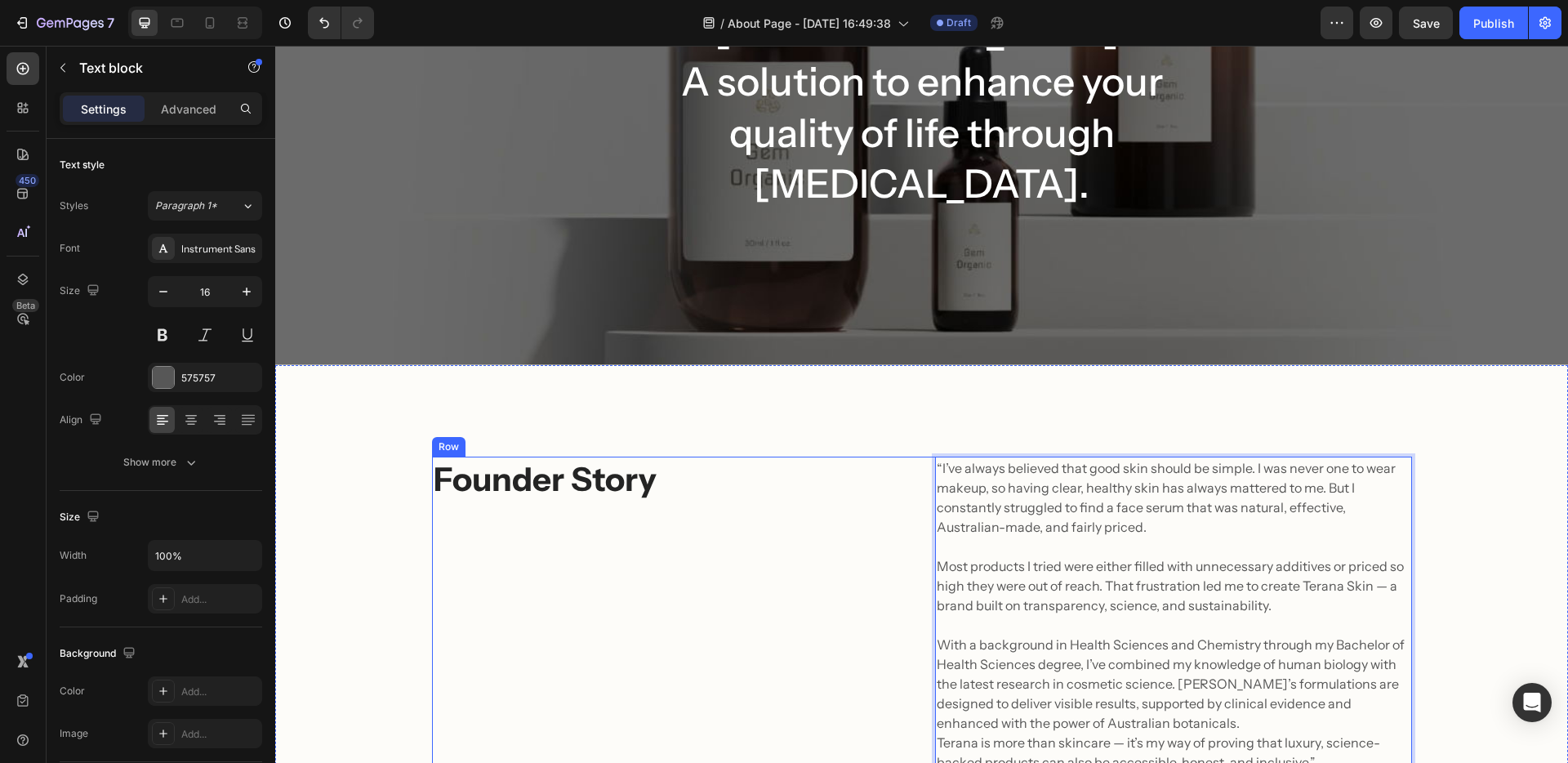
scroll to position [317, 0]
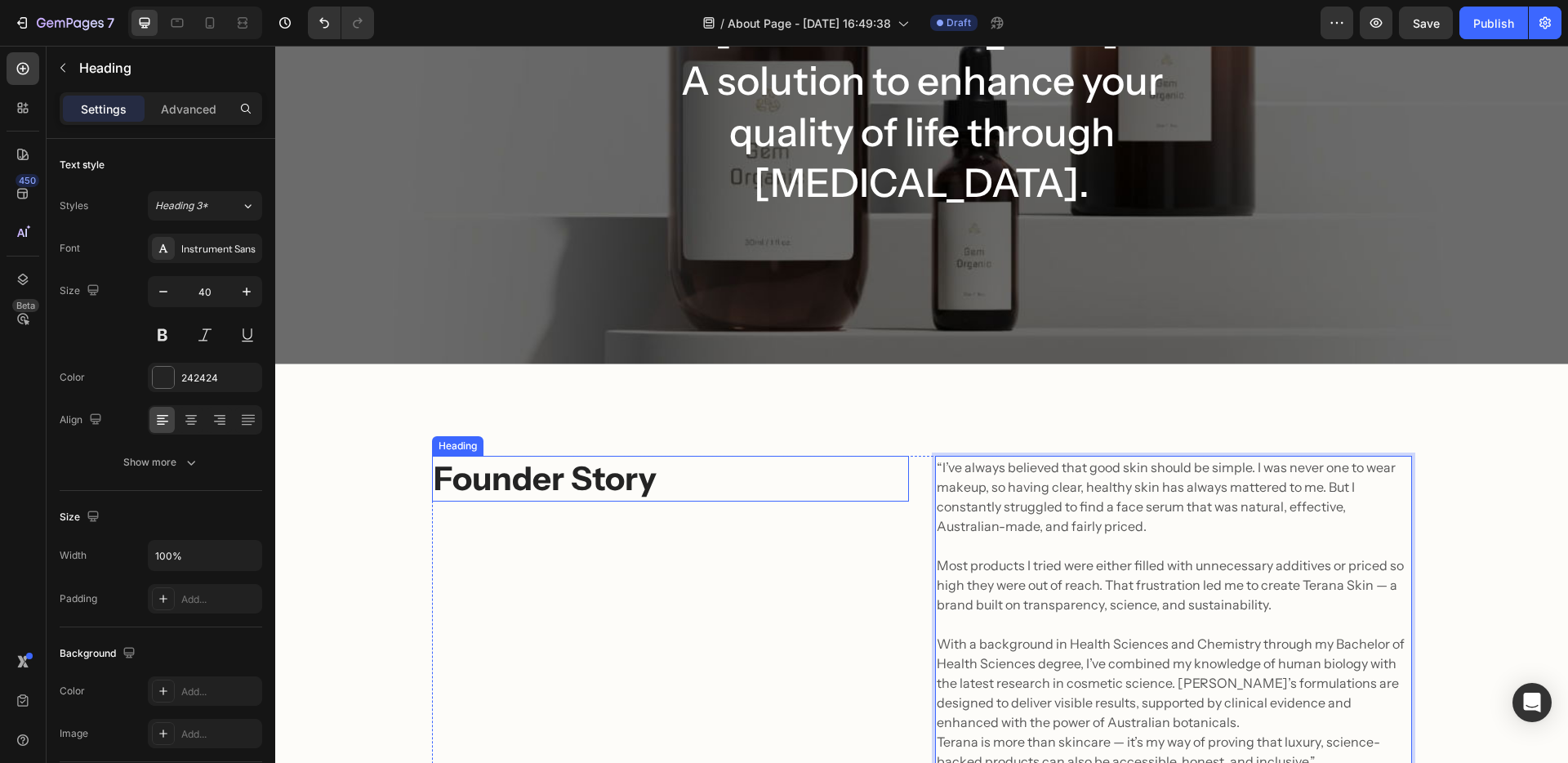
click at [615, 457] on p "Founder Story" at bounding box center [670, 479] width 474 height 42
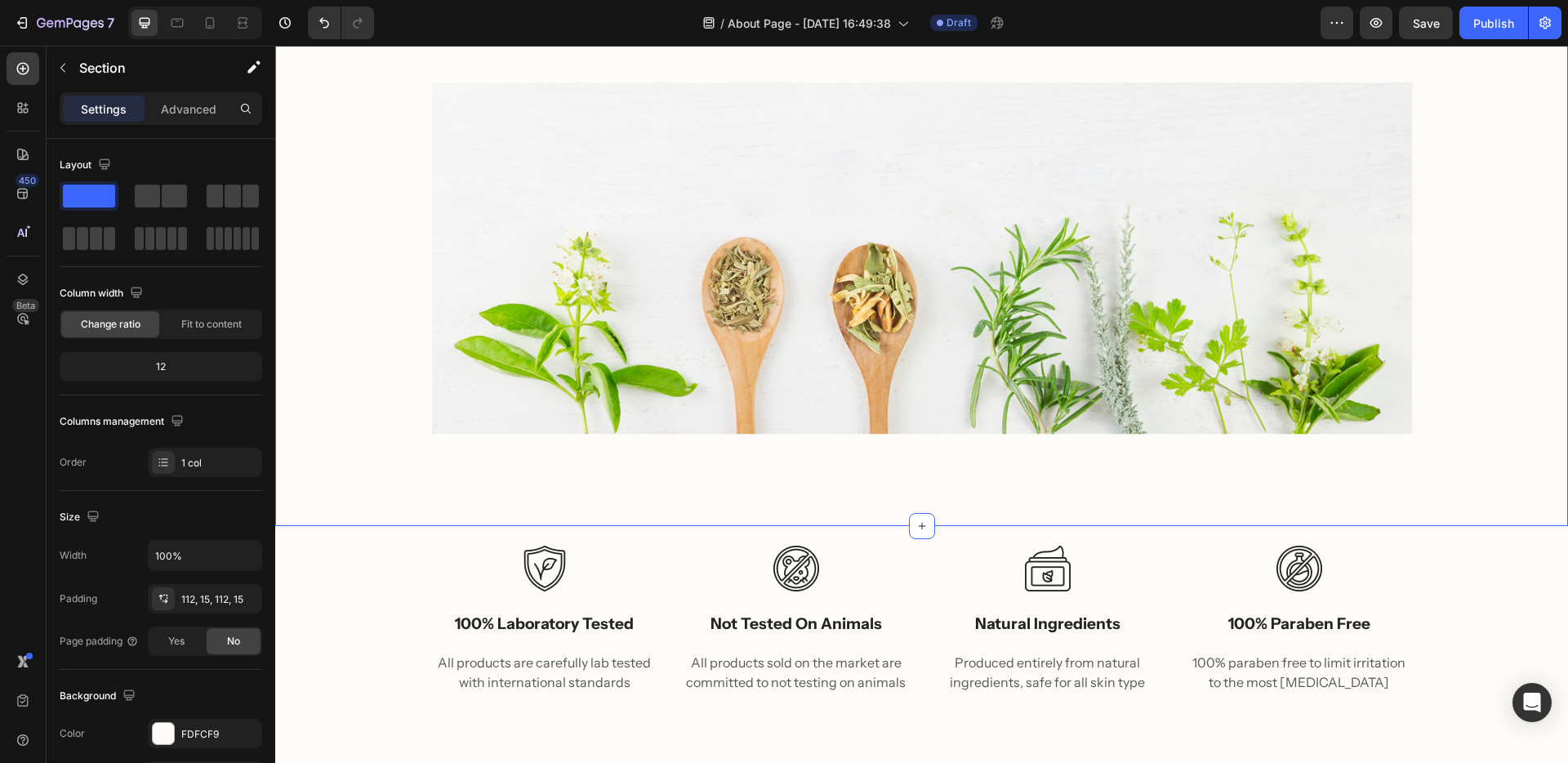
scroll to position [1269, 0]
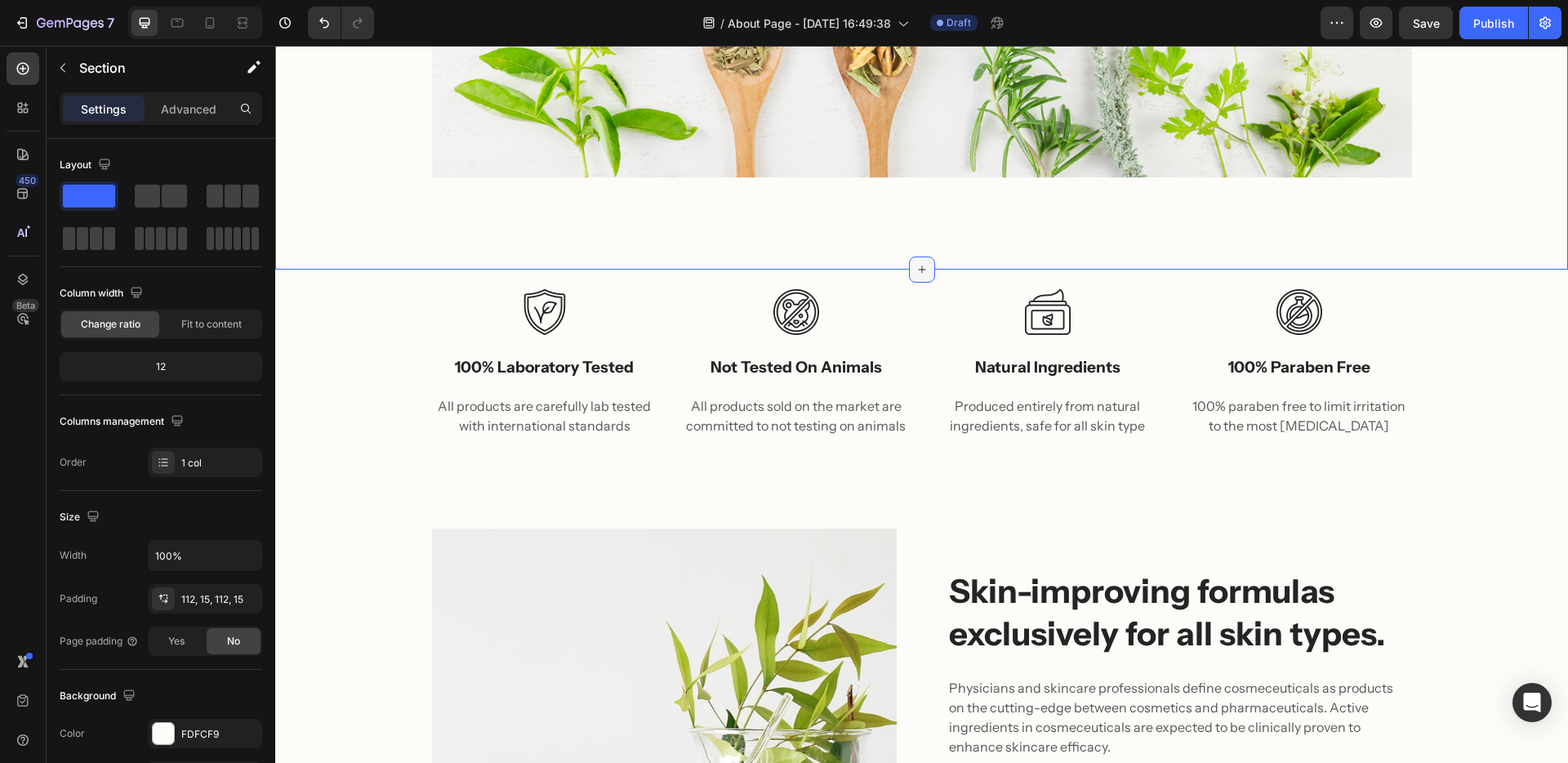
click at [918, 267] on icon at bounding box center [922, 270] width 7 height 7
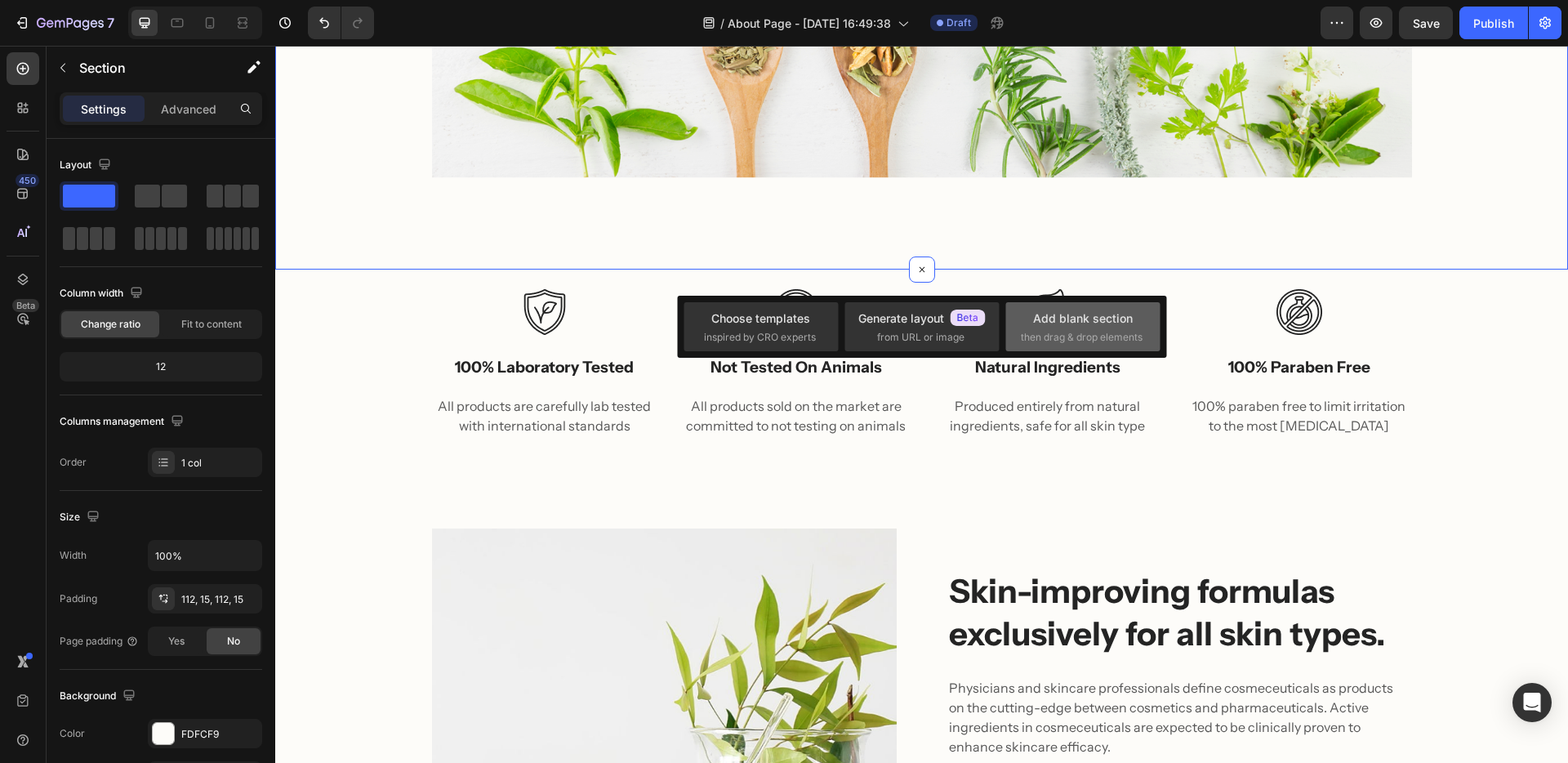
click at [1096, 325] on div "Add blank section" at bounding box center [1083, 318] width 99 height 17
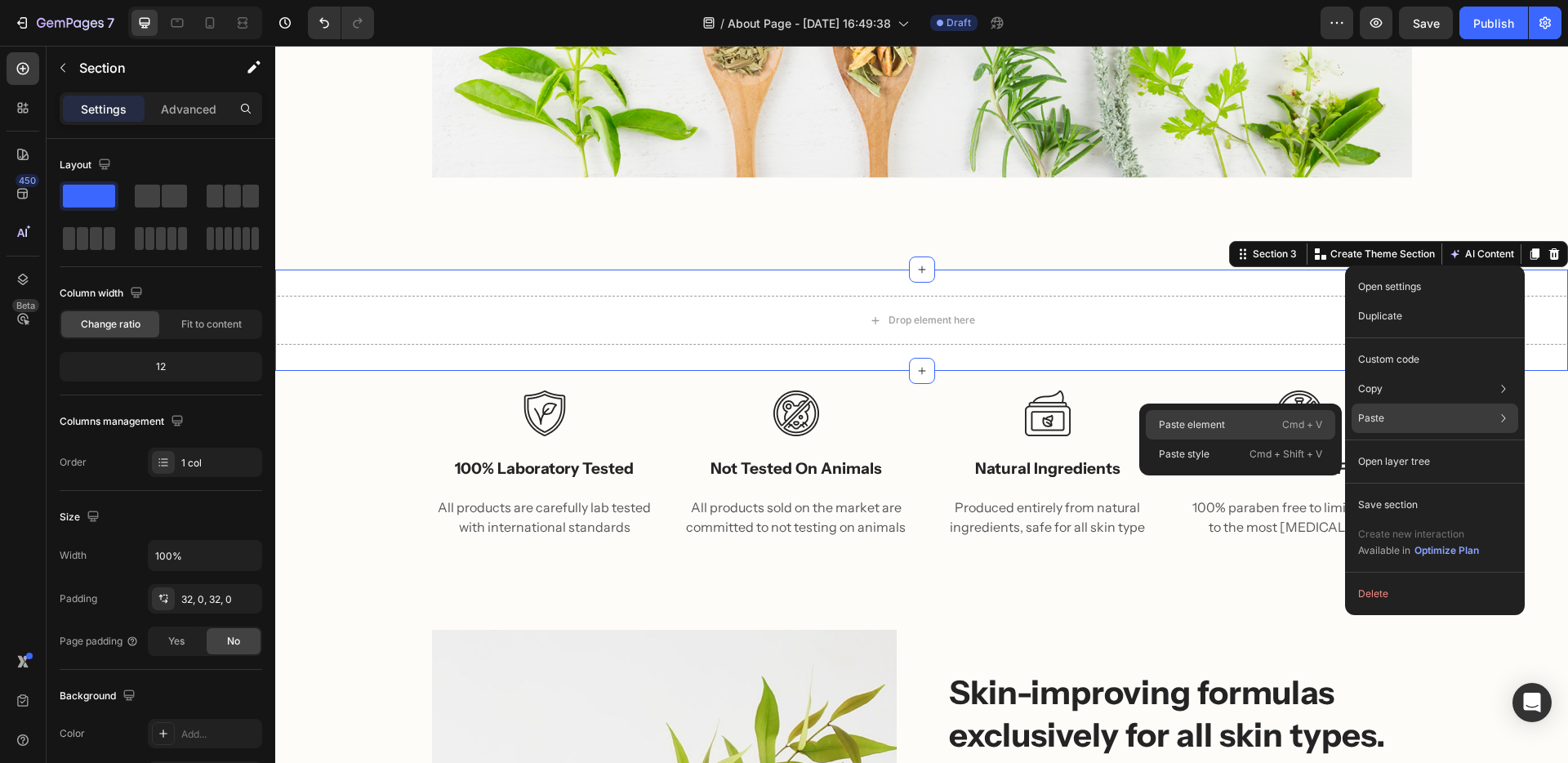
click at [1235, 439] on div "Paste element Cmd + V" at bounding box center [1241, 454] width 190 height 29
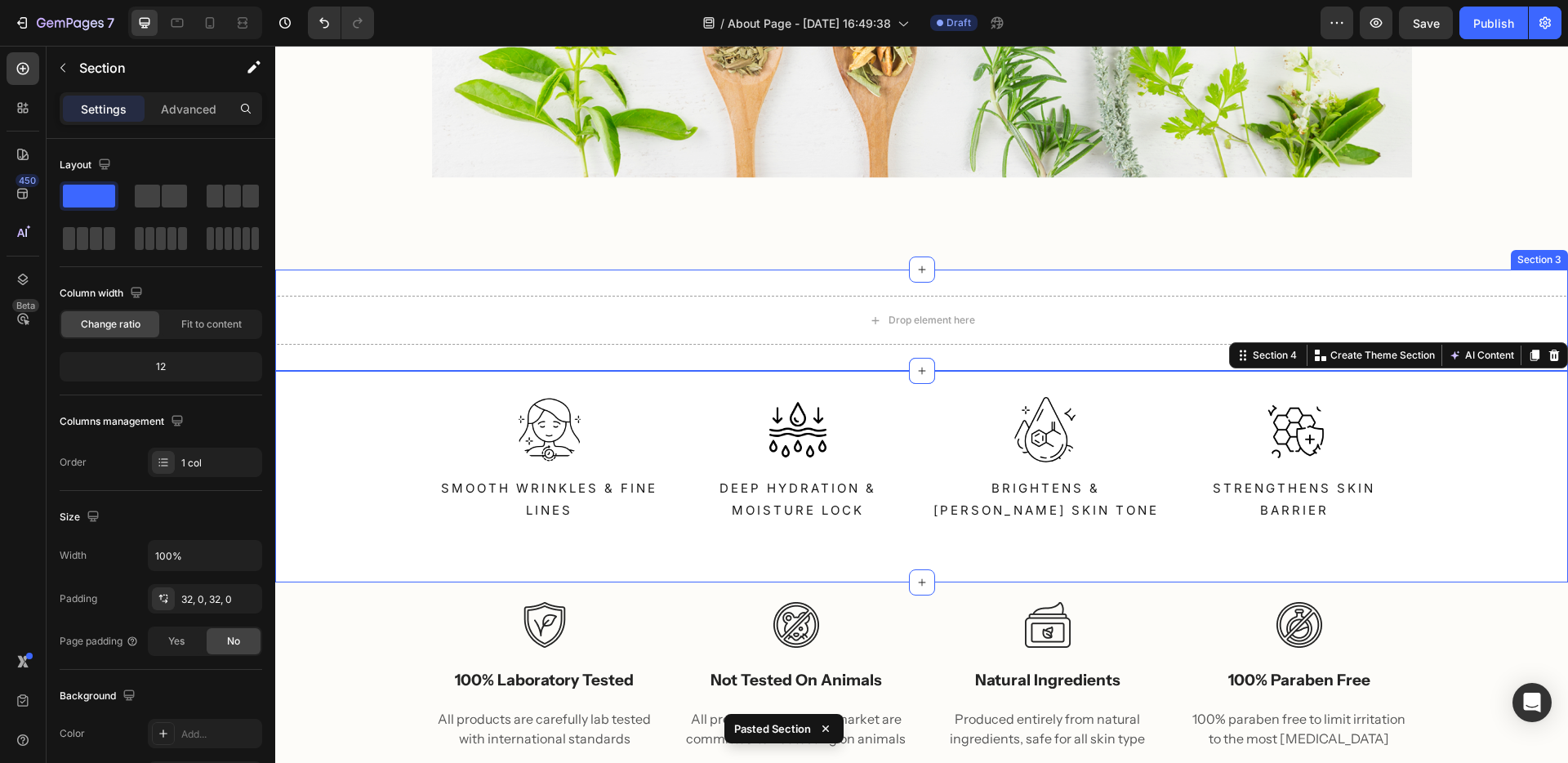
click at [1530, 259] on div "Section 3" at bounding box center [1539, 259] width 57 height 19
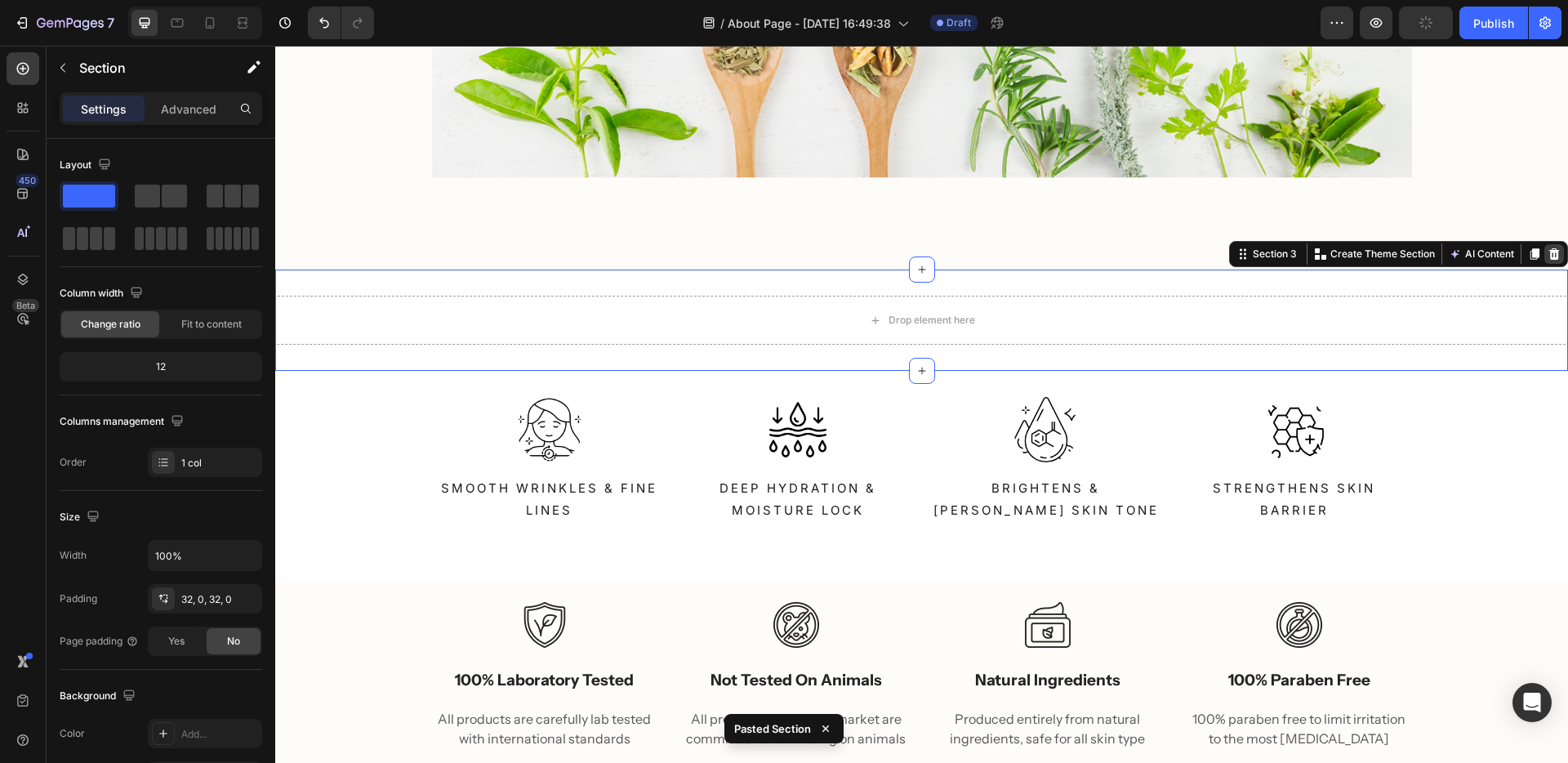
click at [1550, 254] on icon at bounding box center [1555, 254] width 11 height 11
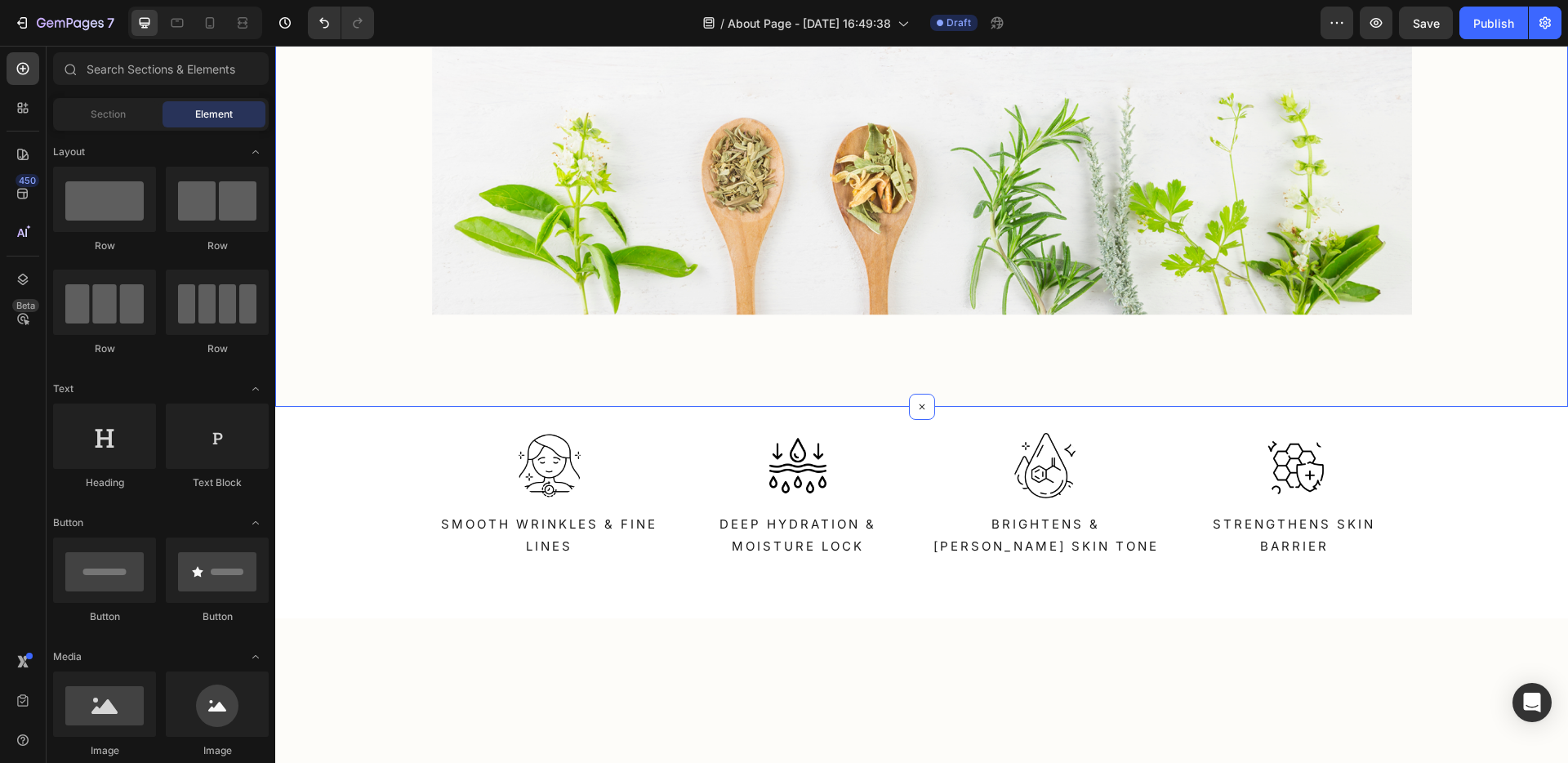
scroll to position [132, 0]
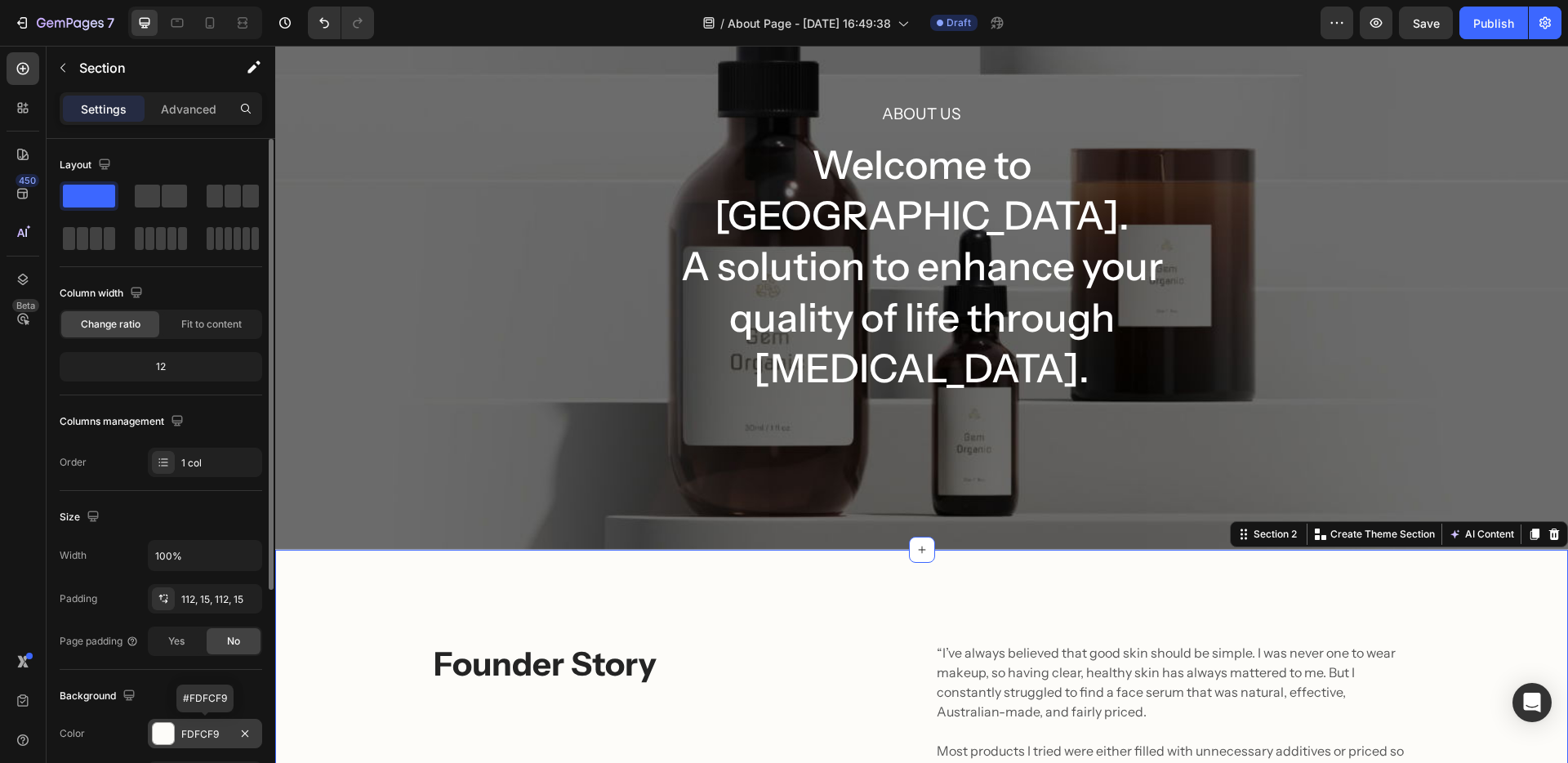
click at [168, 730] on div at bounding box center [163, 733] width 21 height 21
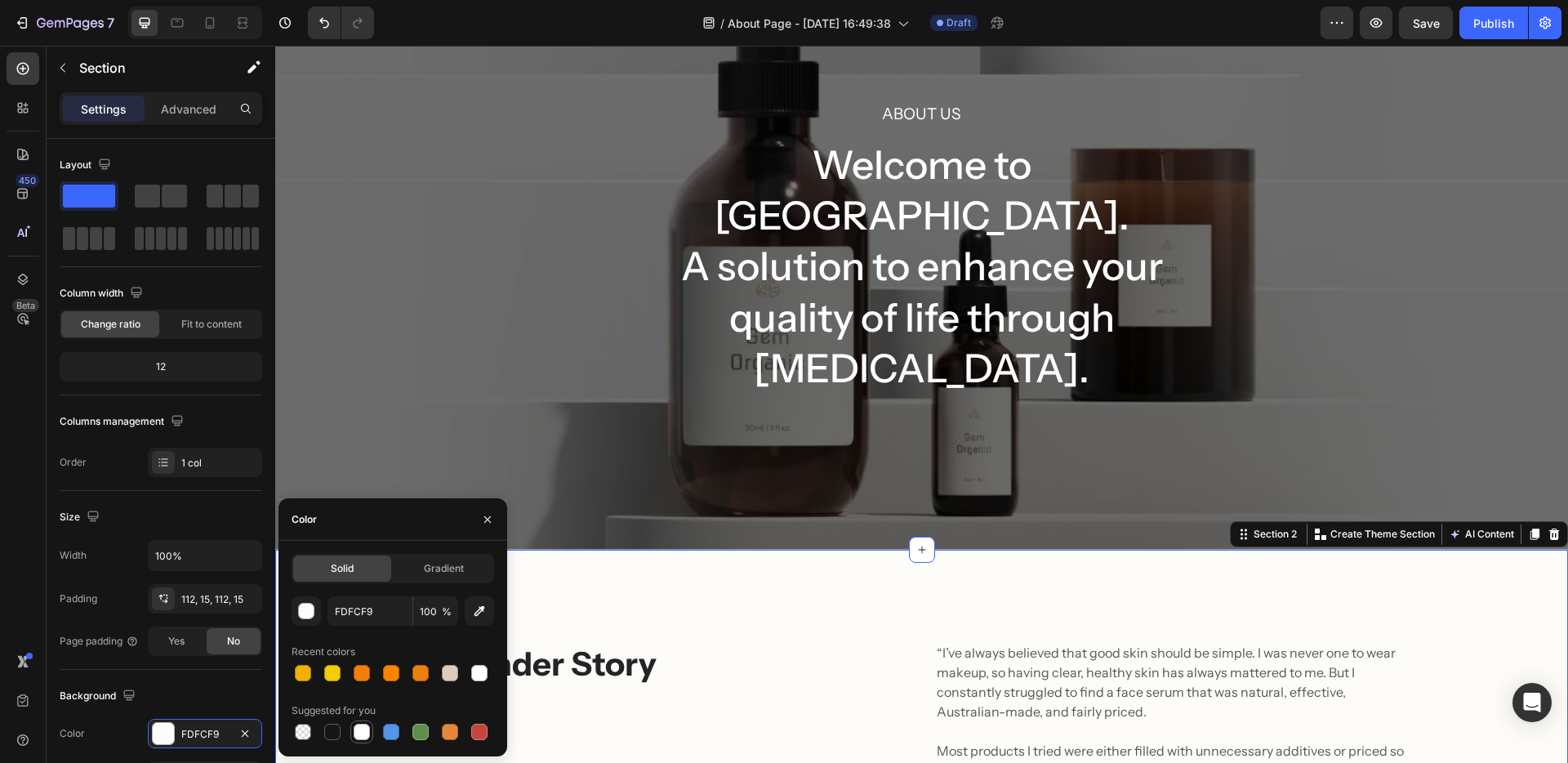
click at [363, 733] on div at bounding box center [362, 732] width 17 height 17
type input "FFFFFF"
click at [400, 340] on div "About Us Heading Welcome to [GEOGRAPHIC_DATA]. A solution to enhance your quali…" at bounding box center [922, 249] width 1293 height 602
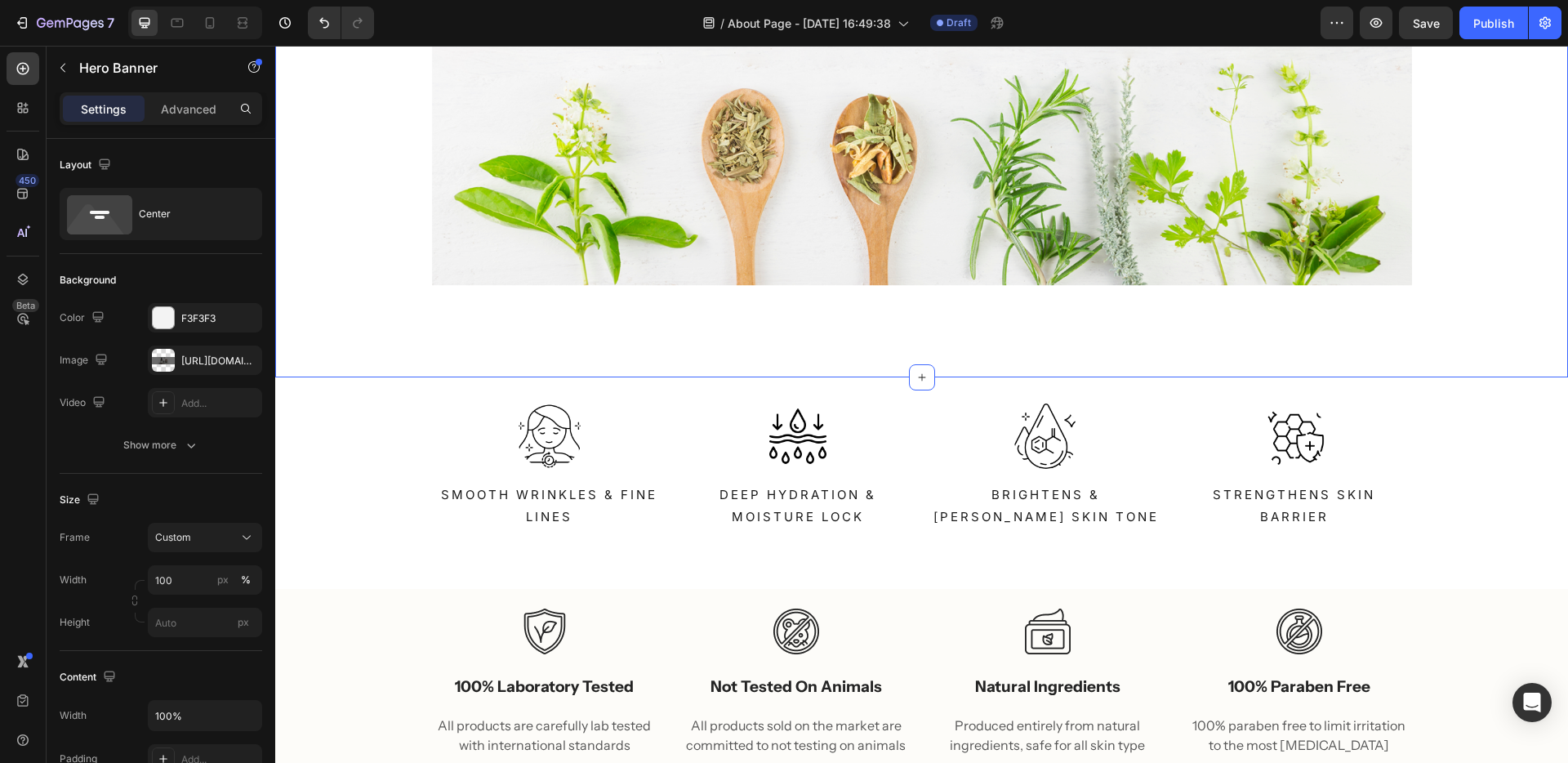
scroll to position [1417, 0]
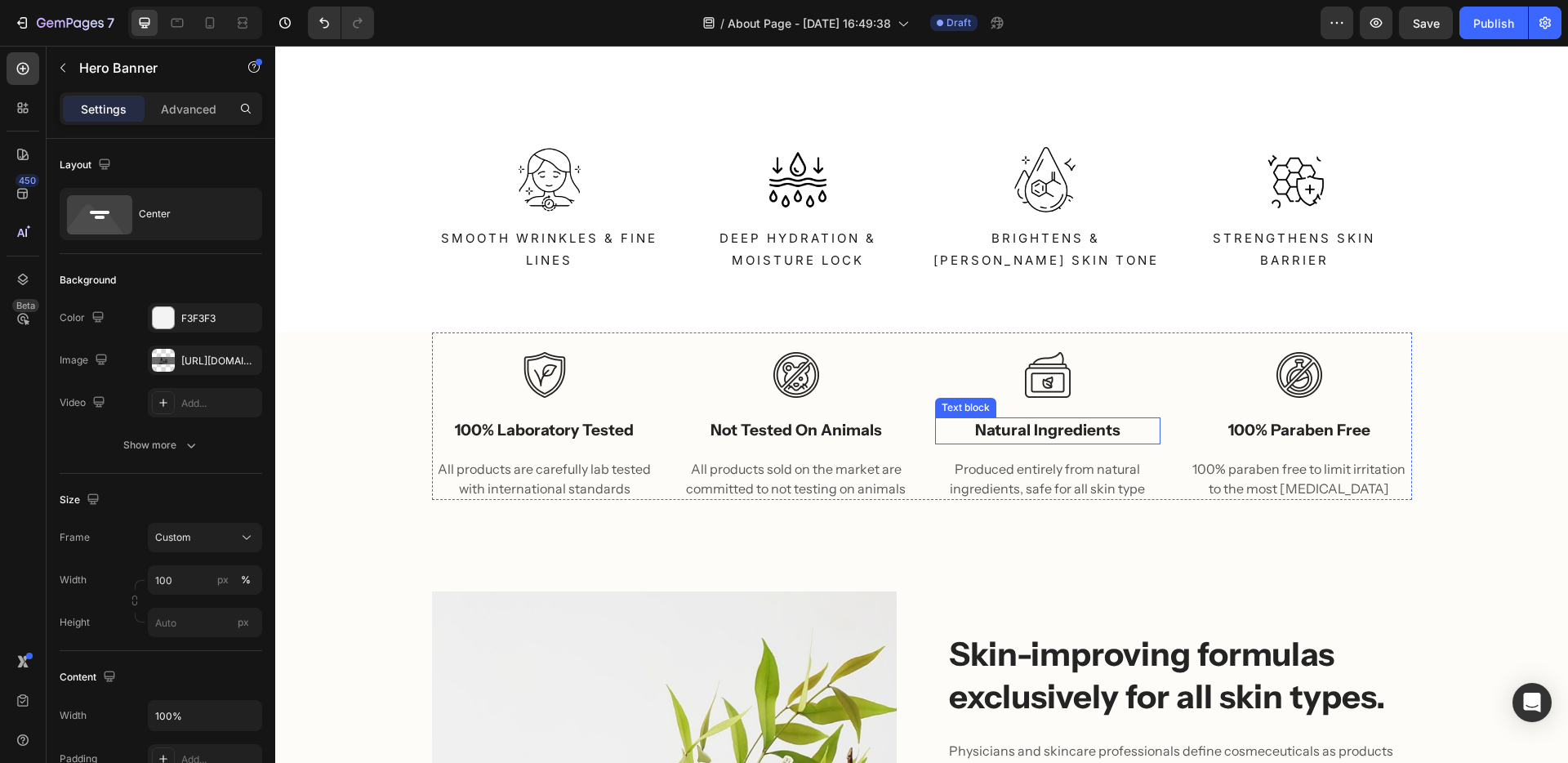
click at [1133, 438] on p "natural ingredients" at bounding box center [1048, 431] width 222 height 24
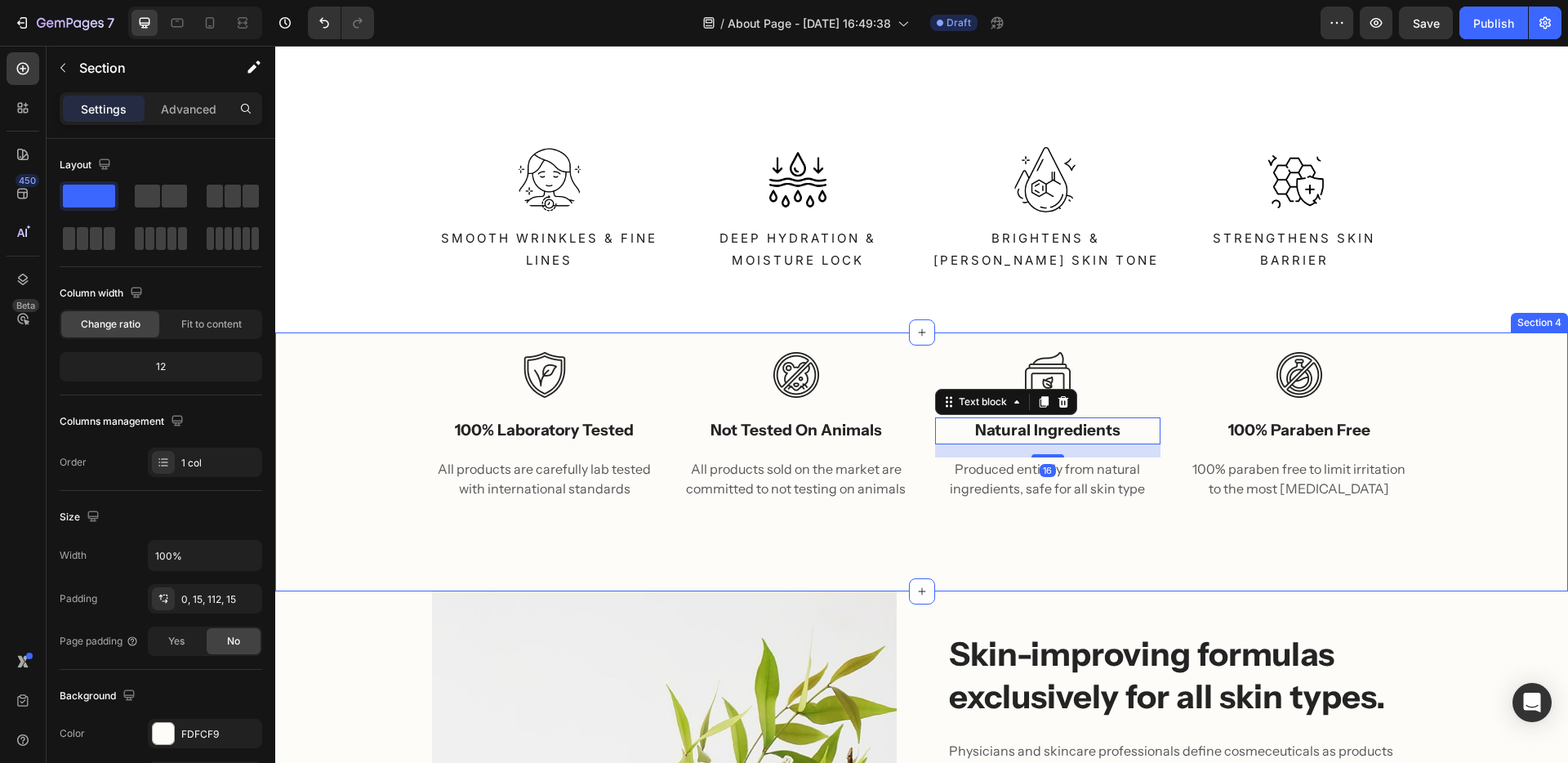
click at [1525, 329] on div "Section 4" at bounding box center [1539, 322] width 57 height 19
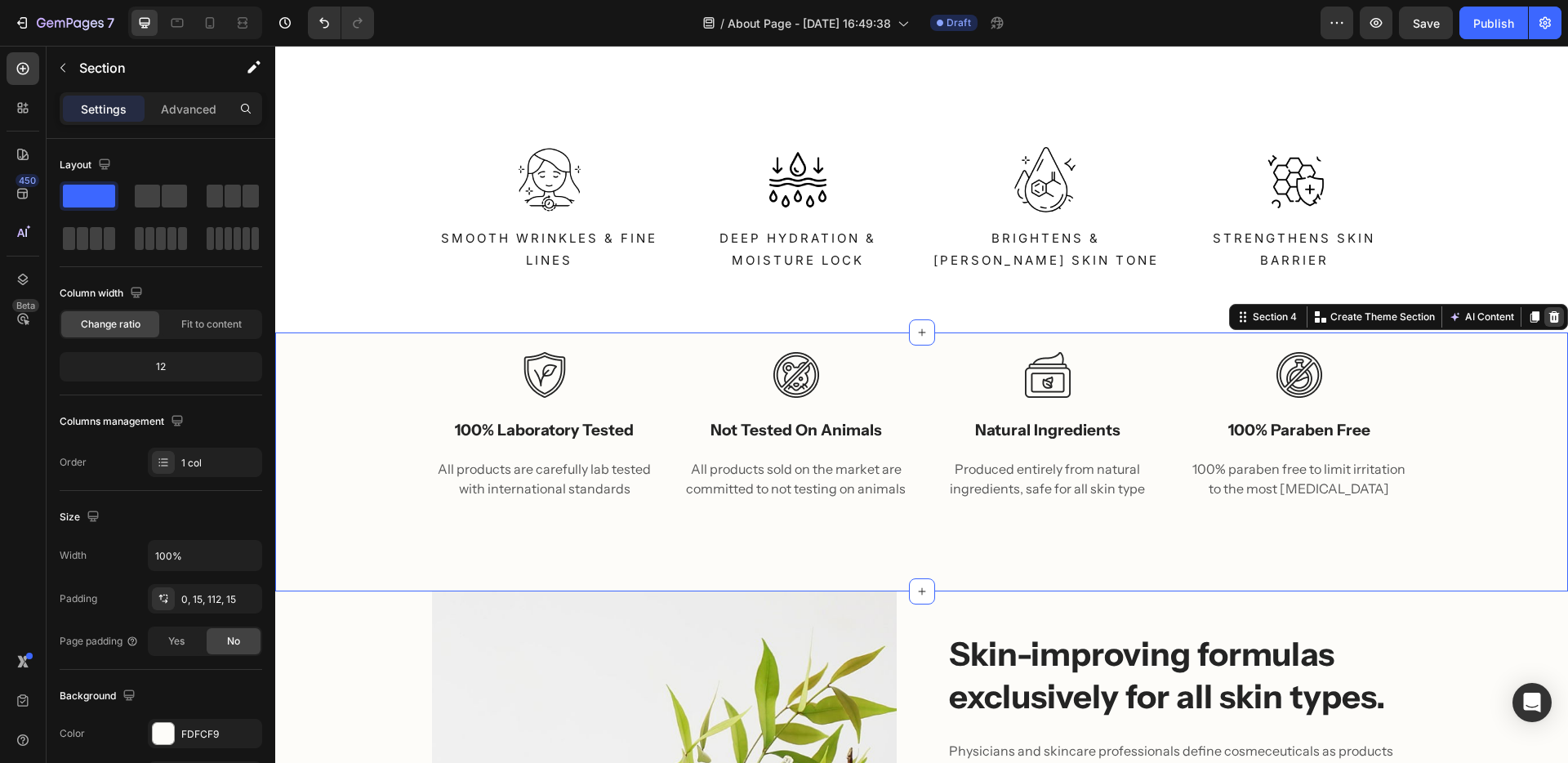
click at [1548, 316] on icon at bounding box center [1554, 317] width 13 height 13
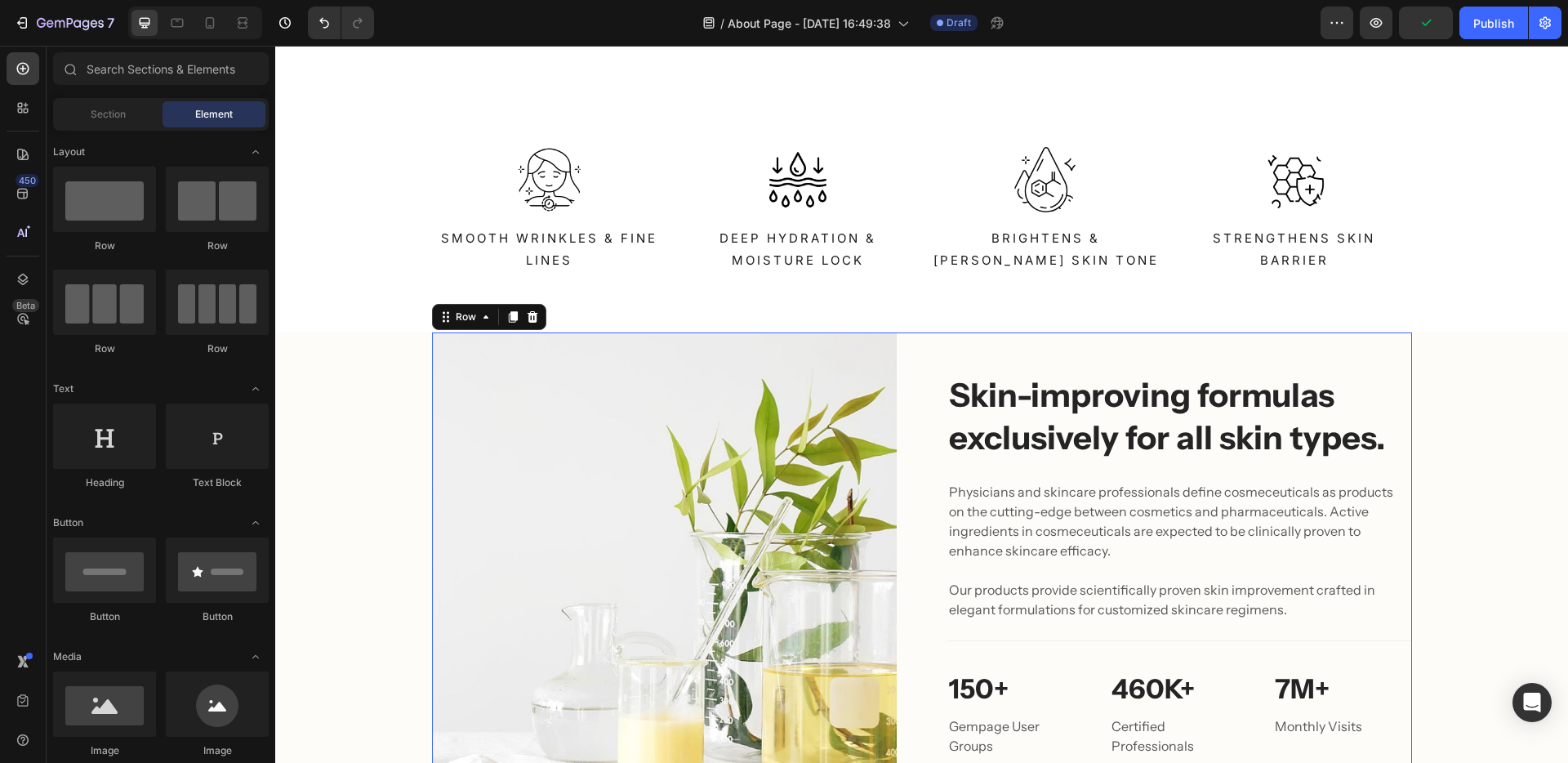
click at [916, 445] on div "Image Skin-improving formulas exclusively for all skin types. Heading Physician…" at bounding box center [922, 564] width 981 height 465
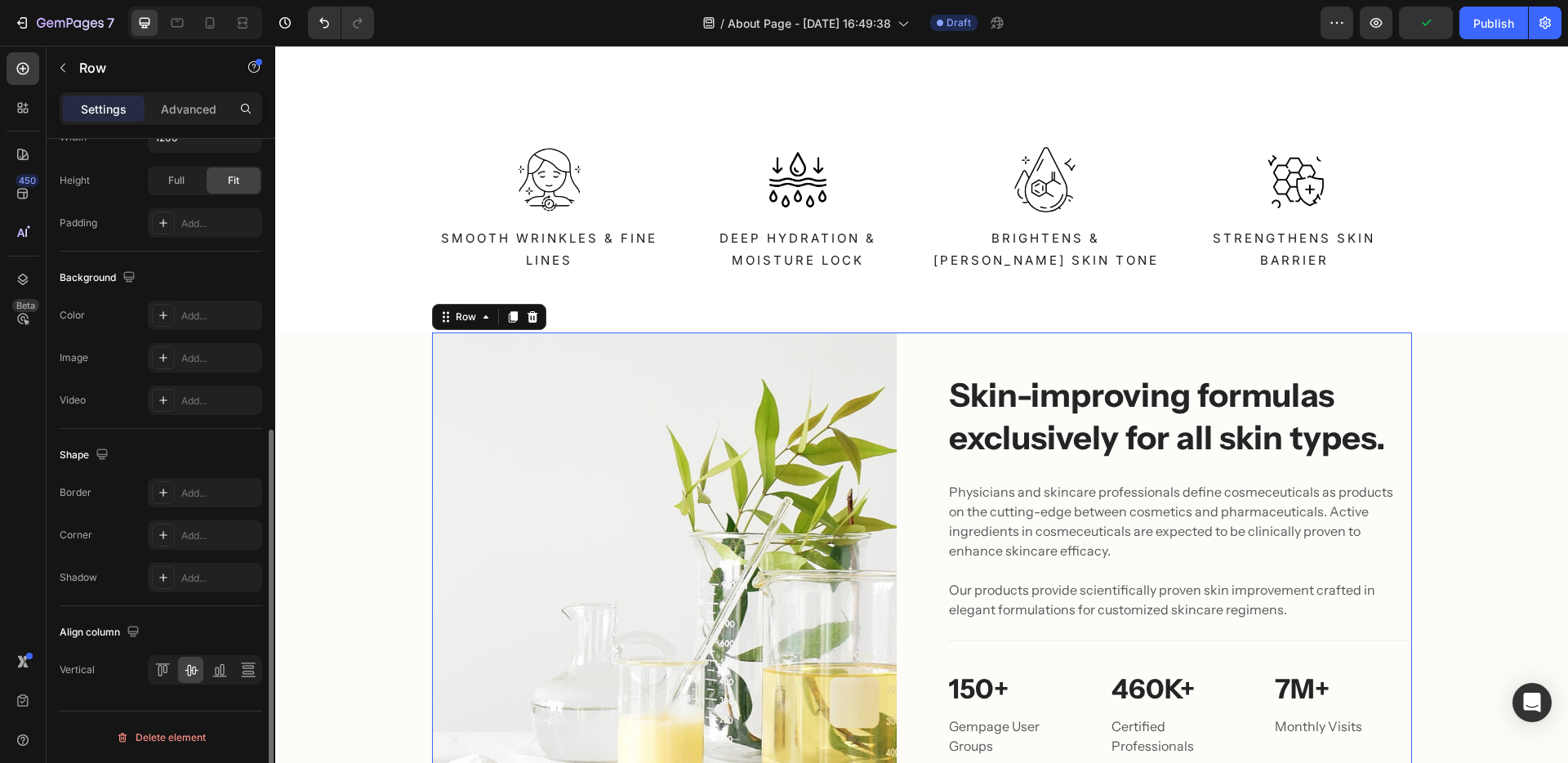
scroll to position [224, 0]
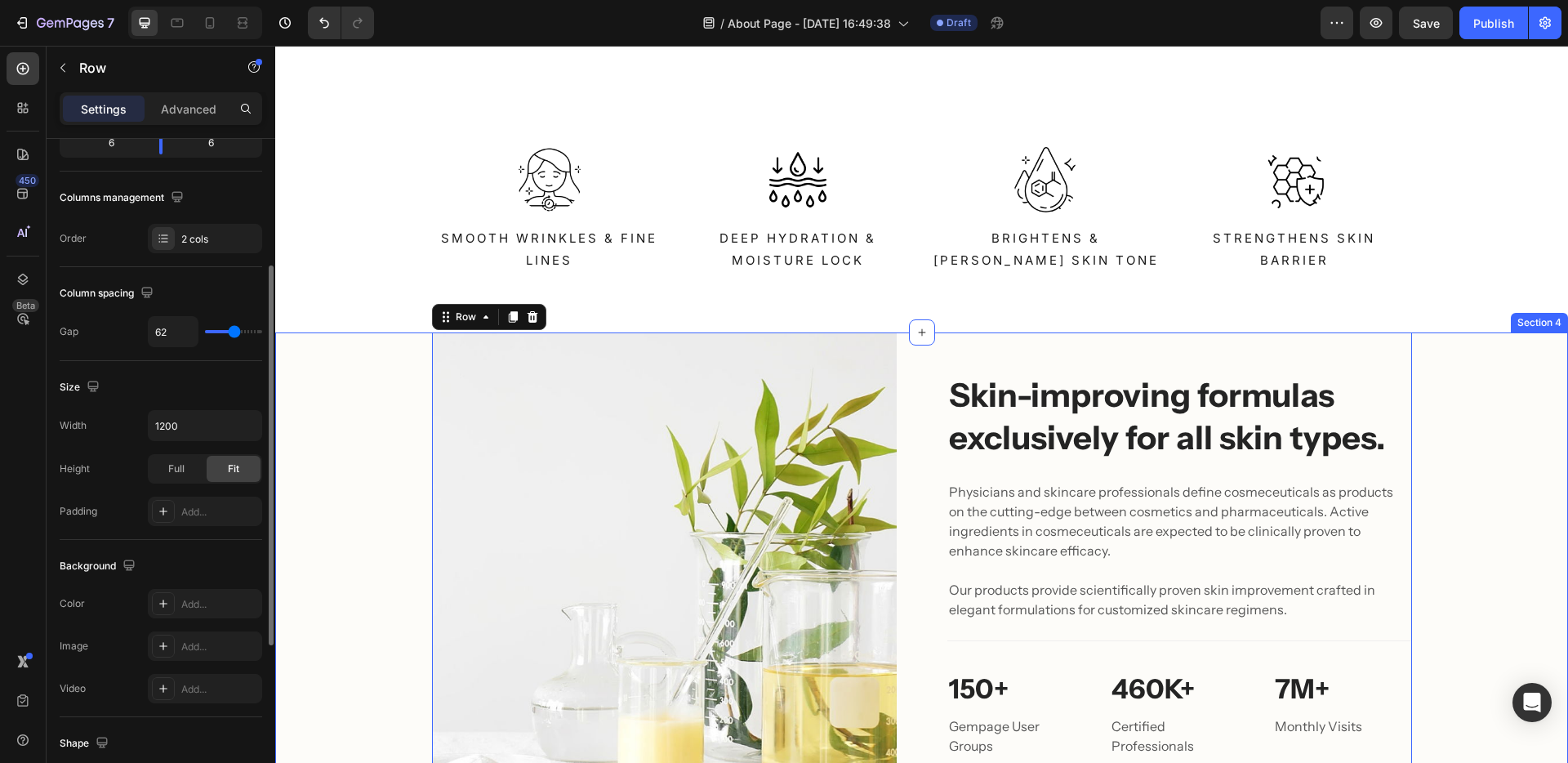
click at [394, 380] on div "Image Skin-improving formulas exclusively for all skin types. Heading Physician…" at bounding box center [922, 564] width 1269 height 465
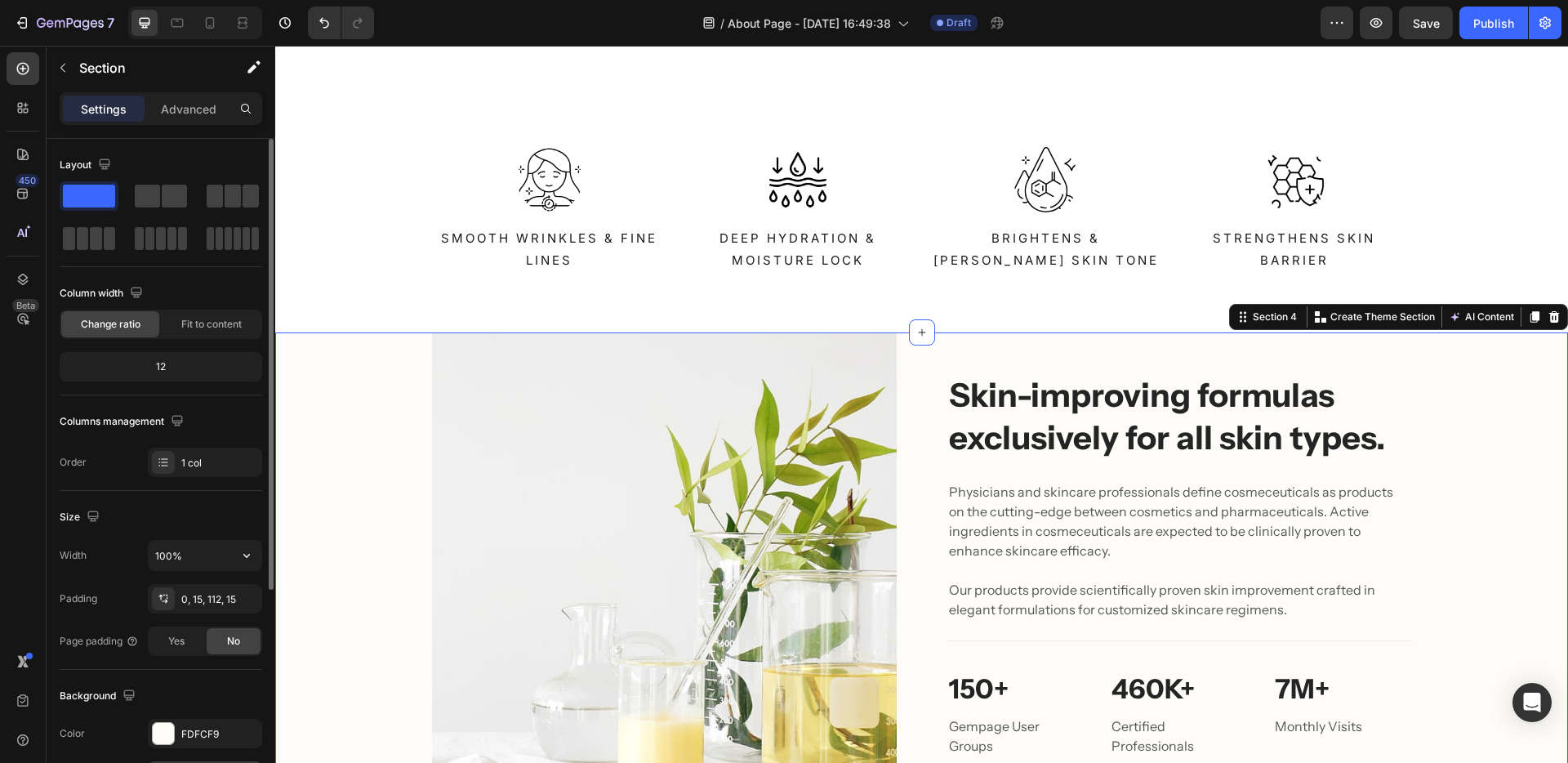
scroll to position [81, 0]
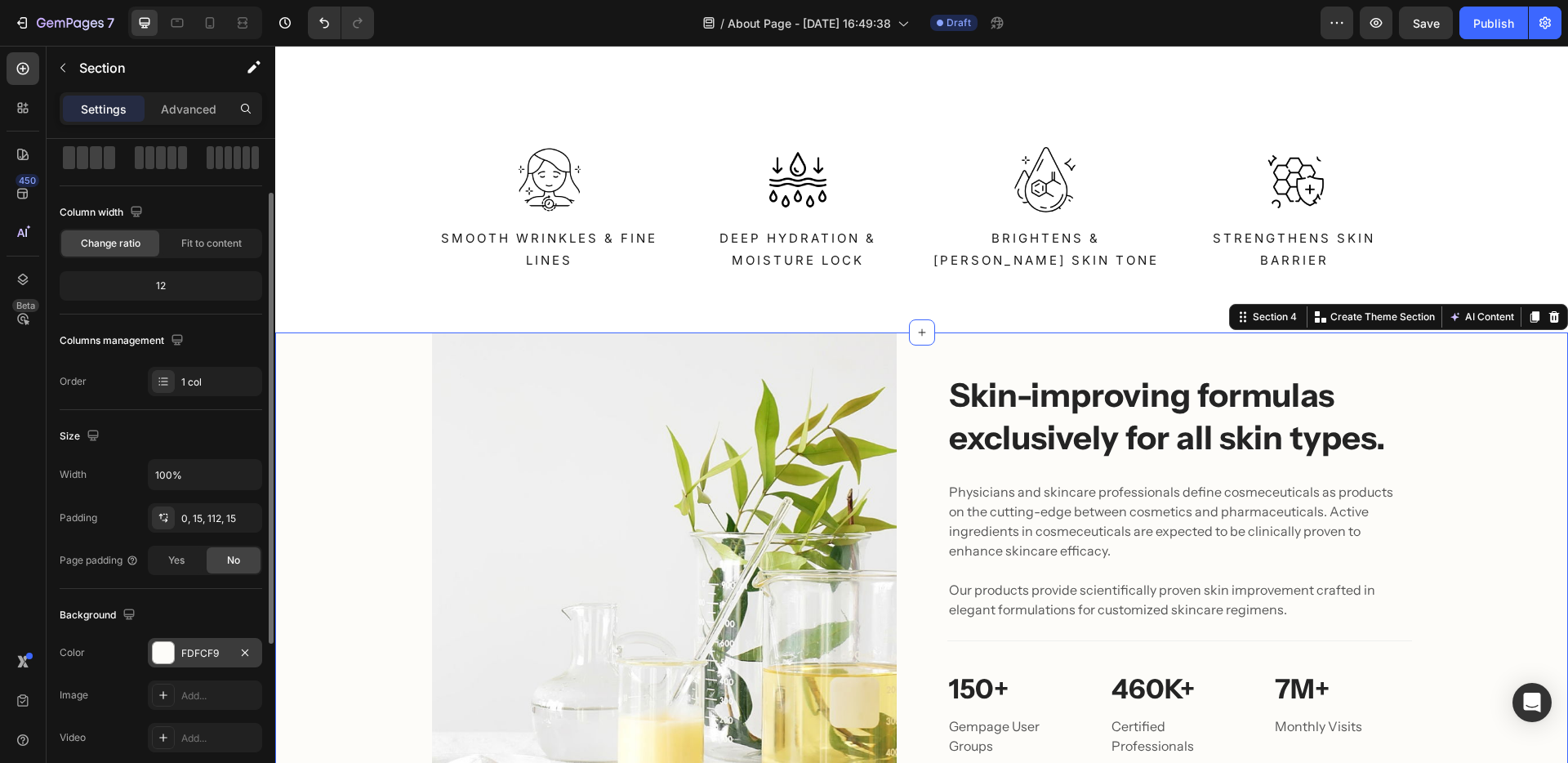
click at [206, 655] on div "FDFCF9" at bounding box center [204, 653] width 47 height 15
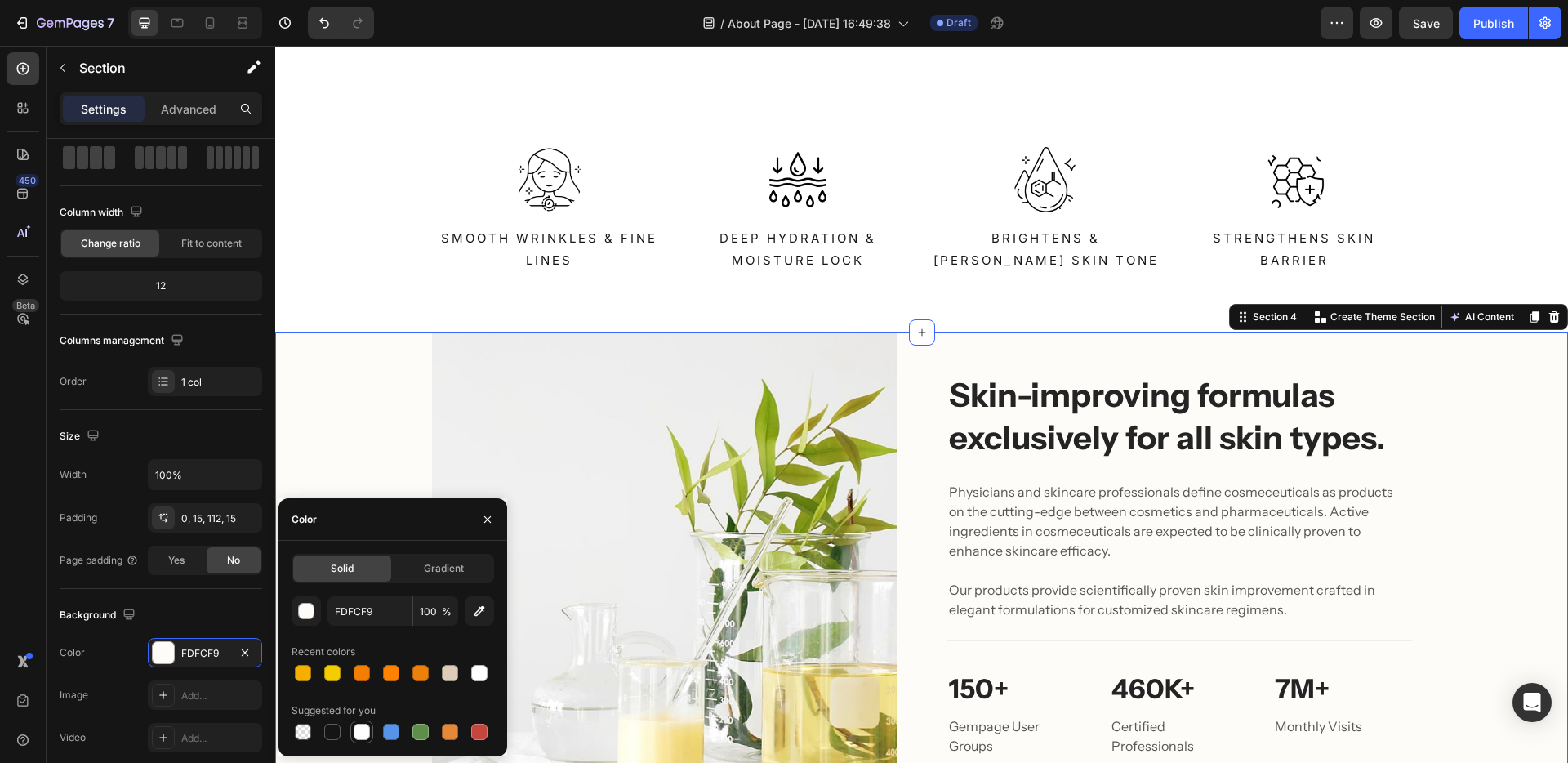
click at [363, 734] on div at bounding box center [362, 732] width 17 height 17
type input "FFFFFF"
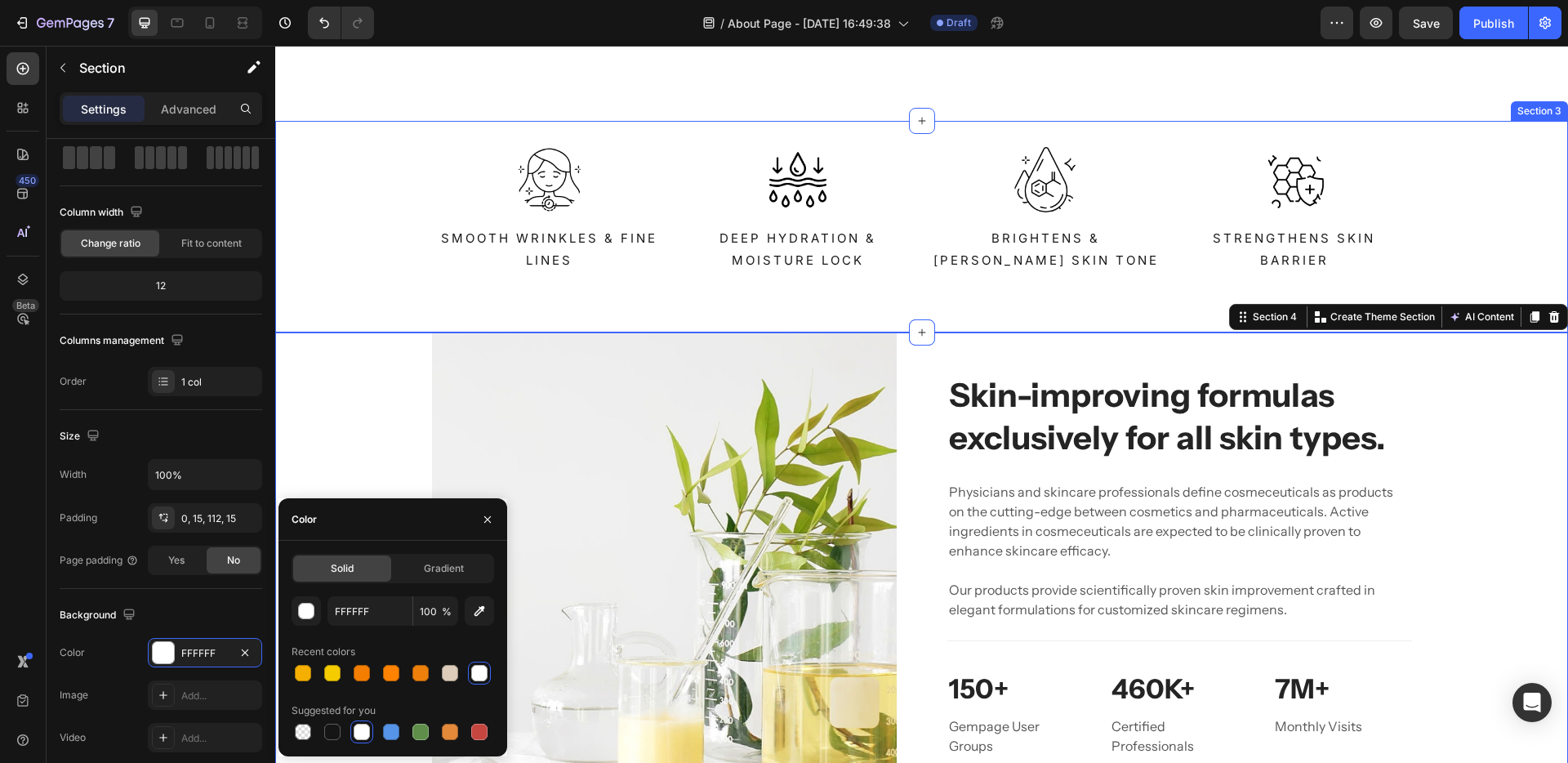
click at [351, 235] on div "Image Smooth Wrinkles & Fine Lines Text Block Image Deep Hydration & Moisture L…" at bounding box center [922, 226] width 1293 height 159
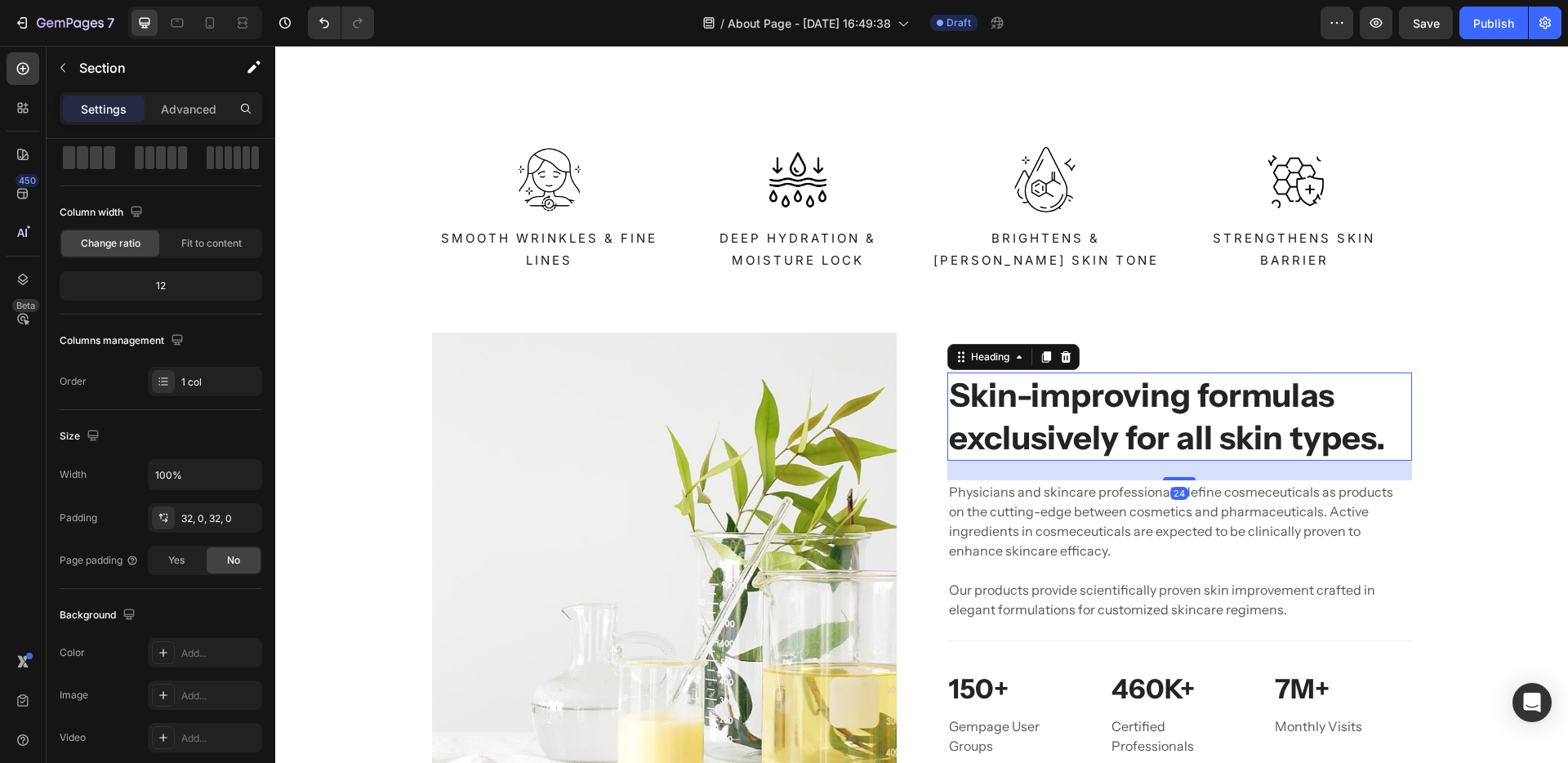
click at [1327, 410] on p "Skin-improving formulas exclusively for all skin types." at bounding box center [1179, 416] width 461 height 85
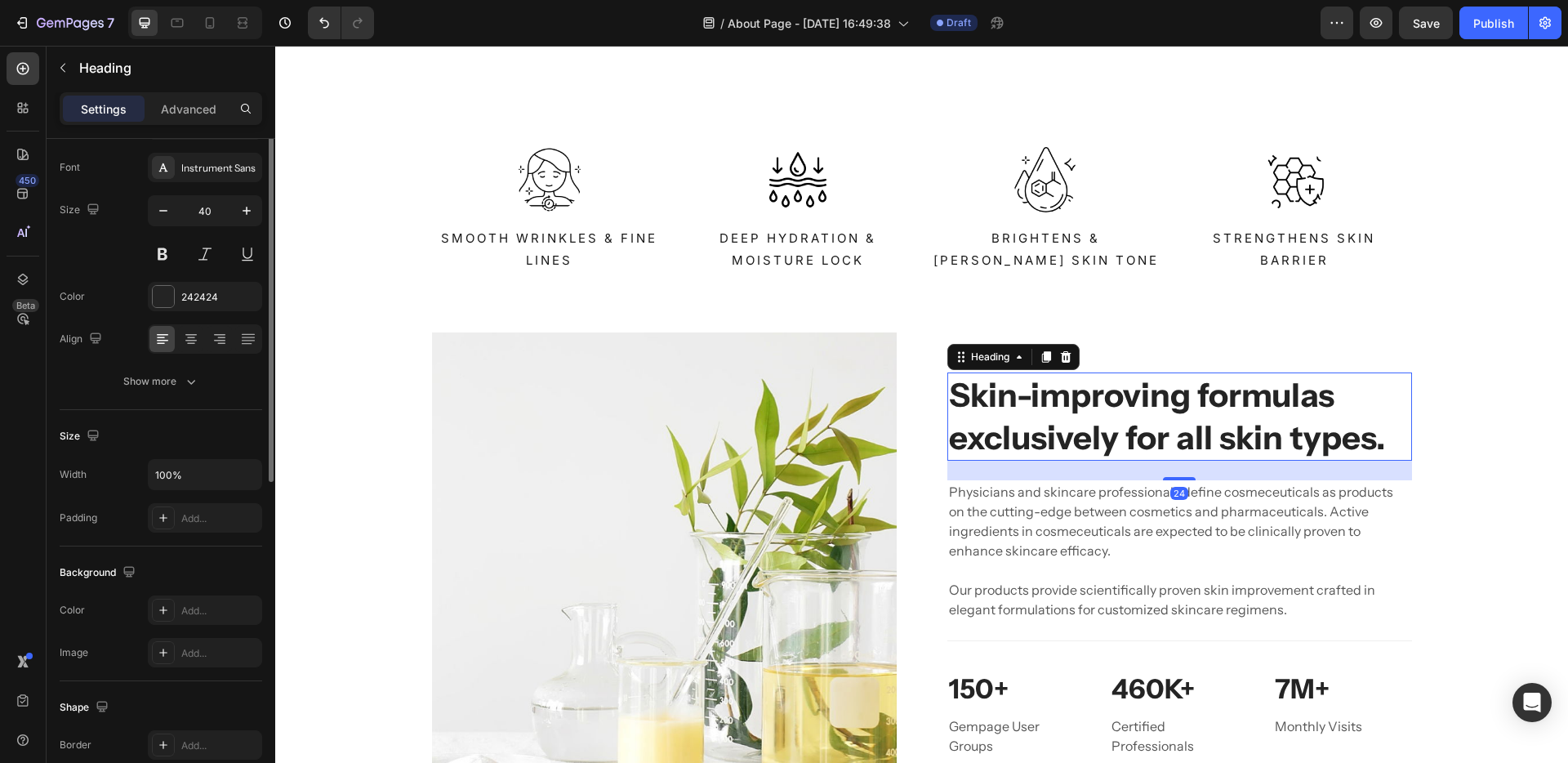
scroll to position [0, 0]
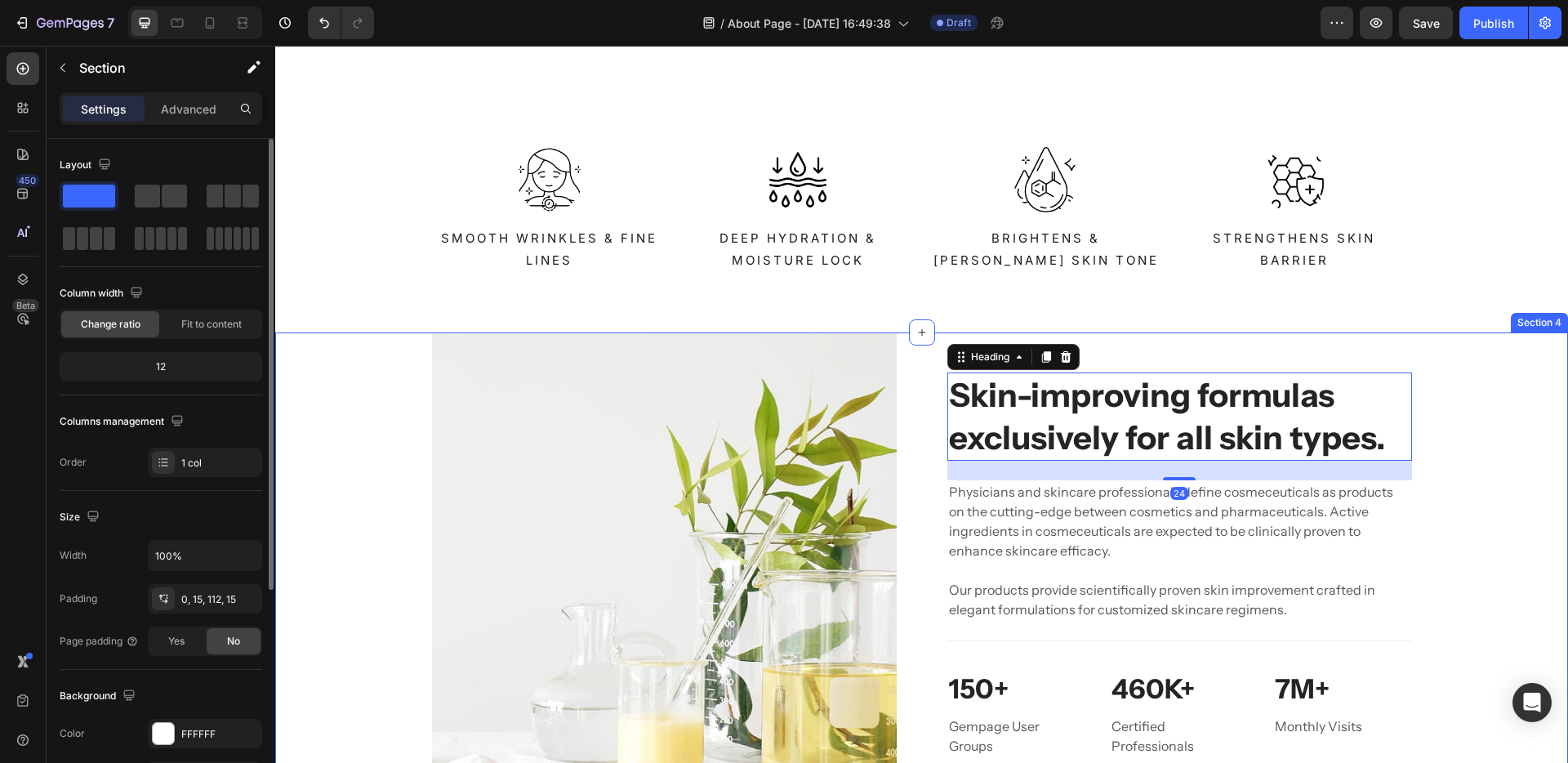
click at [1439, 438] on div "Image Skin-improving formulas exclusively for all skin types. Heading 24 Physic…" at bounding box center [922, 564] width 1269 height 465
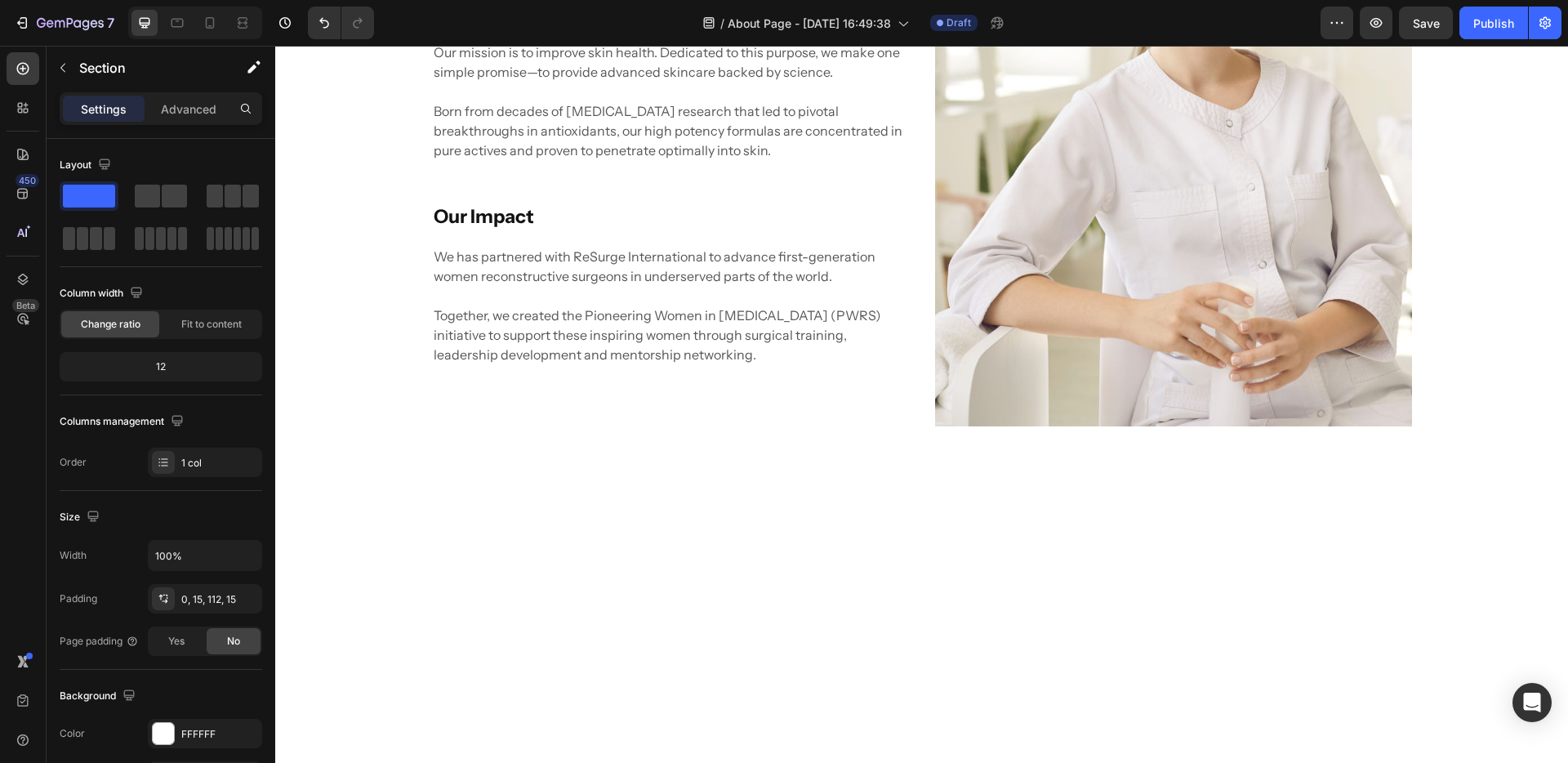
scroll to position [2100, 0]
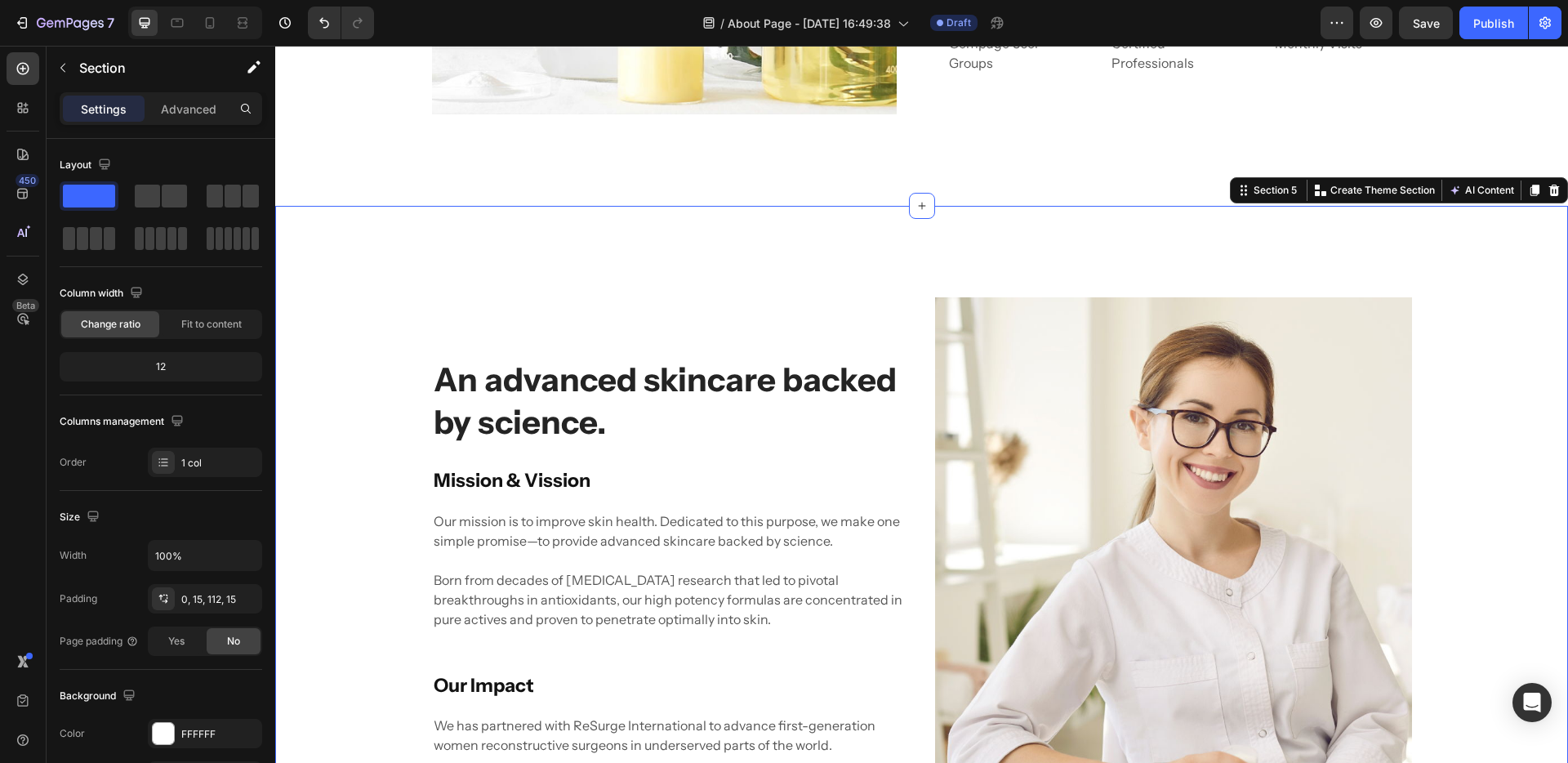
click at [749, 267] on div "An advanced skincare backed by science. Heading Mission & Vission Heading Our m…" at bounding box center [922, 596] width 1293 height 780
click at [1548, 191] on icon at bounding box center [1554, 191] width 13 height 13
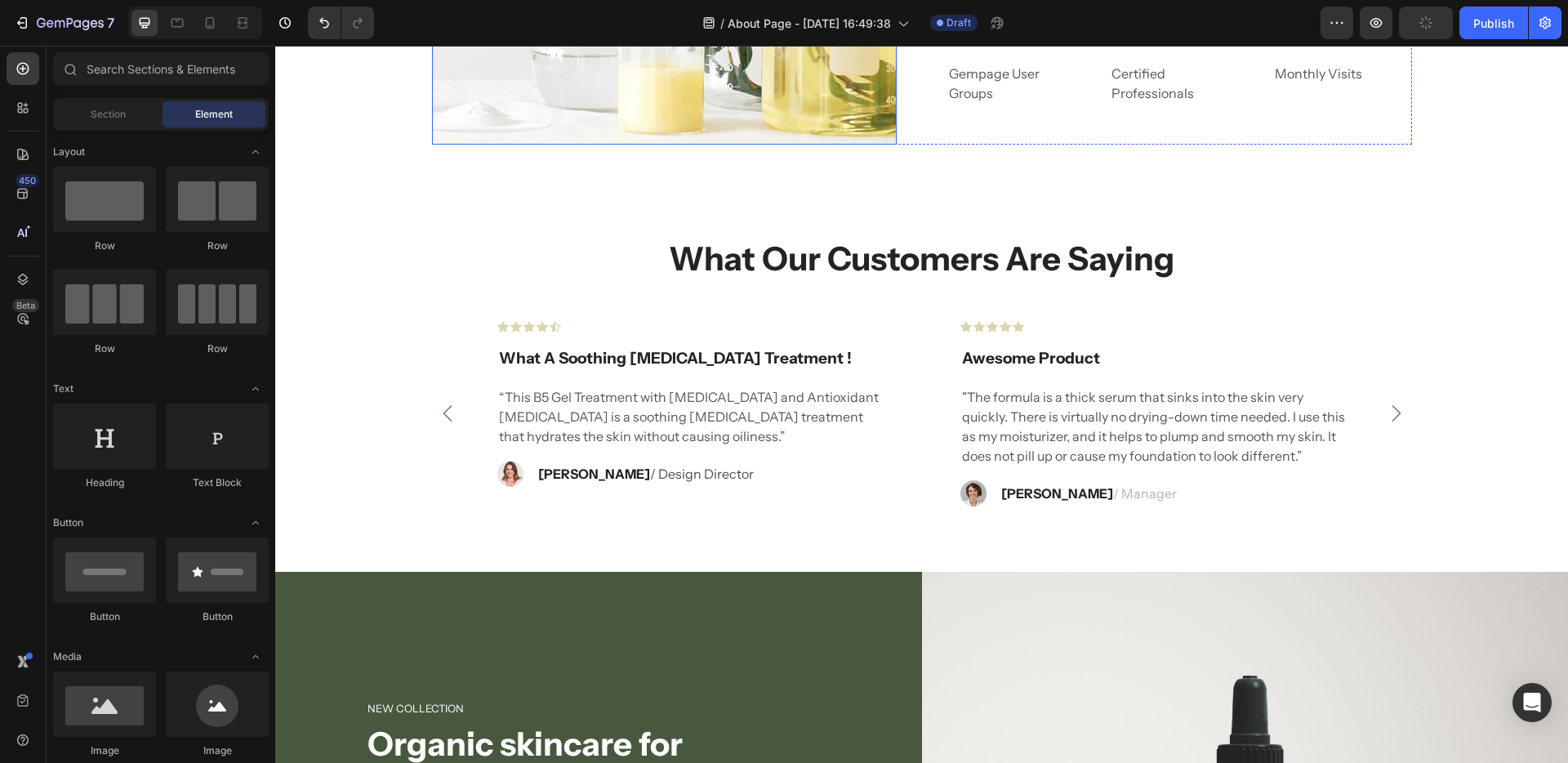
scroll to position [2151, 0]
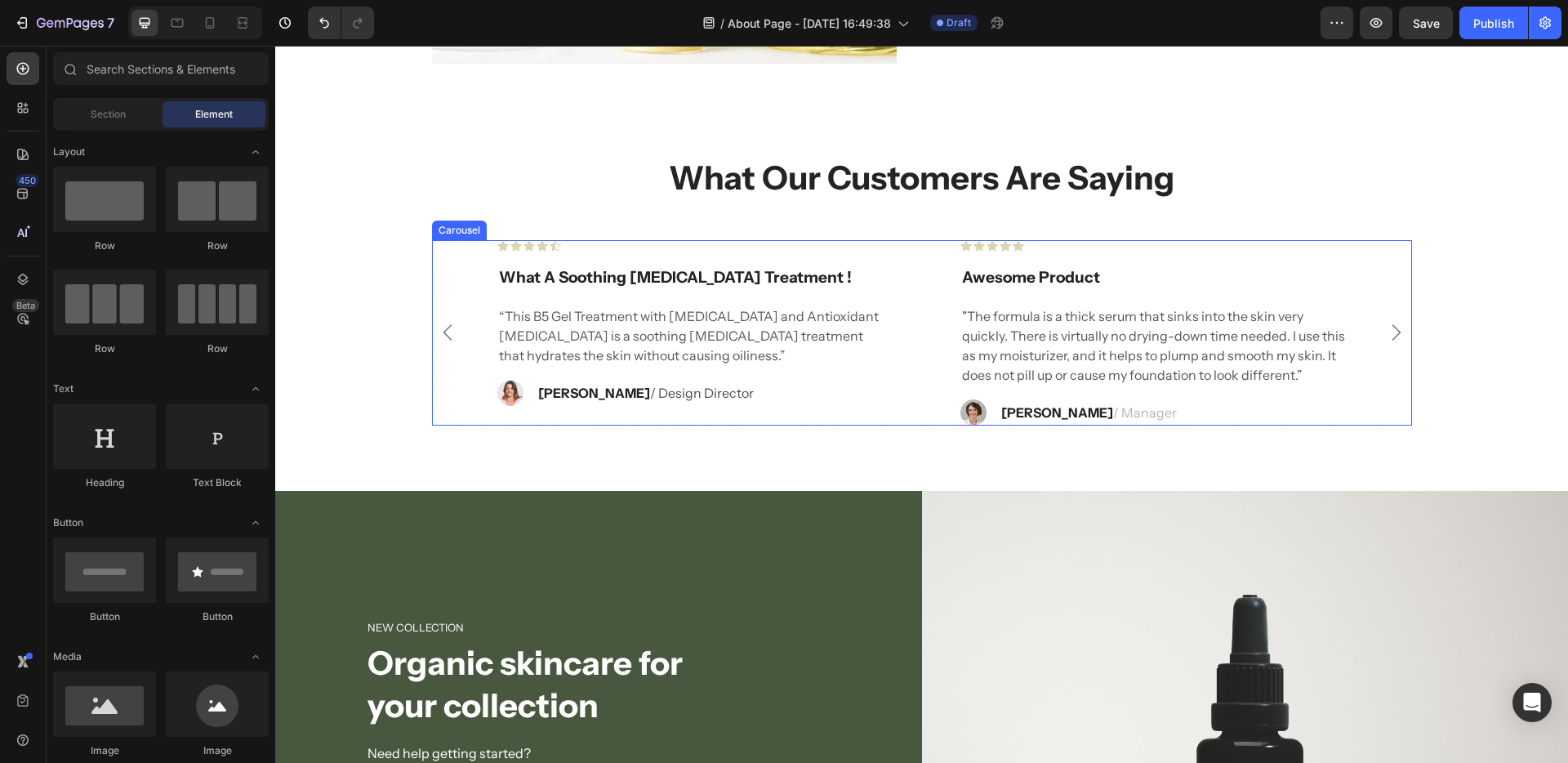
click at [1390, 334] on icon "Carousel Next Arrow" at bounding box center [1396, 331] width 19 height 19
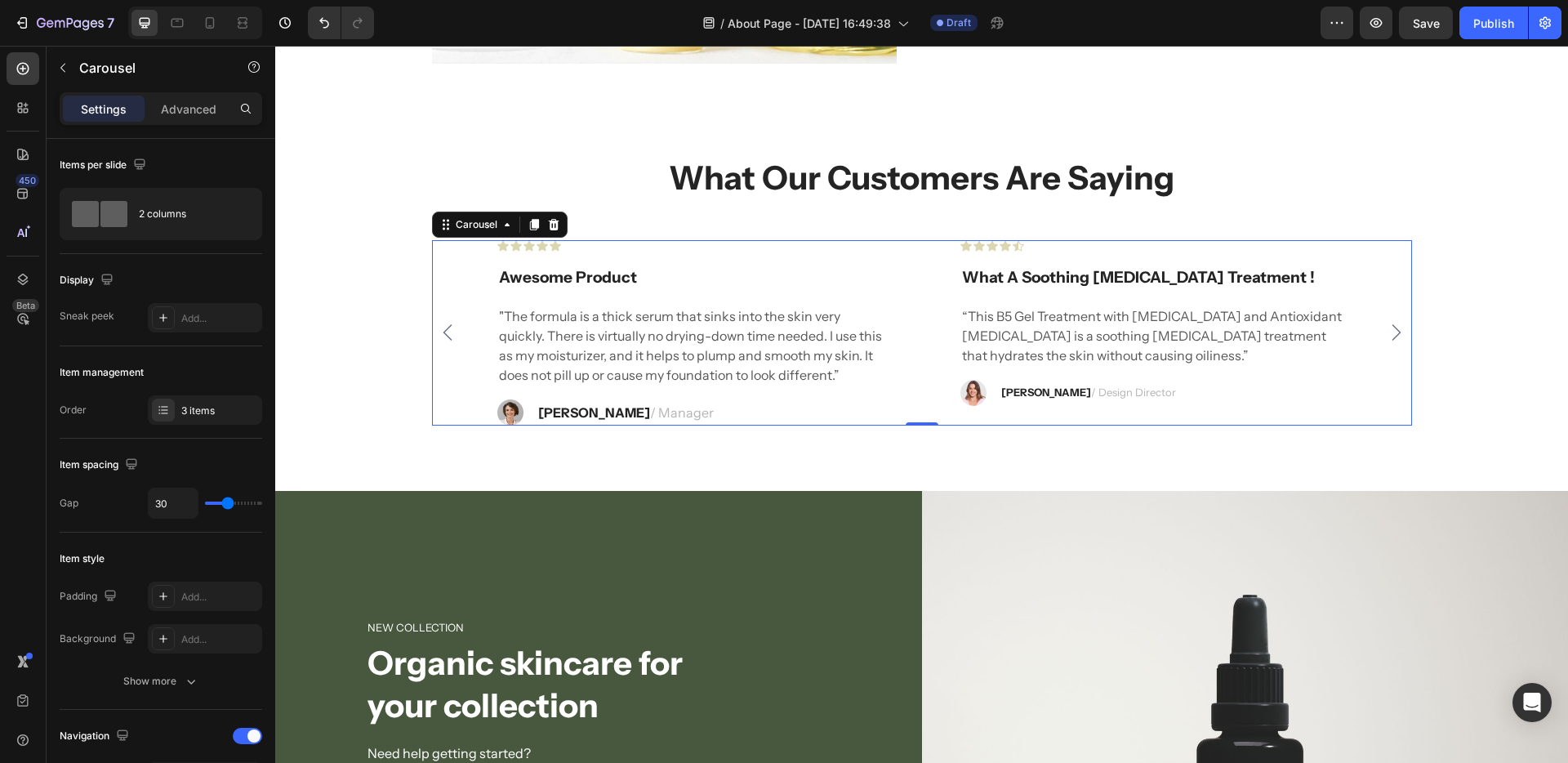
click at [1390, 334] on icon "Carousel Next Arrow" at bounding box center [1396, 331] width 19 height 19
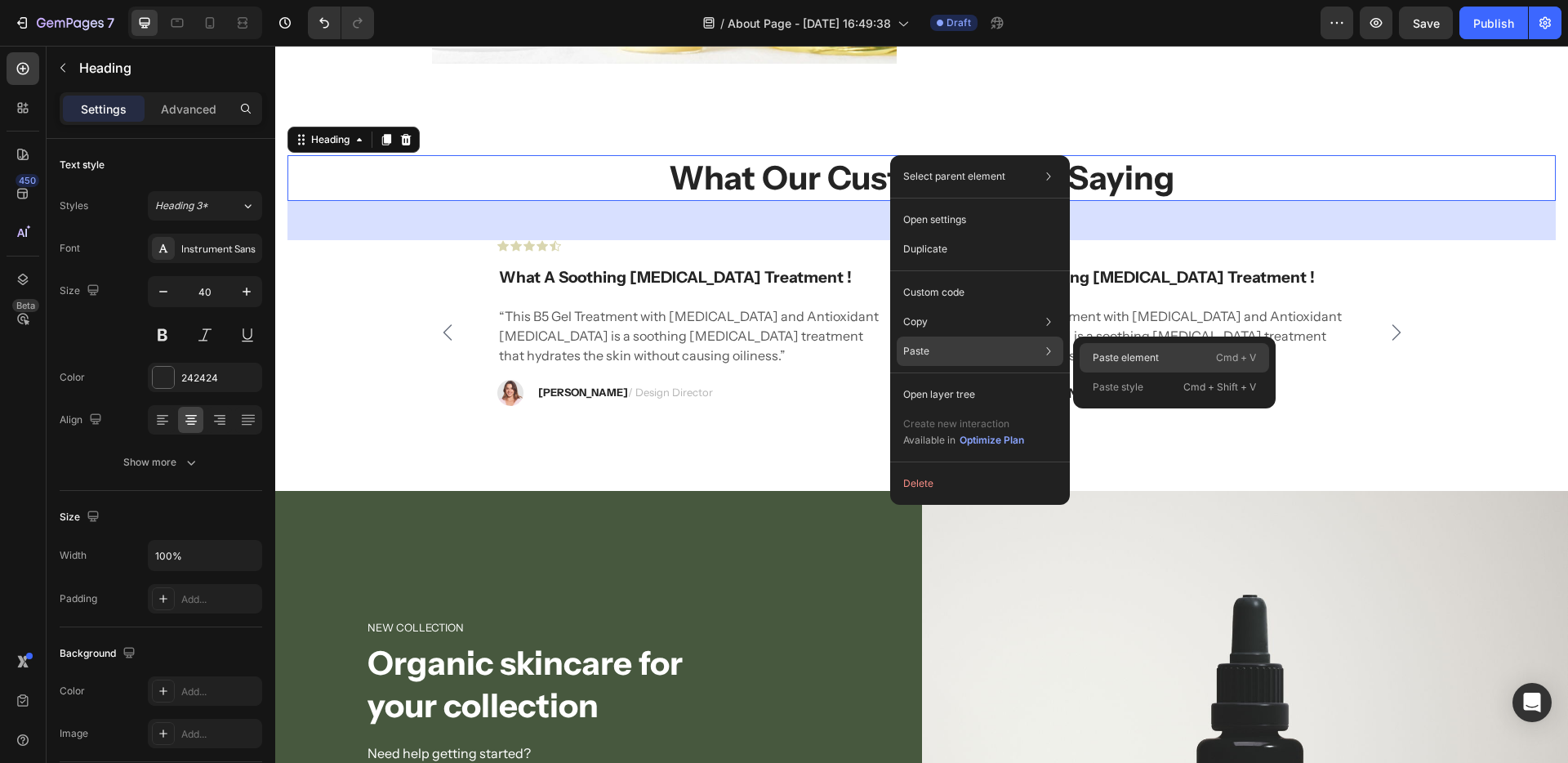
click at [1114, 358] on p "Paste element" at bounding box center [1126, 358] width 66 height 15
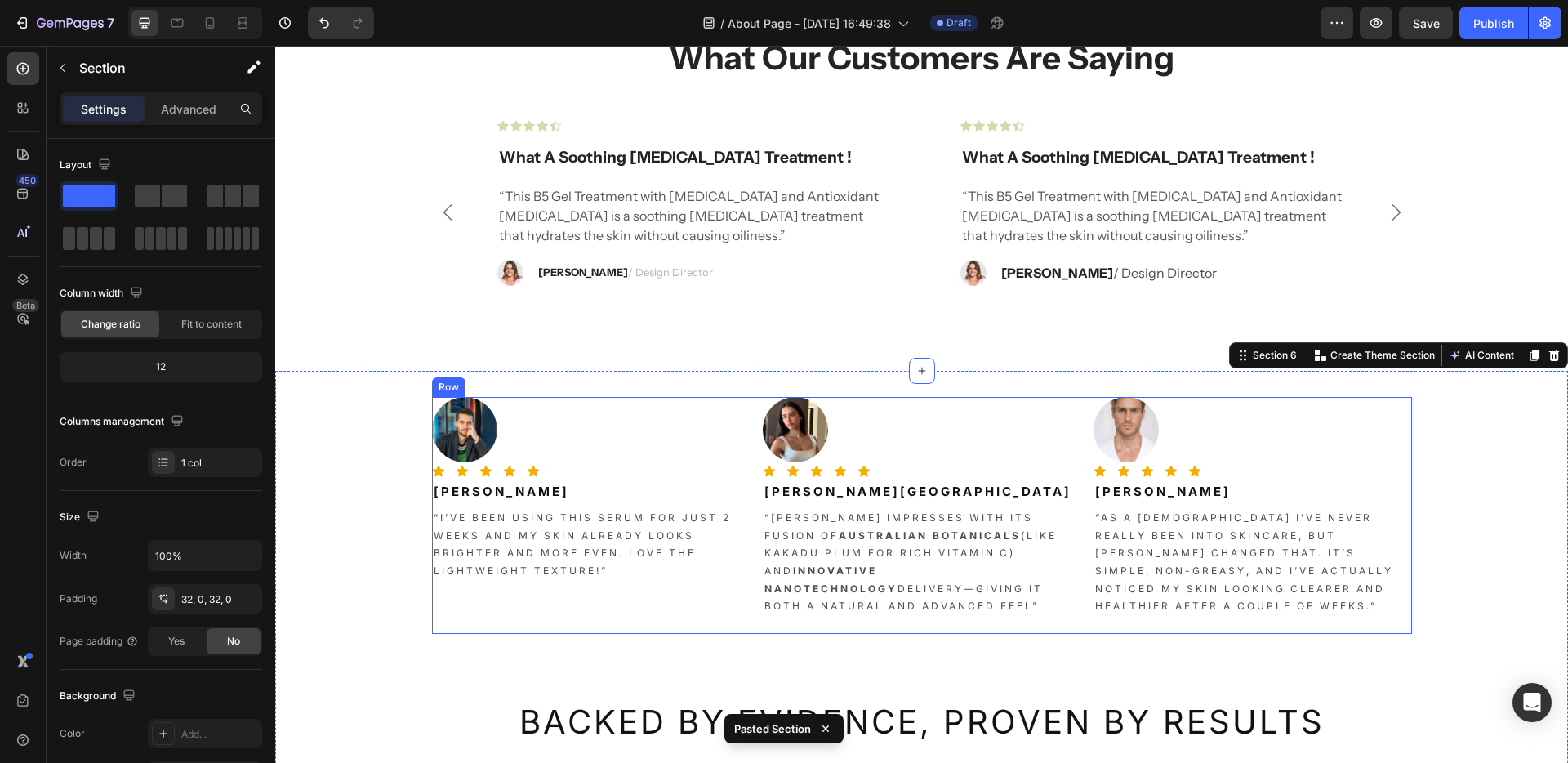
scroll to position [2190, 0]
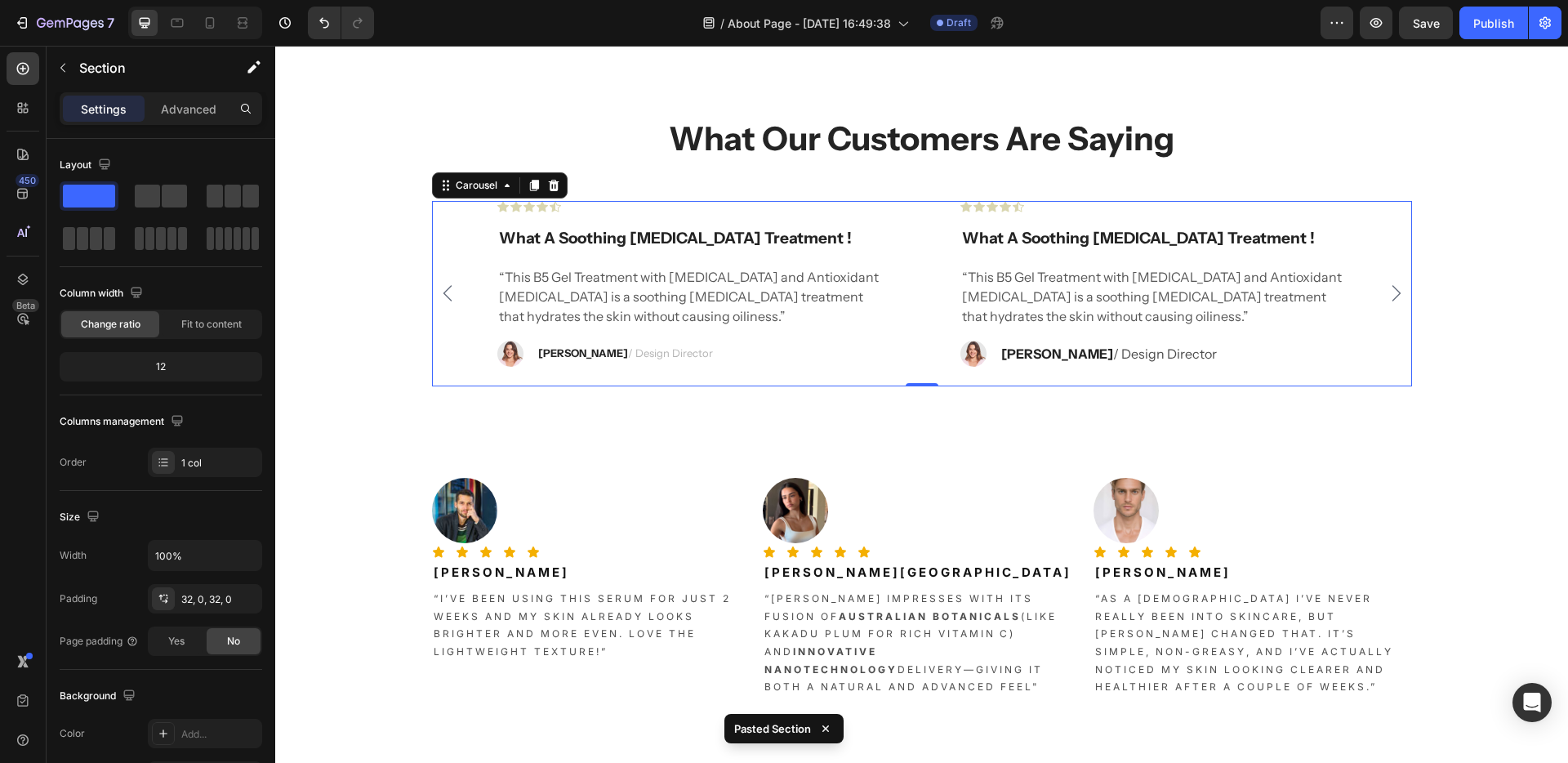
click at [924, 256] on div "Icon Icon Icon Icon Icon Row What A Soothing [MEDICAL_DATA] Treatment ! Text bl…" at bounding box center [922, 293] width 901 height 185
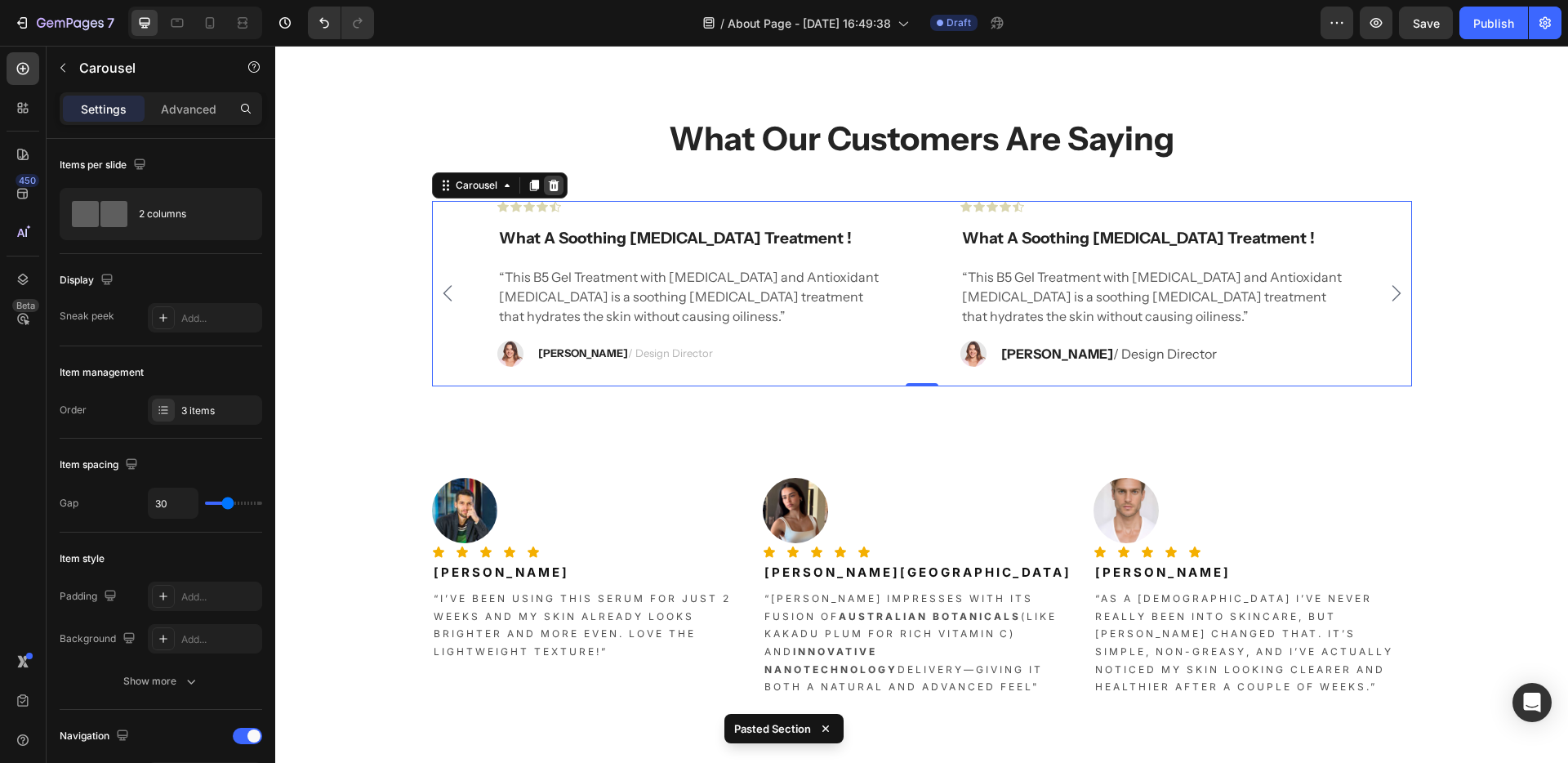
click at [548, 183] on icon at bounding box center [553, 185] width 11 height 11
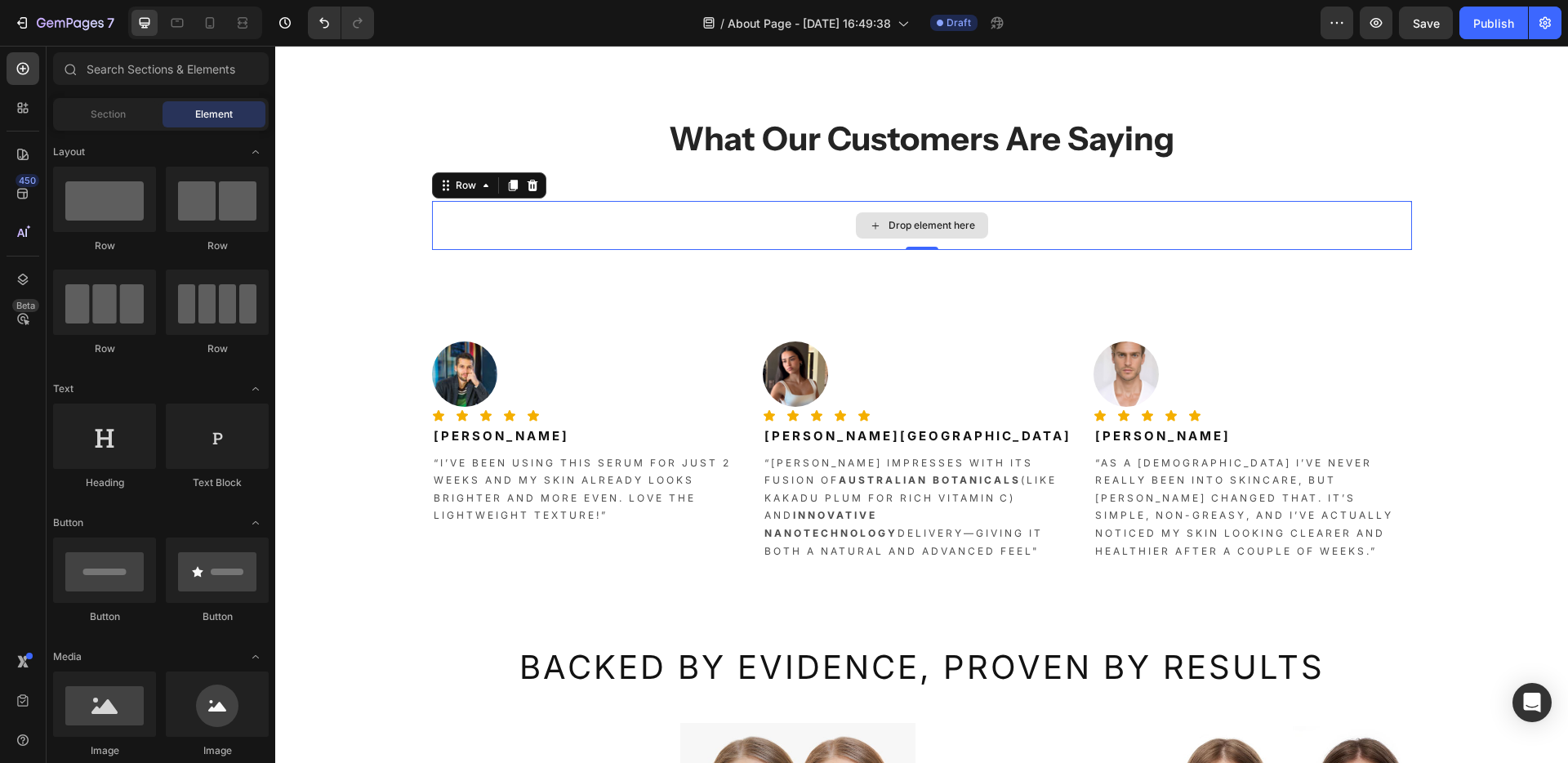
click at [591, 226] on div "Drop element here" at bounding box center [922, 225] width 981 height 49
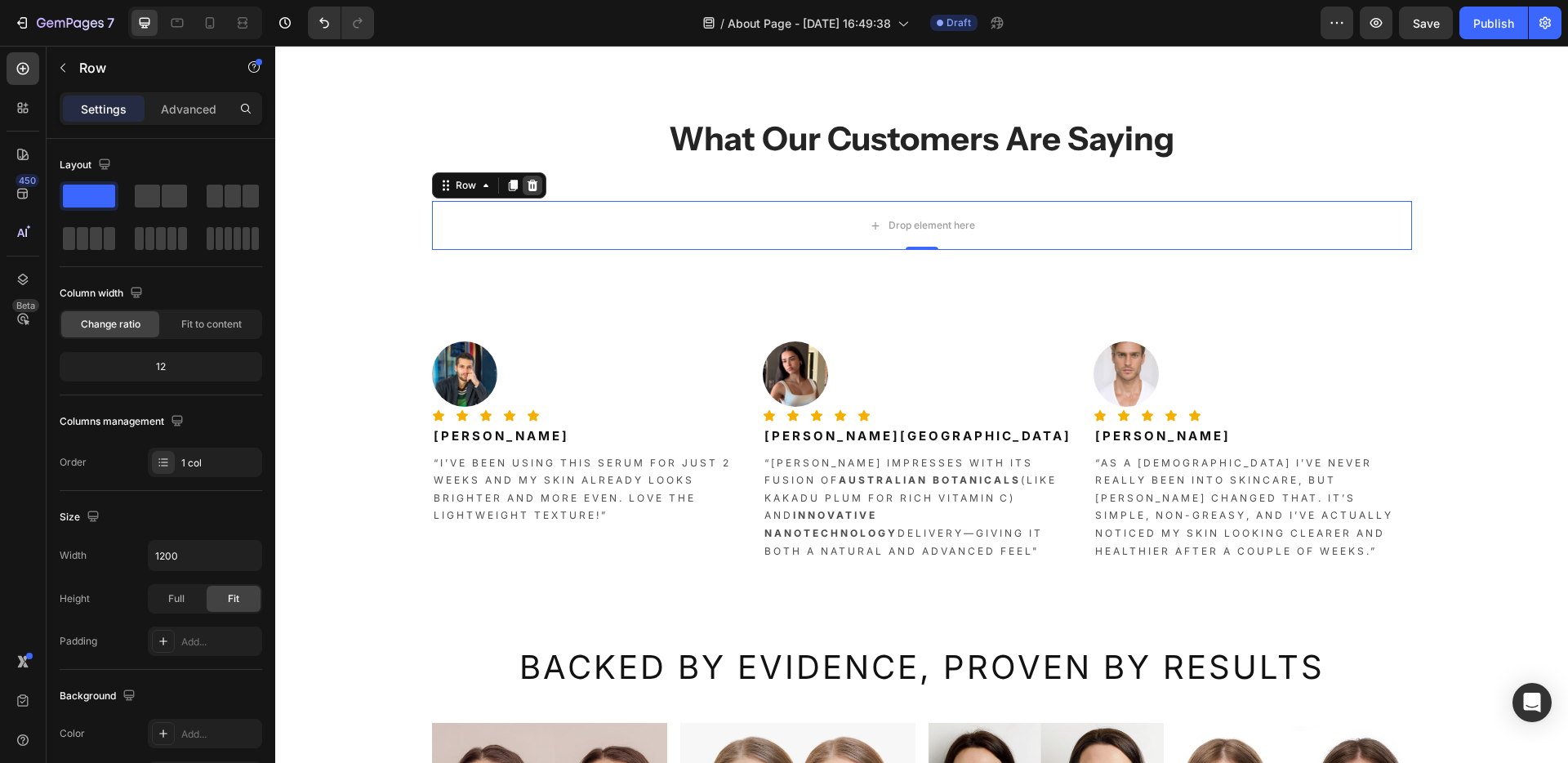
click at [528, 185] on icon at bounding box center [532, 185] width 11 height 11
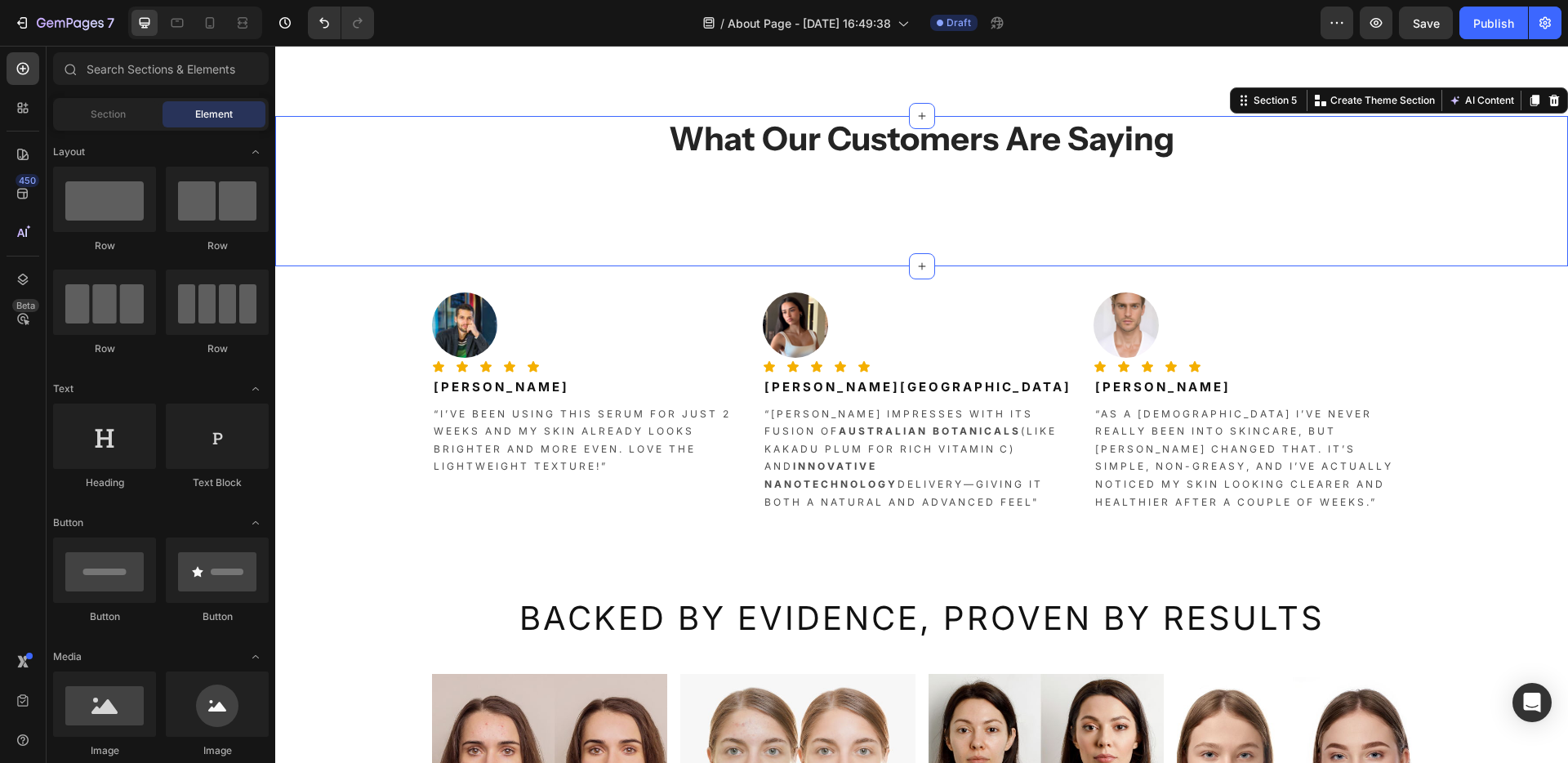
click at [928, 202] on div "What Our Customers Are Saying Heading Section 5 You can create reusable section…" at bounding box center [922, 191] width 1293 height 150
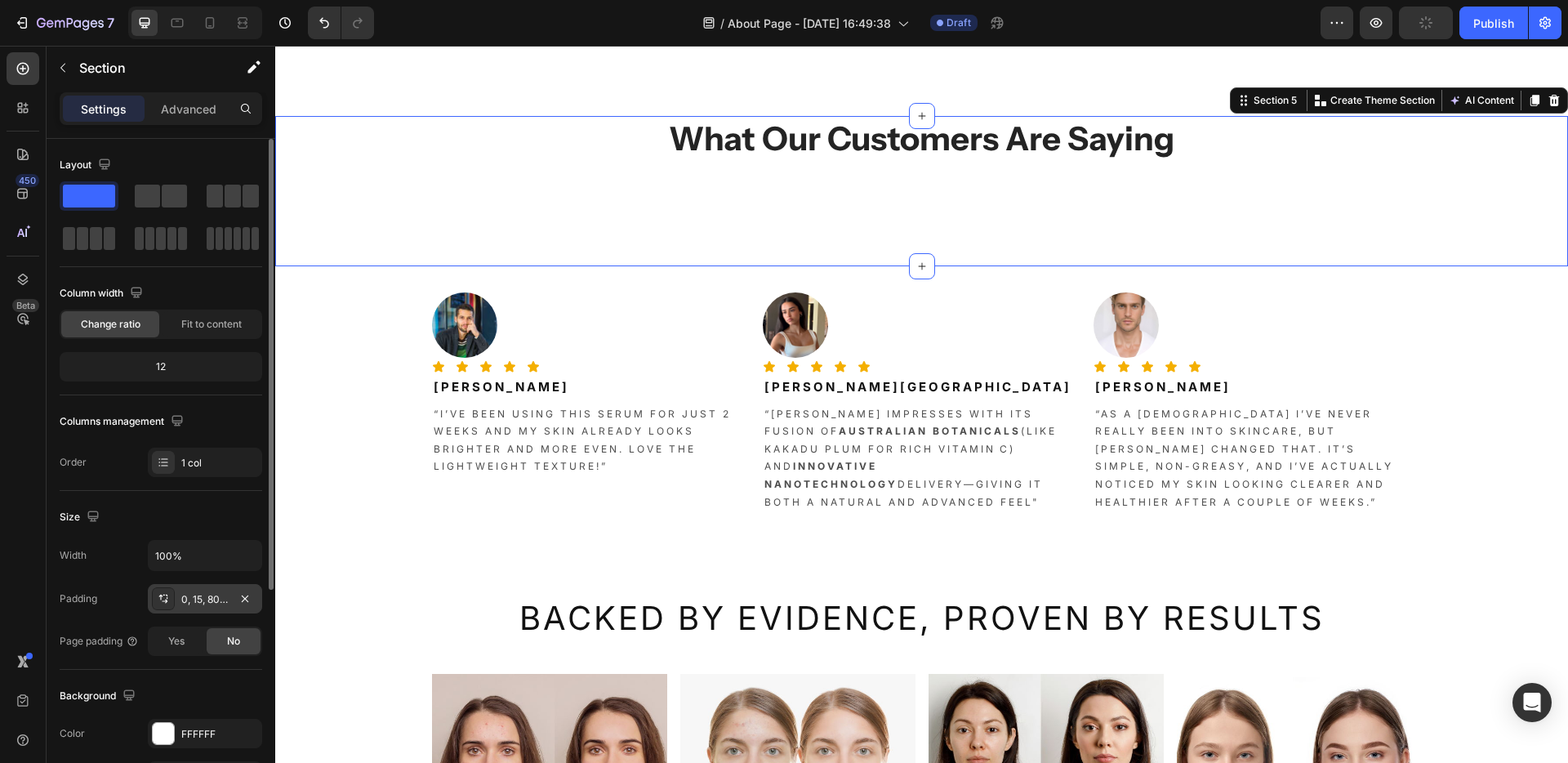
click at [221, 602] on div "0, 15, 80, 15" at bounding box center [204, 599] width 47 height 15
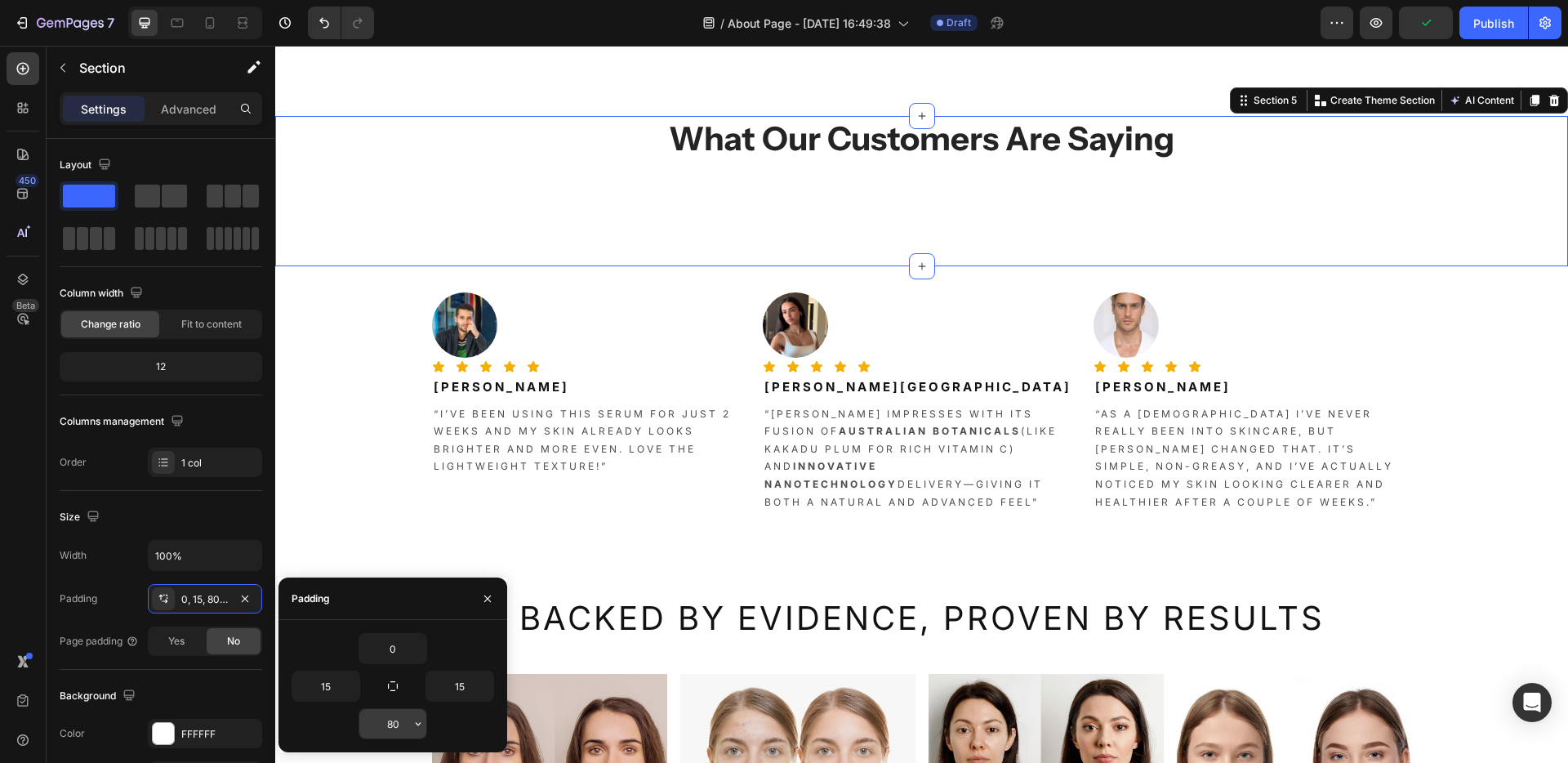
click at [402, 727] on input "80" at bounding box center [392, 723] width 67 height 29
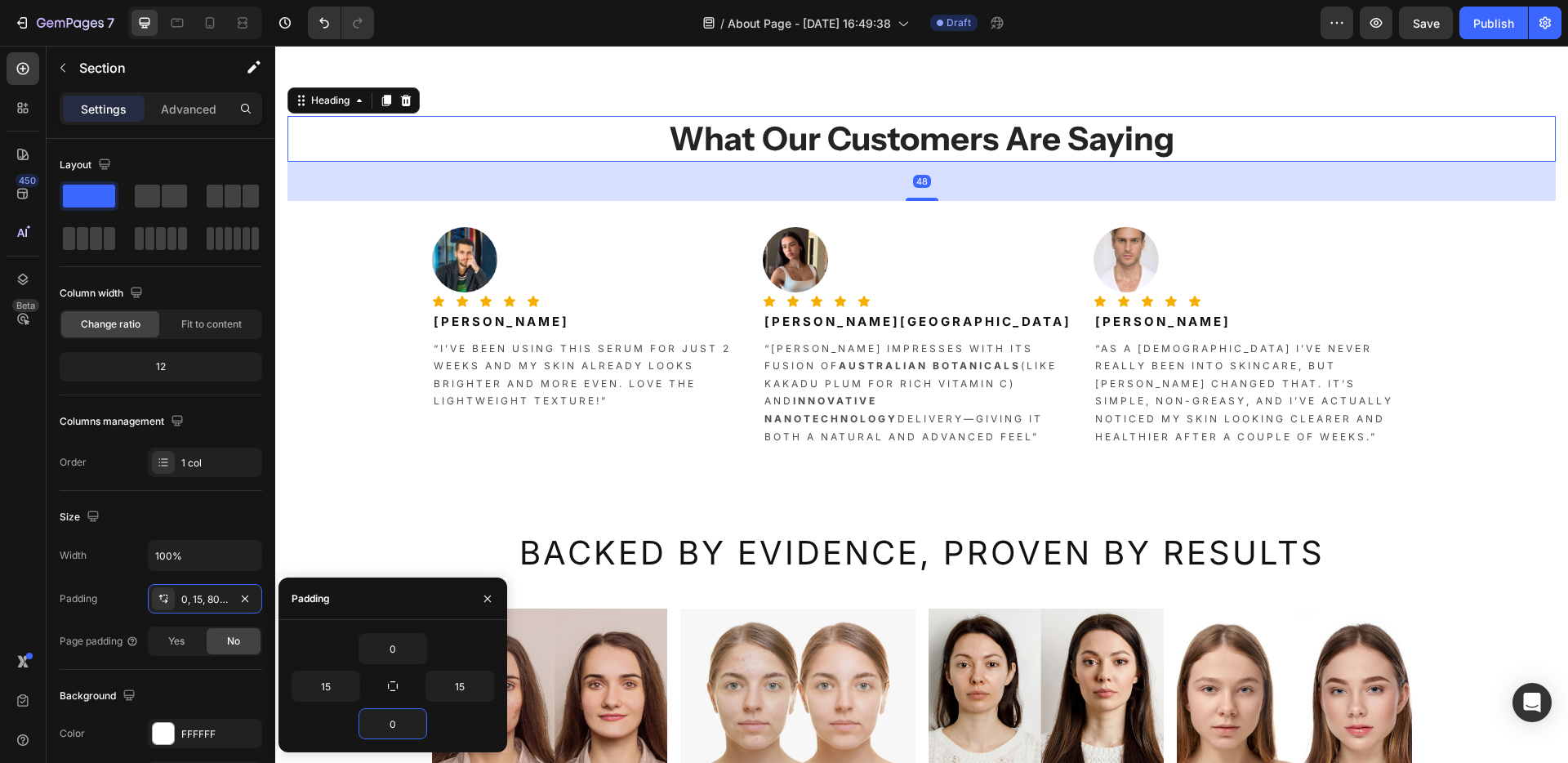
click at [336, 156] on p "What Our Customers Are Saying" at bounding box center [922, 139] width 1265 height 42
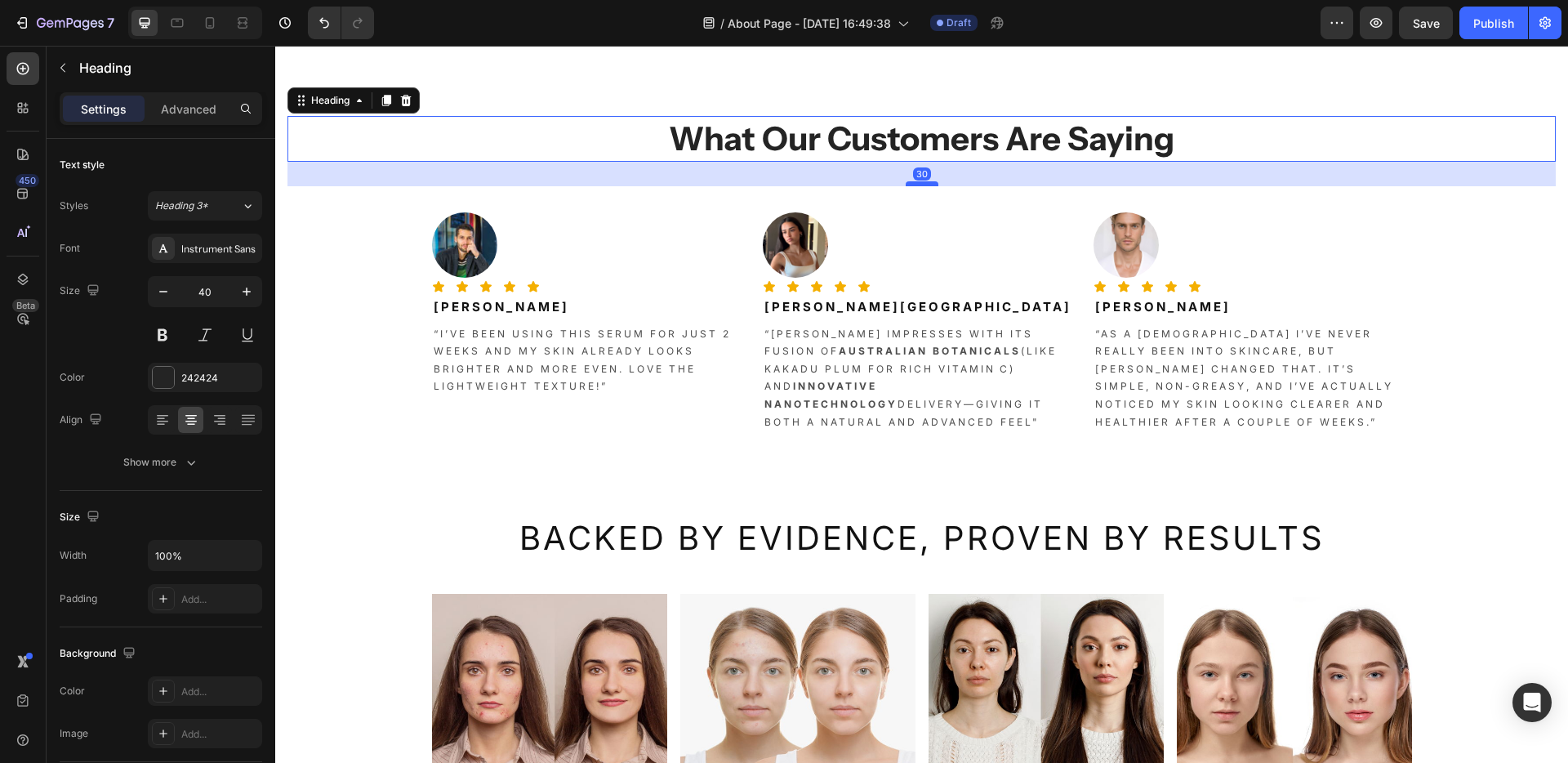
drag, startPoint x: 923, startPoint y: 199, endPoint x: 921, endPoint y: 185, distance: 14.1
click at [921, 185] on div at bounding box center [922, 183] width 32 height 5
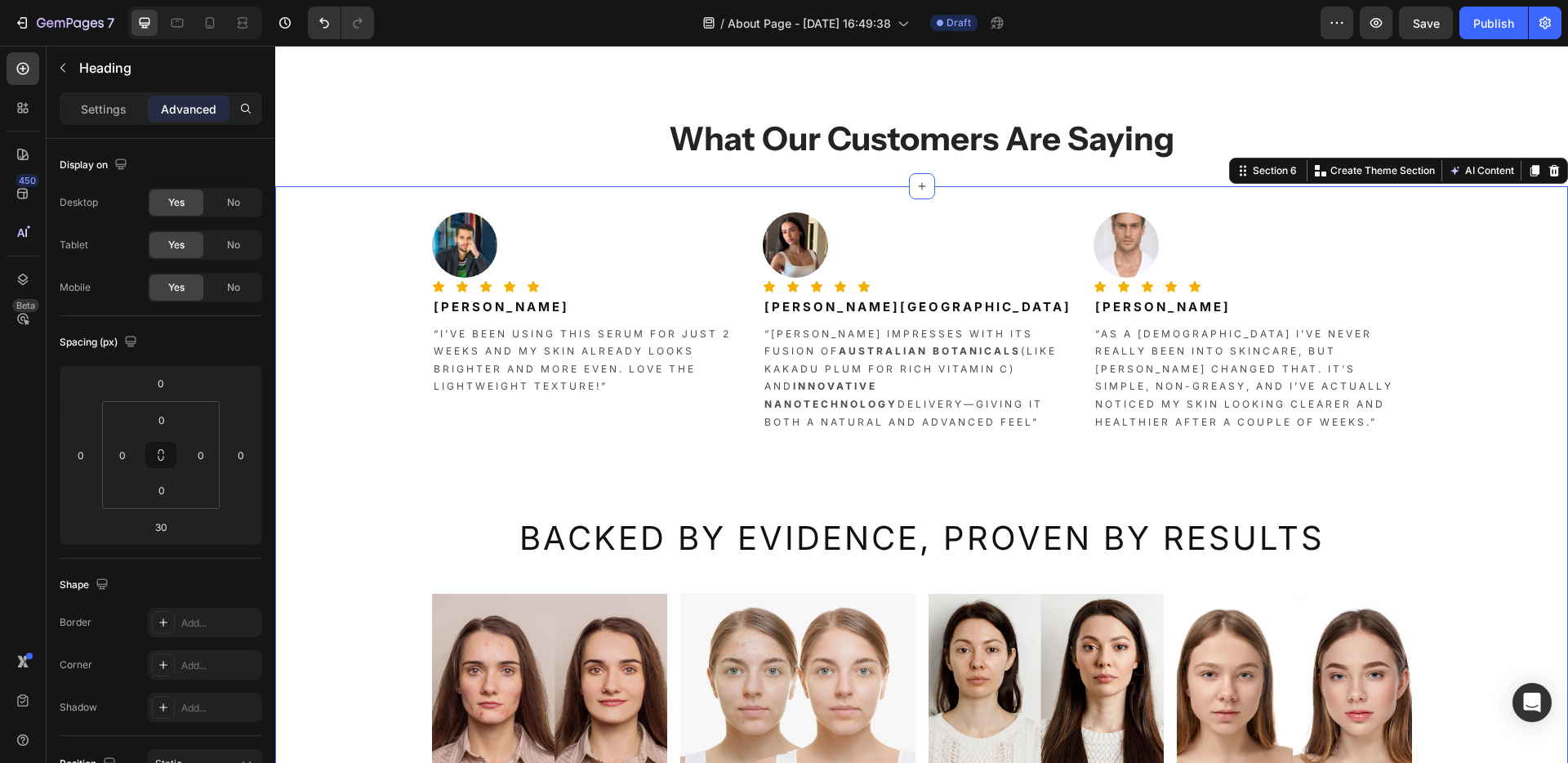
click at [391, 501] on div "Image Icon Icon Icon Icon Icon Icon List Tanvir Hossain Heading “I’ve been usin…" at bounding box center [922, 500] width 1293 height 574
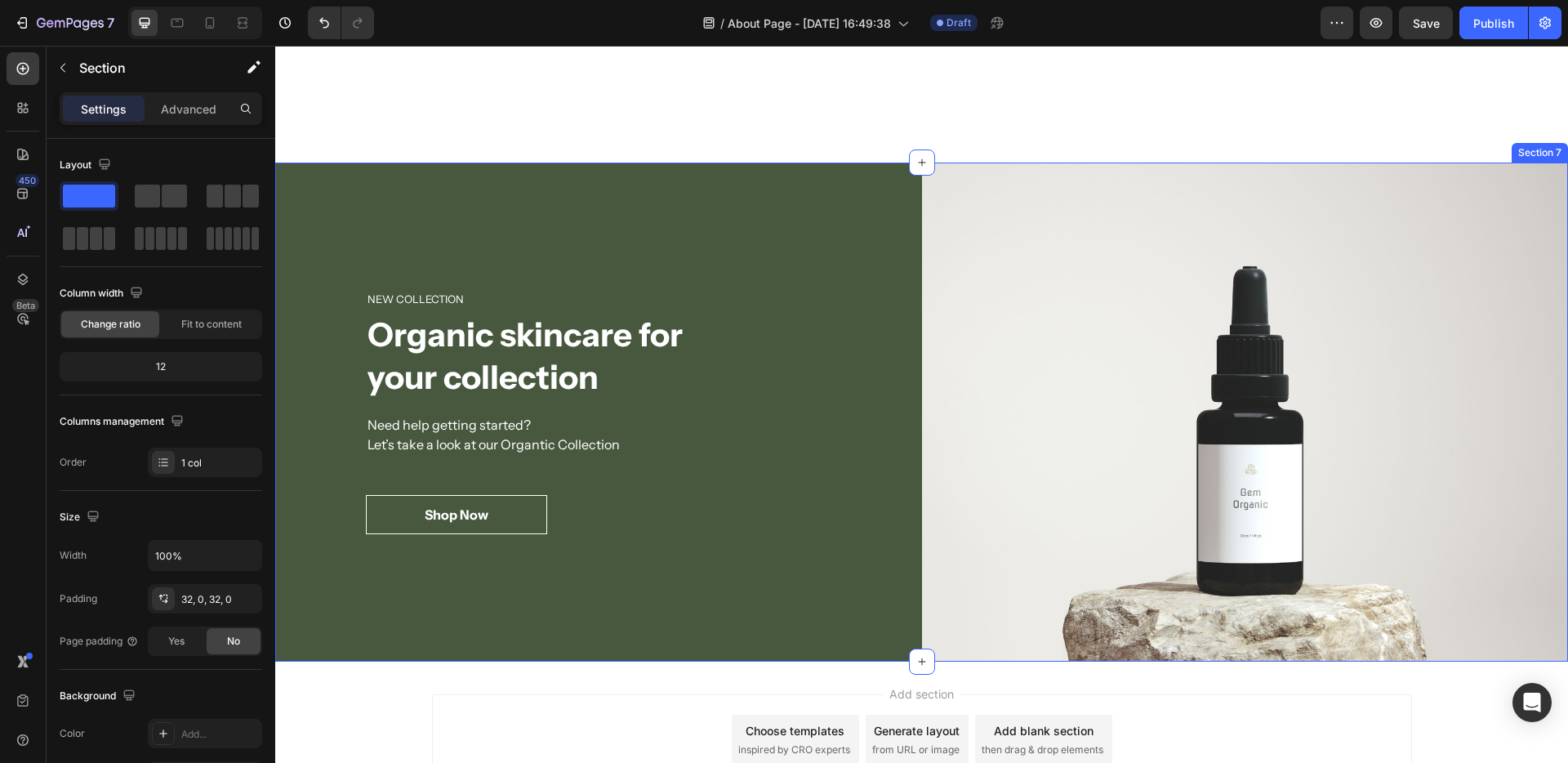
scroll to position [2971, 0]
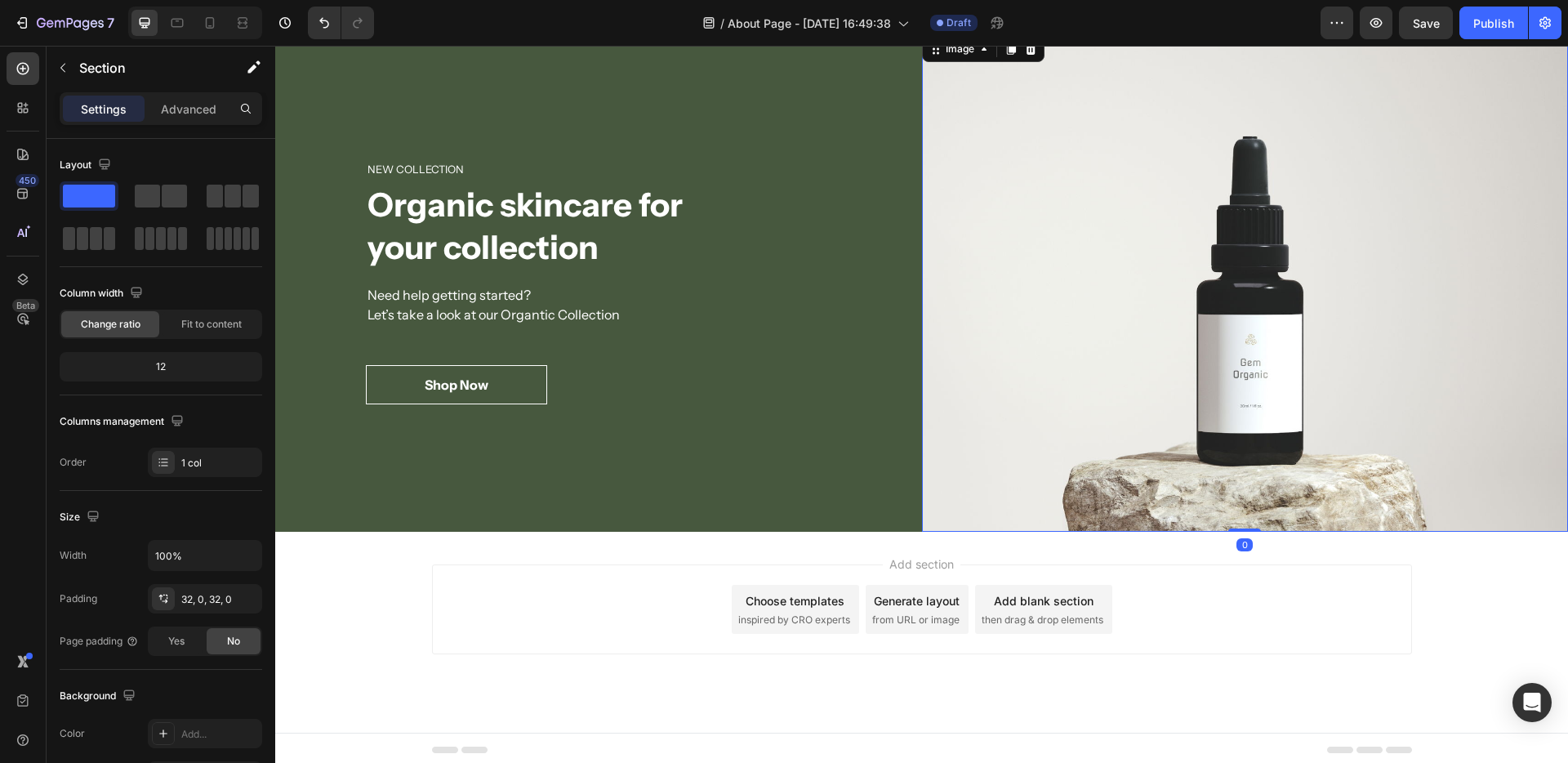
click at [1208, 286] on img at bounding box center [1246, 282] width 647 height 500
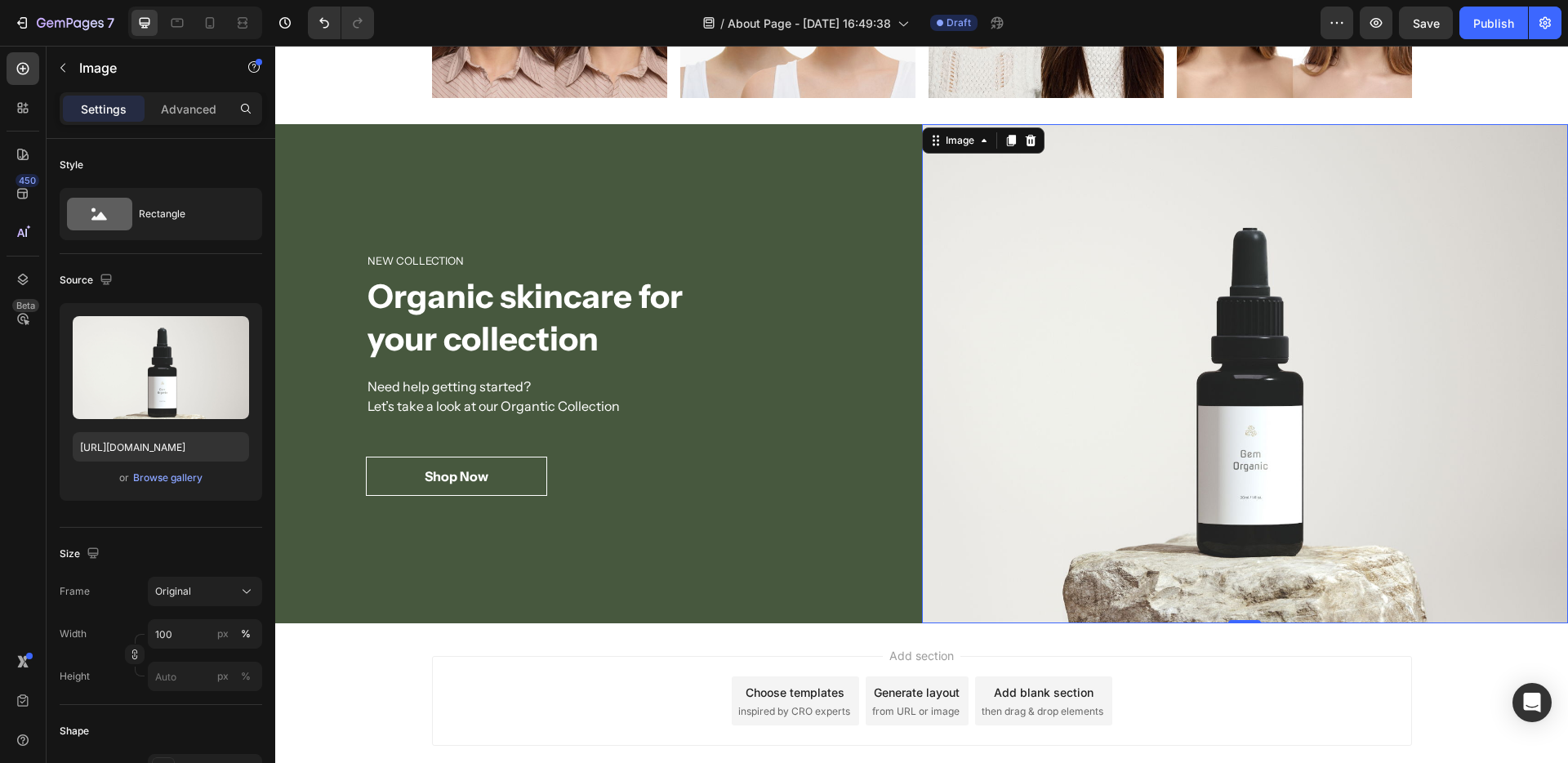
scroll to position [2809, 0]
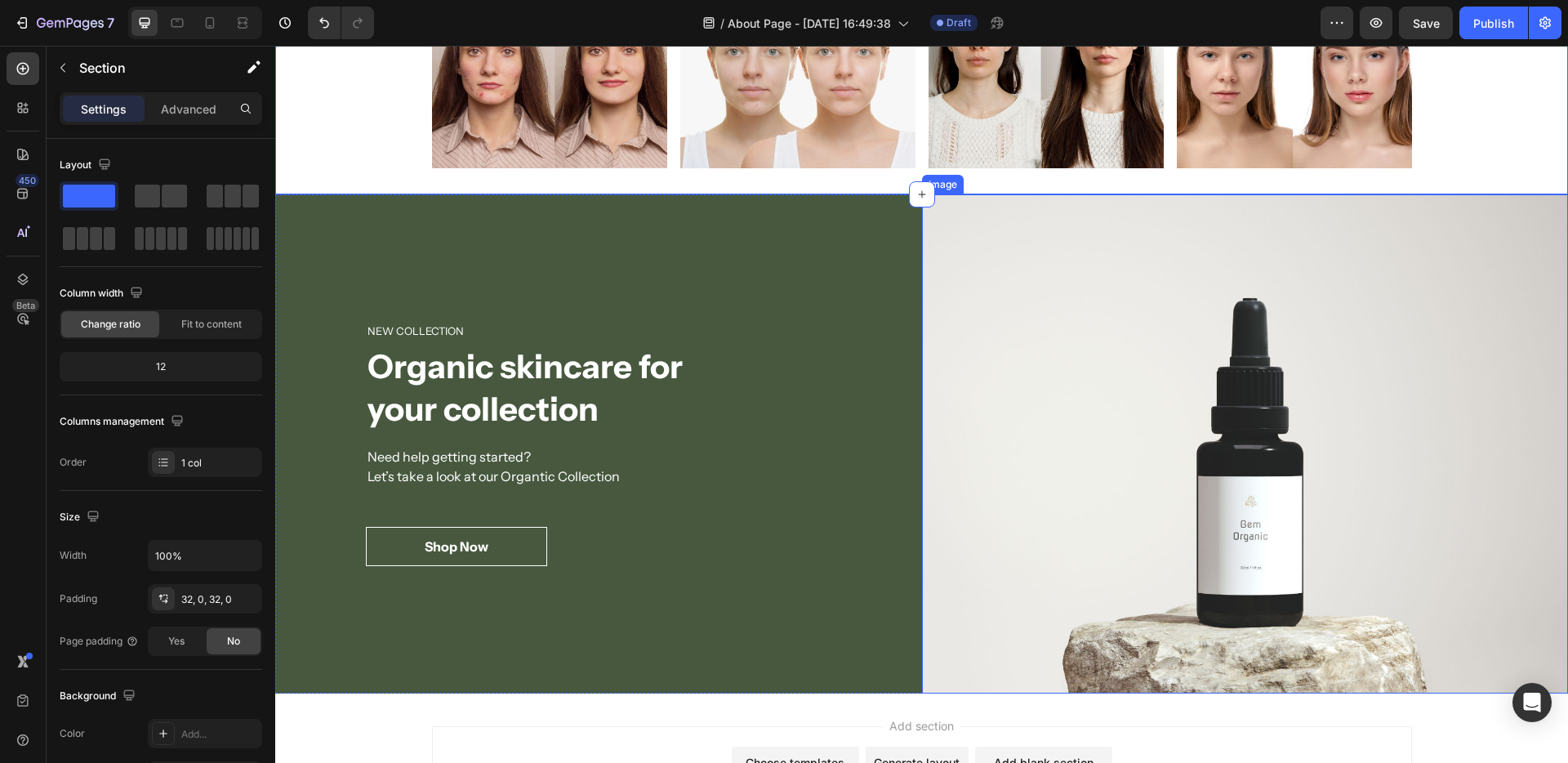
click at [1525, 278] on img at bounding box center [1246, 444] width 647 height 500
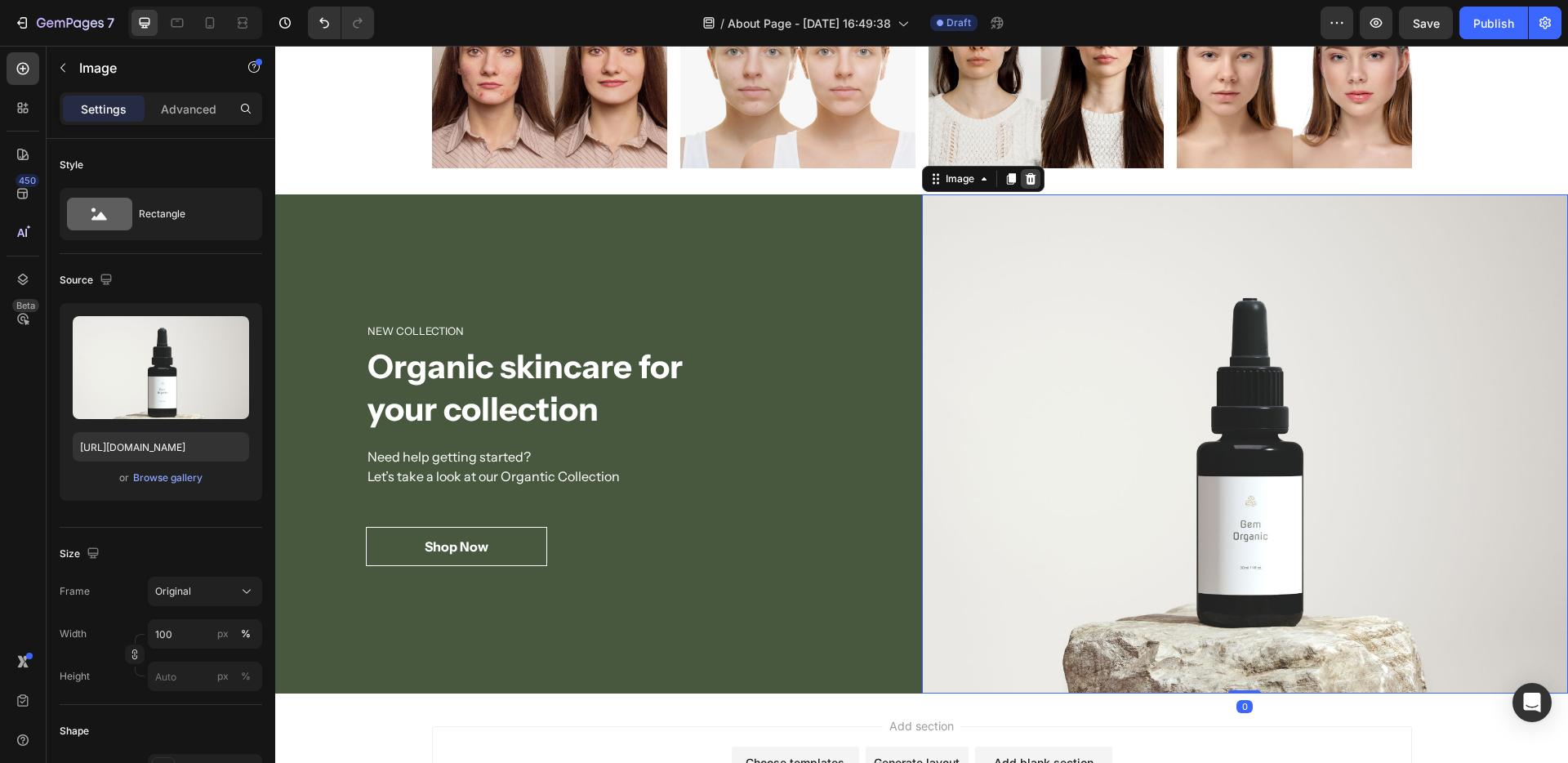
click at [1025, 184] on icon at bounding box center [1030, 178] width 11 height 11
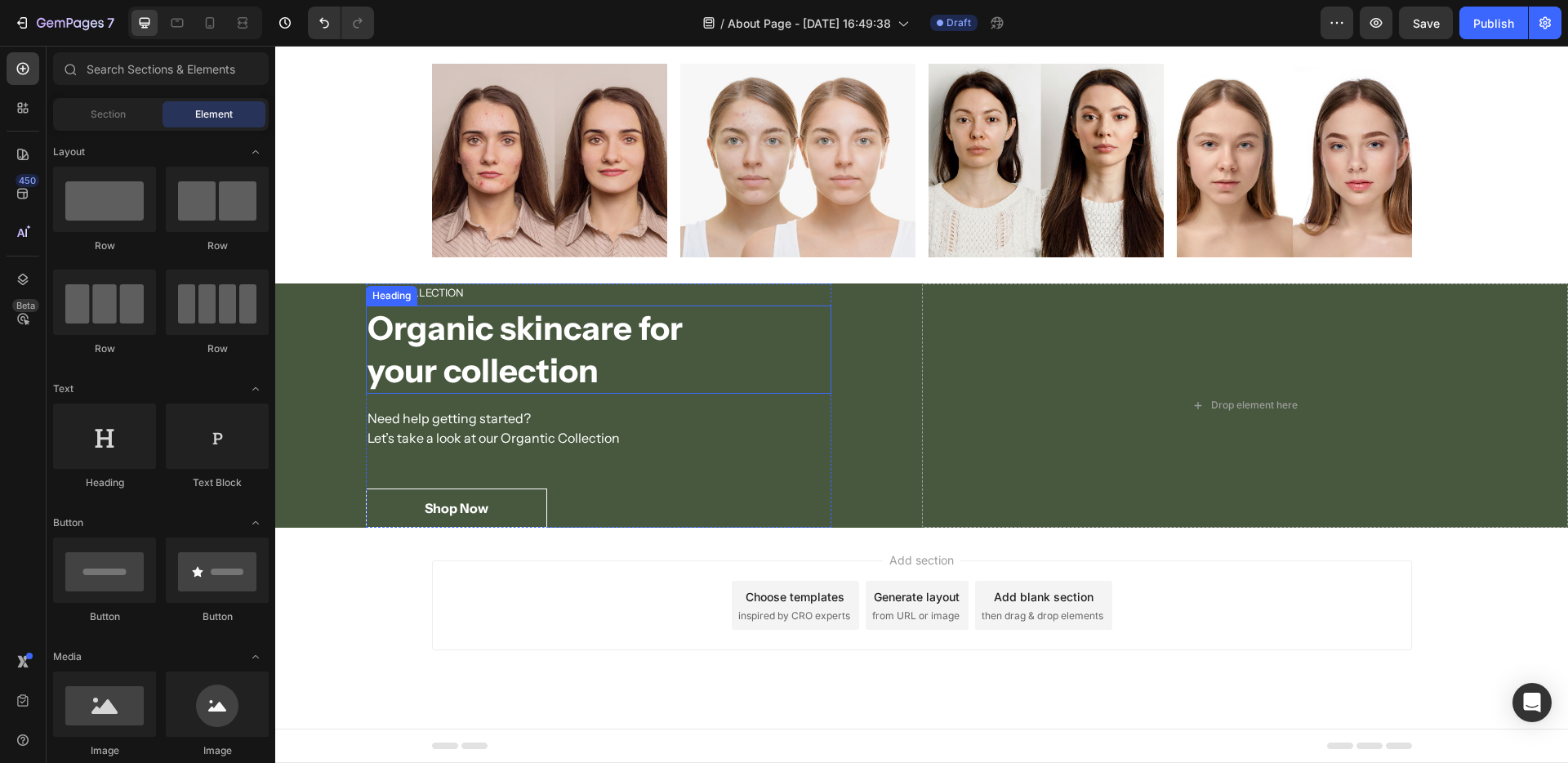
click at [776, 350] on p "Organic skincare for your collection" at bounding box center [598, 350] width 462 height 85
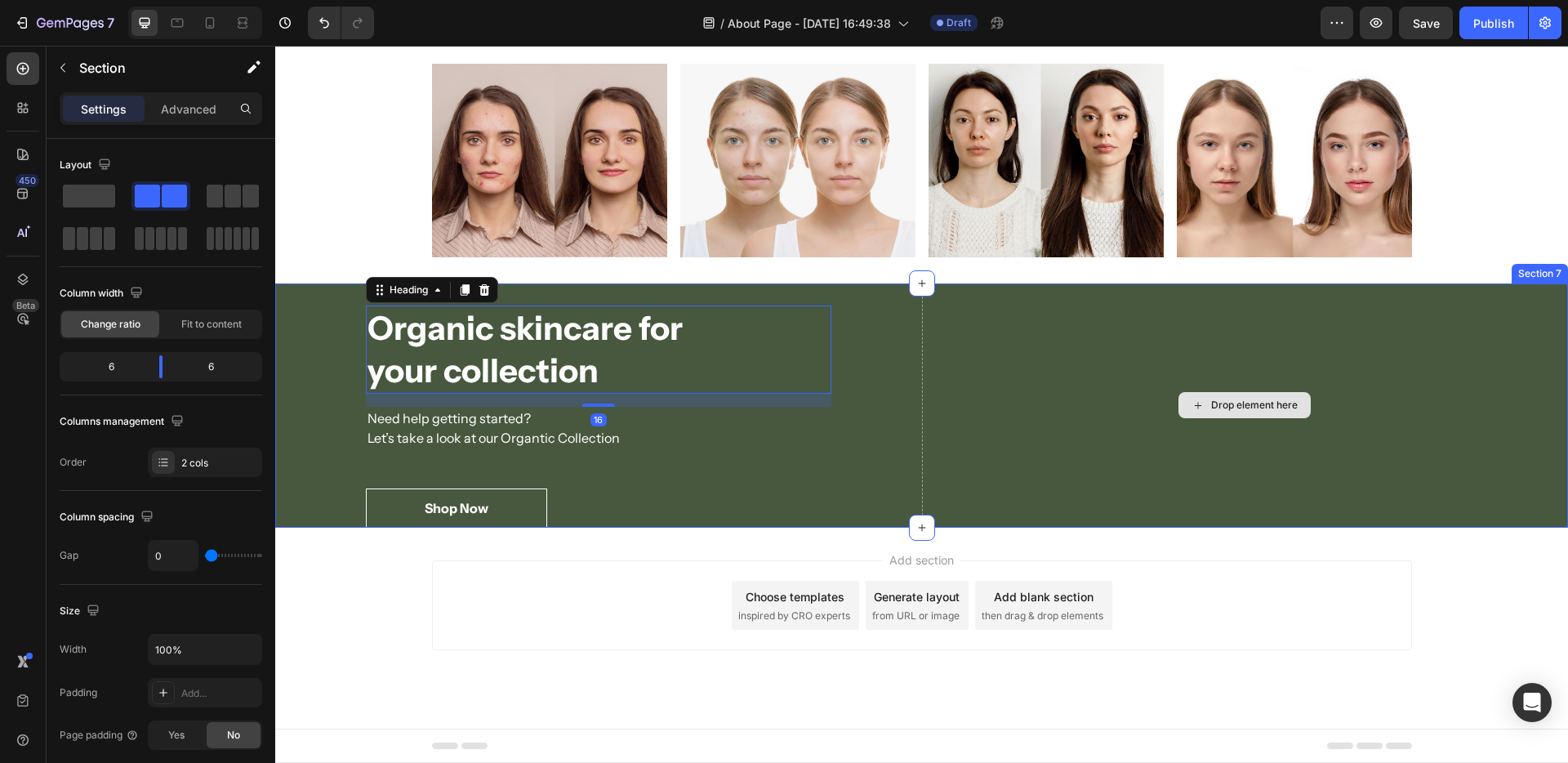
click at [923, 362] on div "Drop element here" at bounding box center [1246, 406] width 647 height 245
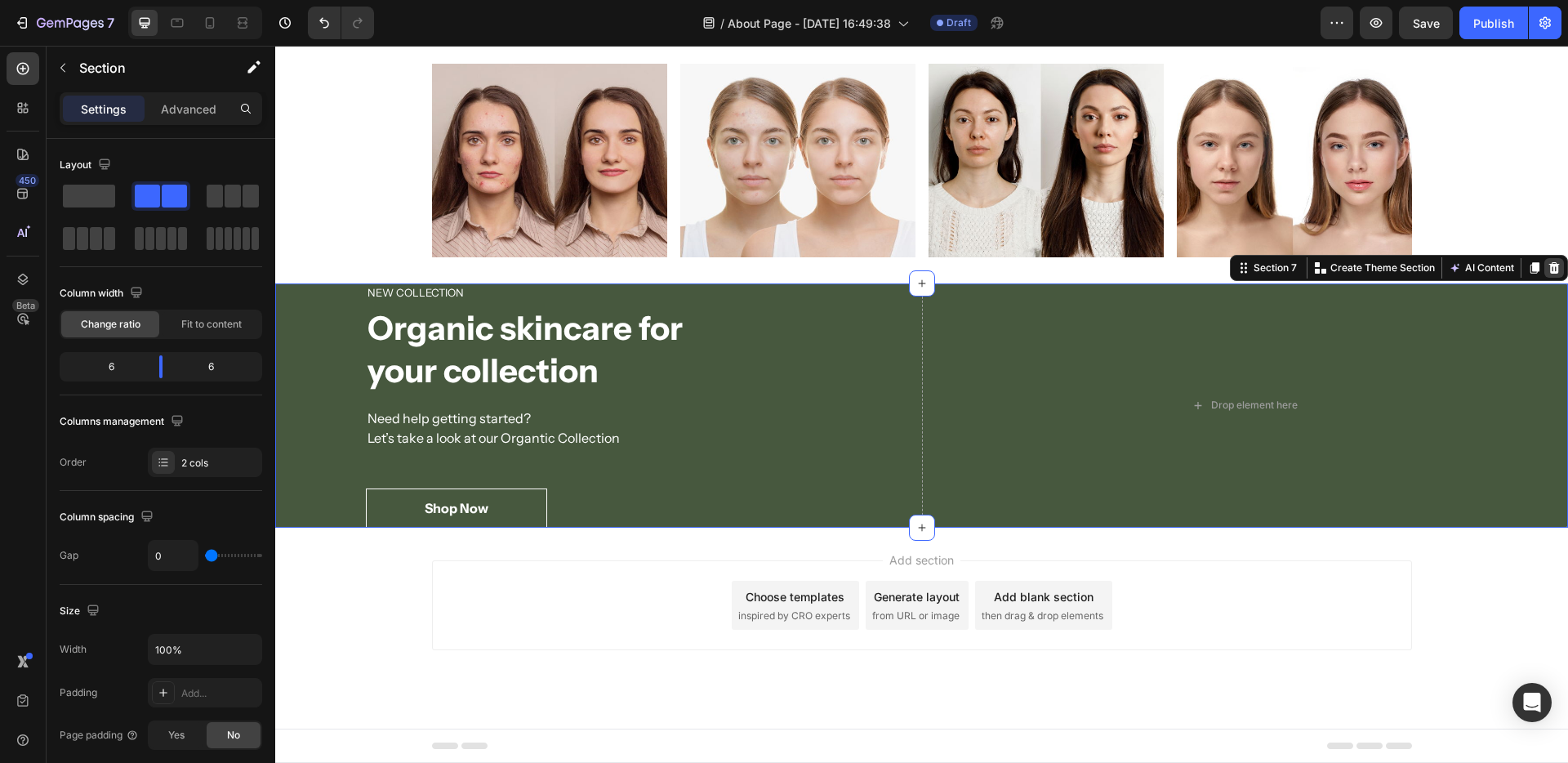
click at [1548, 271] on icon at bounding box center [1554, 268] width 13 height 13
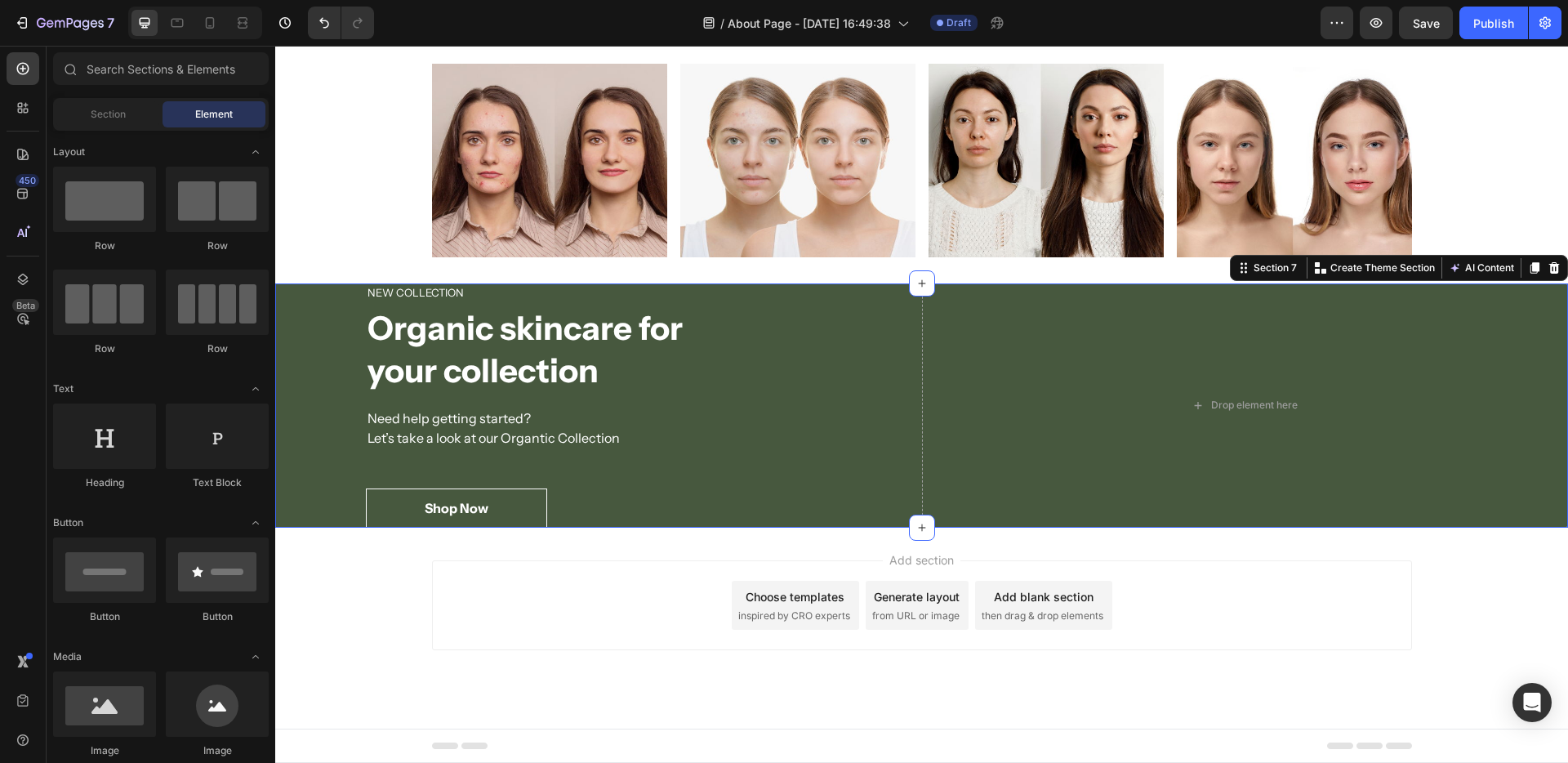
scroll to position [2476, 0]
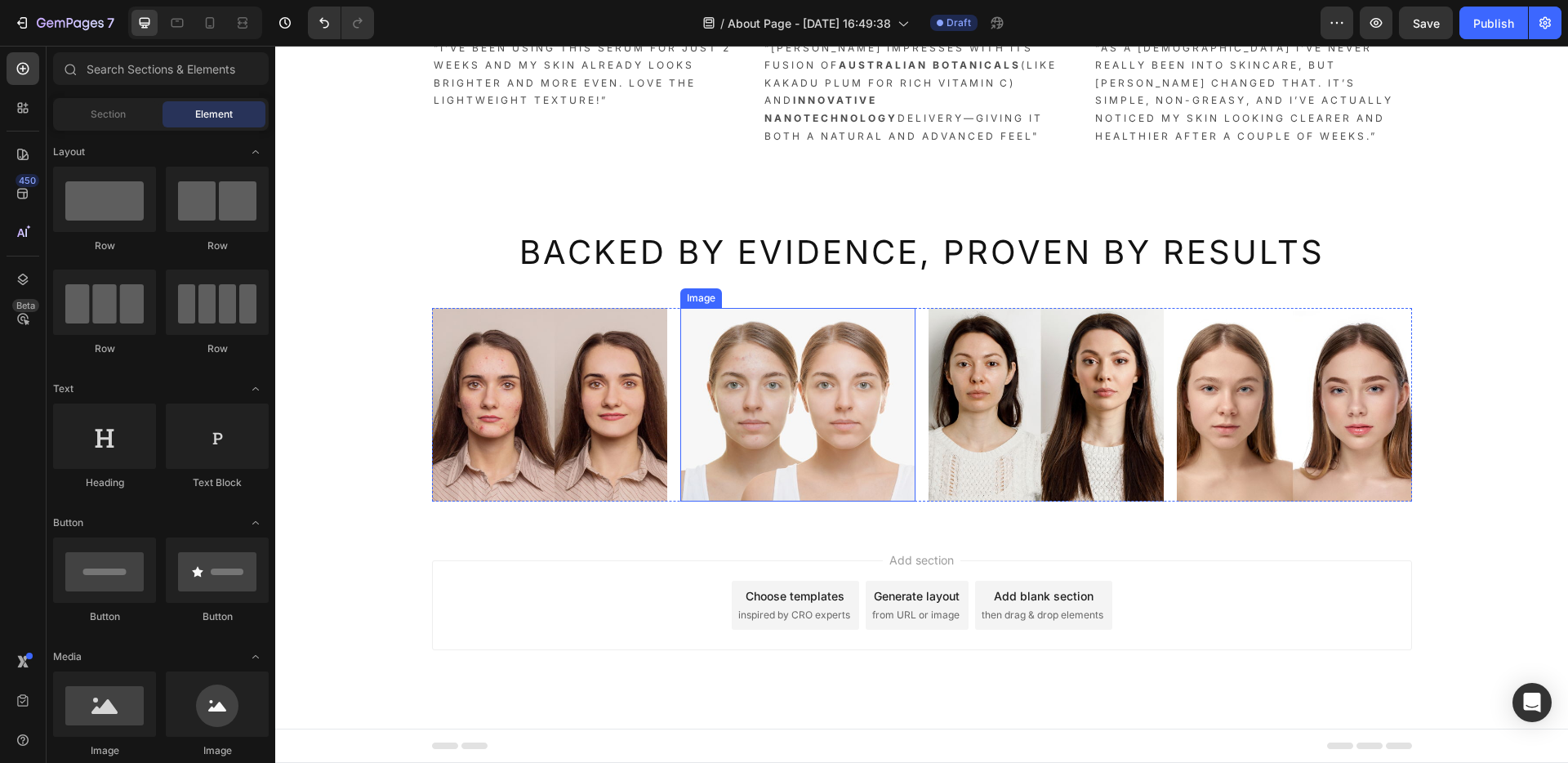
click at [885, 442] on img at bounding box center [798, 404] width 236 height 193
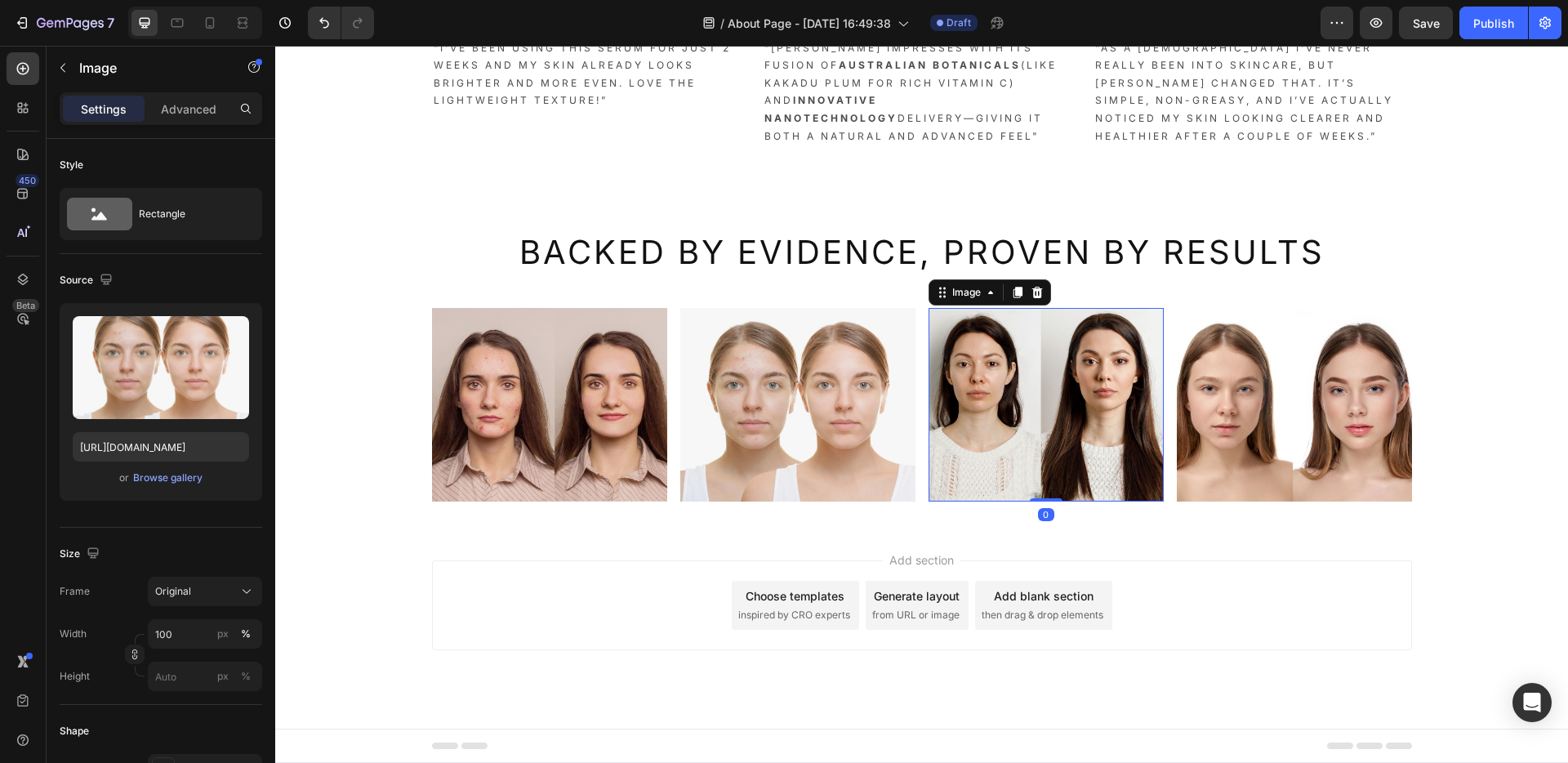
click at [940, 466] on img at bounding box center [1047, 404] width 236 height 193
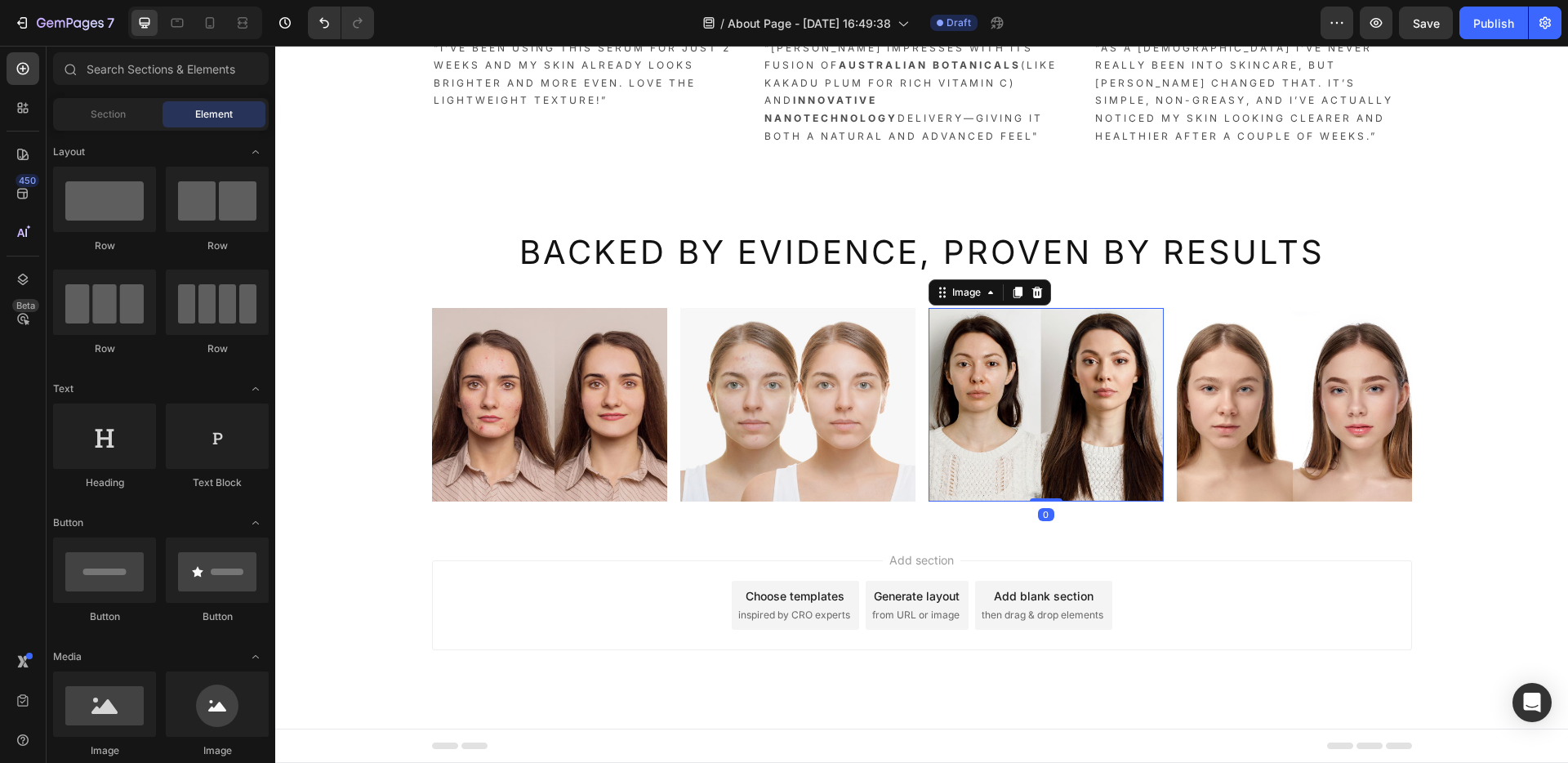
click at [889, 527] on div "Add section Choose templates inspired by CRO experts Generate layout from URL o…" at bounding box center [922, 628] width 1293 height 201
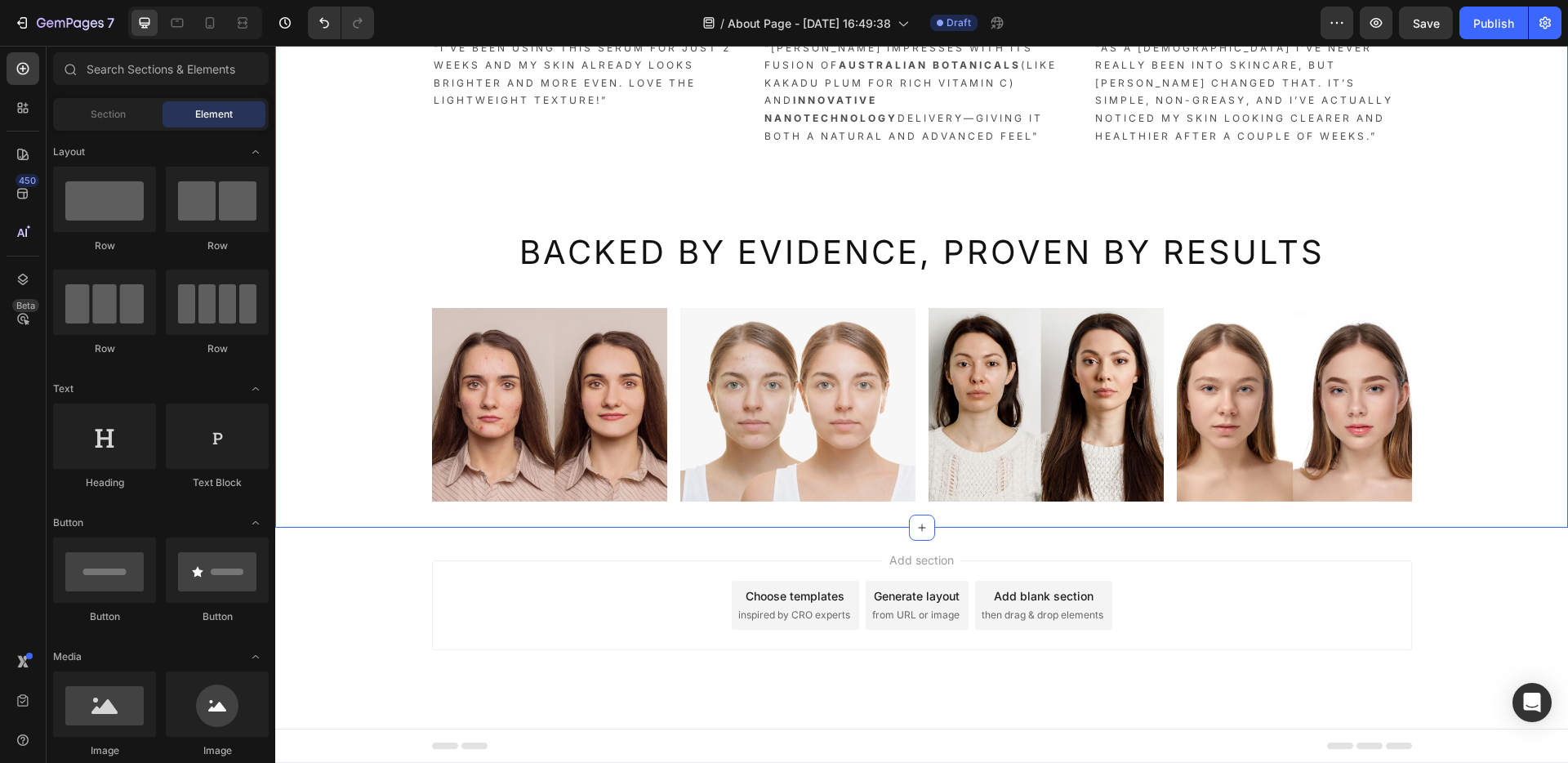
click at [1480, 346] on div "Image Icon Icon Icon Icon Icon Icon List Tanvir Hossain Heading “I’ve been usin…" at bounding box center [922, 214] width 1293 height 574
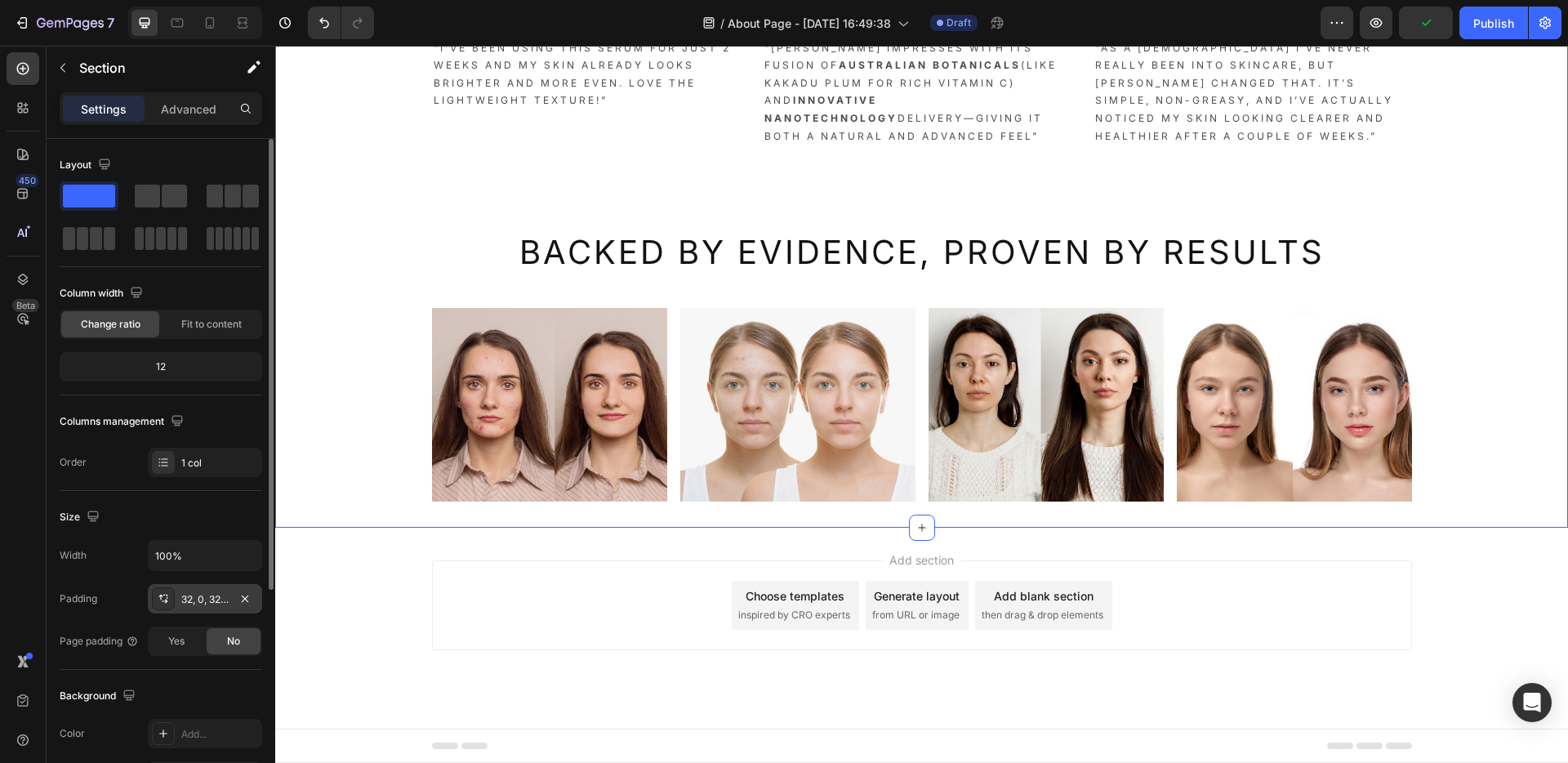
click at [203, 604] on div "32, 0, 32, 0" at bounding box center [204, 599] width 47 height 15
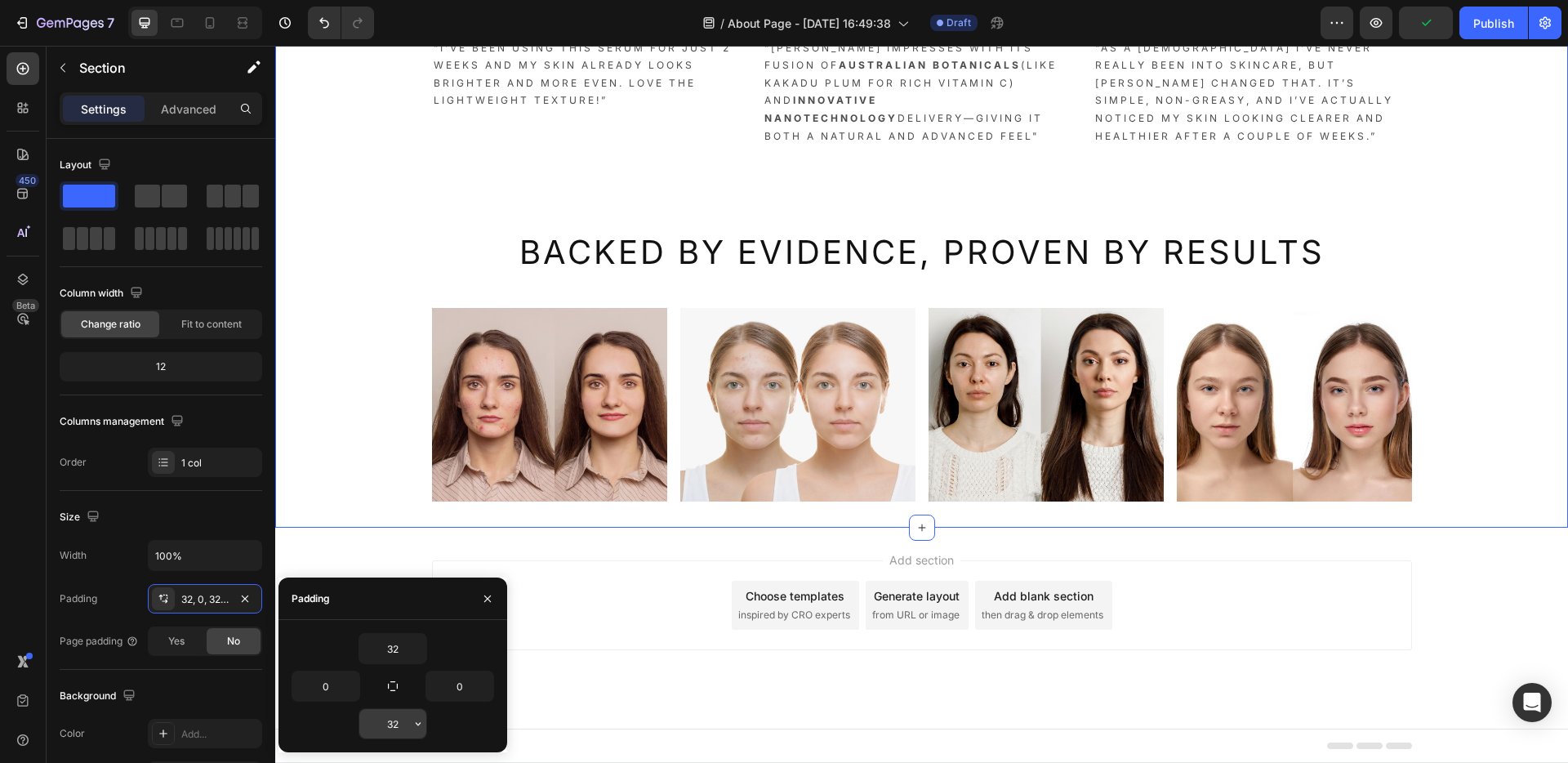
click at [380, 717] on input "32" at bounding box center [392, 723] width 67 height 29
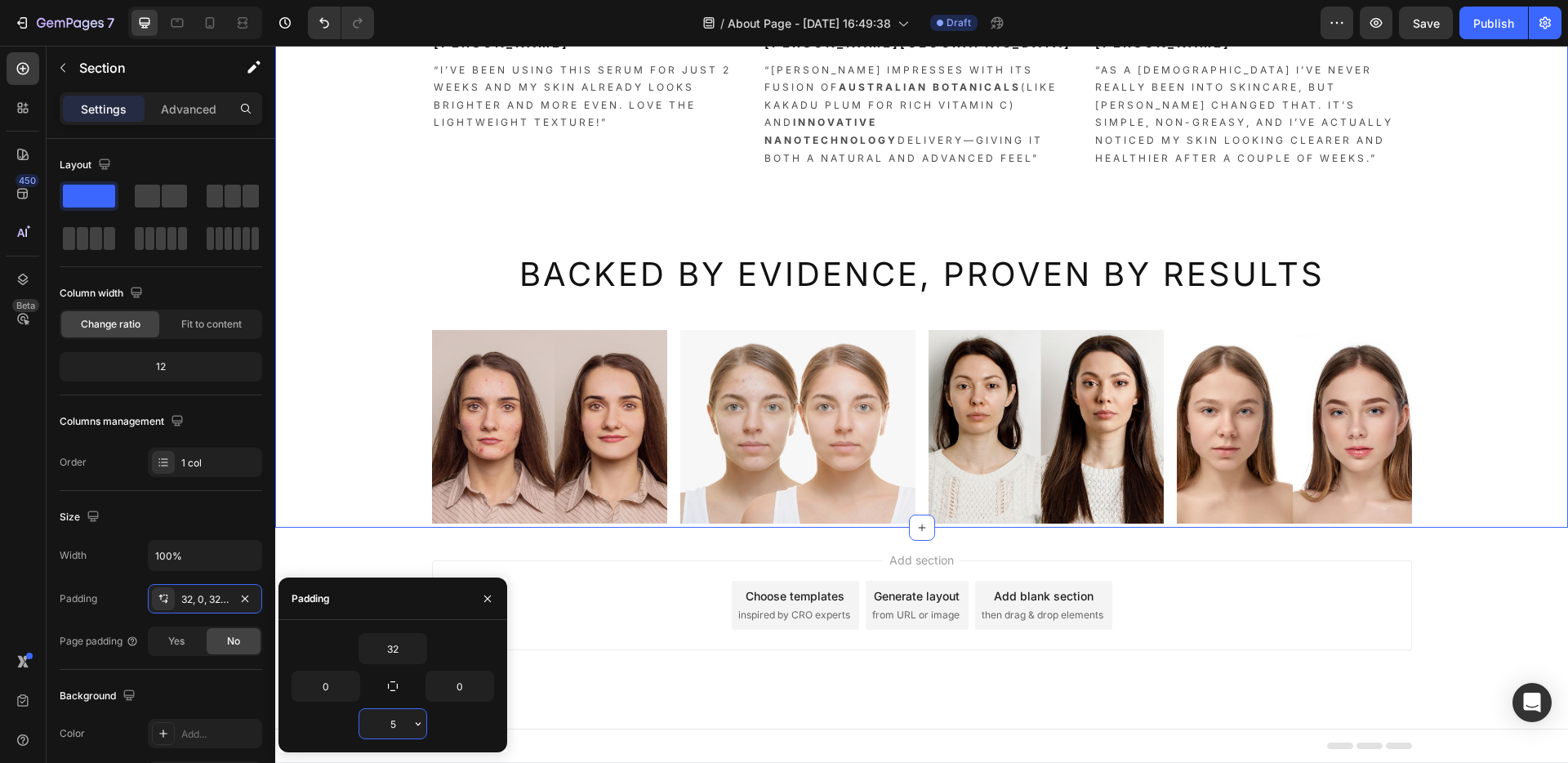
scroll to position [2454, 0]
type input "50"
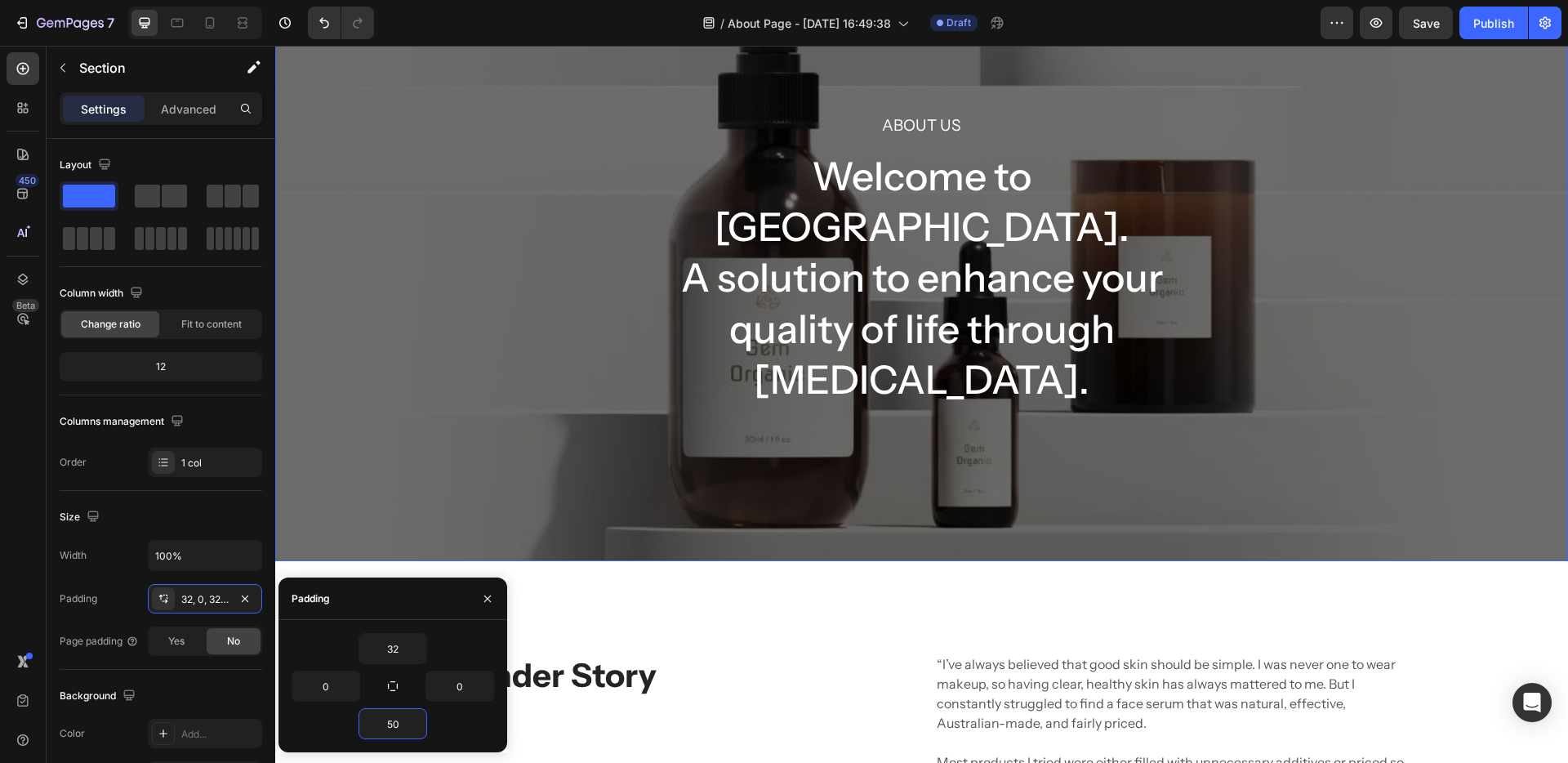
scroll to position [0, 0]
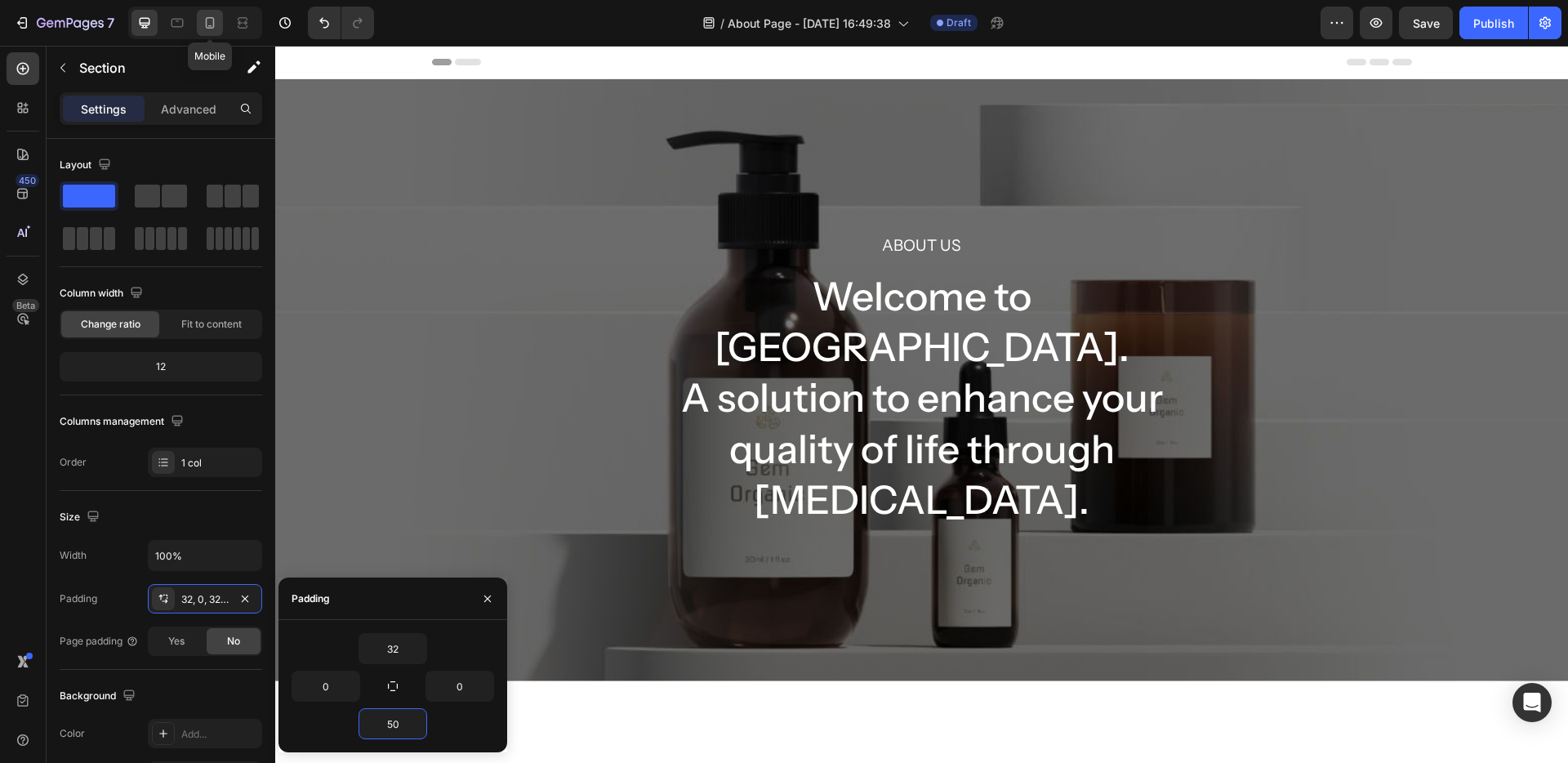
click at [208, 31] on div at bounding box center [210, 23] width 26 height 26
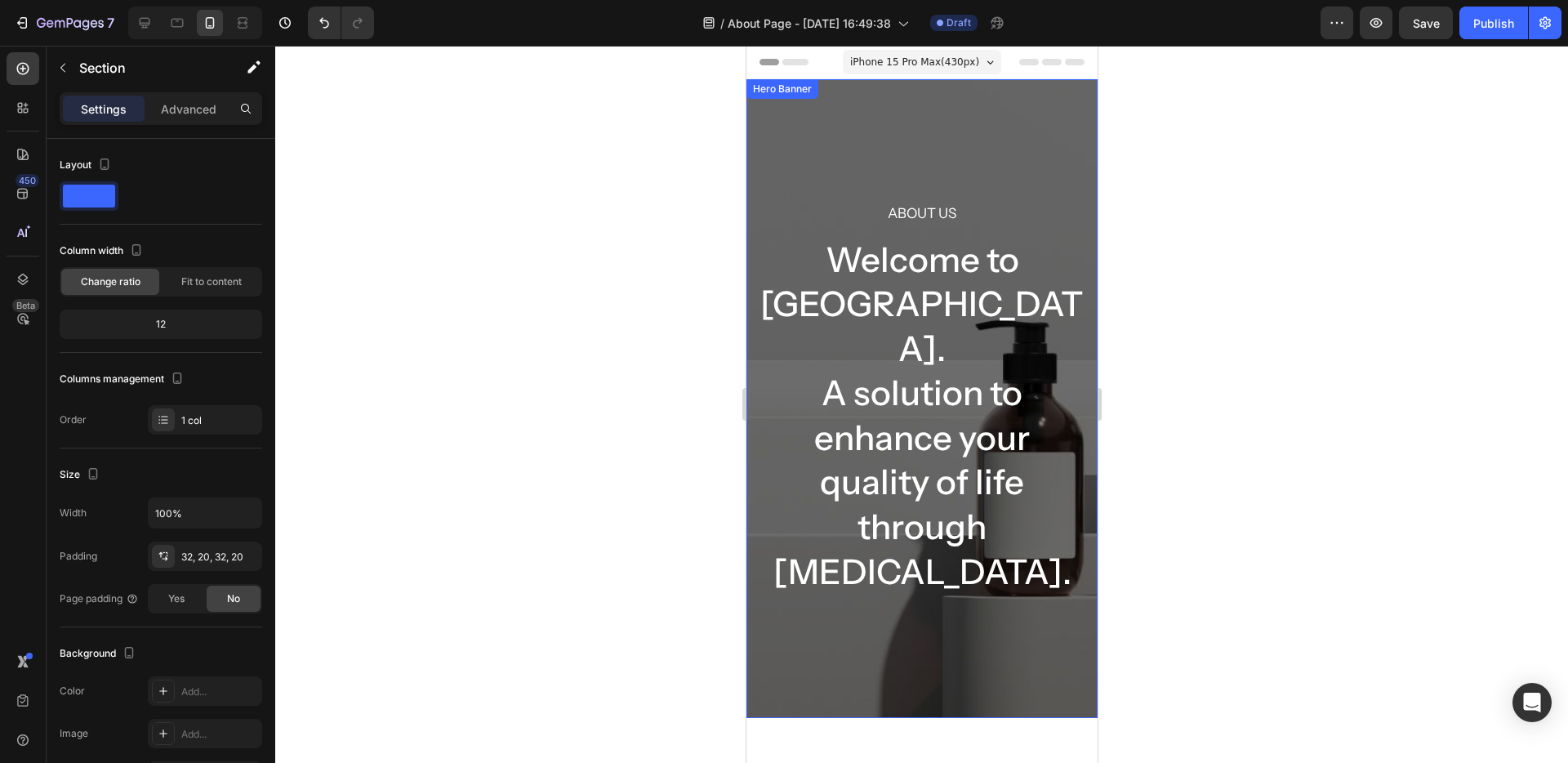
scroll to position [1, 0]
click at [134, 25] on div at bounding box center [145, 23] width 26 height 26
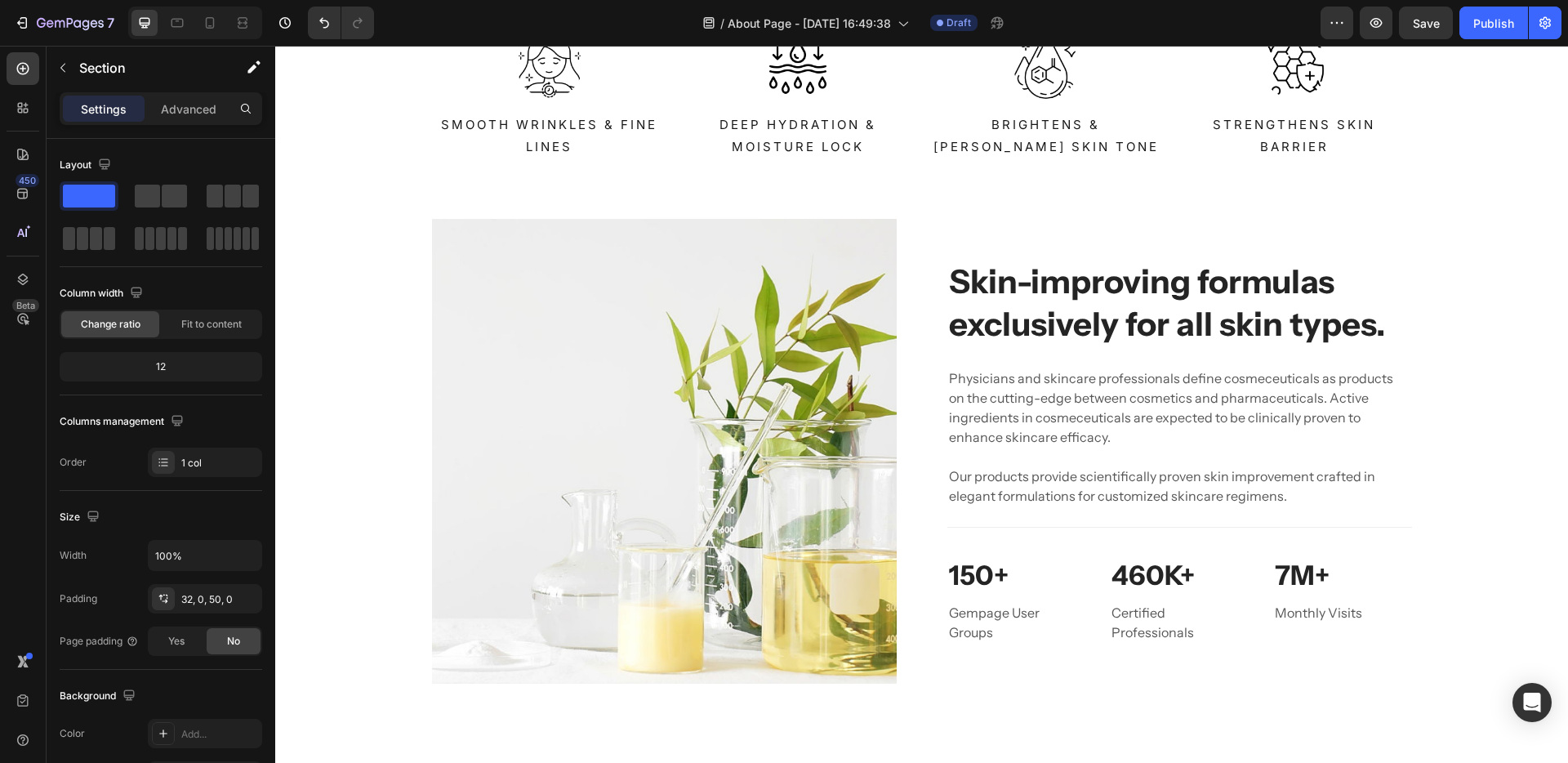
scroll to position [2491, 0]
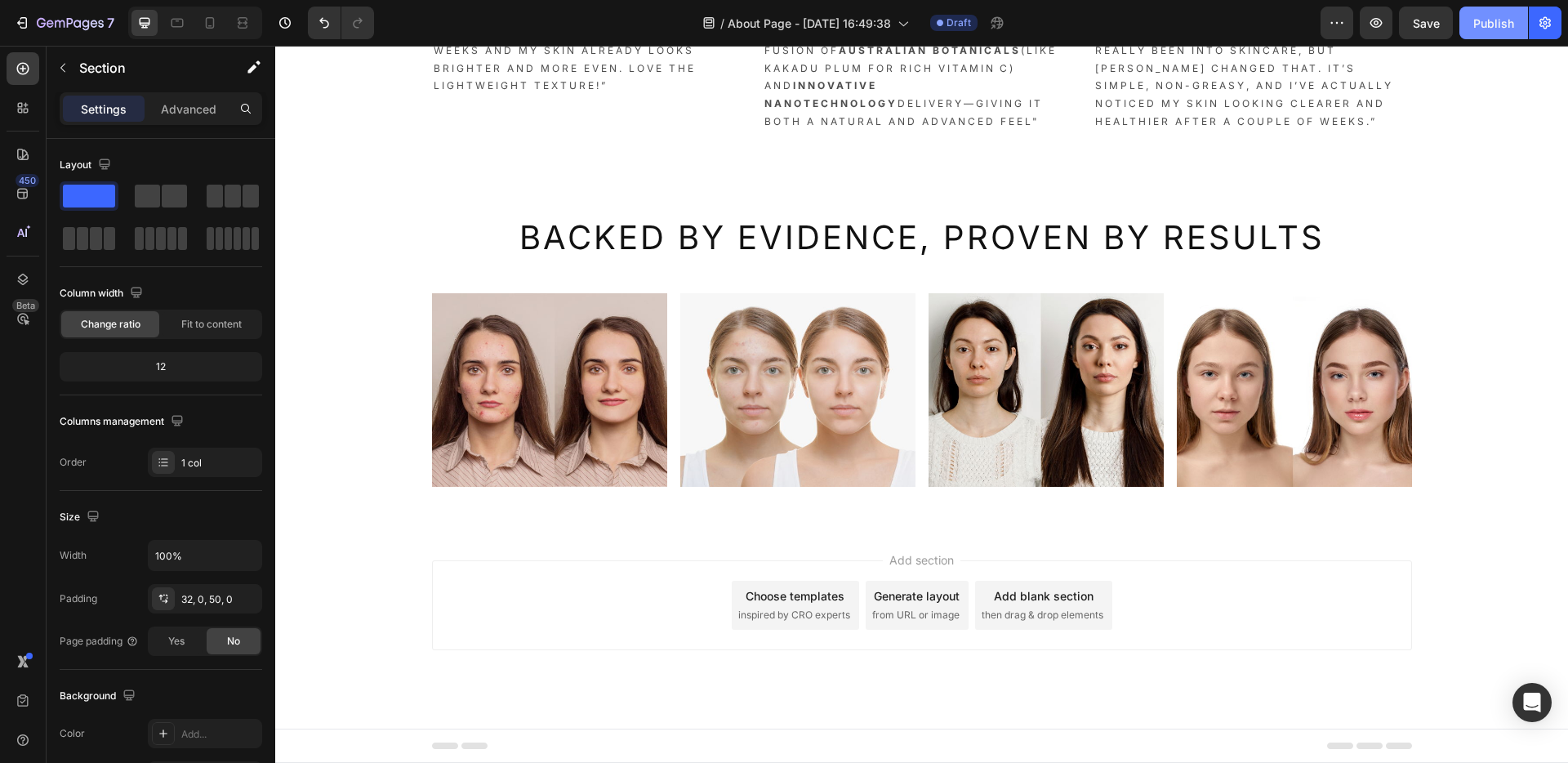
click at [1495, 21] on div "Publish" at bounding box center [1493, 23] width 41 height 17
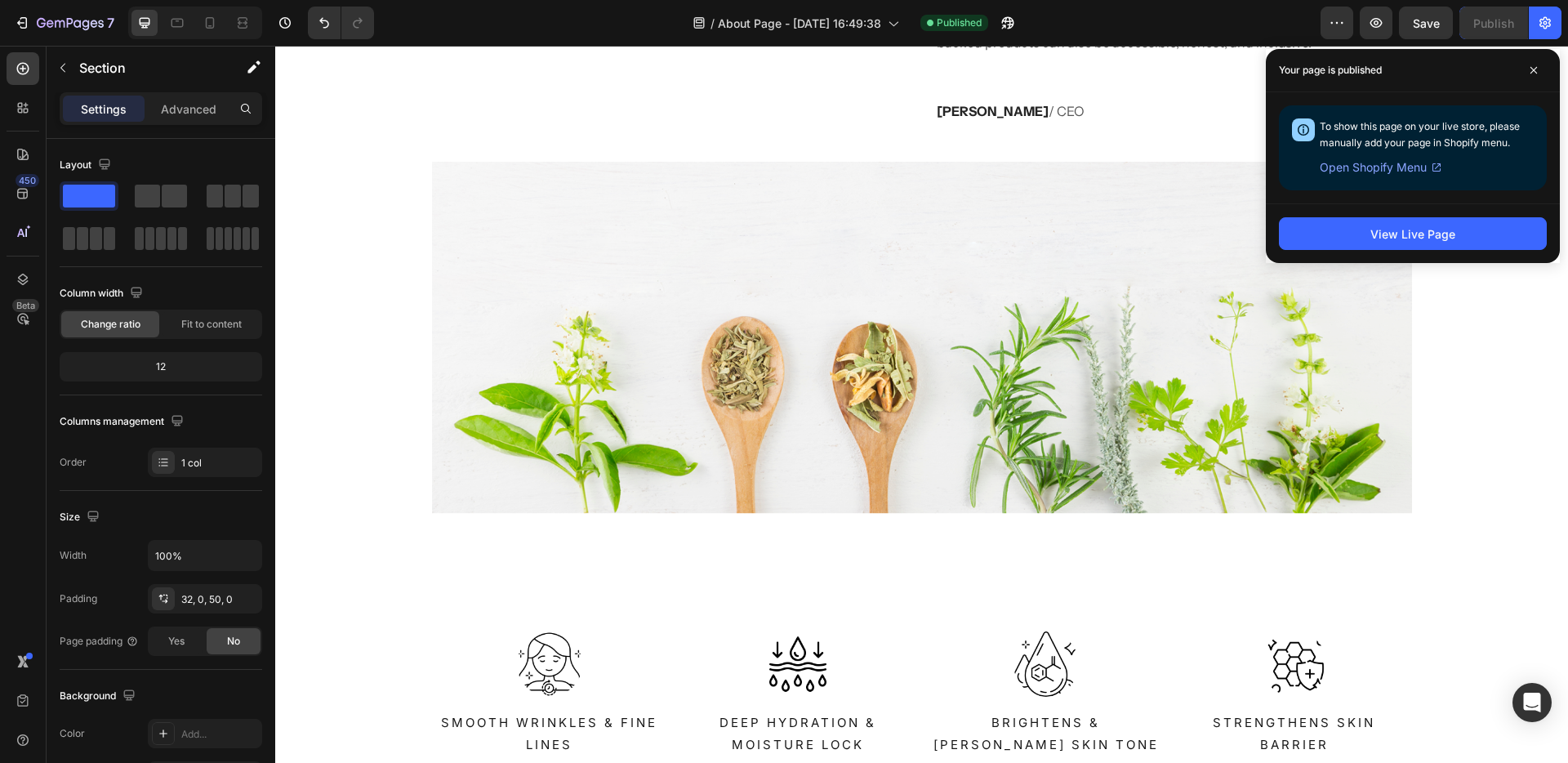
scroll to position [757, 0]
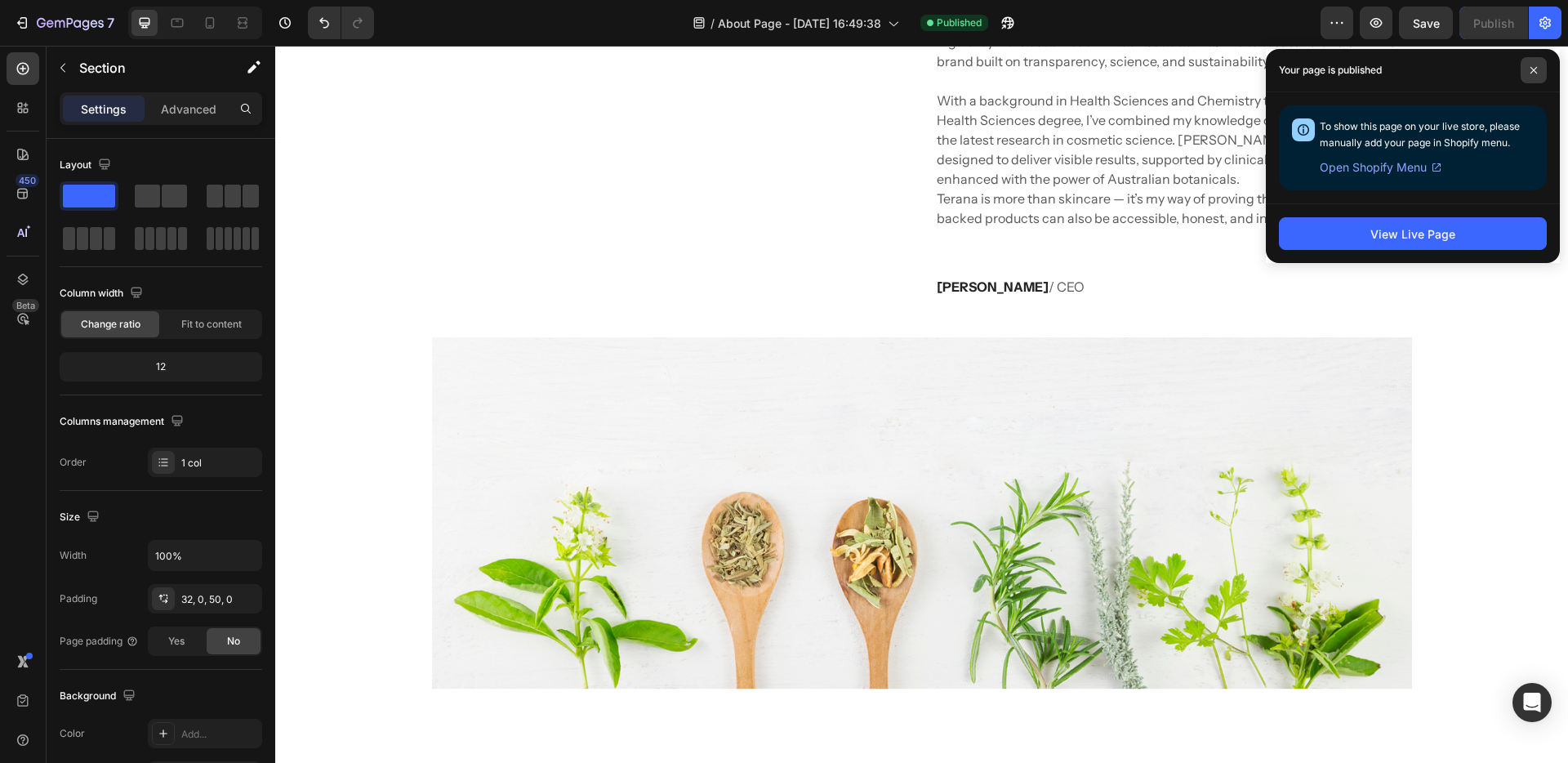
click at [1539, 73] on span at bounding box center [1534, 70] width 26 height 26
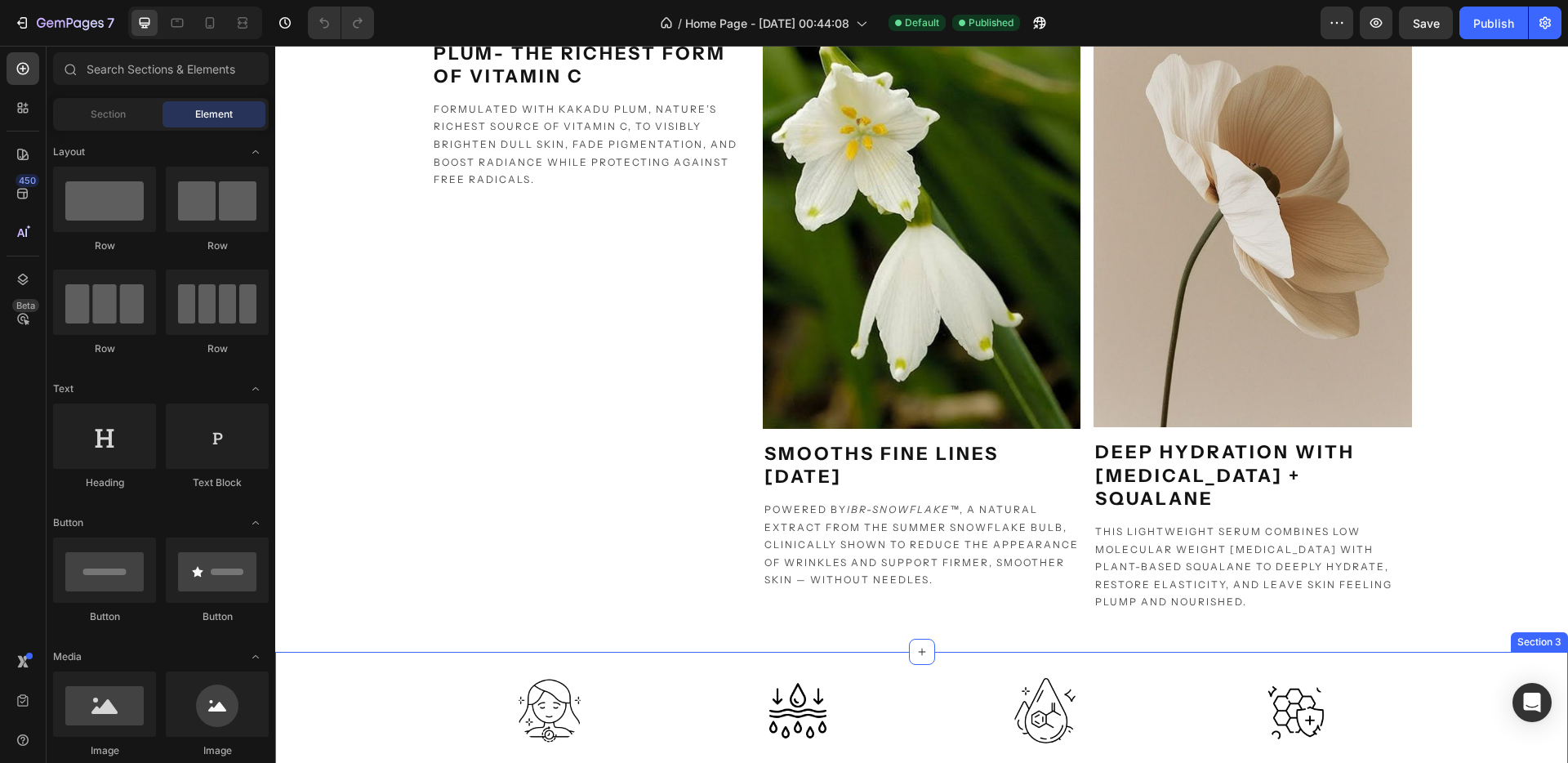
scroll to position [918, 0]
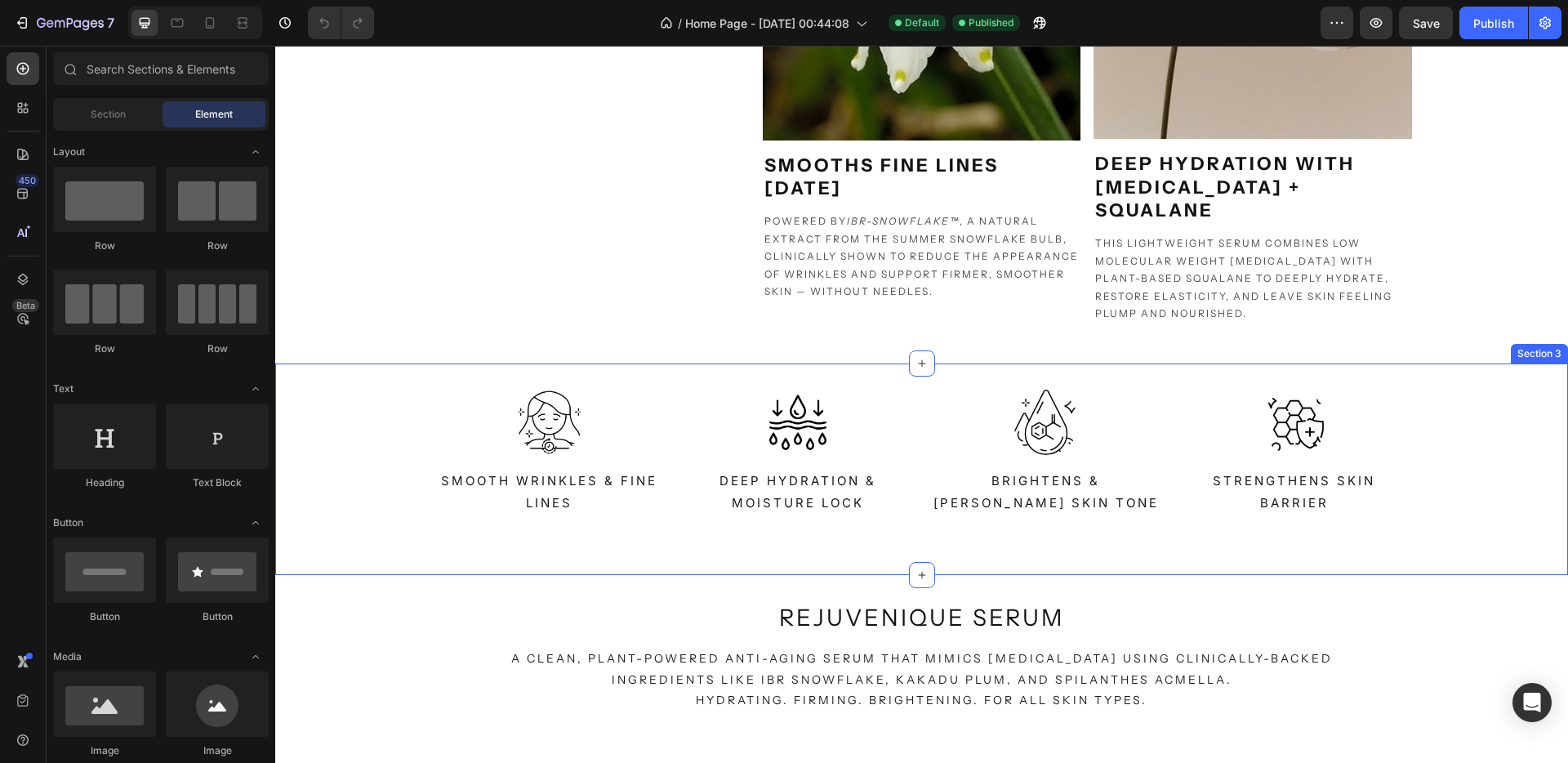
click at [1520, 359] on div "Section 3" at bounding box center [1539, 353] width 57 height 19
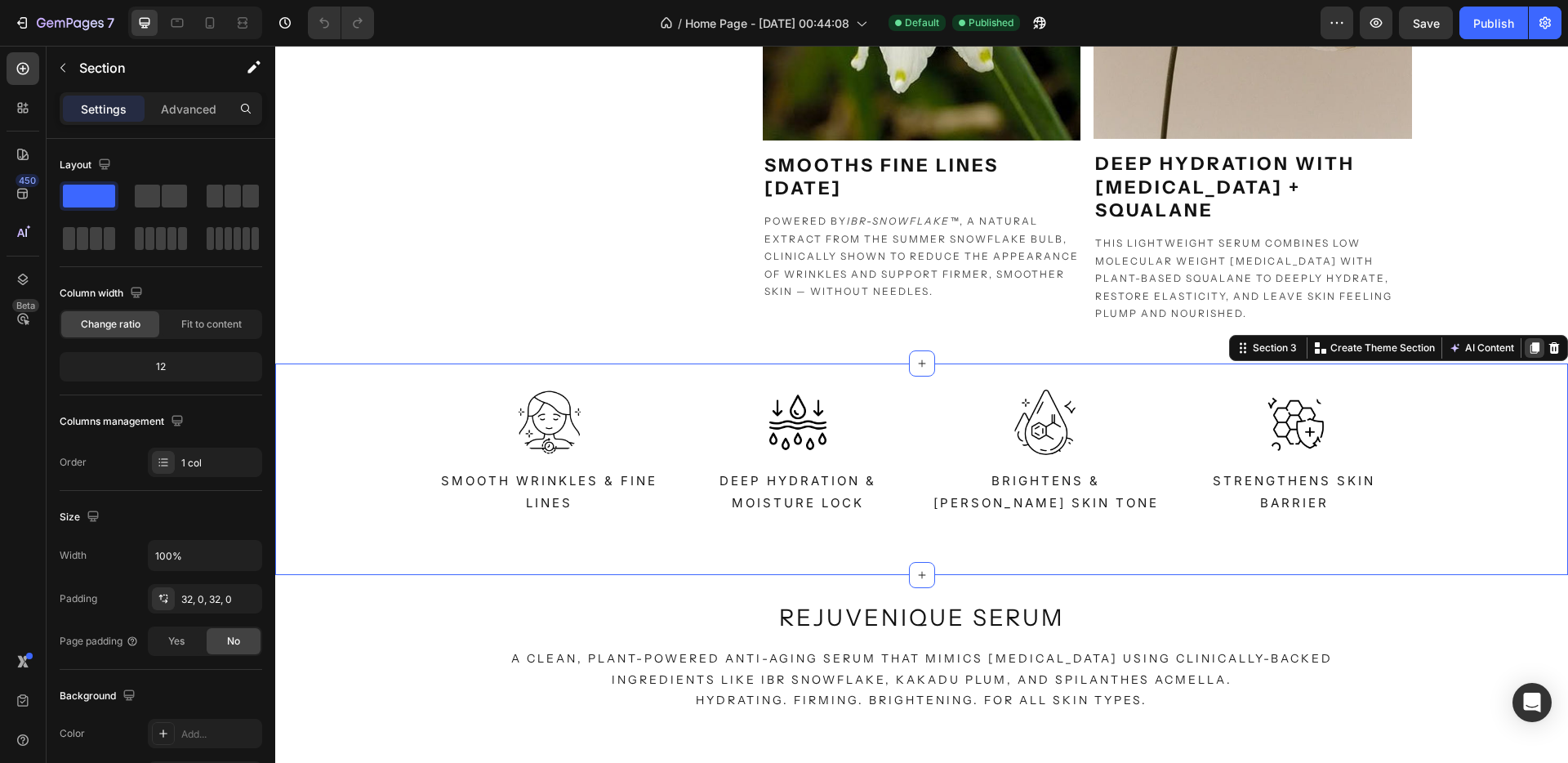
scroll to position [0, 0]
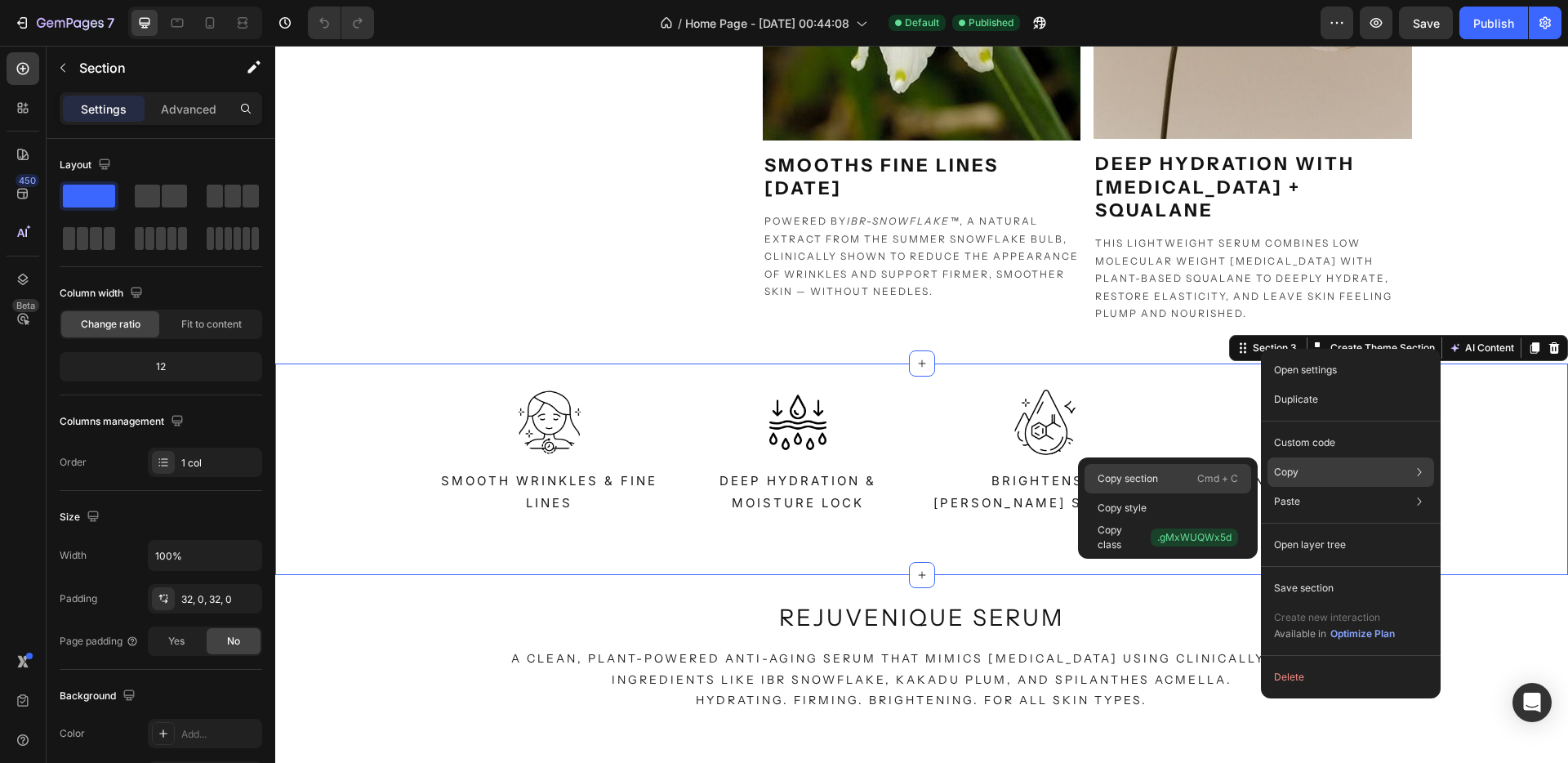
click at [1123, 483] on p "Copy section" at bounding box center [1128, 479] width 61 height 15
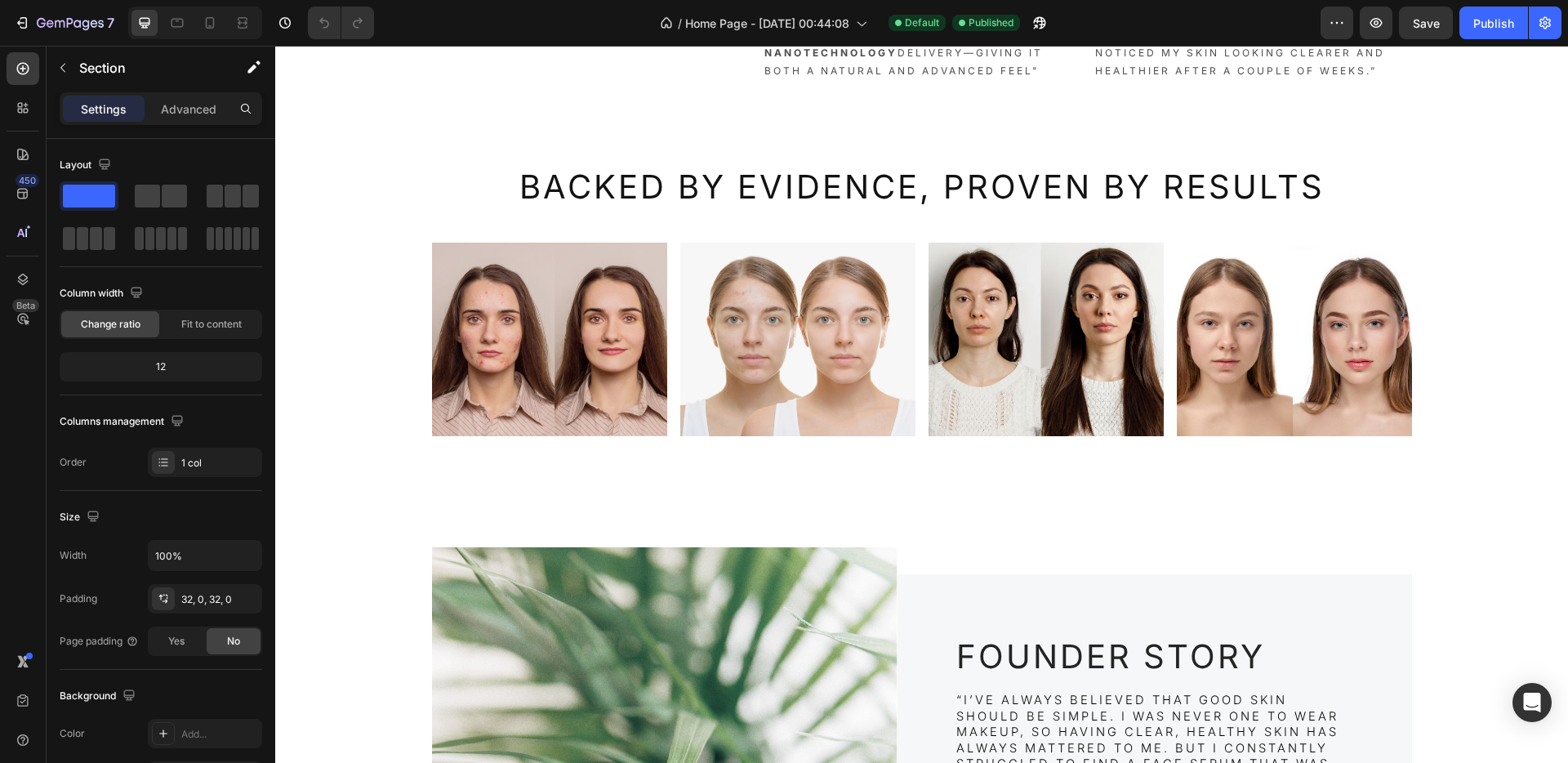
scroll to position [2090, 0]
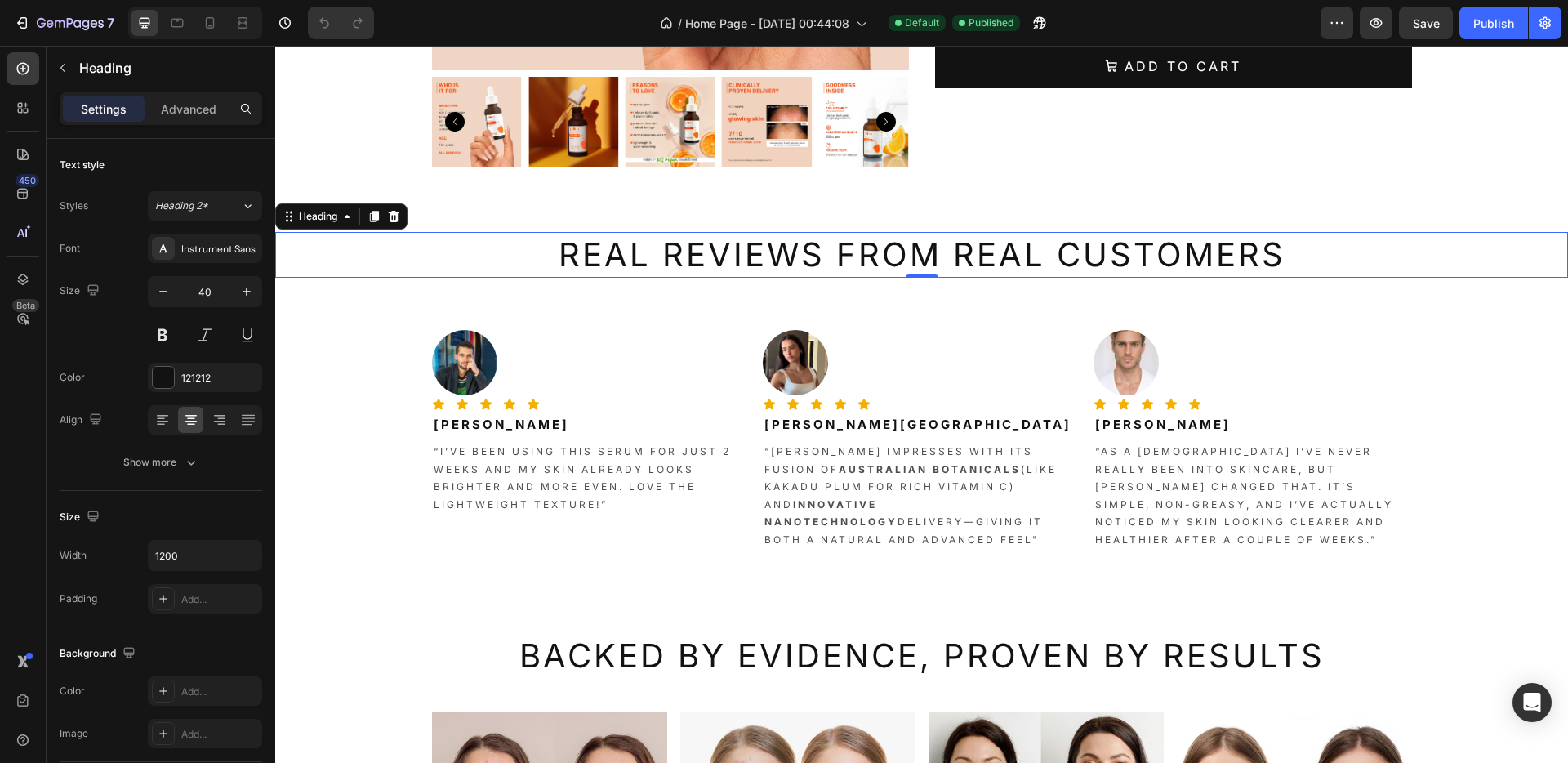
click at [973, 254] on h2 "REAL REVIEWs FROM REAL CUSTOMERs" at bounding box center [922, 255] width 981 height 46
click at [1527, 297] on div "Section 7" at bounding box center [1539, 294] width 56 height 19
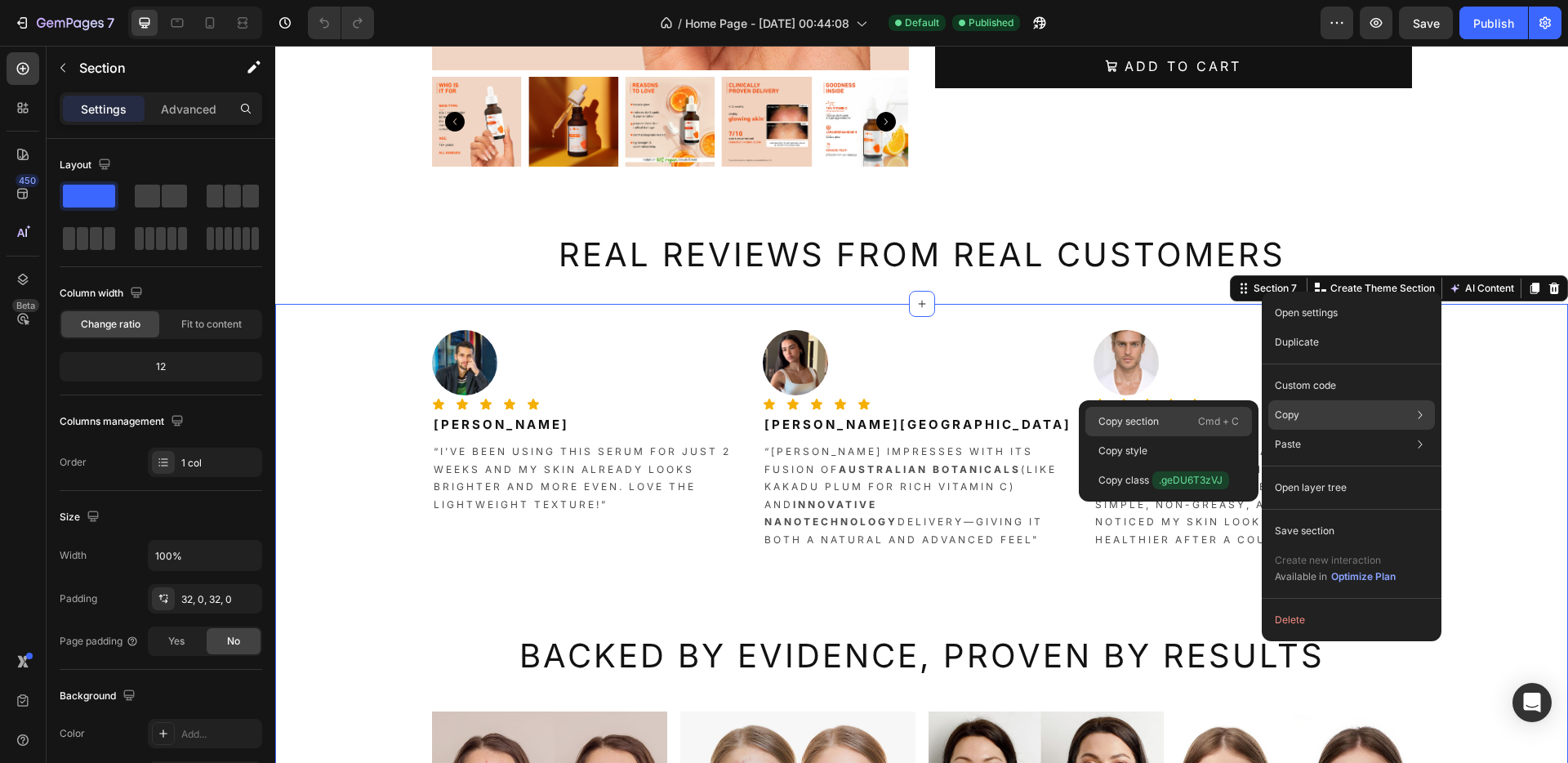
click at [1134, 436] on div "Copy section Cmd + C" at bounding box center [1168, 451] width 167 height 29
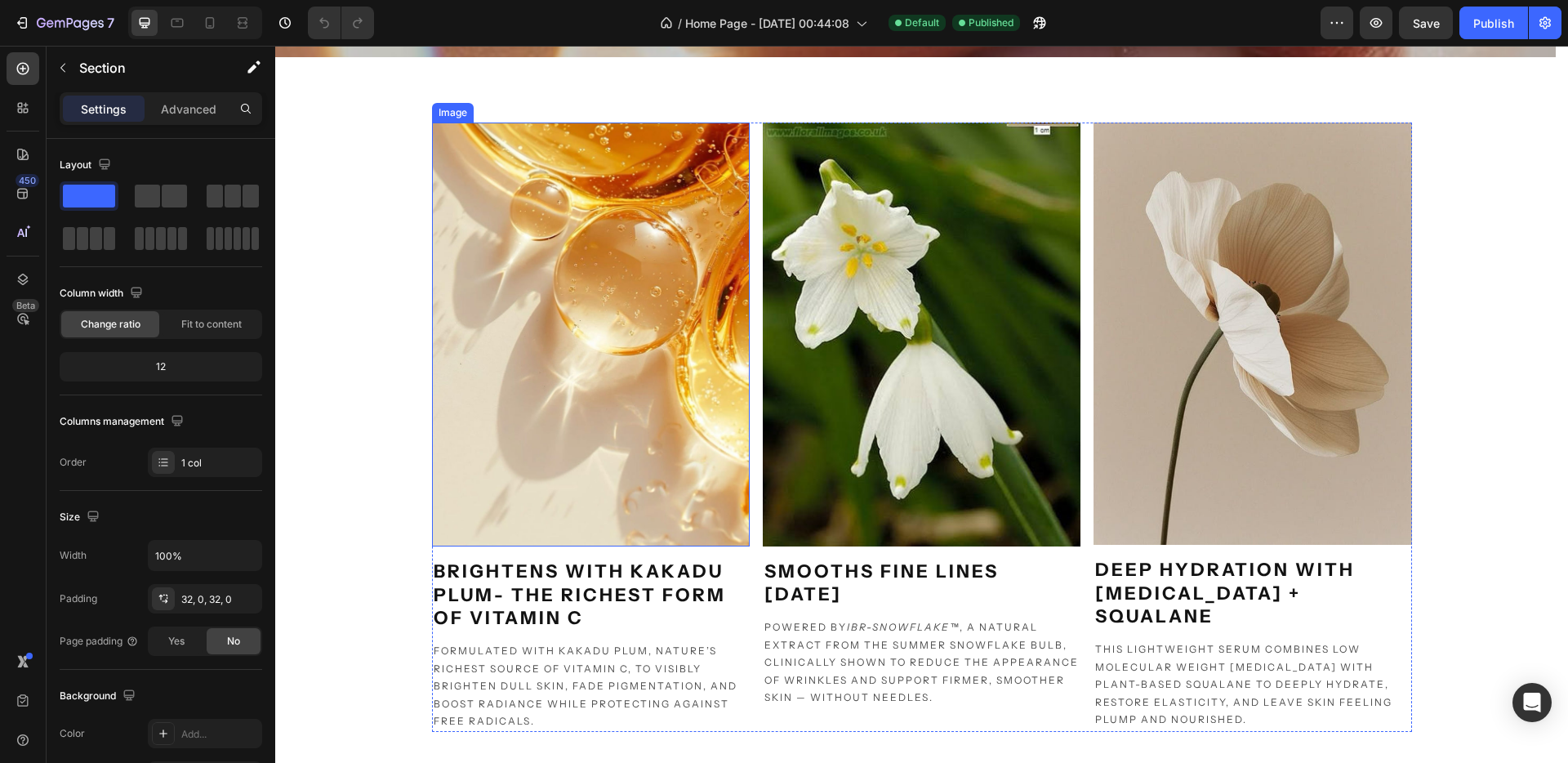
scroll to position [0, 0]
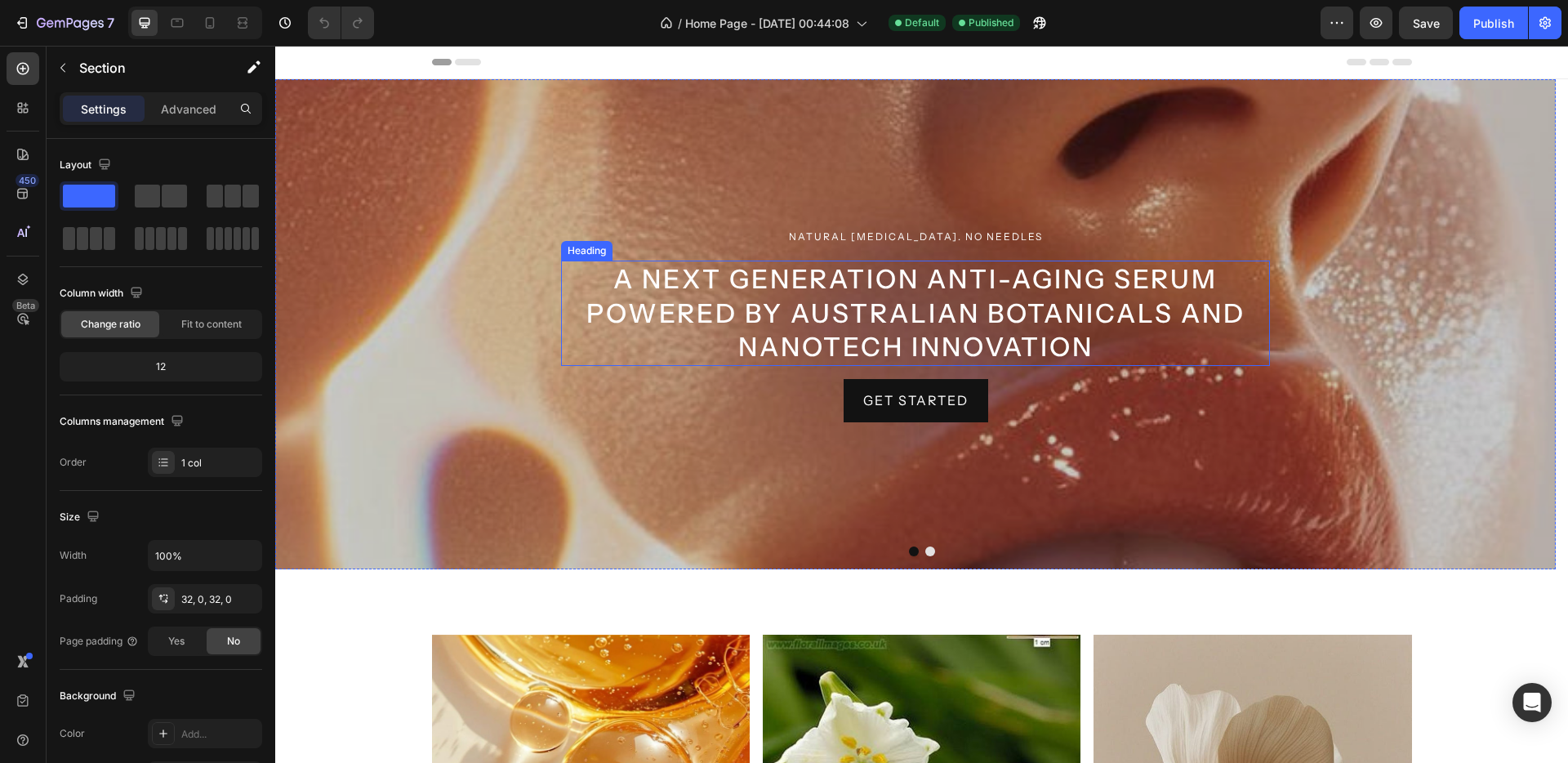
click at [987, 317] on h2 "A next generation anti-aging serum powered by Australian botanicals and Nanotec…" at bounding box center [916, 313] width 709 height 105
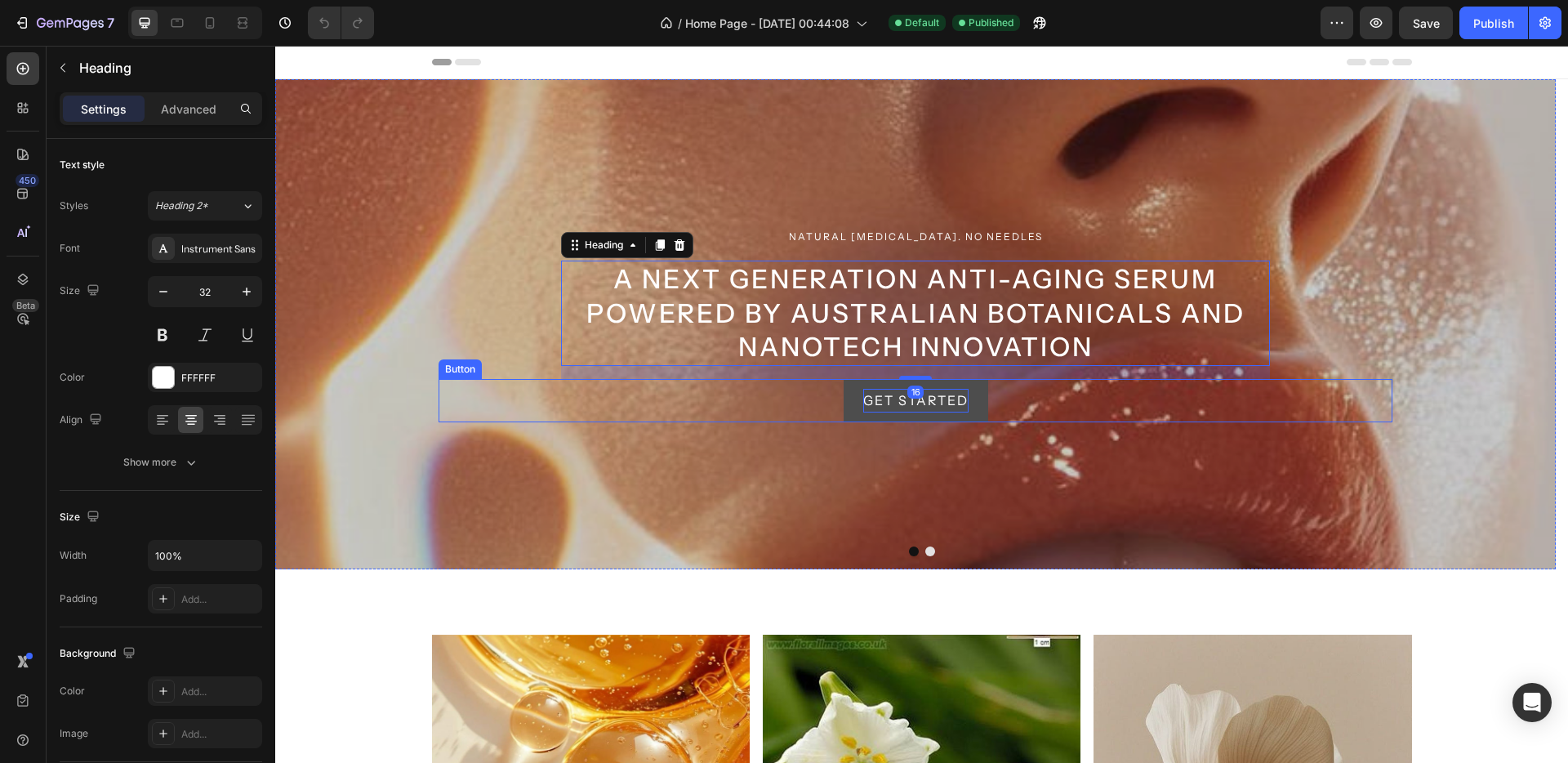
click at [949, 409] on div "Get started" at bounding box center [916, 400] width 105 height 24
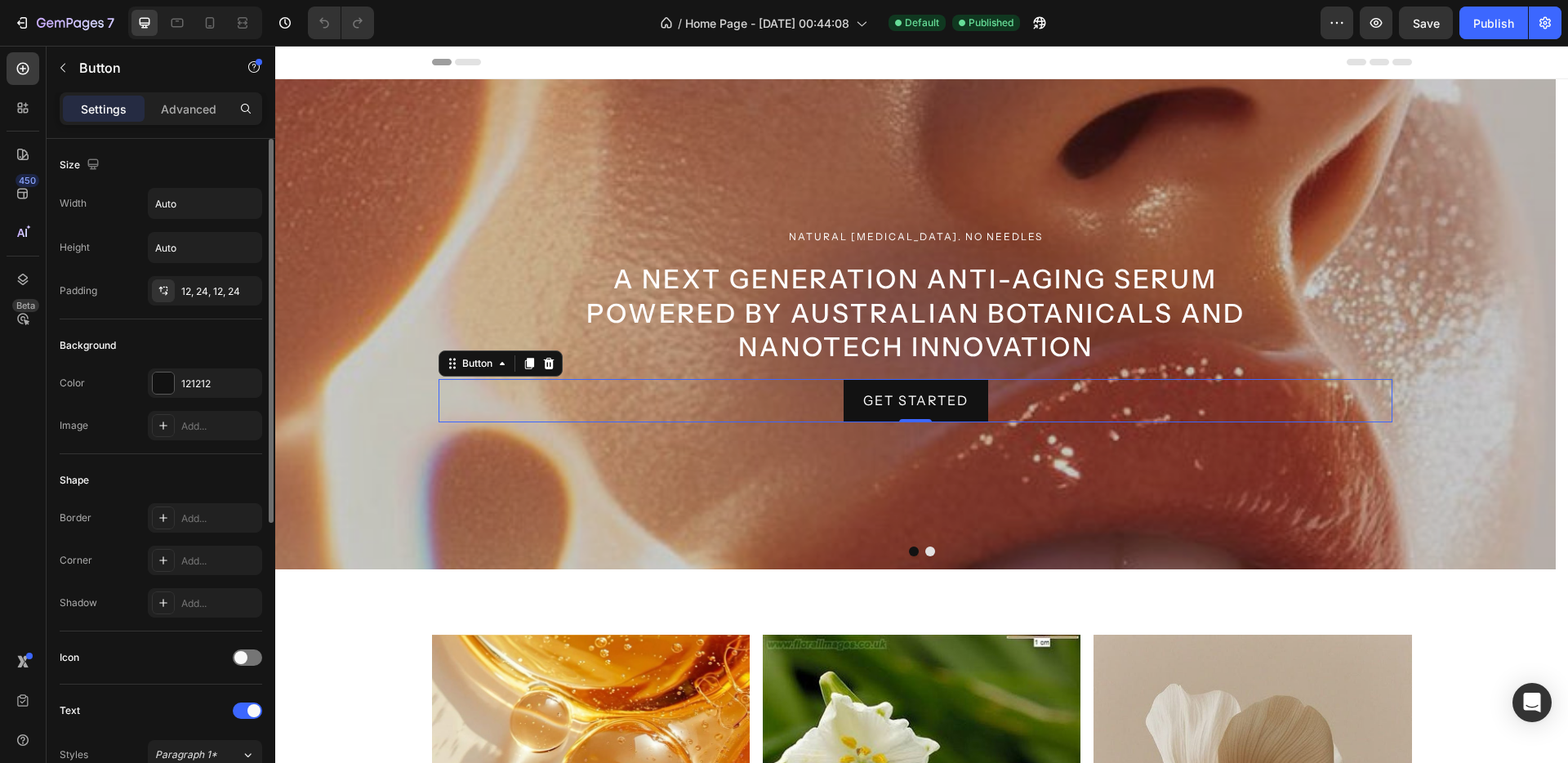
scroll to position [501, 0]
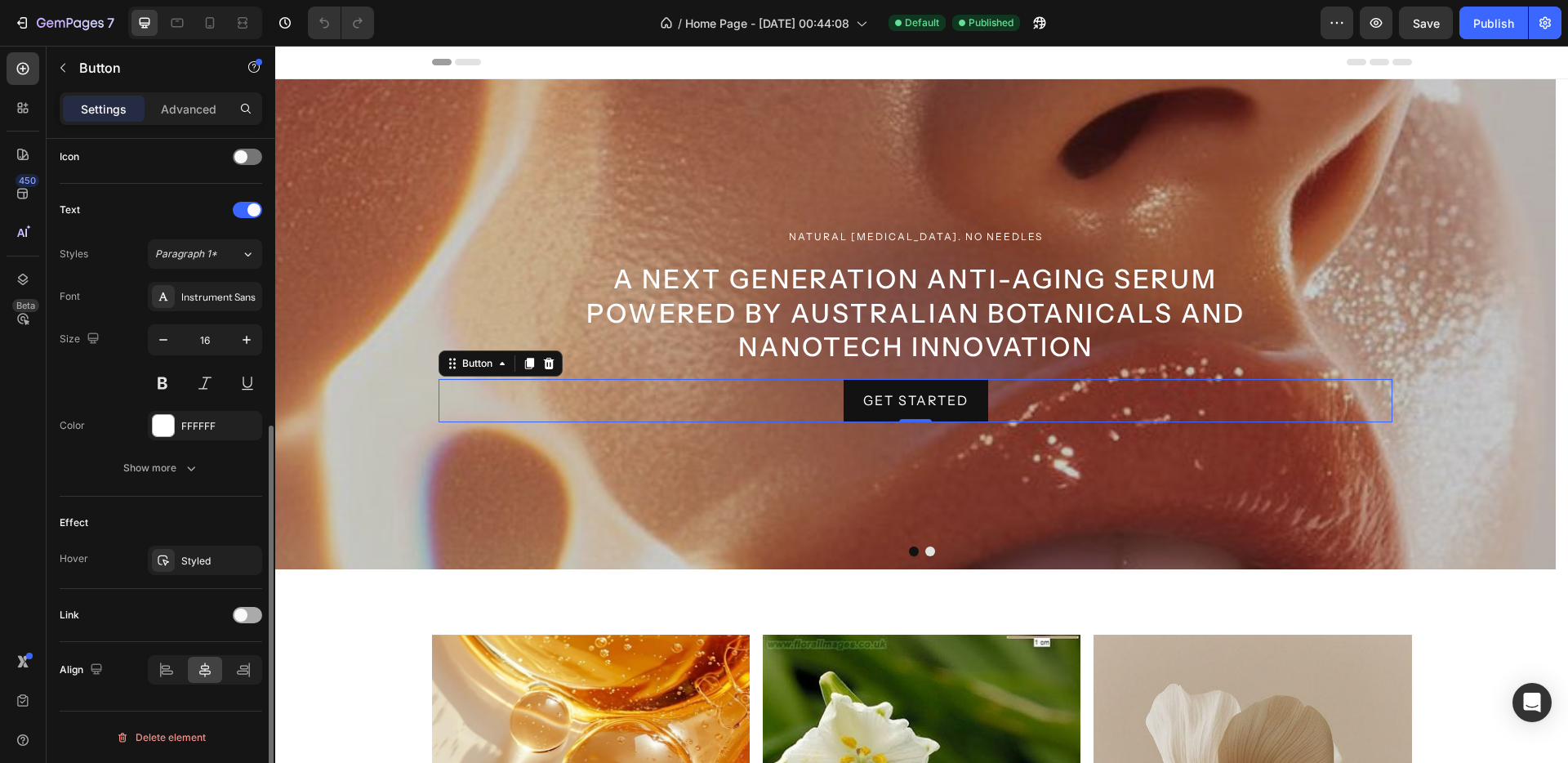
click at [250, 618] on div at bounding box center [248, 615] width 29 height 17
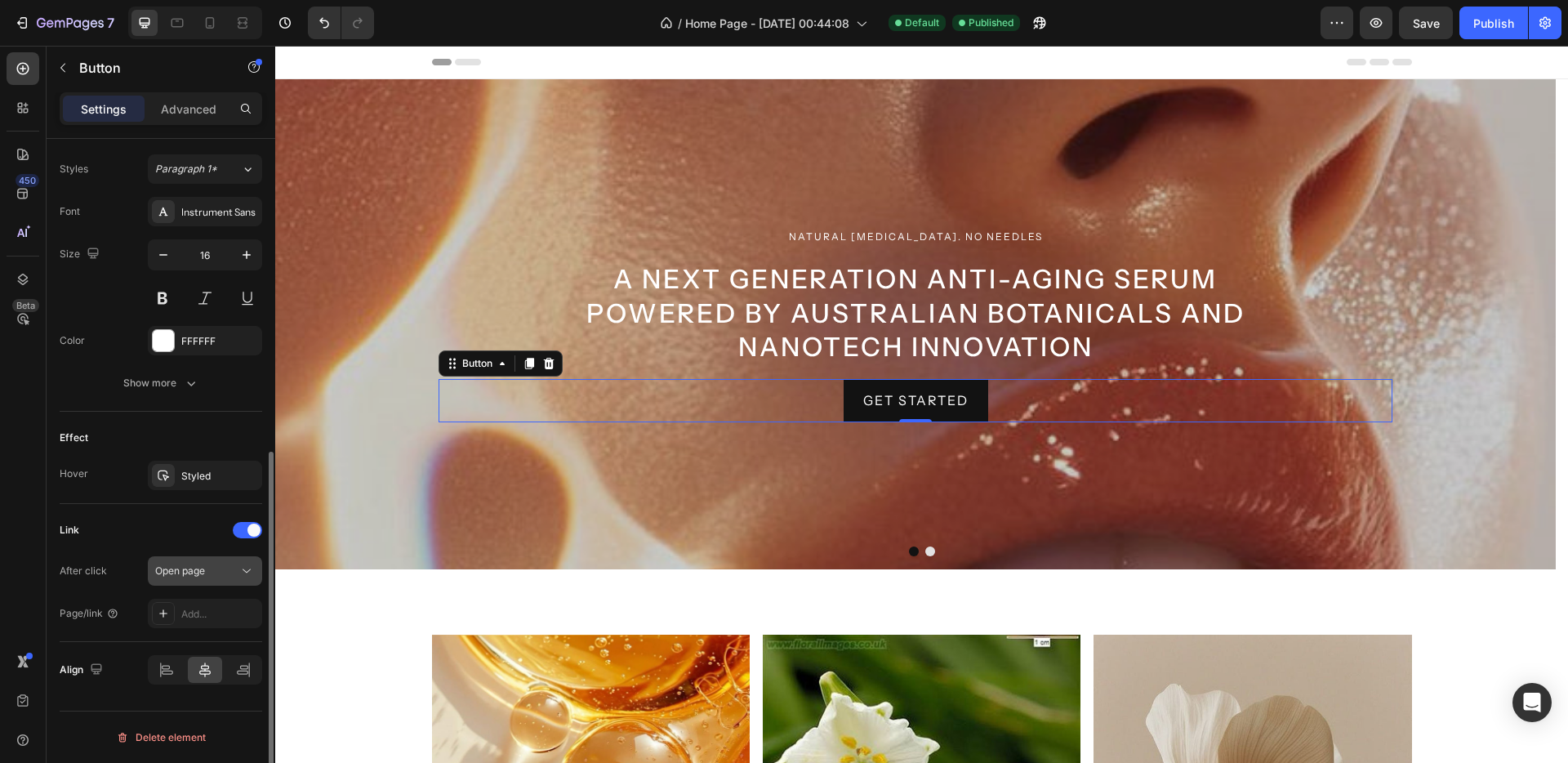
click at [185, 575] on span "Open page" at bounding box center [180, 570] width 50 height 12
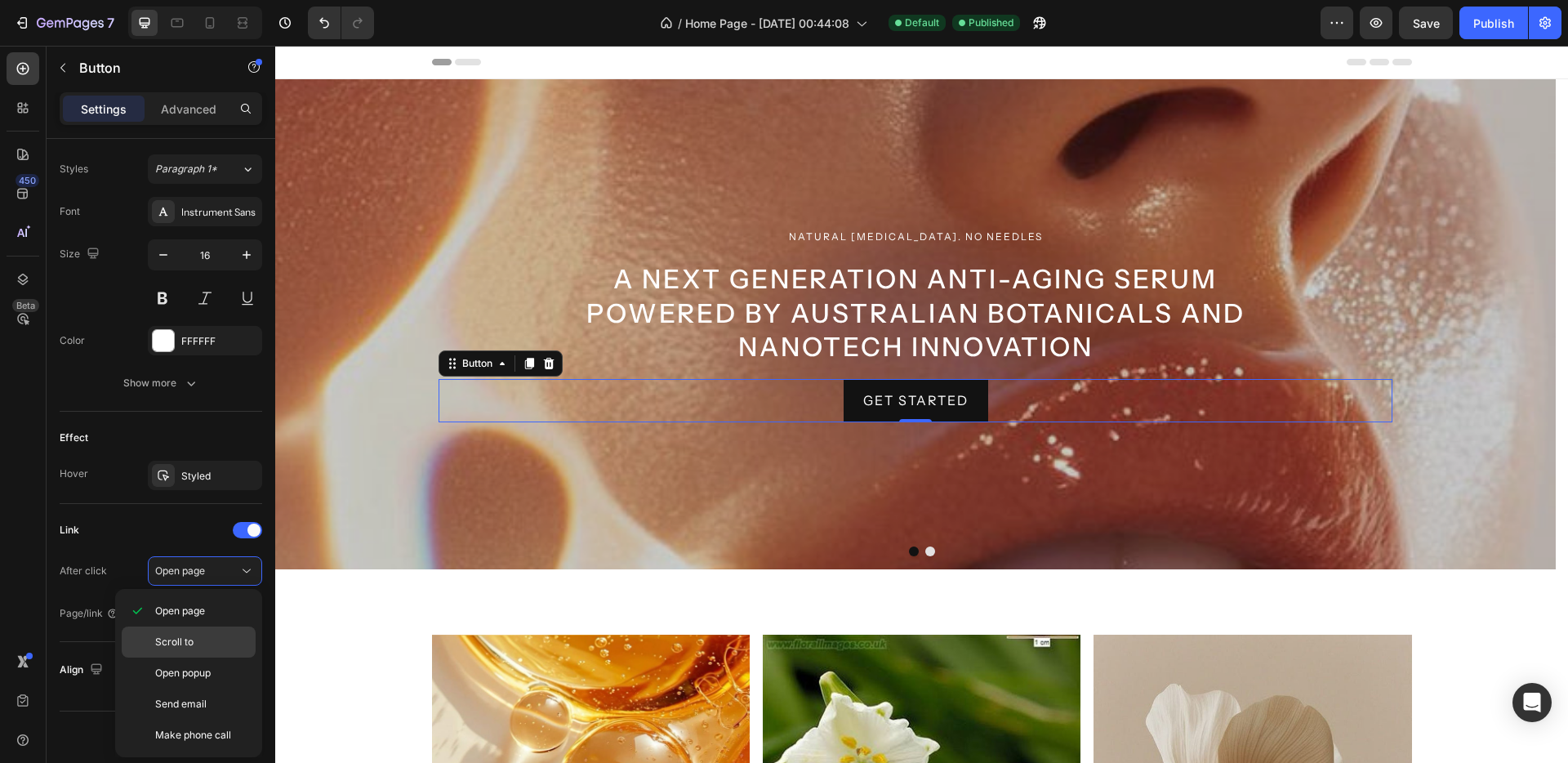
click at [185, 640] on span "Scroll to" at bounding box center [175, 642] width 39 height 15
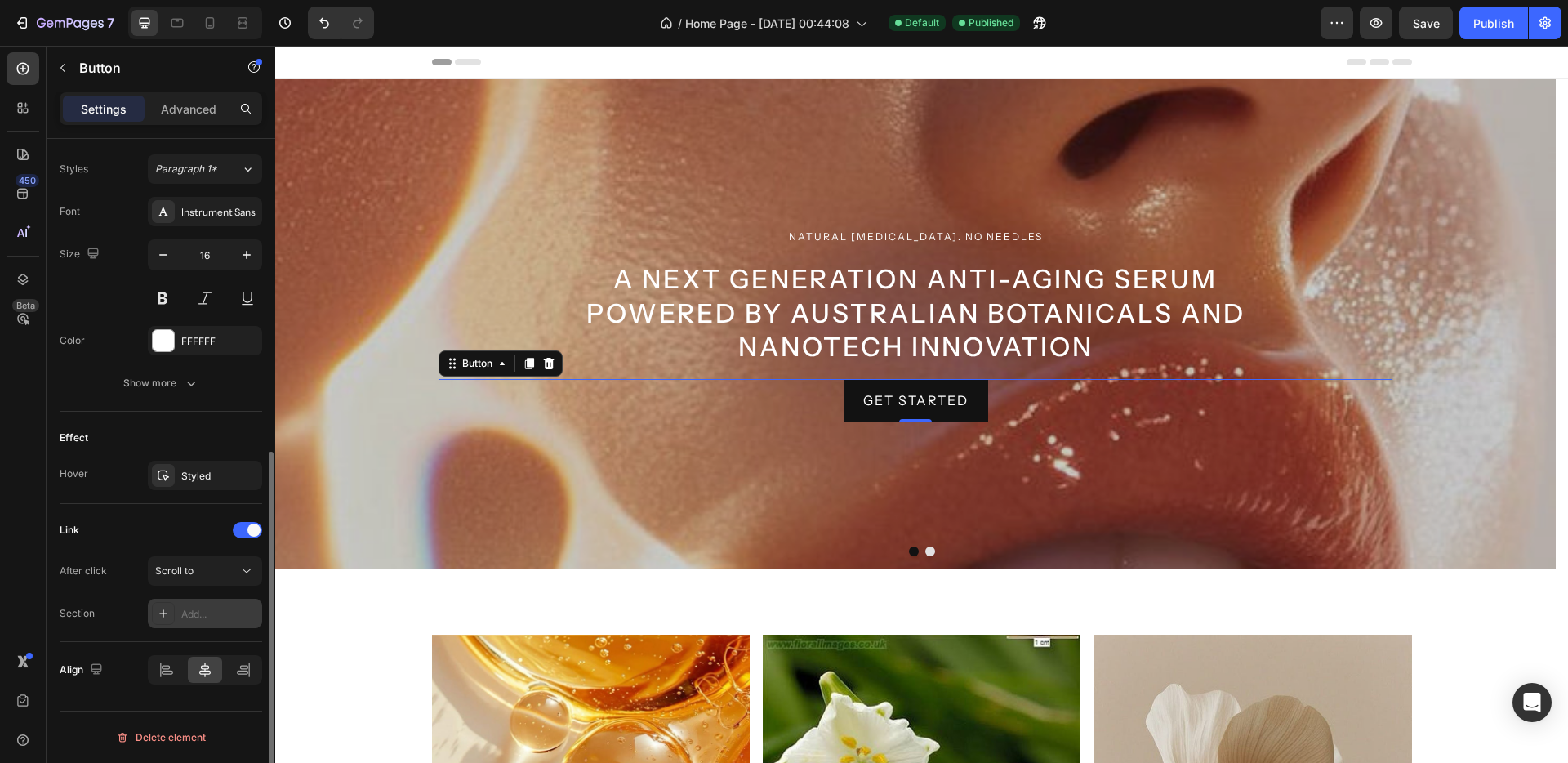
click at [195, 610] on div "Add..." at bounding box center [219, 614] width 76 height 15
click at [127, 610] on div "Section Add..." at bounding box center [161, 613] width 203 height 29
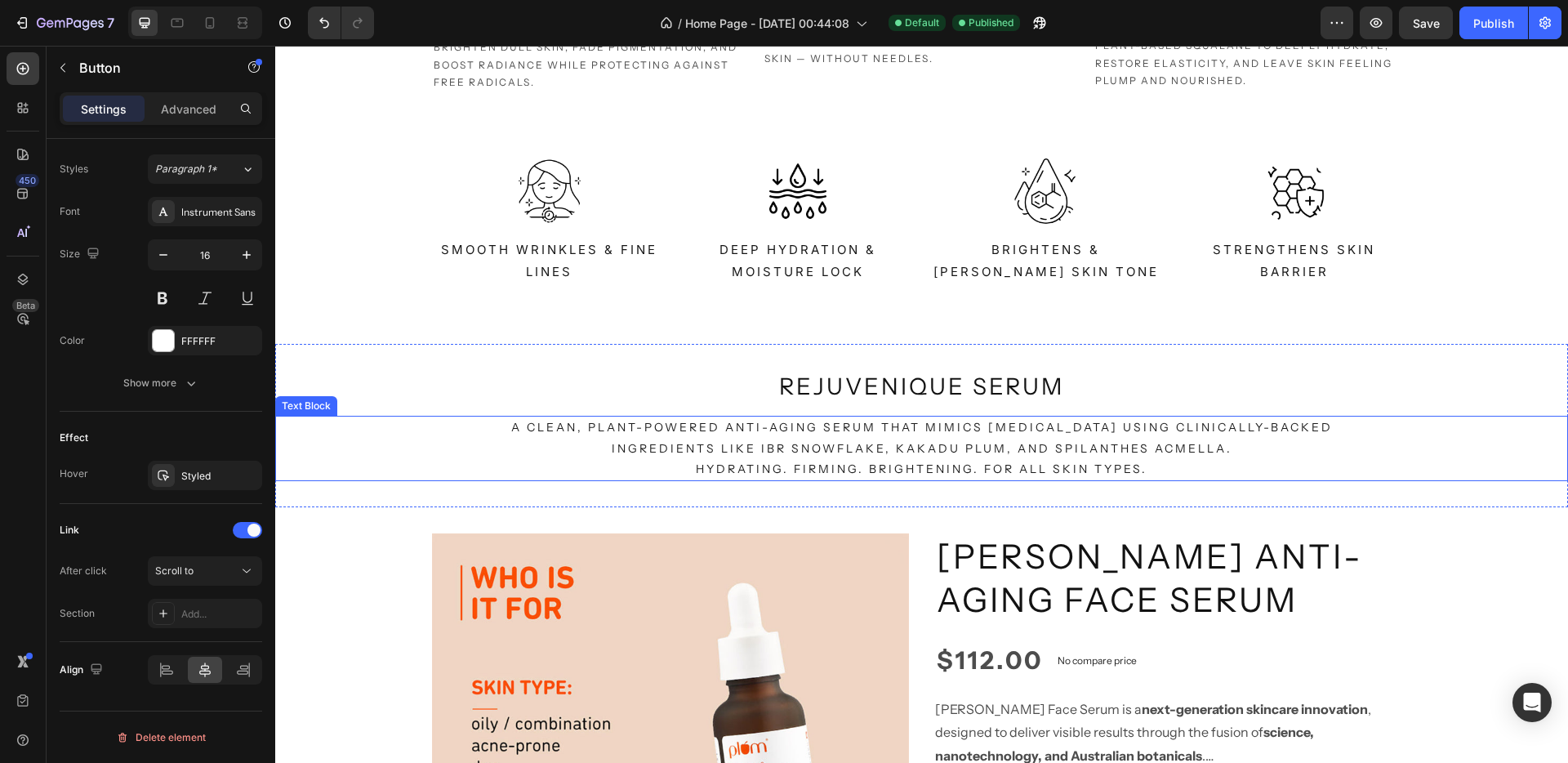
scroll to position [1209, 0]
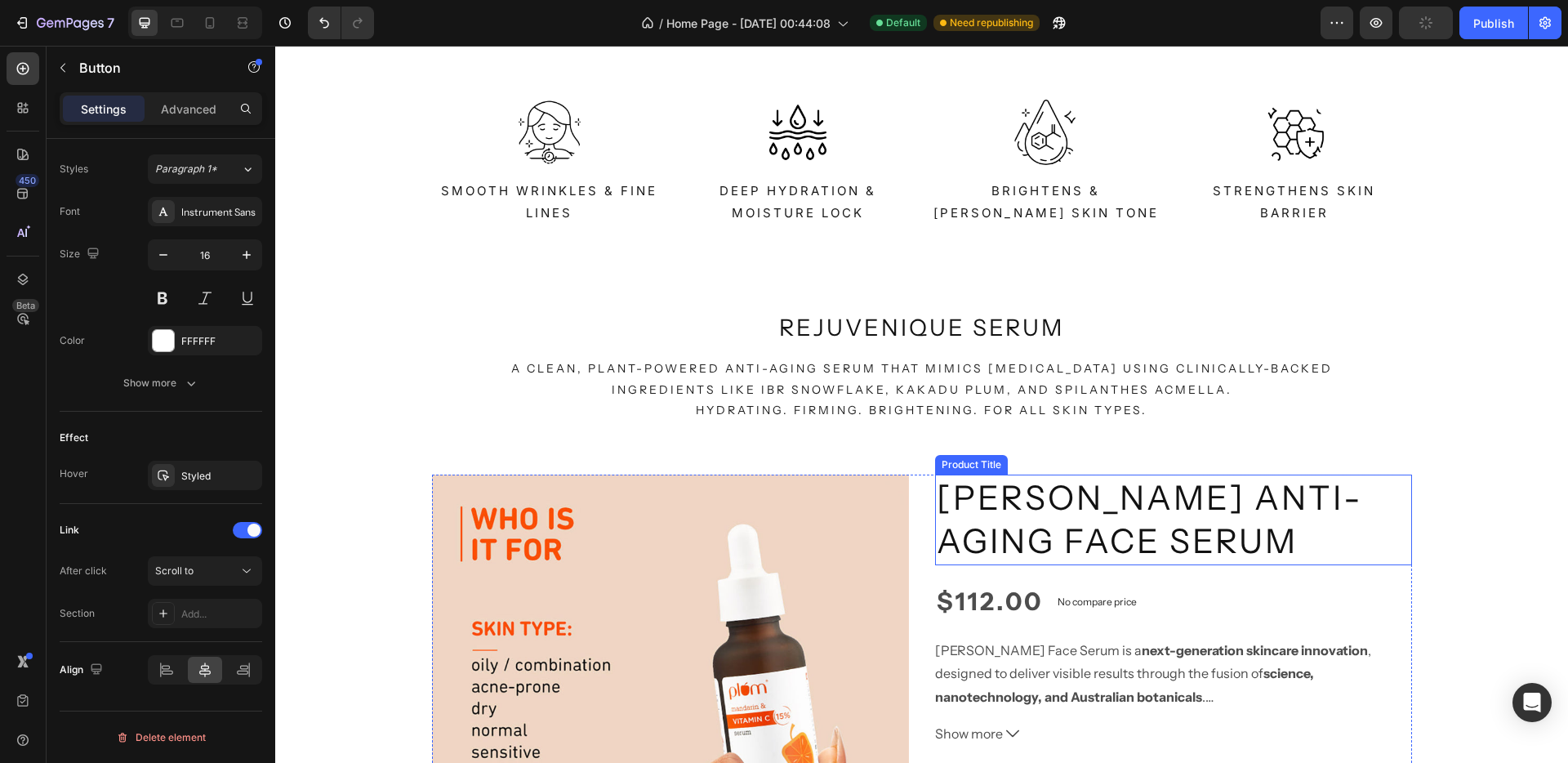
click at [1339, 515] on h2 "[PERSON_NAME] Anti-Aging Face Serum" at bounding box center [1174, 519] width 477 height 90
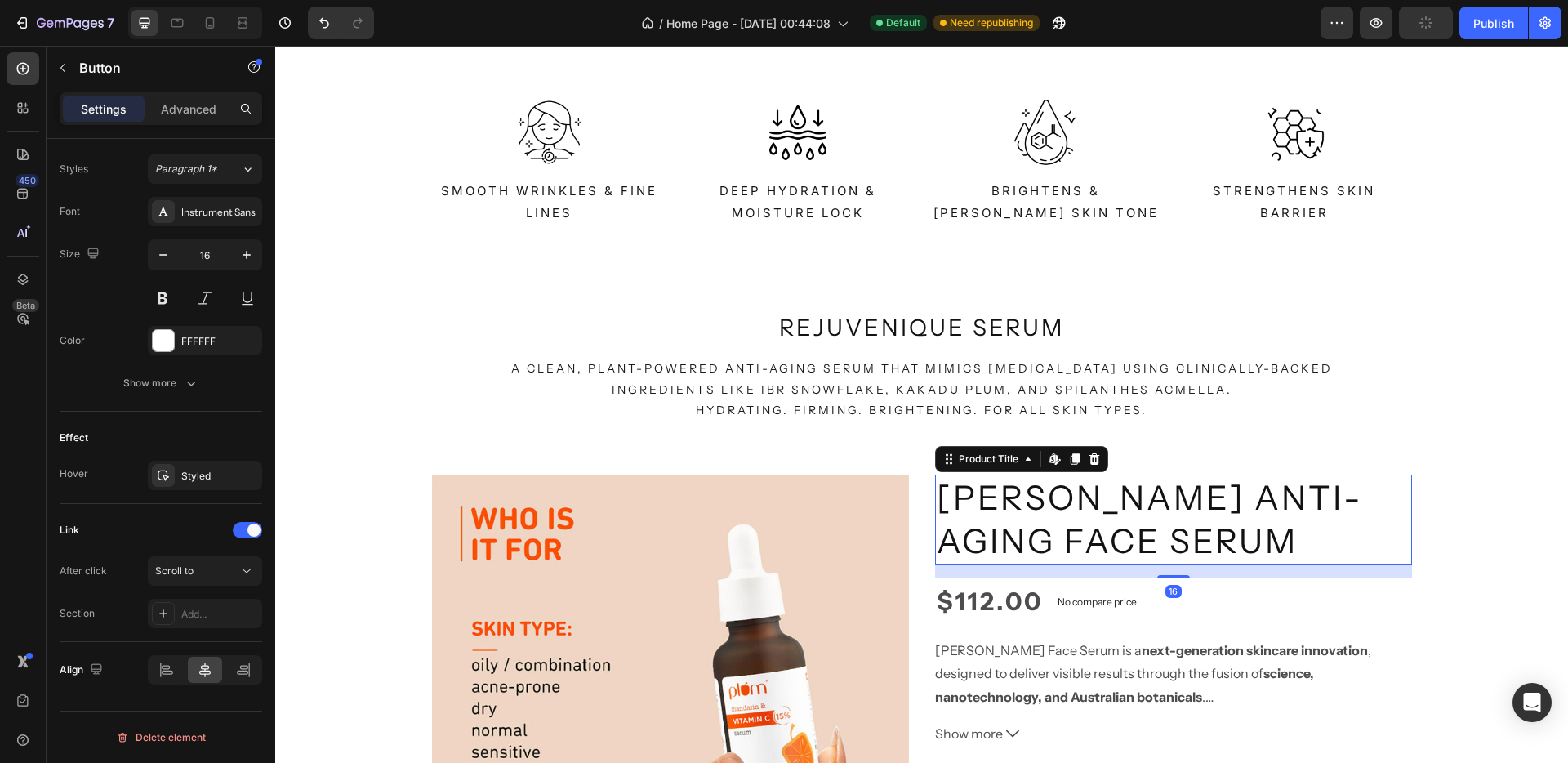
scroll to position [0, 0]
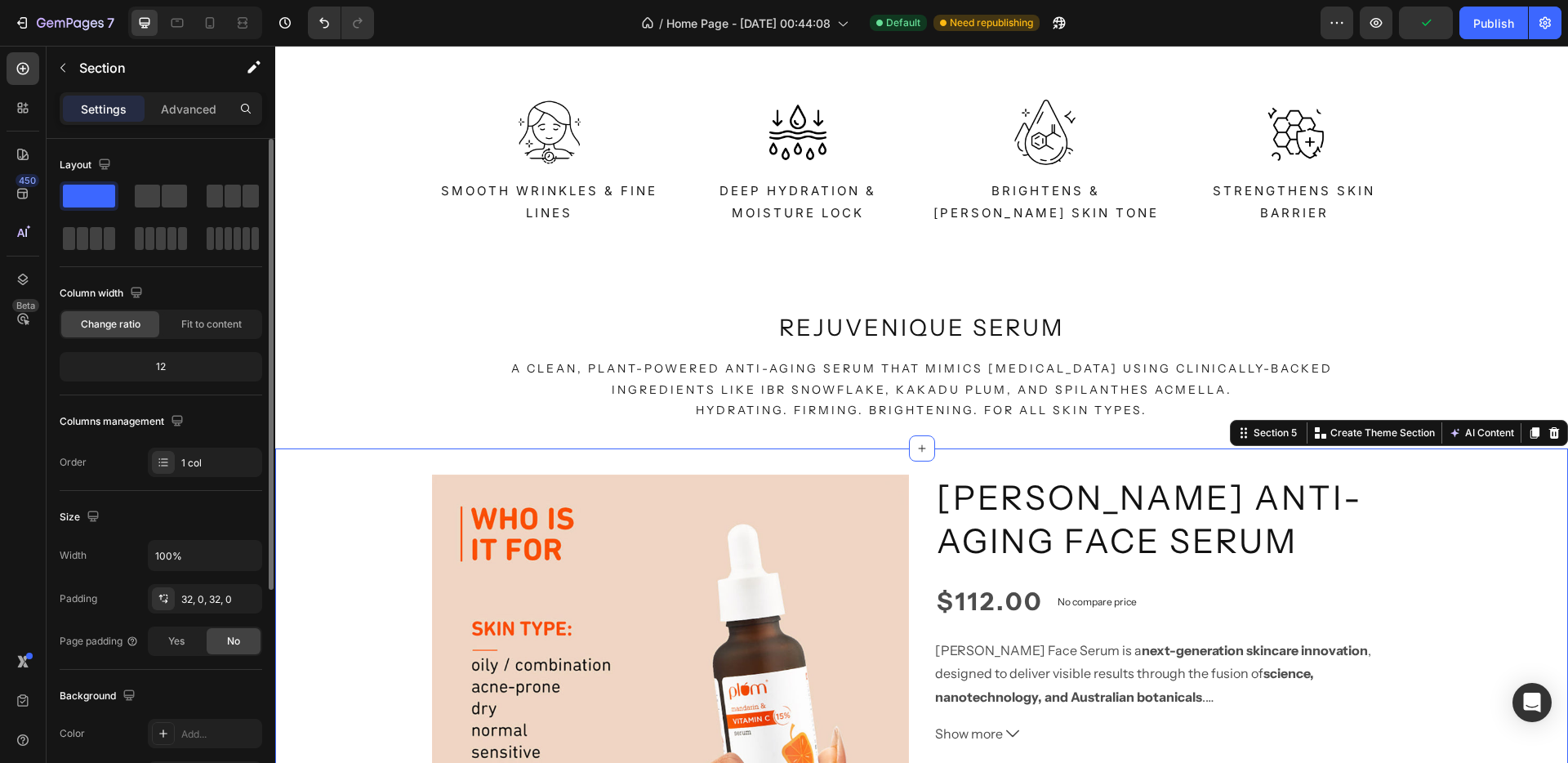
click at [1493, 515] on div "Product Images Terana Glacea Anti-Aging Face Serum Product Title $112.00 Produc…" at bounding box center [922, 767] width 1293 height 586
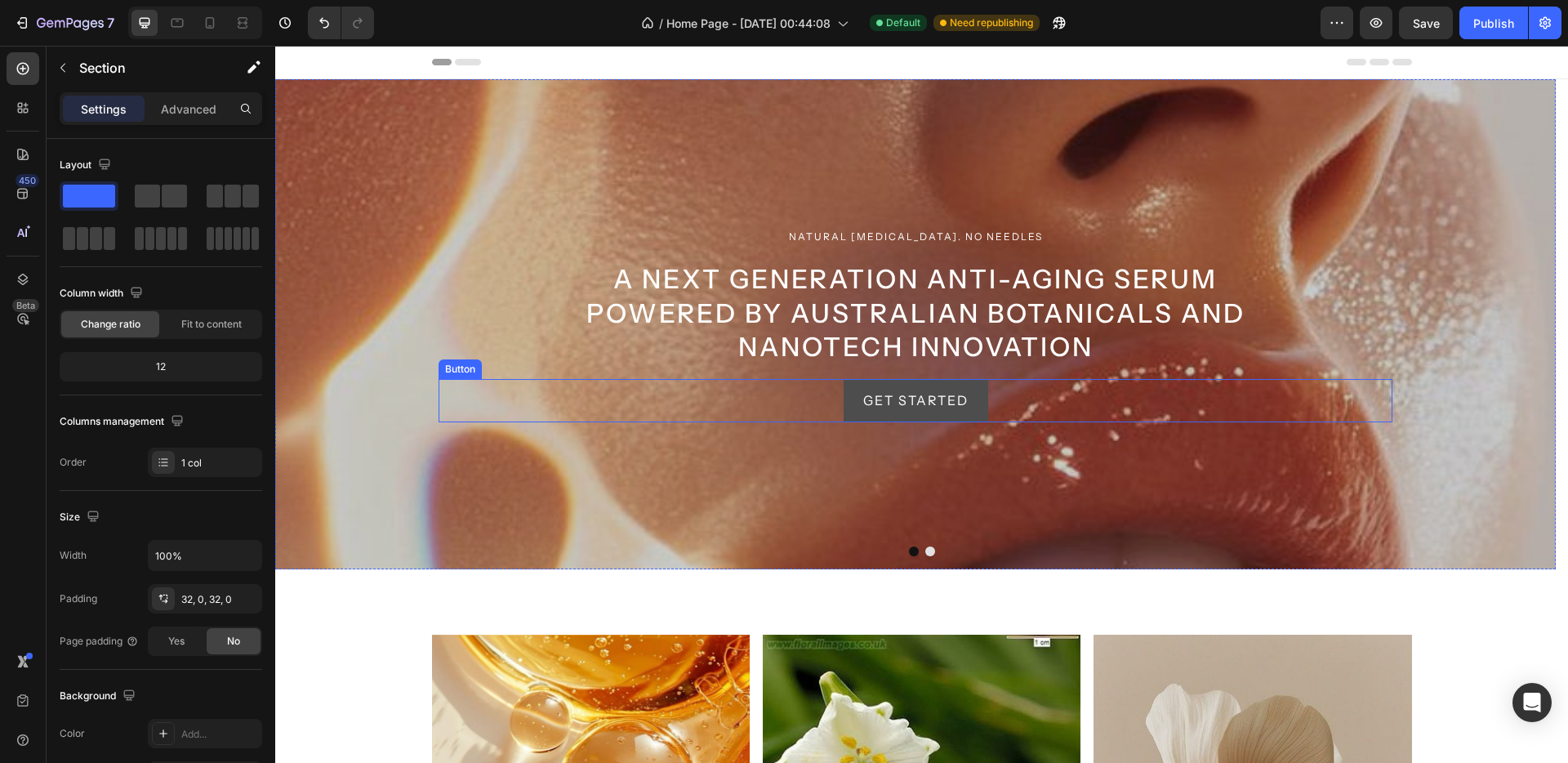
click at [976, 402] on button "Get started" at bounding box center [915, 400] width 145 height 43
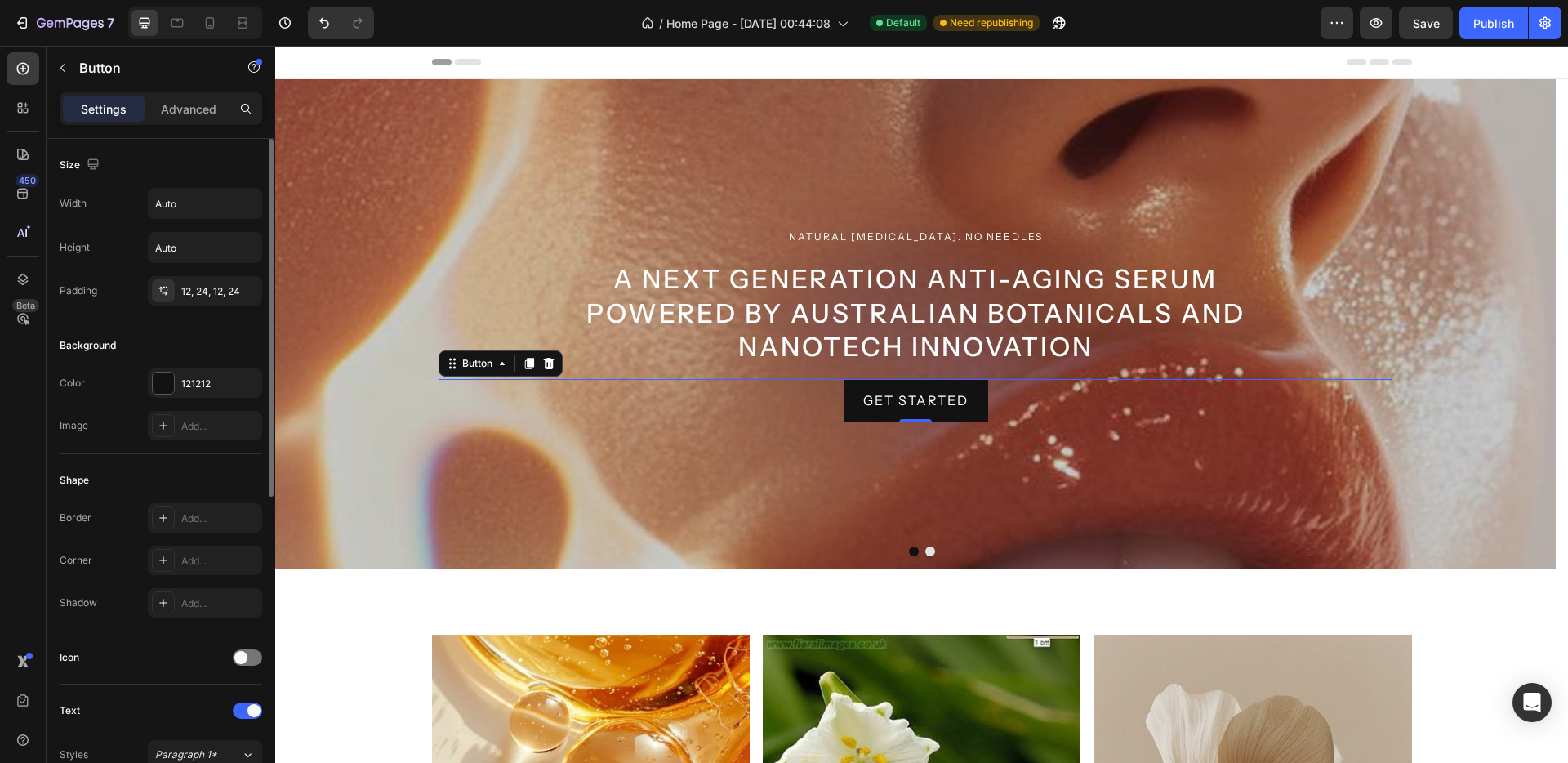
scroll to position [585, 0]
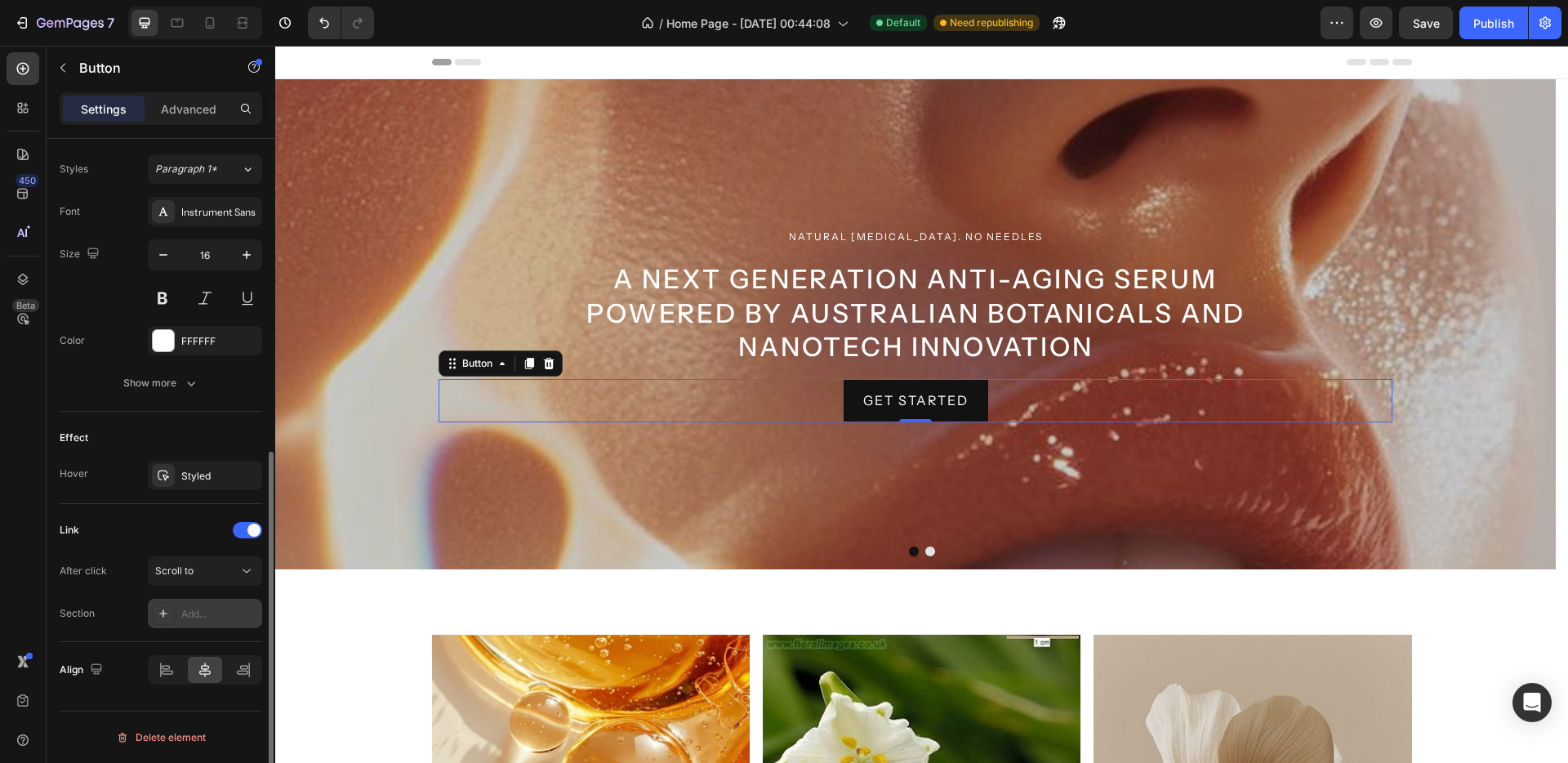
click at [193, 616] on div "Add..." at bounding box center [219, 614] width 76 height 15
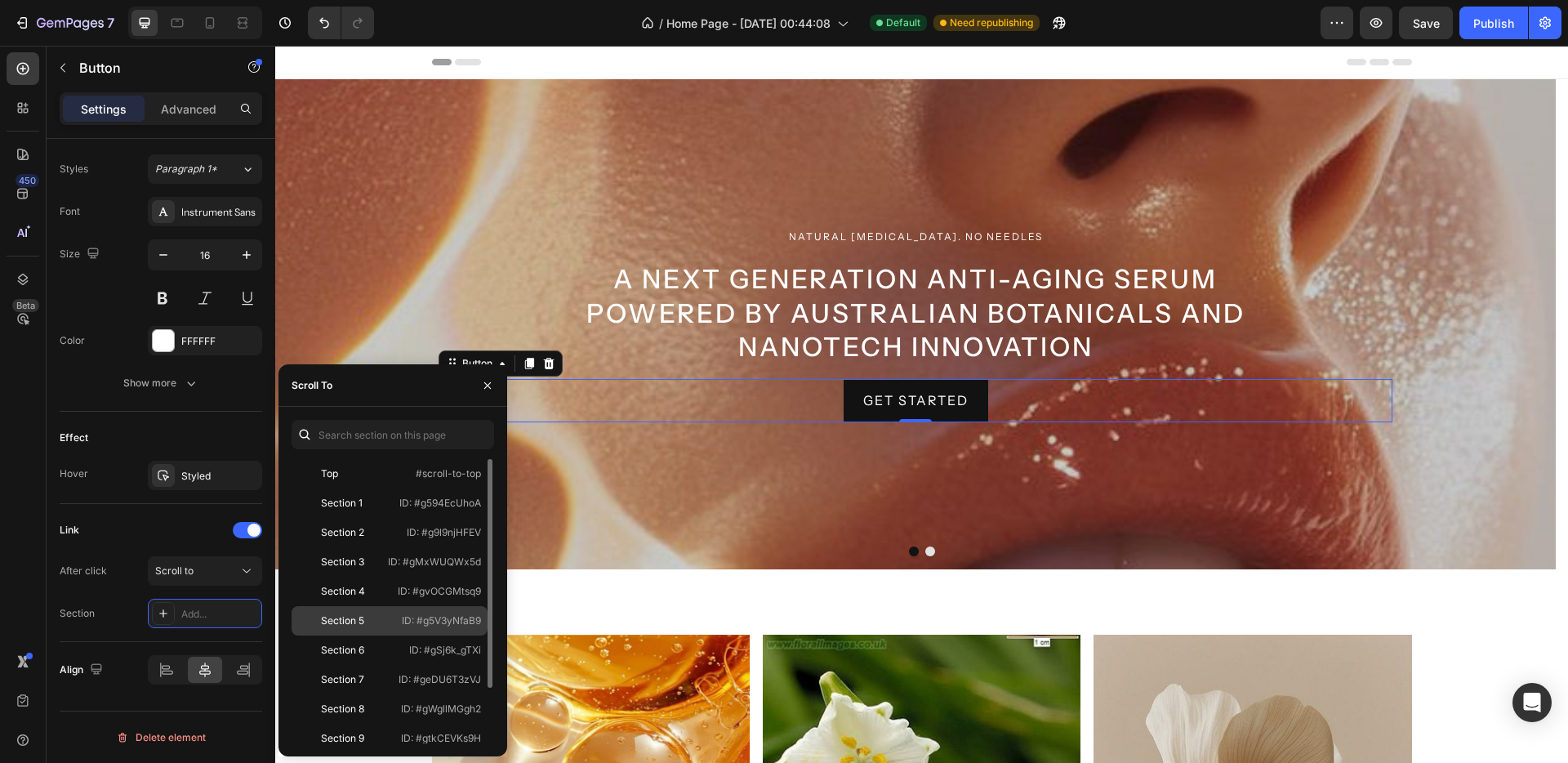
scroll to position [1, 0]
click at [436, 618] on p "ID: #g5V3yNfaB9" at bounding box center [441, 619] width 79 height 15
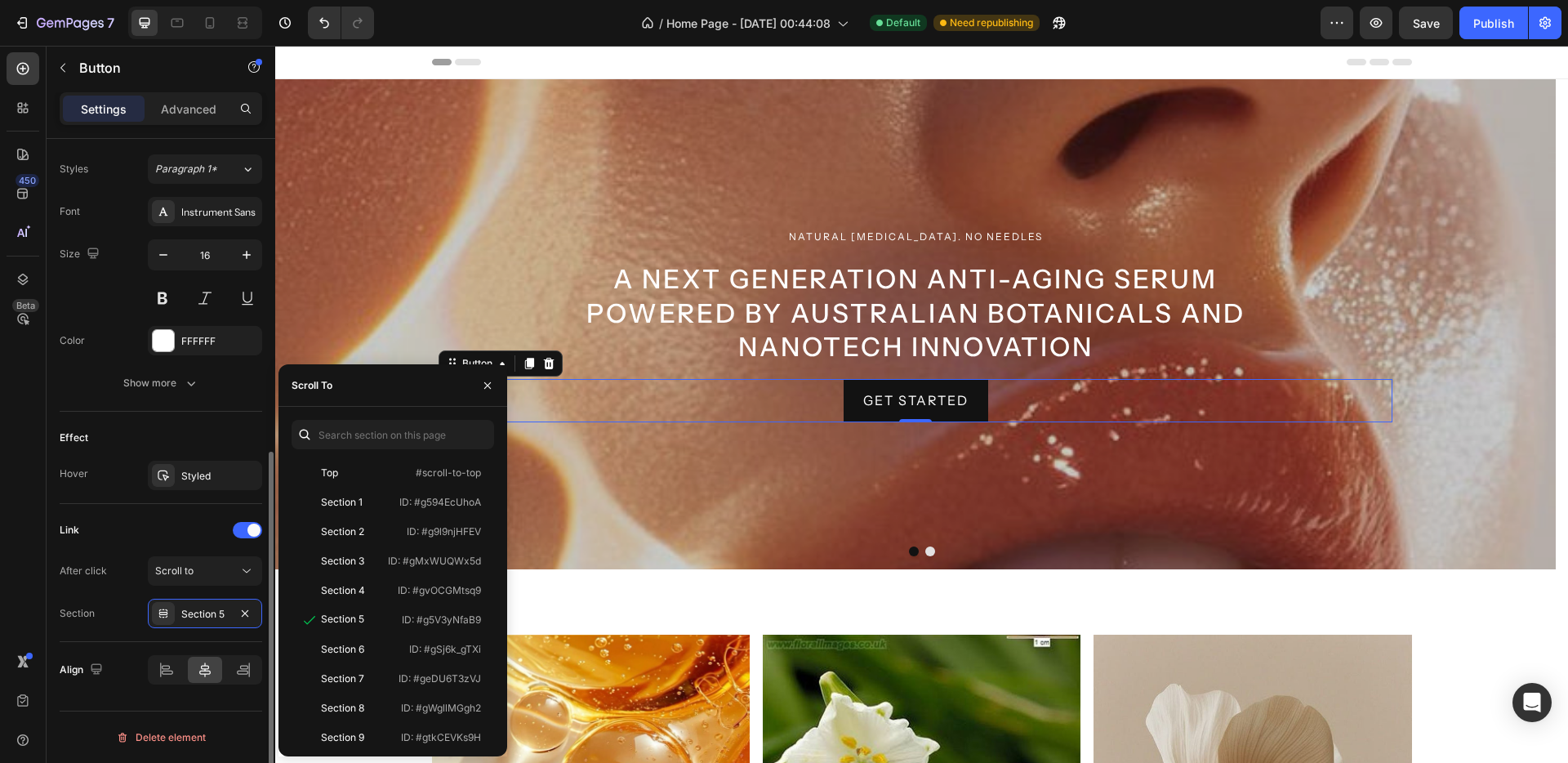
click at [170, 532] on div "Link" at bounding box center [161, 530] width 203 height 26
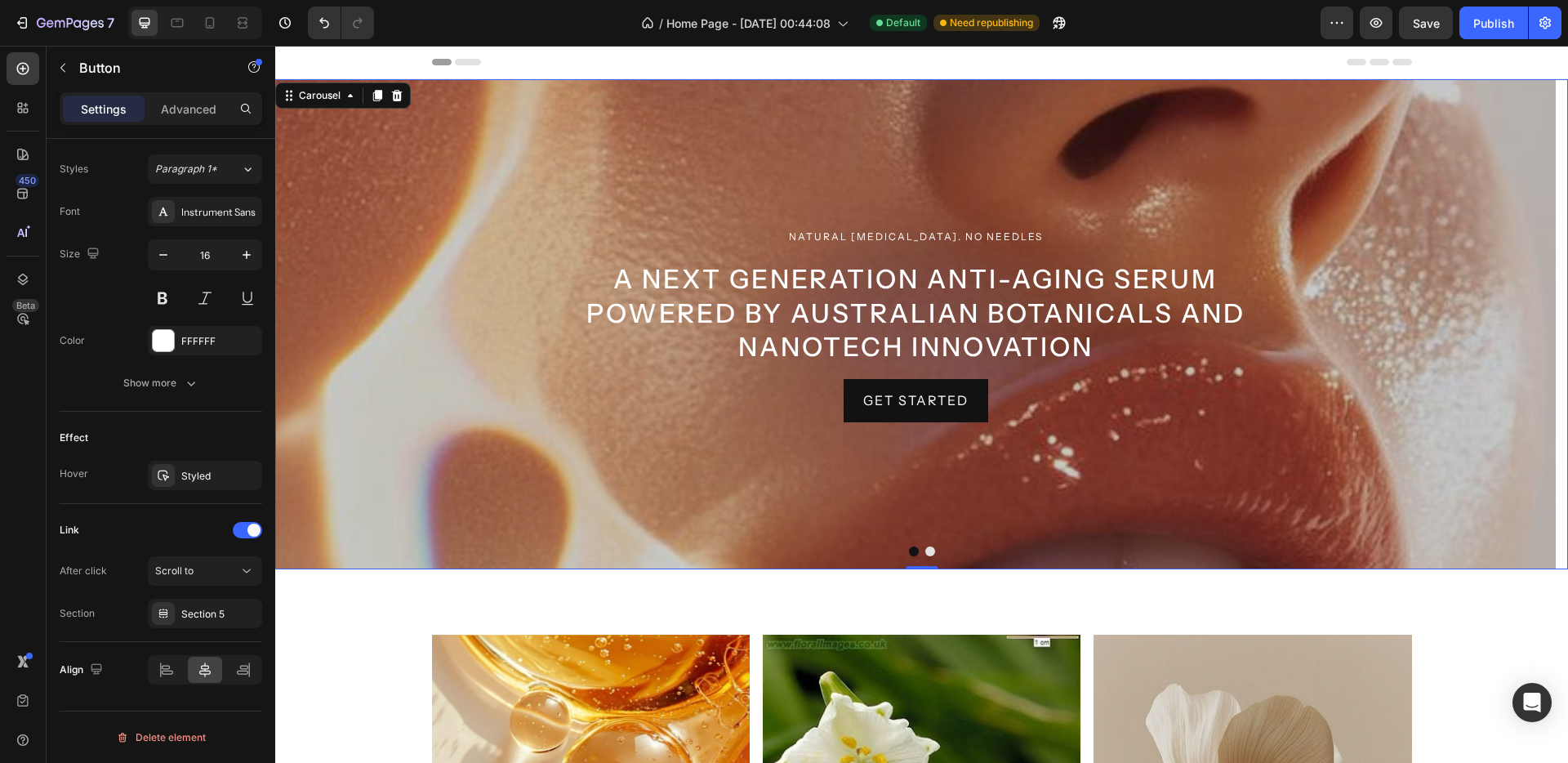
click at [925, 551] on button "Dot" at bounding box center [930, 551] width 10 height 10
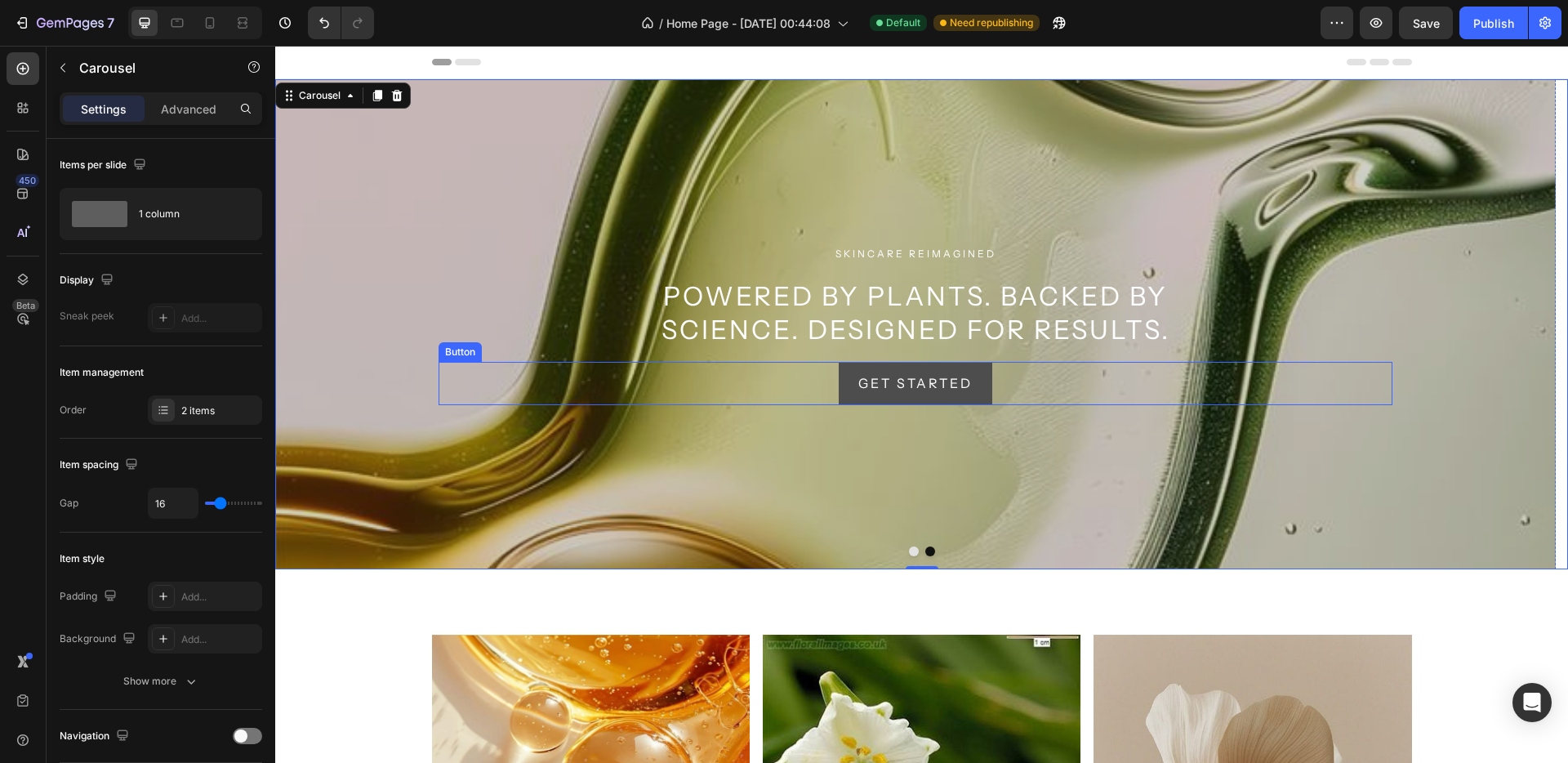
click at [963, 395] on button "Get started" at bounding box center [915, 383] width 154 height 43
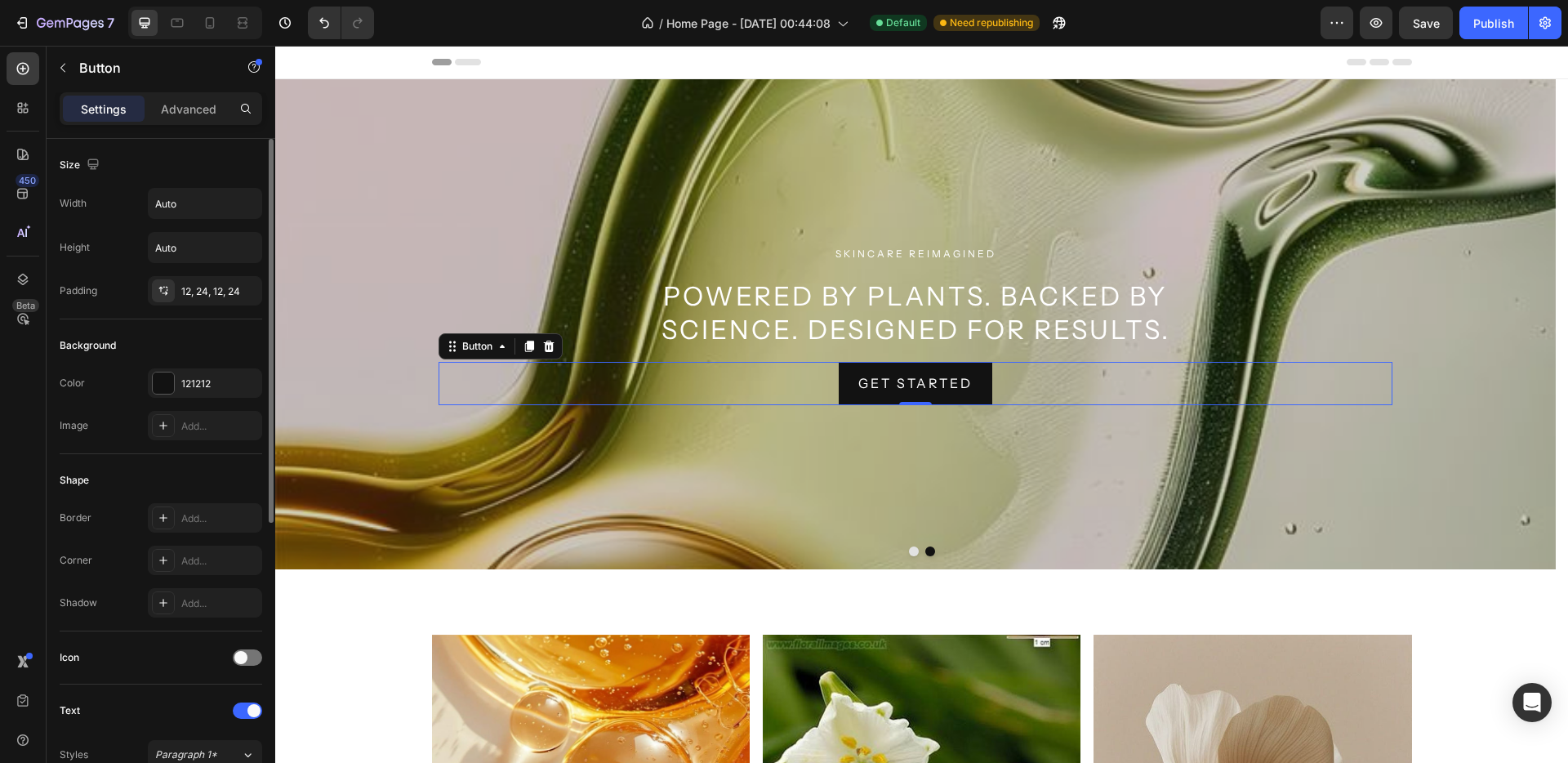
scroll to position [501, 0]
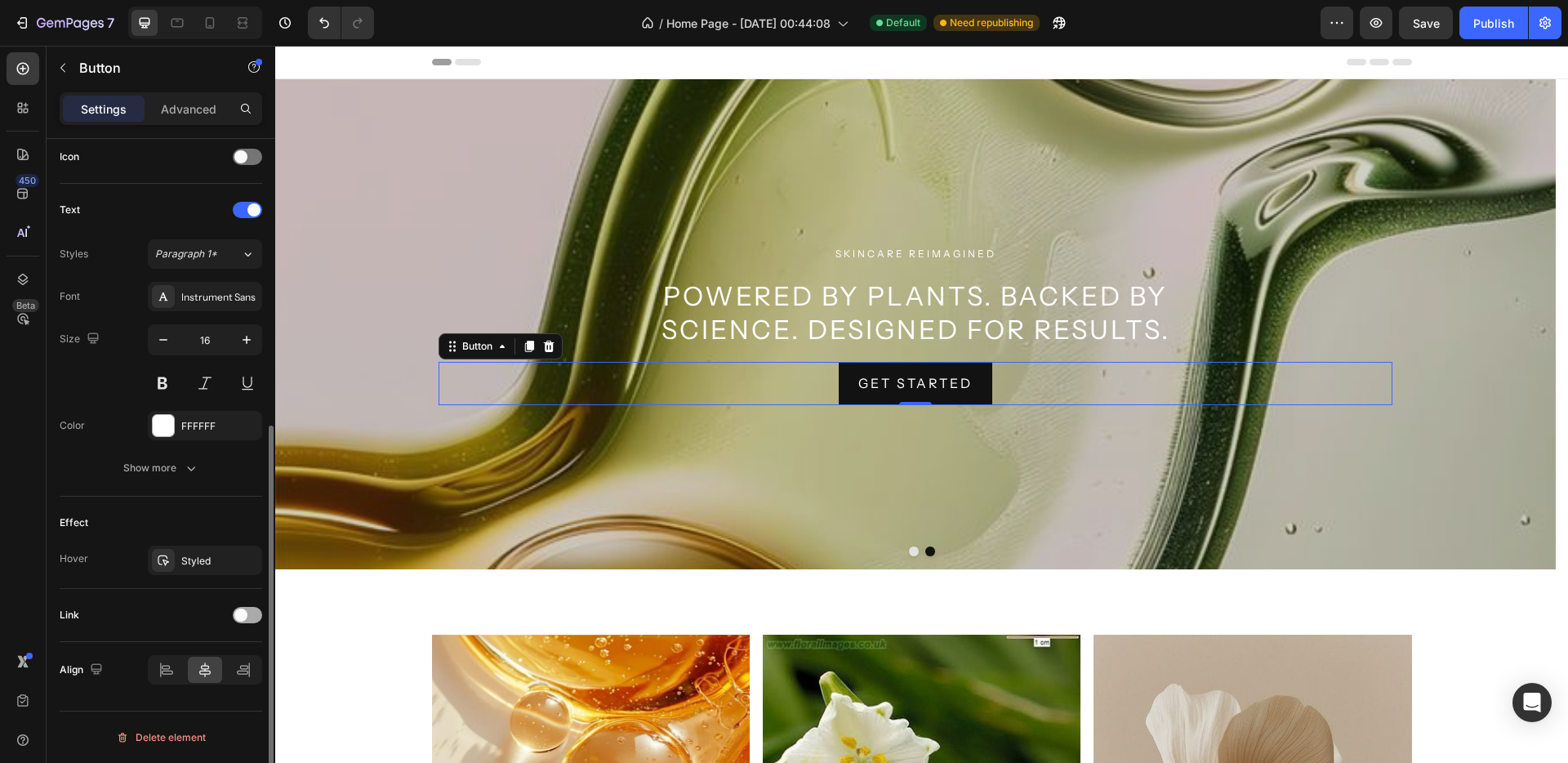
click at [248, 613] on div at bounding box center [248, 615] width 29 height 17
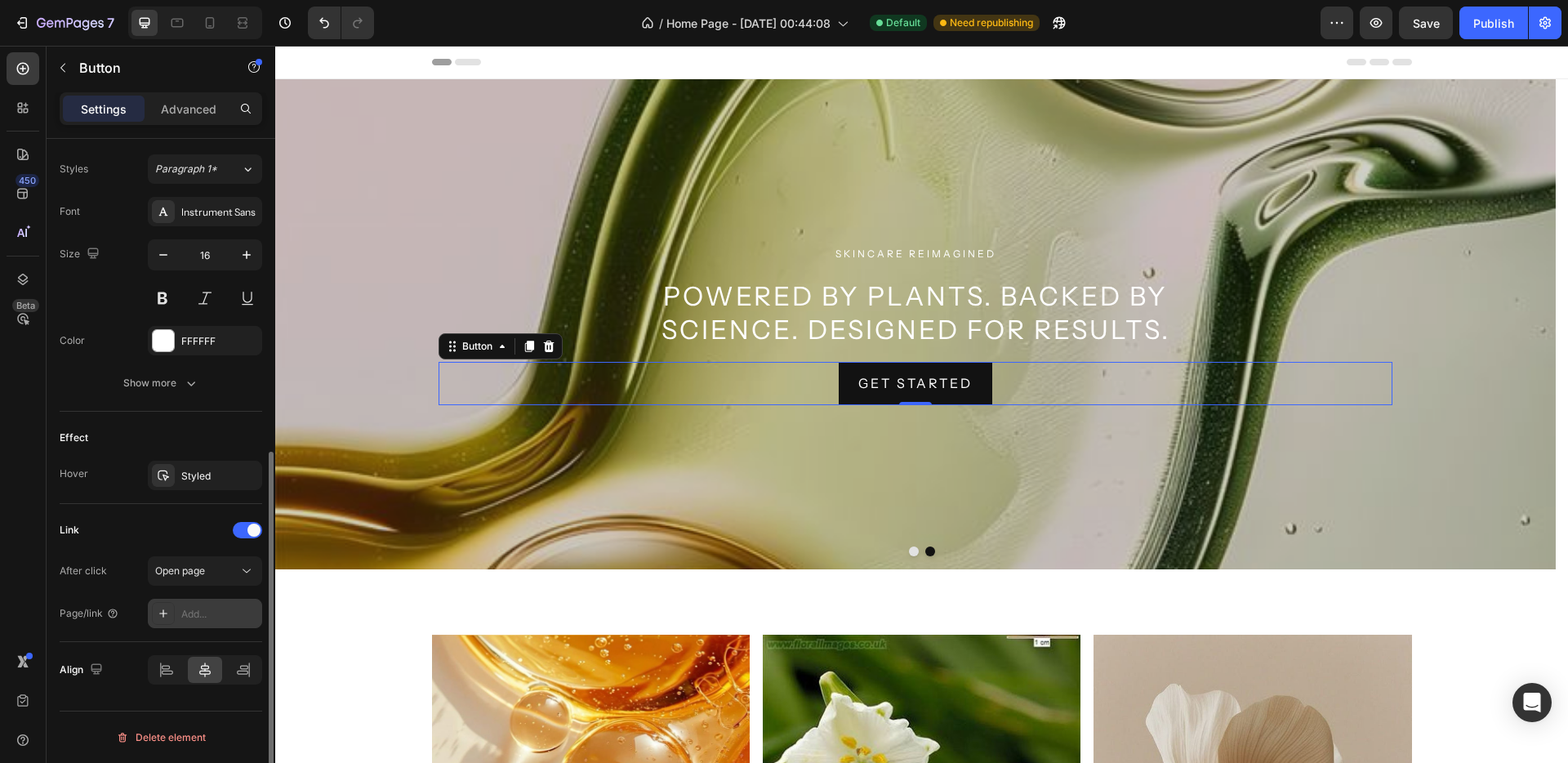
click at [191, 608] on div "Add..." at bounding box center [219, 614] width 76 height 15
click at [196, 562] on div "Open page" at bounding box center [205, 571] width 99 height 17
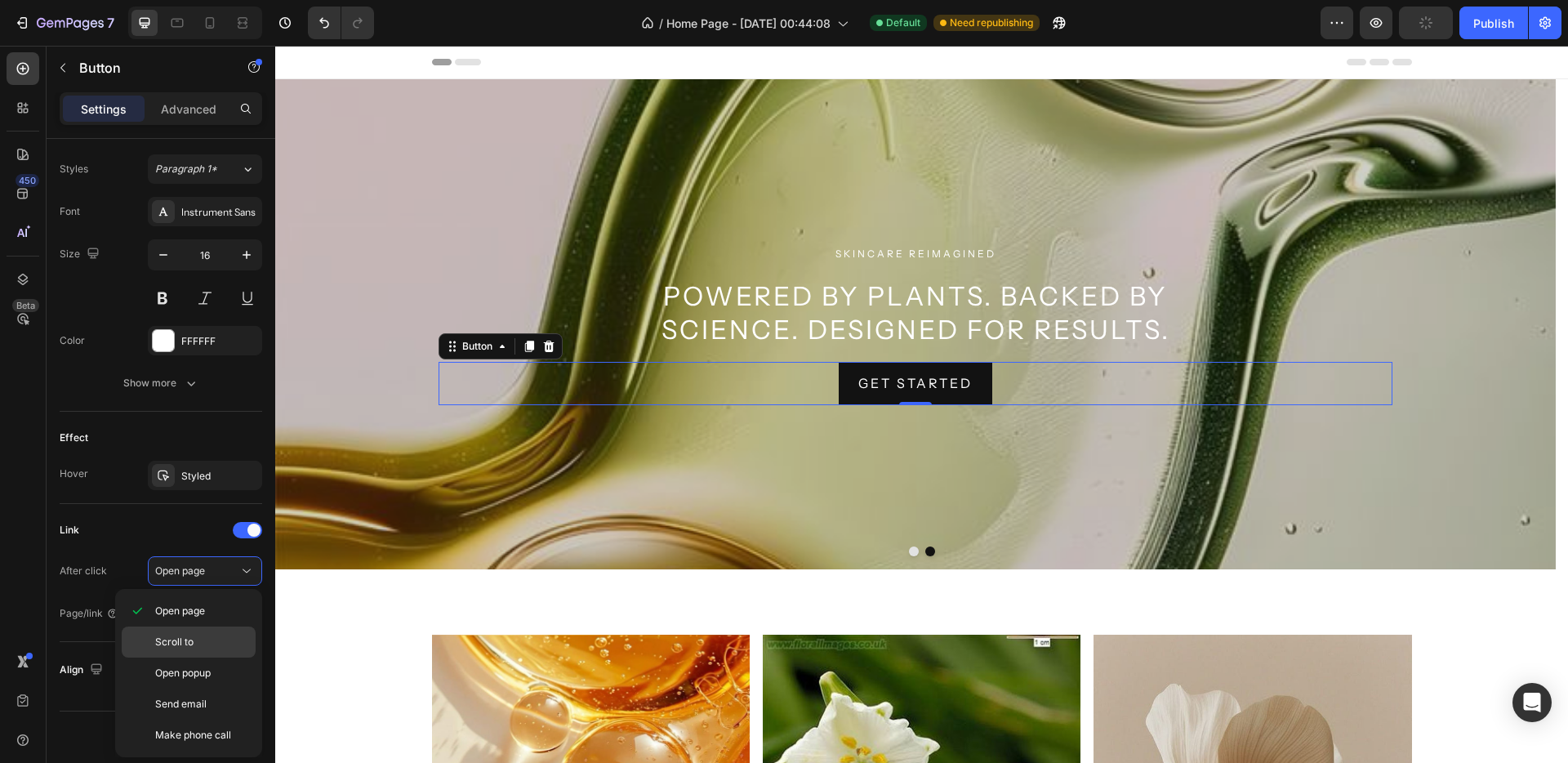
click at [180, 657] on div "Scroll to" at bounding box center [188, 673] width 134 height 31
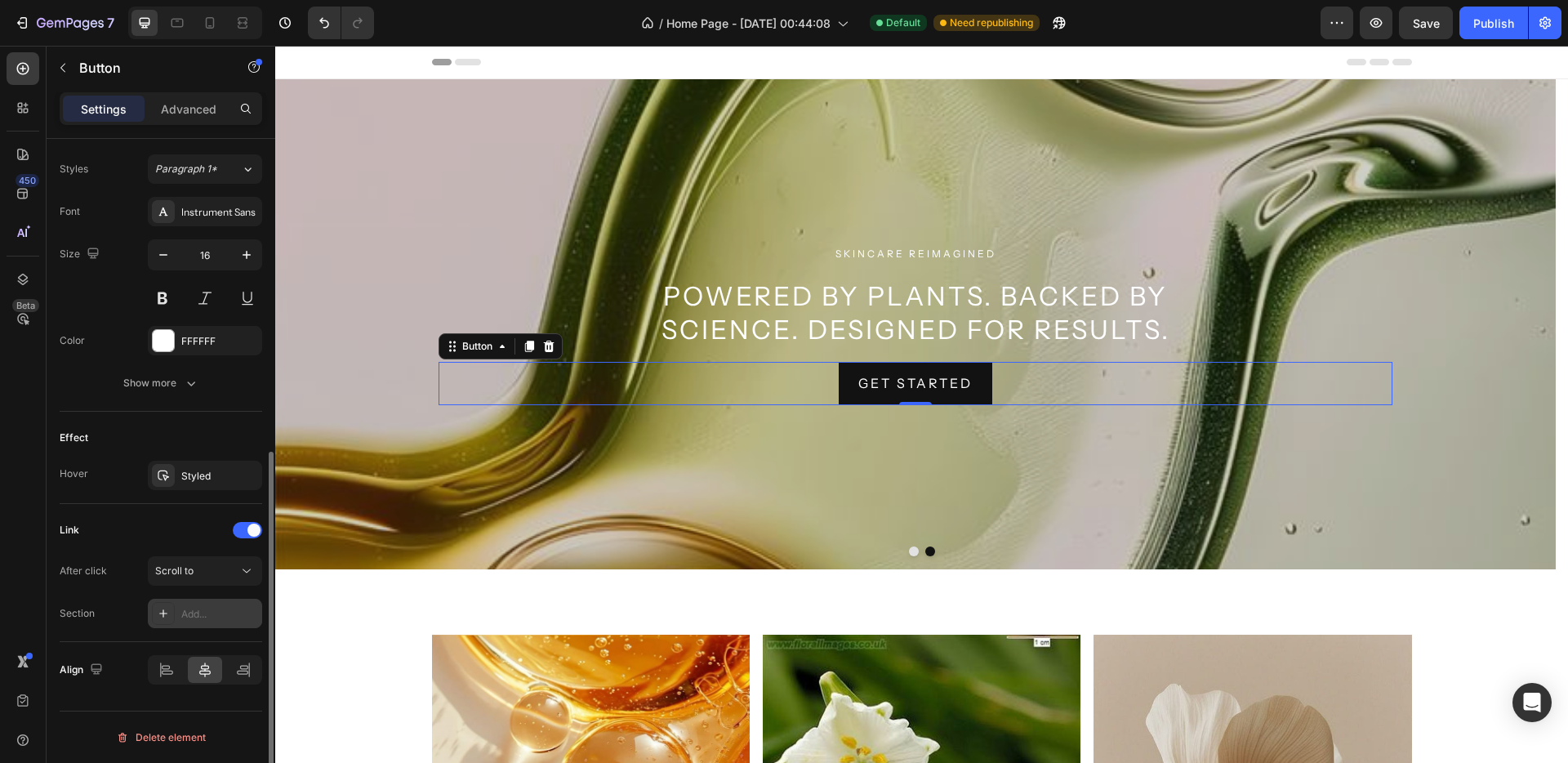
click at [201, 616] on div "Add..." at bounding box center [219, 614] width 76 height 15
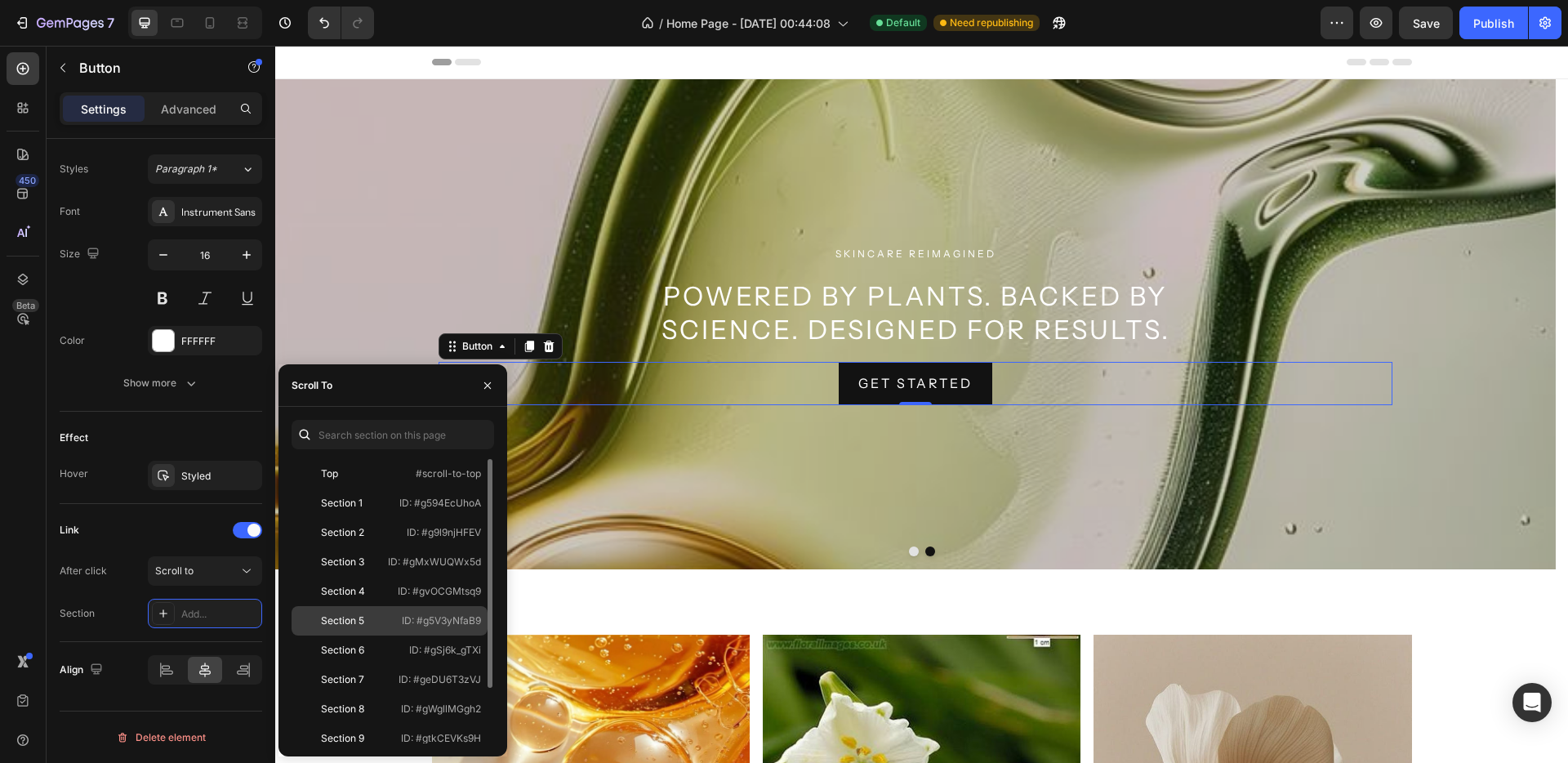
click at [453, 615] on p "ID: #g5V3yNfaB9" at bounding box center [441, 620] width 79 height 15
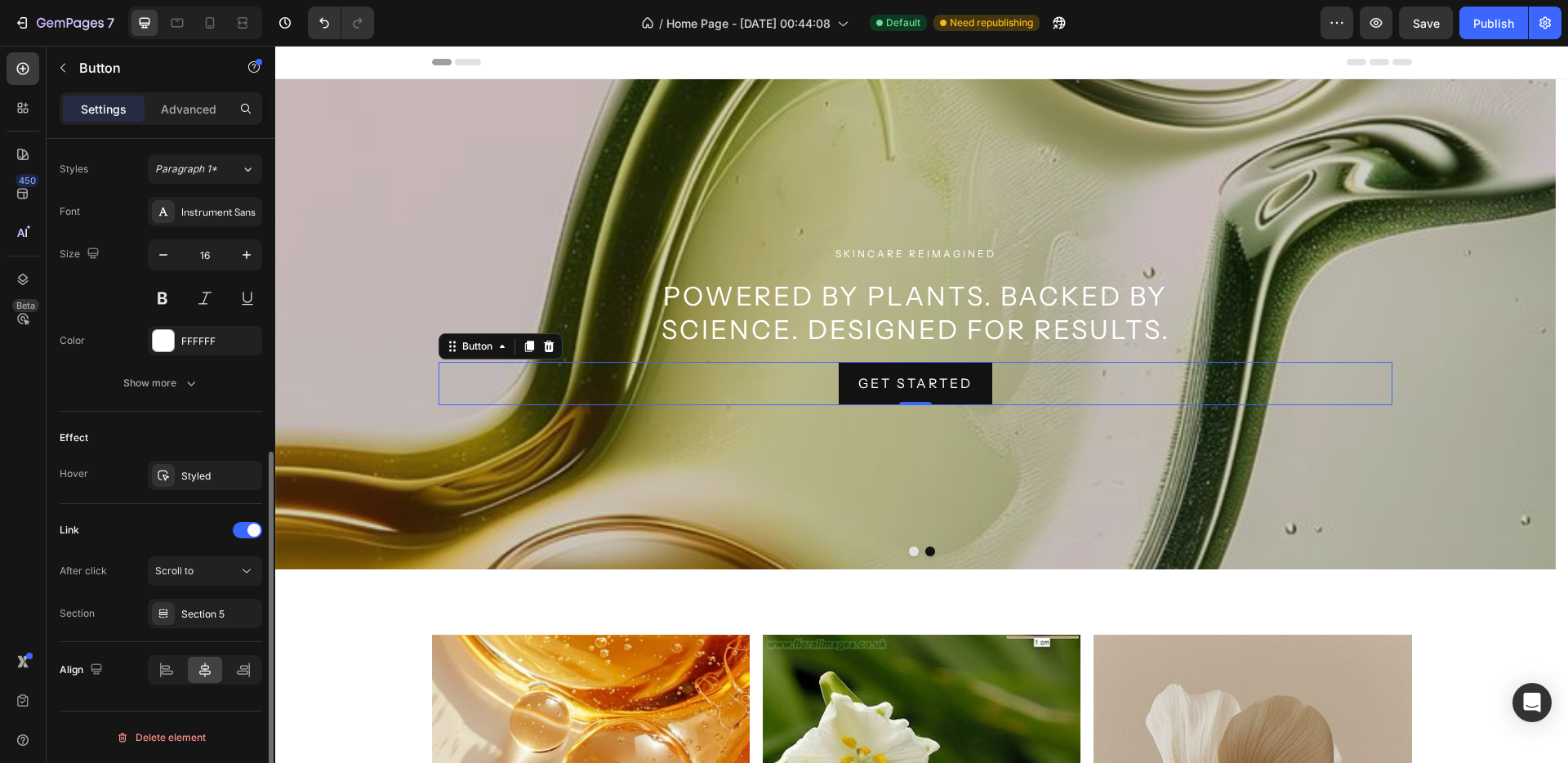
click at [122, 514] on div "Link After click Scroll to Section Section 5" at bounding box center [161, 572] width 203 height 138
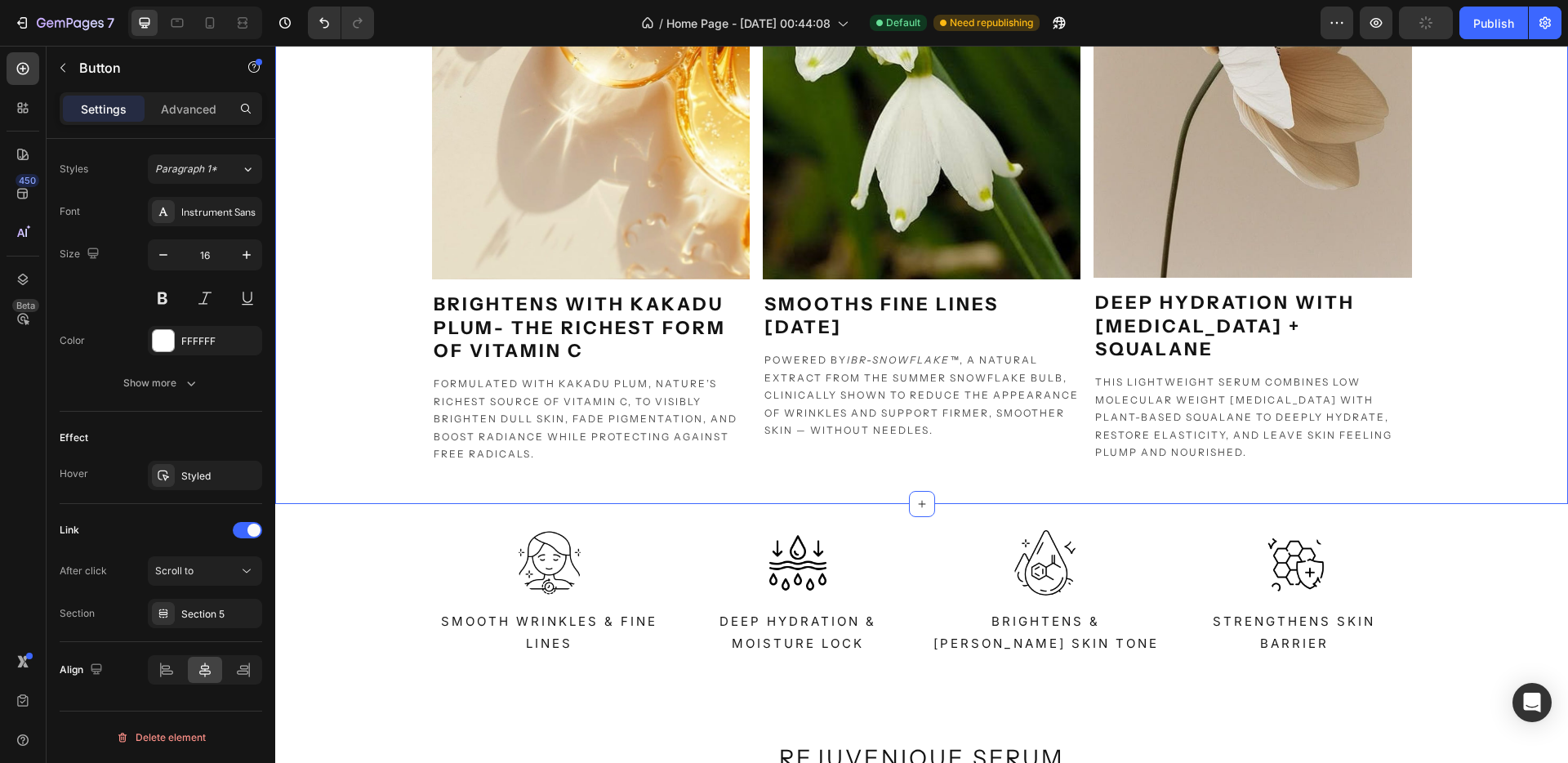
scroll to position [1024, 0]
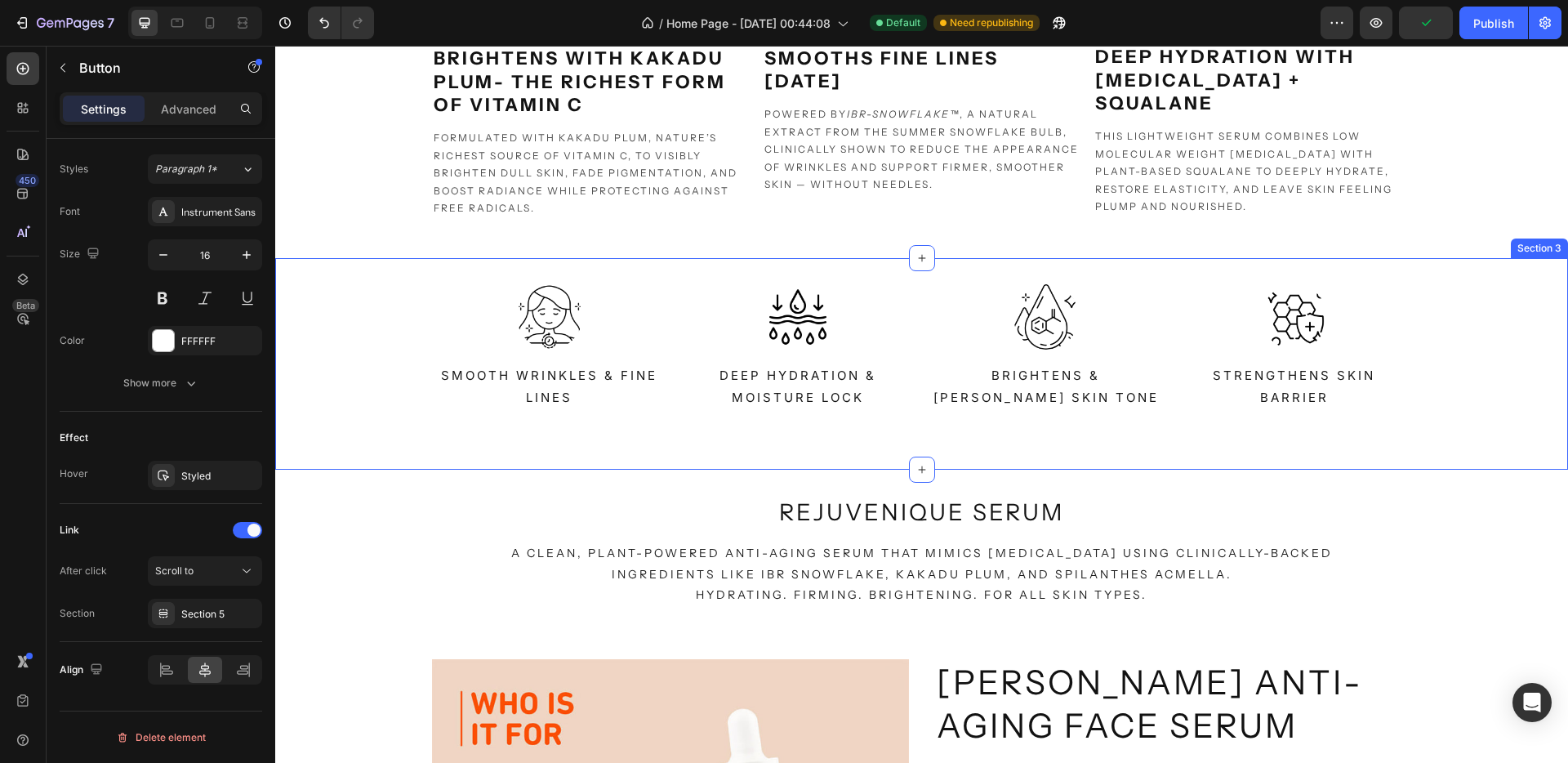
click at [1451, 334] on div "Image Smooth Wrinkles & Fine Lines Text Block Image Deep Hydration & Moisture L…" at bounding box center [922, 364] width 1293 height 159
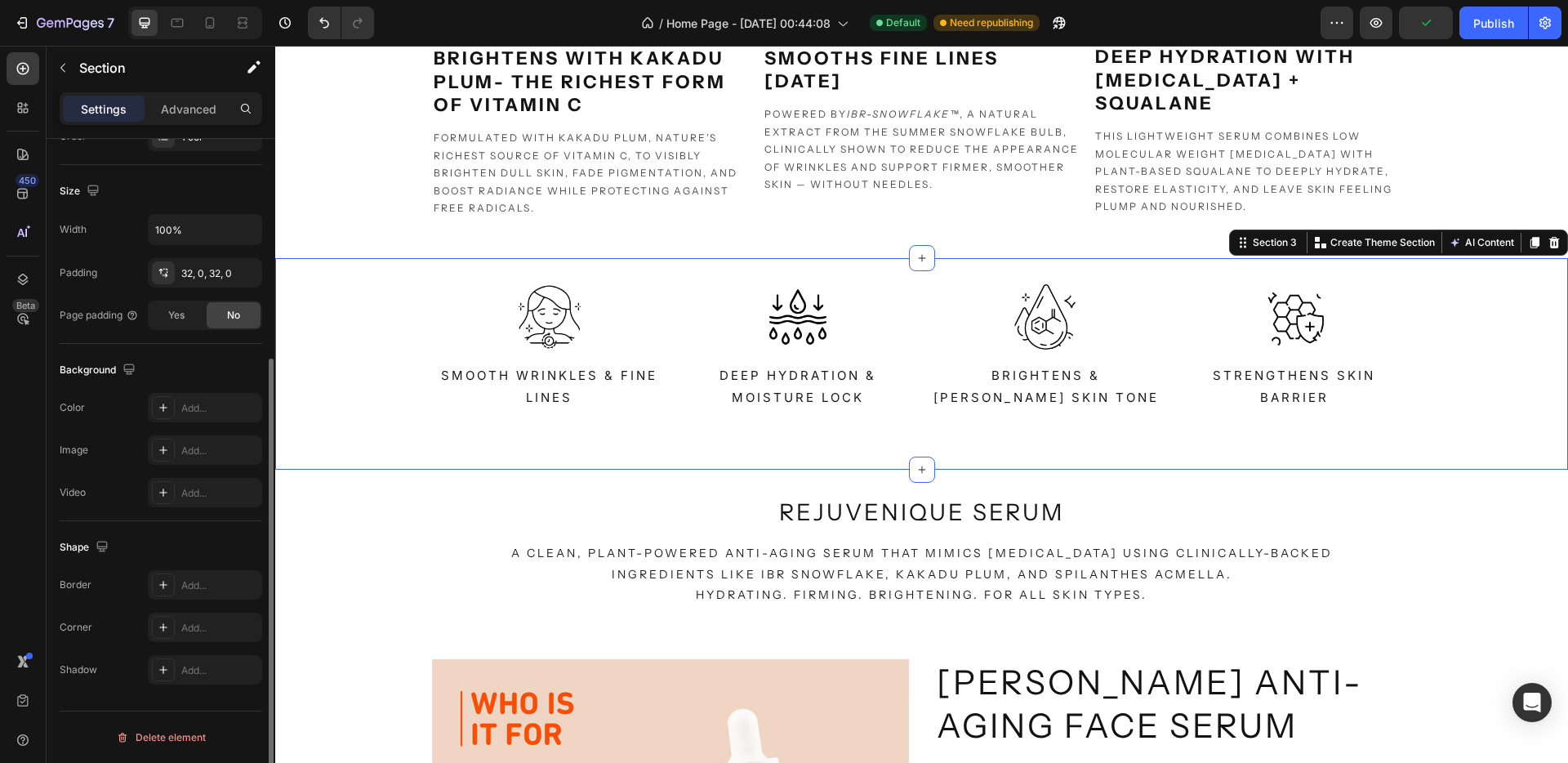
scroll to position [0, 0]
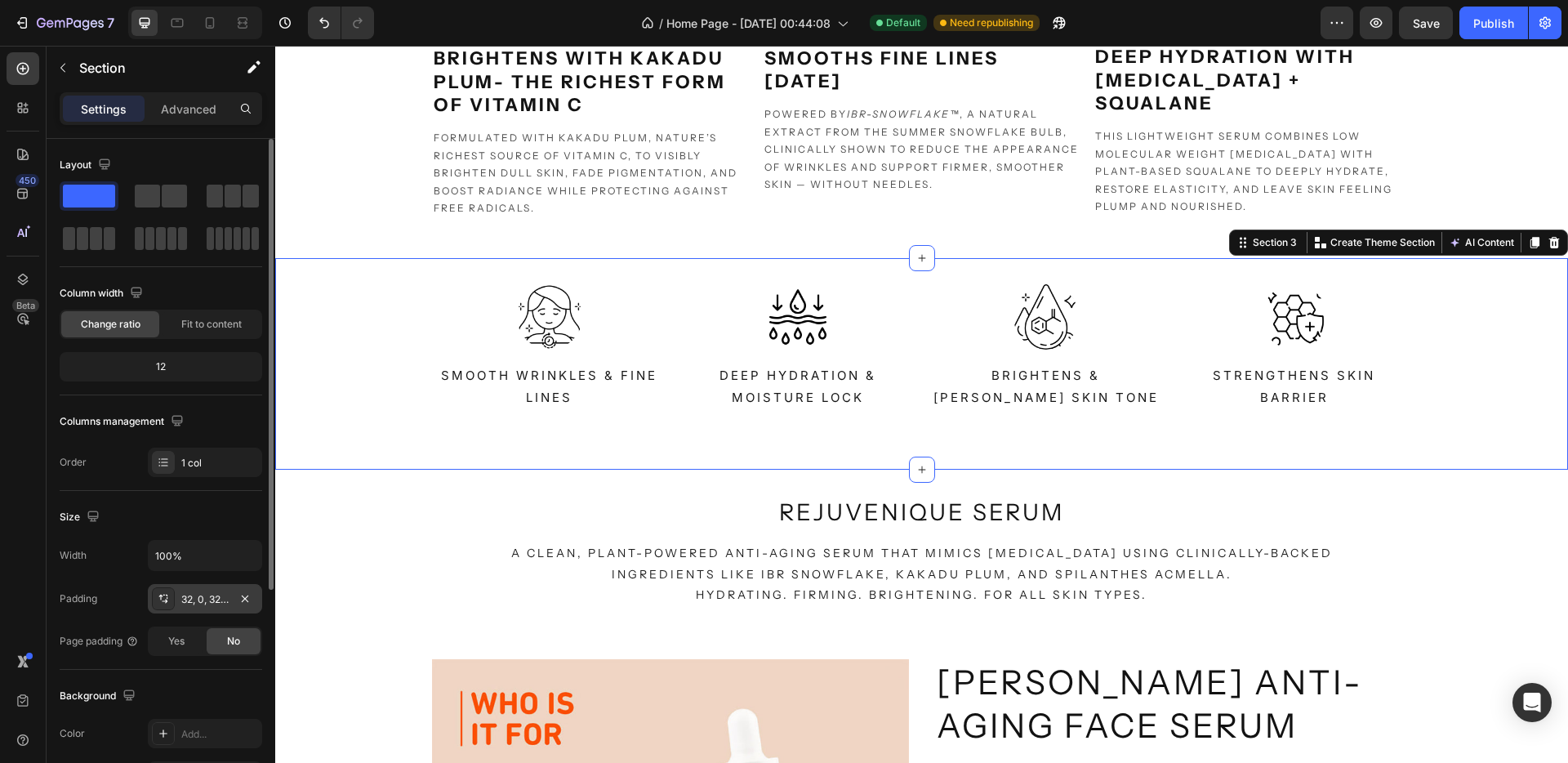
click at [212, 602] on div "32, 0, 32, 0" at bounding box center [204, 599] width 47 height 15
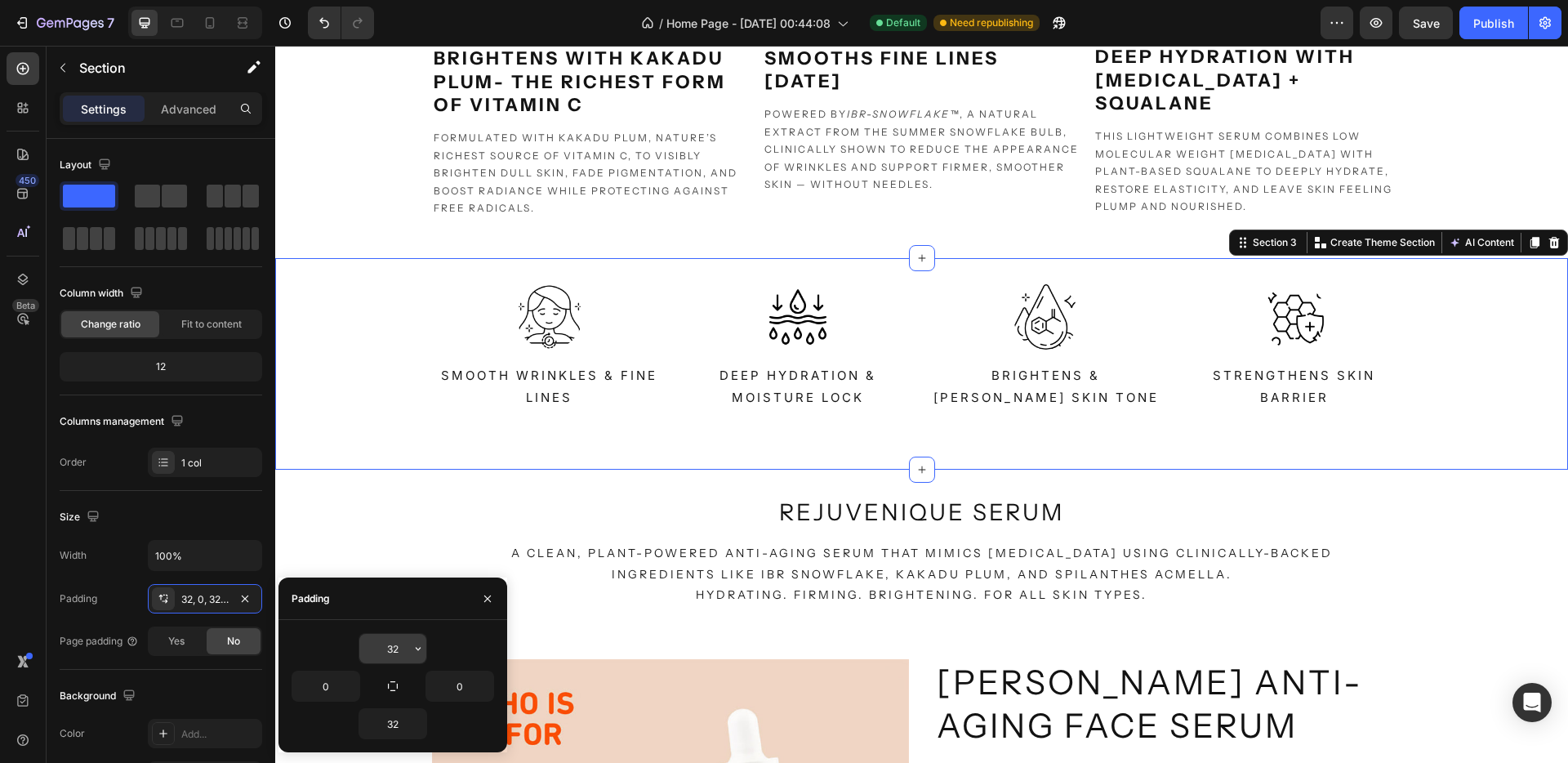
click at [375, 651] on input "32" at bounding box center [392, 648] width 67 height 29
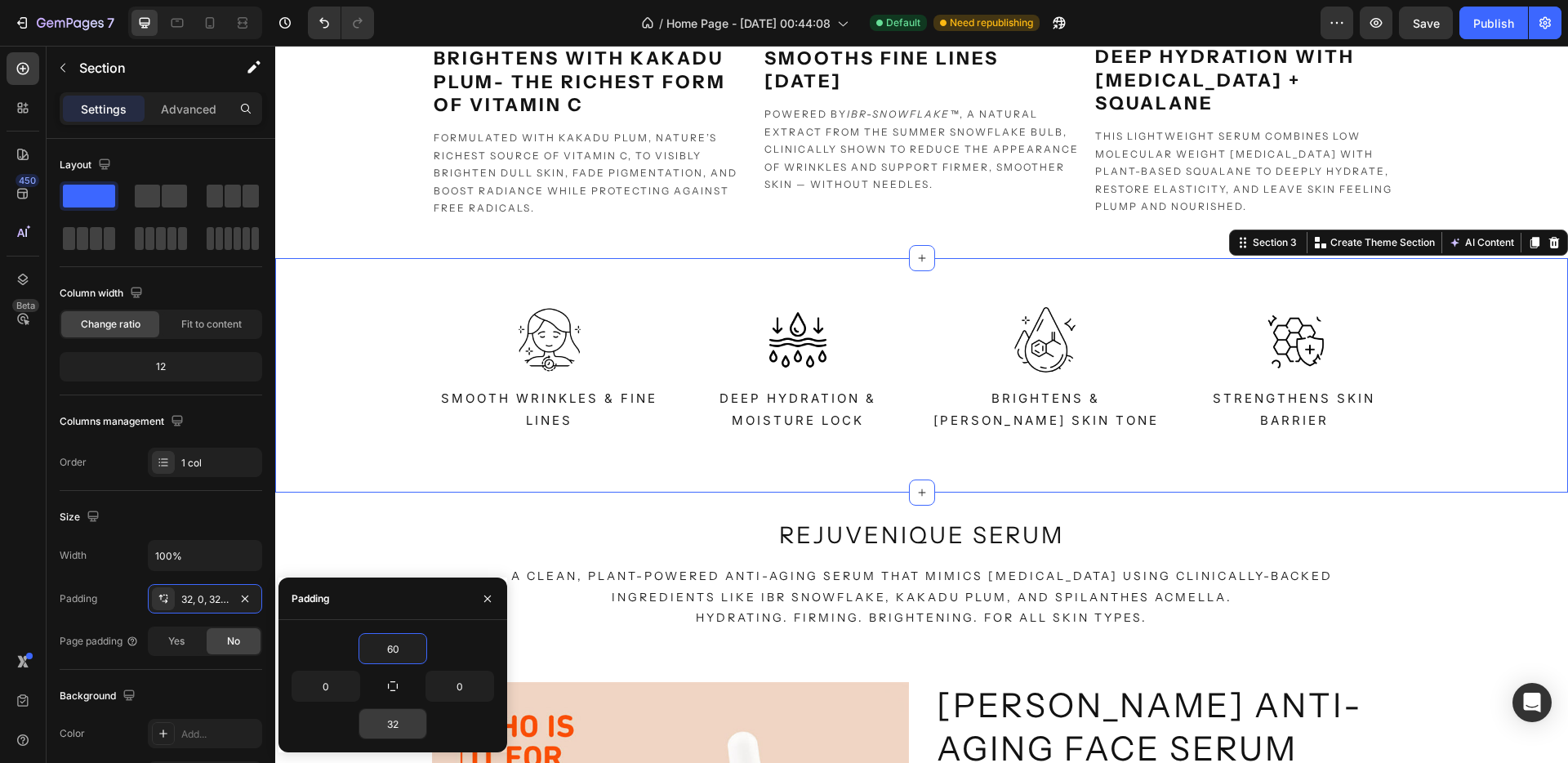
type input "60"
click at [386, 735] on input "32" at bounding box center [392, 723] width 67 height 29
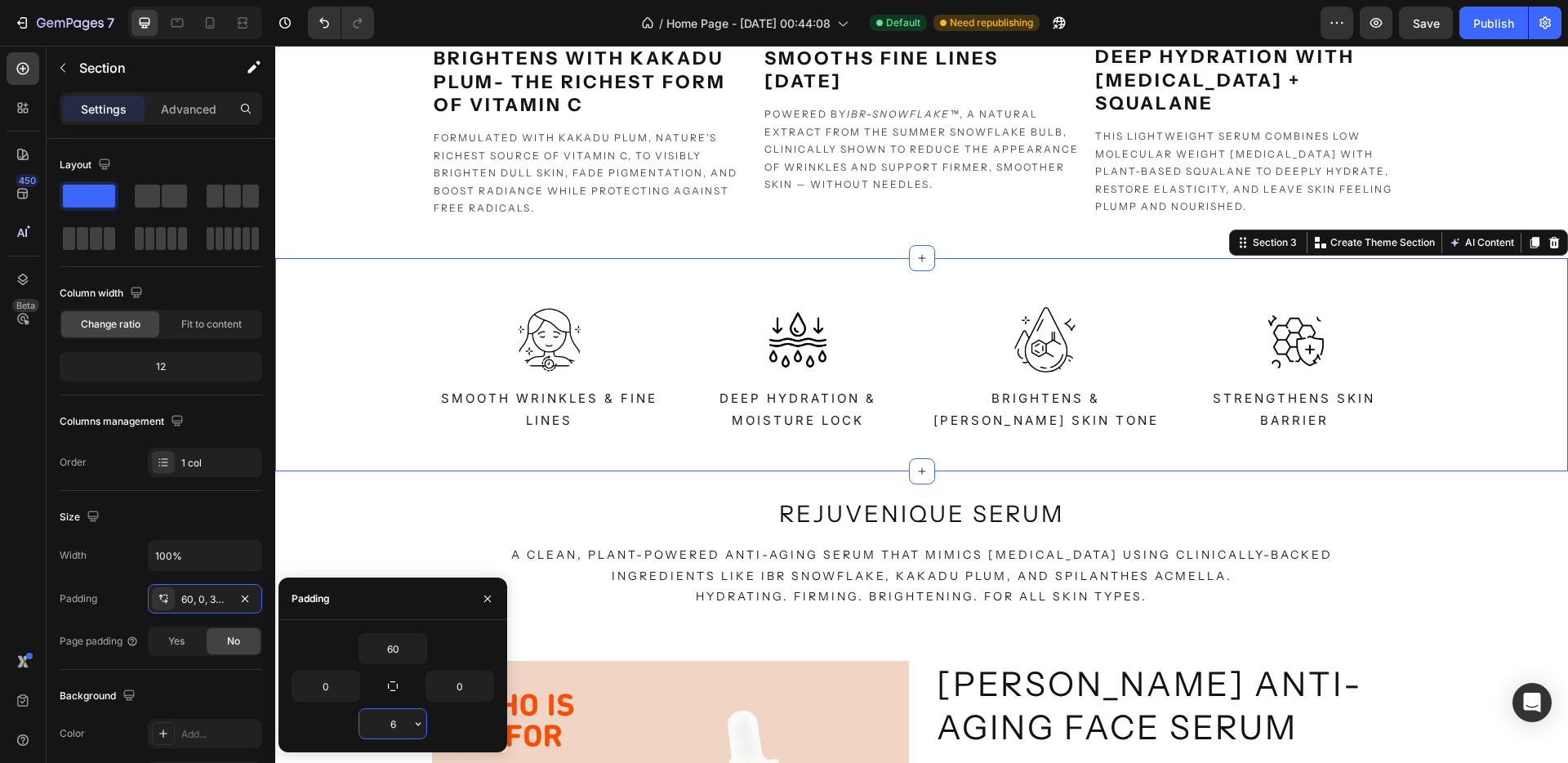
type input "60"
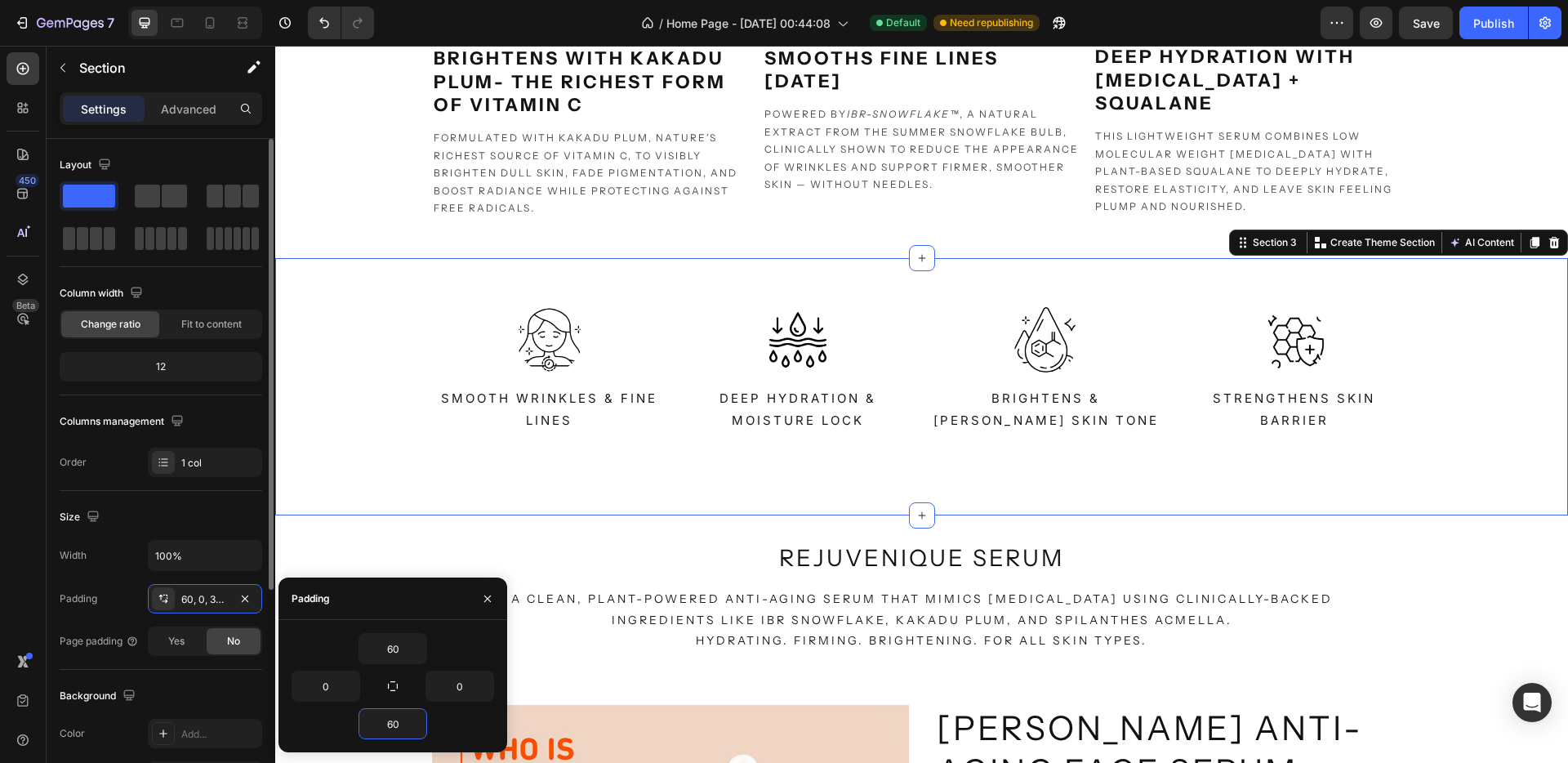
click at [115, 669] on div "Layout Column width Change ratio Fit to content 12 Columns management Order 1 c…" at bounding box center [161, 757] width 203 height 178
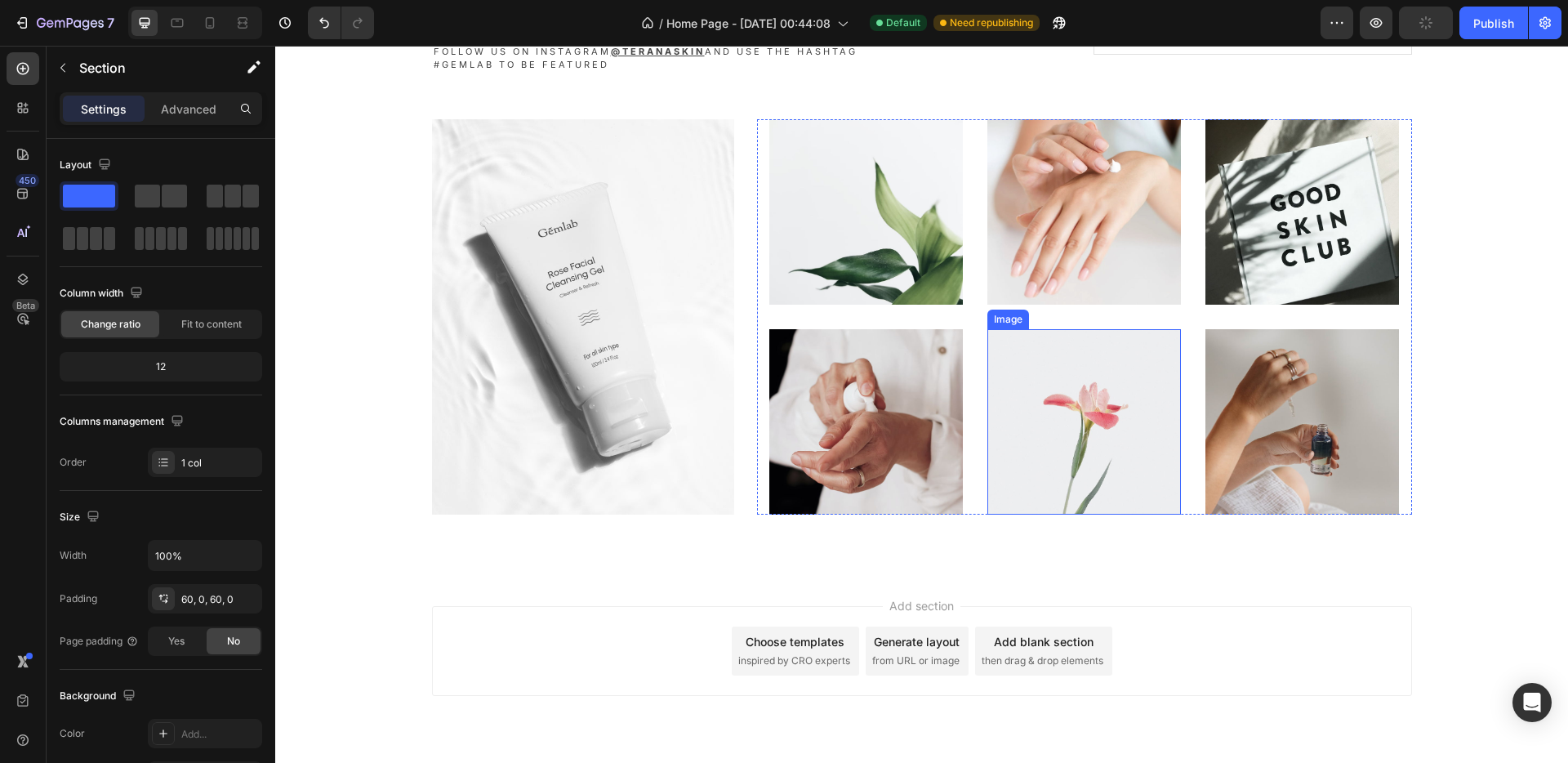
scroll to position [4099, 0]
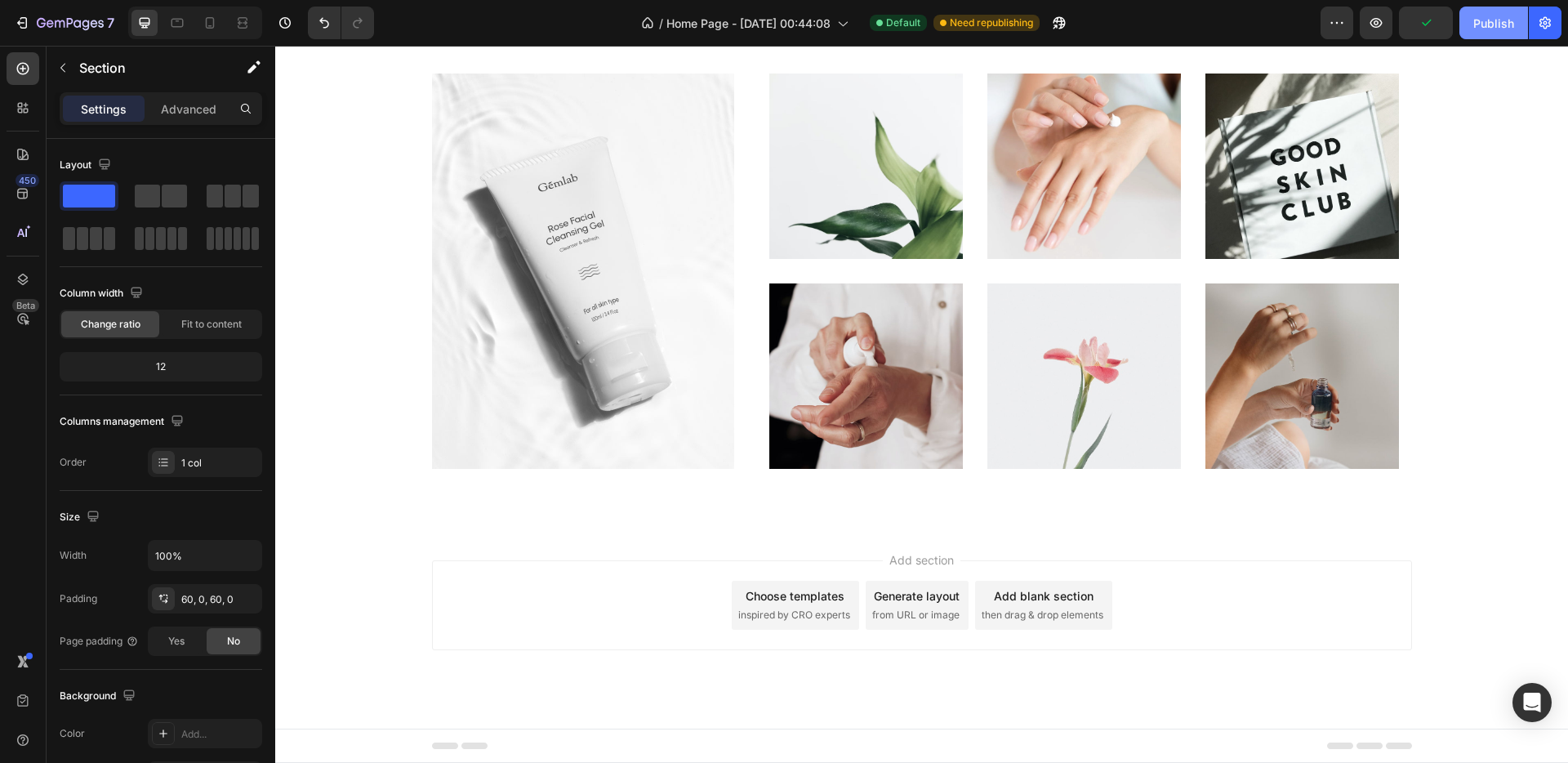
click at [1496, 32] on button "Publish" at bounding box center [1493, 22] width 69 height 32
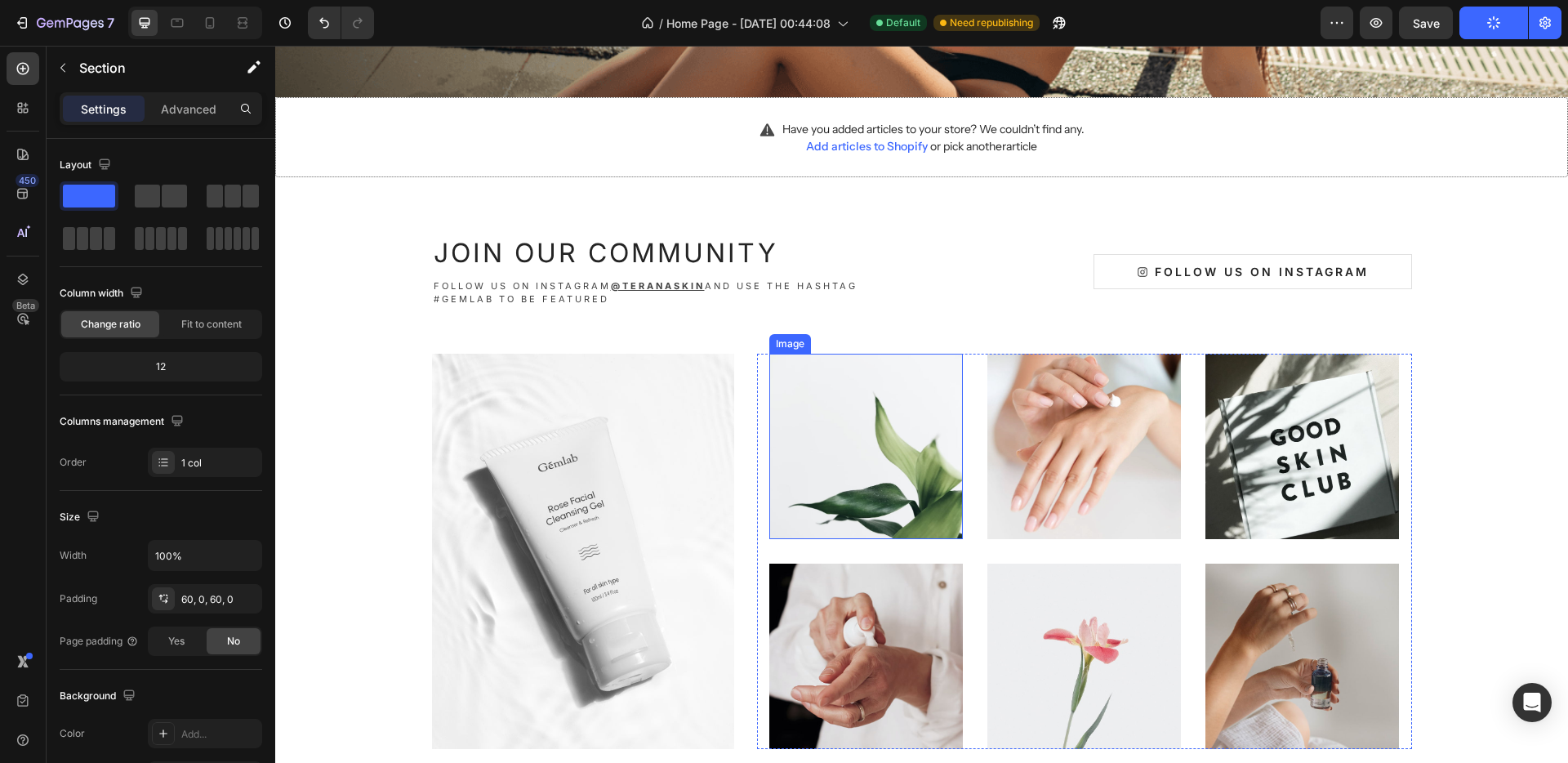
scroll to position [3355, 0]
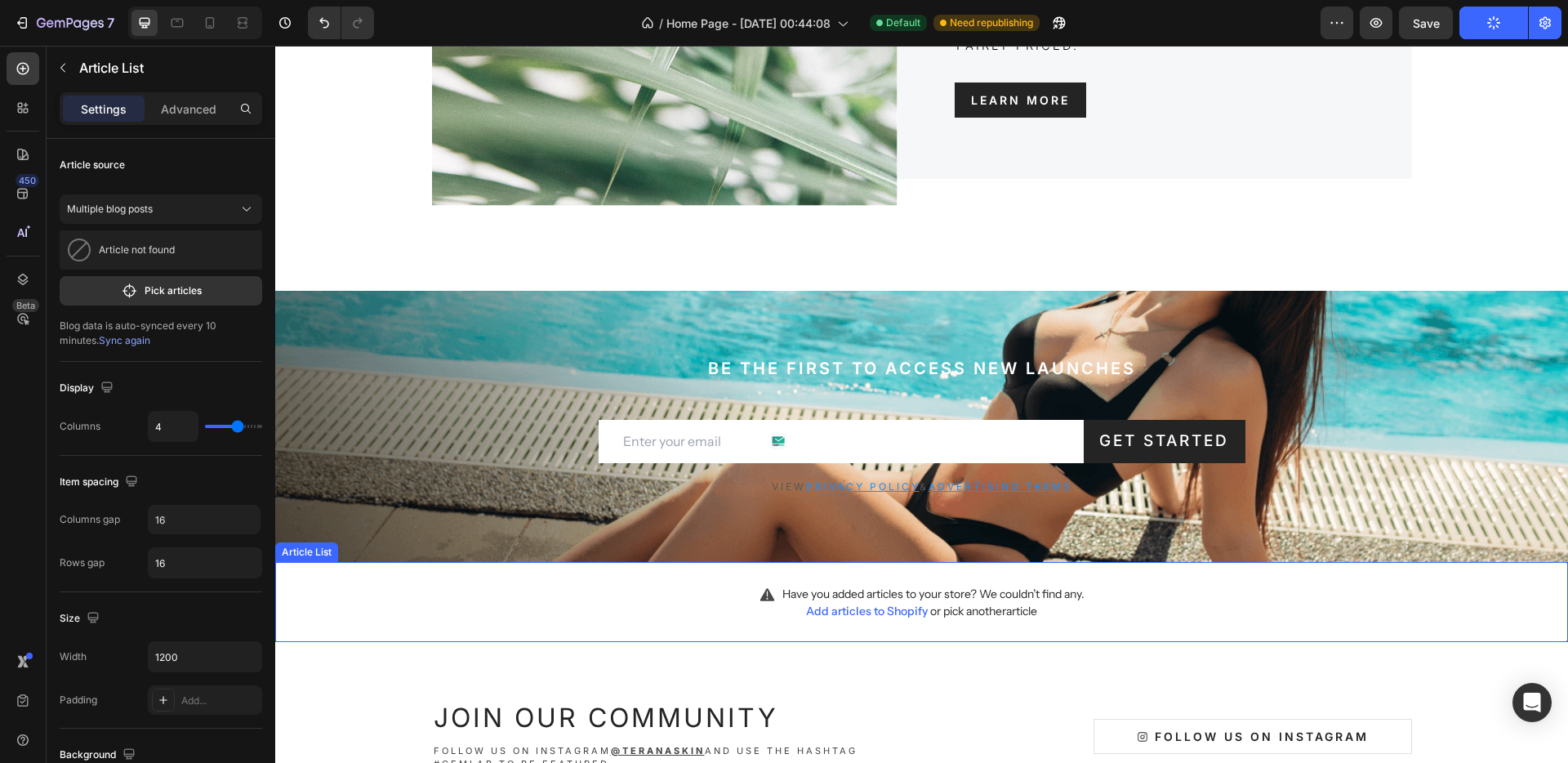
click at [1189, 609] on div "Have you added articles to your store? We couldn’t find any. Add articles to Sh…" at bounding box center [922, 601] width 1293 height 80
click at [822, 612] on span "Add articles to Shopify" at bounding box center [867, 611] width 122 height 15
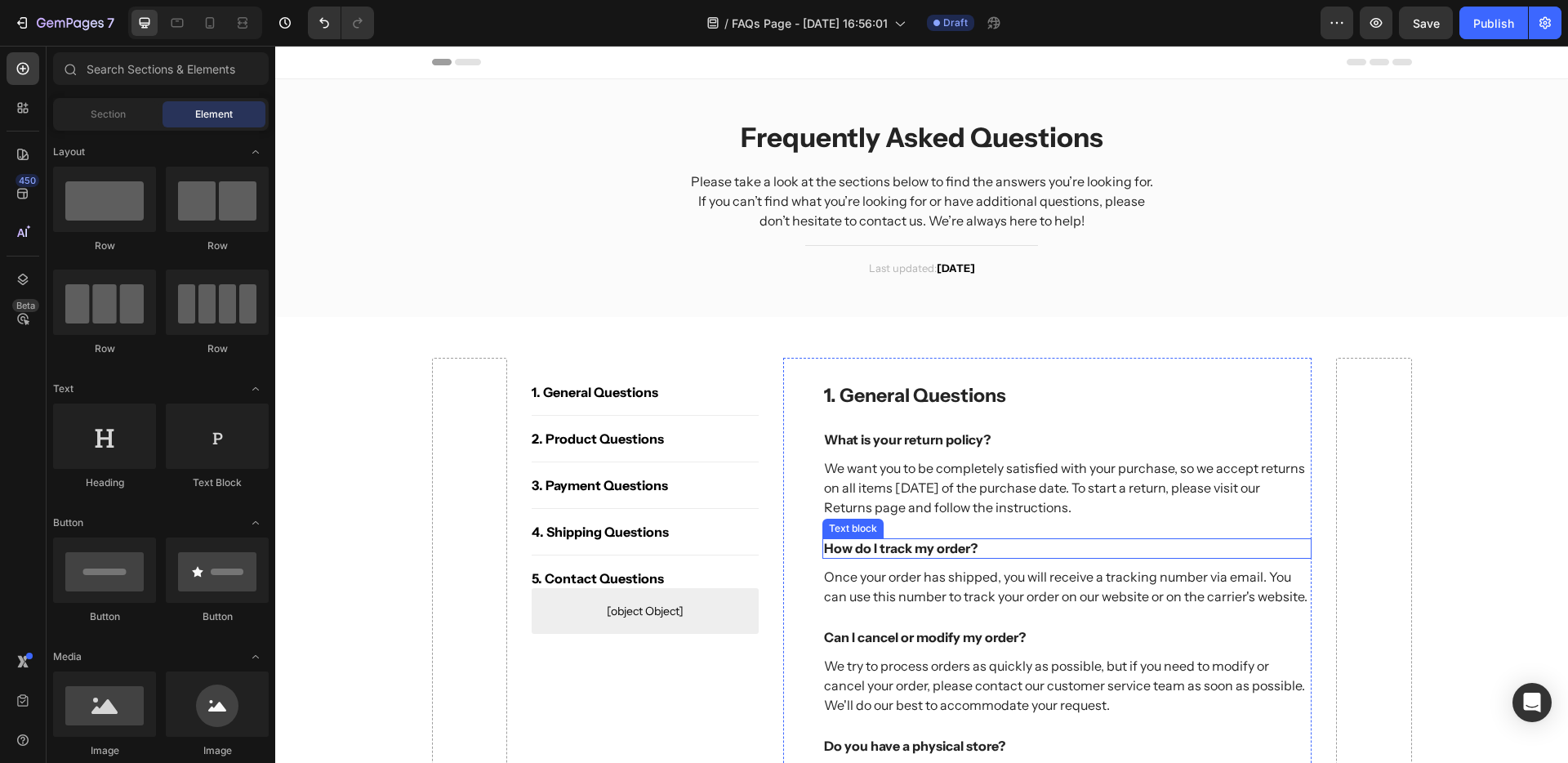
click at [879, 548] on p "How do I track my order?" at bounding box center [1067, 548] width 487 height 17
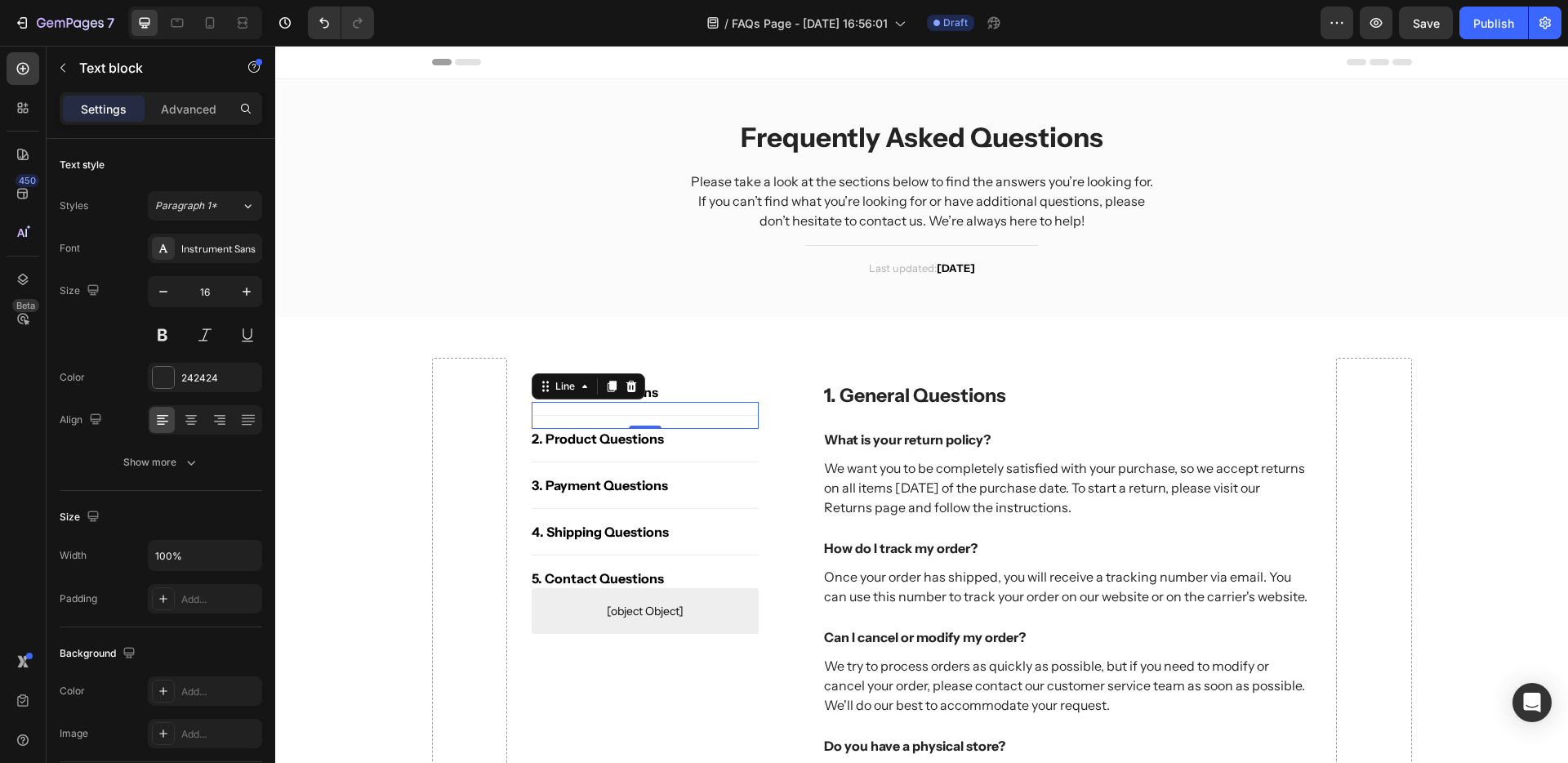
click at [613, 403] on div "Title Line 0" at bounding box center [645, 414] width 227 height 27
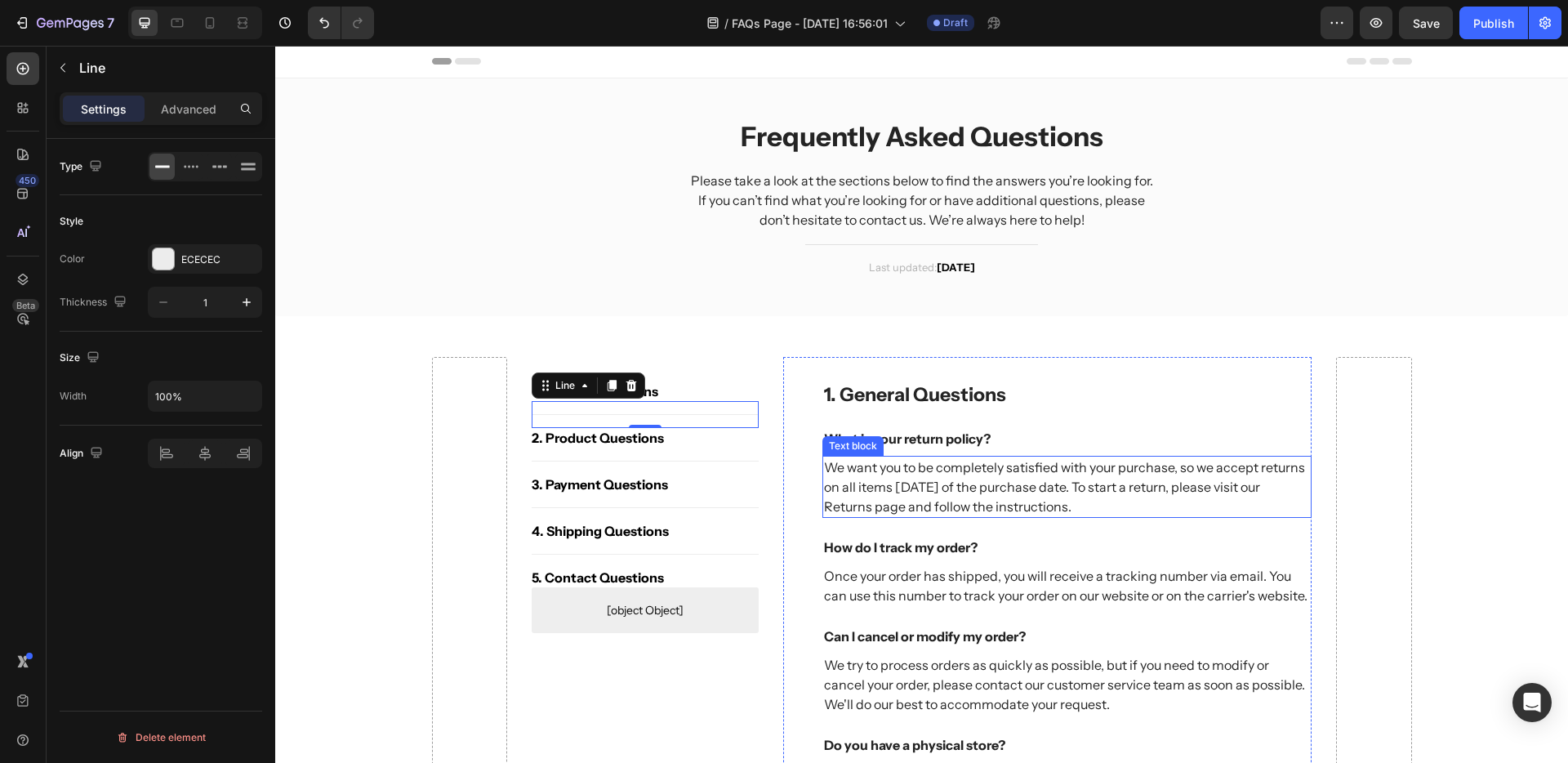
scroll to position [2, 0]
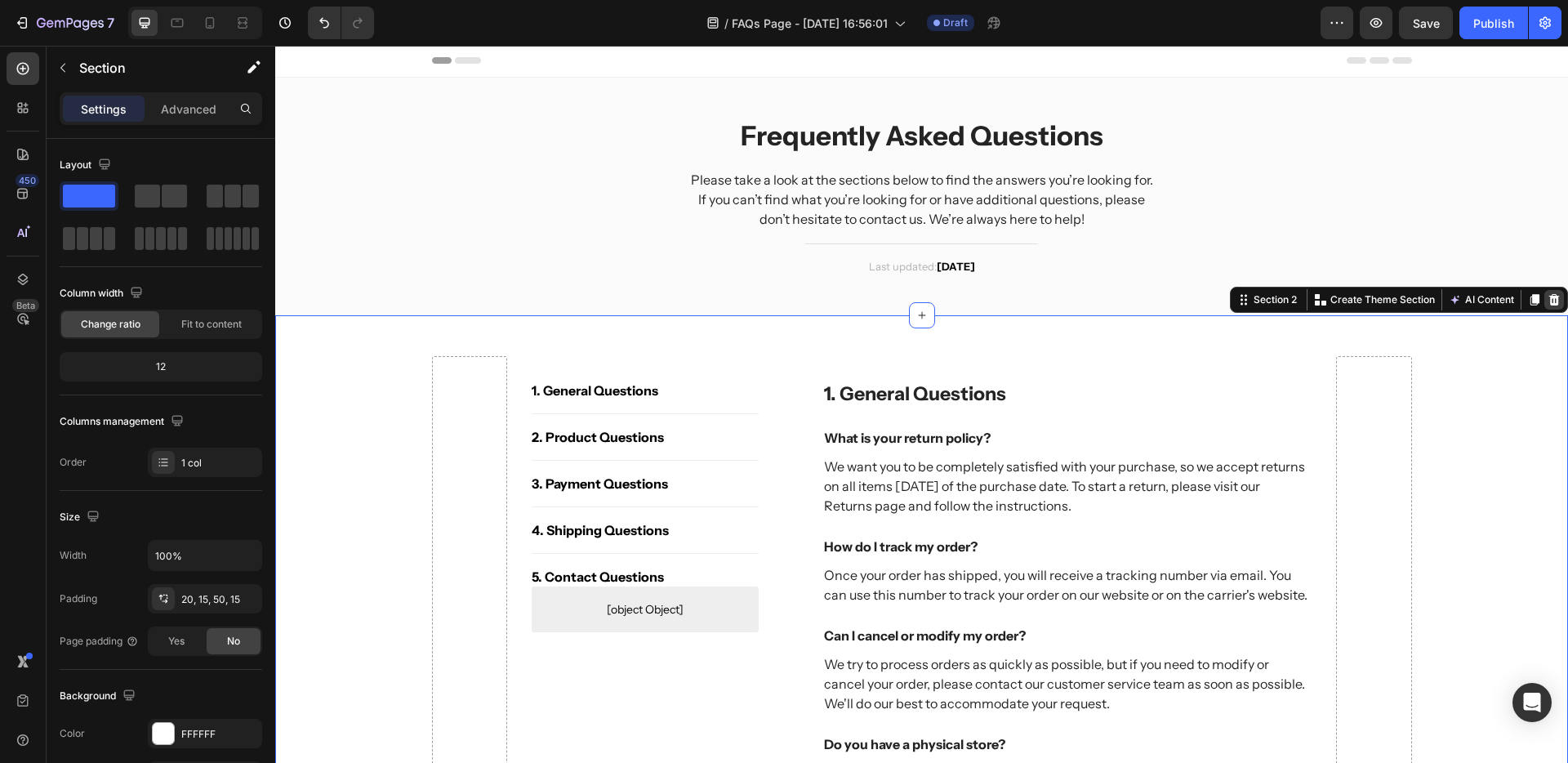
click at [1550, 300] on icon at bounding box center [1555, 299] width 11 height 11
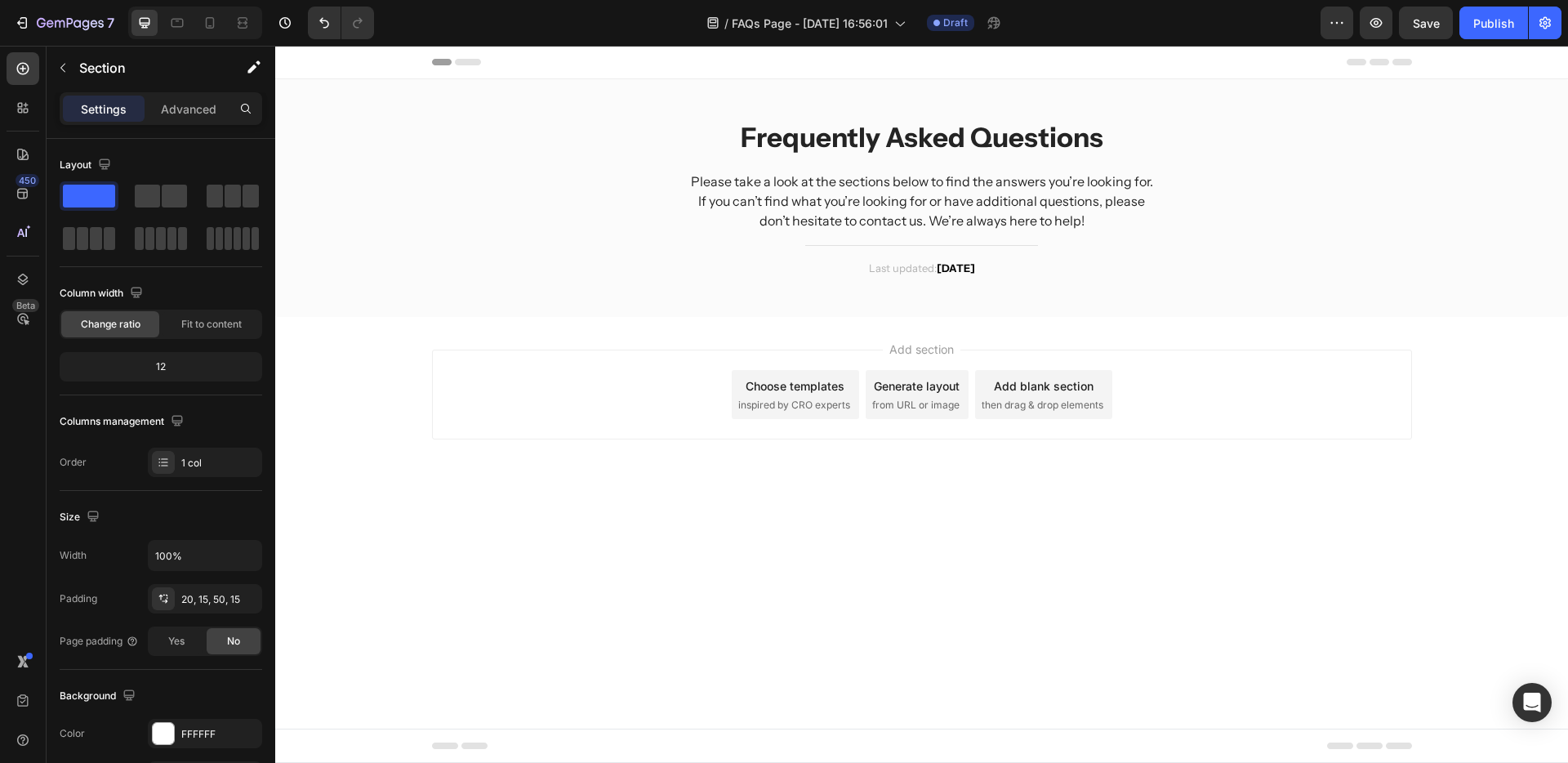
scroll to position [0, 0]
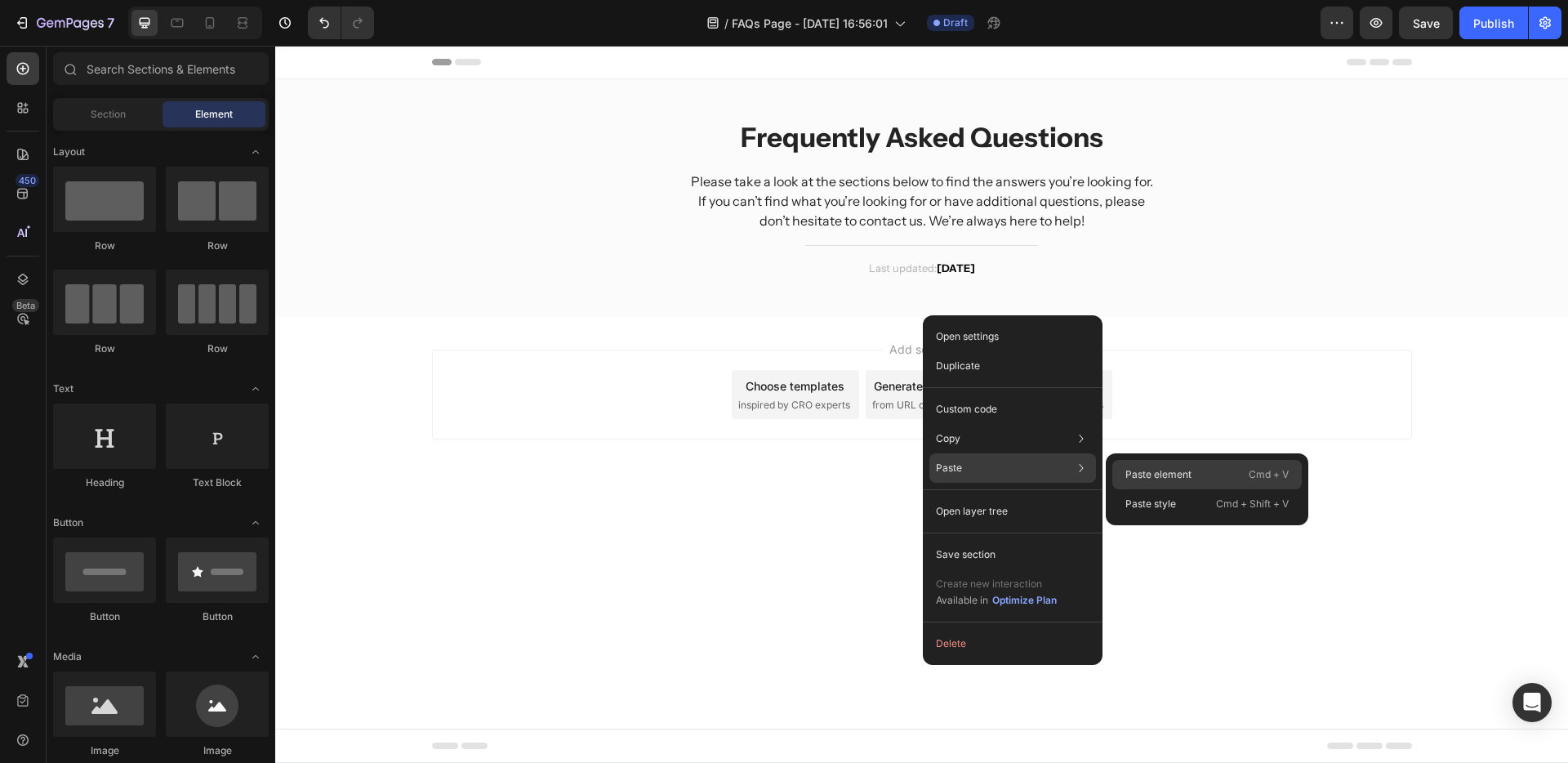
click at [1131, 472] on p "Paste element" at bounding box center [1159, 474] width 66 height 15
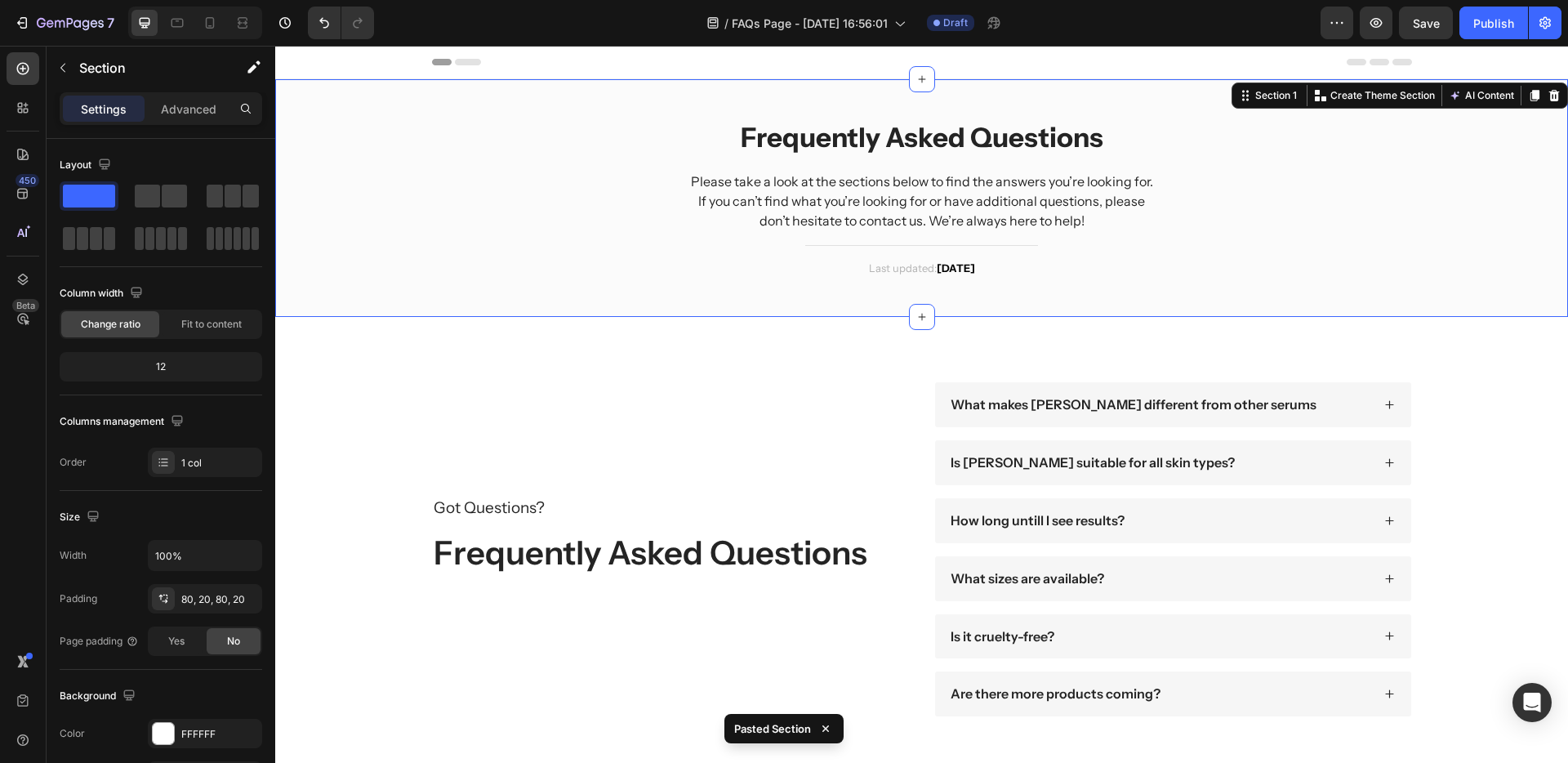
click at [543, 206] on div "Frequently Asked Questions Heading Please take a look at the sections below to …" at bounding box center [922, 198] width 1269 height 189
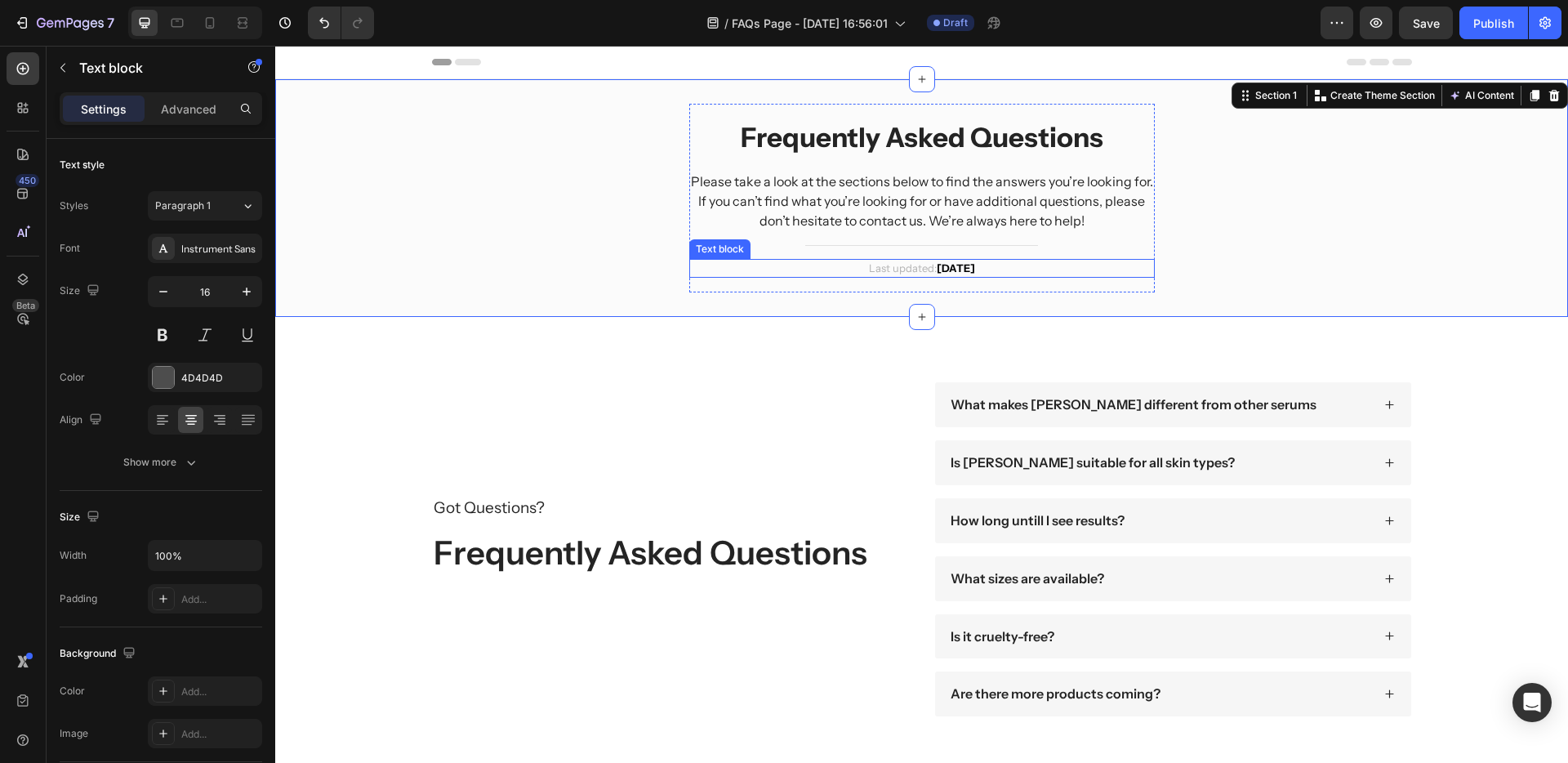
click at [956, 268] on strong "[DATE]" at bounding box center [957, 268] width 39 height 13
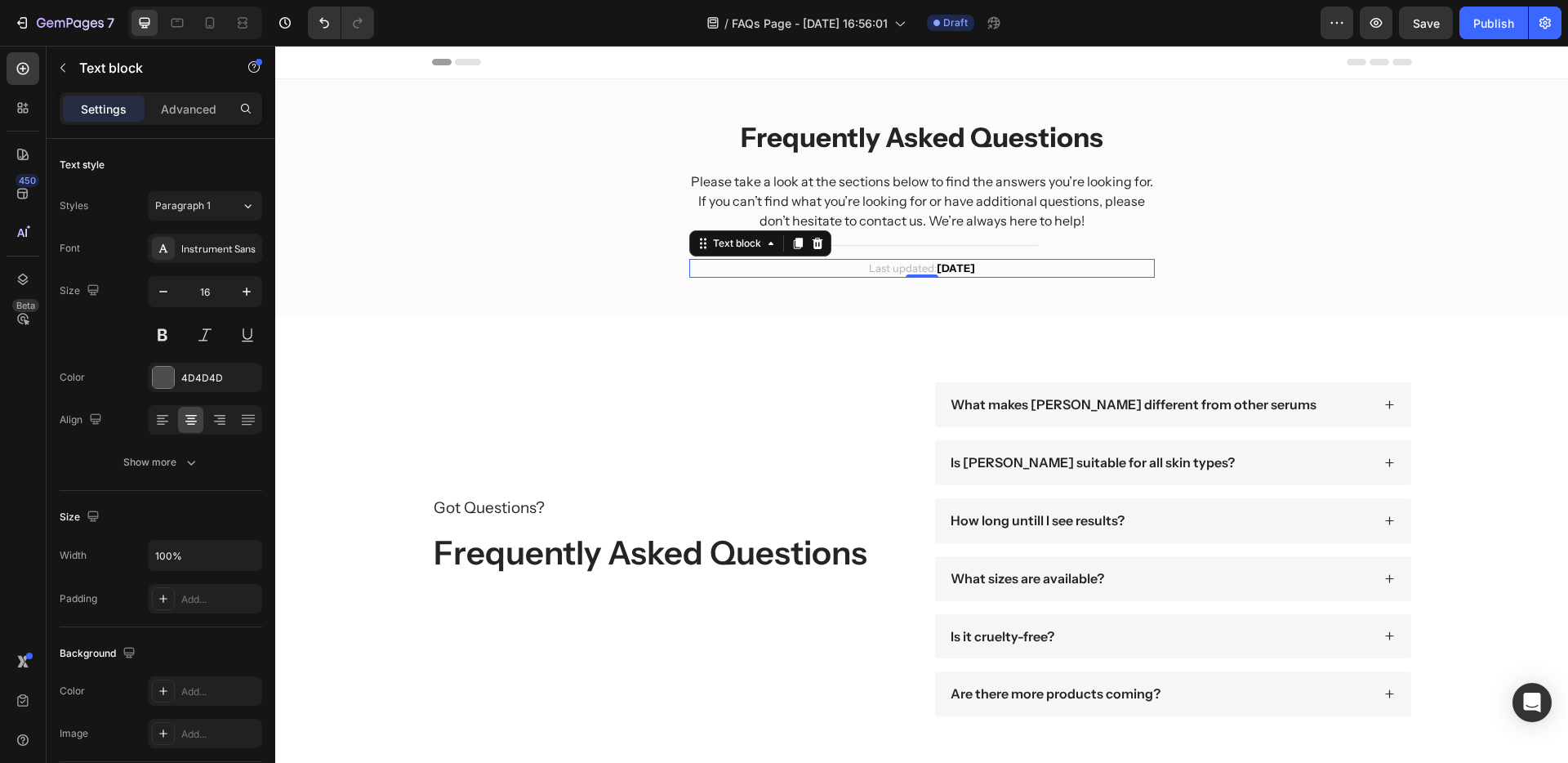
click at [950, 269] on strong "[DATE]" at bounding box center [957, 268] width 39 height 13
click at [952, 269] on strong "[DATE]" at bounding box center [957, 268] width 39 height 13
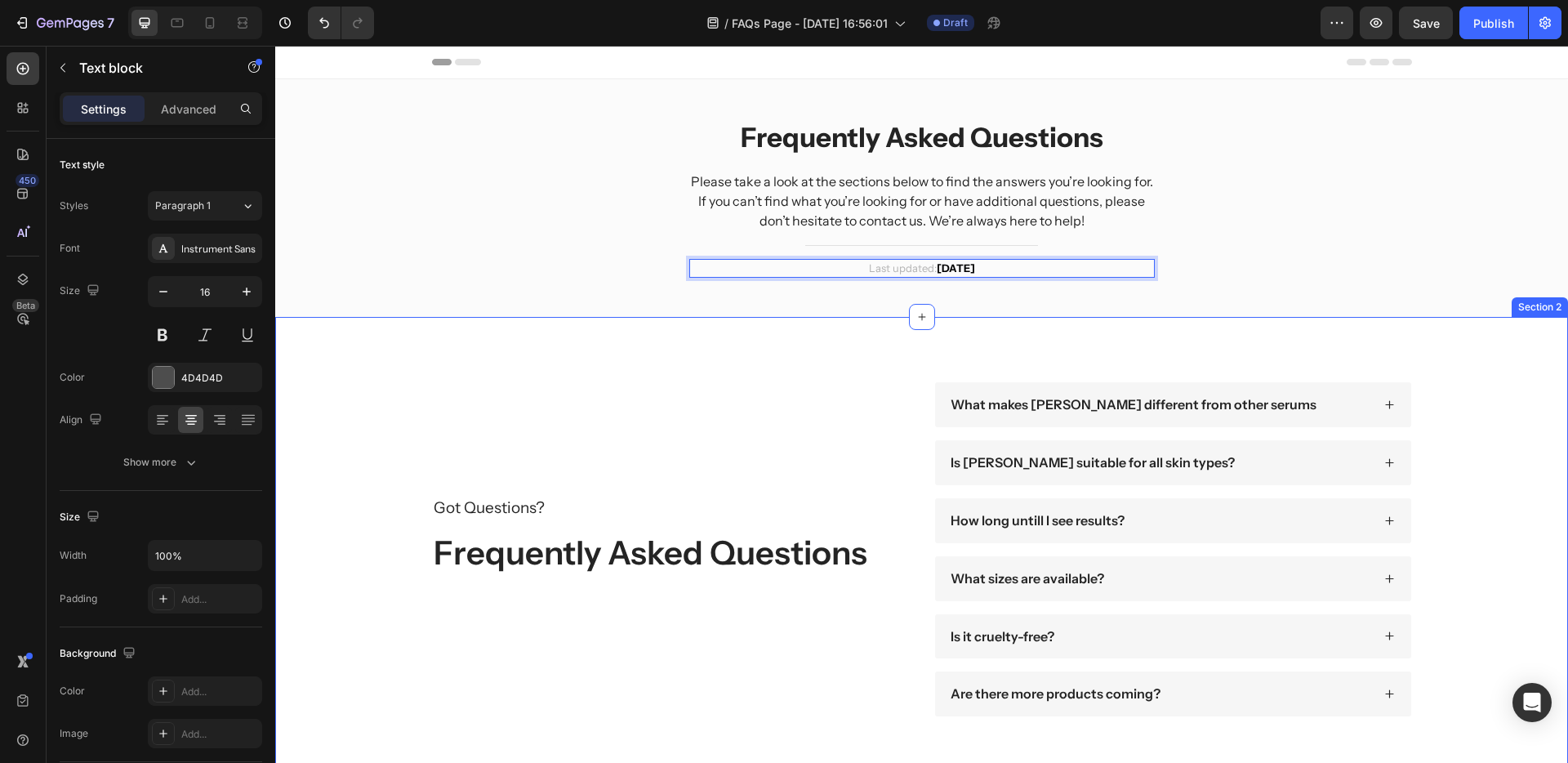
click at [1267, 299] on div "Frequently Asked Questions Heading Please take a look at the sections below to …" at bounding box center [922, 198] width 1293 height 237
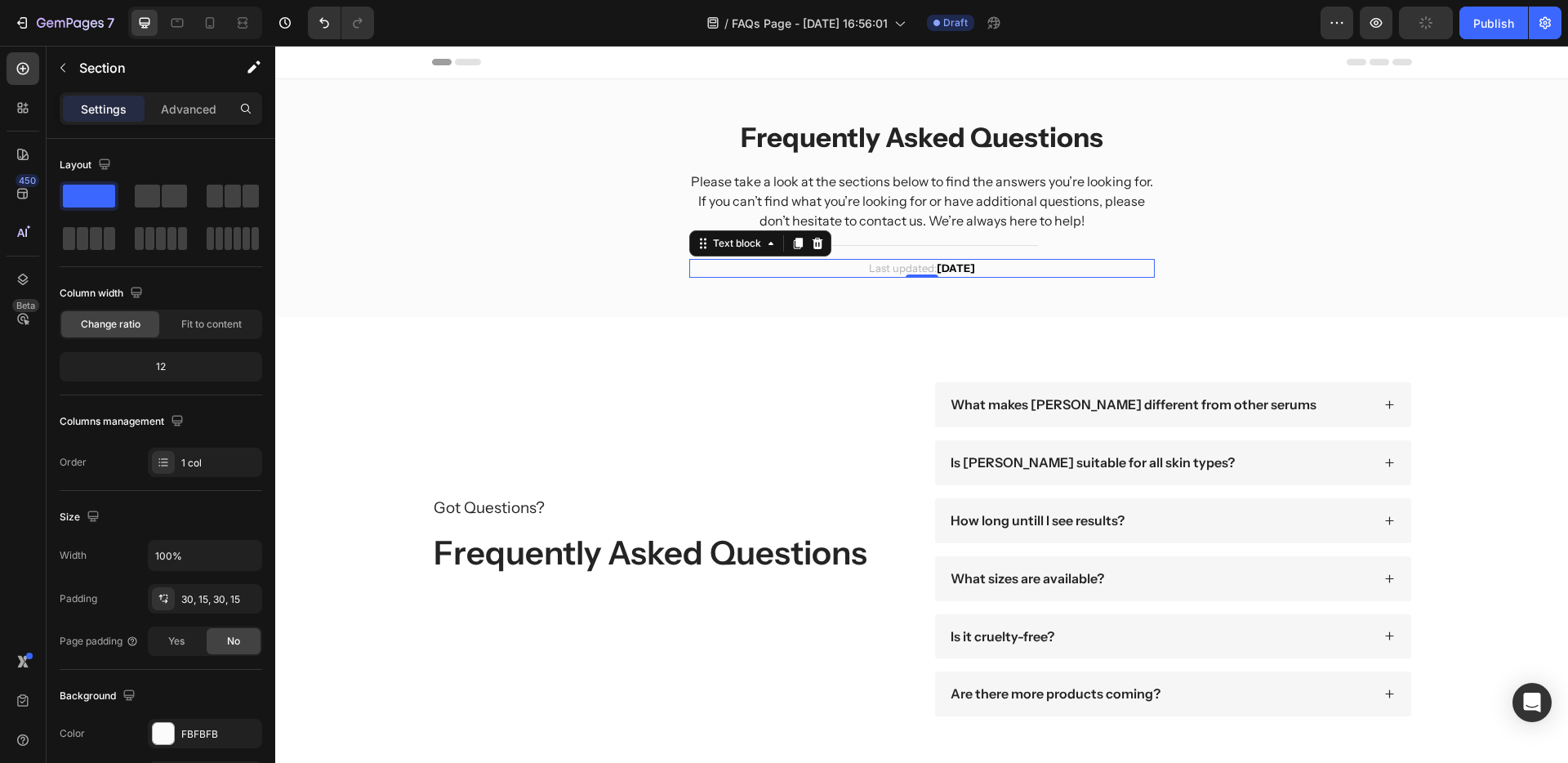
click at [878, 272] on p "Last updated: [DATE]" at bounding box center [923, 269] width 462 height 17
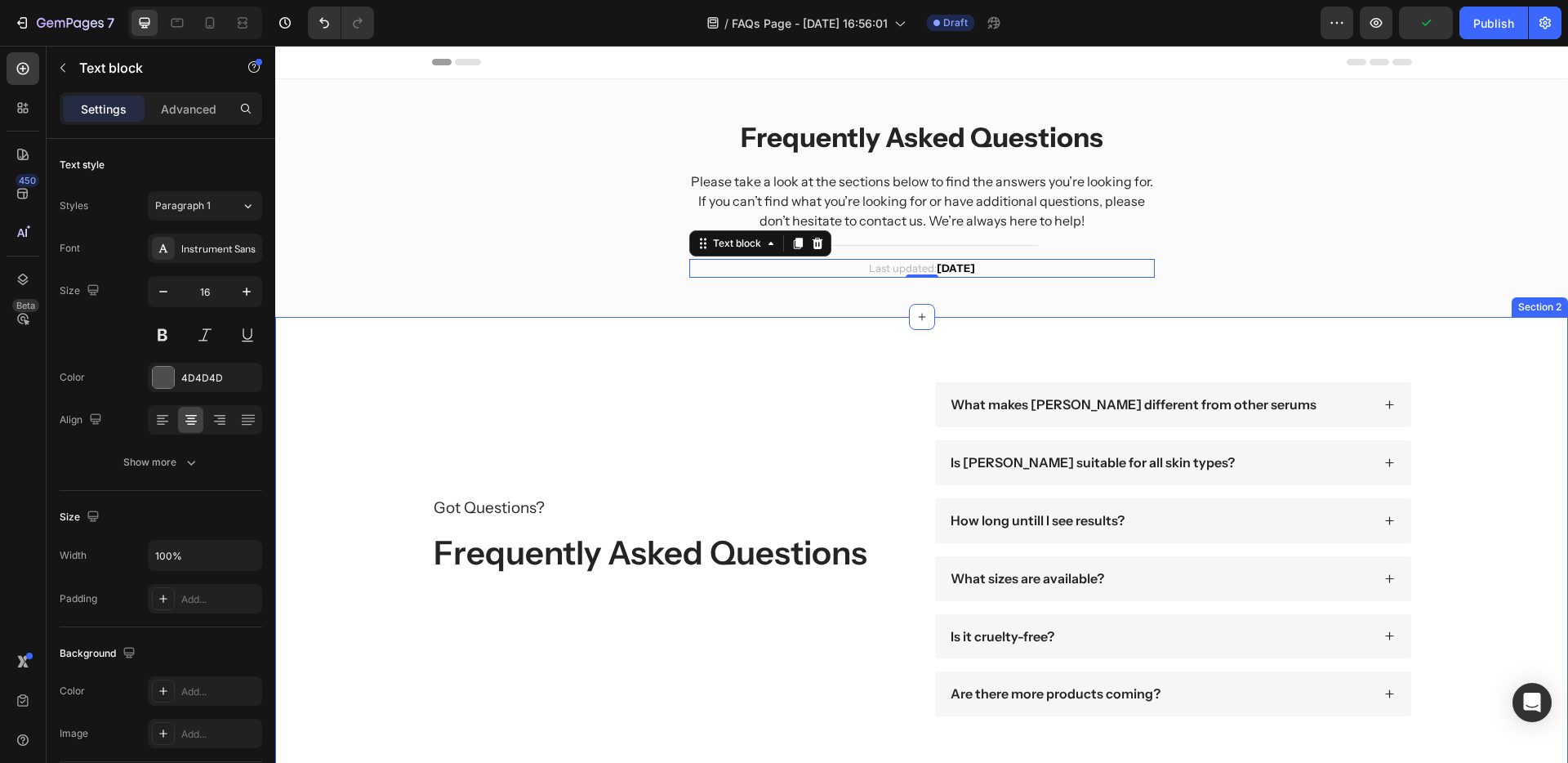
click at [756, 343] on div "Got Questions? Text Block Frequently Asked Questions Heading What makes Terana …" at bounding box center [922, 549] width 1293 height 465
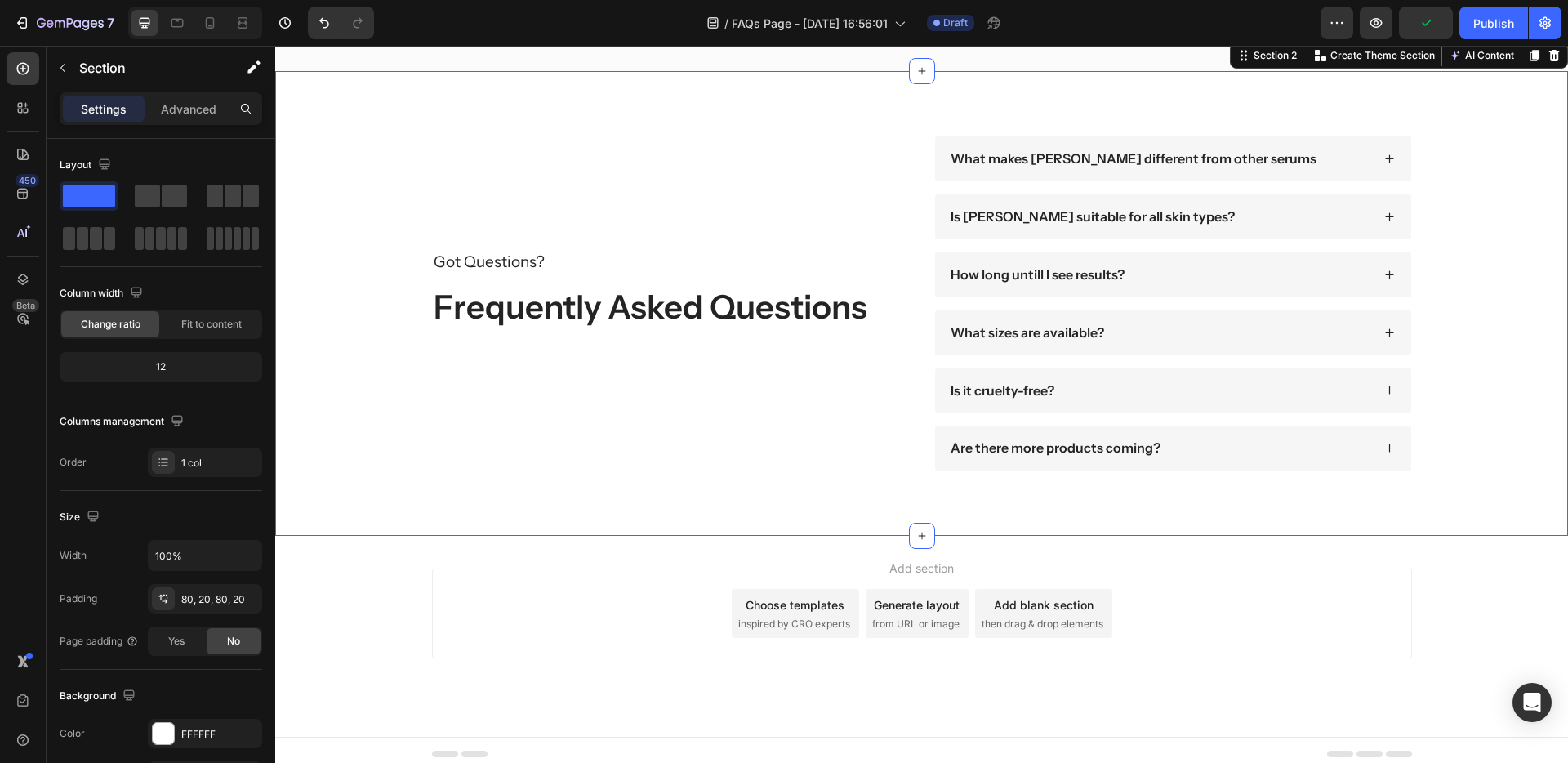
scroll to position [254, 0]
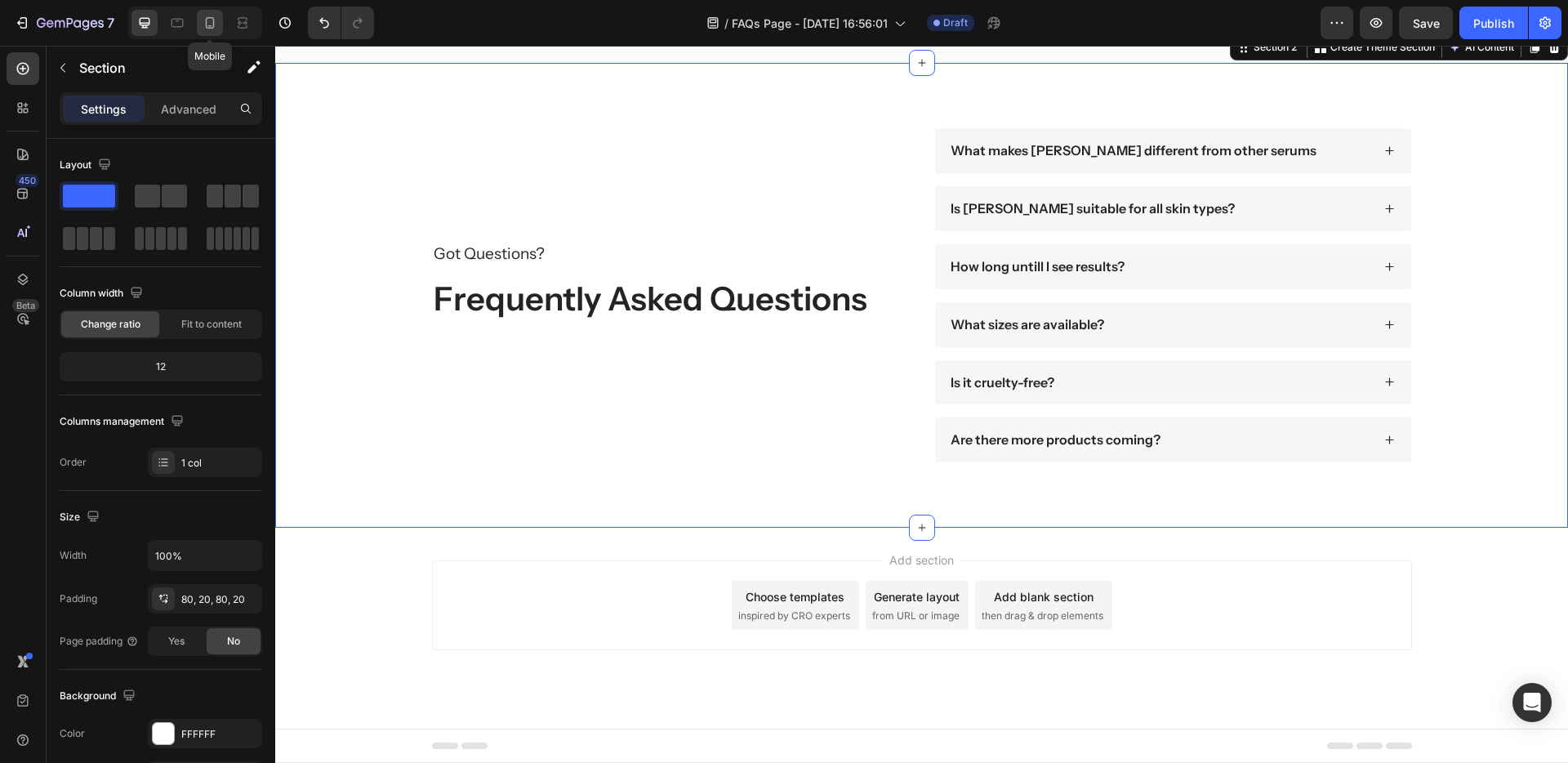
click at [203, 22] on icon at bounding box center [210, 23] width 17 height 17
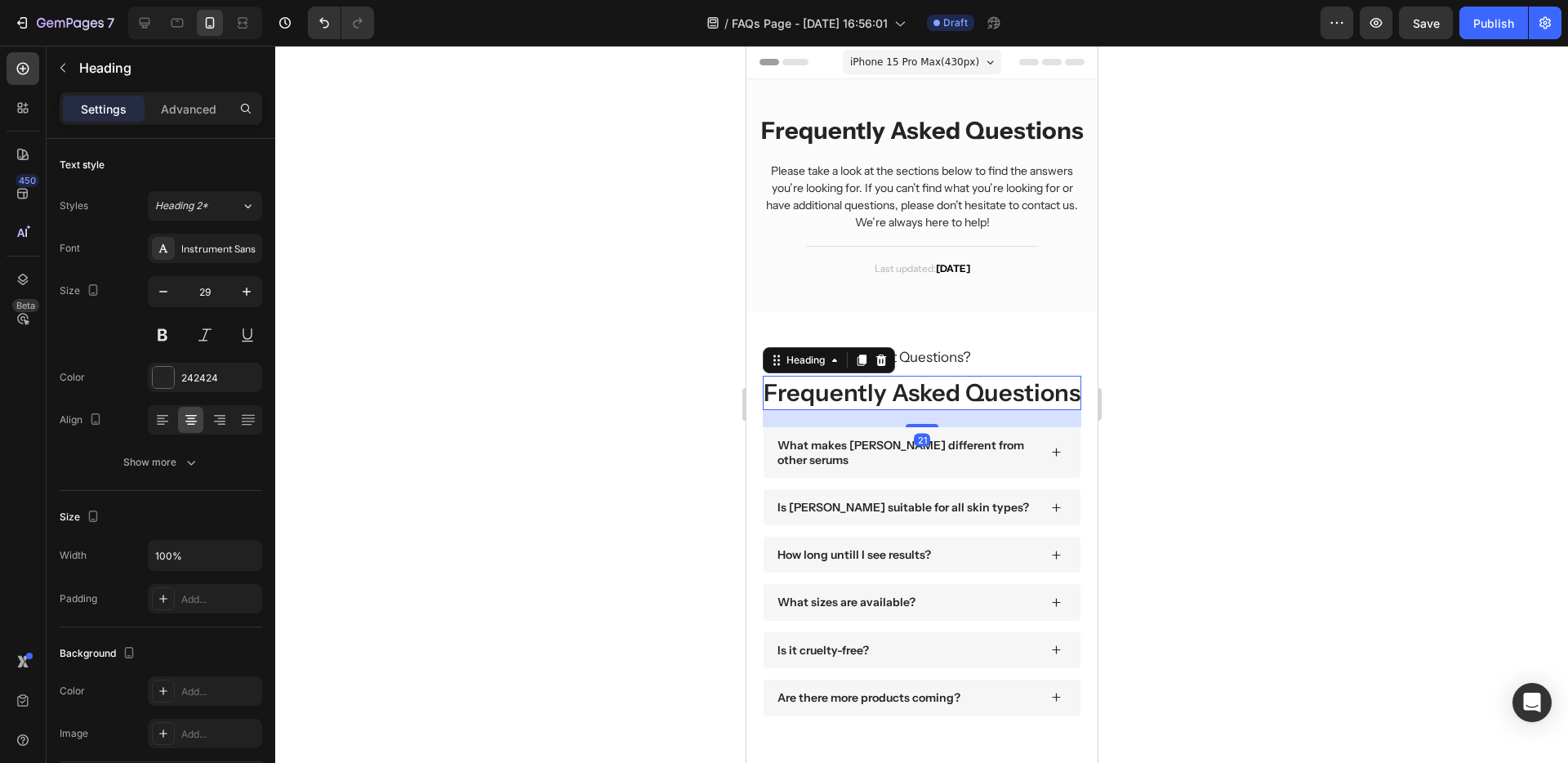
click at [931, 410] on h2 "Frequently Asked Questions" at bounding box center [922, 392] width 319 height 34
click at [884, 365] on icon at bounding box center [881, 360] width 11 height 11
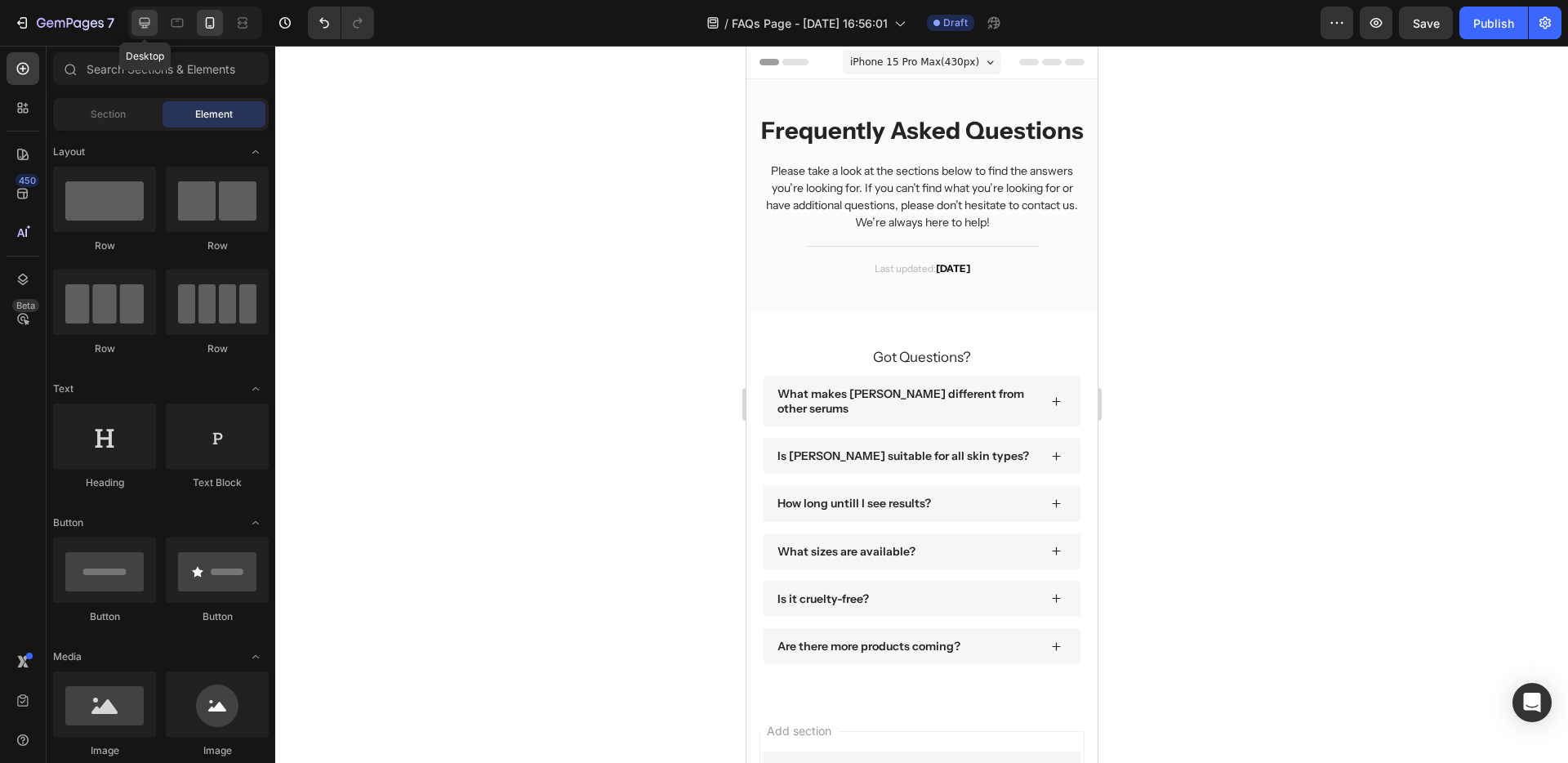
click at [141, 23] on icon at bounding box center [145, 24] width 11 height 11
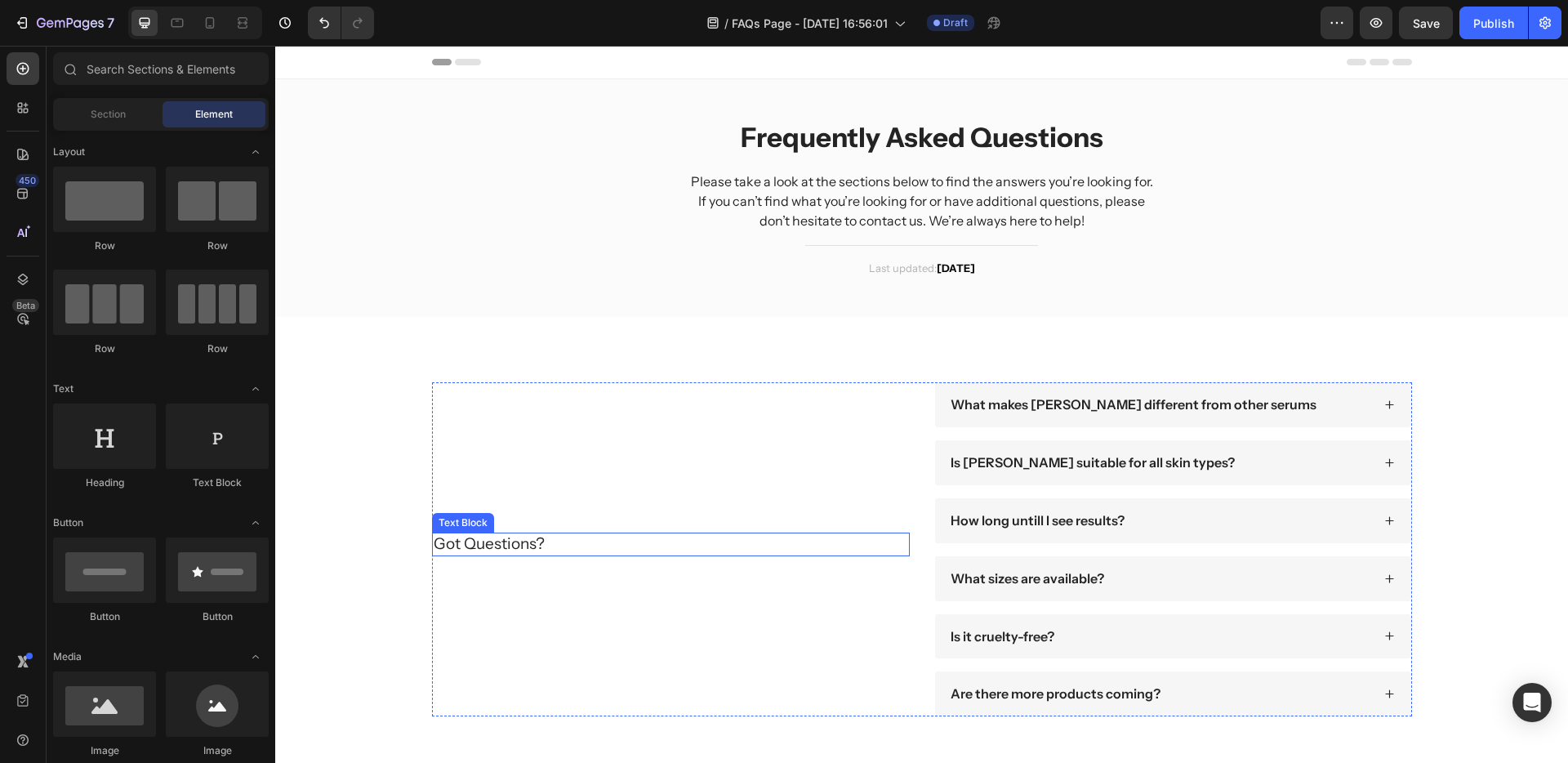
click at [442, 552] on p "Got Questions?" at bounding box center [670, 544] width 474 height 20
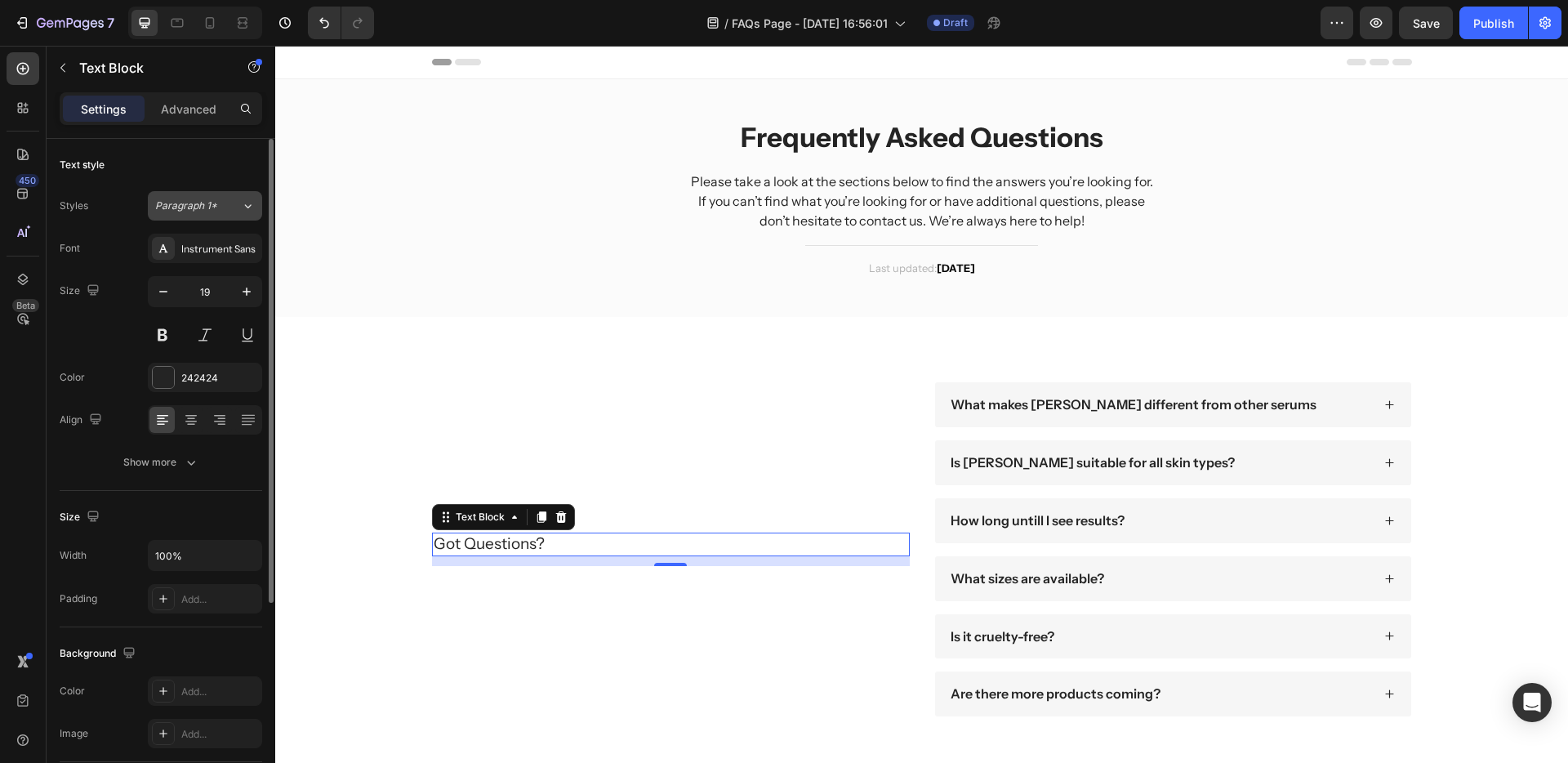
click at [194, 210] on span "Paragraph 1*" at bounding box center [186, 206] width 62 height 15
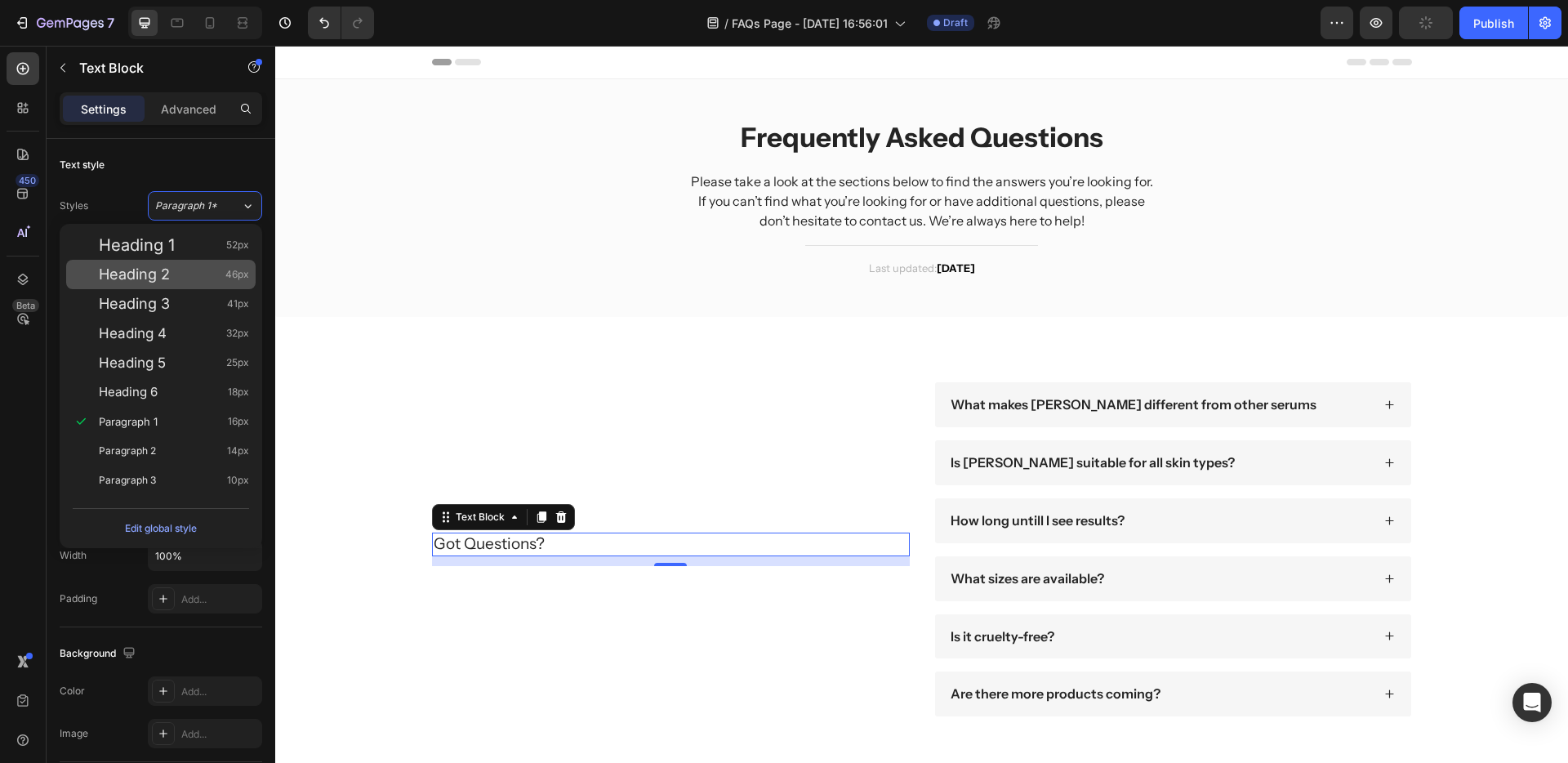
click at [153, 272] on span "Heading 2" at bounding box center [134, 274] width 71 height 17
type input "46"
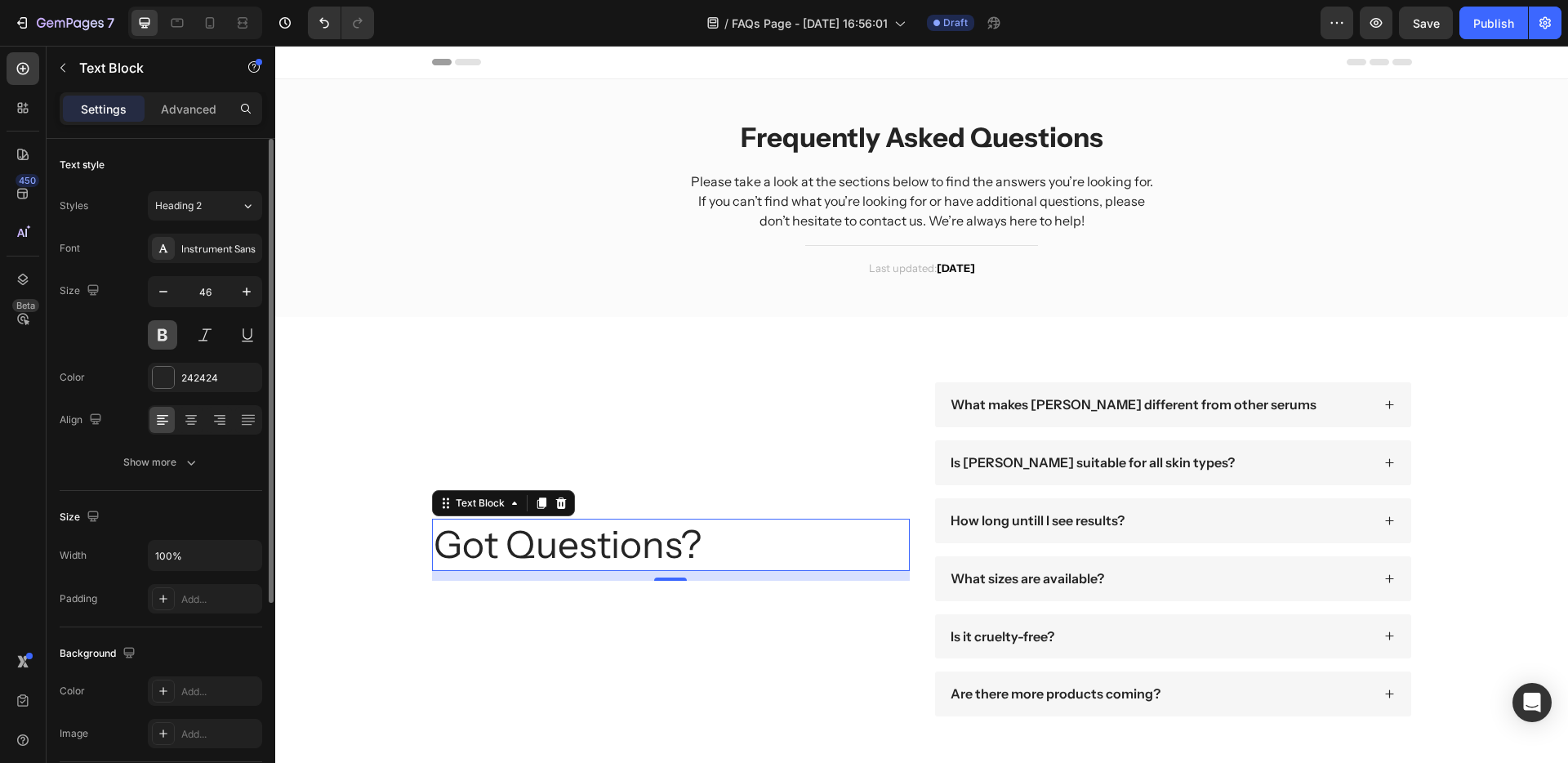
click at [163, 337] on button at bounding box center [163, 335] width 29 height 29
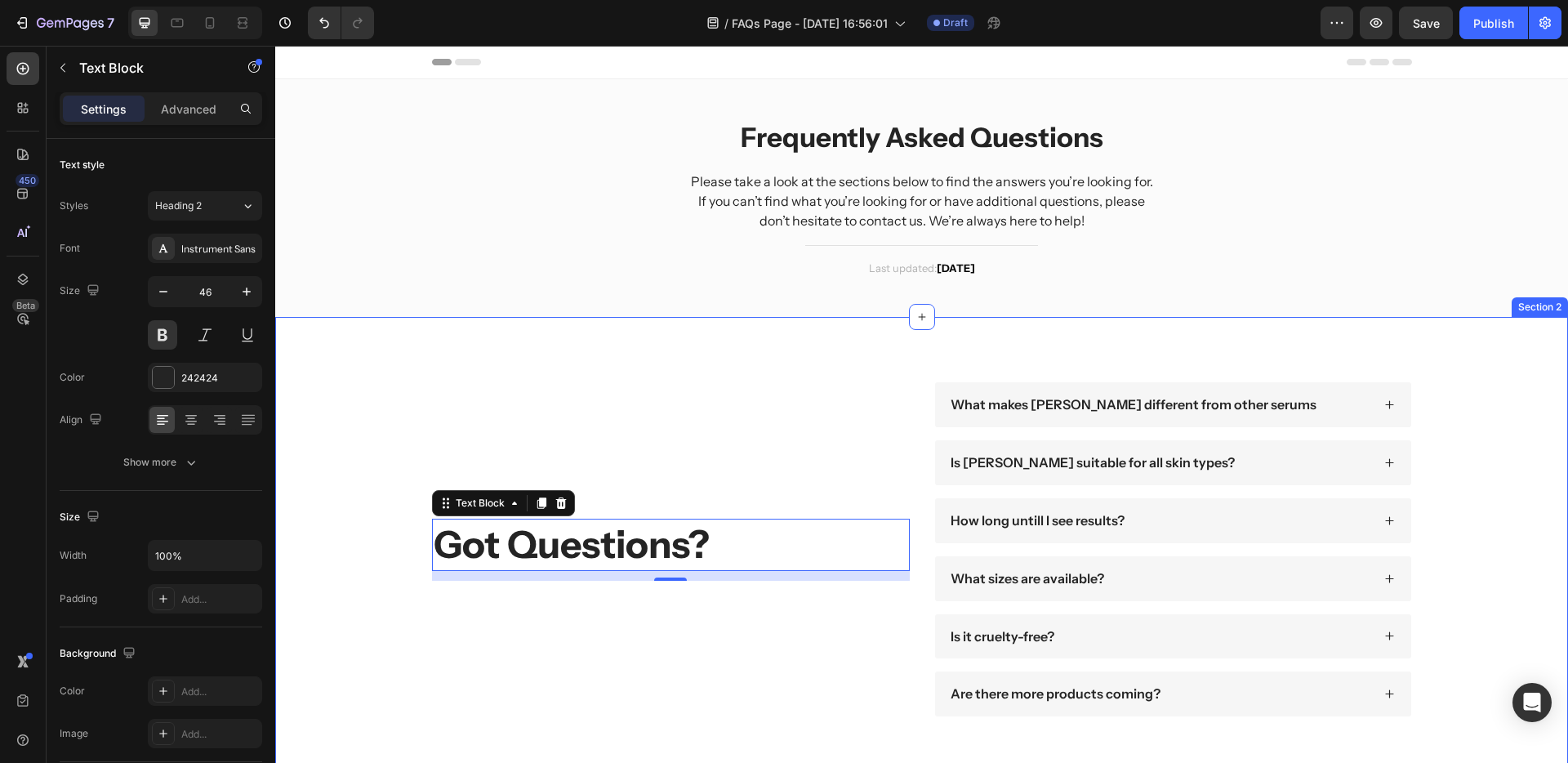
click at [366, 462] on div "Got Questions? Text Block 12 What makes Terana Glacea different from other seru…" at bounding box center [922, 549] width 1260 height 334
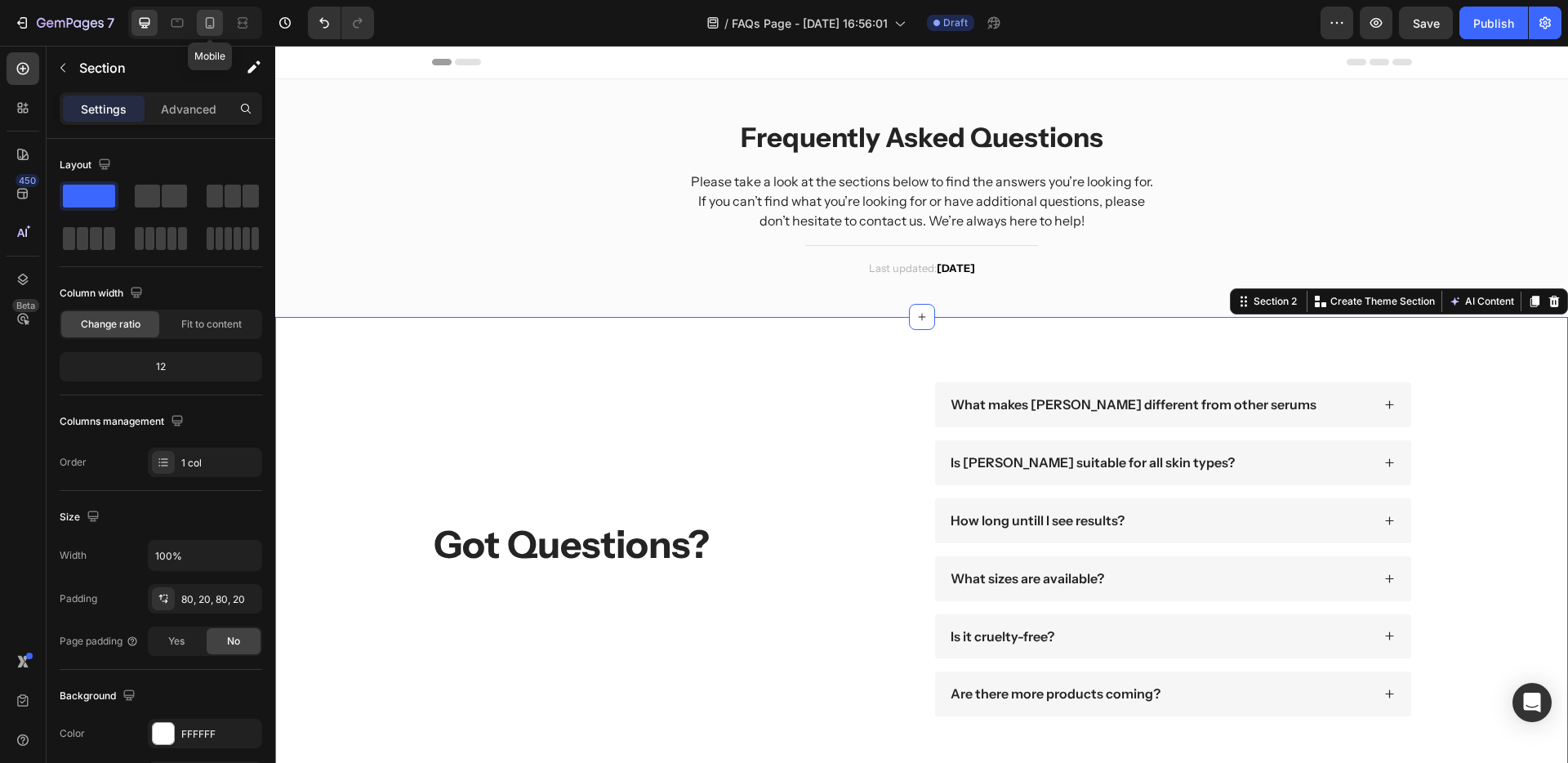
click at [218, 19] on div at bounding box center [210, 23] width 26 height 26
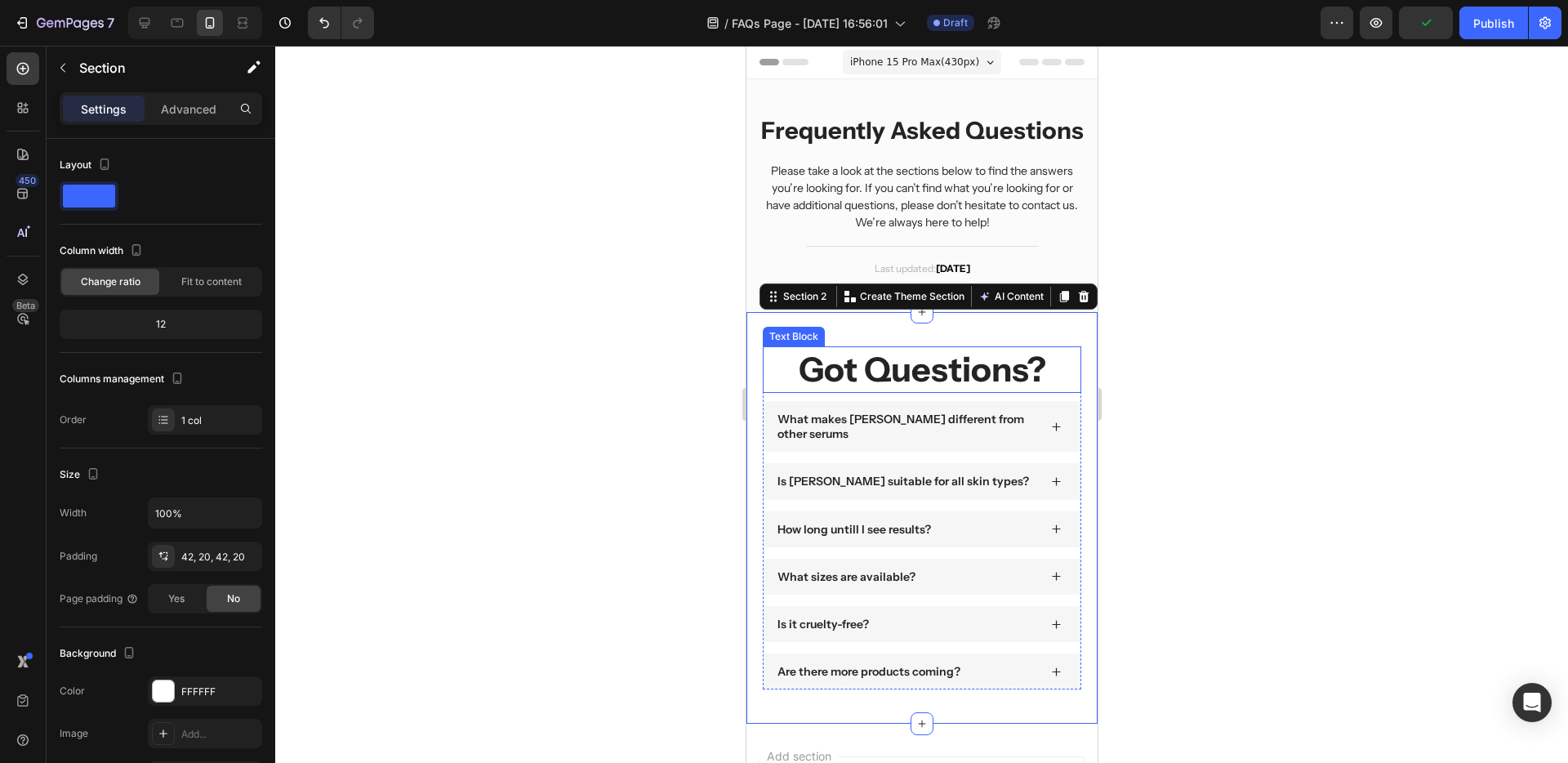
click at [1029, 391] on p "Got Questions?" at bounding box center [922, 369] width 315 height 43
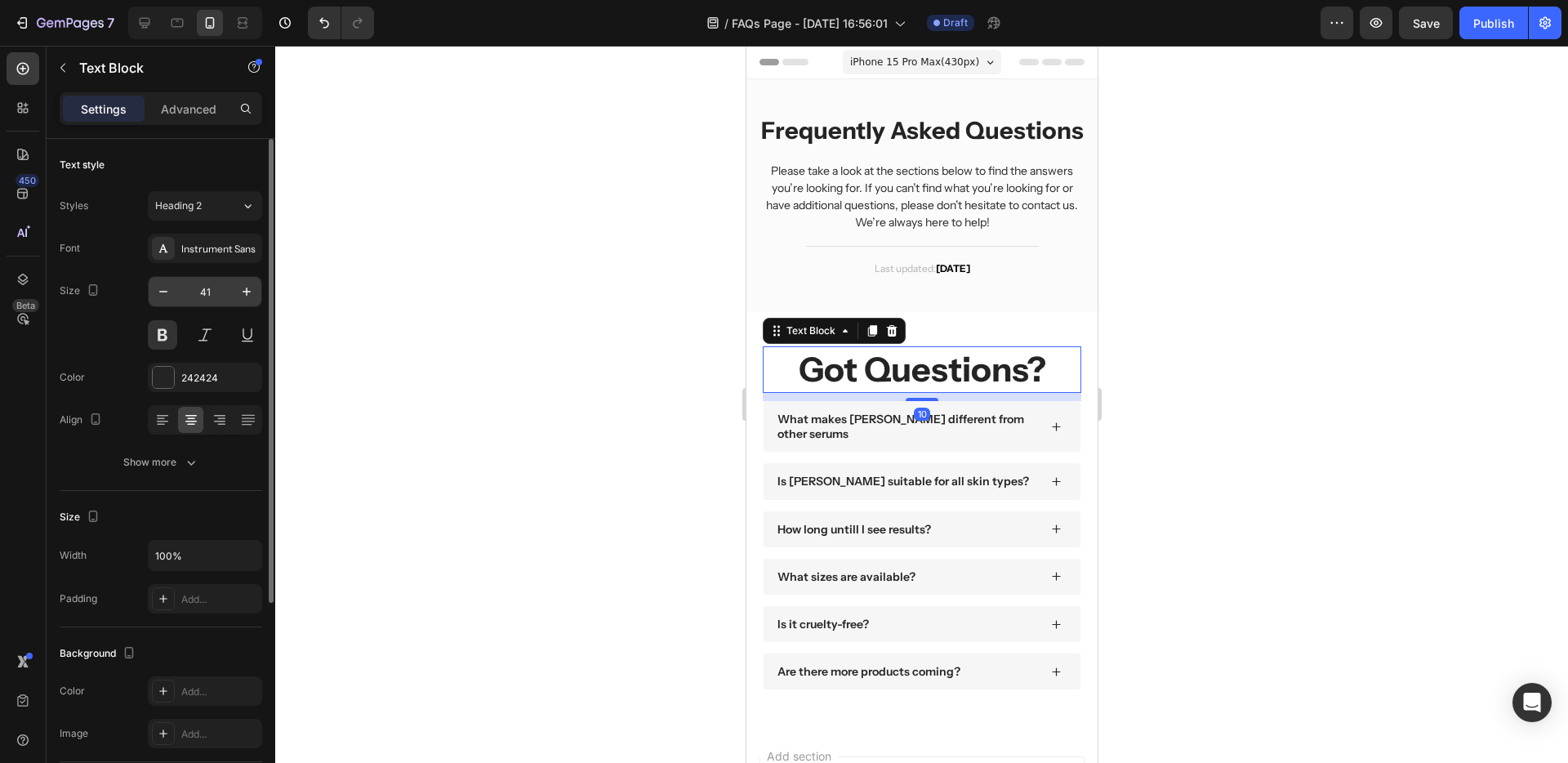
click at [199, 295] on input "41" at bounding box center [204, 292] width 54 height 29
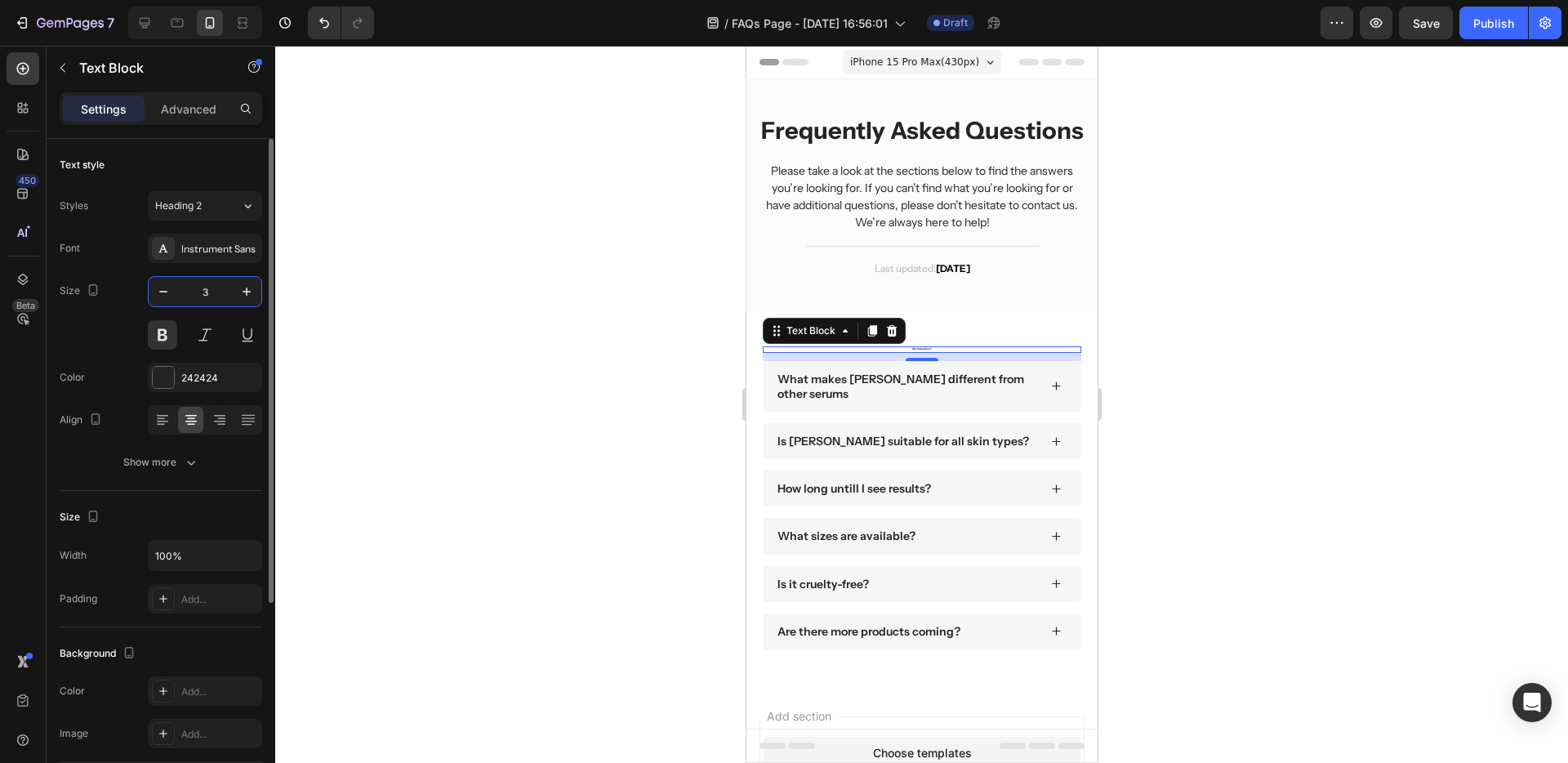
type input "30"
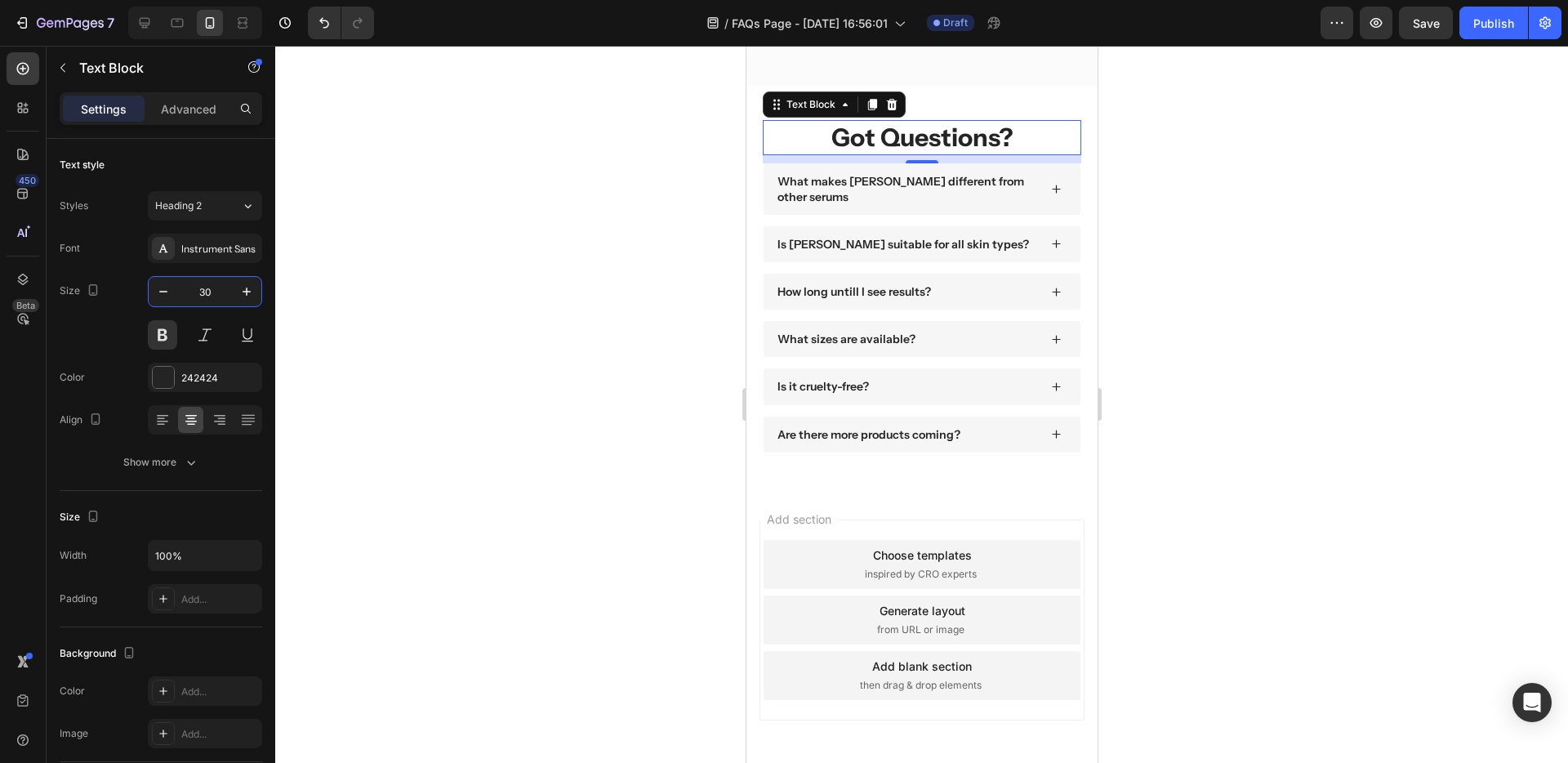
scroll to position [327, 0]
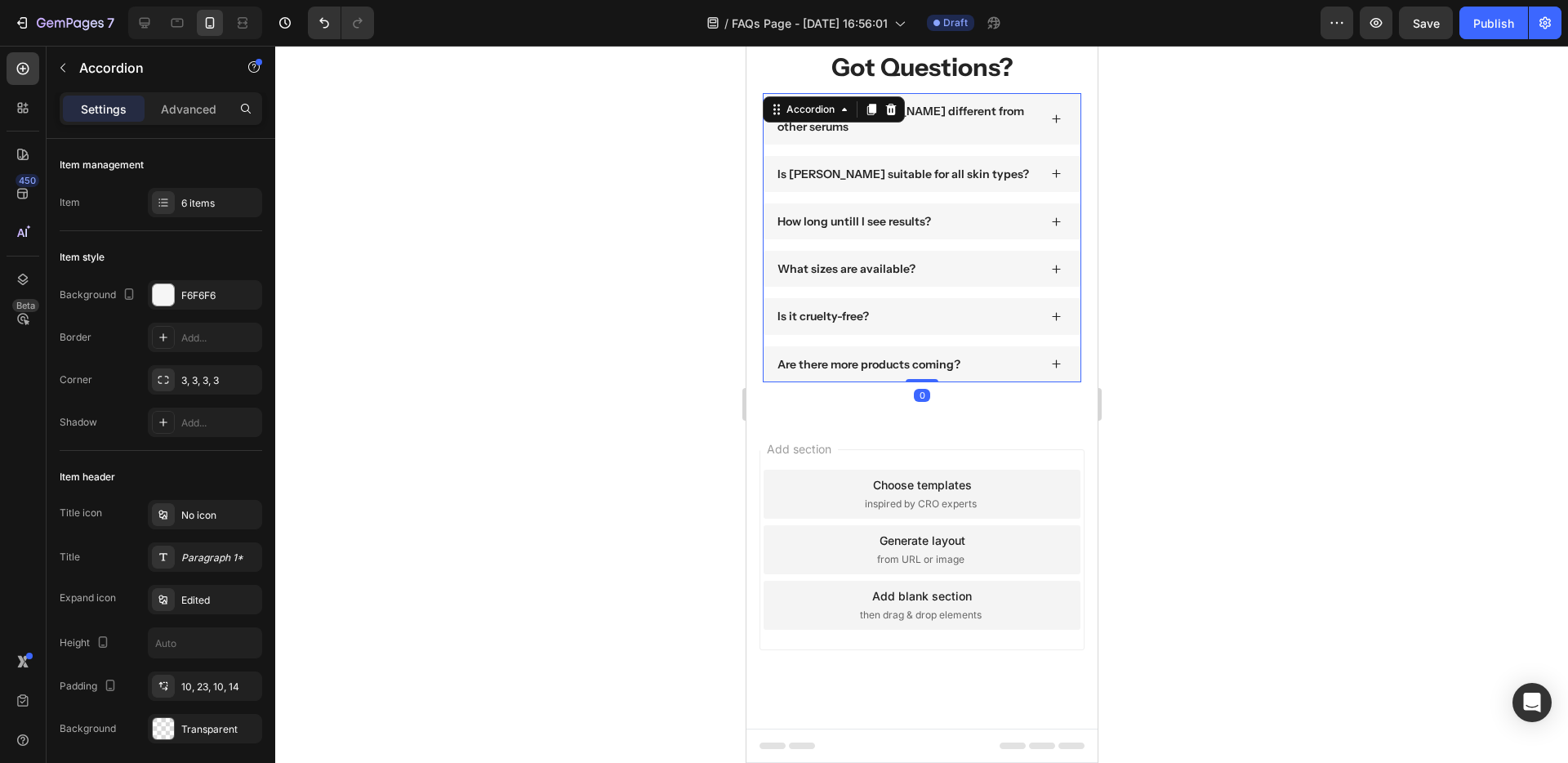
click at [885, 343] on div "What makes Terana Glacea different from other serums Is Terana Glacea suitable …" at bounding box center [922, 237] width 319 height 288
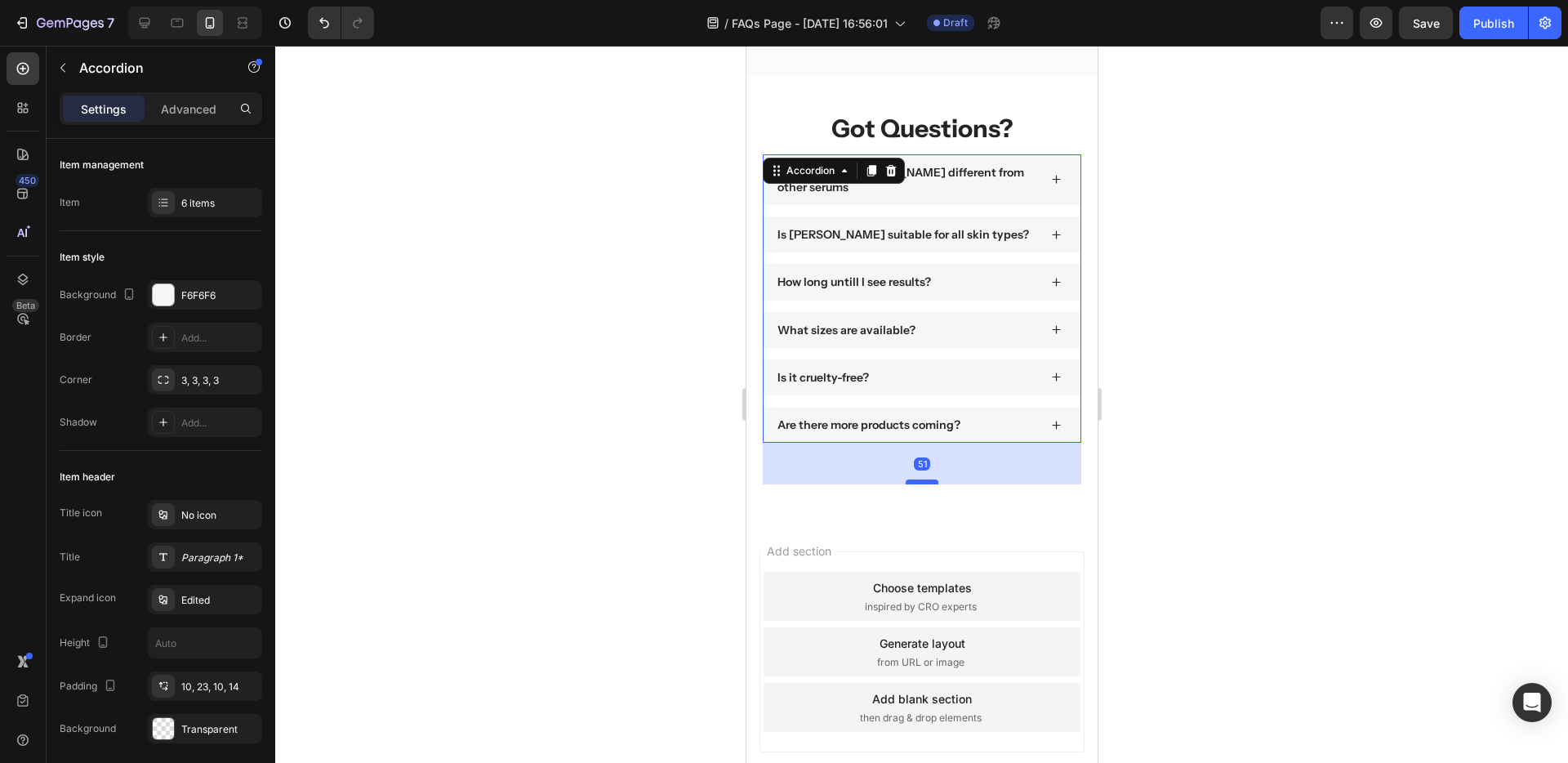
drag, startPoint x: 913, startPoint y: 470, endPoint x: 916, endPoint y: 512, distance: 42.1
click at [916, 484] on div at bounding box center [921, 481] width 32 height 5
type input "100%"
type input "100"
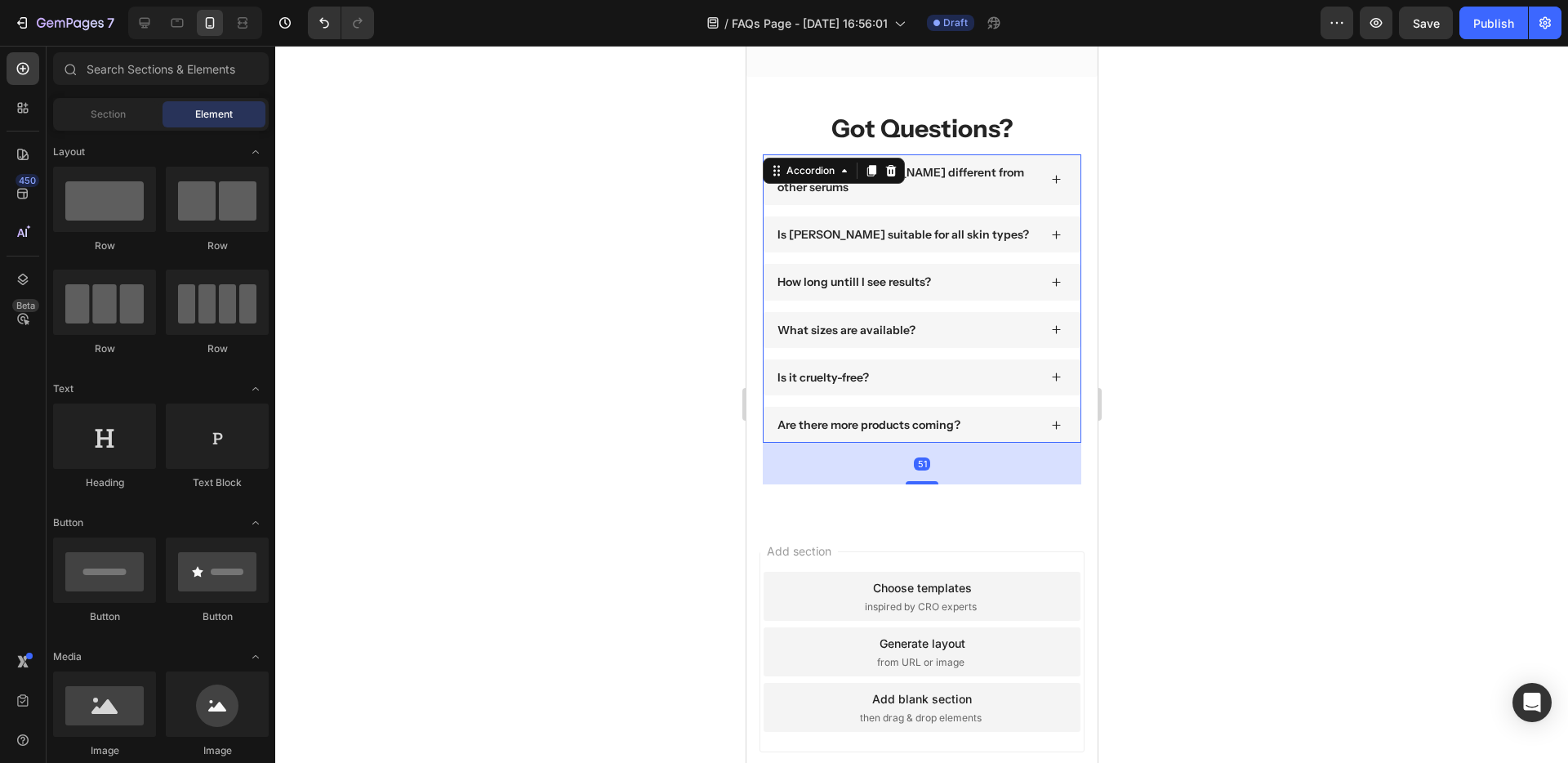
click at [823, 609] on div "Choose templates inspired by CRO experts" at bounding box center [922, 595] width 317 height 49
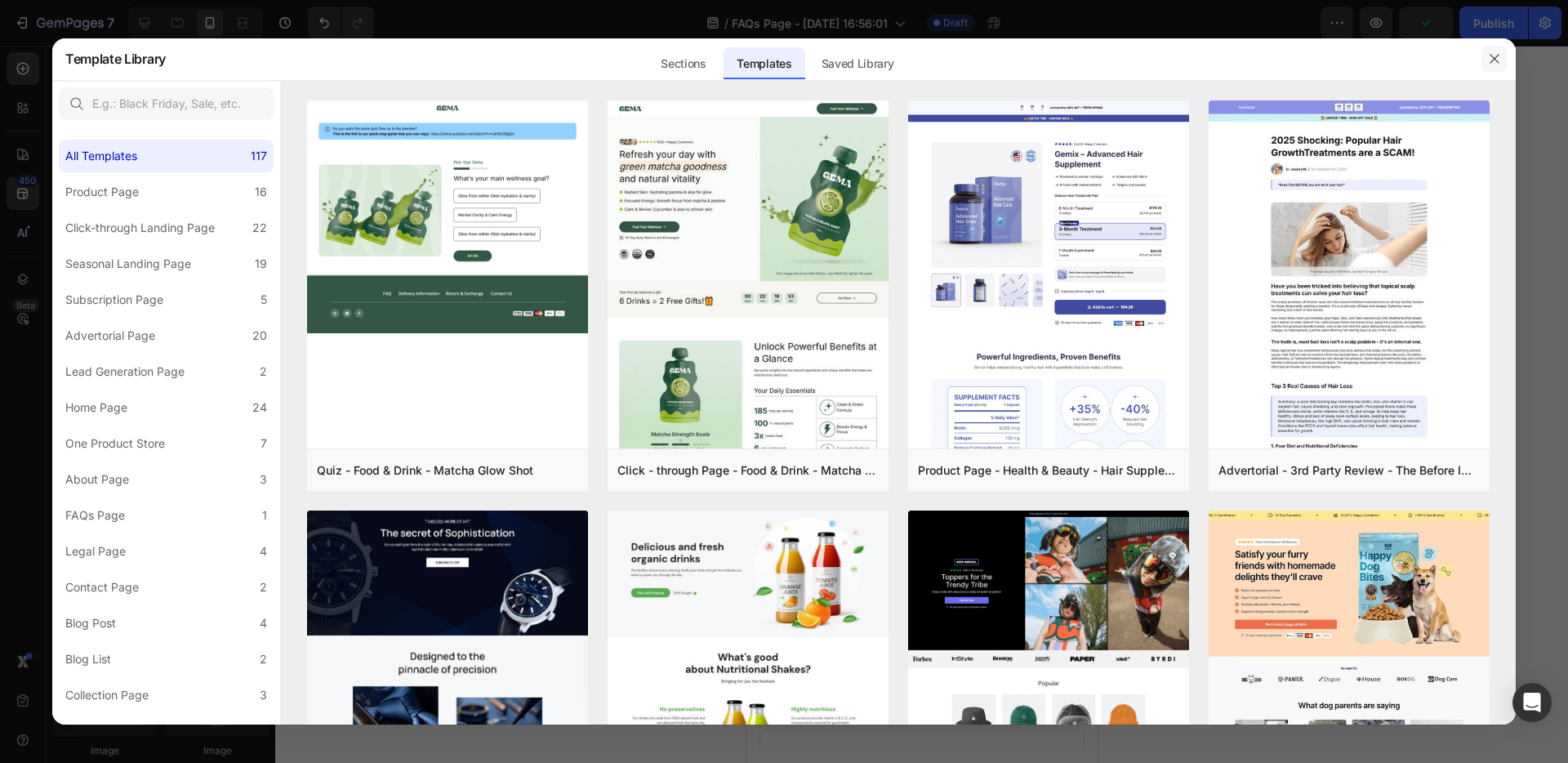
click at [1490, 60] on icon "button" at bounding box center [1494, 59] width 13 height 13
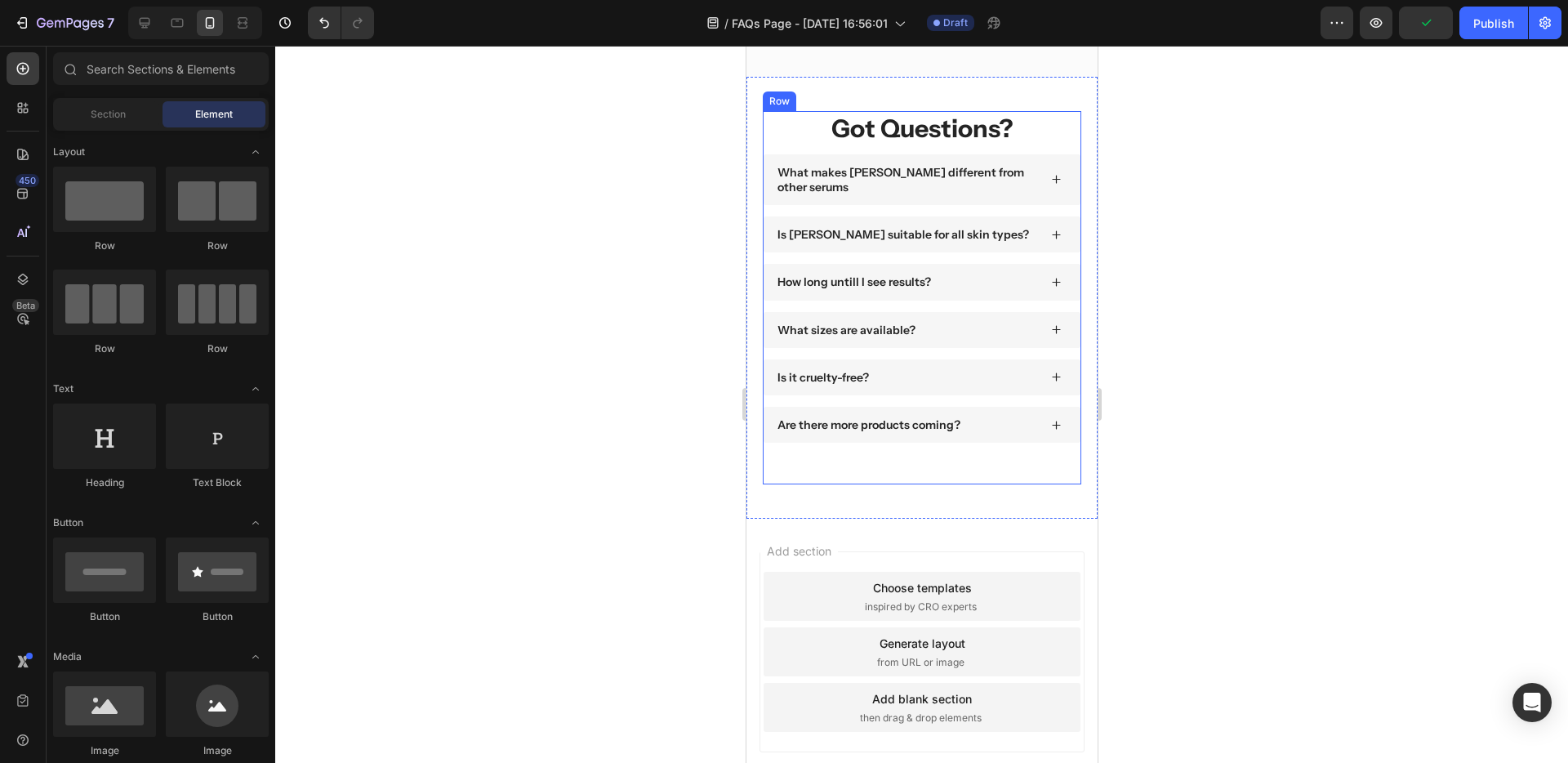
scroll to position [0, 0]
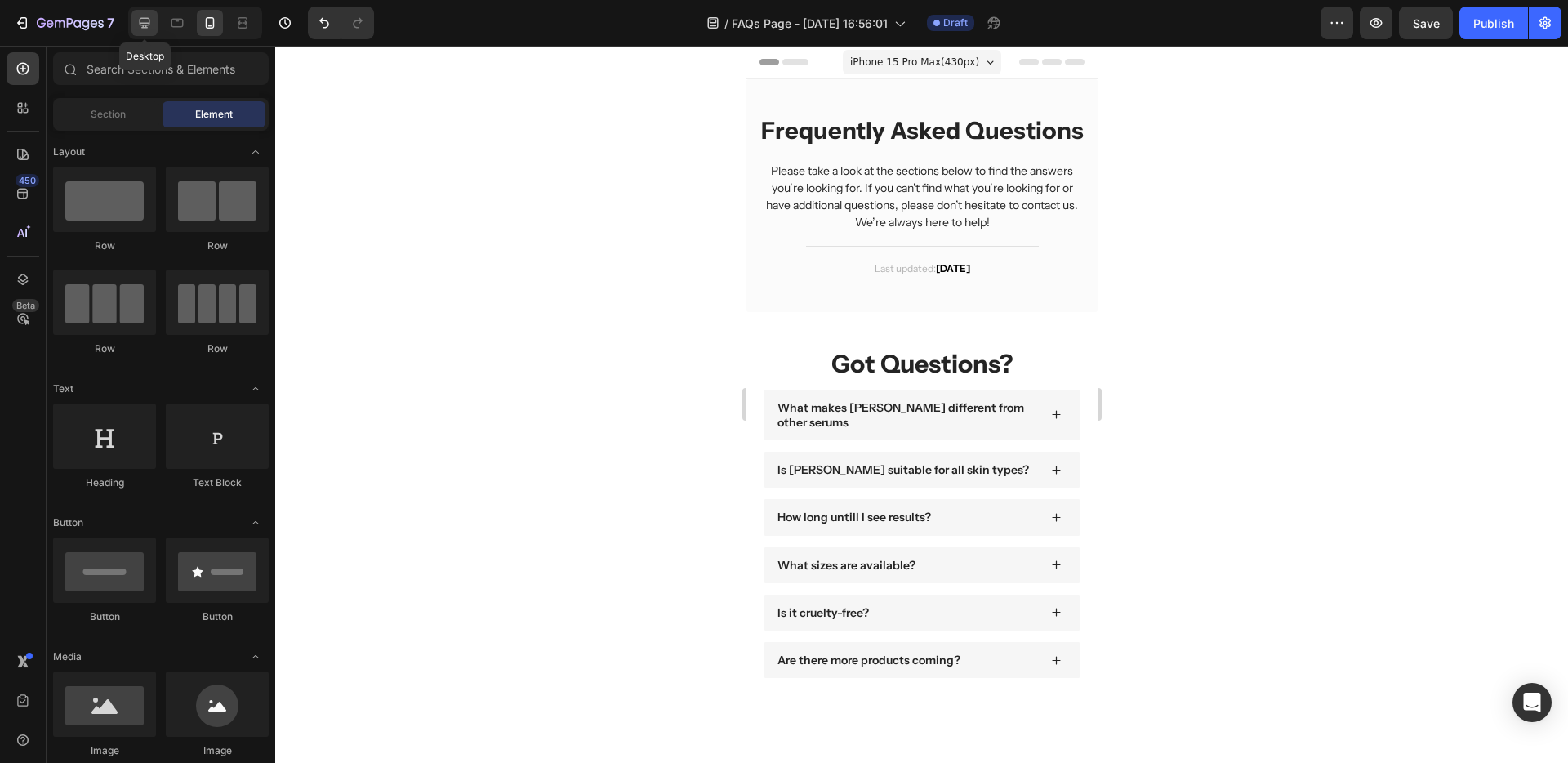
click at [145, 21] on icon at bounding box center [145, 23] width 17 height 17
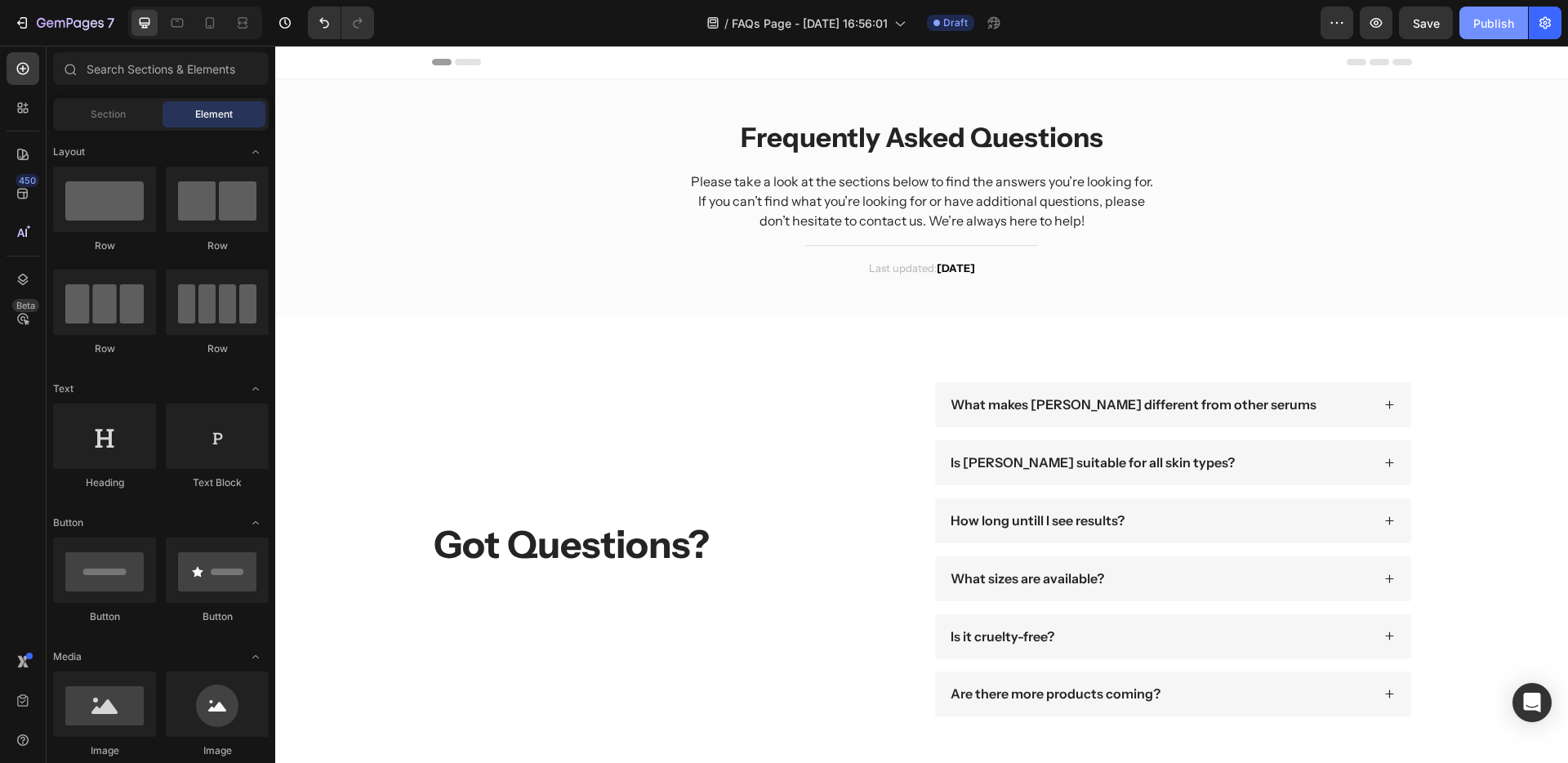
click at [1487, 22] on div "Publish" at bounding box center [1493, 23] width 41 height 17
click at [1348, 18] on button "button" at bounding box center [1337, 22] width 32 height 32
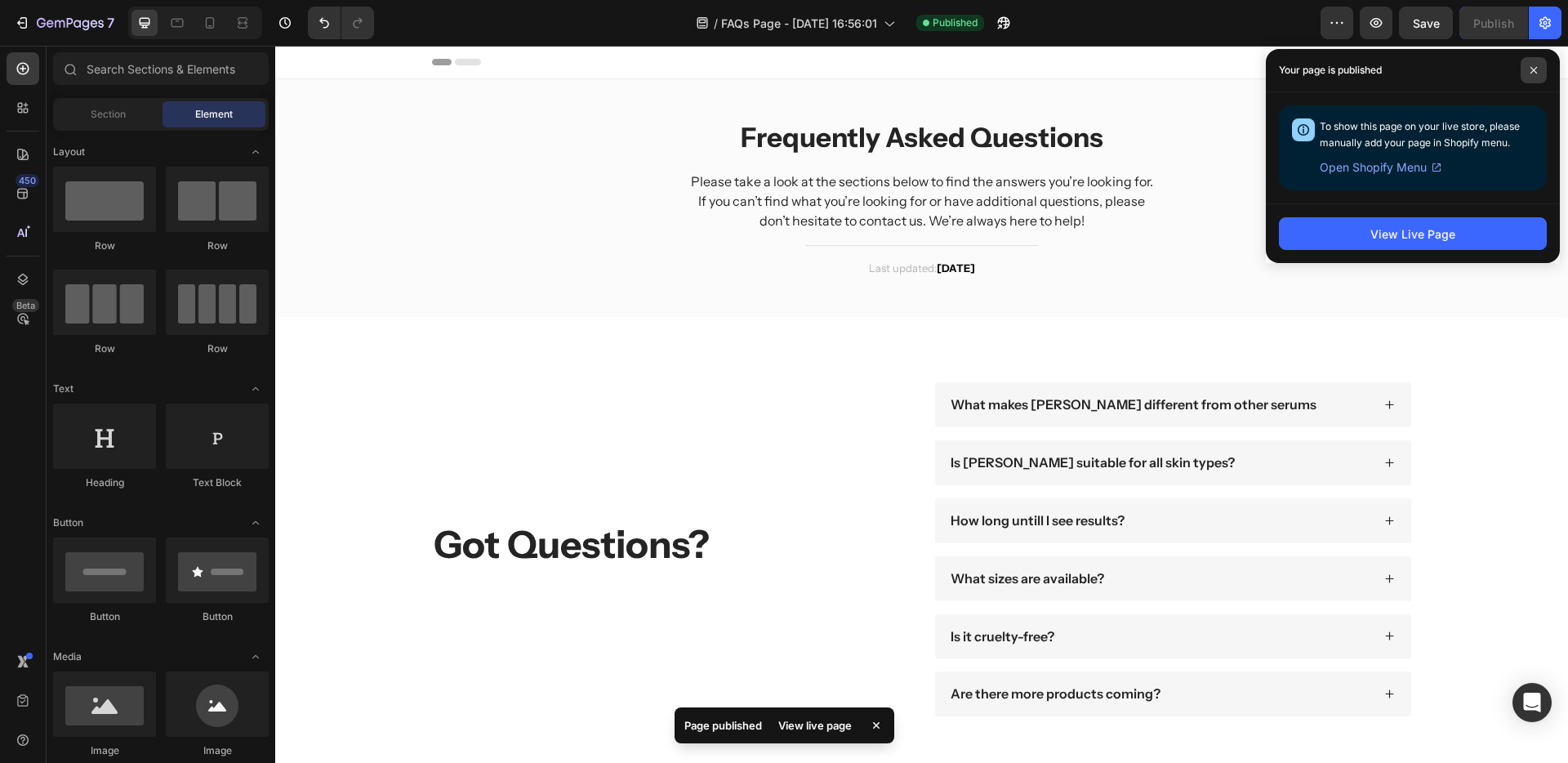
click at [1530, 64] on span at bounding box center [1534, 70] width 26 height 26
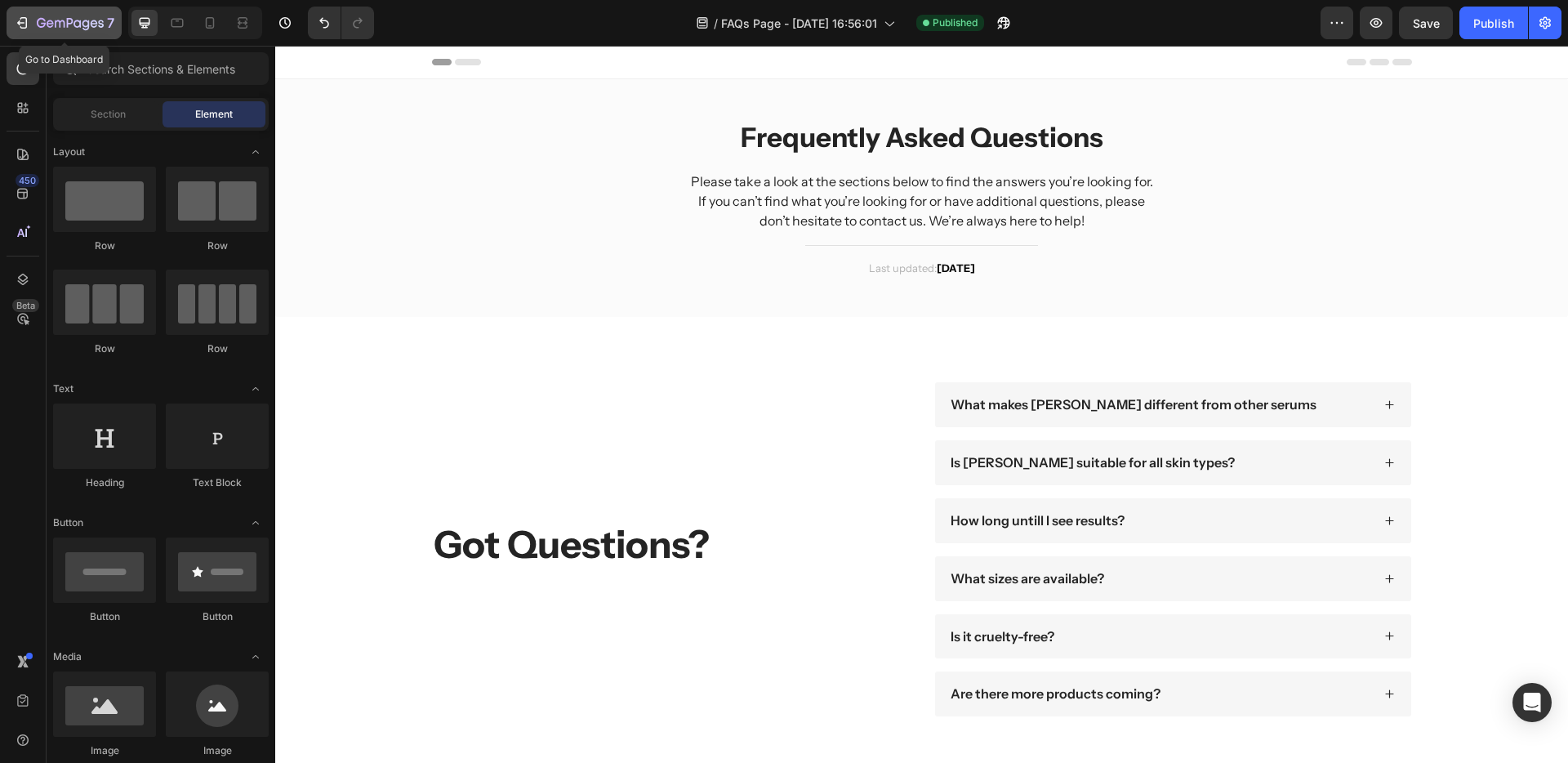
click at [61, 18] on icon "button" at bounding box center [70, 24] width 67 height 14
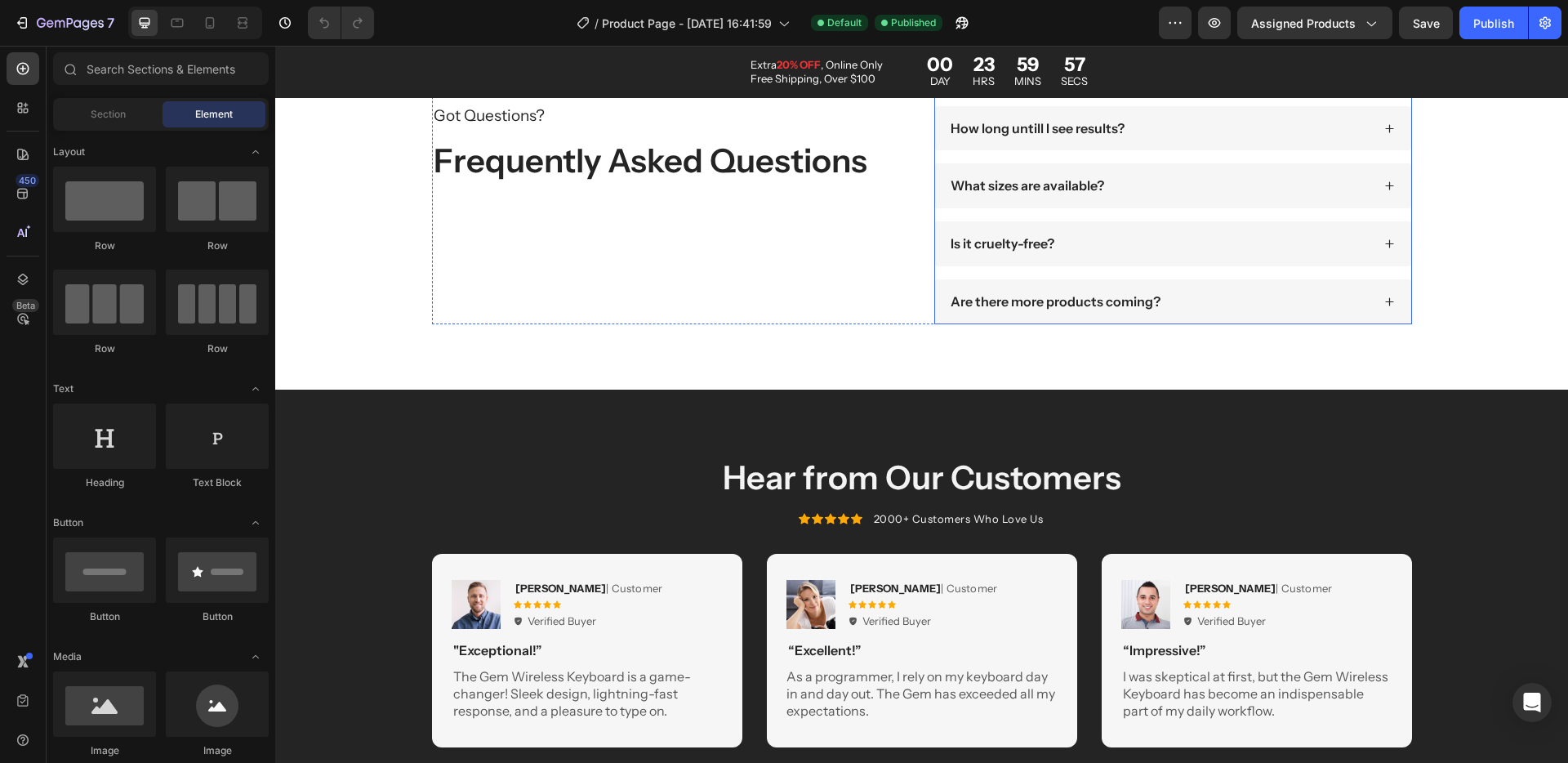
scroll to position [2678, 0]
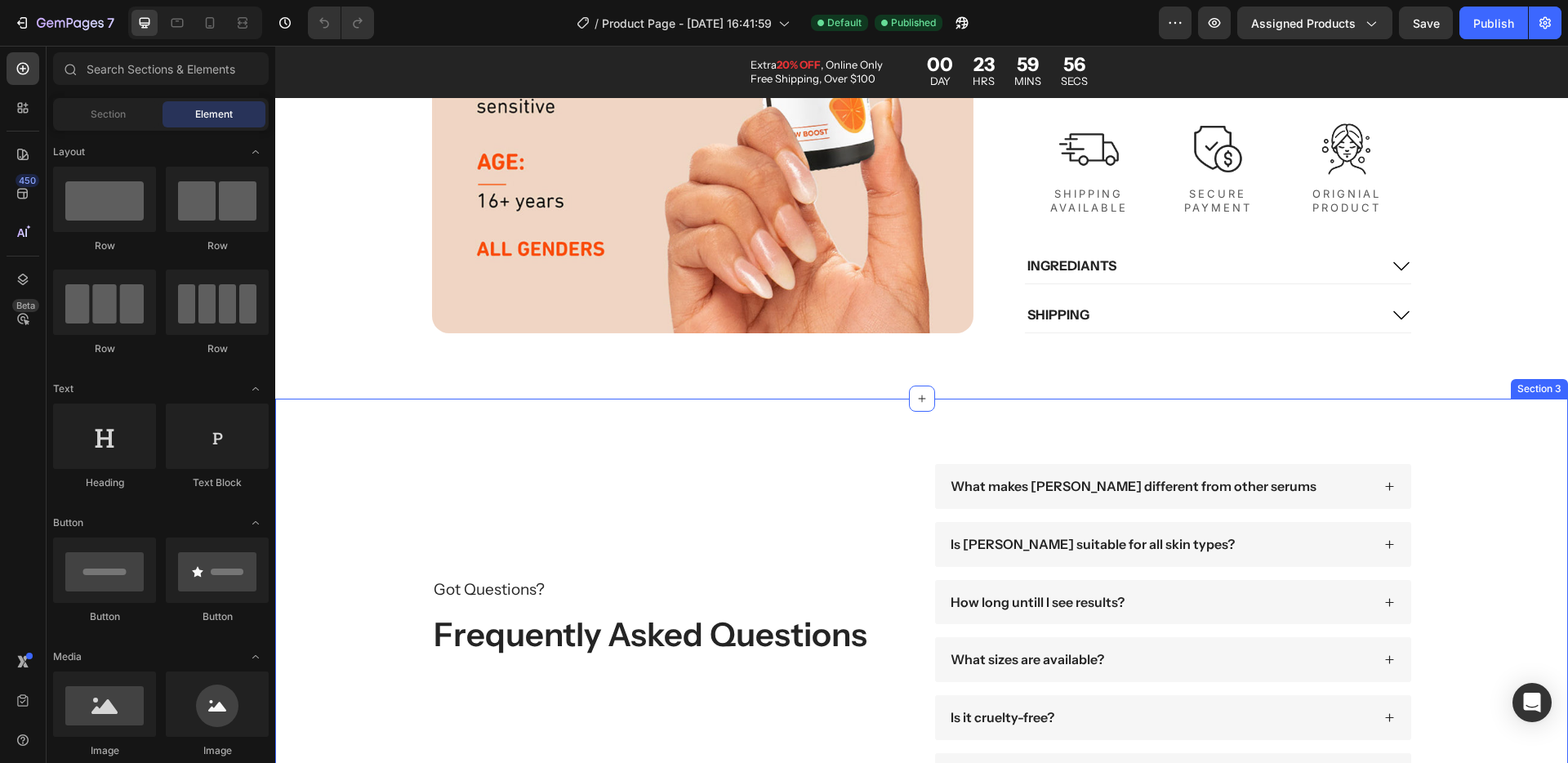
click at [773, 459] on div "Got Questions? Text Block Frequently Asked Questions Heading What makes Terana …" at bounding box center [922, 630] width 1293 height 465
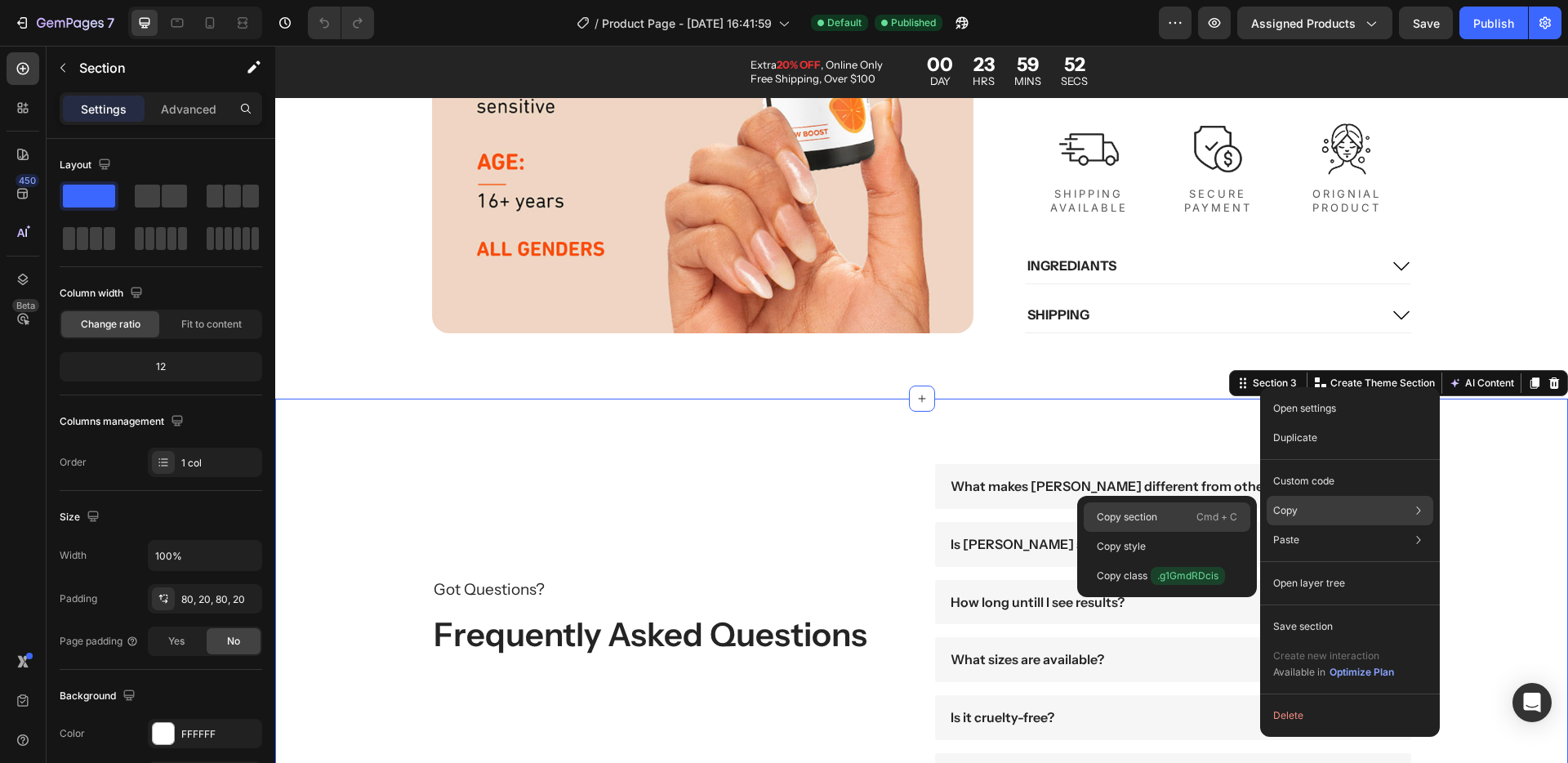
click at [1129, 517] on p "Copy section" at bounding box center [1127, 517] width 61 height 15
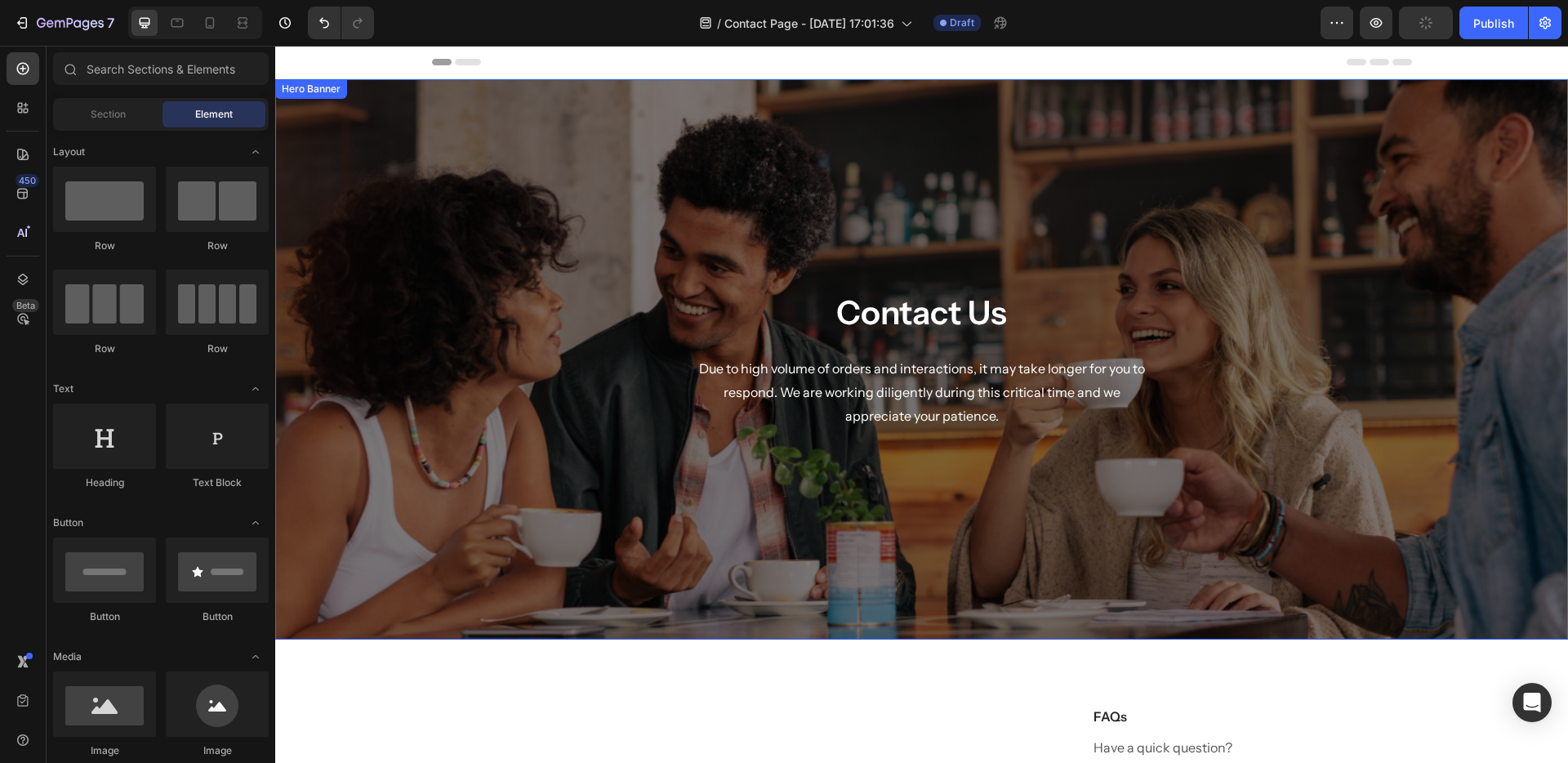
click at [559, 202] on div "Contact Us Heading Due to high volume of orders and interactions, it may take l…" at bounding box center [923, 359] width 956 height 508
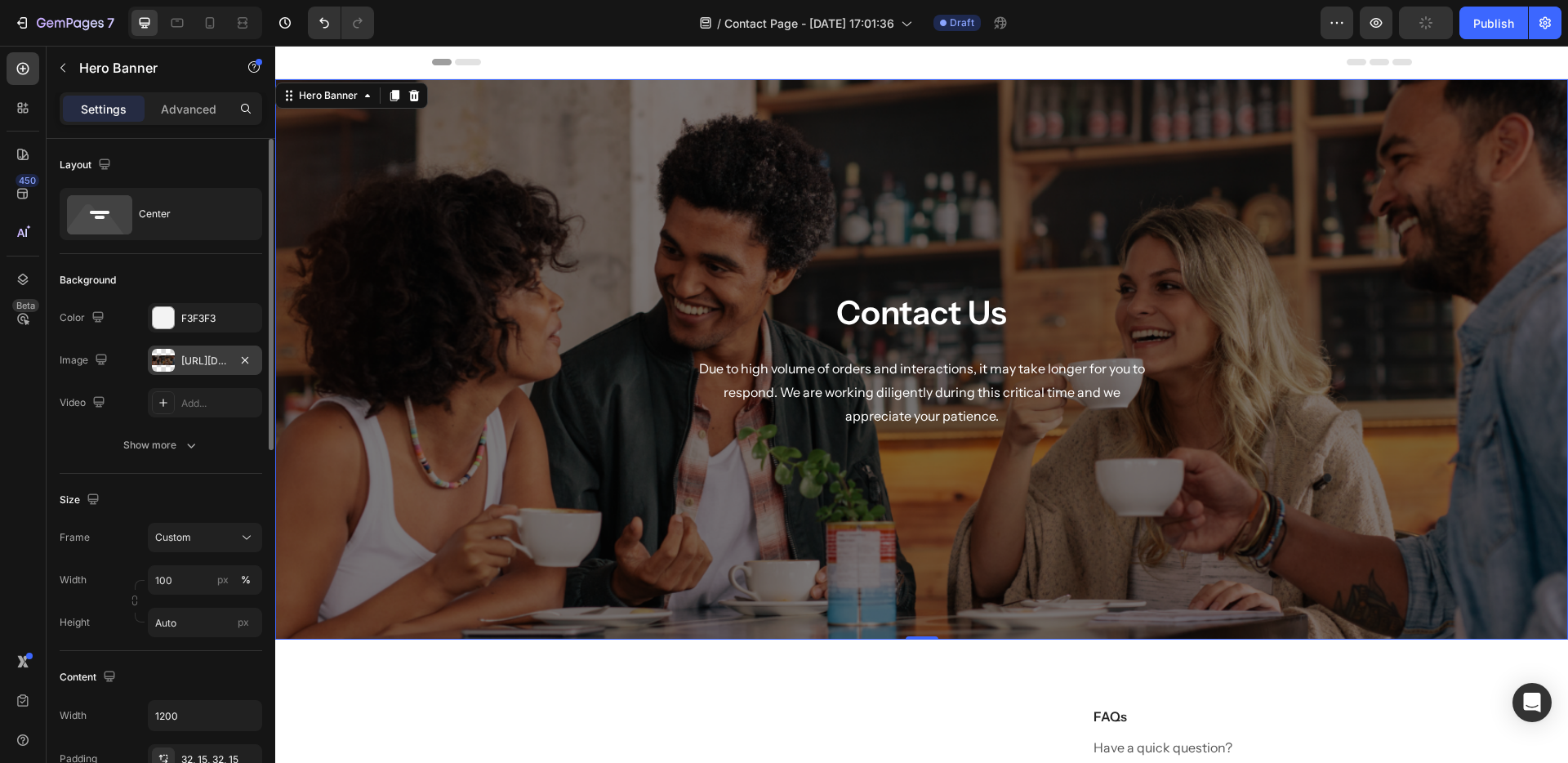
click at [215, 364] on div "[URL][DOMAIN_NAME]" at bounding box center [204, 361] width 47 height 15
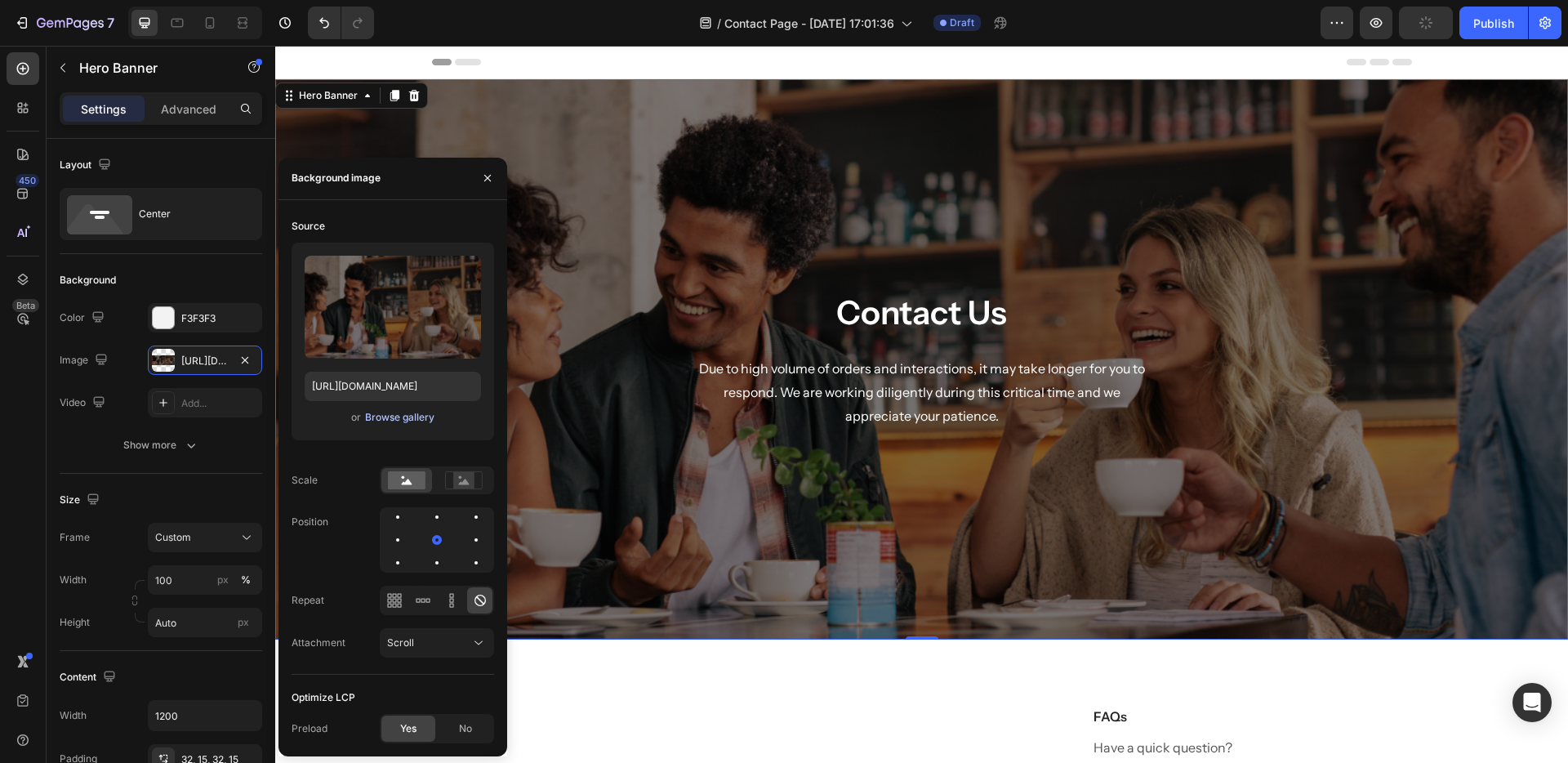
click at [386, 421] on div "Browse gallery" at bounding box center [400, 417] width 69 height 15
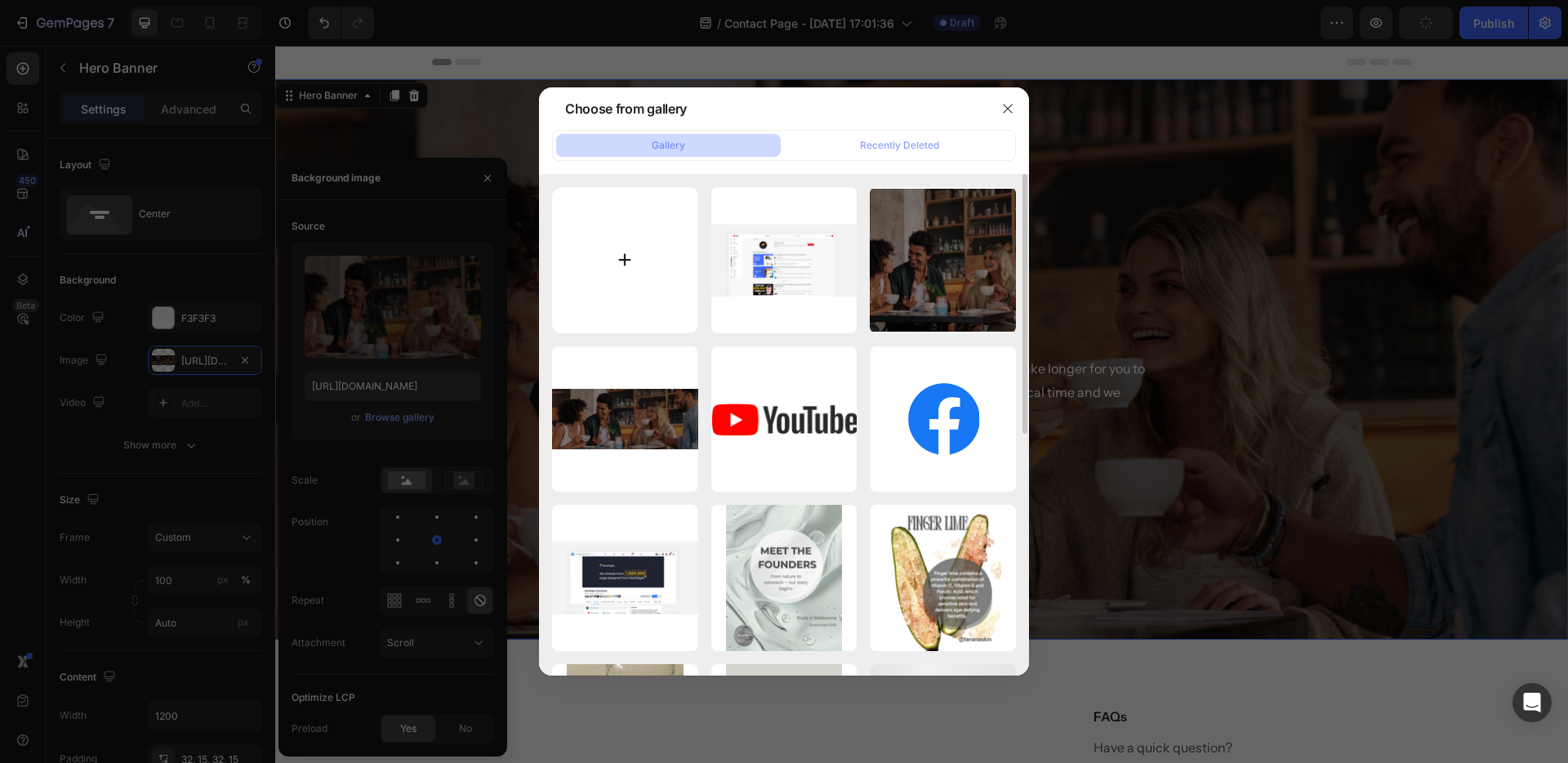
click at [656, 235] on input "file" at bounding box center [625, 260] width 146 height 146
type input "C:\fakepath\pexels-armin-rimoldi-5269817.jpg"
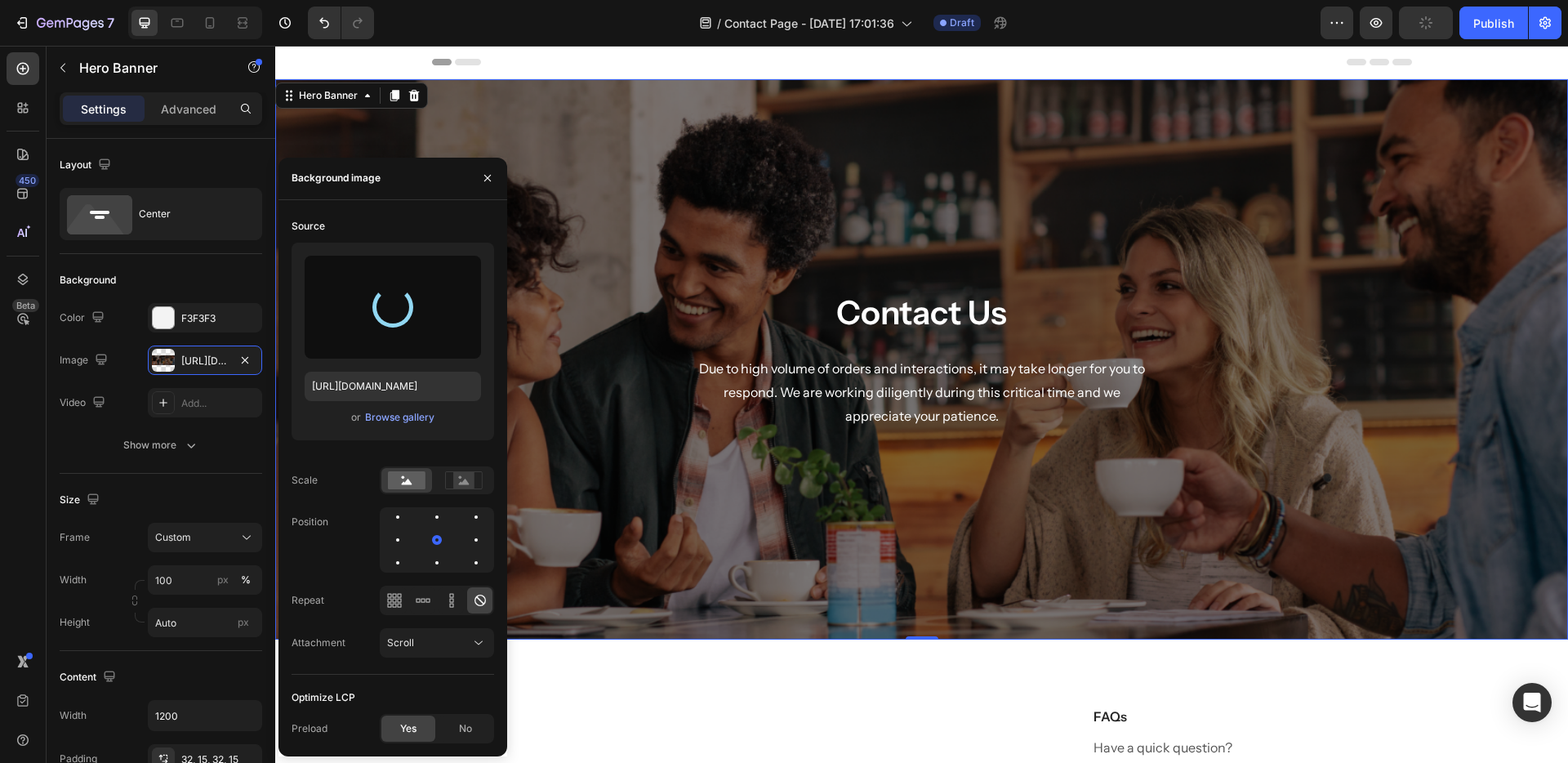
type input "https://cdn.shopify.com/s/files/1/0936/7853/4932/files/gempages_560738401595163…"
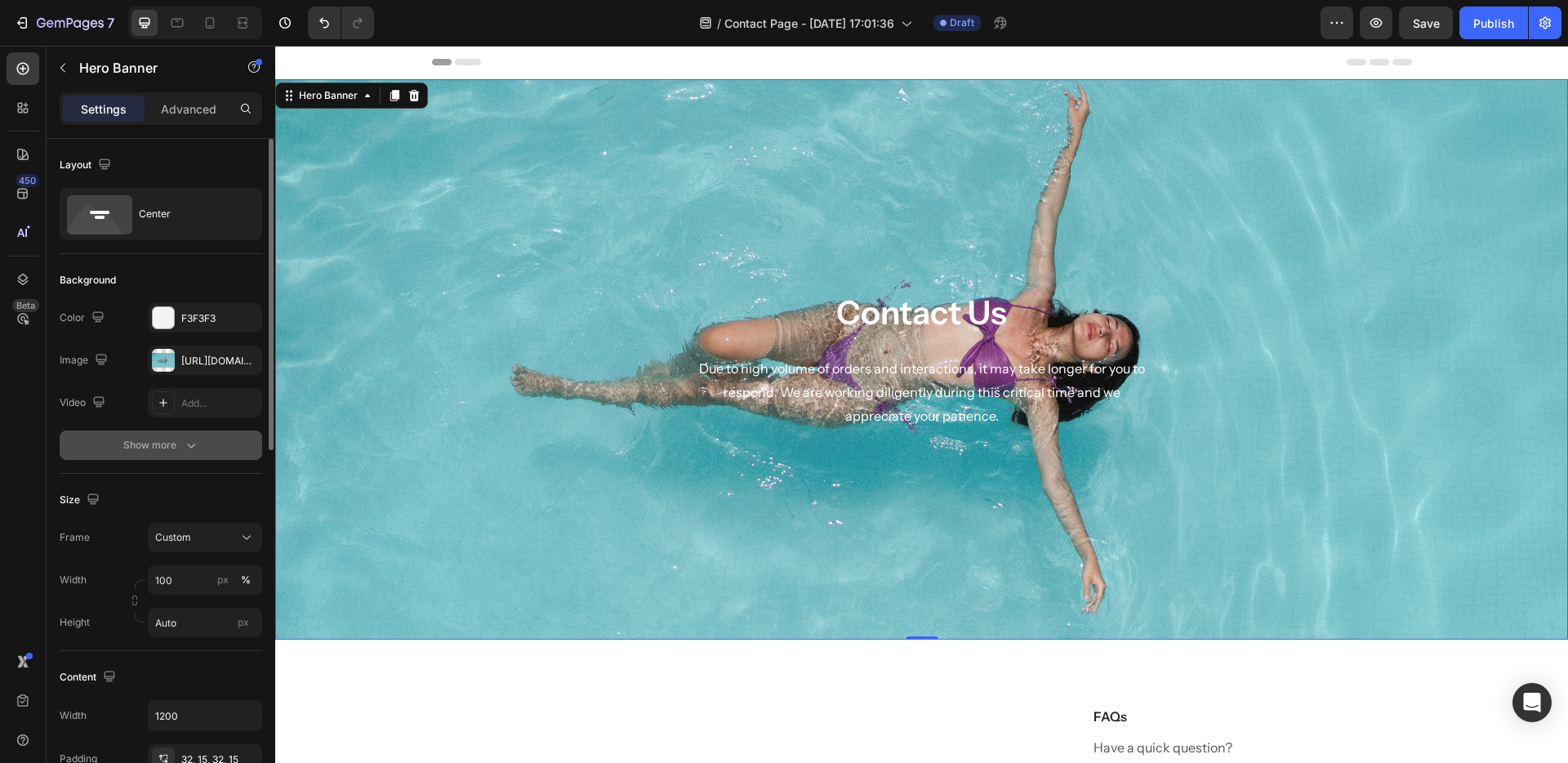
click at [170, 443] on div "Show more" at bounding box center [161, 445] width 76 height 17
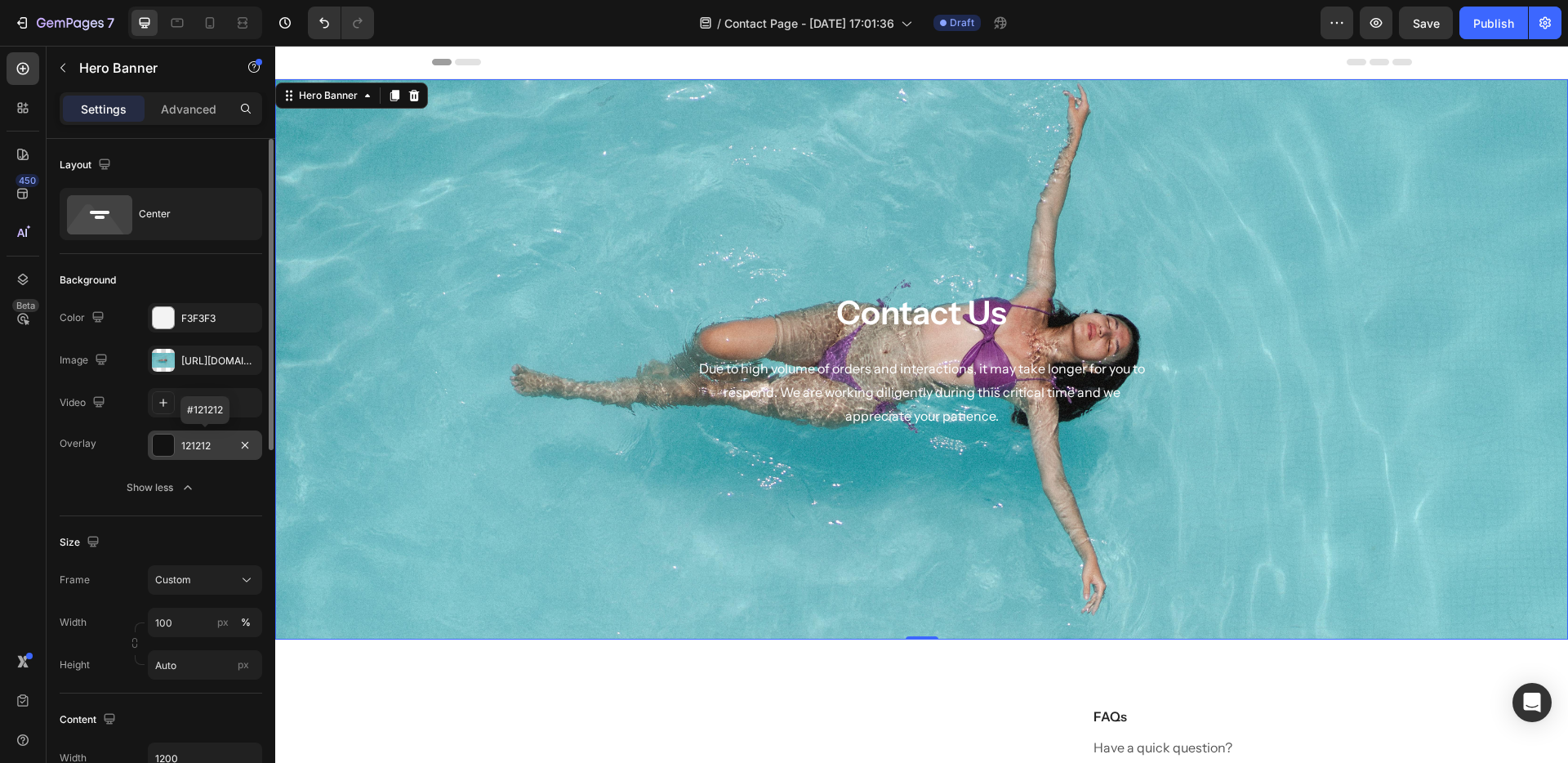
click at [204, 435] on div "121212" at bounding box center [205, 445] width 114 height 29
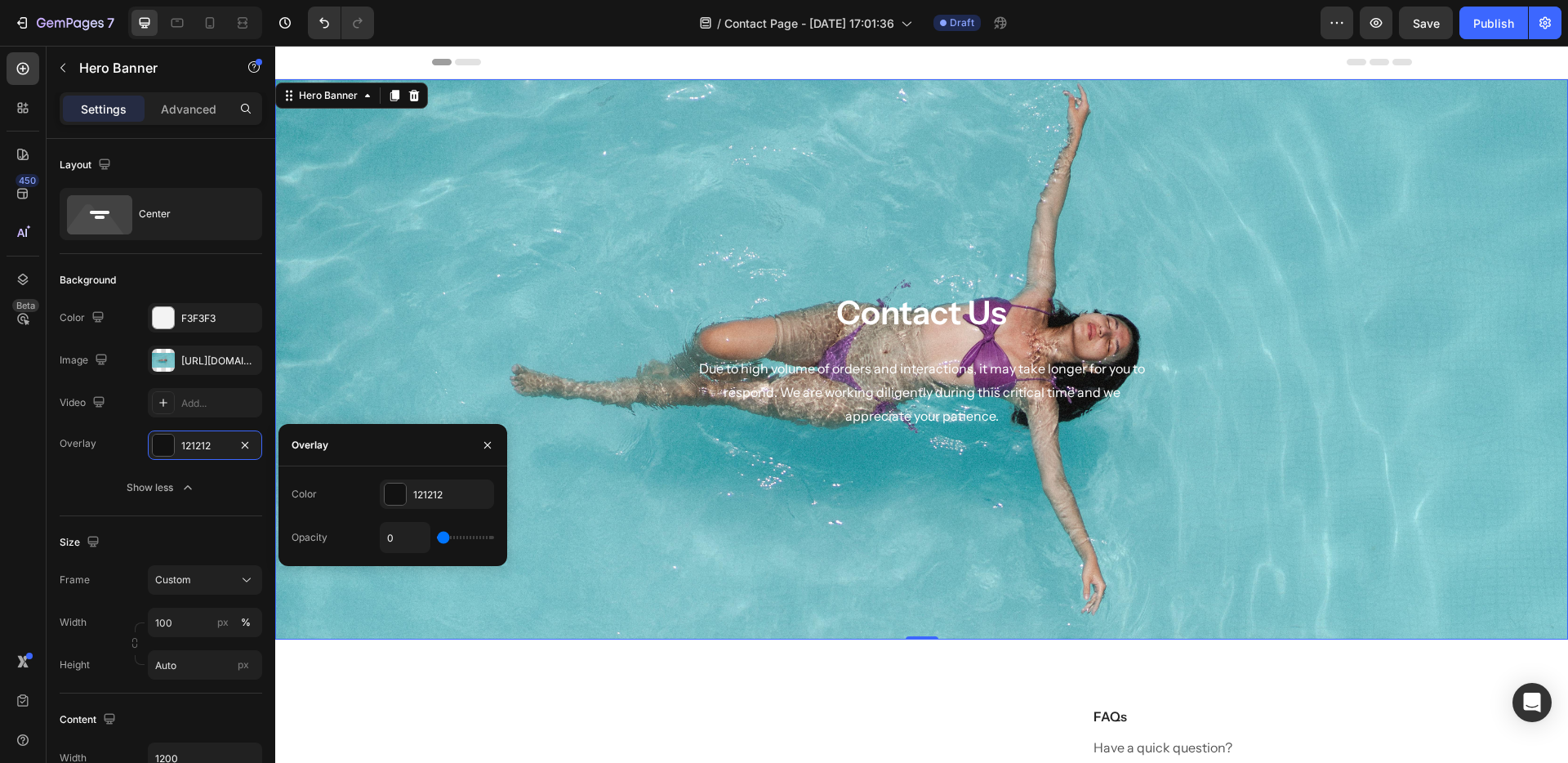
type input "82%"
type input "82"
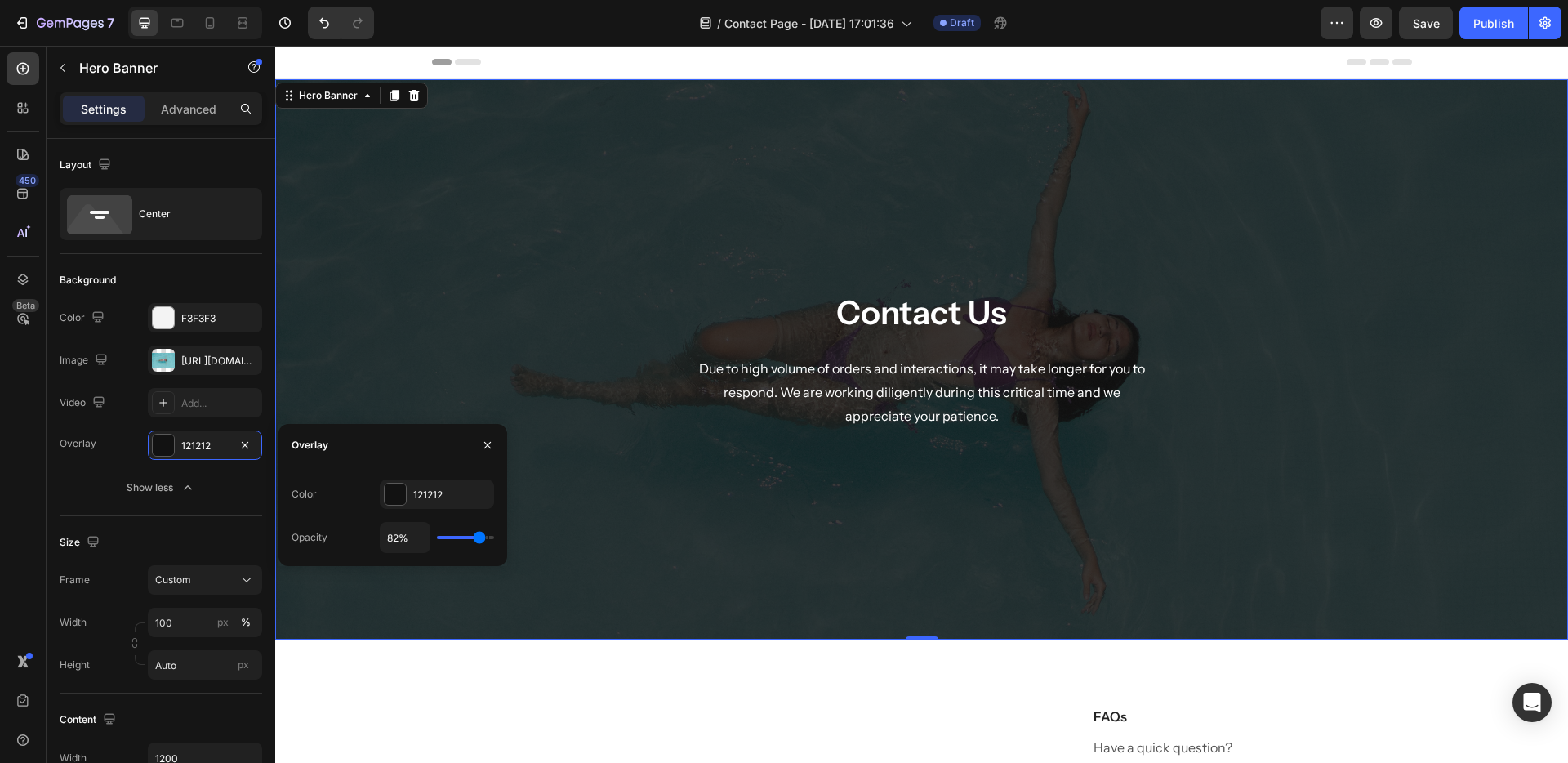
type input "78%"
type input "78"
type input "77%"
type input "77"
type input "73%"
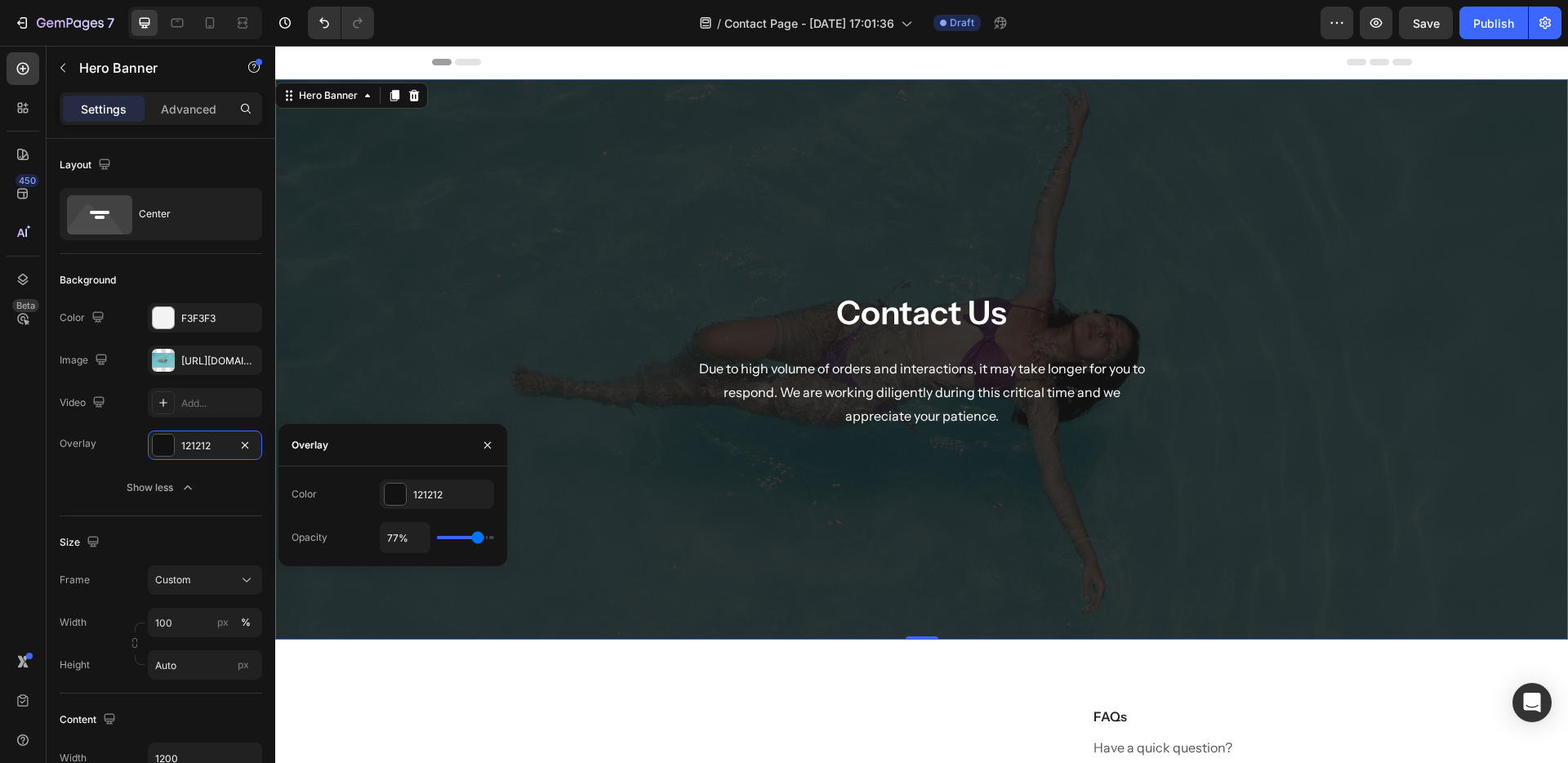
type input "73"
type input "70%"
type input "70"
type input "64%"
type input "64"
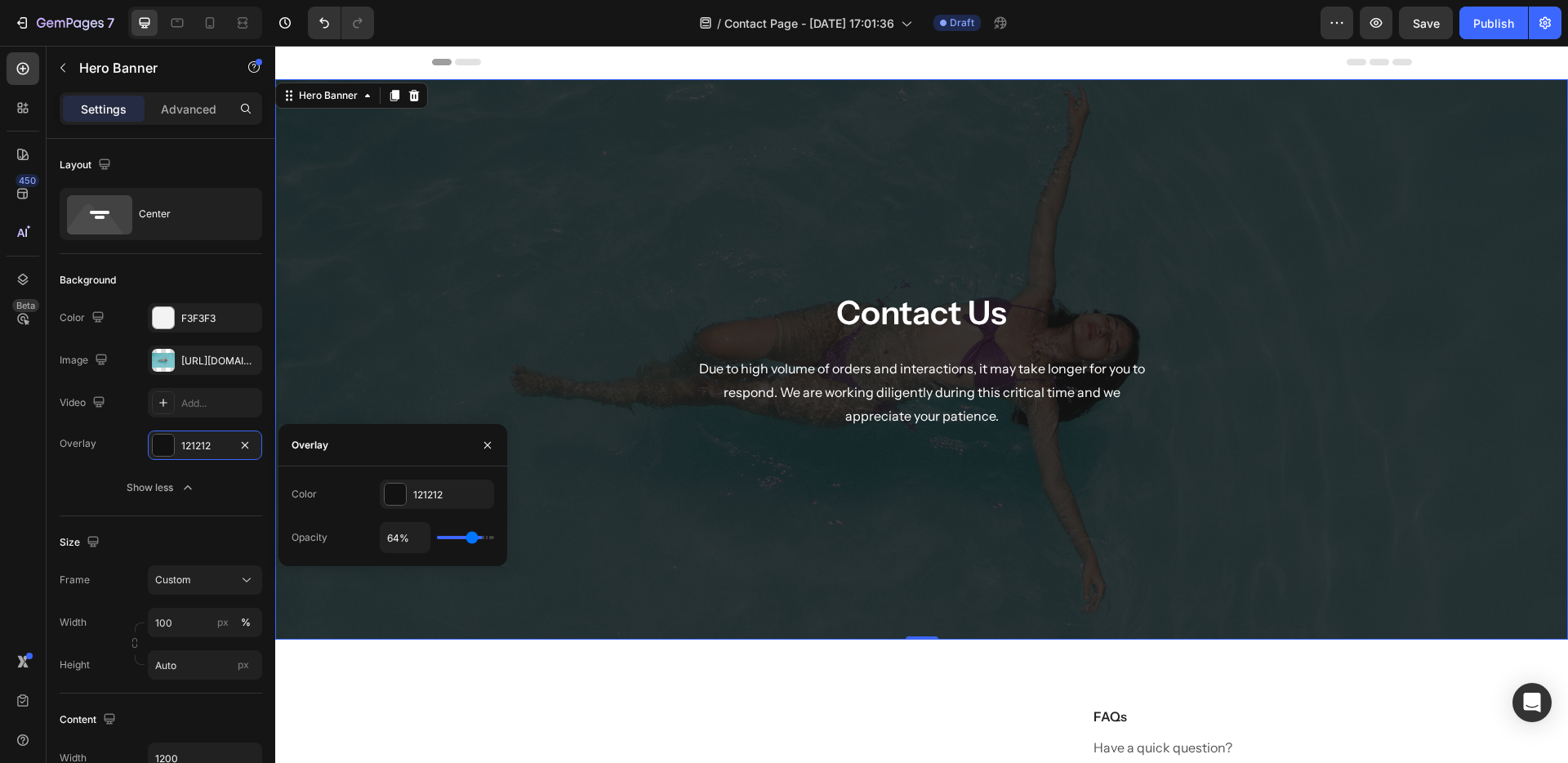
type input "62%"
type input "62"
type input "60%"
type input "60"
type input "59%"
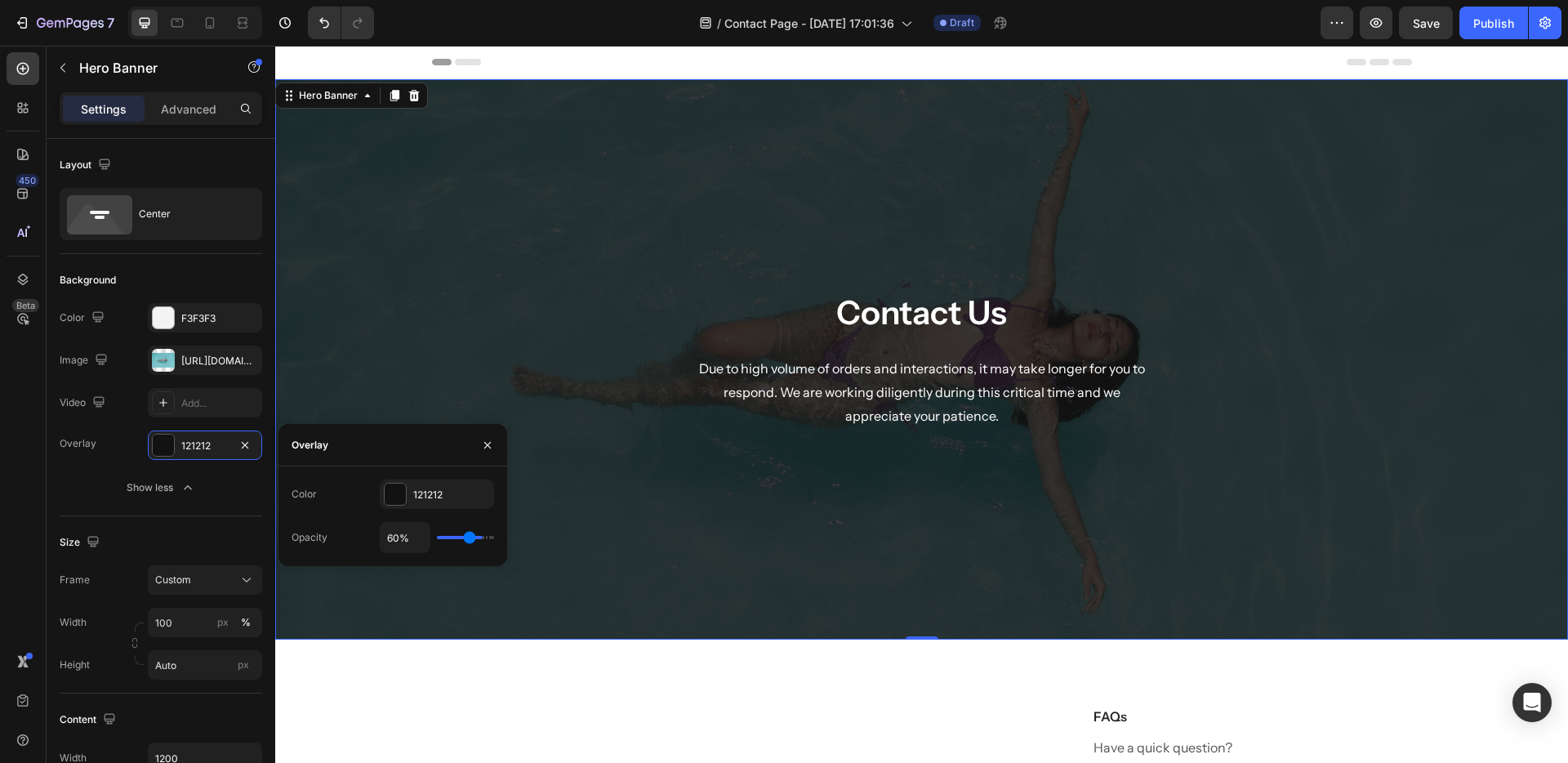
type input "59"
type input "57%"
type input "57"
type input "55%"
type input "55"
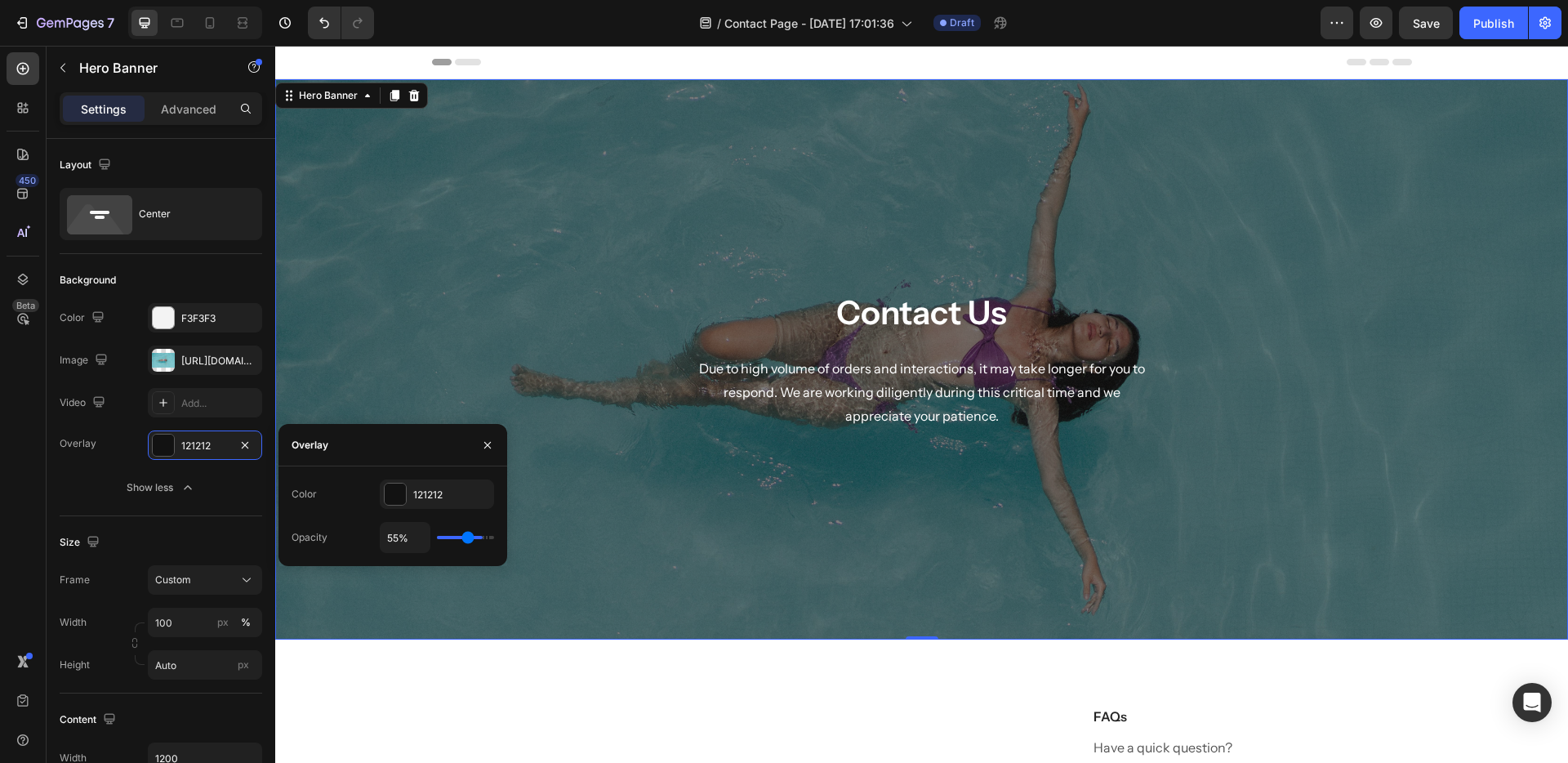
type input "54%"
type input "54"
type input "52%"
type input "52"
type input "49%"
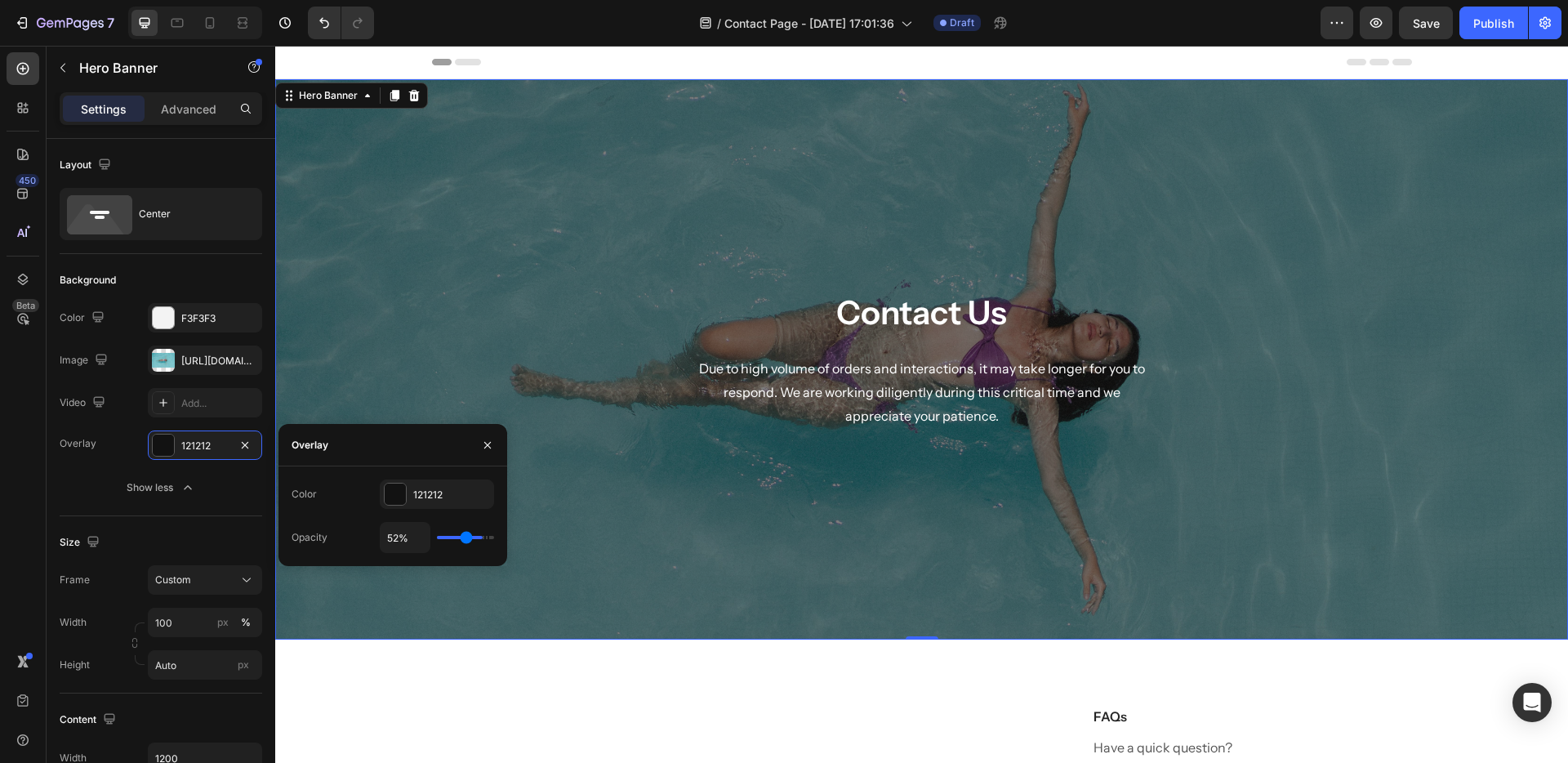
type input "49"
type input "48%"
type input "48"
type input "47%"
type input "47"
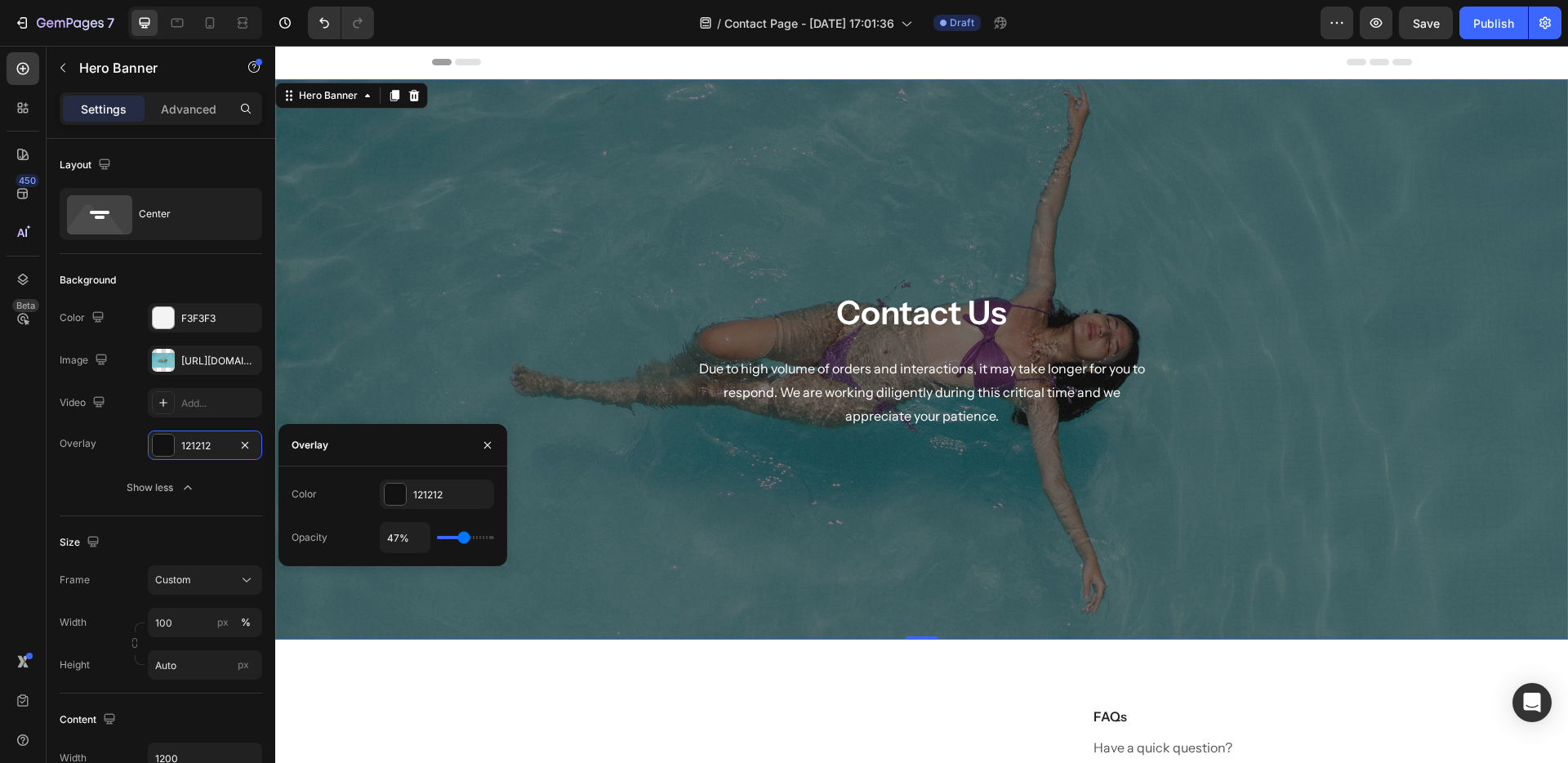
type input "46%"
type input "46"
type input "45%"
type input "45"
type input "43%"
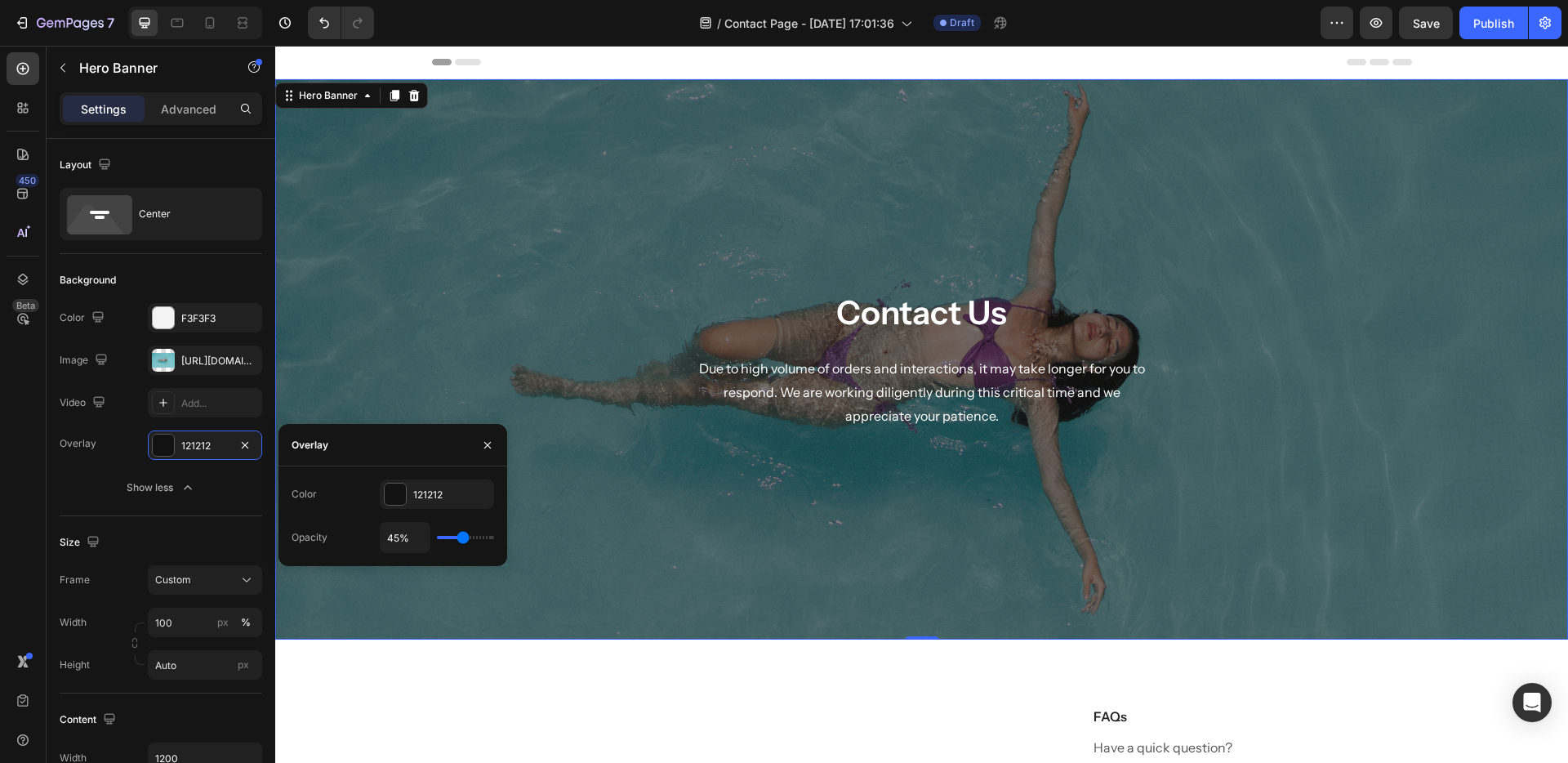
type input "43"
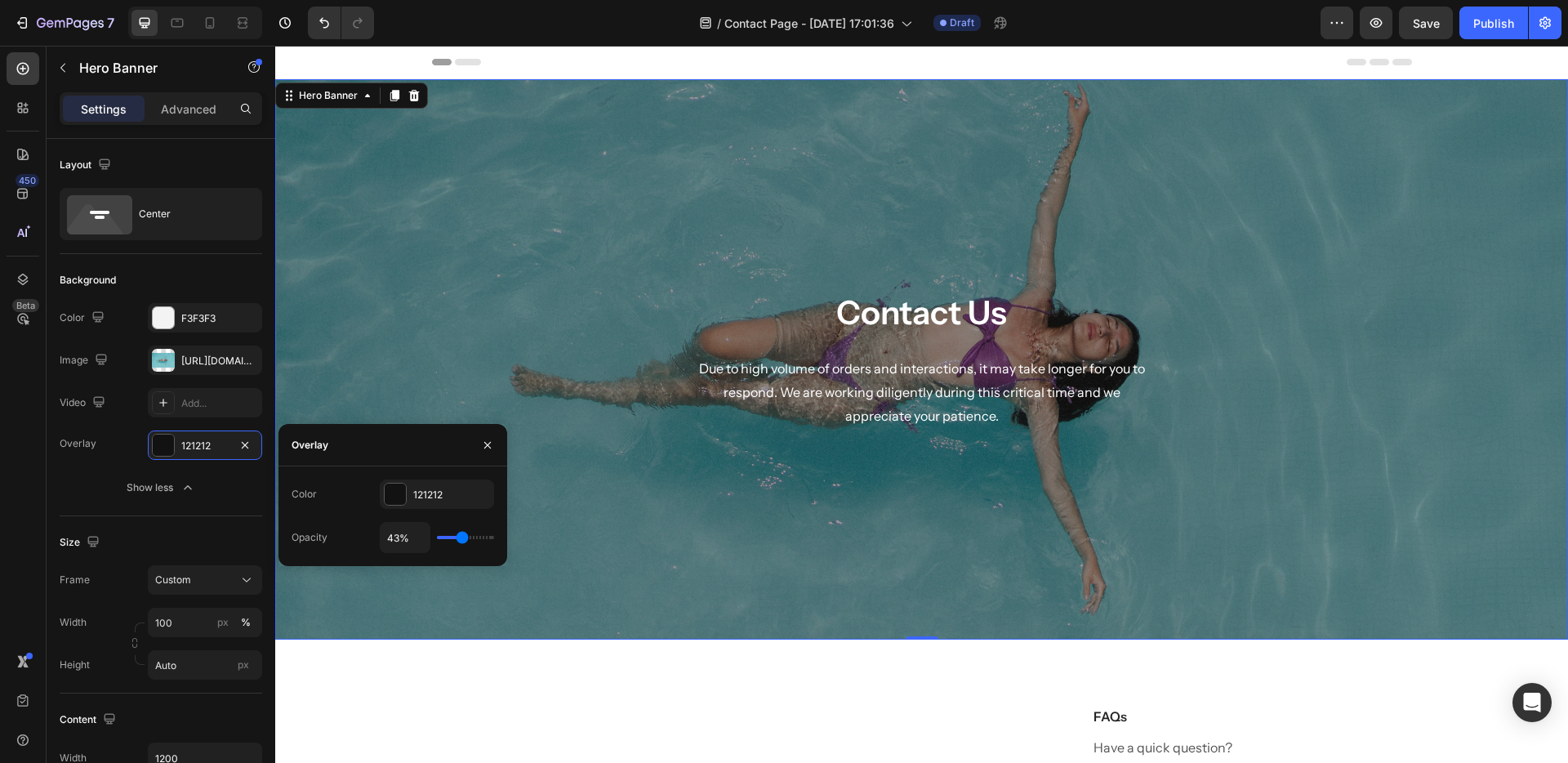
type input "38%"
type input "38"
type input "36%"
type input "36"
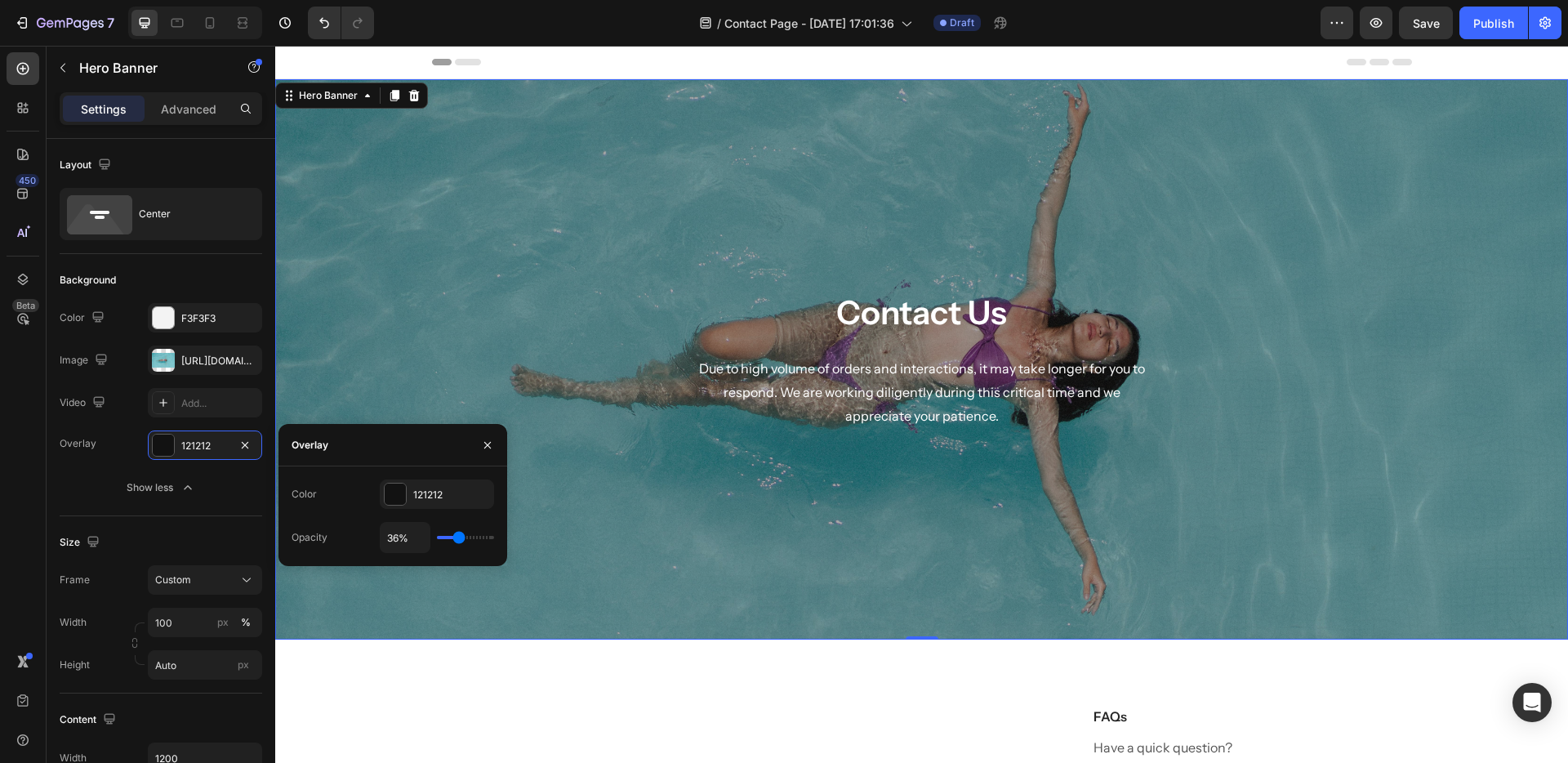
type input "37%"
type input "37"
type input "38%"
type input "38"
type input "39%"
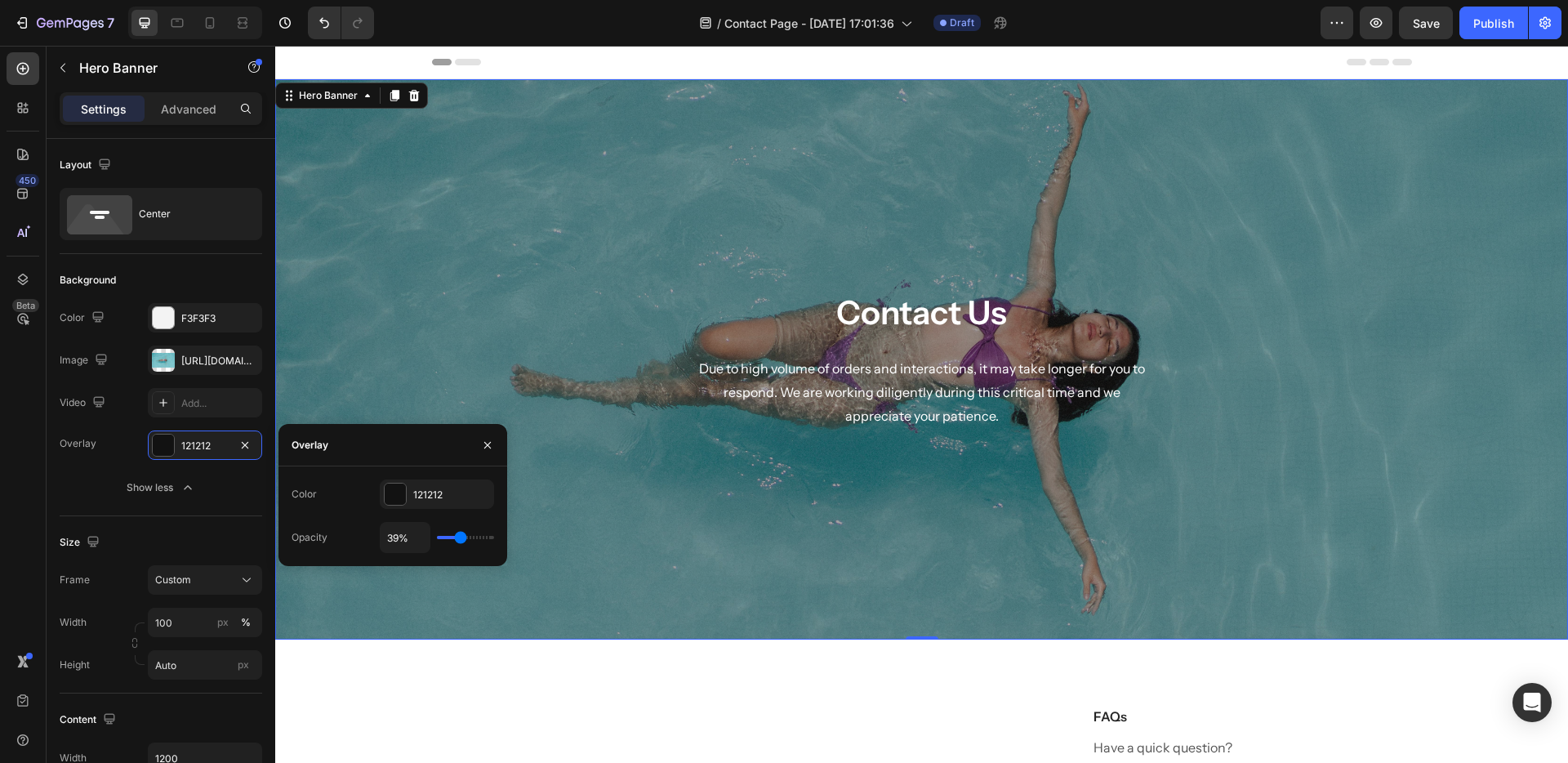
drag, startPoint x: 448, startPoint y: 539, endPoint x: 460, endPoint y: 542, distance: 12.4
type input "39"
click at [460, 539] on input "range" at bounding box center [466, 538] width 57 height 4
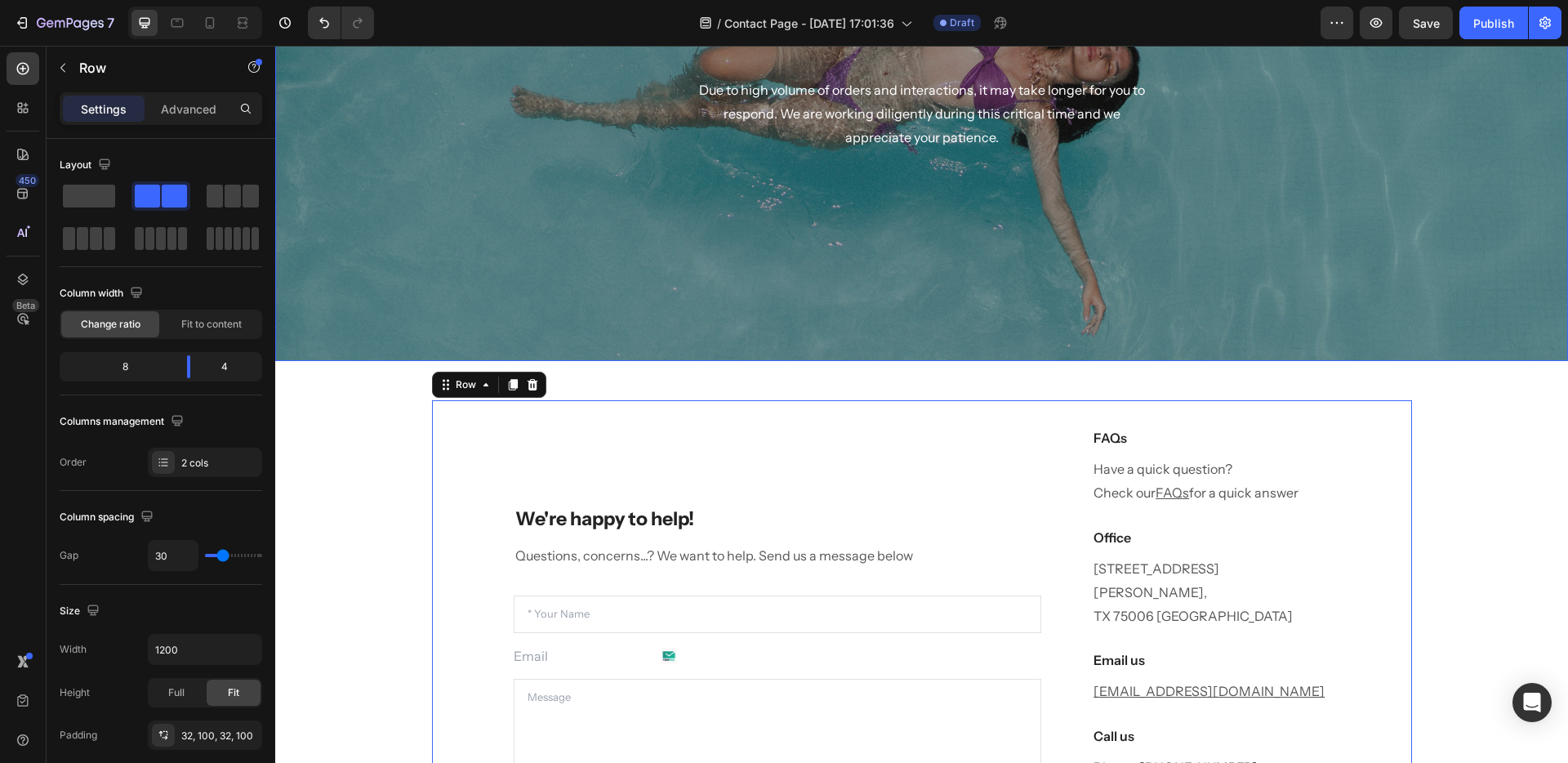
scroll to position [454, 0]
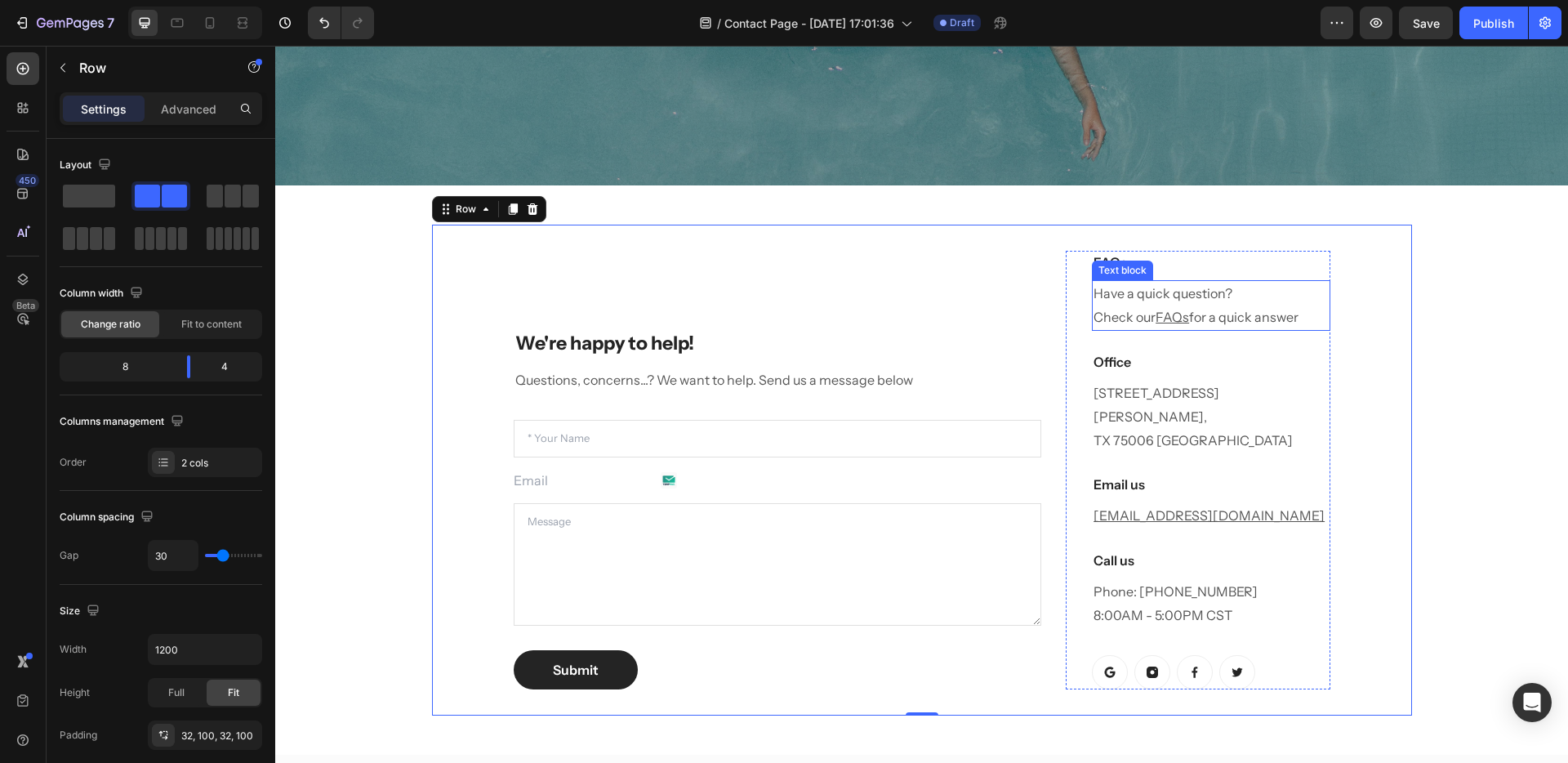
click at [1145, 301] on p "Have a quick question? Check our FAQs for a quick answer" at bounding box center [1211, 305] width 235 height 47
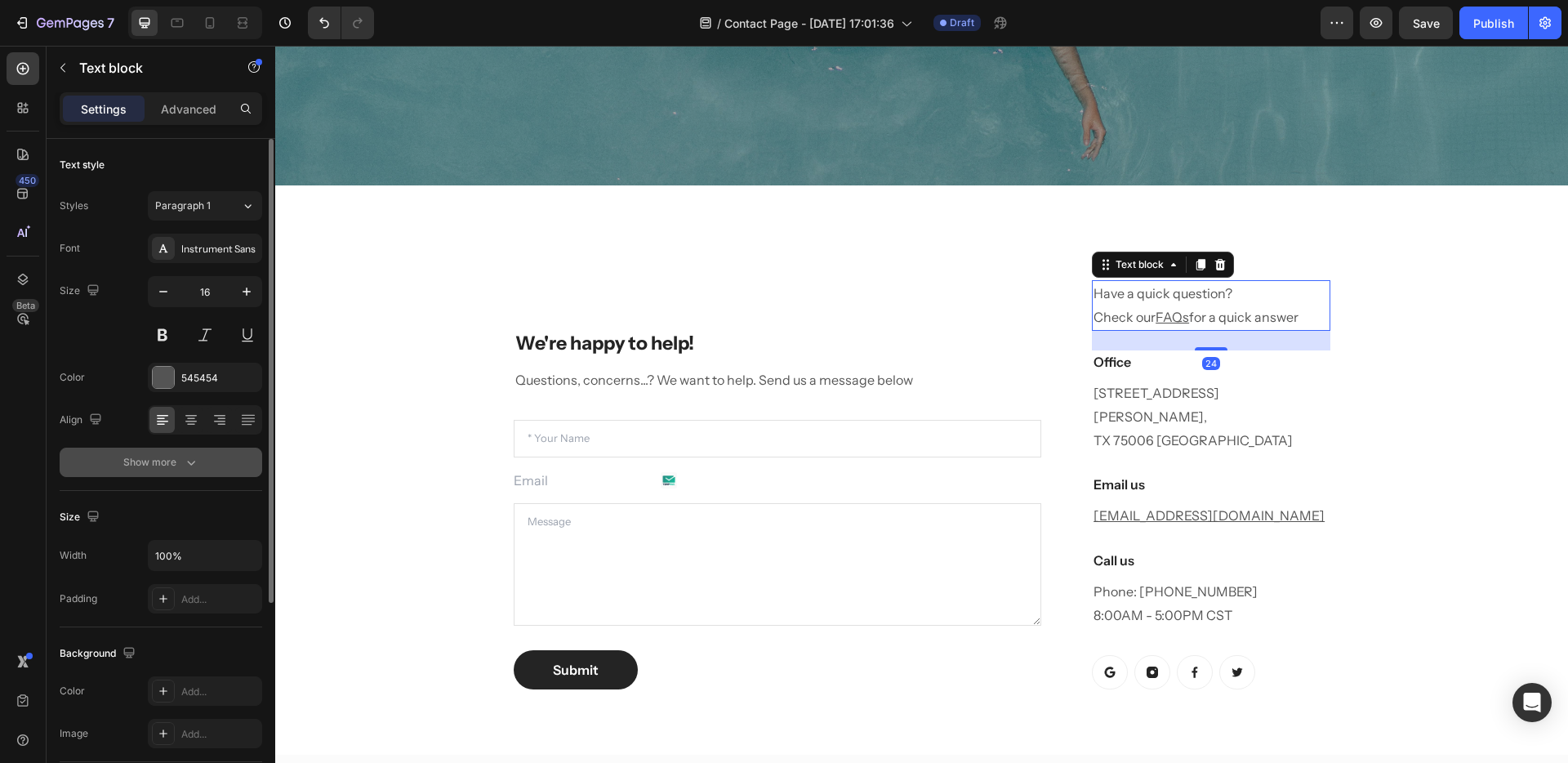
scroll to position [297, 0]
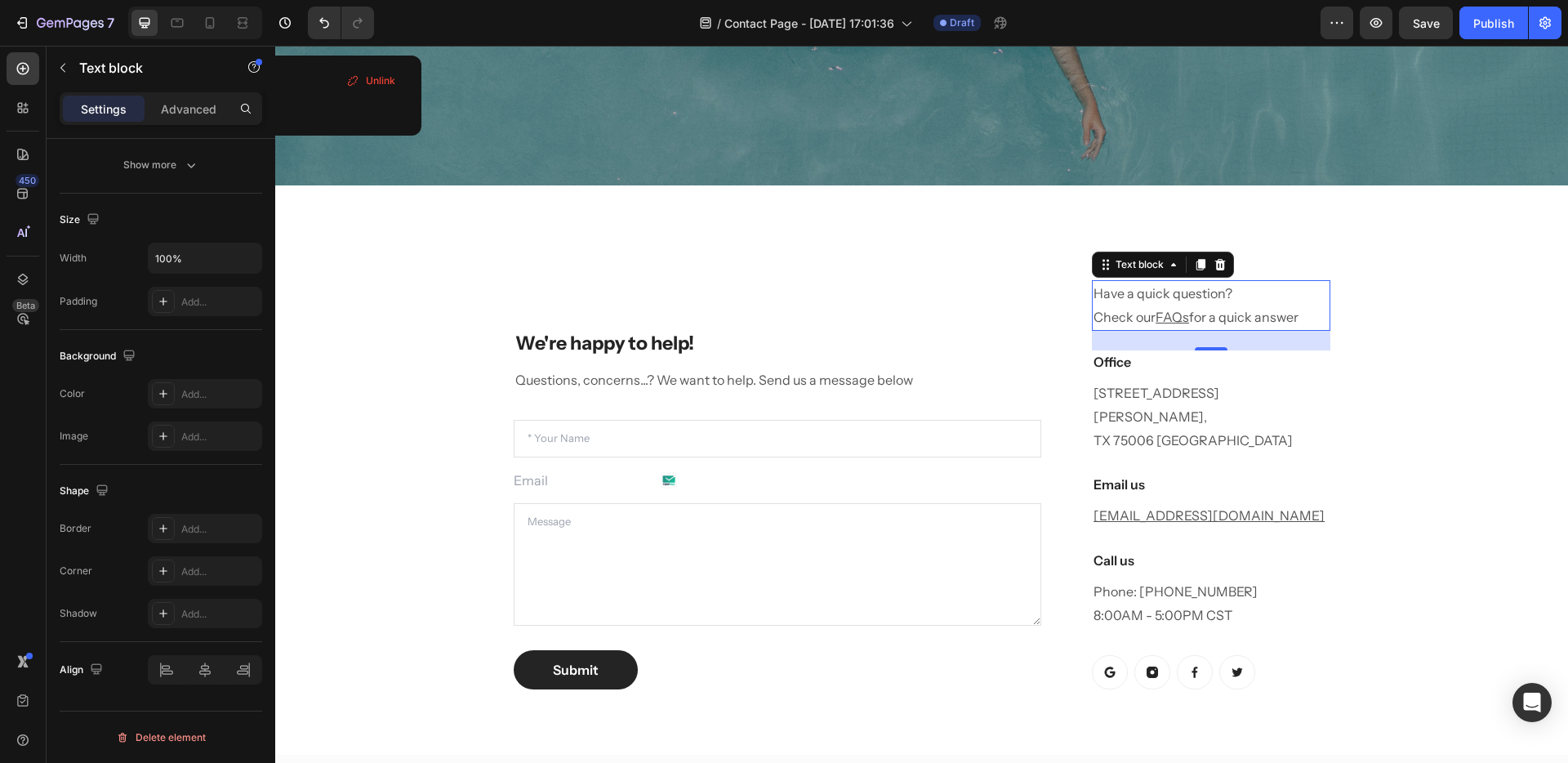
click at [1184, 320] on p "Have a quick question? Check our FAQs for a quick answer" at bounding box center [1211, 305] width 235 height 47
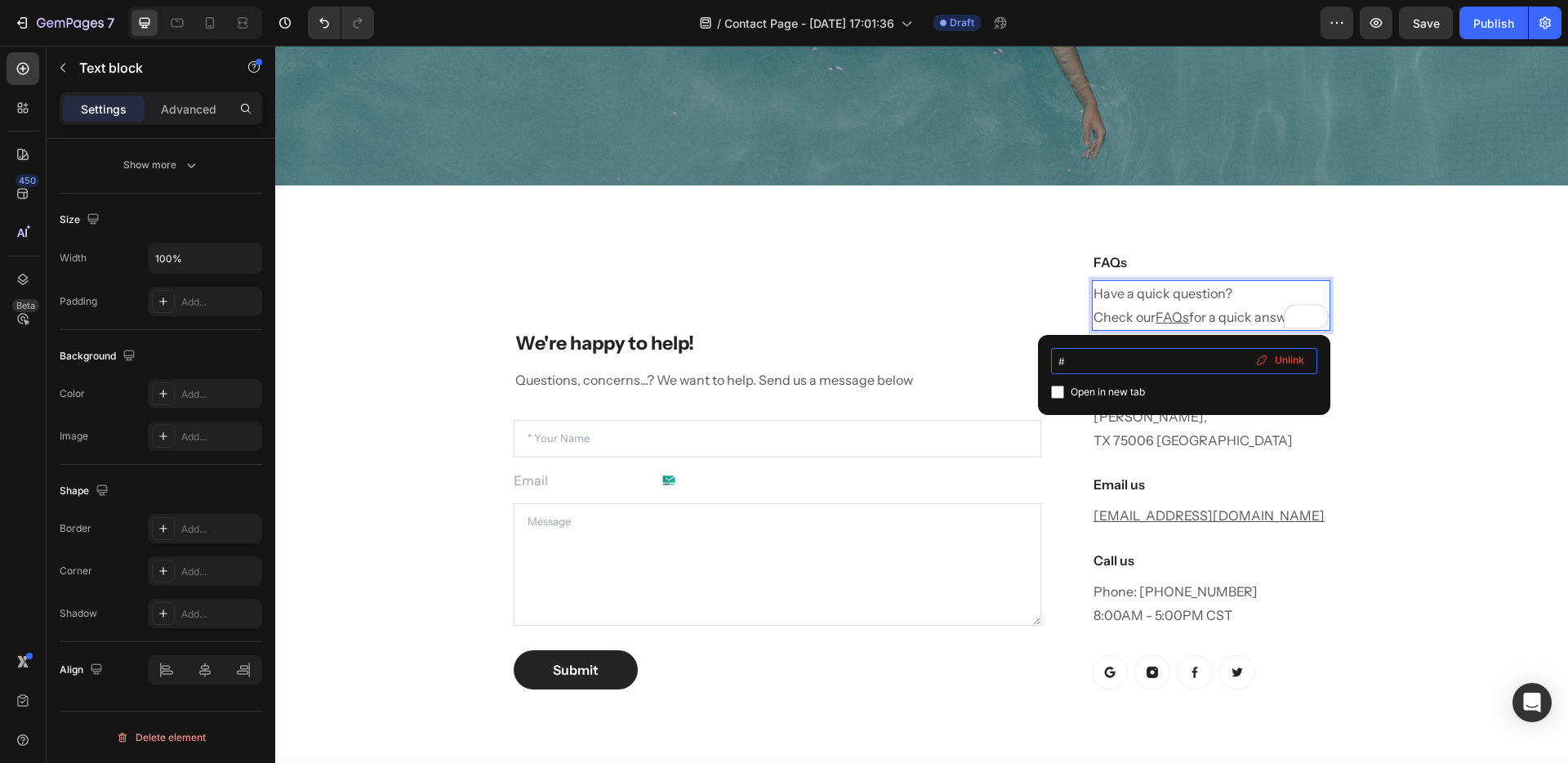
click at [1087, 364] on input "#" at bounding box center [1184, 361] width 266 height 26
click at [1298, 355] on span "Unlink" at bounding box center [1290, 360] width 29 height 15
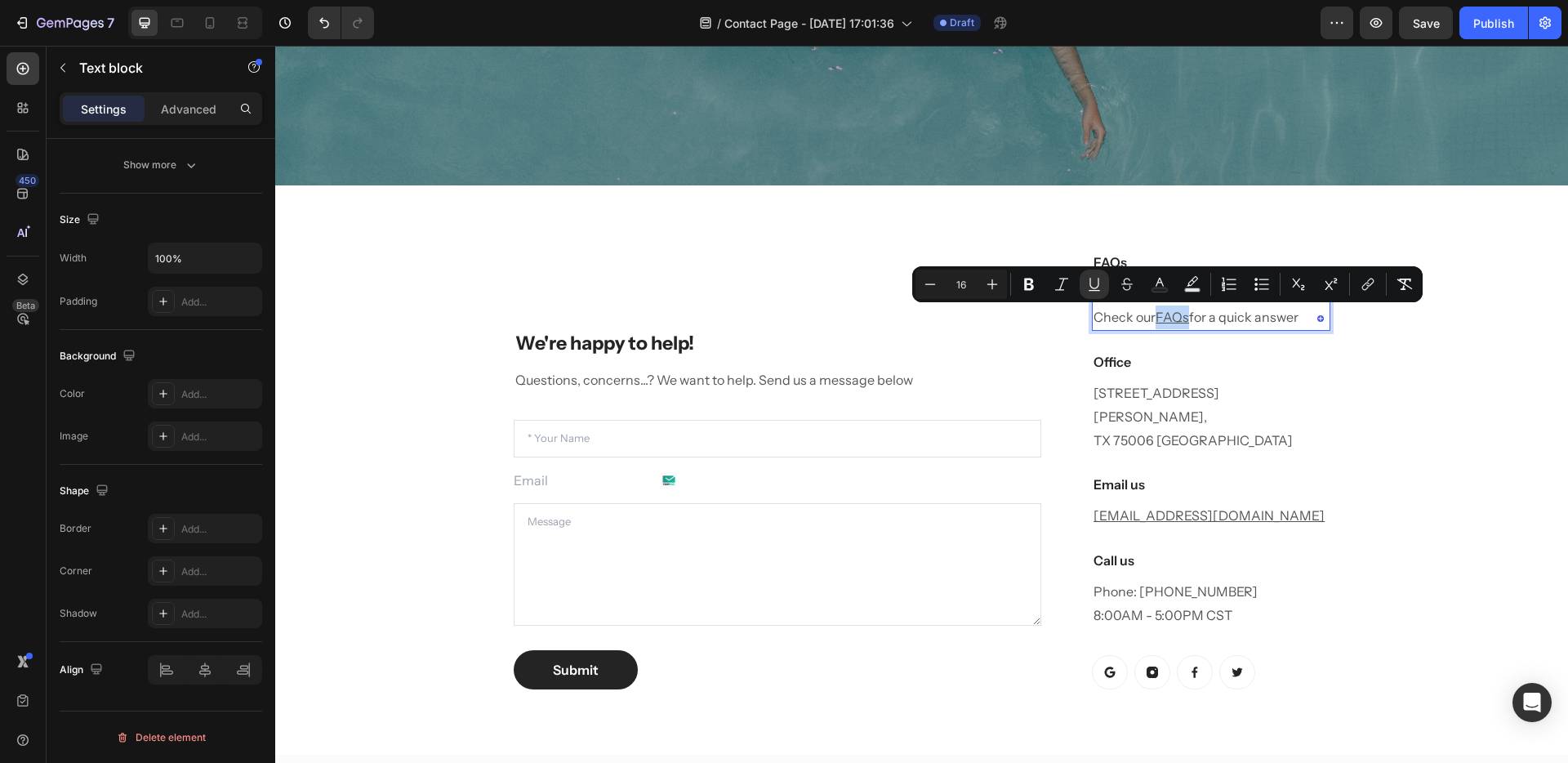
drag, startPoint x: 1154, startPoint y: 315, endPoint x: 1183, endPoint y: 320, distance: 29.4
click at [1183, 320] on u "FAQs" at bounding box center [1172, 317] width 33 height 17
click at [1370, 285] on icon "Editor contextual toolbar" at bounding box center [1370, 283] width 7 height 8
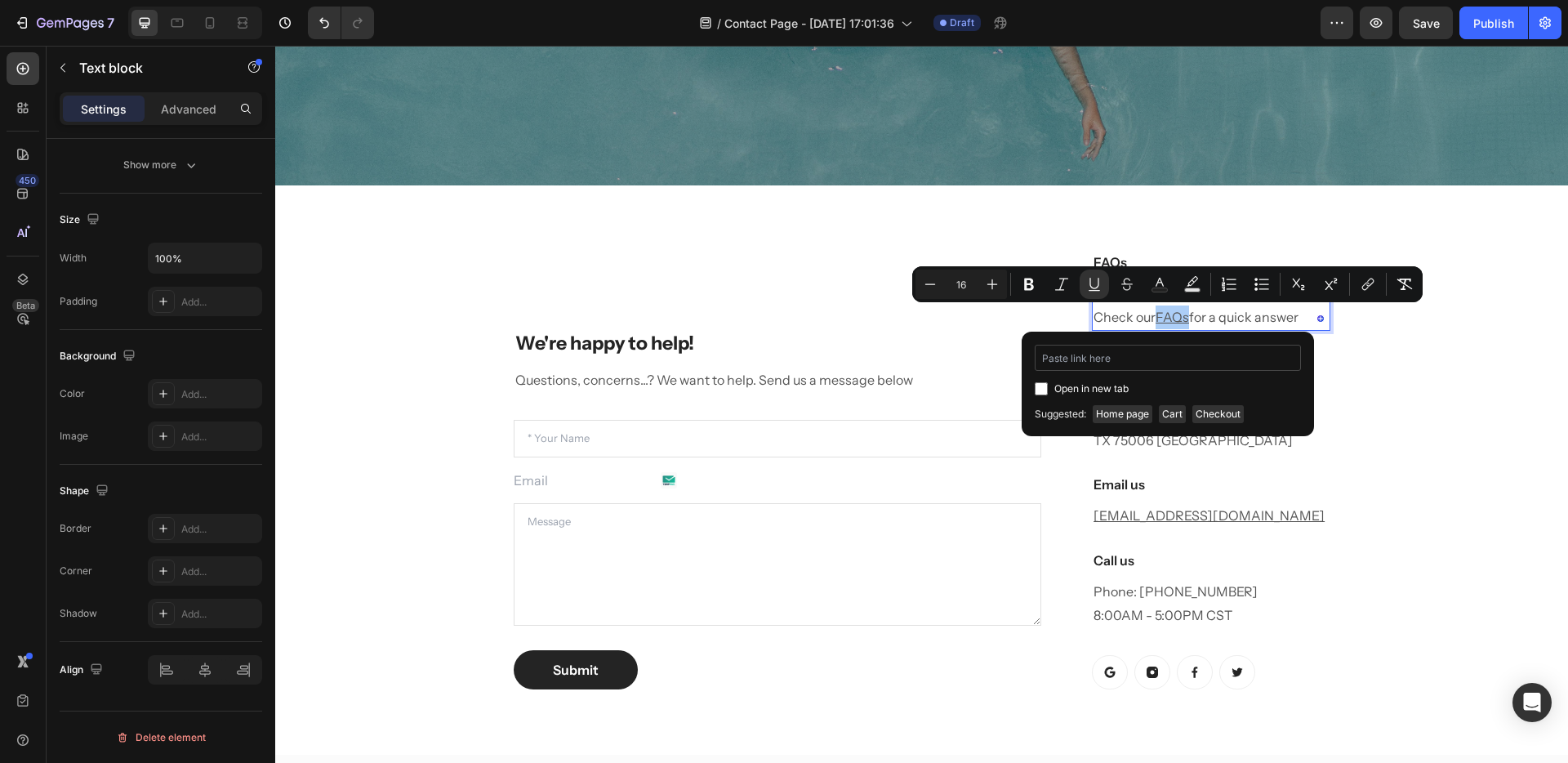
click at [1060, 360] on input "Editor contextual toolbar" at bounding box center [1167, 357] width 266 height 26
type input "f"
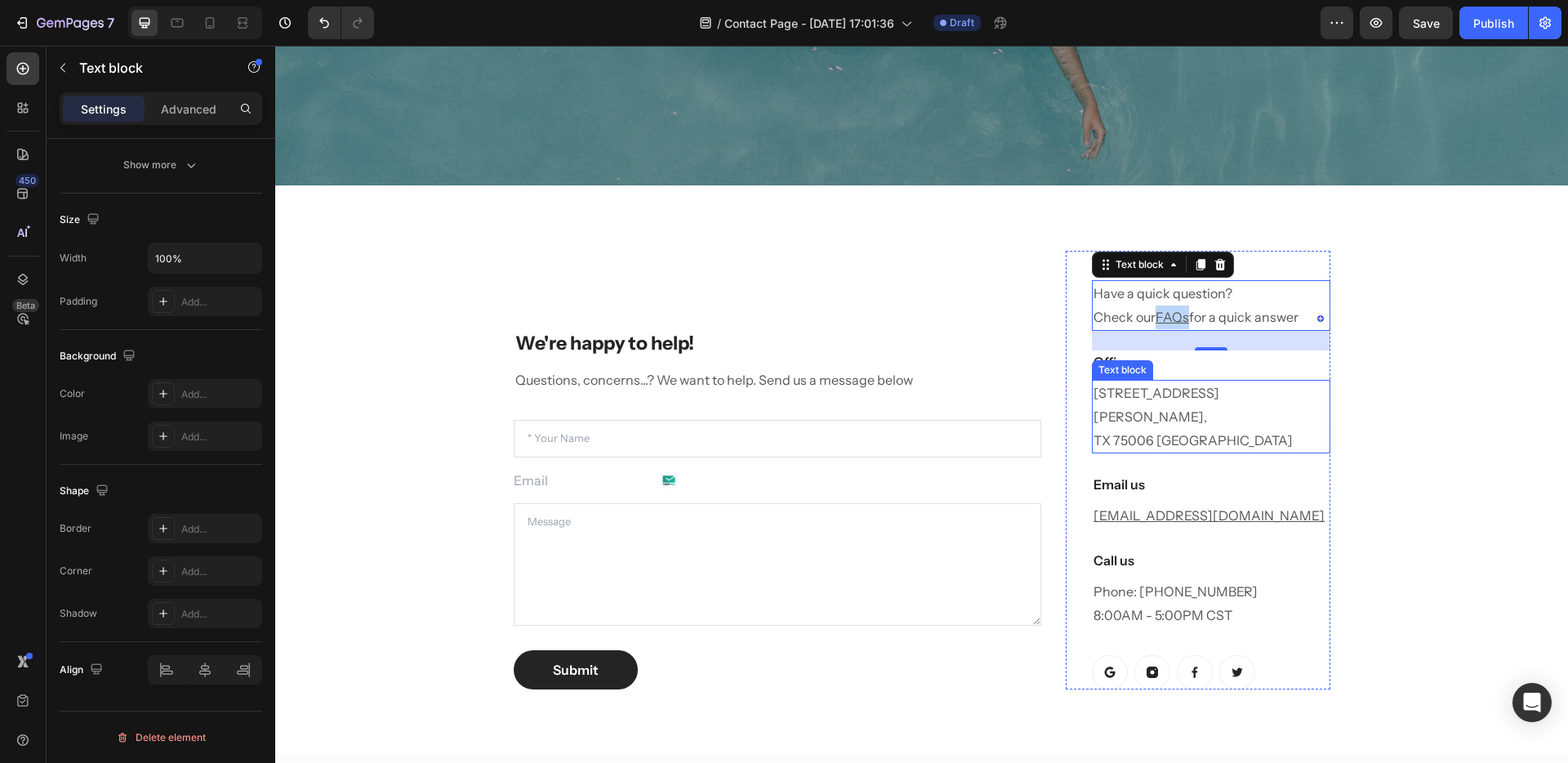
click at [1141, 418] on p "1520 Luna Road Carrollton, TX 75006 United States" at bounding box center [1211, 416] width 235 height 70
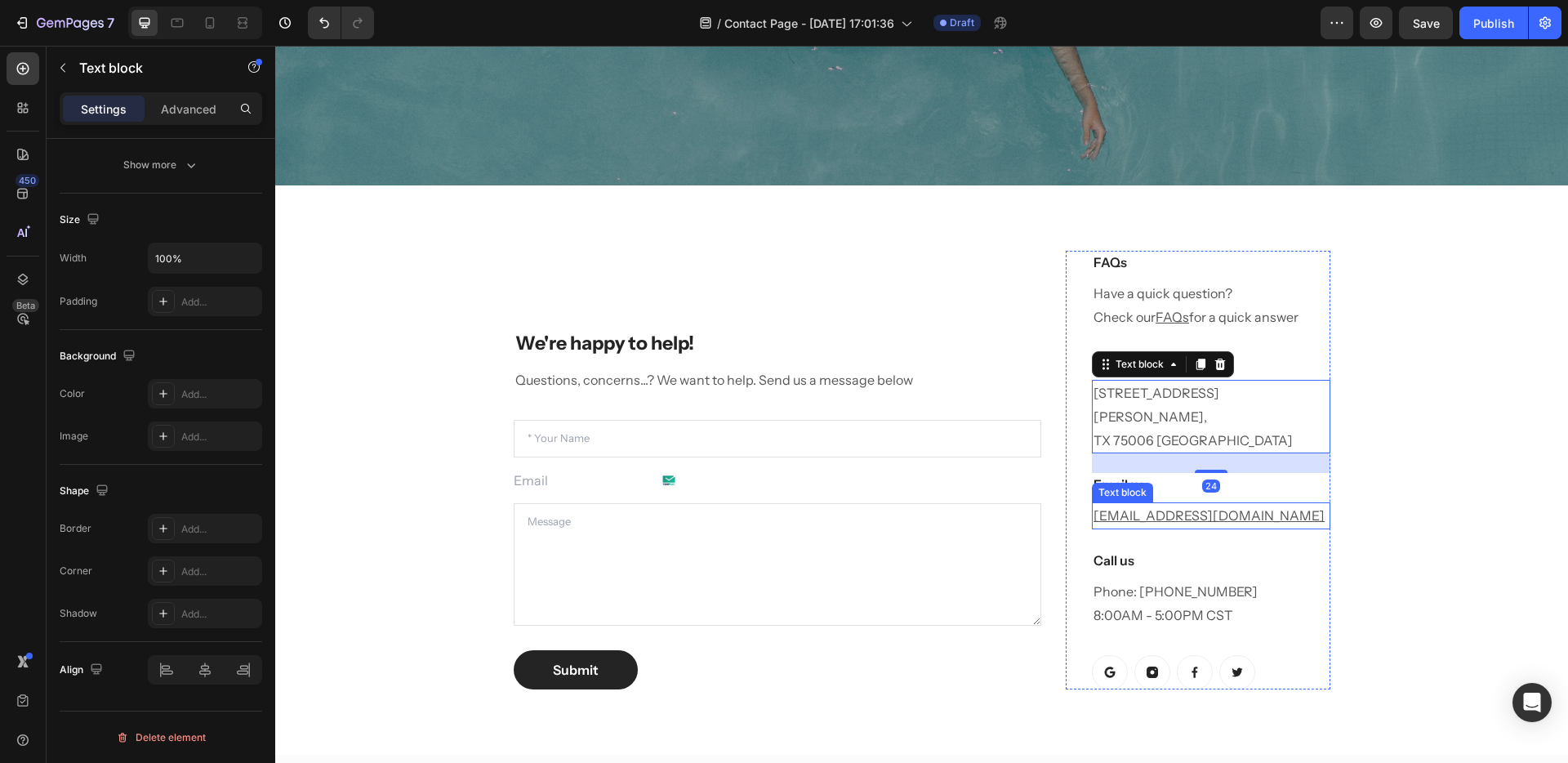
click at [1167, 507] on u "help@gempages.com" at bounding box center [1209, 515] width 231 height 17
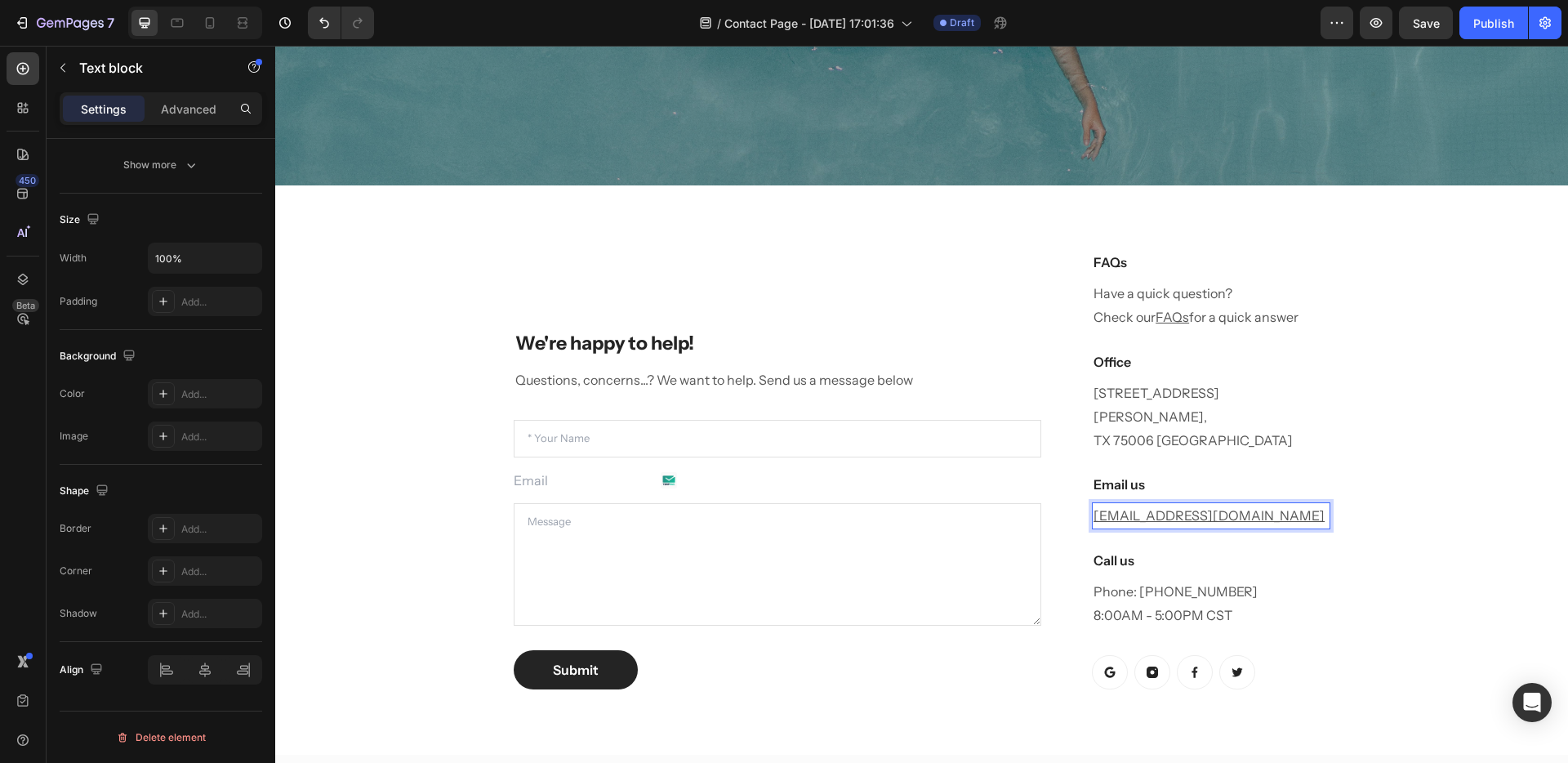
click at [1161, 507] on u "help@gempages.com" at bounding box center [1209, 515] width 231 height 17
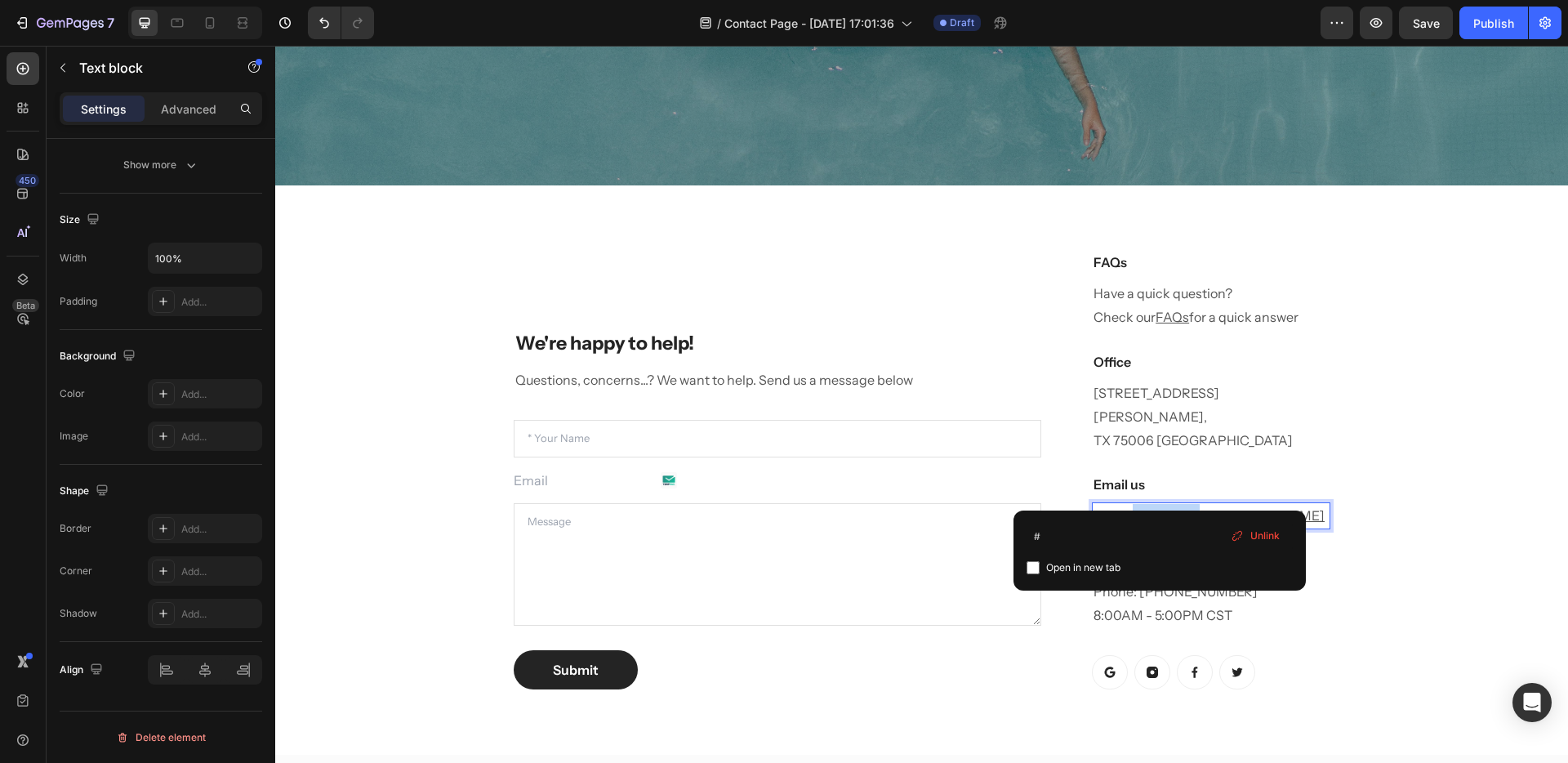
click at [1161, 507] on u "help@gempages.com" at bounding box center [1209, 515] width 231 height 17
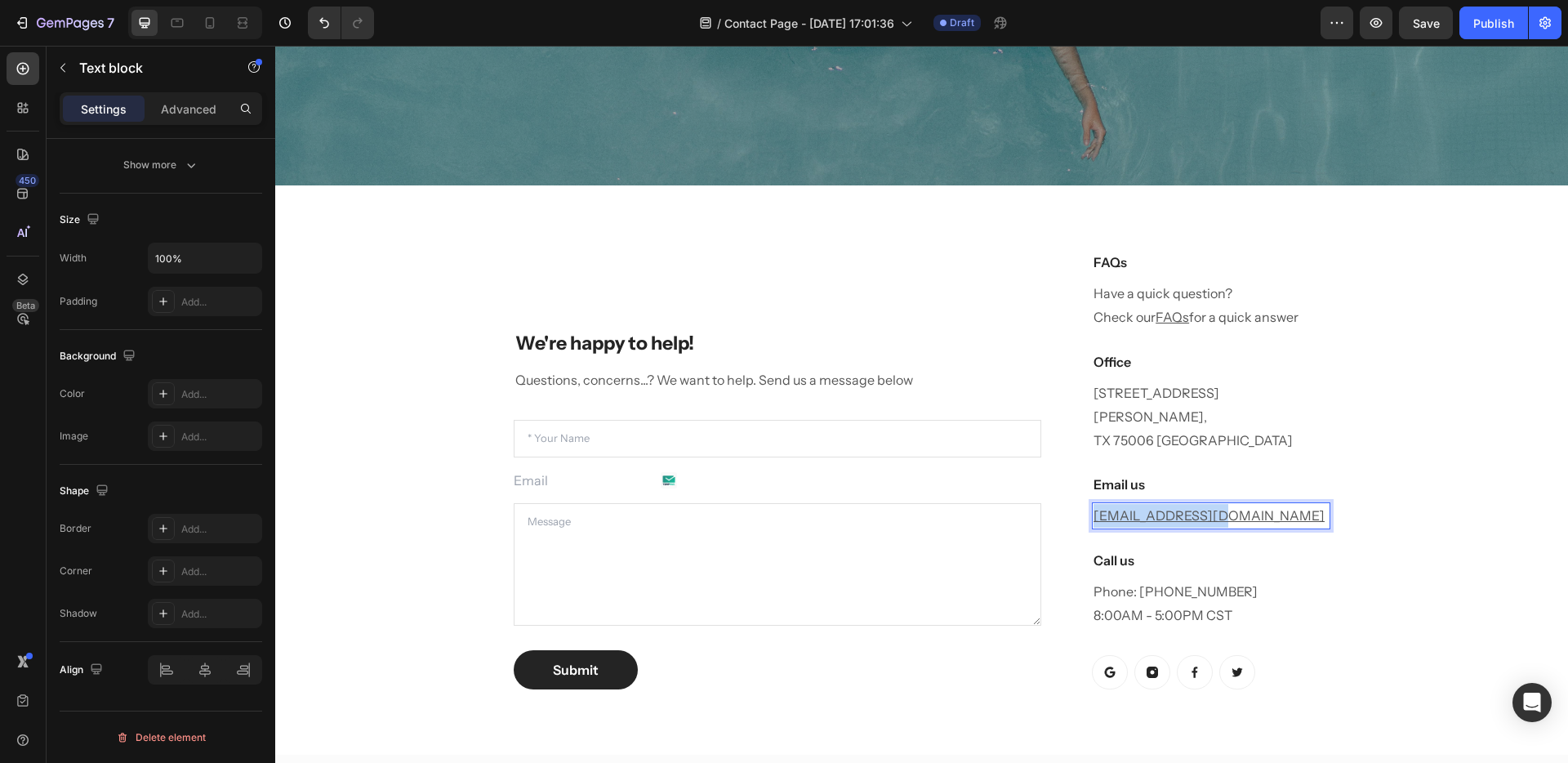
click at [1161, 507] on u "help@gempages.com" at bounding box center [1209, 515] width 231 height 17
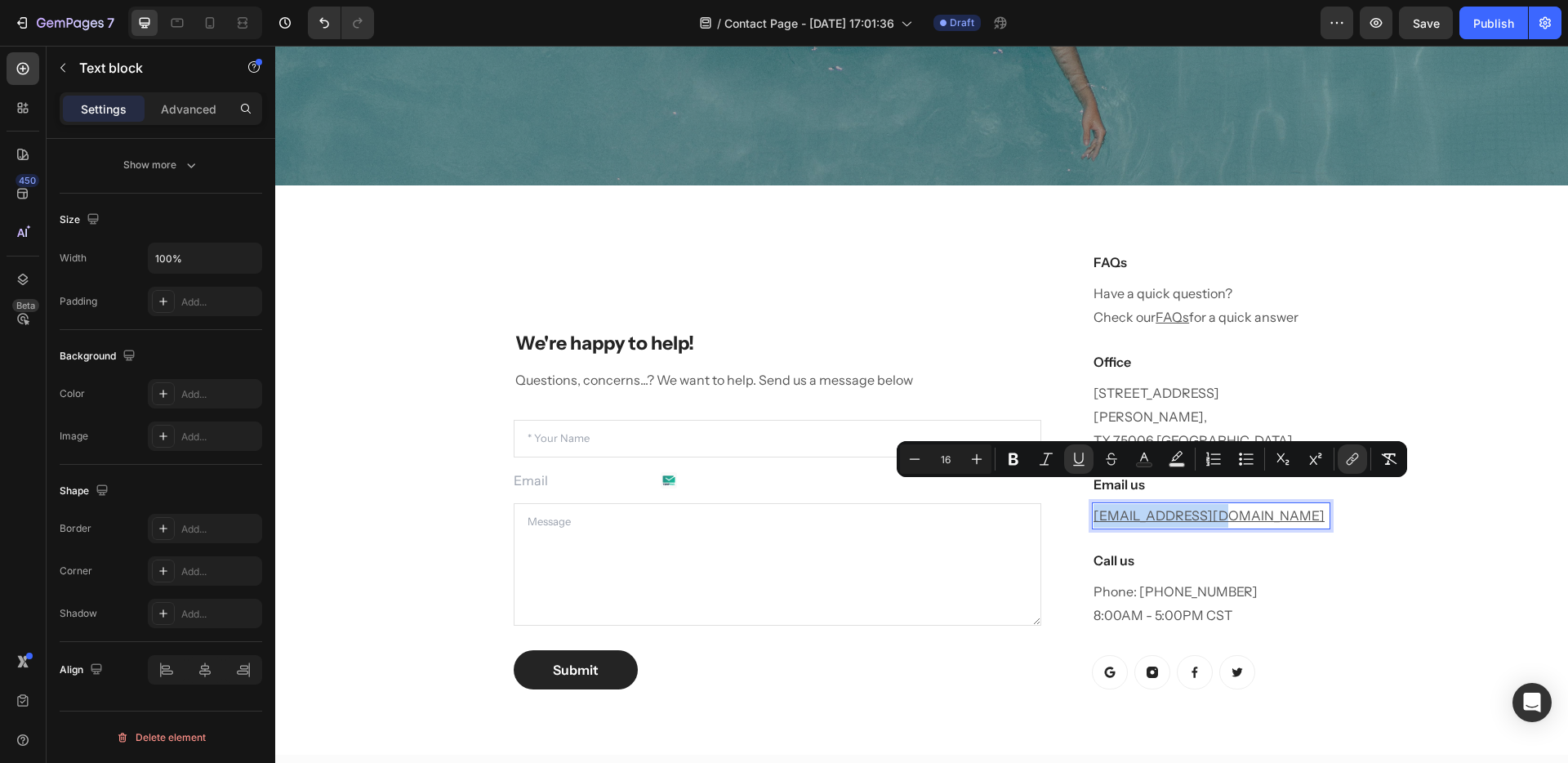
click at [1233, 503] on p "help@gempages.com" at bounding box center [1211, 515] width 235 height 24
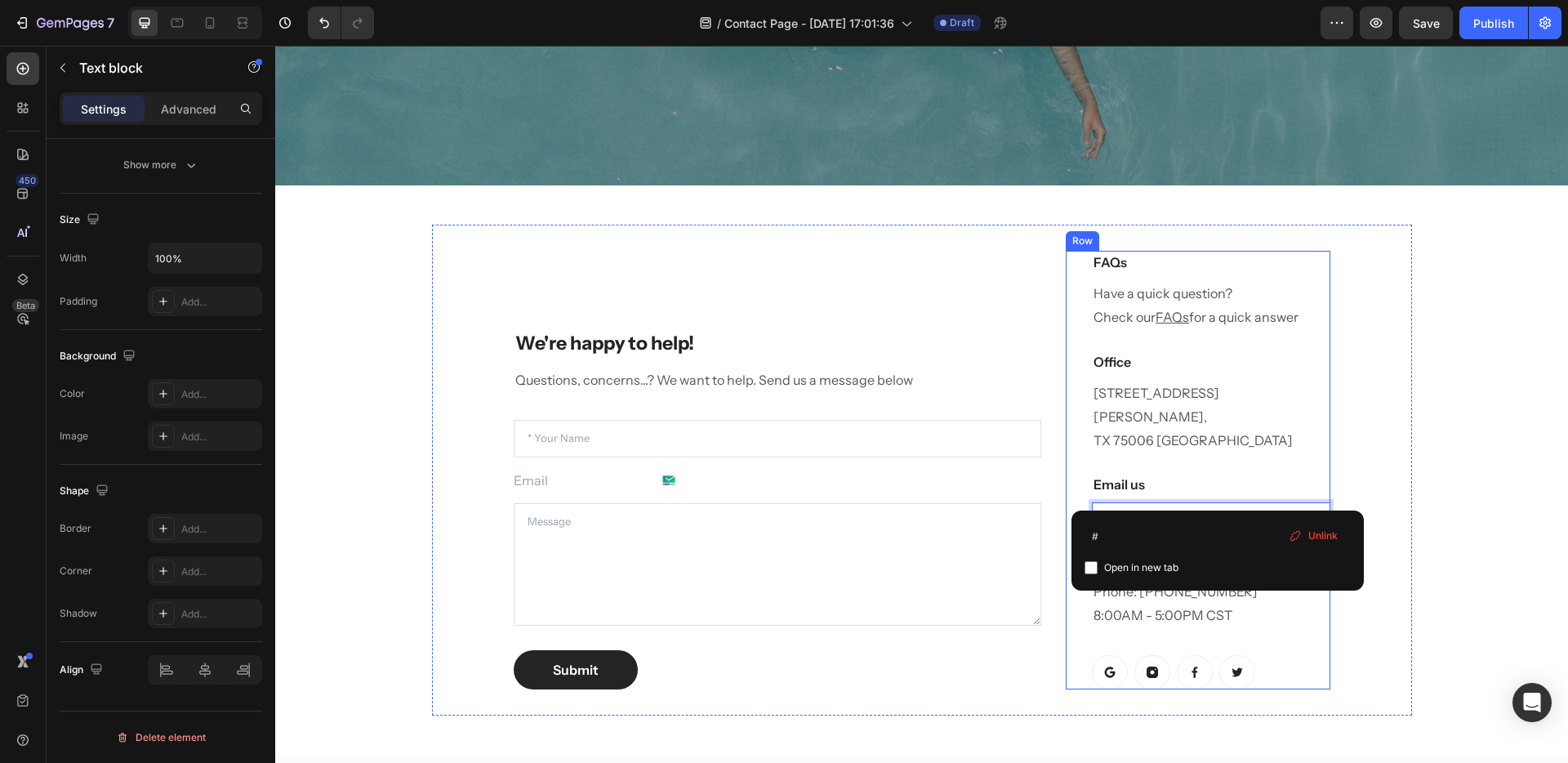
click at [1180, 416] on p "1520 Luna Road Carrollton, TX 75006 United States" at bounding box center [1211, 416] width 235 height 70
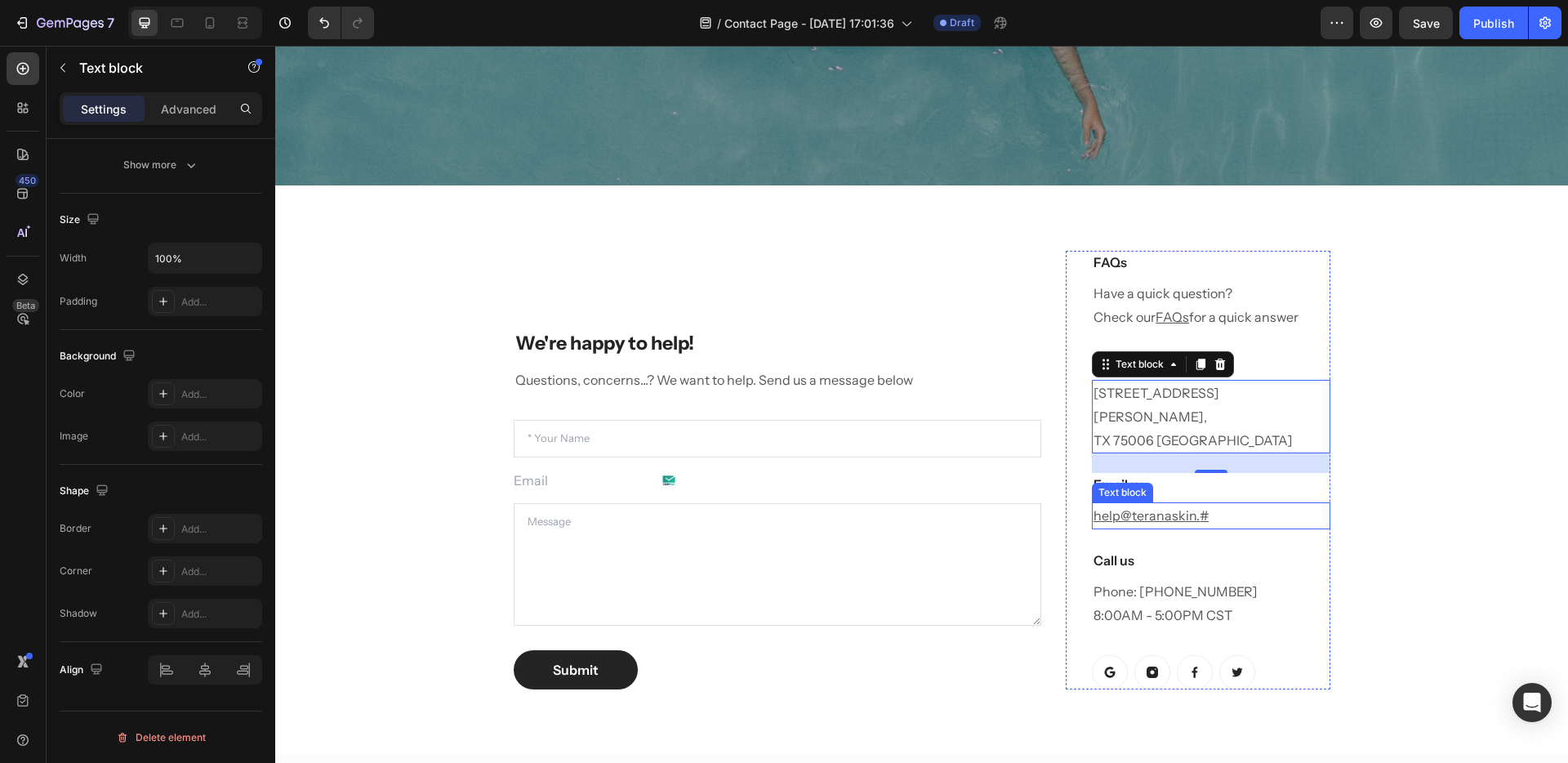
click at [1200, 507] on u "#" at bounding box center [1204, 515] width 9 height 17
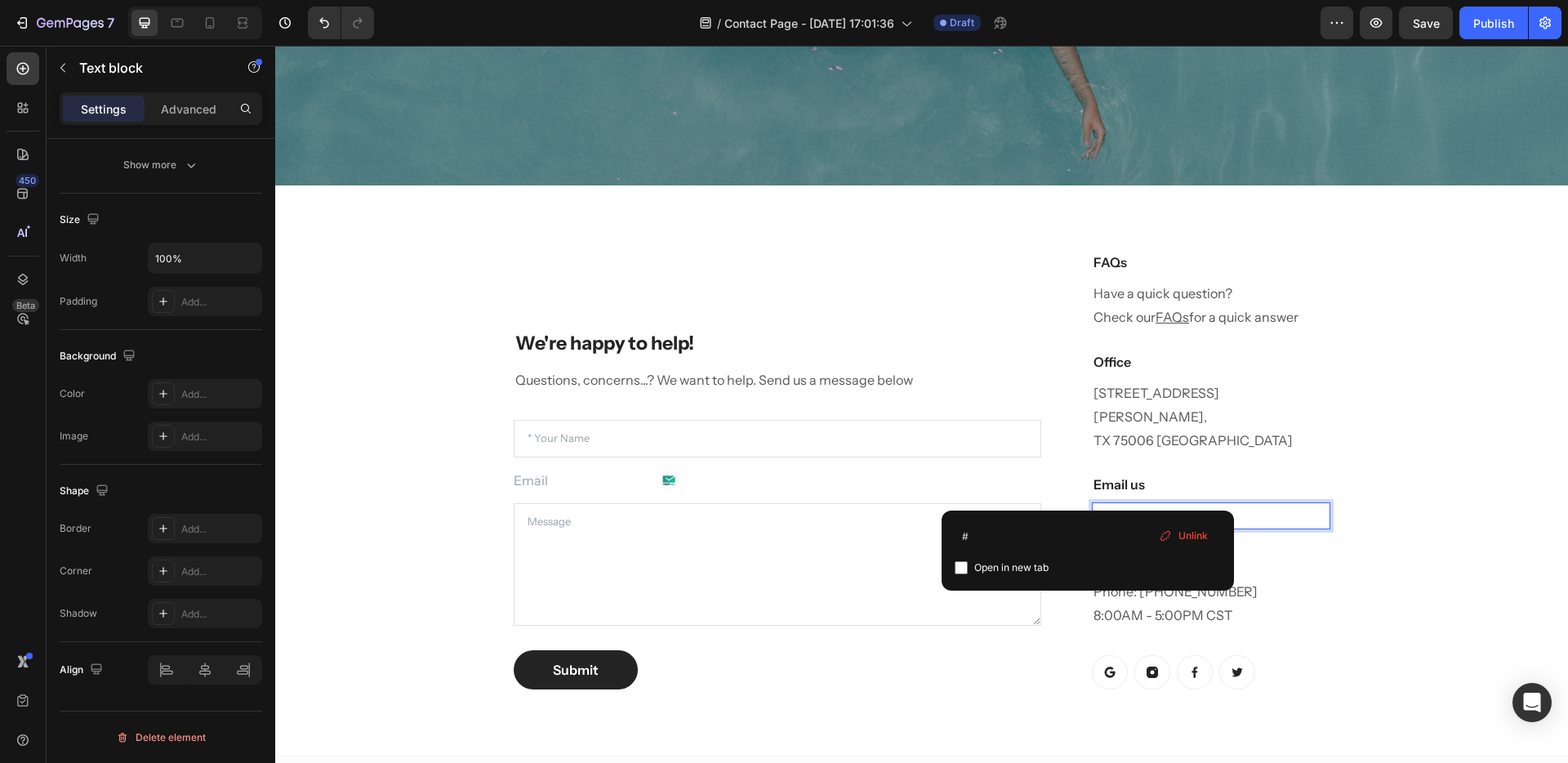
click at [1200, 507] on u "#" at bounding box center [1204, 515] width 9 height 17
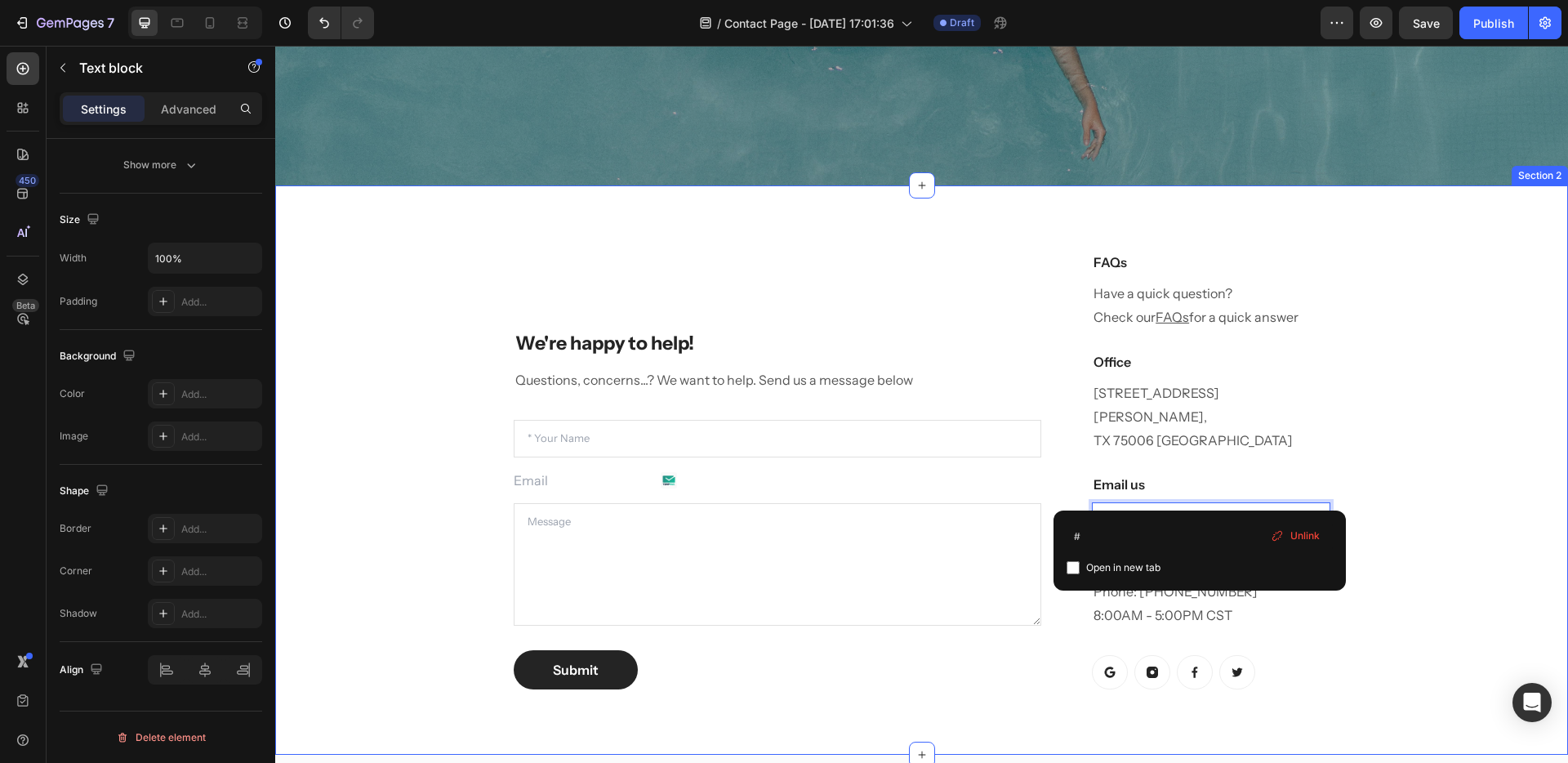
click at [1409, 429] on div "We're happy to help! Heading Questions, concerns...? We want to help. Send us a…" at bounding box center [922, 469] width 1269 height 490
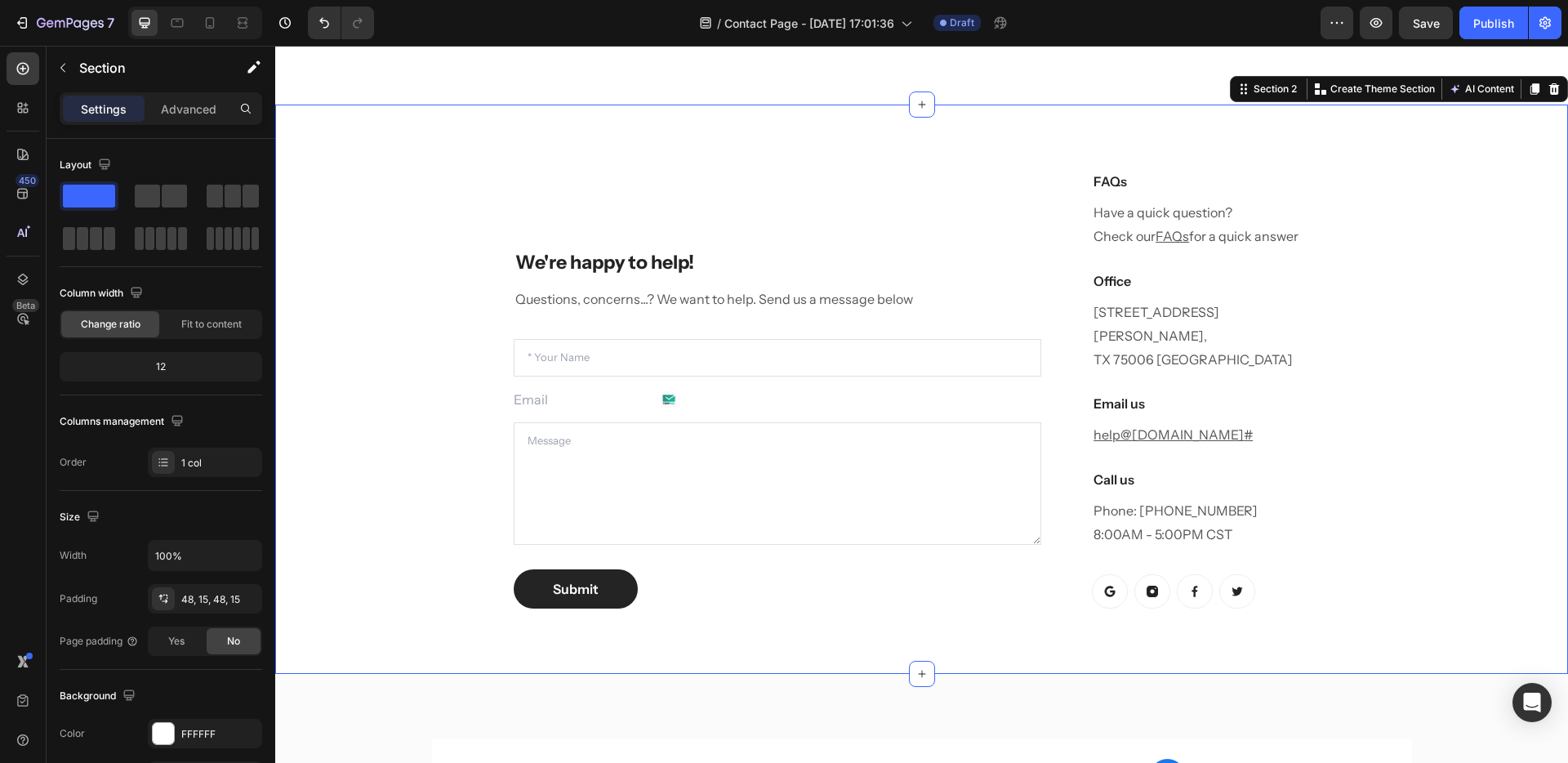
scroll to position [710, 0]
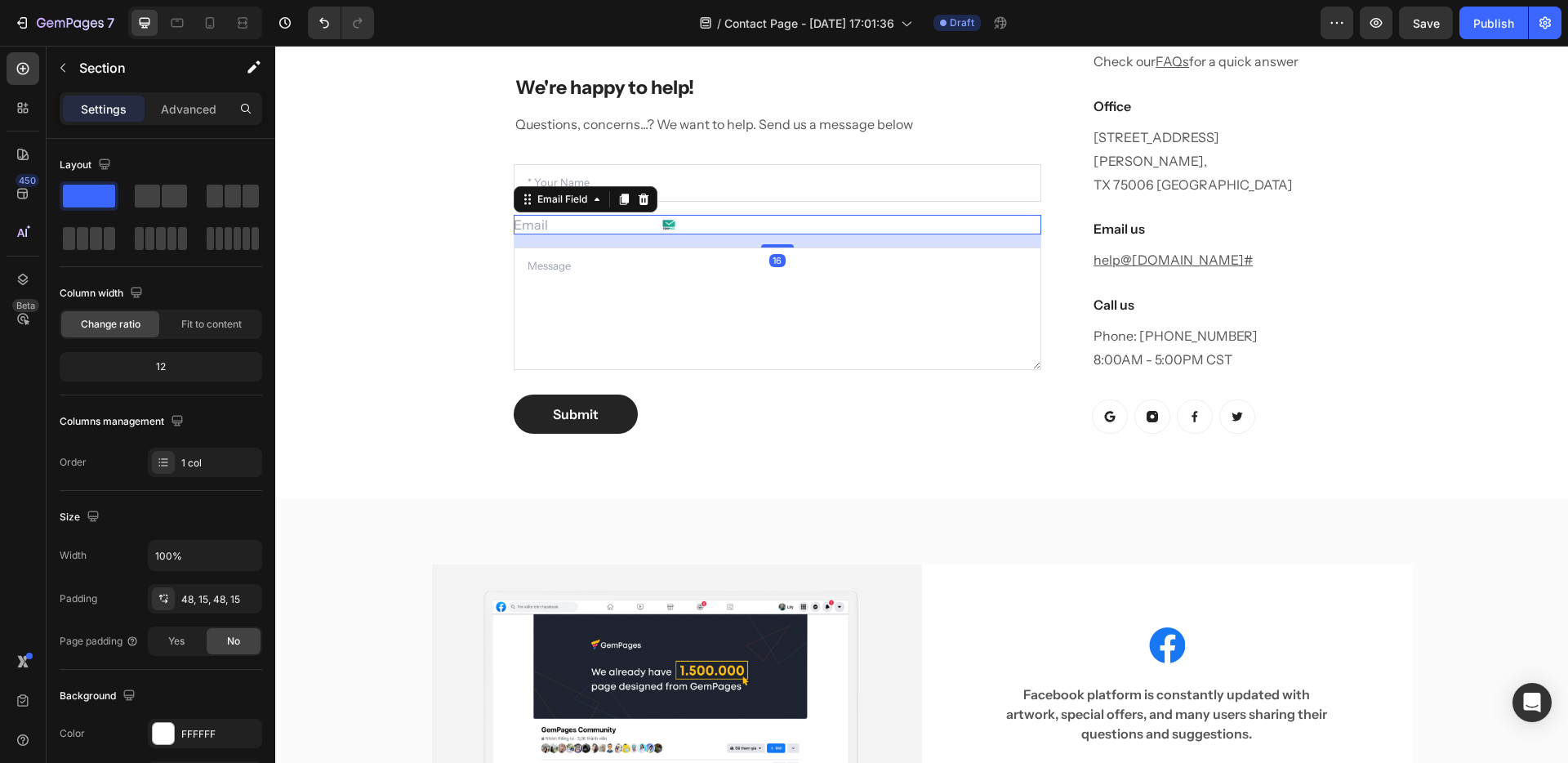
click at [564, 214] on input "email" at bounding box center [598, 224] width 168 height 19
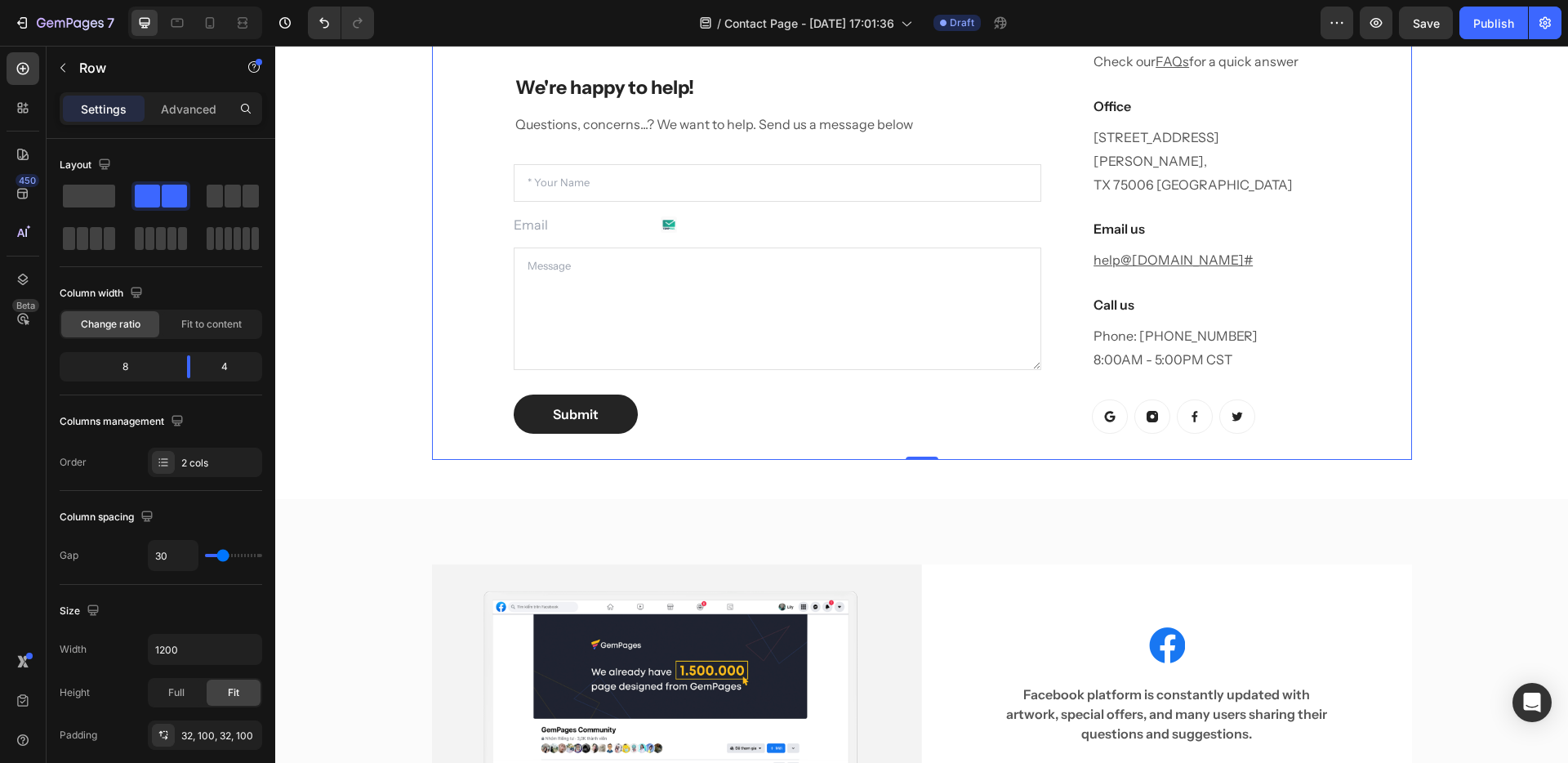
click at [480, 257] on div "We're happy to help! Heading Questions, concerns...? We want to help. Send us a…" at bounding box center [922, 214] width 981 height 490
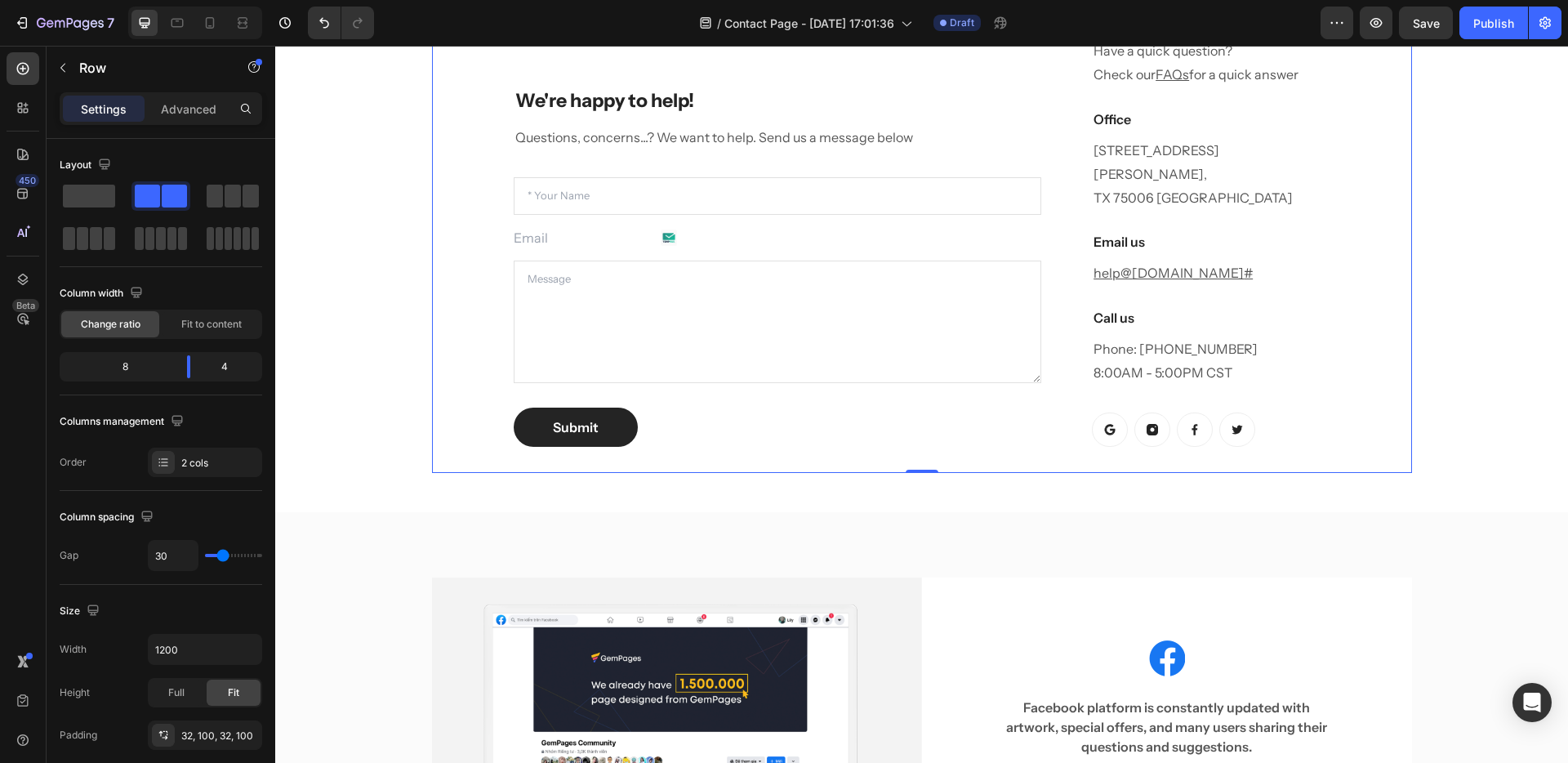
scroll to position [691, 0]
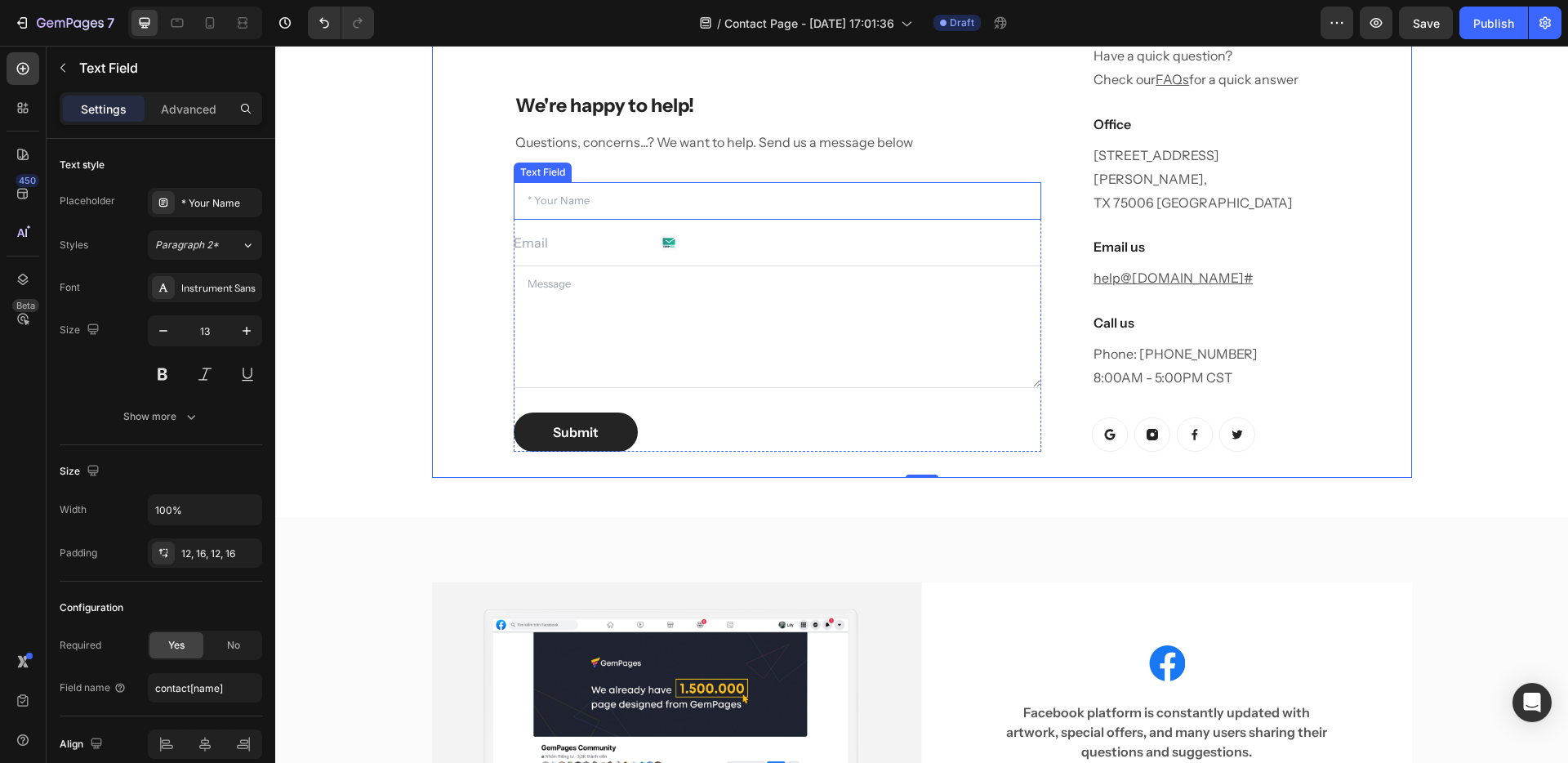
click at [558, 182] on input "text" at bounding box center [778, 201] width 528 height 38
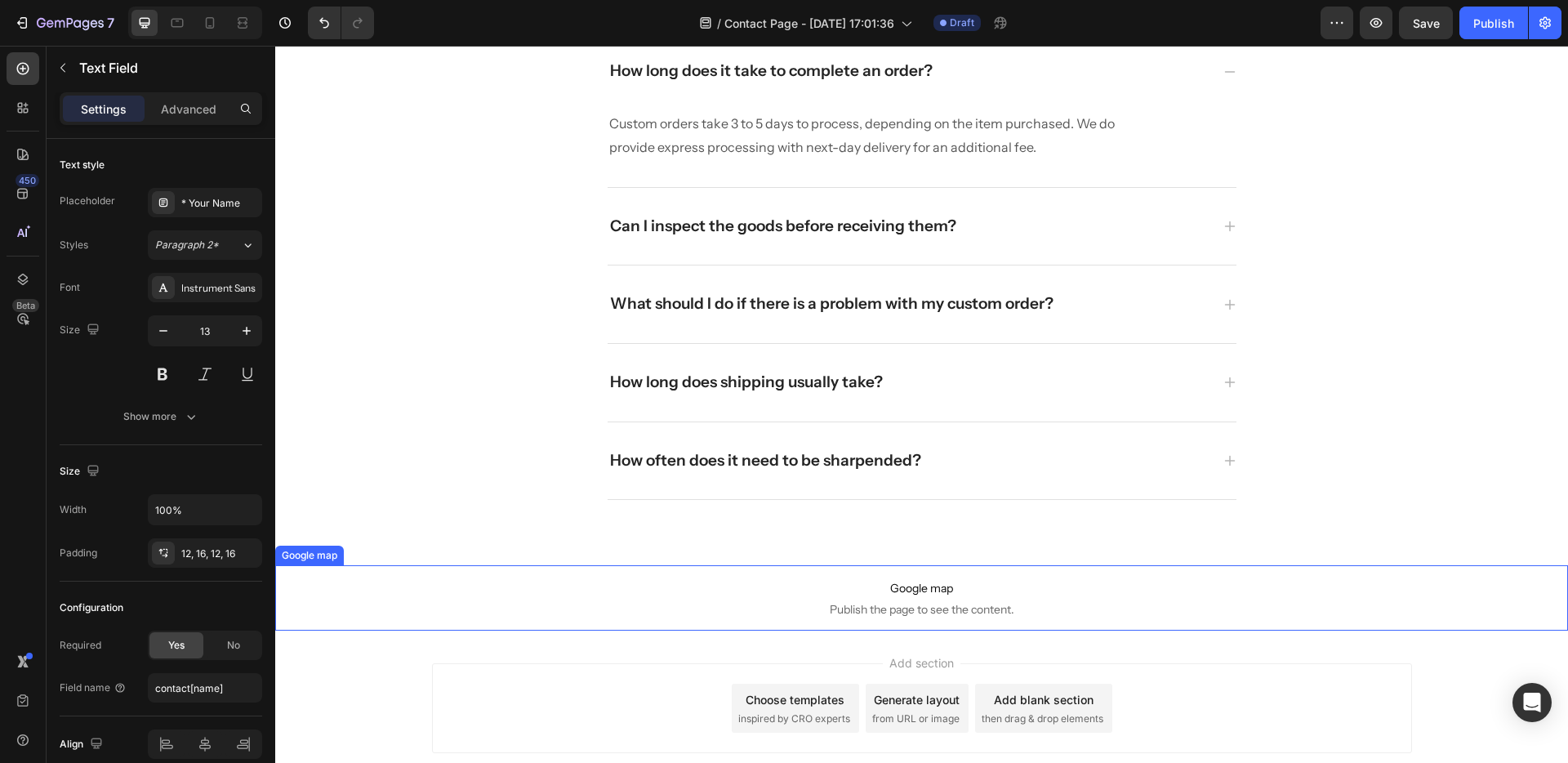
scroll to position [2028, 0]
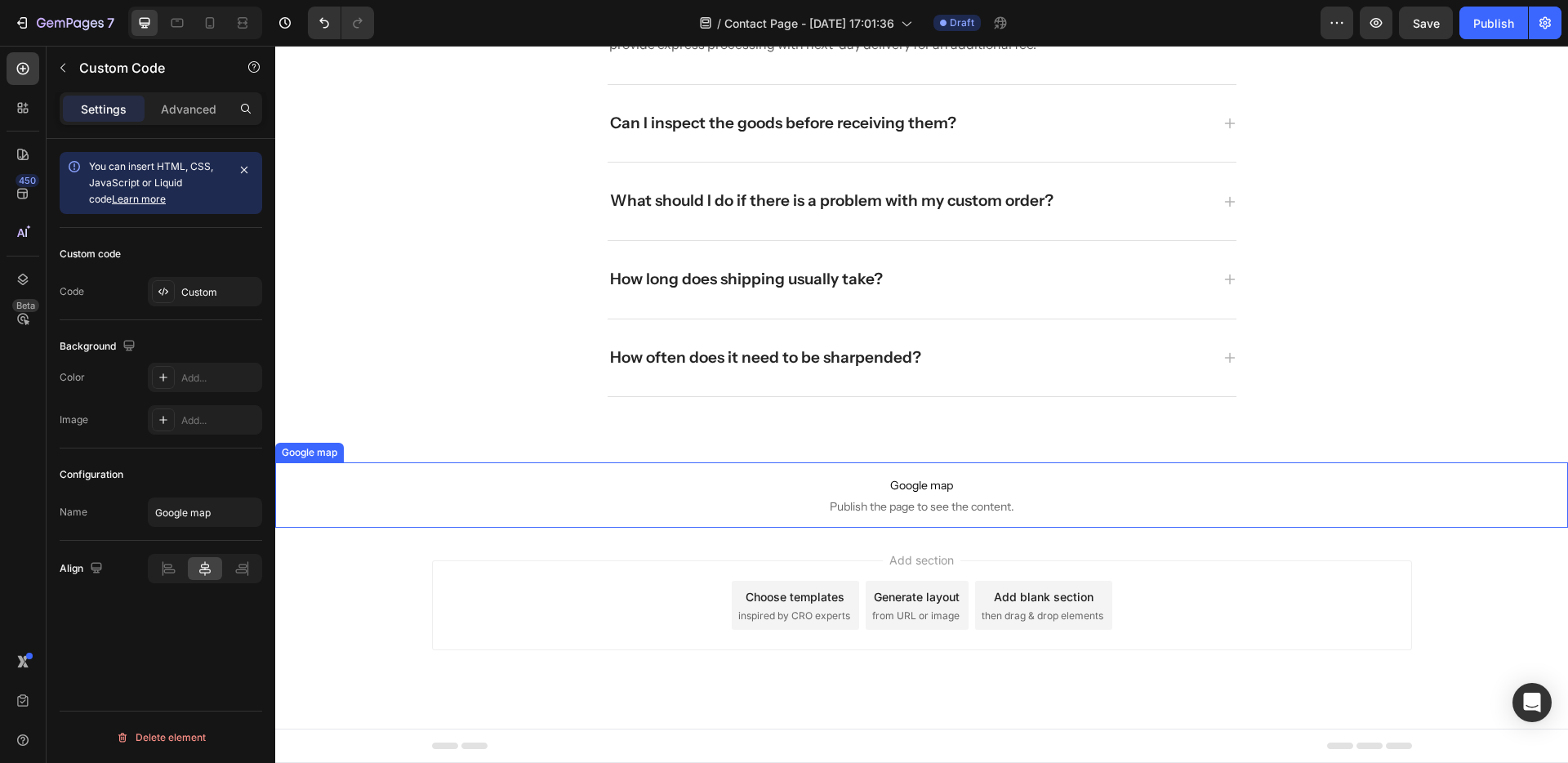
click at [721, 497] on p "Google map Publish the page to see the content." at bounding box center [922, 494] width 1293 height 65
click at [409, 445] on icon at bounding box center [412, 446] width 11 height 11
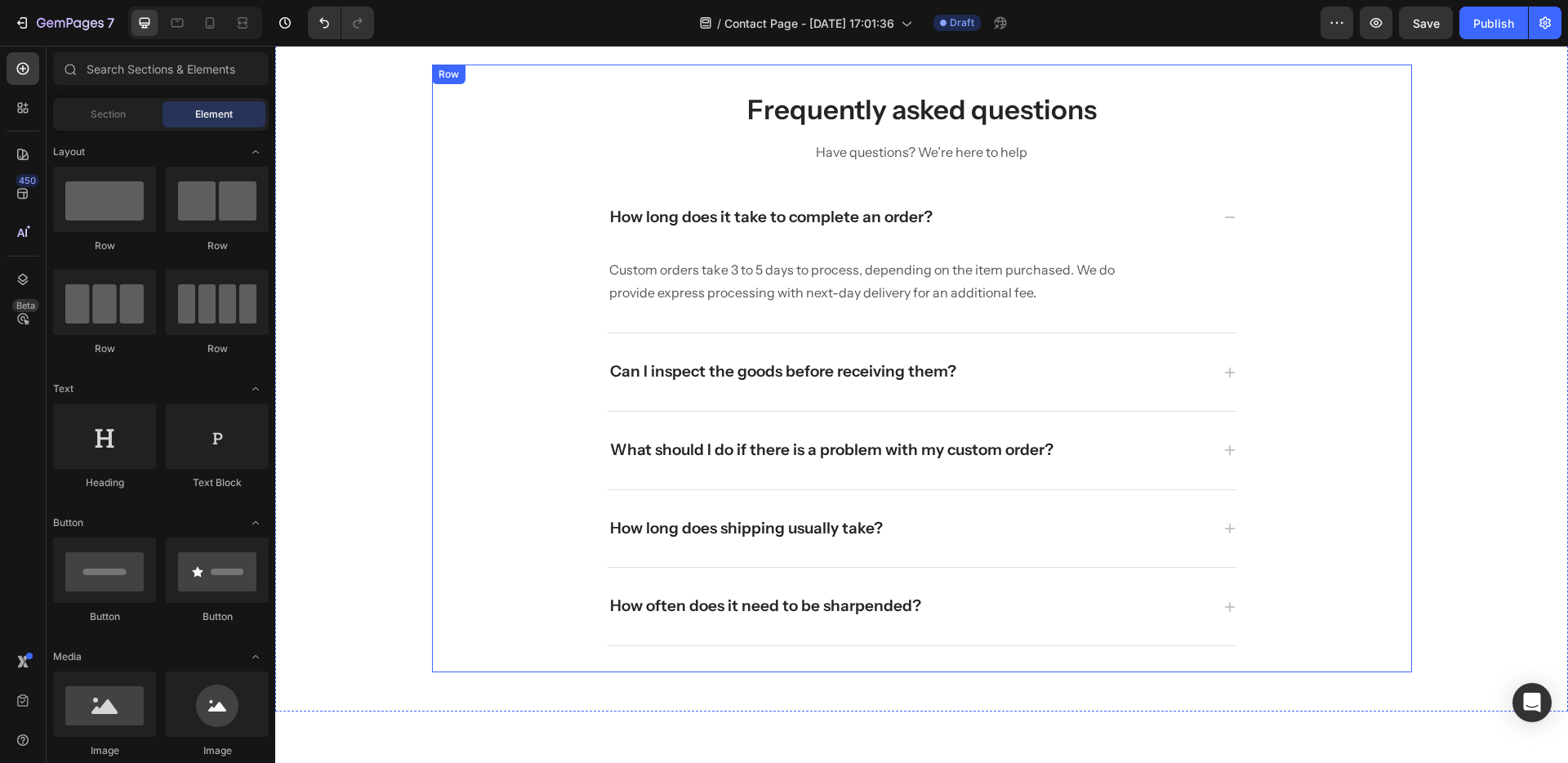
scroll to position [1381, 0]
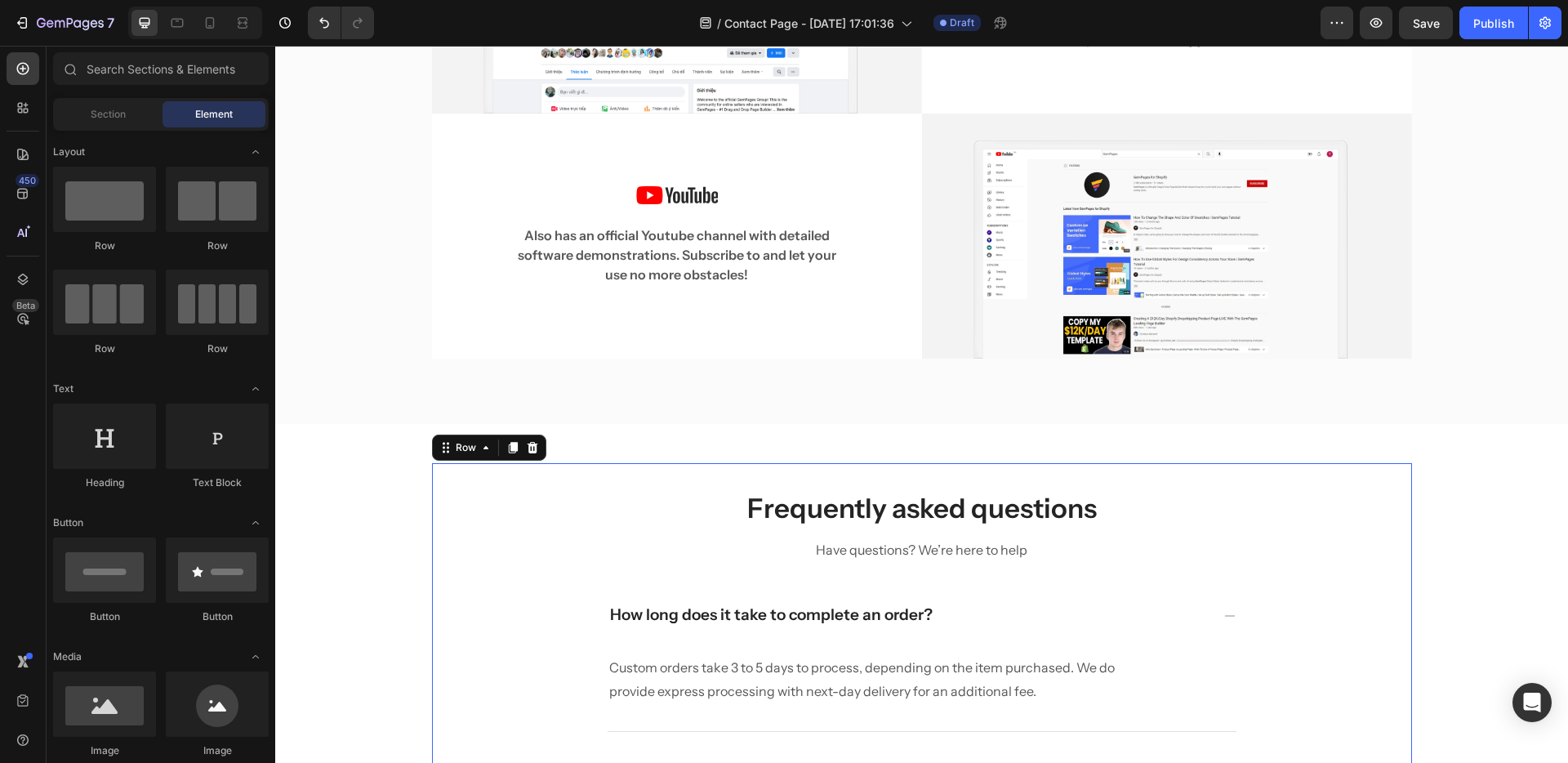
click at [554, 466] on div "Frequently asked questions Heading Have questions? We’re here to help Text bloc…" at bounding box center [922, 767] width 981 height 607
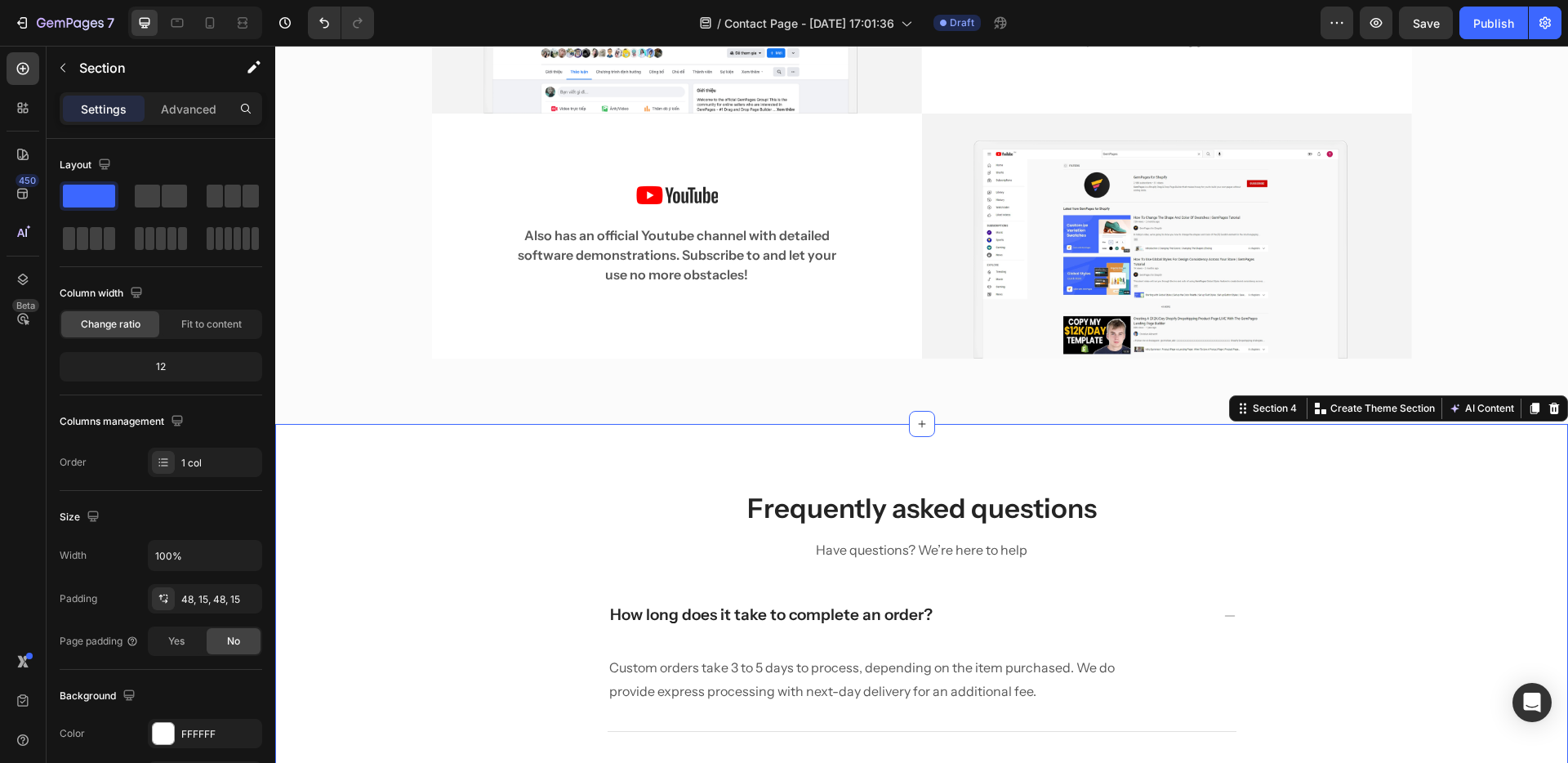
click at [1525, 438] on div "Frequently asked questions Heading Have questions? We’re here to help Text bloc…" at bounding box center [922, 766] width 1293 height 686
click at [1548, 410] on icon at bounding box center [1554, 408] width 13 height 13
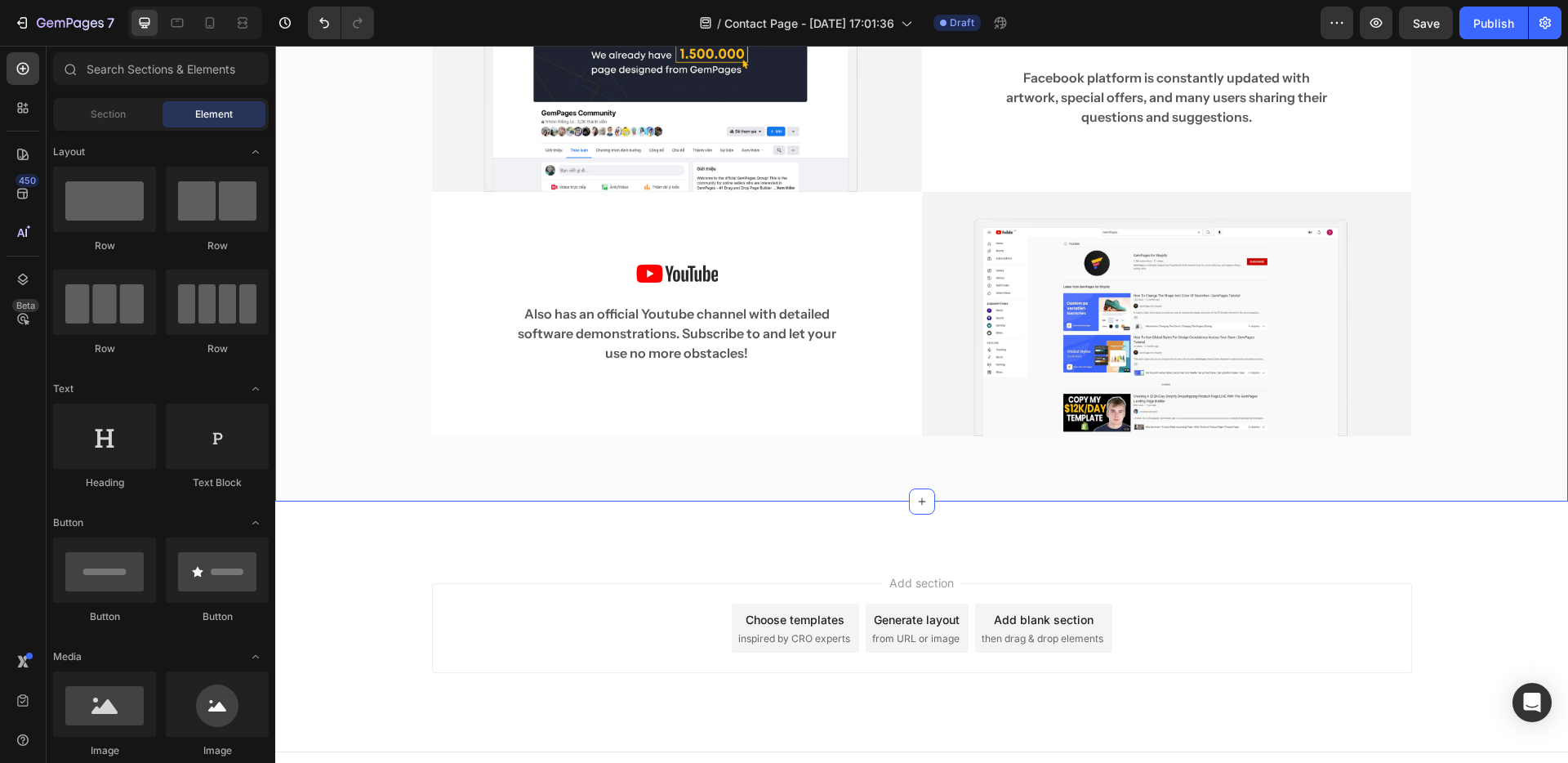
scroll to position [1035, 0]
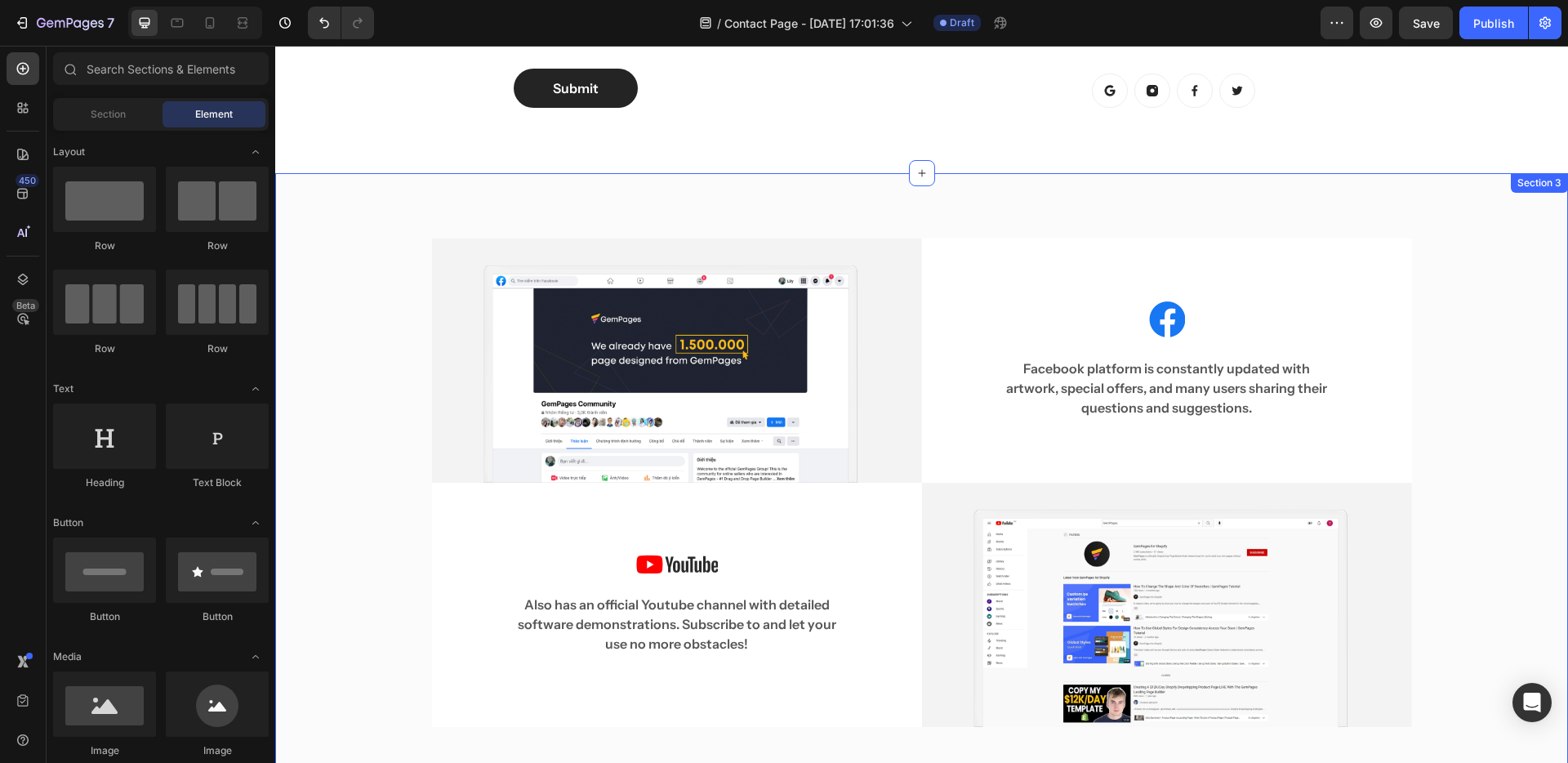
click at [1542, 173] on div "Image Image Facebook platform is constantly updated with artwork, special offer…" at bounding box center [922, 482] width 1293 height 619
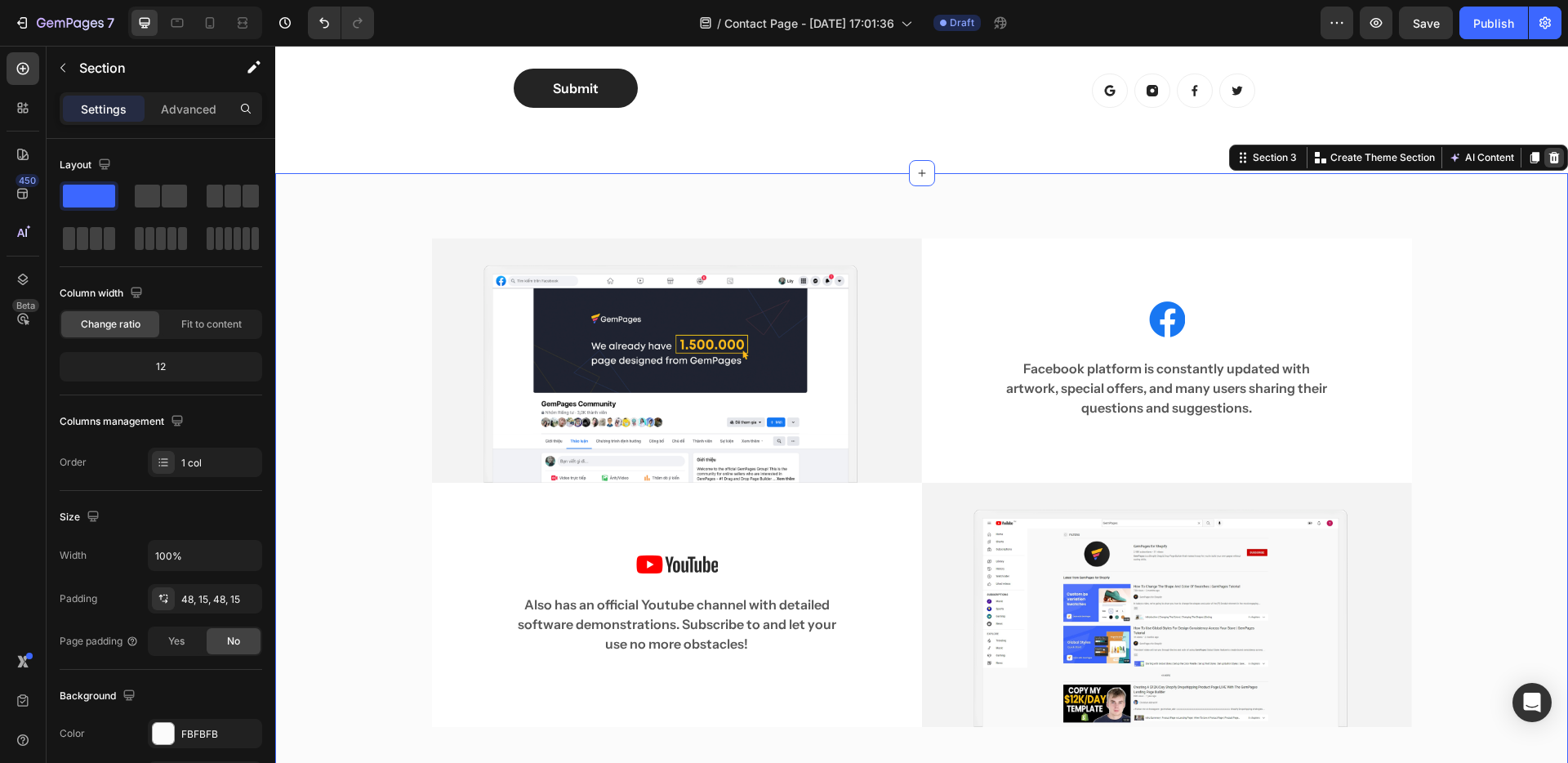
click at [1550, 152] on icon at bounding box center [1555, 157] width 11 height 11
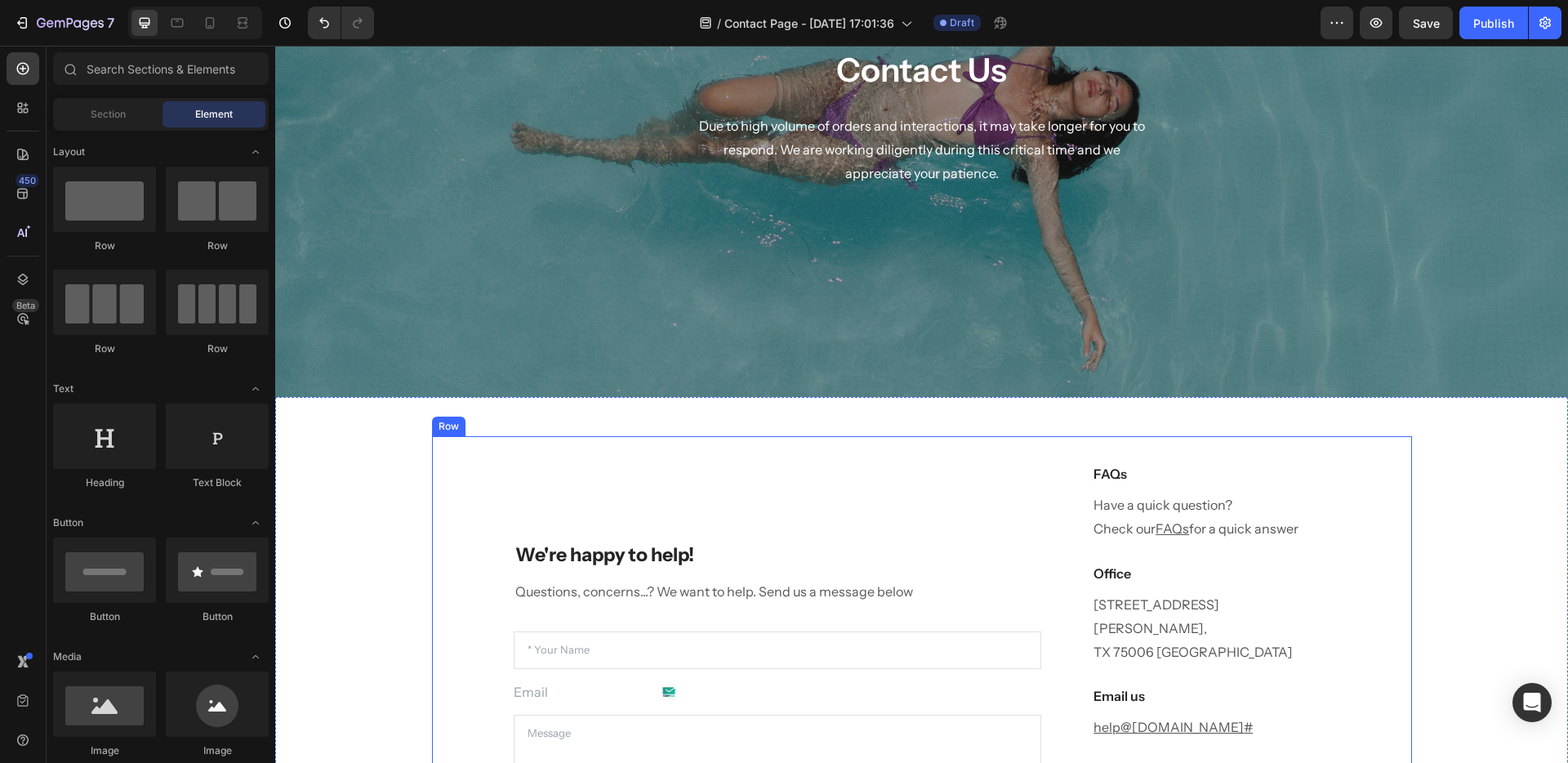
scroll to position [675, 0]
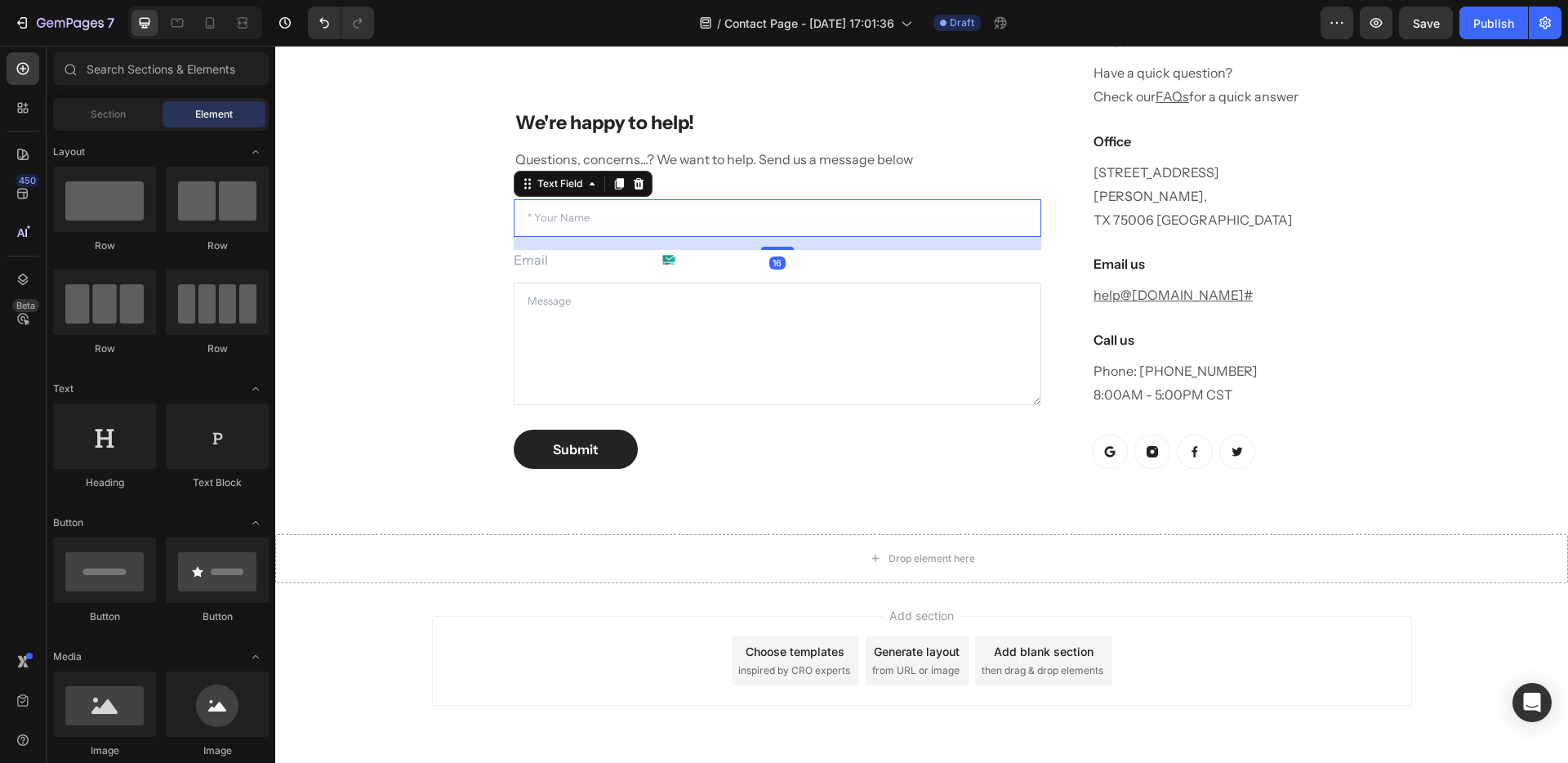
click at [621, 213] on div "Text Field 16" at bounding box center [778, 217] width 528 height 38
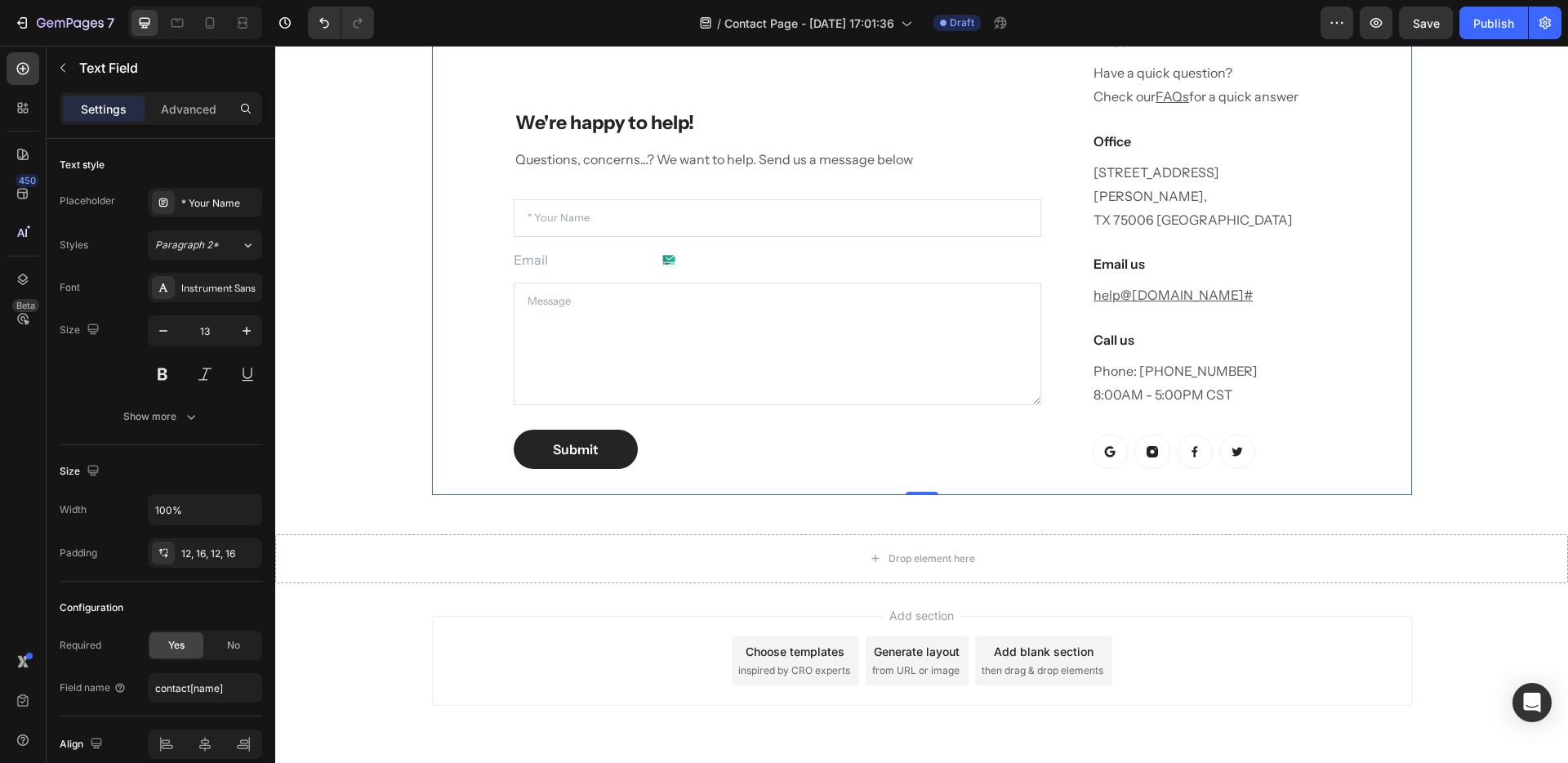
click at [504, 227] on div "We're happy to help! Heading Questions, concerns...? We want to help. Send us a…" at bounding box center [922, 249] width 981 height 490
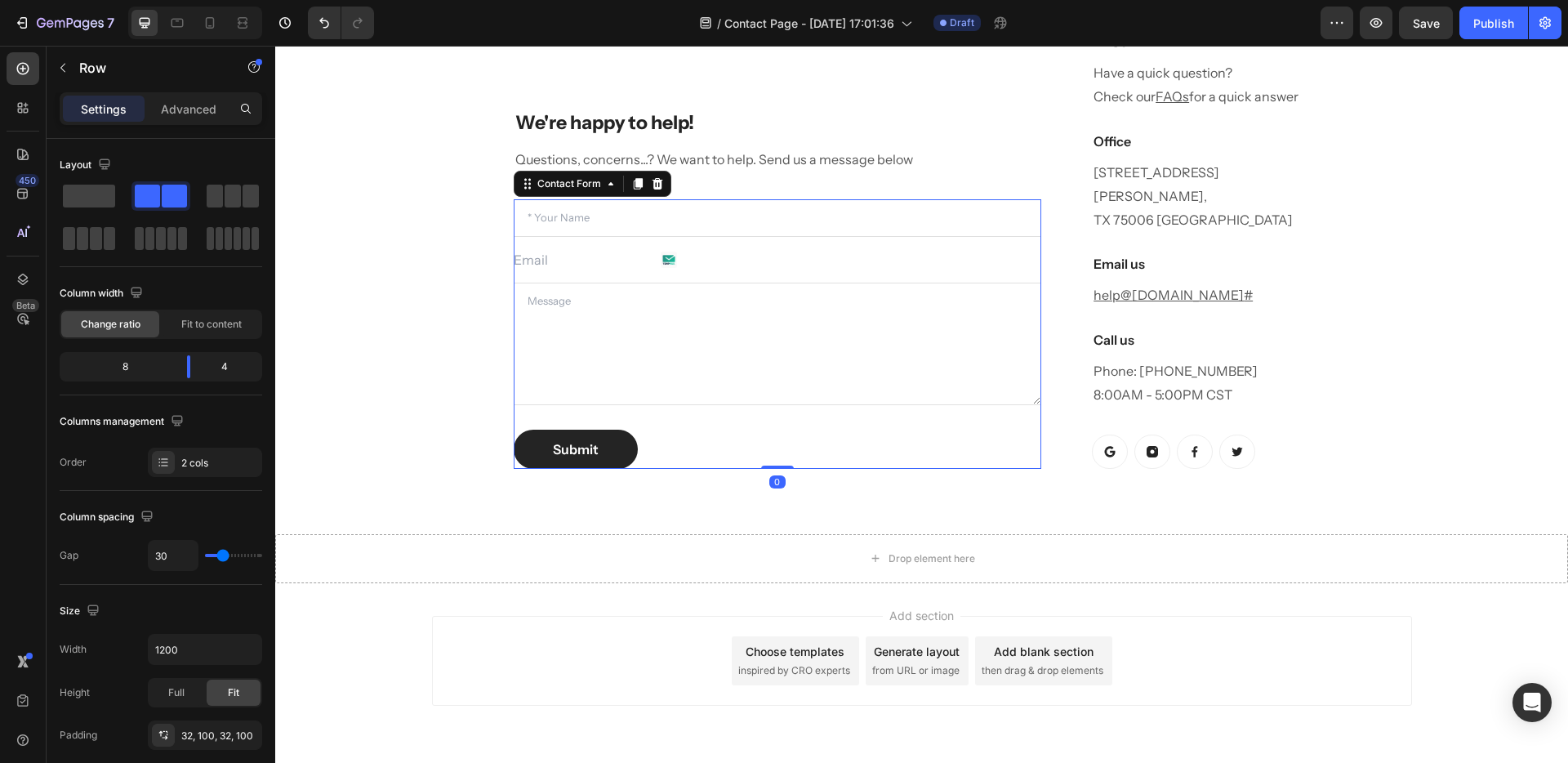
click at [705, 251] on div "Text Field Email Field Text Area Submit Submit Button Contact Form 0" at bounding box center [778, 333] width 528 height 270
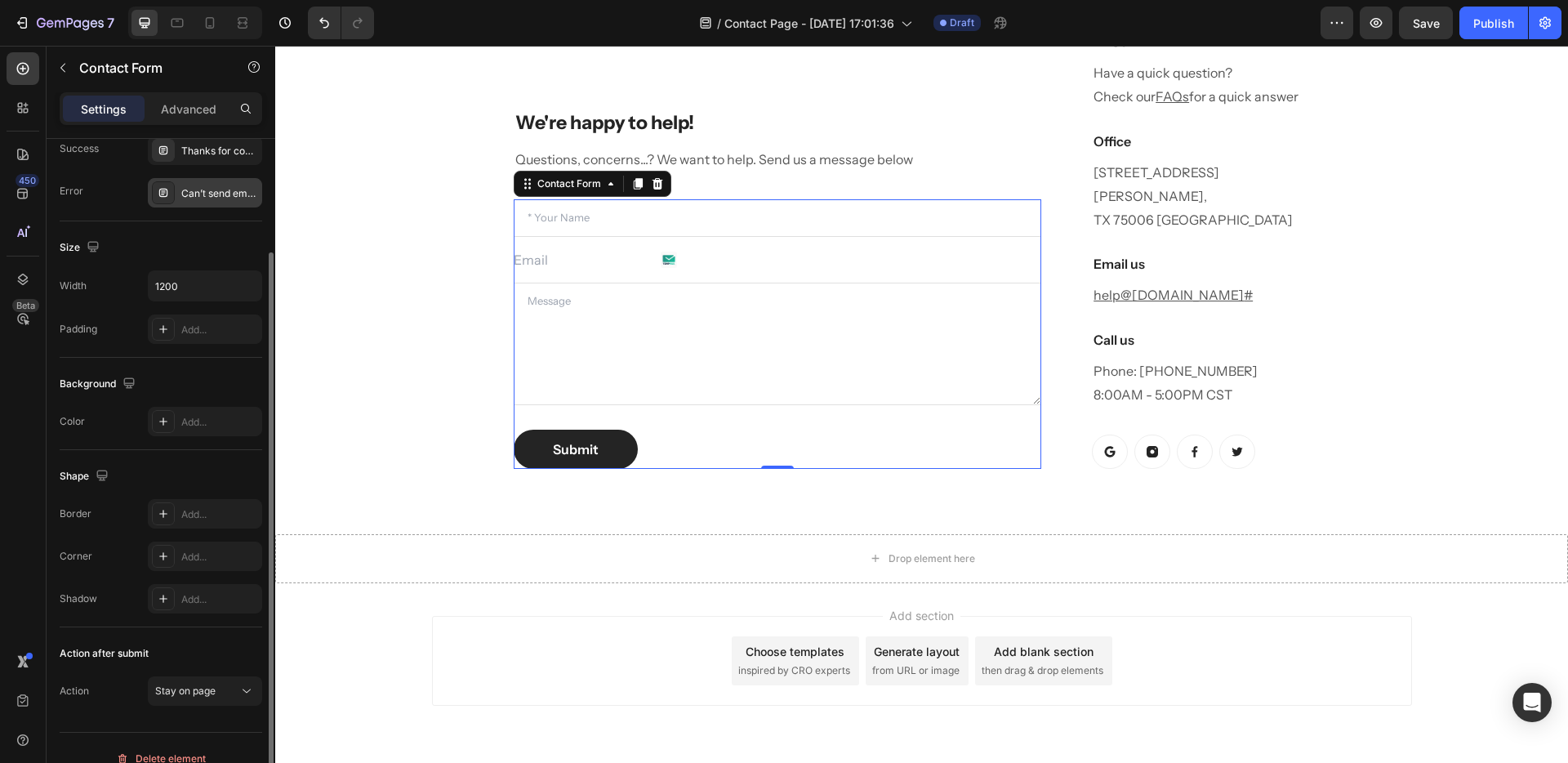
scroll to position [163, 0]
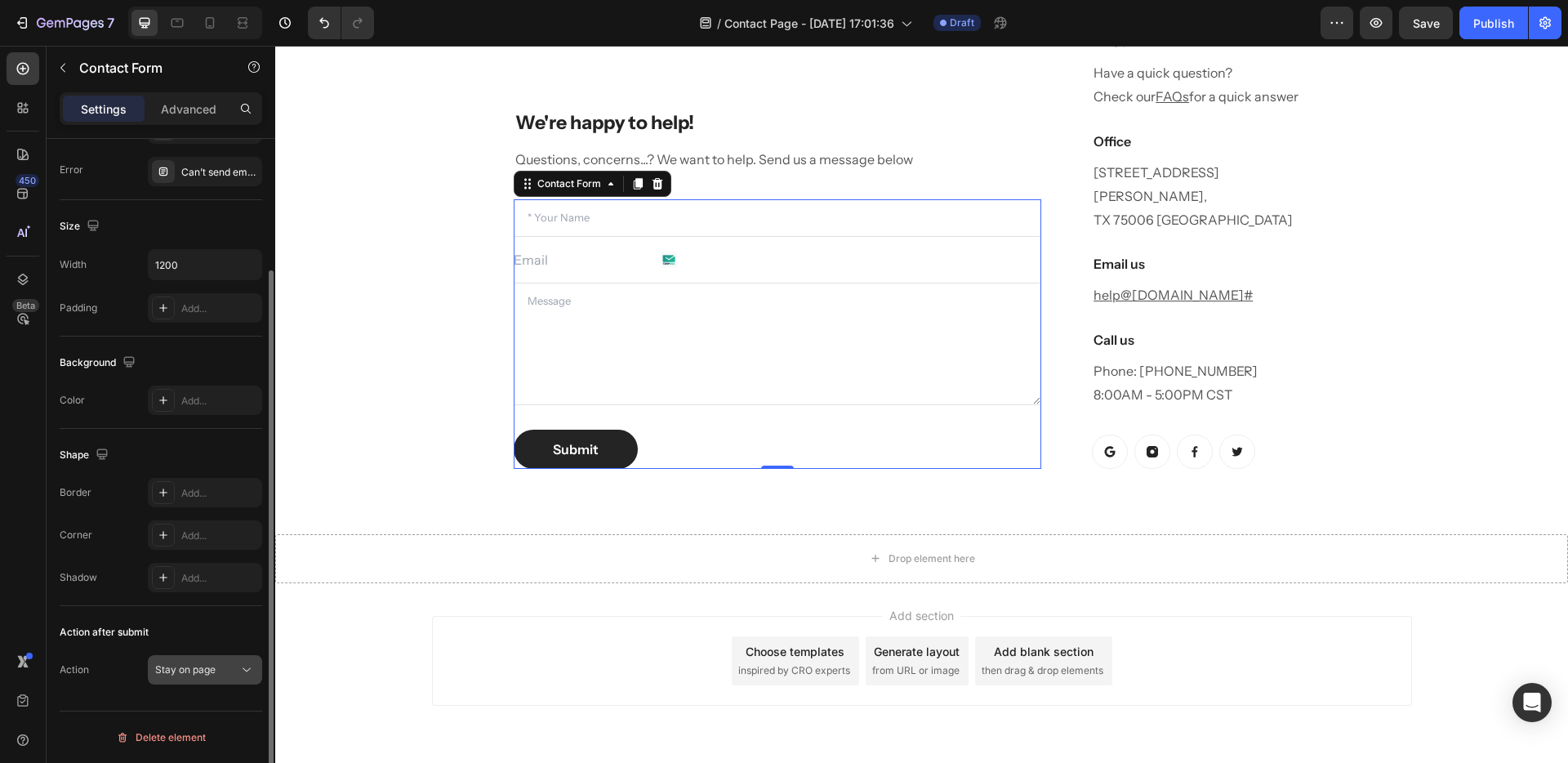
click at [189, 681] on button "Stay on page" at bounding box center [205, 670] width 114 height 29
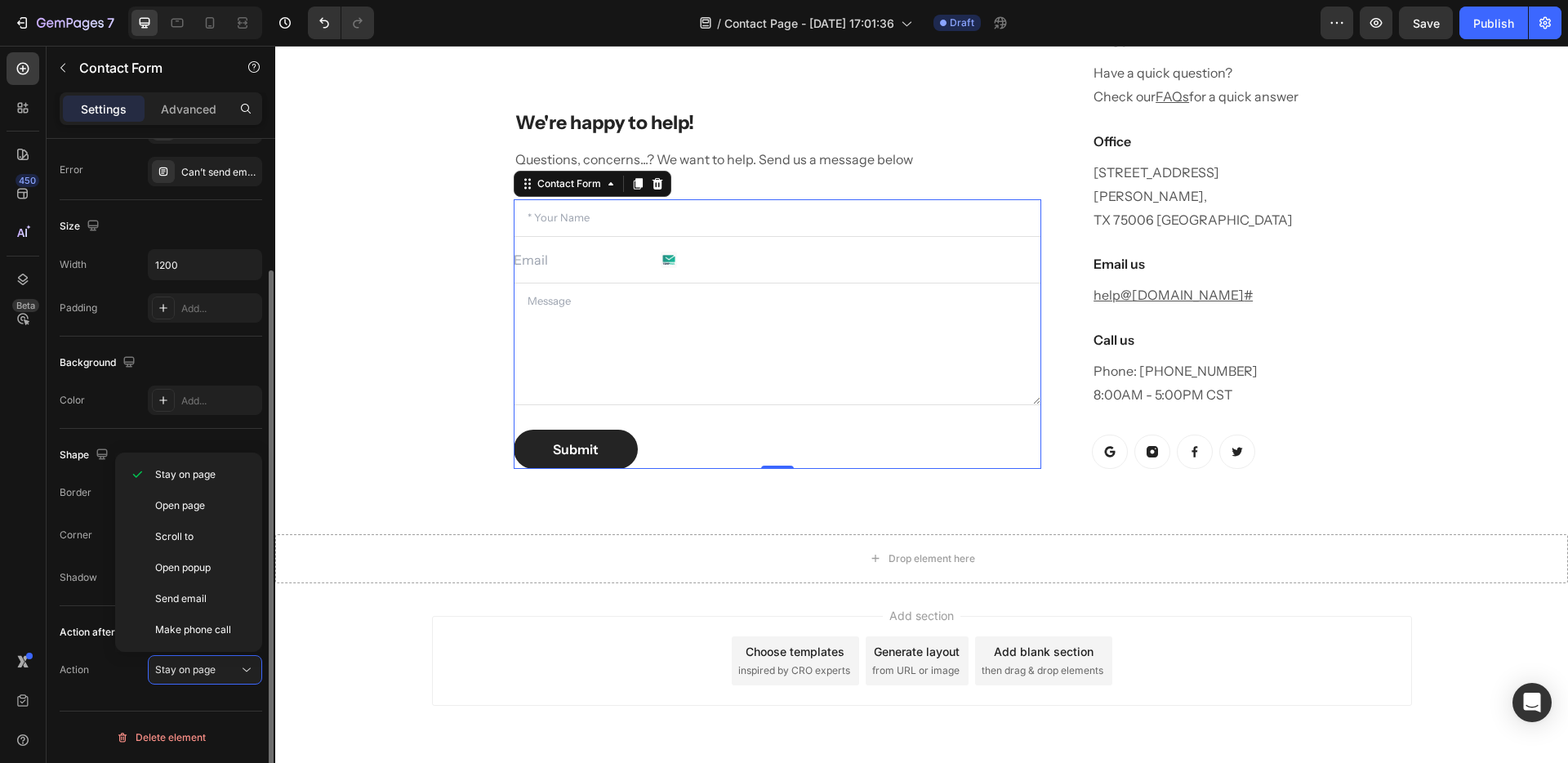
click at [111, 679] on div "Action Stay on page" at bounding box center [161, 670] width 203 height 29
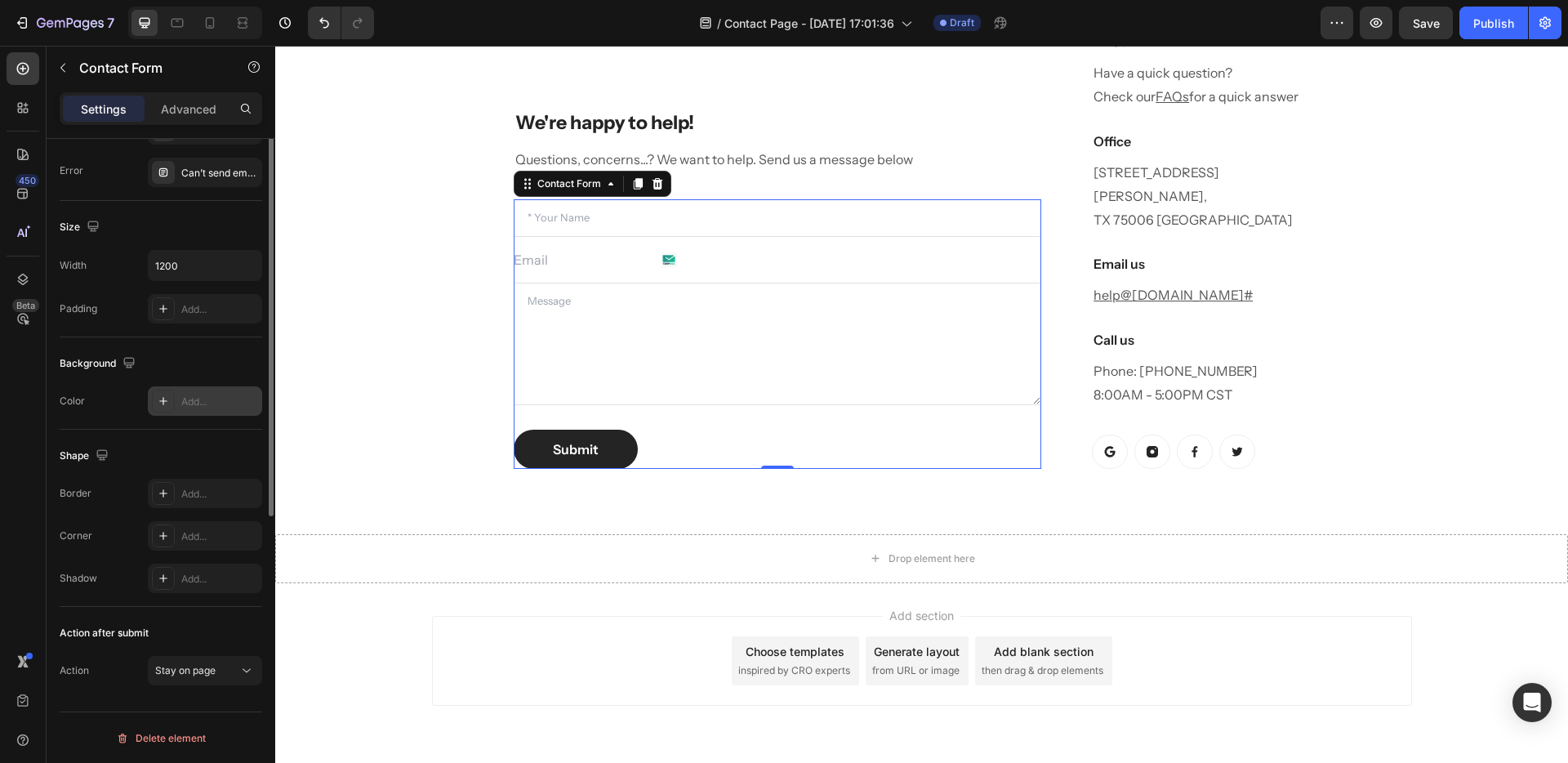
scroll to position [0, 0]
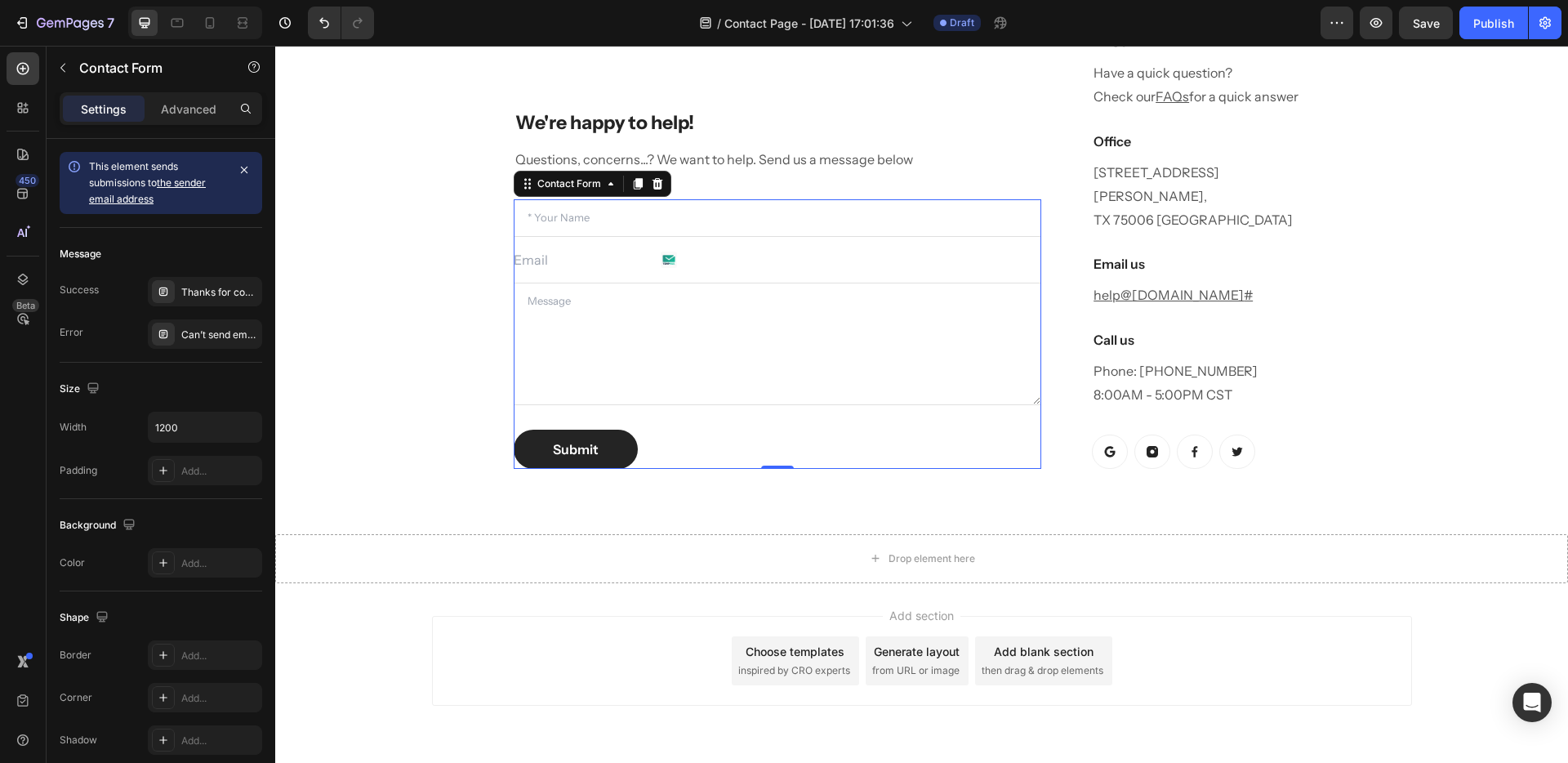
click at [178, 121] on div "Settings Advanced" at bounding box center [161, 108] width 203 height 32
click at [187, 110] on p "Advanced" at bounding box center [189, 109] width 55 height 17
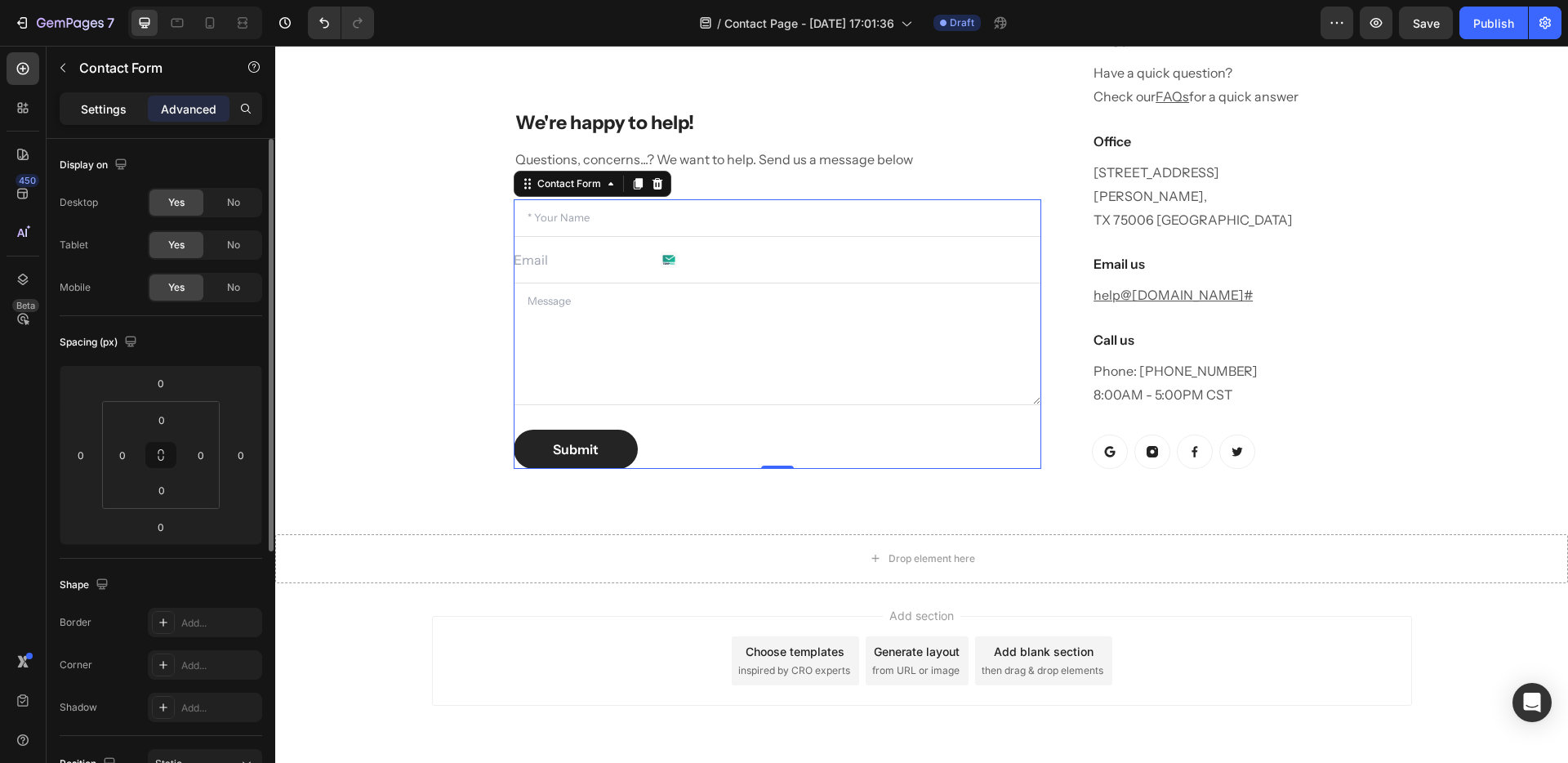
click at [119, 101] on p "Settings" at bounding box center [104, 109] width 46 height 17
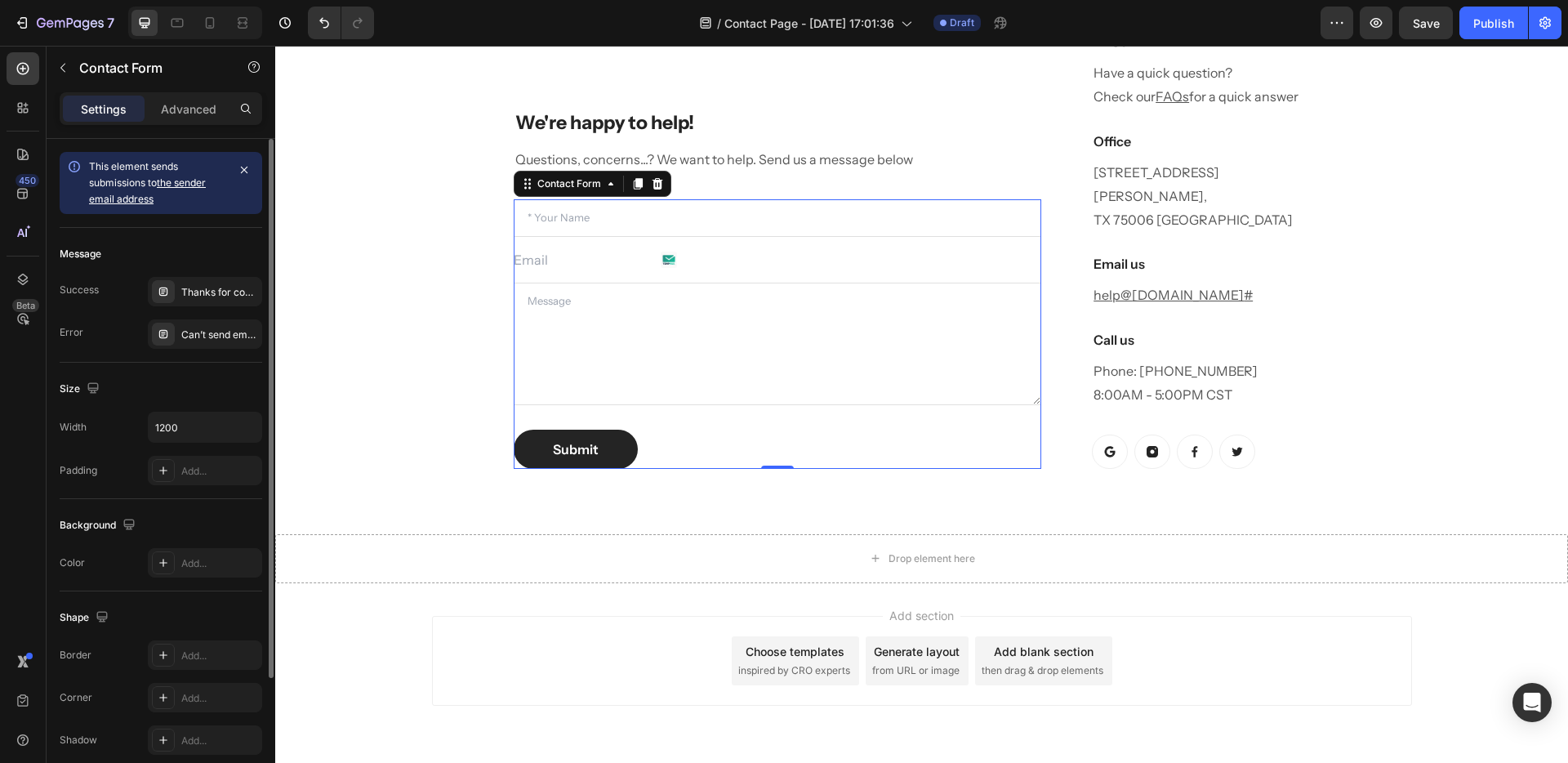
click at [191, 181] on link "the sender email address" at bounding box center [147, 191] width 117 height 29
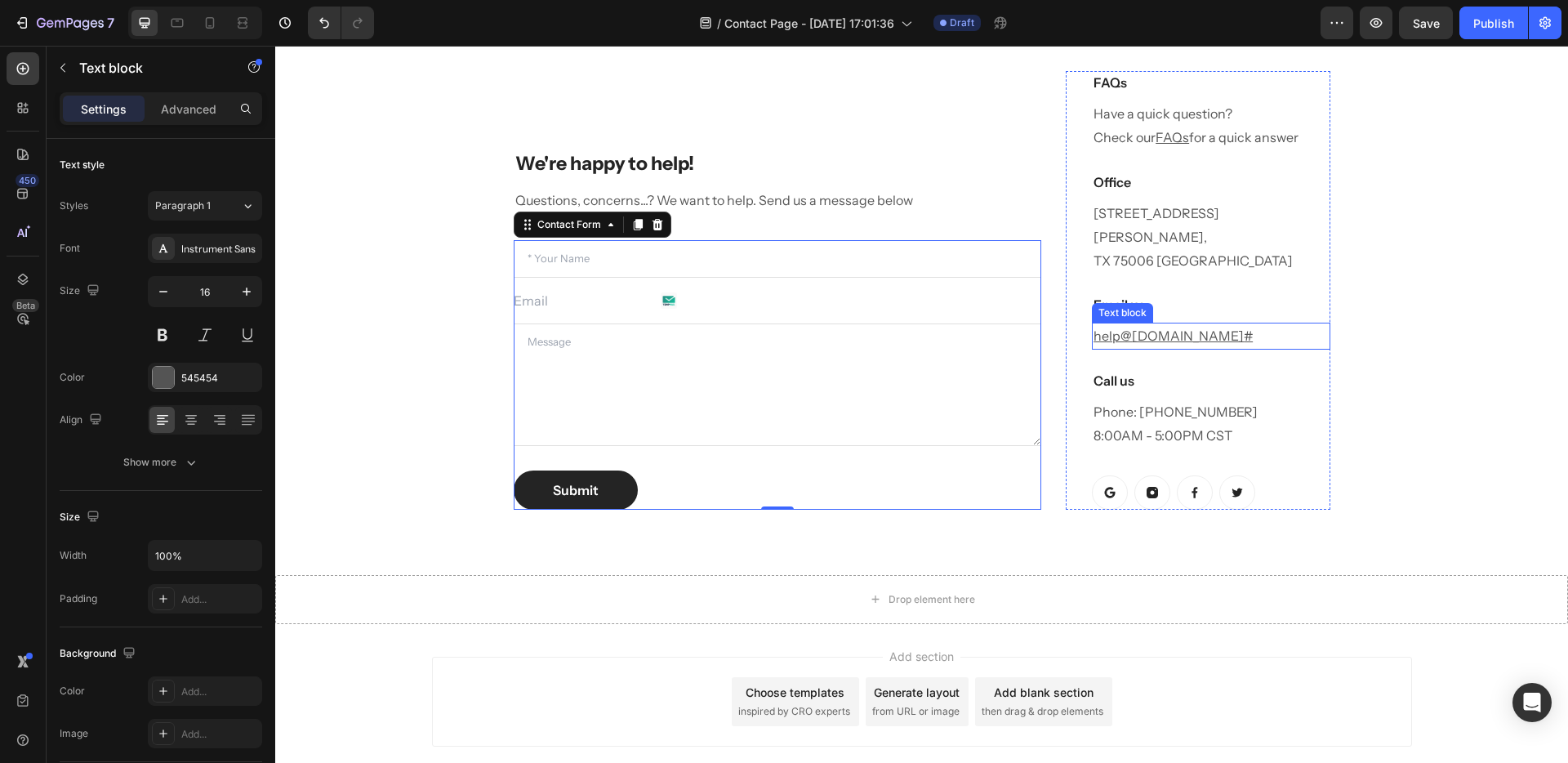
click at [1206, 328] on u "teranaskin.com.au" at bounding box center [1189, 336] width 112 height 17
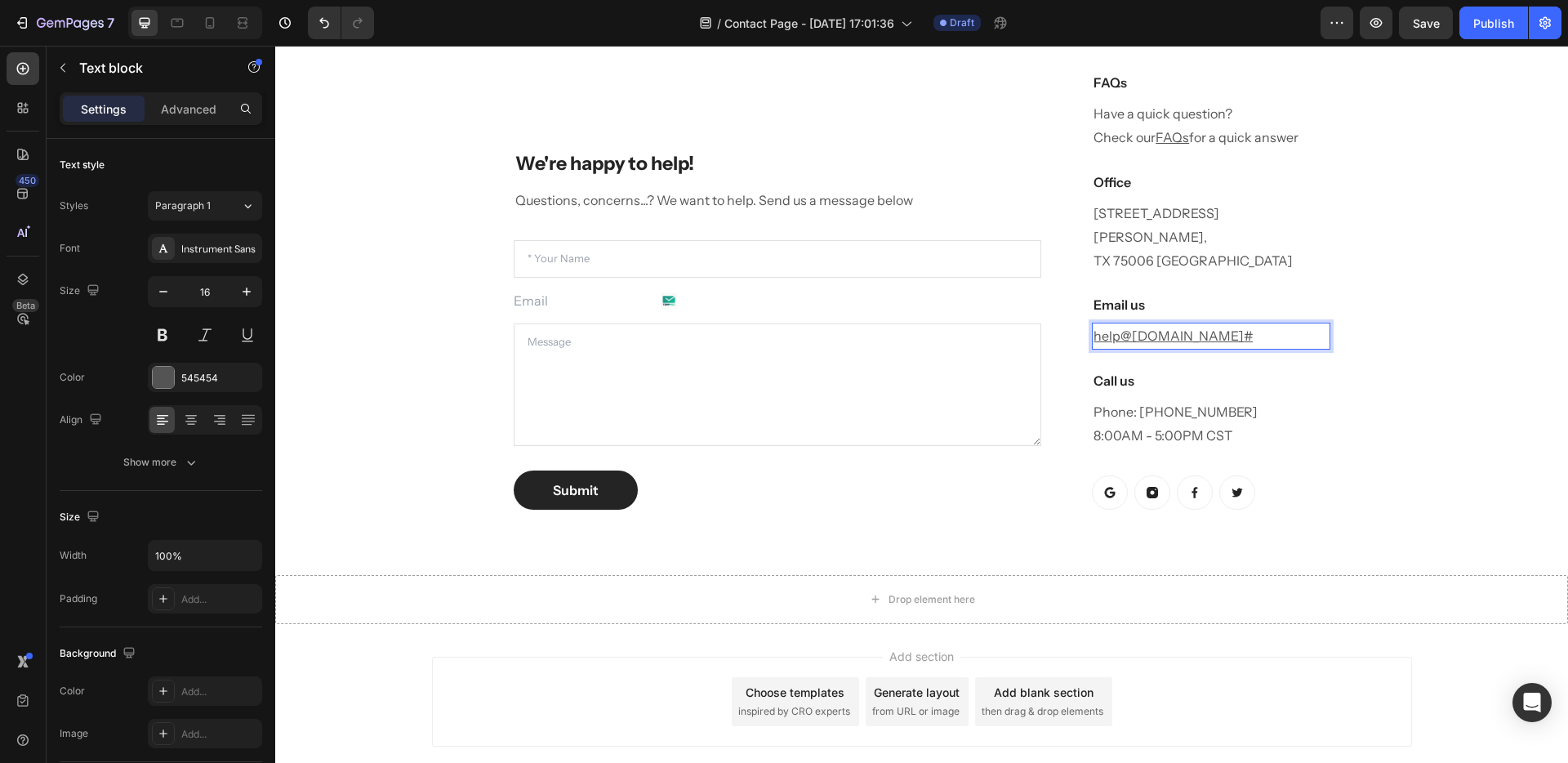
click at [1206, 328] on u "teranaskin.com.au" at bounding box center [1189, 336] width 112 height 17
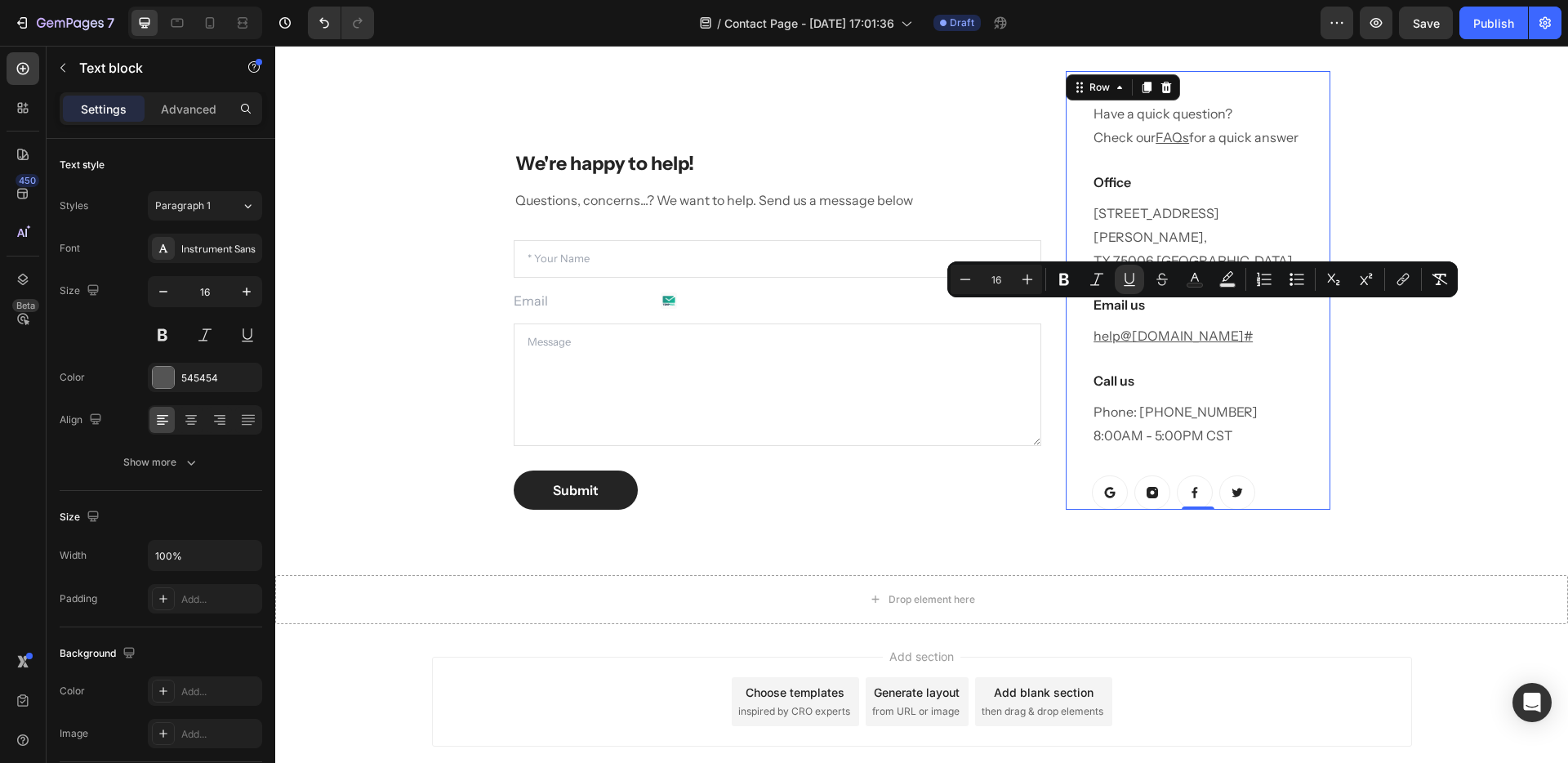
click at [1209, 331] on div "FAQs Heading Have a quick question? Check our FAQs for a quick answer Text bloc…" at bounding box center [1211, 290] width 238 height 438
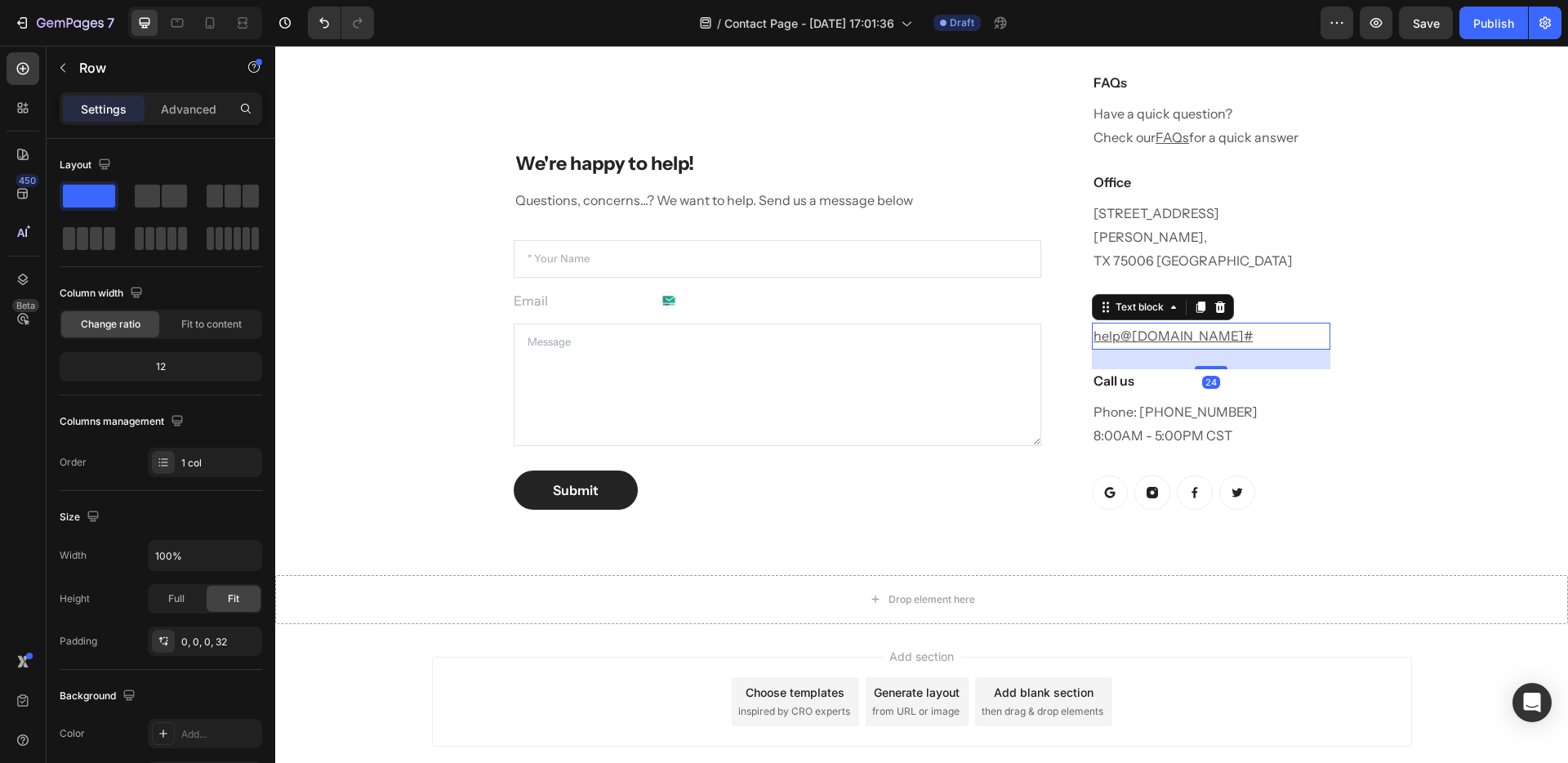
click at [1244, 328] on u "#" at bounding box center [1249, 336] width 9 height 17
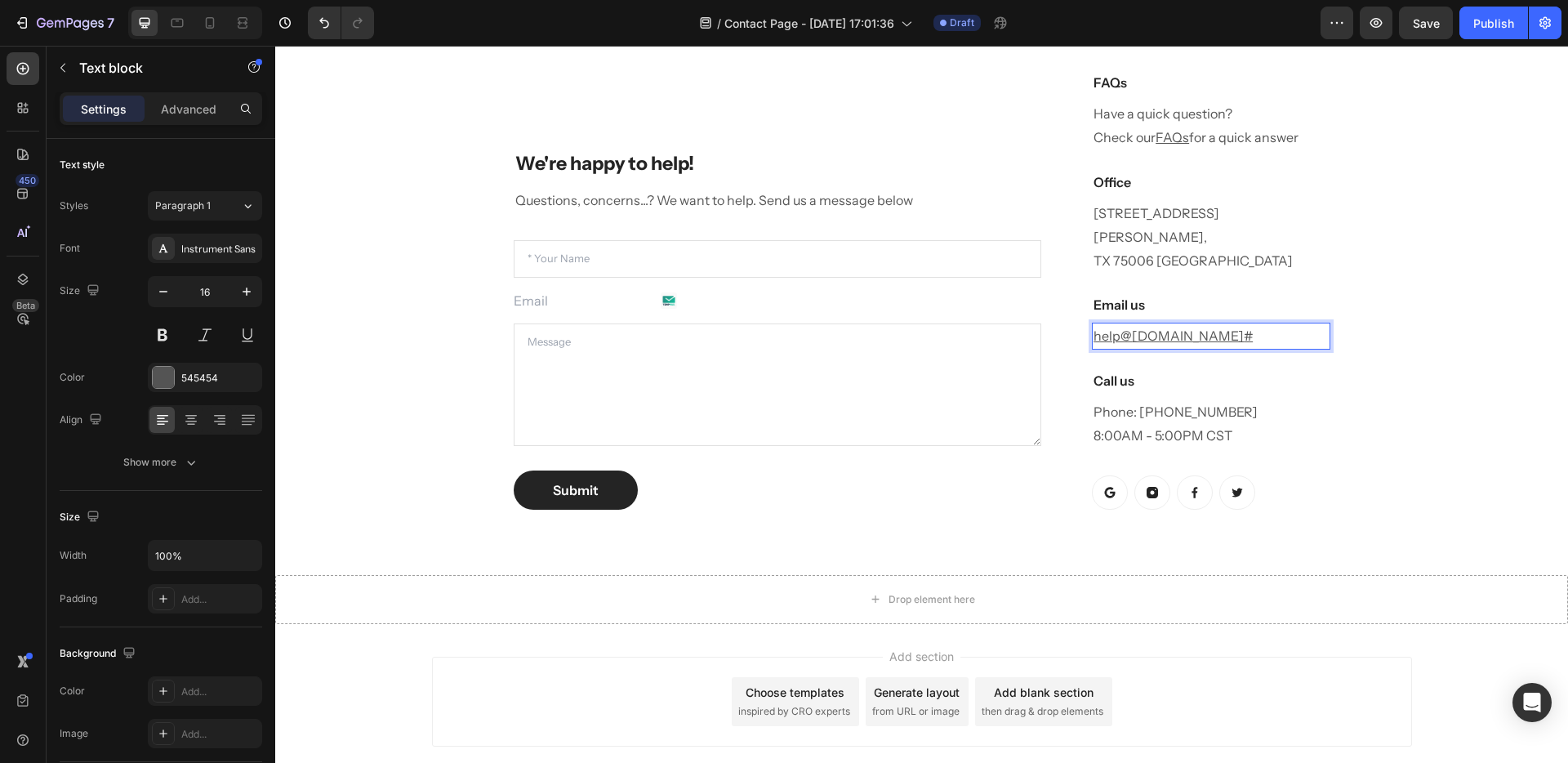
click at [1225, 328] on u "teranaskin.com.au" at bounding box center [1189, 336] width 112 height 17
click at [1156, 219] on p "1520 Luna Road Carrollton, TX 75006 United States" at bounding box center [1211, 237] width 235 height 70
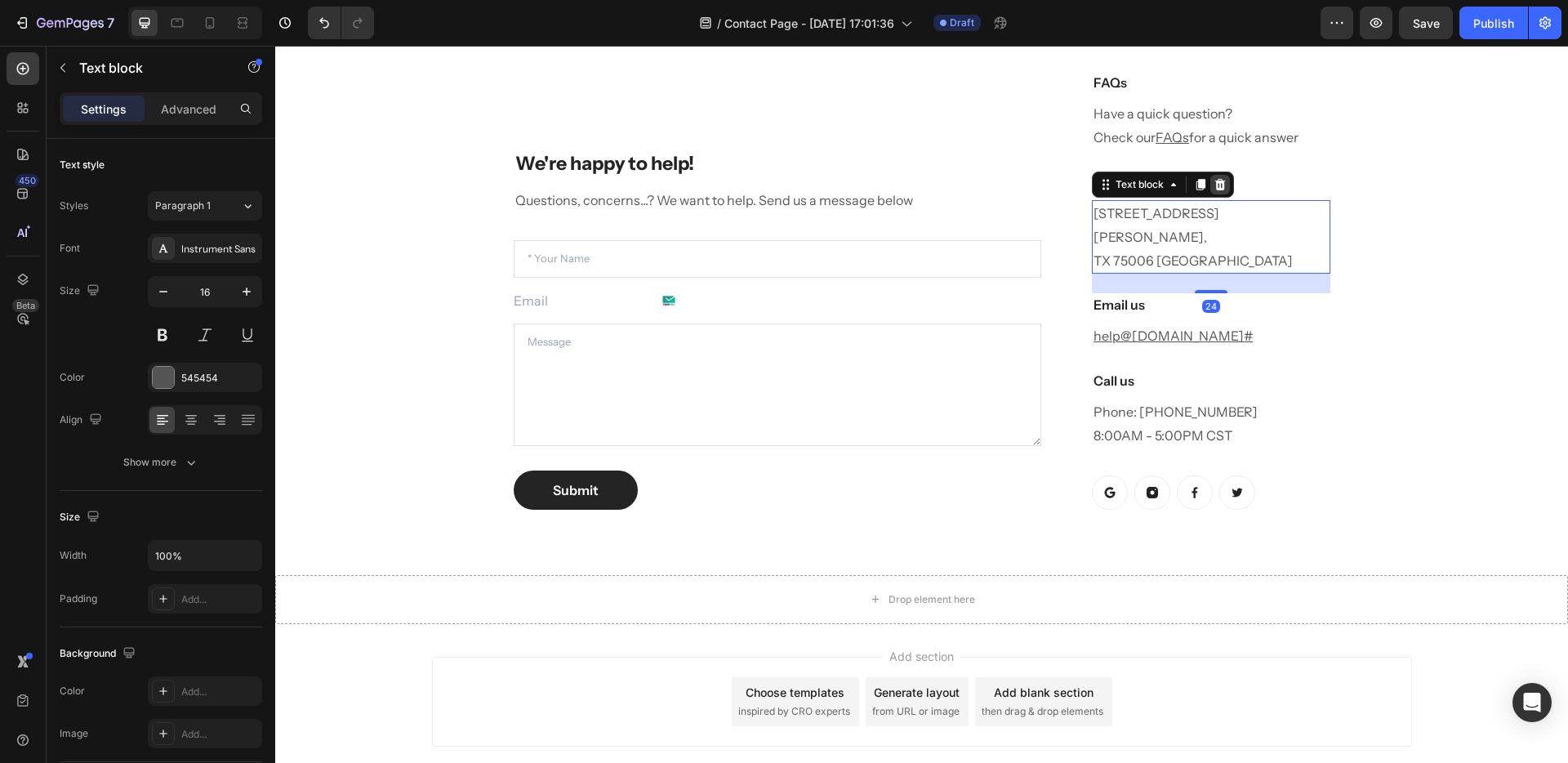
click at [1218, 175] on div at bounding box center [1220, 184] width 19 height 19
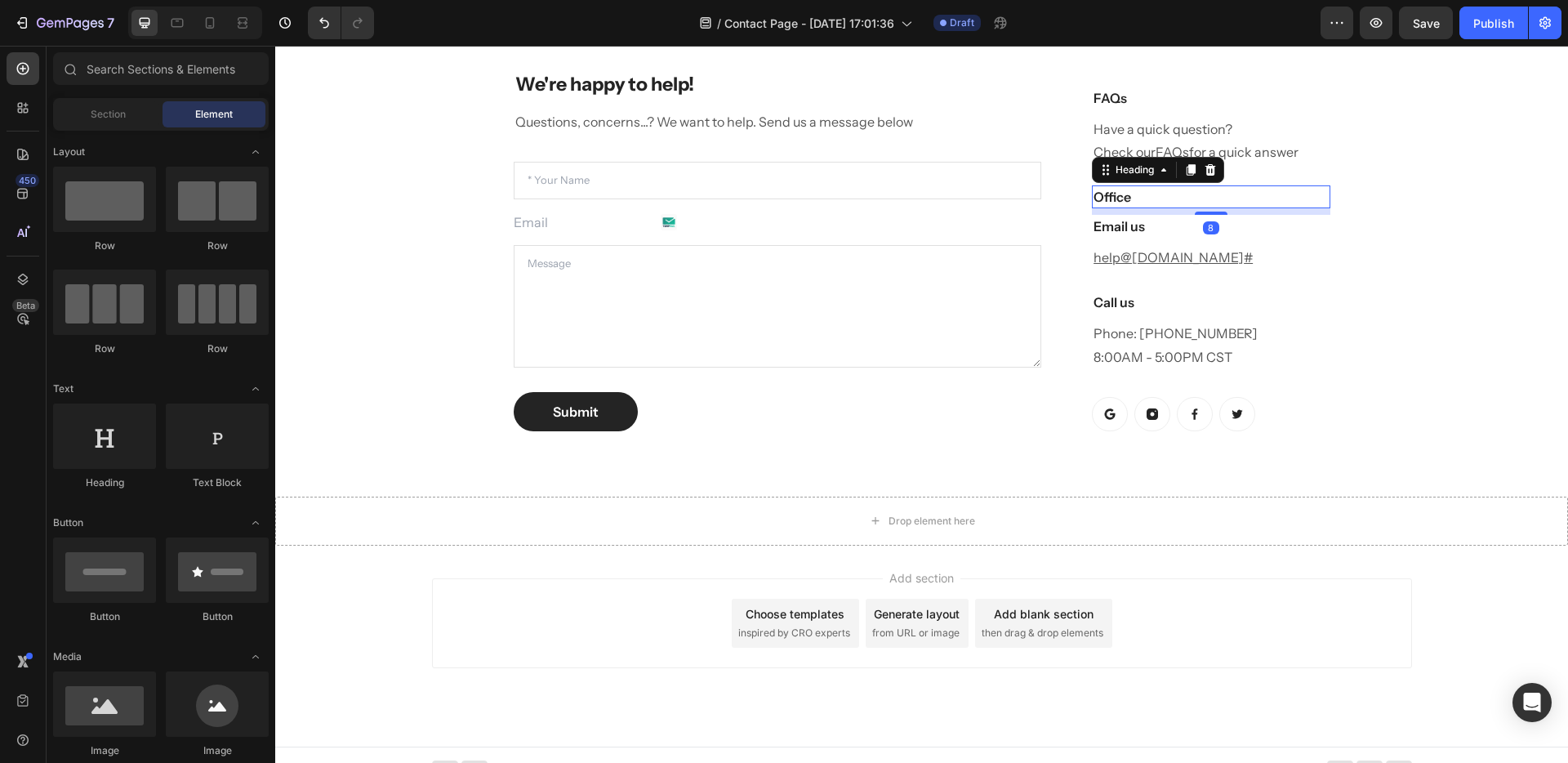
click at [1132, 198] on p "Office" at bounding box center [1211, 196] width 235 height 19
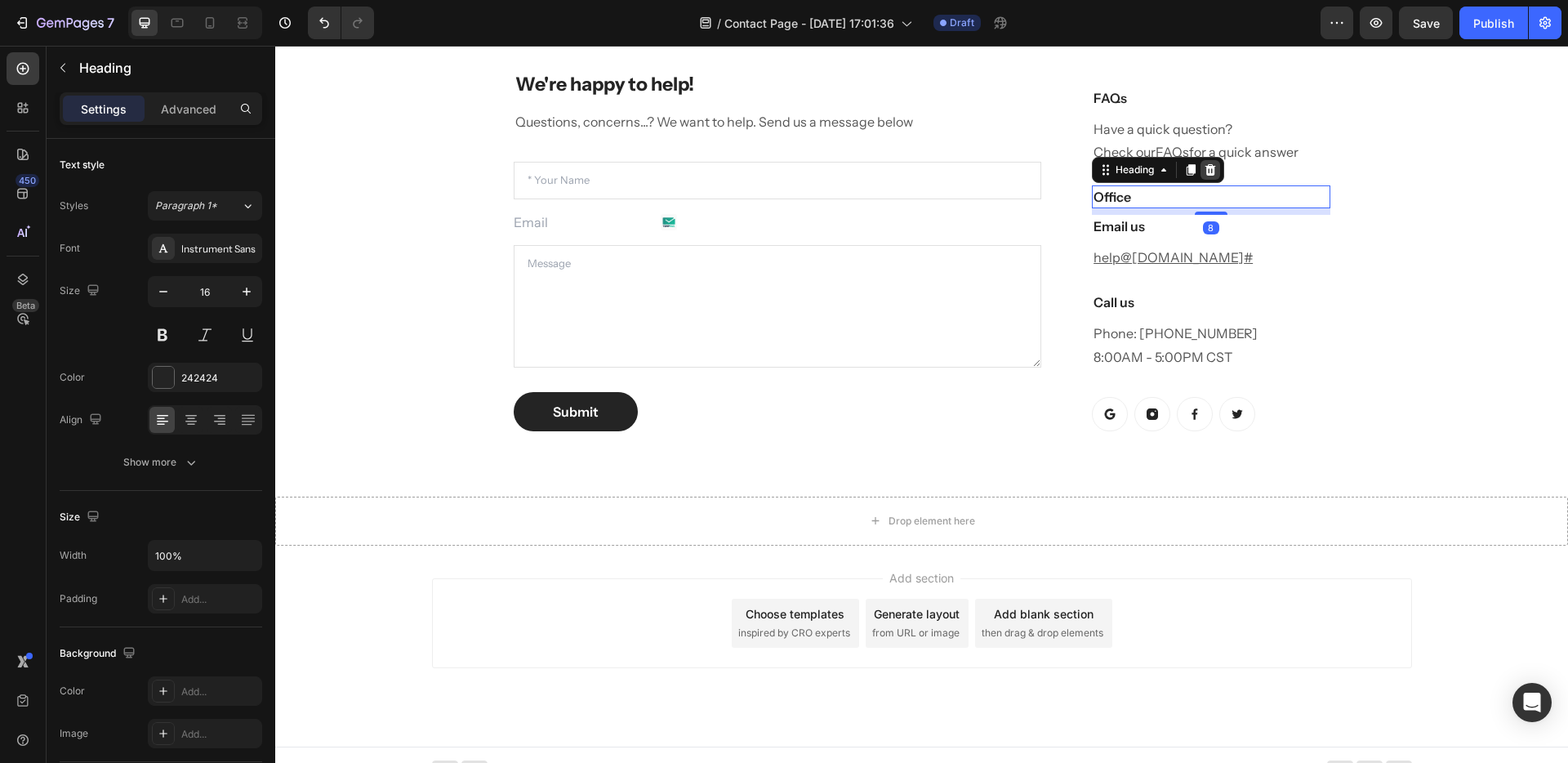
click at [1204, 178] on div at bounding box center [1210, 169] width 19 height 19
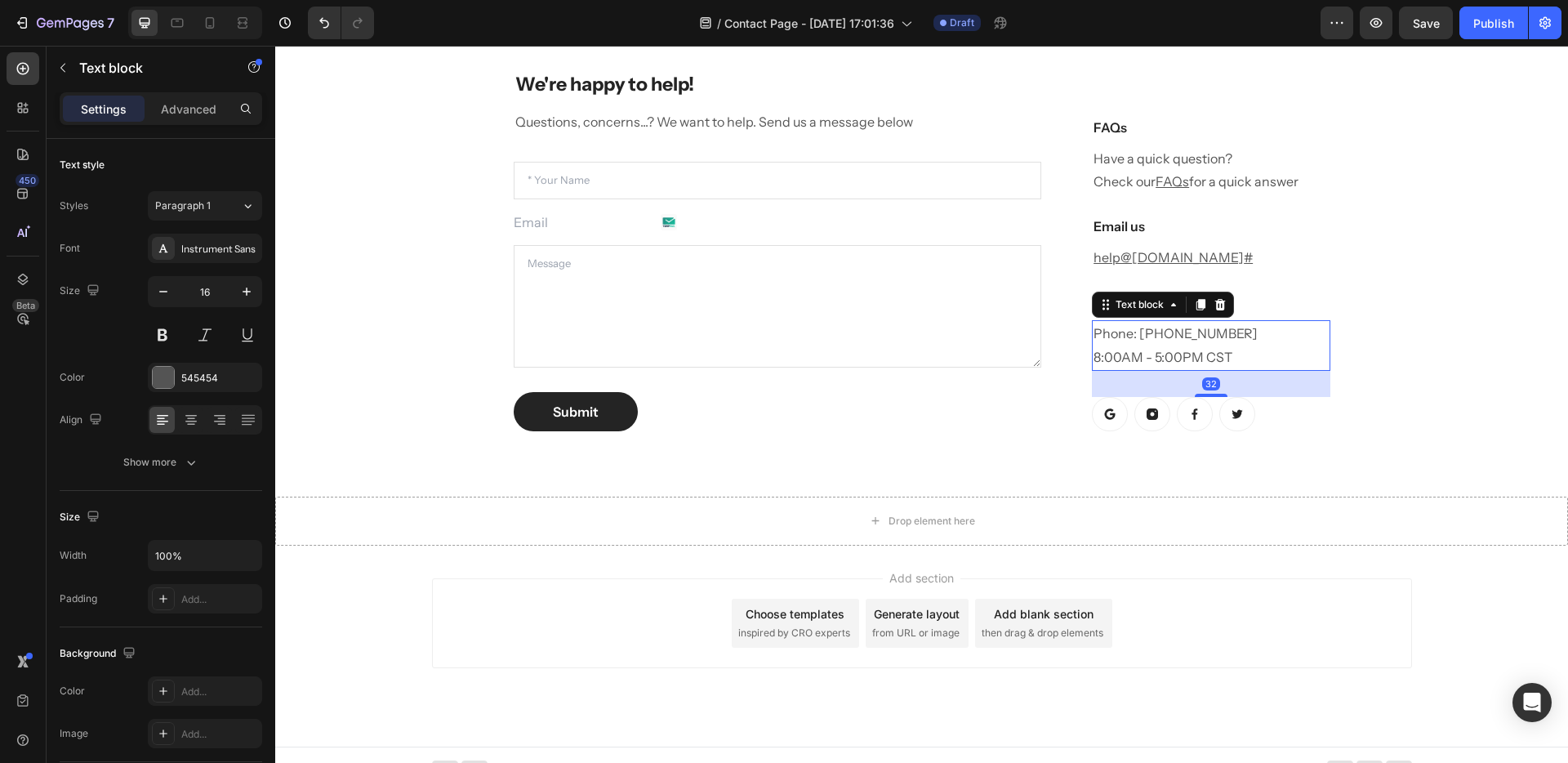
click at [1167, 333] on p "Phone: 682-651-7554 8:00AM - 5:00PM CST" at bounding box center [1211, 345] width 235 height 47
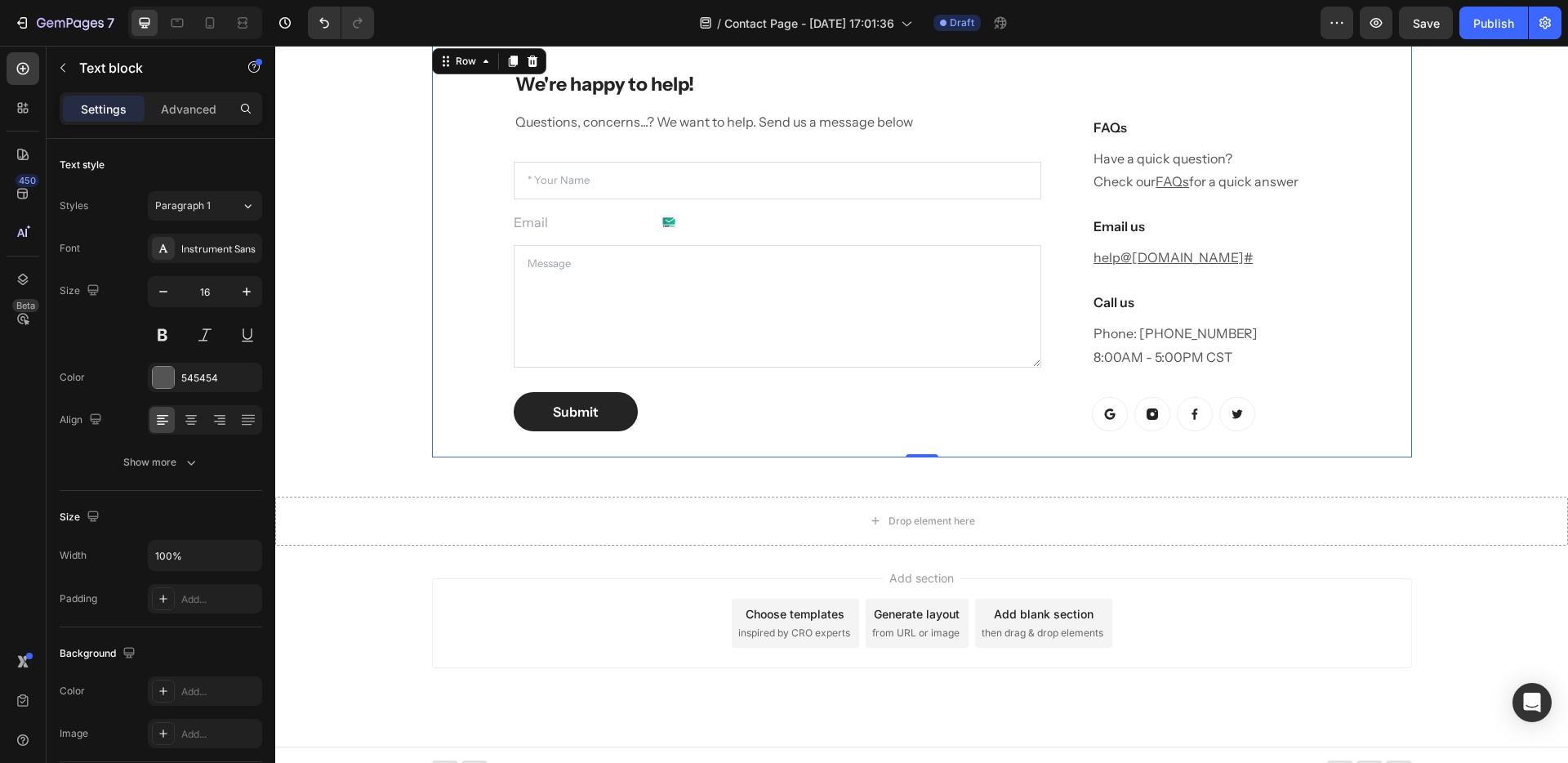
click at [1052, 409] on div "We're happy to help! Heading Questions, concerns...? We want to help. Send us a…" at bounding box center [922, 250] width 981 height 411
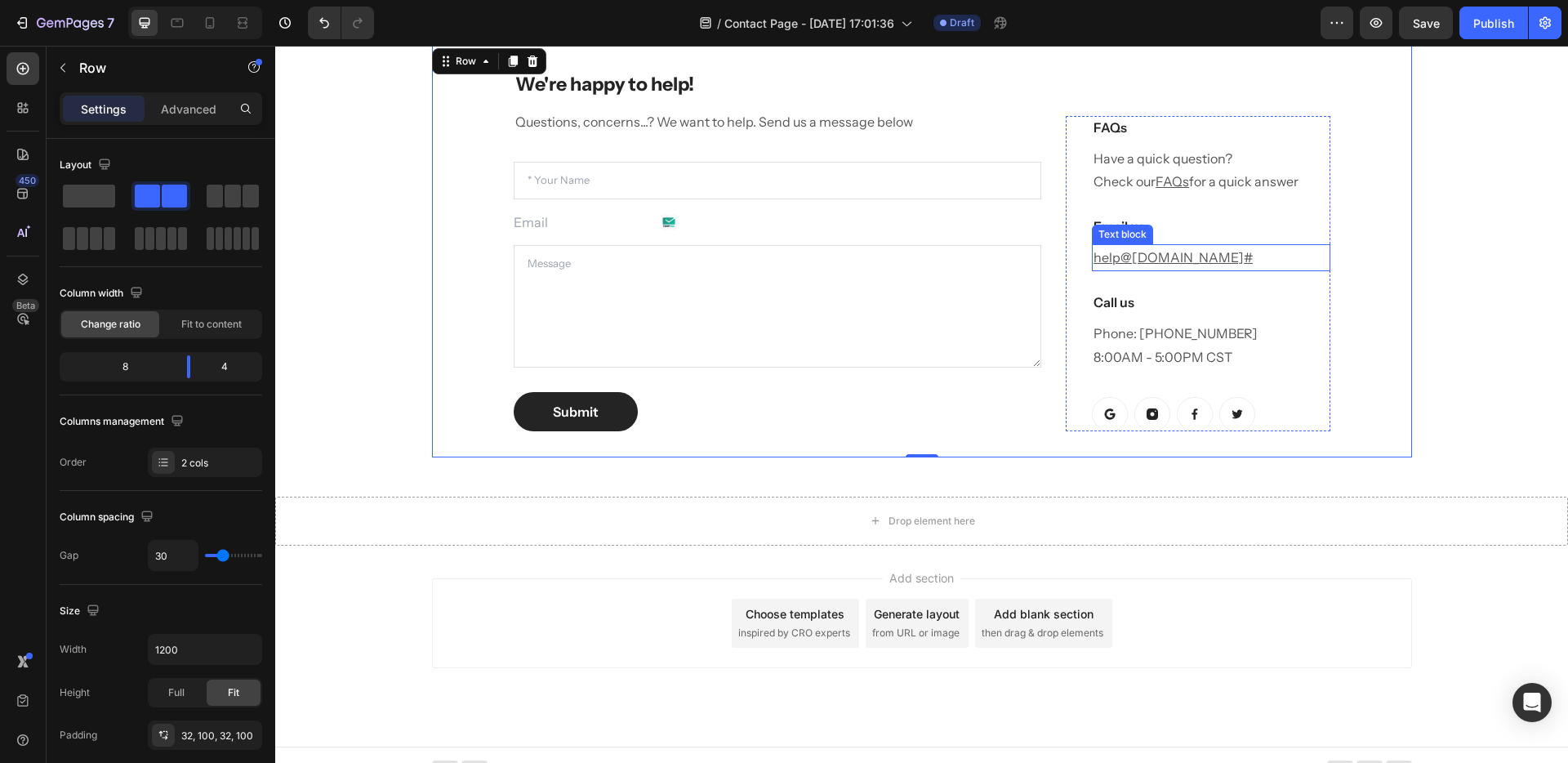
click at [1218, 262] on u "teranaskin.com.au" at bounding box center [1189, 258] width 112 height 17
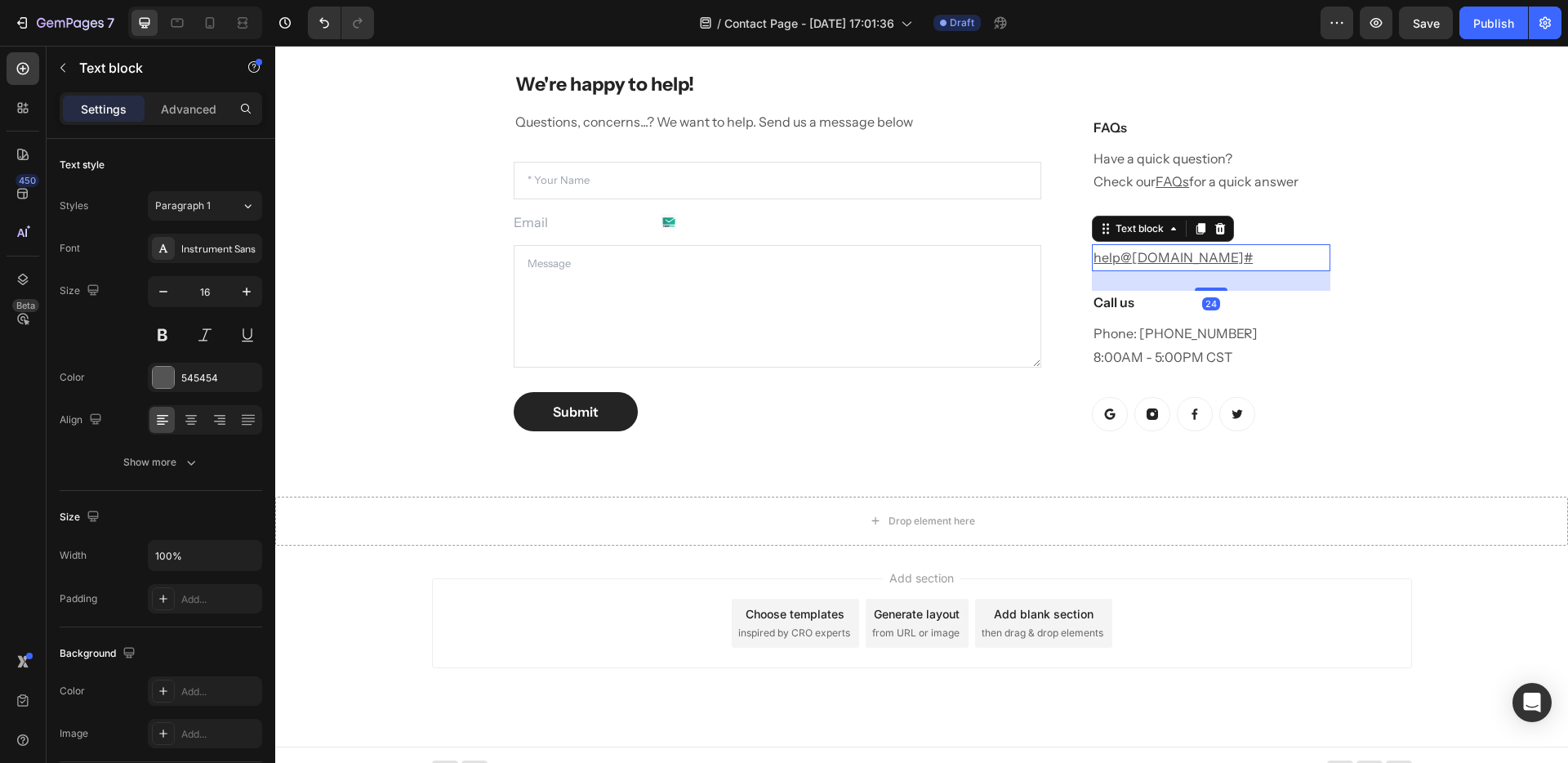
click at [1224, 258] on u "teranaskin.com.au" at bounding box center [1189, 258] width 112 height 17
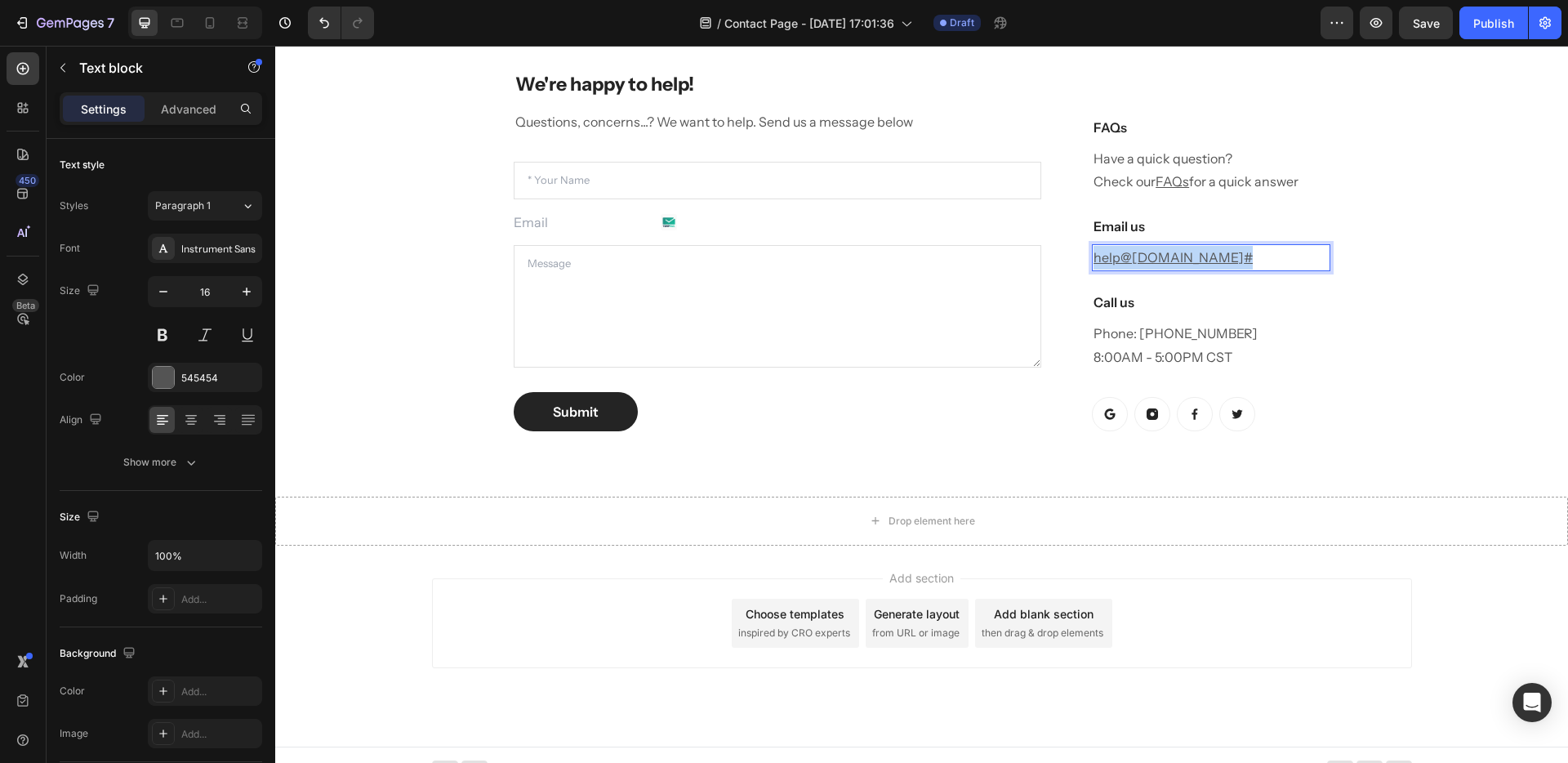
click at [1224, 258] on u "teranaskin.com.au" at bounding box center [1189, 258] width 112 height 17
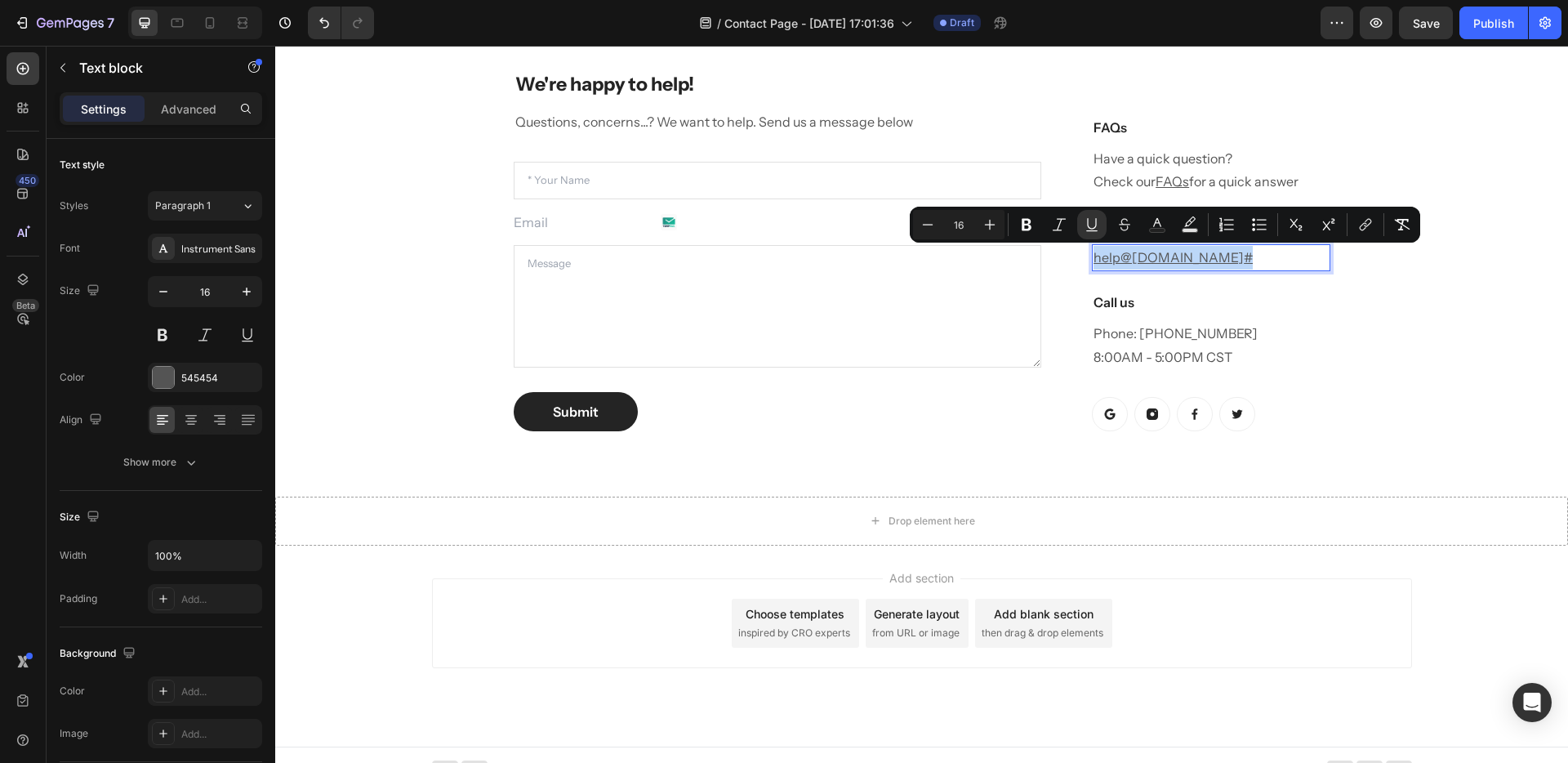
click at [1219, 257] on u "teranaskin.com.au" at bounding box center [1189, 258] width 112 height 17
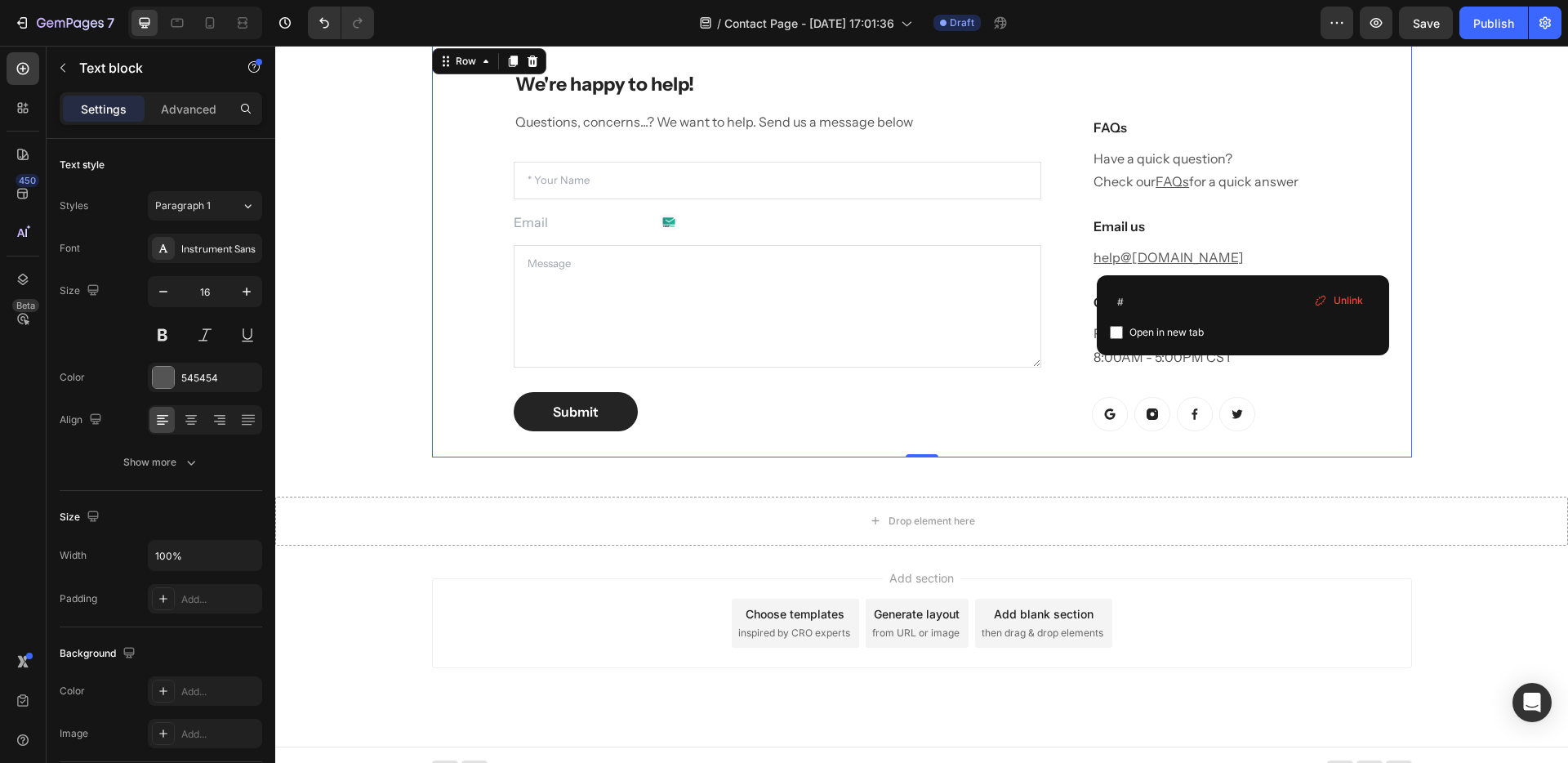
click at [1357, 239] on div "We're happy to help! Heading Questions, concerns...? We want to help. Send us a…" at bounding box center [922, 250] width 981 height 411
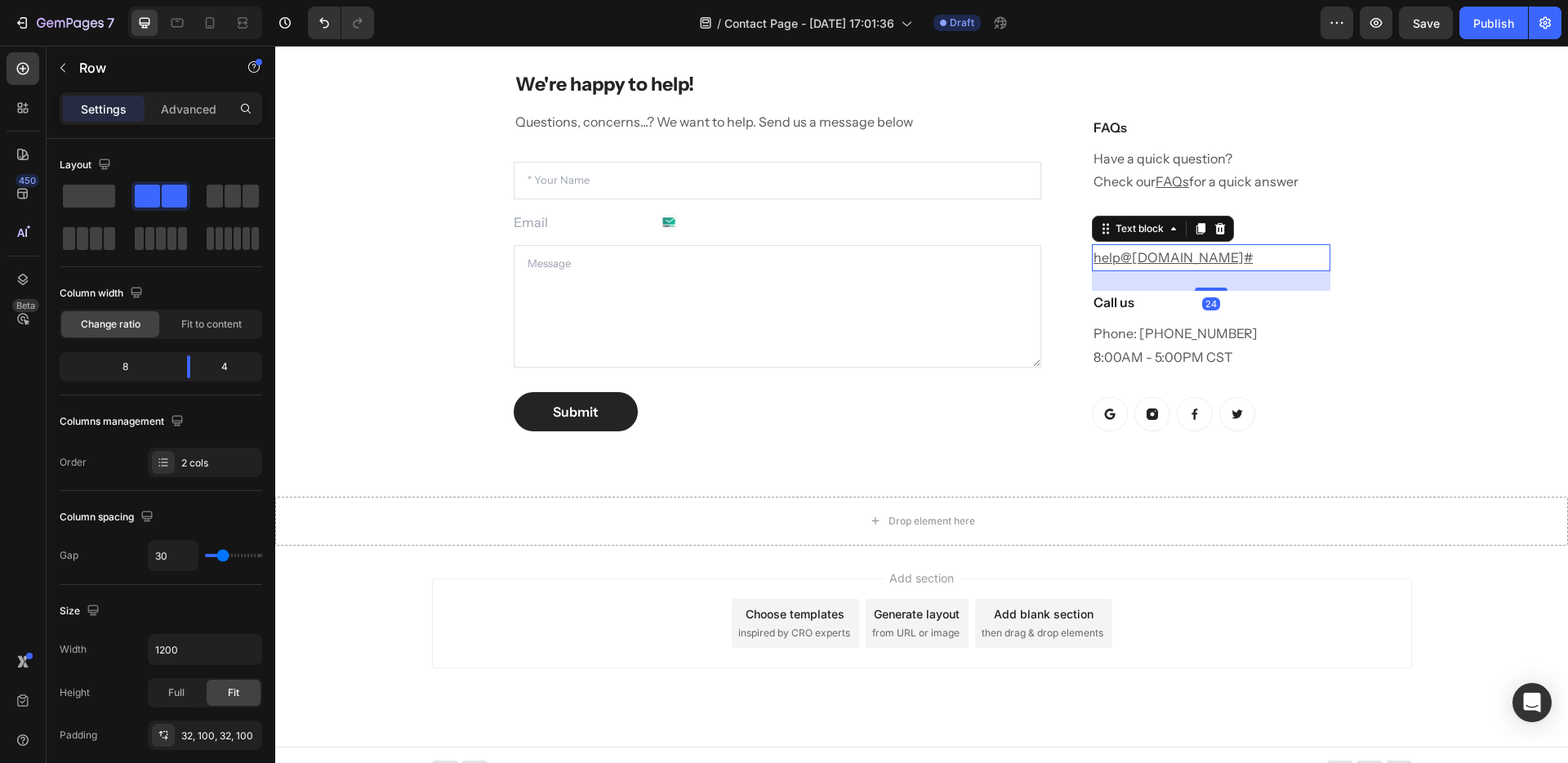
click at [1217, 260] on u "teranaskin.com.au" at bounding box center [1189, 258] width 112 height 17
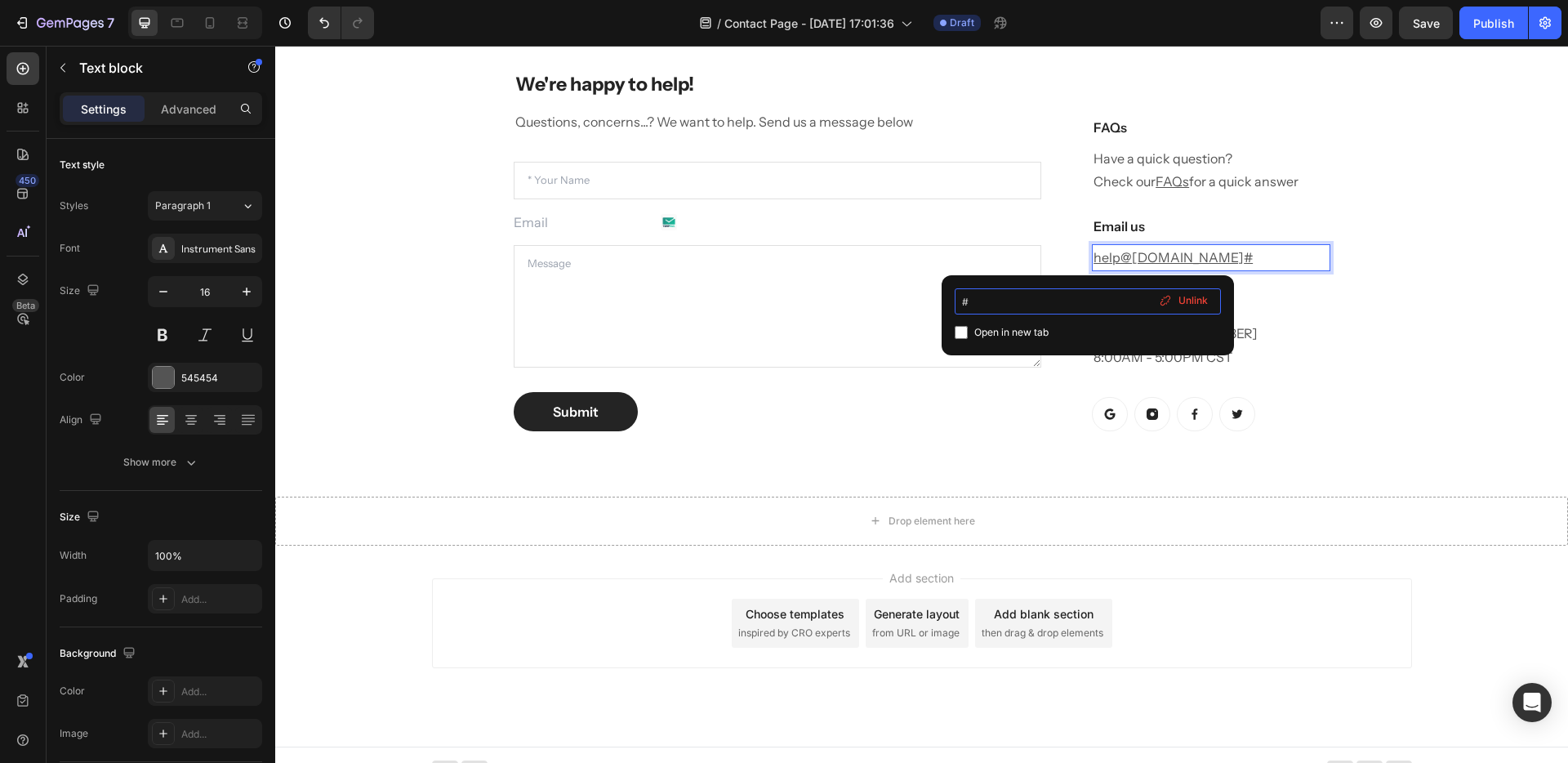
click at [1087, 305] on input "#" at bounding box center [1087, 301] width 266 height 26
click at [1191, 303] on span "Unlink" at bounding box center [1193, 301] width 29 height 15
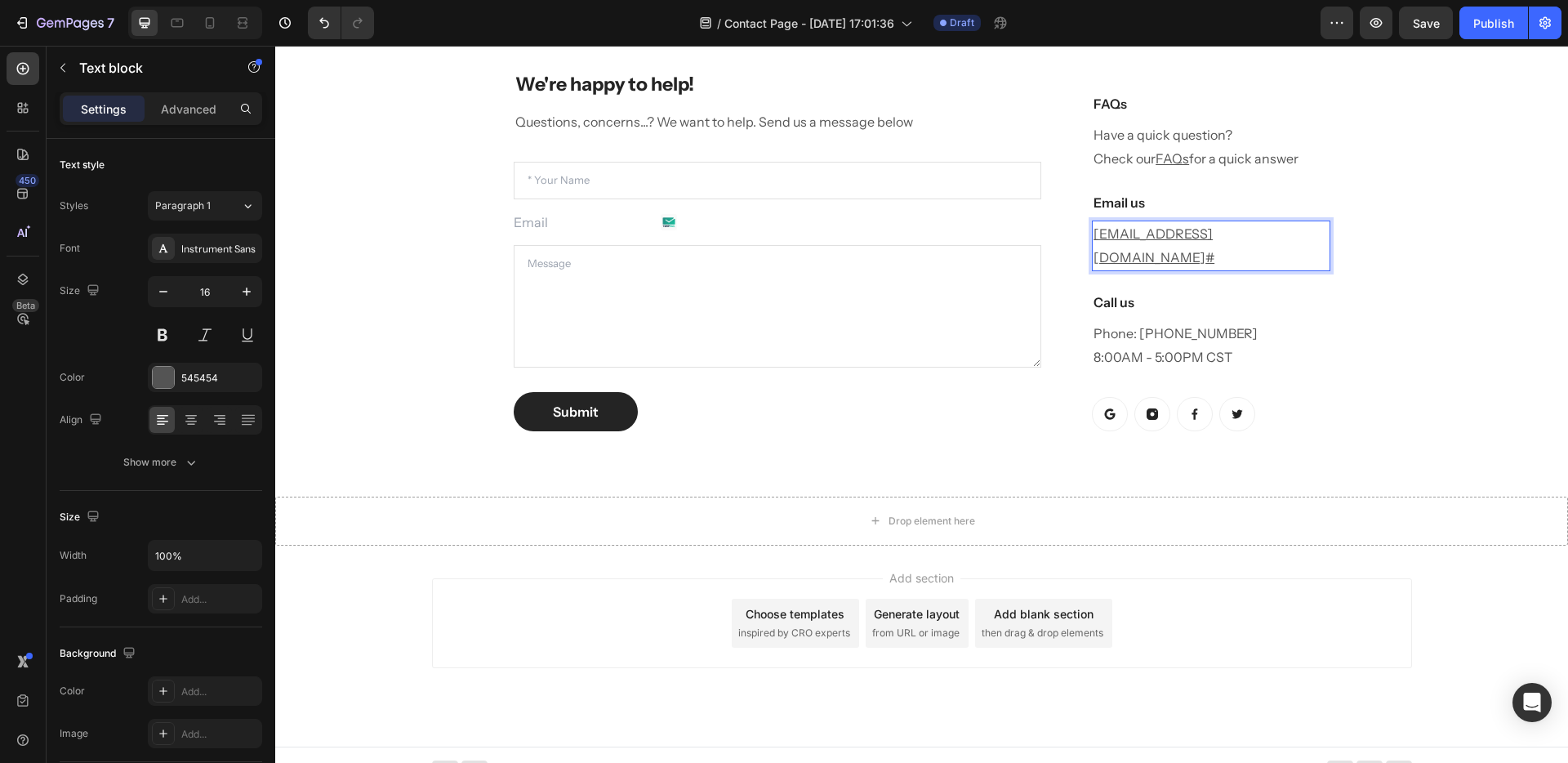
click at [1213, 260] on u "help@teranaskin.com.au" at bounding box center [1154, 245] width 120 height 40
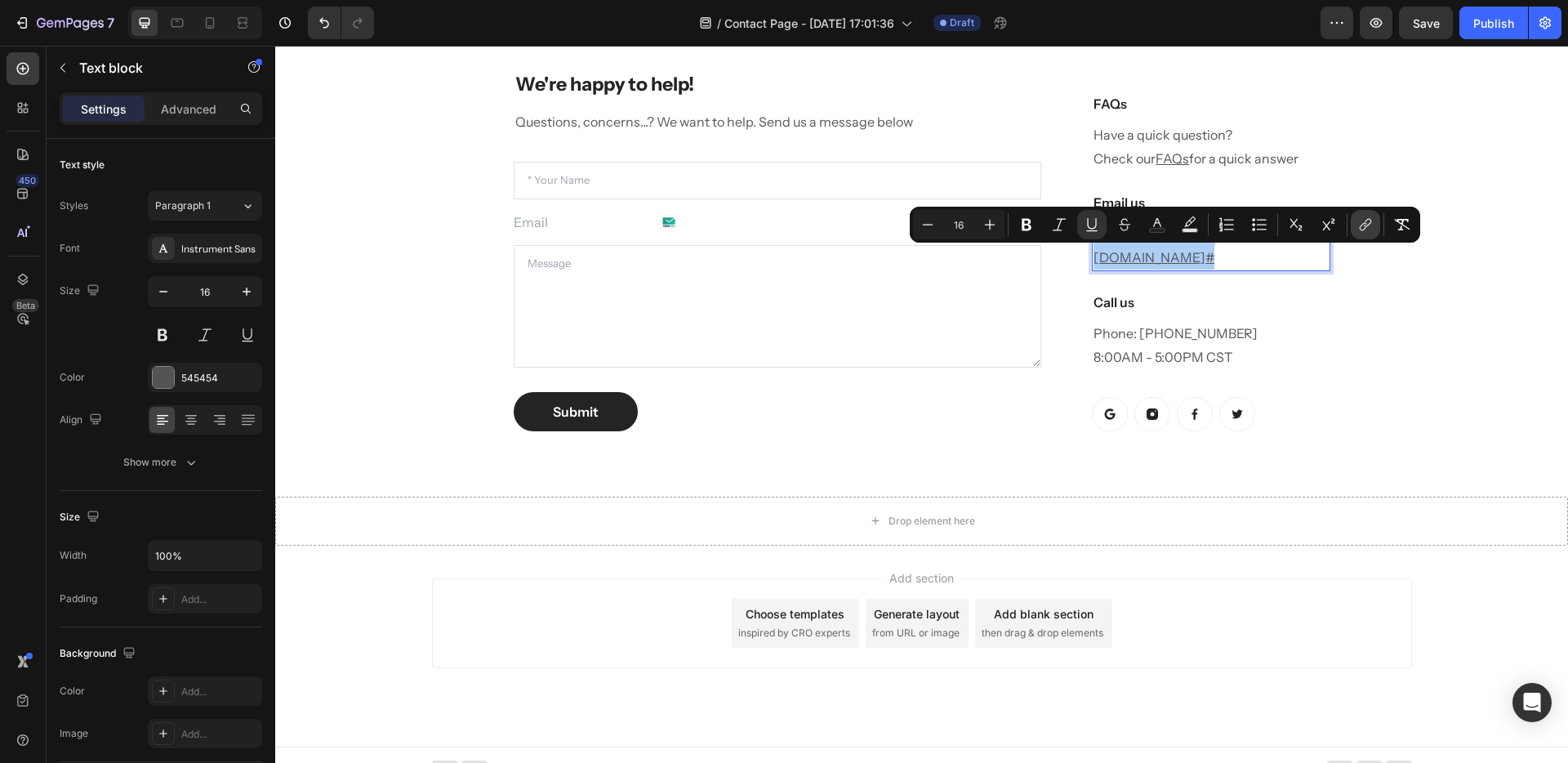
click at [1374, 220] on button "link" at bounding box center [1365, 225] width 29 height 29
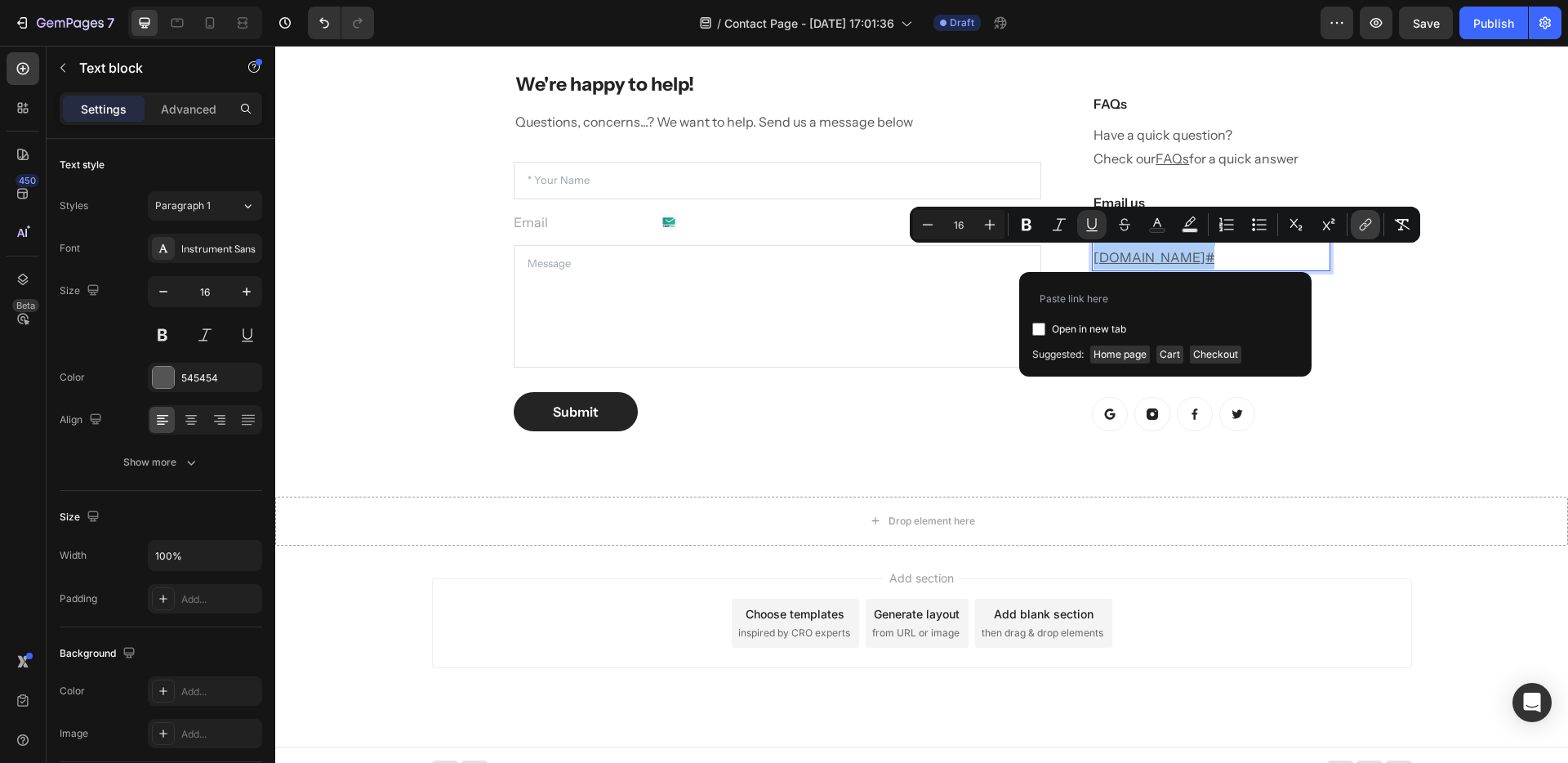
click at [1370, 225] on icon "Editor contextual toolbar" at bounding box center [1366, 225] width 17 height 17
click at [1243, 263] on p "help@teranaskin.com.au #" at bounding box center [1211, 245] width 235 height 47
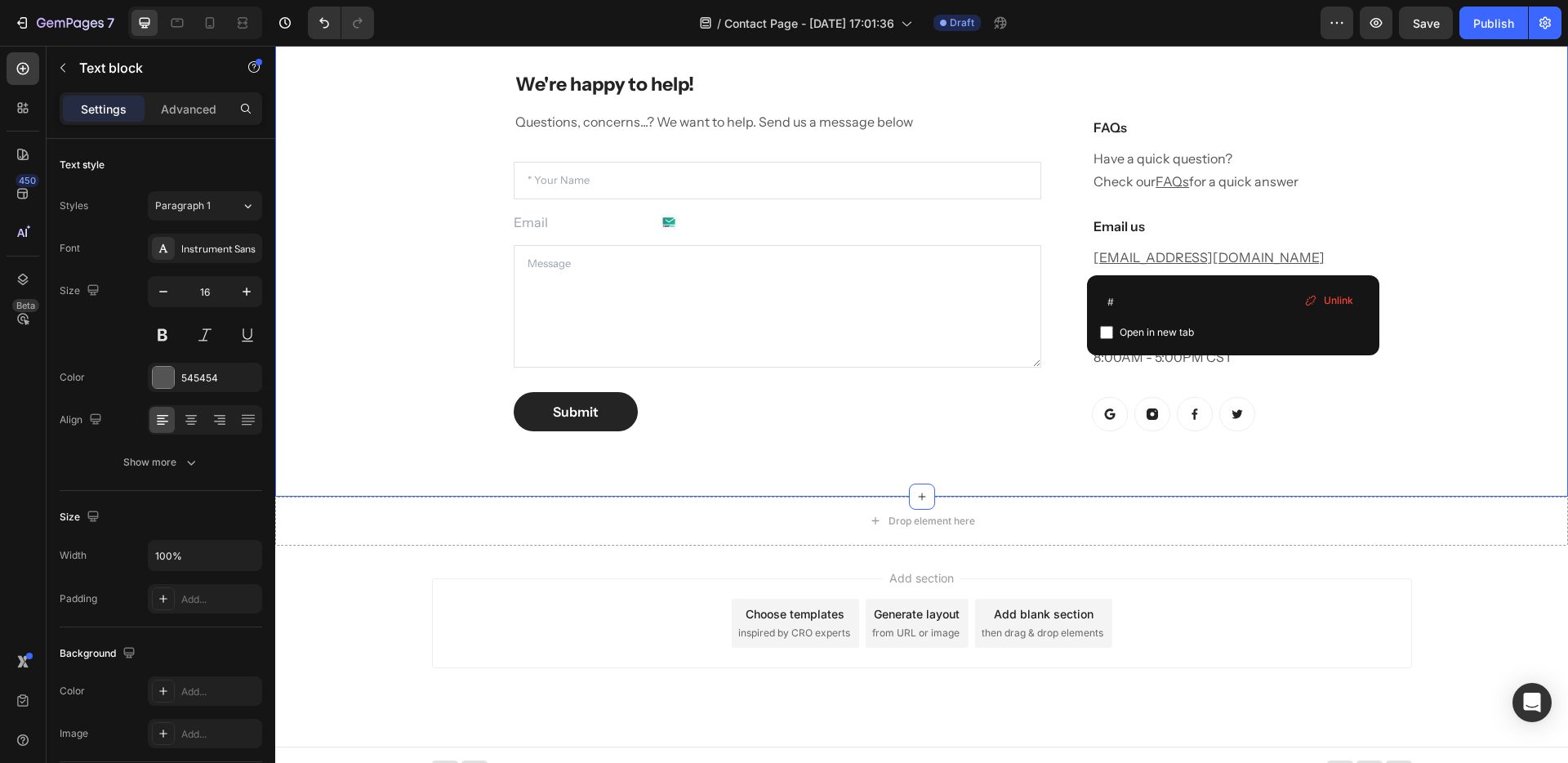
click at [1455, 231] on div "We're happy to help! Heading Questions, concerns...? We want to help. Send us a…" at bounding box center [922, 250] width 1269 height 411
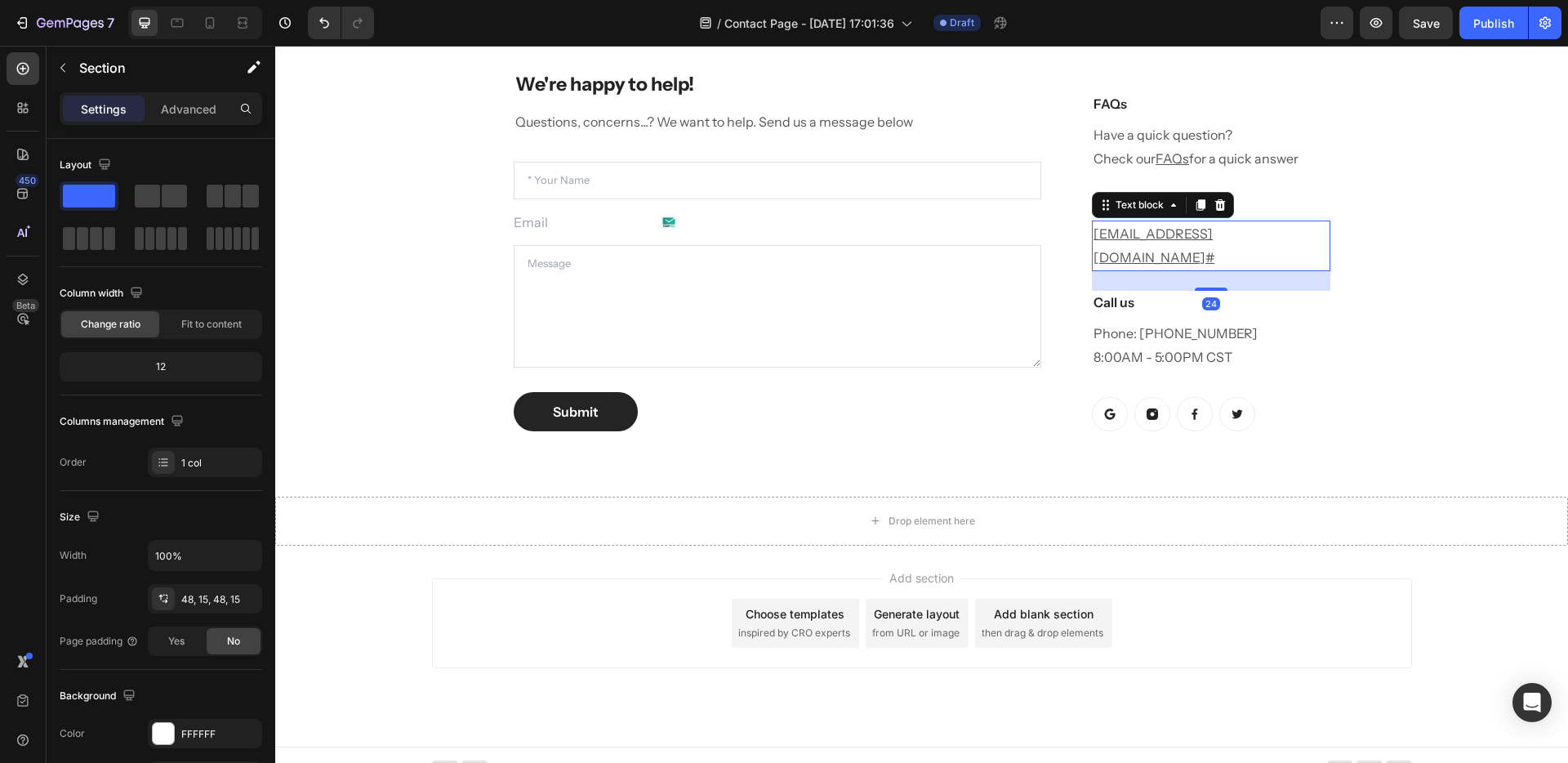
click at [1211, 260] on u "help@teranaskin.com.au" at bounding box center [1154, 245] width 120 height 40
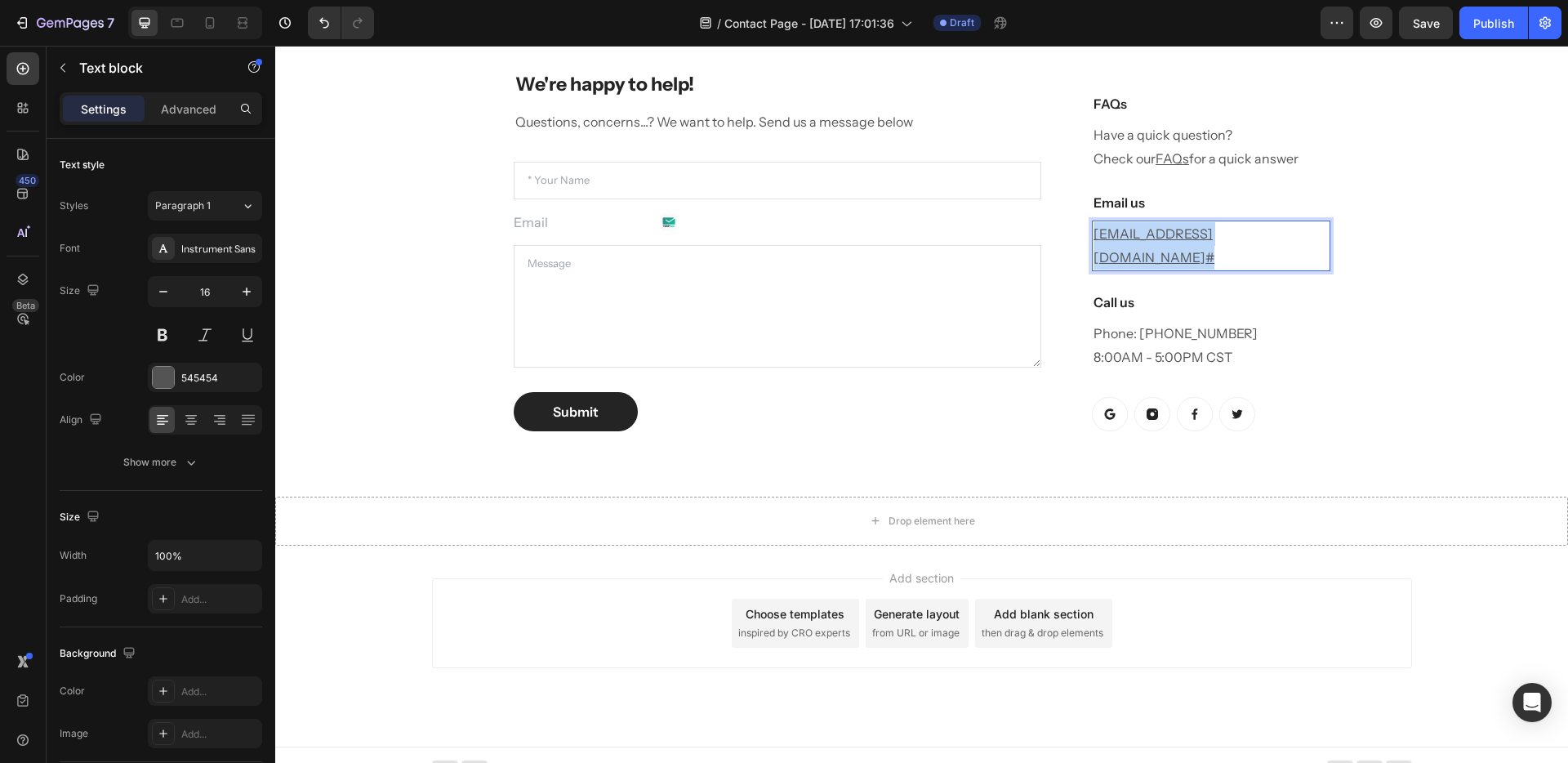
click at [1211, 260] on u "help@teranaskin.com.au" at bounding box center [1154, 245] width 120 height 40
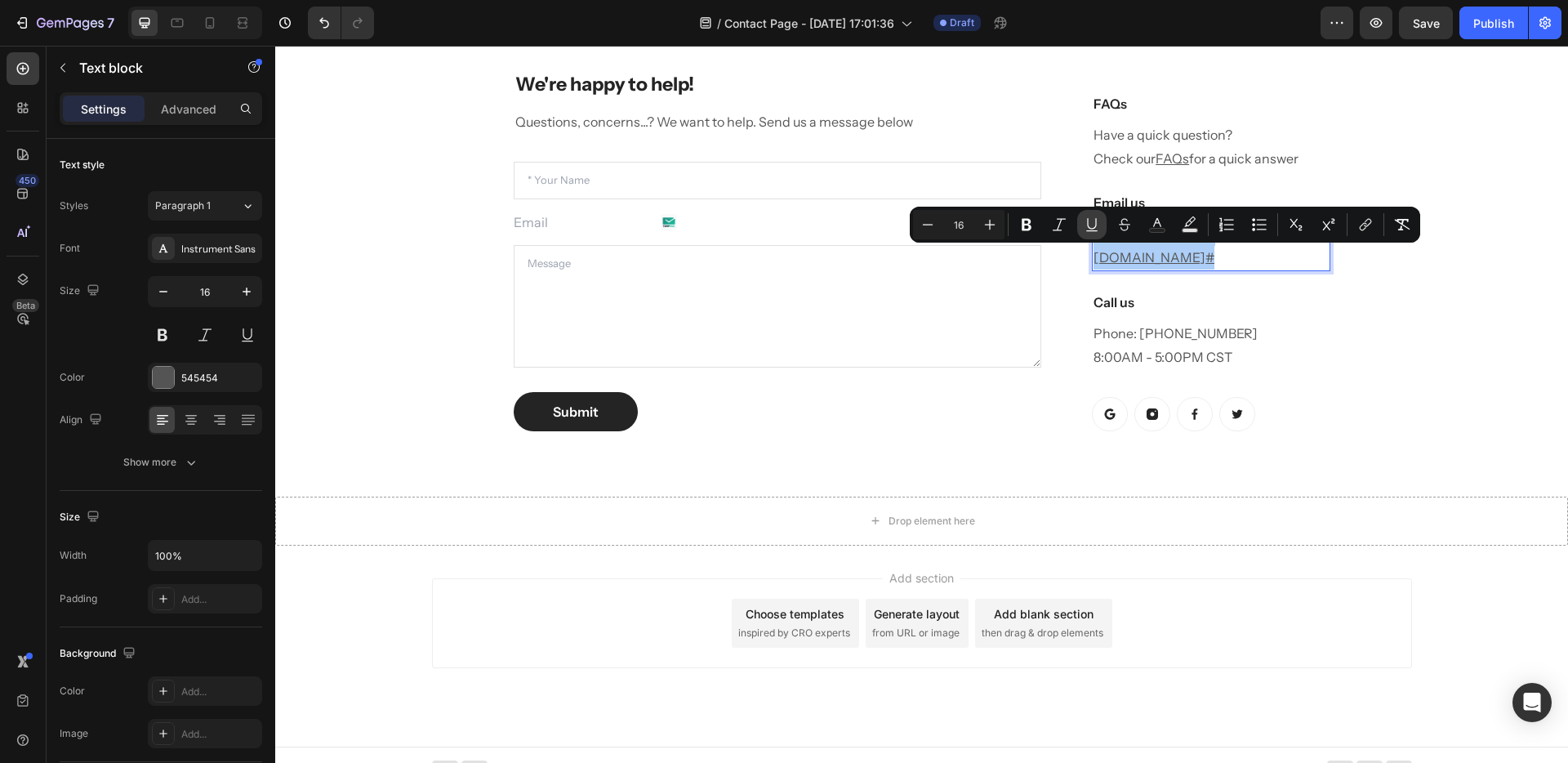
click at [1104, 221] on button "Underline" at bounding box center [1092, 225] width 29 height 29
click at [1253, 260] on p "help@teranaskin.com.au #" at bounding box center [1211, 245] width 235 height 47
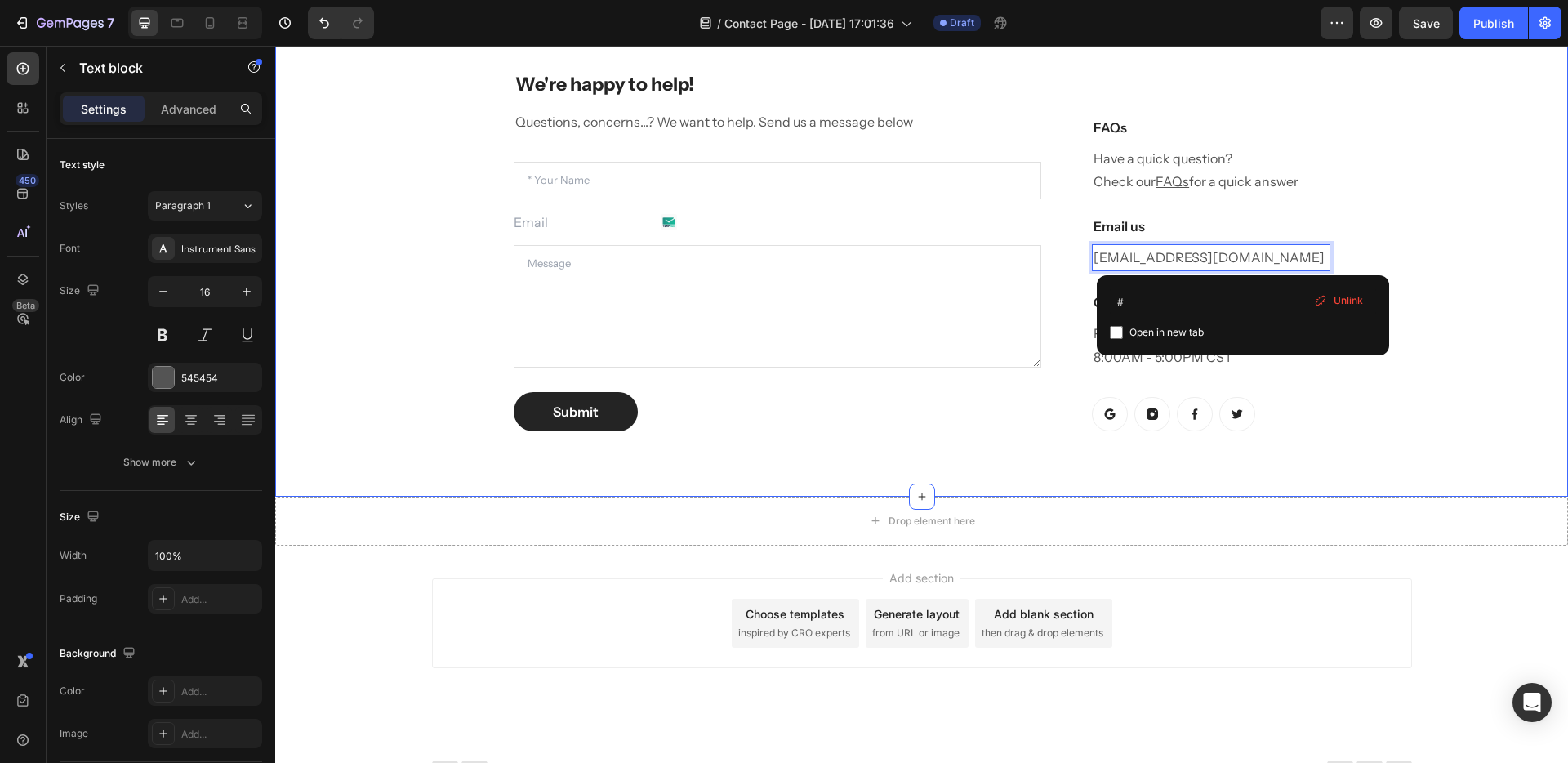
click at [1459, 227] on div "We're happy to help! Heading Questions, concerns...? We want to help. Send us a…" at bounding box center [922, 250] width 1269 height 411
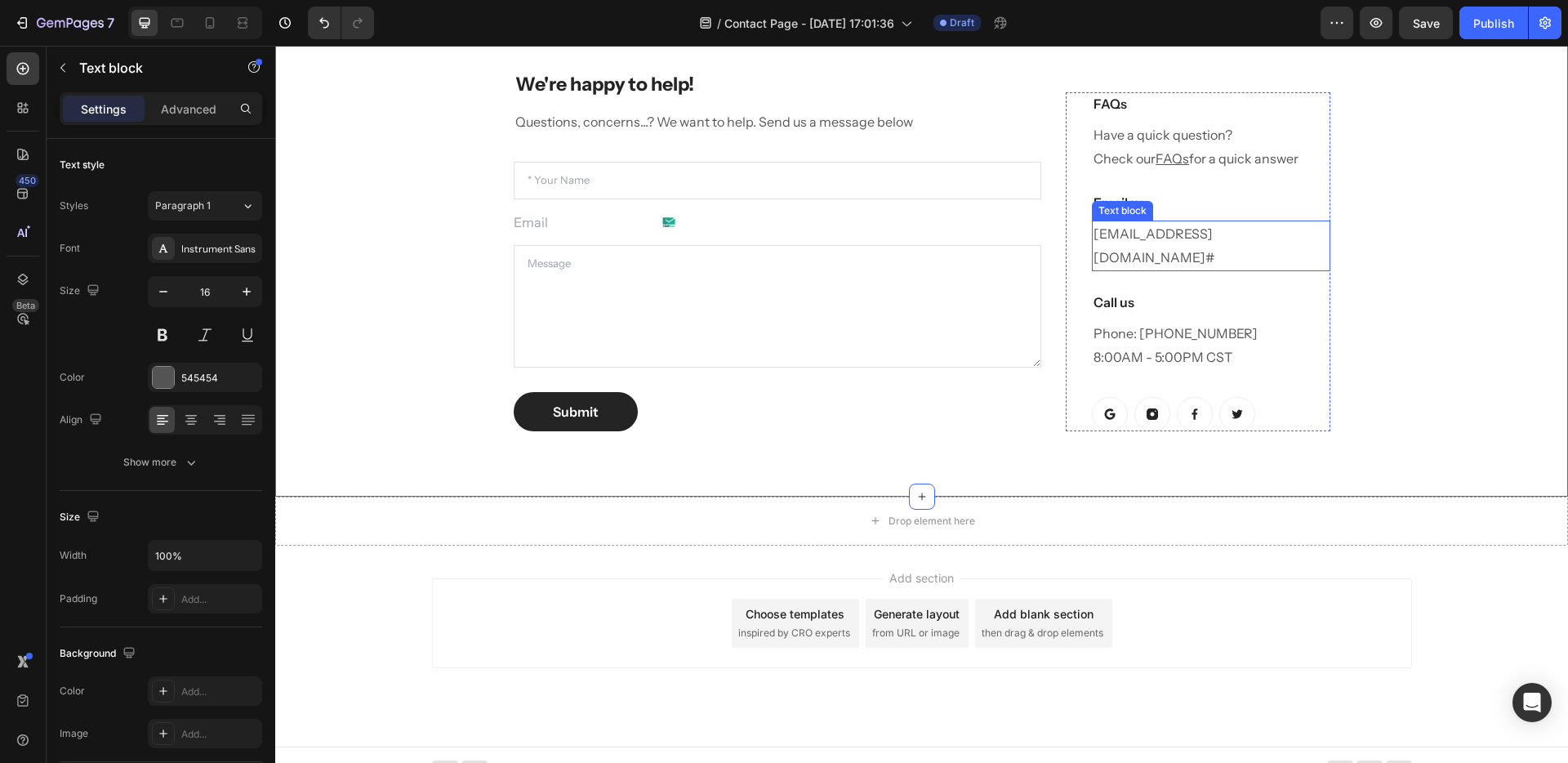
click at [1203, 257] on p "help@teranaskin.com.au #" at bounding box center [1211, 245] width 235 height 47
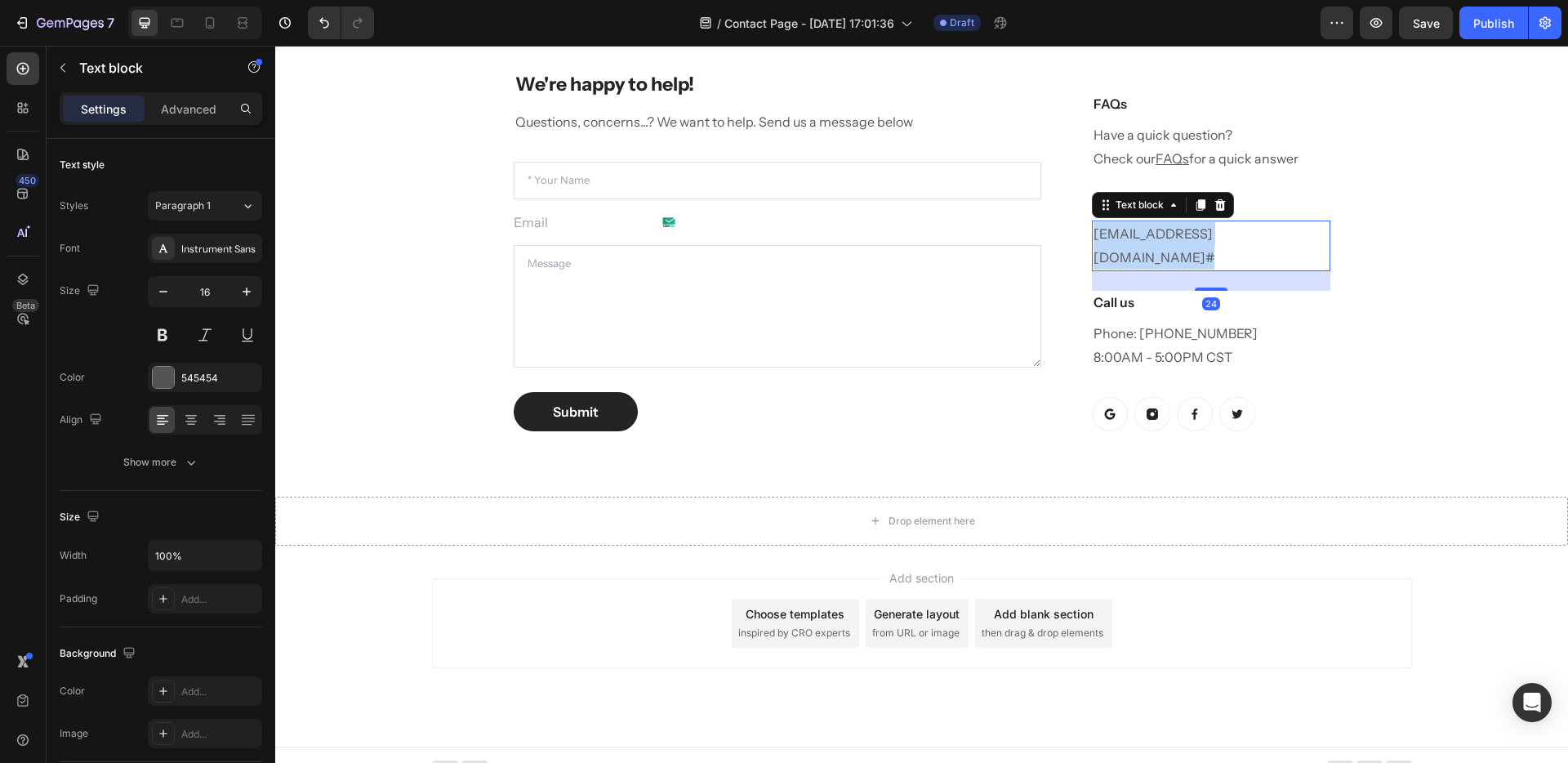
click at [1204, 256] on p "help@teranaskin.com.au #" at bounding box center [1211, 245] width 235 height 47
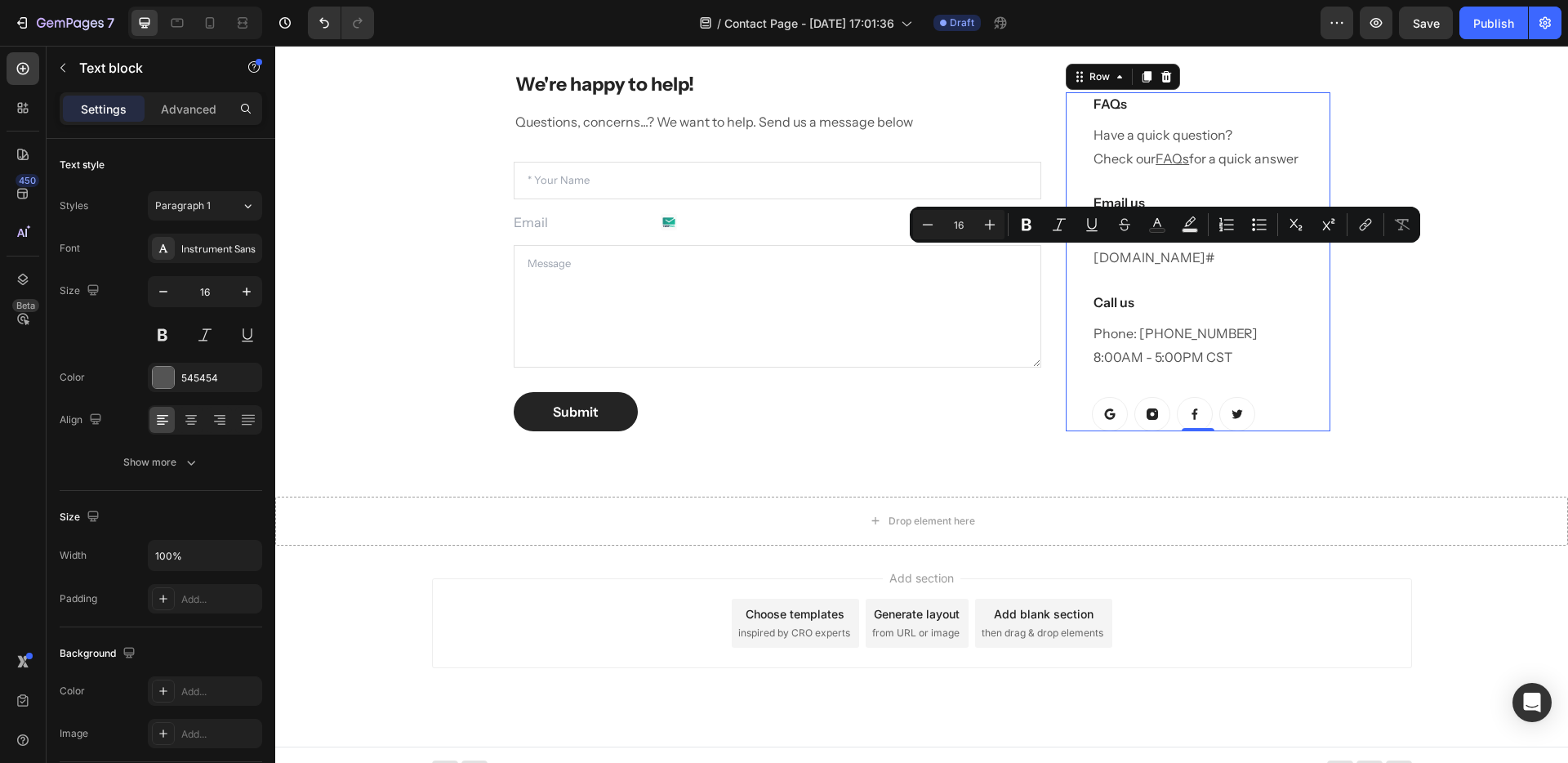
click at [1267, 242] on div "FAQs Heading Have a quick question? Check our FAQs for a quick answer Text bloc…" at bounding box center [1211, 261] width 238 height 339
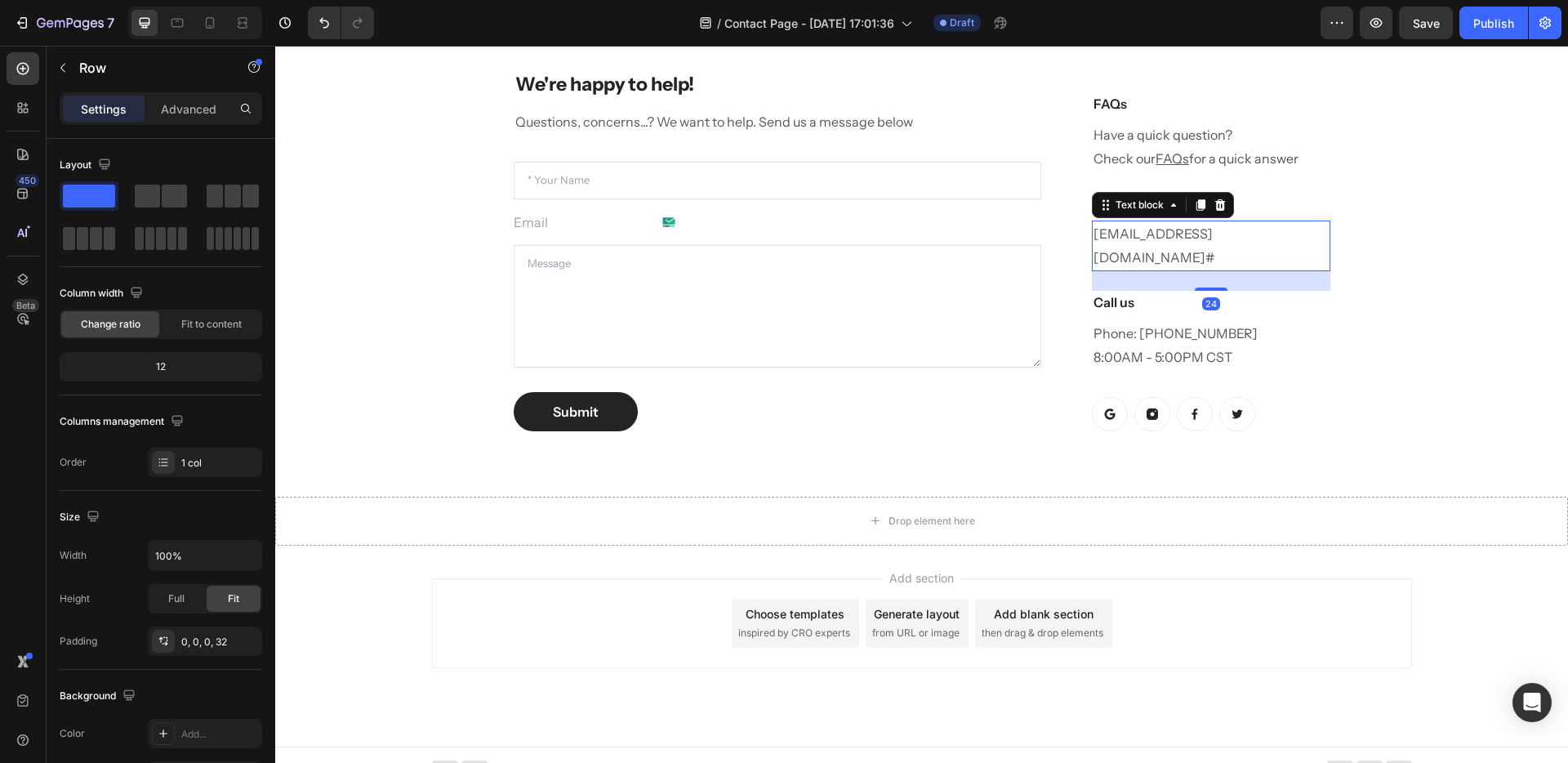
click at [1257, 255] on p "help@teranaskin.com.au #" at bounding box center [1211, 245] width 235 height 47
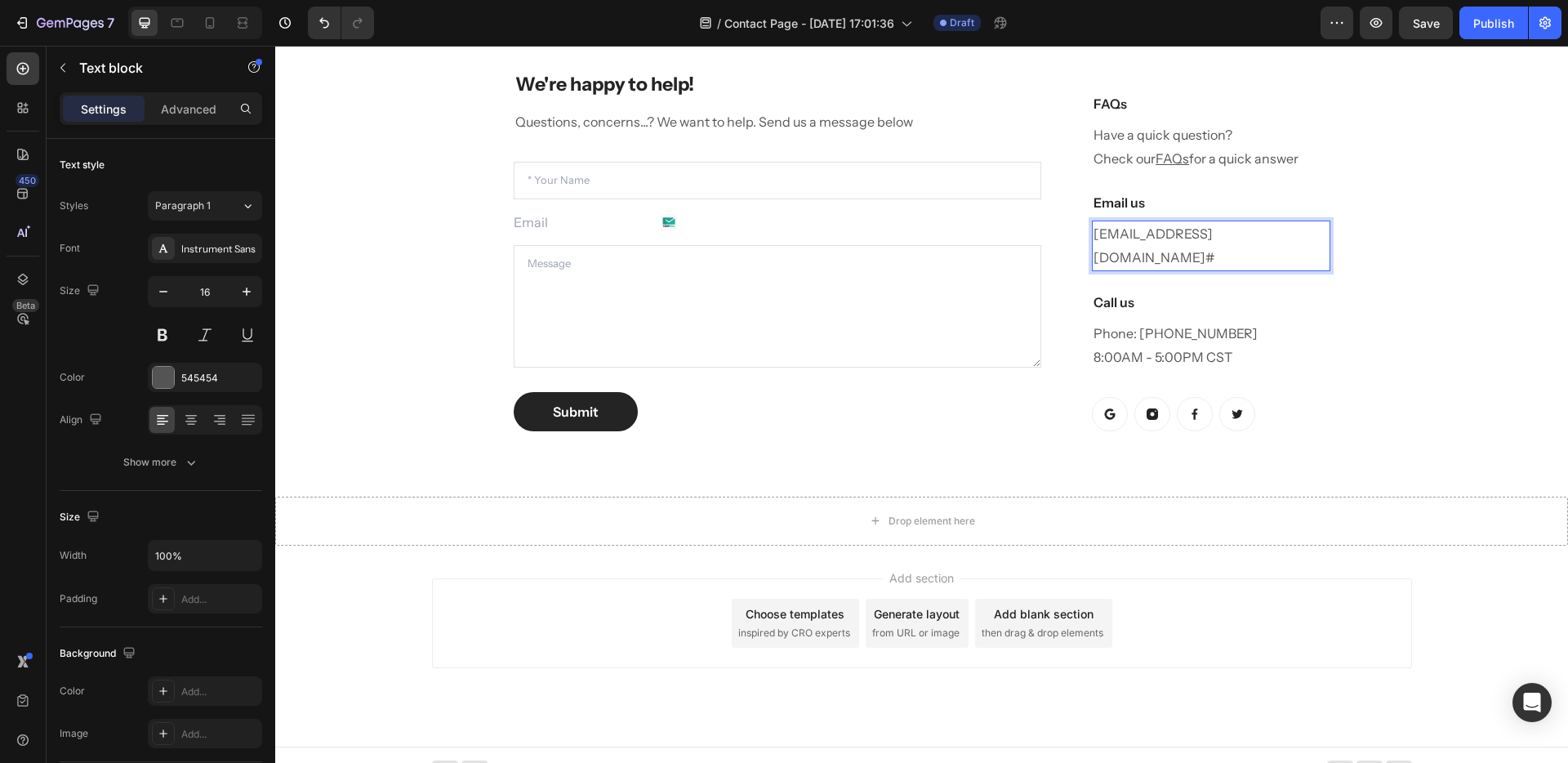
click at [1245, 262] on p "help@teranaskin.com.au #" at bounding box center [1211, 245] width 235 height 47
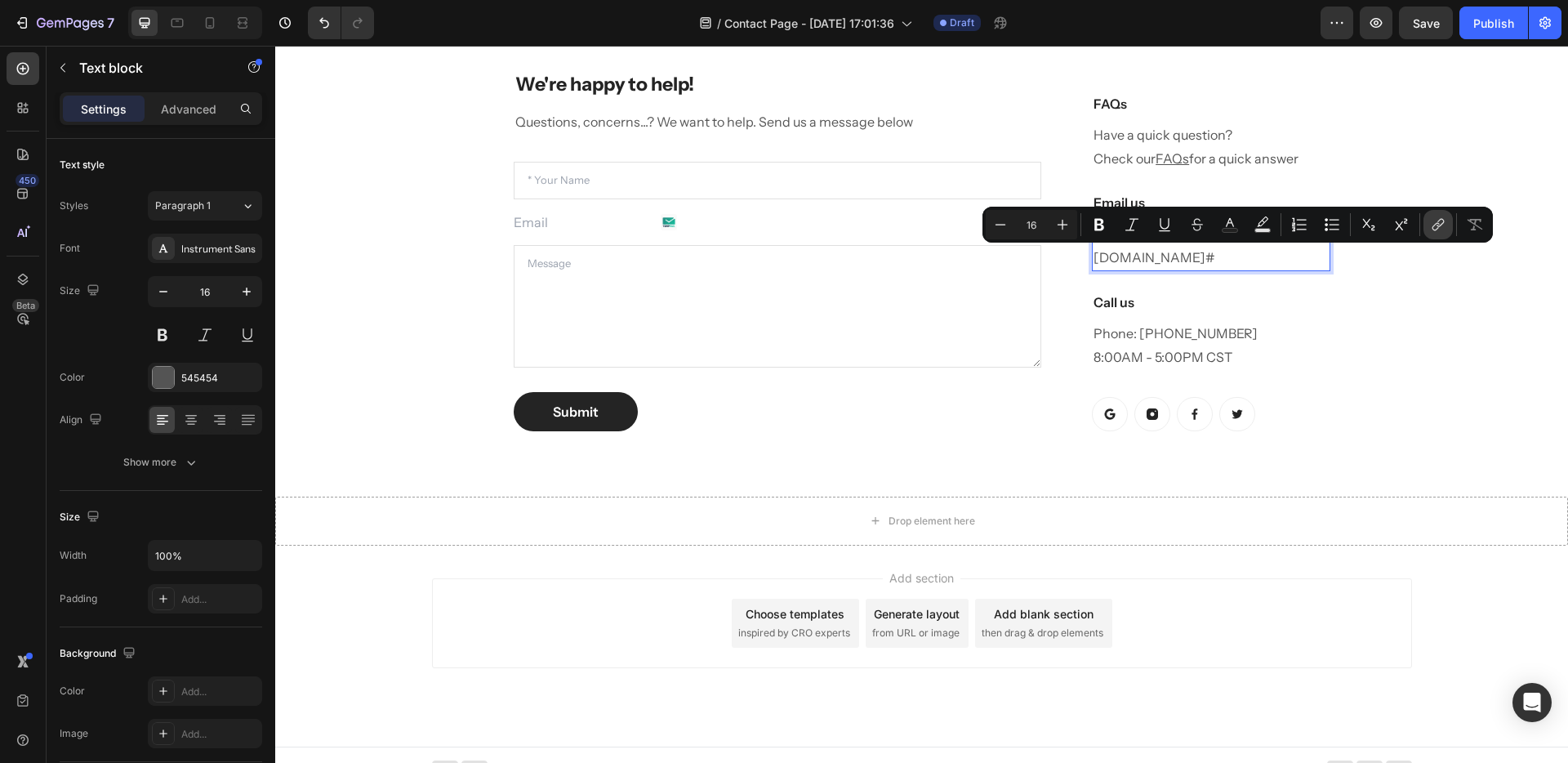
click at [1437, 227] on icon "Editor contextual toolbar" at bounding box center [1438, 225] width 17 height 17
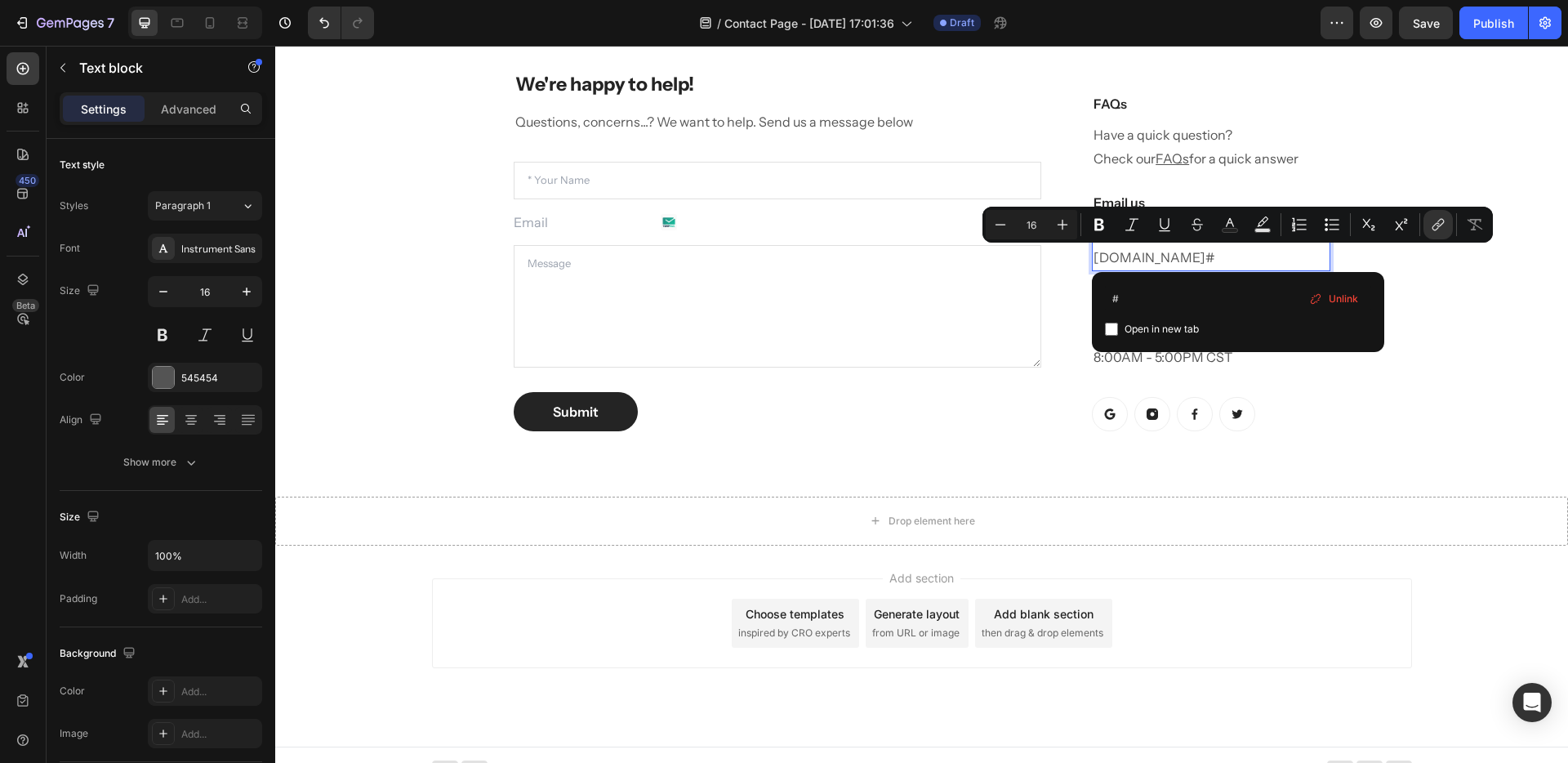
click at [1336, 295] on span "Unlink" at bounding box center [1343, 299] width 29 height 18
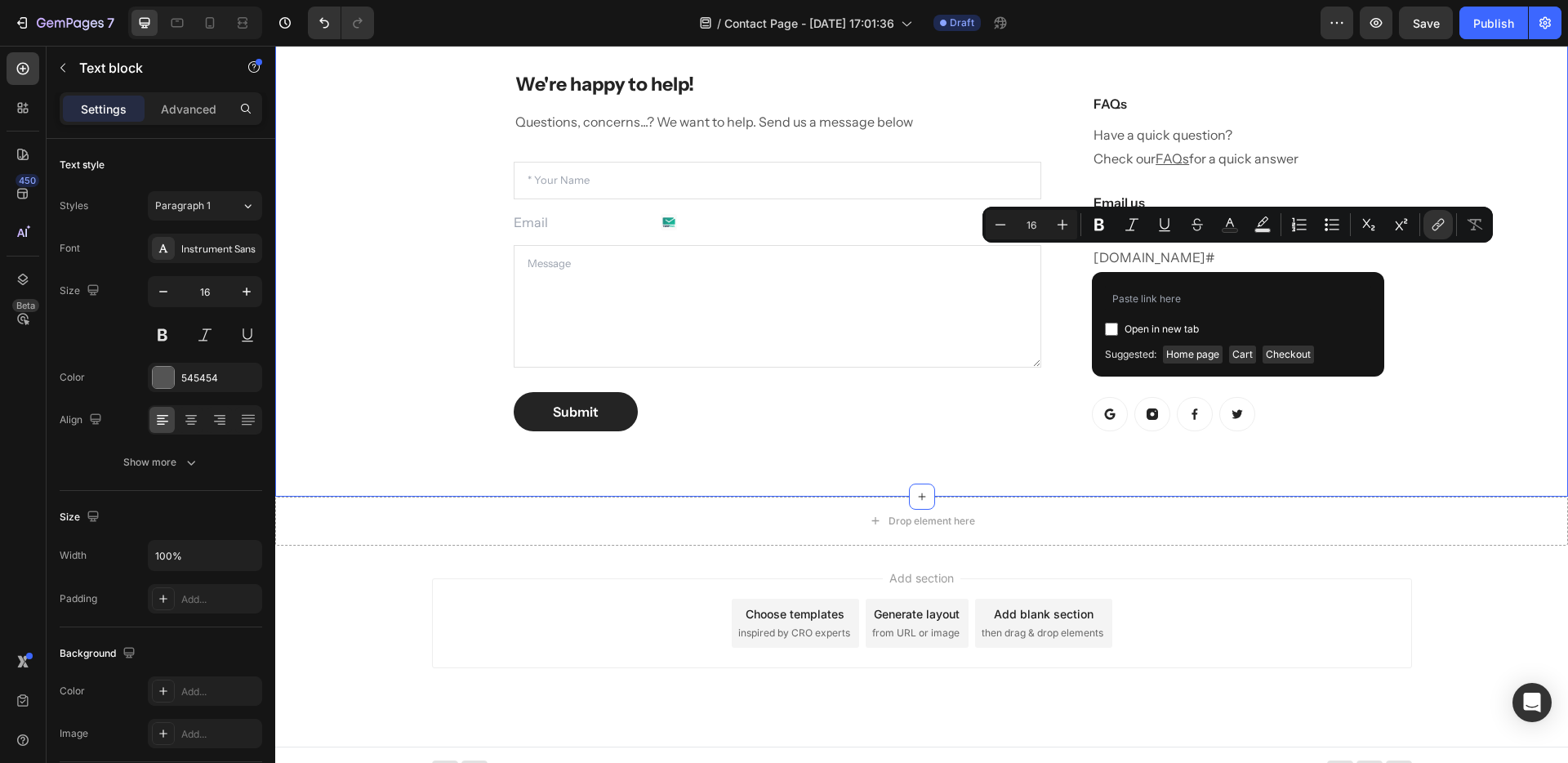
click at [1439, 387] on div "We're happy to help! Heading Questions, concerns...? We want to help. Send us a…" at bounding box center [922, 250] width 1269 height 411
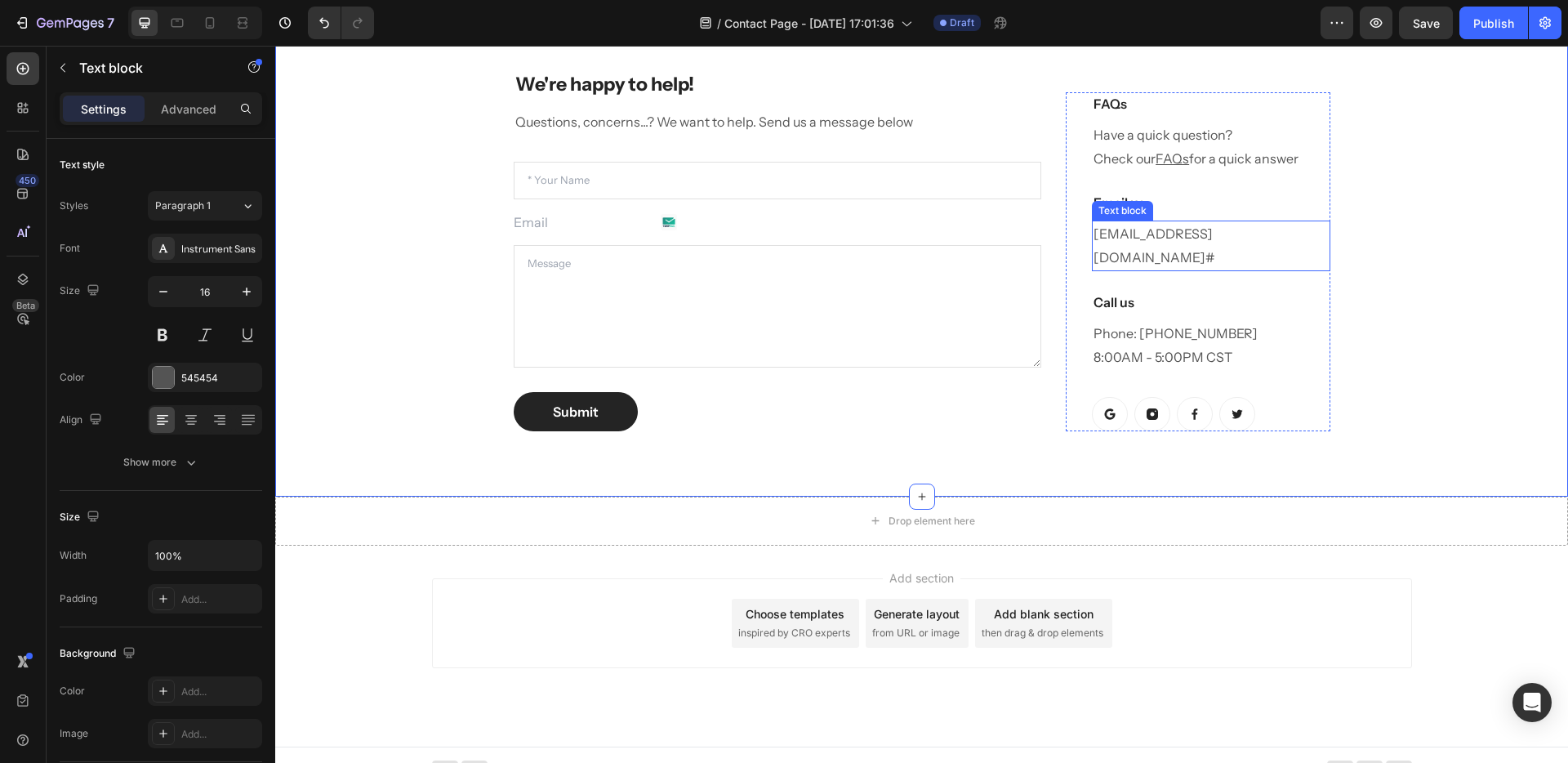
click at [1259, 257] on p "help@teranaskin.com.au #" at bounding box center [1211, 245] width 235 height 47
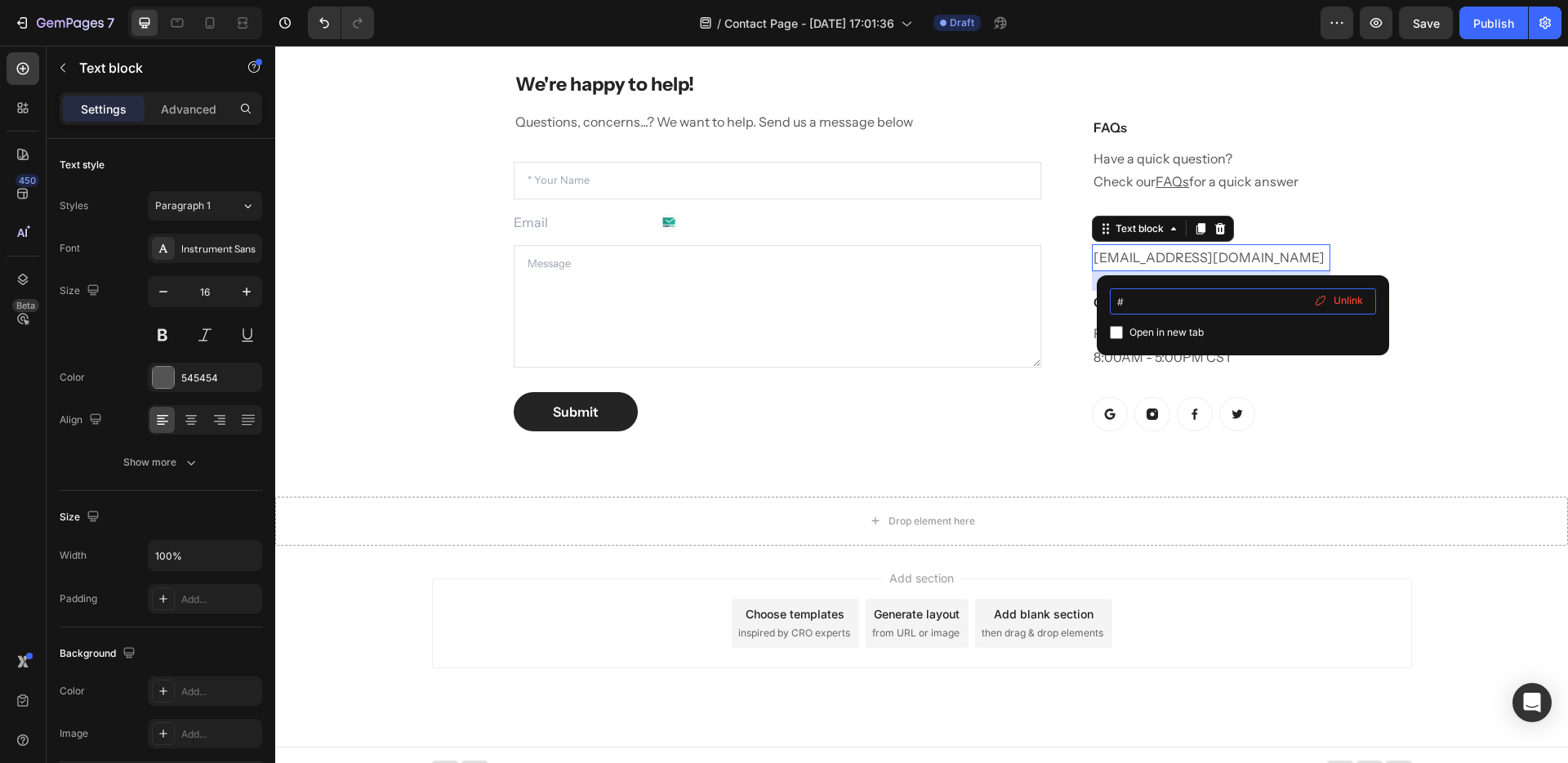
click at [1224, 304] on input "#" at bounding box center [1243, 301] width 266 height 26
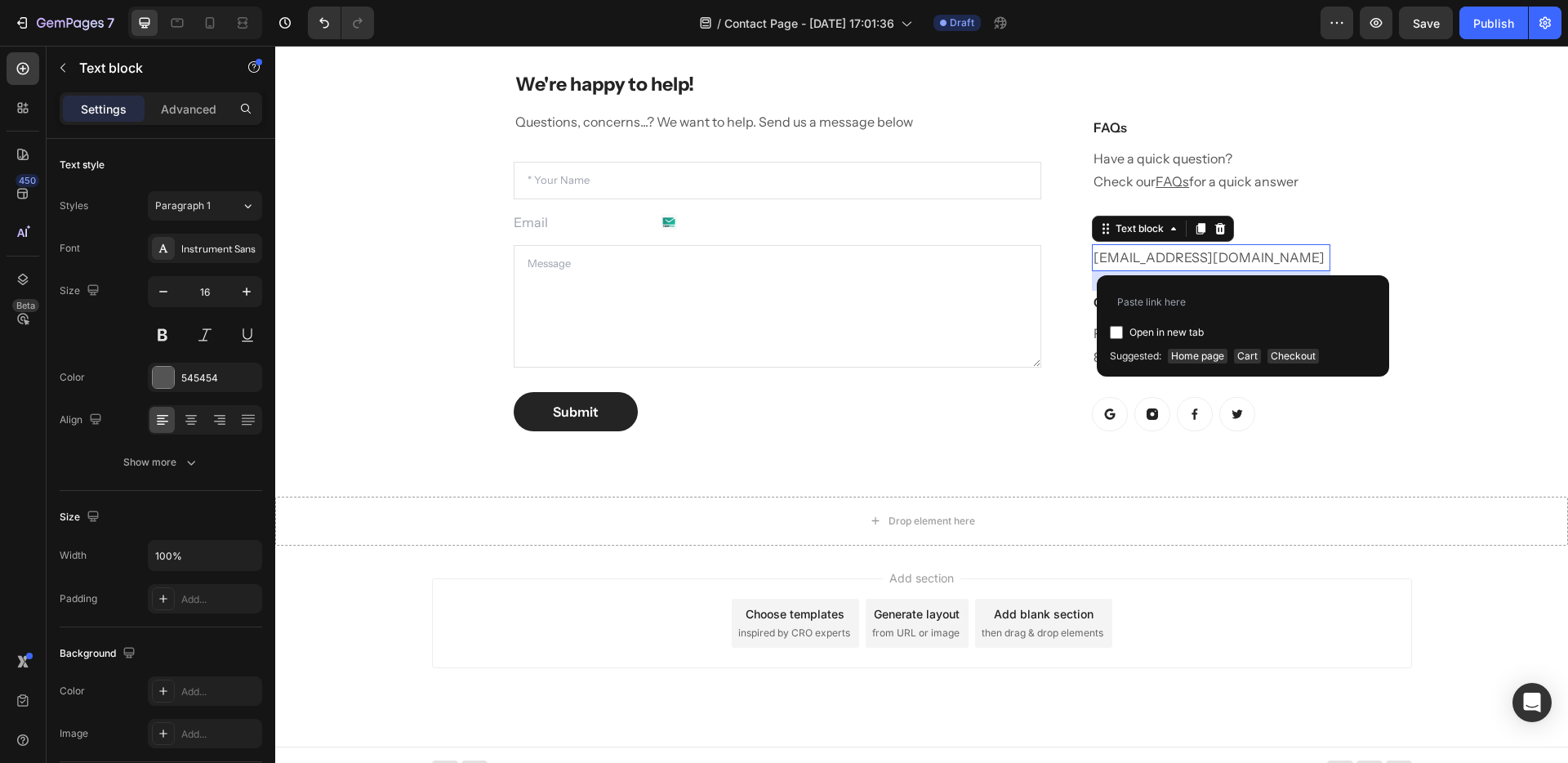
click at [1128, 360] on span "Suggested:" at bounding box center [1136, 356] width 52 height 15
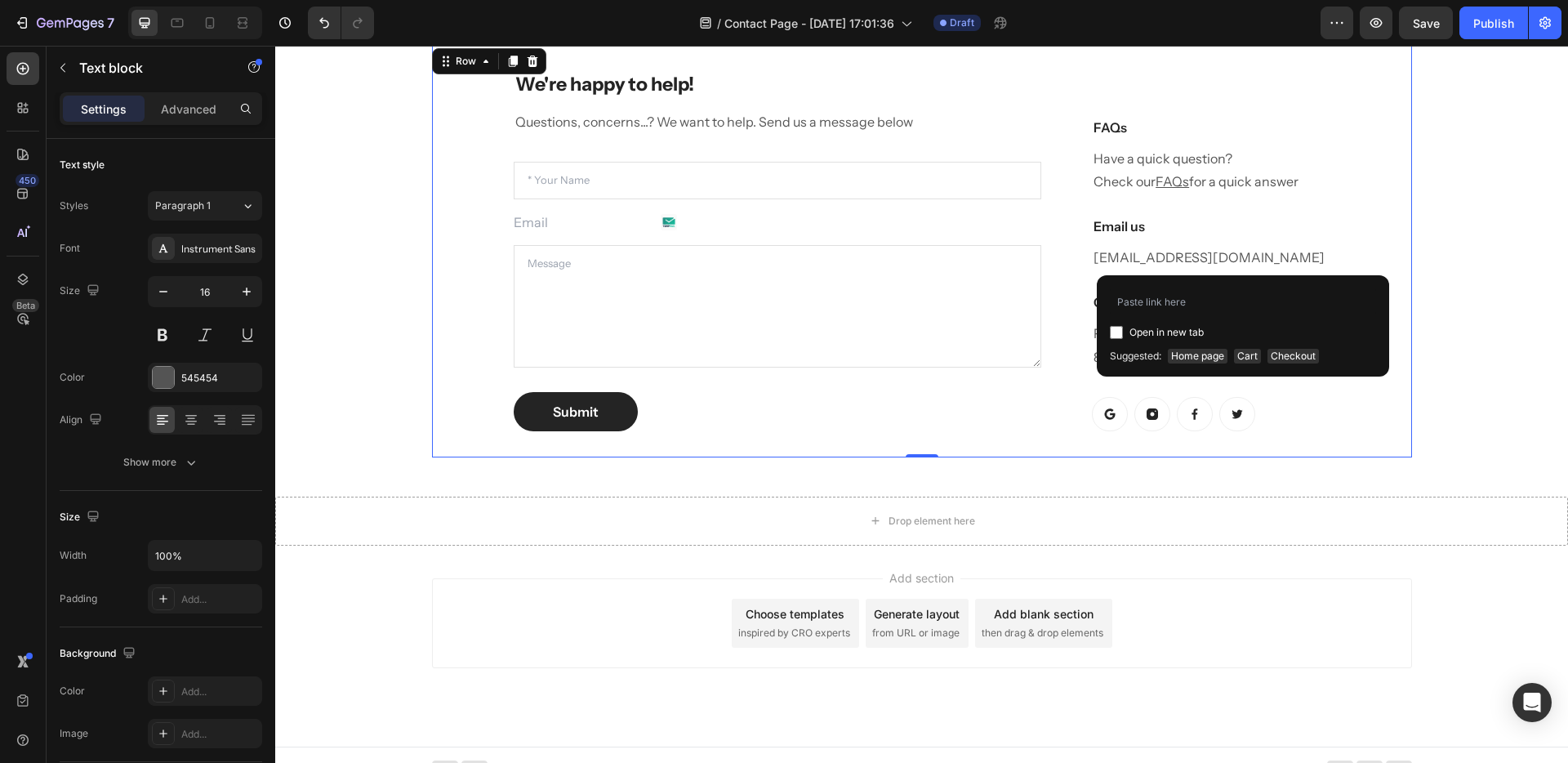
click at [1388, 243] on div "We're happy to help! Heading Questions, concerns...? We want to help. Send us a…" at bounding box center [922, 250] width 981 height 411
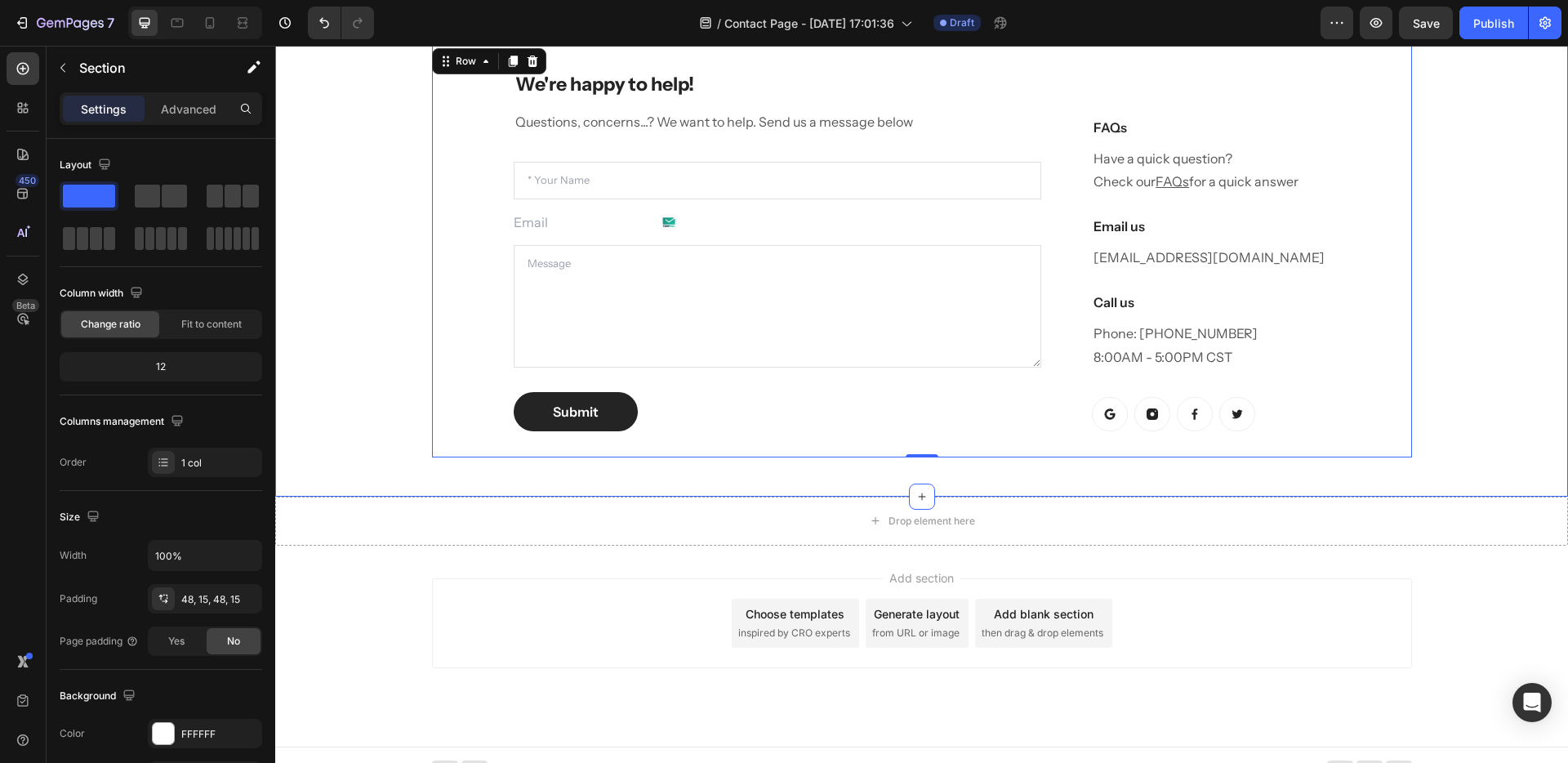
click at [1495, 343] on div "We're happy to help! Heading Questions, concerns...? We want to help. Send us a…" at bounding box center [922, 250] width 1269 height 411
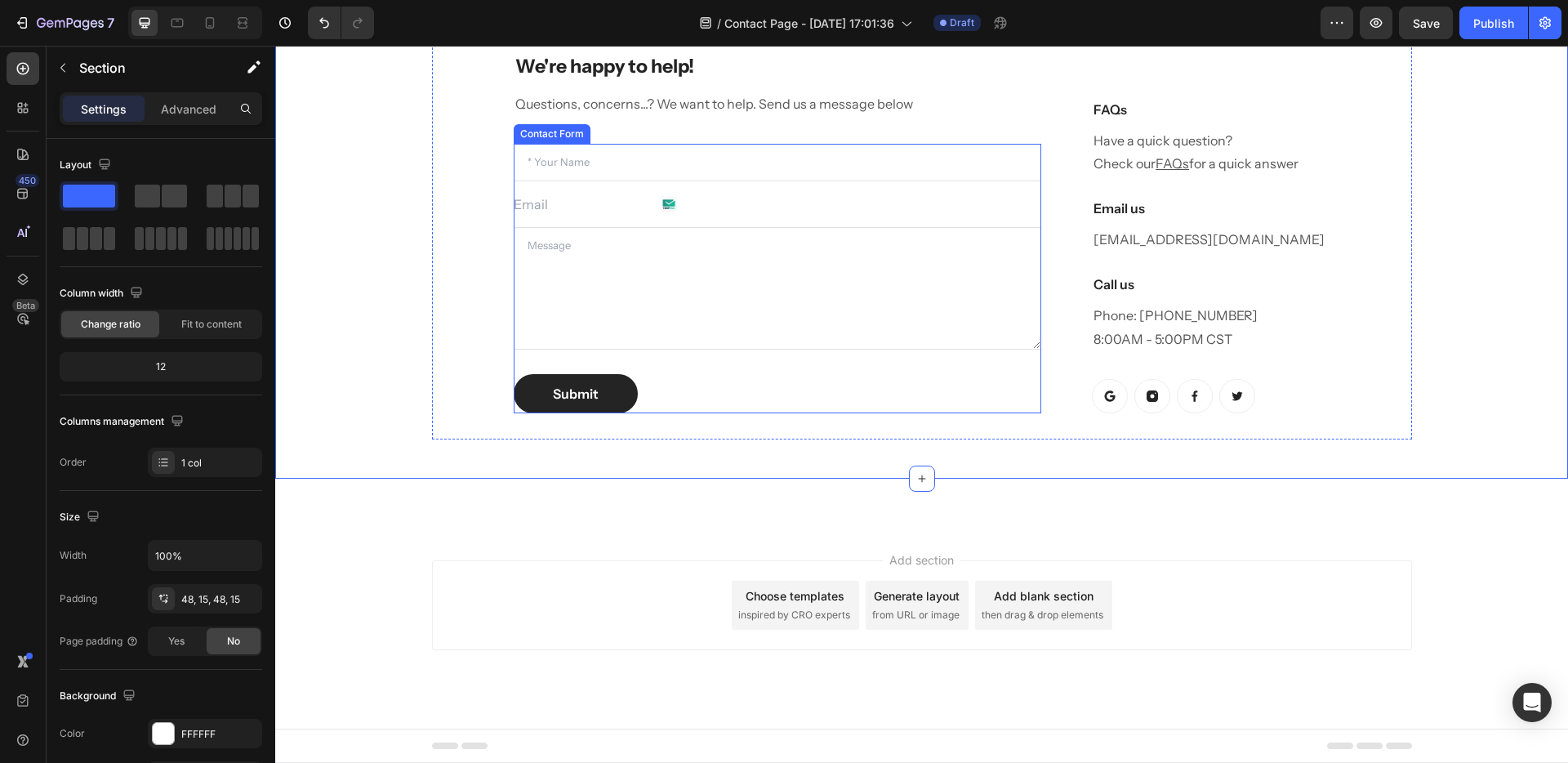
scroll to position [0, 0]
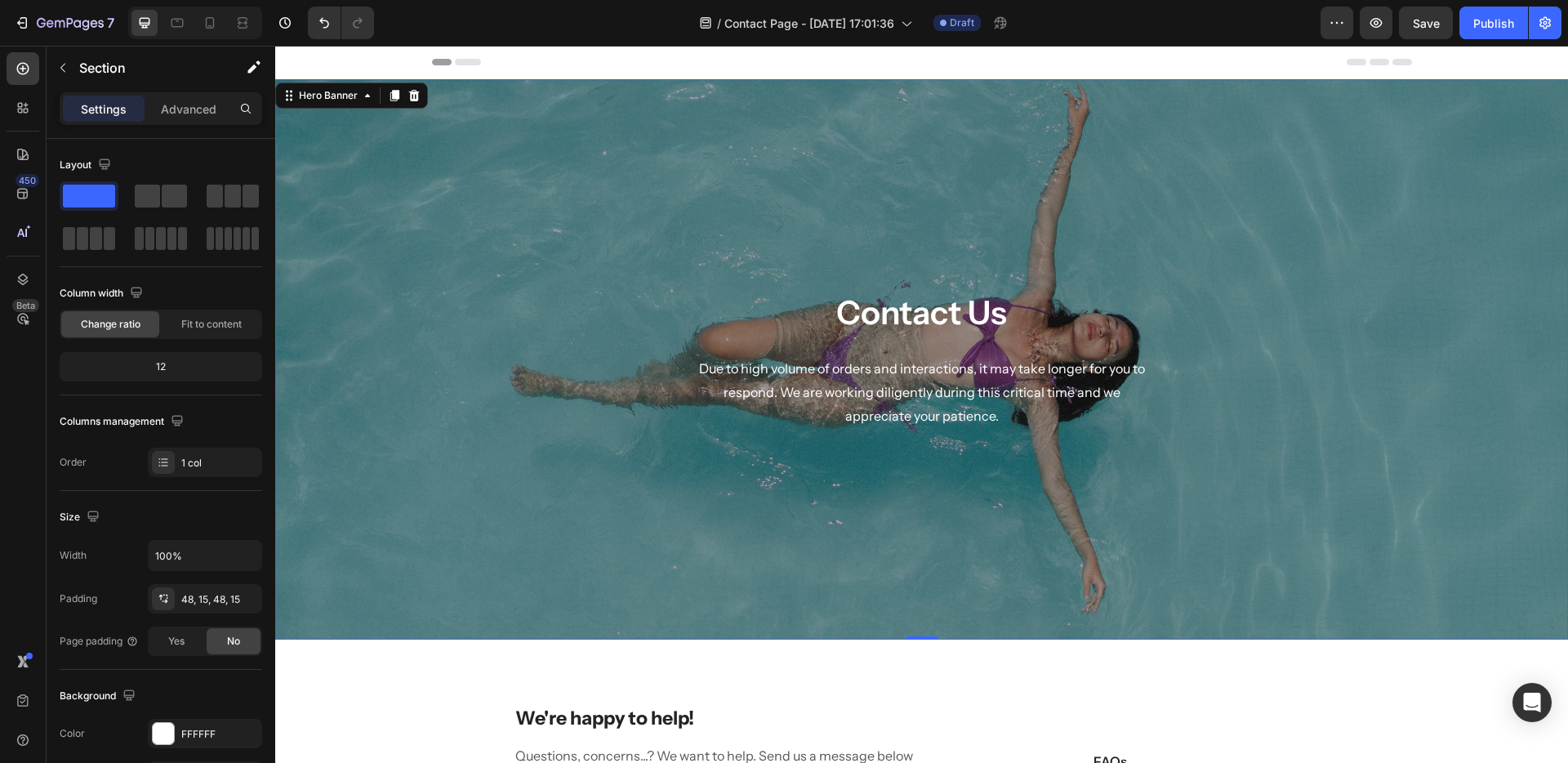
click at [797, 536] on div "Contact Us Heading Due to high volume of orders and interactions, it may take l…" at bounding box center [923, 359] width 956 height 508
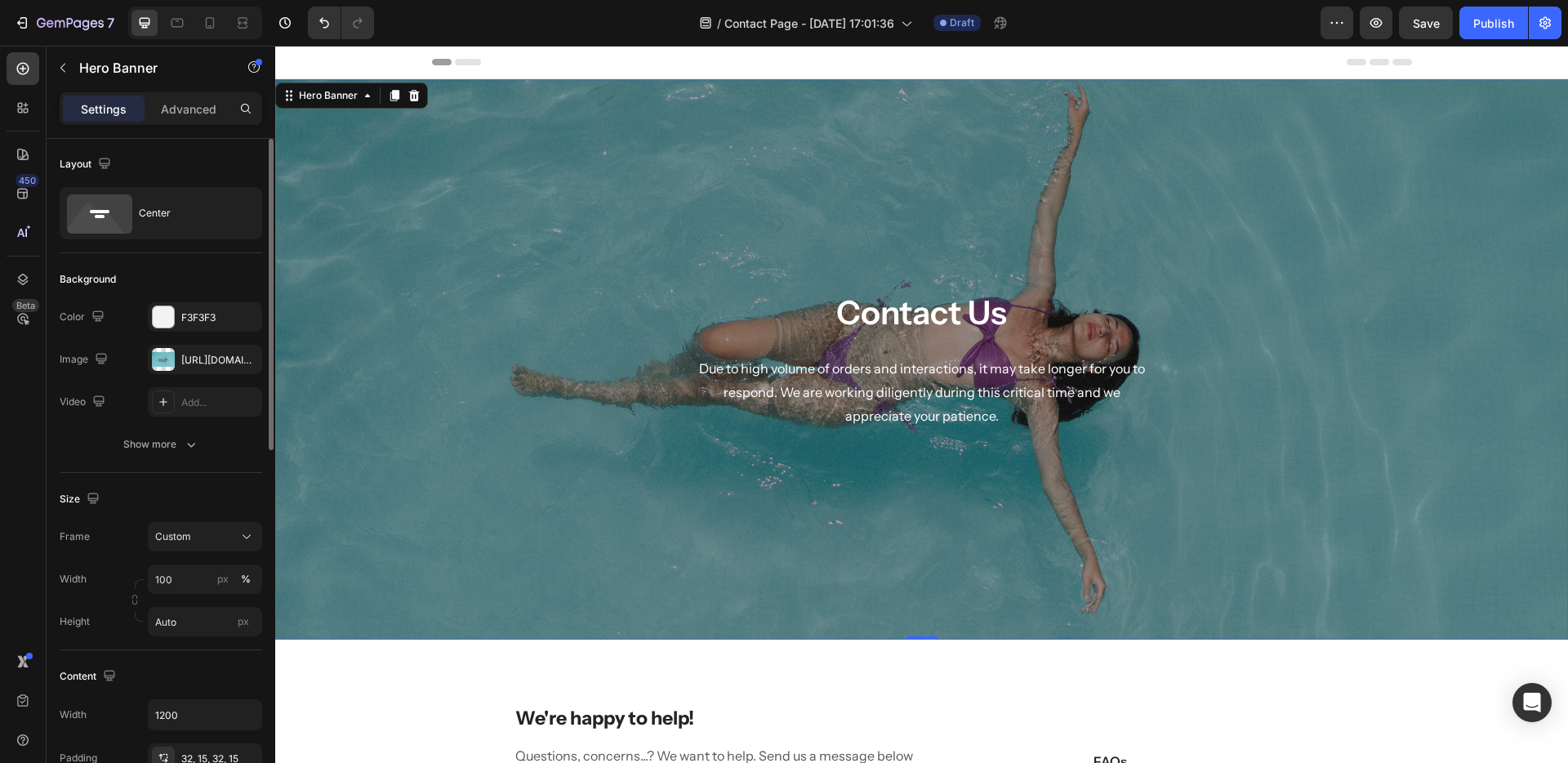
scroll to position [2, 0]
click at [163, 438] on div "Show more" at bounding box center [161, 444] width 76 height 17
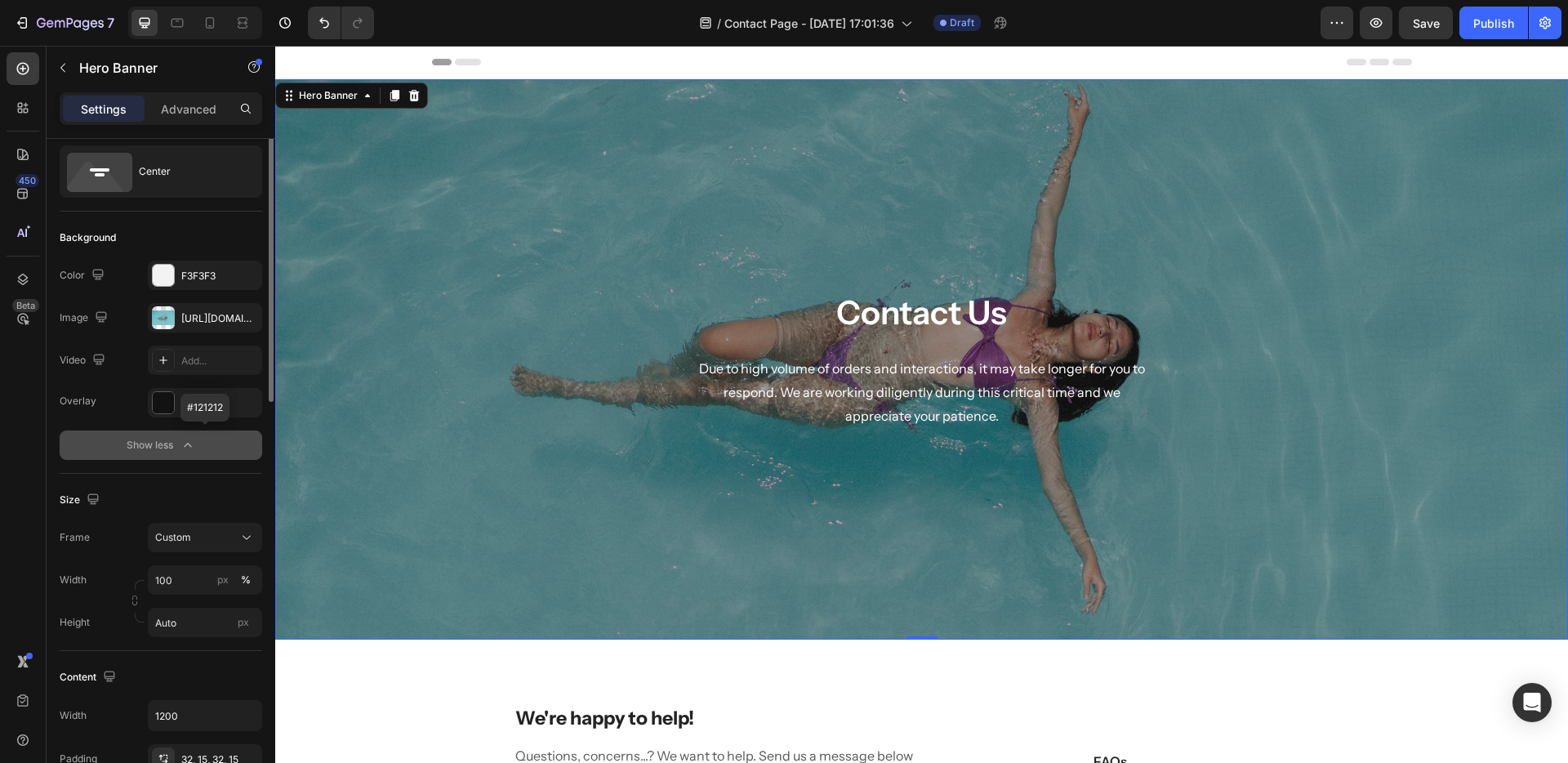
scroll to position [212, 0]
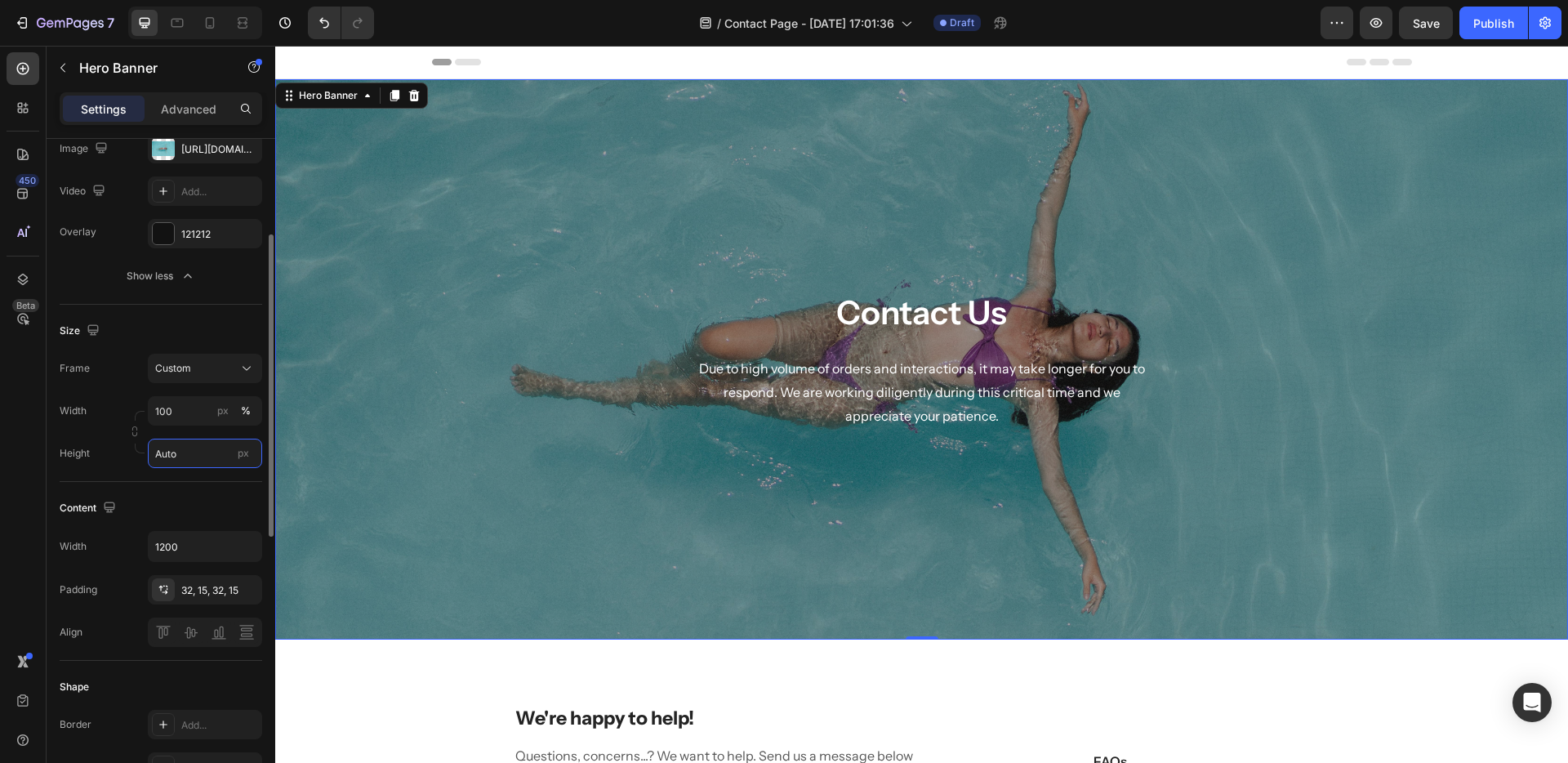
click at [180, 454] on input "Auto" at bounding box center [205, 453] width 114 height 29
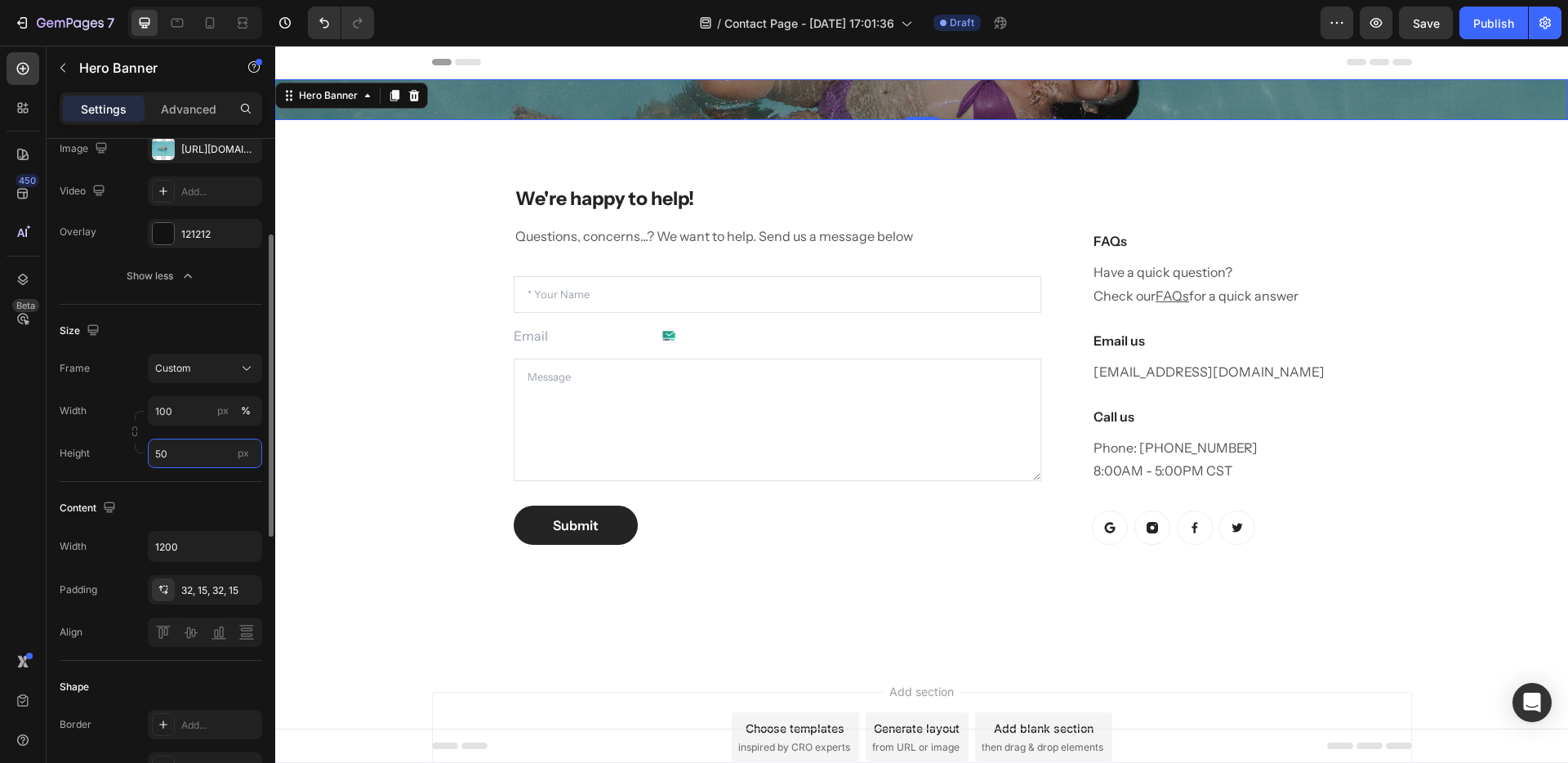
type input "500"
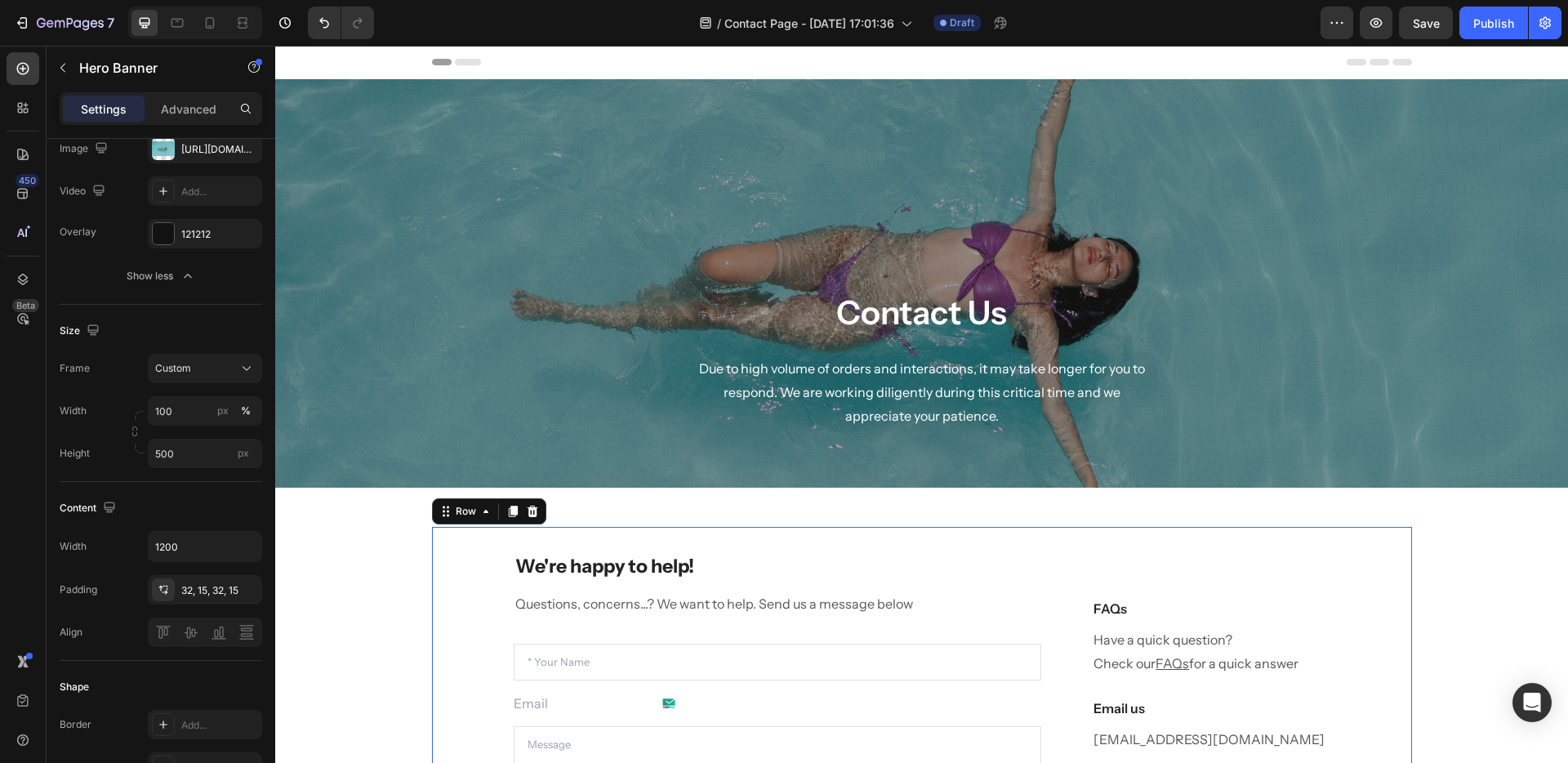
click at [933, 531] on div "We're happy to help! Heading Questions, concerns...? We want to help. Send us a…" at bounding box center [922, 732] width 981 height 411
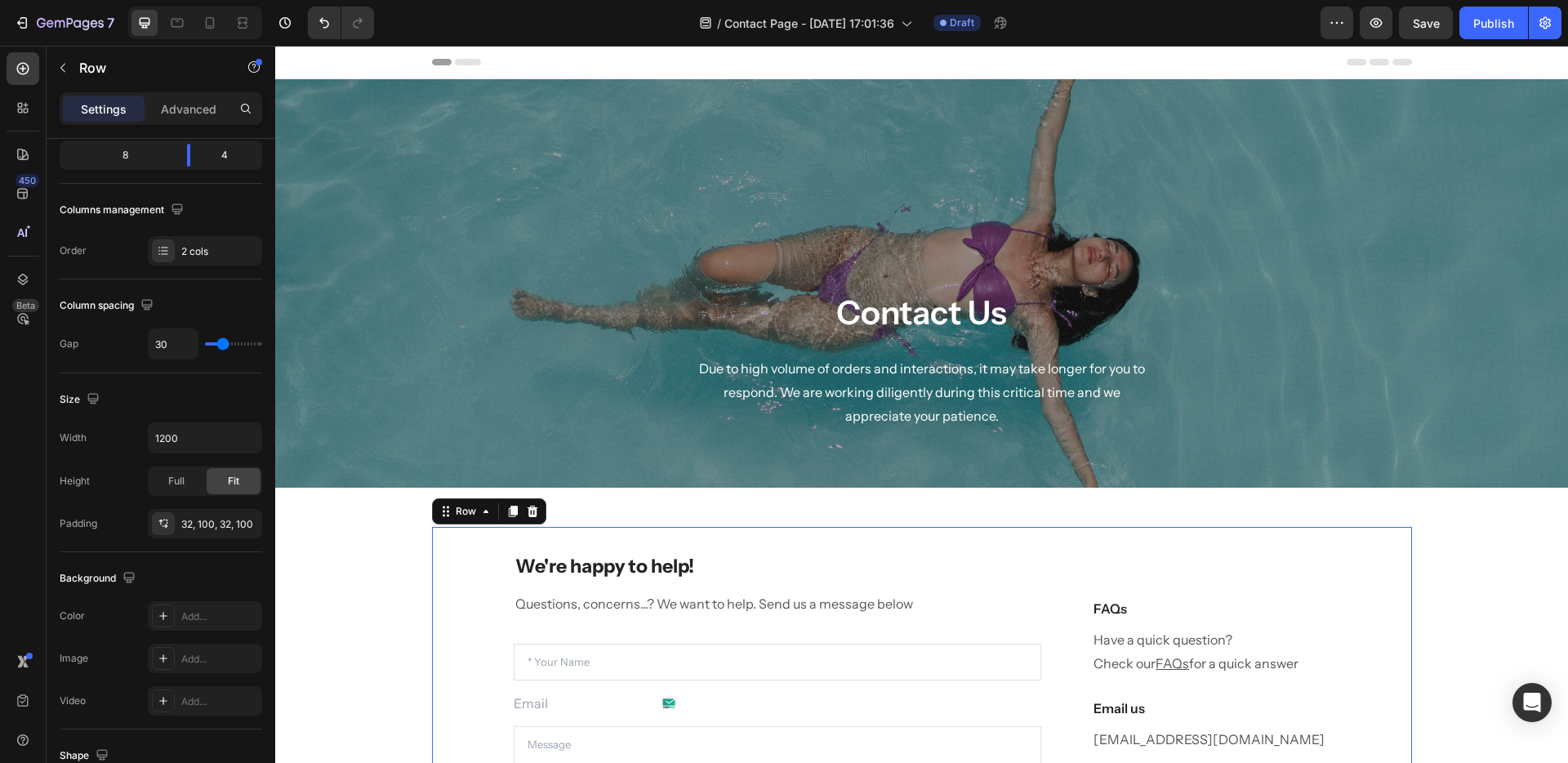
scroll to position [0, 0]
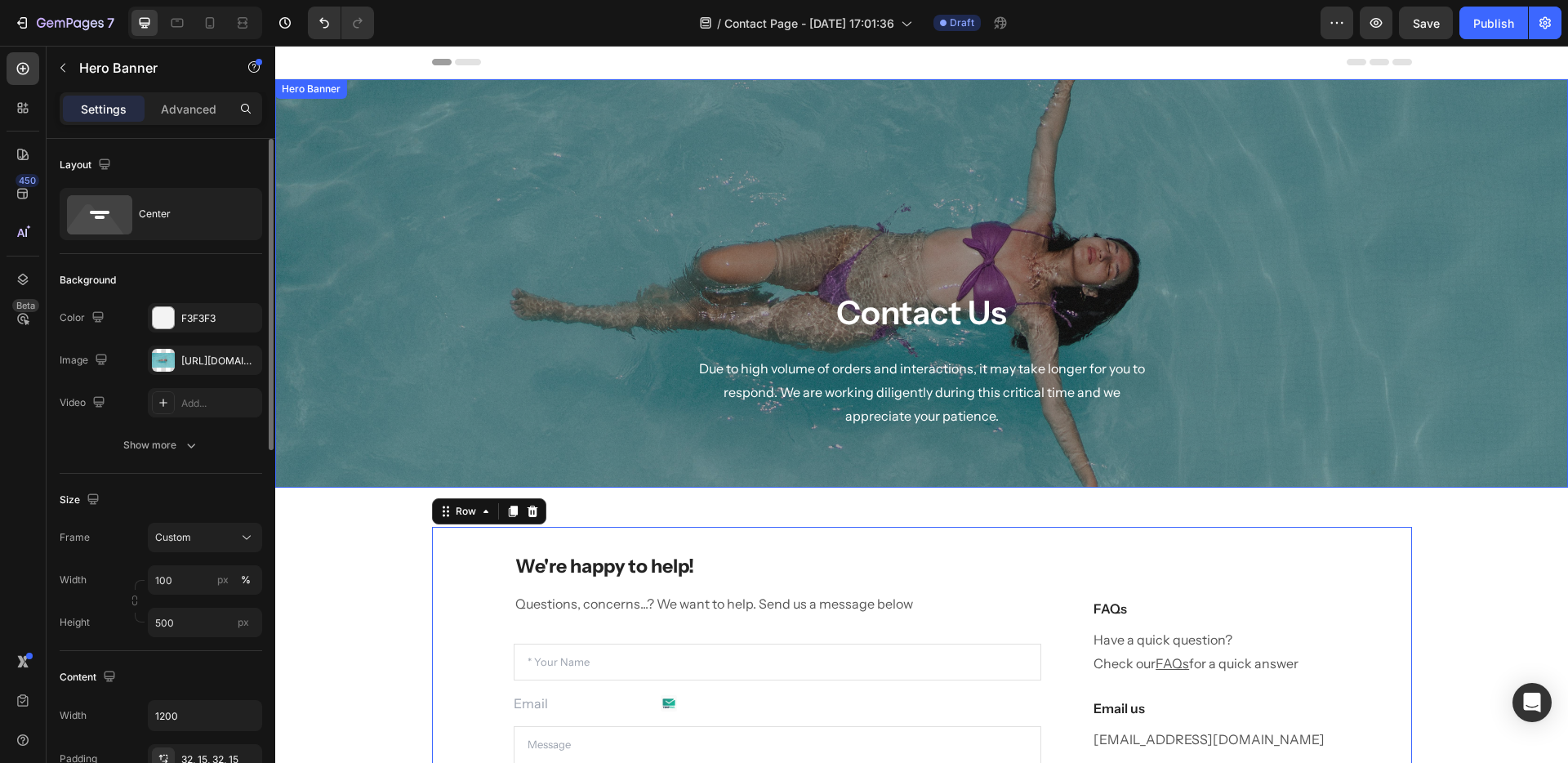
click at [713, 257] on div "Contact Us Heading Due to high volume of orders and interactions, it may take l…" at bounding box center [923, 359] width 956 height 508
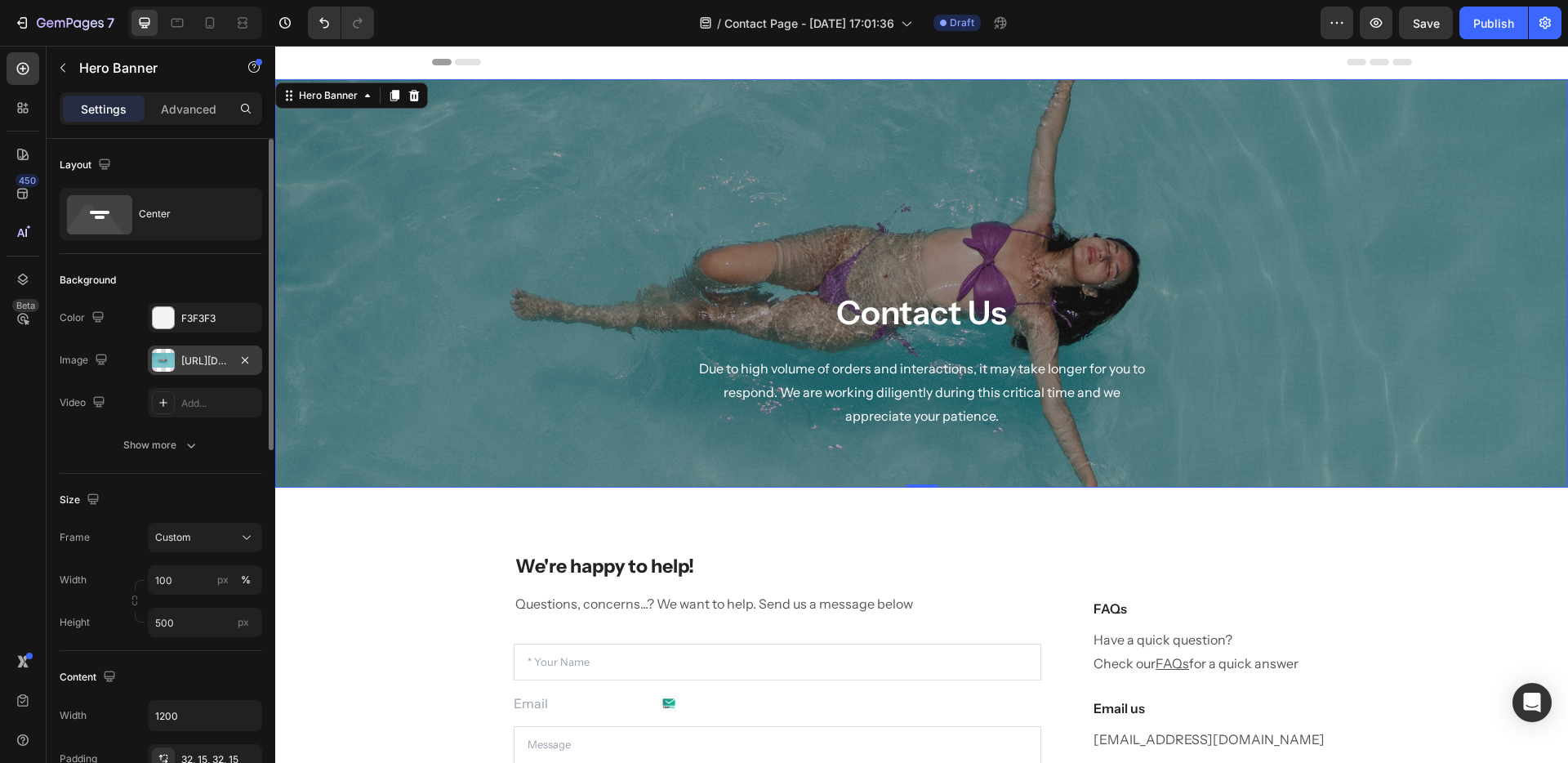
click at [182, 353] on div "https://cdn.shopify.com/s/files/1/0936/7853/4932/files/gempages_560738401595163…" at bounding box center [204, 361] width 47 height 15
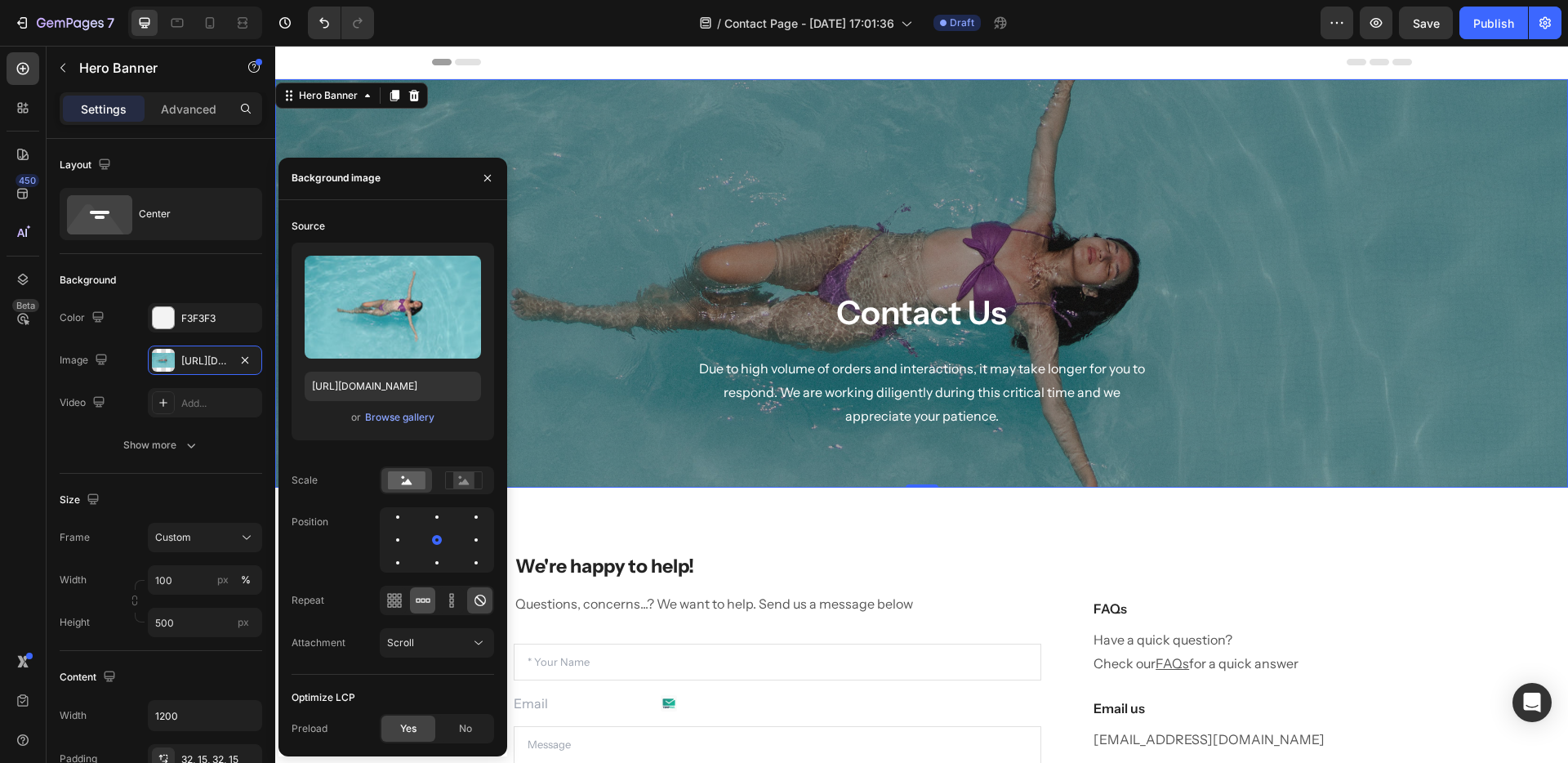
click at [425, 602] on icon at bounding box center [424, 600] width 17 height 17
click at [481, 602] on icon at bounding box center [481, 600] width 17 height 17
click at [656, 525] on div "We're happy to help! Heading Questions, concerns...? We want to help. Send us a…" at bounding box center [922, 733] width 1293 height 490
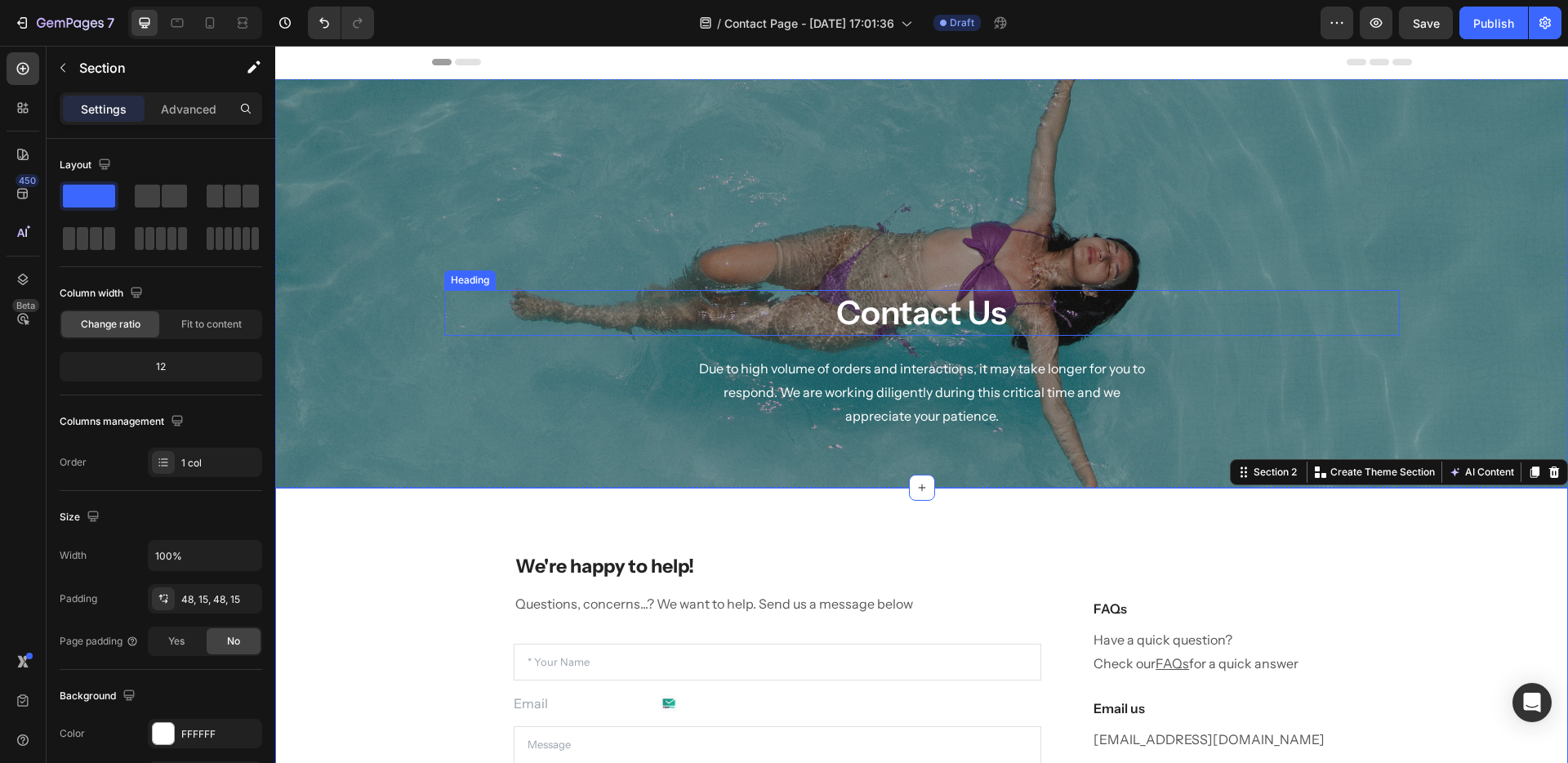
click at [937, 315] on p "Contact Us" at bounding box center [922, 313] width 952 height 42
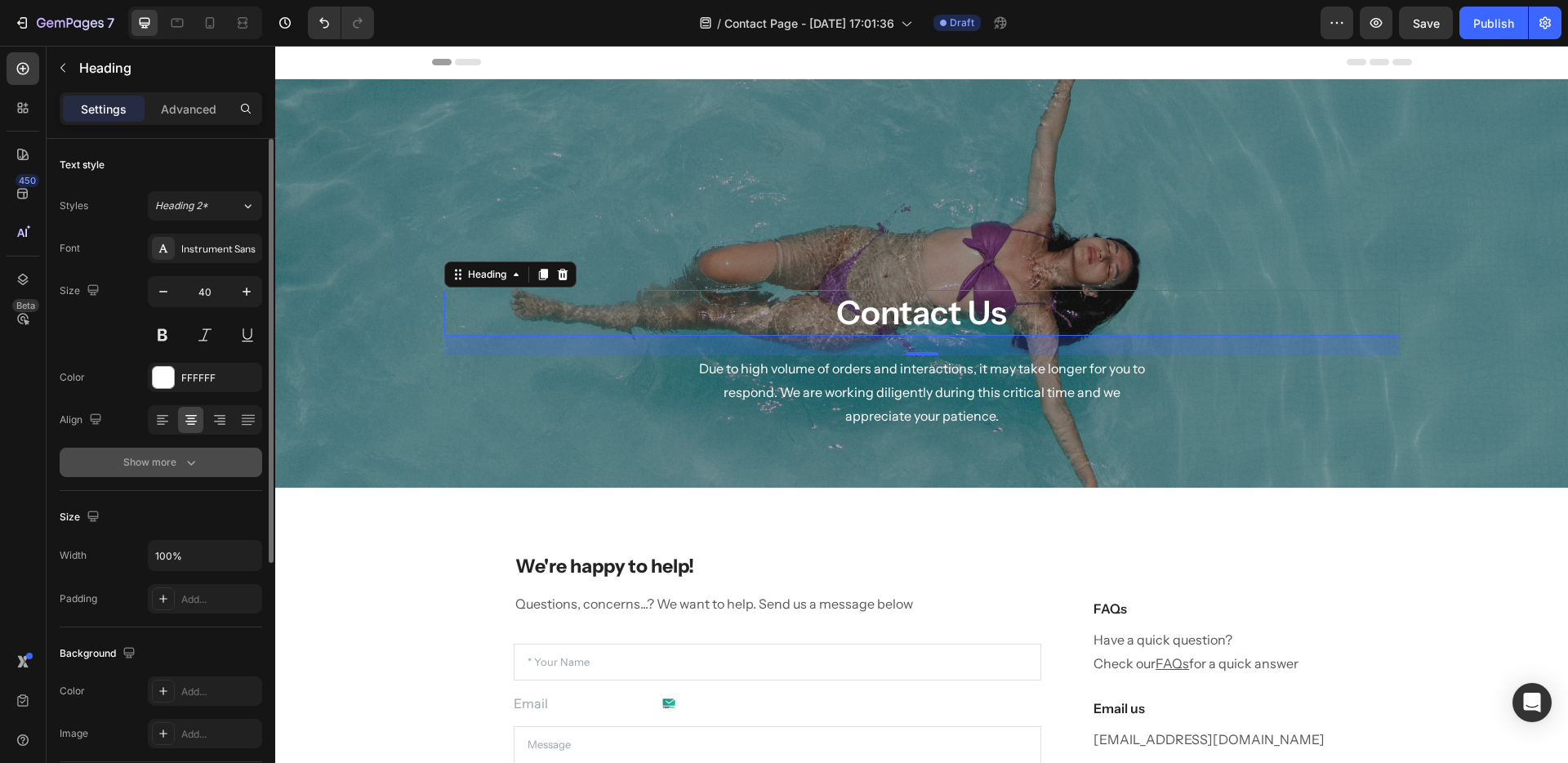
click at [180, 467] on div "Show more" at bounding box center [161, 462] width 76 height 17
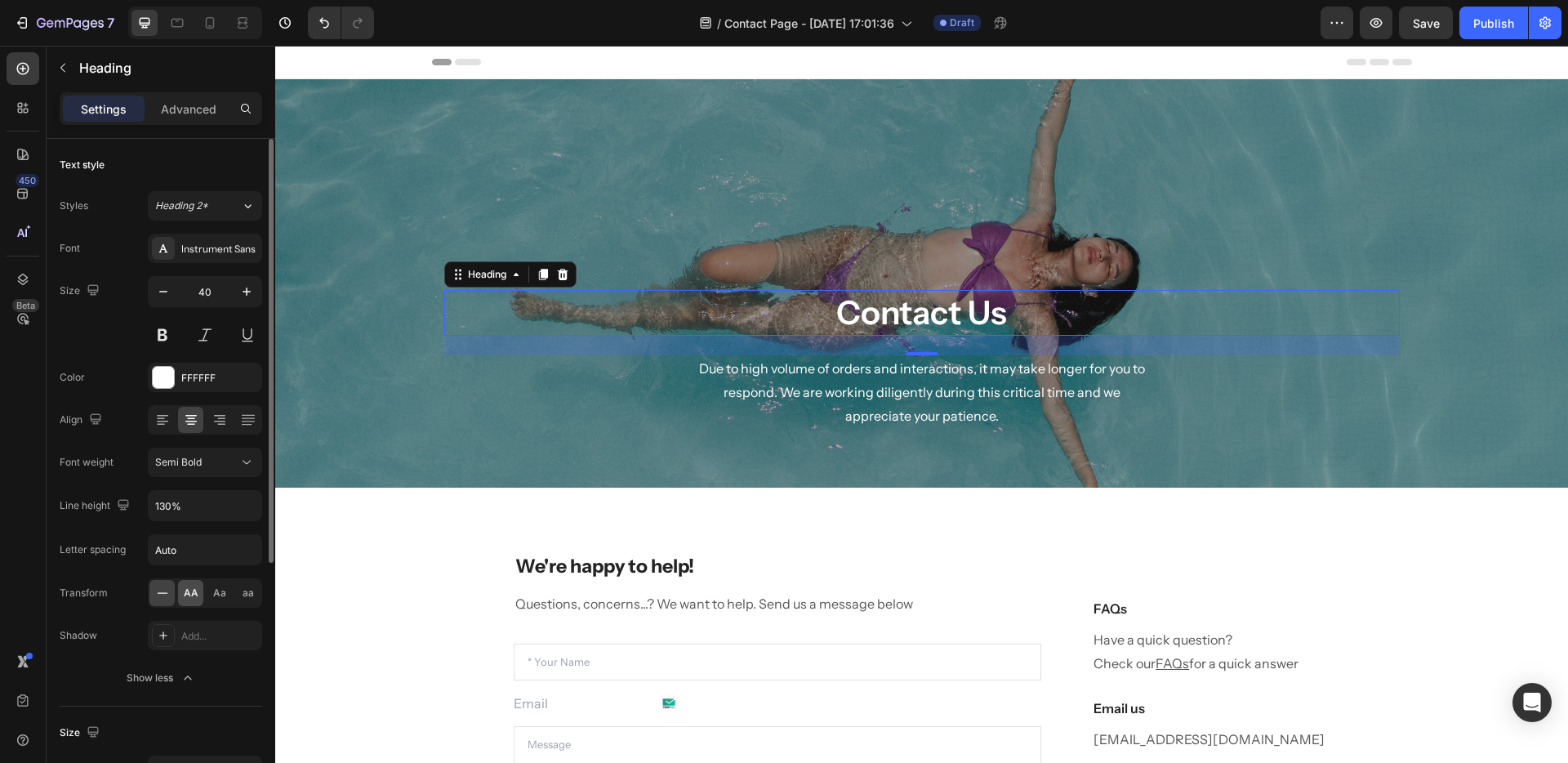
click at [185, 599] on div "AA" at bounding box center [191, 593] width 26 height 26
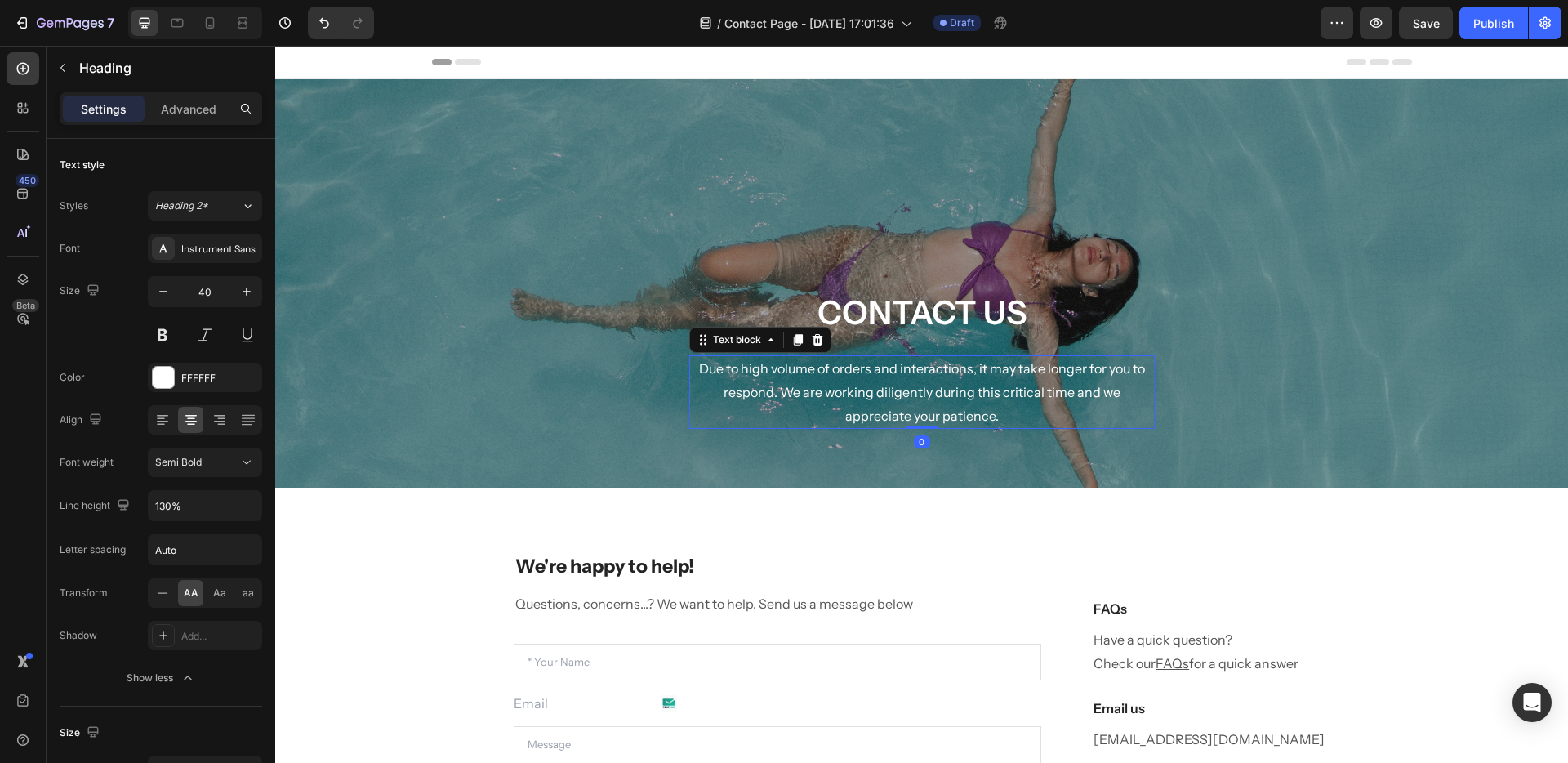
click at [860, 380] on p "Due to high volume of orders and interactions, it may take longer for you to re…" at bounding box center [923, 392] width 462 height 70
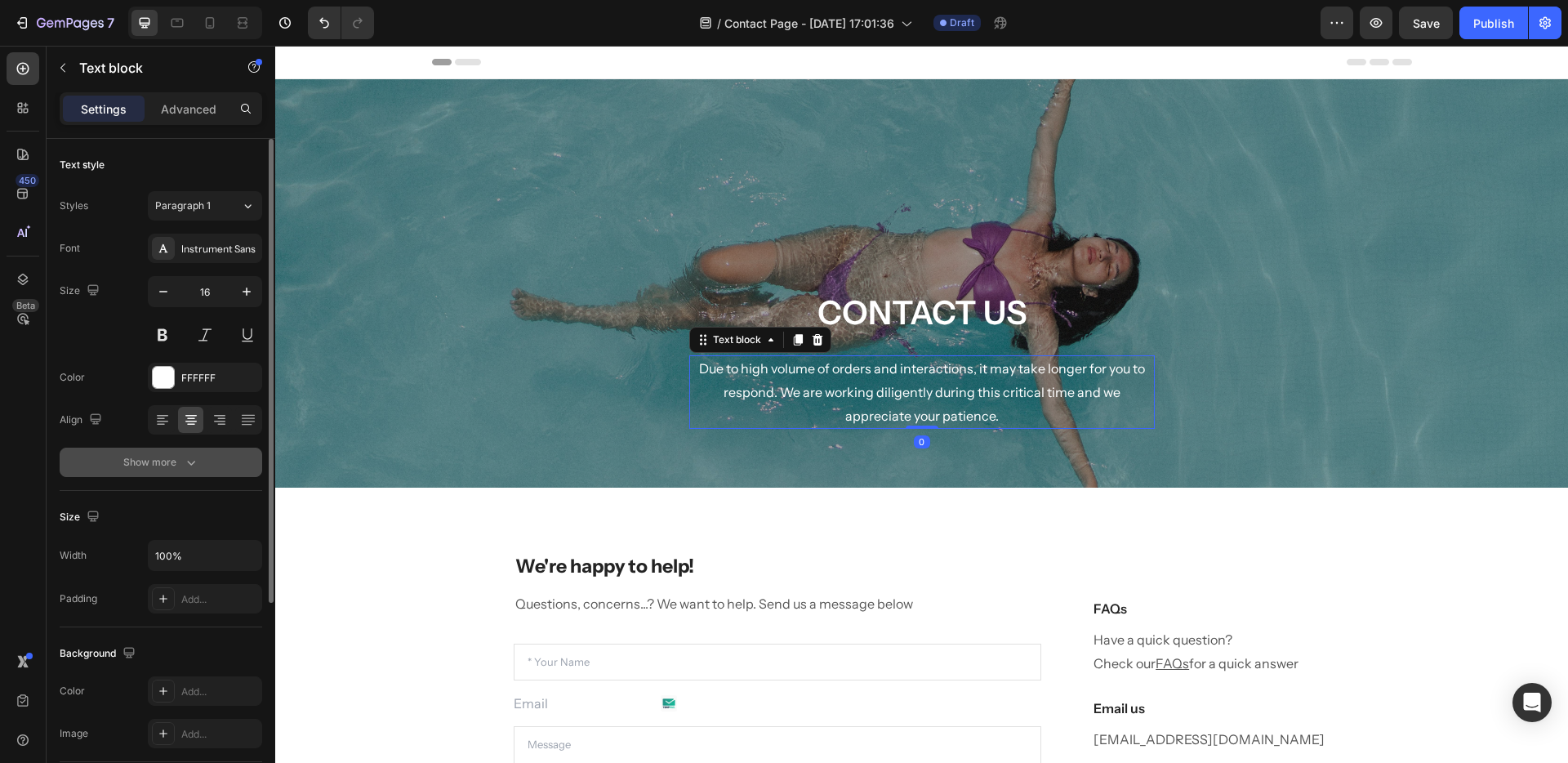
click at [168, 459] on div "Show more" at bounding box center [161, 462] width 76 height 17
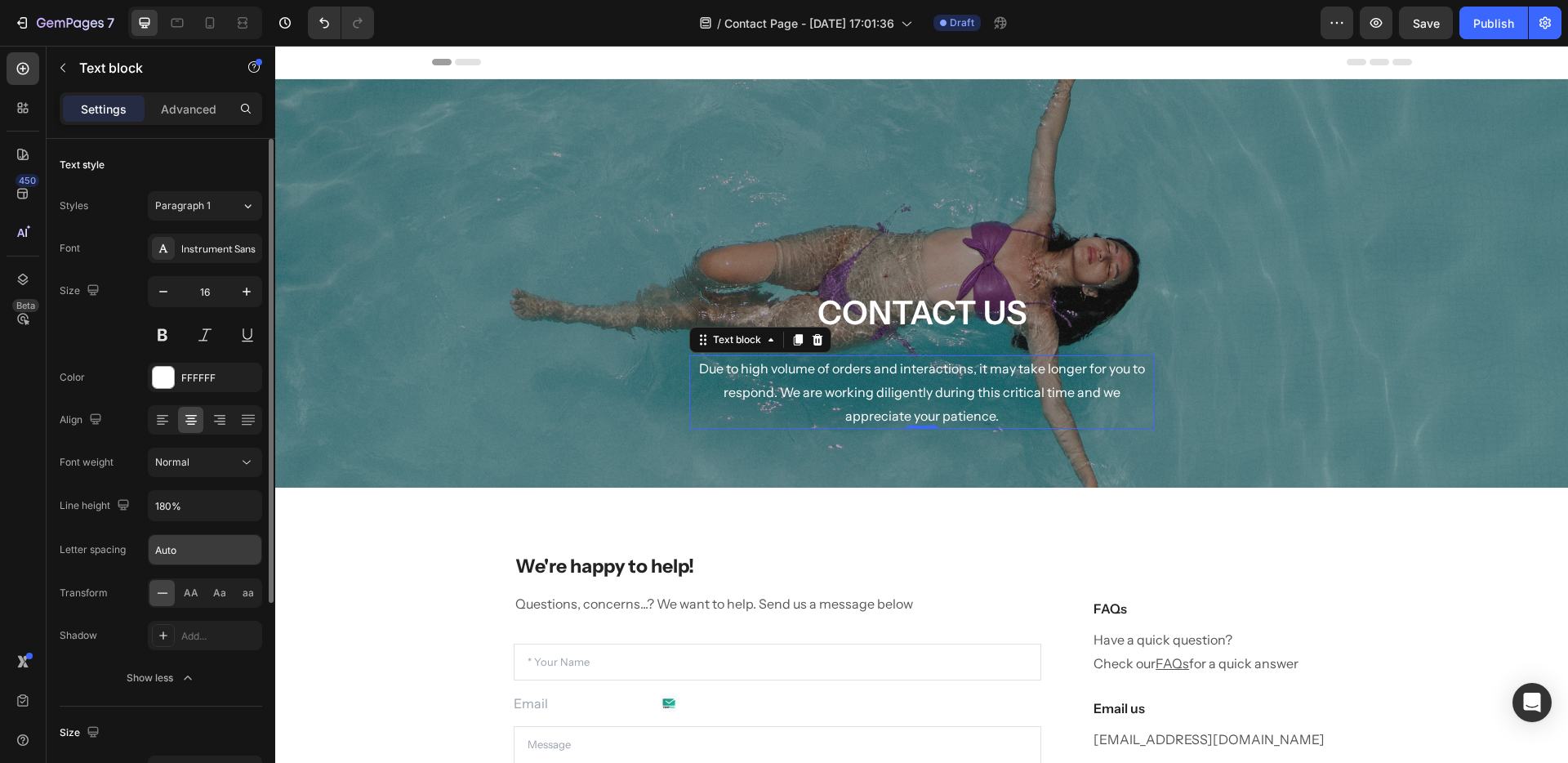
click at [175, 543] on input "Auto" at bounding box center [204, 549] width 112 height 29
type input "3"
click at [187, 589] on span "AA" at bounding box center [192, 593] width 15 height 15
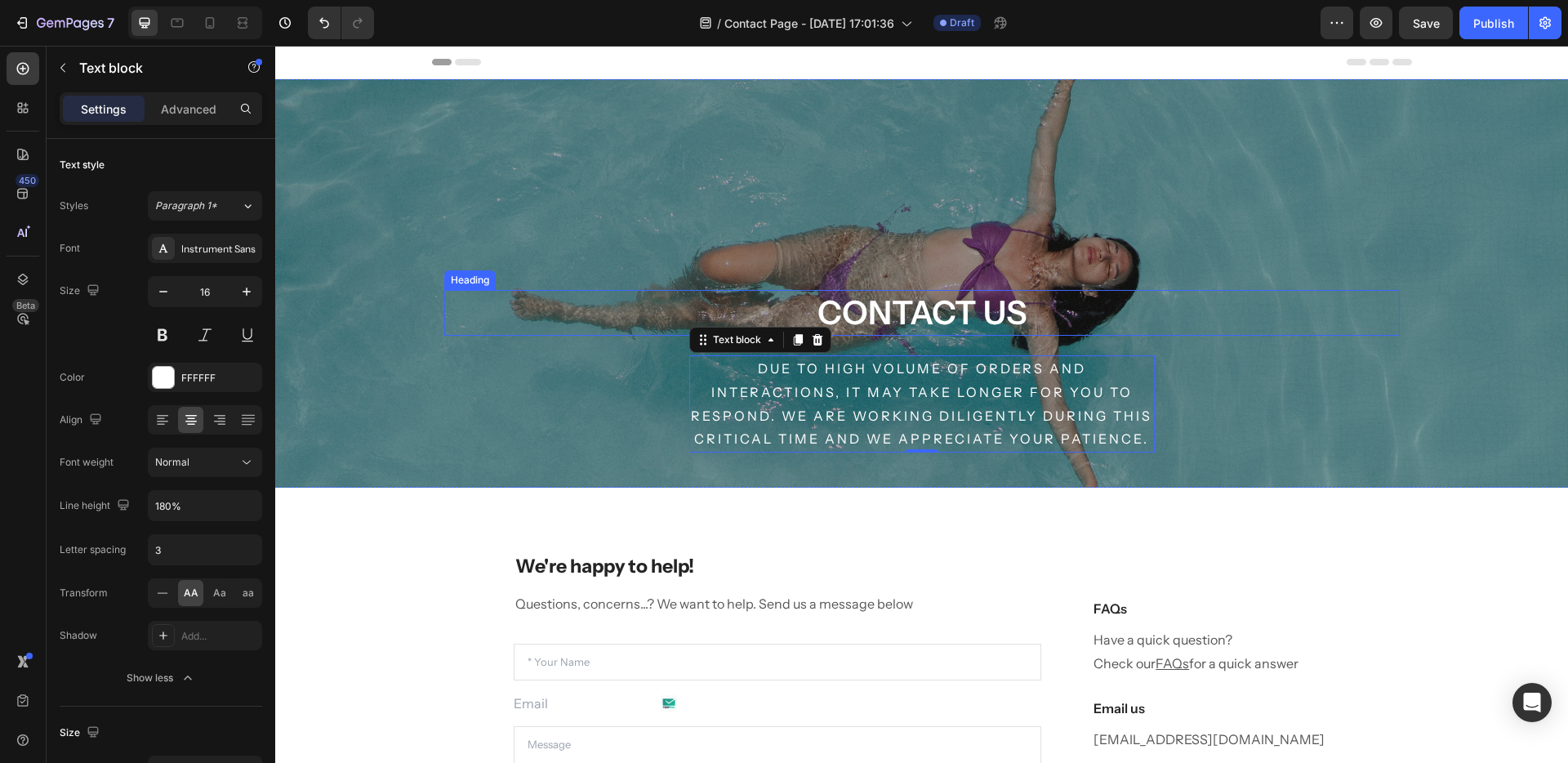
click at [935, 304] on p "Contact Us" at bounding box center [922, 313] width 952 height 42
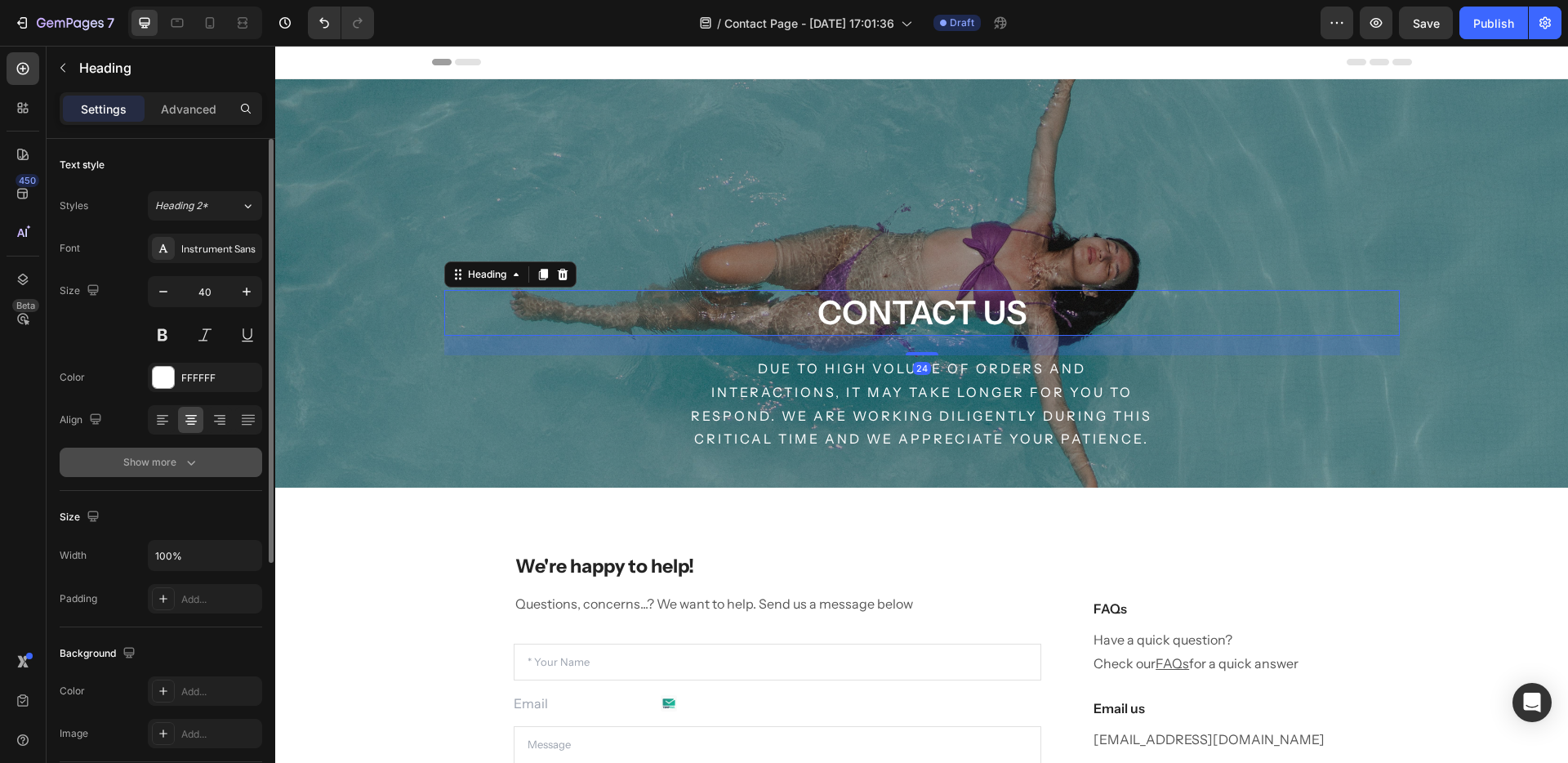
click at [163, 474] on button "Show more" at bounding box center [161, 462] width 203 height 29
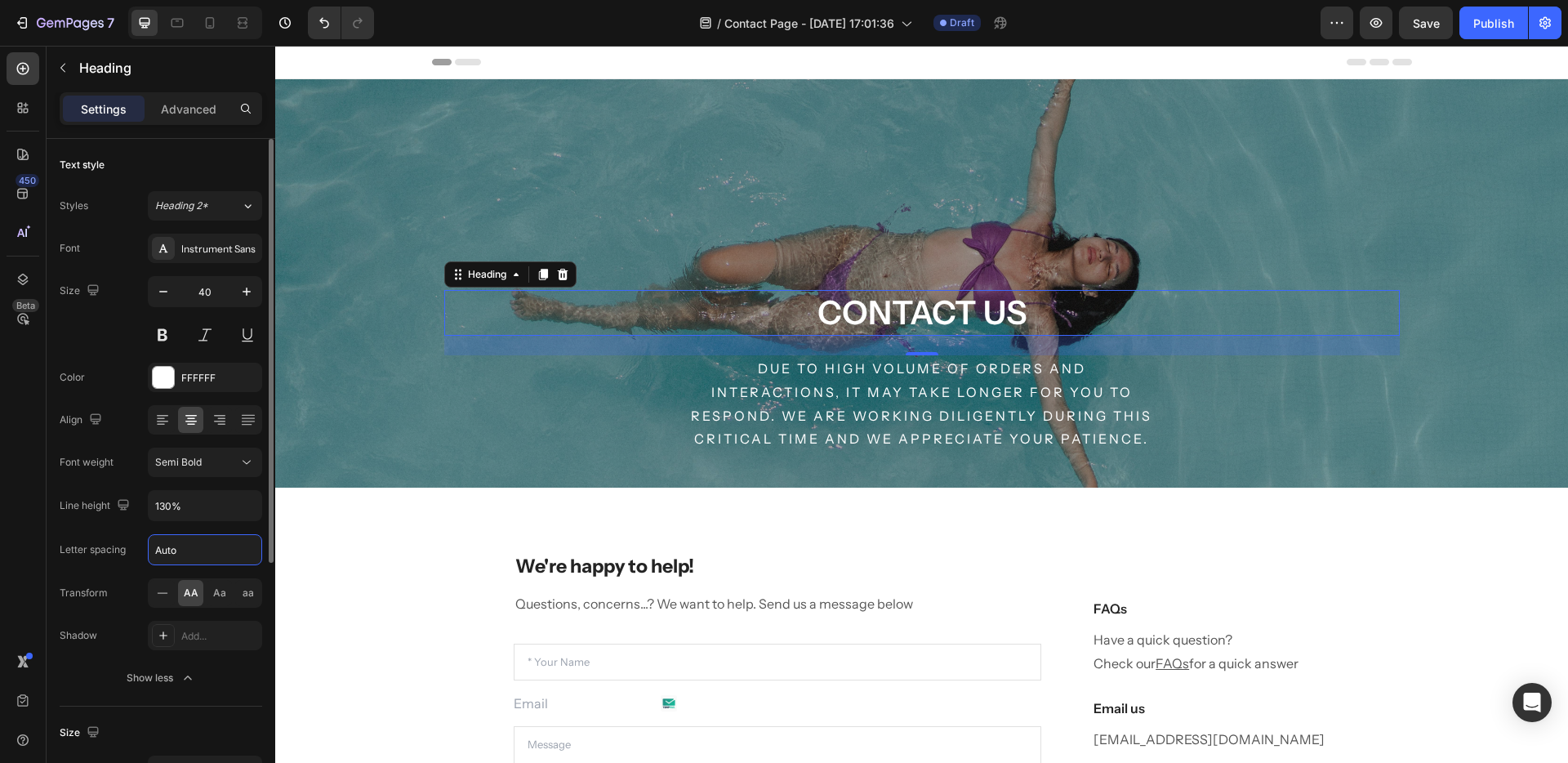
click at [178, 551] on input "Auto" at bounding box center [204, 549] width 112 height 29
type input "3"
click at [114, 517] on div "Line height" at bounding box center [97, 505] width 74 height 26
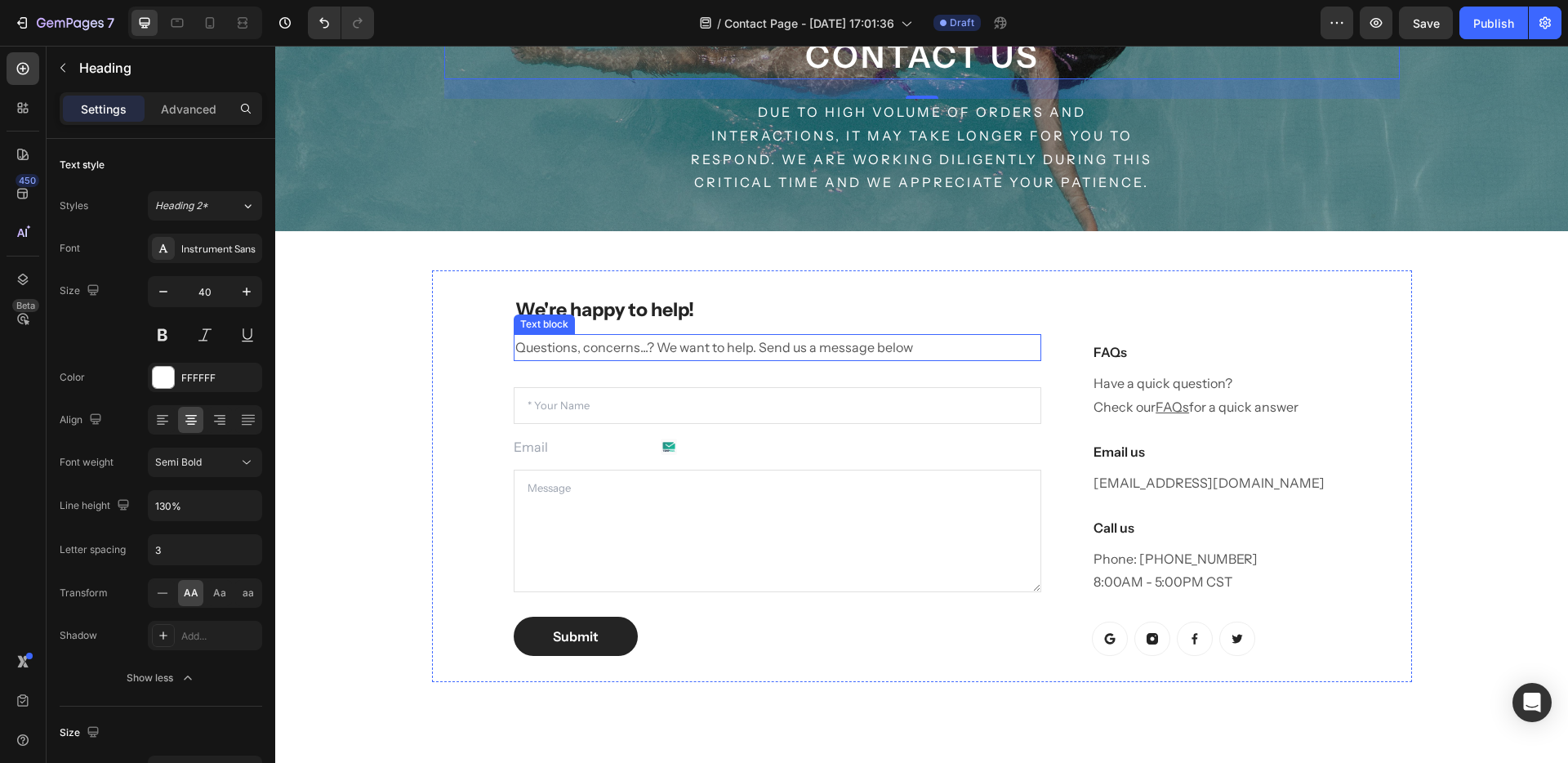
scroll to position [432, 0]
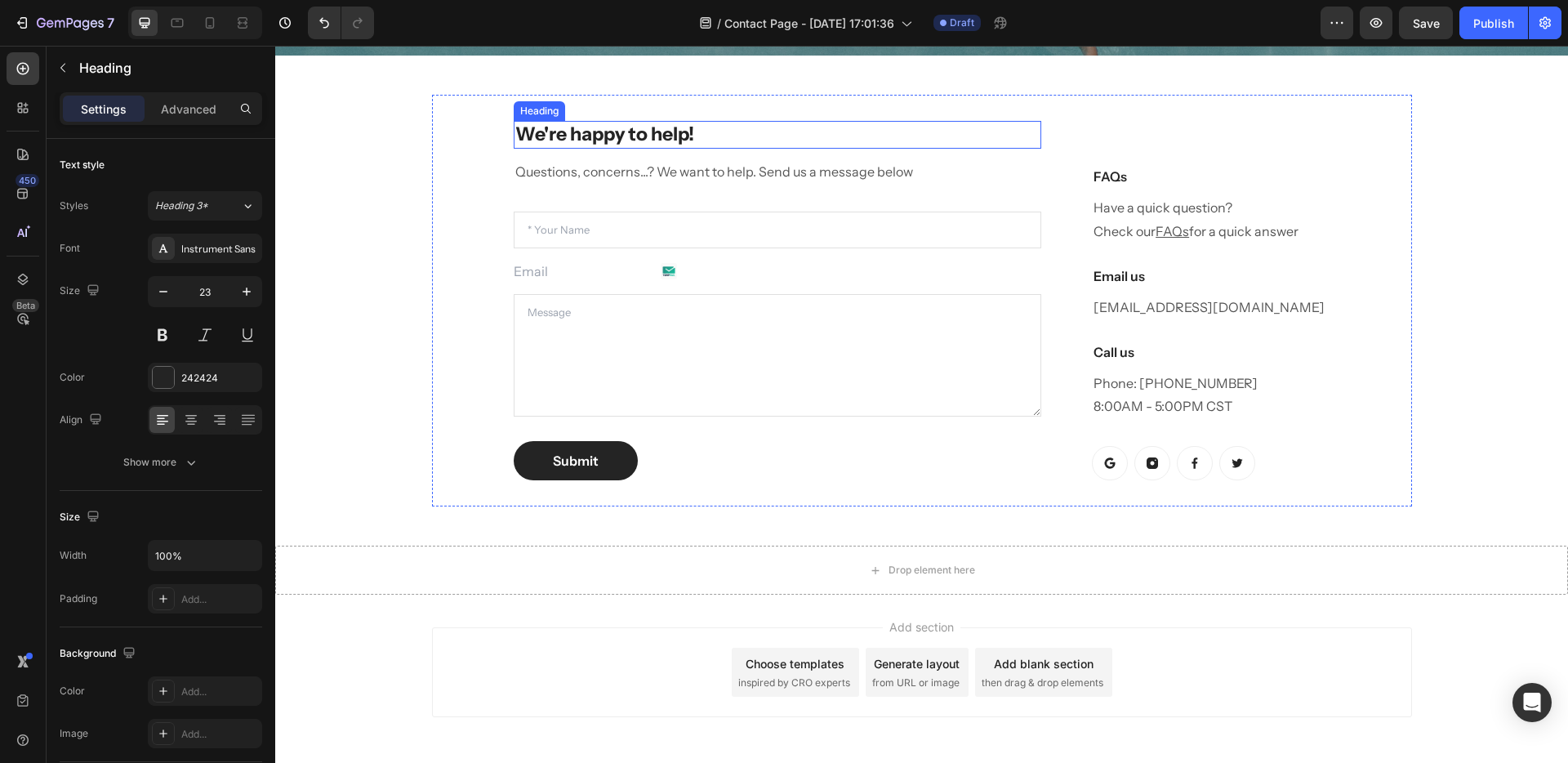
click at [587, 126] on p "We're happy to help!" at bounding box center [778, 134] width 525 height 25
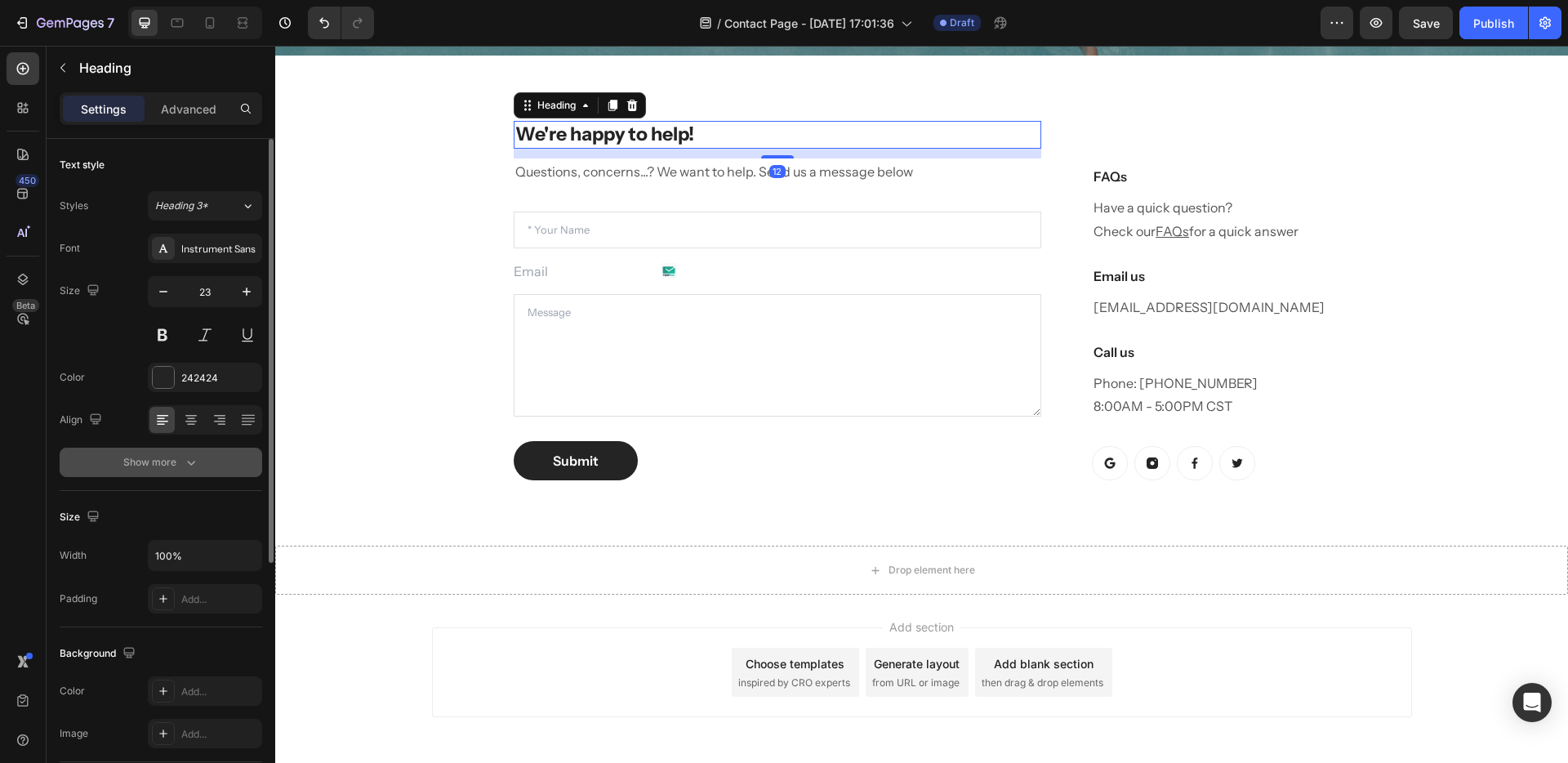
click at [163, 465] on div "Show more" at bounding box center [161, 462] width 76 height 17
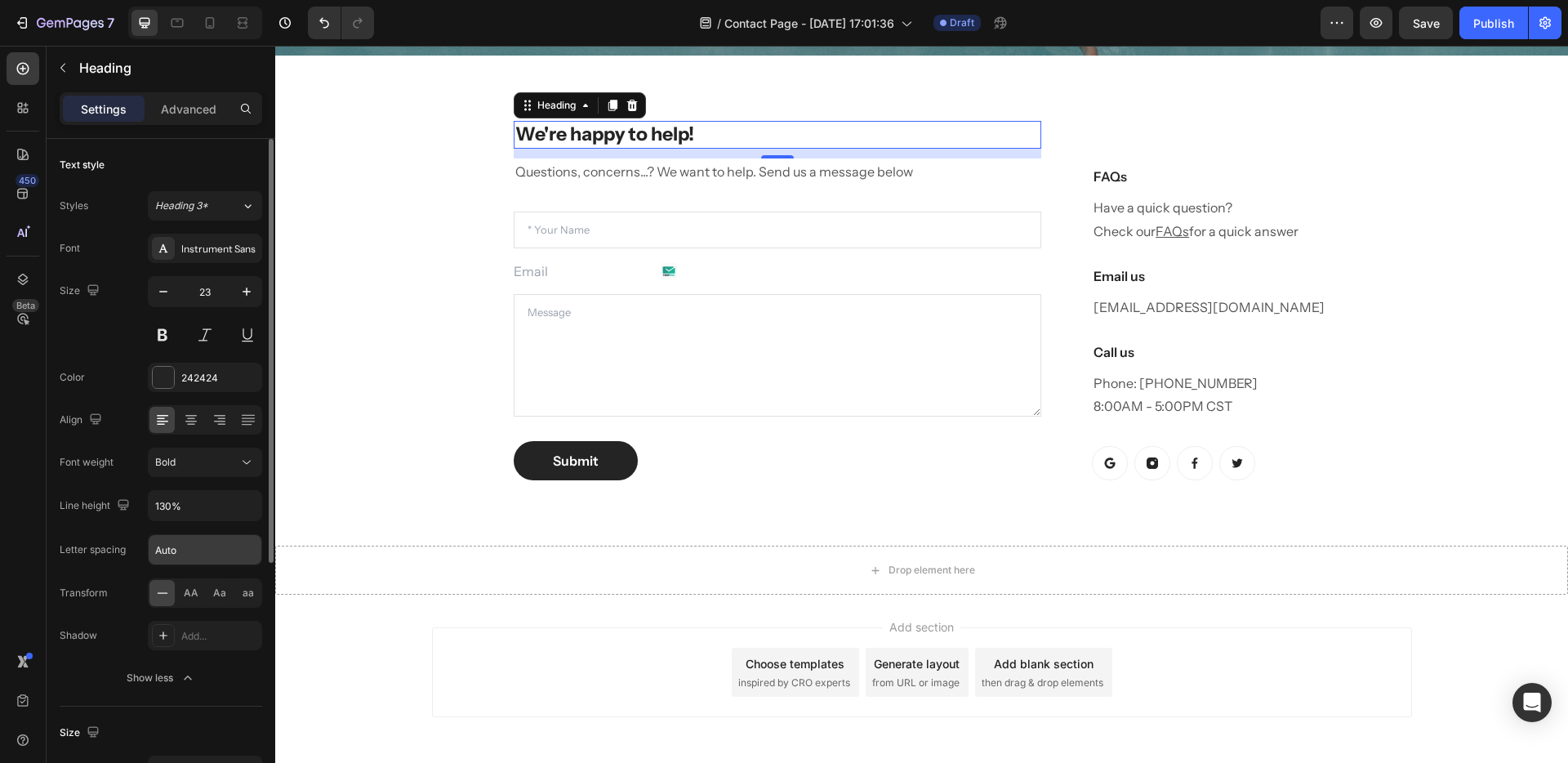
click at [172, 557] on input "Auto" at bounding box center [204, 549] width 112 height 29
type input "3"
click at [193, 597] on span "AA" at bounding box center [192, 593] width 15 height 15
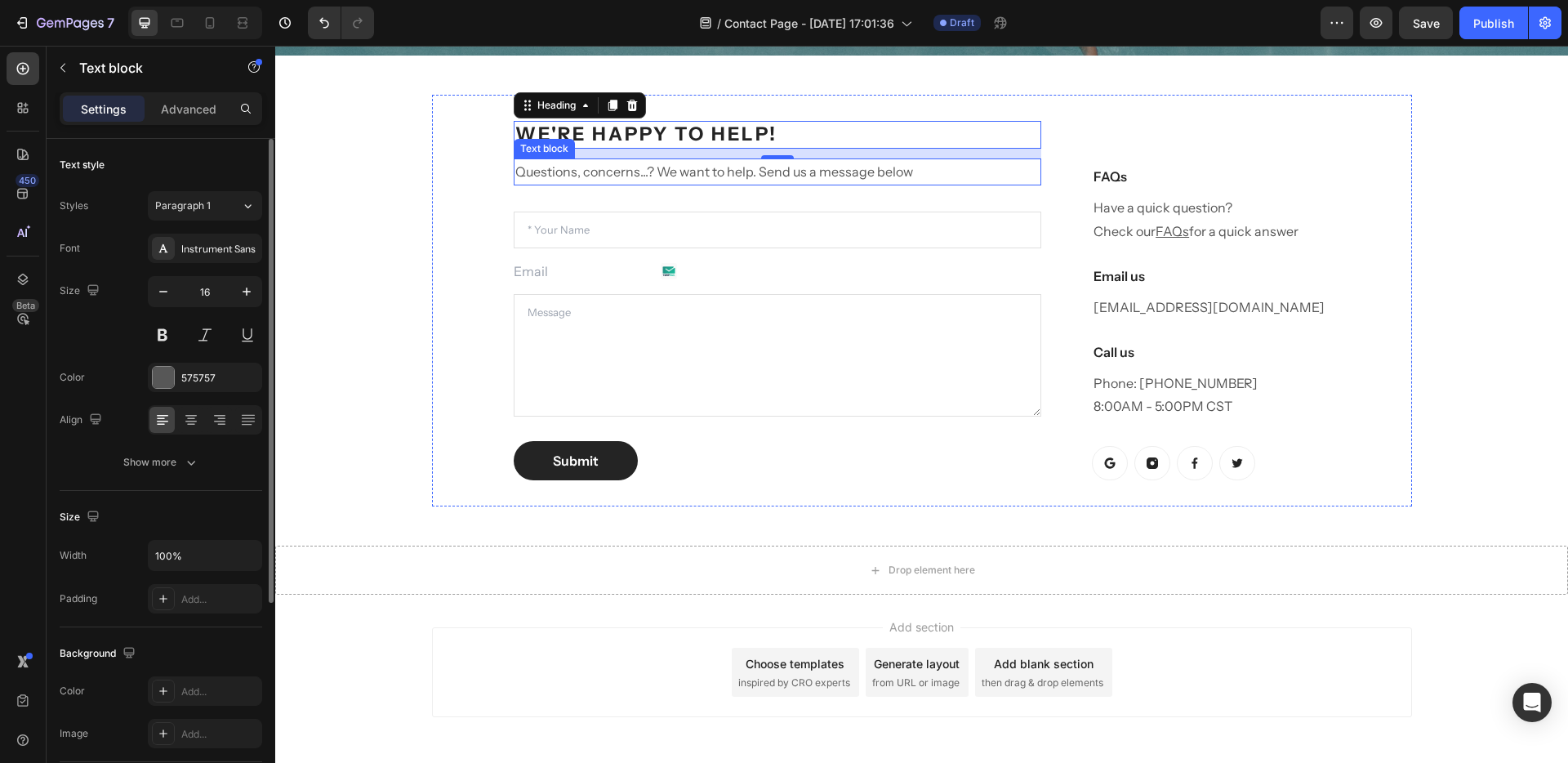
click at [568, 179] on p "Questions, concerns...? We want to help. Send us a message below" at bounding box center [778, 172] width 525 height 24
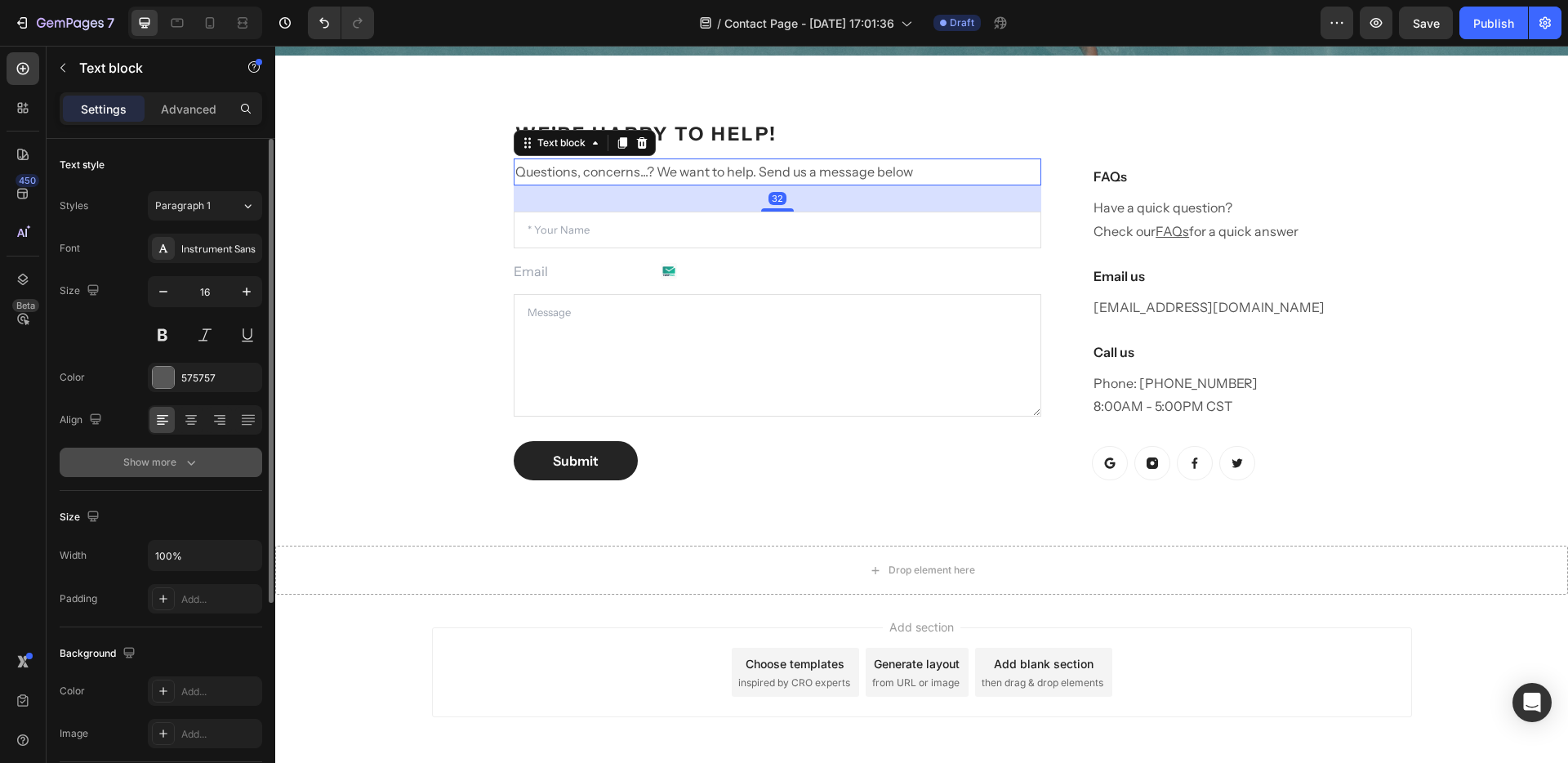
click at [165, 472] on button "Show more" at bounding box center [161, 462] width 203 height 29
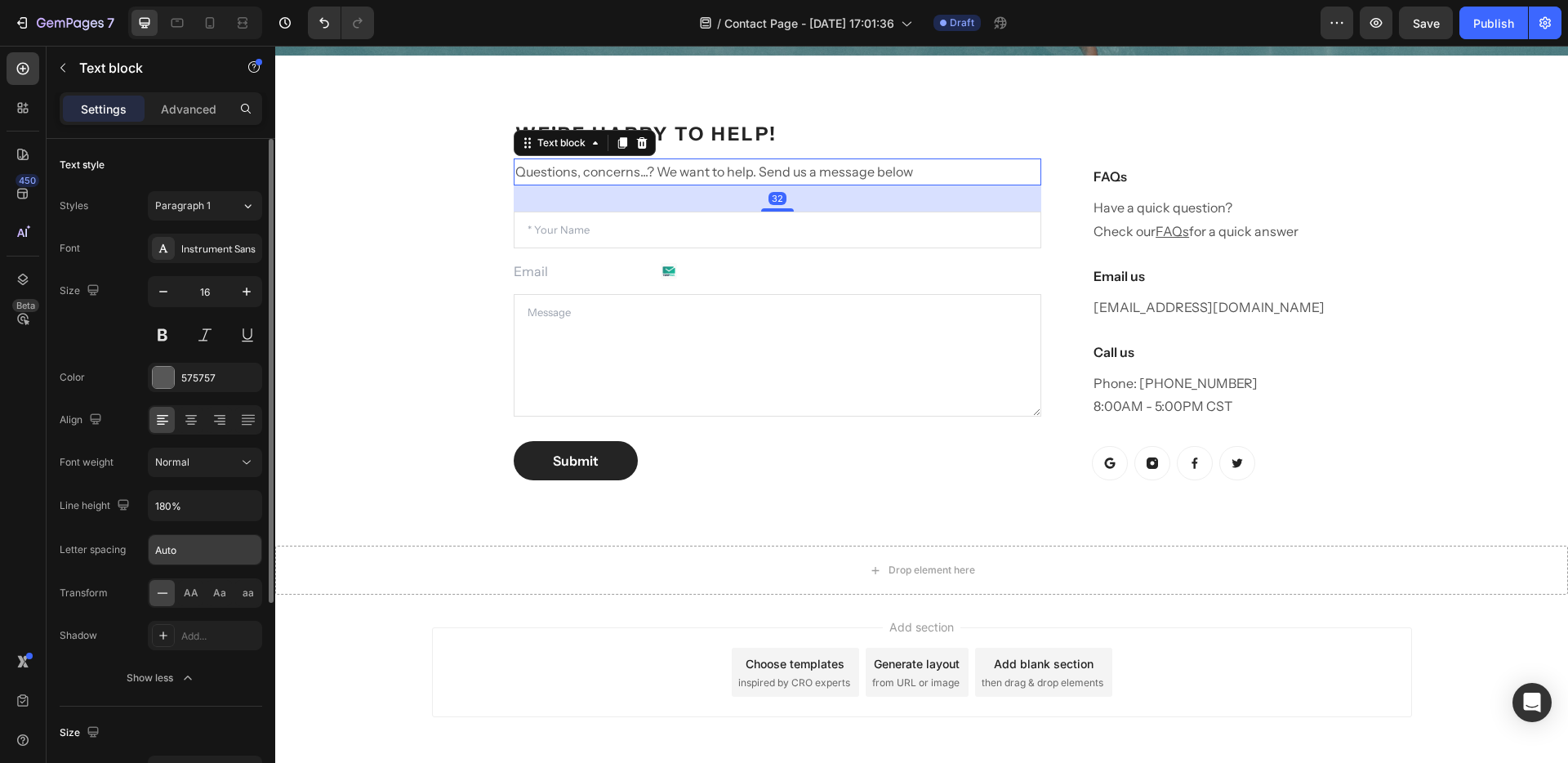
click at [167, 549] on input "Auto" at bounding box center [204, 549] width 112 height 29
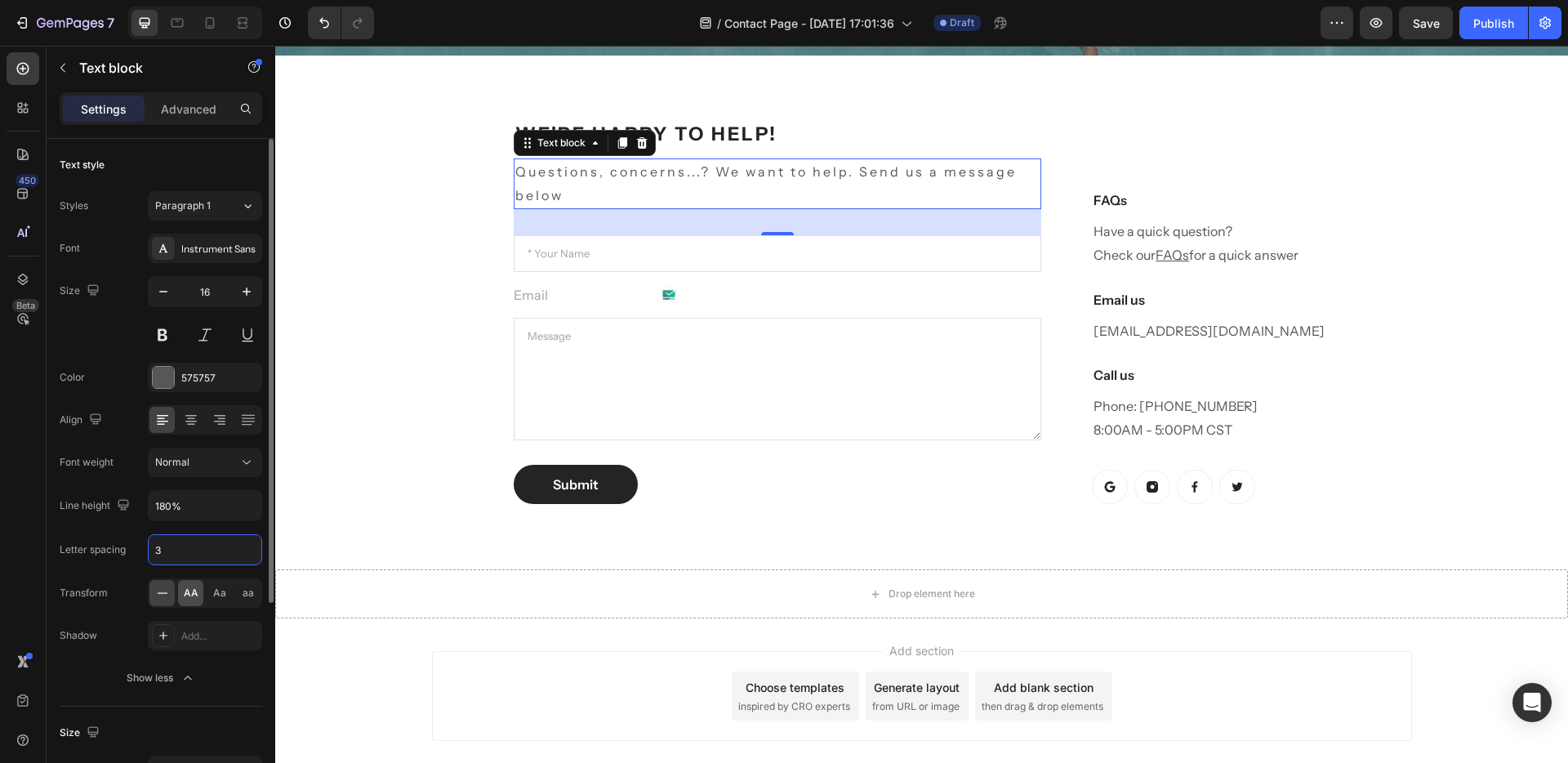
type input "3"
click at [192, 590] on span "AA" at bounding box center [192, 593] width 15 height 15
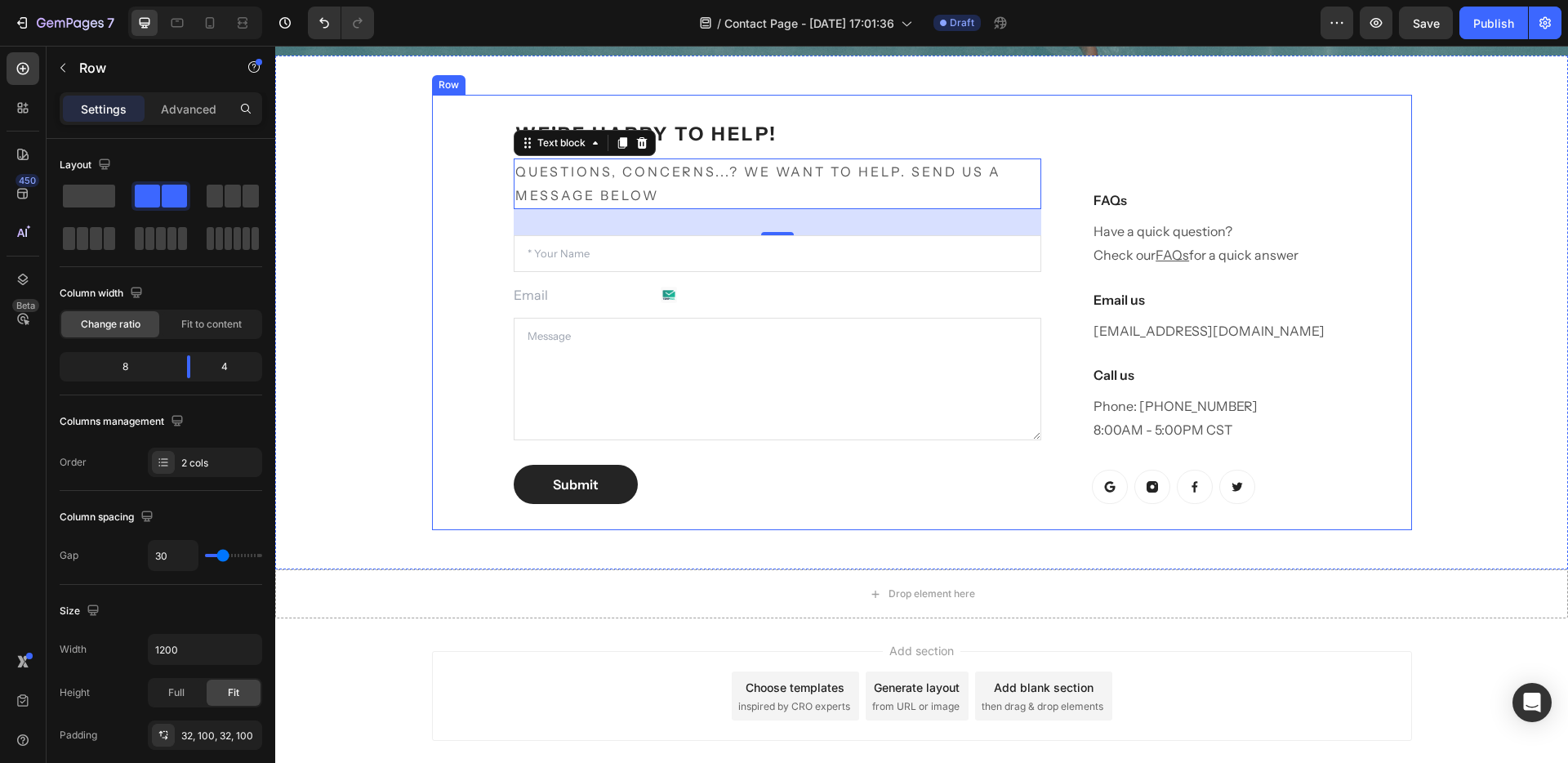
click at [475, 280] on div "We're happy to help! Heading Questions, concerns...? We want to help. Send us a…" at bounding box center [922, 312] width 981 height 435
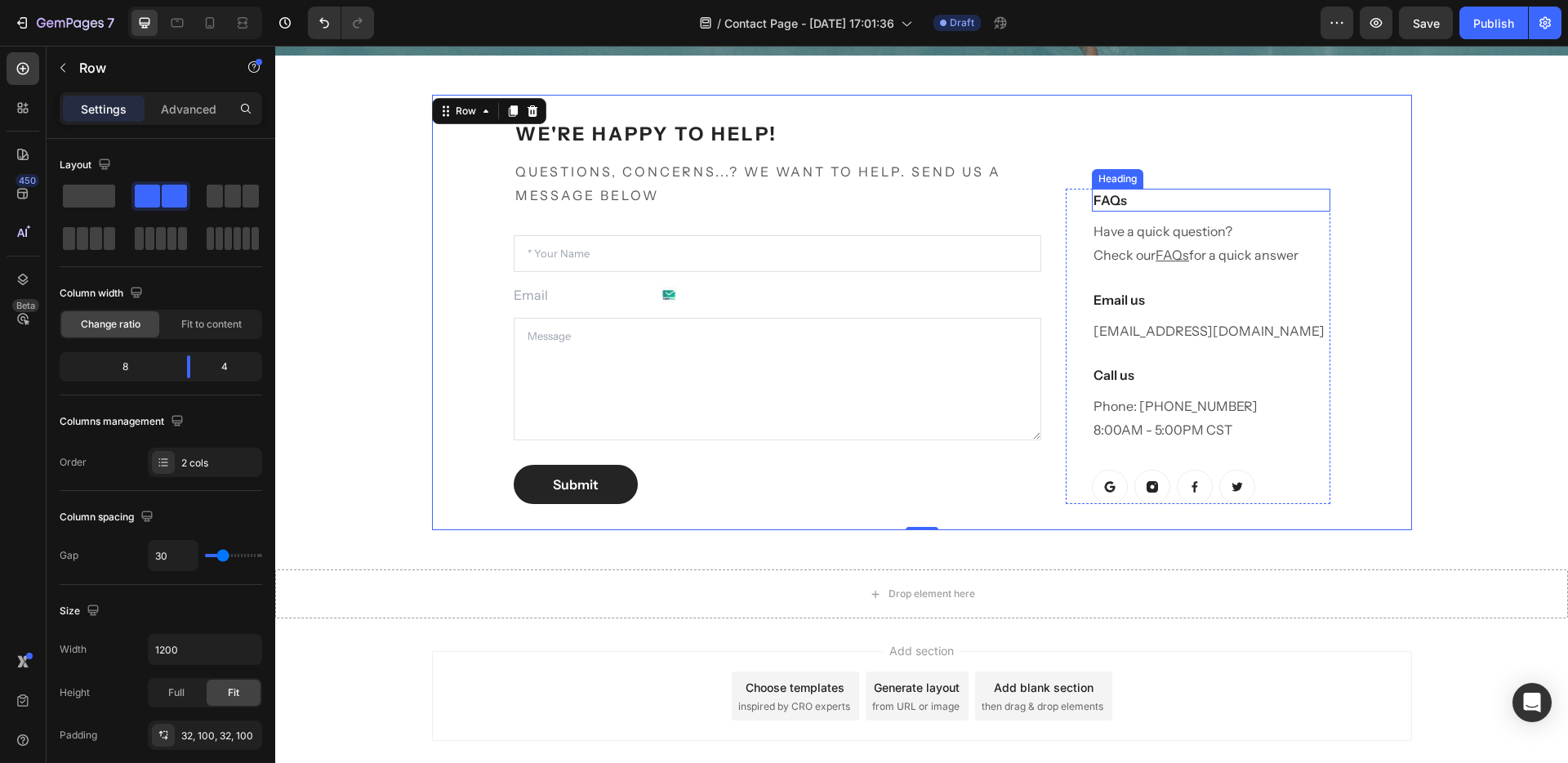
click at [1149, 193] on p "FAQs" at bounding box center [1211, 200] width 235 height 19
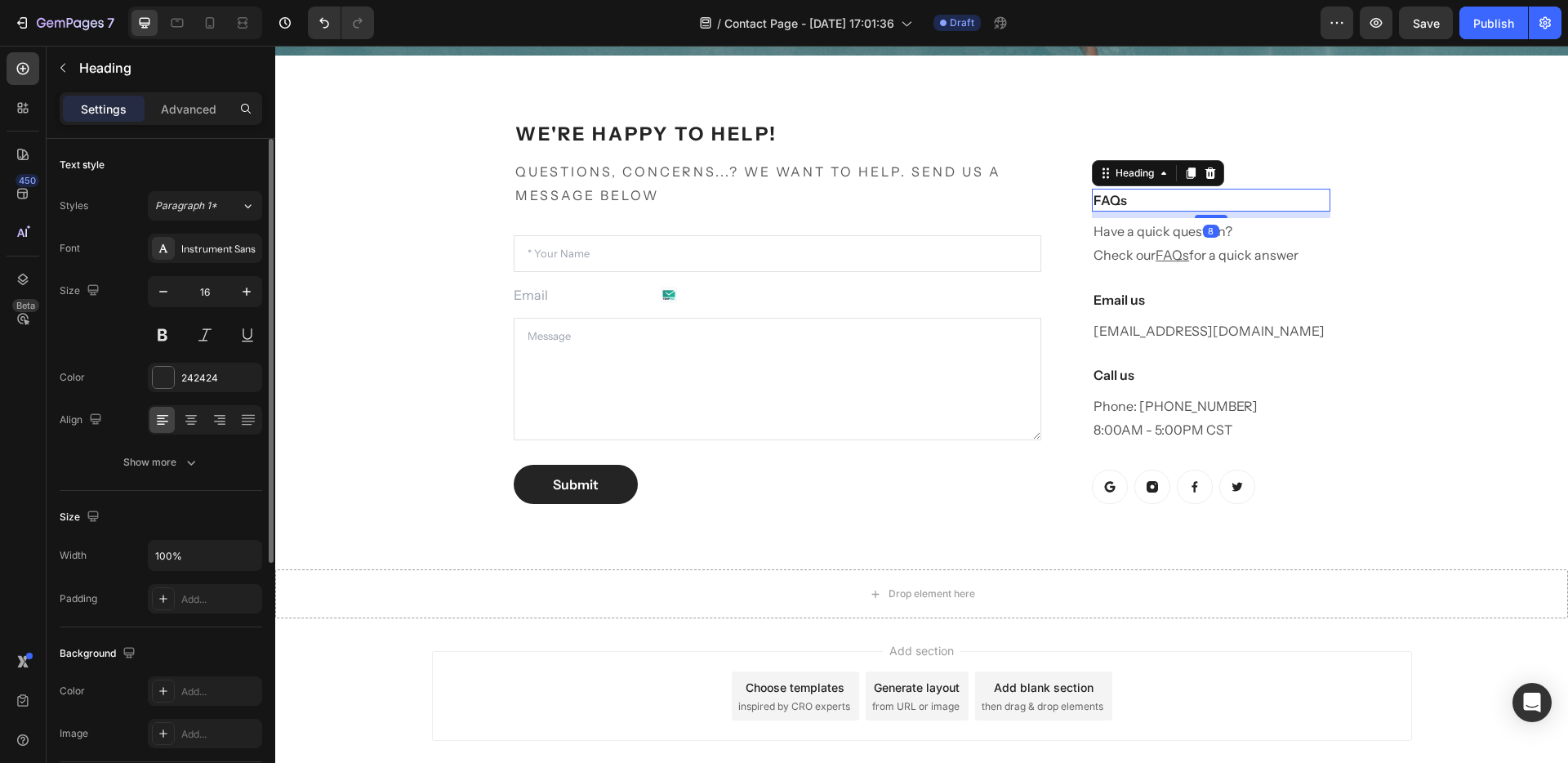
click at [170, 493] on div "Size Width 100% Padding Add..." at bounding box center [161, 559] width 203 height 136
click at [159, 462] on div "Show more" at bounding box center [161, 462] width 76 height 17
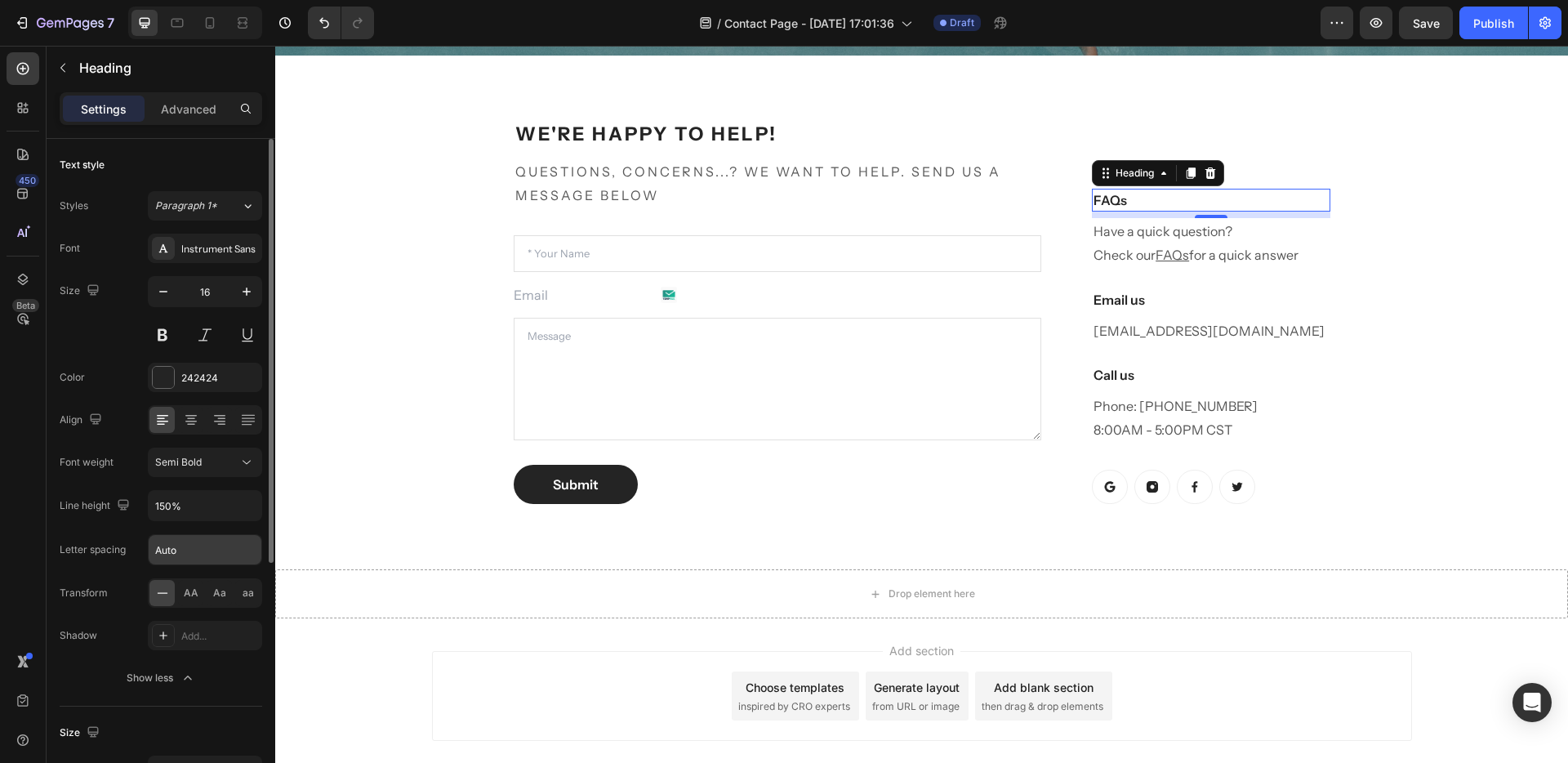
click at [180, 561] on input "Auto" at bounding box center [204, 549] width 112 height 29
type input "3"
click at [181, 601] on div "AA" at bounding box center [191, 593] width 26 height 26
click at [1128, 294] on p "Email us" at bounding box center [1211, 299] width 235 height 19
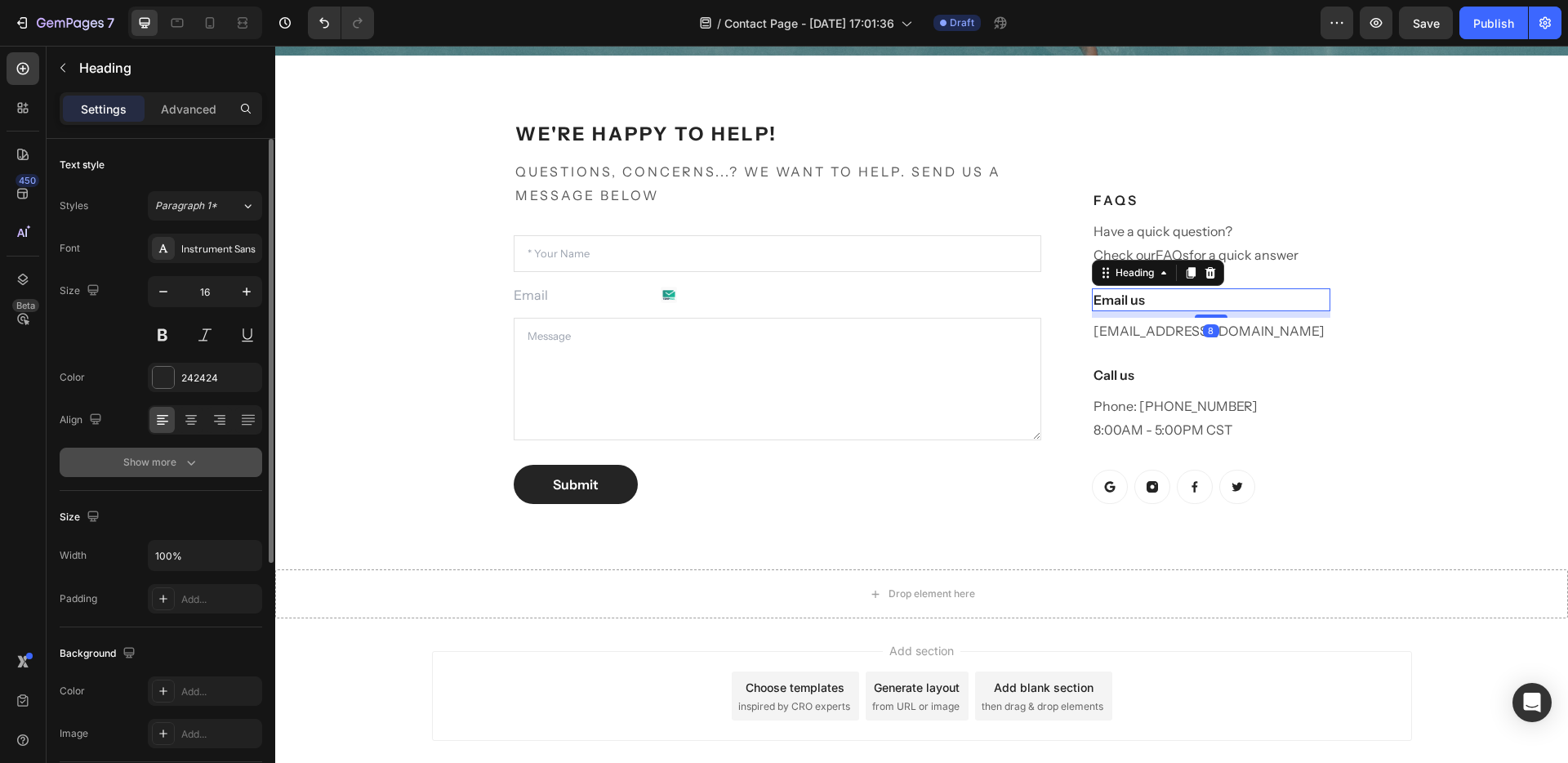
click at [189, 470] on button "Show more" at bounding box center [161, 462] width 203 height 29
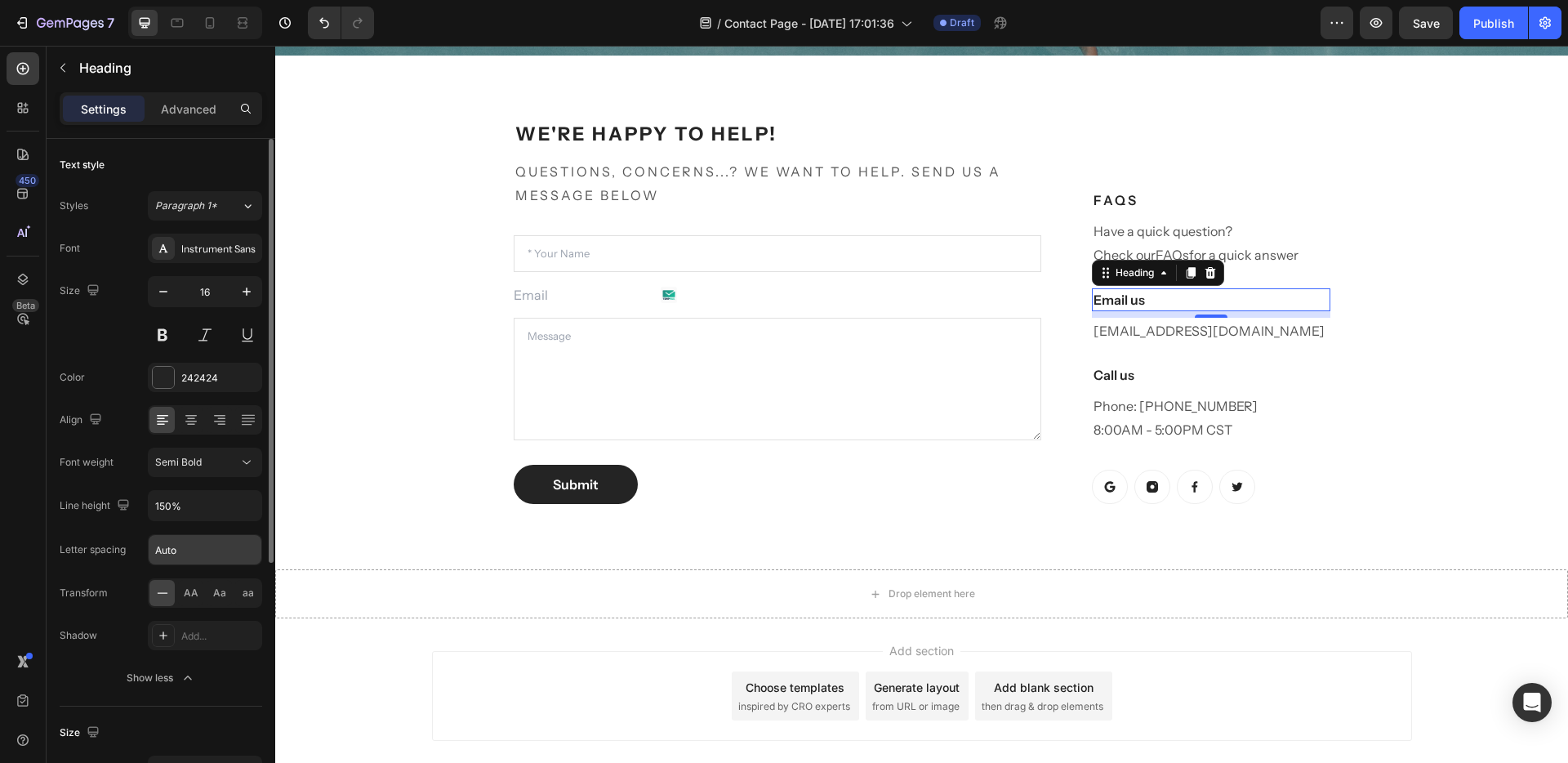
click at [164, 558] on input "Auto" at bounding box center [204, 549] width 112 height 29
type input "3"
click at [189, 594] on span "AA" at bounding box center [192, 593] width 15 height 15
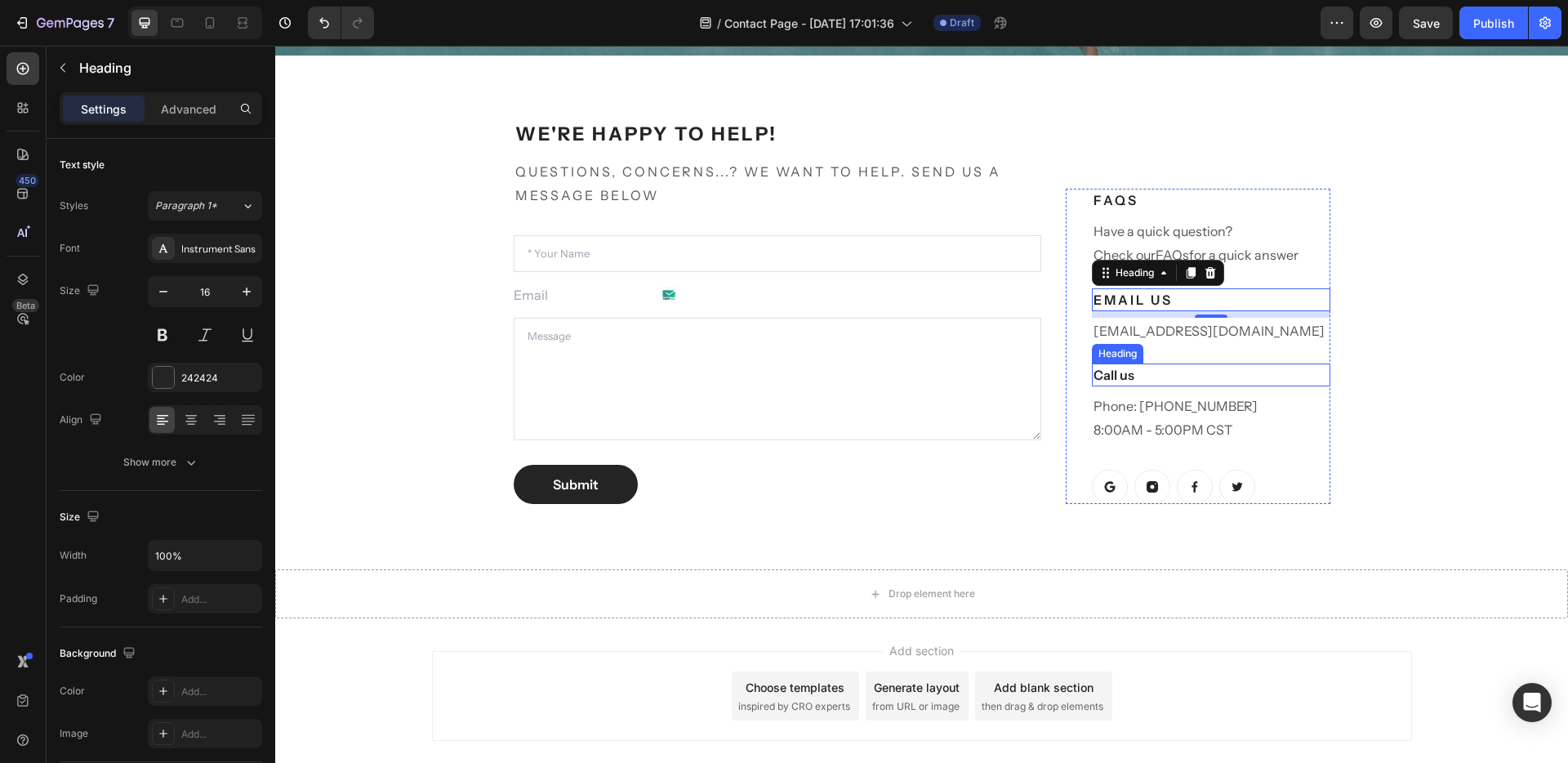
click at [1139, 380] on p "Call us" at bounding box center [1211, 375] width 235 height 19
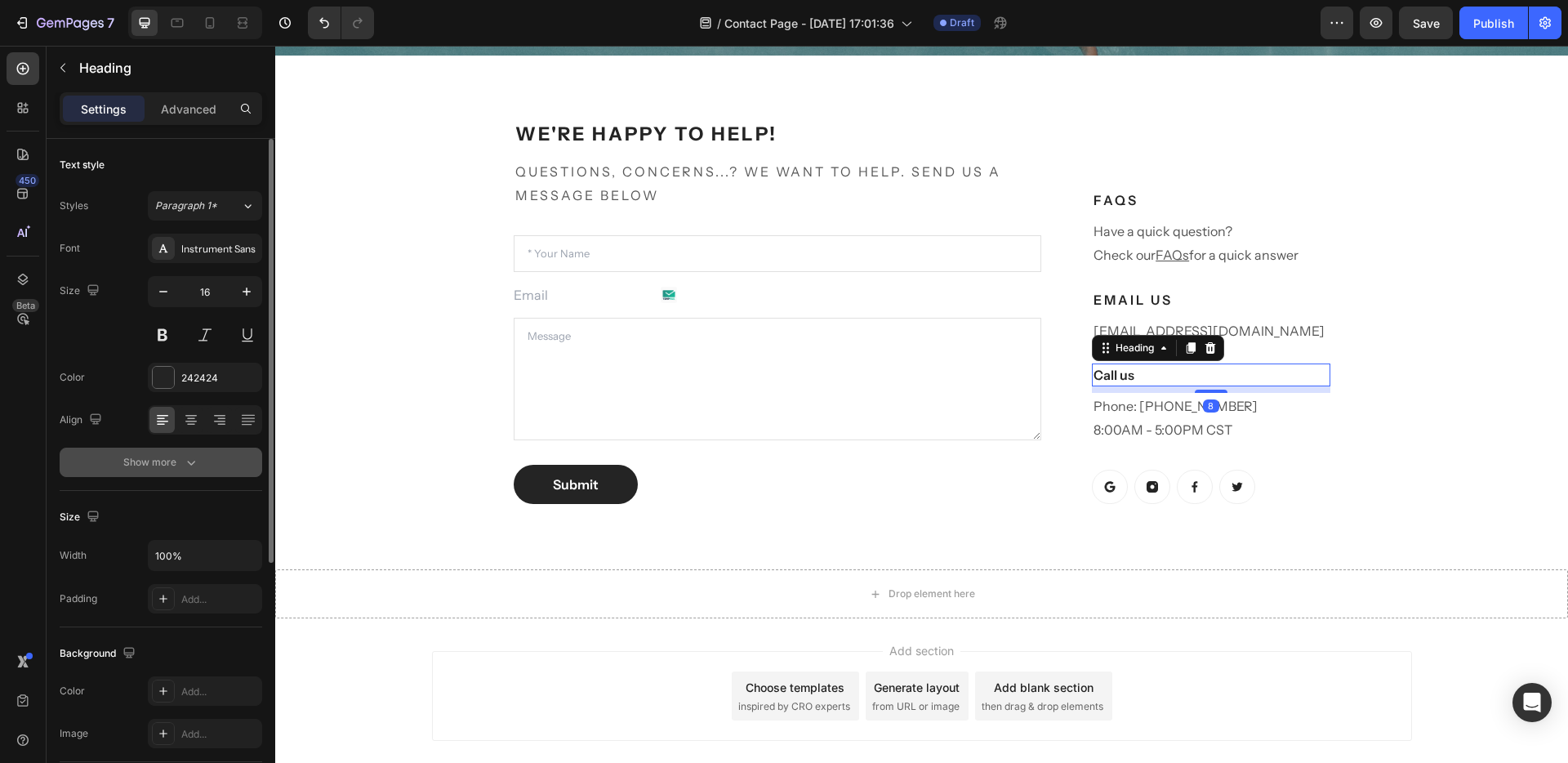
click at [173, 457] on div "Show more" at bounding box center [161, 462] width 76 height 17
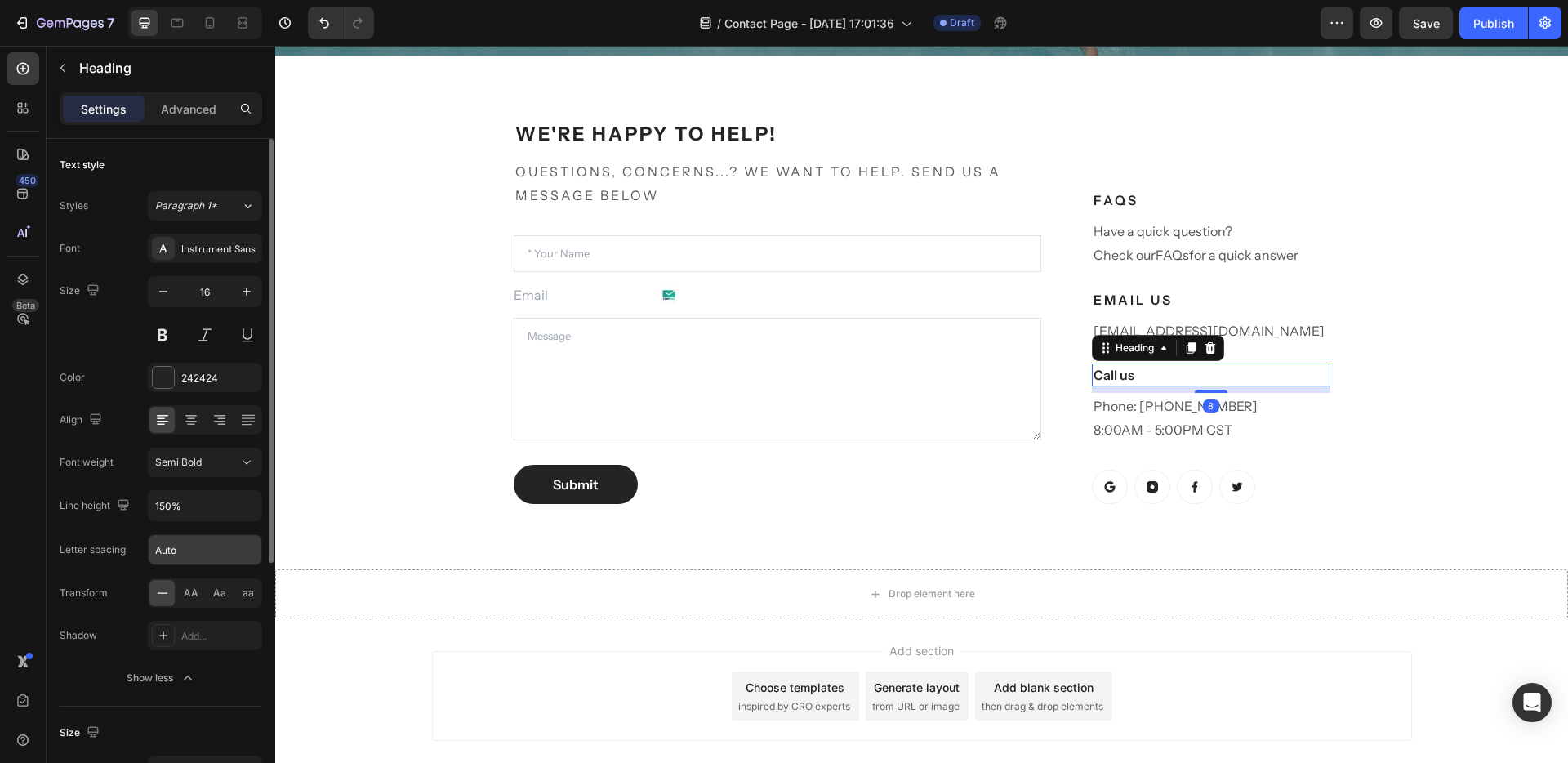
click at [188, 556] on input "Auto" at bounding box center [204, 549] width 112 height 29
type input "3"
click at [184, 590] on span "AA" at bounding box center [192, 593] width 15 height 15
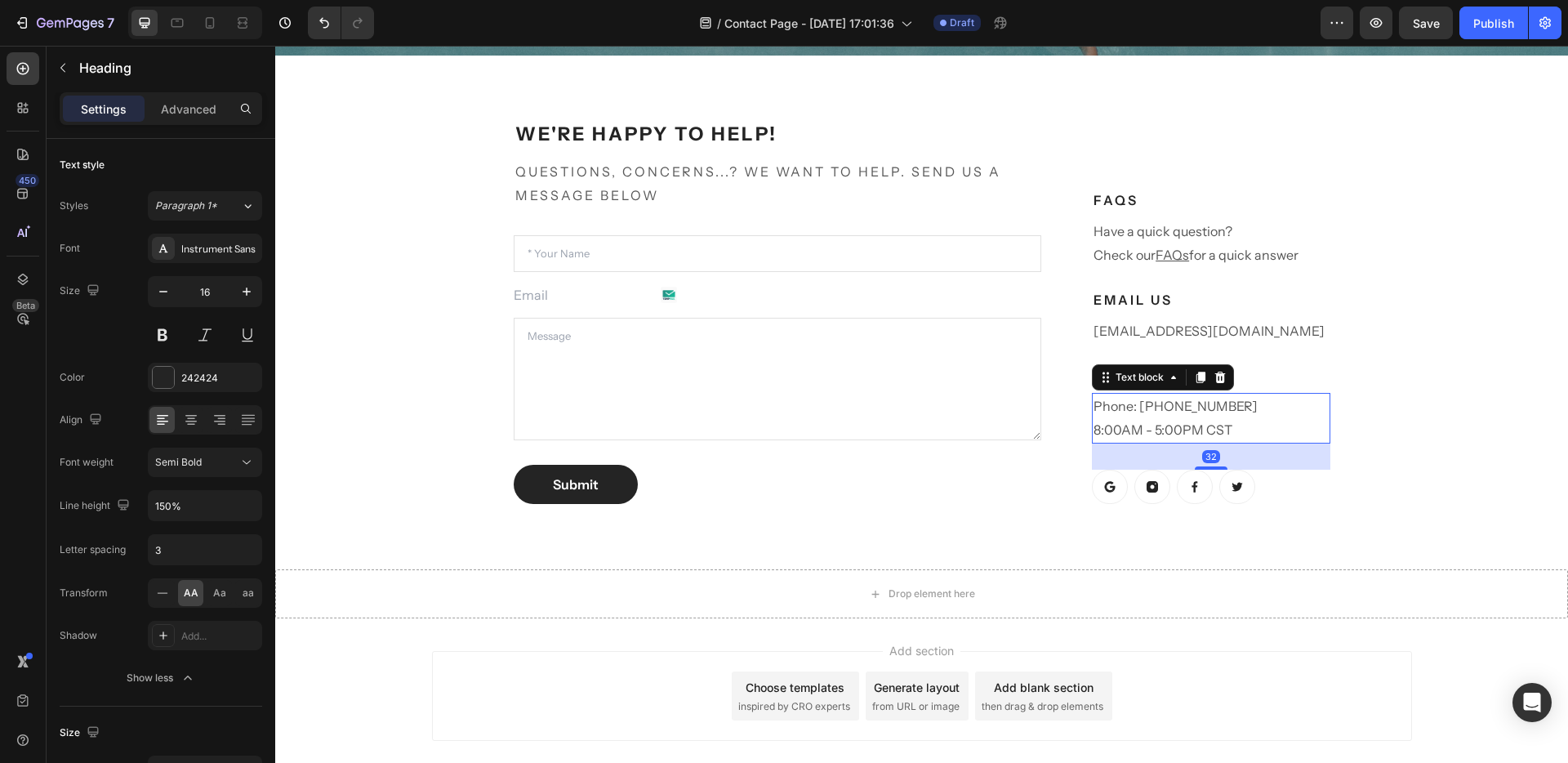
click at [1167, 430] on p "Phone: 682-651-7554 8:00AM - 5:00PM CST" at bounding box center [1211, 418] width 235 height 47
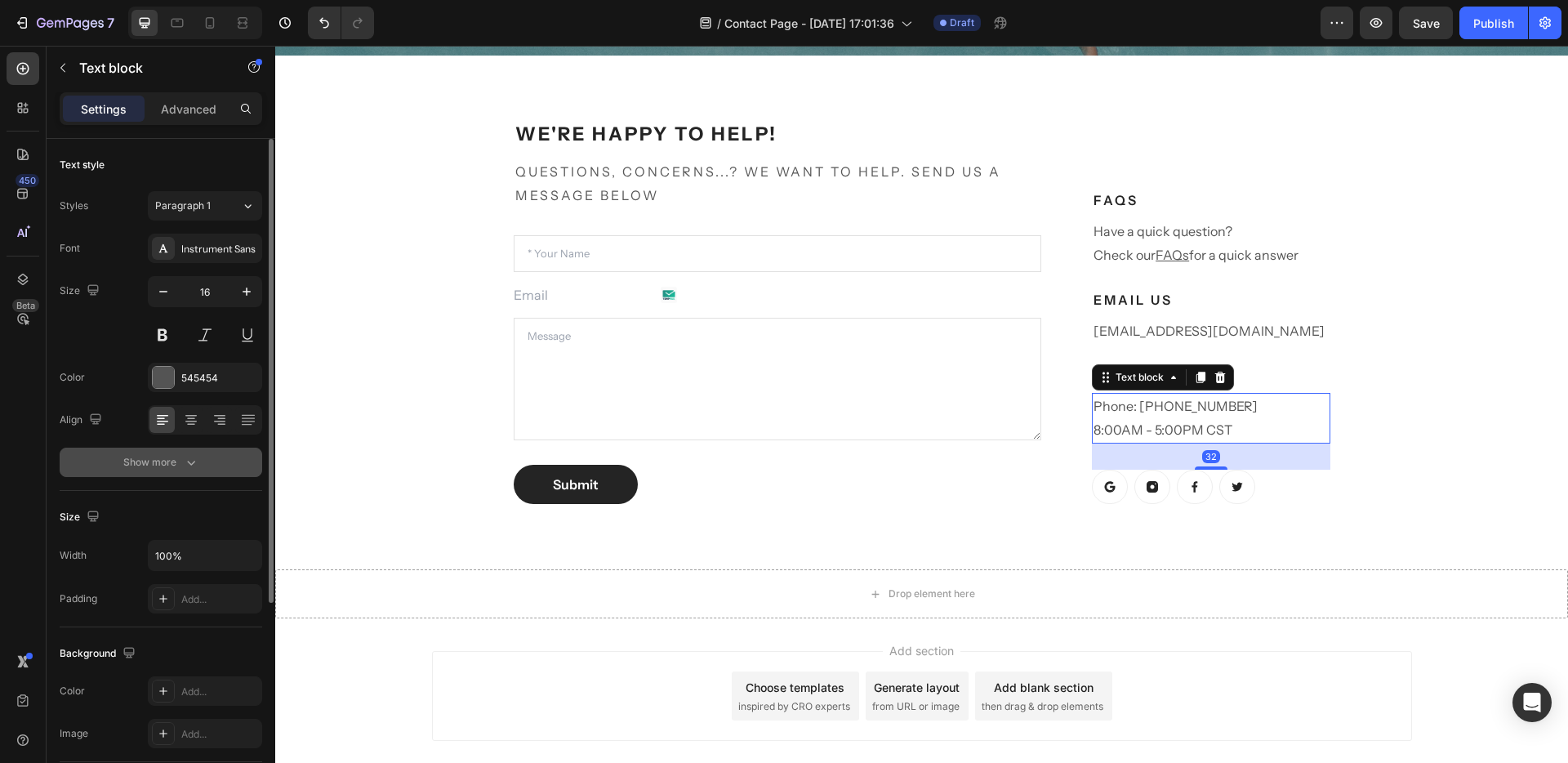
drag, startPoint x: 135, startPoint y: 487, endPoint x: 163, endPoint y: 461, distance: 38.2
click at [135, 627] on div "Text style Styles Paragraph 1 Font Instrument Sans Size 16 Color 545454 Align S…" at bounding box center [161, 694] width 203 height 134
click at [167, 451] on button "Show more" at bounding box center [161, 462] width 203 height 29
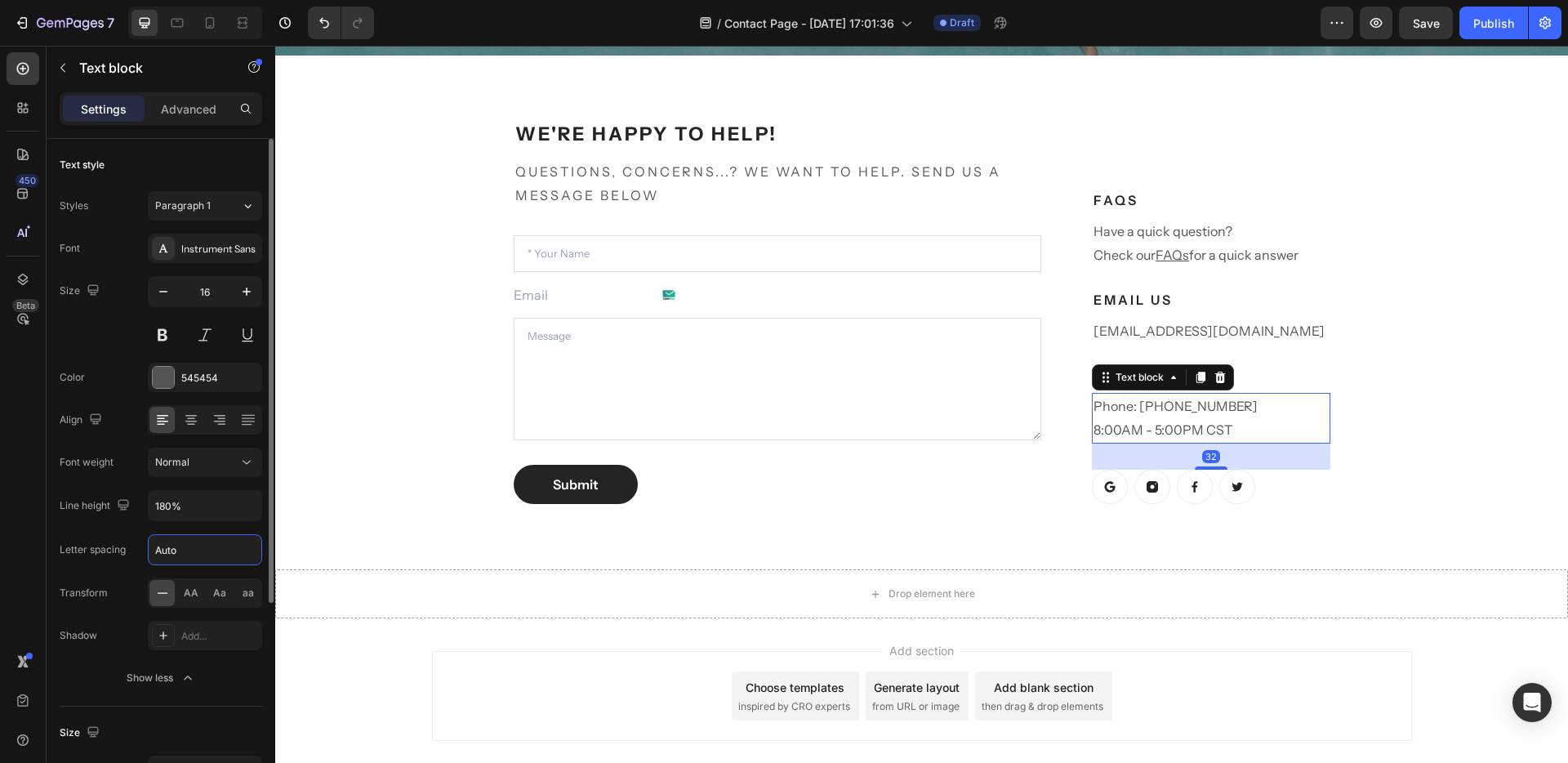
click at [181, 547] on input "Auto" at bounding box center [204, 549] width 112 height 29
type input "3"
click at [197, 600] on div "AA" at bounding box center [191, 593] width 26 height 26
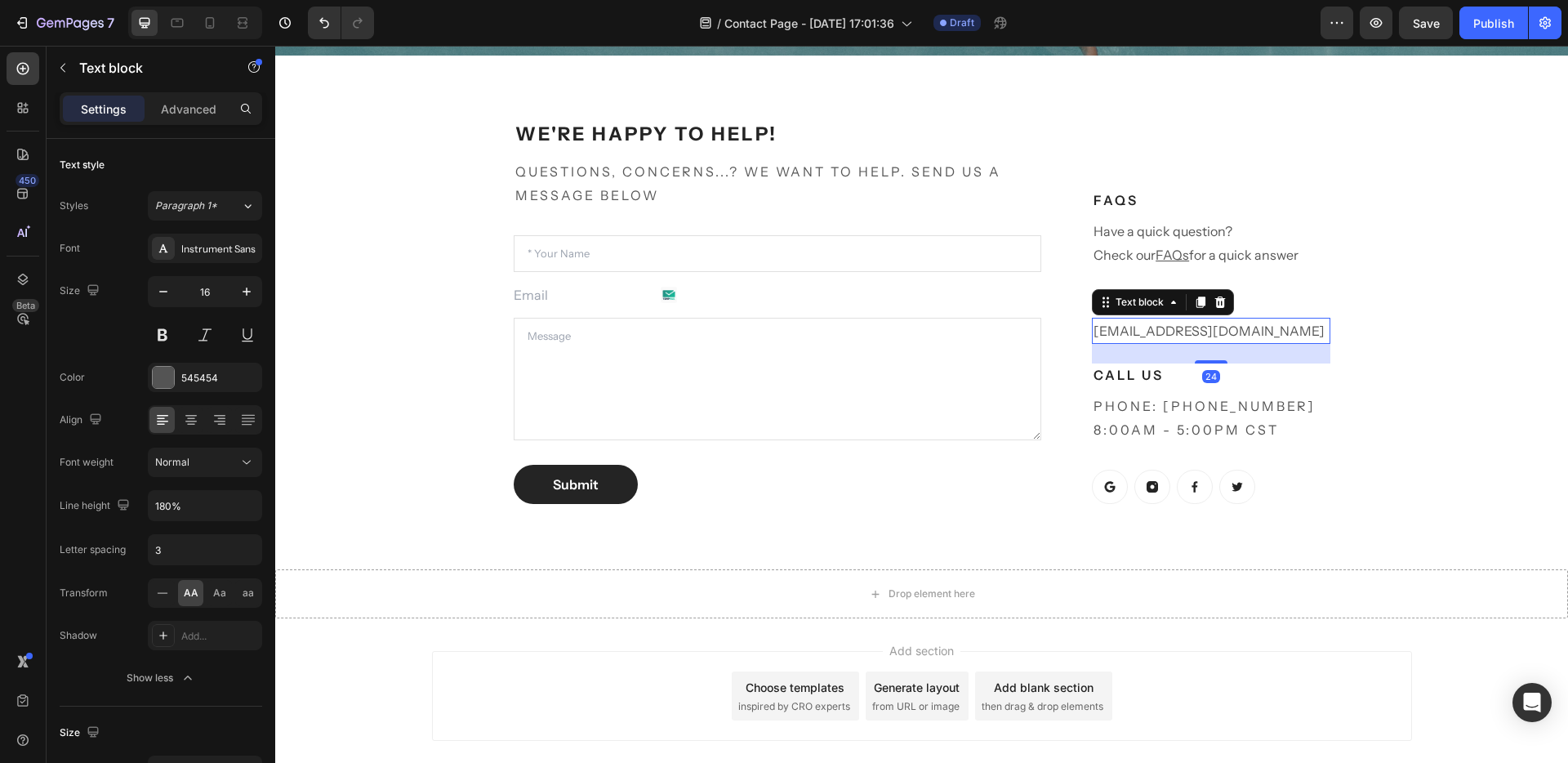
click at [1111, 337] on p "help@teranaskin.com.au" at bounding box center [1211, 331] width 235 height 24
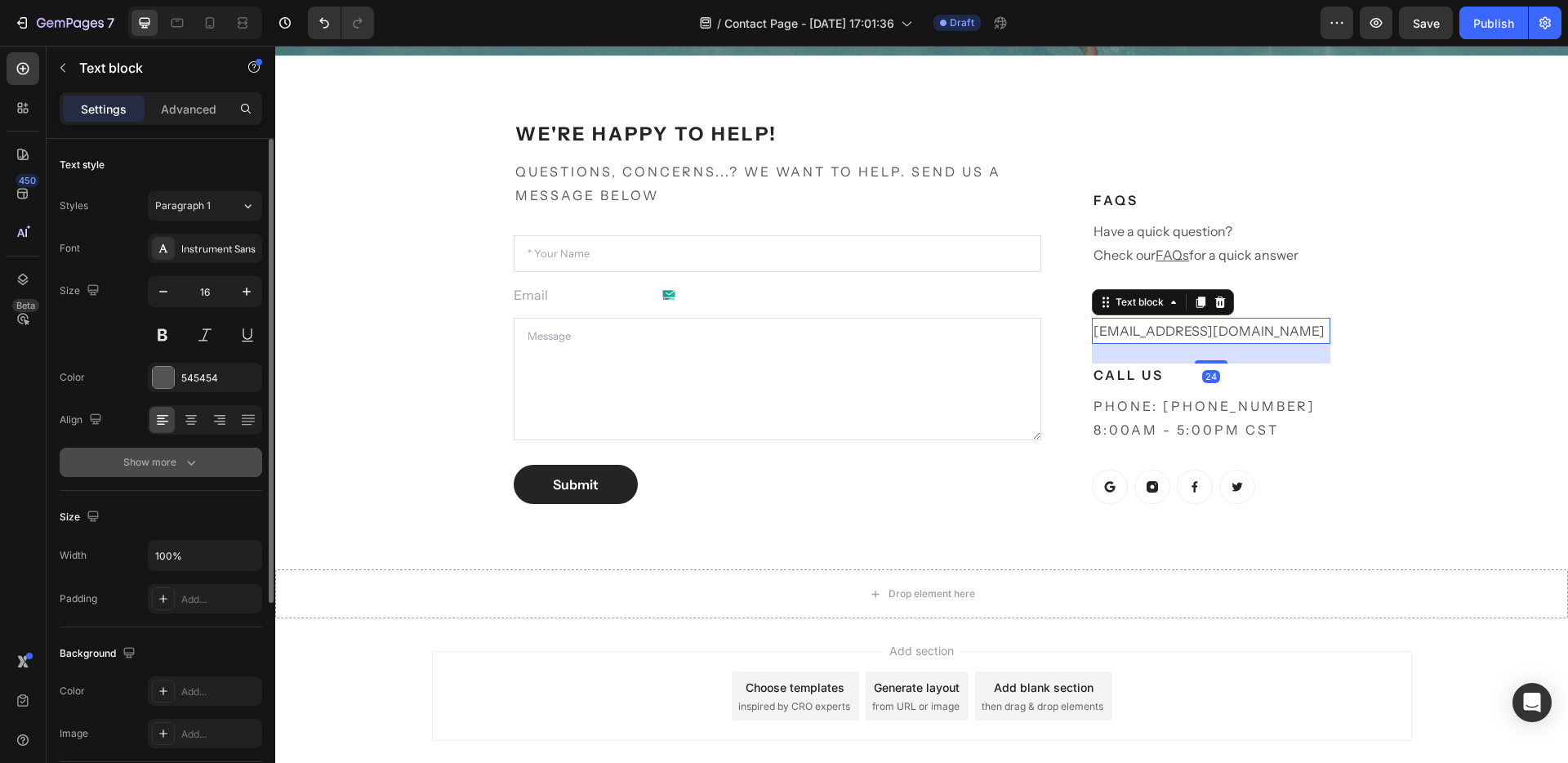
click at [151, 448] on button "Show more" at bounding box center [161, 462] width 203 height 29
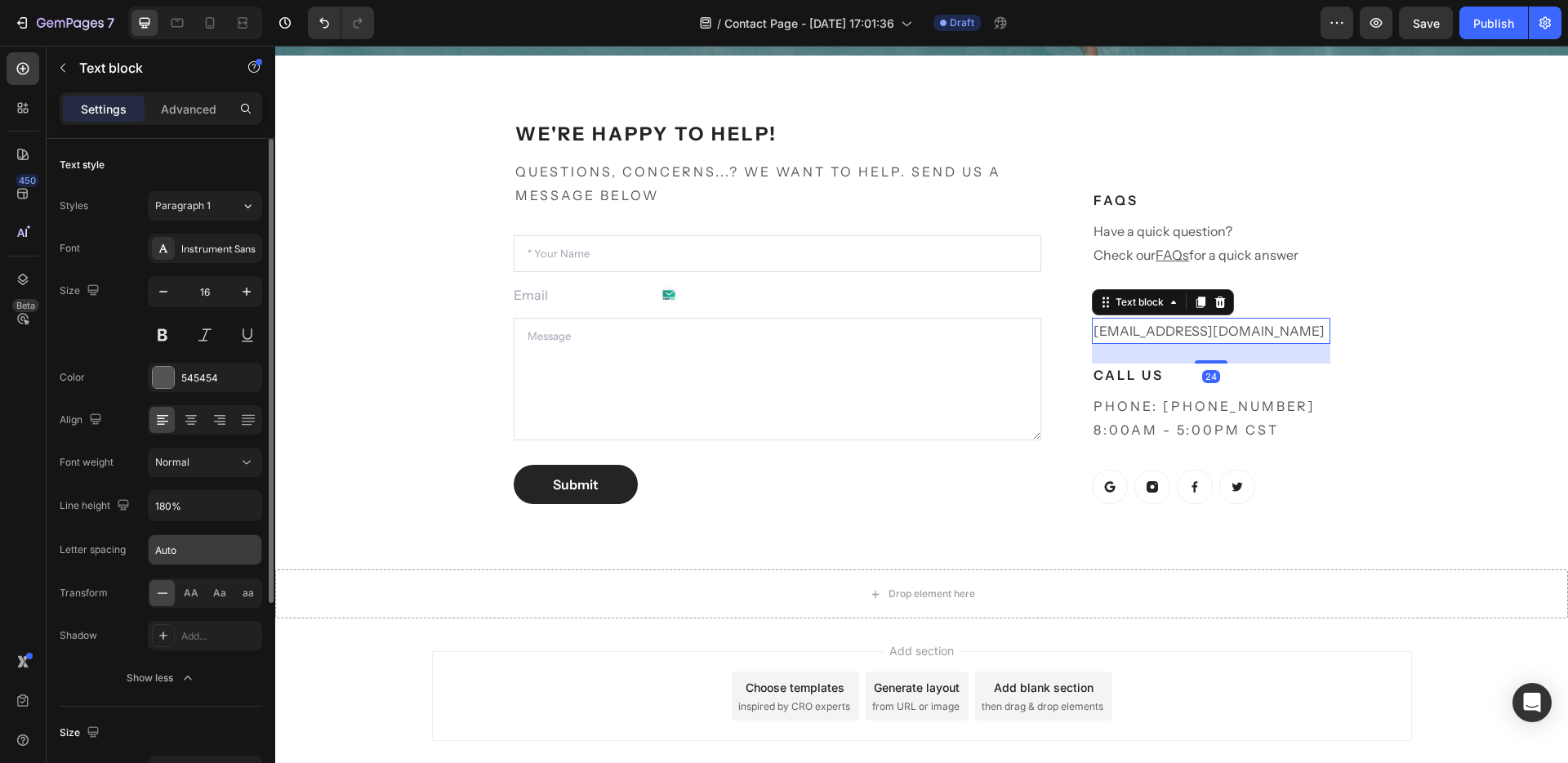
click at [181, 549] on input "Auto" at bounding box center [204, 549] width 112 height 29
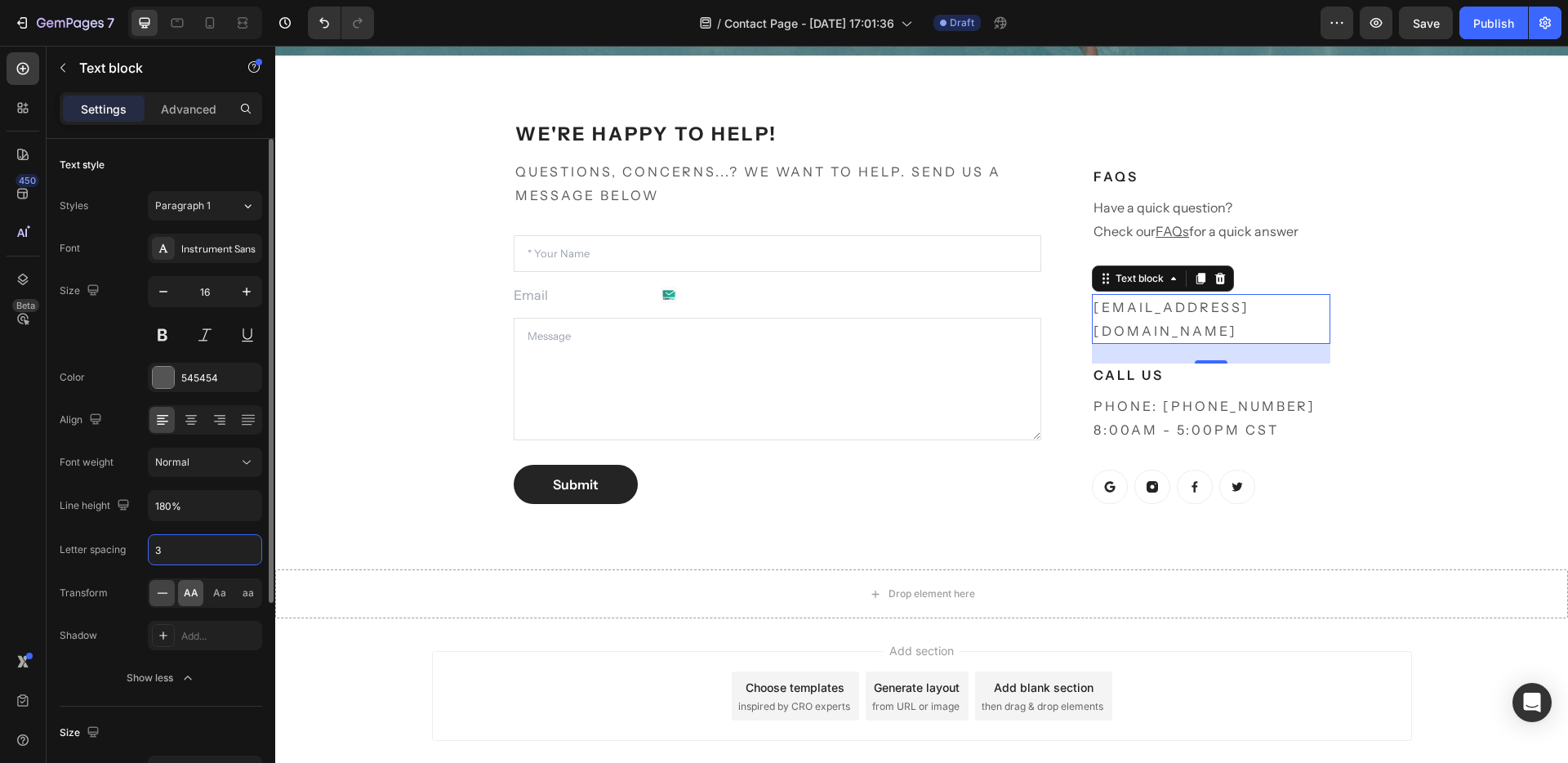
type input "3"
click at [185, 597] on span "AA" at bounding box center [192, 593] width 15 height 15
click at [157, 296] on icon "button" at bounding box center [164, 292] width 17 height 17
type input "14"
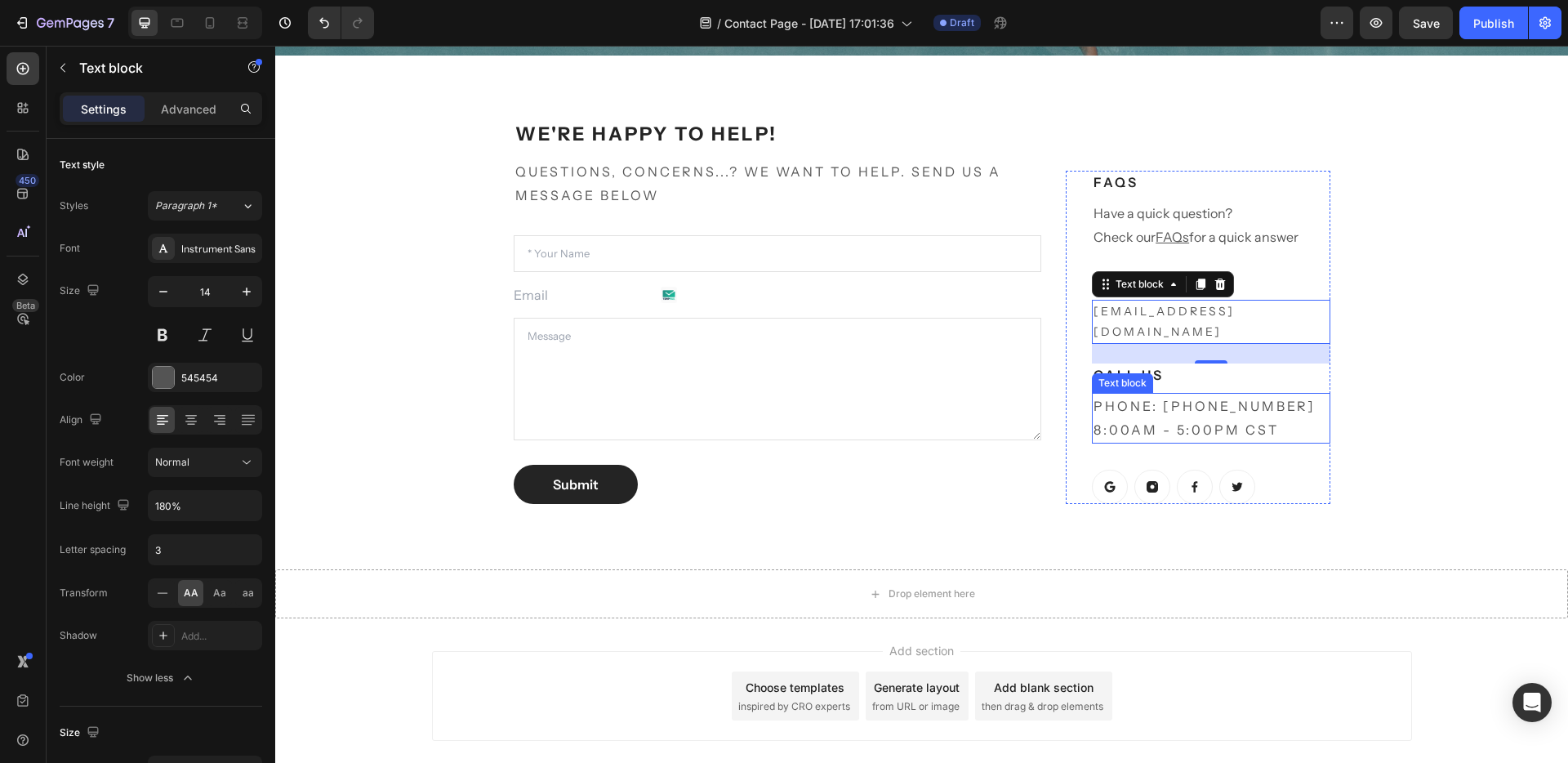
click at [1120, 423] on p "Phone: 682-651-7554 8:00AM - 5:00PM CST" at bounding box center [1211, 418] width 235 height 47
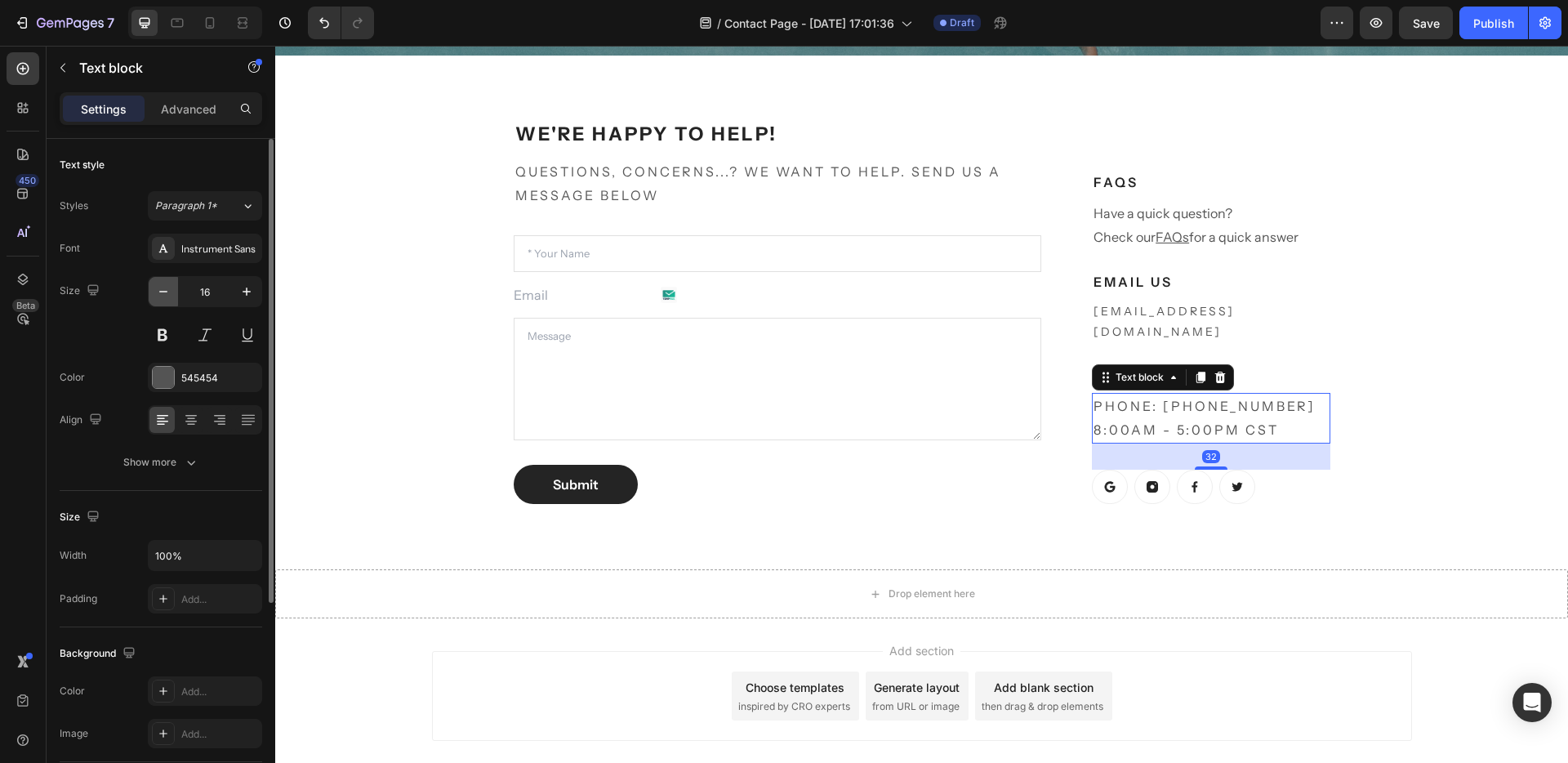
click at [158, 294] on icon "button" at bounding box center [164, 292] width 17 height 17
type input "14"
click at [1144, 256] on p "Have a quick question? Check our FAQs for a quick answer" at bounding box center [1211, 231] width 235 height 47
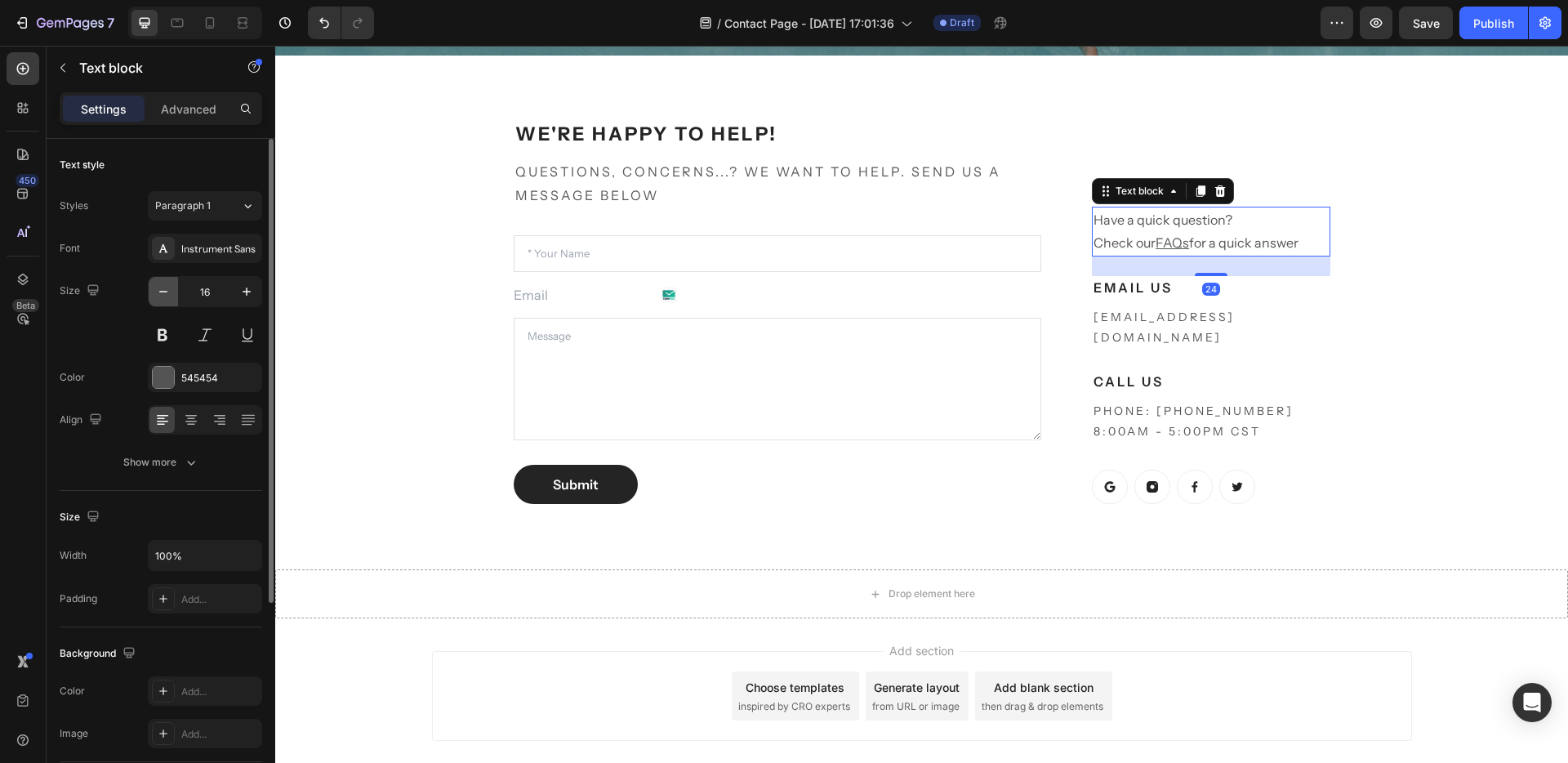
click at [161, 294] on icon "button" at bounding box center [164, 292] width 17 height 17
type input "14"
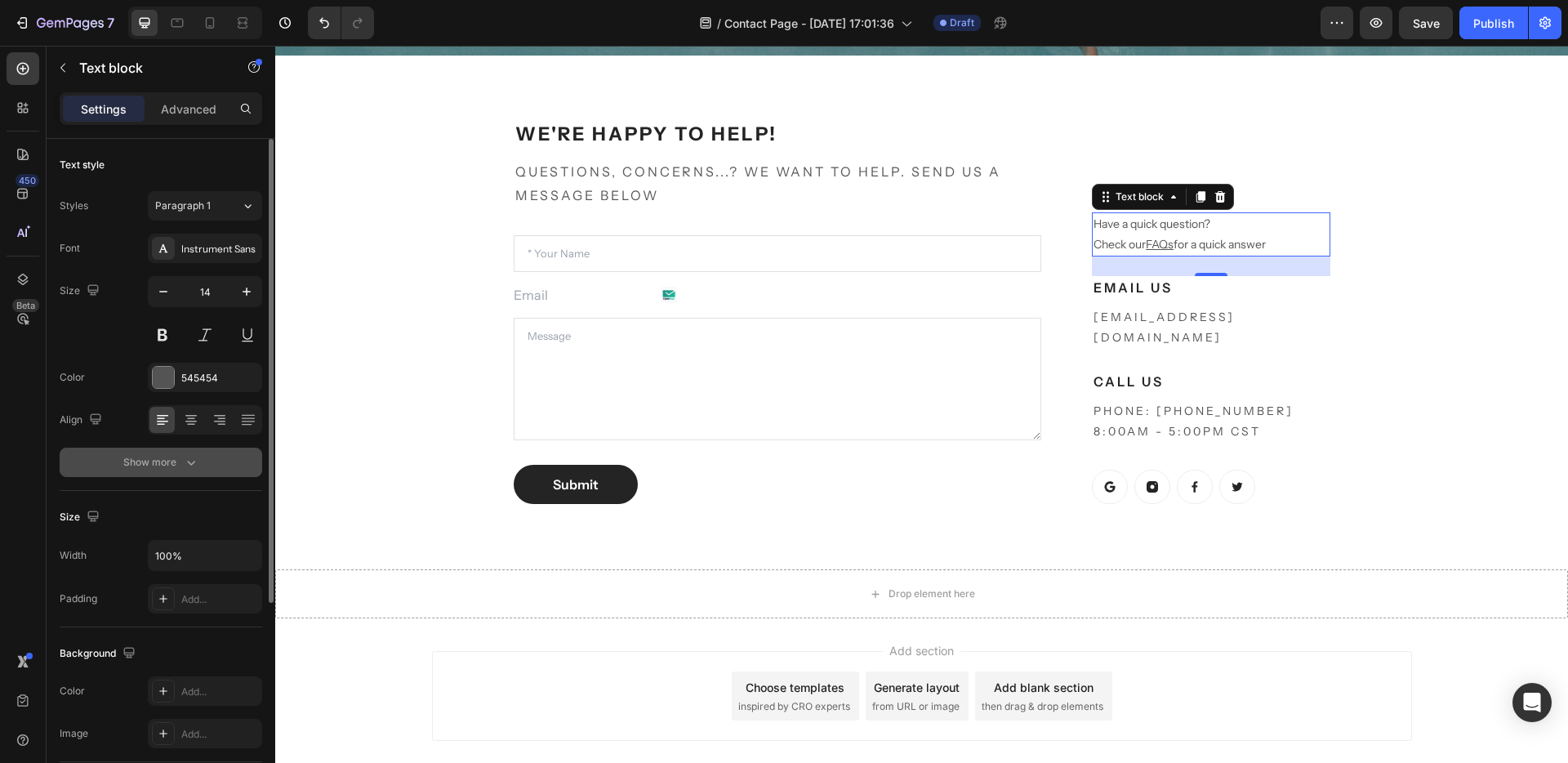
click at [180, 471] on button "Show more" at bounding box center [161, 462] width 203 height 29
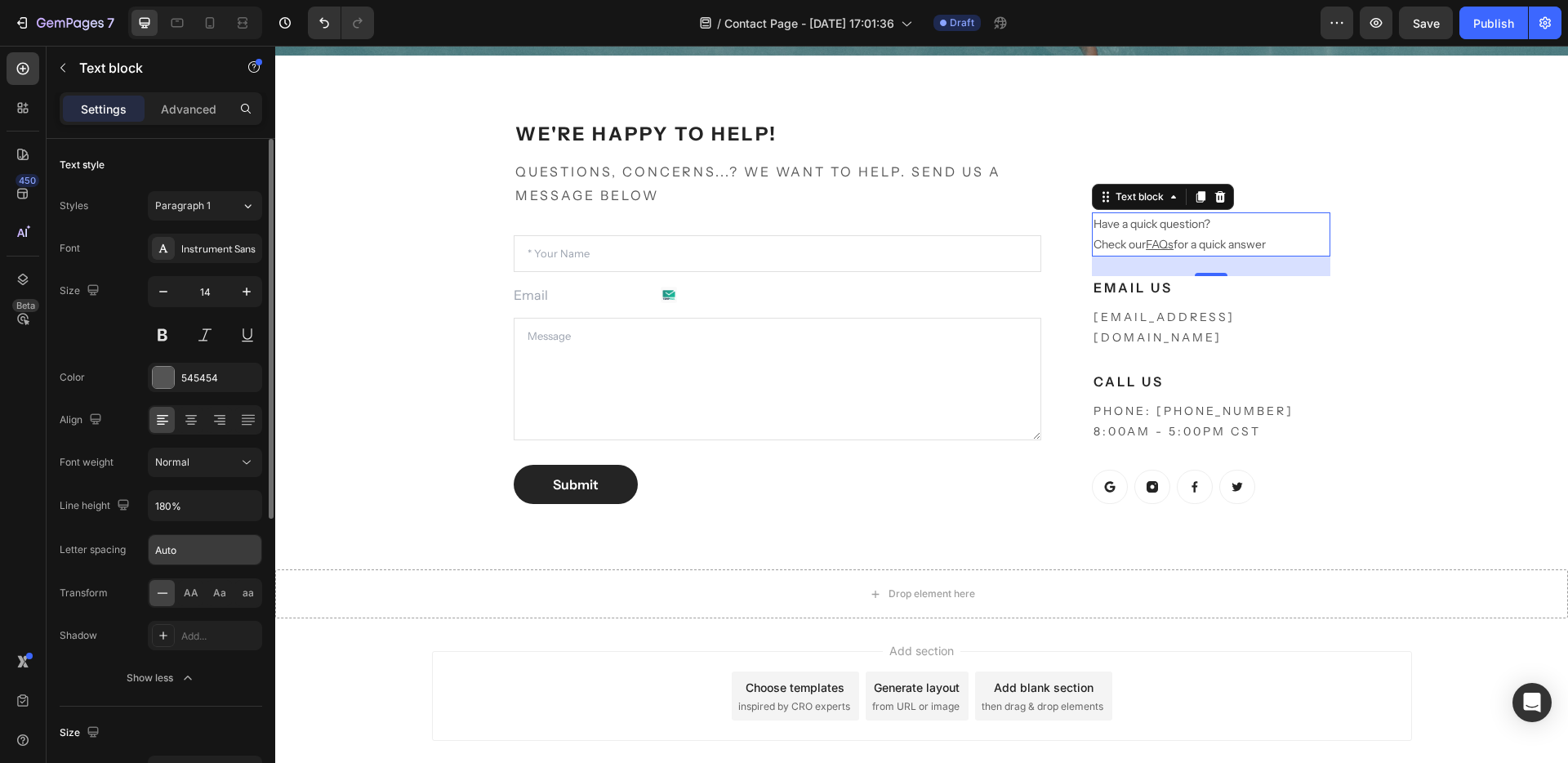
click at [185, 538] on input "Auto" at bounding box center [204, 549] width 112 height 29
click at [180, 547] on input "3Auto" at bounding box center [204, 549] width 112 height 29
type input "3"
click at [195, 594] on span "AA" at bounding box center [192, 593] width 15 height 15
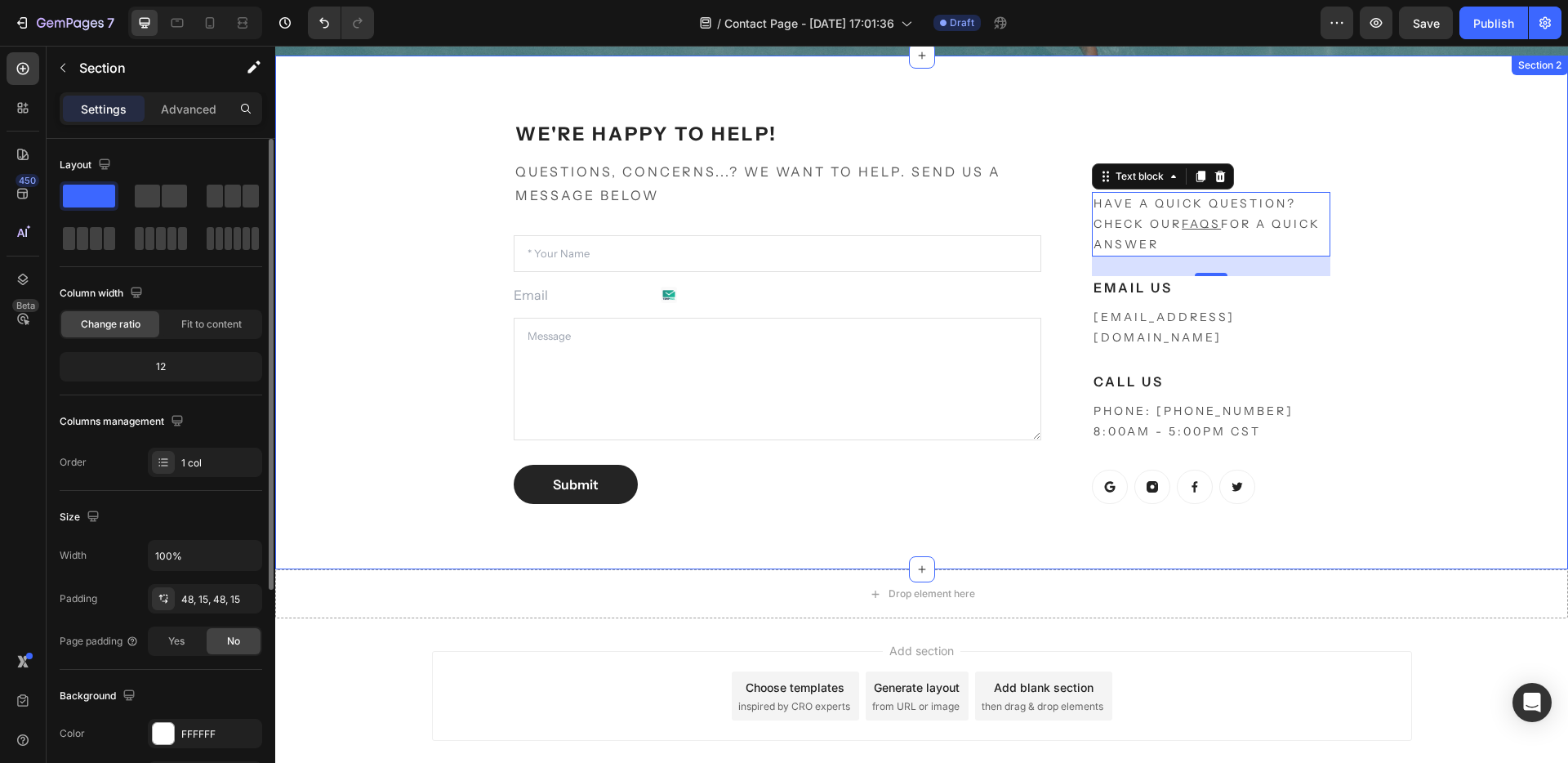
click at [1501, 237] on div "We're happy to help! Heading Questions, concerns...? We want to help. Send us a…" at bounding box center [922, 312] width 1269 height 435
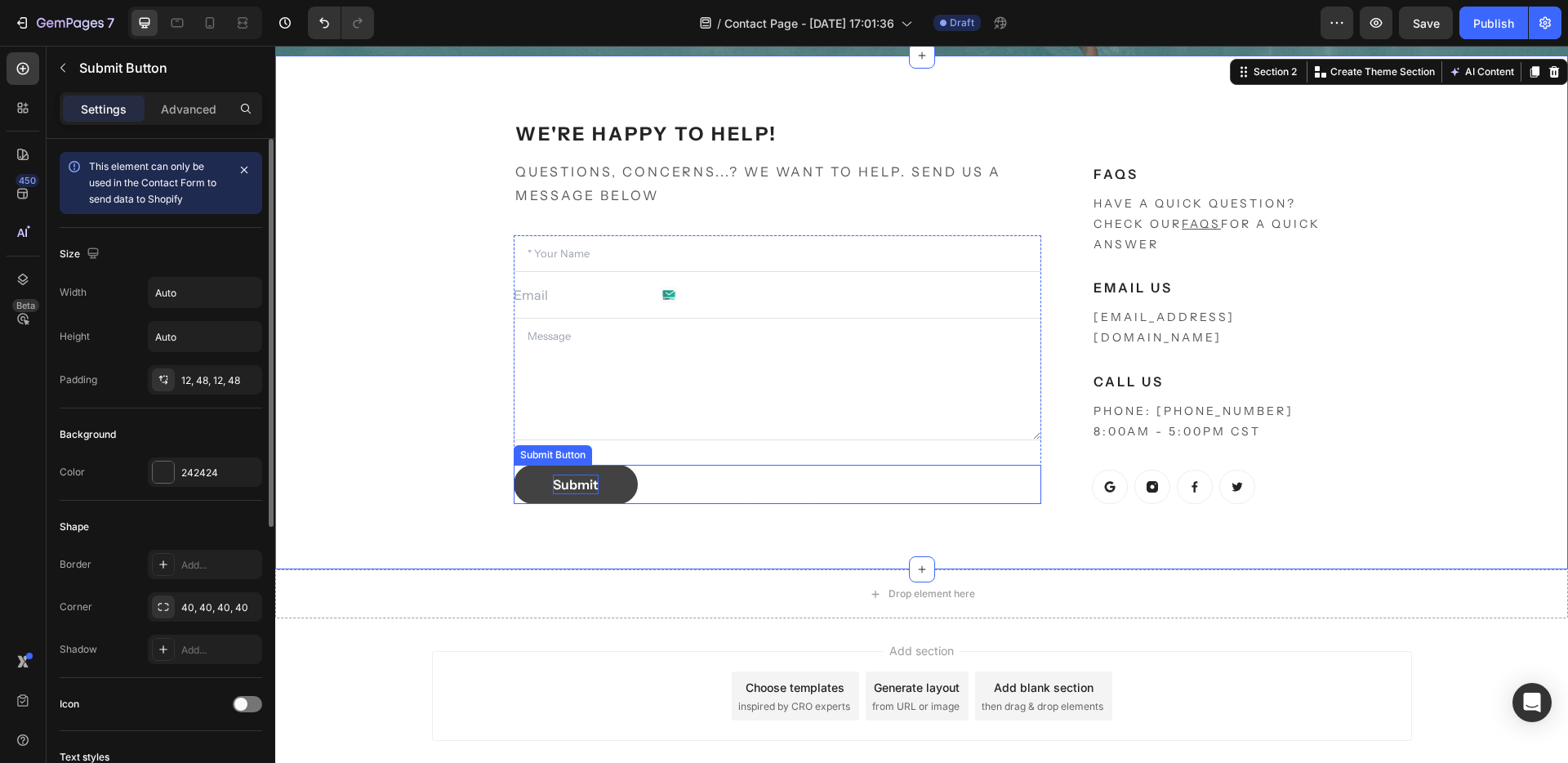
click at [553, 481] on div "Submit" at bounding box center [576, 483] width 46 height 19
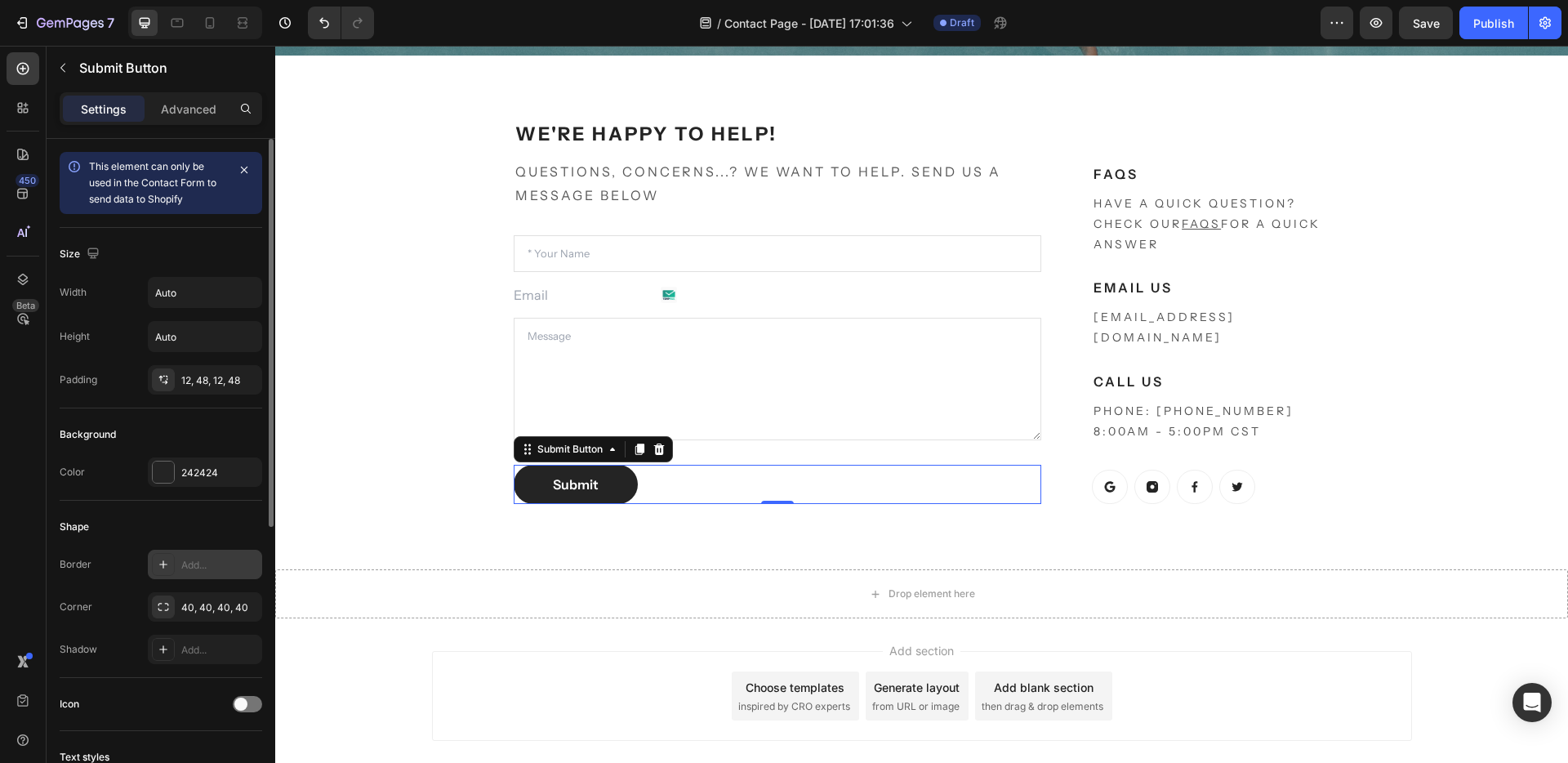
scroll to position [468, 0]
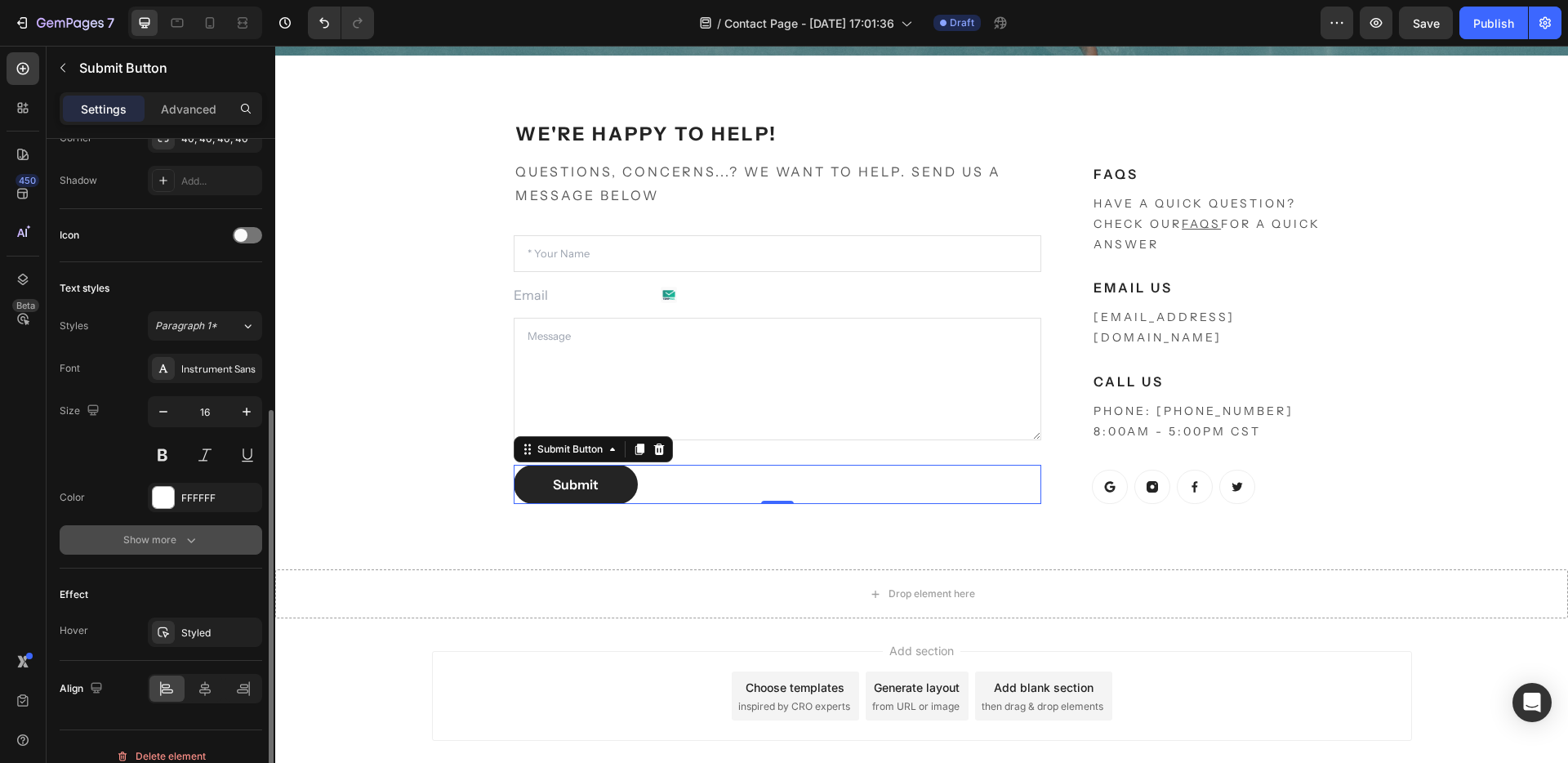
click at [180, 538] on div "Show more" at bounding box center [161, 540] width 76 height 17
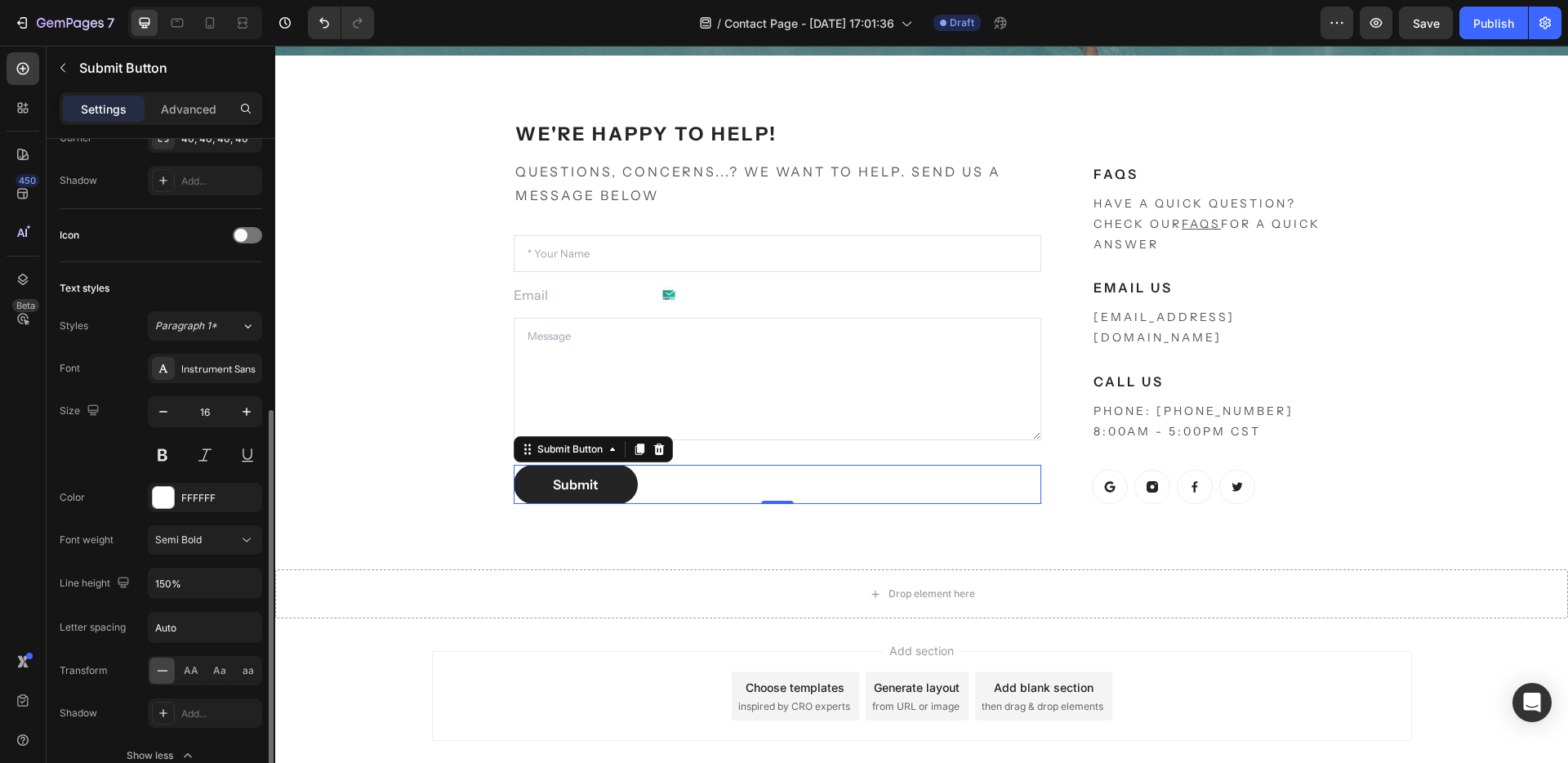
click at [186, 654] on div "Font Instrument Sans Size 16 Color FFFFFF Font weight Semi Bold Line height 150…" at bounding box center [161, 561] width 203 height 416
click at [191, 675] on span "AA" at bounding box center [192, 670] width 15 height 15
click at [174, 635] on input "Auto" at bounding box center [204, 627] width 112 height 29
type input "3"
click at [1497, 18] on div "Publish" at bounding box center [1493, 23] width 41 height 17
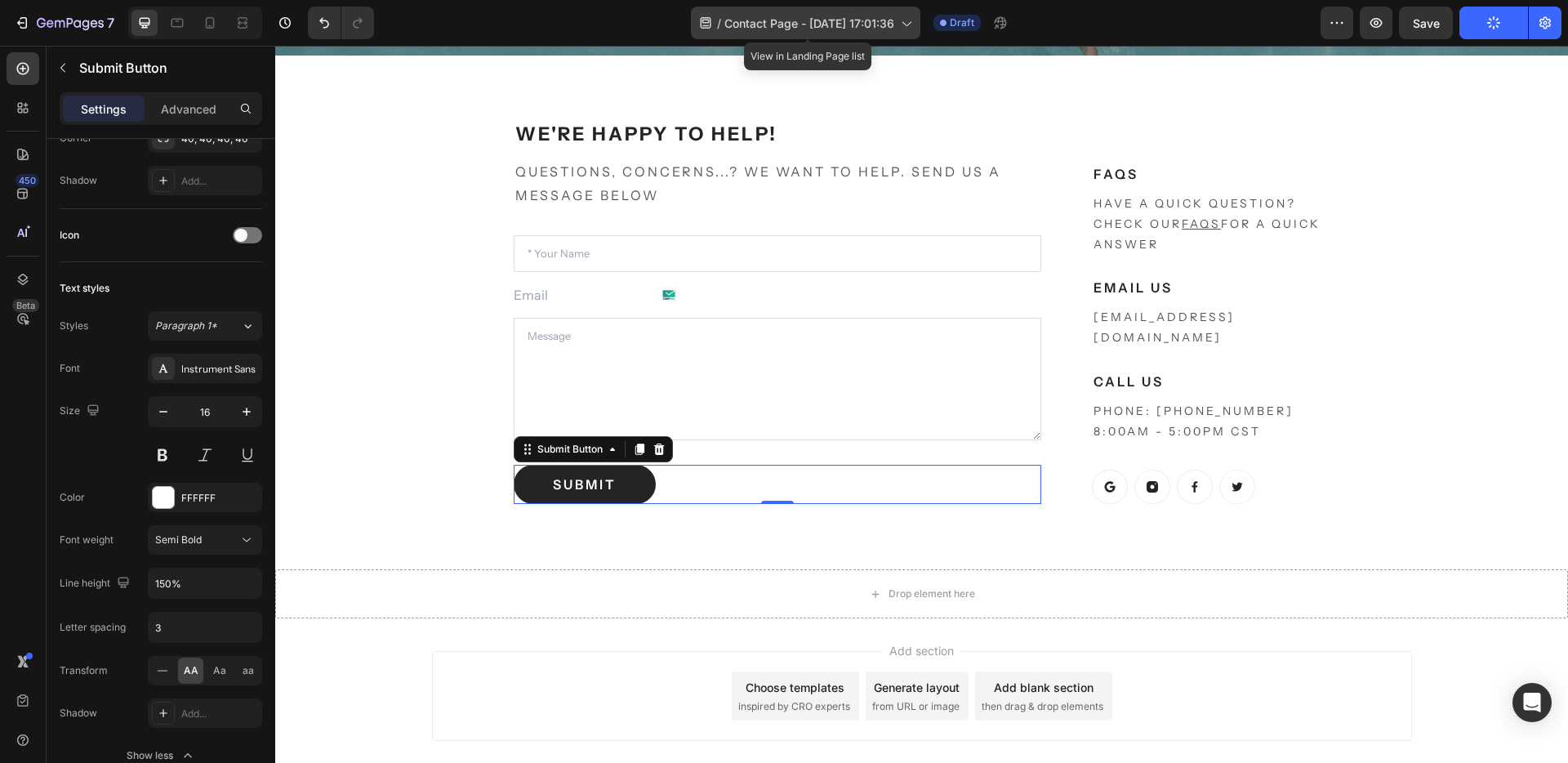
click at [912, 29] on icon at bounding box center [906, 23] width 17 height 17
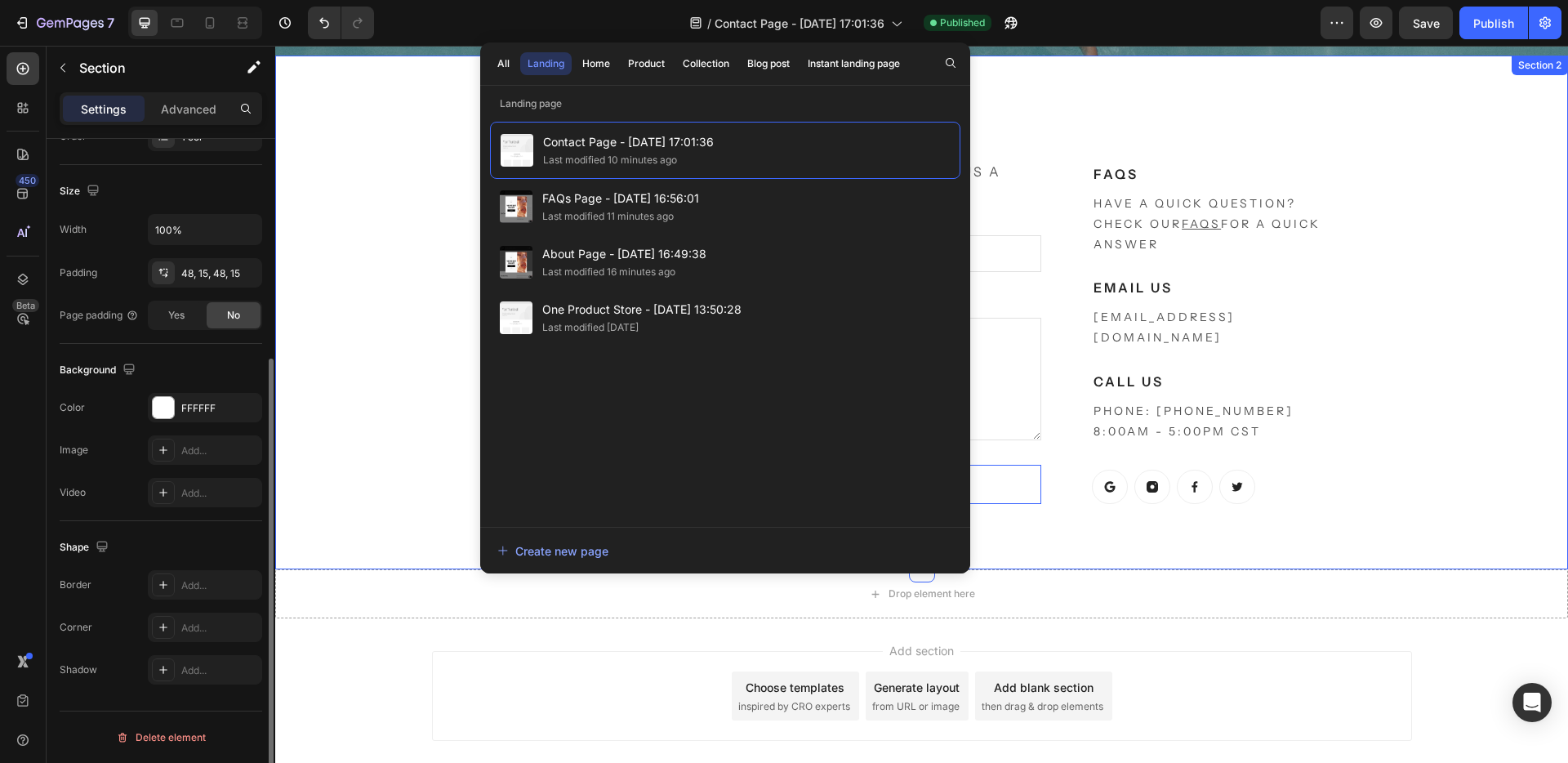
click at [1440, 123] on div "We're happy to help! Heading Questions, concerns...? We want to help. Send us a…" at bounding box center [922, 312] width 1269 height 435
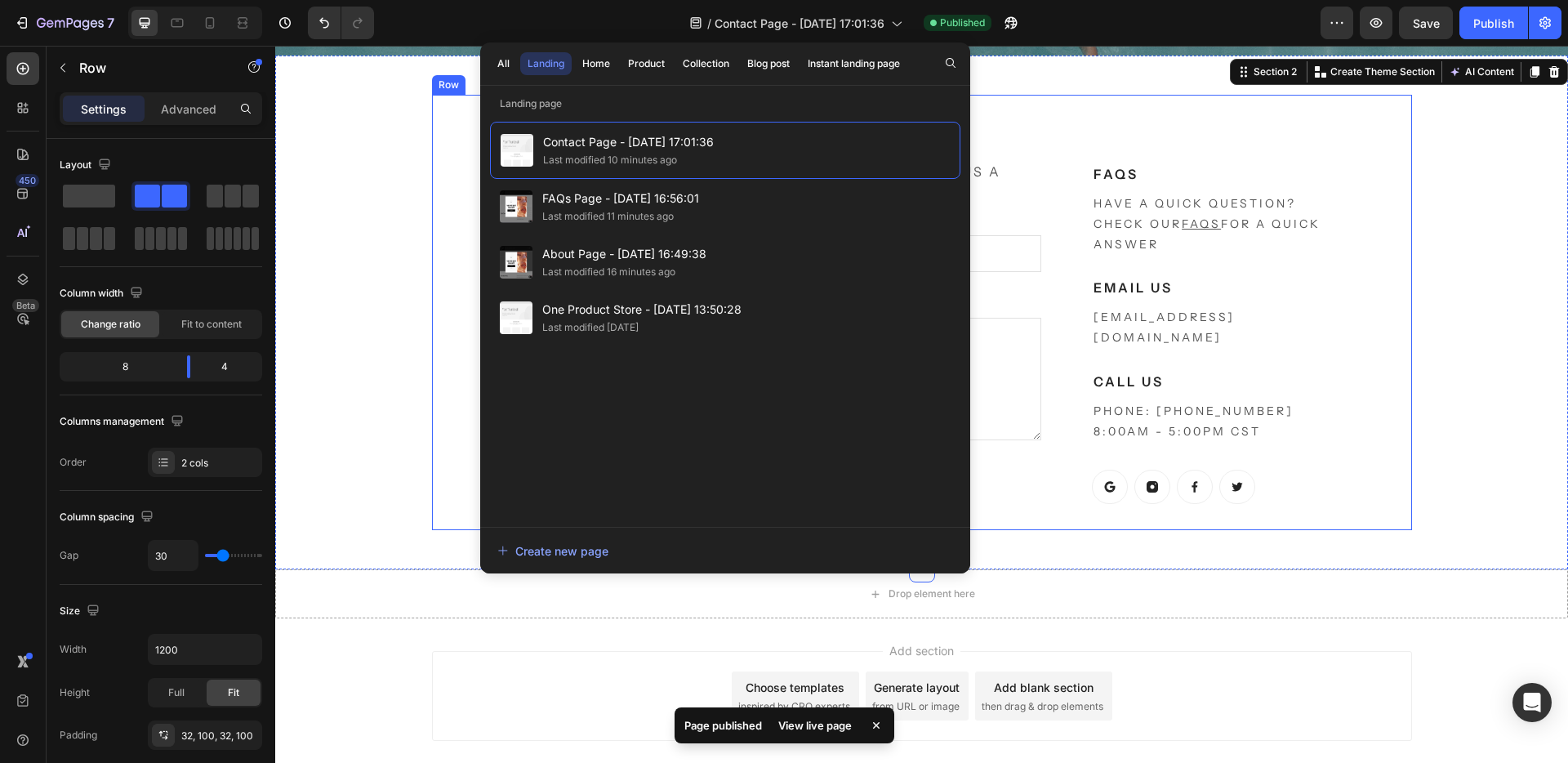
click at [1139, 120] on div "We're happy to help! Heading Questions, concerns...? We want to help. Send us a…" at bounding box center [922, 312] width 981 height 435
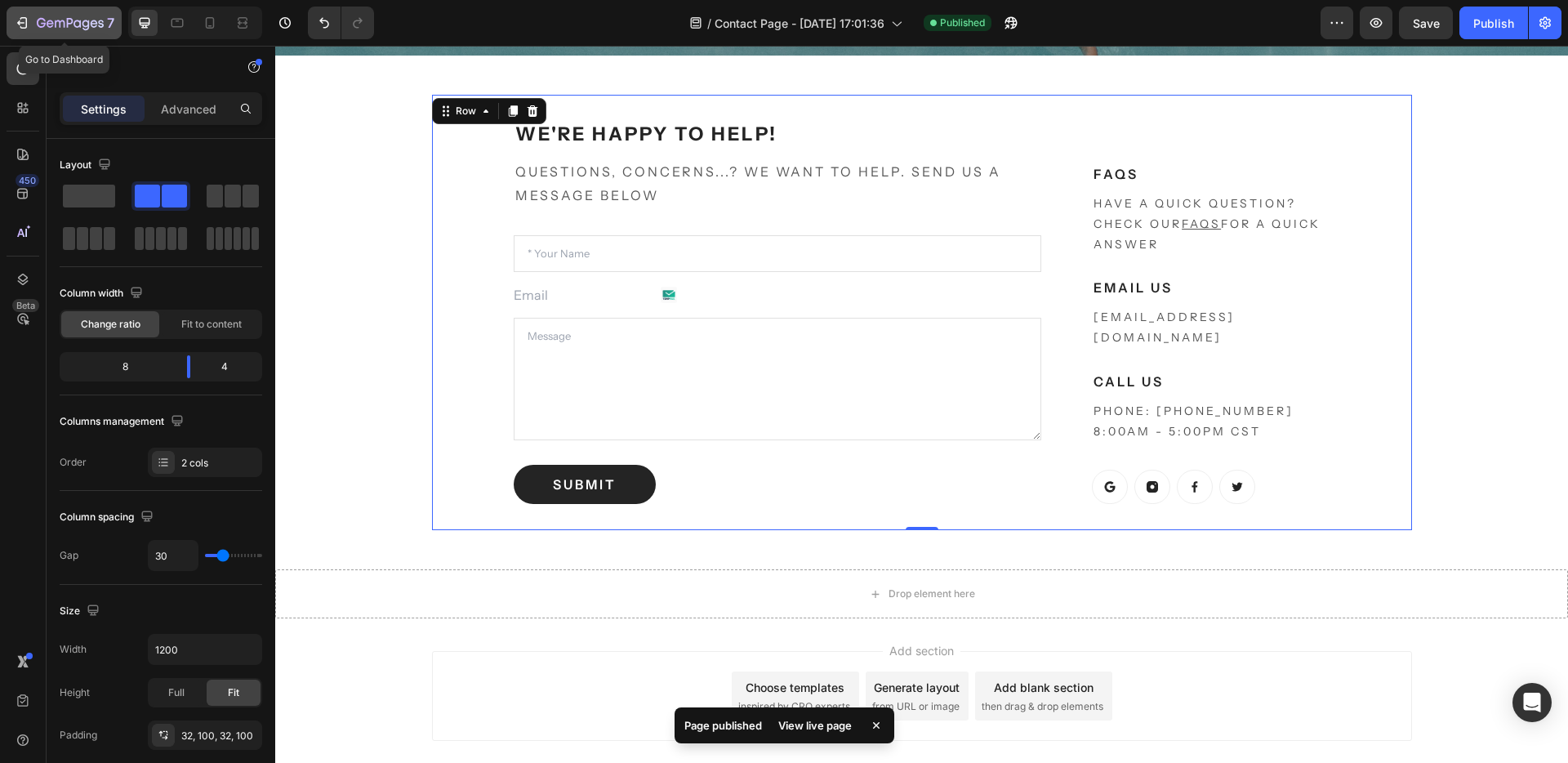
click at [68, 25] on icon "button" at bounding box center [70, 23] width 6 height 10
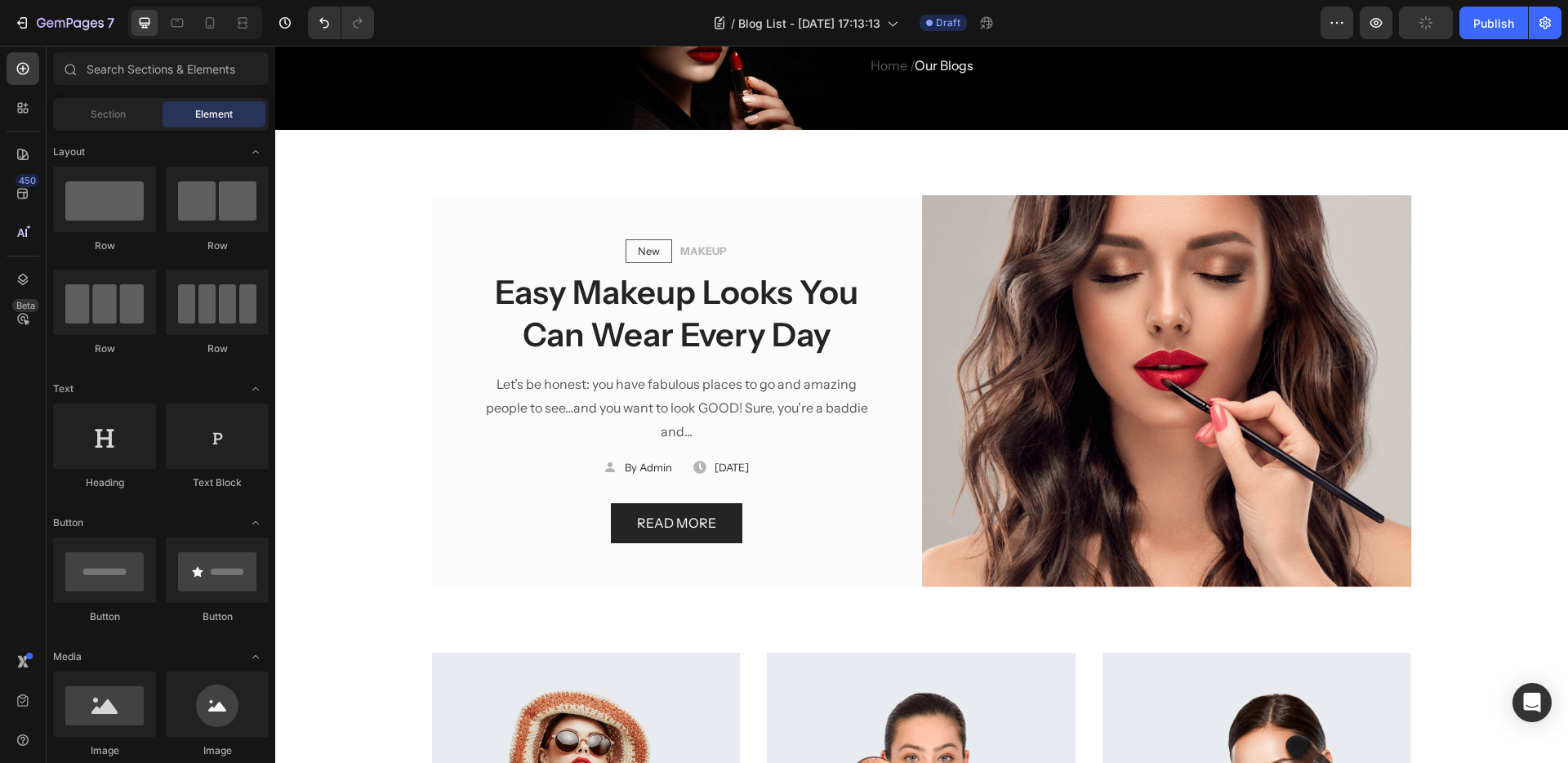
scroll to position [123, 0]
click at [762, 283] on p "Easy Makeup Looks You Can Wear Every Day" at bounding box center [678, 313] width 392 height 85
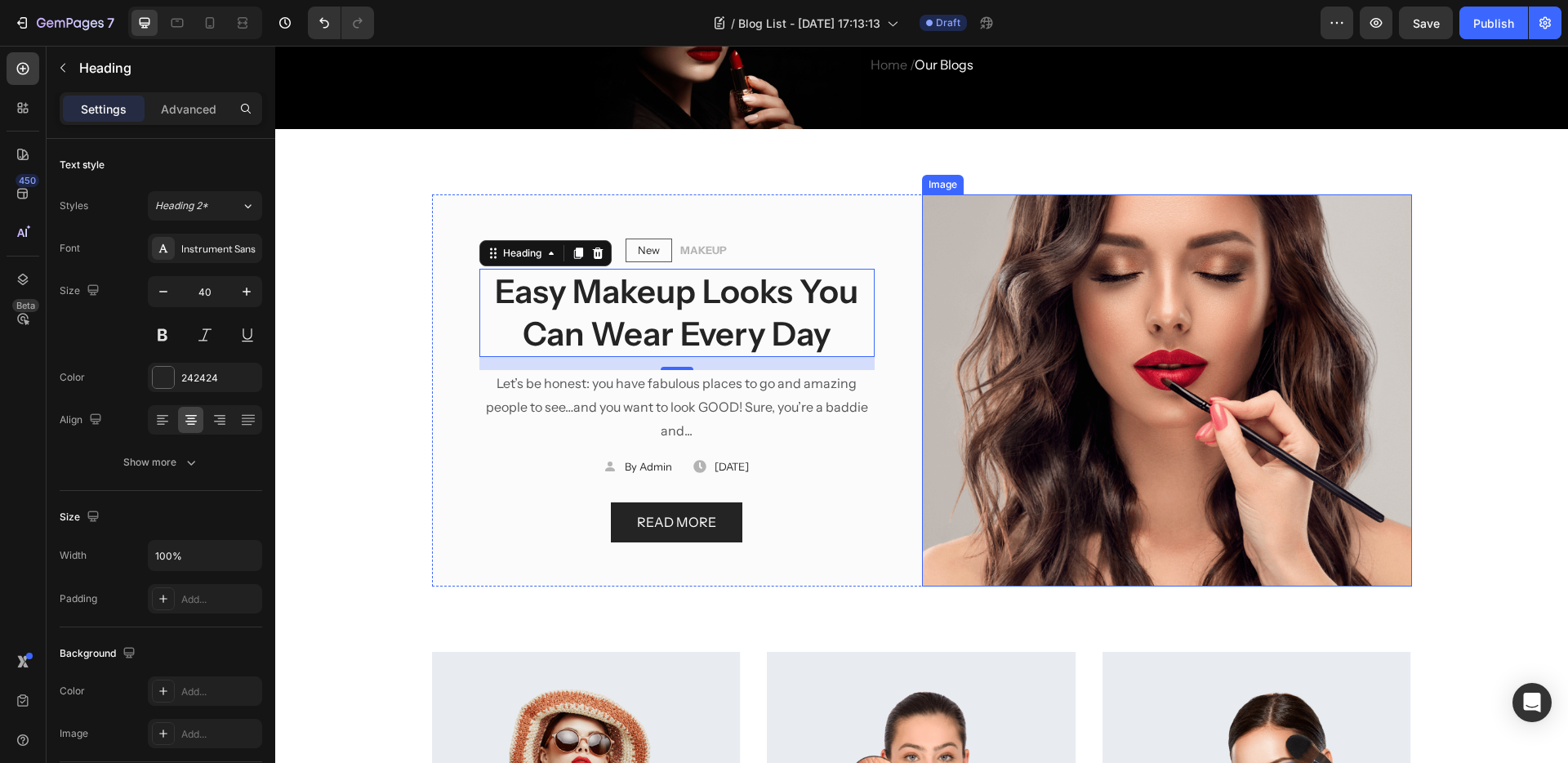
click at [1220, 286] on img at bounding box center [1167, 390] width 490 height 392
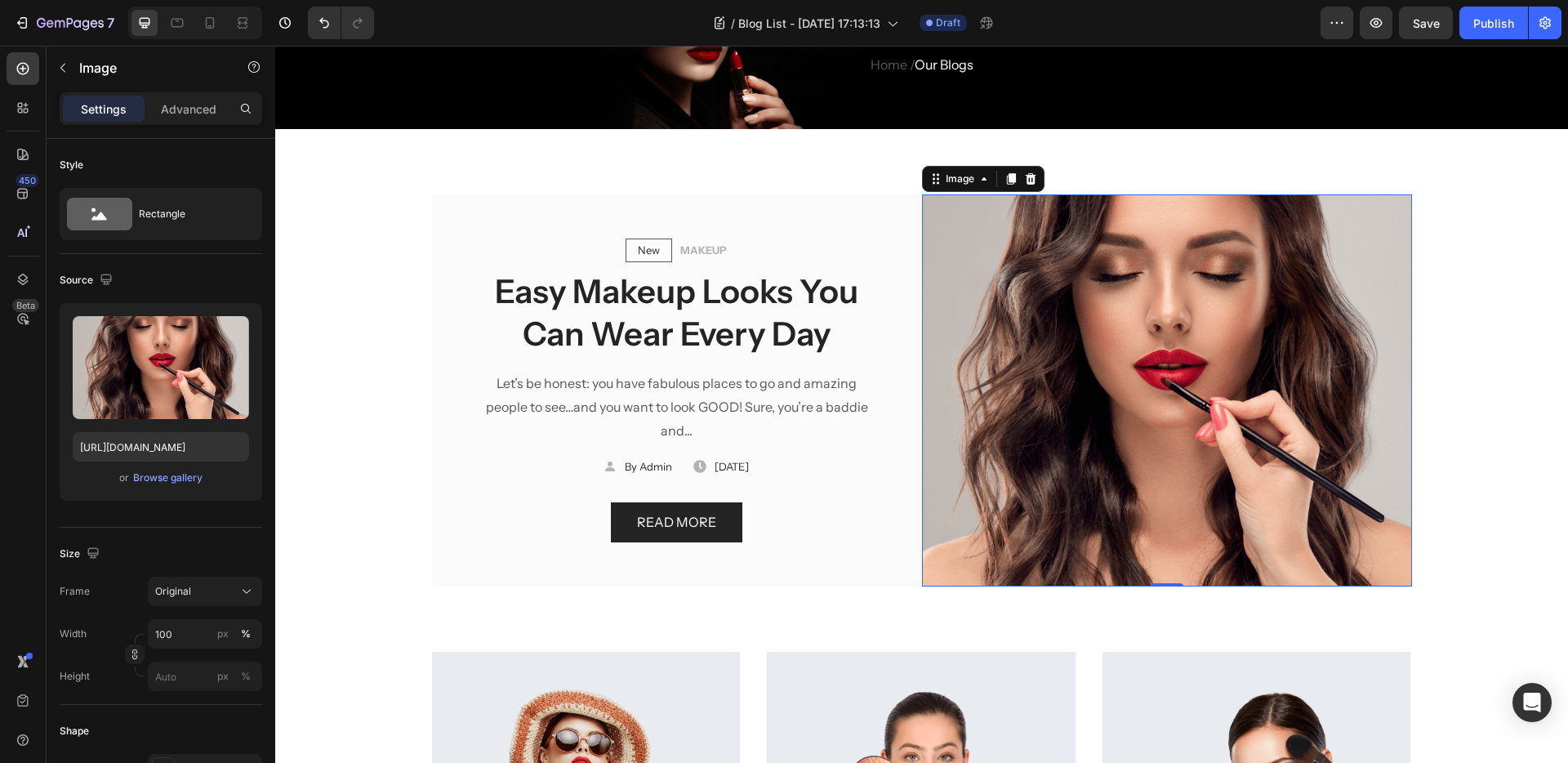
scroll to position [391, 0]
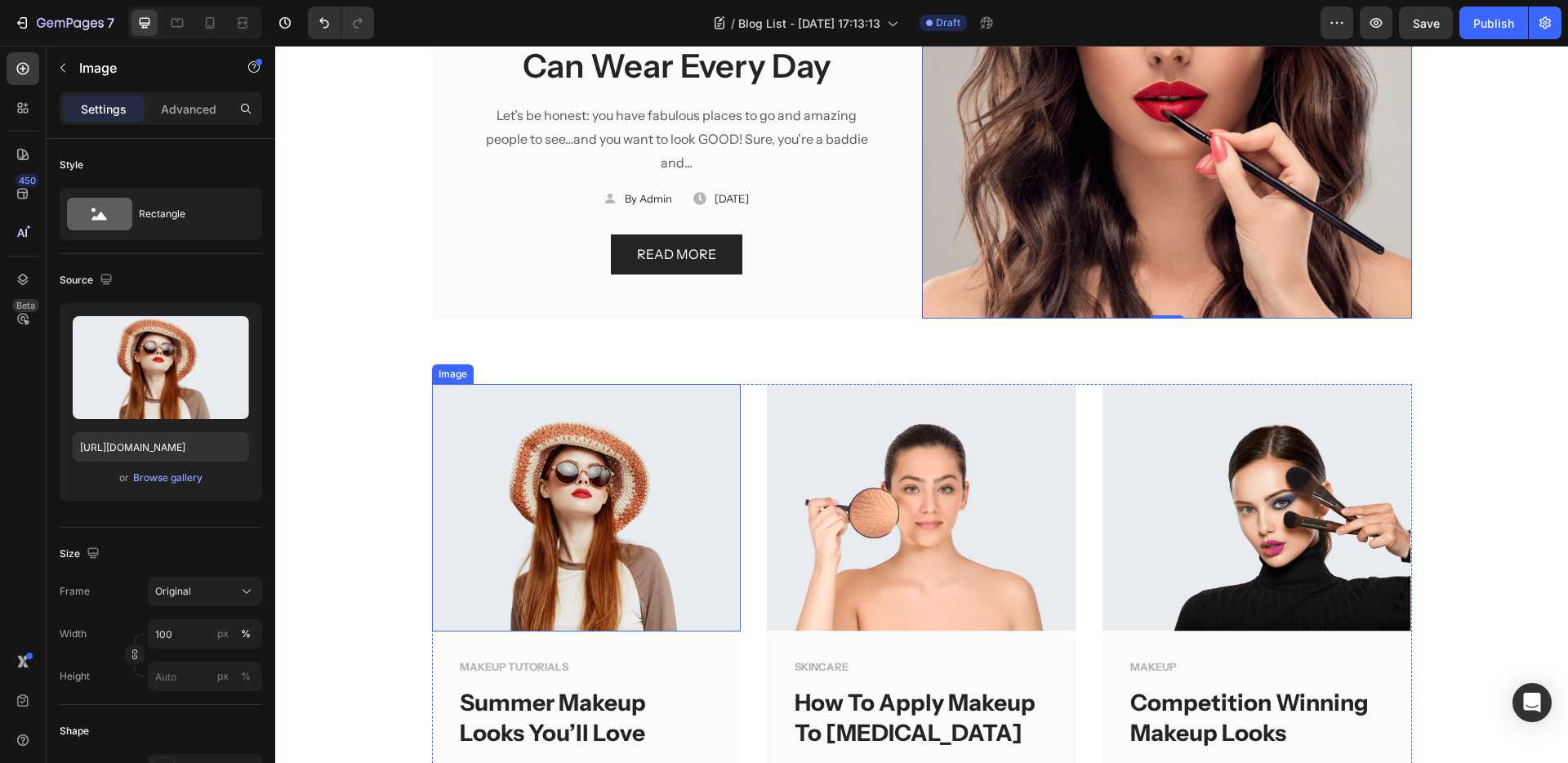
click at [568, 544] on img at bounding box center [587, 507] width 309 height 248
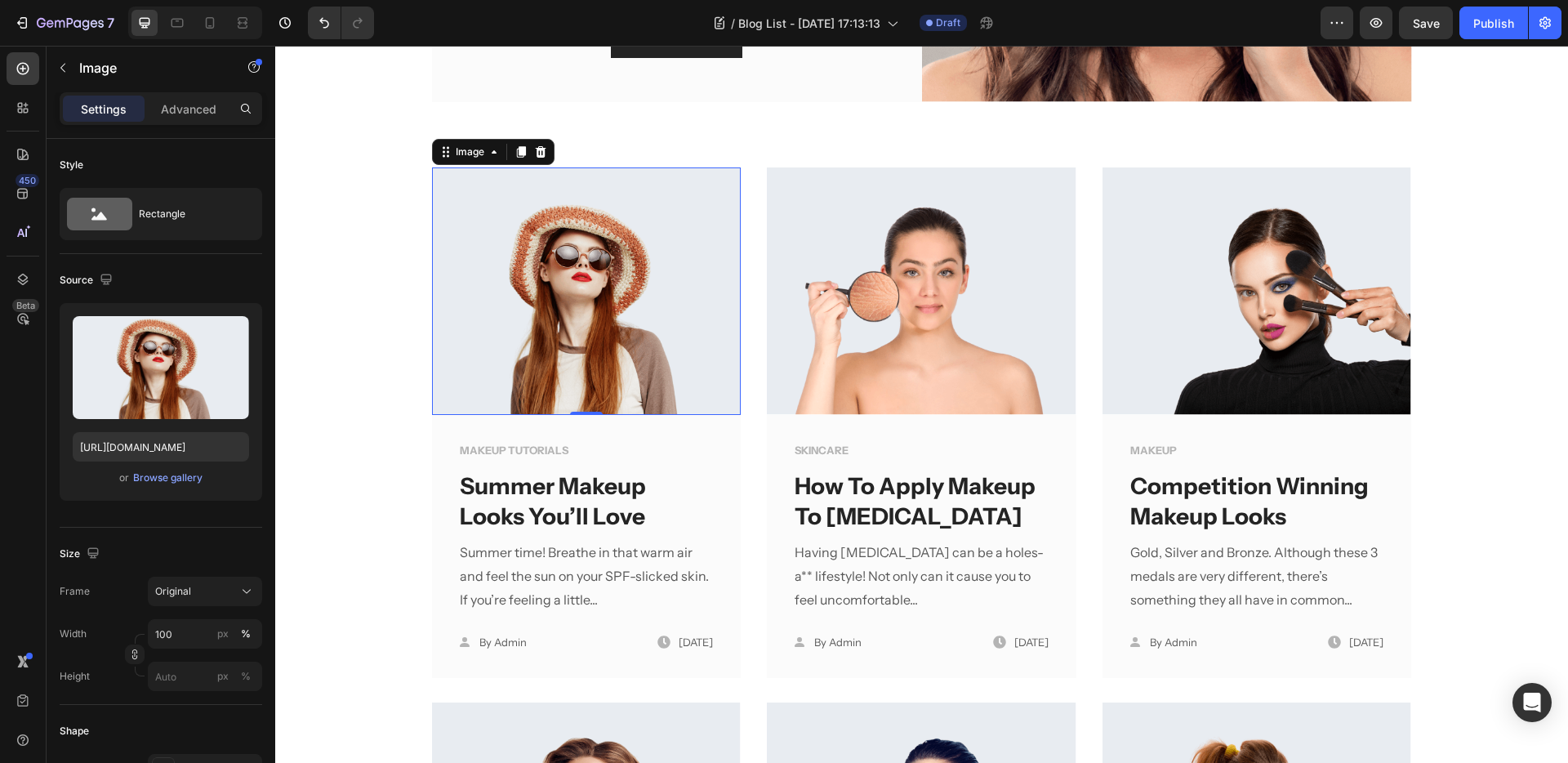
scroll to position [648, 0]
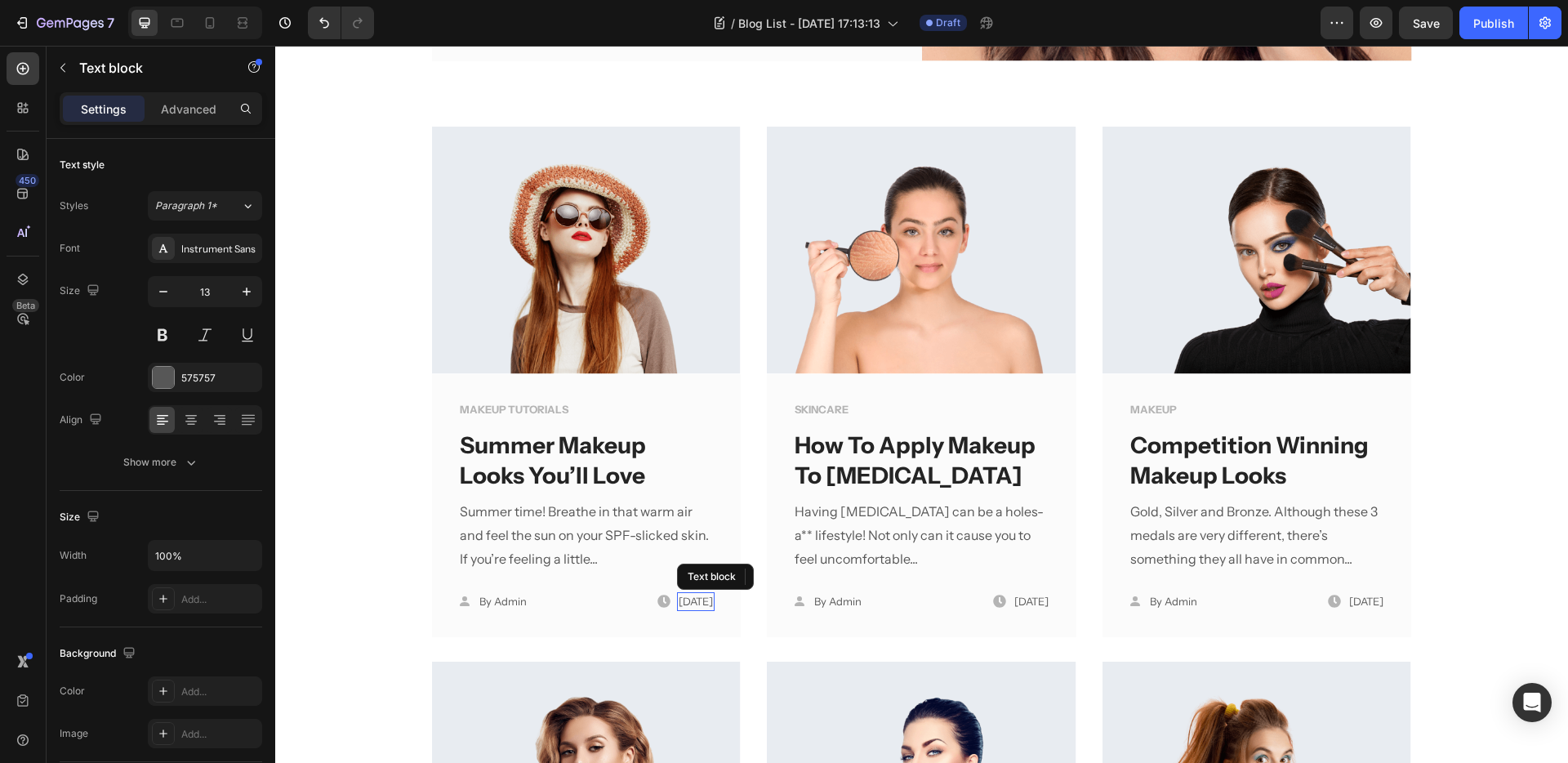
click at [679, 605] on p "[DATE]" at bounding box center [695, 602] width 34 height 17
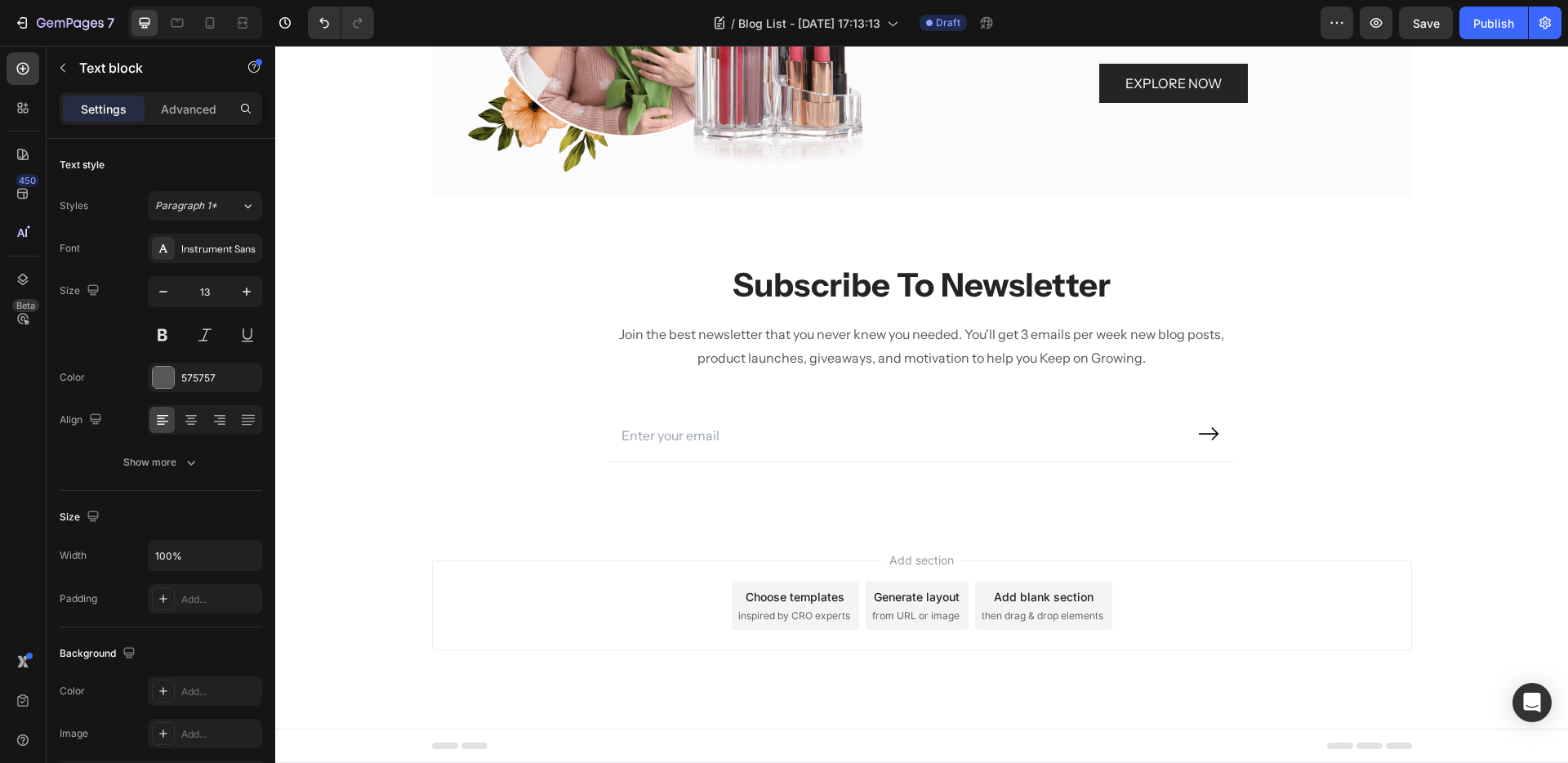
scroll to position [2133, 0]
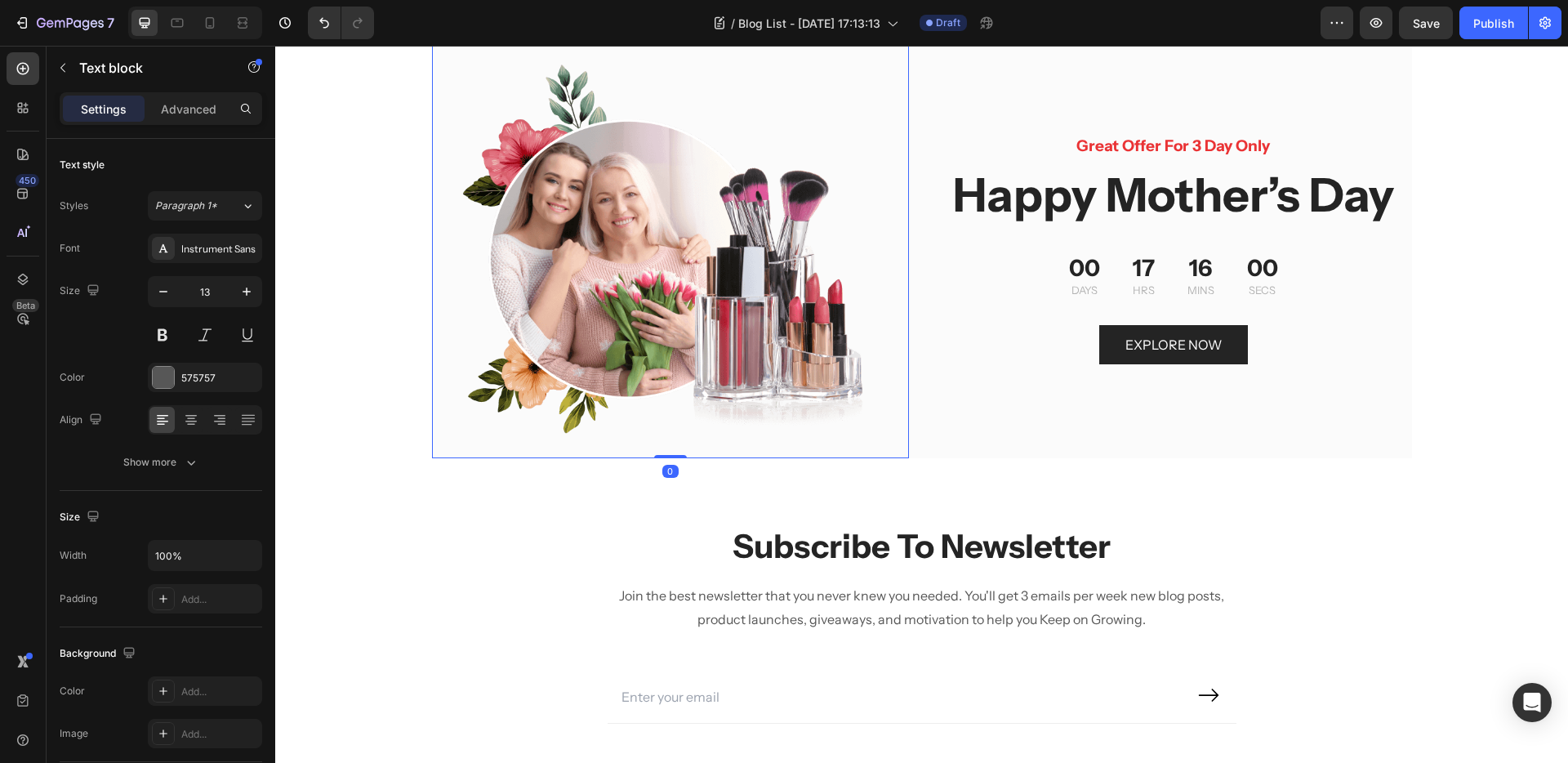
click at [857, 349] on img at bounding box center [670, 249] width 477 height 418
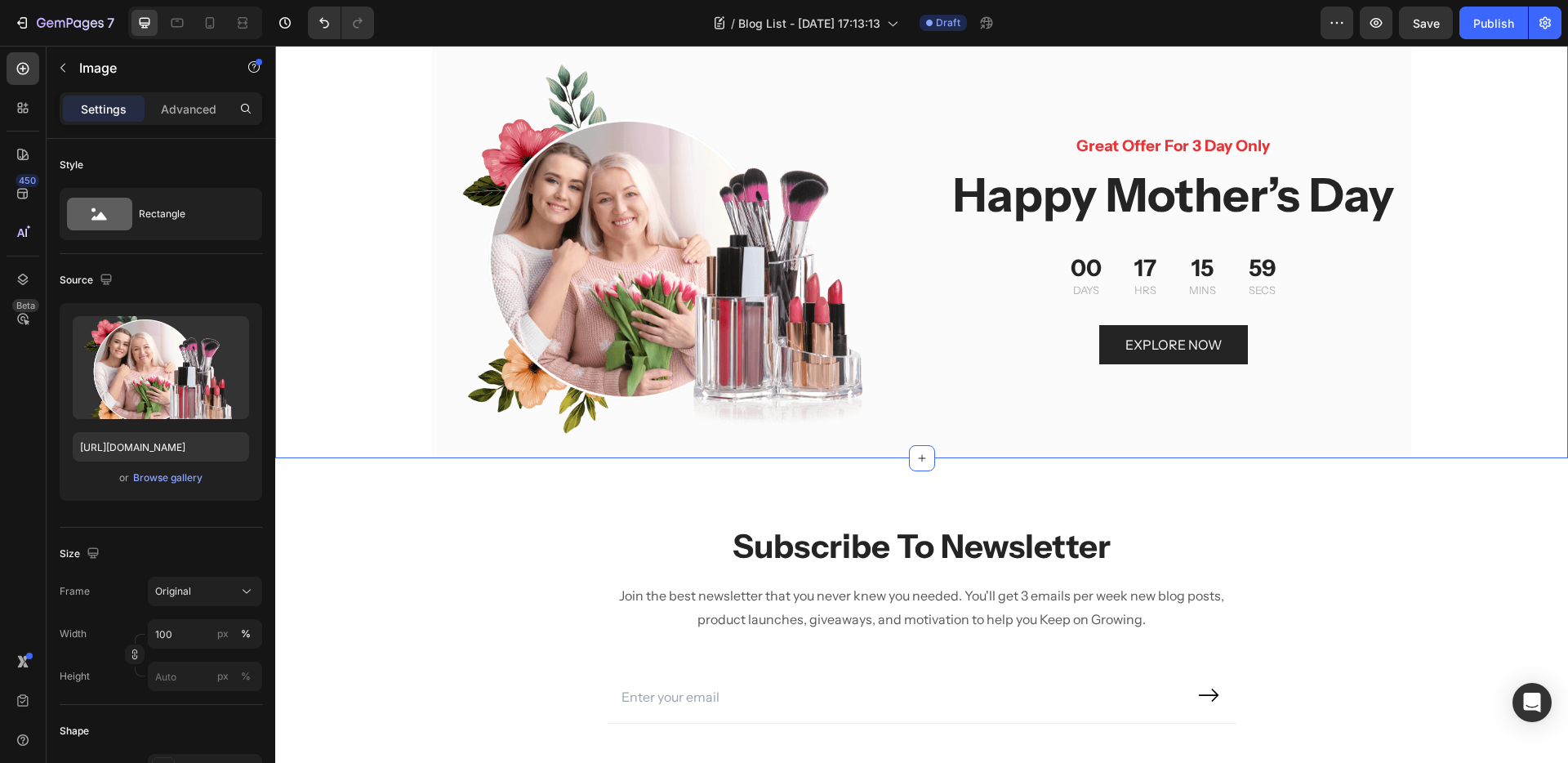
click at [1125, 248] on div "Image Great Offer For 3 Day Only Text block Happy Mother’s Day Heading 00 Days …" at bounding box center [922, 215] width 1293 height 483
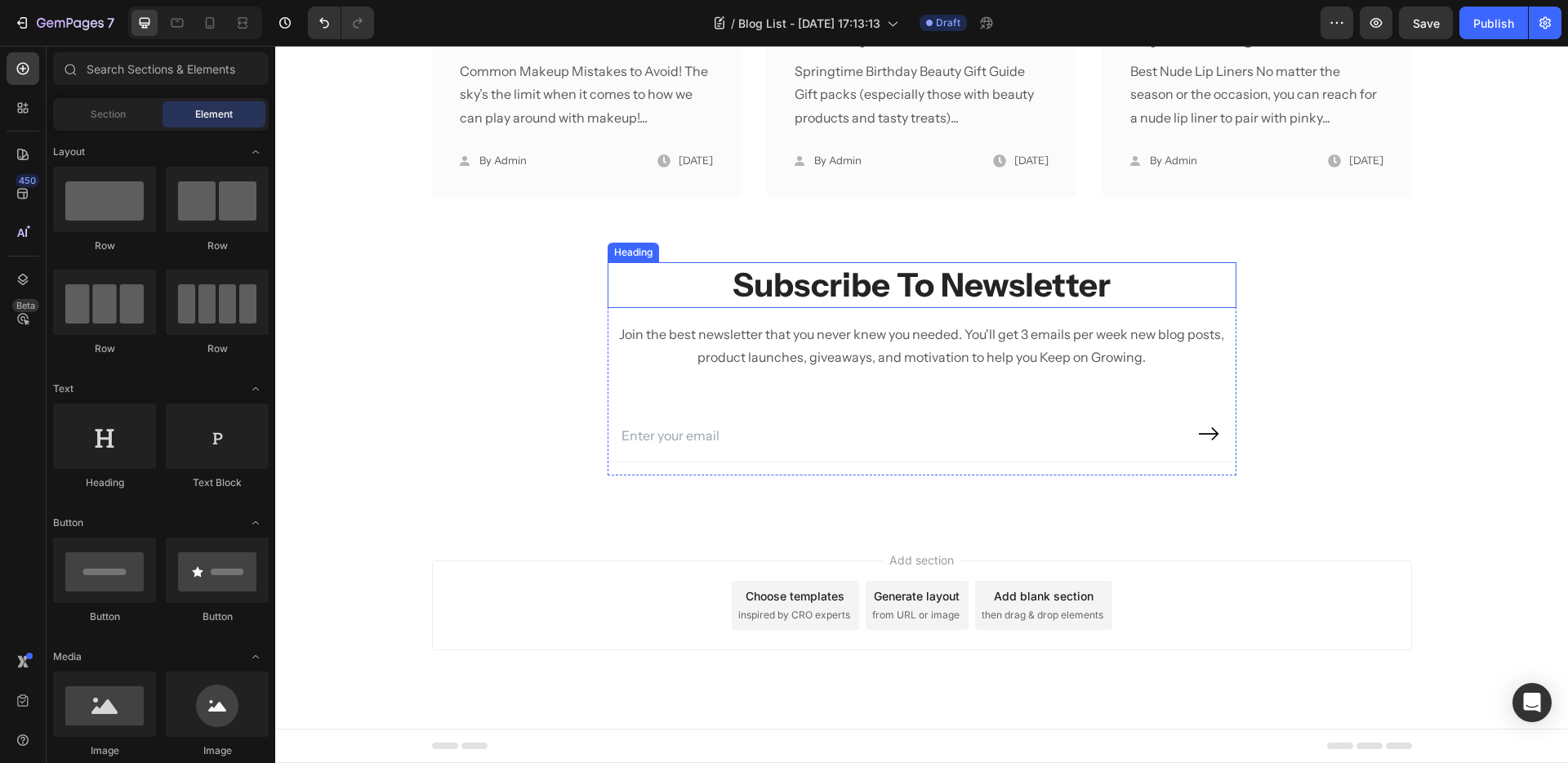
click at [997, 306] on p "Subscribe To Newsletter" at bounding box center [923, 285] width 626 height 42
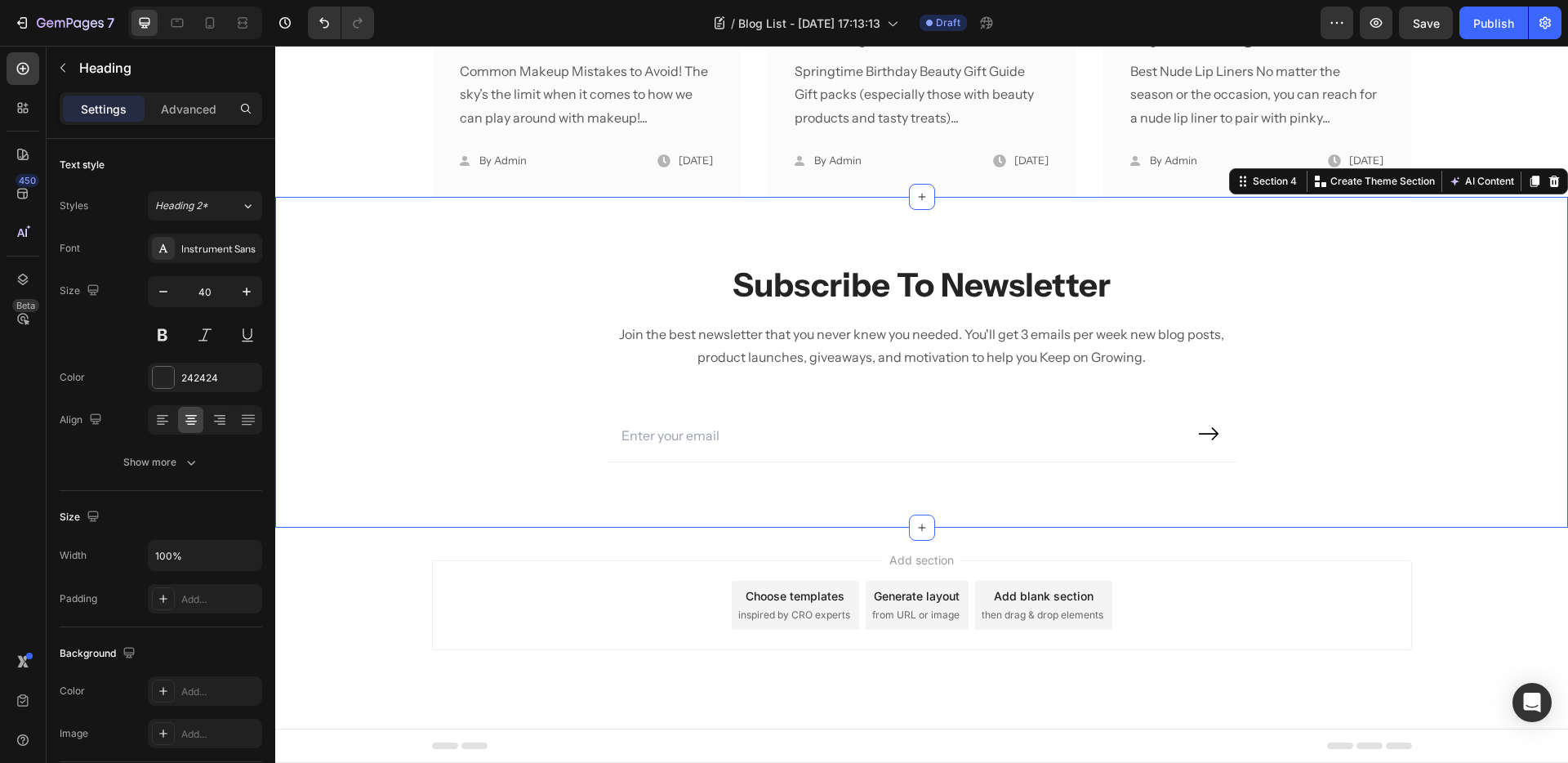
click at [1049, 268] on div "Subscribe To Newsletter Heading Join the best newsletter that you never knew yo…" at bounding box center [922, 362] width 1293 height 330
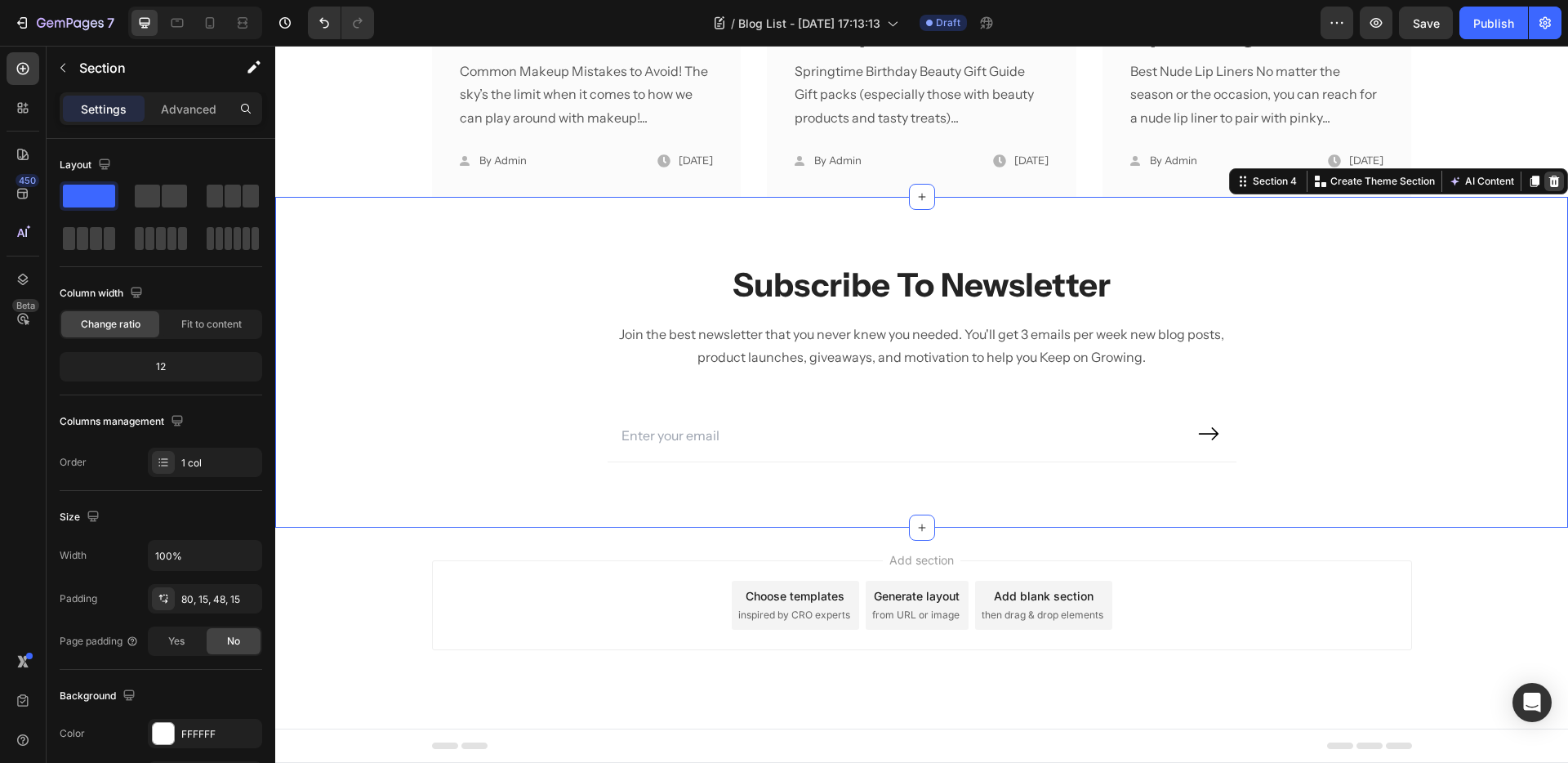
click at [1546, 191] on div at bounding box center [1554, 180] width 19 height 19
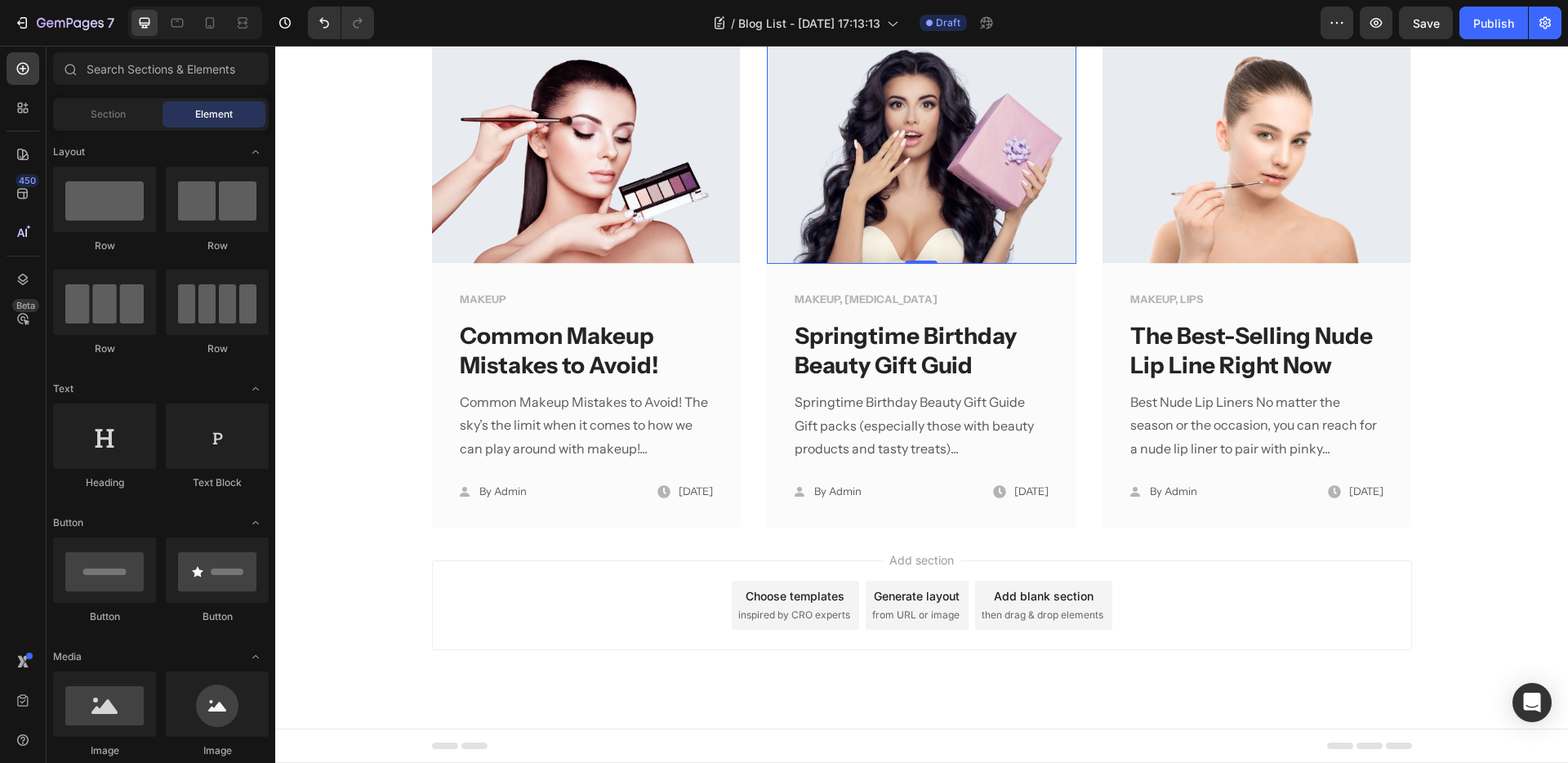
click at [907, 263] on div "Image 0" at bounding box center [922, 140] width 309 height 248
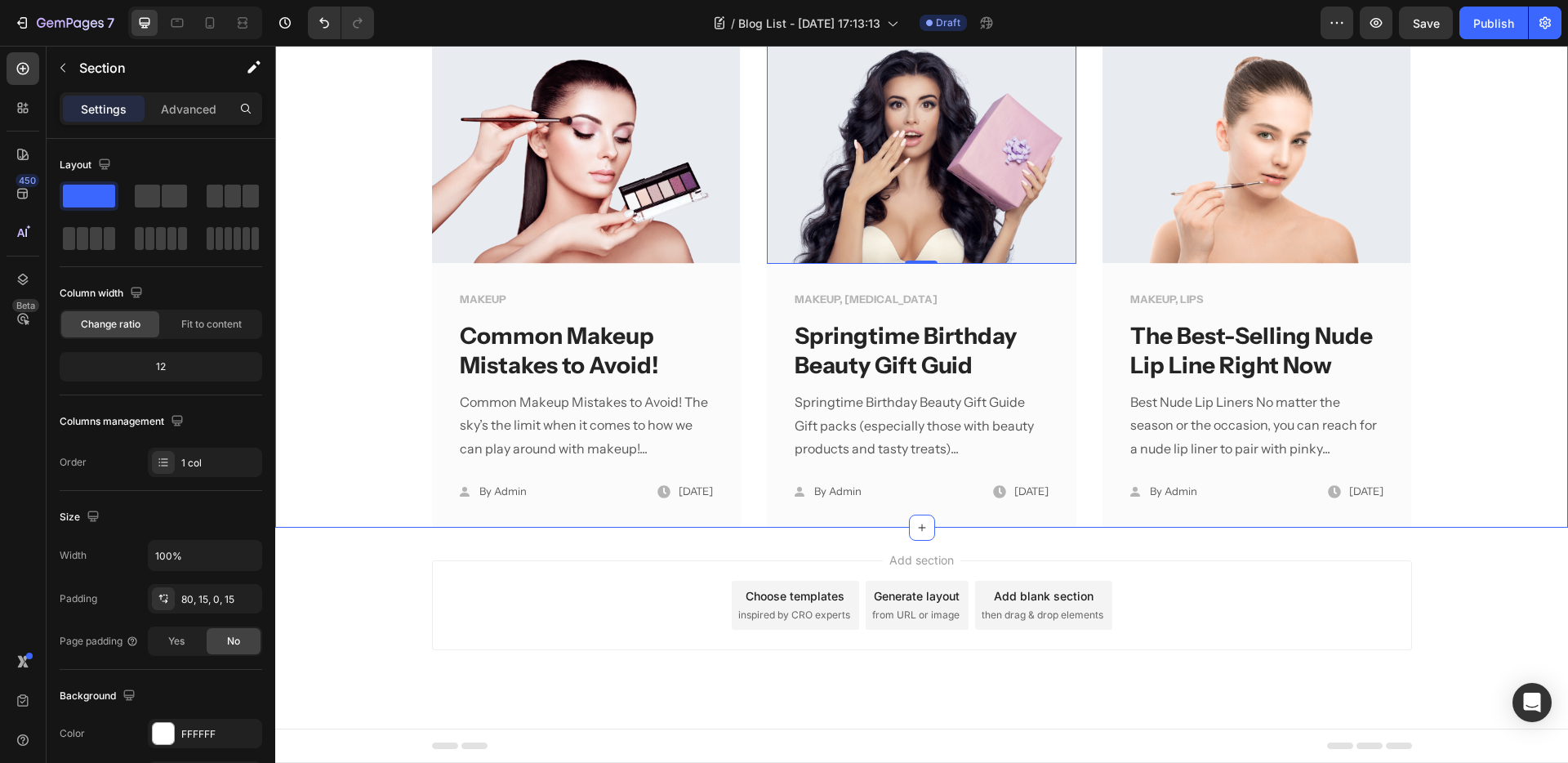
click at [215, 605] on div "80, 15, 0, 15" at bounding box center [204, 599] width 47 height 15
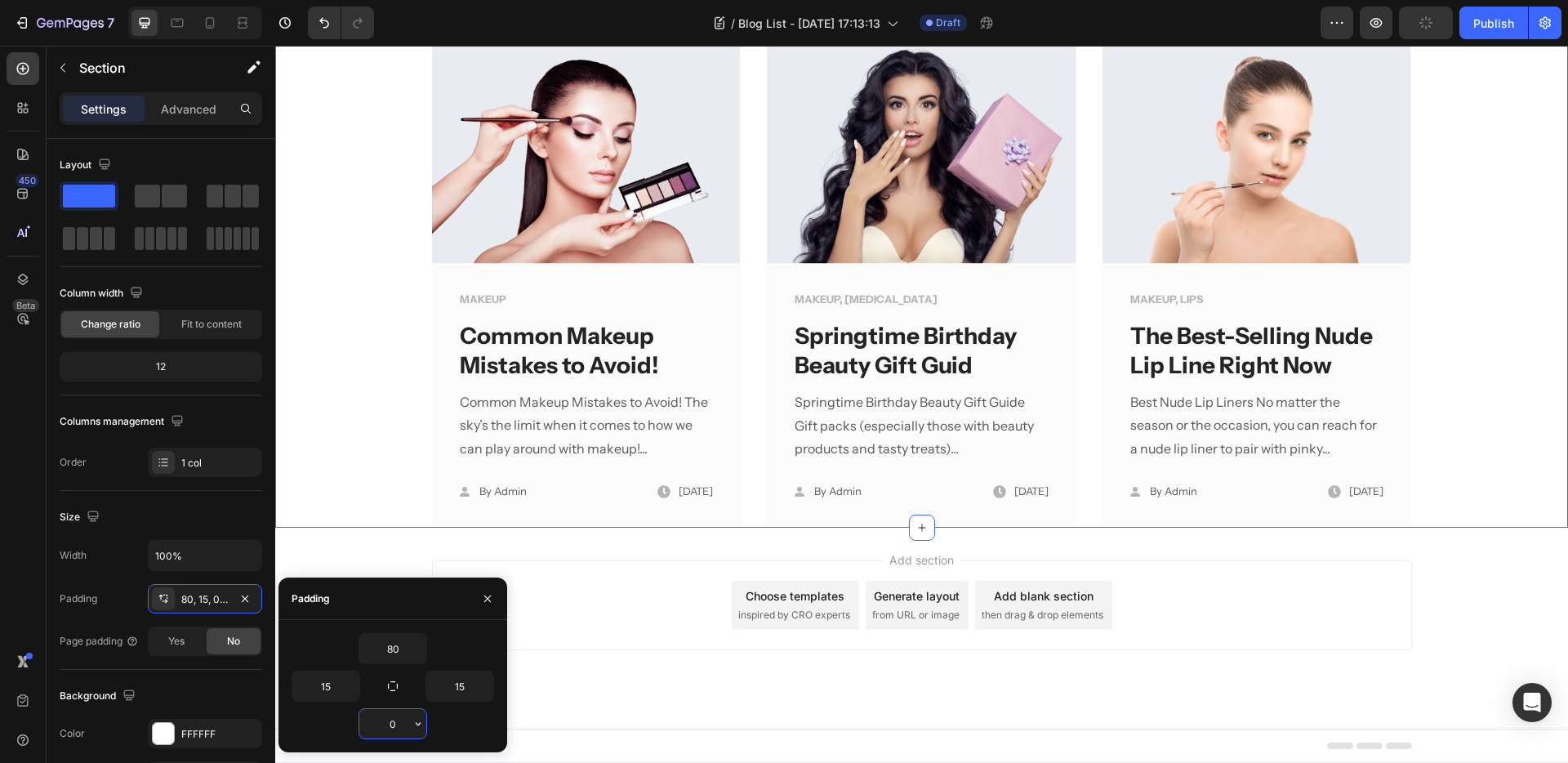
click at [375, 721] on input "0" at bounding box center [392, 723] width 67 height 29
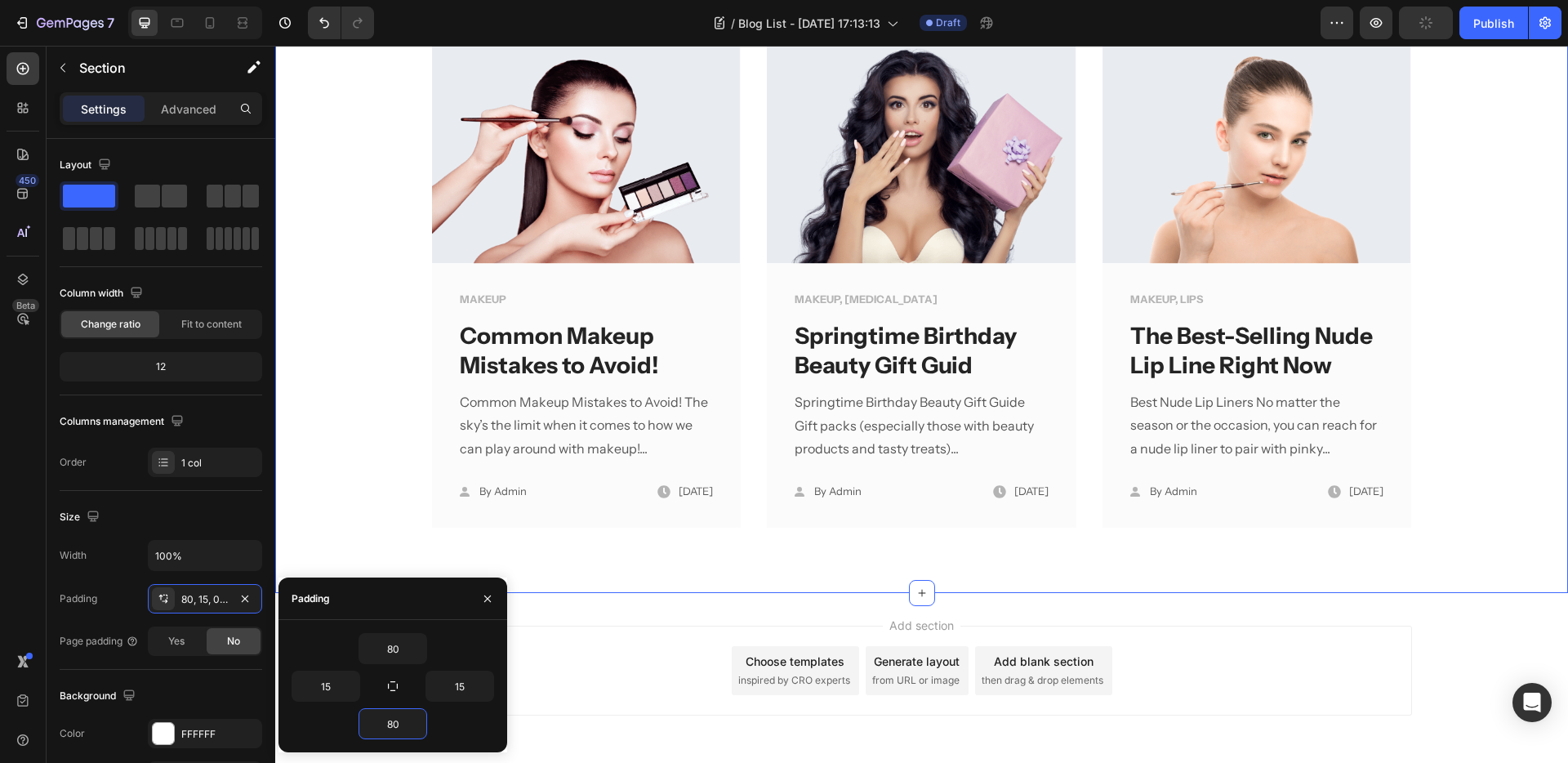
type input "80"
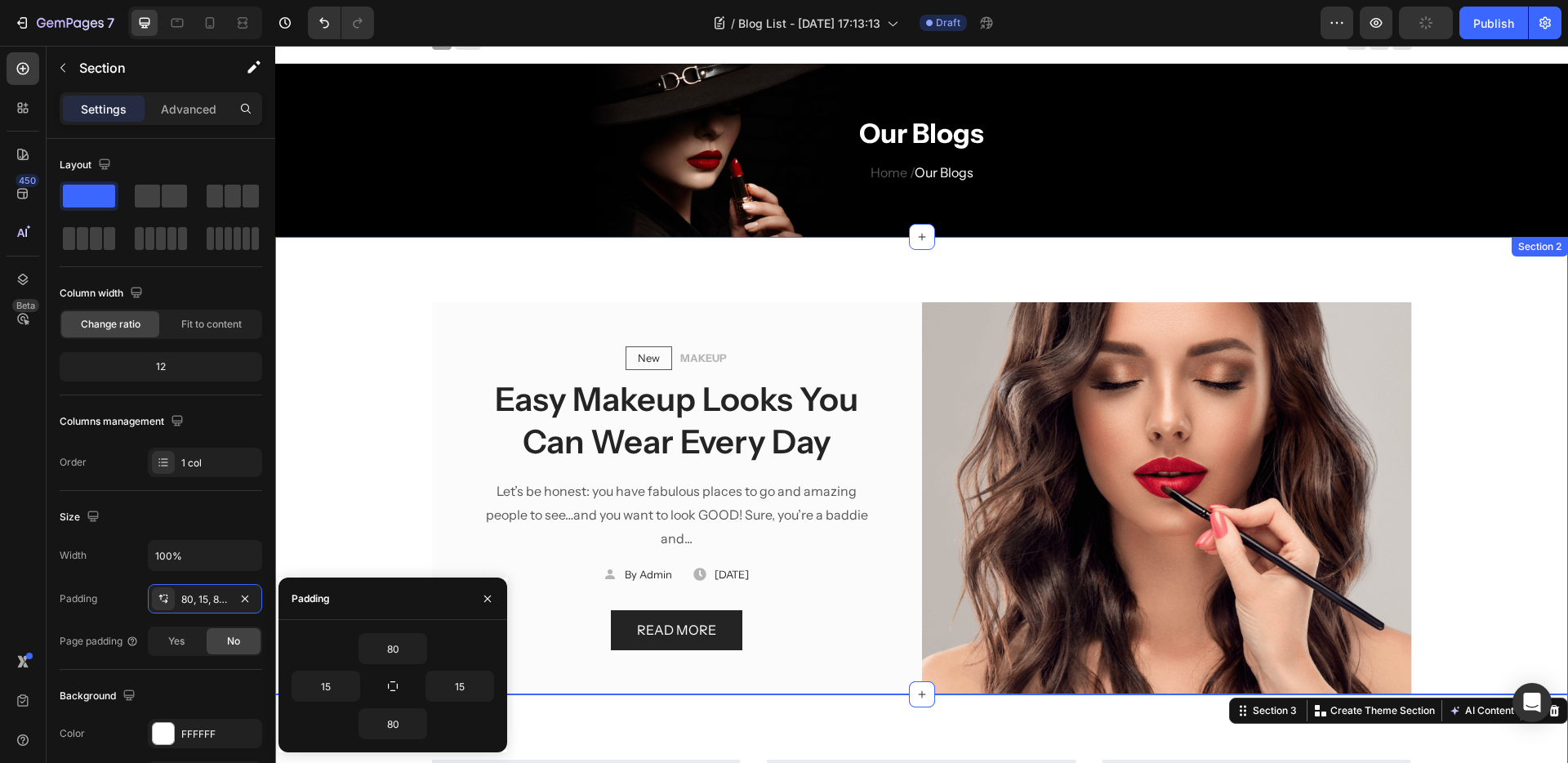
scroll to position [0, 0]
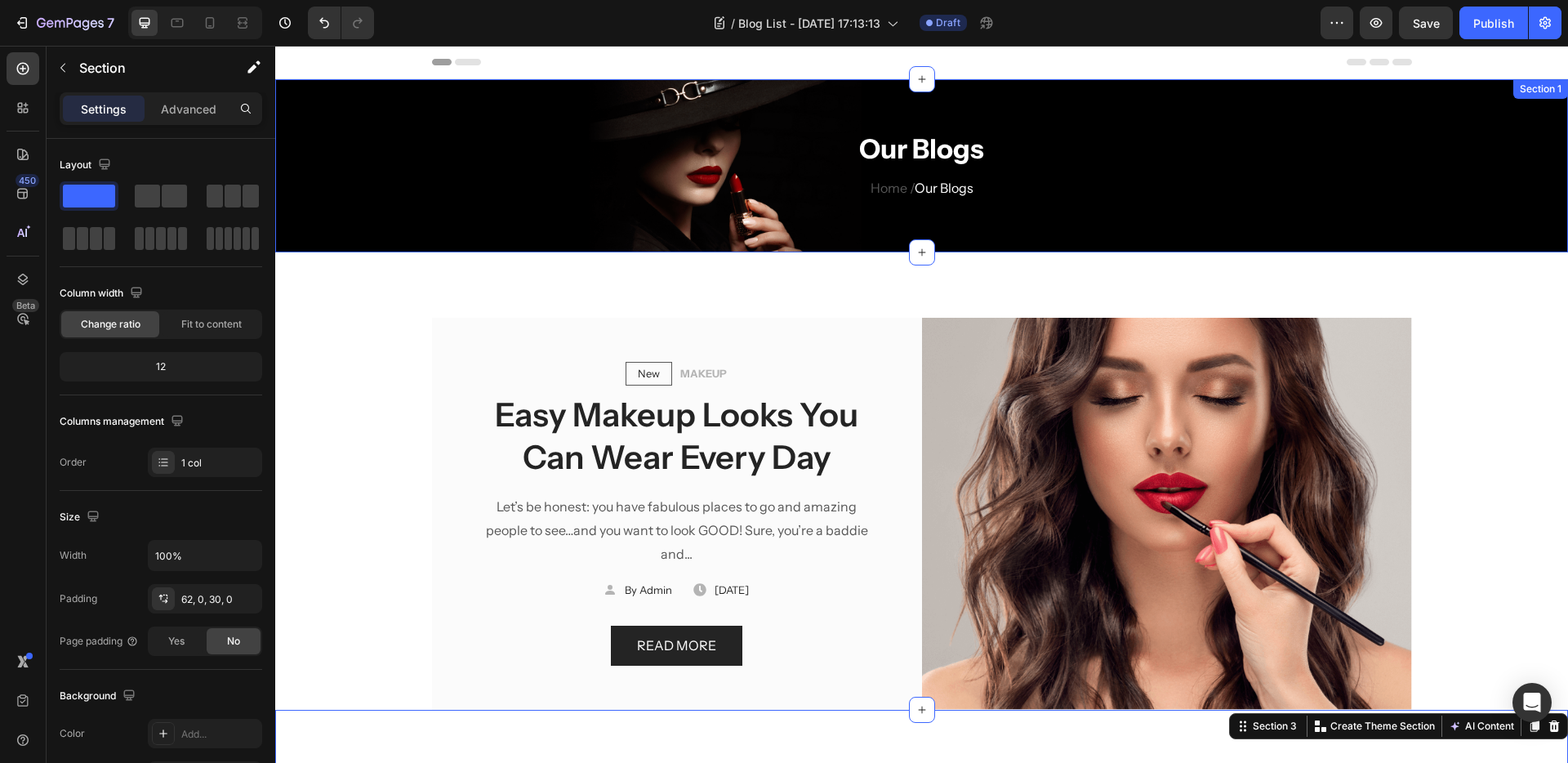
click at [366, 121] on div "Our Blogs Heading Home / Our Blogs Text block Row Section 1" at bounding box center [922, 166] width 1293 height 173
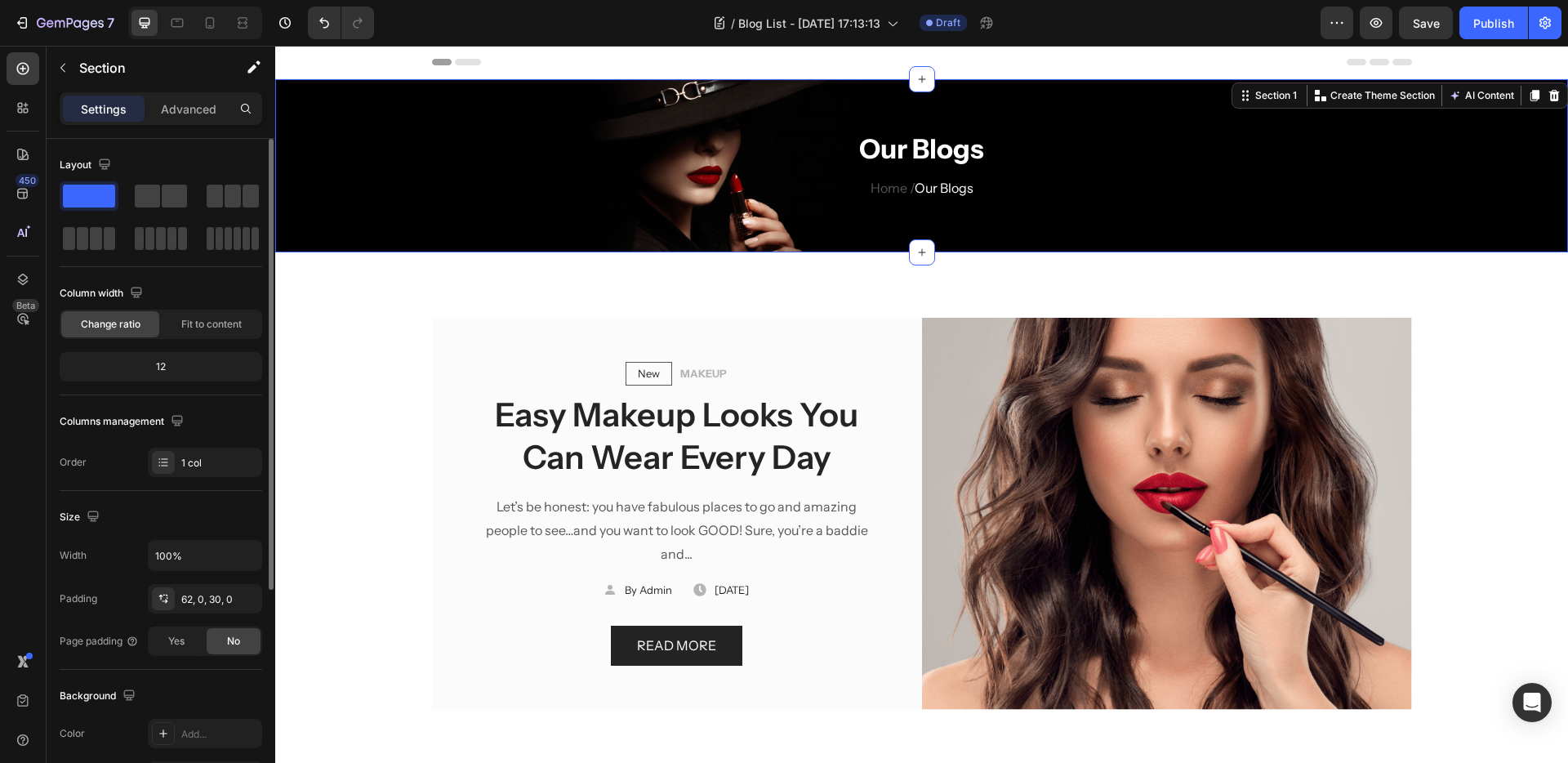
scroll to position [326, 0]
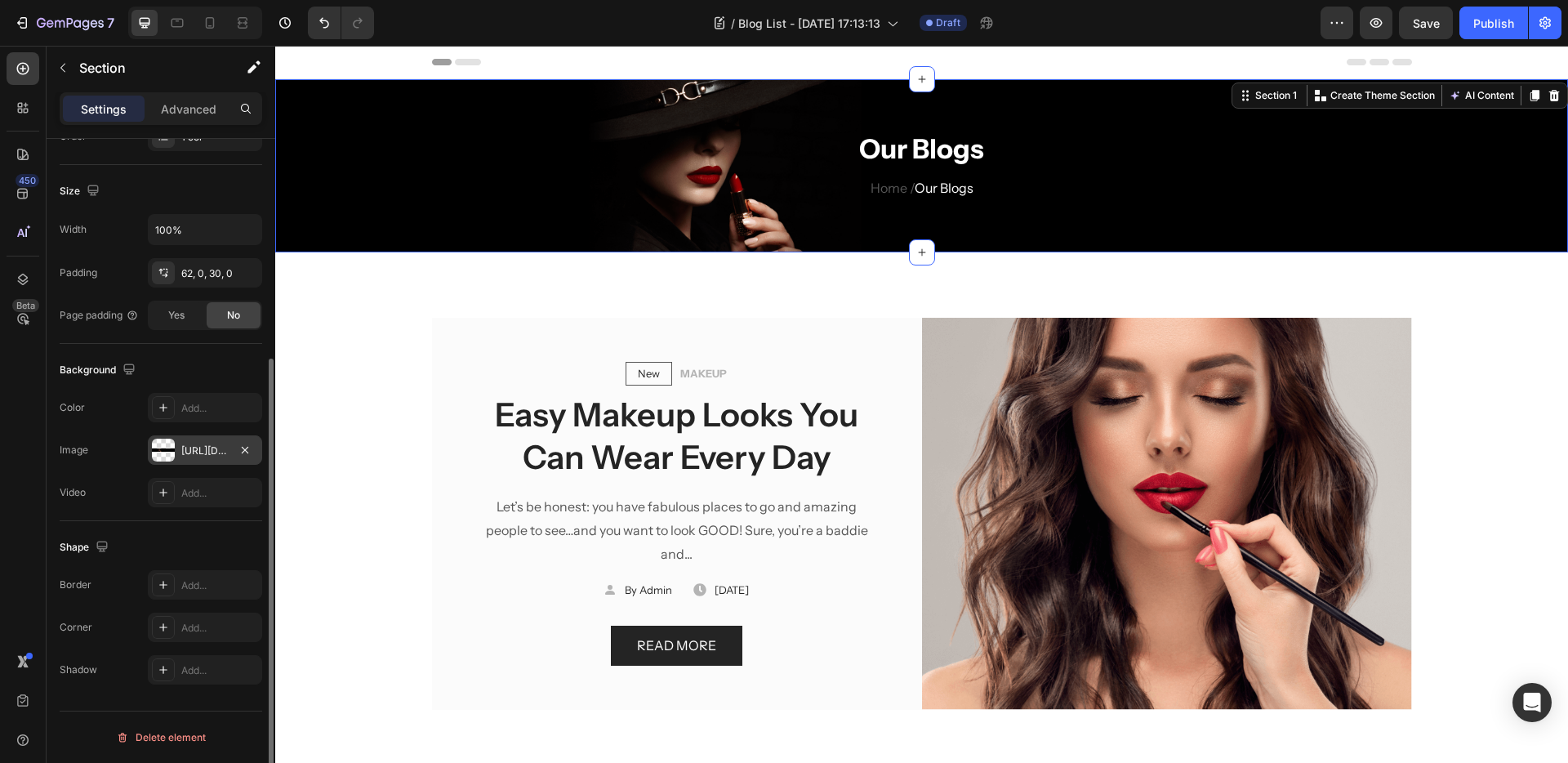
click at [225, 454] on div "[URL][DOMAIN_NAME]" at bounding box center [204, 451] width 47 height 15
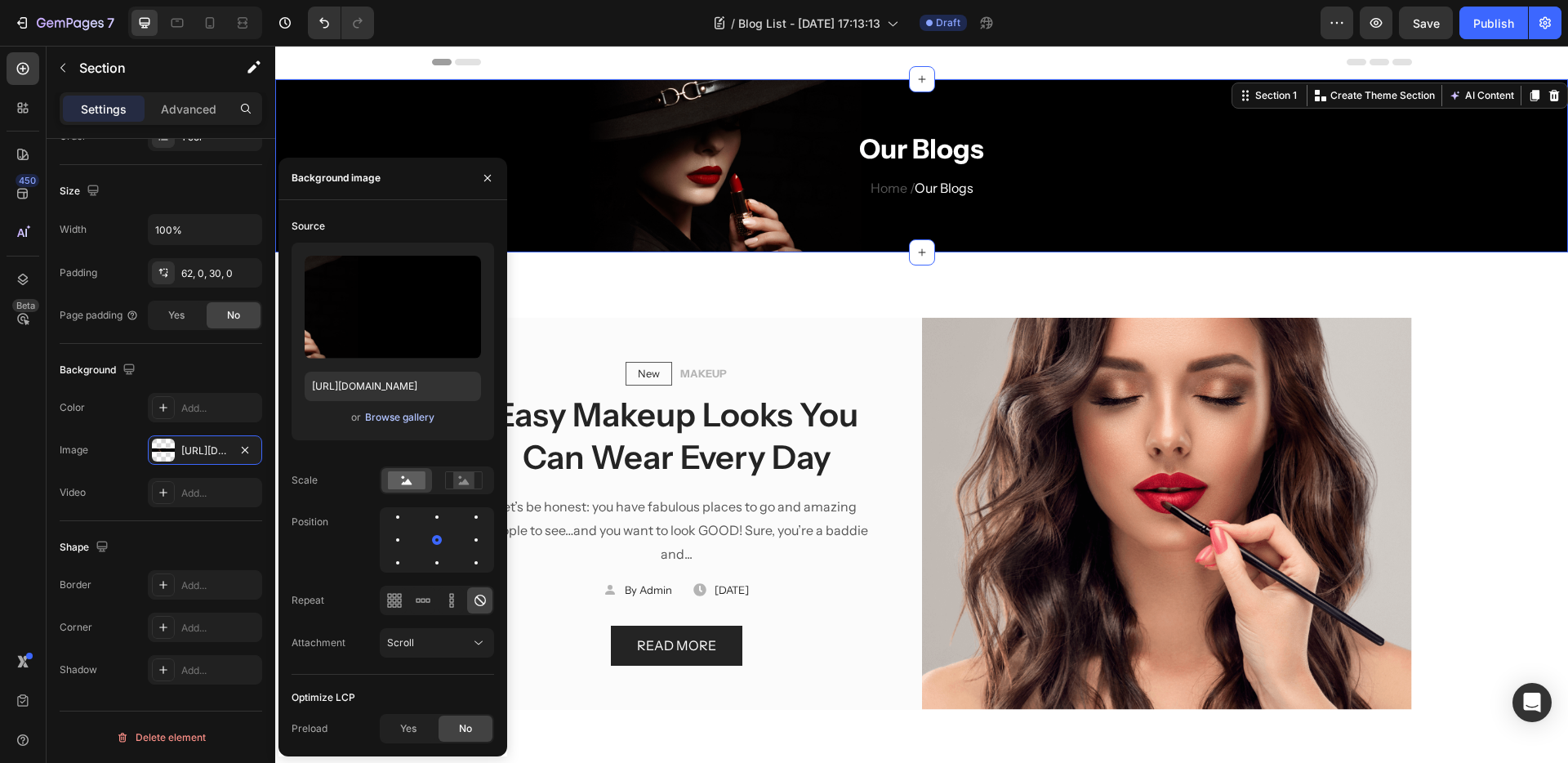
click at [403, 410] on div "Browse gallery" at bounding box center [400, 417] width 69 height 15
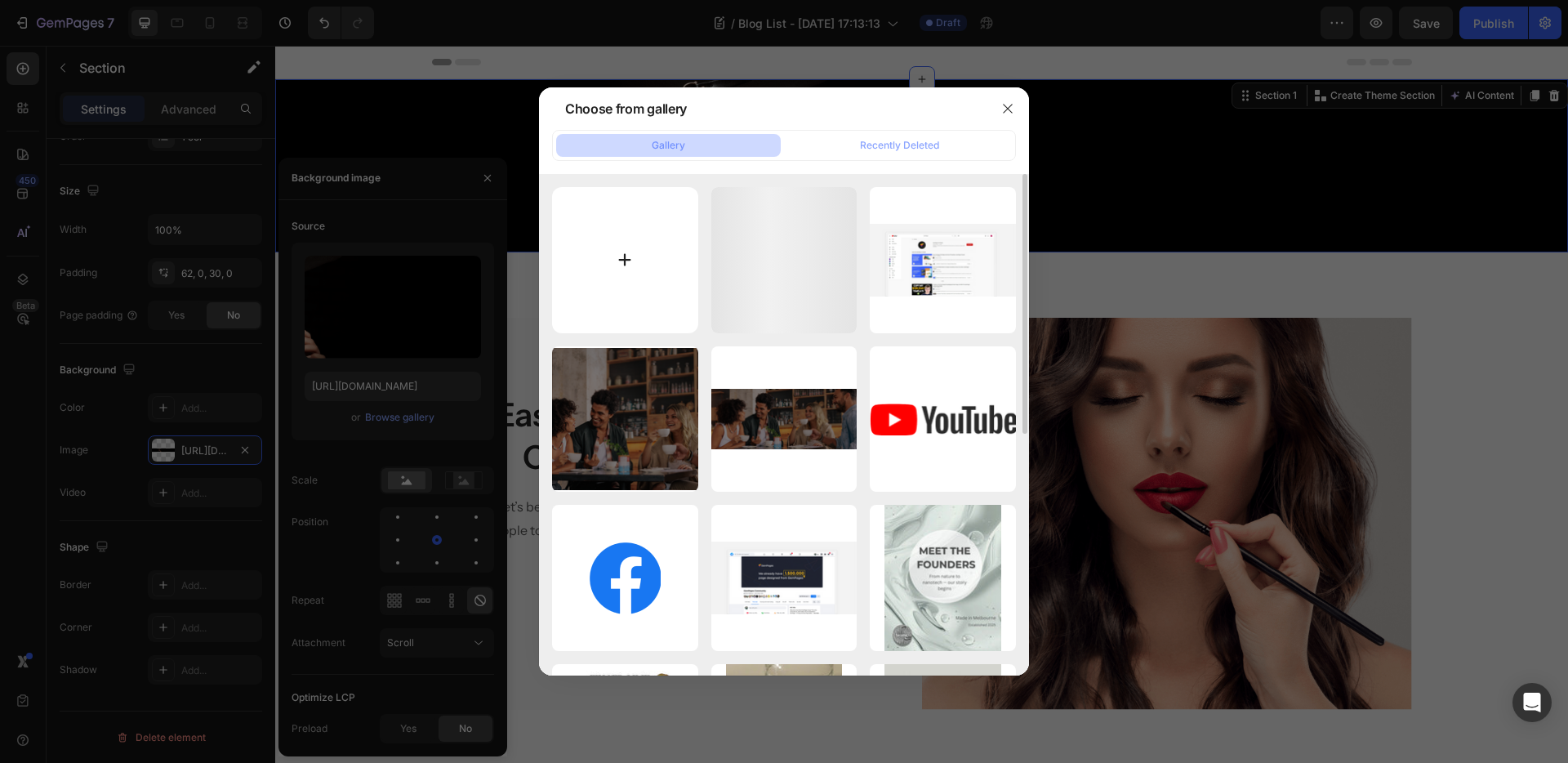
click at [665, 285] on input "file" at bounding box center [625, 260] width 146 height 146
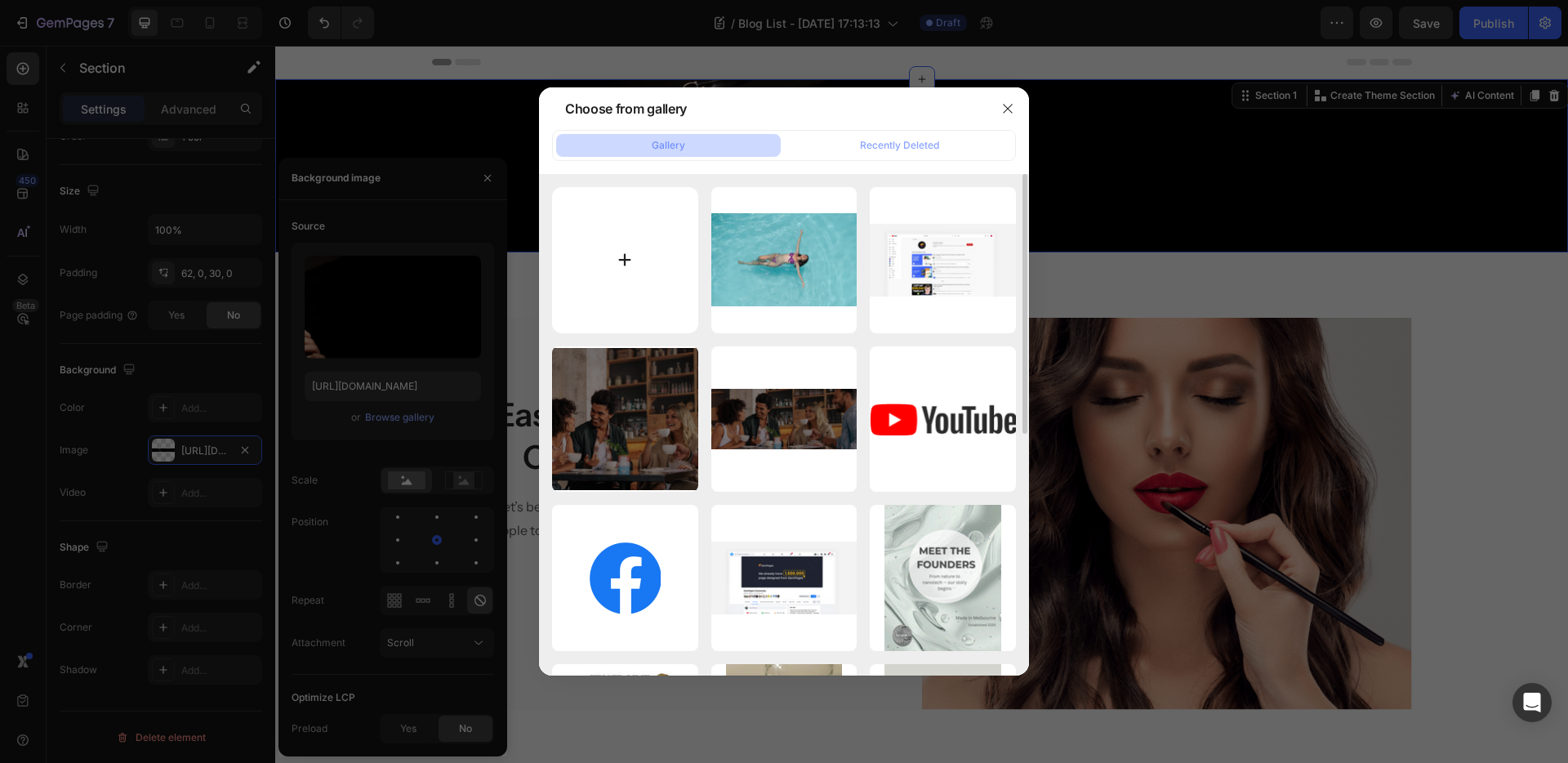
type input "C:\fakepath\pexels-sohi-807598.jpg"
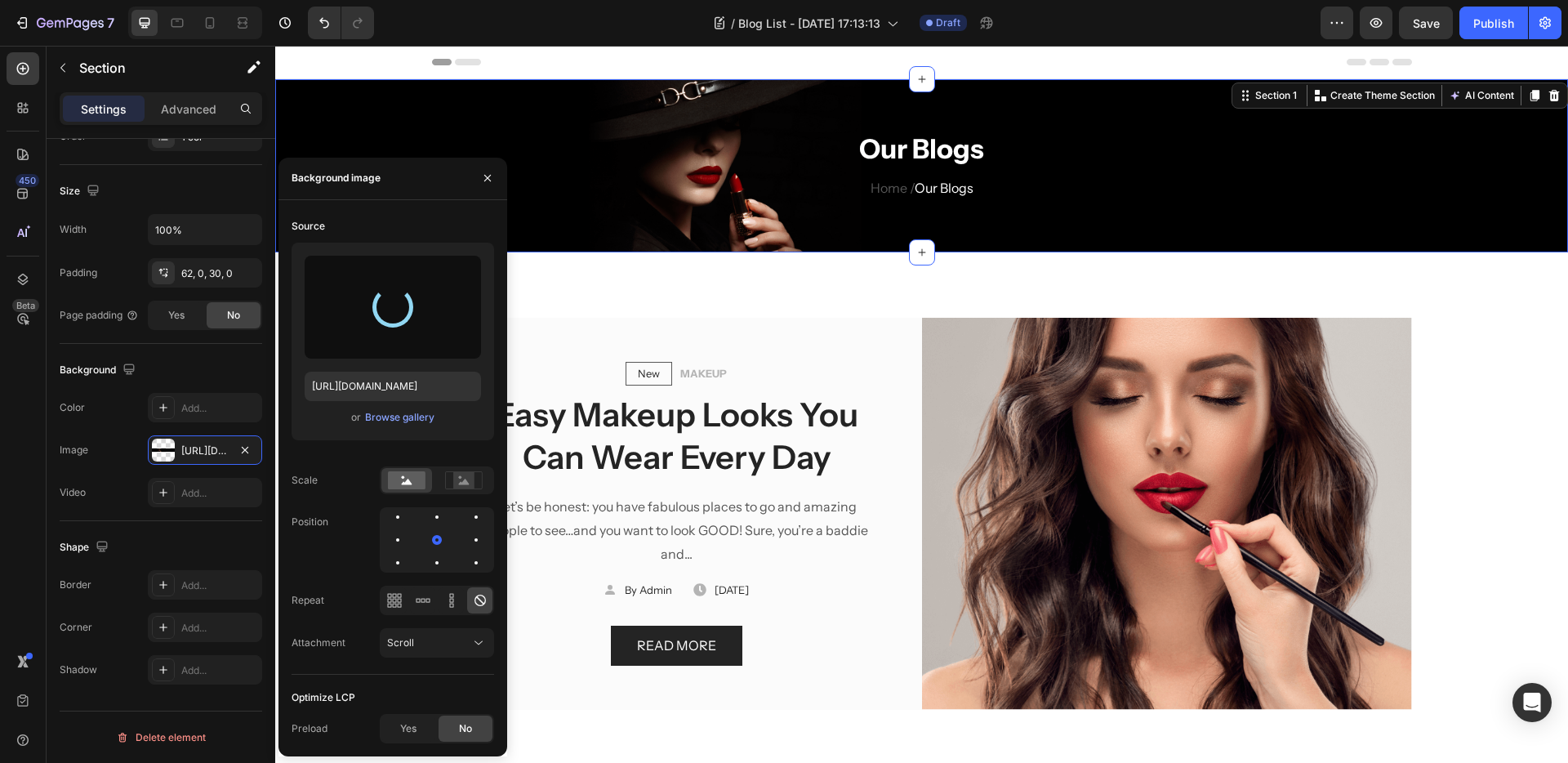
type input "[URL][DOMAIN_NAME]"
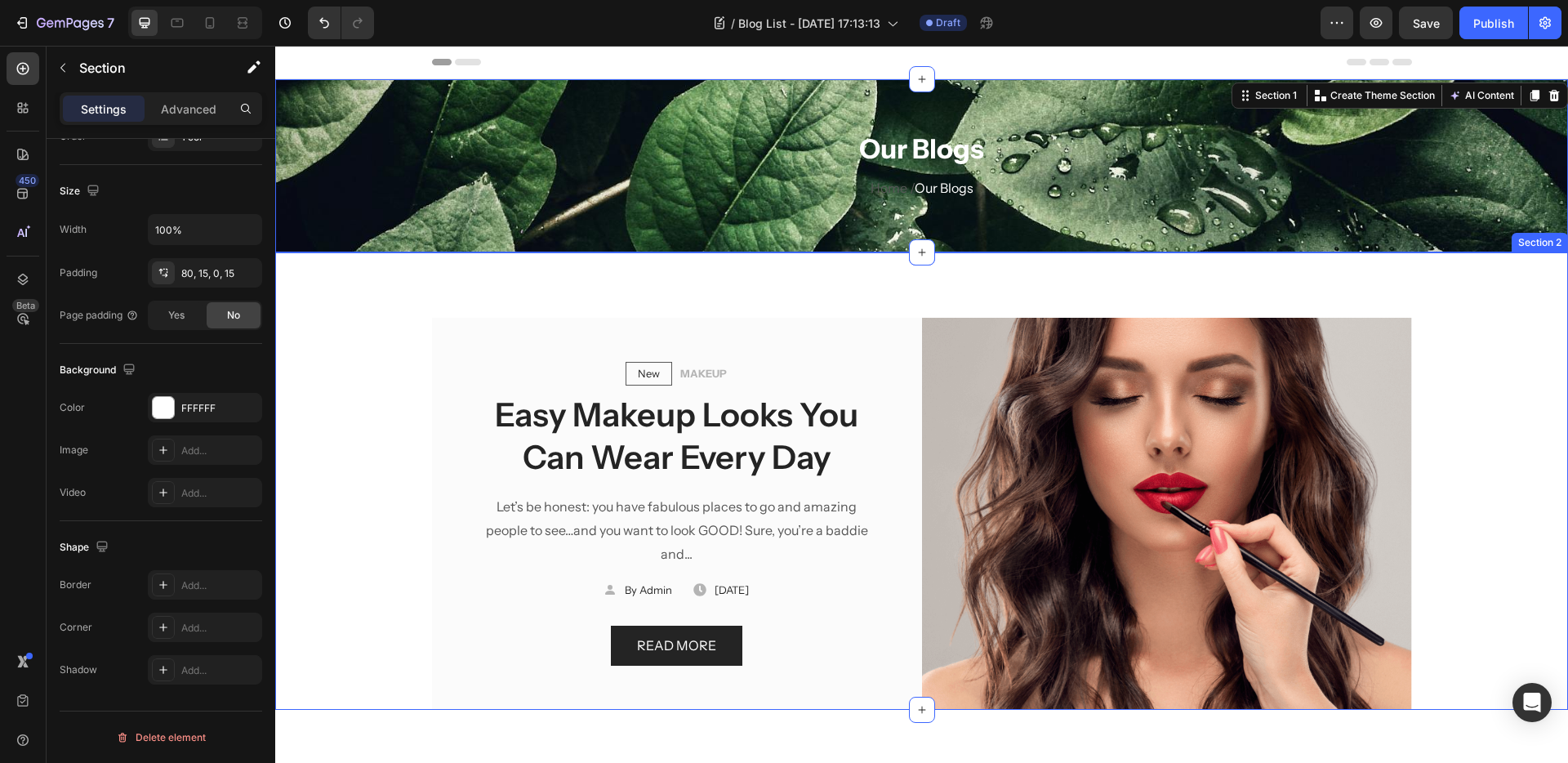
click at [772, 273] on div "New Text block Row MAKEUP Text block Row Easy Makeup Looks You Can Wear Every D…" at bounding box center [922, 480] width 1293 height 457
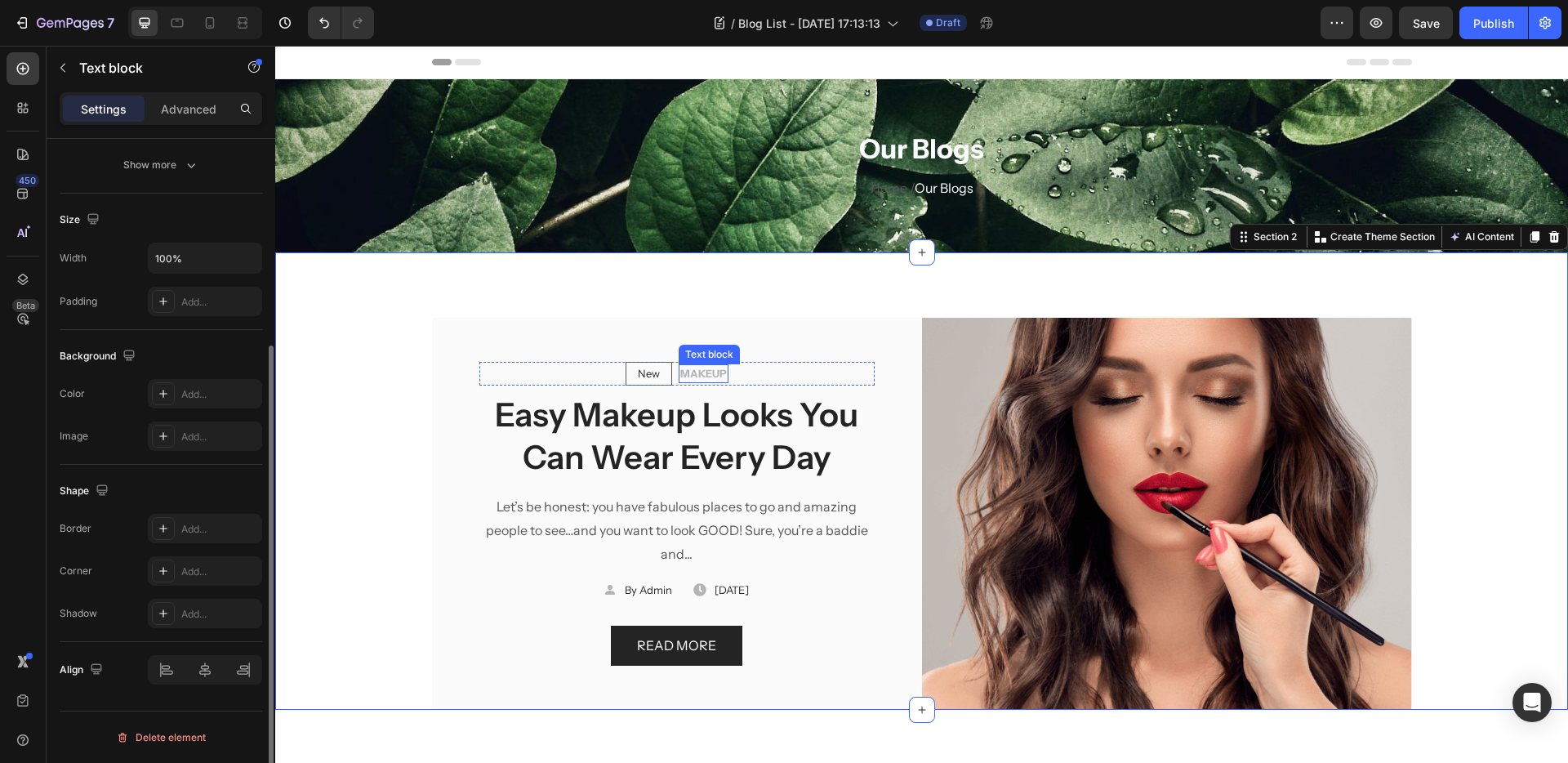
scroll to position [0, 0]
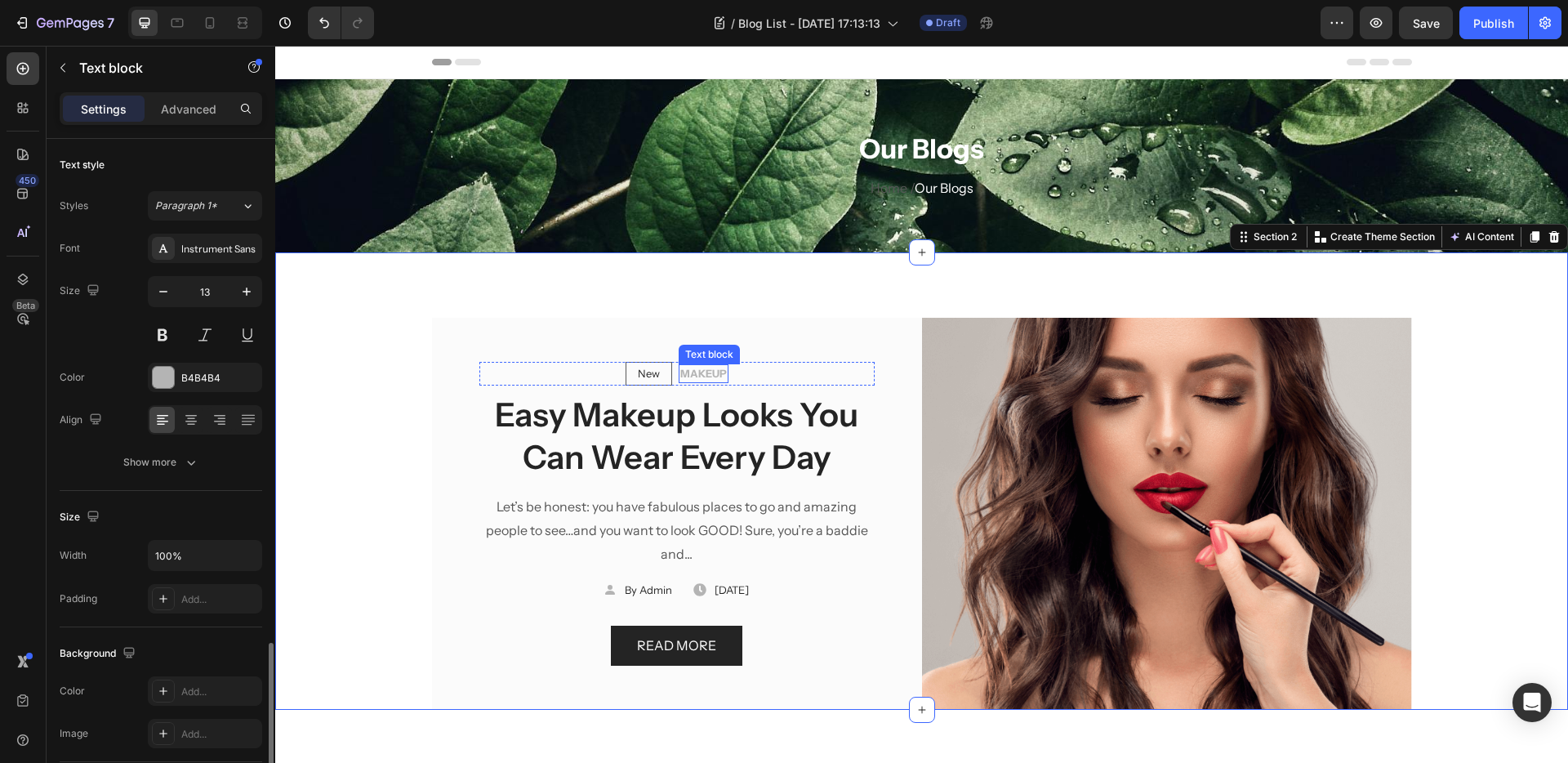
click at [693, 378] on div "MAKEUP Text block" at bounding box center [703, 374] width 50 height 19
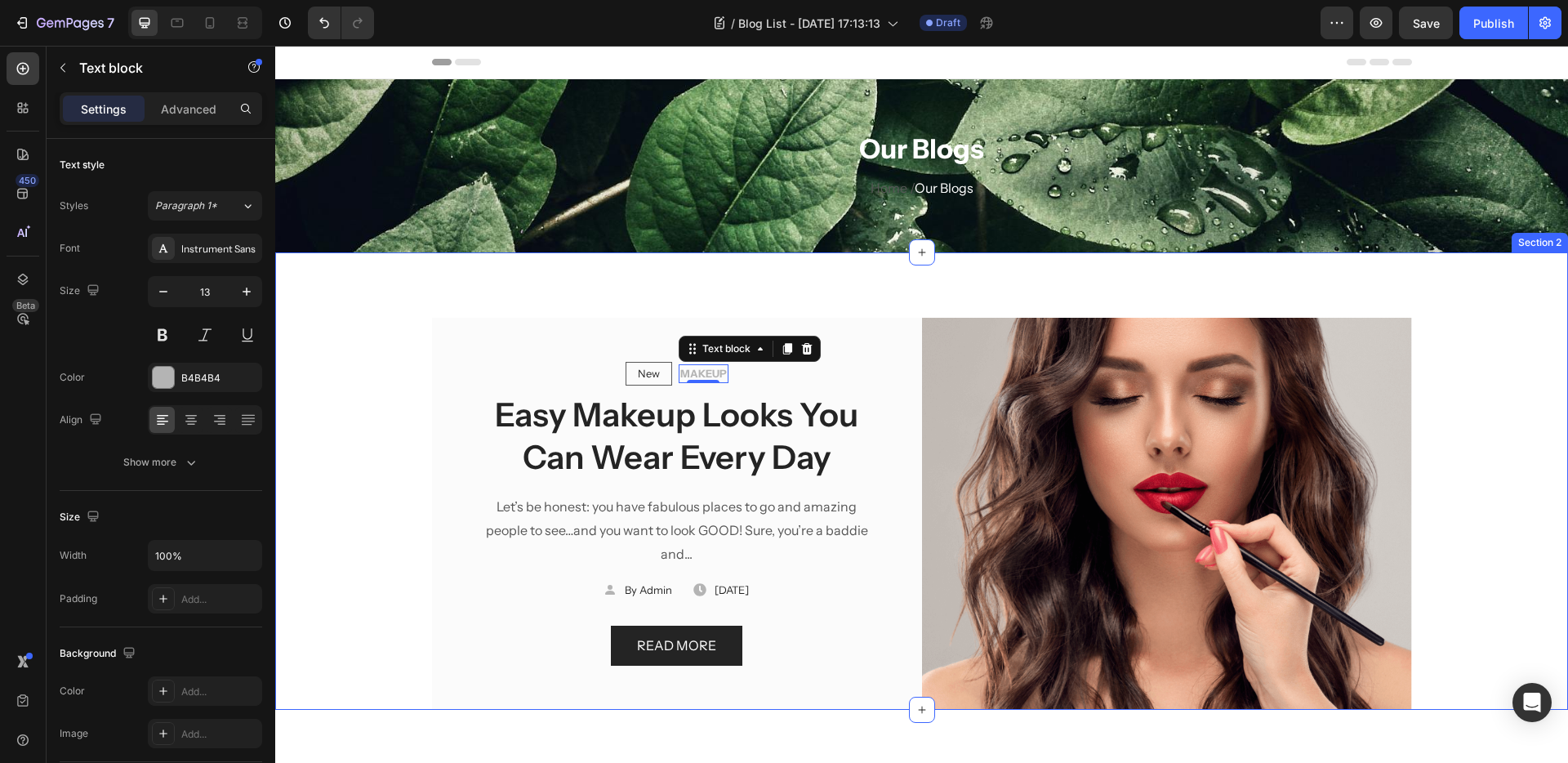
click at [385, 386] on div "New Text block Row MAKEUP Text block 0 Row Easy Makeup Looks You Can Wear Every…" at bounding box center [922, 514] width 1269 height 392
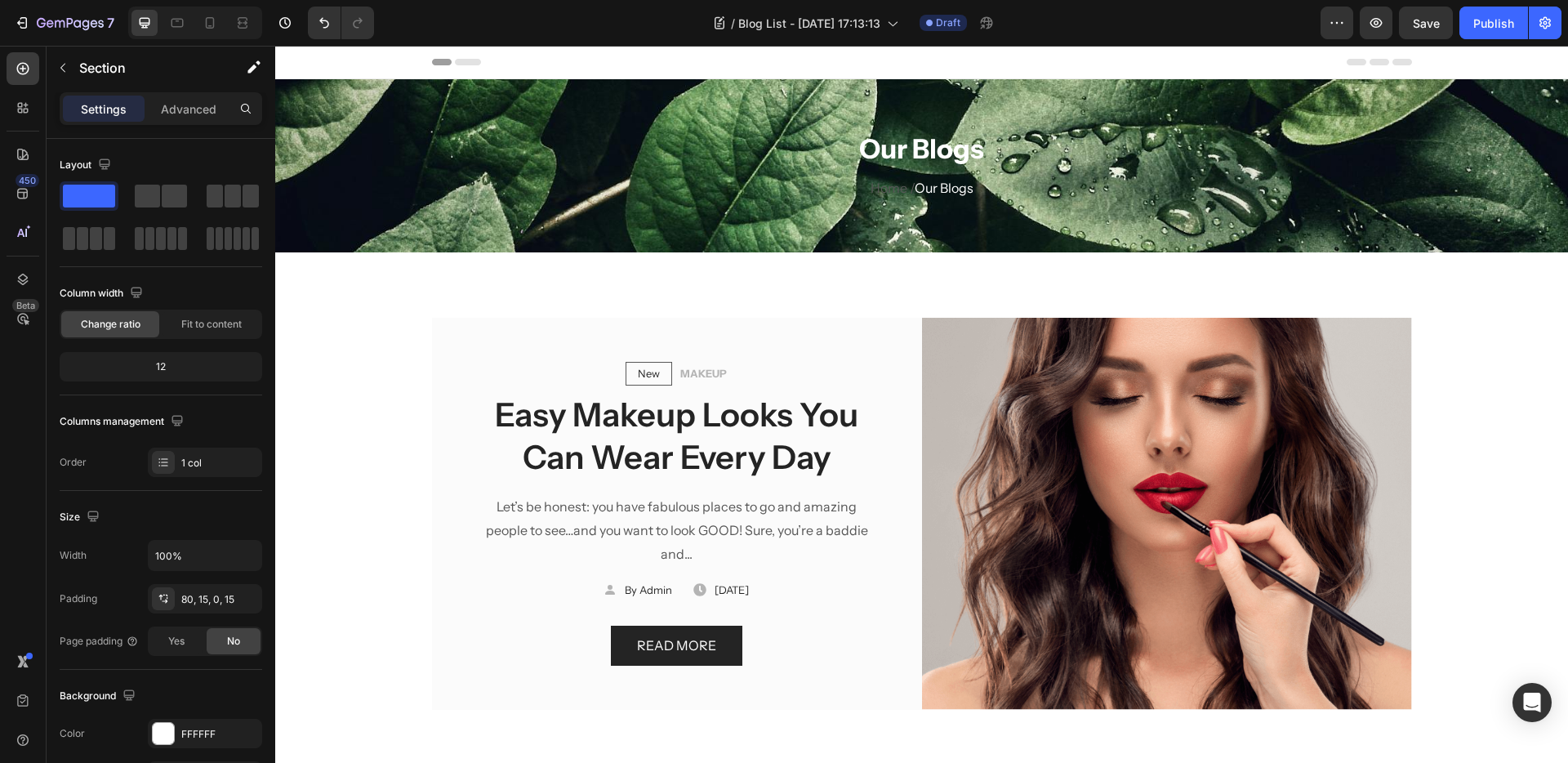
click at [990, 270] on div "New Text block Row MAKEUP Text block Row Easy Makeup Looks You Can Wear Every D…" at bounding box center [922, 480] width 1293 height 457
click at [1483, 17] on div "Publish" at bounding box center [1493, 23] width 41 height 17
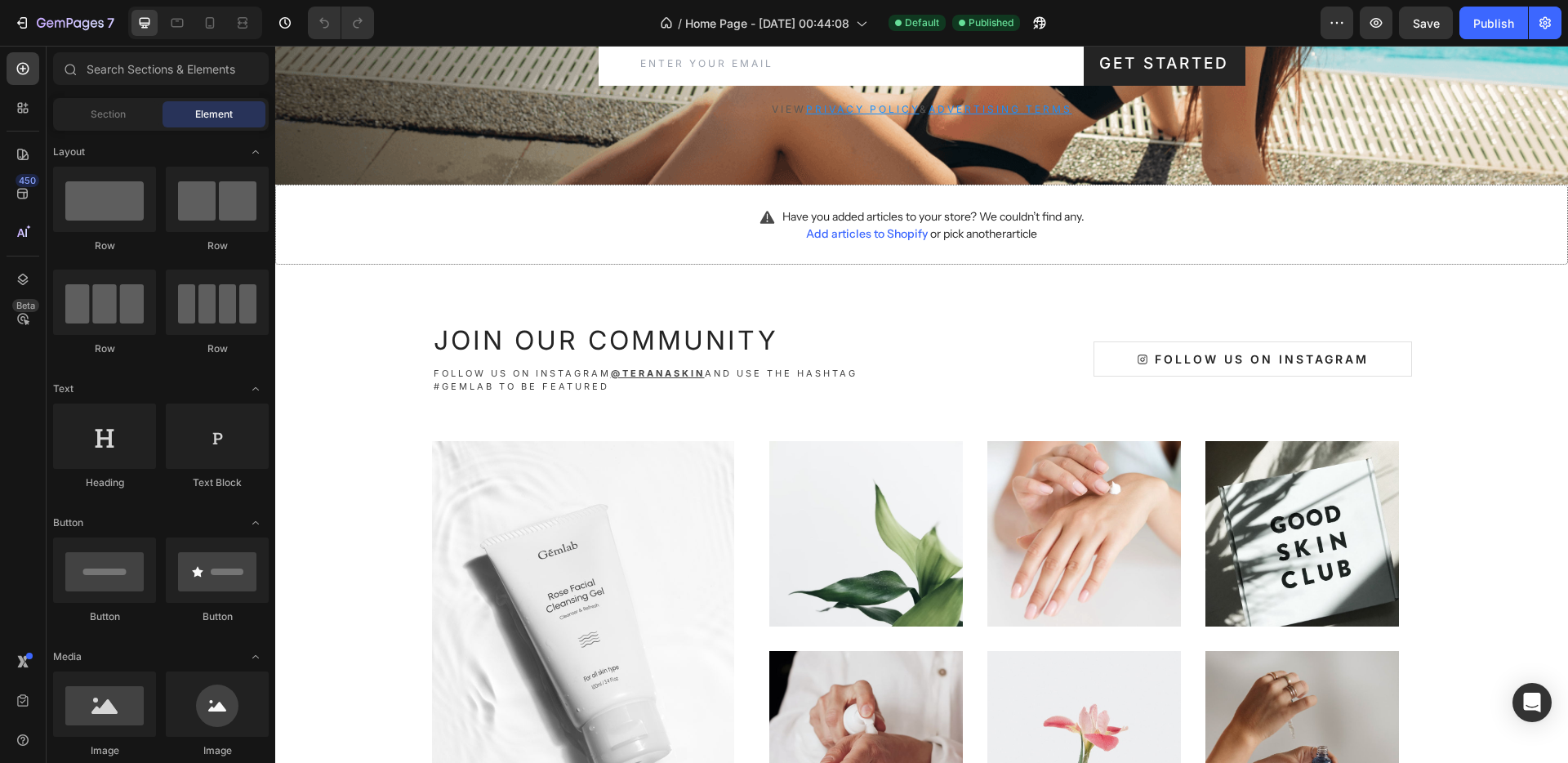
scroll to position [3614, 0]
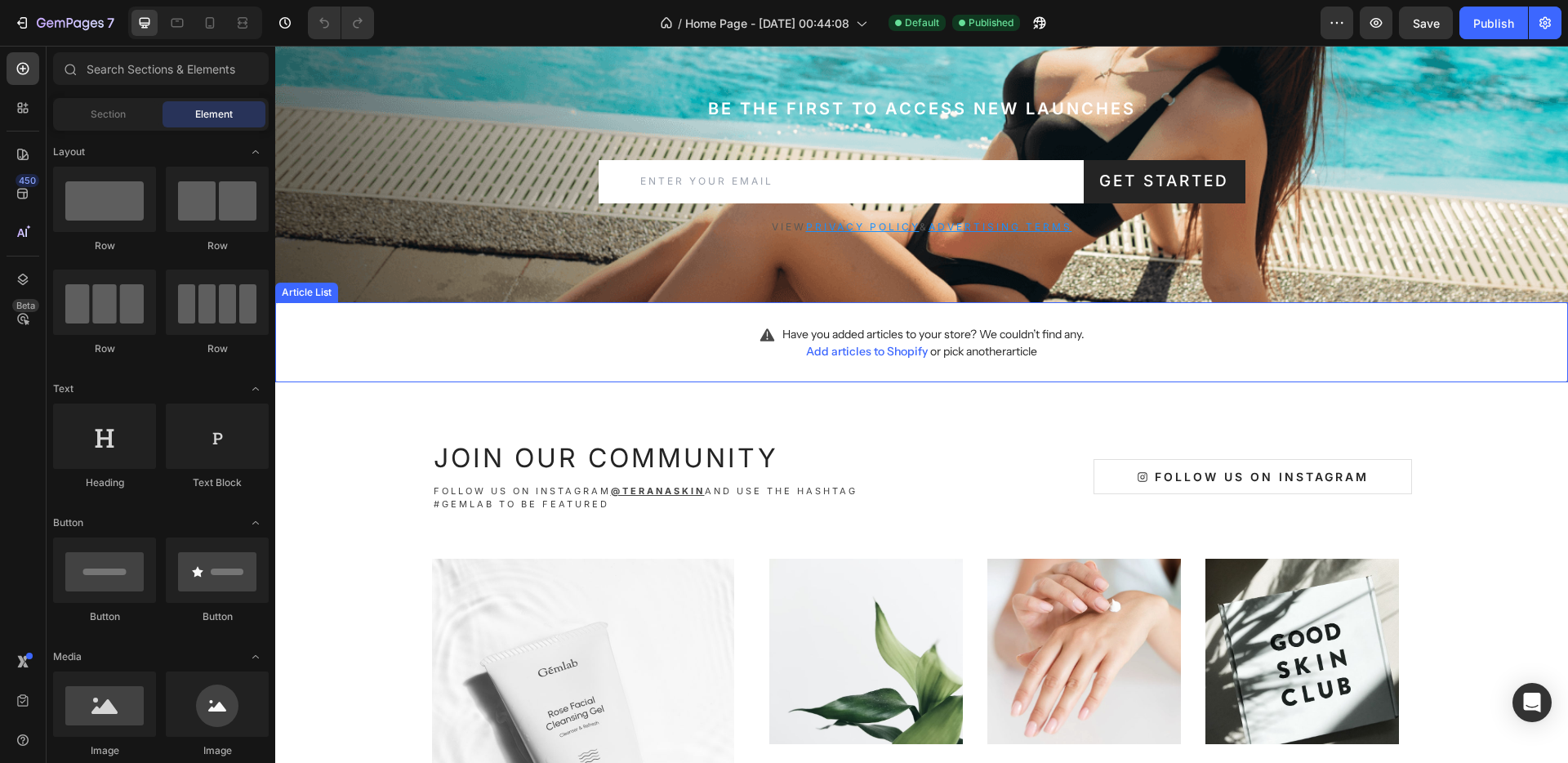
click at [1073, 349] on div "Have you added articles to your store? We couldn’t find any. Add articles to Sh…" at bounding box center [922, 341] width 1293 height 80
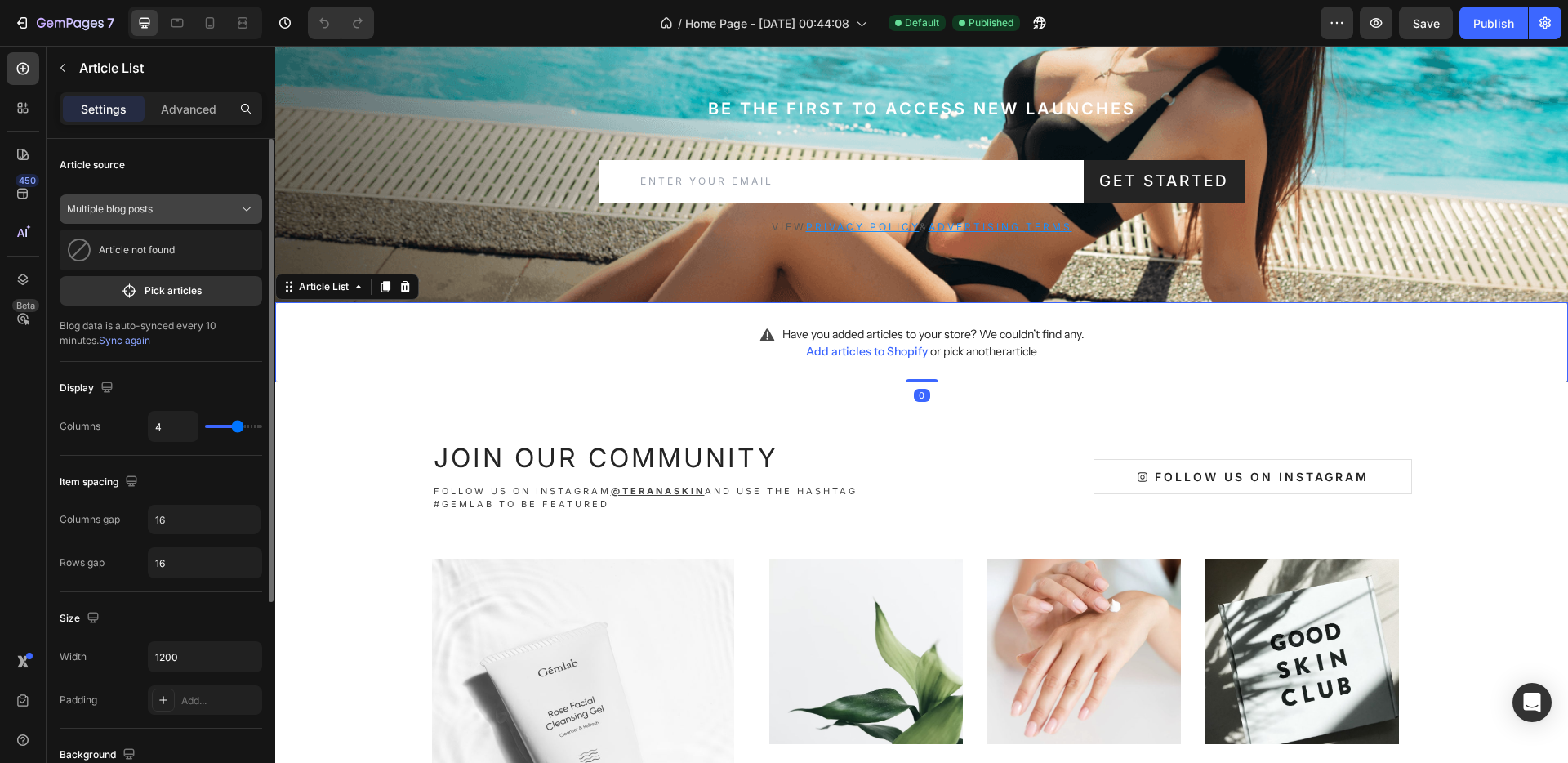
click at [123, 206] on span "Multiple blog posts" at bounding box center [110, 209] width 86 height 15
click at [120, 279] on span "A blog" at bounding box center [110, 278] width 29 height 15
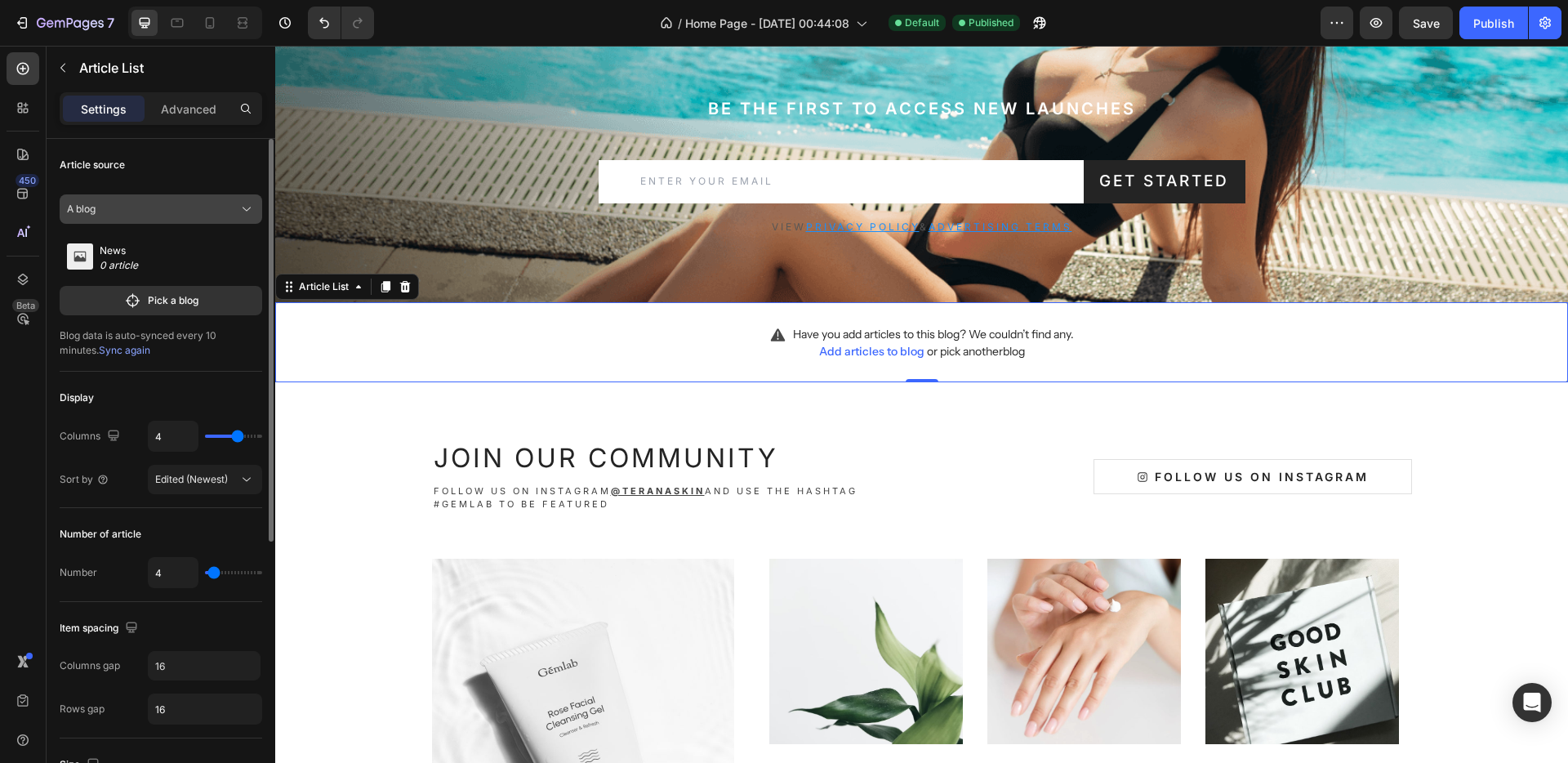
click at [180, 217] on button "A blog" at bounding box center [161, 209] width 203 height 29
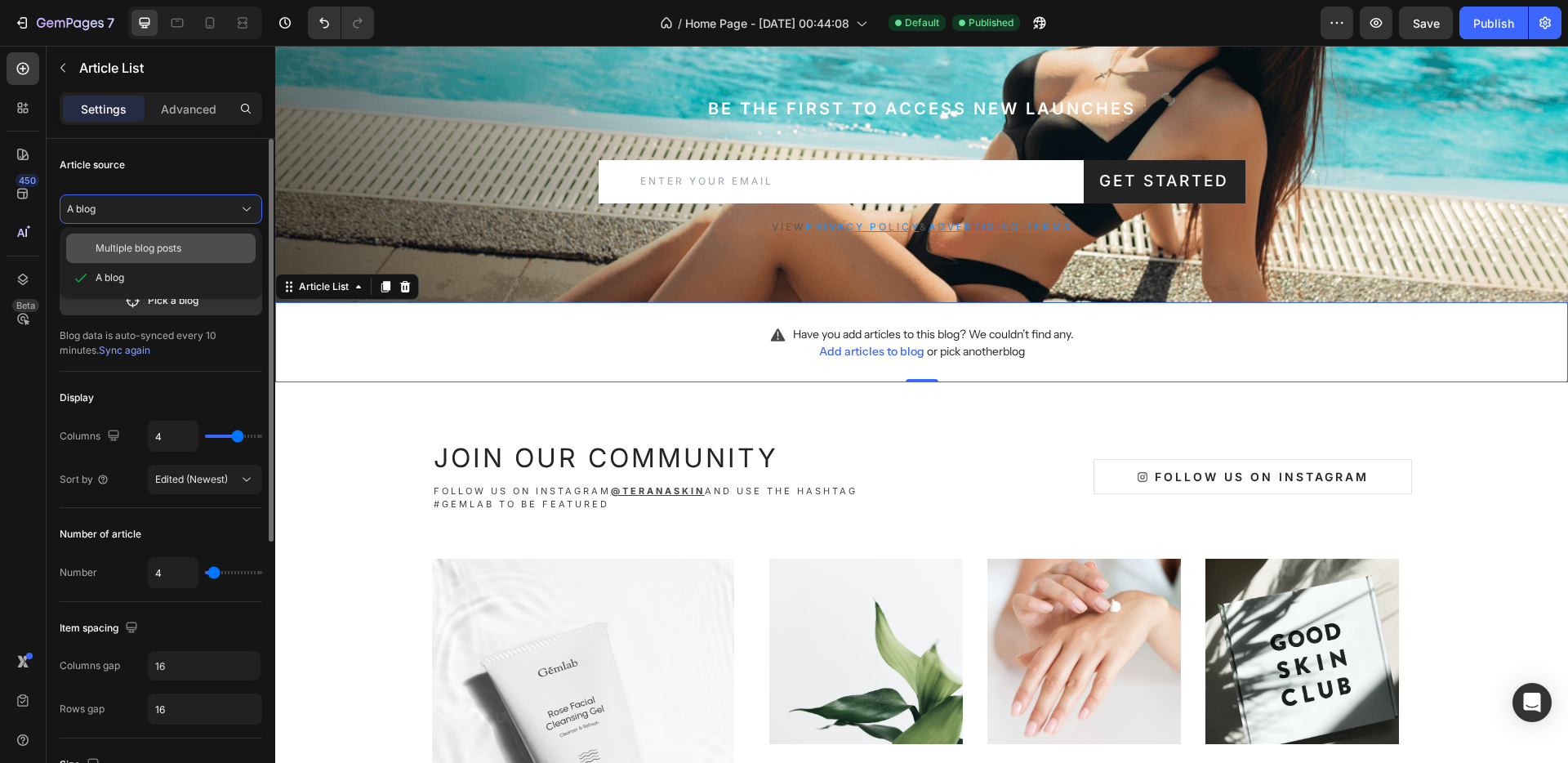
click at [153, 249] on span "Multiple blog posts" at bounding box center [138, 249] width 86 height 15
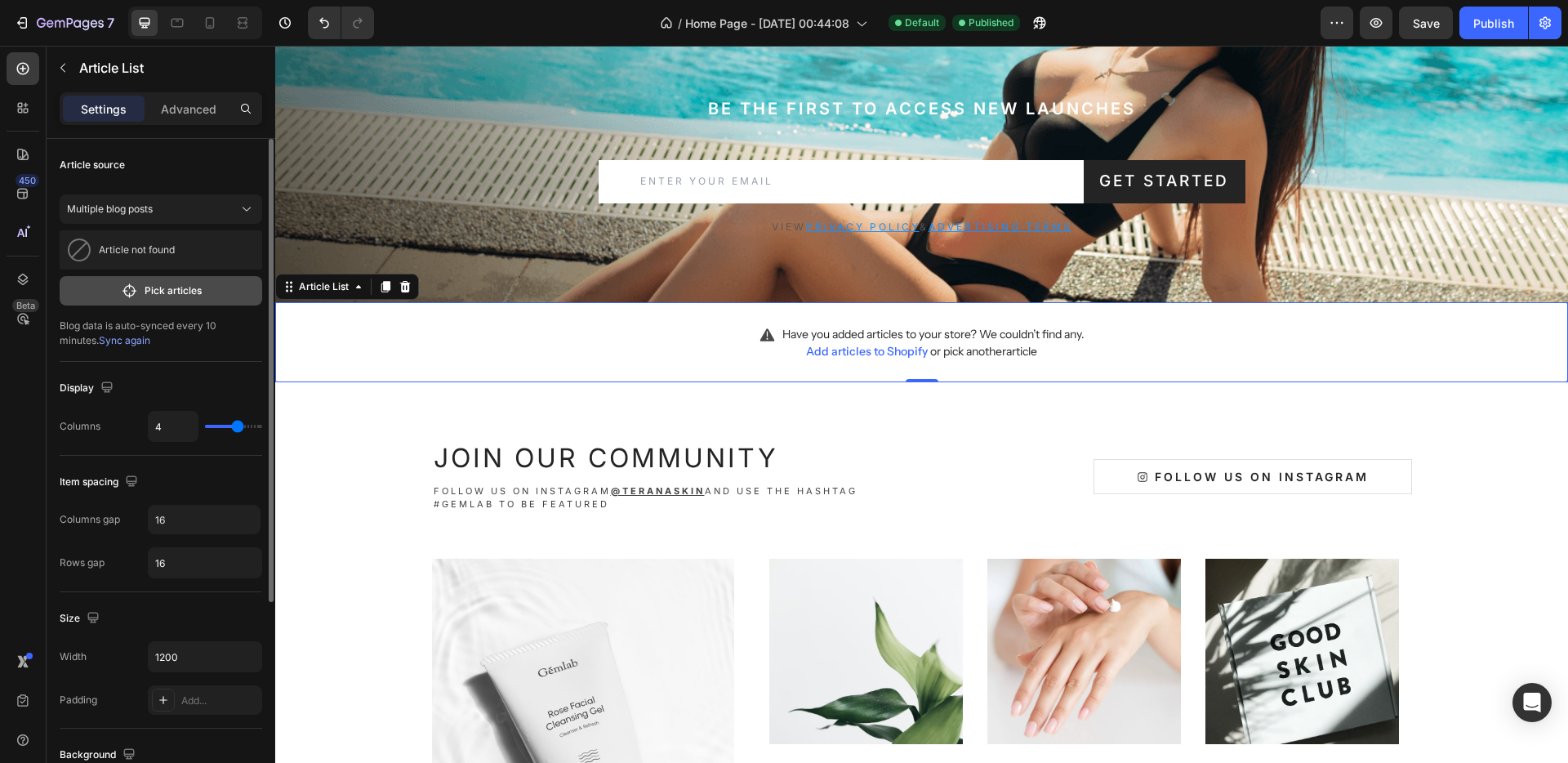
click at [175, 295] on p "Pick articles" at bounding box center [173, 291] width 57 height 15
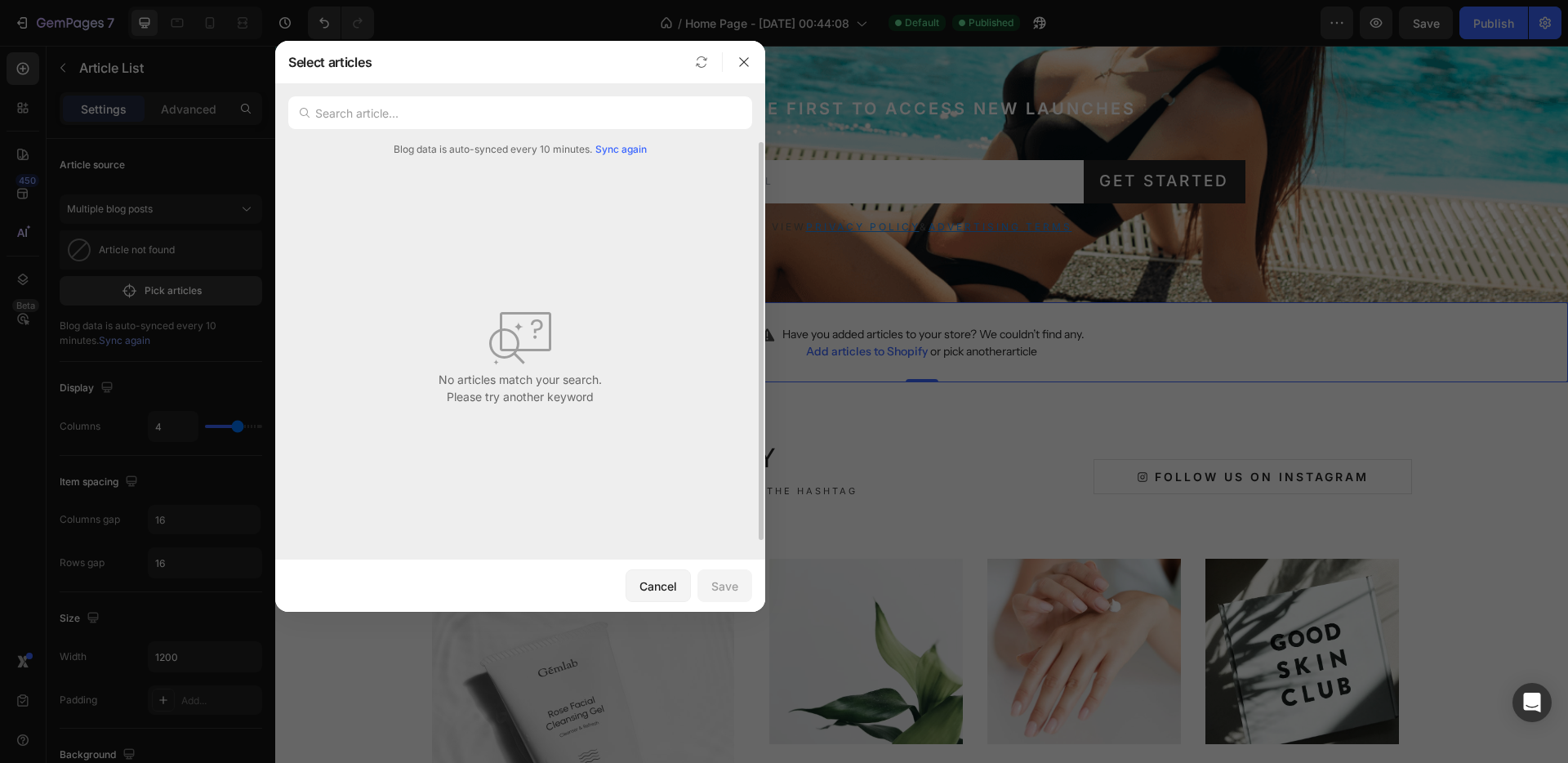
click at [627, 146] on span "Sync again" at bounding box center [621, 149] width 52 height 15
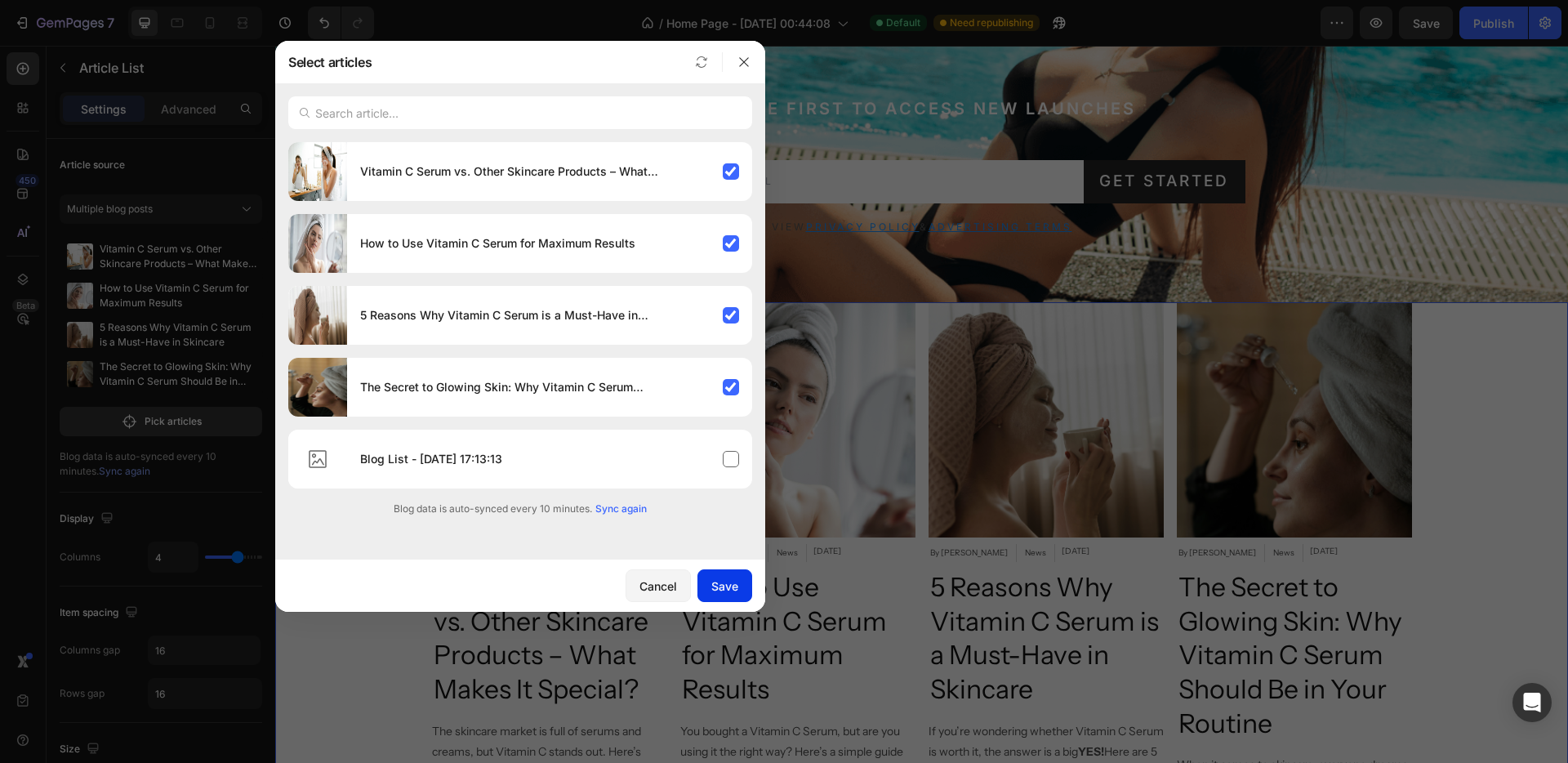
click at [735, 577] on div "Save" at bounding box center [725, 585] width 27 height 17
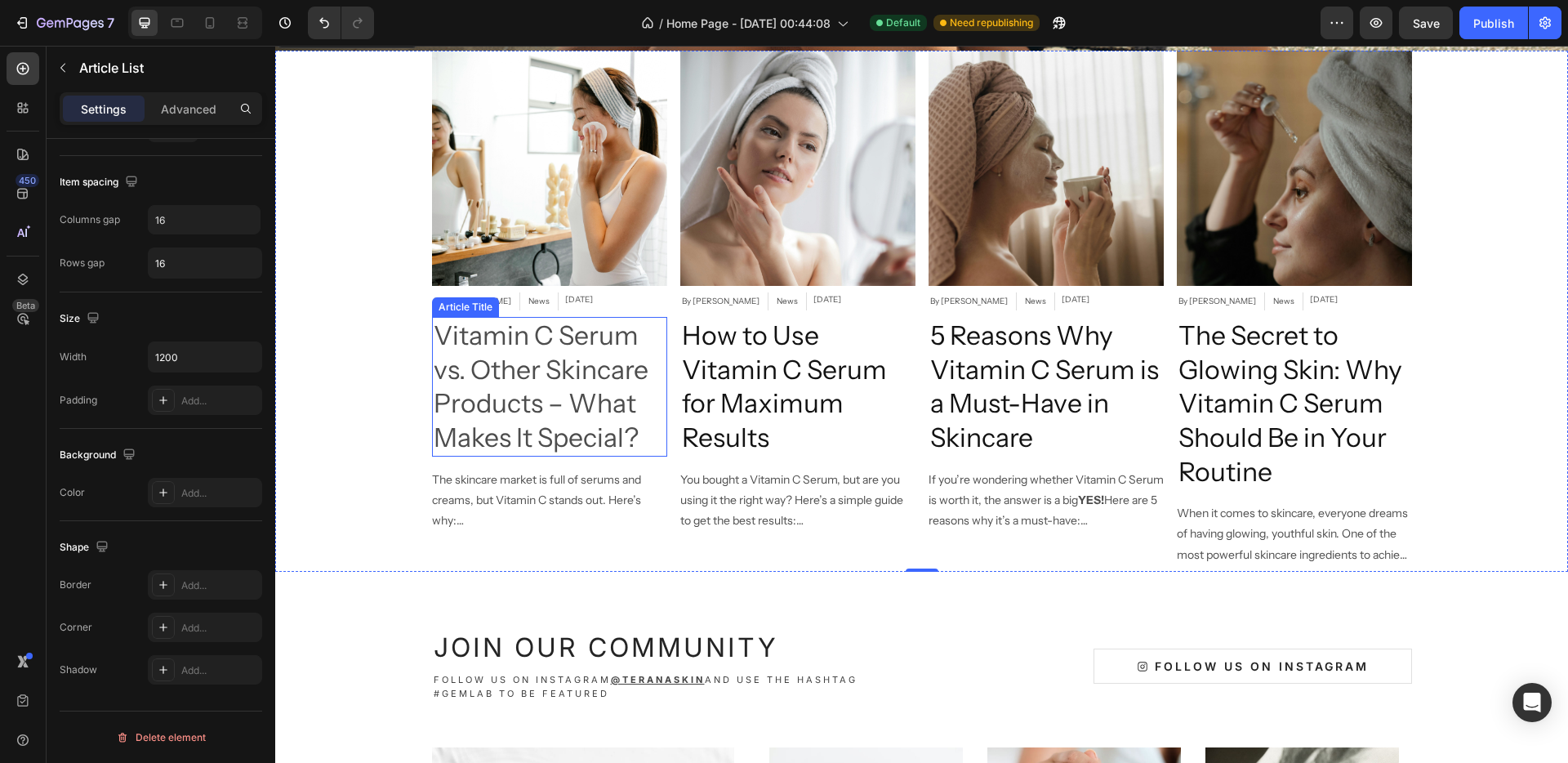
scroll to position [3690, 0]
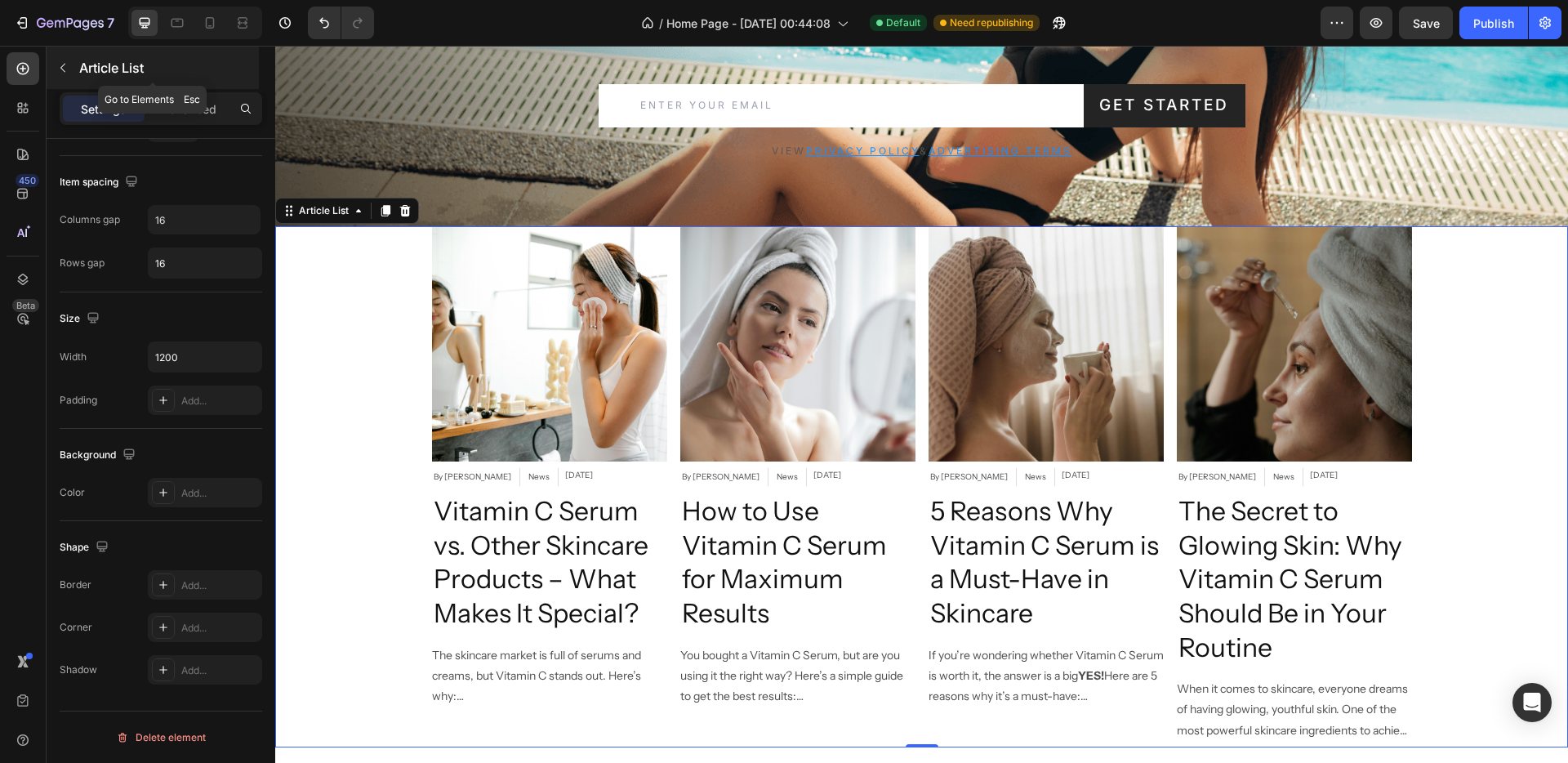
click at [69, 64] on button "button" at bounding box center [63, 67] width 26 height 26
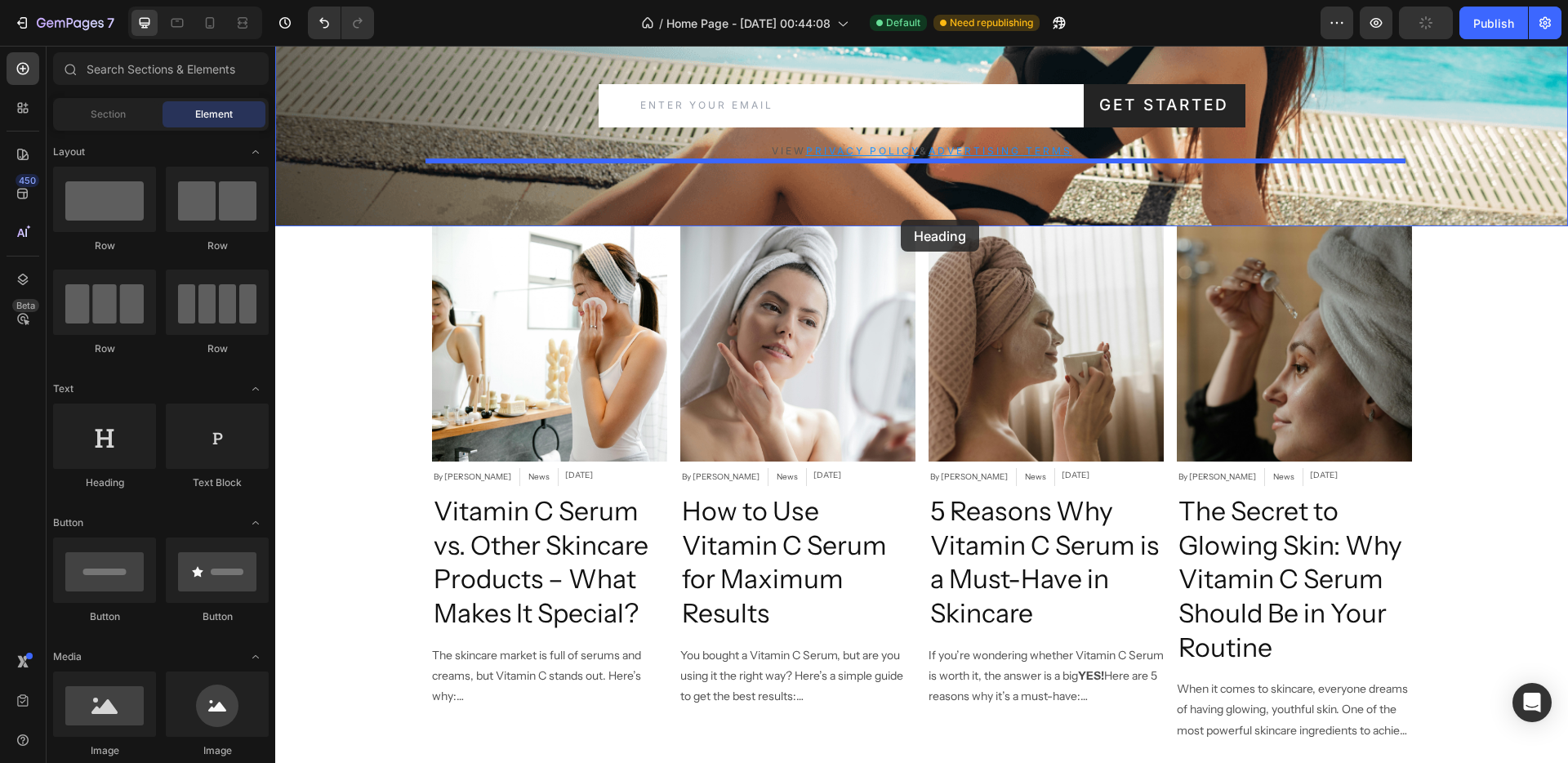
drag, startPoint x: 368, startPoint y: 493, endPoint x: 901, endPoint y: 220, distance: 598.8
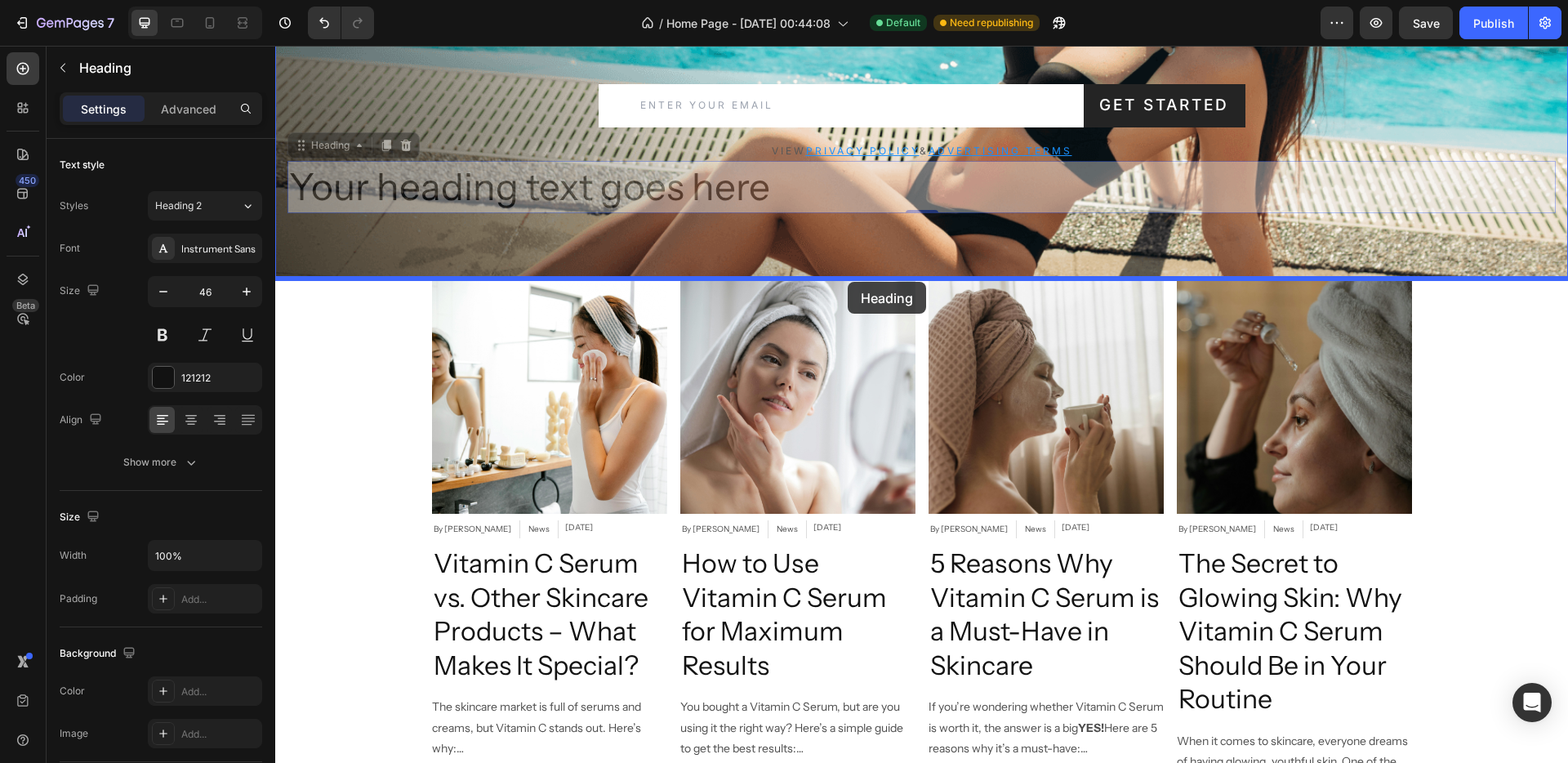
drag, startPoint x: 336, startPoint y: 148, endPoint x: 848, endPoint y: 282, distance: 529.2
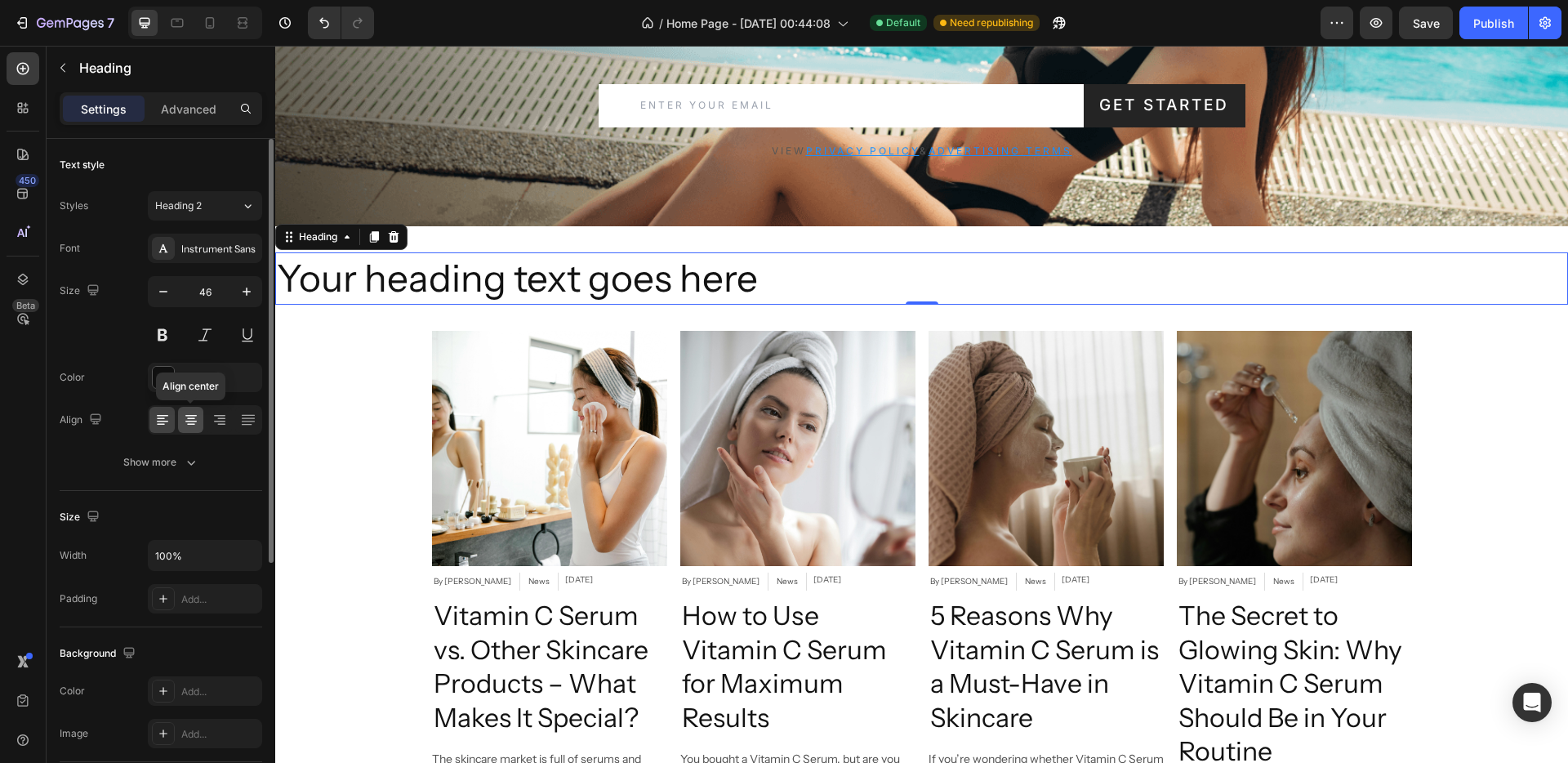
click at [192, 431] on div at bounding box center [191, 420] width 26 height 26
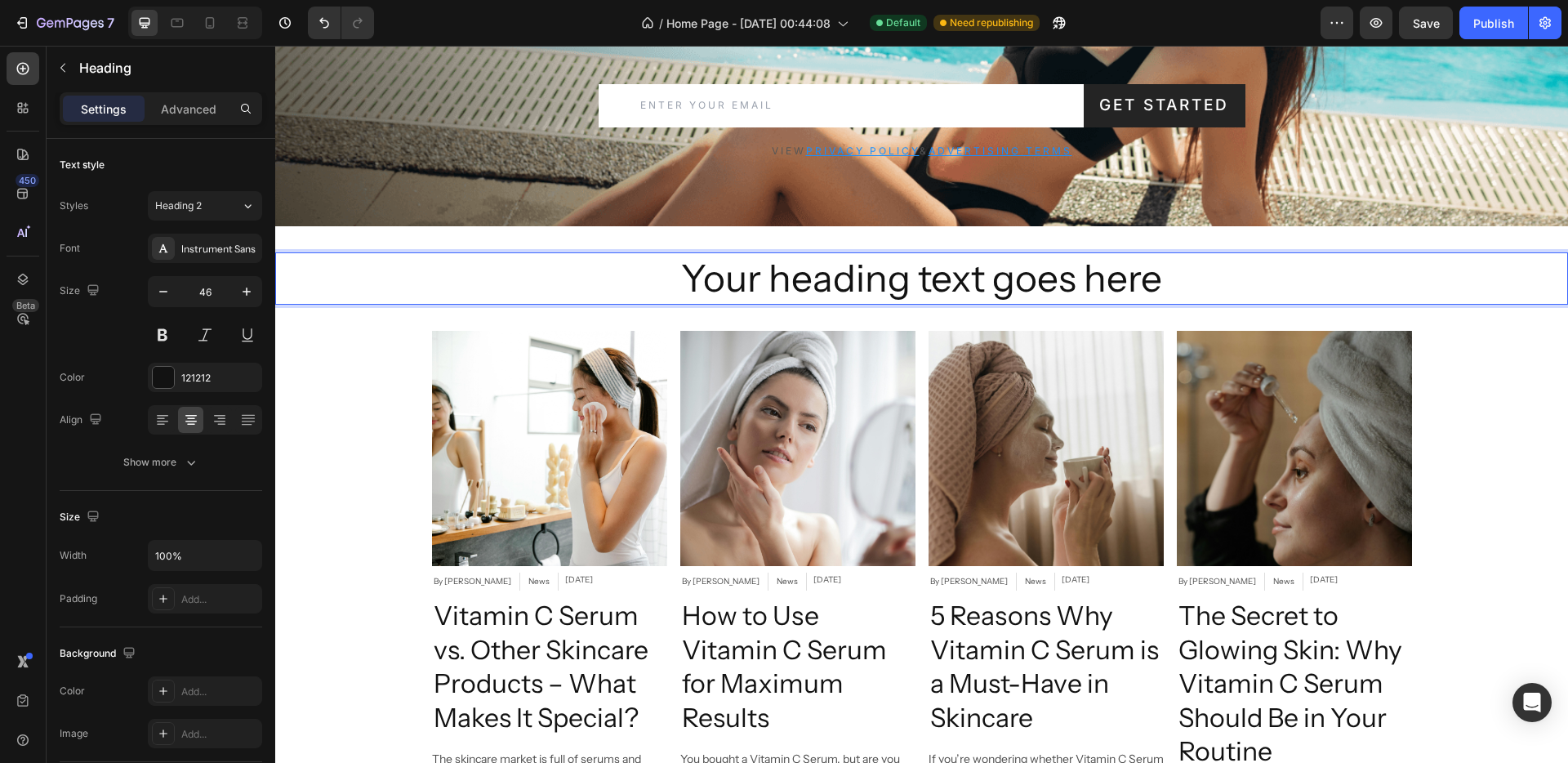
click at [963, 272] on h2 "Your heading text goes here" at bounding box center [922, 278] width 1293 height 52
click at [963, 272] on p "Your heading text goes here" at bounding box center [922, 278] width 1290 height 49
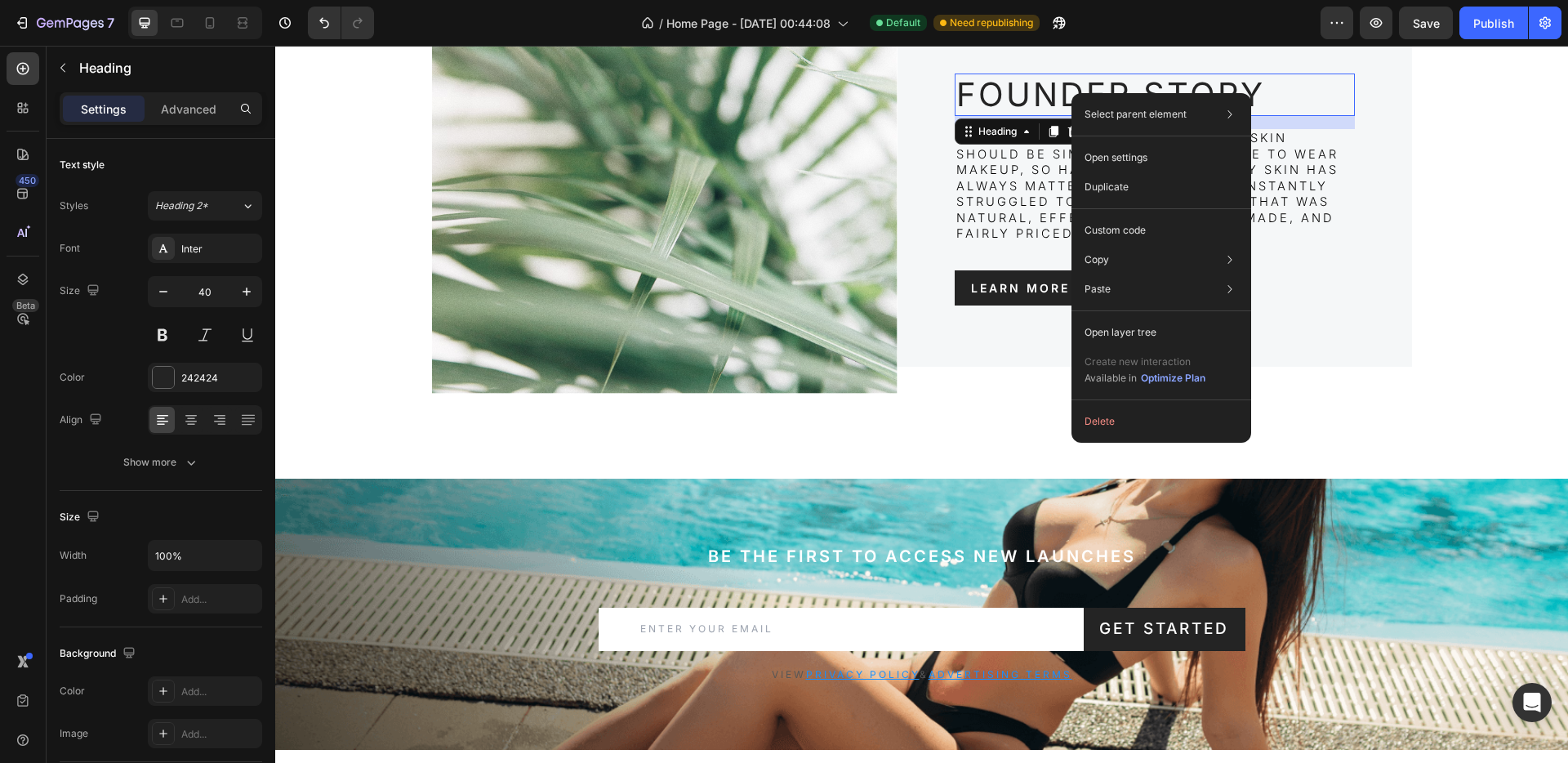
scroll to position [389, 0]
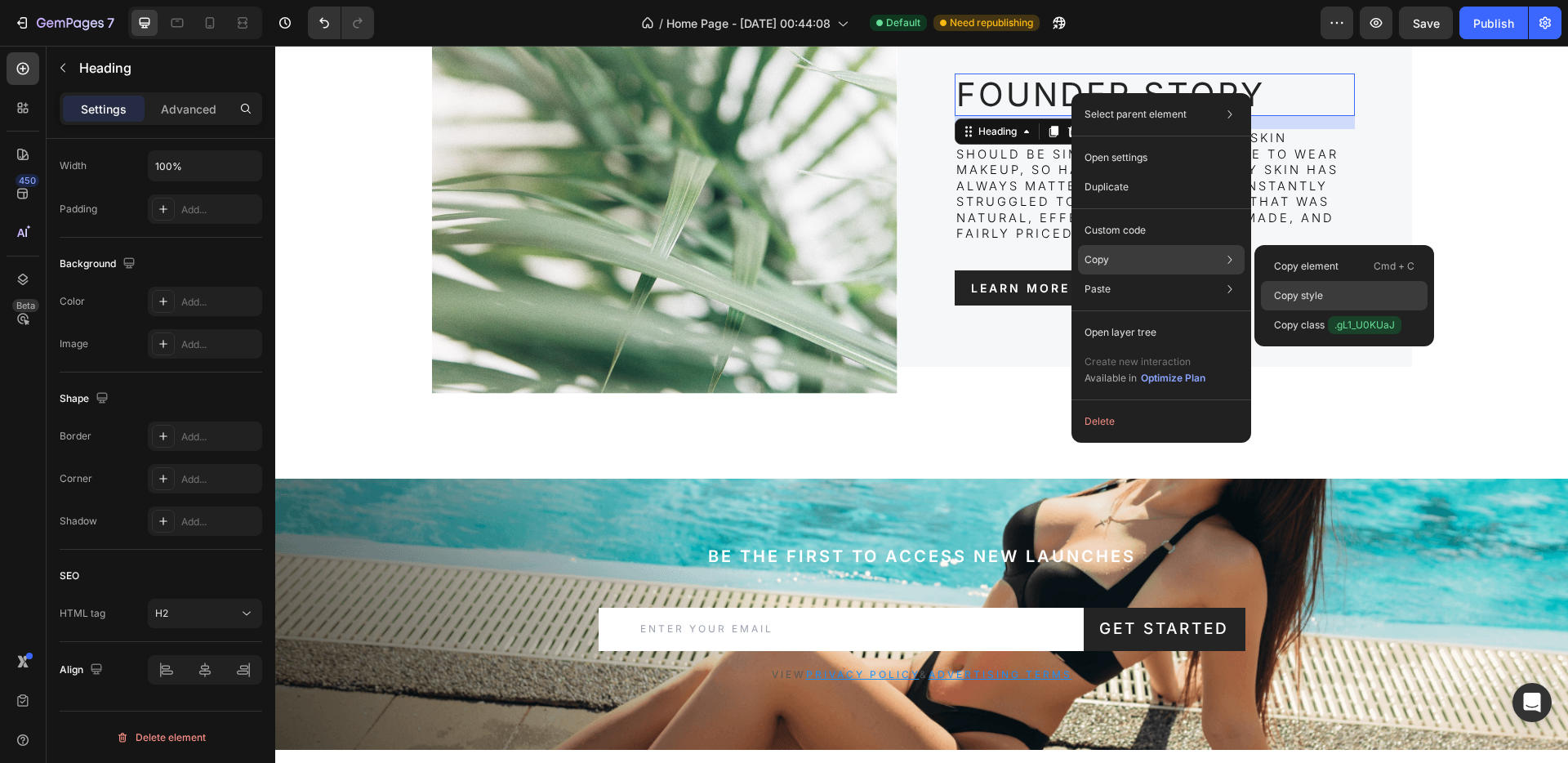
click at [1295, 293] on p "Copy style" at bounding box center [1298, 295] width 49 height 15
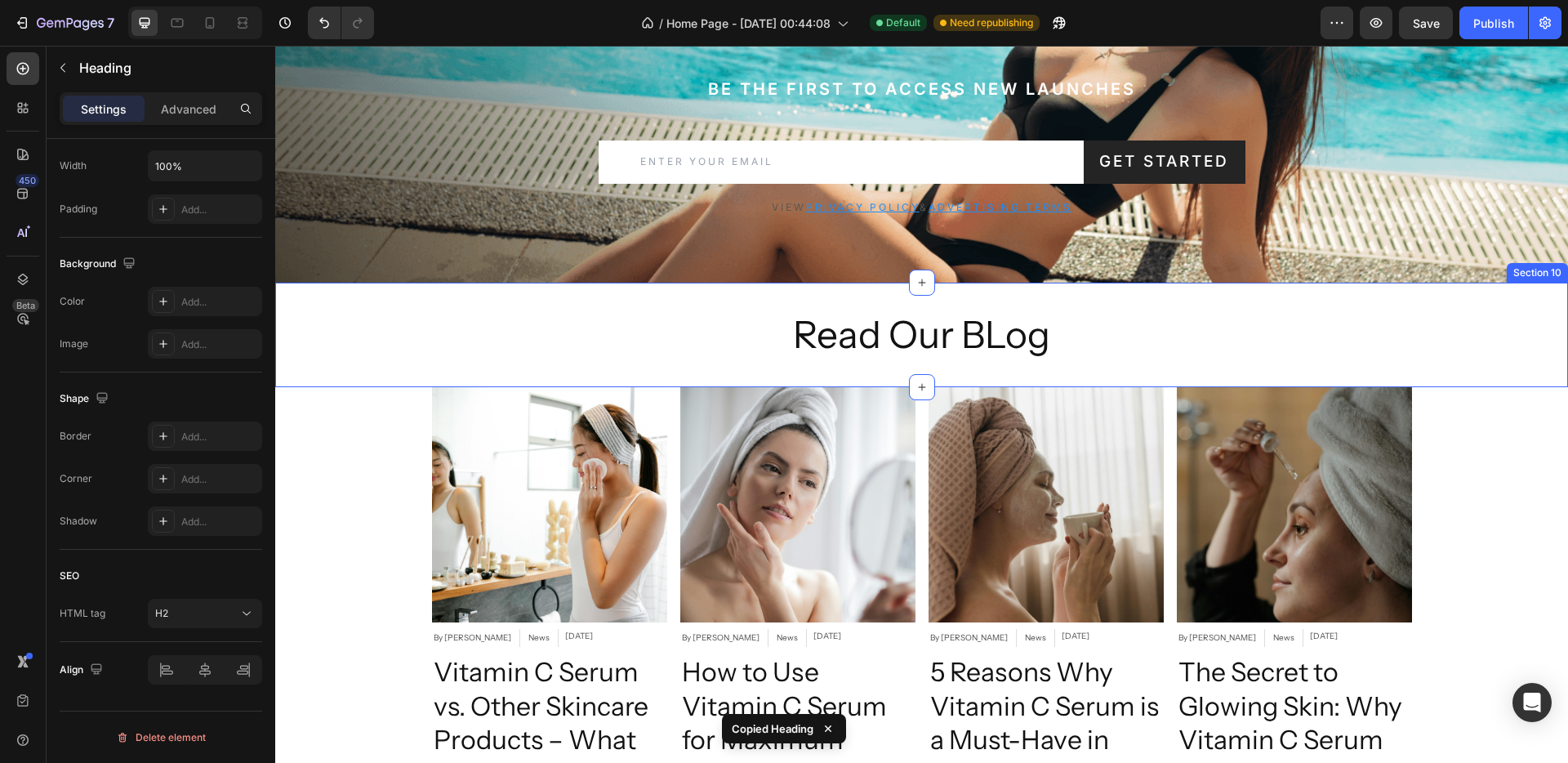
scroll to position [3635, 0]
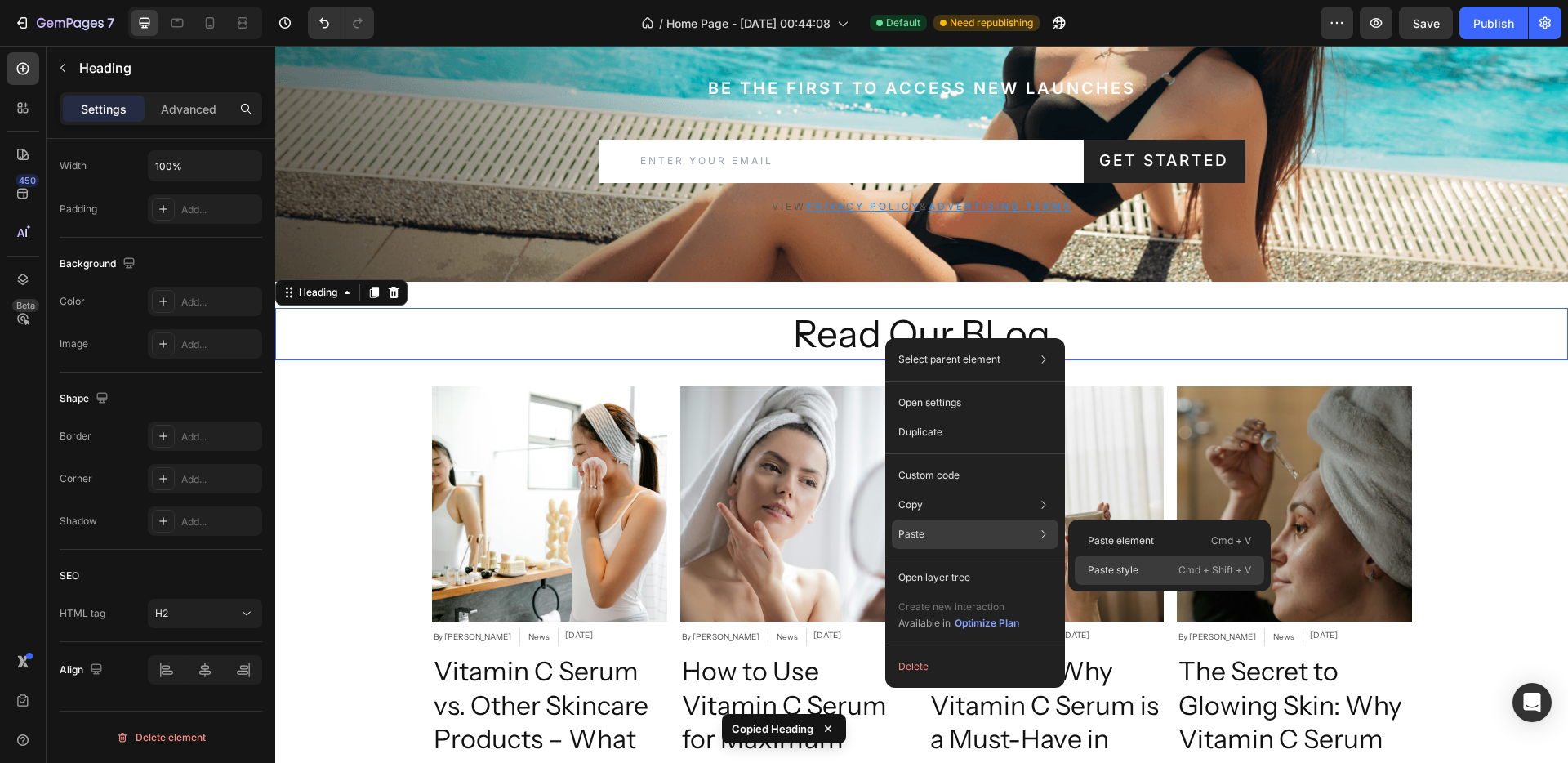
click at [1109, 561] on div "Paste style Cmd + Shift + V" at bounding box center [1170, 570] width 190 height 29
type input "40"
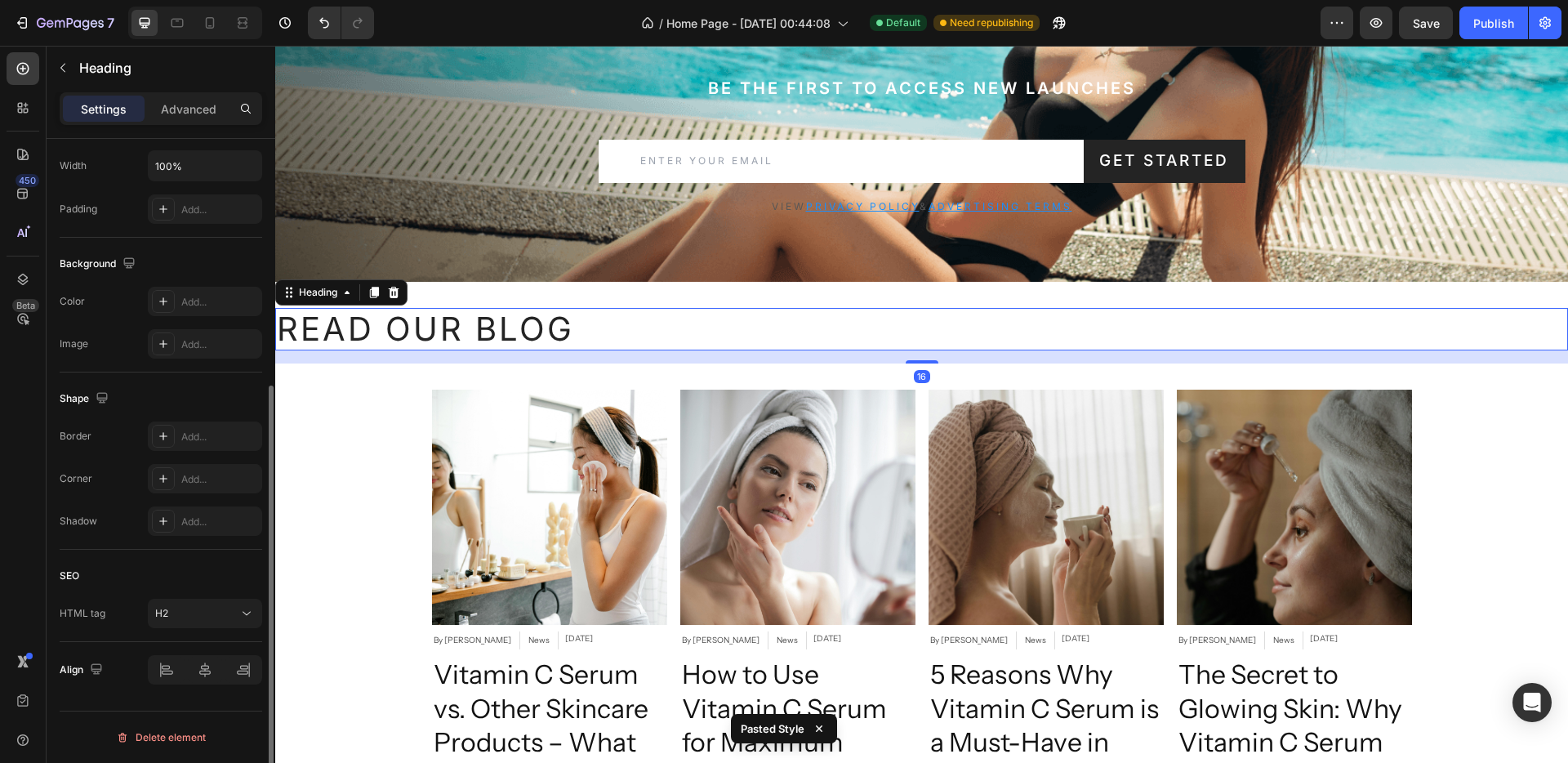
scroll to position [0, 0]
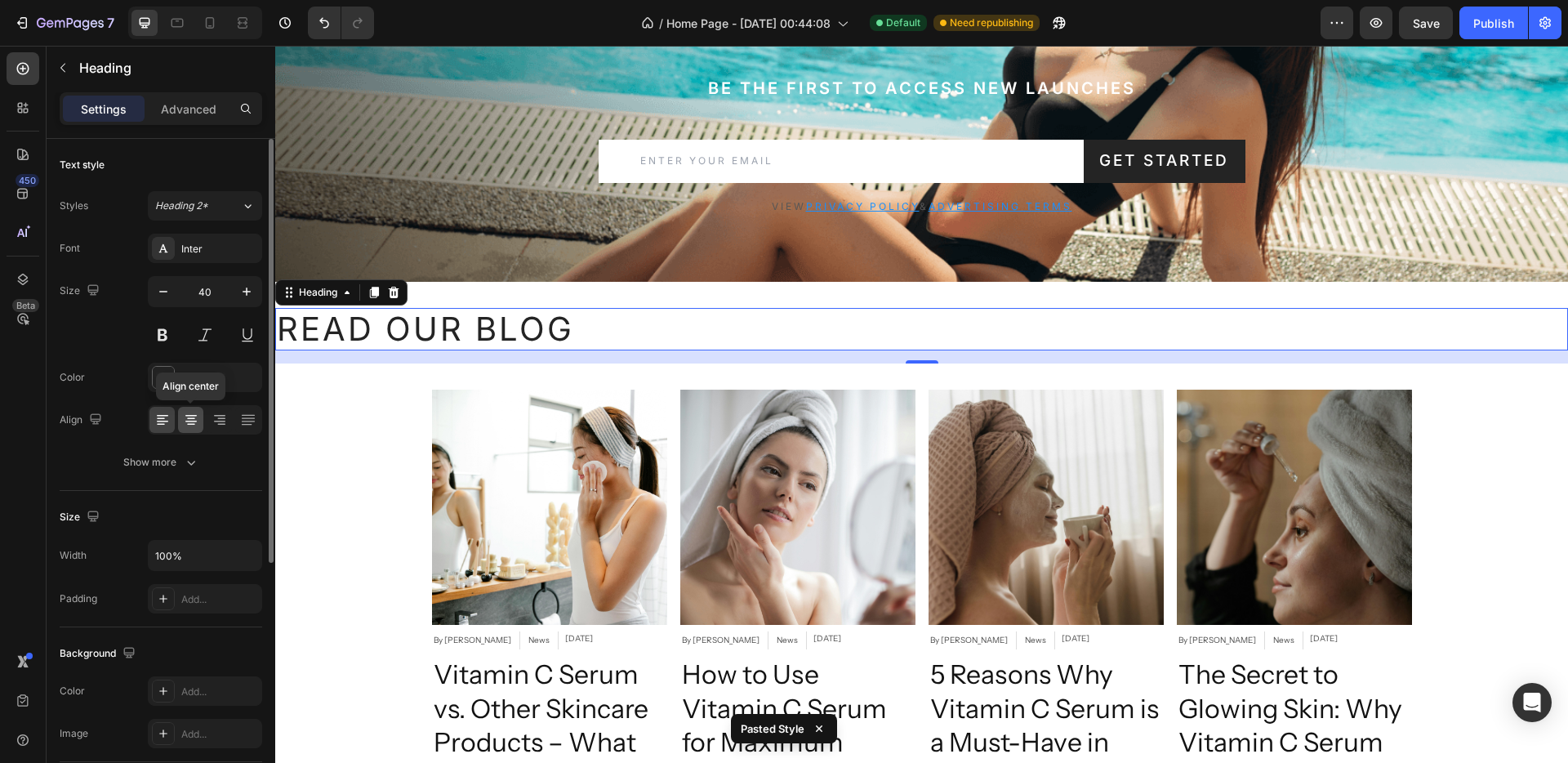
click at [184, 418] on icon at bounding box center [192, 420] width 17 height 17
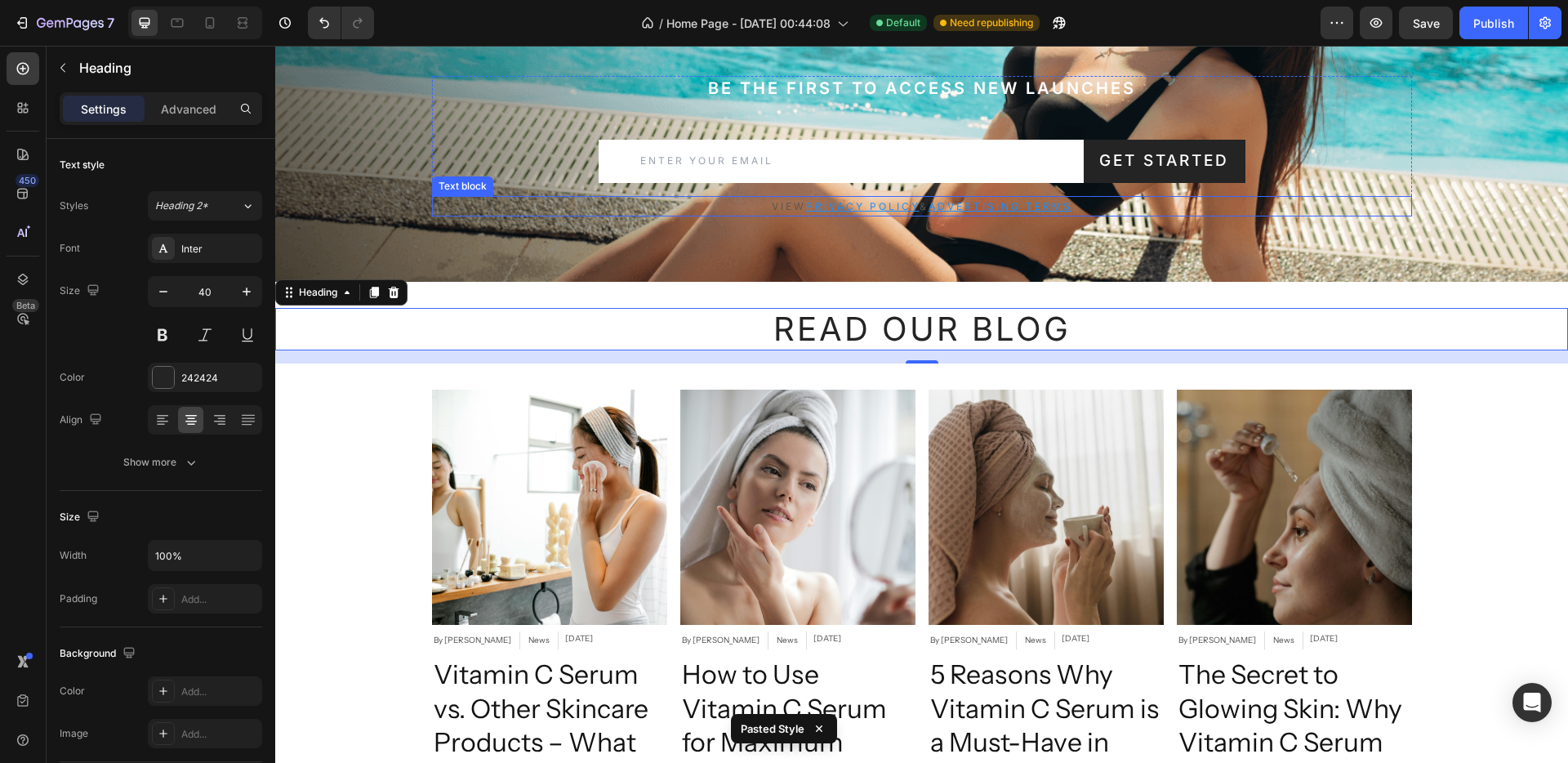
click at [591, 206] on p "View Privacy Policy & advertising terms" at bounding box center [922, 207] width 977 height 18
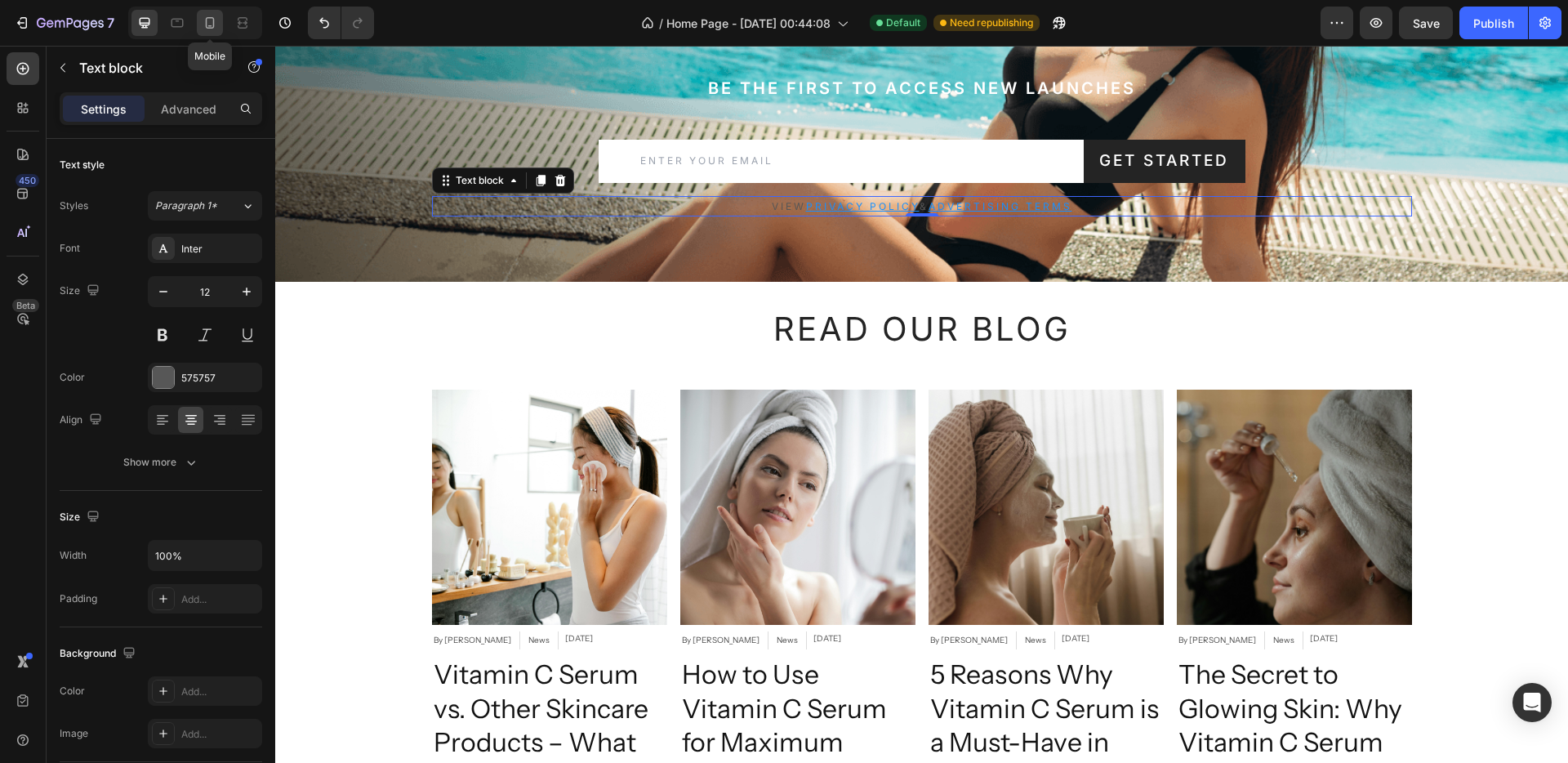
click at [213, 21] on icon at bounding box center [210, 23] width 17 height 17
type input "11"
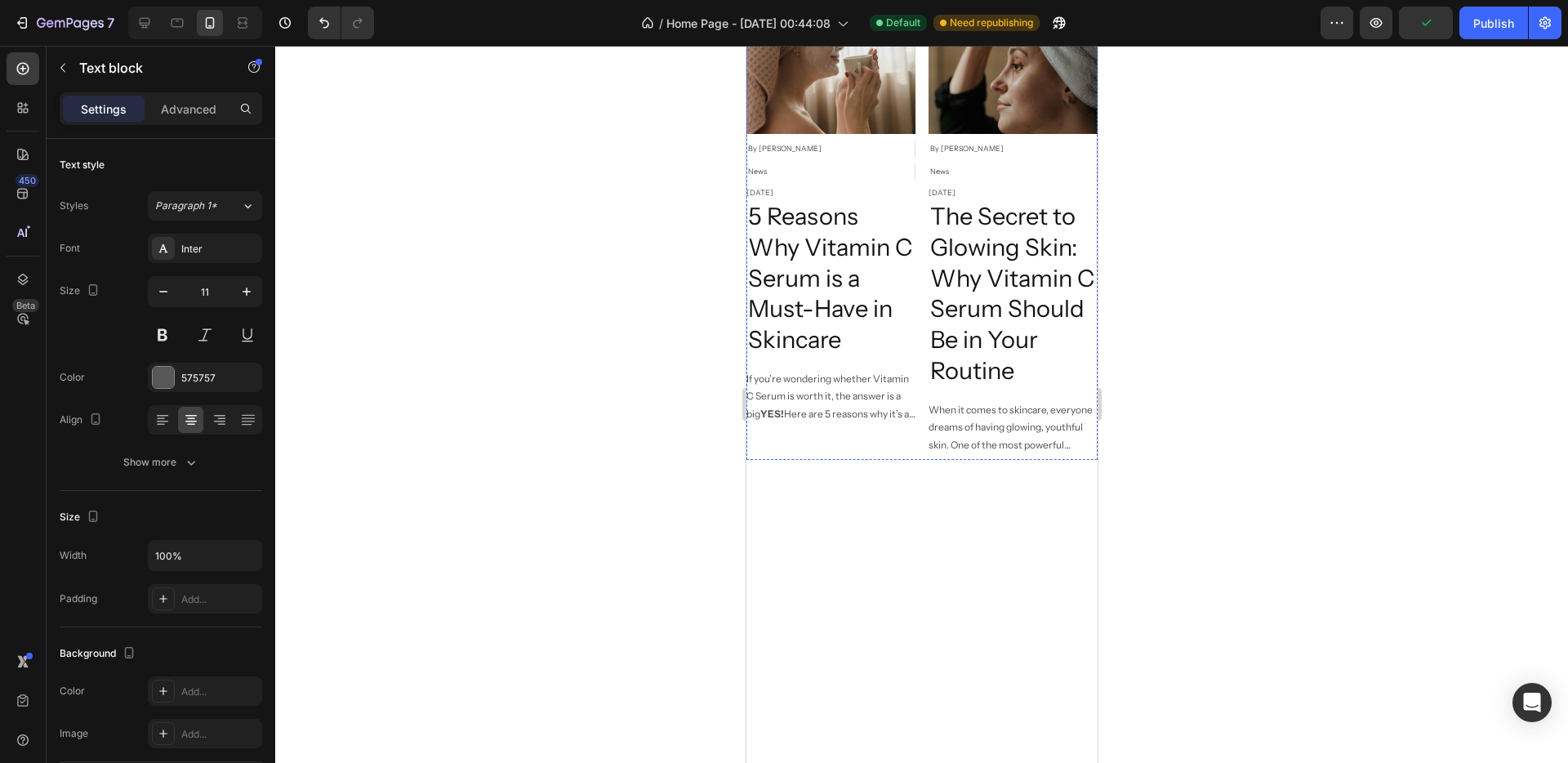
scroll to position [3934, 0]
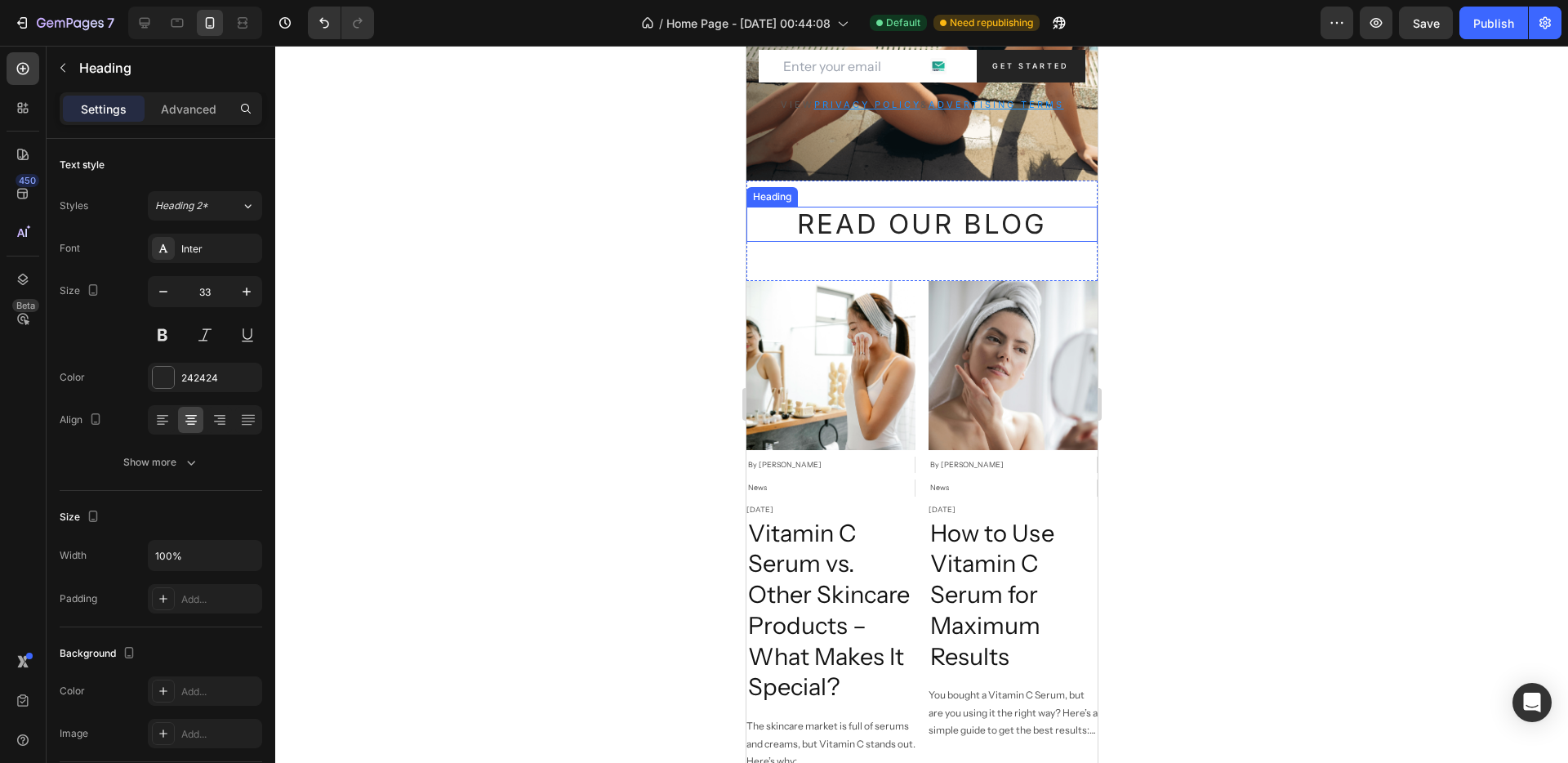
click at [754, 214] on h2 "Read Our BLog" at bounding box center [921, 224] width 351 height 36
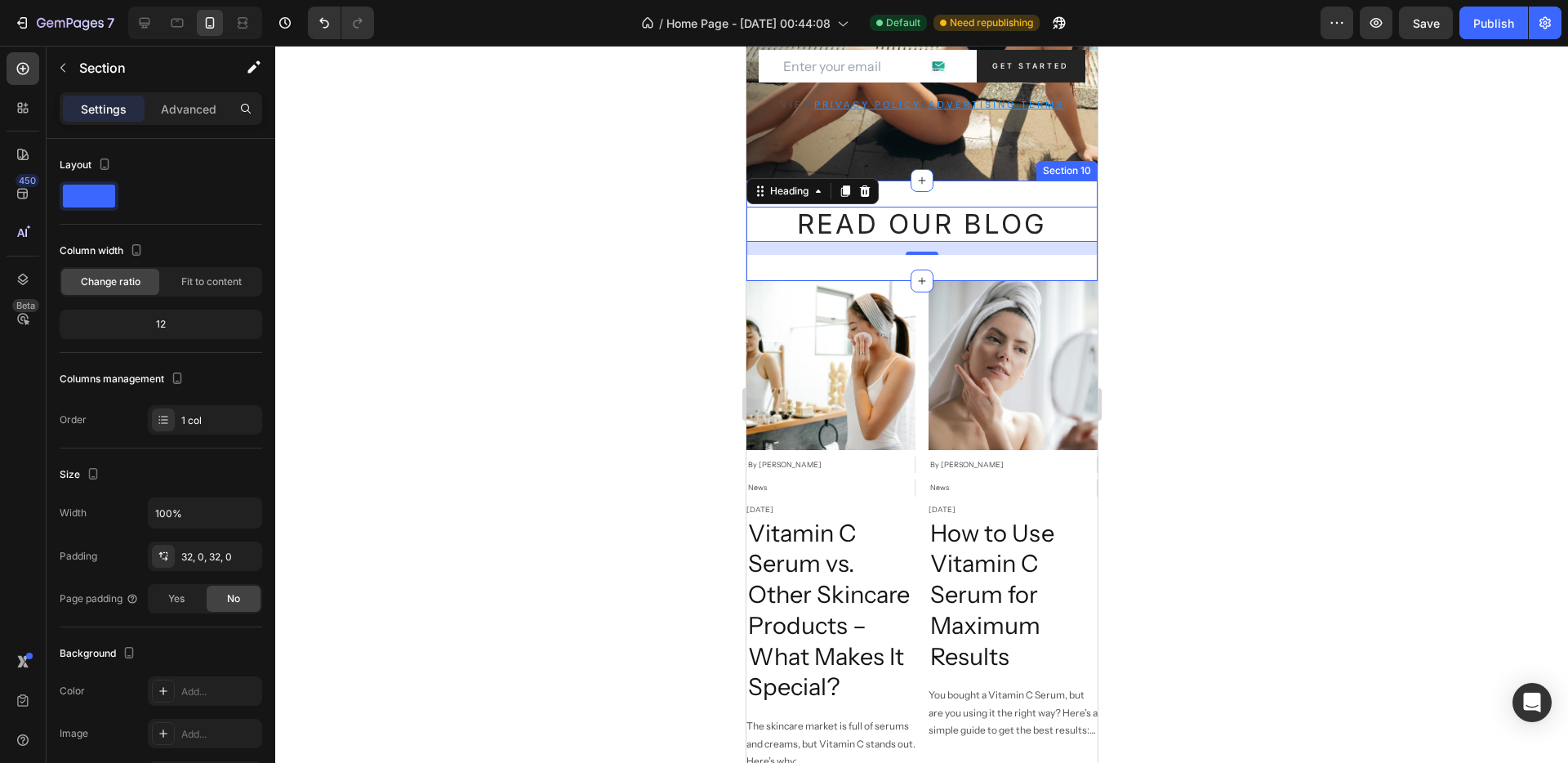
click at [790, 268] on div "Read Our BLog Heading 16 Section 10" at bounding box center [921, 231] width 351 height 101
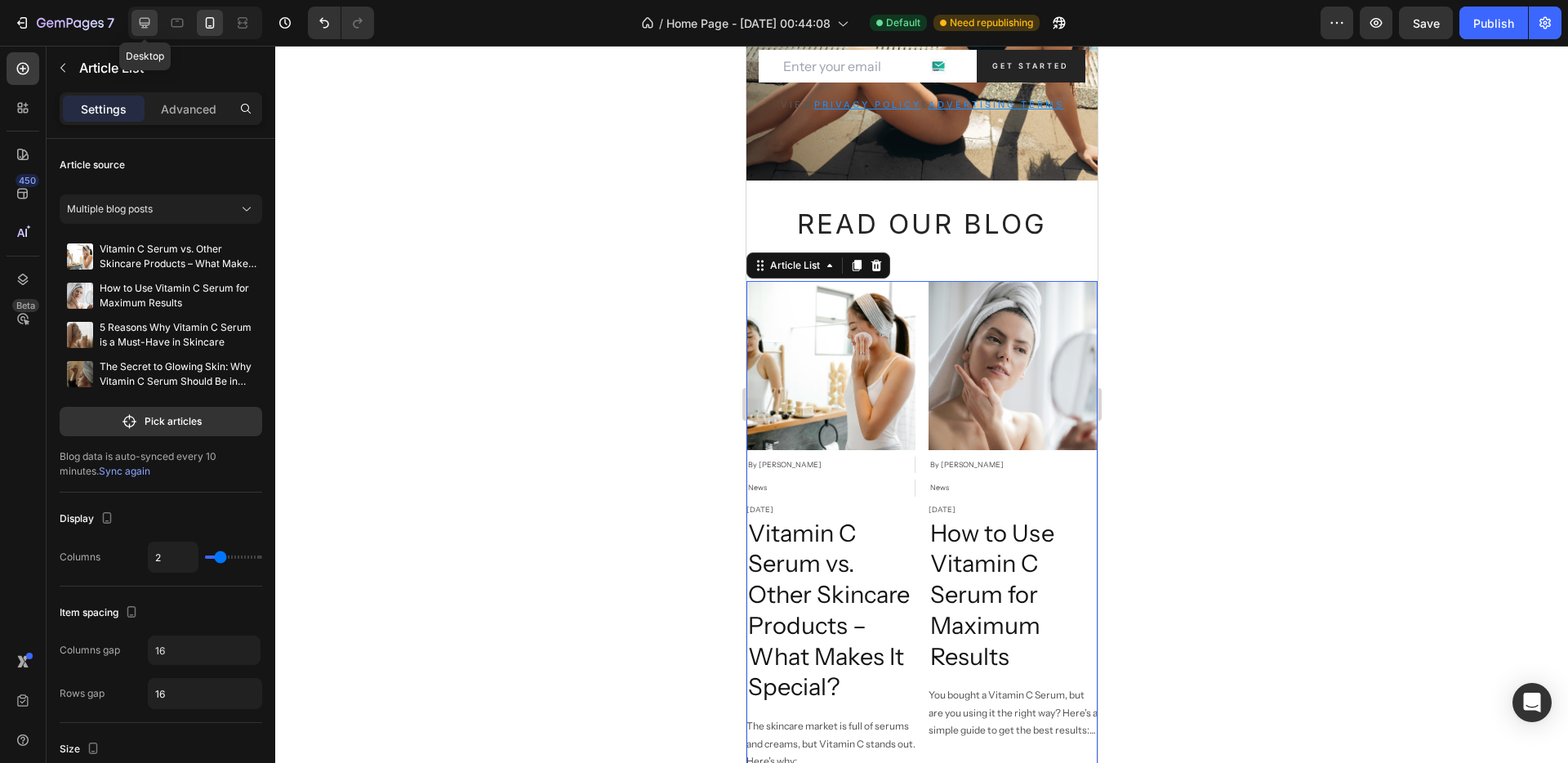
click at [143, 26] on icon at bounding box center [145, 24] width 11 height 11
type input "4"
type input "1200"
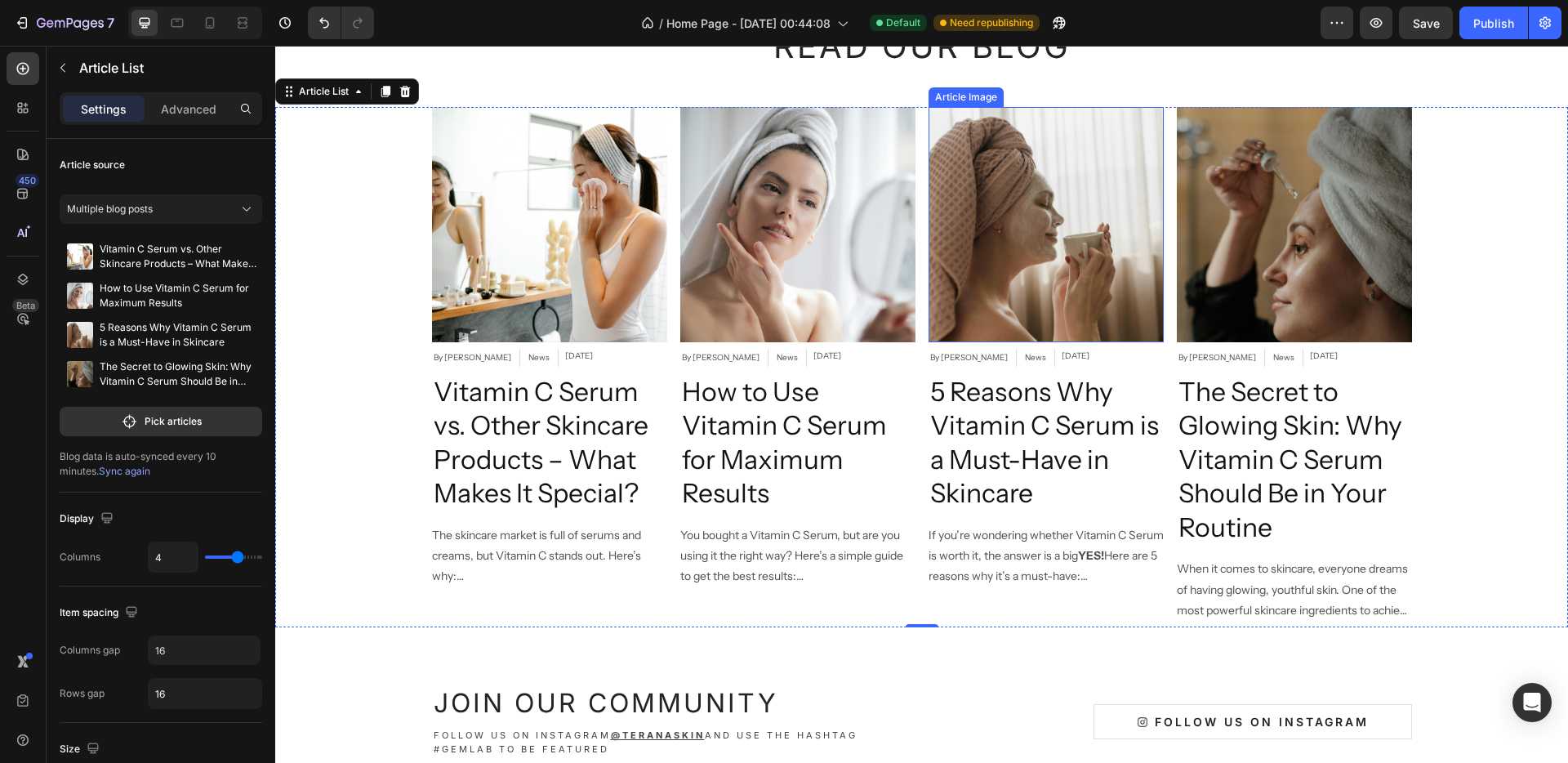
scroll to position [4159, 0]
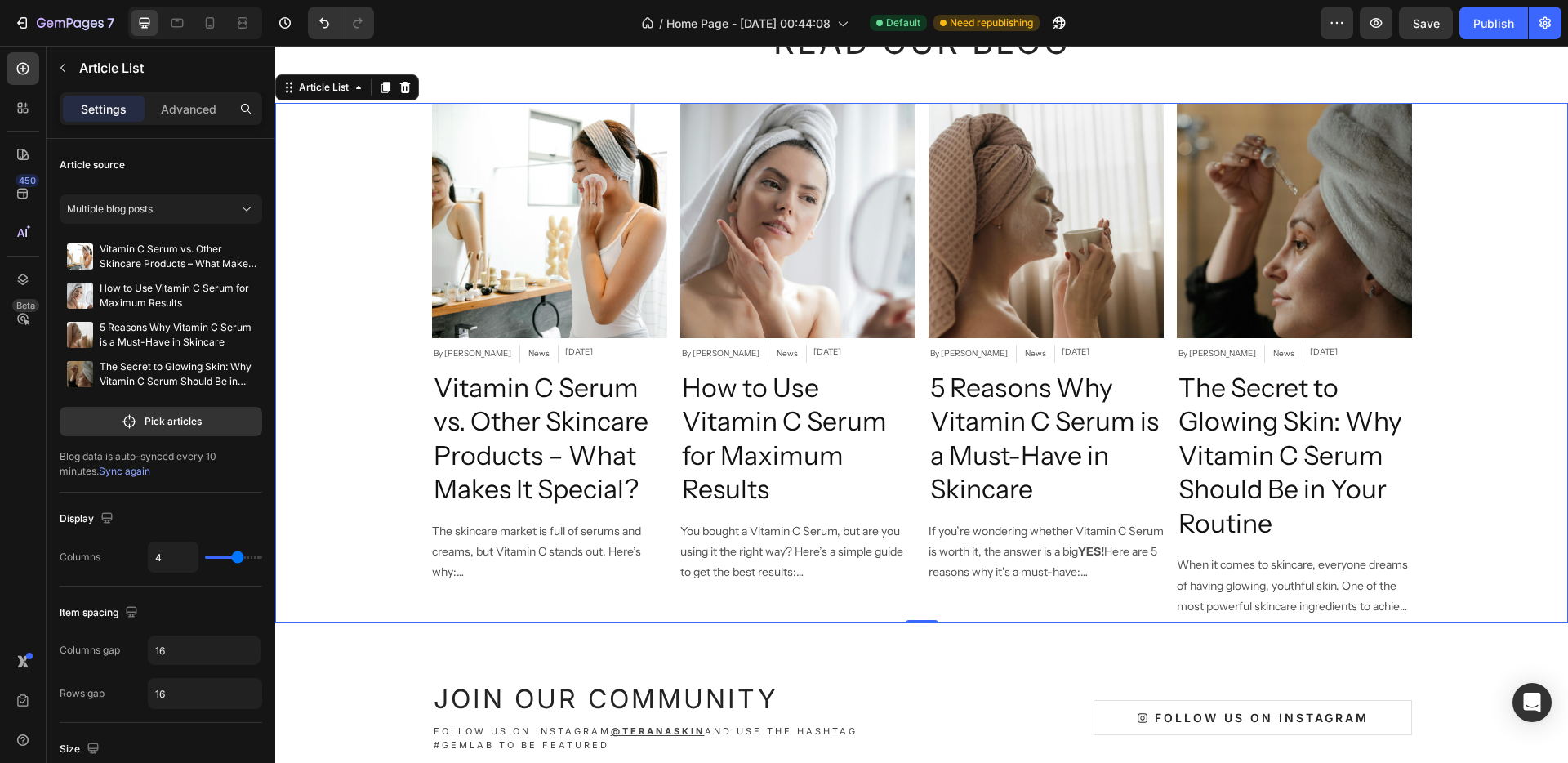
click at [1496, 232] on div "Article Image By [PERSON_NAME] Article Author News Article Category [DATE] Arti…" at bounding box center [922, 364] width 1293 height 521
click at [1496, 178] on div "Article Image By [PERSON_NAME] Article Author News Article Category [DATE] Arti…" at bounding box center [922, 364] width 1293 height 521
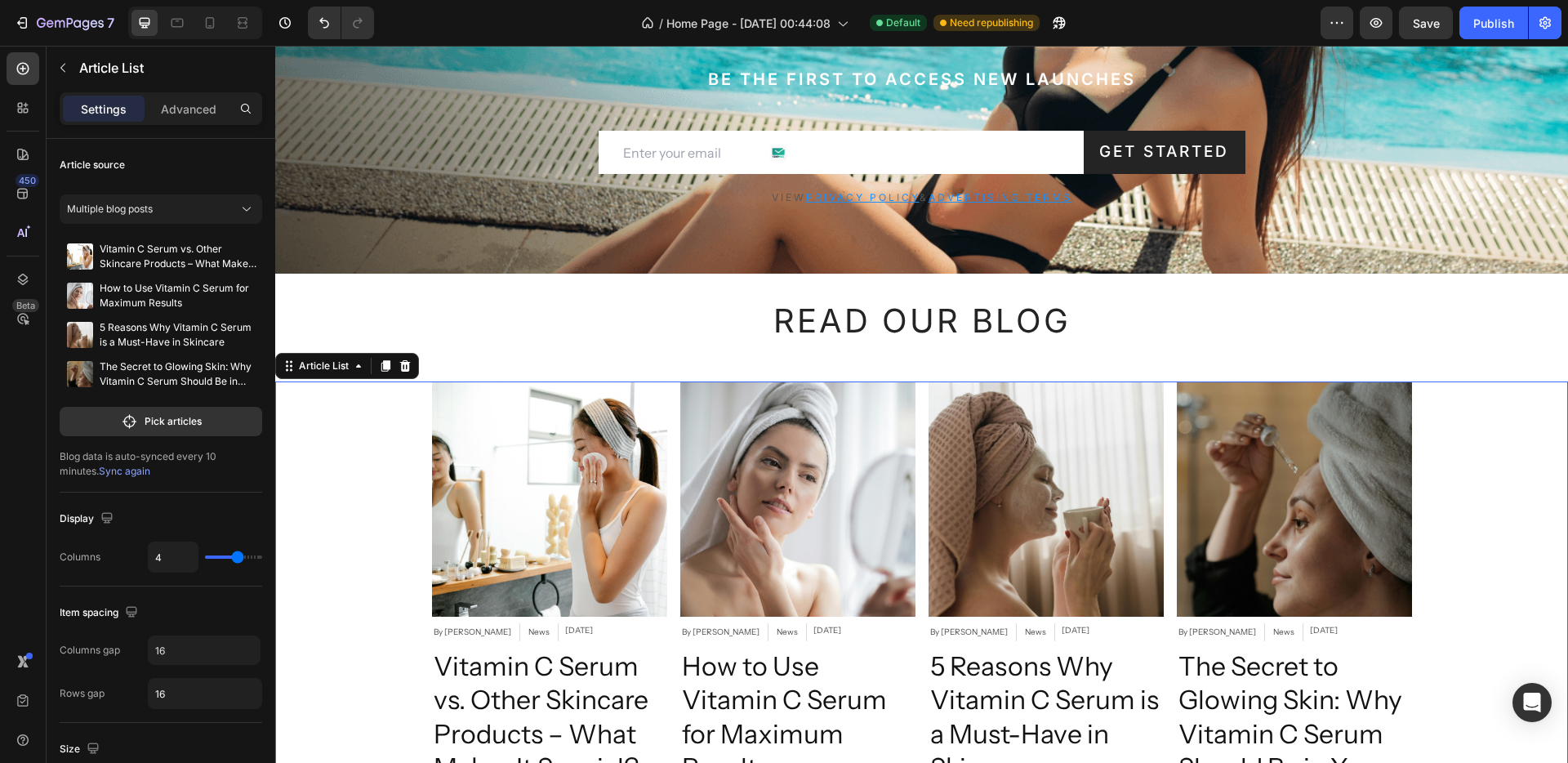
click at [1483, 445] on div "Article Image By [PERSON_NAME] Article Author News Article Category [DATE] Arti…" at bounding box center [922, 642] width 1293 height 521
click at [294, 372] on icon at bounding box center [289, 365] width 13 height 13
click at [214, 22] on icon at bounding box center [211, 23] width 9 height 11
type input "2"
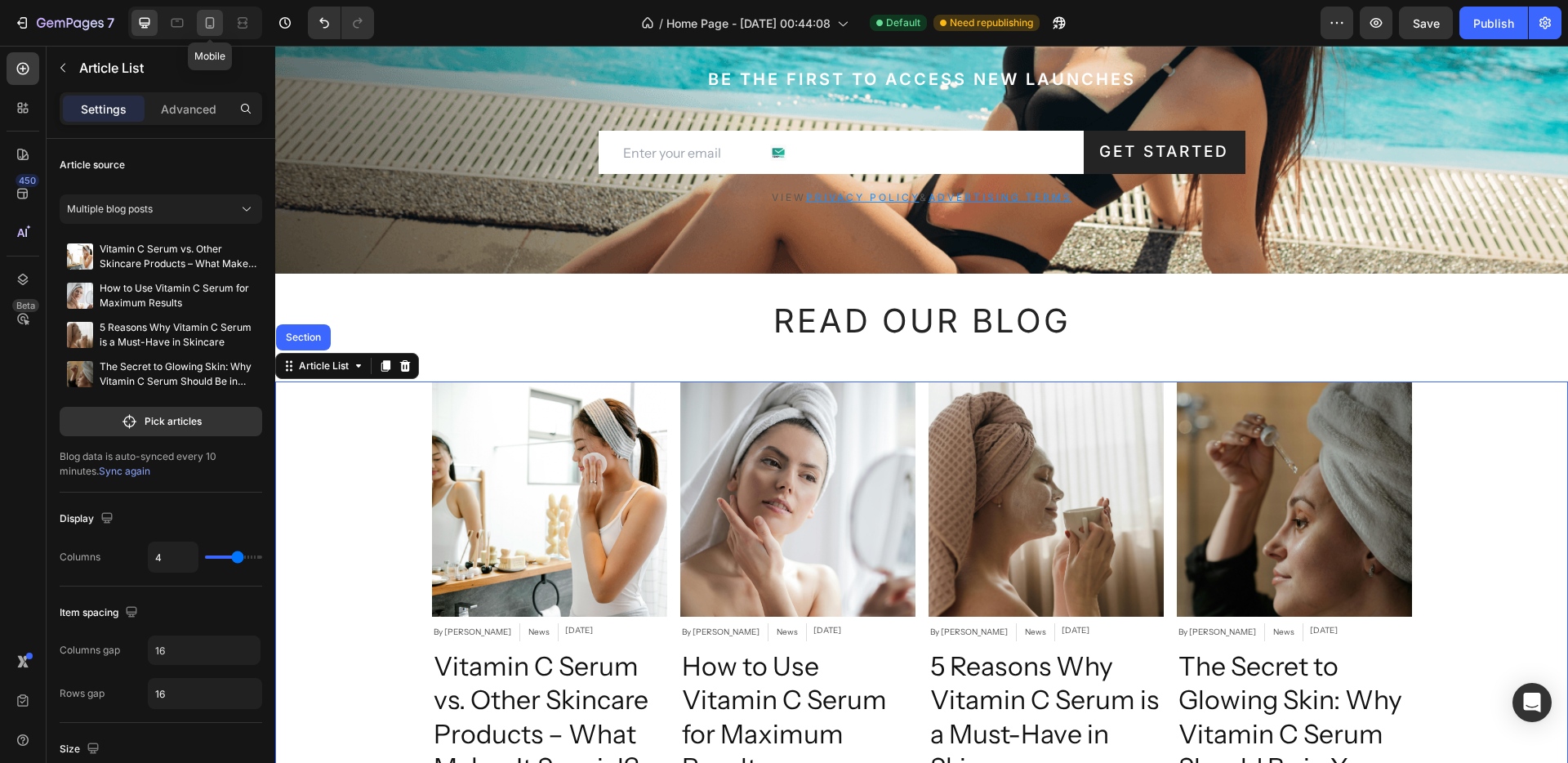
type input "100%"
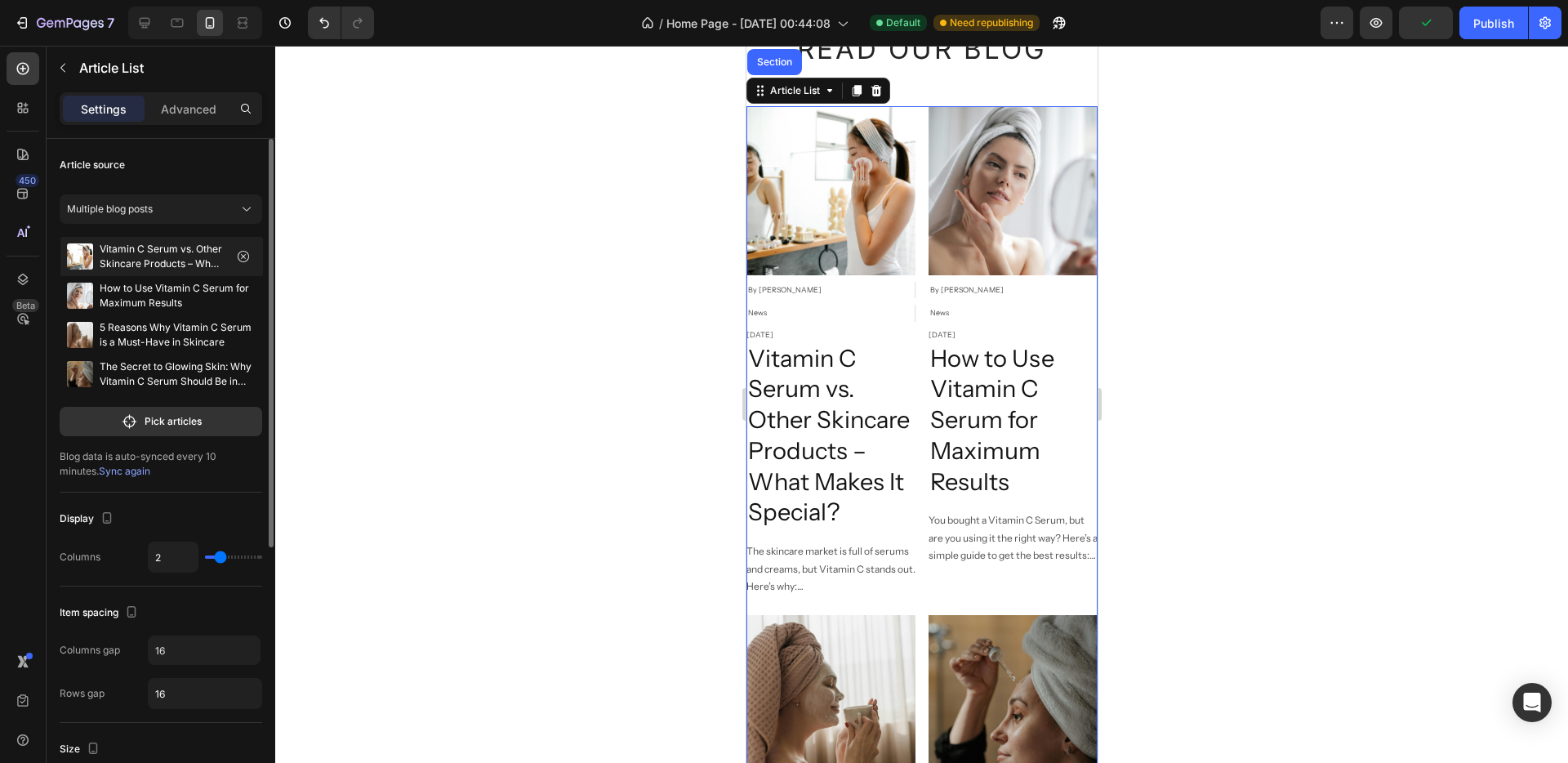
scroll to position [4111, 0]
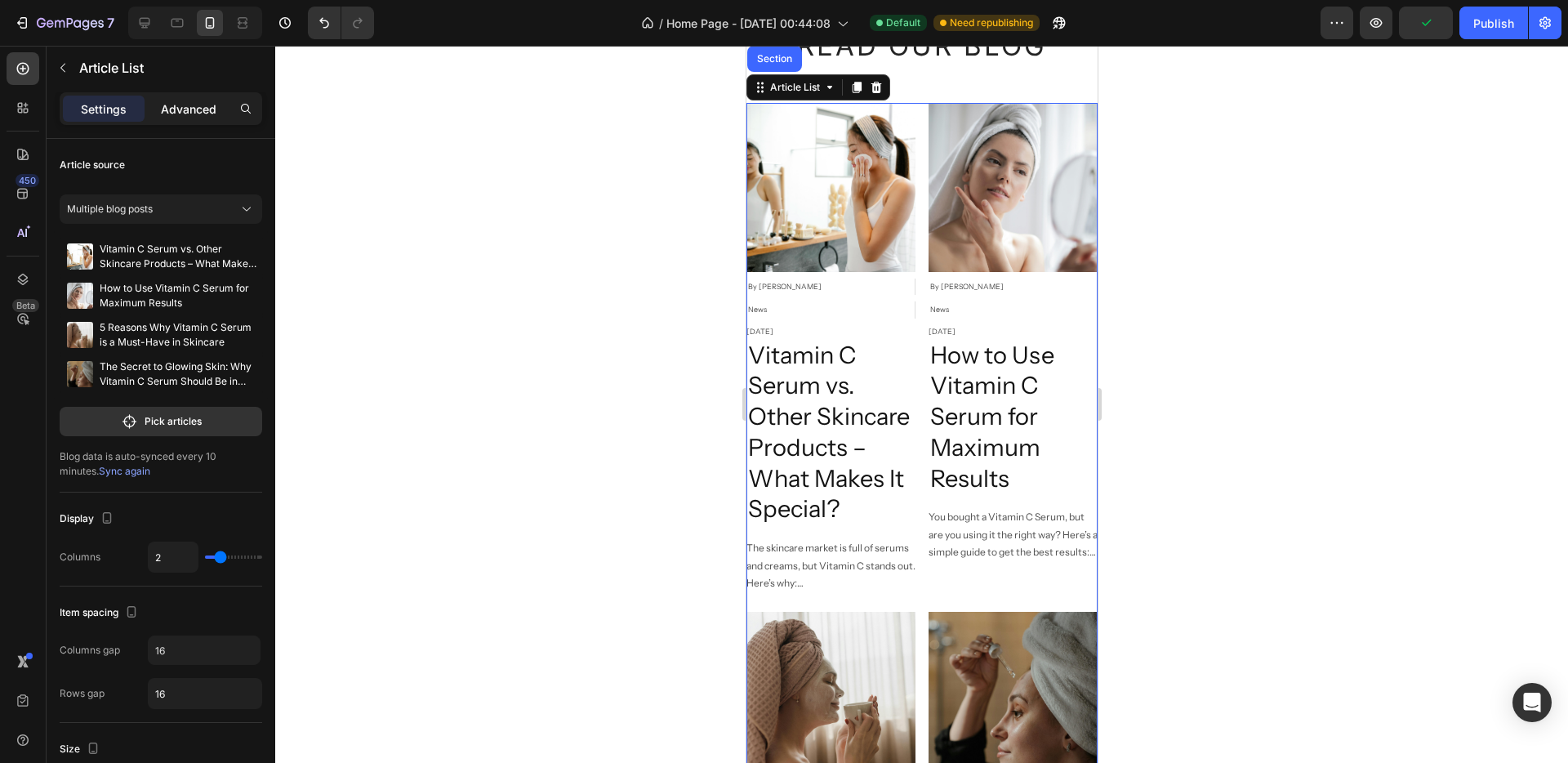
click at [175, 108] on p "Advanced" at bounding box center [189, 109] width 55 height 17
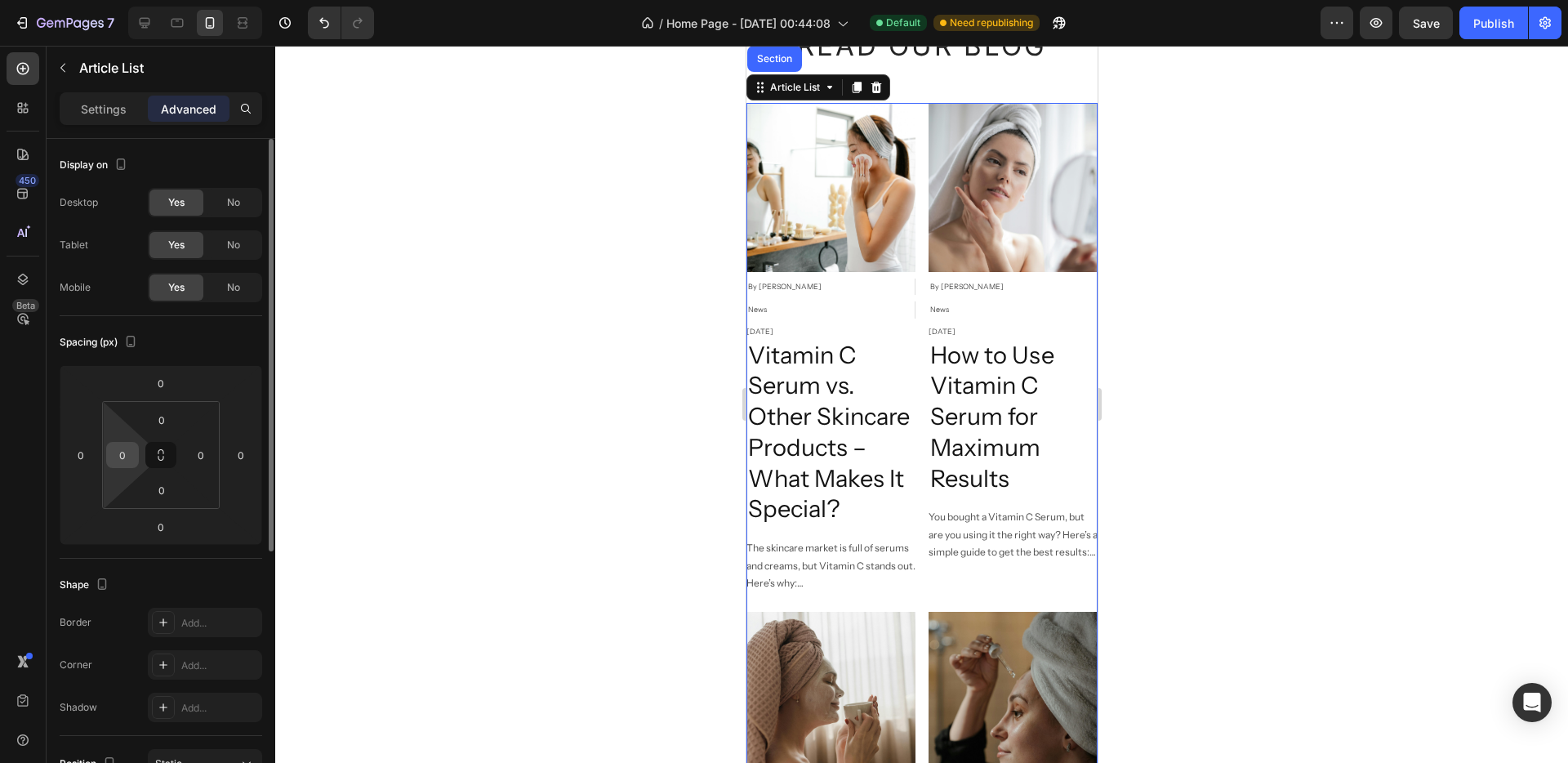
click at [118, 442] on div "0" at bounding box center [122, 455] width 32 height 26
click at [116, 448] on input "0" at bounding box center [122, 455] width 25 height 25
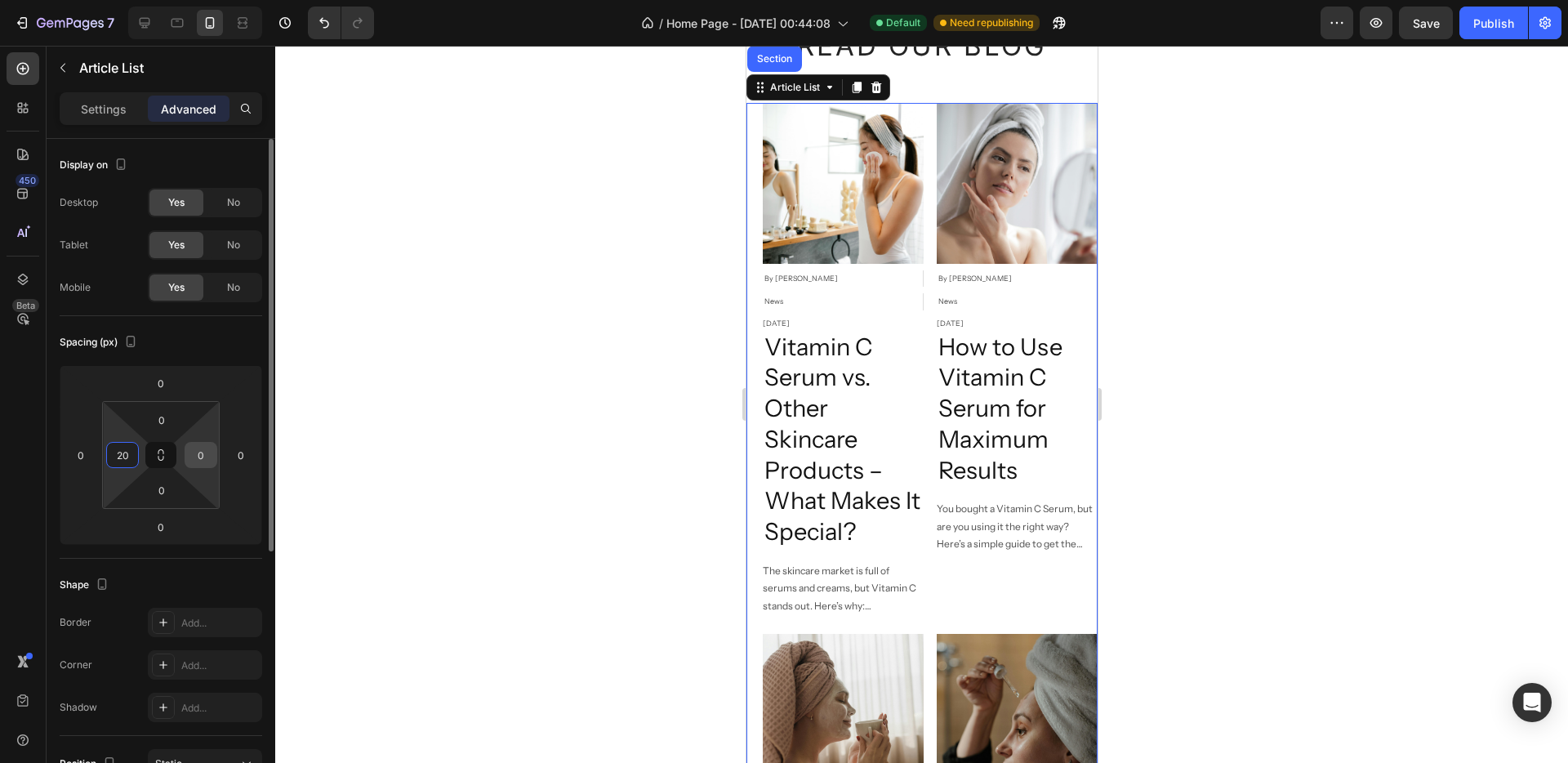
type input "20"
click at [190, 457] on input "0" at bounding box center [201, 455] width 25 height 25
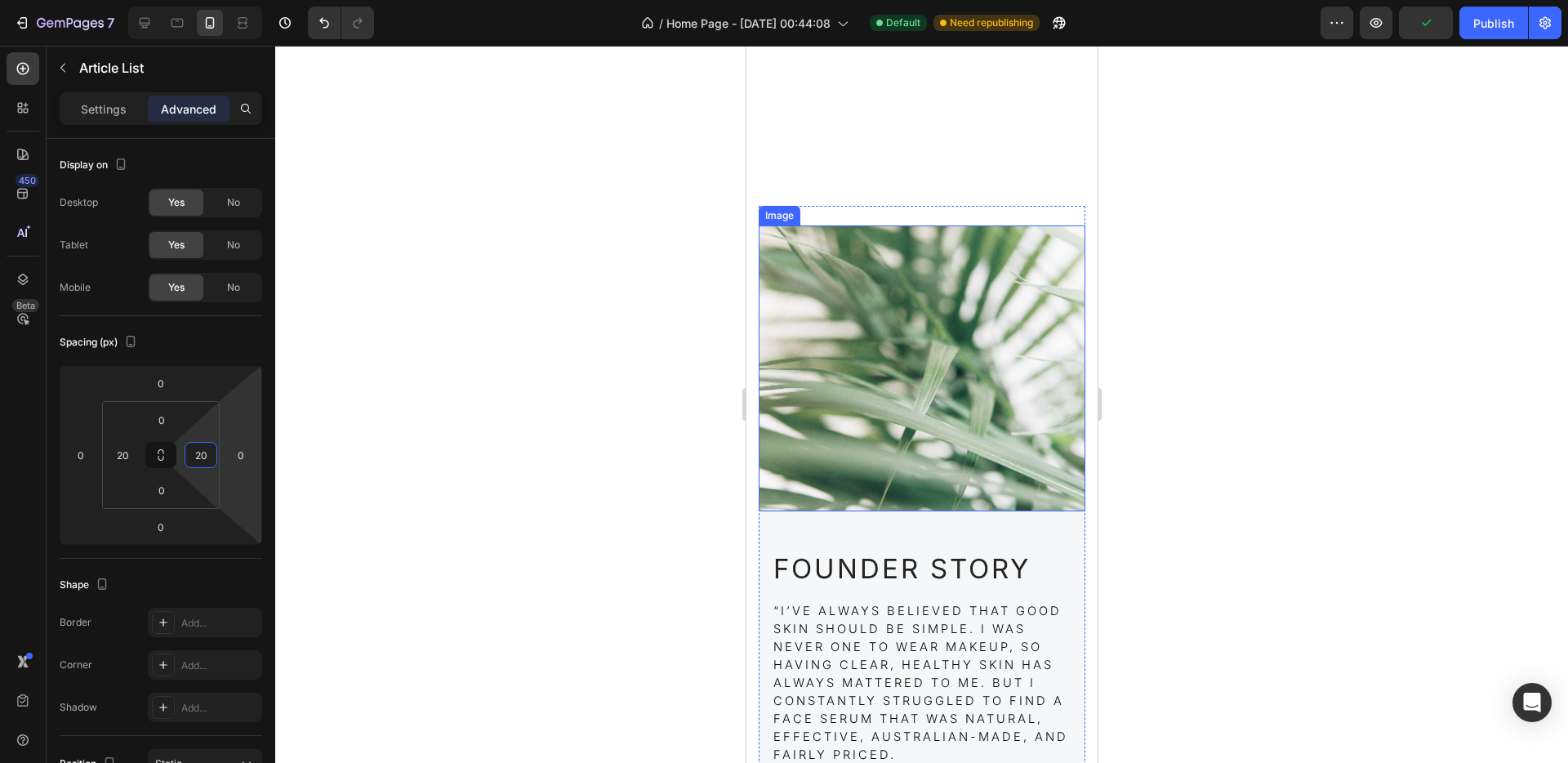
scroll to position [5545, 0]
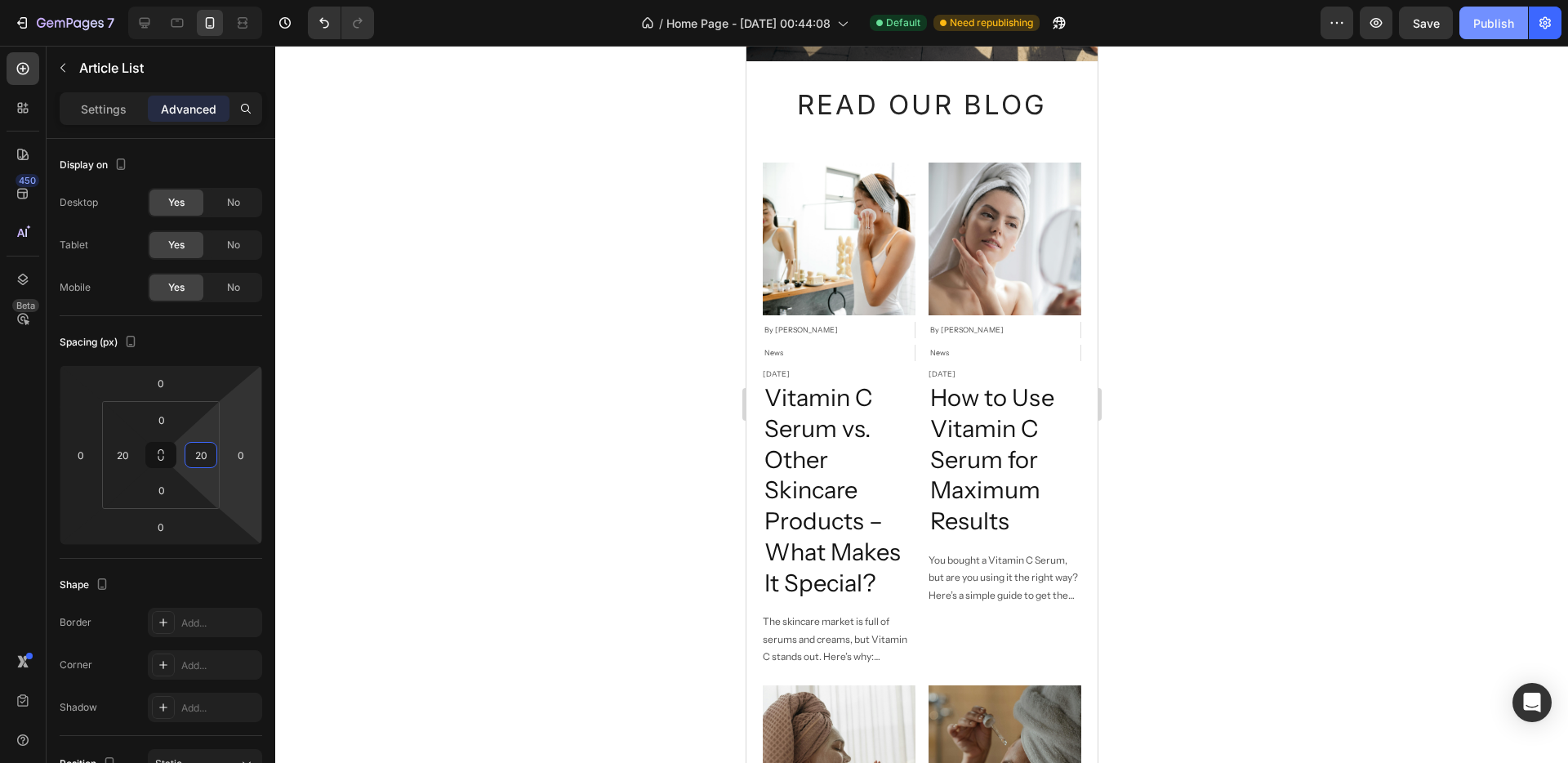
type input "20"
click at [1493, 22] on div "Publish" at bounding box center [1493, 23] width 41 height 17
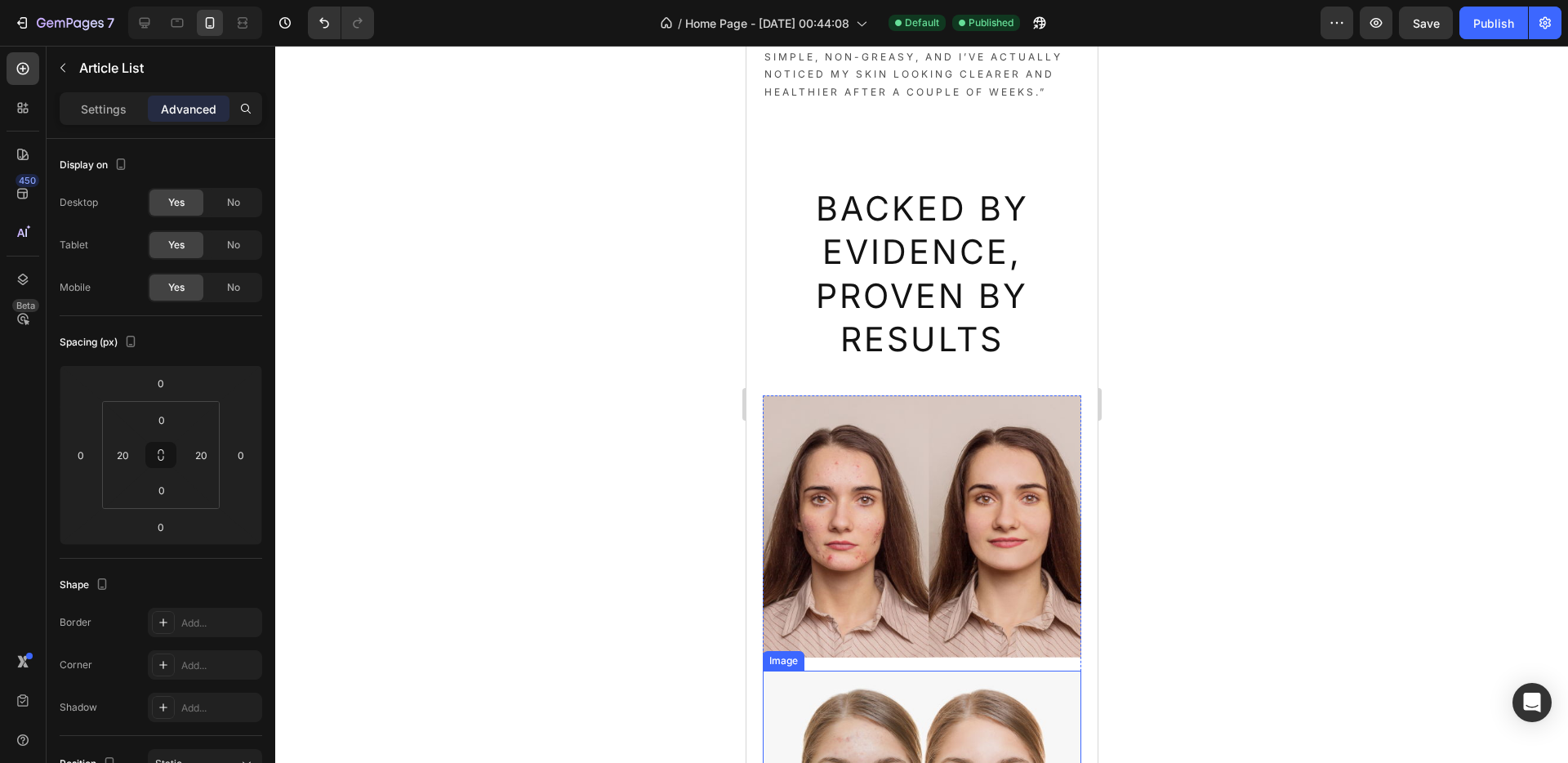
scroll to position [2442, 0]
